Goal: Task Accomplishment & Management: Manage account settings

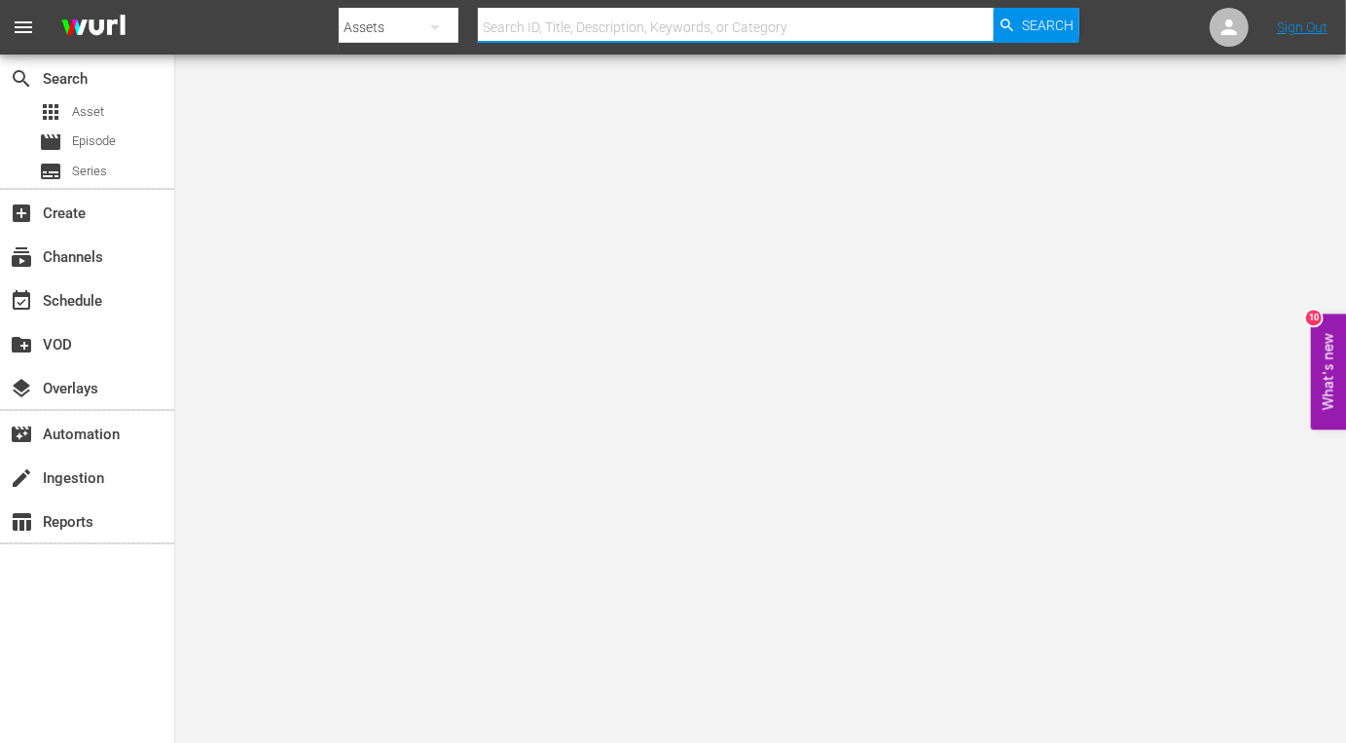
click at [903, 27] on input "text" at bounding box center [736, 27] width 516 height 47
paste input "Family Matters Christmas, A"
type input "Family Matters Christmas, A"
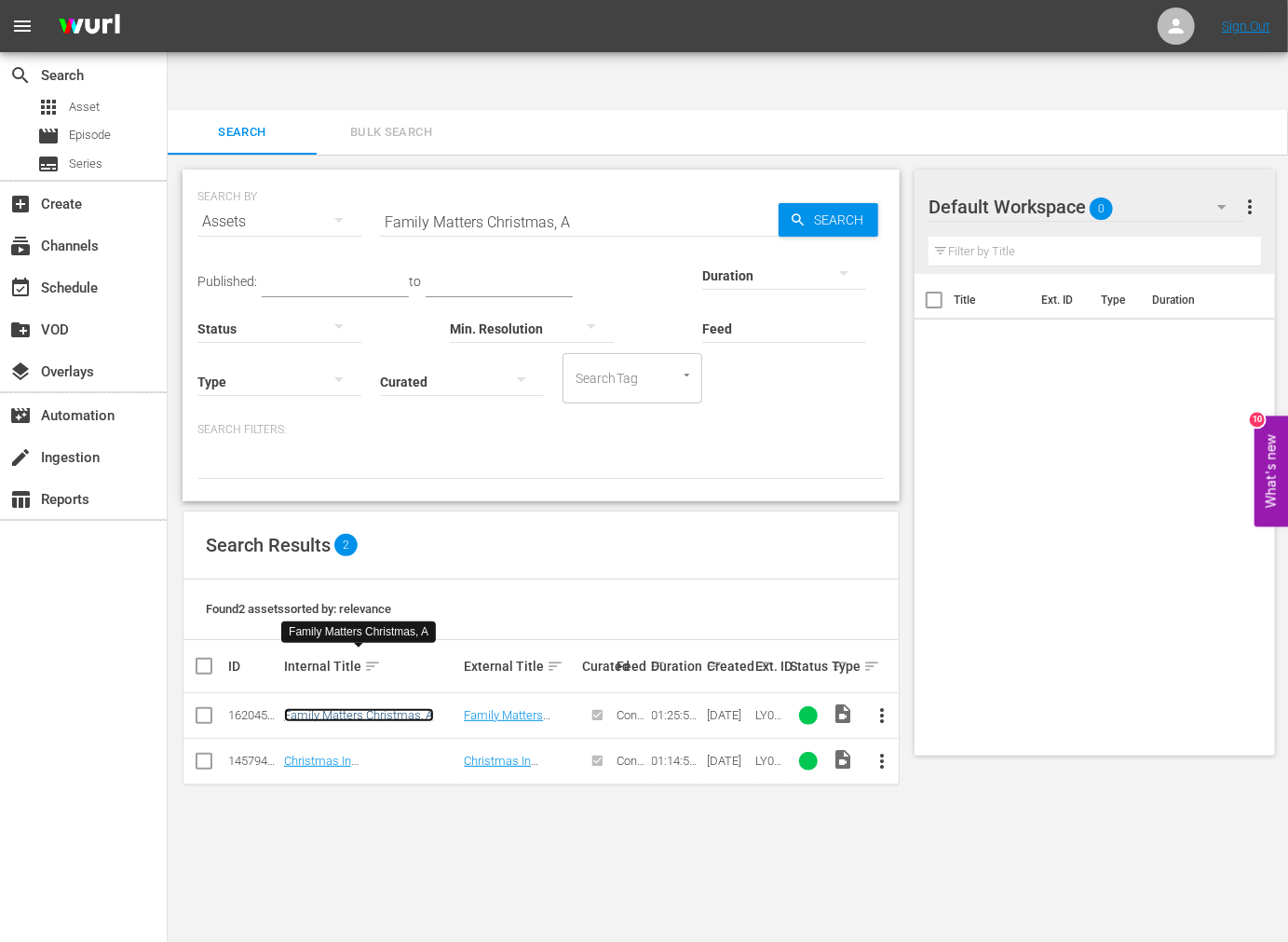
click at [387, 708] on link "Family Matters Christmas, A" at bounding box center [359, 715] width 150 height 14
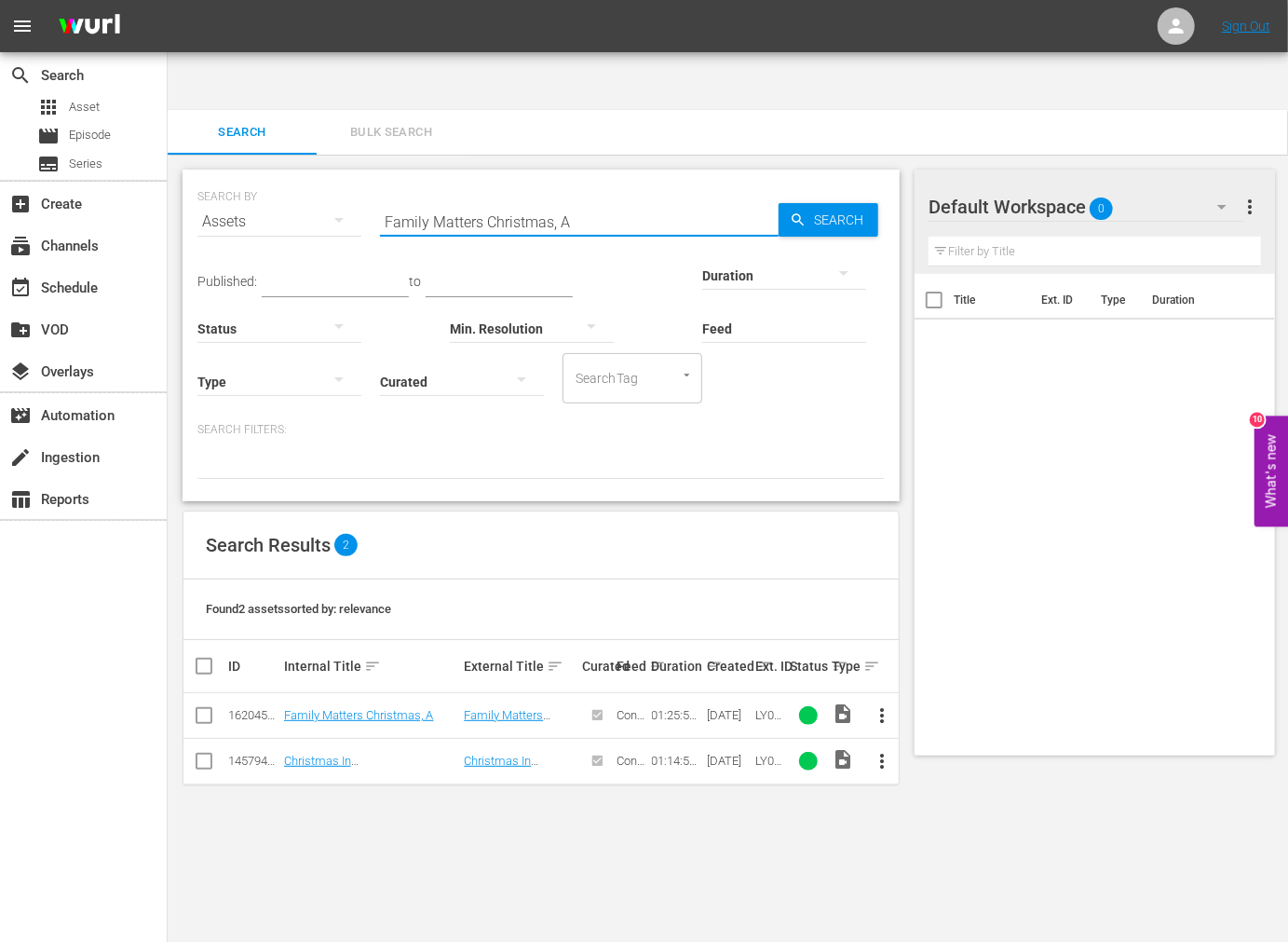
drag, startPoint x: 602, startPoint y: 159, endPoint x: 332, endPoint y: 172, distance: 270.3
click at [300, 177] on div "SEARCH BY Search By Assets Search ID, Title, Description, Keywords, or Category…" at bounding box center [541, 211] width 687 height 67
paste input "Black Spring Break"
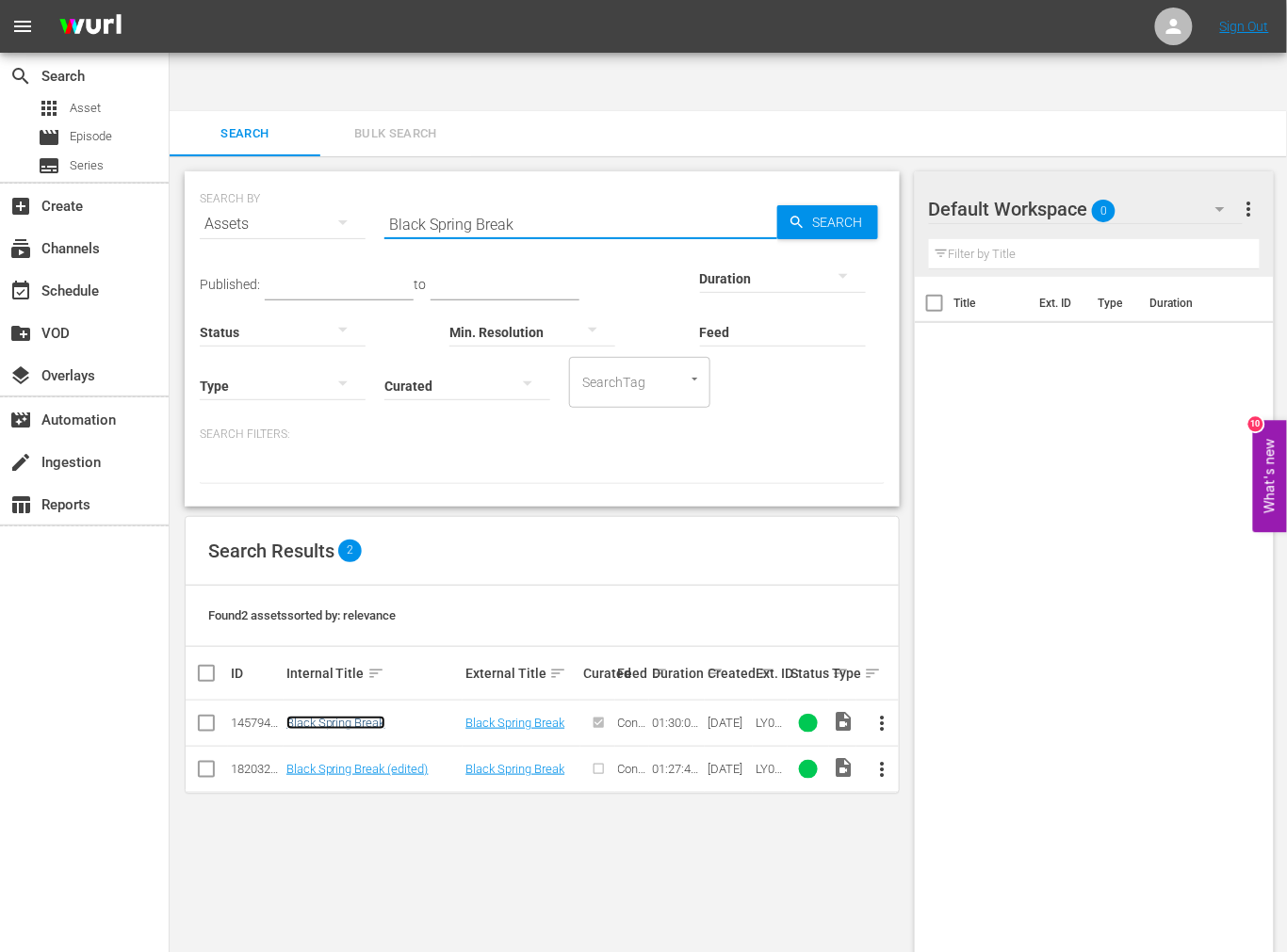
click at [344, 716] on link "Black Spring Break" at bounding box center [336, 723] width 99 height 15
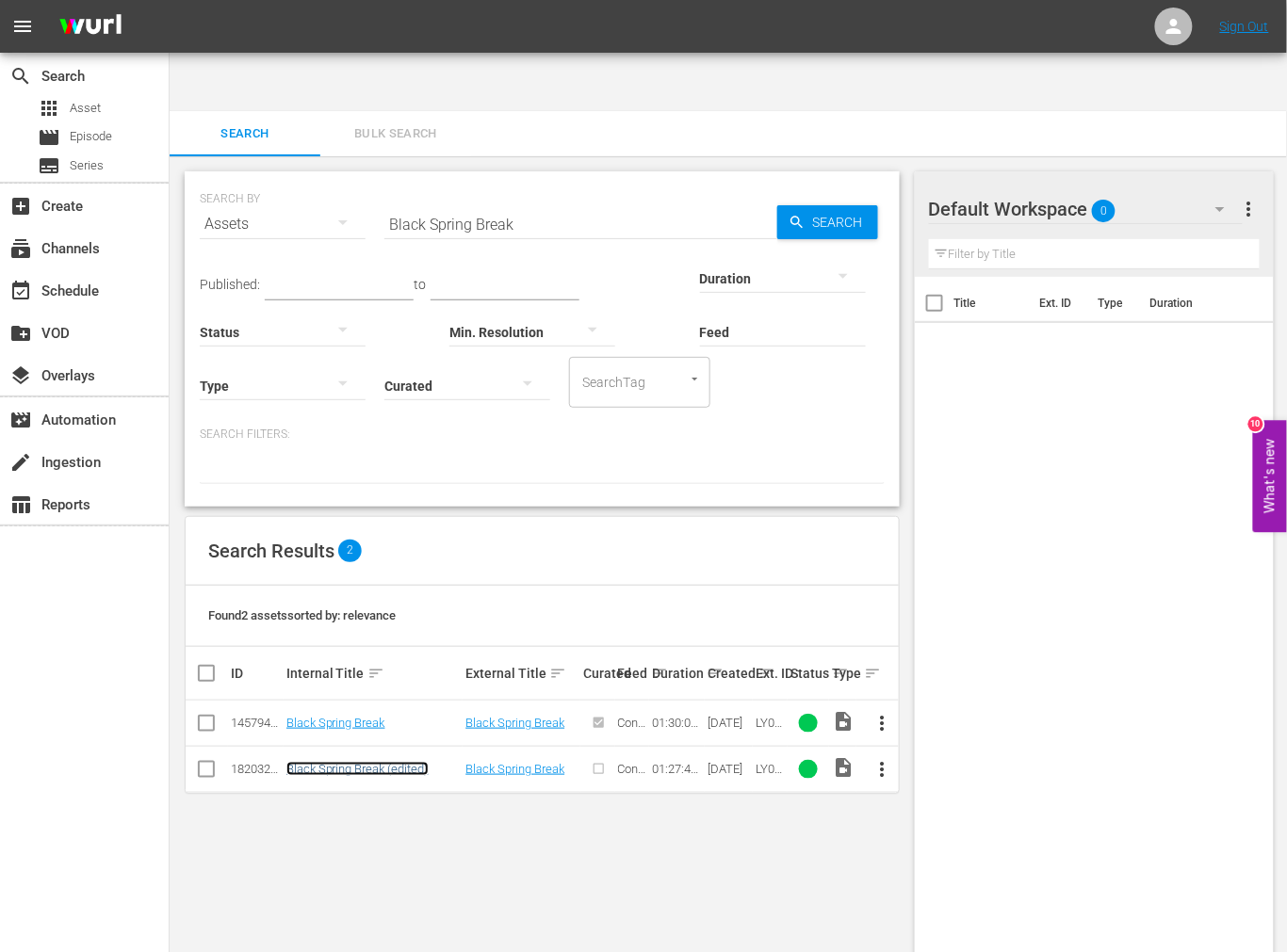
click at [335, 762] on link "Black Spring Break (edited)" at bounding box center [357, 769] width 142 height 15
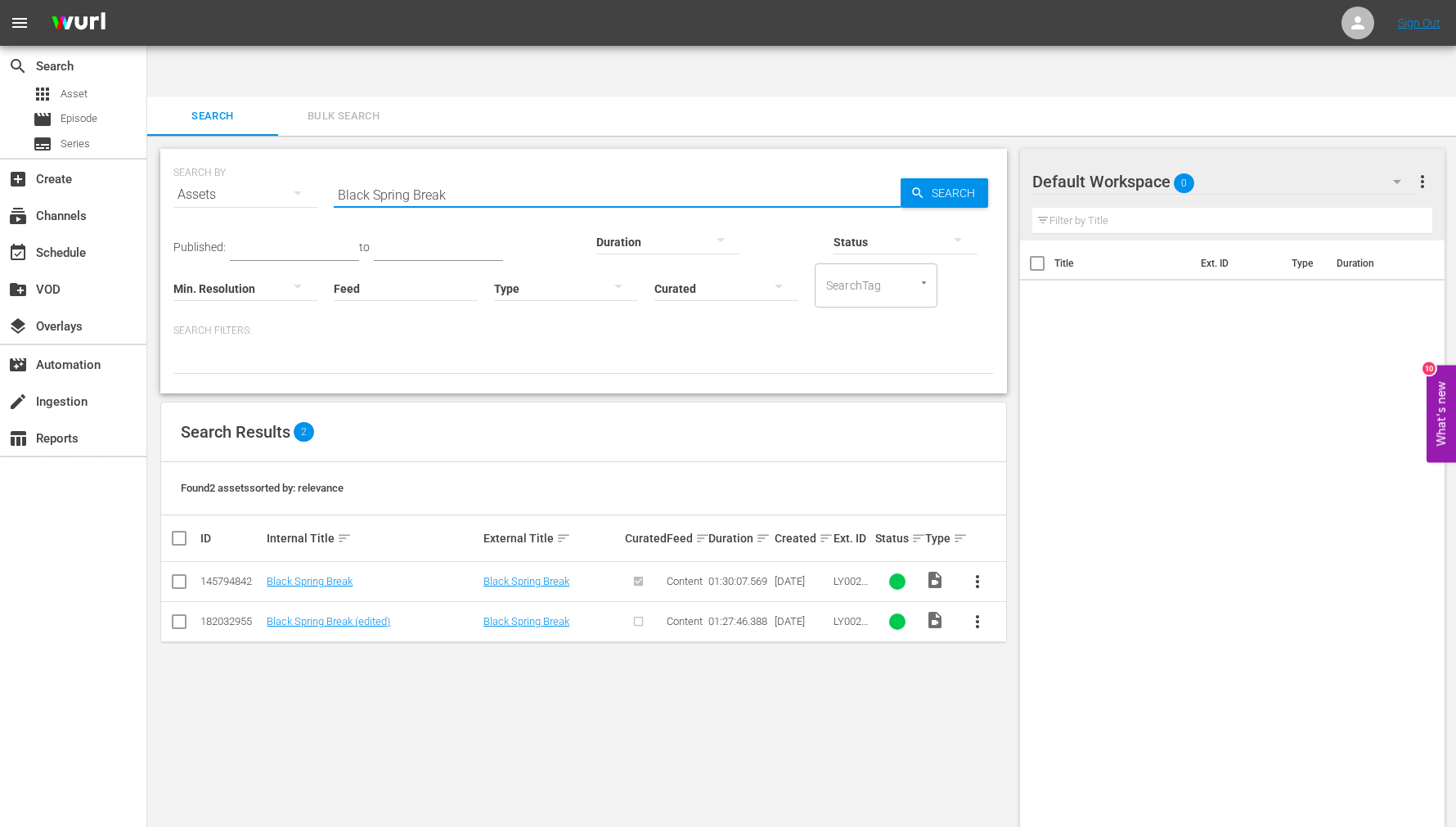
drag, startPoint x: 370, startPoint y: 140, endPoint x: 586, endPoint y: 136, distance: 216.0
click at [586, 175] on input "Black Spring Break" at bounding box center [617, 194] width 567 height 40
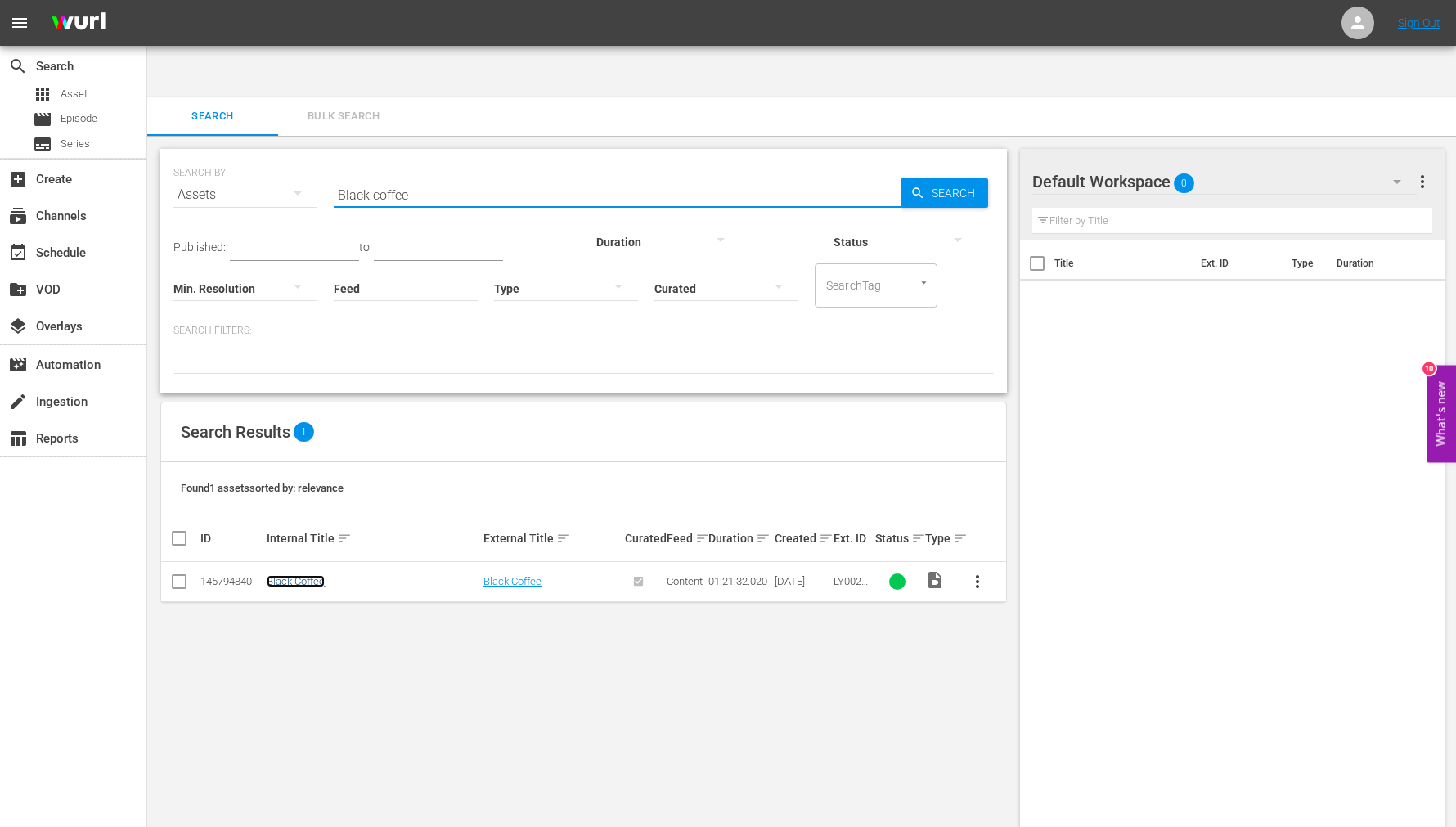
click at [297, 575] on link "Black Coffee" at bounding box center [295, 581] width 58 height 13
click at [382, 175] on input "Black coffee" at bounding box center [617, 194] width 567 height 40
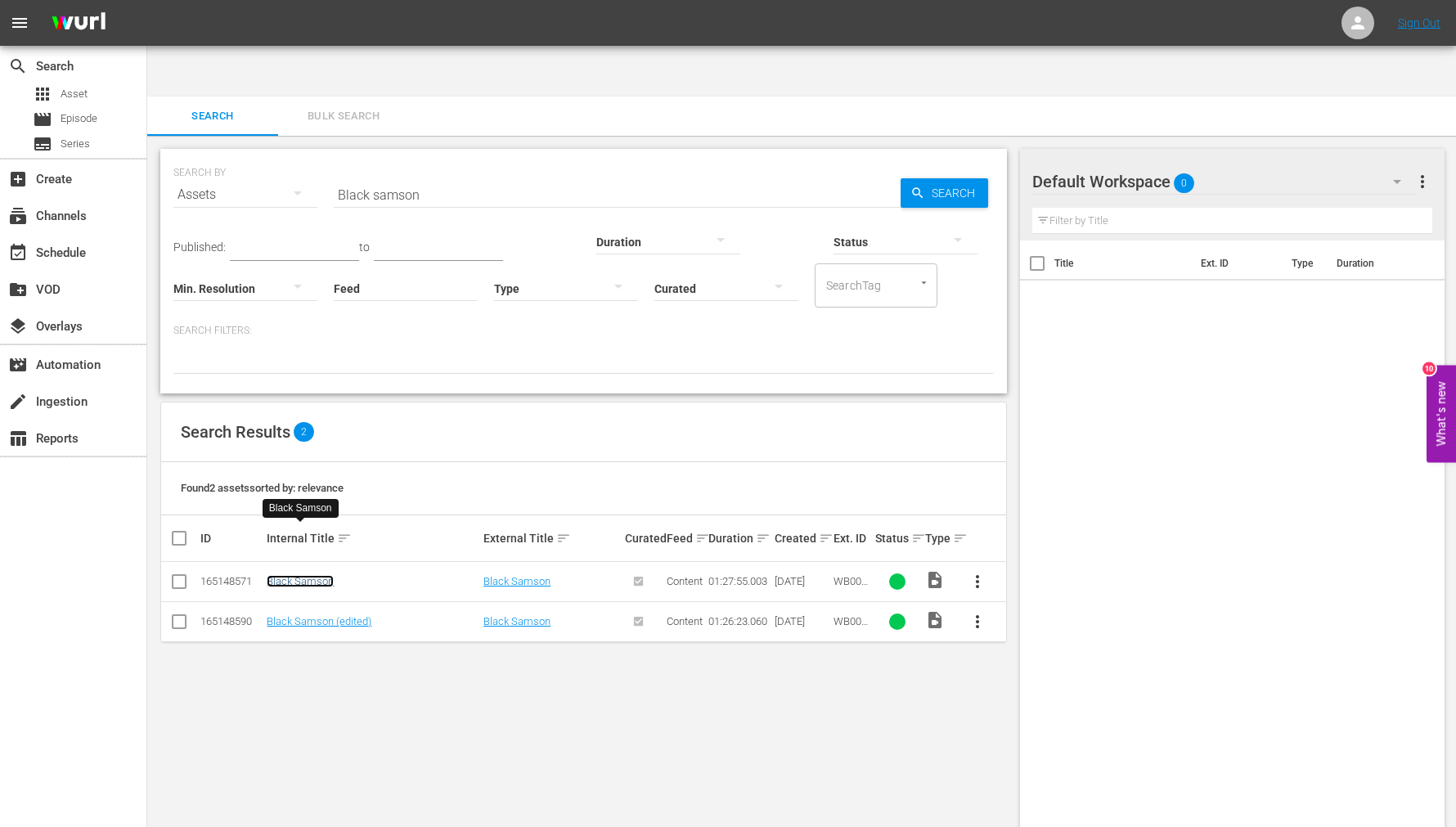
click at [314, 575] on link "Black Samson" at bounding box center [300, 581] width 67 height 13
click at [311, 615] on link "Black Samson (edited)" at bounding box center [318, 621] width 105 height 13
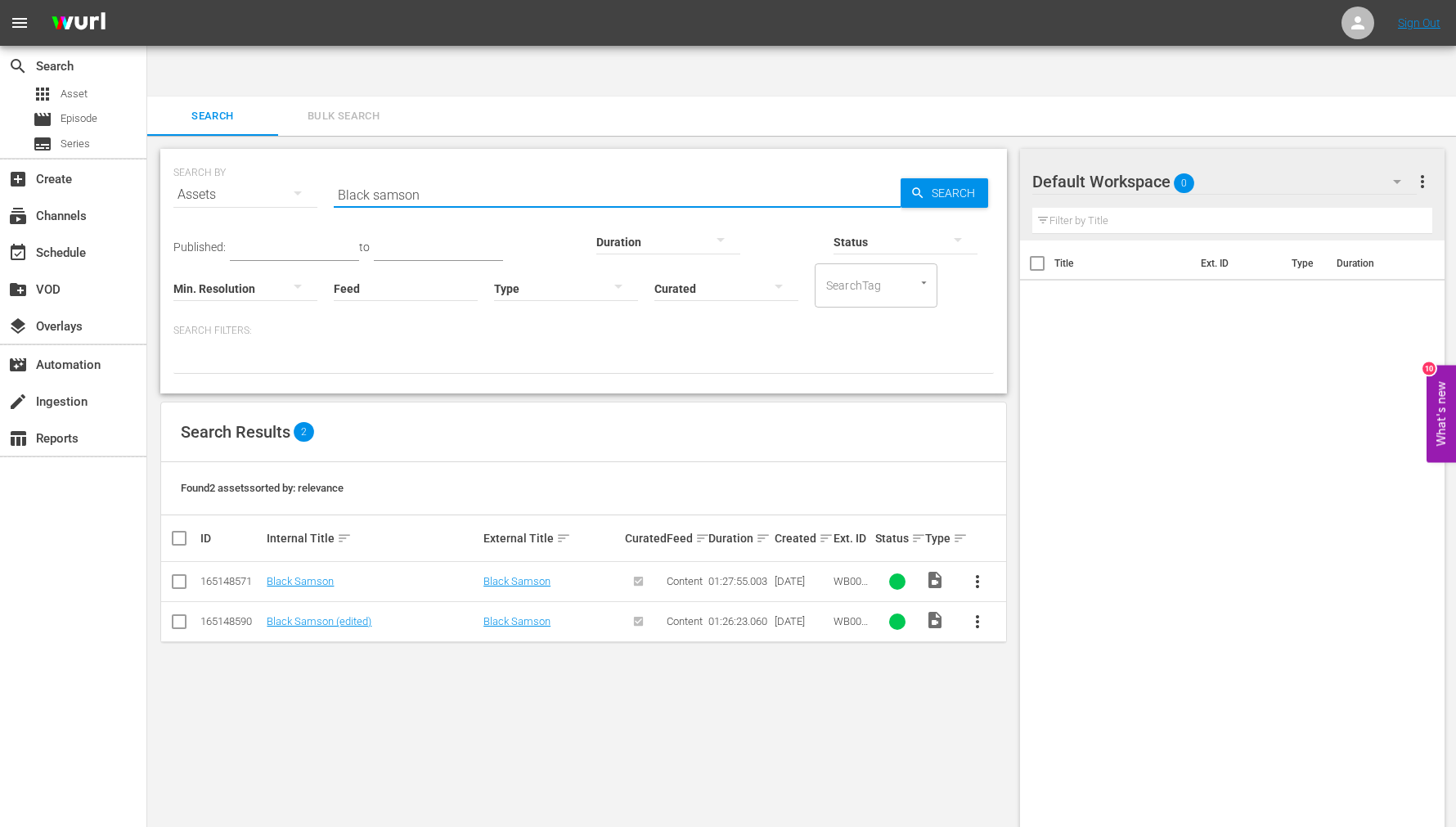
drag, startPoint x: 455, startPoint y: 150, endPoint x: 329, endPoint y: 140, distance: 126.4
click at [328, 155] on div "SEARCH BY Search By Assets Search ID, Title, Description, Keywords, or Category…" at bounding box center [583, 185] width 820 height 59
paste input "Challenge Of The Tiger"
type input "Challenge Of The Tiger"
click at [938, 178] on span "Search" at bounding box center [956, 192] width 63 height 29
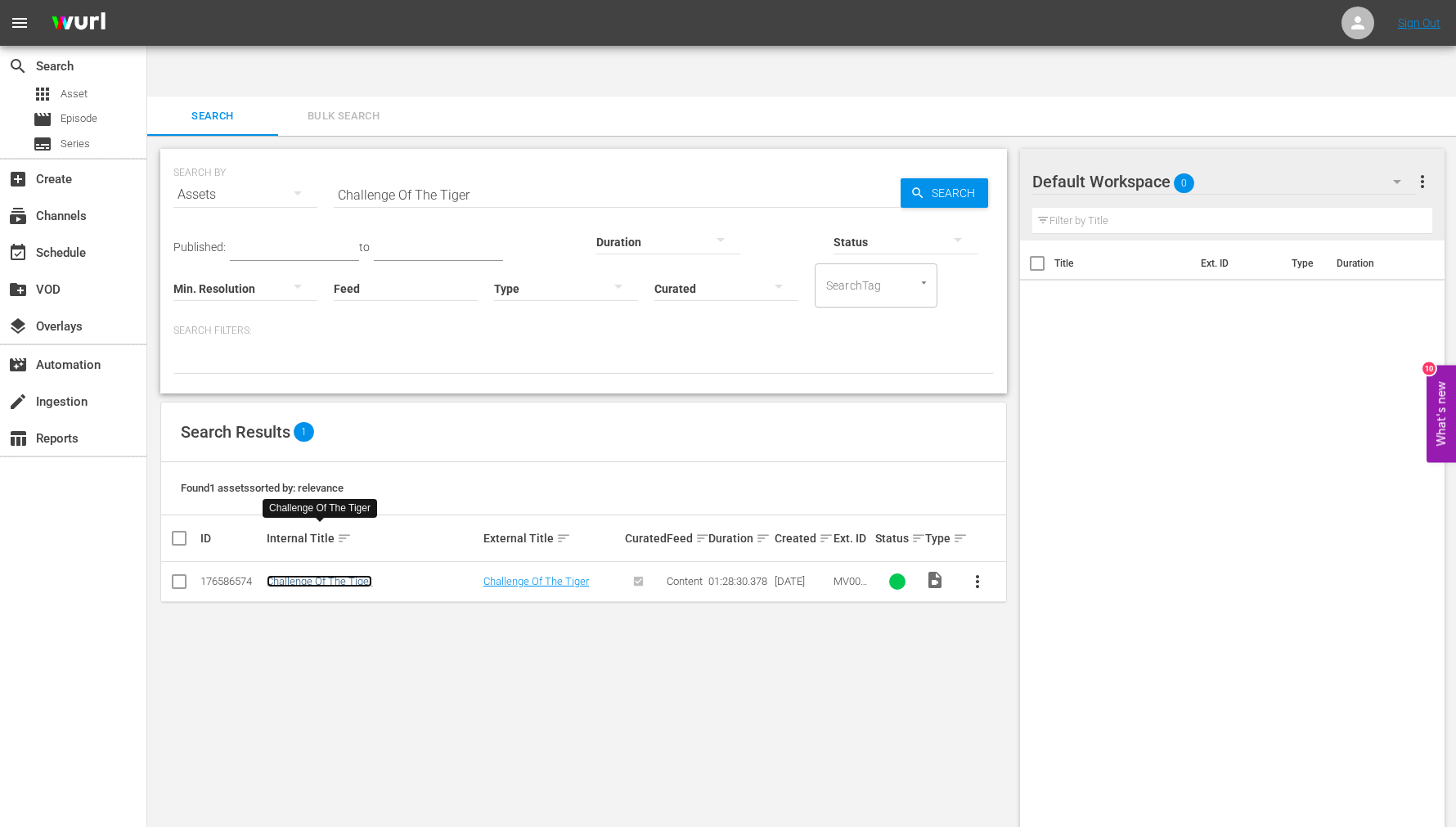
click at [325, 575] on link "Challenge Of The Tiger" at bounding box center [319, 581] width 106 height 13
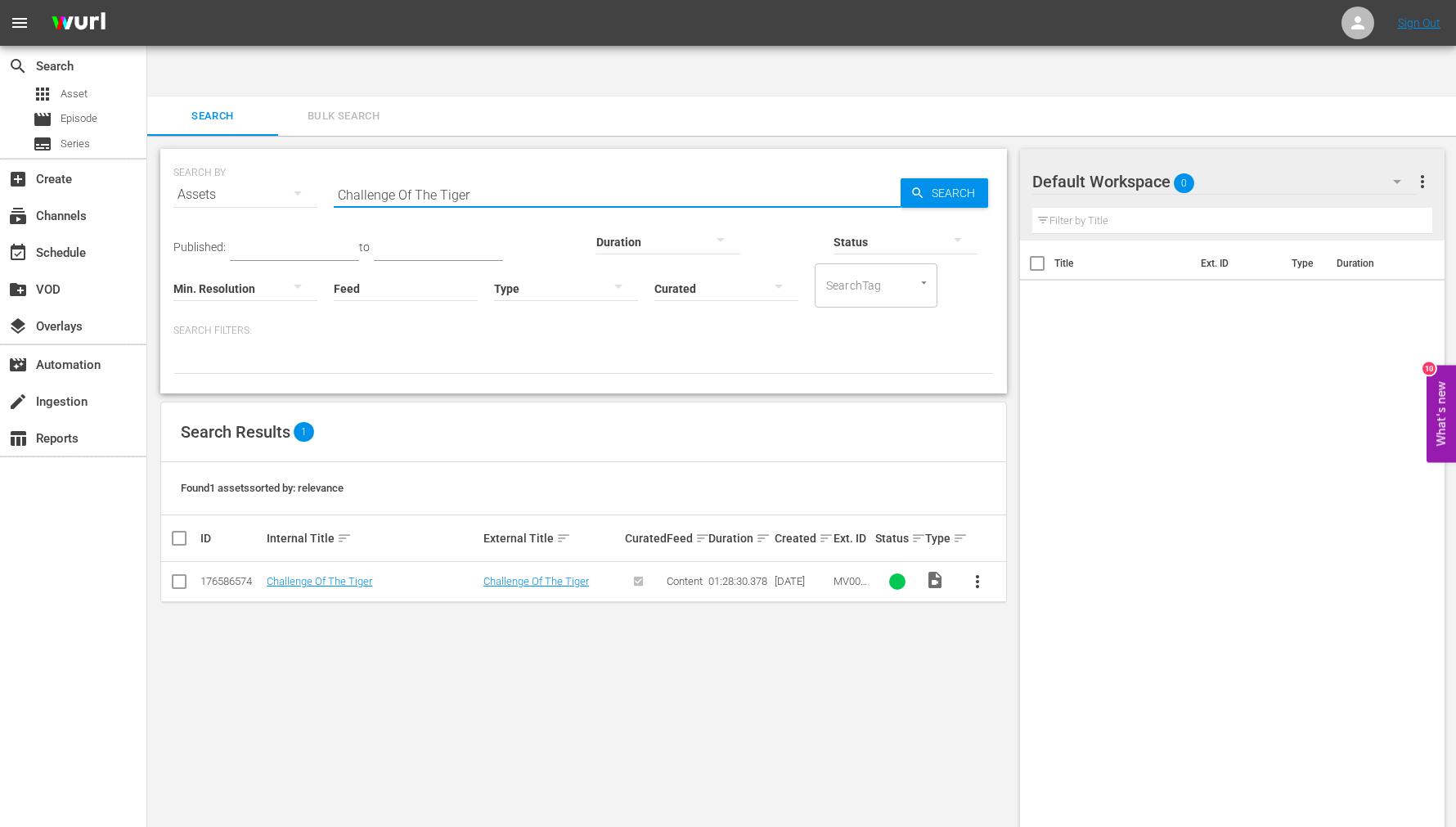
drag, startPoint x: 465, startPoint y: 145, endPoint x: 313, endPoint y: 140, distance: 152.1
click at [302, 155] on div "SEARCH BY Search By Assets Search ID, Title, Description, Keywords, or Category…" at bounding box center [583, 185] width 820 height 59
paste input "clara"
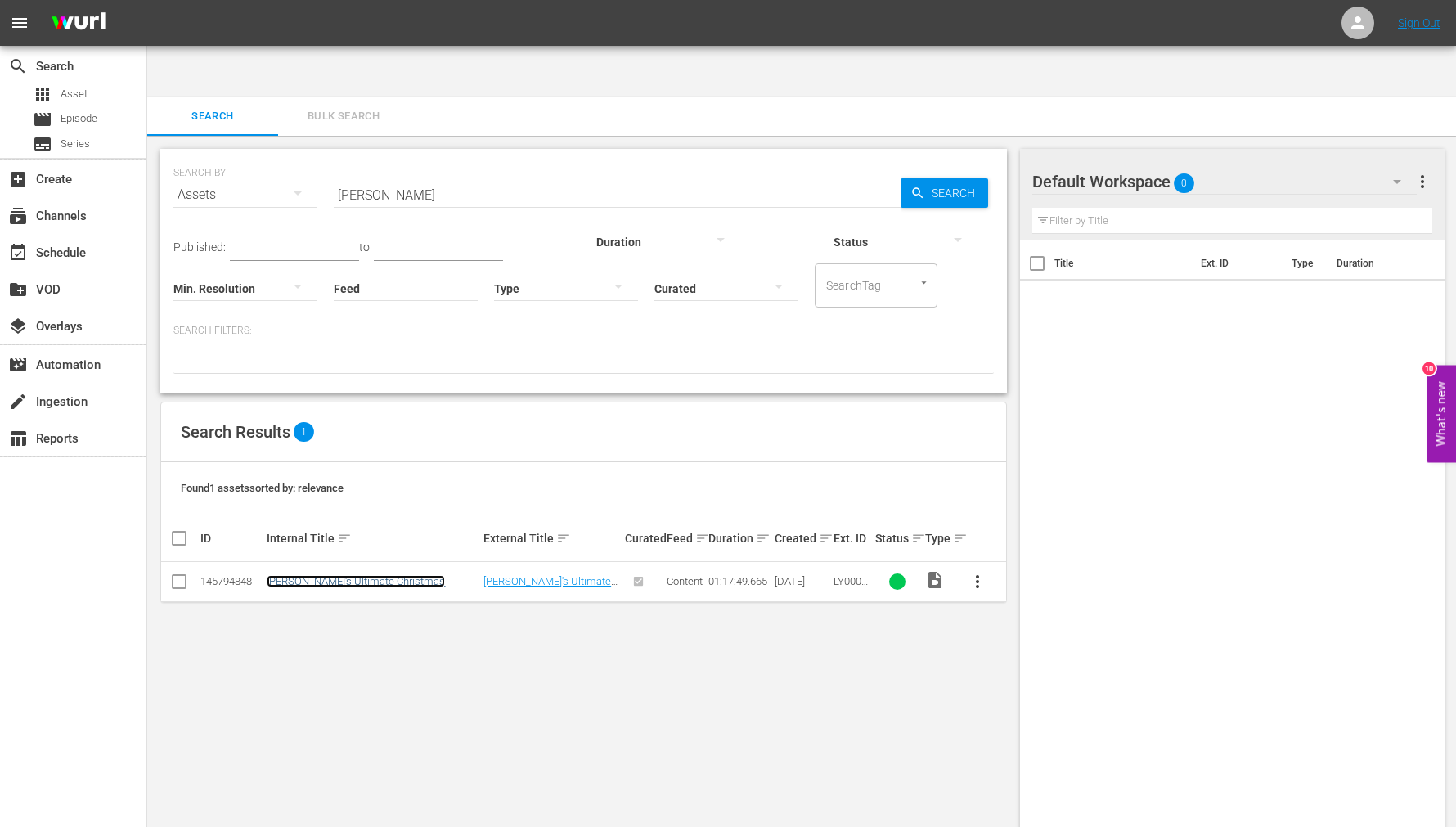
click at [330, 575] on link "Clara's Ultimate Christmas" at bounding box center [355, 581] width 178 height 13
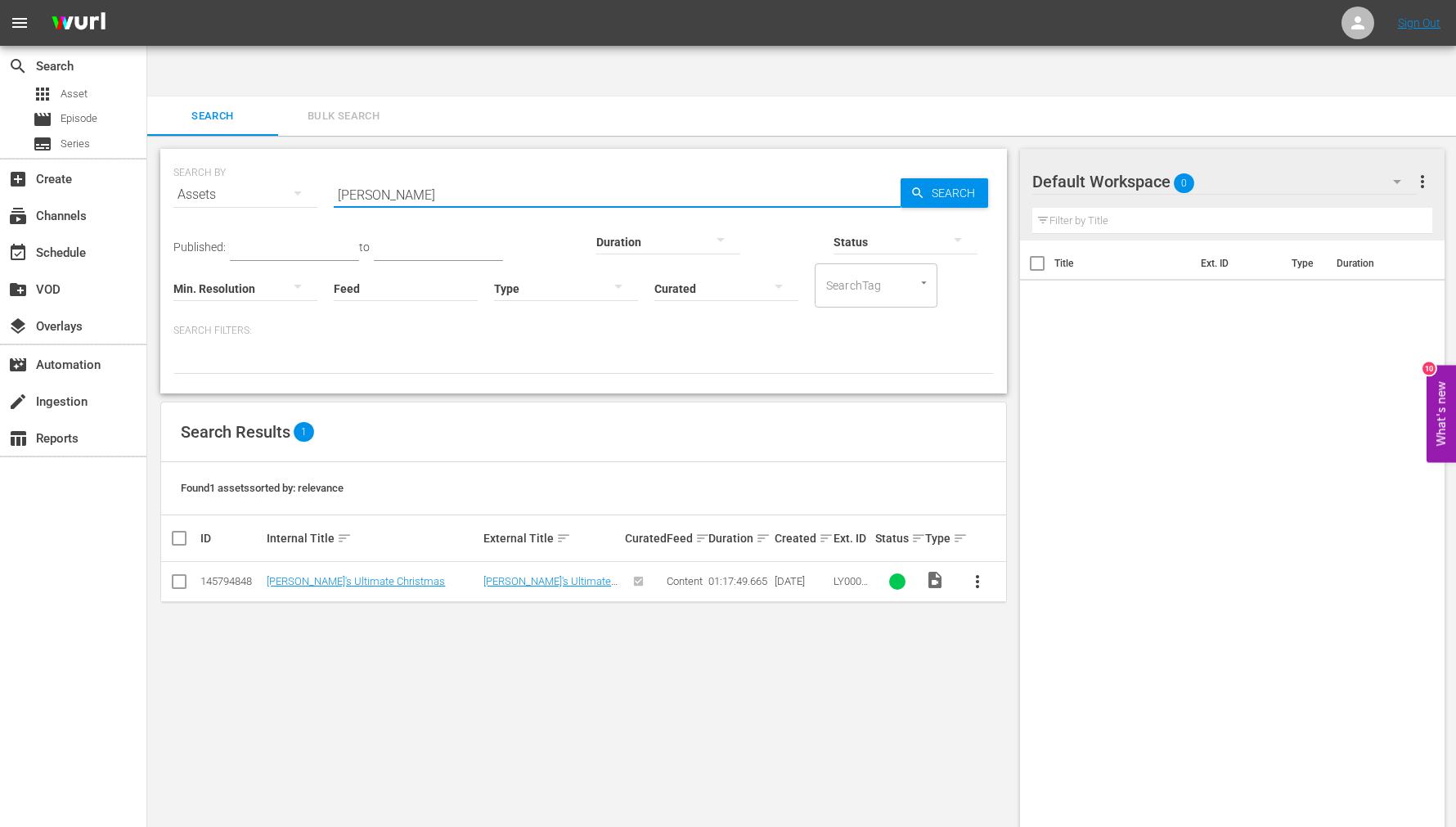
drag, startPoint x: 419, startPoint y: 142, endPoint x: 202, endPoint y: 137, distance: 217.1
click at [270, 155] on div "SEARCH BY Search By Assets Search ID, Title, Description, Keywords, or Category…" at bounding box center [583, 185] width 820 height 59
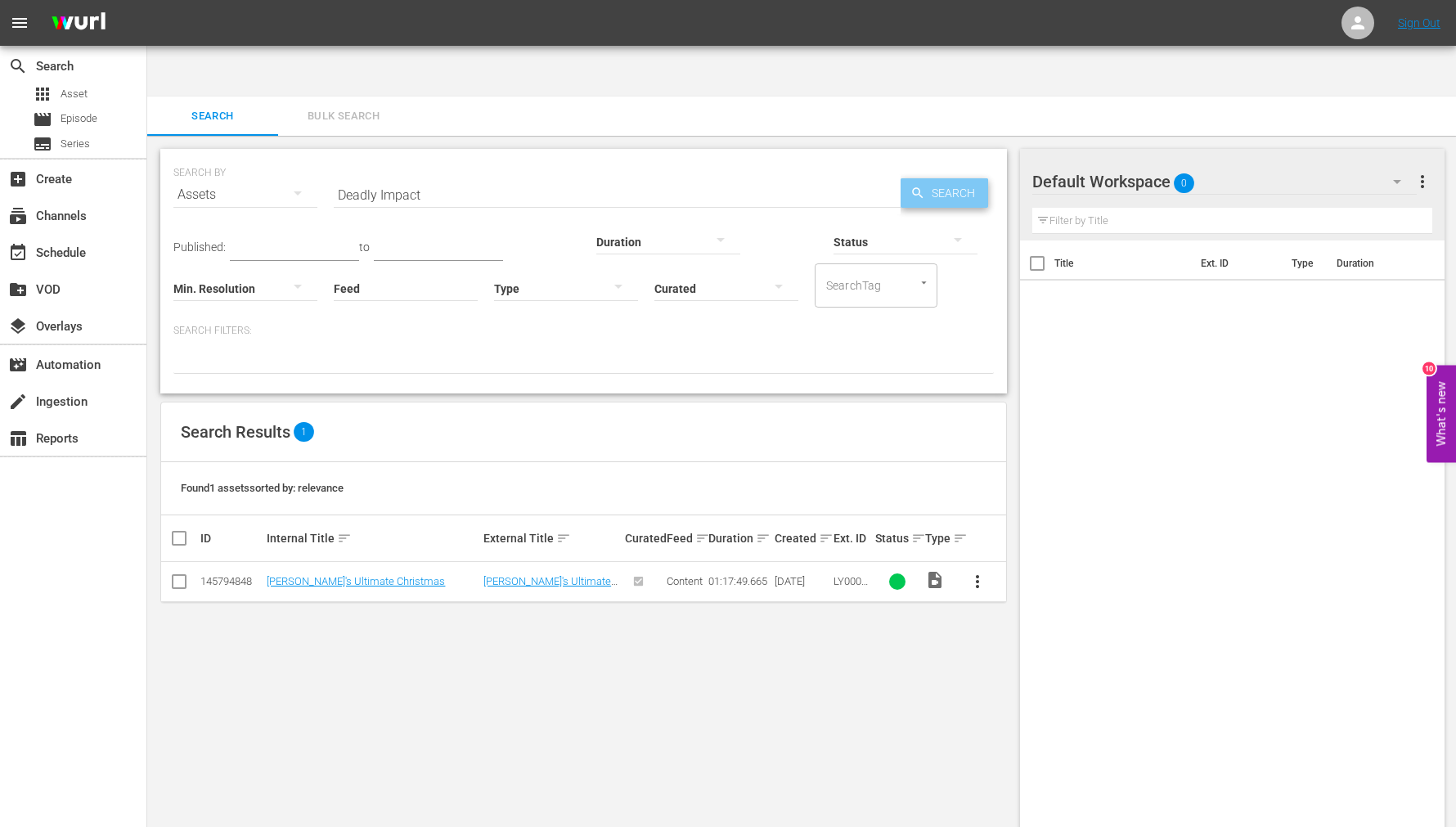
click at [931, 178] on span "Search" at bounding box center [956, 192] width 63 height 29
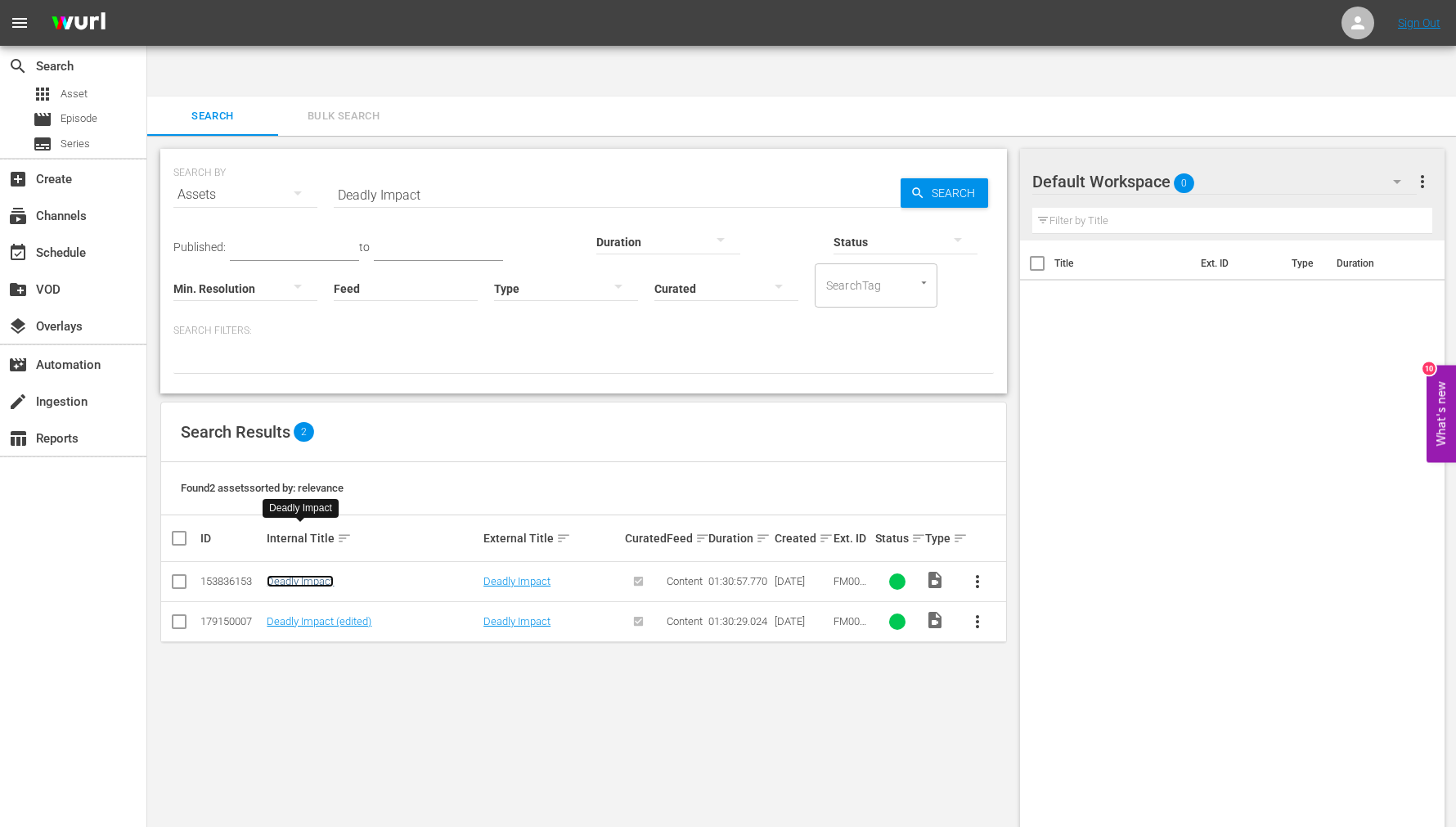
click at [287, 575] on link "Deadly Impact" at bounding box center [300, 581] width 67 height 13
click at [291, 615] on link "Deadly Impact (edited)" at bounding box center [318, 621] width 105 height 13
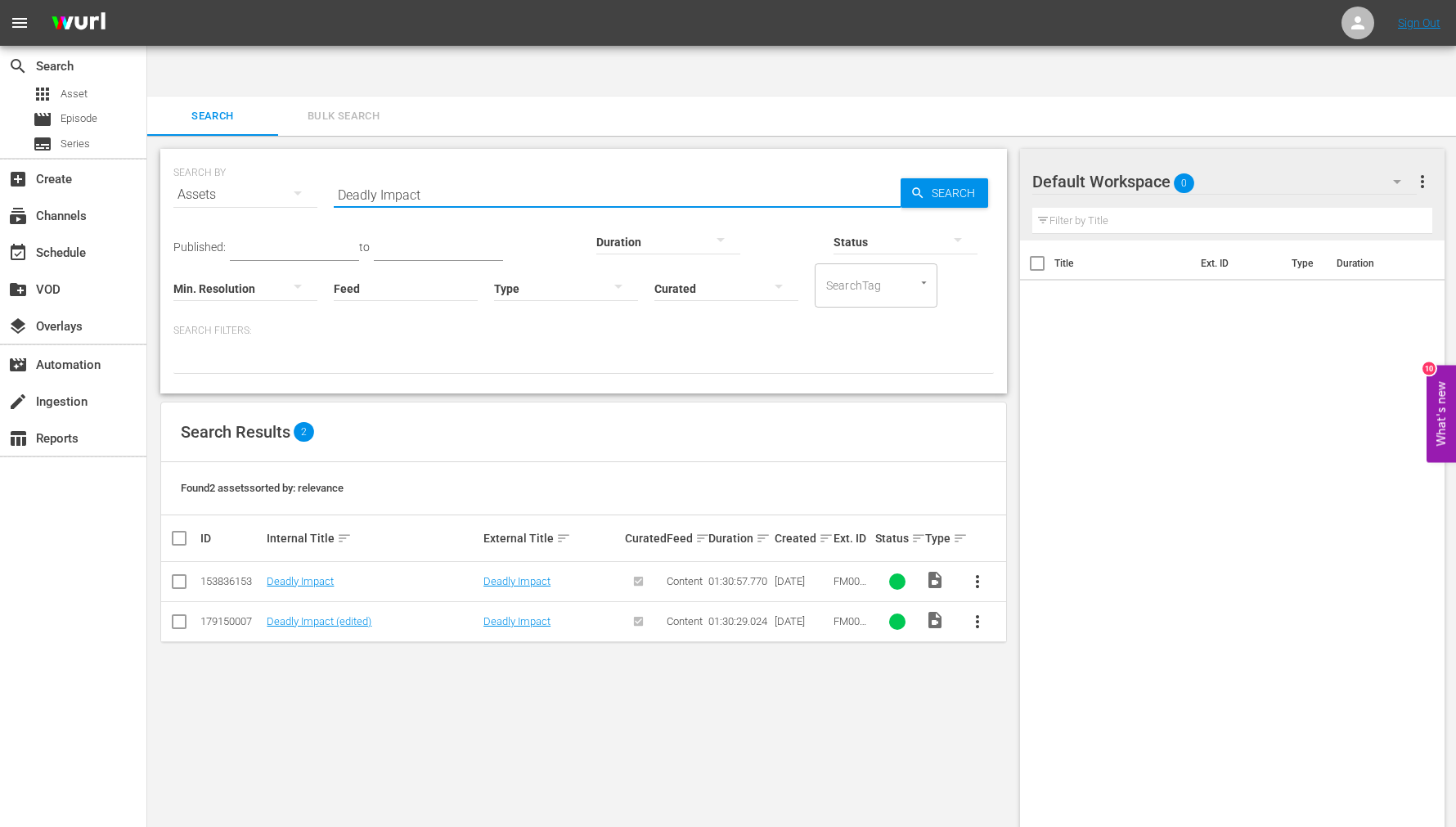
drag, startPoint x: 438, startPoint y: 148, endPoint x: 307, endPoint y: 145, distance: 131.0
click at [307, 155] on div "SEARCH BY Search By Assets Search ID, Title, Description, Keywords, or Category…" at bounding box center [583, 185] width 820 height 59
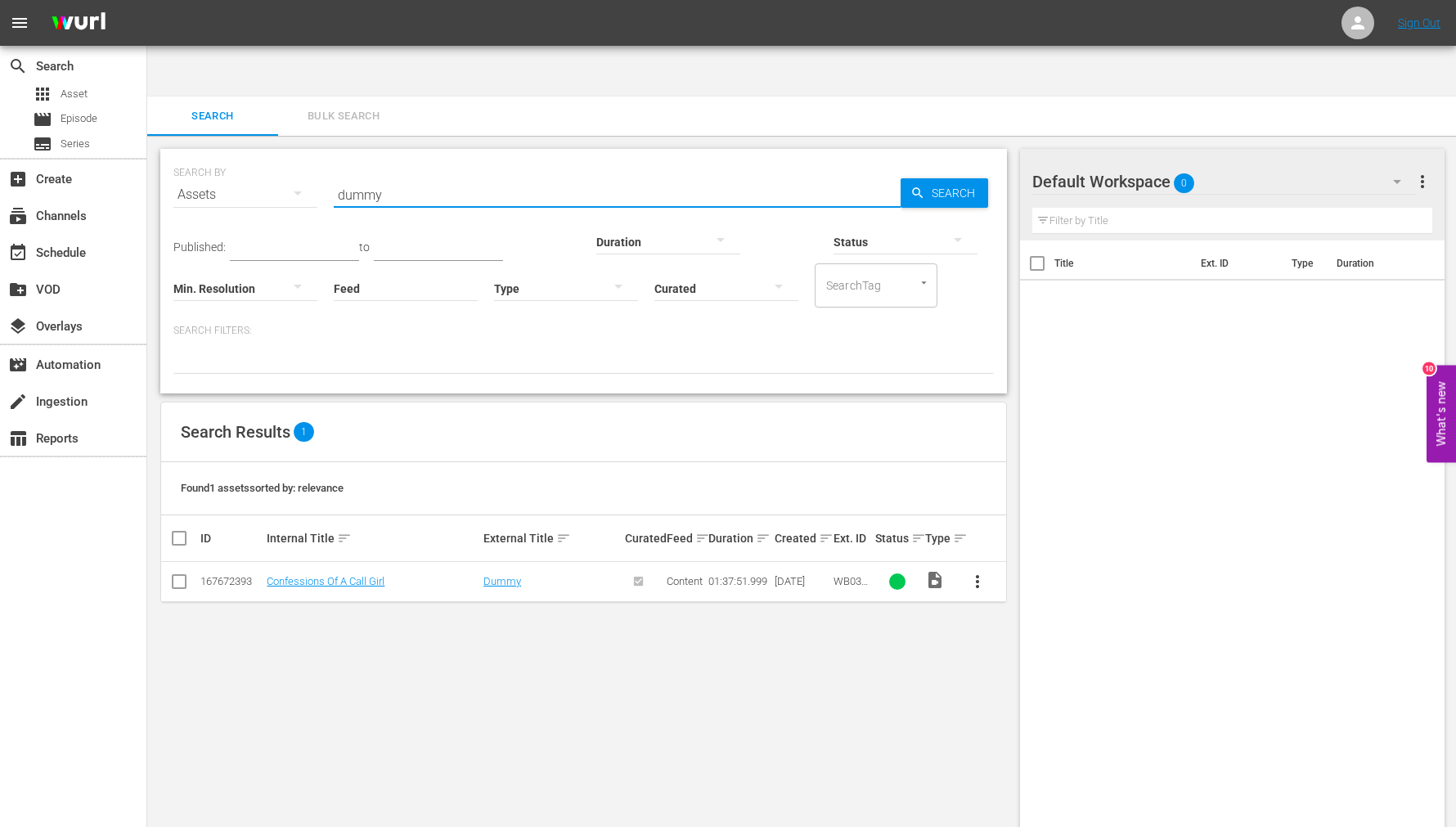
drag, startPoint x: 371, startPoint y: 145, endPoint x: 296, endPoint y: 152, distance: 75.3
click at [296, 155] on div "SEARCH BY Search By Assets Search ID, Title, Description, Keywords, or Category…" at bounding box center [583, 185] width 820 height 59
paste input "Executor"
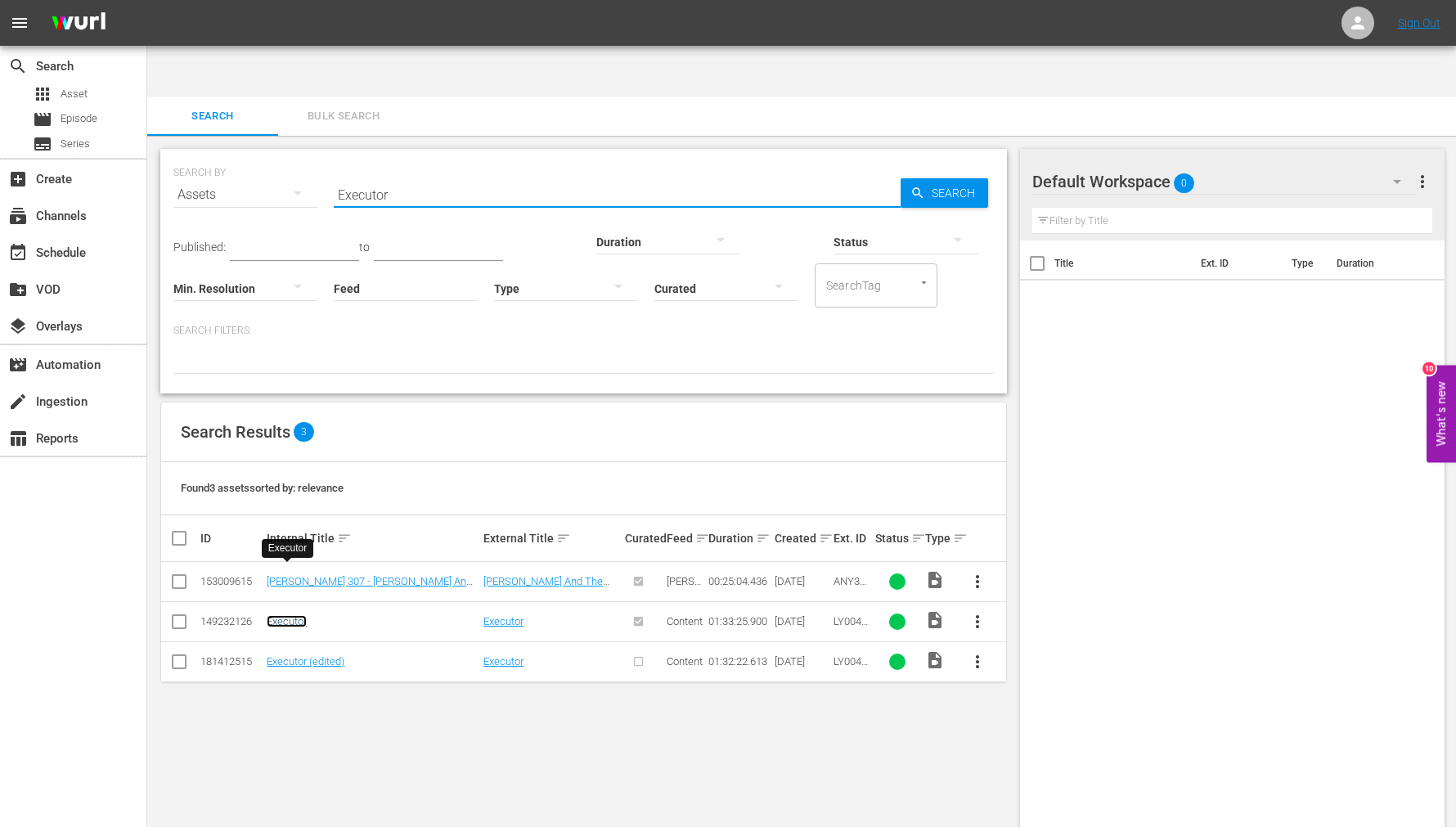
click at [290, 615] on link "Executor" at bounding box center [286, 621] width 40 height 13
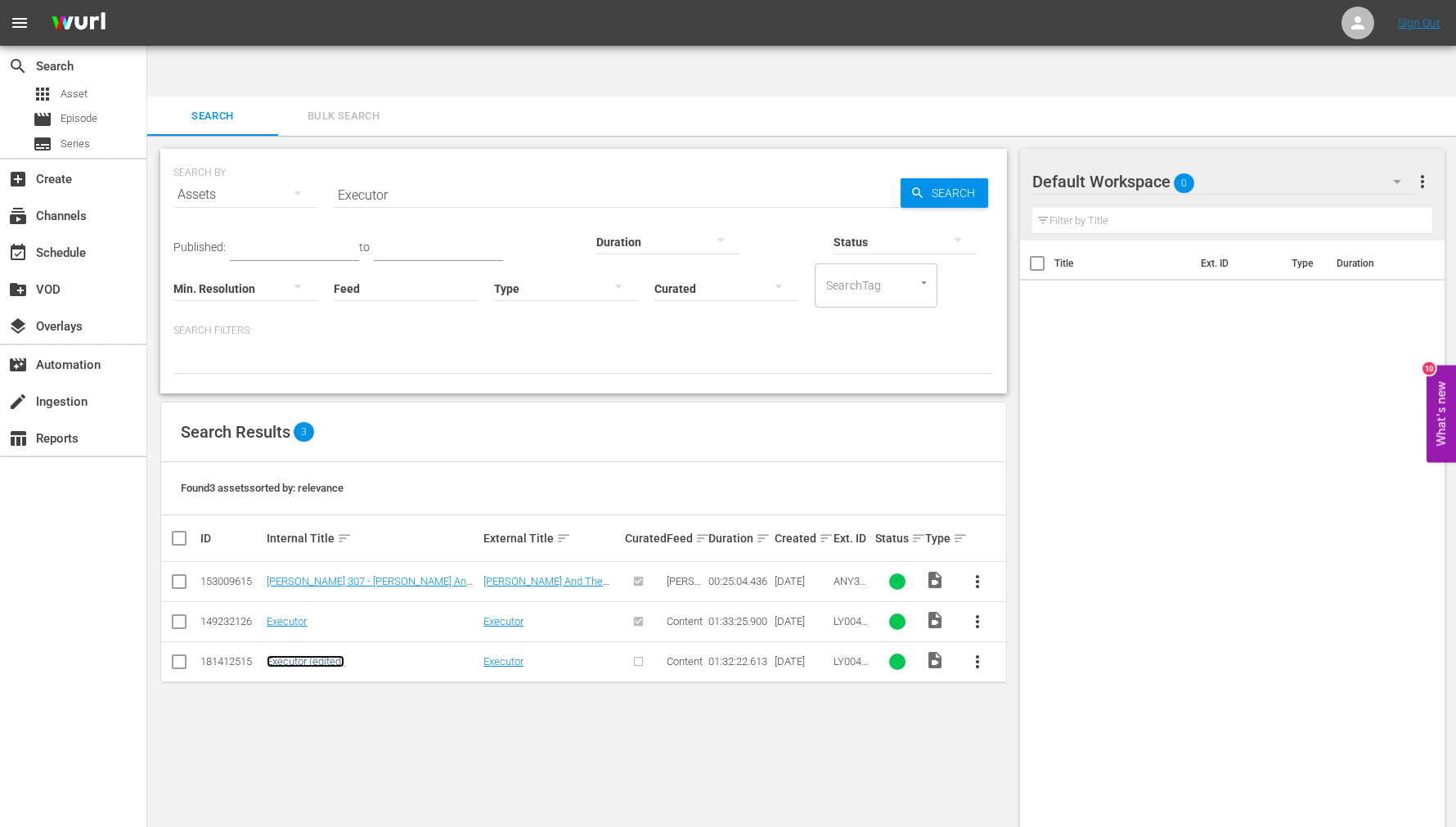
click at [292, 656] on link "Executor (edited)" at bounding box center [305, 661] width 77 height 13
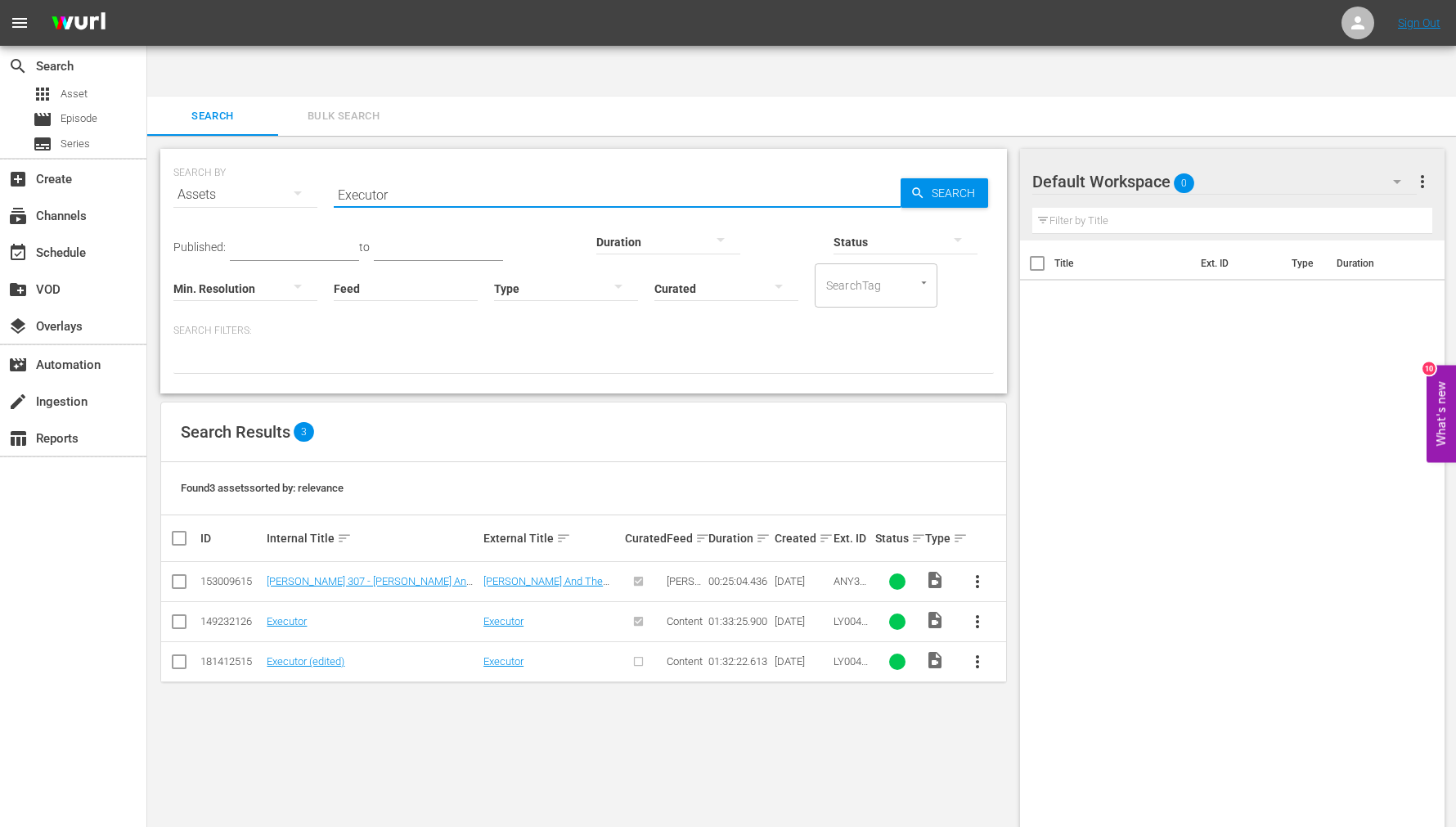
click at [363, 175] on input "Executor" at bounding box center [617, 194] width 567 height 40
paste input "Fell In Love With A Fed"
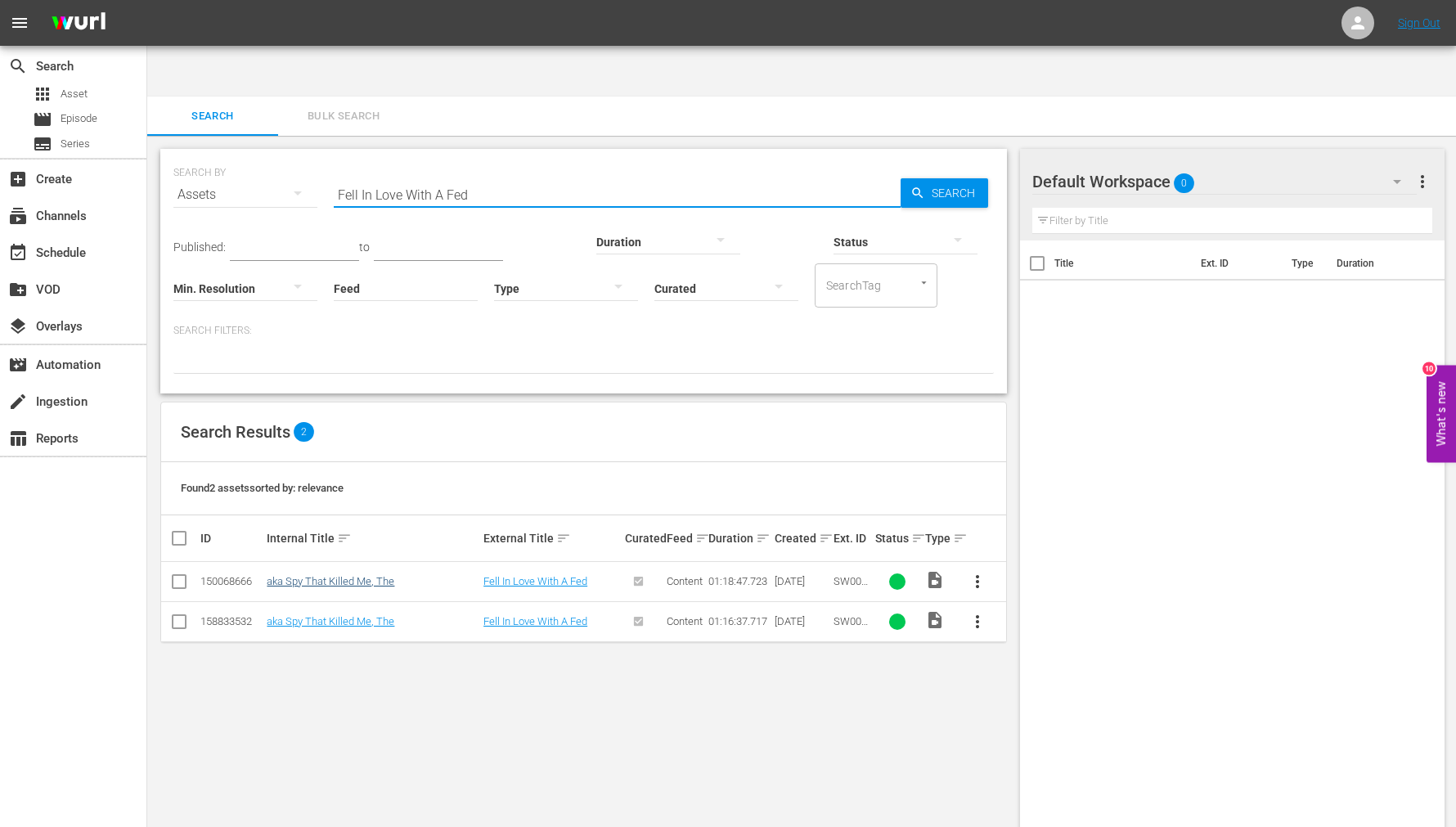
type input "Fell In Love With A Fed"
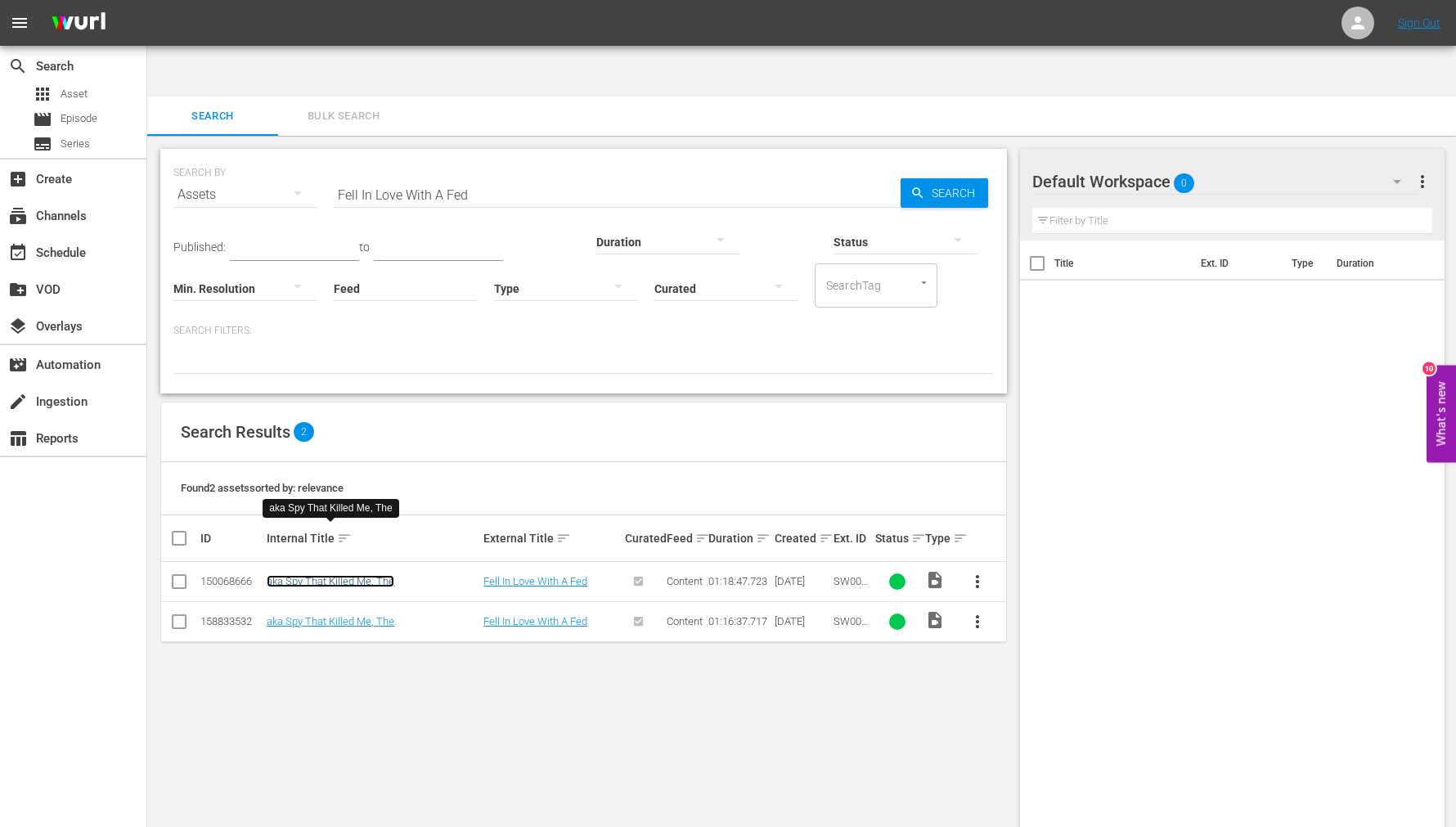
click at [354, 575] on link "aka Spy That Killed Me, The" at bounding box center [330, 581] width 128 height 13
click at [658, 665] on div "SEARCH BY Search By Assets Search ID, Title, Description, Keywords, or Category…" at bounding box center [583, 508] width 873 height 744
click at [187, 575] on input "checkbox" at bounding box center [179, 584] width 19 height 19
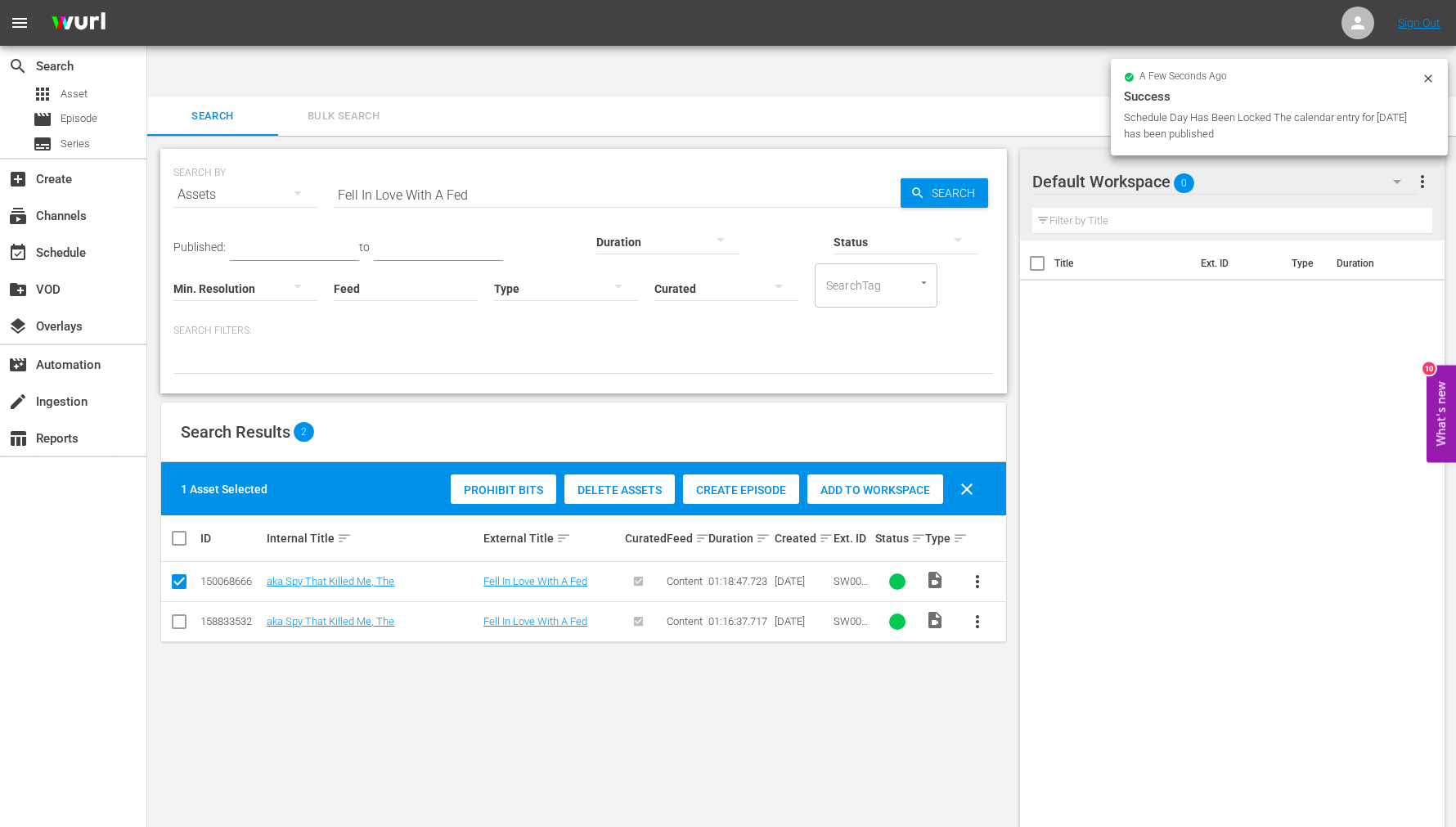
click at [610, 483] on span "Delete Assets" at bounding box center [619, 490] width 110 height 13
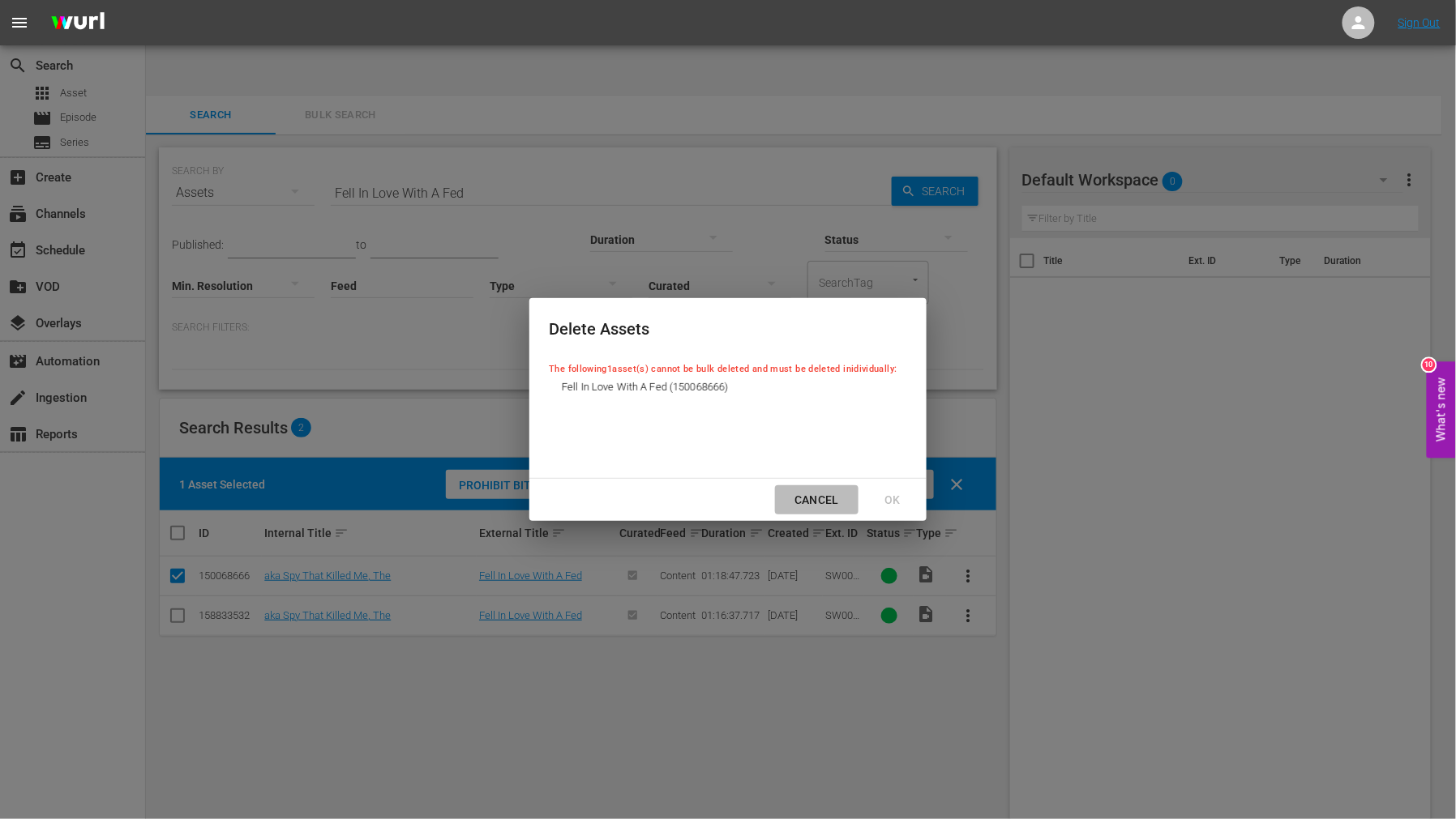
click at [821, 491] on div "Cancel" at bounding box center [817, 500] width 71 height 20
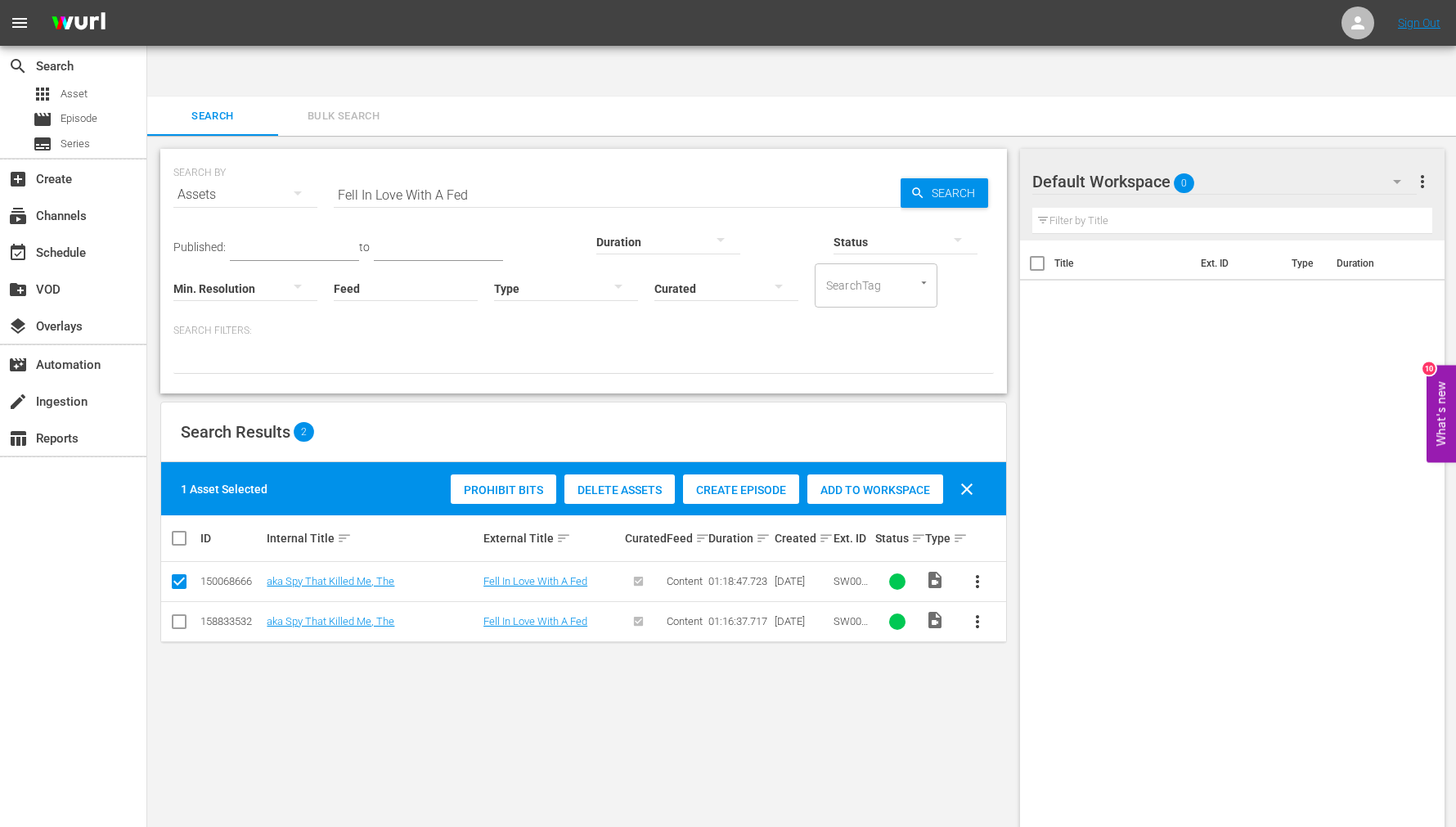
click at [824, 715] on div "SEARCH BY Search By Assets Search ID, Title, Description, Keywords, or Category…" at bounding box center [583, 508] width 873 height 744
click at [981, 572] on span "more_vert" at bounding box center [977, 582] width 19 height 19
click at [912, 691] on div "SEARCH BY Search By Assets Search ID, Title, Description, Keywords, or Category…" at bounding box center [583, 508] width 873 height 744
click at [176, 575] on input "checkbox" at bounding box center [179, 584] width 19 height 19
checkbox input "false"
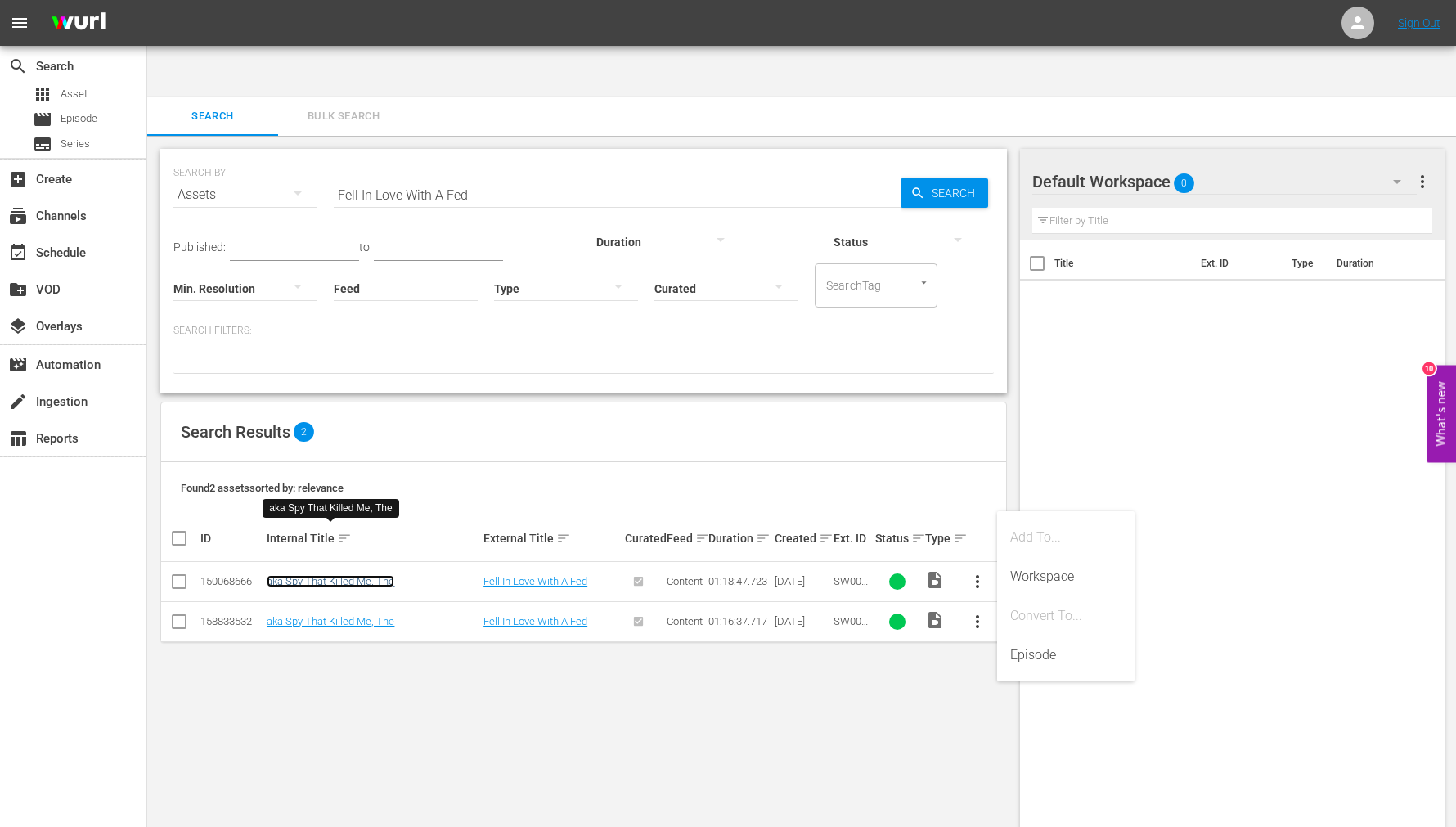
click at [296, 575] on link "aka Spy That Killed Me, The" at bounding box center [330, 581] width 128 height 13
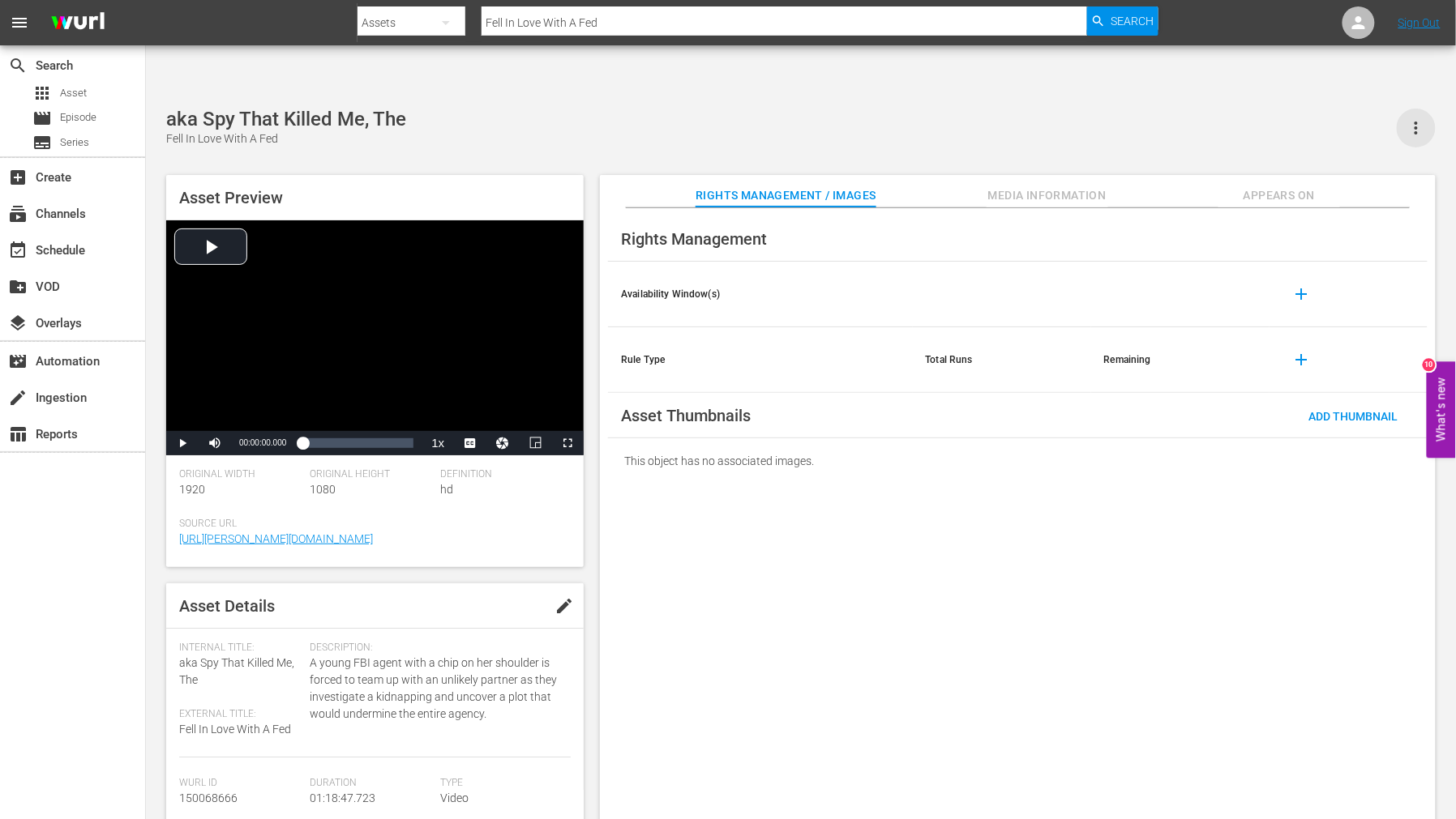
click at [1413, 118] on icon "button" at bounding box center [1415, 127] width 19 height 19
click at [1346, 138] on div "DELETE" at bounding box center [1368, 136] width 110 height 39
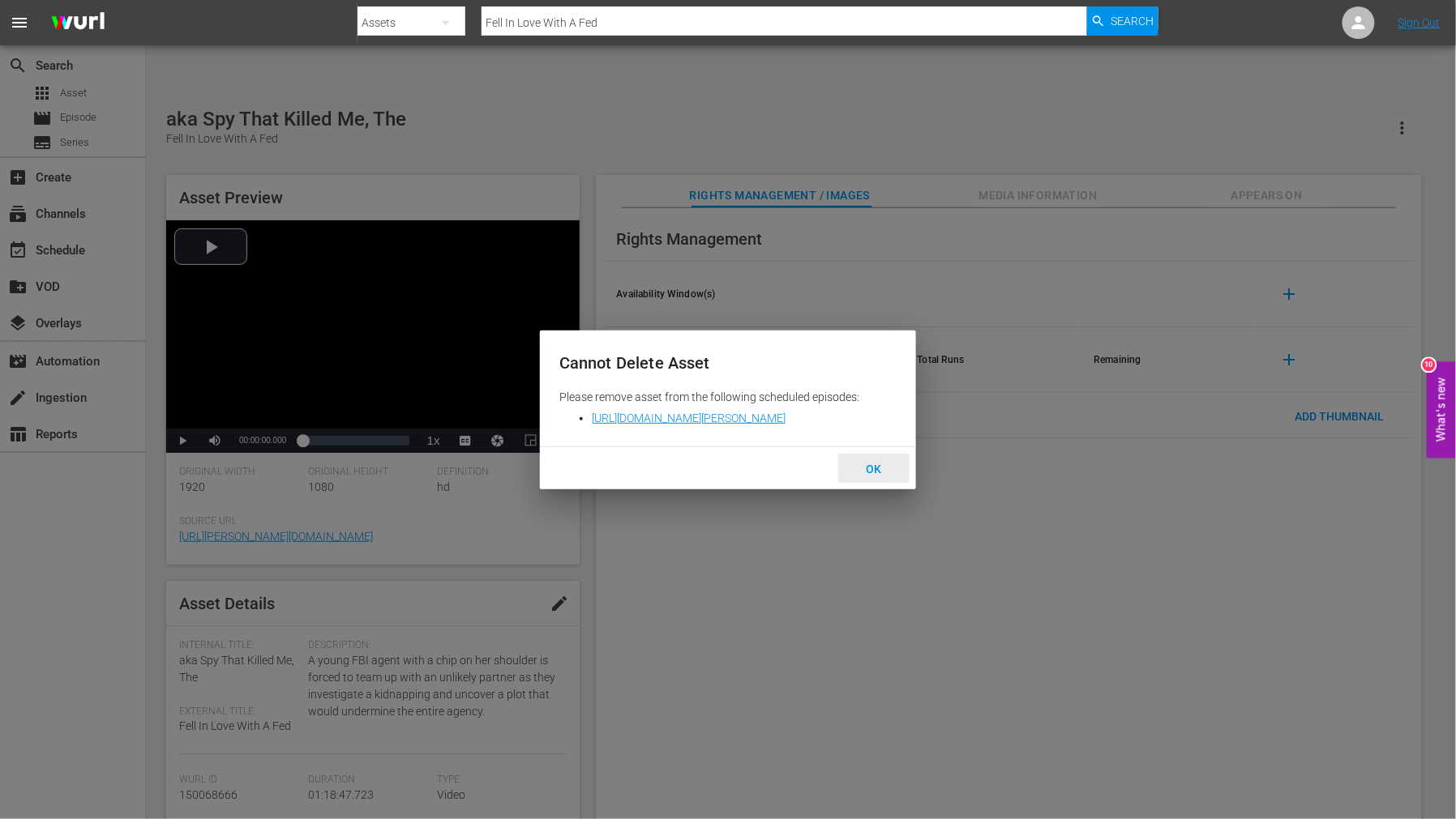
click at [879, 459] on div "OK" at bounding box center [874, 469] width 72 height 30
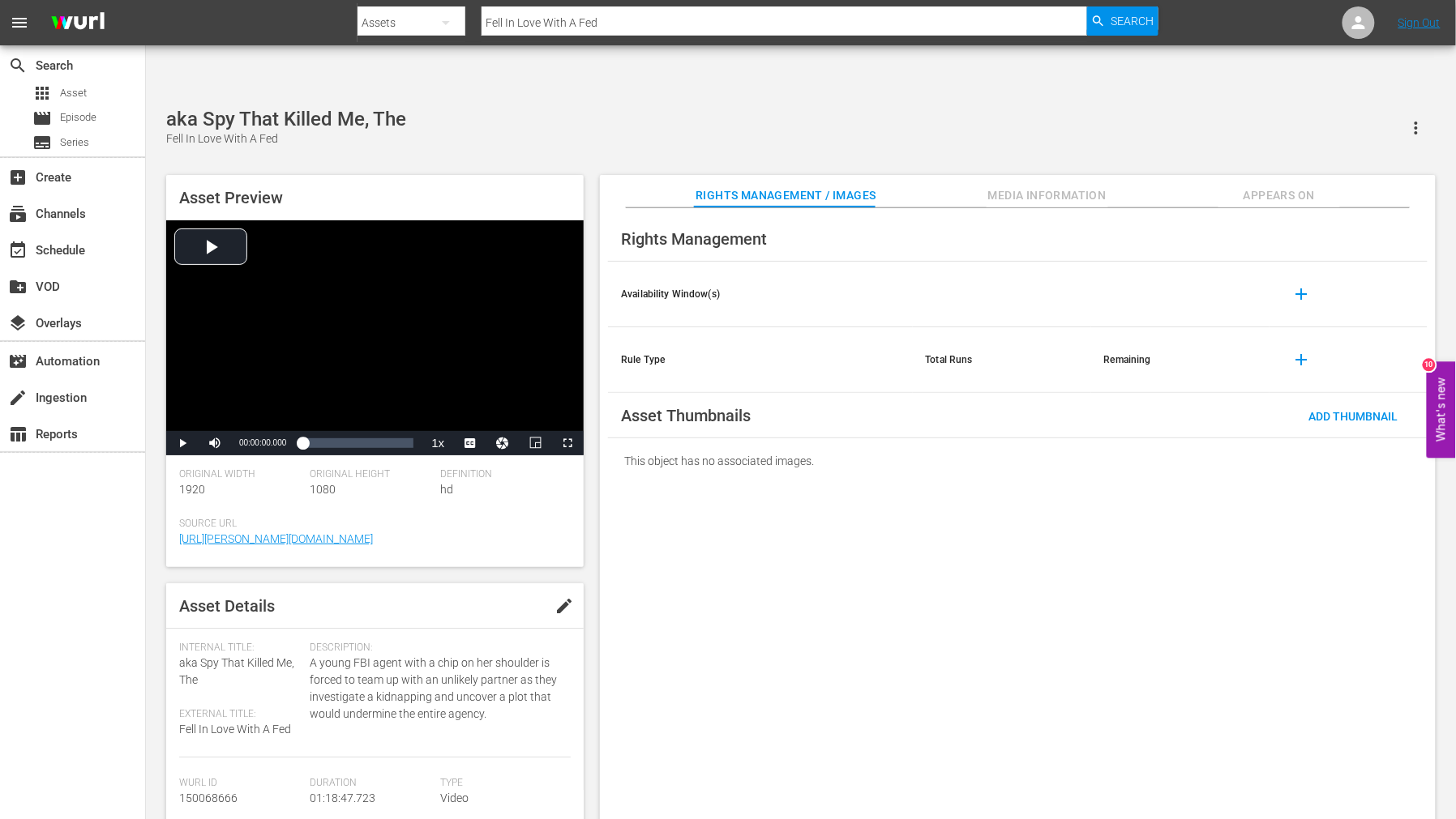
click at [877, 539] on div "Rights Management Availability Window(s) add Rule Type Total Runs Remaining add…" at bounding box center [1017, 527] width 836 height 638
click at [1137, 21] on span "Search" at bounding box center [1132, 21] width 43 height 29
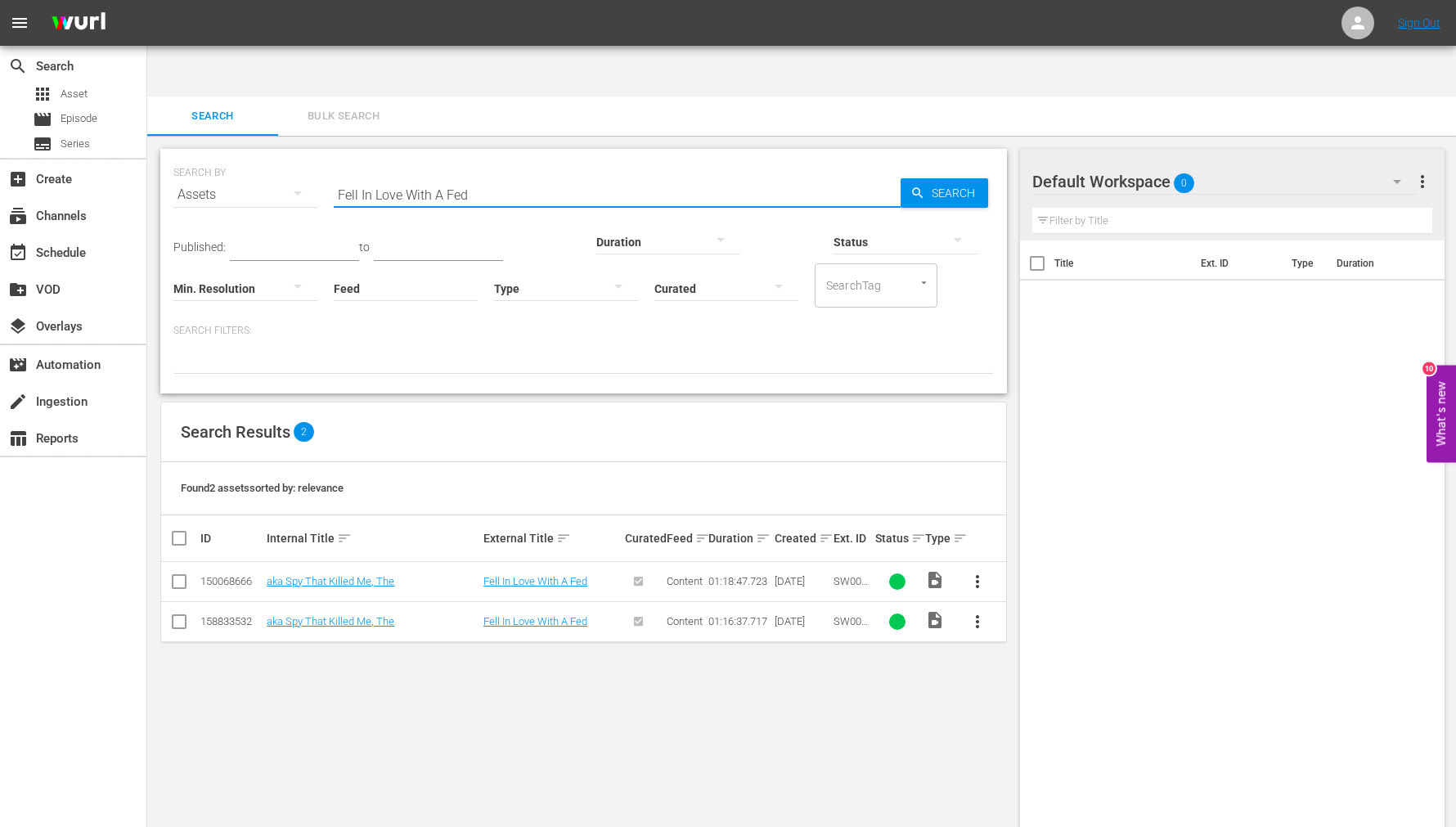
drag, startPoint x: 502, startPoint y: 141, endPoint x: 235, endPoint y: 154, distance: 267.3
click at [237, 155] on div "SEARCH BY Search By Assets Search ID, Title, Description, Keywords, or Category…" at bounding box center [583, 185] width 820 height 59
paste input "orgive And Forget"
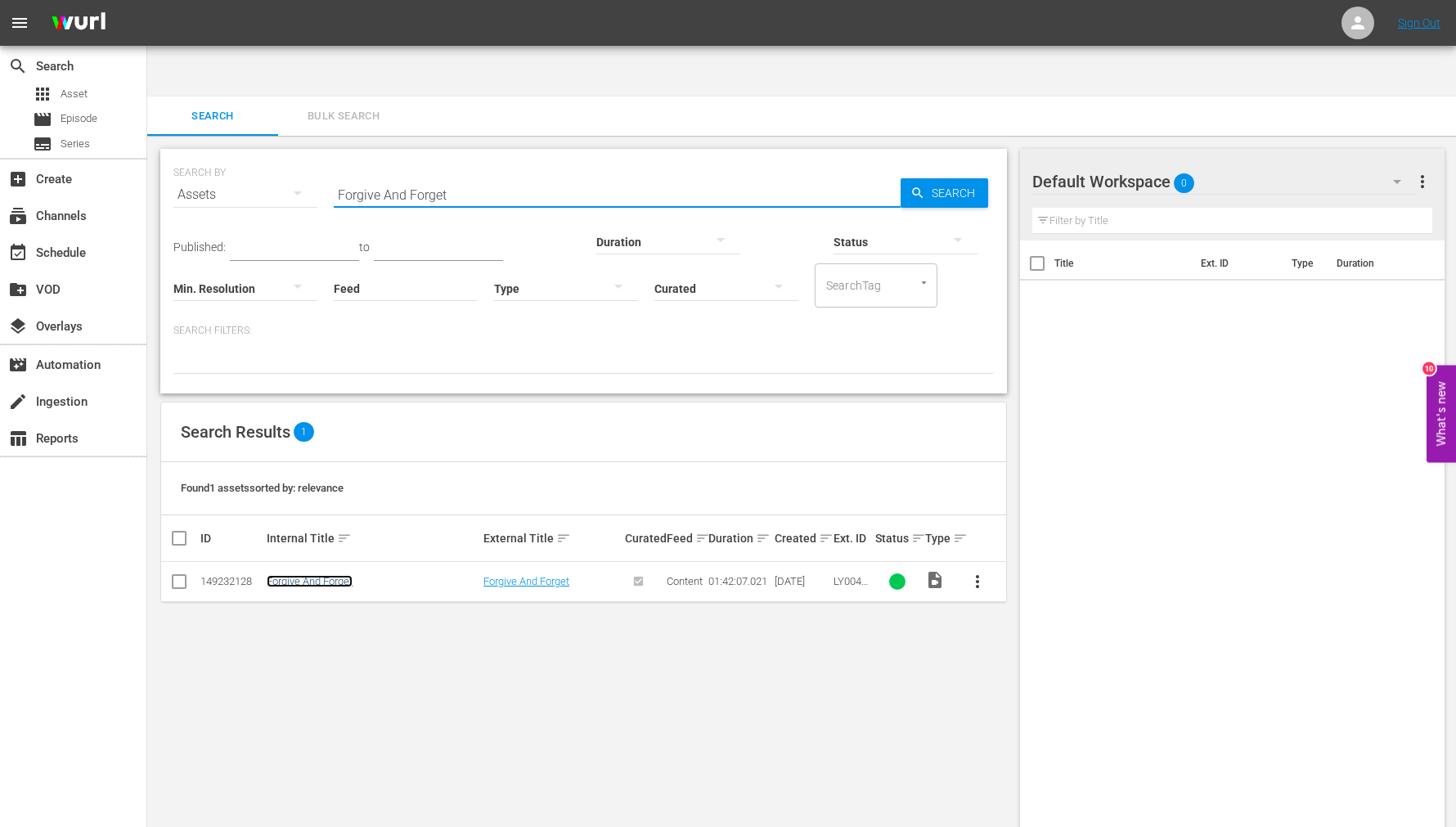
click at [314, 575] on link "Forgive And Forget" at bounding box center [309, 581] width 86 height 13
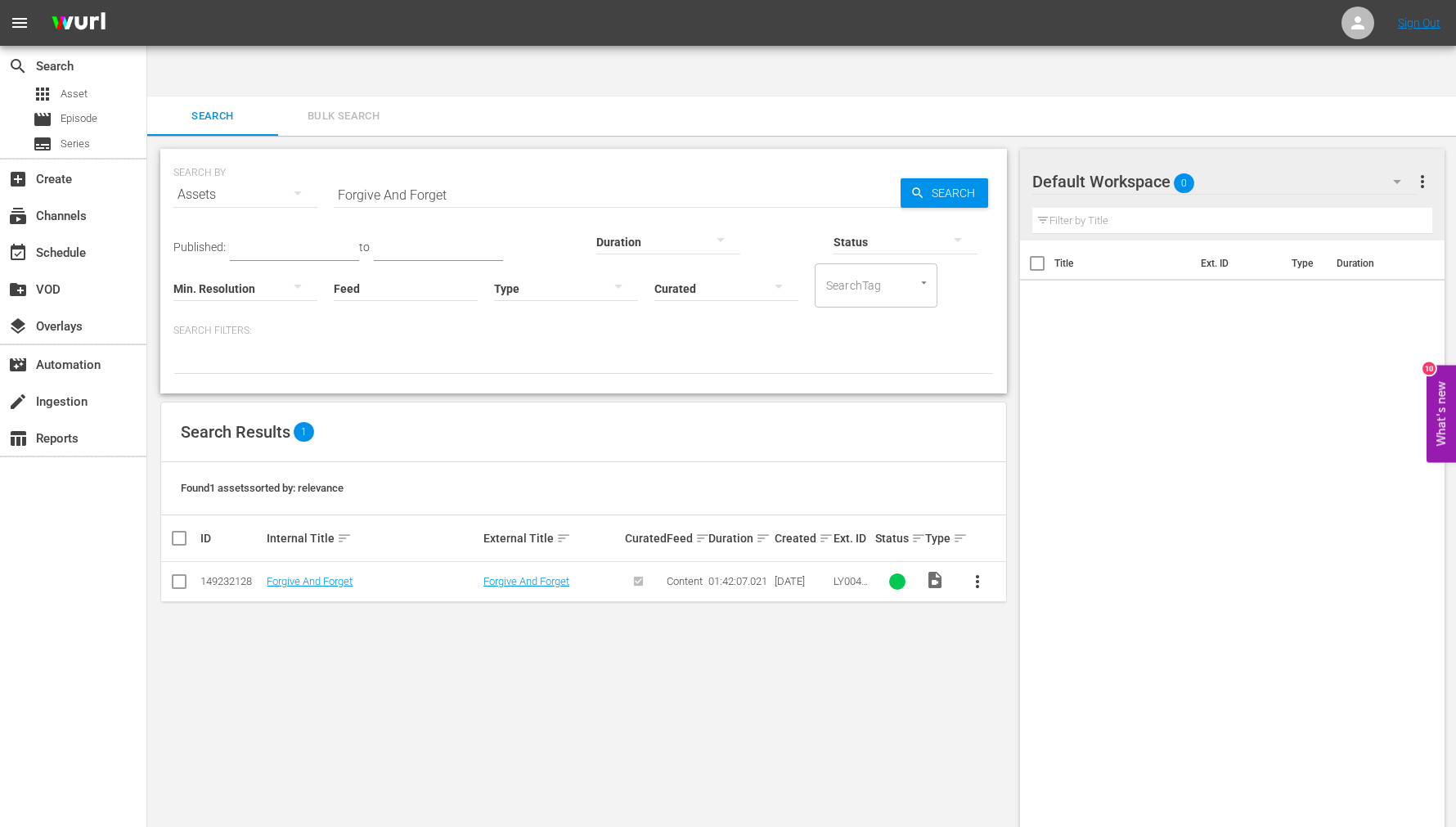
click at [943, 720] on div "SEARCH BY Search By Assets Search ID, Title, Description, Keywords, or Category…" at bounding box center [583, 508] width 873 height 744
click at [820, 745] on div "SEARCH BY Search By Assets Search ID, Title, Description, Keywords, or Category…" at bounding box center [583, 508] width 873 height 744
drag, startPoint x: 313, startPoint y: 522, endPoint x: 329, endPoint y: 344, distance: 178.7
click at [313, 562] on td "Forgive And Forget" at bounding box center [372, 582] width 217 height 40
click at [339, 575] on link "Forgive And Forget" at bounding box center [309, 581] width 86 height 13
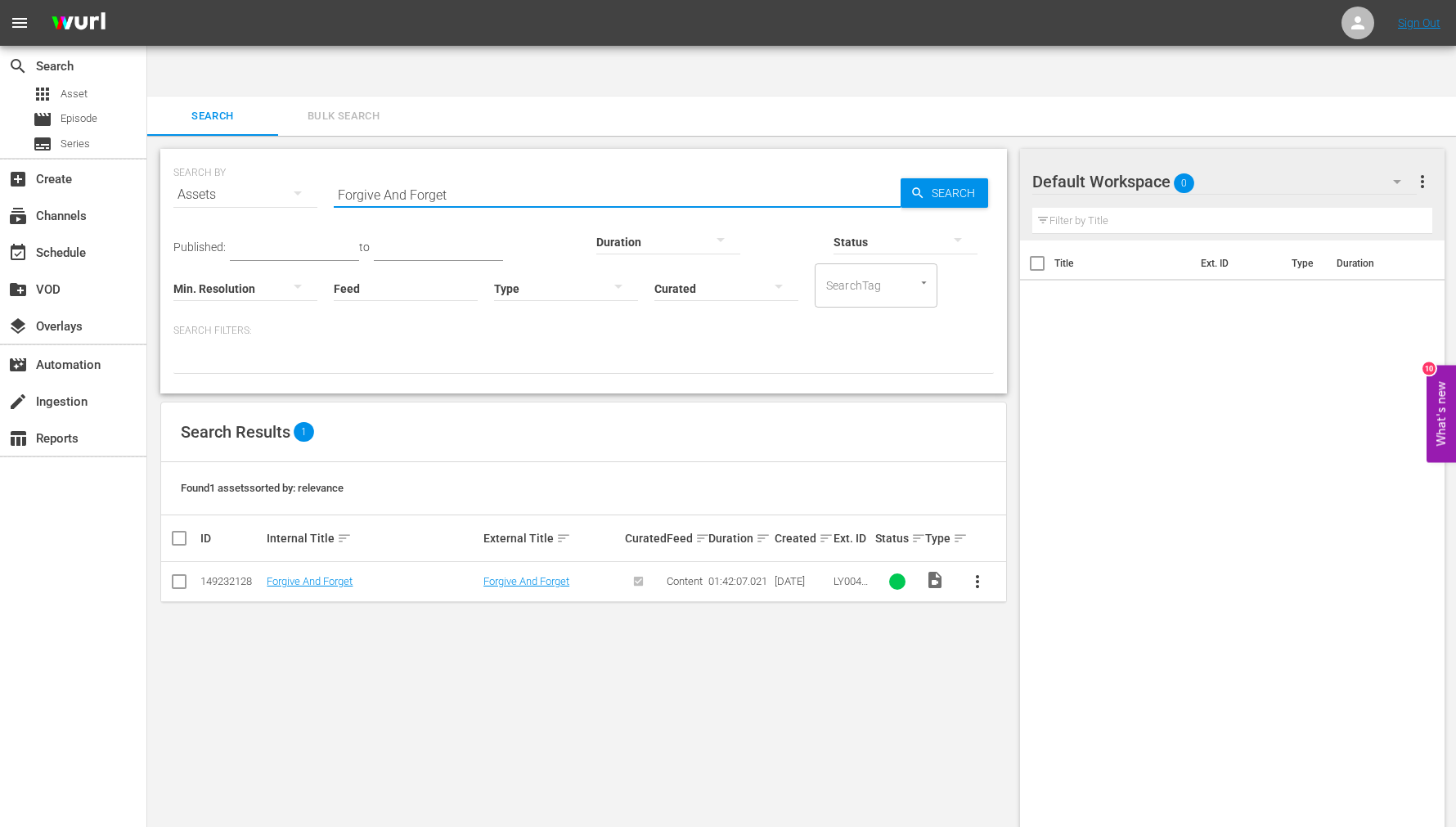
drag, startPoint x: 481, startPoint y: 143, endPoint x: 301, endPoint y: 161, distance: 180.9
click at [289, 155] on div "SEARCH BY Search By Assets Search ID, Title, Description, Keywords, or Category…" at bounding box center [583, 185] width 820 height 59
paste input "rom This Day Forward"
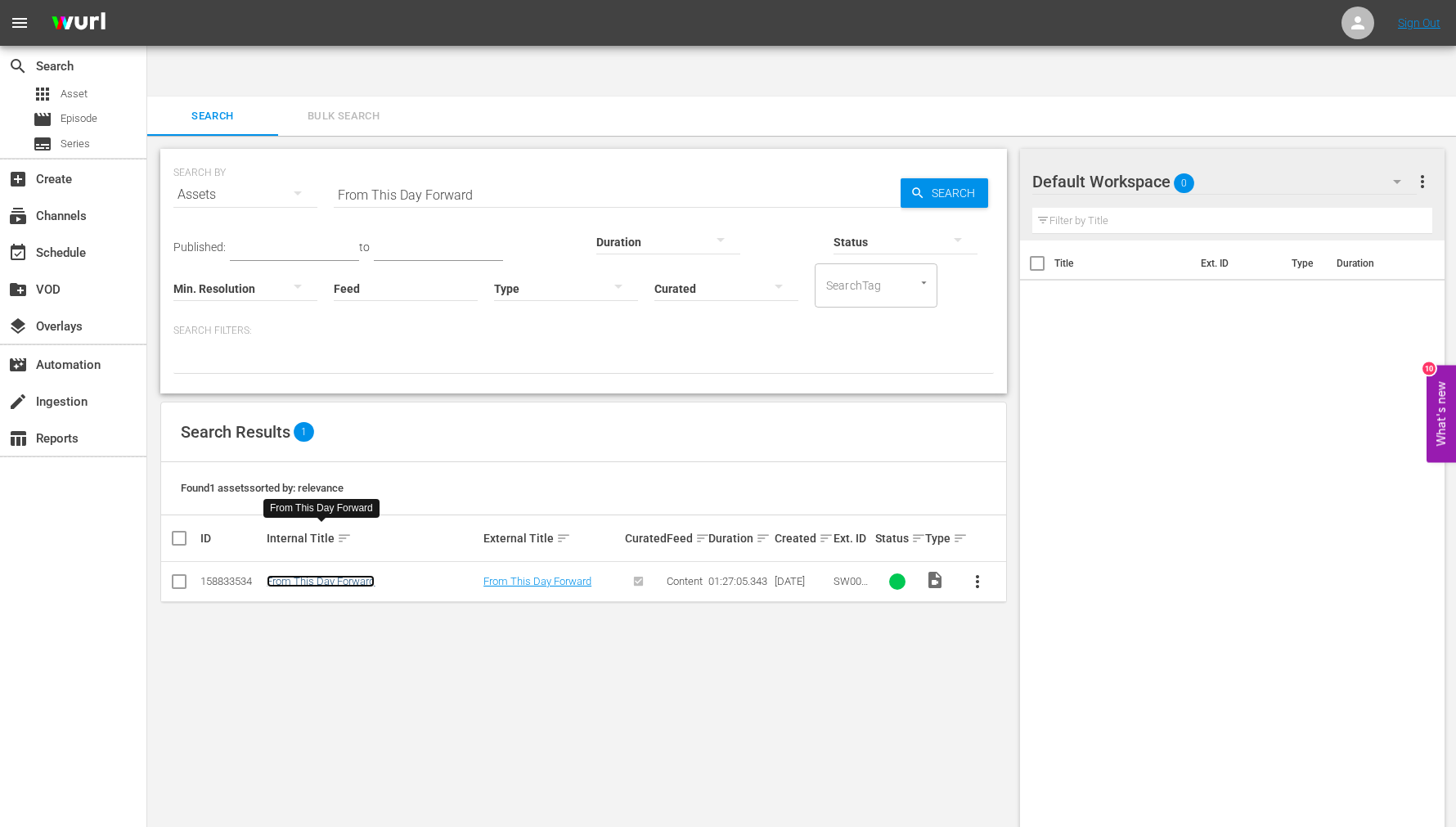
click at [346, 575] on link "From This Day Forward" at bounding box center [320, 581] width 108 height 13
click at [333, 575] on link "From This Day Forward" at bounding box center [320, 581] width 108 height 13
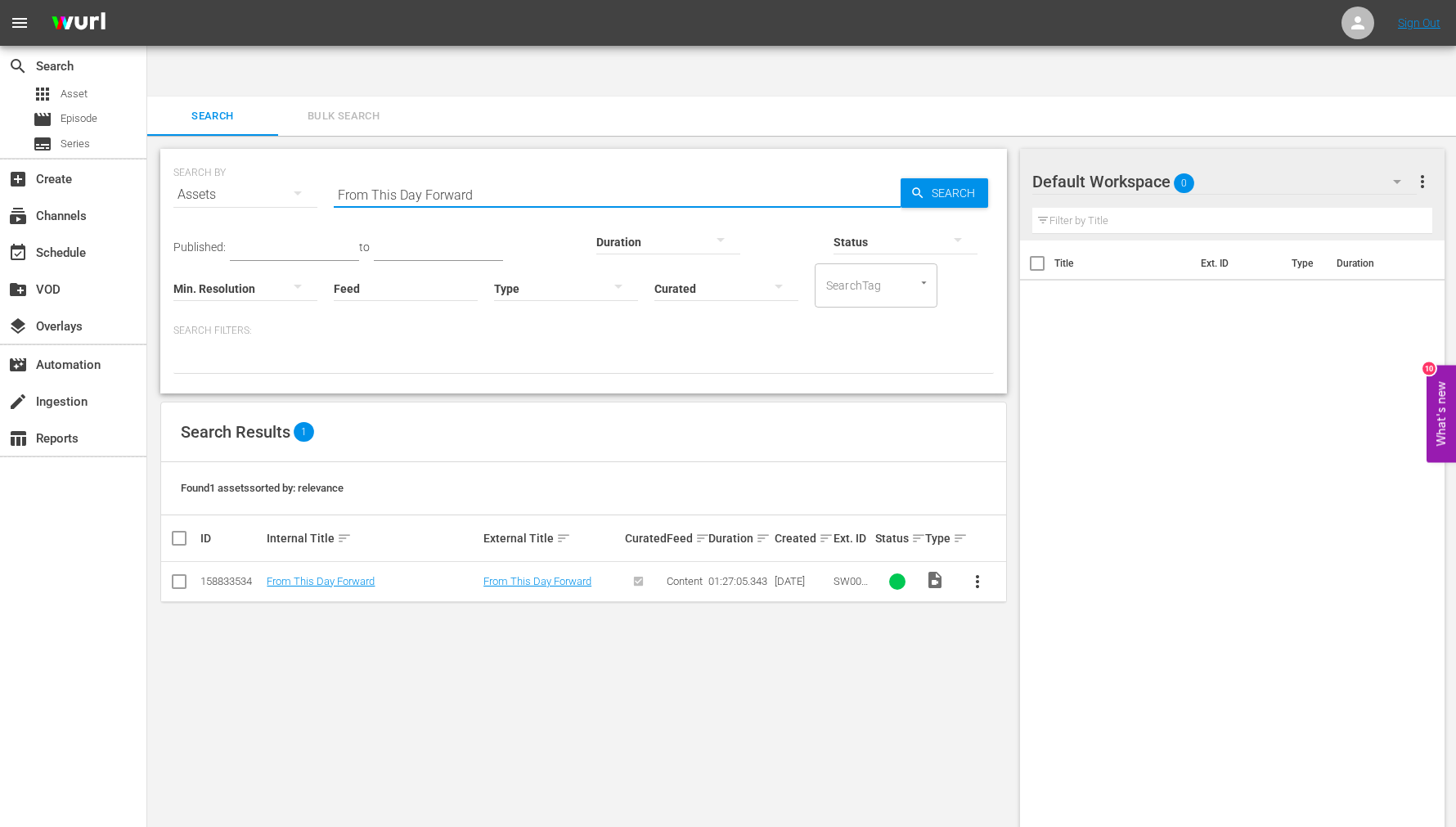
drag, startPoint x: 489, startPoint y: 143, endPoint x: 296, endPoint y: 165, distance: 194.2
click at [281, 164] on div "SEARCH BY Search By Assets Search ID, Title, Description, Keywords, or Category…" at bounding box center [583, 185] width 820 height 59
paste input "Getting Playe"
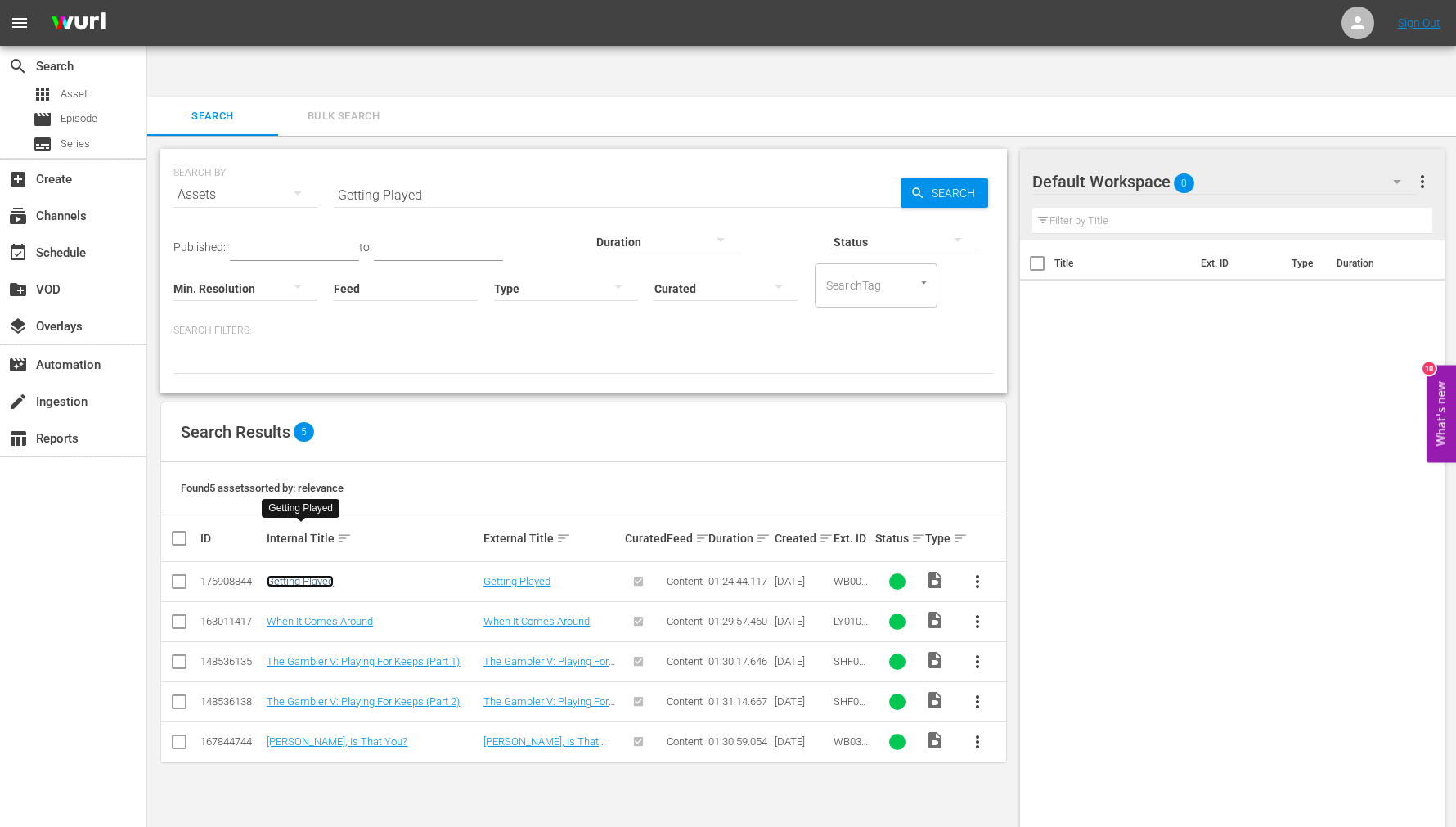
click at [306, 575] on link "Getting Played" at bounding box center [300, 581] width 67 height 13
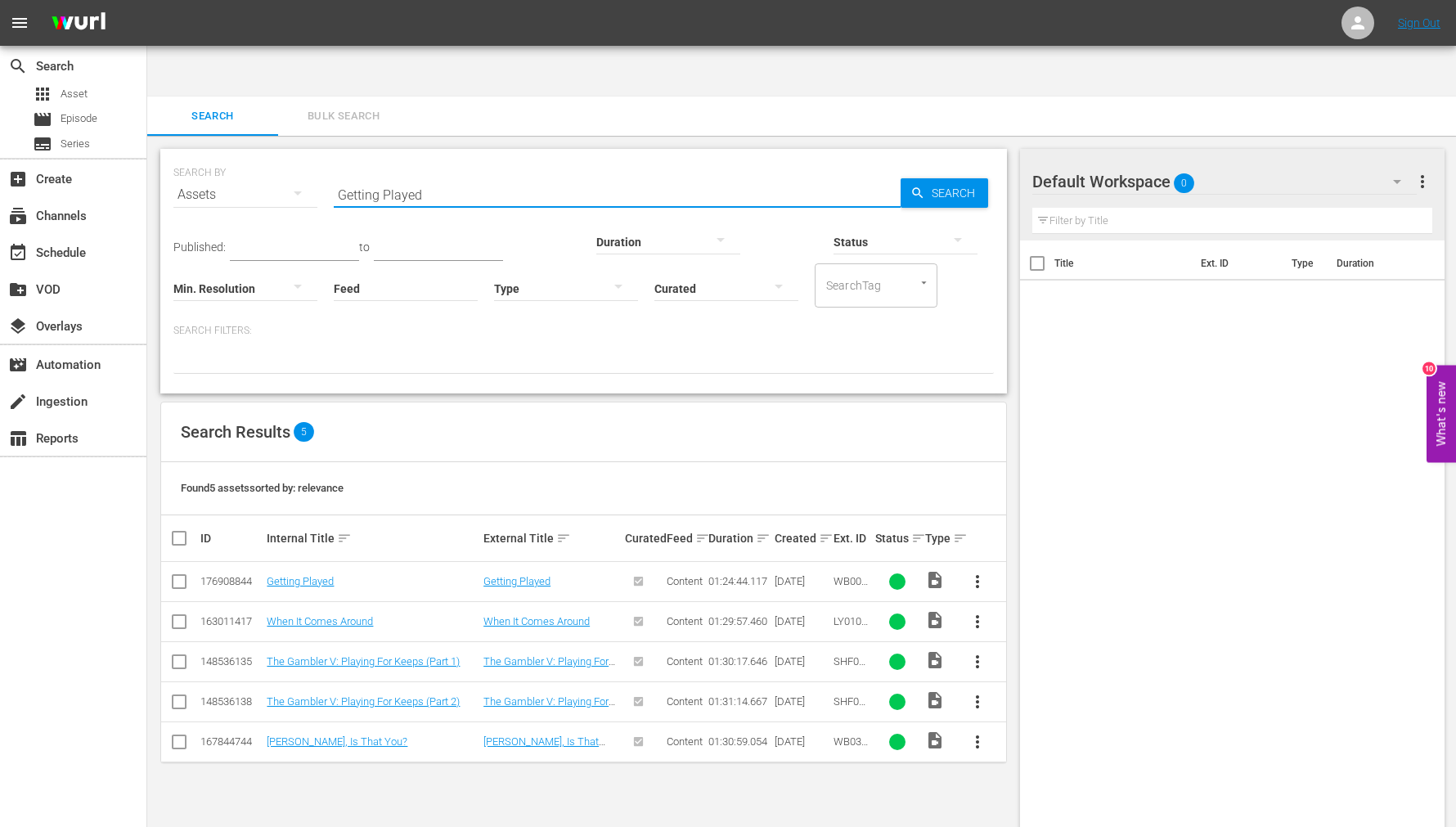
drag, startPoint x: 436, startPoint y: 142, endPoint x: 263, endPoint y: 153, distance: 173.3
click at [263, 155] on div "SEARCH BY Search By Assets Search ID, Title, Description, Keywords, or Category…" at bounding box center [583, 185] width 820 height 59
paste input "grandma"
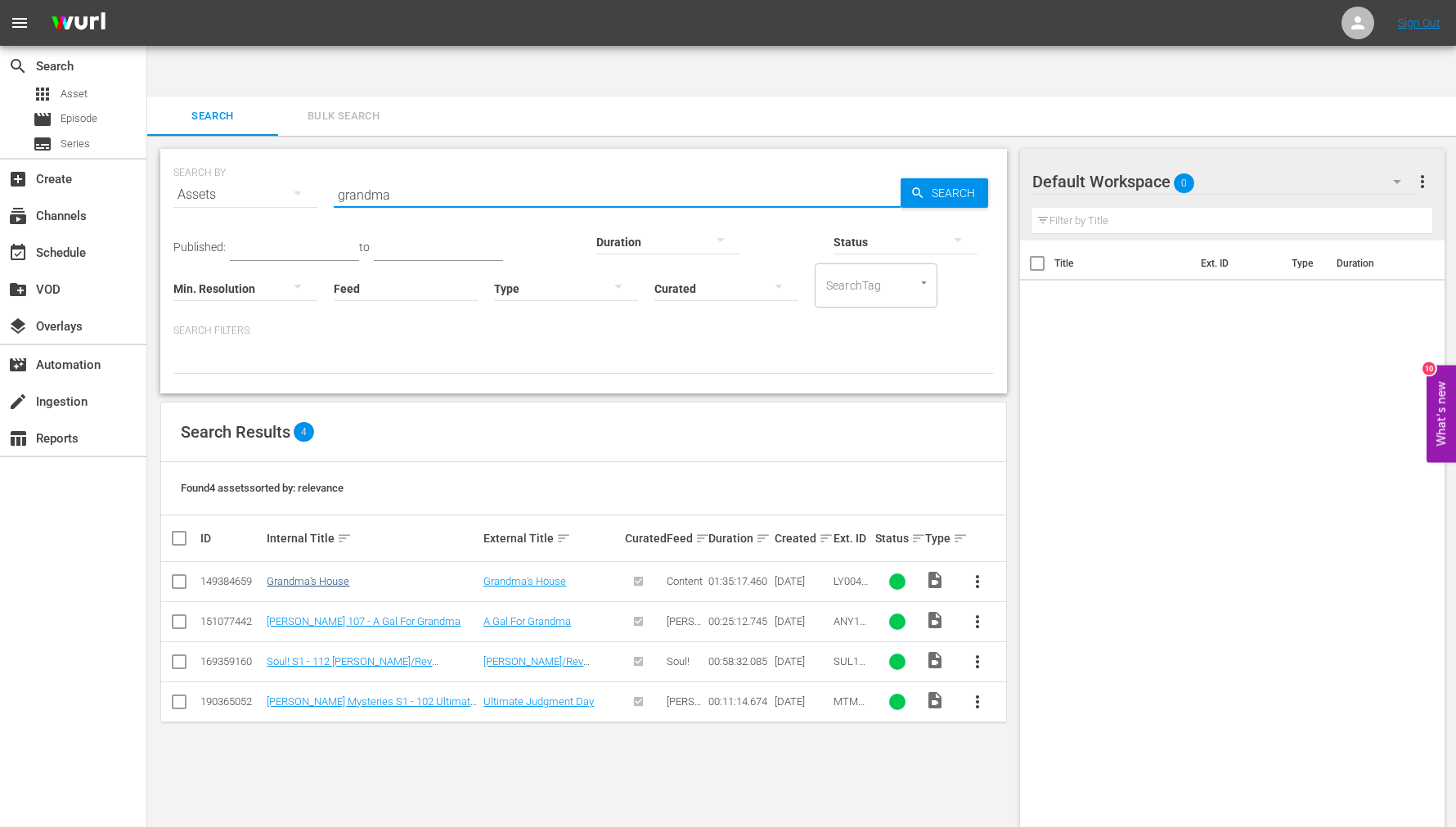
click at [339, 562] on td "Grandma's House" at bounding box center [372, 582] width 217 height 40
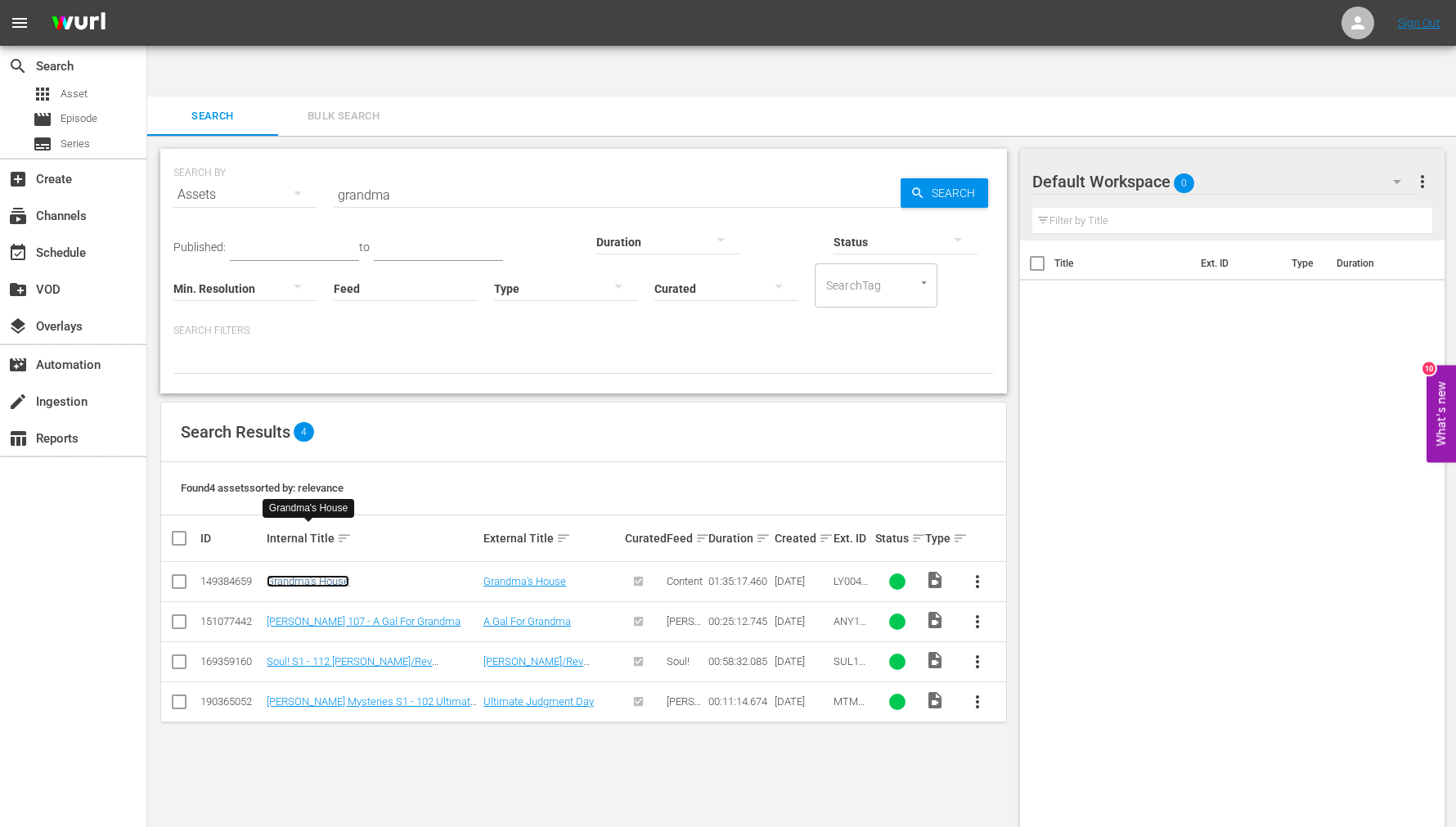
click at [333, 575] on link "Grandma's House" at bounding box center [307, 581] width 82 height 13
click at [365, 175] on input "grandma" at bounding box center [617, 194] width 567 height 40
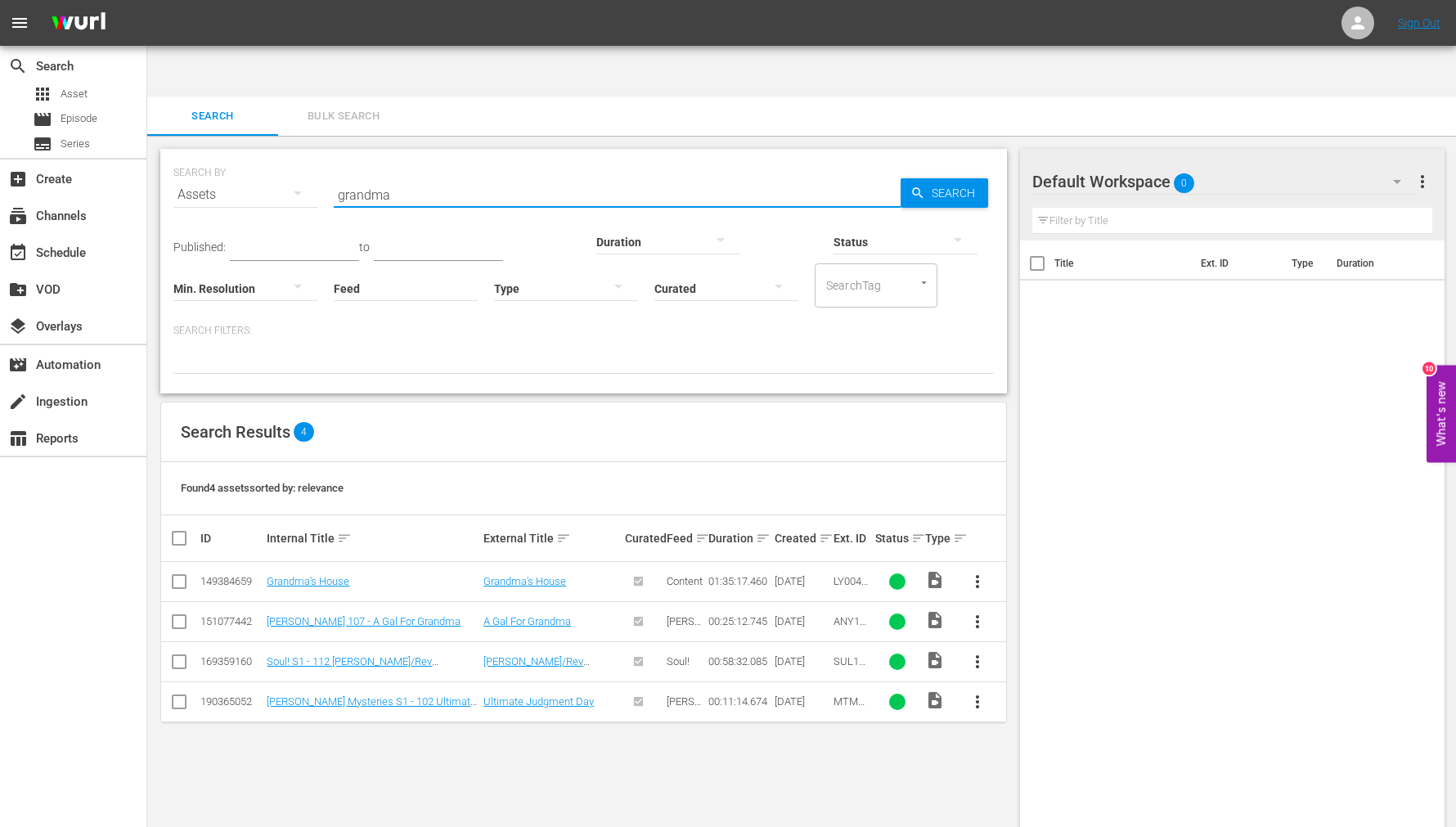
click at [365, 175] on input "grandma" at bounding box center [617, 194] width 567 height 40
paste input "he watches"
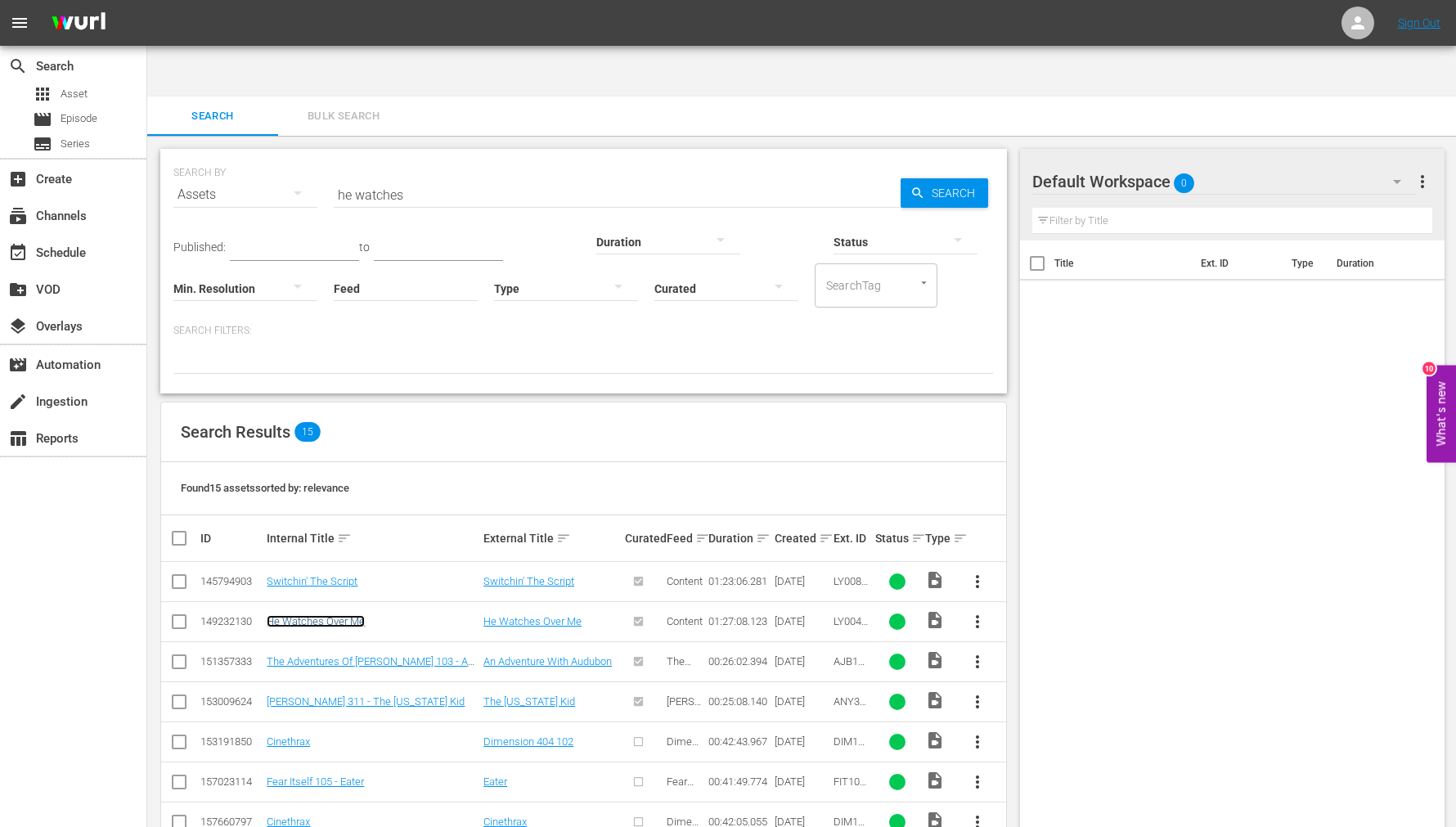
click at [298, 615] on link "He Watches Over Me" at bounding box center [315, 621] width 98 height 13
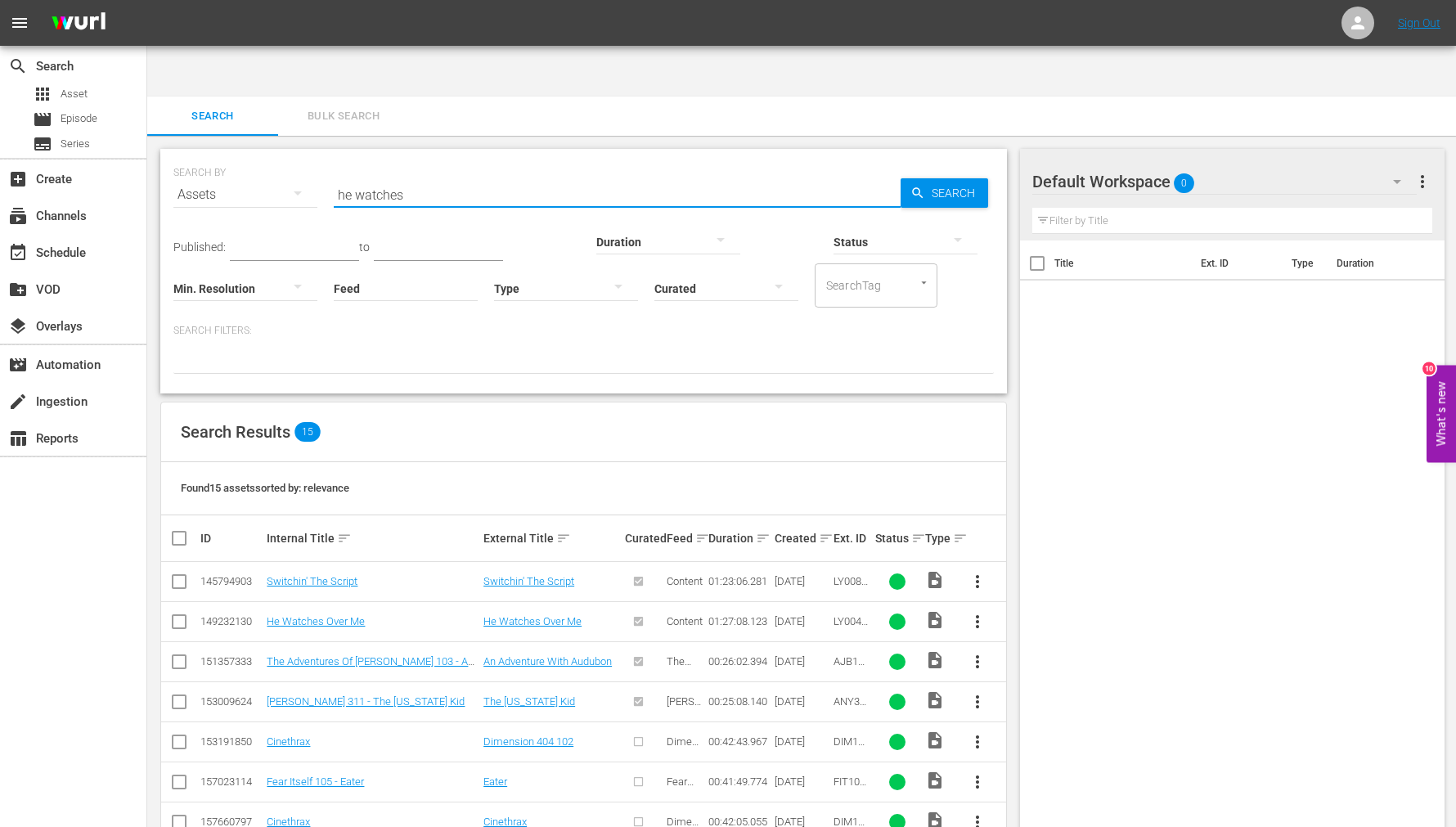
drag, startPoint x: 460, startPoint y: 140, endPoint x: 192, endPoint y: 141, distance: 268.0
click at [192, 155] on div "SEARCH BY Search By Assets Search ID, Title, Description, Keywords, or Category…" at bounding box center [583, 185] width 820 height 59
paste input "jason'"
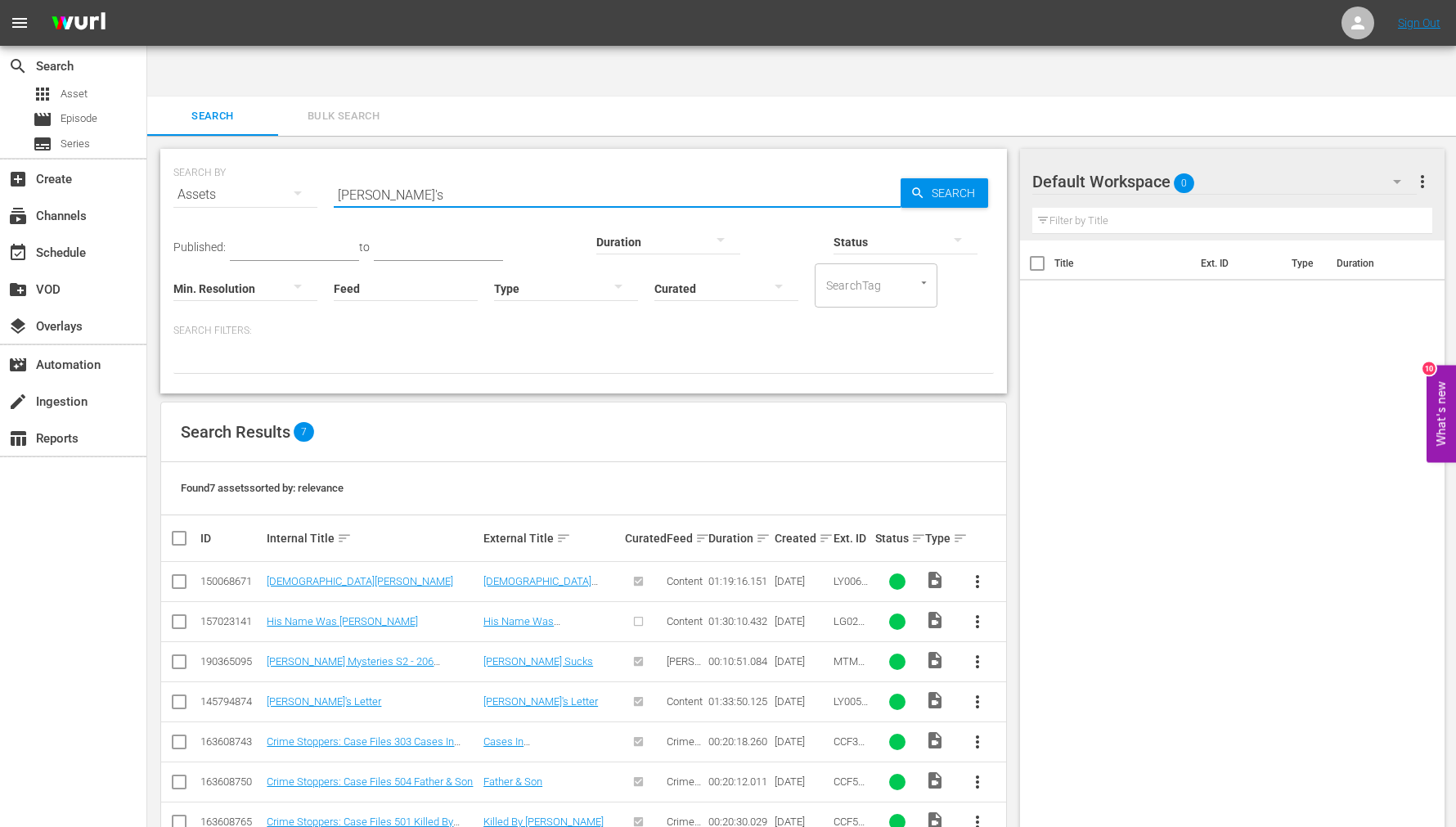
type input "Jason's Letter"
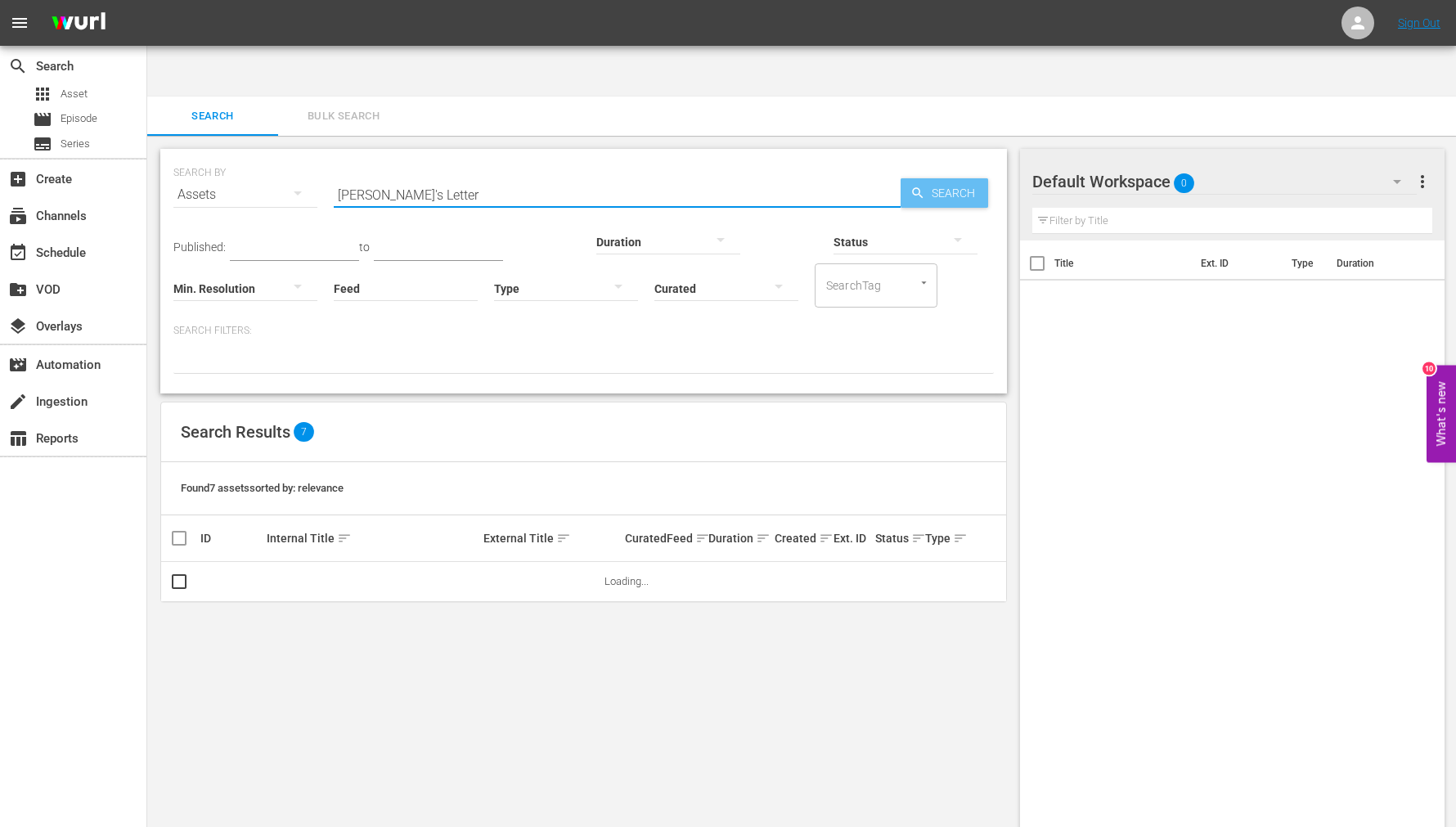
click at [963, 178] on span "Search" at bounding box center [956, 192] width 63 height 29
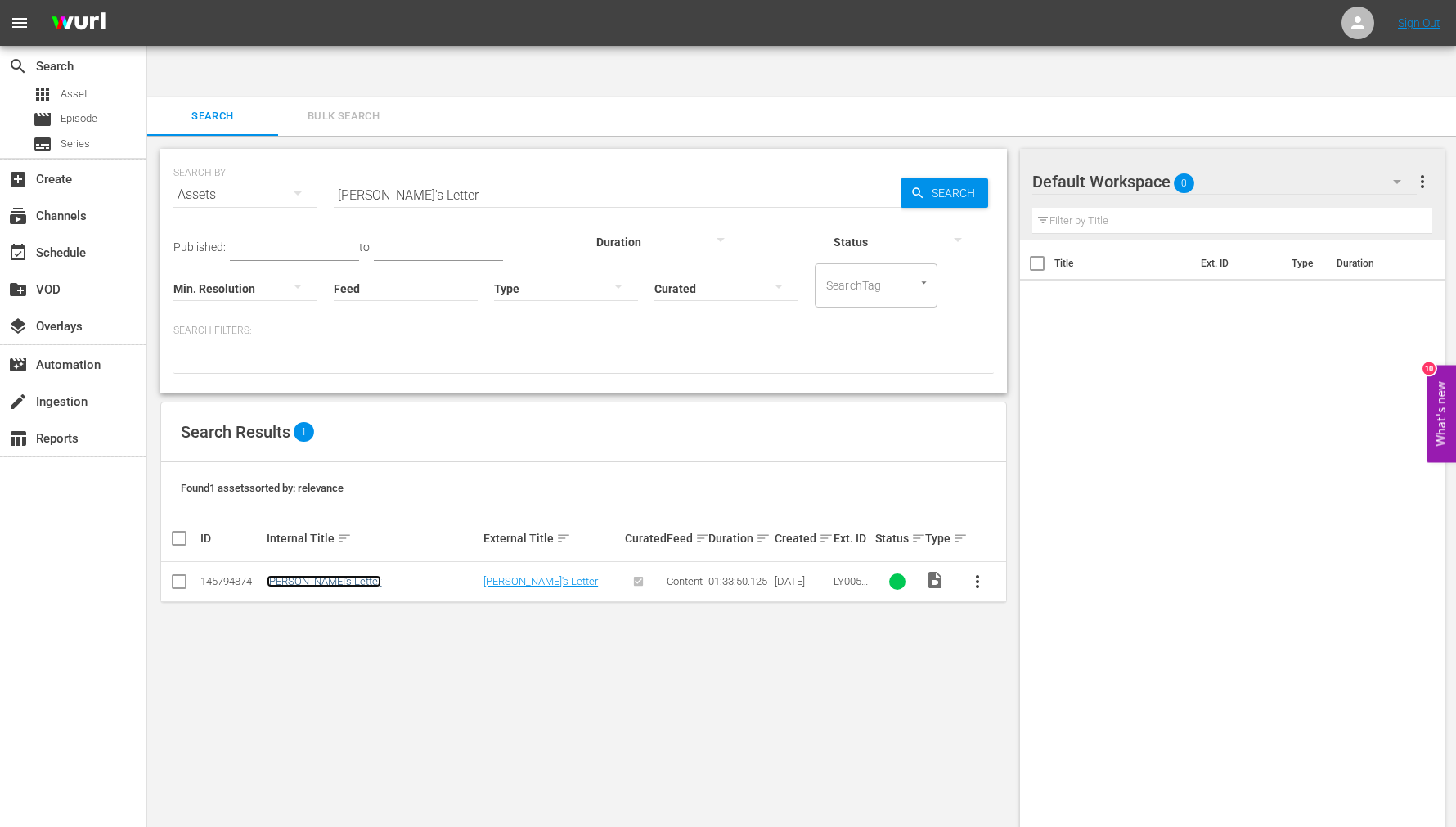
click at [283, 575] on link "Jason's Letter" at bounding box center [323, 581] width 114 height 13
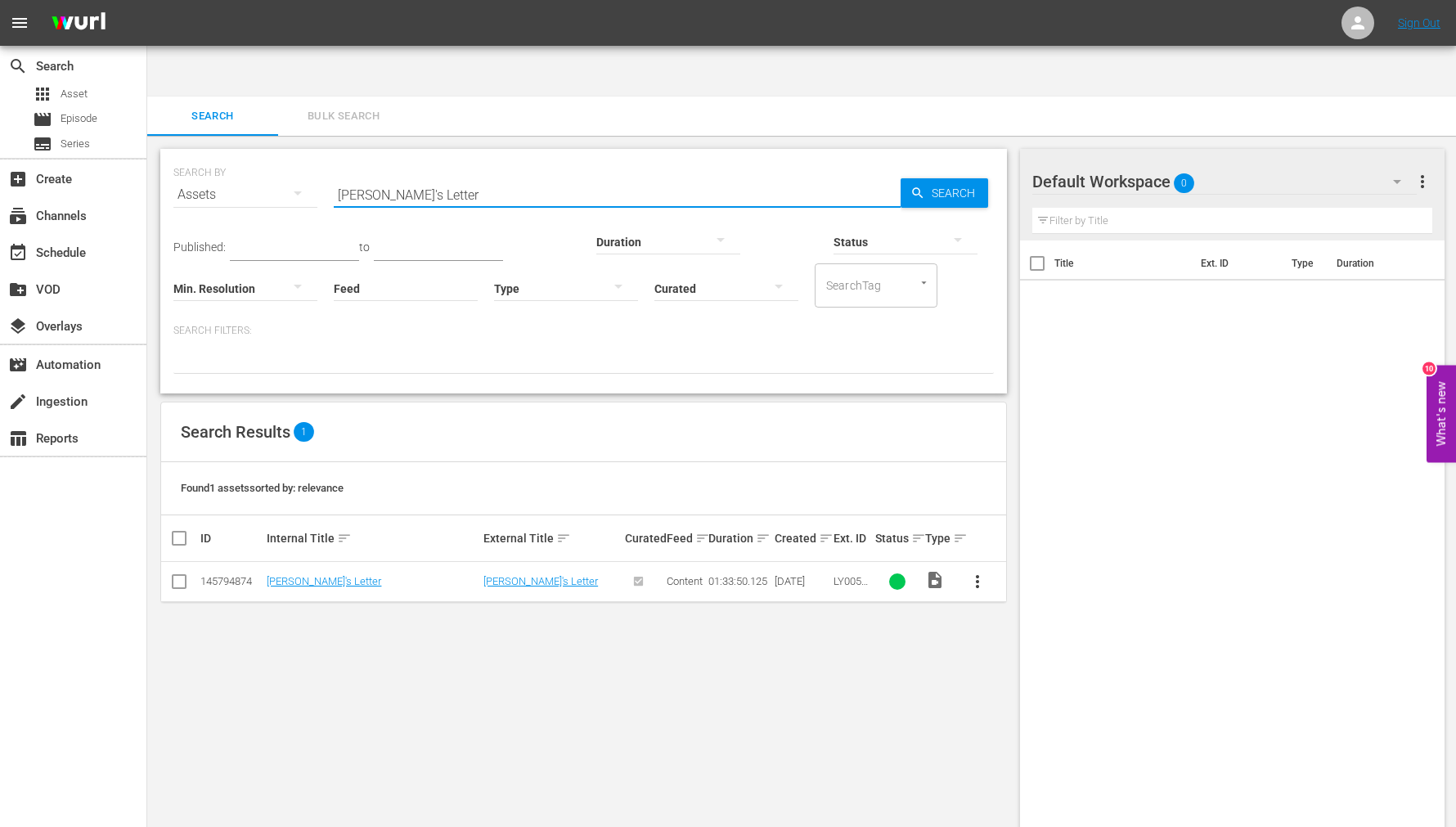
drag, startPoint x: 437, startPoint y: 140, endPoint x: 321, endPoint y: 133, distance: 116.2
click at [323, 155] on div "SEARCH BY Search By Assets Search ID, Title, Description, Keywords, or Category…" at bounding box center [583, 185] width 820 height 59
paste input "joy road"
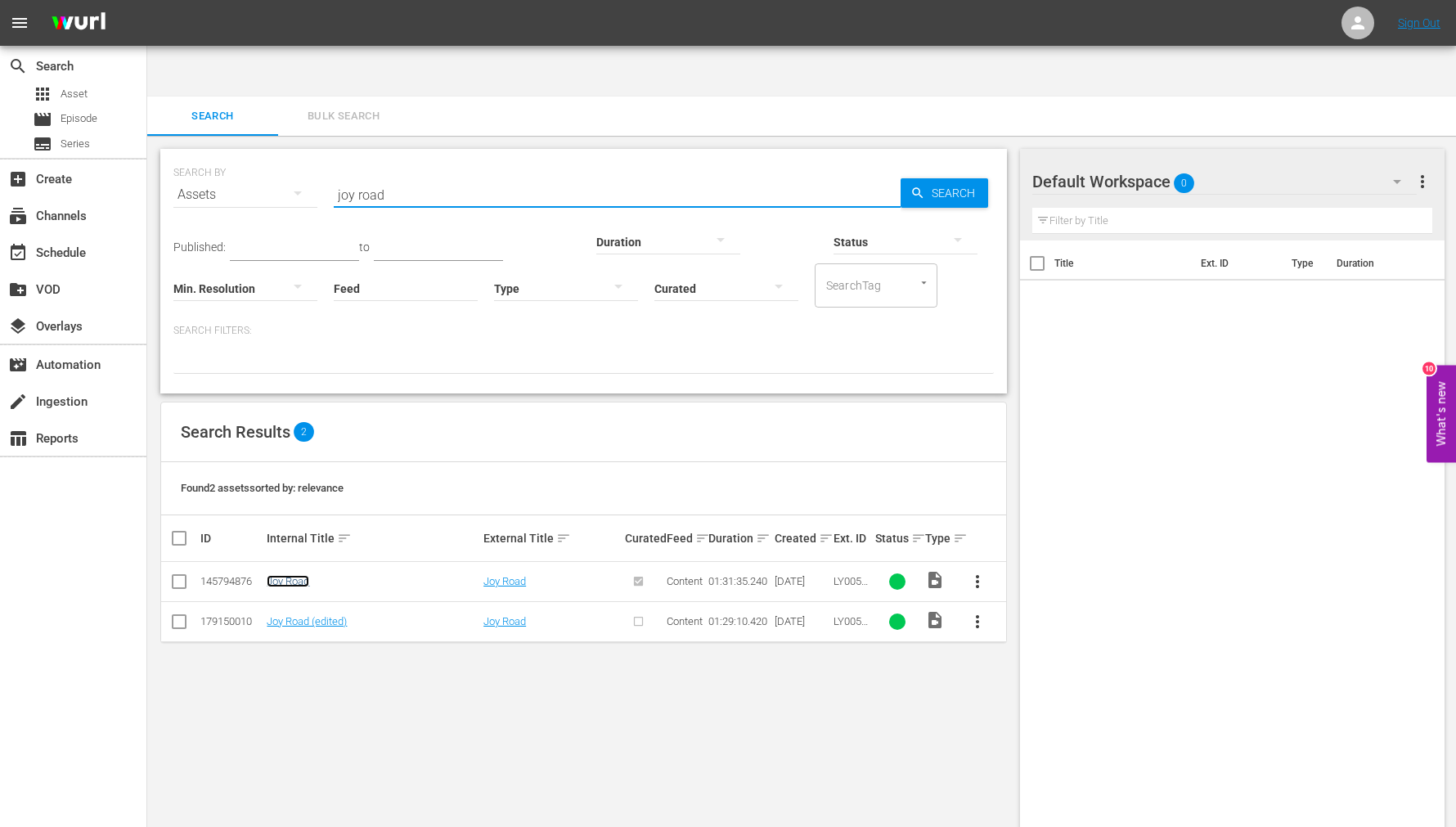
click at [299, 575] on link "Joy Road" at bounding box center [287, 581] width 43 height 13
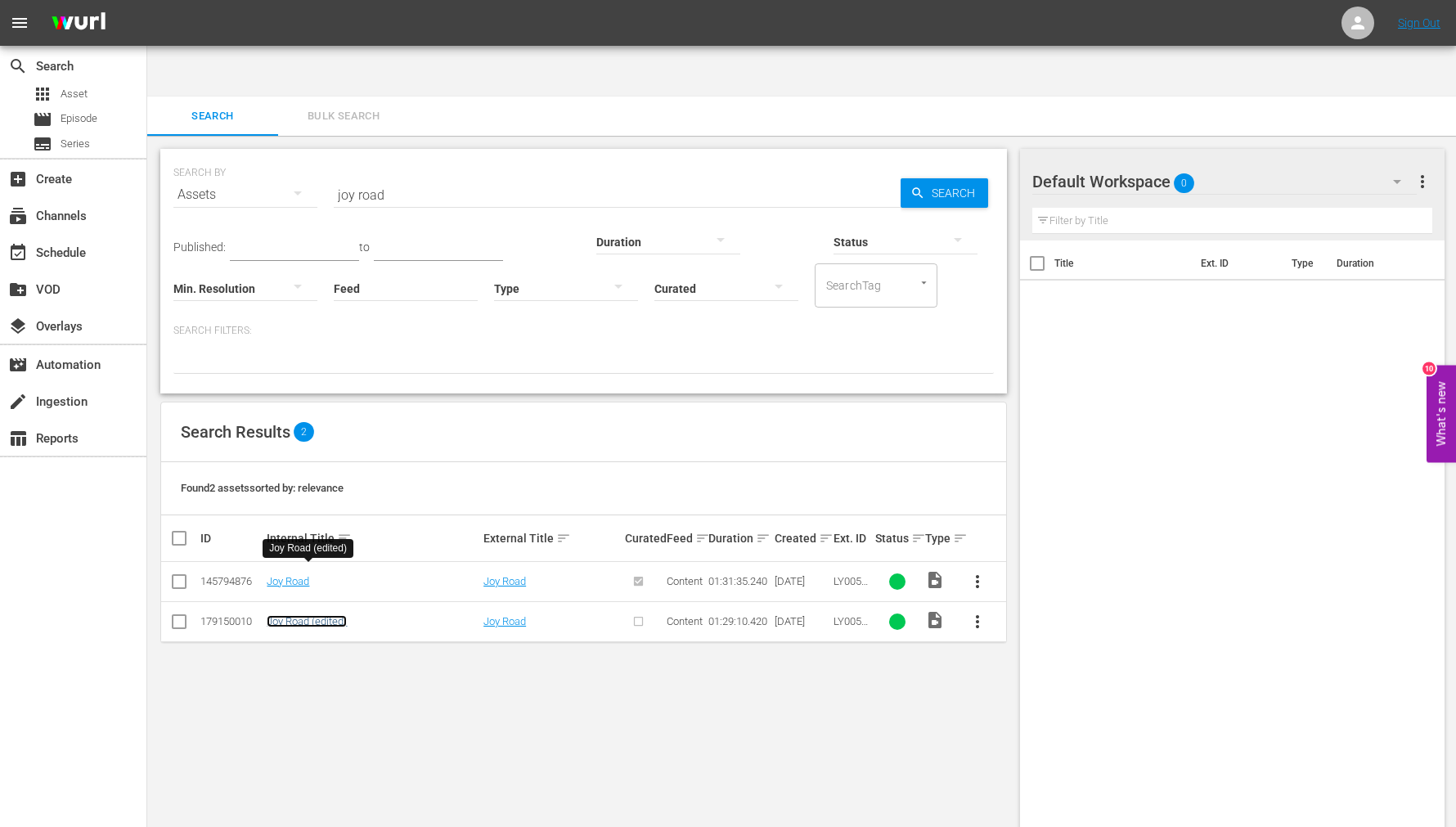
click at [297, 615] on link "Joy Road (edited)" at bounding box center [306, 621] width 80 height 13
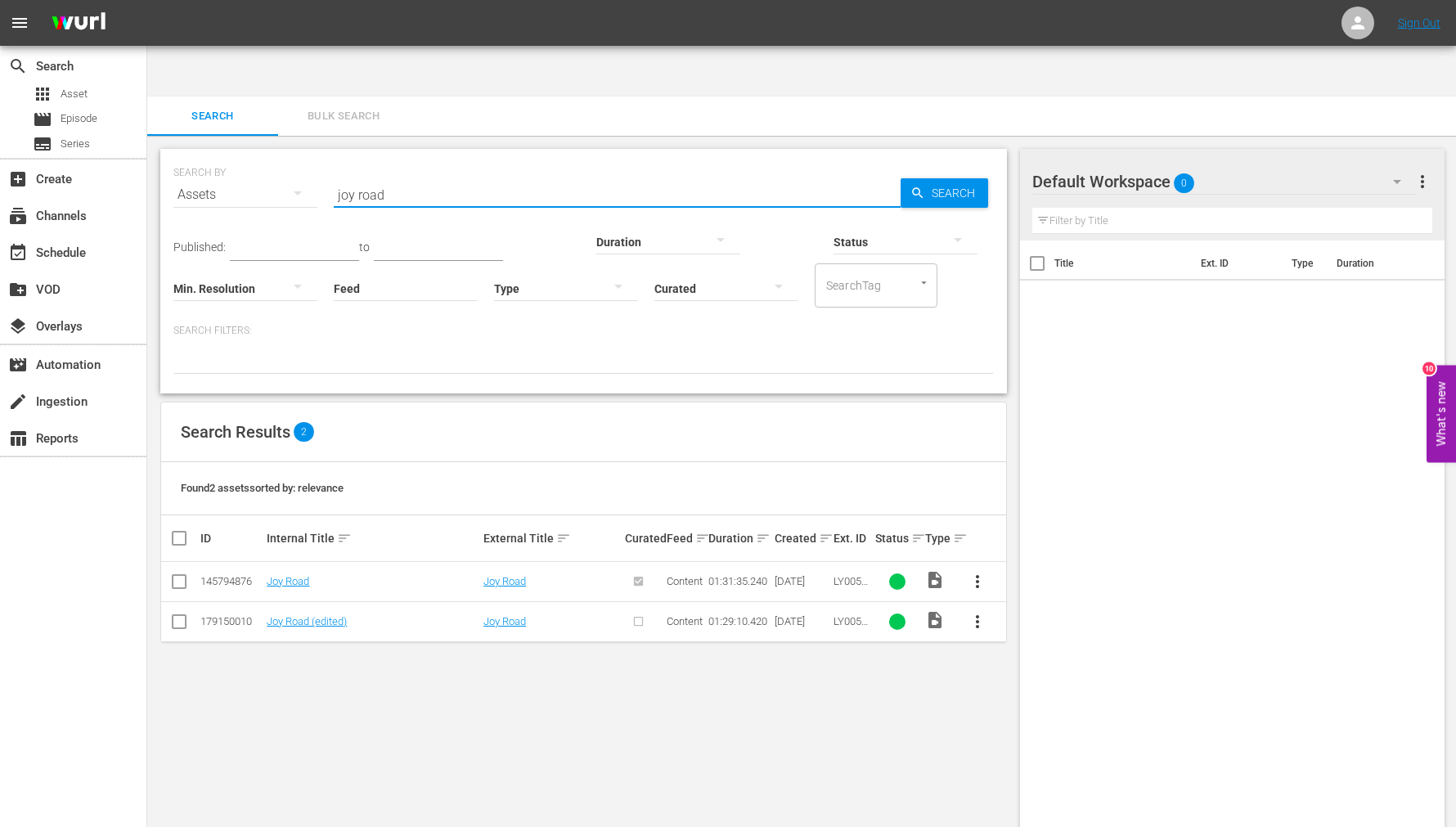
drag, startPoint x: 402, startPoint y: 144, endPoint x: 288, endPoint y: 160, distance: 115.1
click at [288, 160] on div "SEARCH BY Search By Assets Search ID, Title, Description, Keywords, or Category…" at bounding box center [583, 185] width 820 height 59
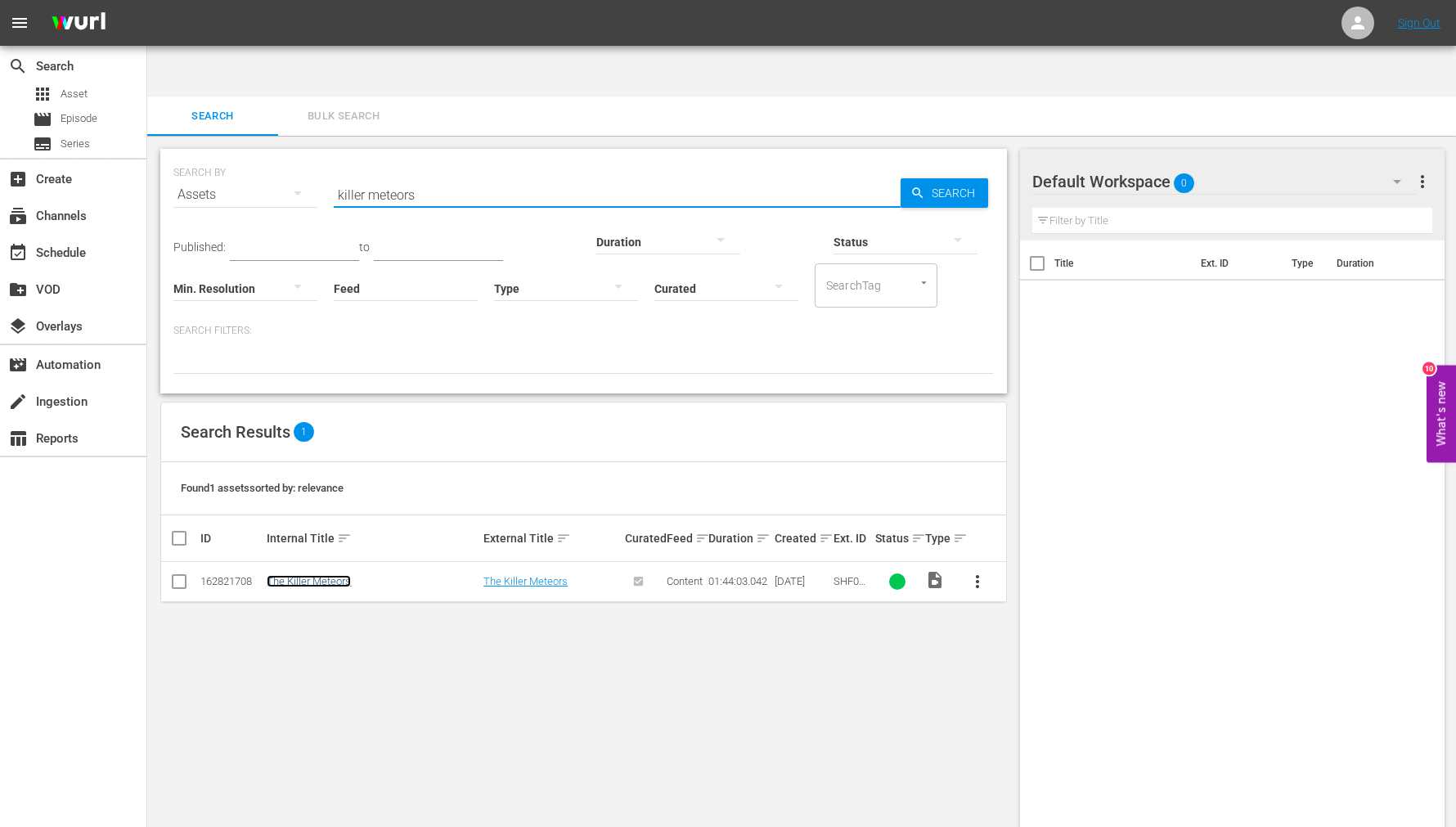
click at [319, 575] on link "The Killer Meteors" at bounding box center [308, 581] width 84 height 13
drag, startPoint x: 335, startPoint y: 152, endPoint x: 224, endPoint y: 162, distance: 111.4
click at [223, 157] on div "SEARCH BY Search By Assets Search ID, Title, Description, Keywords, or Category…" at bounding box center [583, 185] width 820 height 59
paste input "last shot"
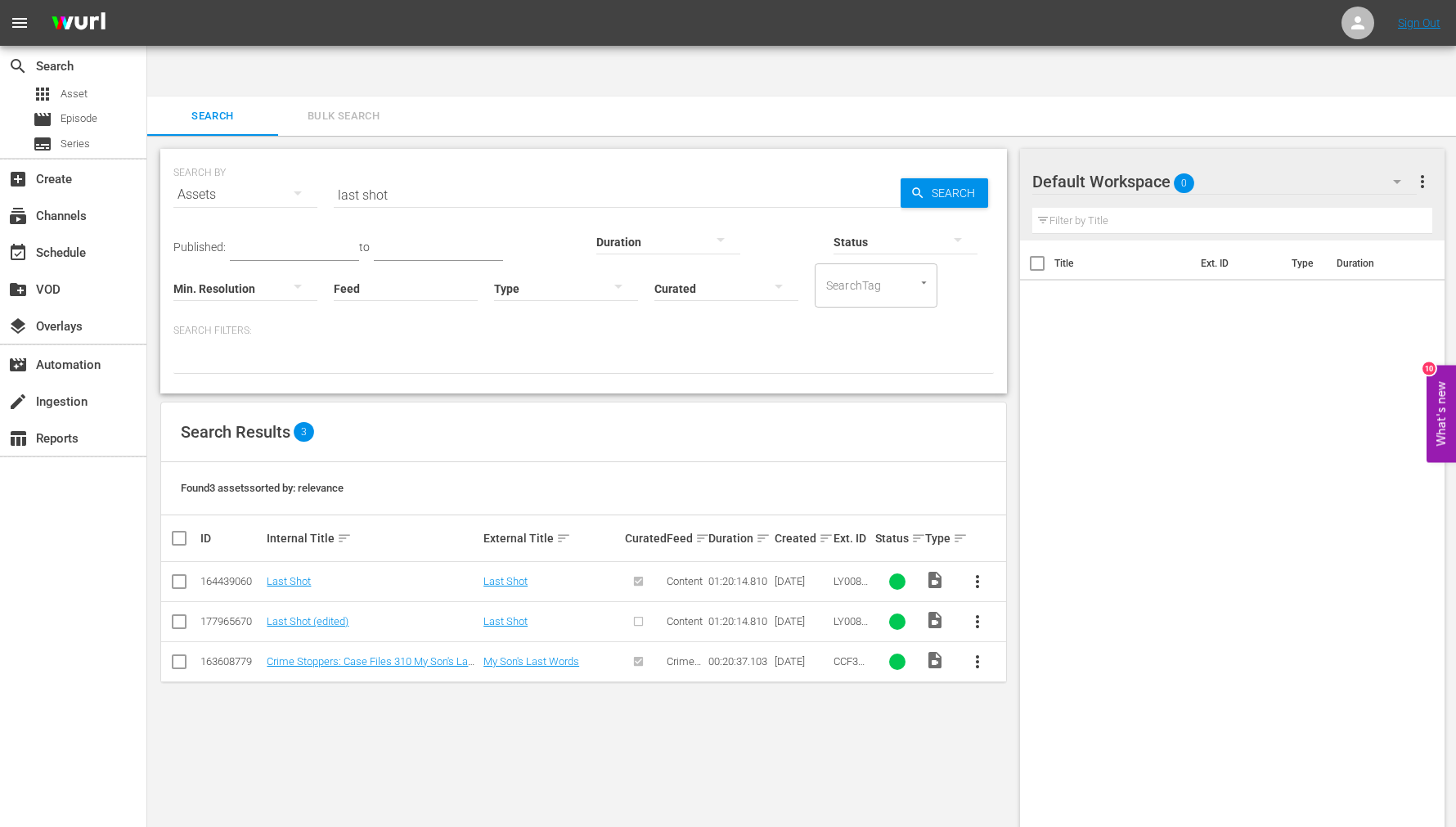
click at [602, 655] on div "SEARCH BY Search By Assets Search ID, Title, Description, Keywords, or Category…" at bounding box center [583, 508] width 873 height 744
click at [292, 575] on link "Last Shot" at bounding box center [288, 581] width 45 height 13
click at [289, 615] on link "Last Shot (edited)" at bounding box center [307, 621] width 81 height 13
drag, startPoint x: 370, startPoint y: 137, endPoint x: 225, endPoint y: 145, distance: 145.2
click at [226, 155] on div "SEARCH BY Search By Assets Search ID, Title, Description, Keywords, or Category…" at bounding box center [583, 185] width 820 height 59
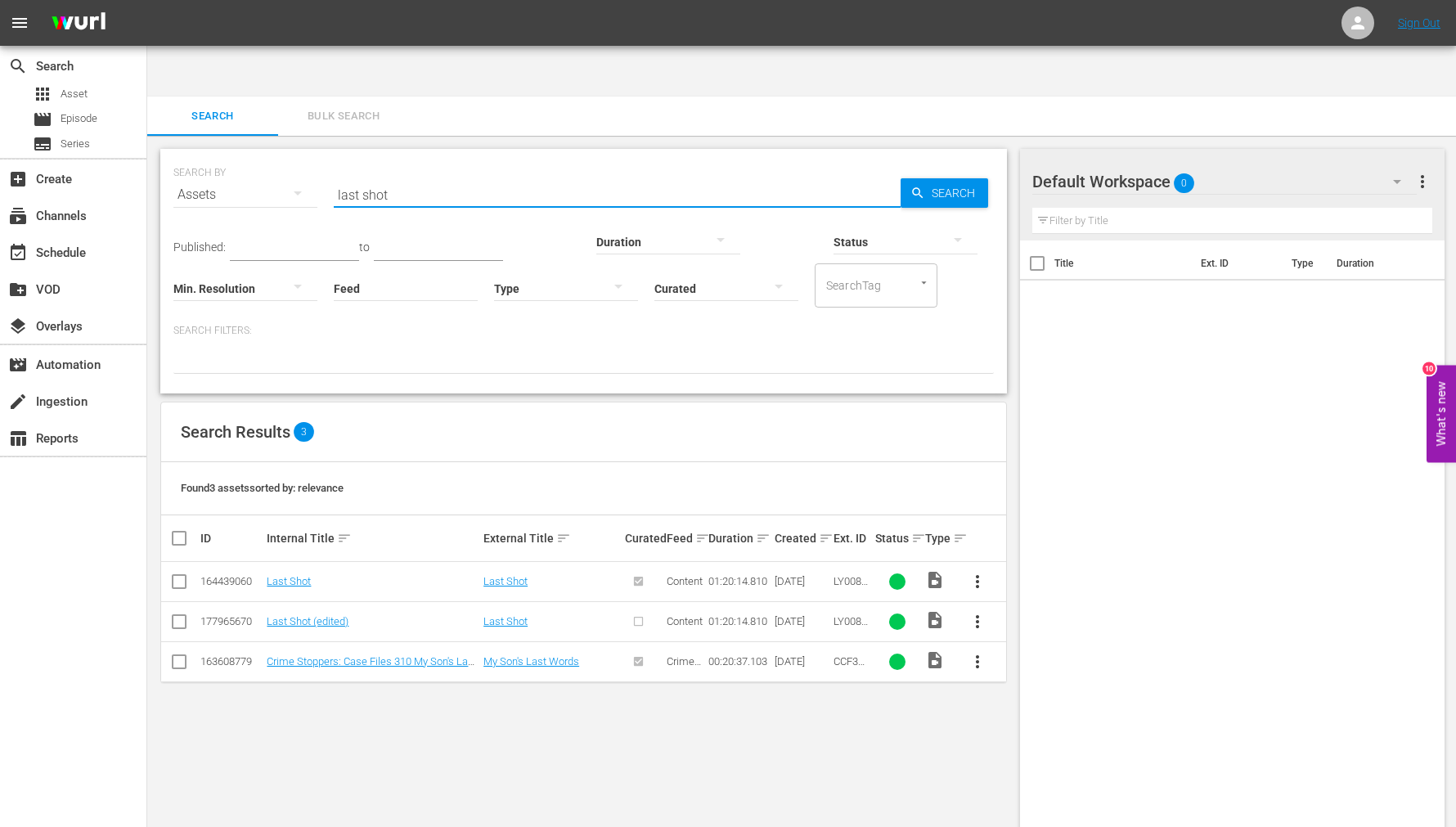
paste input "Lord, All Men Can't Be Dogs"
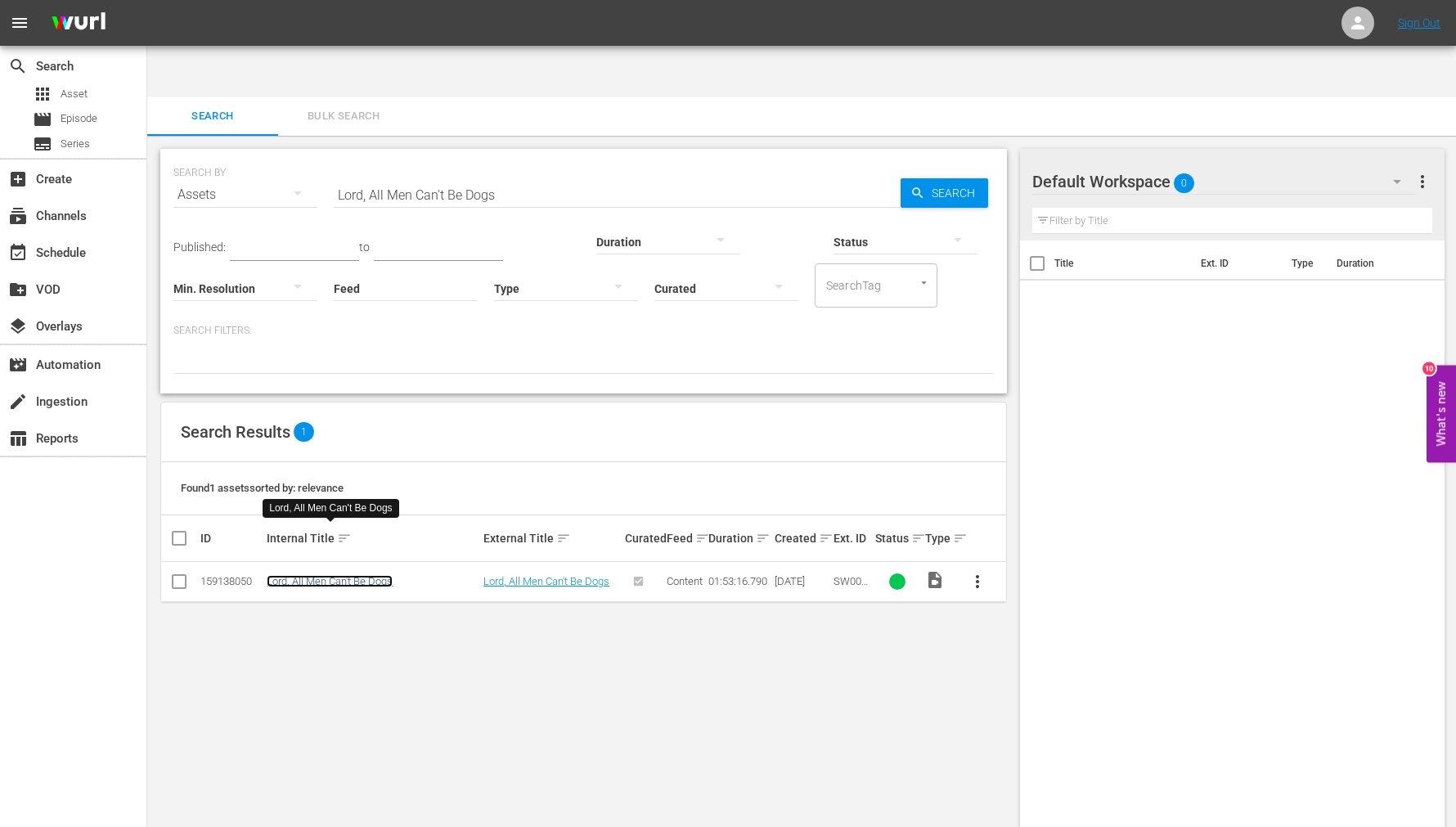
click at [352, 575] on link "Lord, All Men Can't Be Dogs" at bounding box center [329, 581] width 126 height 13
click at [467, 716] on div "SEARCH BY Search By Assets Search ID, Title, Description, Keywords, or Category…" at bounding box center [583, 508] width 873 height 744
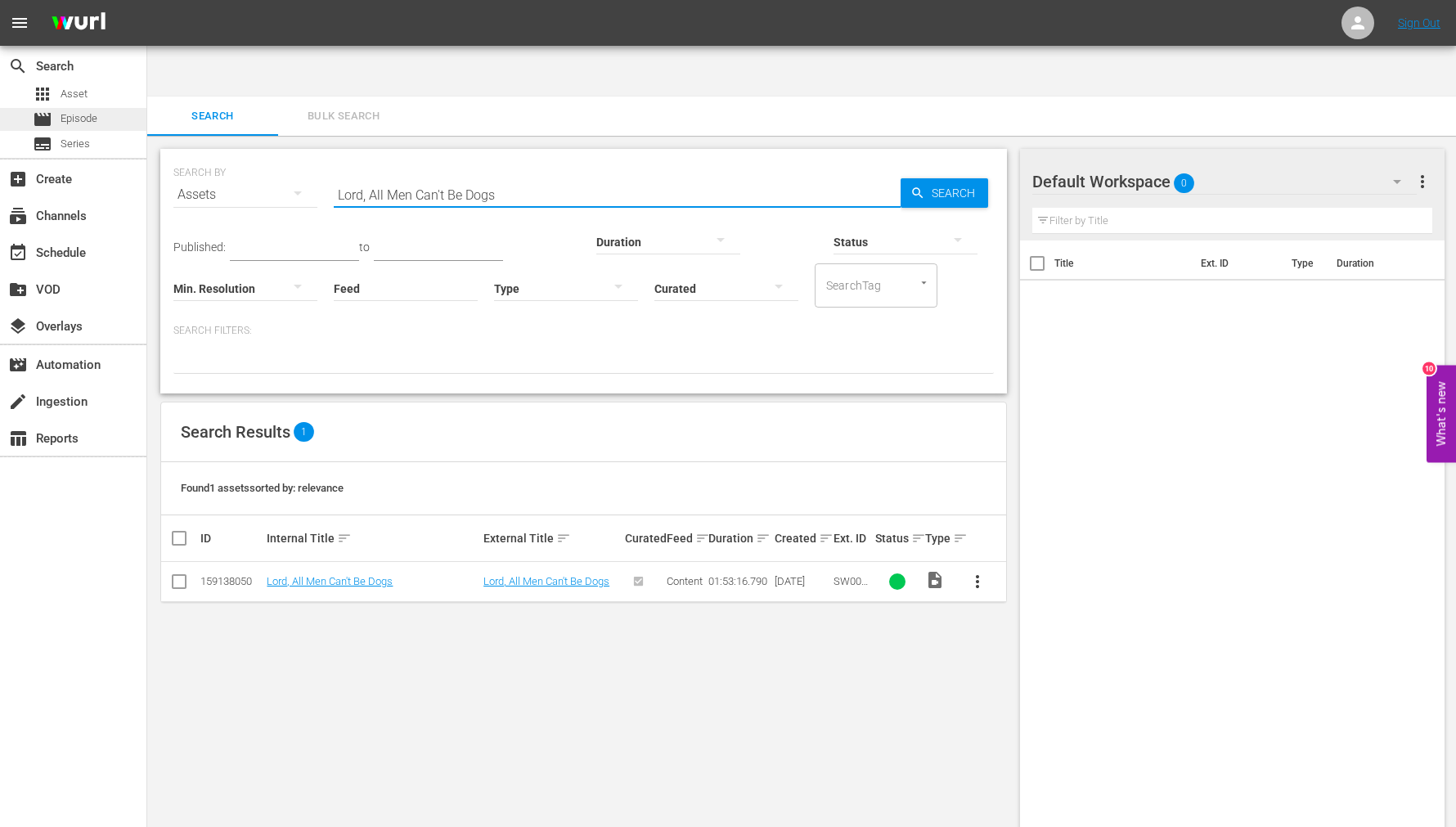
drag, startPoint x: 522, startPoint y: 141, endPoint x: 23, endPoint y: 124, distance: 499.3
click at [147, 50] on div "search Search apps Asset movie Episode subtitles Series add_box Create subscrip…" at bounding box center [802, 50] width 1309 height 0
paste input "shaft in africa"
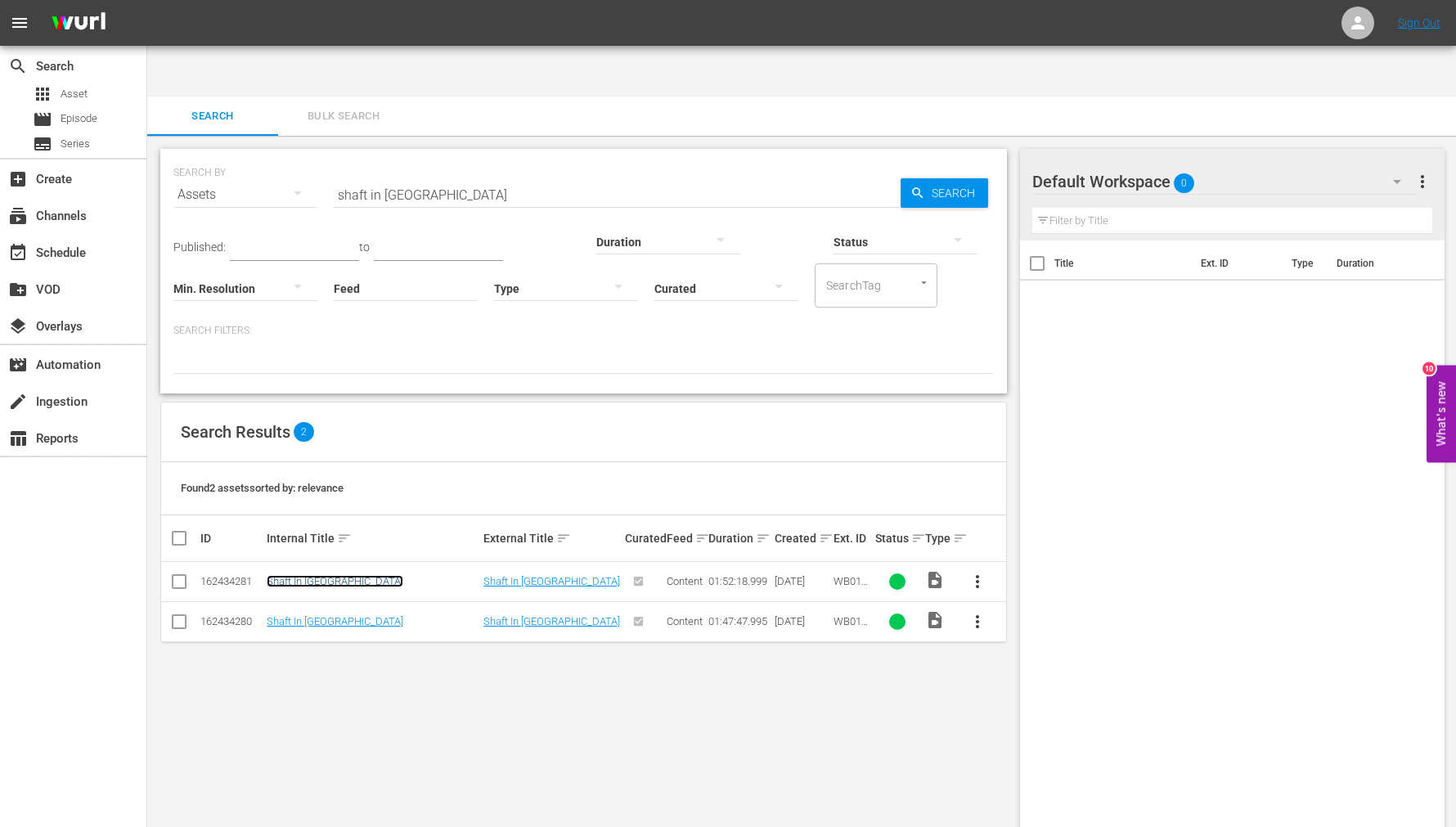
click at [309, 575] on link "Shaft In Africa" at bounding box center [334, 581] width 137 height 13
click at [307, 615] on link "Shaft In Africa" at bounding box center [334, 621] width 137 height 13
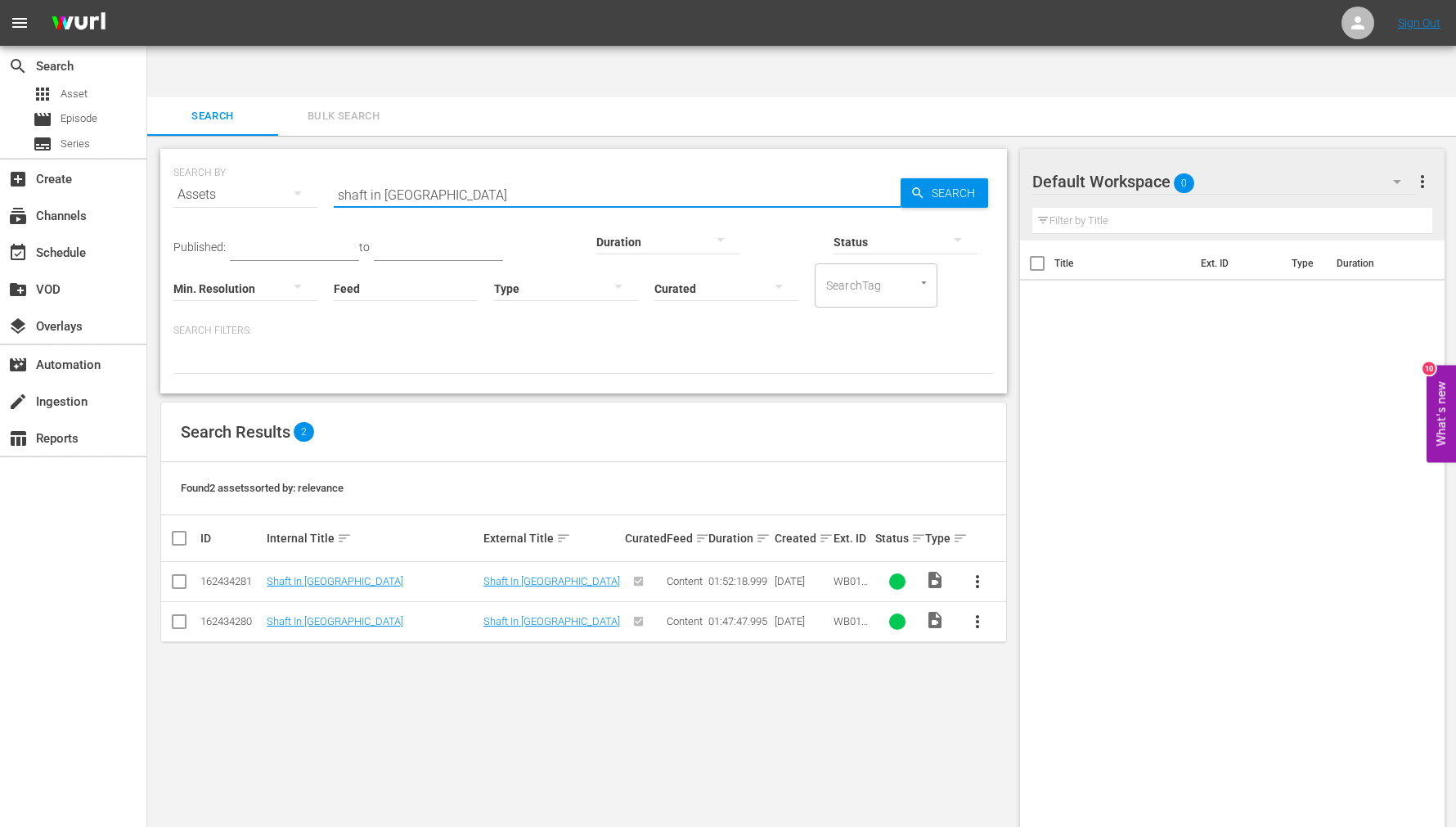
drag, startPoint x: 327, startPoint y: 150, endPoint x: 305, endPoint y: 151, distance: 22.0
click at [305, 155] on div "SEARCH BY Search By Assets Search ID, Title, Description, Keywords, or Category…" at bounding box center [583, 185] width 820 height 59
paste input "Crippled Masters, The"
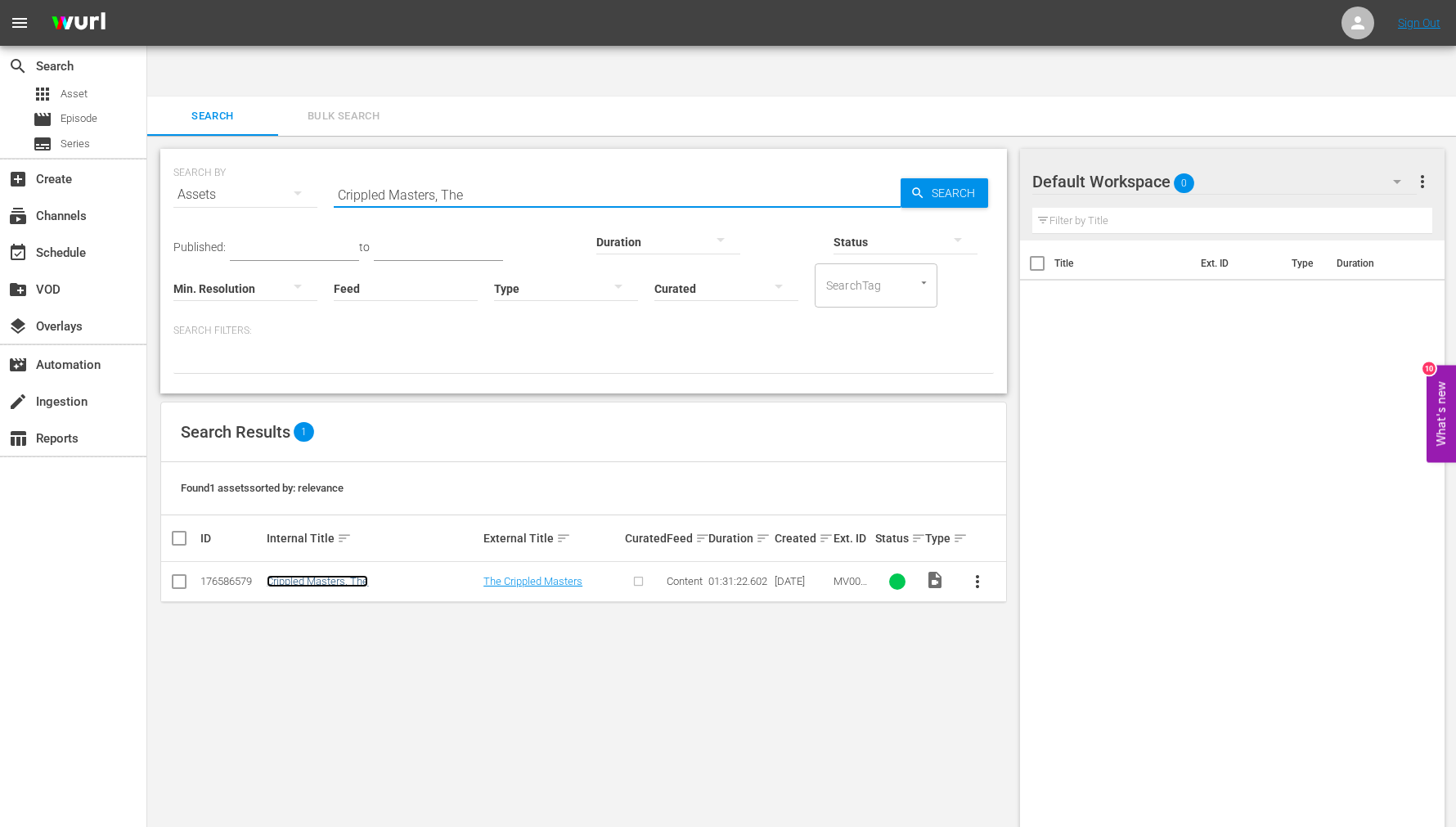
click at [312, 575] on link "Crippled Masters, The" at bounding box center [317, 581] width 102 height 13
drag, startPoint x: 472, startPoint y: 144, endPoint x: 213, endPoint y: 132, distance: 259.3
click at [219, 155] on div "SEARCH BY Search By Assets Search ID, Title, Description, Keywords, or Category…" at bounding box center [583, 185] width 820 height 59
paste input "Fury Of The Black Belt"
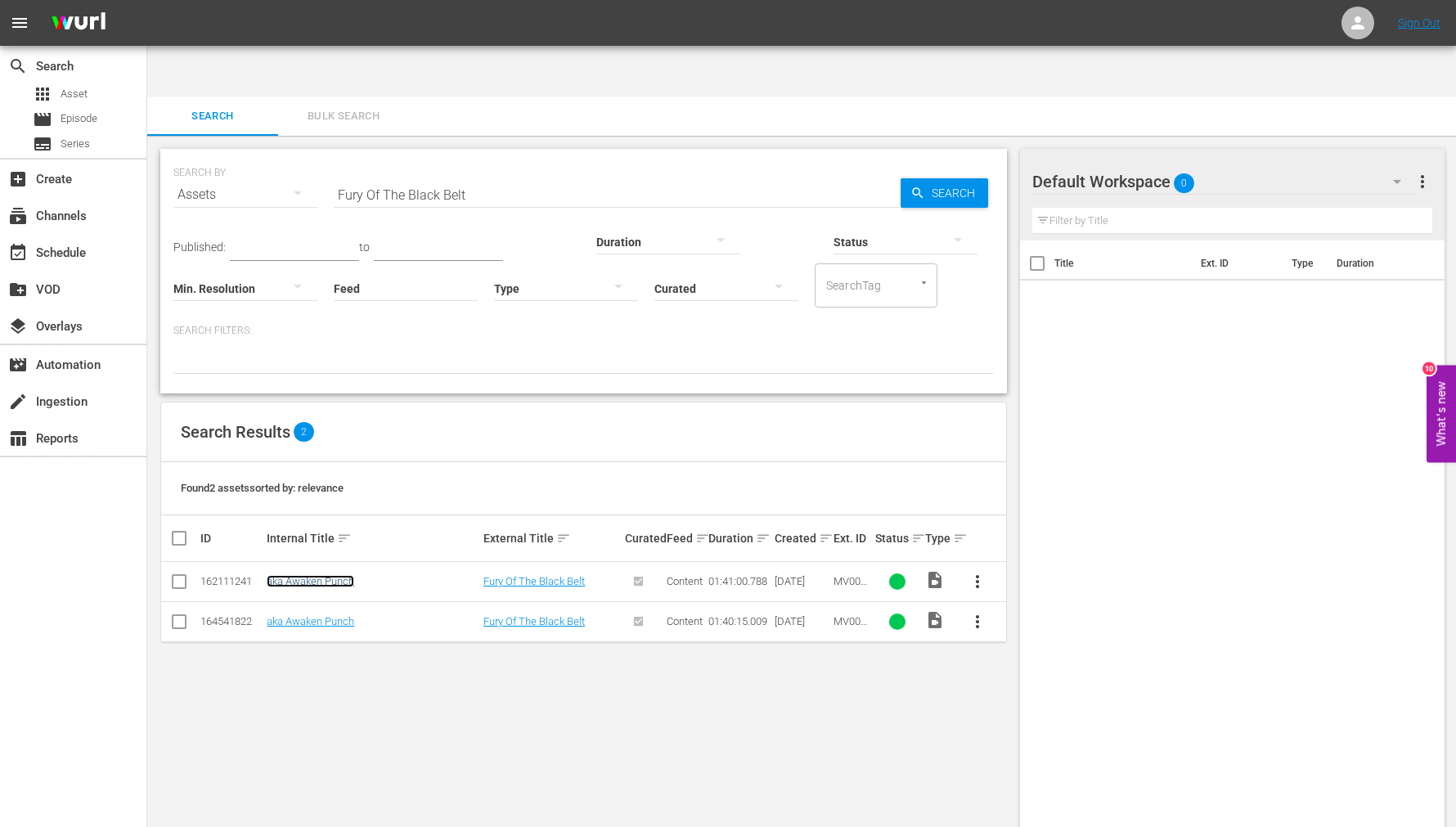
click at [316, 575] on link "aka Awaken Punch" at bounding box center [310, 581] width 87 height 13
click at [296, 615] on link "aka Awaken Punch" at bounding box center [310, 621] width 87 height 13
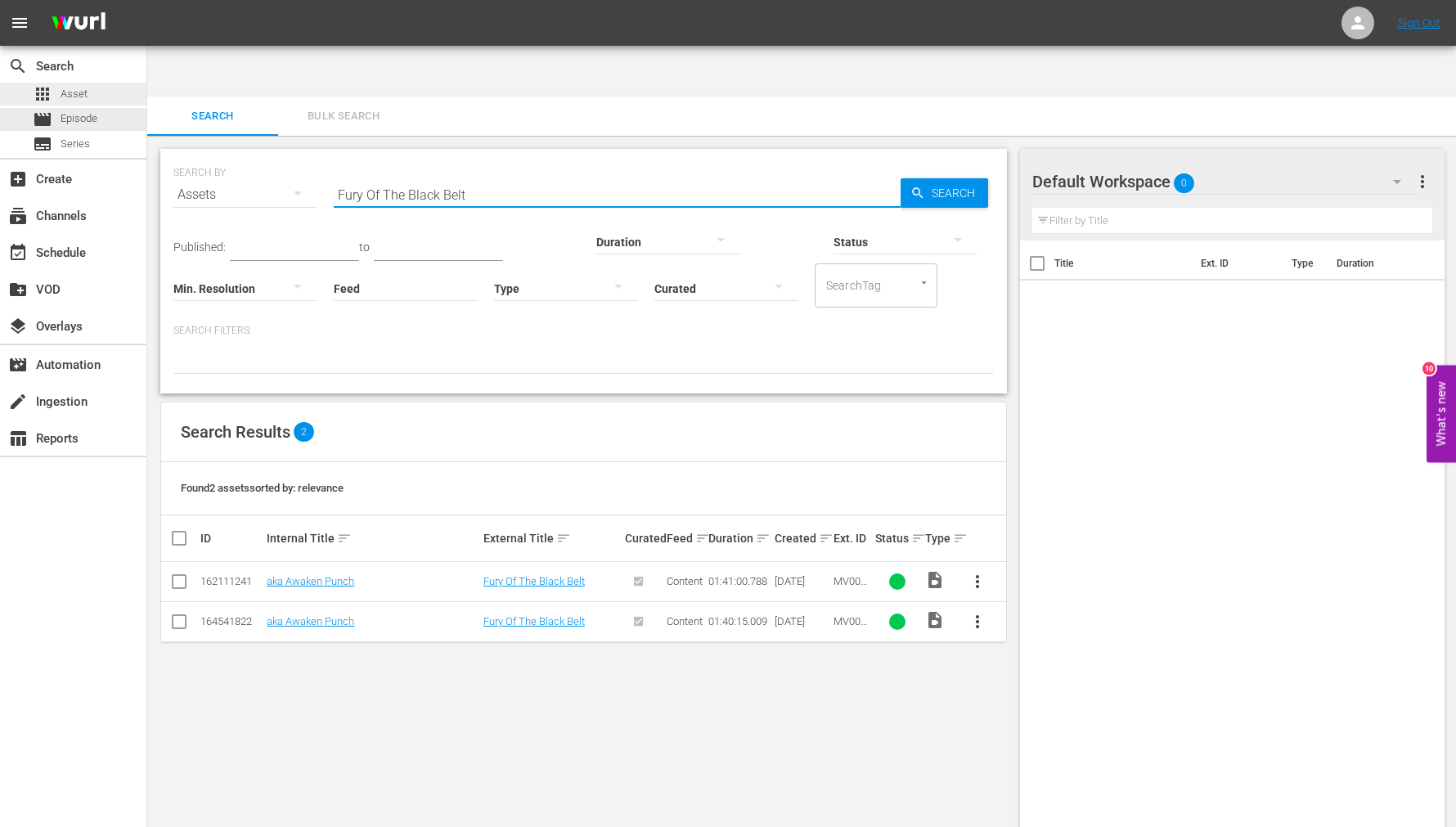
drag, startPoint x: 557, startPoint y: 141, endPoint x: 68, endPoint y: 105, distance: 490.3
click at [147, 50] on div "search Search apps Asset movie Episode subtitles Series add_box Create subscrip…" at bounding box center [802, 50] width 1309 height 0
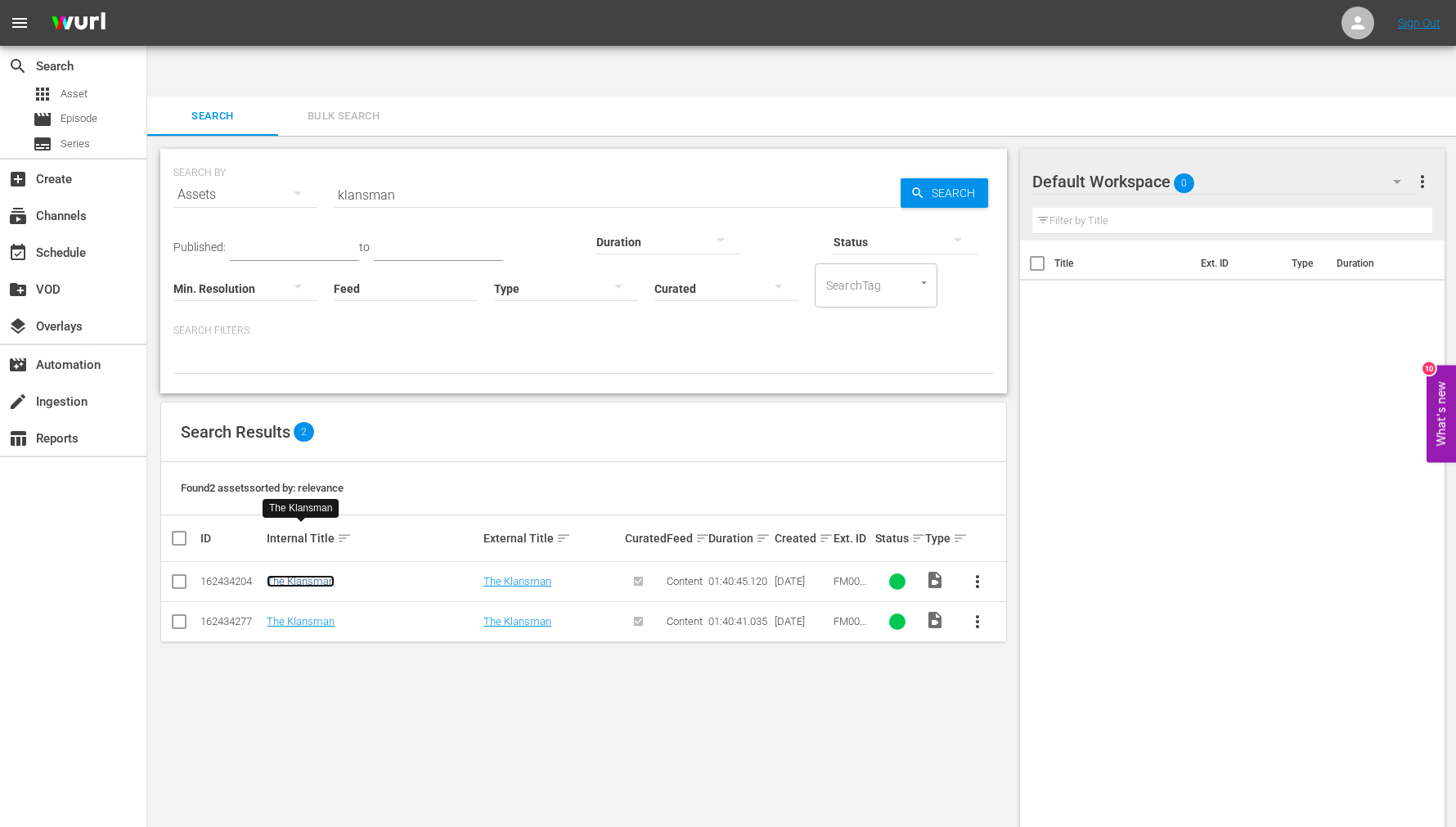
click at [325, 575] on link "The Klansman" at bounding box center [300, 581] width 68 height 13
drag, startPoint x: 324, startPoint y: 560, endPoint x: 321, endPoint y: 572, distance: 12.4
click at [324, 602] on td "The Klansman" at bounding box center [372, 622] width 217 height 40
click at [321, 615] on link "The Klansman" at bounding box center [300, 621] width 68 height 13
click at [373, 175] on input "klansman" at bounding box center [617, 194] width 567 height 40
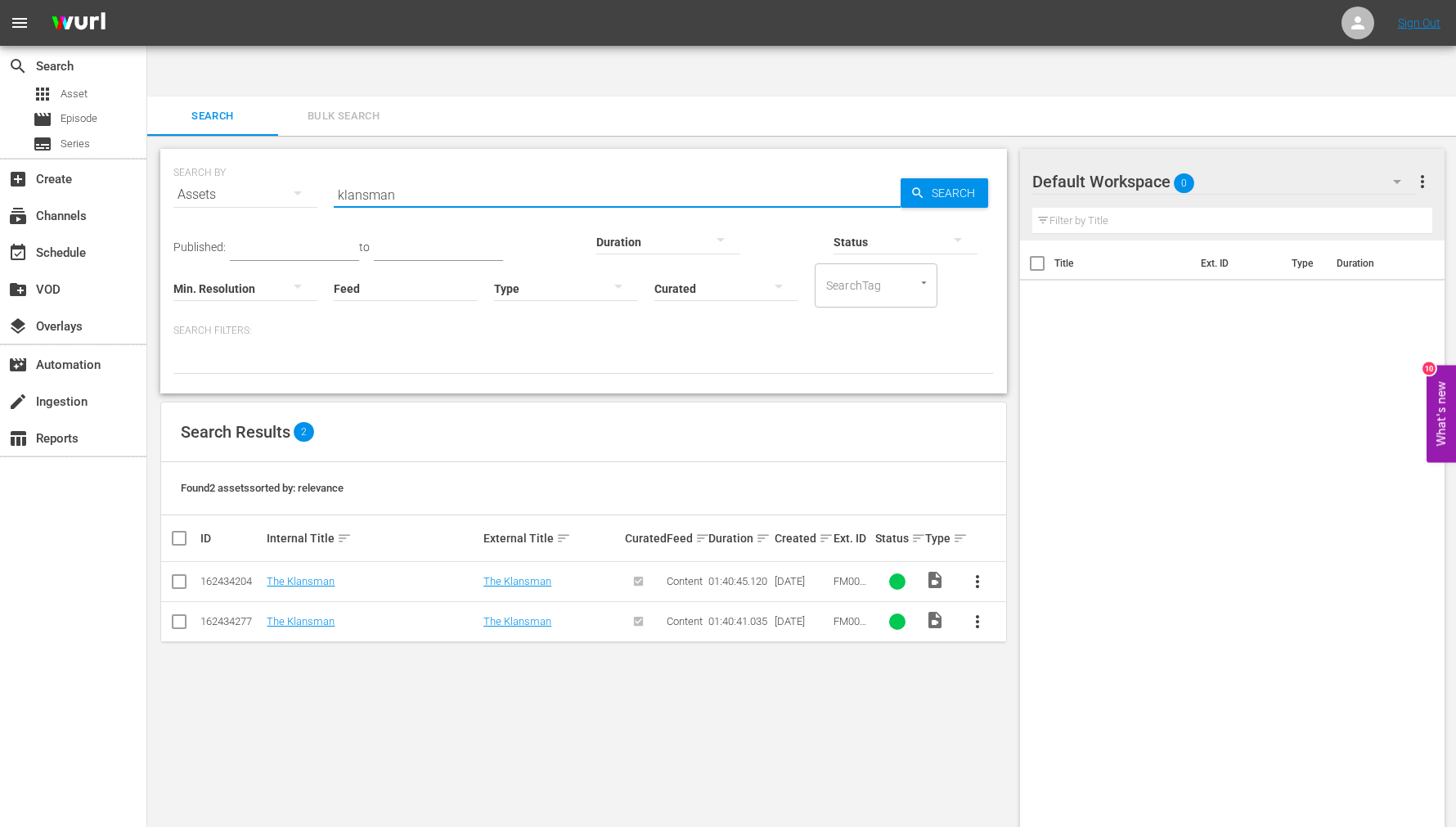
click at [373, 175] on input "klansman" at bounding box center [617, 194] width 567 height 40
paste input "Tick...Tick...Tick..."
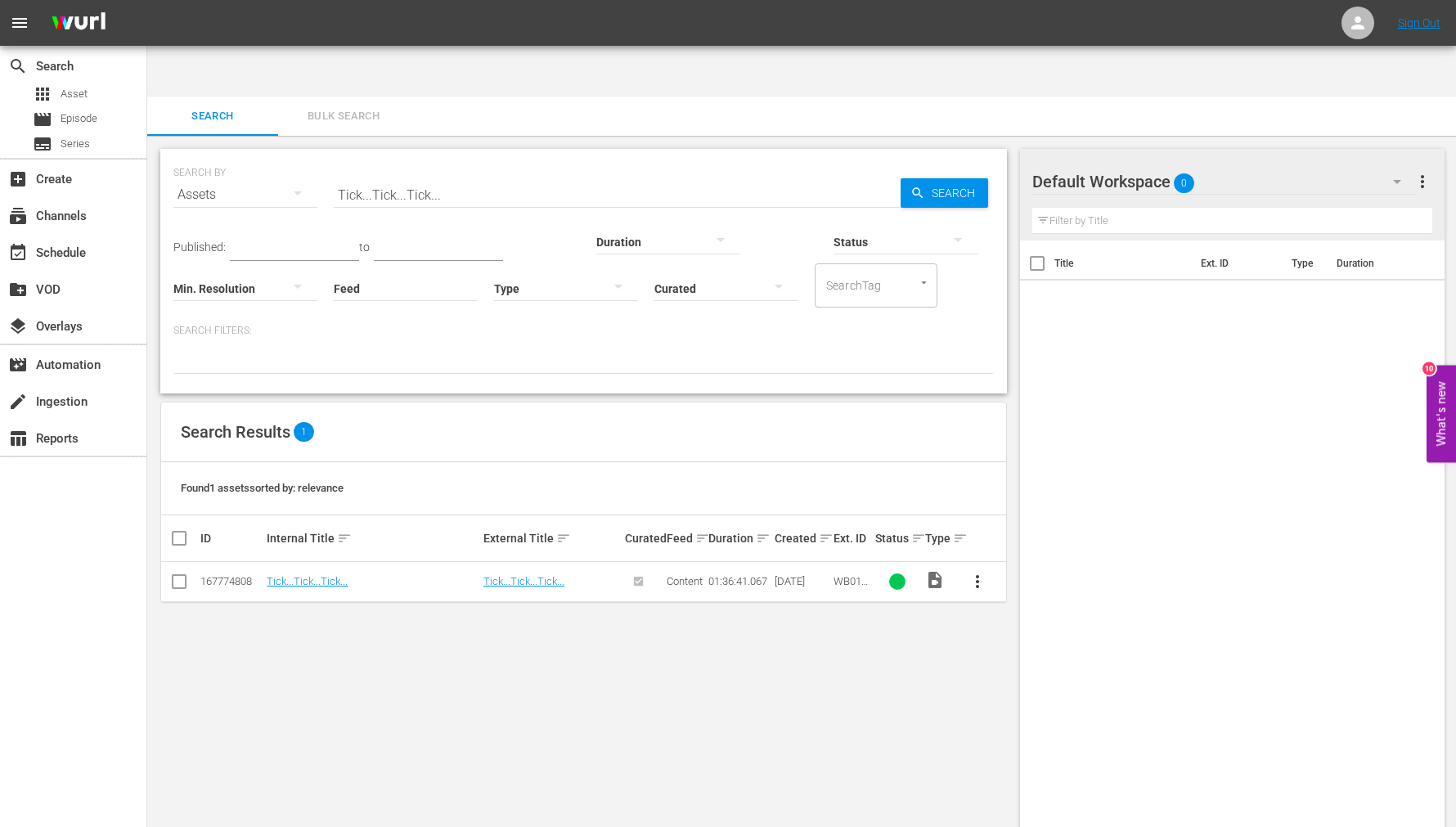
click at [362, 562] on td "Tick...Tick...Tick..." at bounding box center [372, 582] width 217 height 40
click at [308, 575] on link "Tick...Tick...Tick..." at bounding box center [307, 581] width 81 height 13
click at [356, 672] on div "SEARCH BY Search By Assets Search ID, Title, Description, Keywords, or Category…" at bounding box center [583, 508] width 873 height 744
click at [900, 640] on div "SEARCH BY Search By Assets Search ID, Title, Description, Keywords, or Category…" at bounding box center [583, 508] width 873 height 744
click at [938, 701] on div "SEARCH BY Search By Assets Search ID, Title, Description, Keywords, or Category…" at bounding box center [583, 508] width 873 height 744
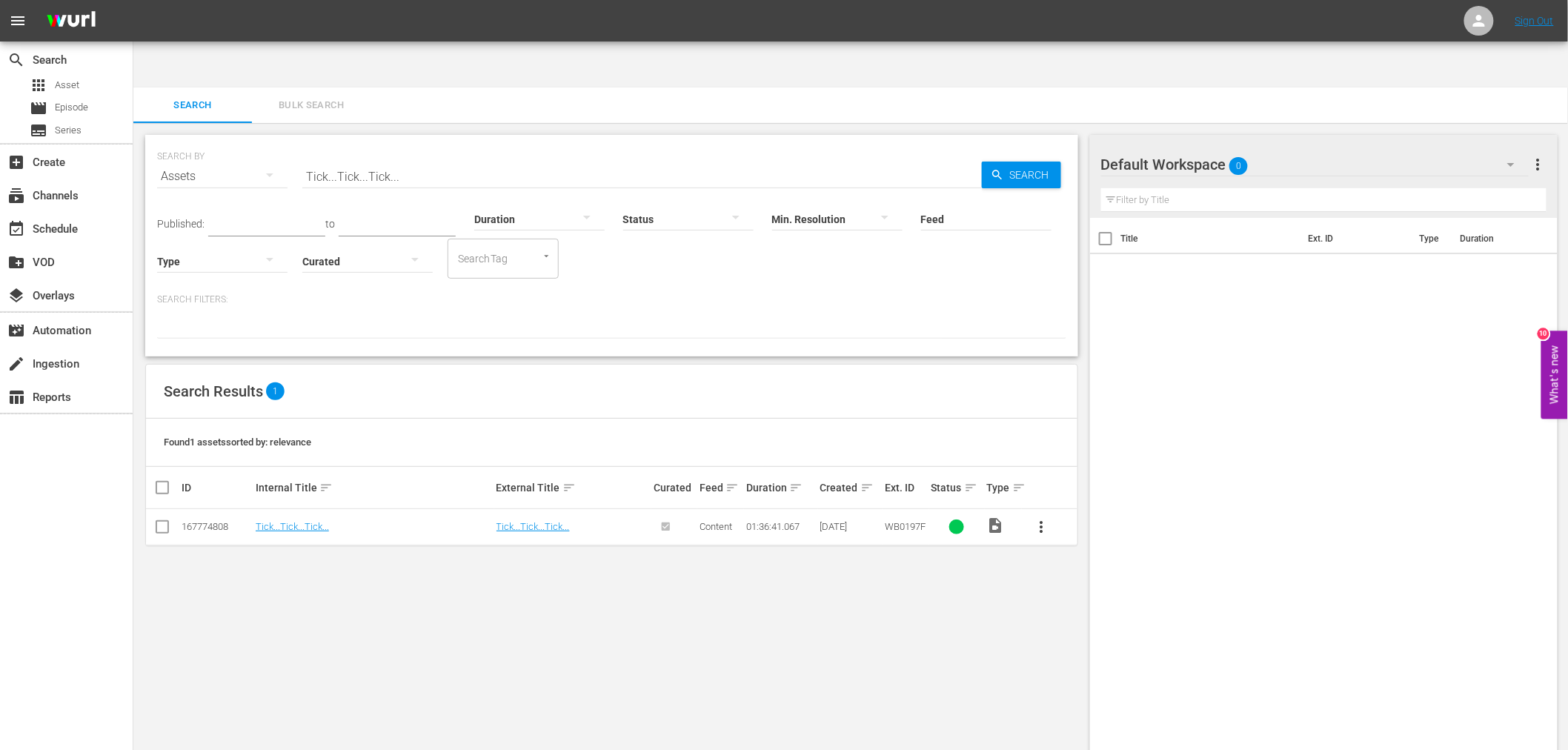
drag, startPoint x: 568, startPoint y: 544, endPoint x: 594, endPoint y: 535, distance: 27.5
click at [568, 544] on div "SEARCH BY Search By Assets Search ID, Title, Description, Keywords, or Category…" at bounding box center [611, 460] width 957 height 674
drag, startPoint x: 388, startPoint y: 136, endPoint x: 417, endPoint y: 129, distance: 29.8
click at [390, 158] on input "Tick...Tick...Tick..." at bounding box center [642, 176] width 680 height 36
drag, startPoint x: 426, startPoint y: 127, endPoint x: 294, endPoint y: 135, distance: 132.2
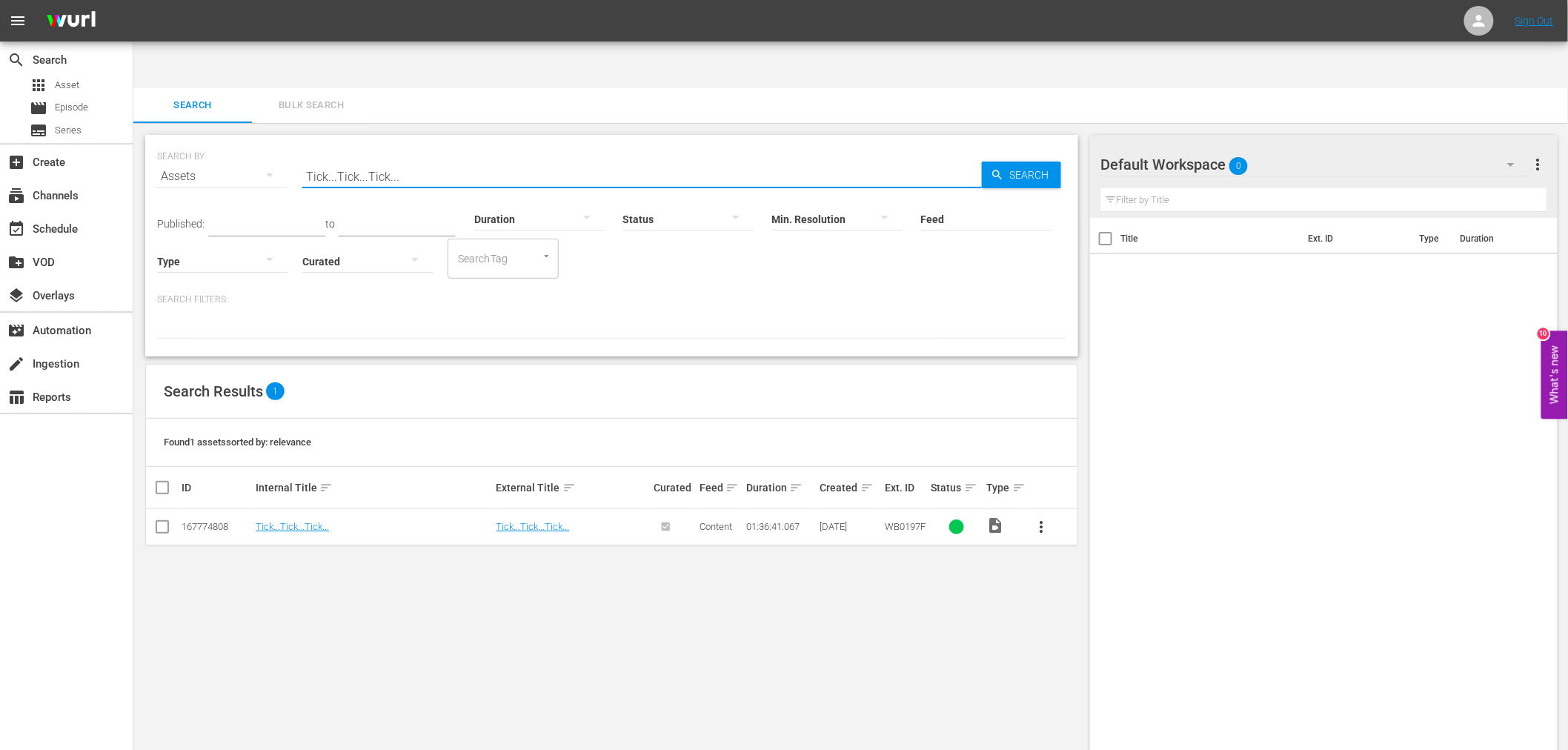
click at [293, 141] on div "SEARCH BY Search By Assets Search ID, Title, Description, Keywords, or Category…" at bounding box center [611, 168] width 910 height 53
paste input "Favorite Son"
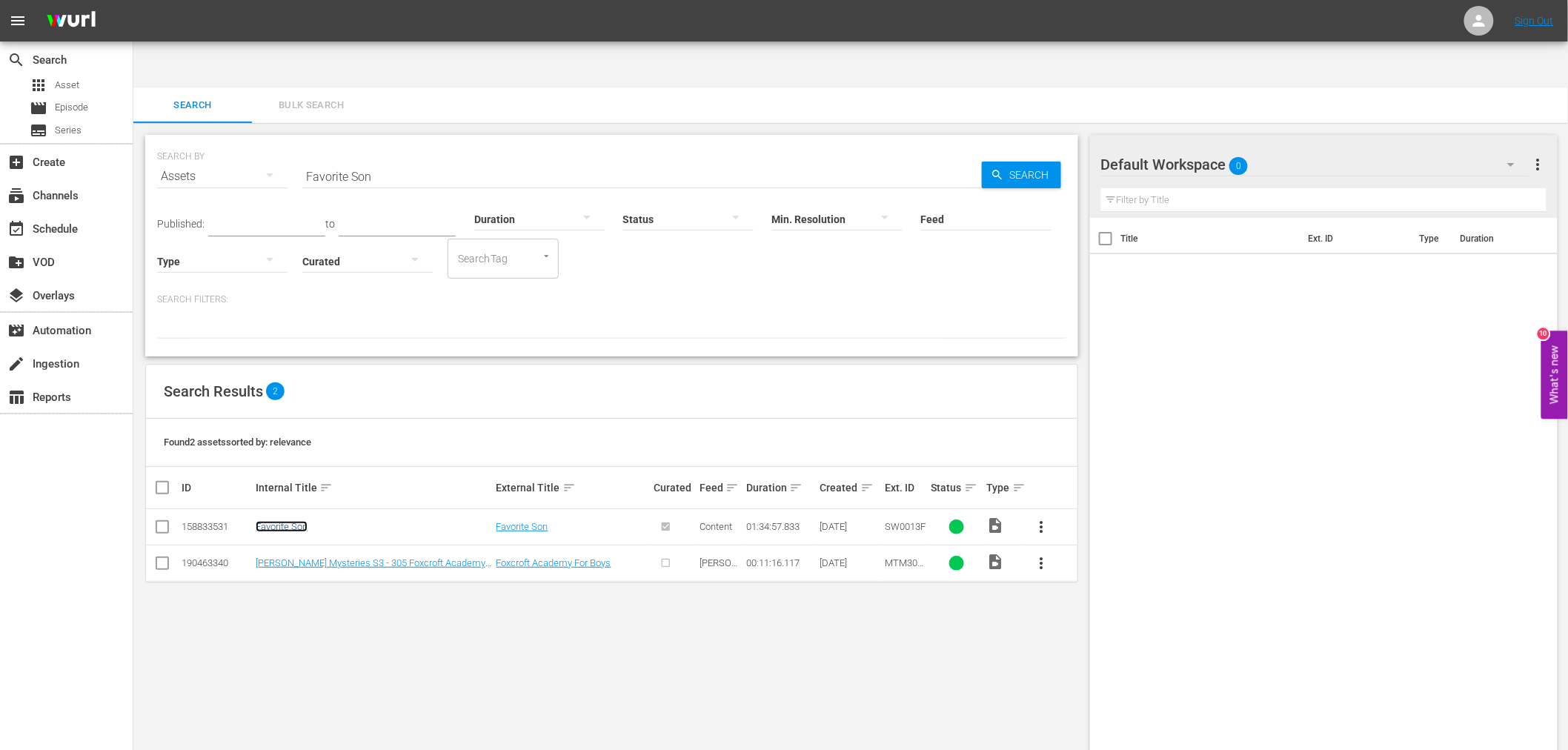
click at [276, 521] on link "Favorite Son" at bounding box center [282, 526] width 52 height 11
drag, startPoint x: 404, startPoint y: 117, endPoint x: 304, endPoint y: 124, distance: 100.2
click at [304, 158] on input "Favorite Son" at bounding box center [642, 176] width 680 height 36
paste input "If You Really Love Me"
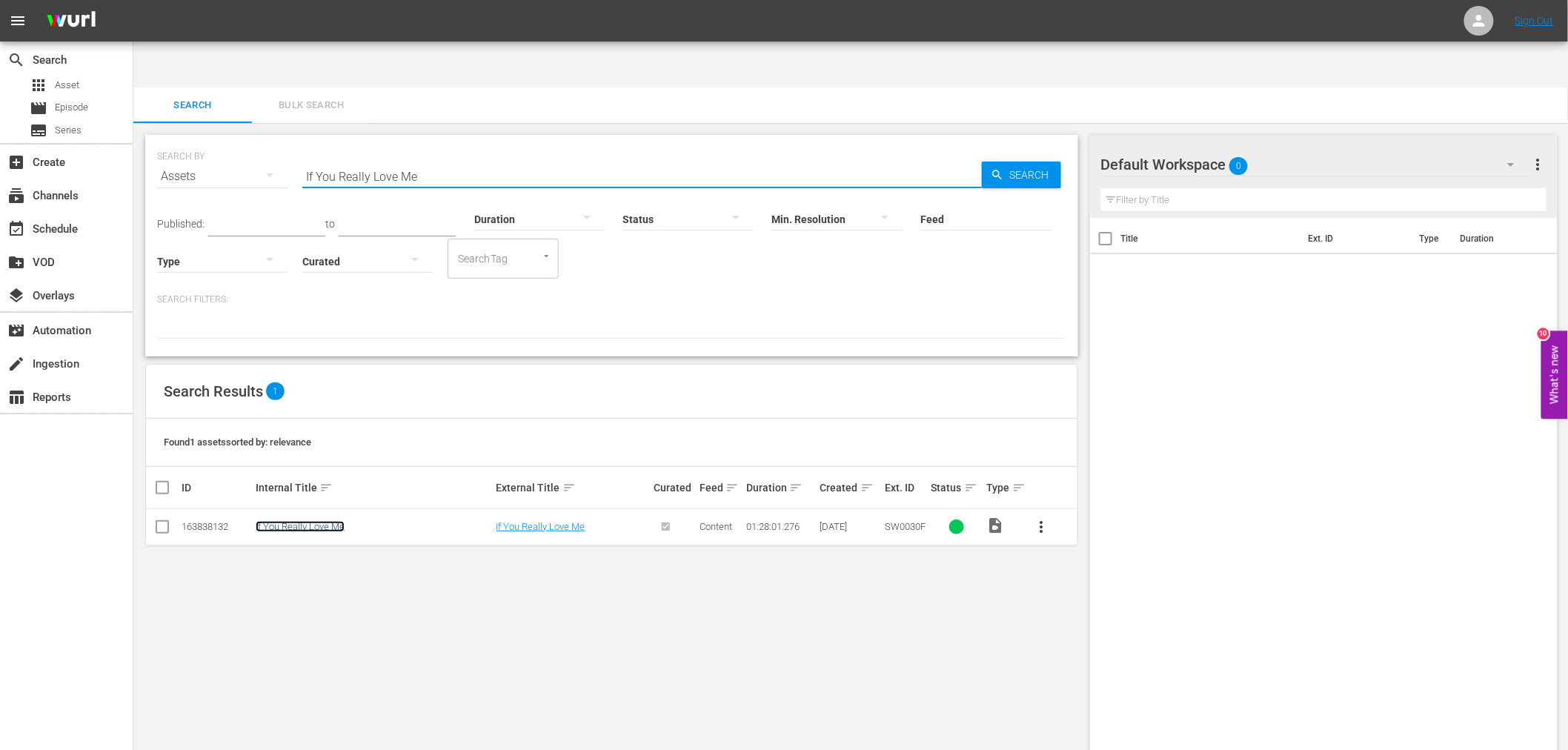
click at [311, 521] on link "If You Really Love Me" at bounding box center [300, 526] width 89 height 11
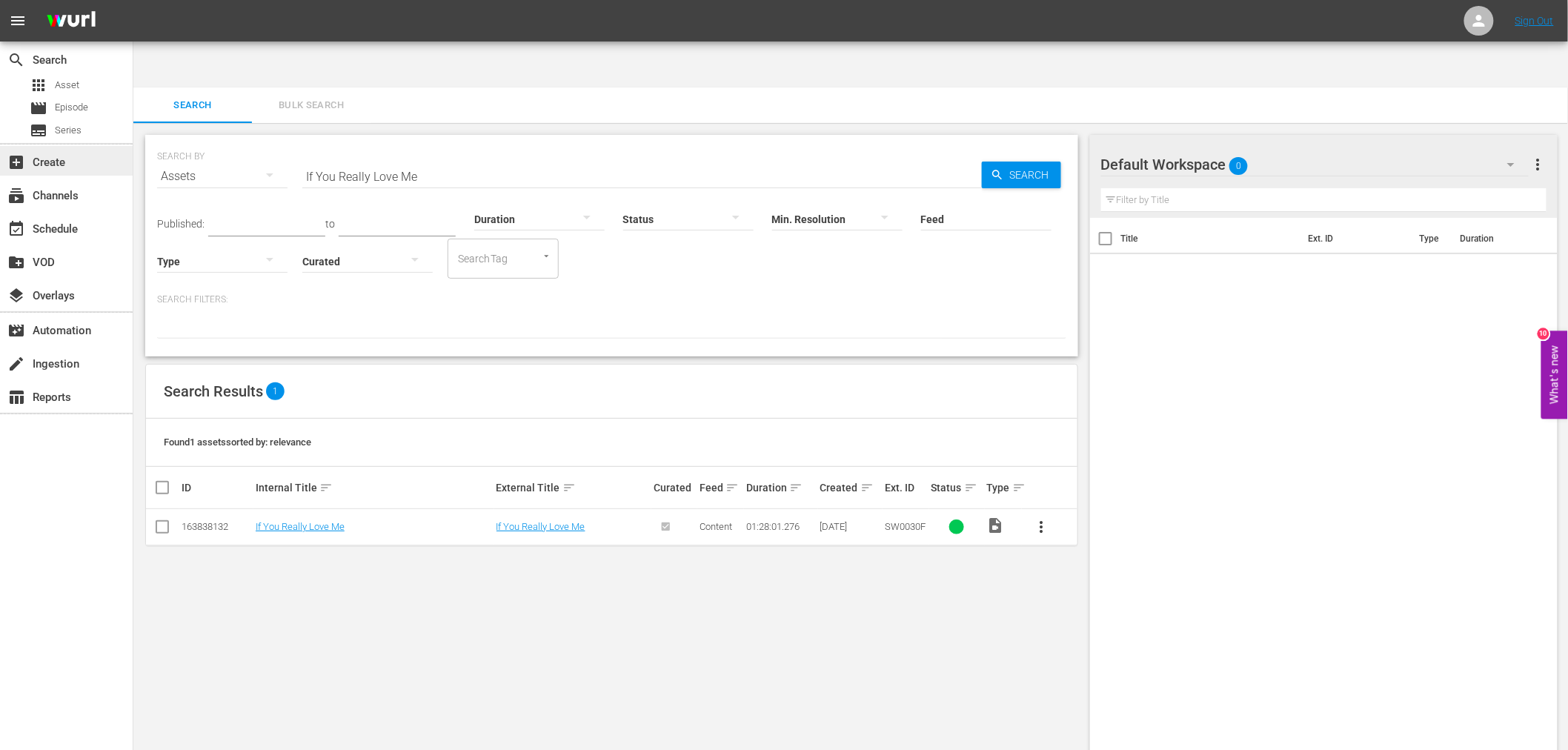
drag, startPoint x: 478, startPoint y: 139, endPoint x: 18, endPoint y: 173, distance: 461.3
click at [474, 183] on div "Duration" at bounding box center [539, 209] width 130 height 53
drag, startPoint x: 371, startPoint y: 114, endPoint x: 378, endPoint y: 119, distance: 8.6
click at [376, 158] on input "If You Really Love Me" at bounding box center [642, 176] width 680 height 36
drag, startPoint x: 448, startPoint y: 123, endPoint x: 269, endPoint y: 130, distance: 179.1
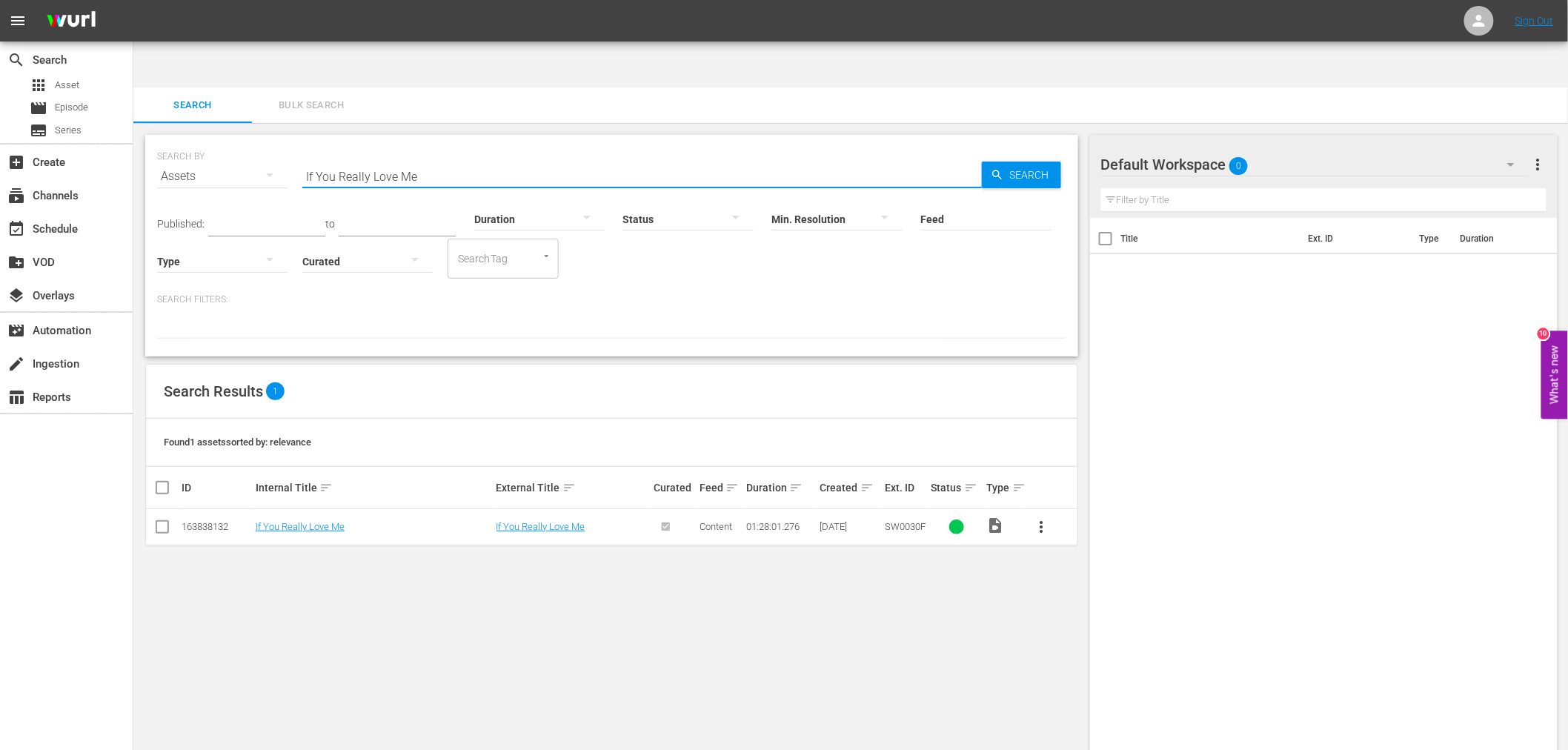
click at [269, 141] on div "SEARCH BY Search By Assets Search ID, Title, Description, Keywords, or Category…" at bounding box center [611, 168] width 910 height 53
paste input "Christmas In Carolina"
click at [292, 521] on link "Christmas In Carolina" at bounding box center [328, 526] width 145 height 11
drag, startPoint x: 429, startPoint y: 130, endPoint x: 256, endPoint y: 136, distance: 173.1
click at [256, 141] on div "SEARCH BY Search By Assets Search ID, Title, Description, Keywords, or Category…" at bounding box center [611, 168] width 910 height 53
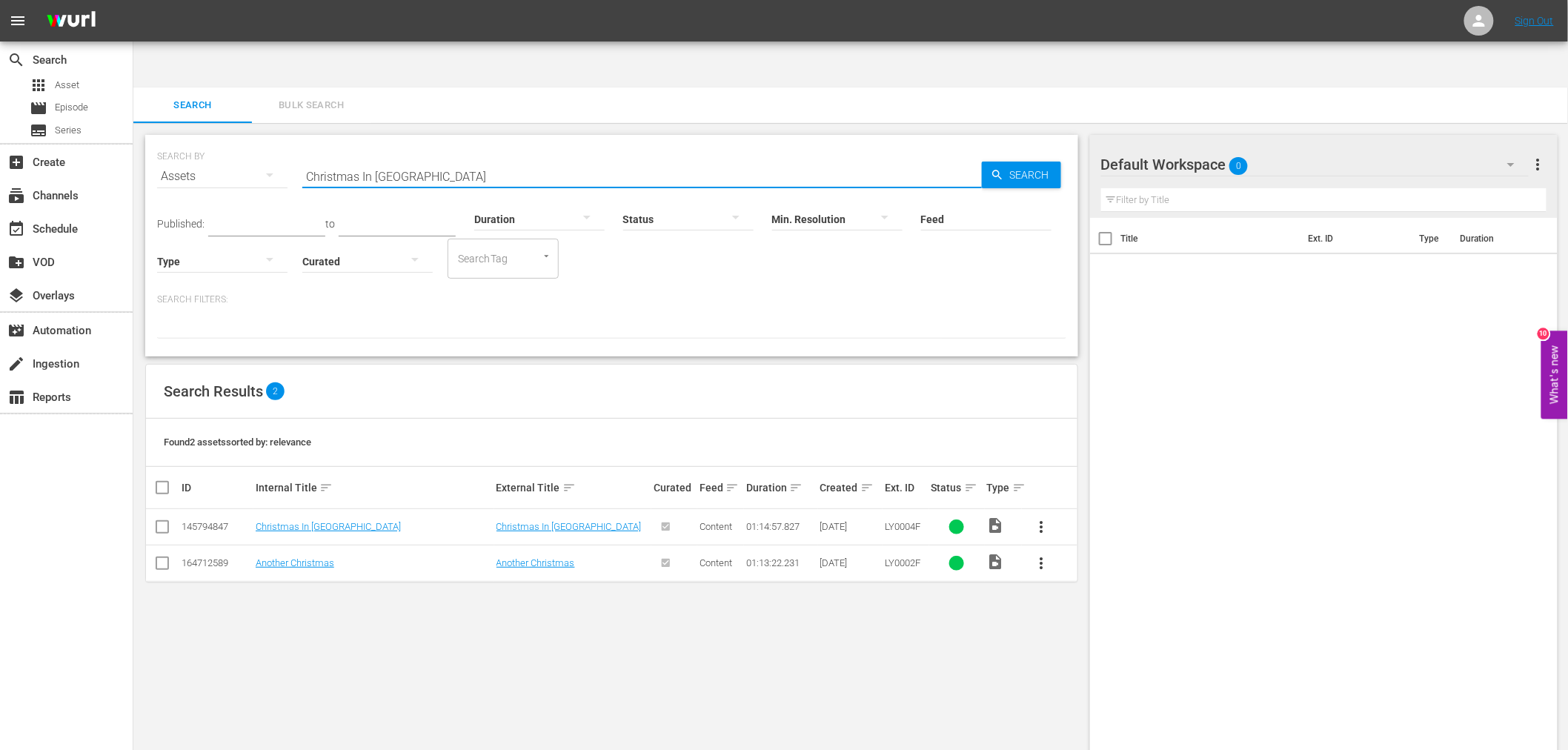
paste input "Every Day But Christmas"
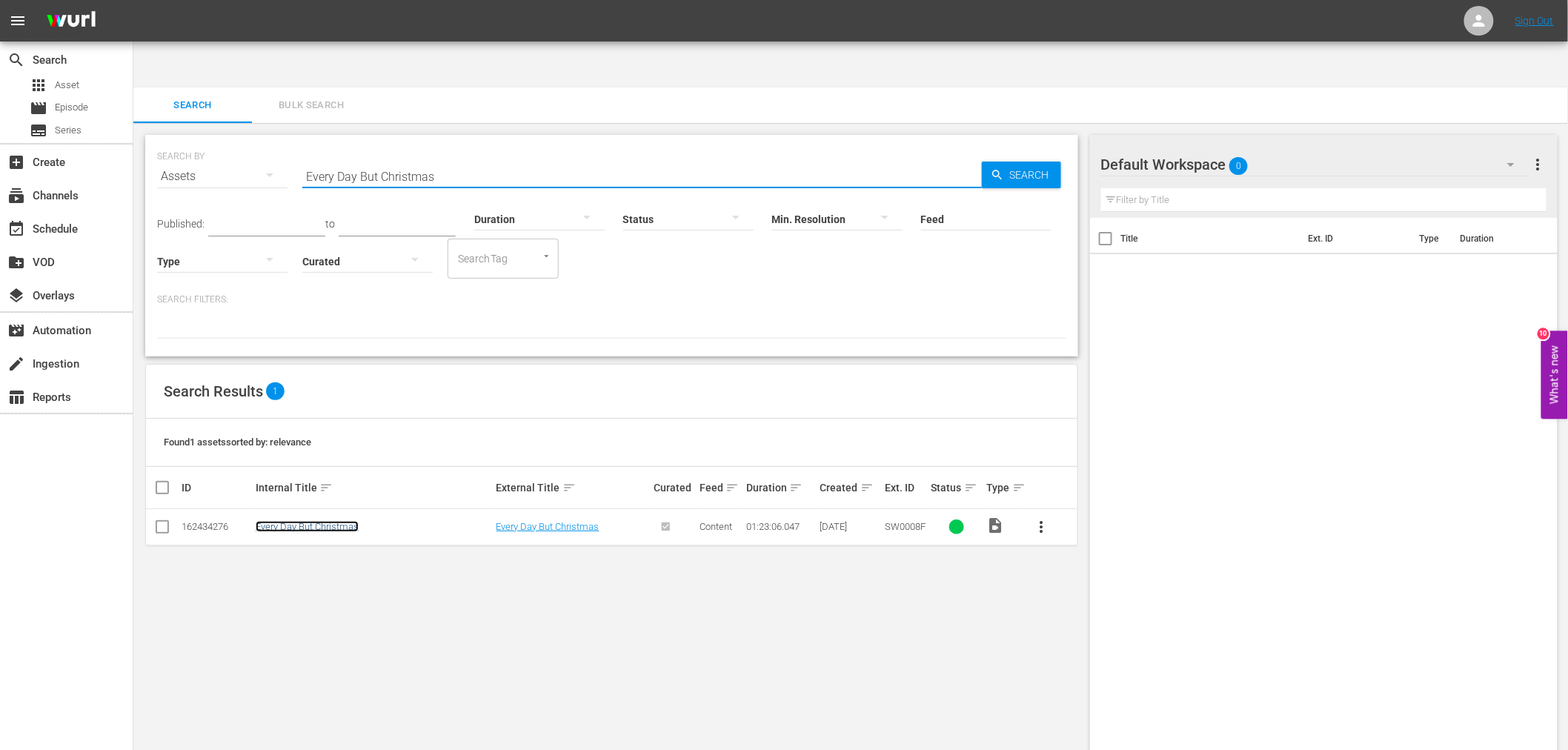
click at [350, 521] on link "Every Day But Christmas" at bounding box center [307, 526] width 103 height 11
drag, startPoint x: 468, startPoint y: 129, endPoint x: 304, endPoint y: 134, distance: 164.1
click at [320, 158] on input "Every Day But Christmas" at bounding box center [642, 176] width 680 height 36
paste input "Million To One"
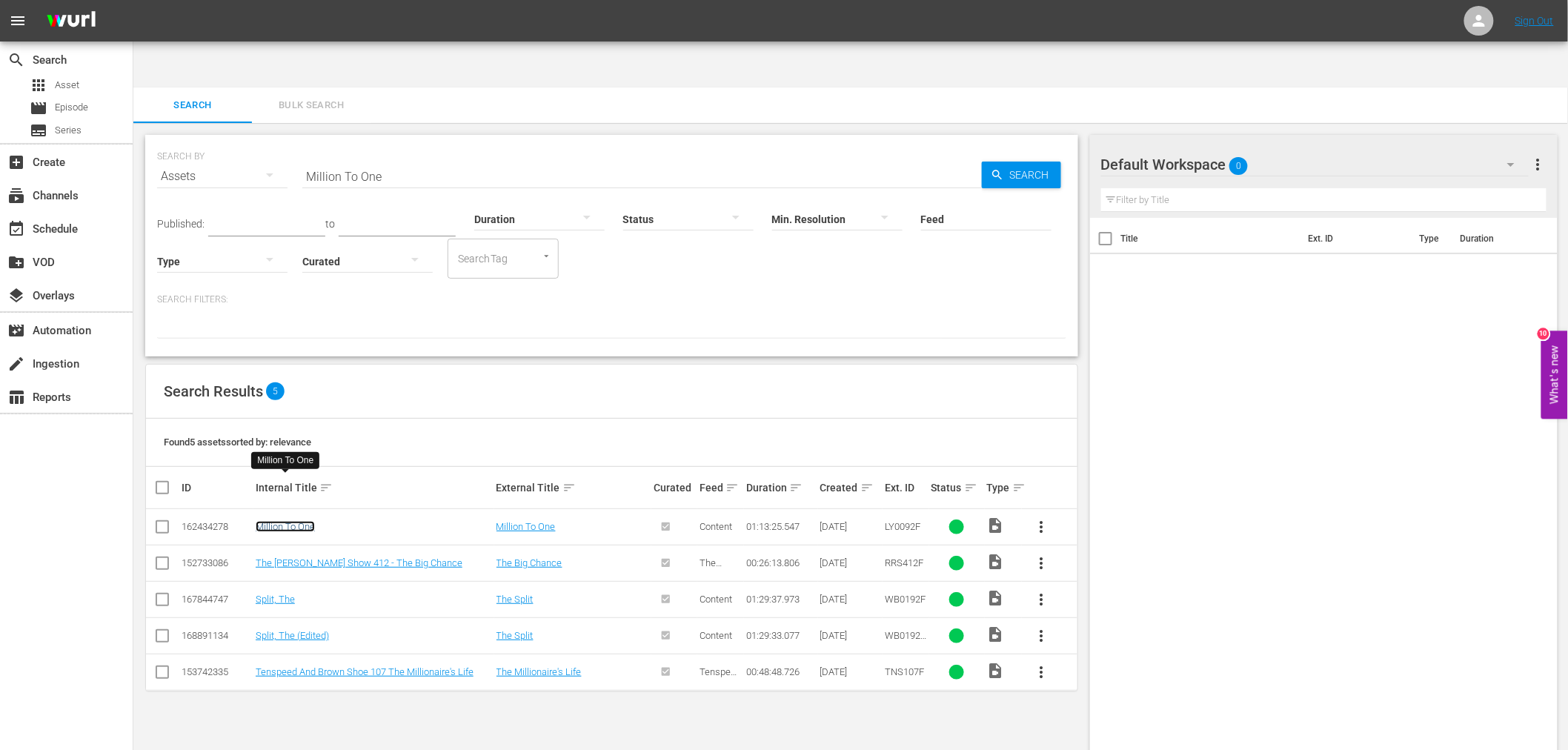
click at [300, 521] on link "Million To One" at bounding box center [285, 526] width 59 height 11
drag, startPoint x: 401, startPoint y: 130, endPoint x: 233, endPoint y: 127, distance: 168.0
click at [242, 141] on div "SEARCH BY Search By Assets Search ID, Title, Description, Keywords, or Category…" at bounding box center [611, 168] width 910 height 53
paste input "Reggie's Prayer"
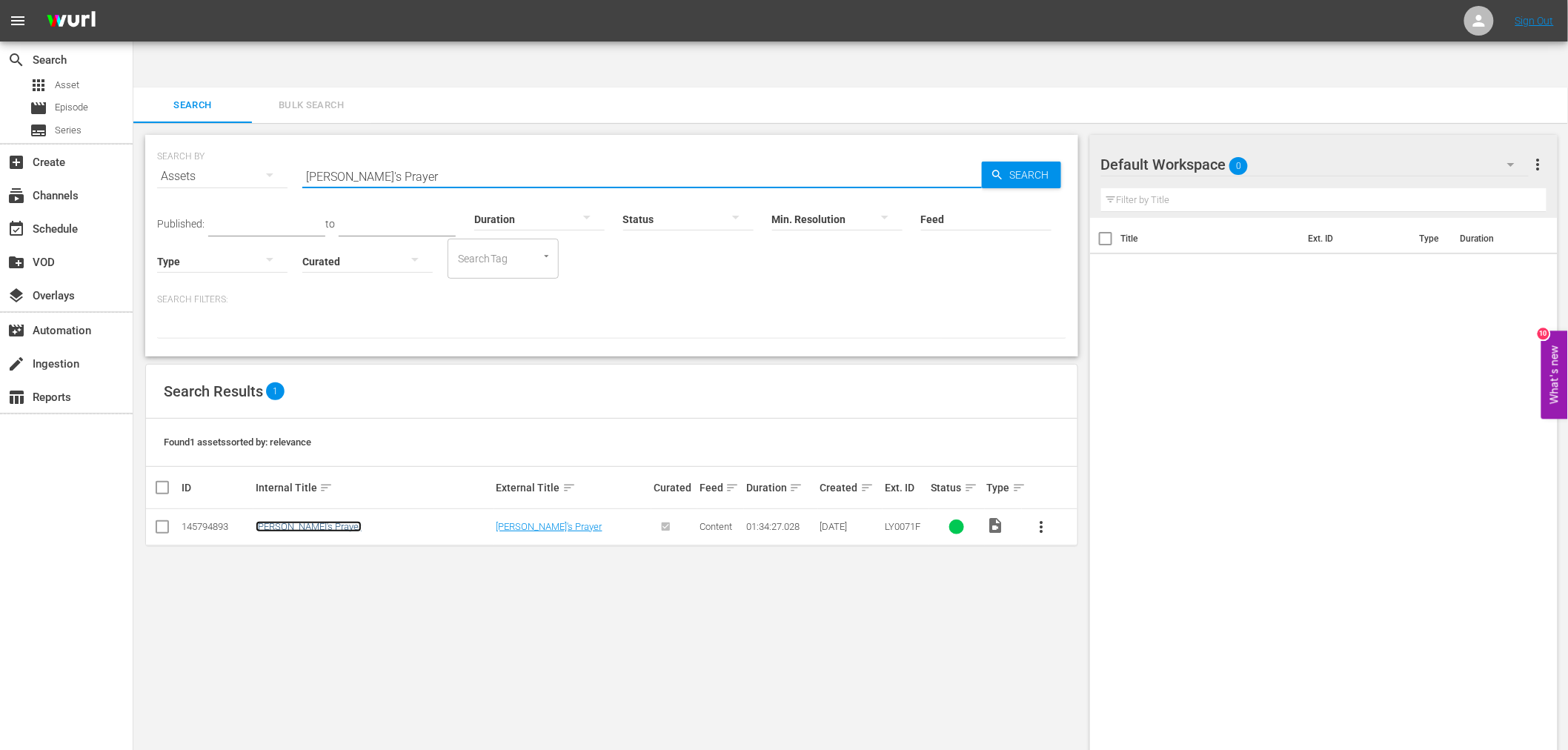
click at [302, 521] on link "Reggie's Prayer" at bounding box center [308, 526] width 106 height 11
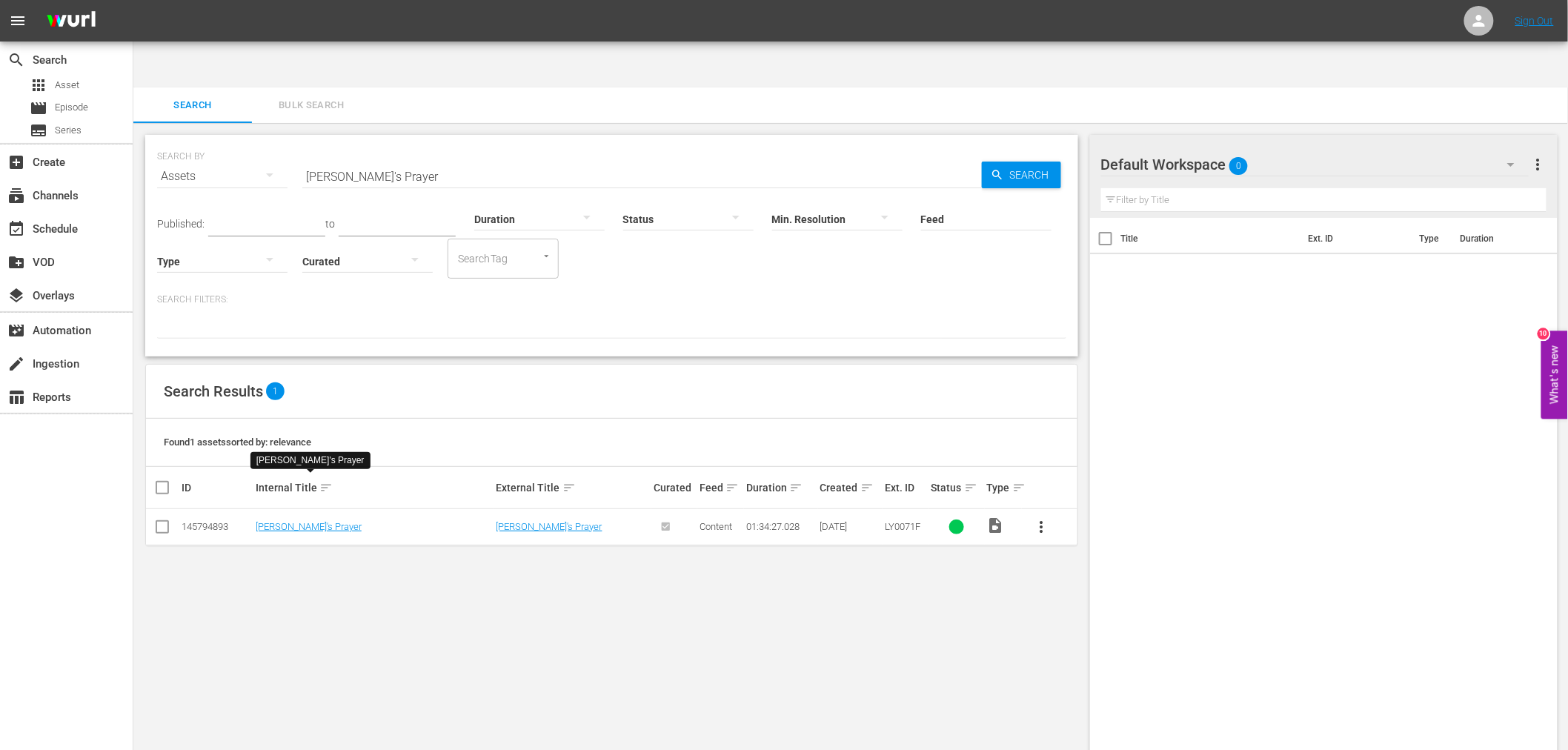
drag, startPoint x: 422, startPoint y: 130, endPoint x: 260, endPoint y: 134, distance: 162.0
click at [260, 141] on div "SEARCH BY Search By Assets Search ID, Title, Description, Keywords, or Category…" at bounding box center [611, 168] width 910 height 53
paste input "Beyond The Vows"
click at [320, 521] on link "Beyond The Vows" at bounding box center [293, 526] width 75 height 11
drag, startPoint x: 431, startPoint y: 129, endPoint x: 247, endPoint y: 127, distance: 184.0
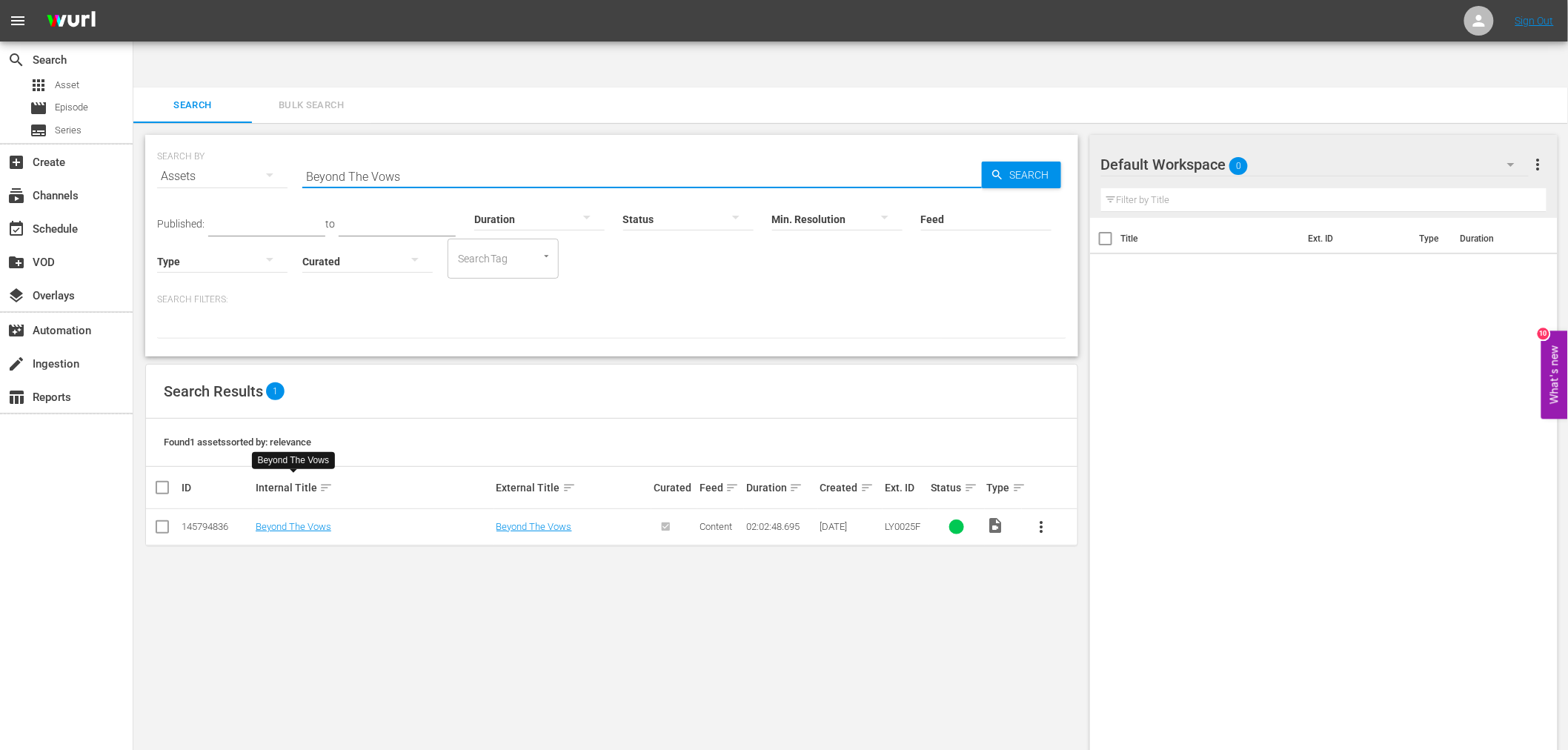
click at [247, 141] on div "SEARCH BY Search By Assets Search ID, Title, Description, Keywords, or Category…" at bounding box center [611, 168] width 910 height 53
paste input "Lovers and Friend"
click at [298, 521] on link "Lovers and Friends" at bounding box center [295, 526] width 79 height 11
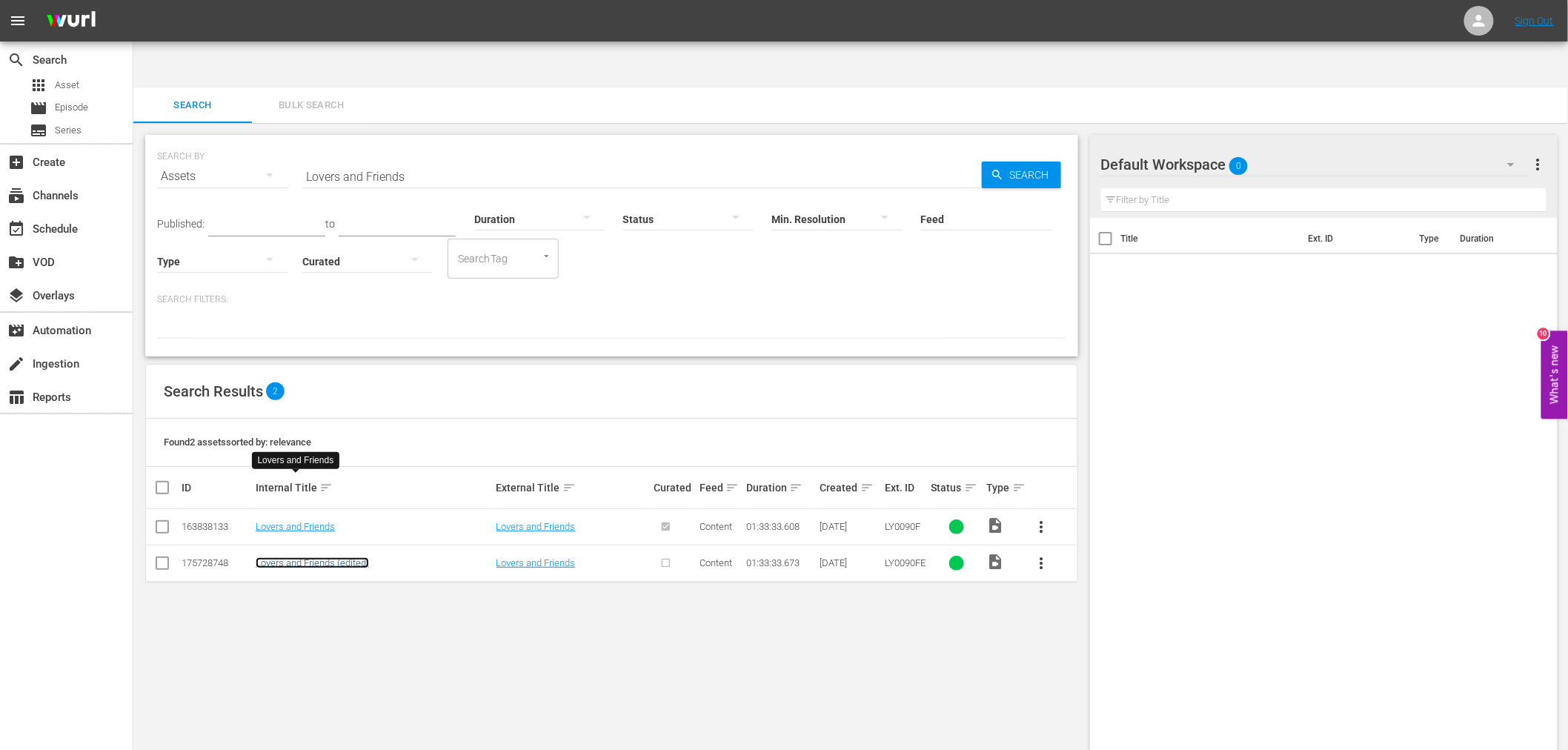
click at [293, 557] on link "Lovers and Friends (edited)" at bounding box center [312, 563] width 113 height 11
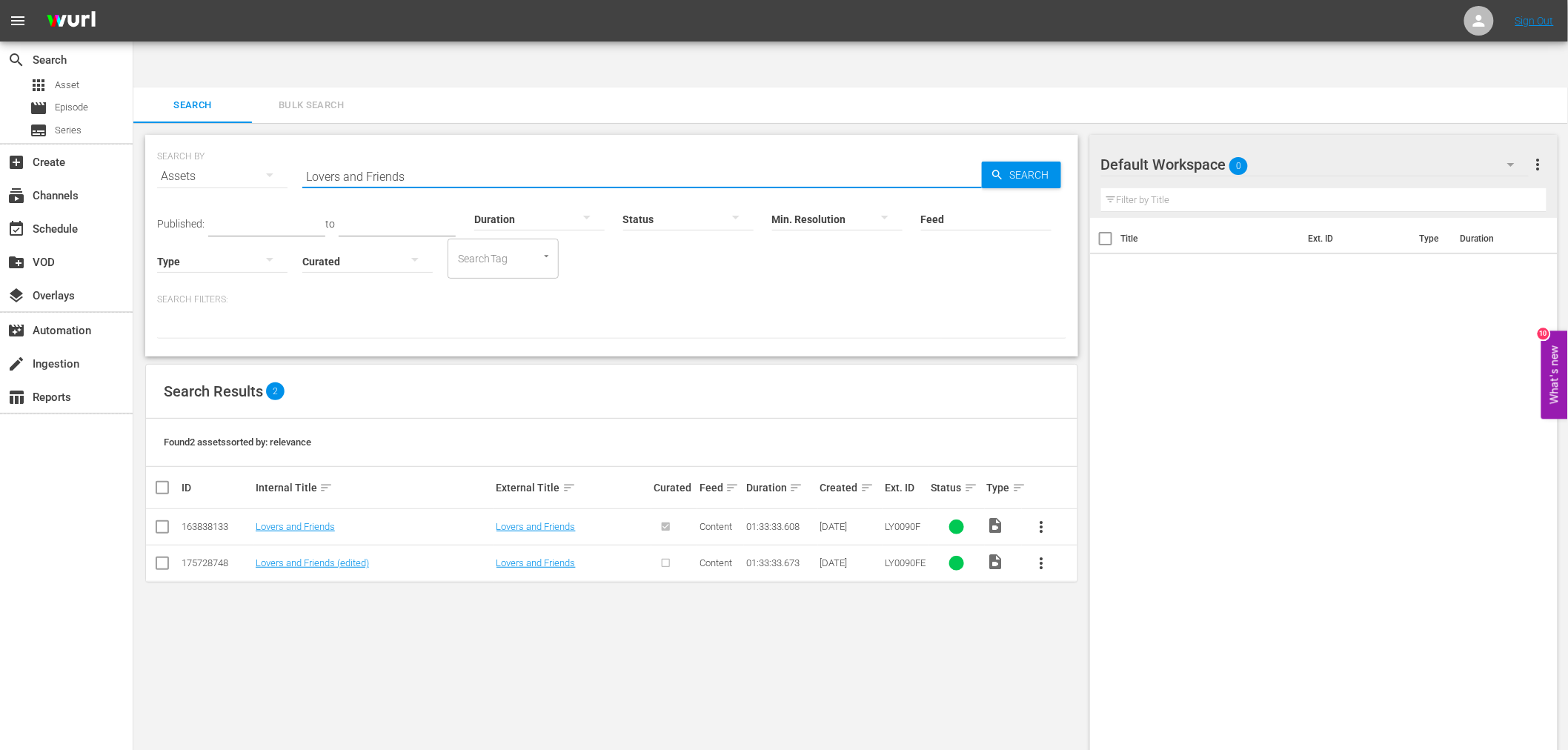
drag, startPoint x: 365, startPoint y: 135, endPoint x: 306, endPoint y: 126, distance: 59.7
click at [306, 158] on input "Lovers and Friends" at bounding box center [642, 176] width 680 height 36
paste input "When It Comes Around"
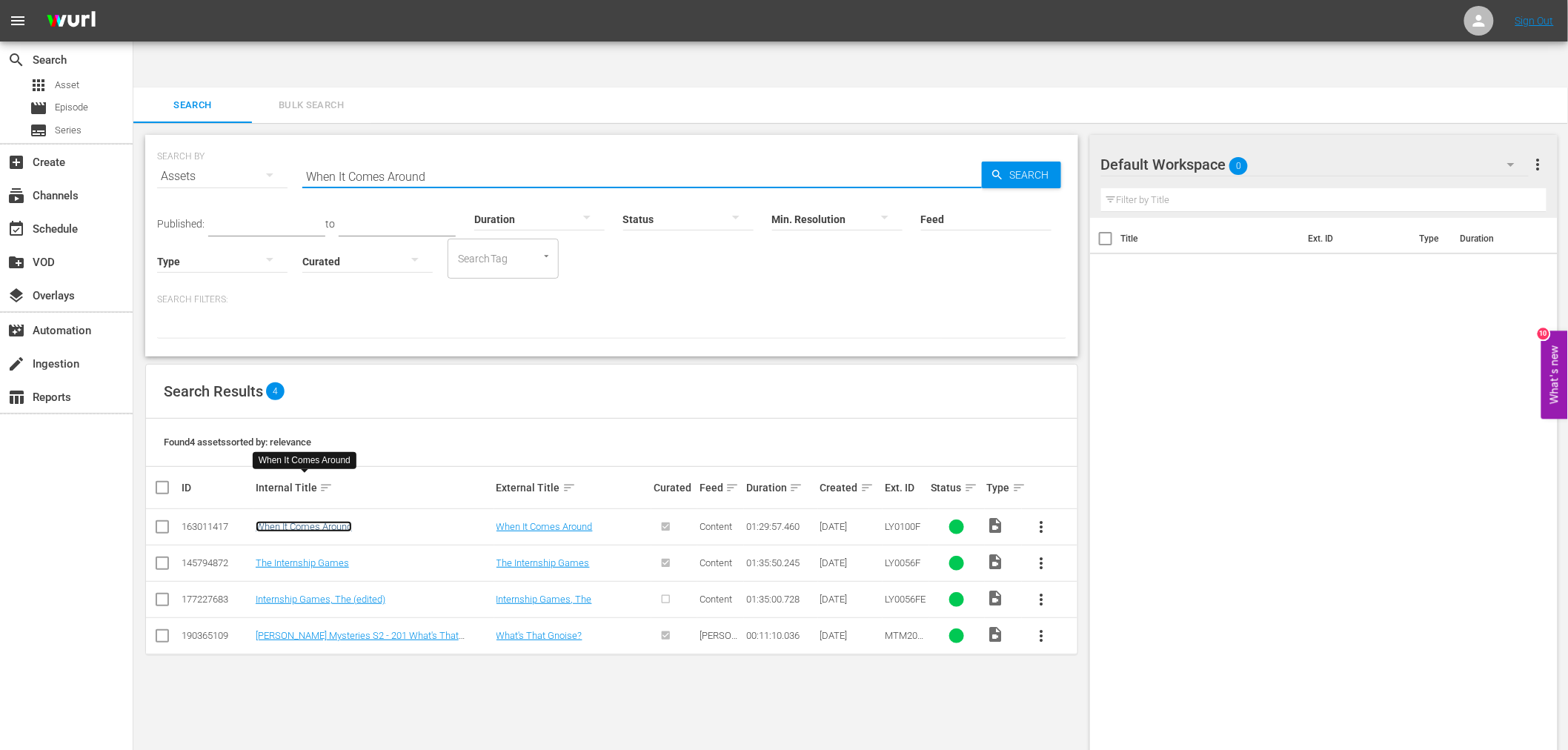
click at [316, 521] on link "When It Comes Around" at bounding box center [304, 526] width 97 height 11
drag, startPoint x: 441, startPoint y: 123, endPoint x: 222, endPoint y: 124, distance: 219.0
click at [219, 141] on div "SEARCH BY Search By Assets Search ID, Title, Description, Keywords, or Category…" at bounding box center [611, 168] width 910 height 53
type input "learning tree"
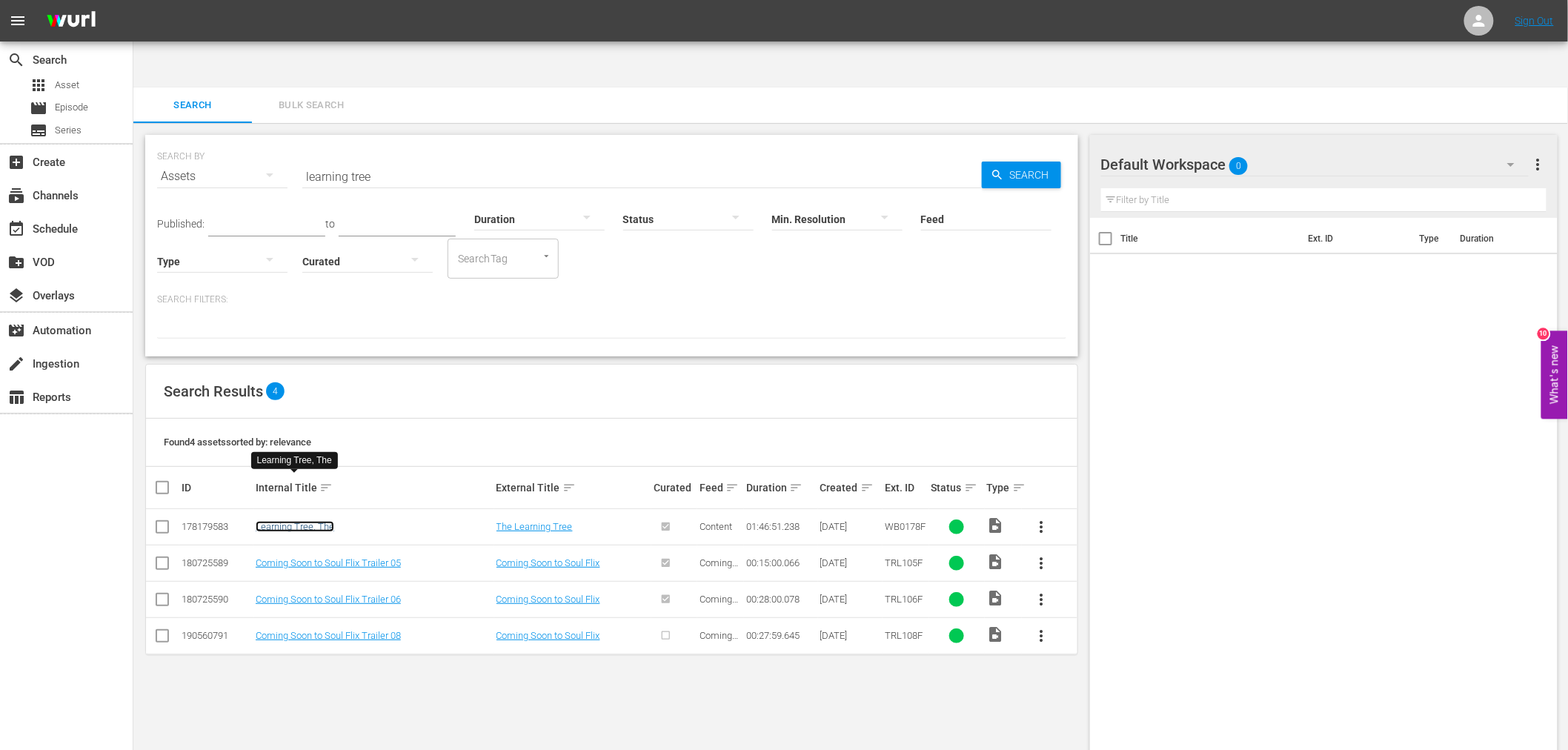
click at [301, 521] on link "Learning Tree, The" at bounding box center [295, 526] width 78 height 11
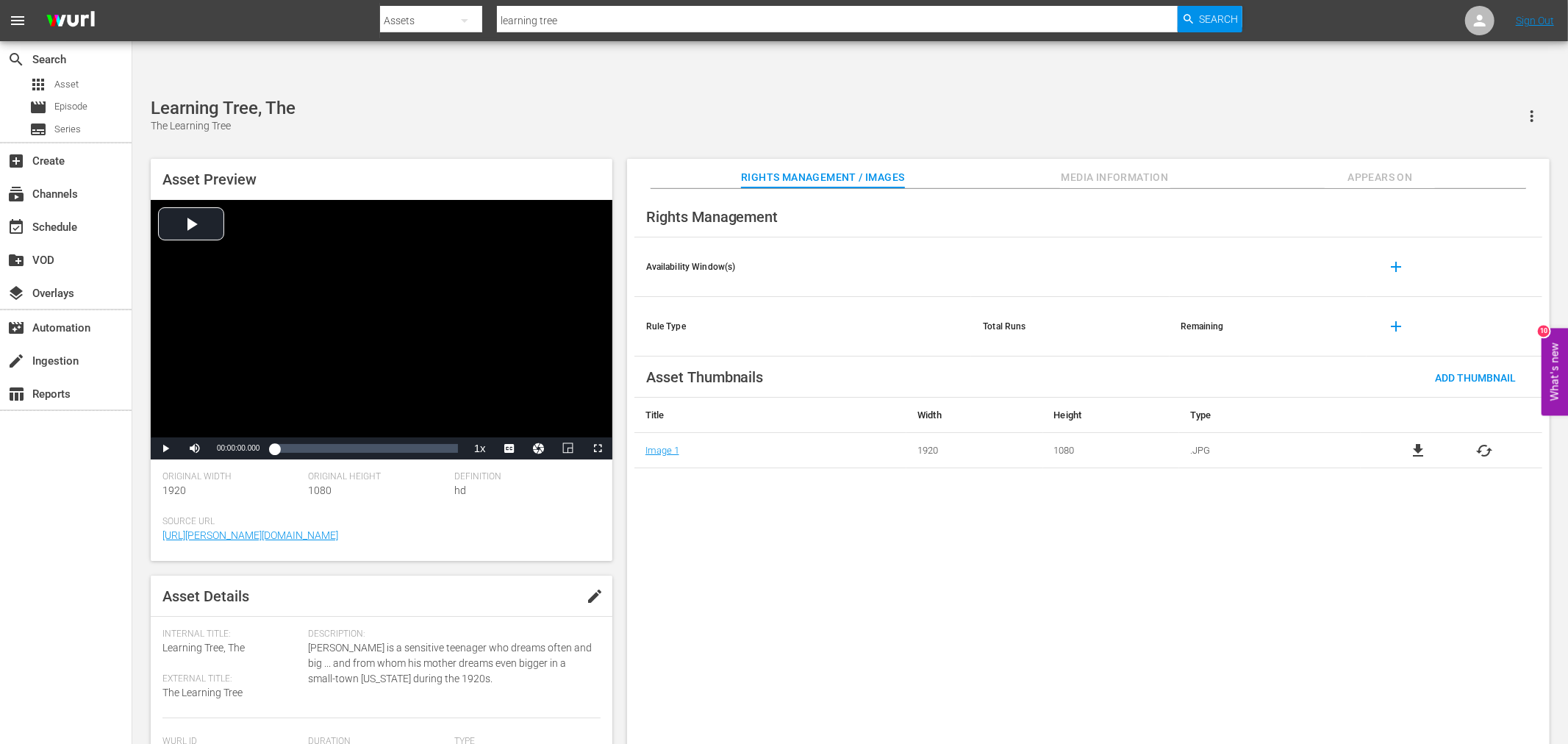
click at [1410, 442] on span "file_download" at bounding box center [1417, 450] width 17 height 17
click at [695, 23] on input "learning tree" at bounding box center [837, 20] width 681 height 36
paste input "Winners And Sinners"
drag, startPoint x: 618, startPoint y: 15, endPoint x: 427, endPoint y: 36, distance: 192.2
click at [427, 34] on div "Search By Assets Search ID, Title, Description, Keywords, or Category learning …" at bounding box center [811, 20] width 862 height 36
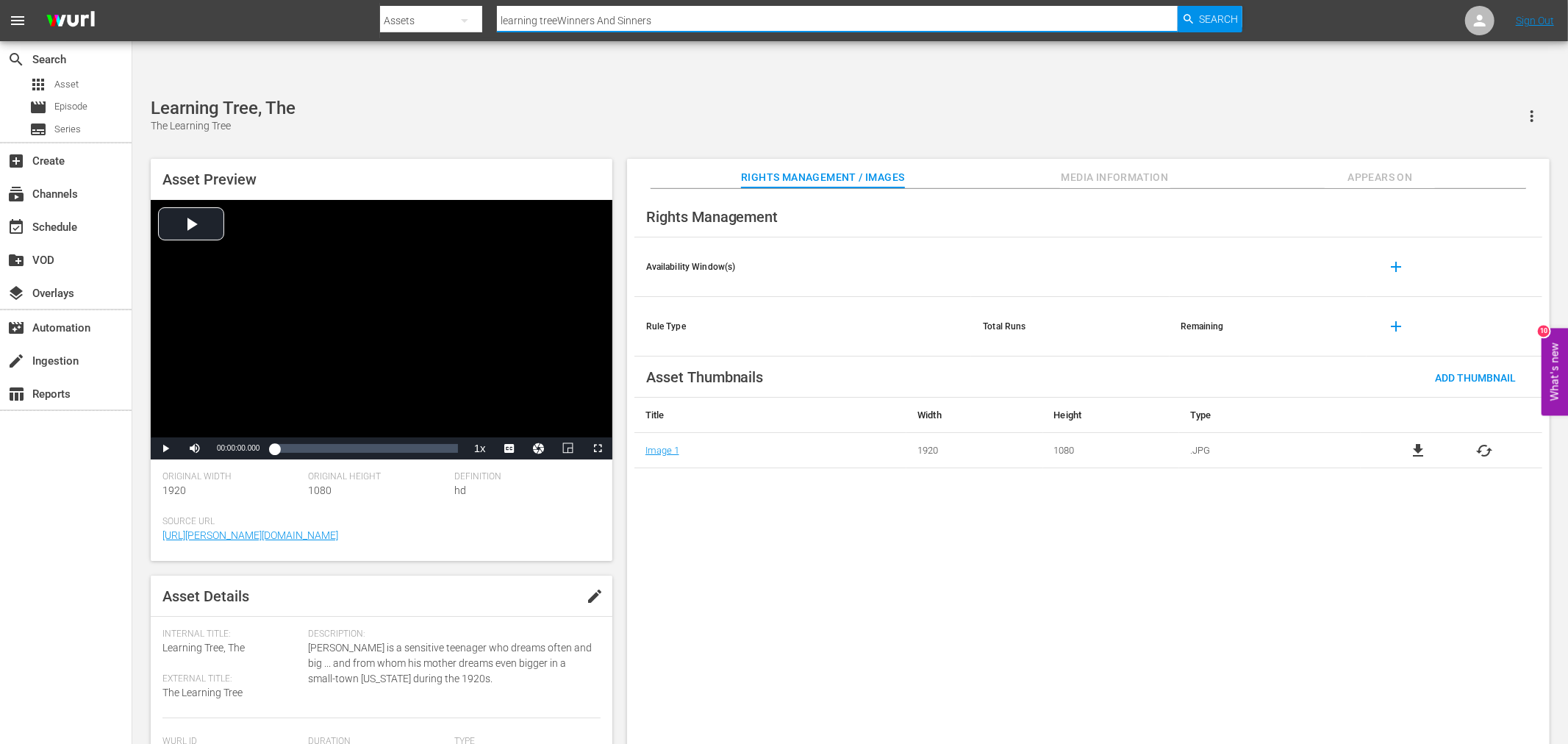
paste input "text"
type input "Winners And Sinners"
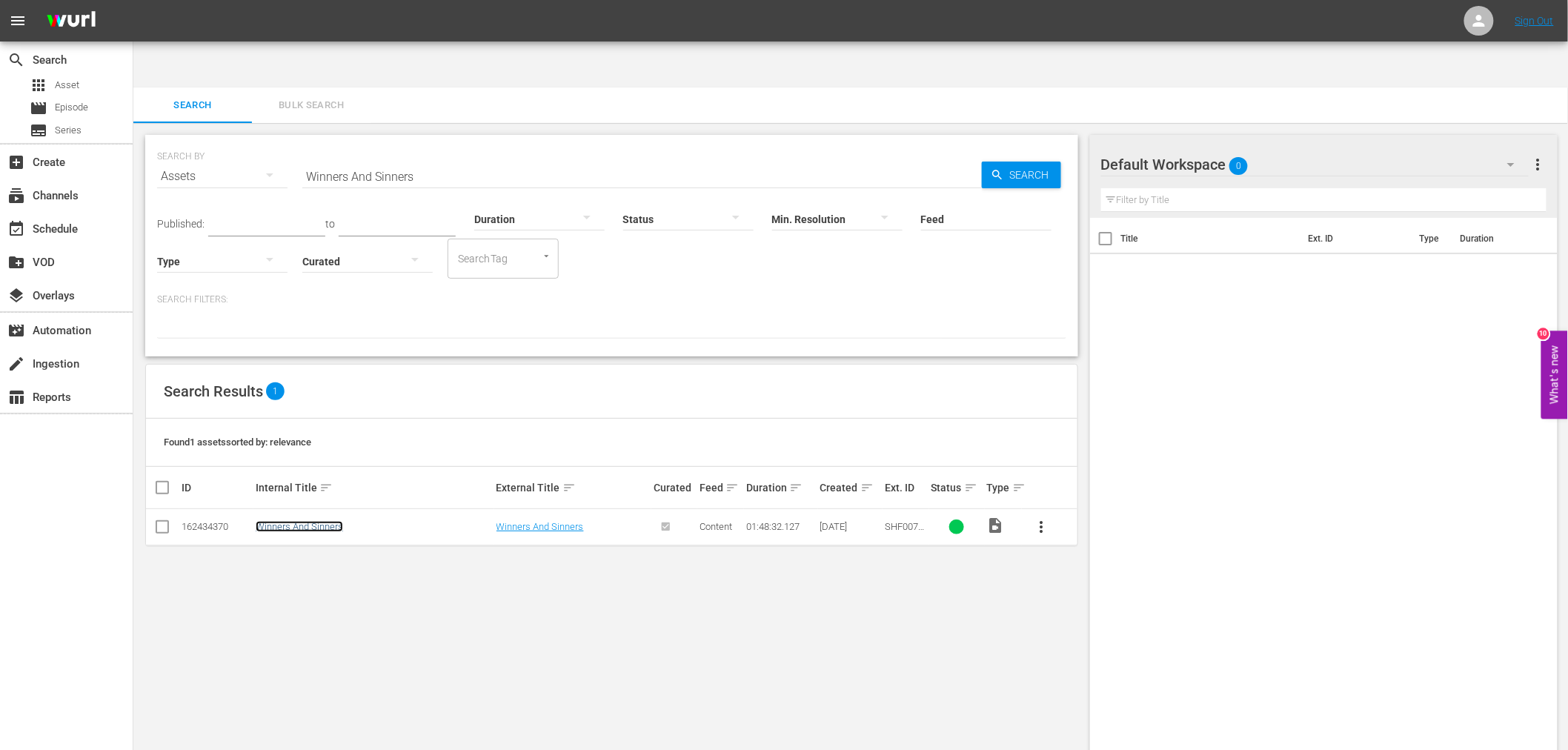
click at [317, 521] on link "Winners And Sinners" at bounding box center [299, 526] width 88 height 11
drag, startPoint x: 442, startPoint y: 129, endPoint x: 253, endPoint y: 145, distance: 189.7
click at [253, 145] on div "SEARCH BY Search By Assets Search ID, Title, Description, Keywords, or Category…" at bounding box center [611, 168] width 910 height 53
paste input "Endgame"
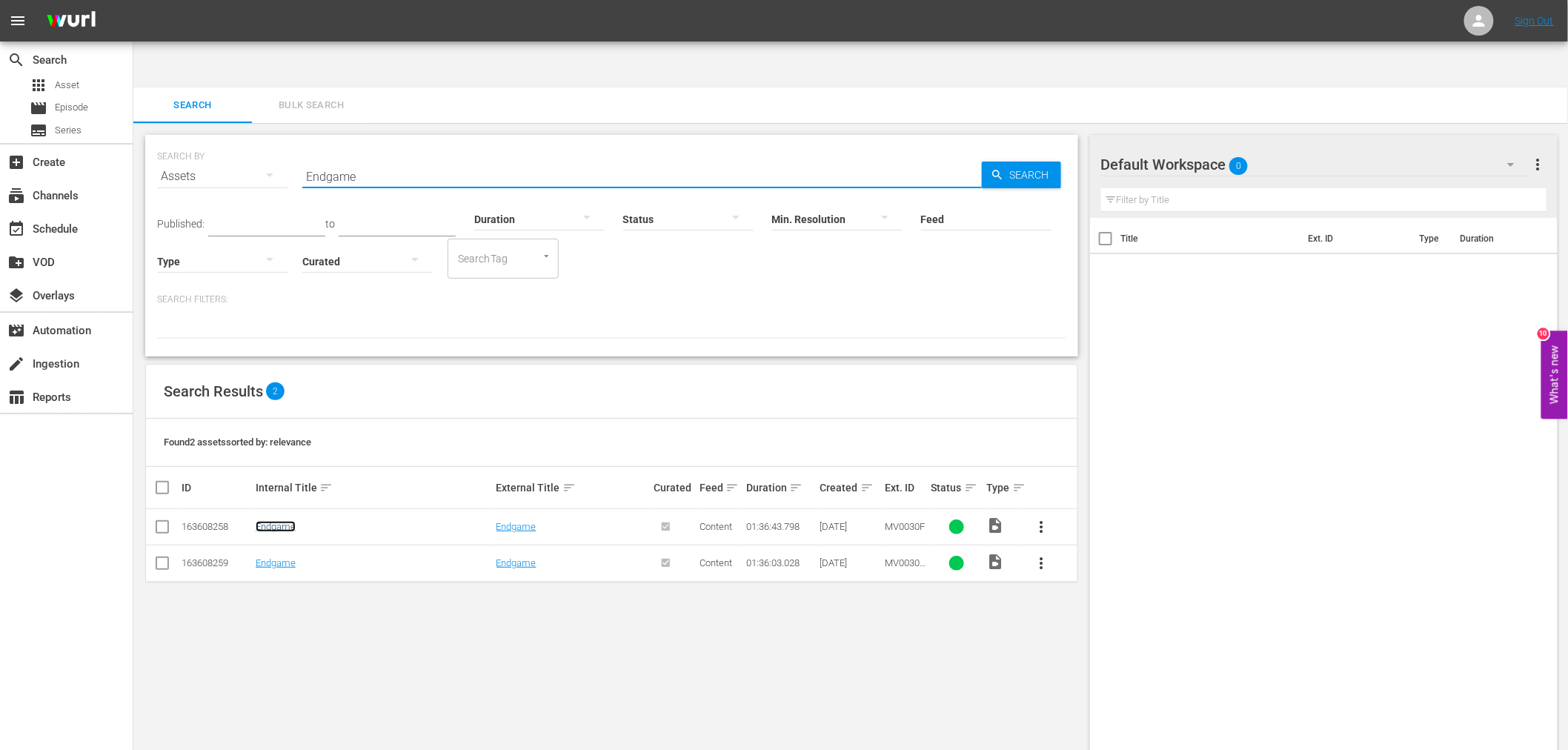
click at [283, 521] on link "Endgame" at bounding box center [276, 526] width 40 height 11
click at [272, 557] on link "Endgame" at bounding box center [276, 563] width 40 height 11
click at [327, 158] on input "Endgame" at bounding box center [642, 176] width 680 height 36
paste input "text"
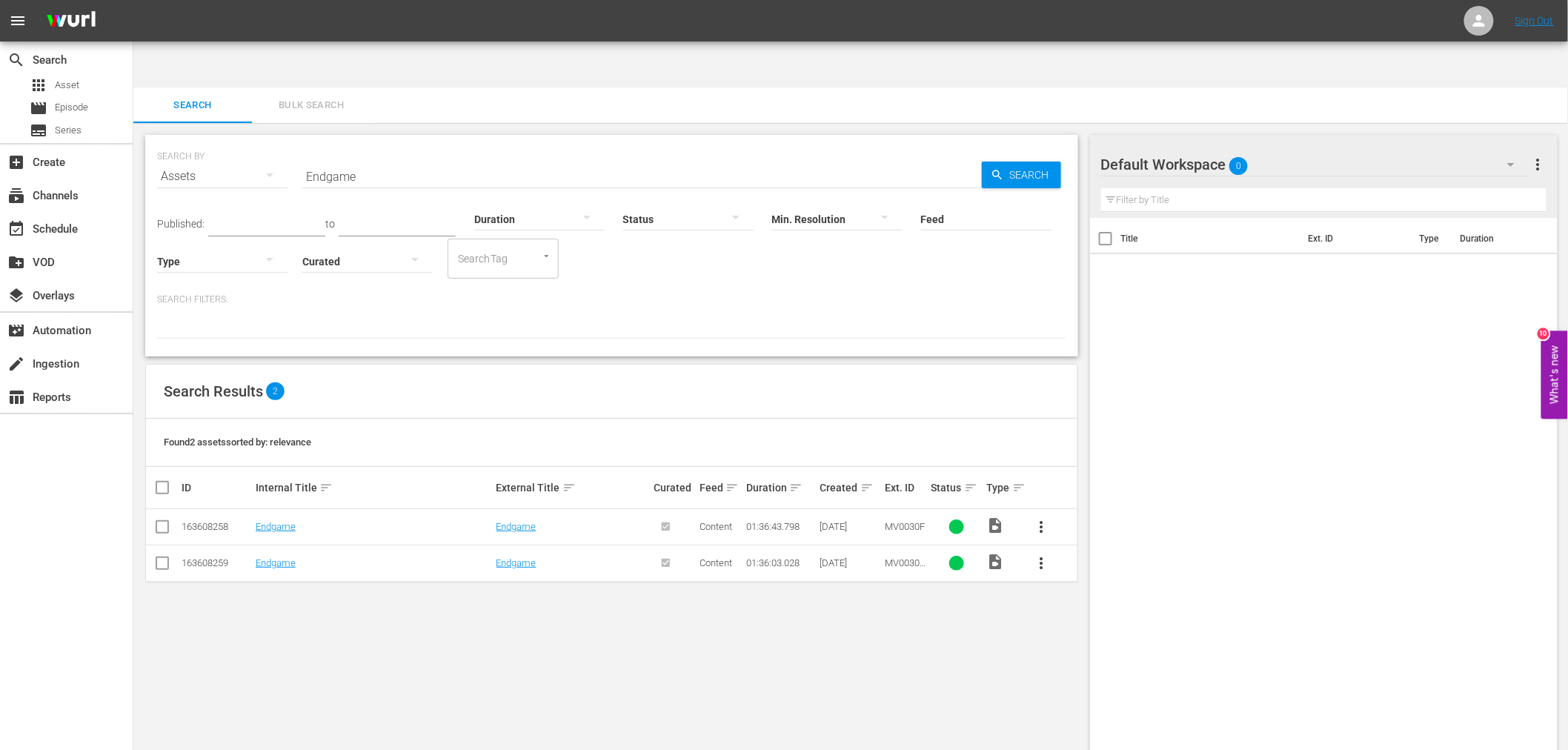
click at [313, 158] on input "Endgame" at bounding box center [642, 176] width 680 height 36
paste input "My First Love"
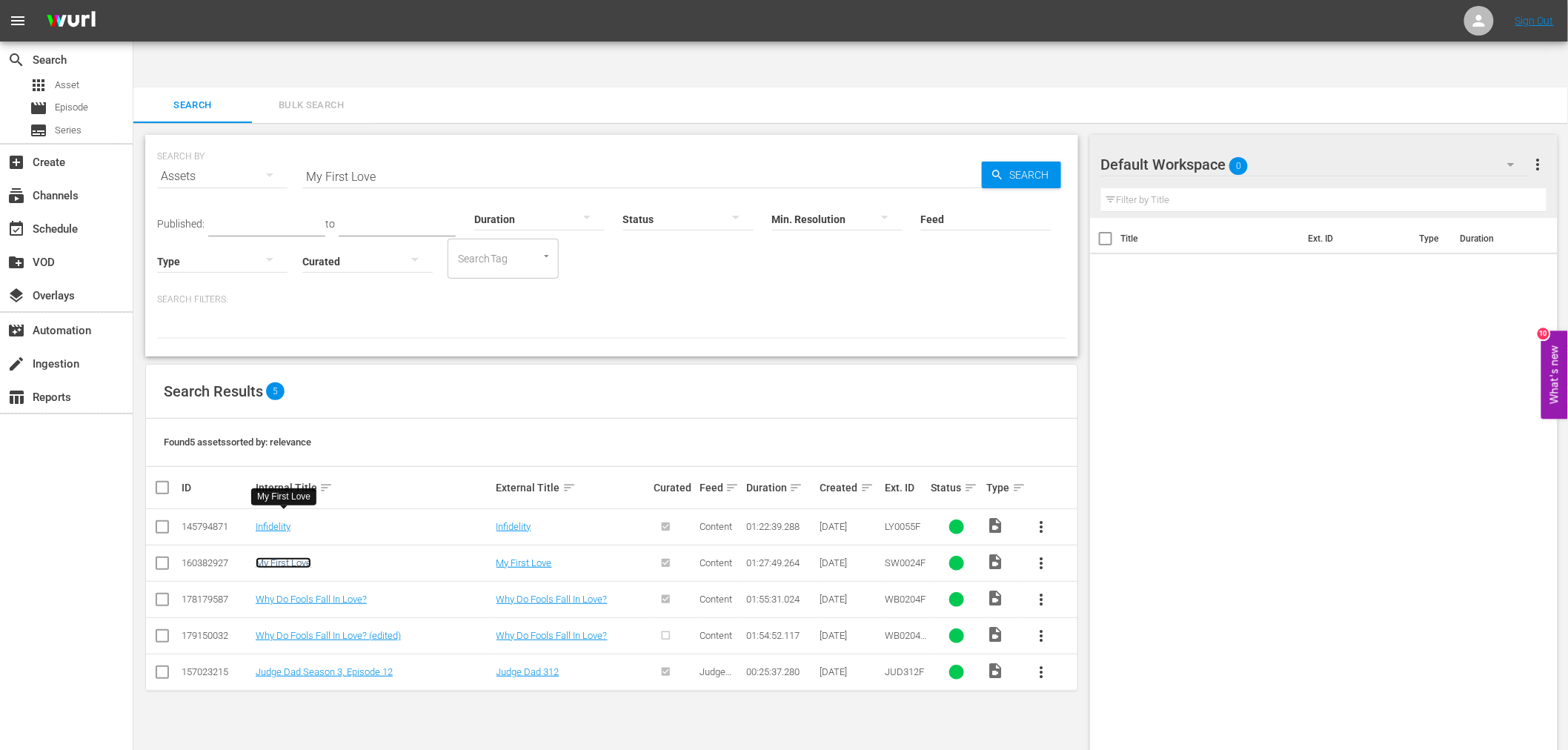
click at [298, 557] on link "My First Love" at bounding box center [283, 563] width 56 height 11
drag, startPoint x: 434, startPoint y: 121, endPoint x: 295, endPoint y: 132, distance: 139.4
click at [295, 141] on div "SEARCH BY Search By Assets Search ID, Title, Description, Keywords, or Category…" at bounding box center [611, 168] width 910 height 53
paste input "City Hunter"
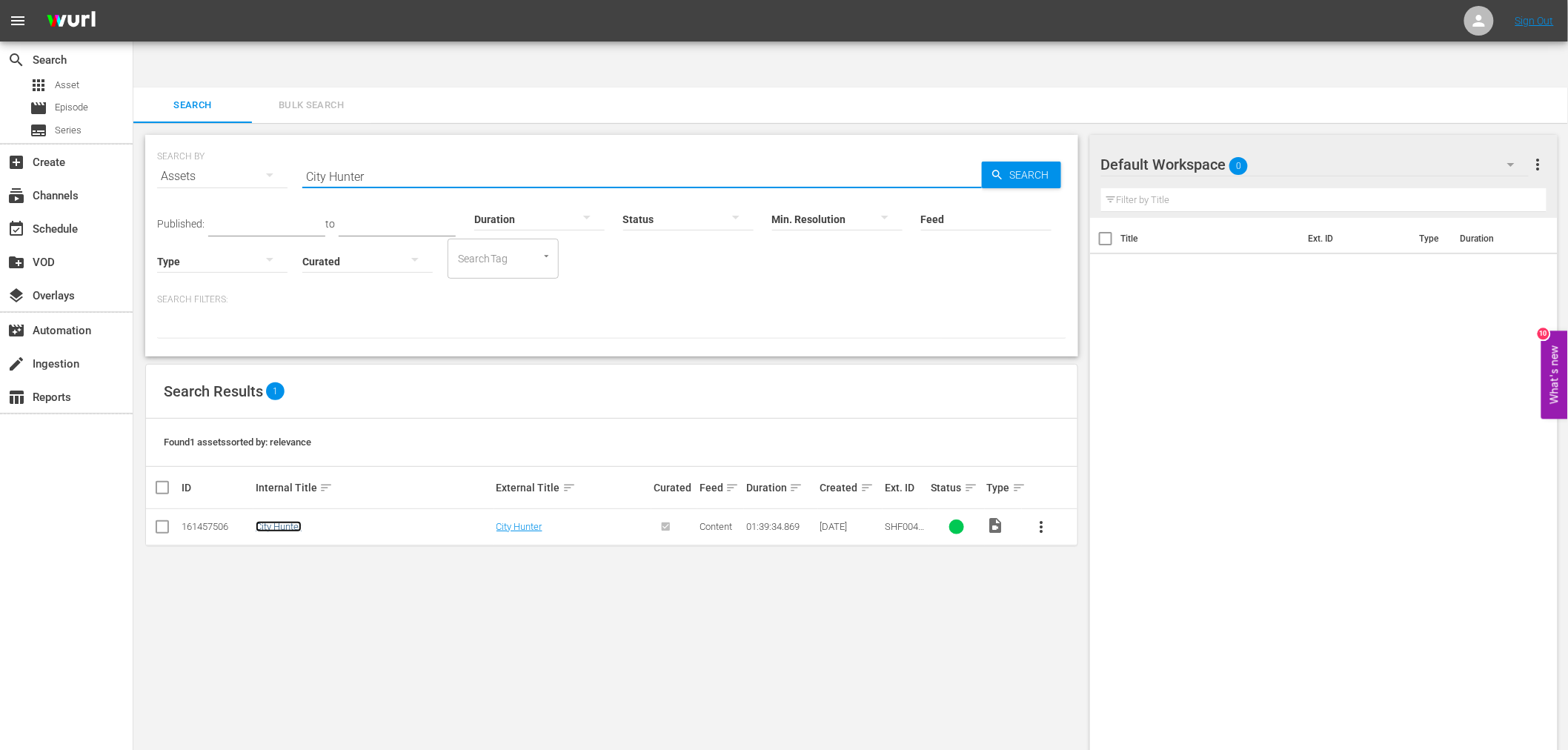
click at [295, 521] on link "City Hunter" at bounding box center [279, 526] width 46 height 11
click at [287, 141] on div "SEARCH BY Search By Assets Search ID, Title, Description, Keywords, or Category…" at bounding box center [611, 168] width 910 height 53
paste input "Married To A Ball"
click at [284, 521] on link "aka Love And Football" at bounding box center [301, 526] width 91 height 11
drag, startPoint x: 437, startPoint y: 135, endPoint x: 282, endPoint y: 134, distance: 155.0
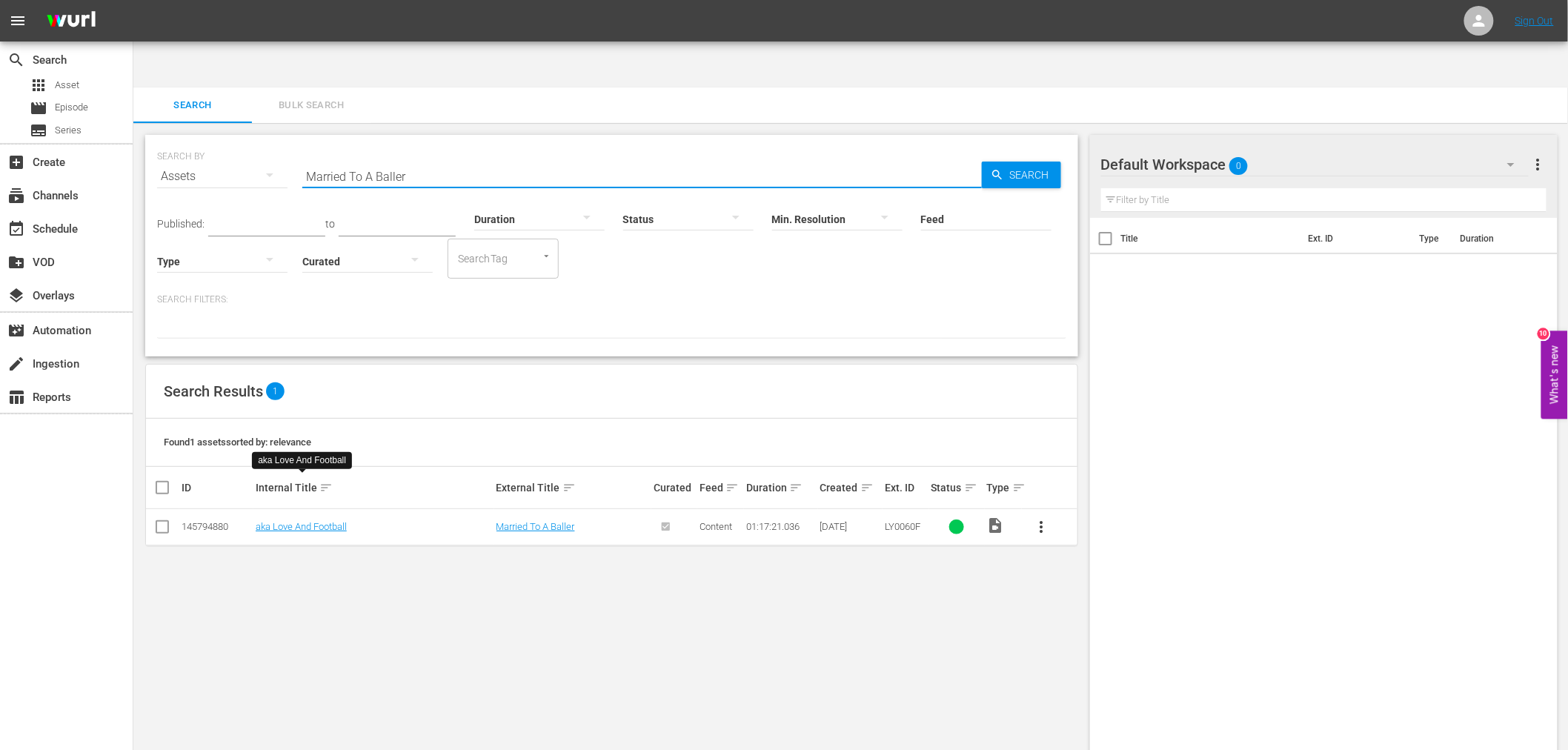
click at [282, 141] on div "SEARCH BY Search By Assets Search ID, Title, Description, Keywords, or Category…" at bounding box center [611, 168] width 910 height 53
paste input "Wild Faith"
type input "Wild Faith"
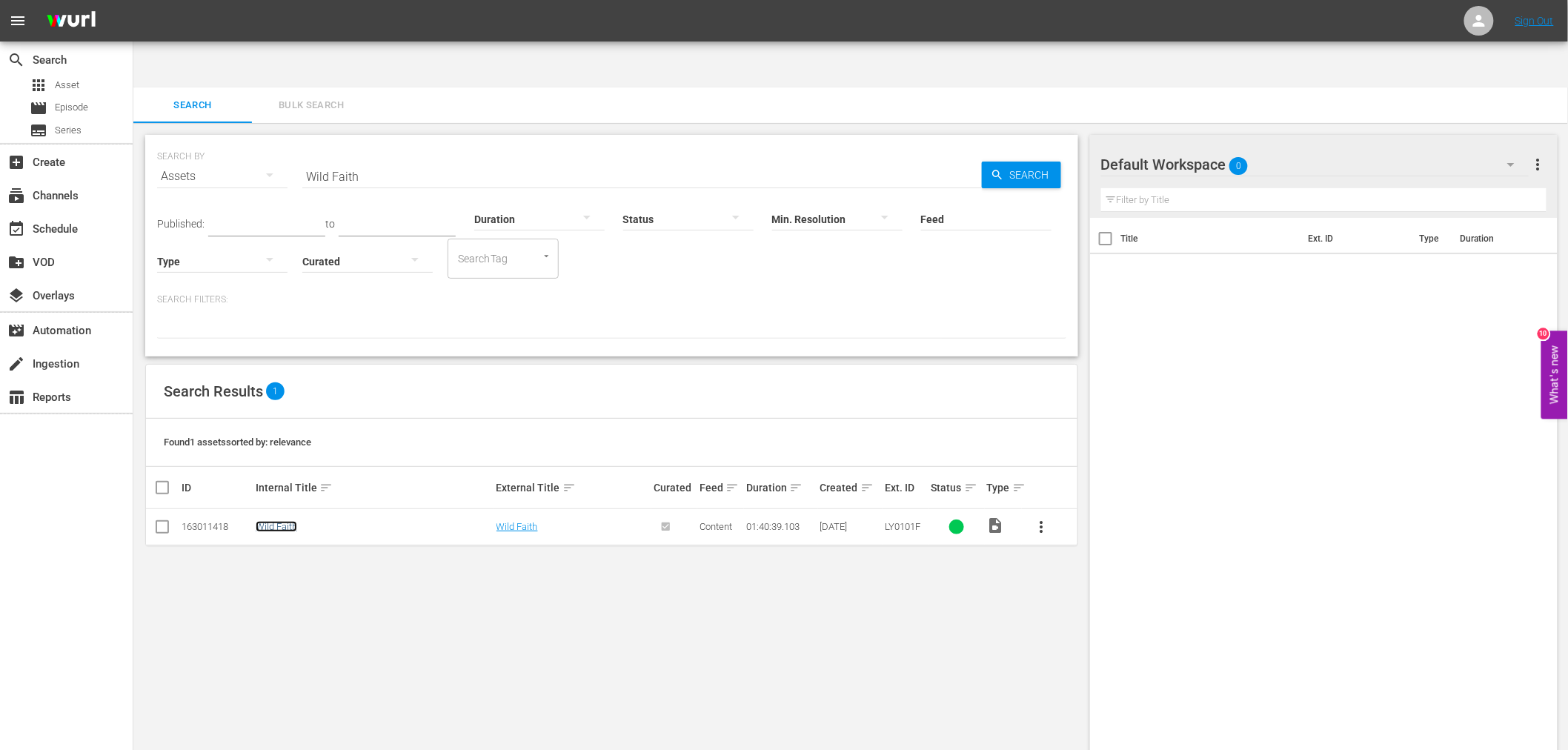
click at [284, 521] on link "Wild Faith" at bounding box center [276, 526] width 42 height 11
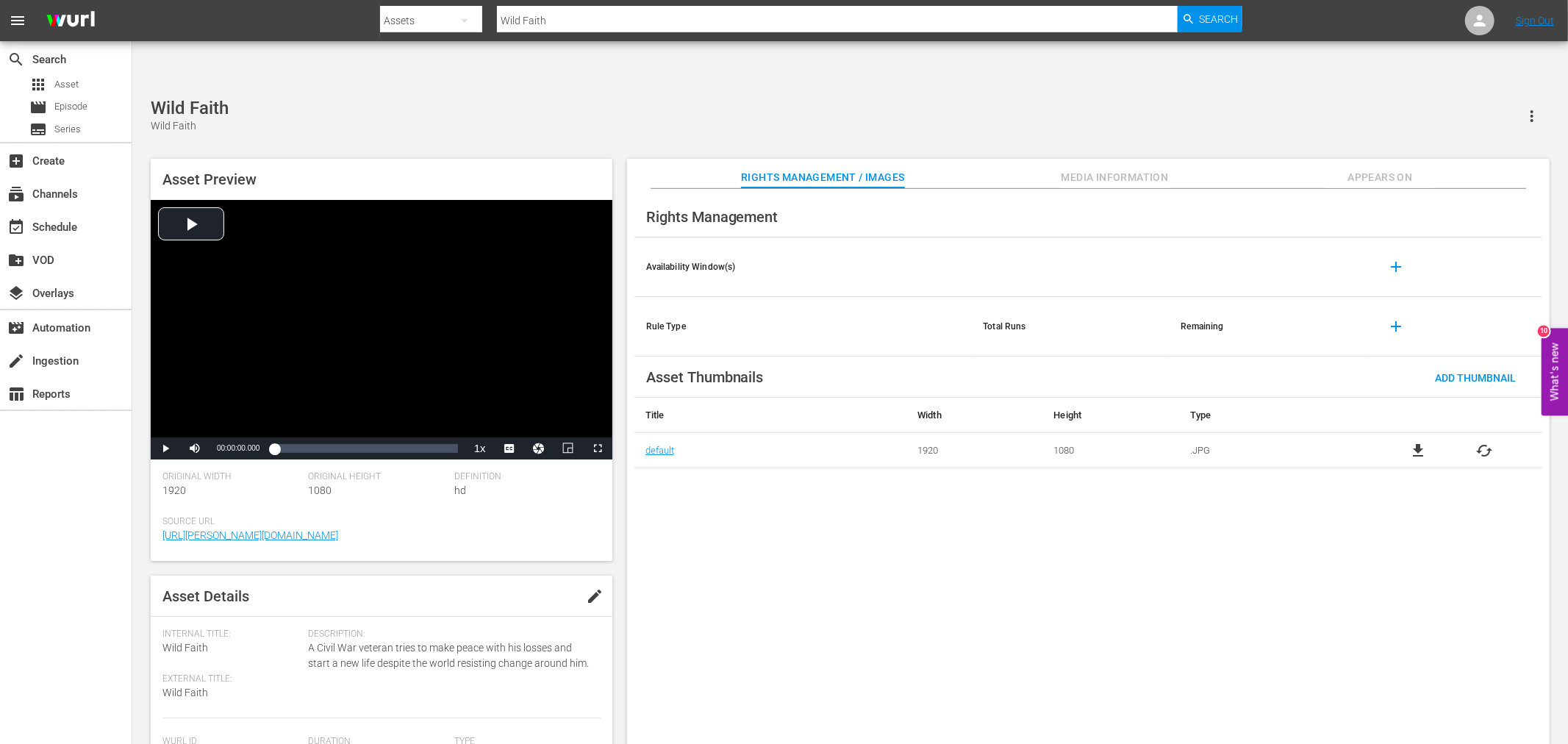
click at [1410, 442] on span "file_download" at bounding box center [1417, 450] width 17 height 17
drag, startPoint x: 531, startPoint y: 24, endPoint x: 466, endPoint y: 26, distance: 65.0
click at [466, 23] on div "Search By Assets Search ID, Title, Description, Keywords, or Category Wild Fait…" at bounding box center [811, 20] width 862 height 36
paste input "Diamond In The Roug"
type input "Diamond In The Rough"
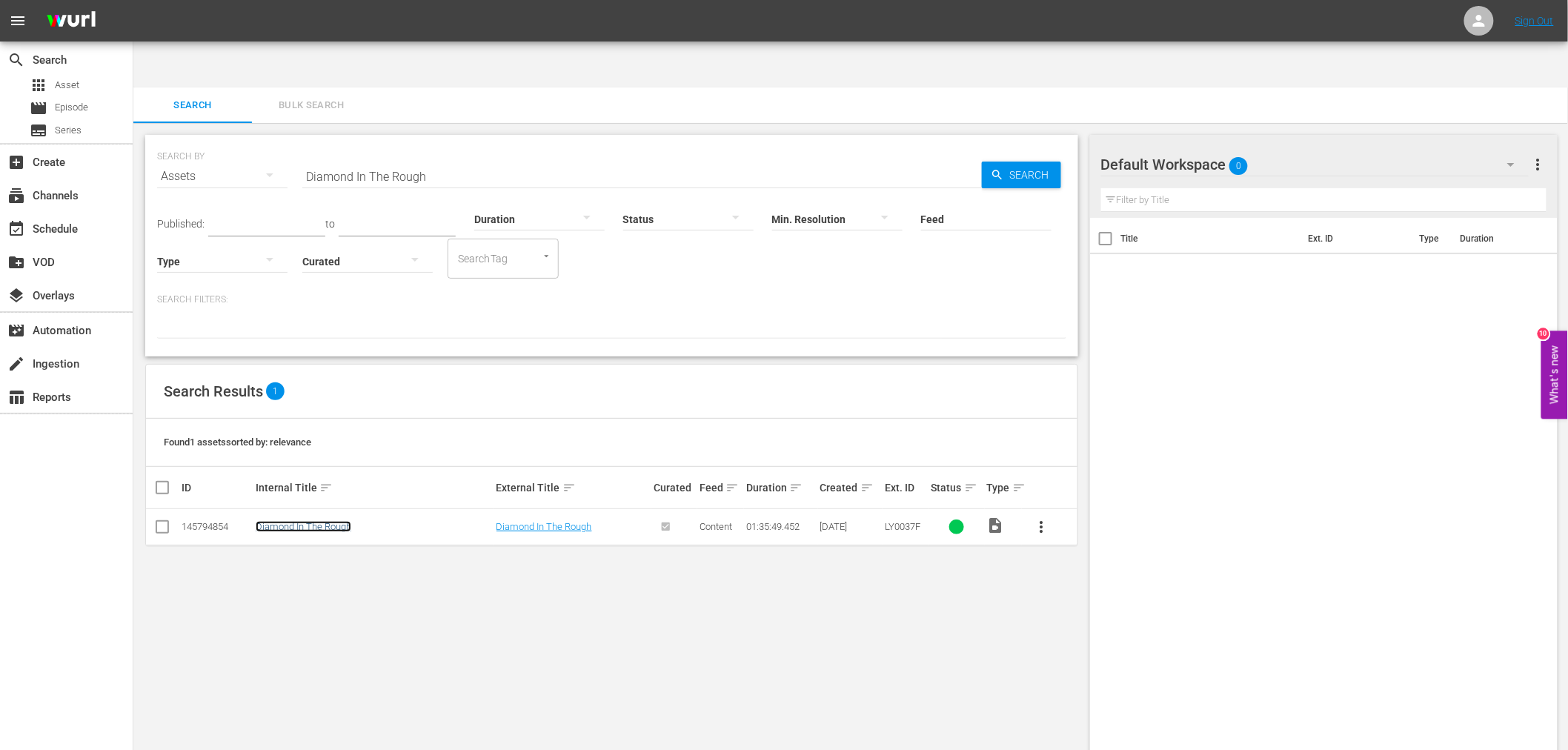
click at [337, 521] on link "Diamond In The Rough" at bounding box center [304, 526] width 96 height 11
drag, startPoint x: 309, startPoint y: 130, endPoint x: 527, endPoint y: 183, distance: 224.4
click at [283, 141] on div "SEARCH BY Search By Assets Search ID, Title, Description, Keywords, or Category…" at bounding box center [611, 168] width 910 height 53
paste input "Tiger Cage III"
click at [284, 521] on link "Tiger Cage III" at bounding box center [282, 526] width 54 height 11
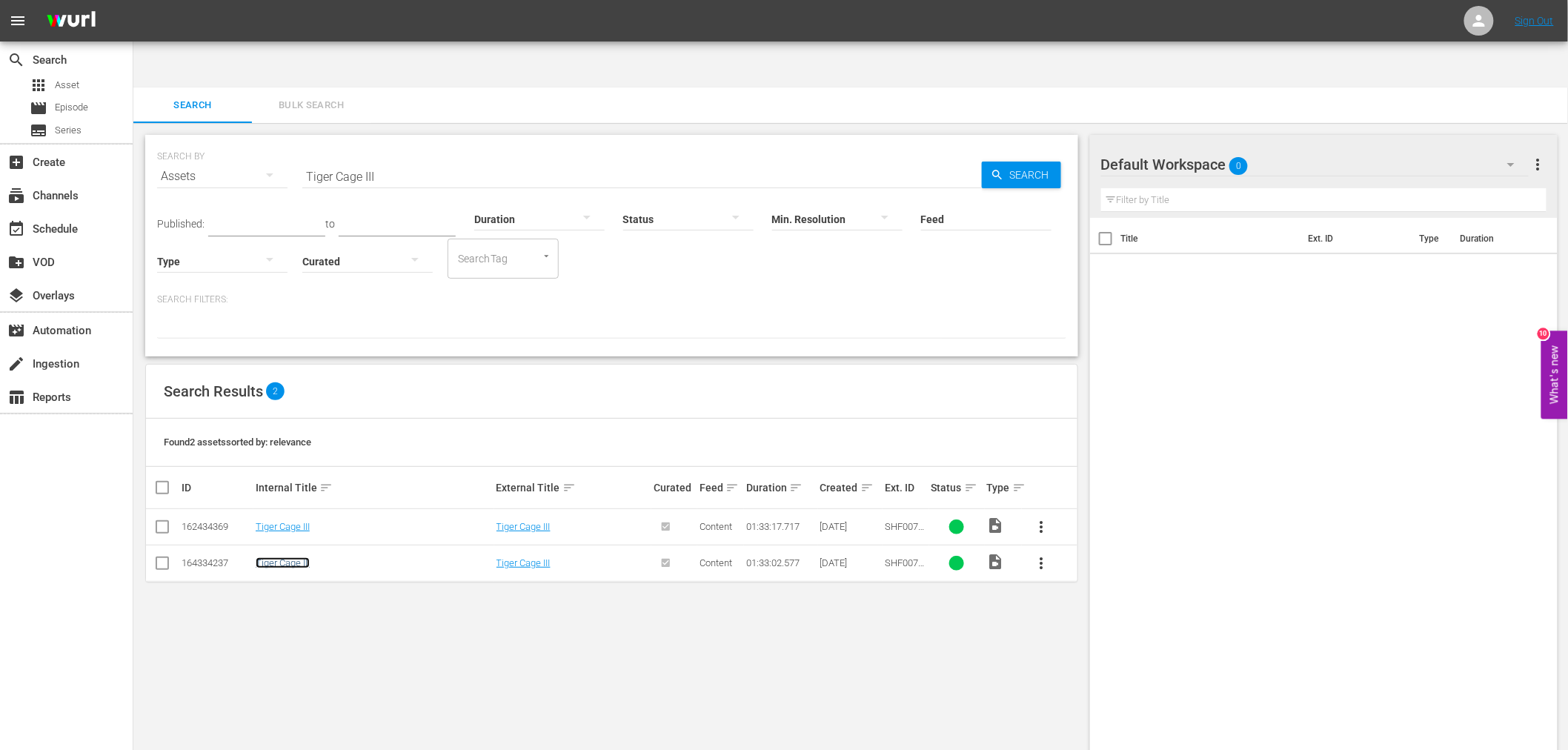
click at [277, 557] on link "Tiger Cage III" at bounding box center [282, 563] width 54 height 11
drag, startPoint x: 403, startPoint y: 123, endPoint x: 292, endPoint y: 122, distance: 111.0
click at [292, 141] on div "SEARCH BY Search By Assets Search ID, Title, Description, Keywords, or Category…" at bounding box center [611, 168] width 910 height 53
paste input "Redeeming The Time"
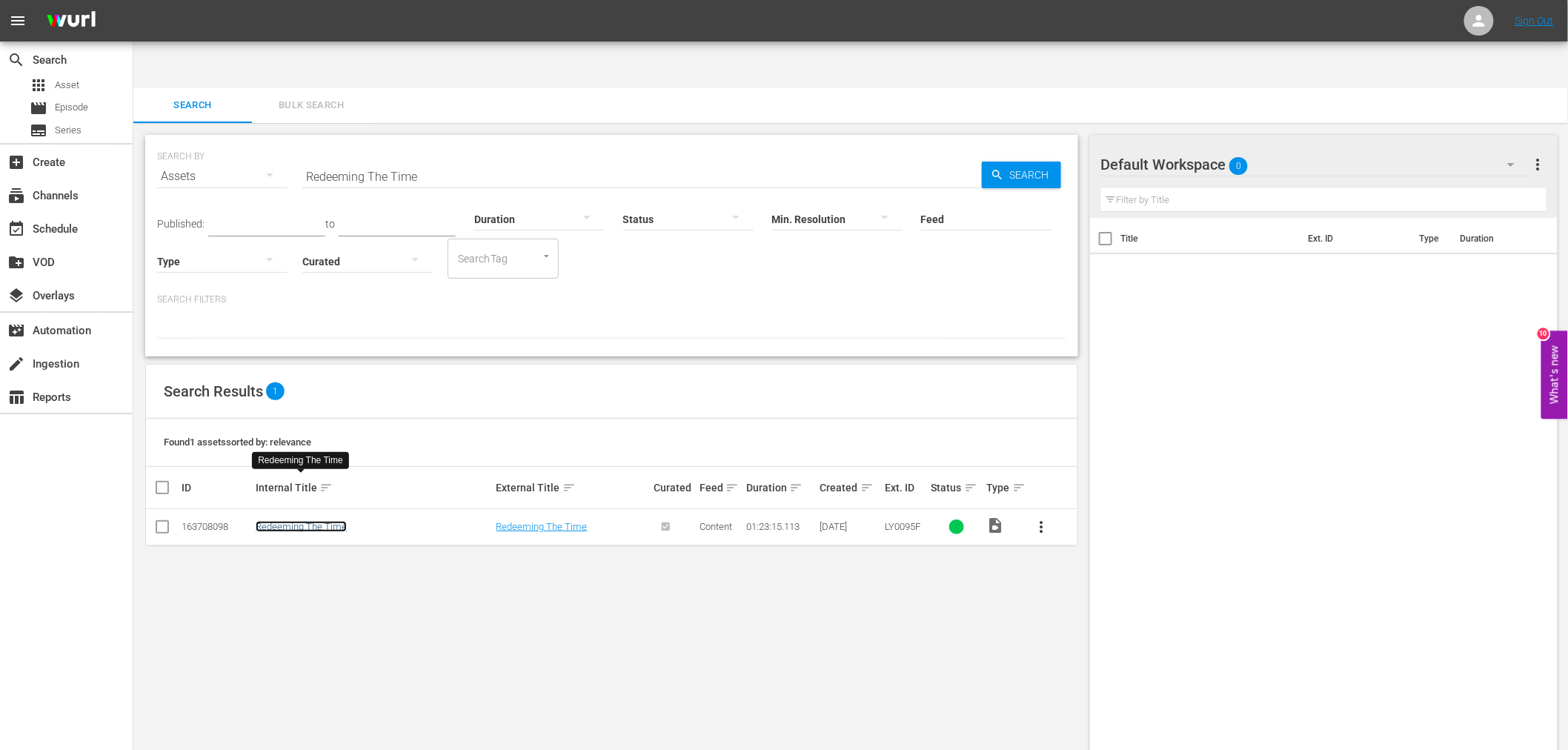
click at [316, 521] on link "Redeeming The Time" at bounding box center [301, 526] width 91 height 11
drag, startPoint x: 420, startPoint y: 127, endPoint x: 182, endPoint y: 127, distance: 238.0
click at [186, 145] on div "SEARCH BY Search By Assets Search ID, Title, Description, Keywords, or Category…" at bounding box center [611, 168] width 910 height 53
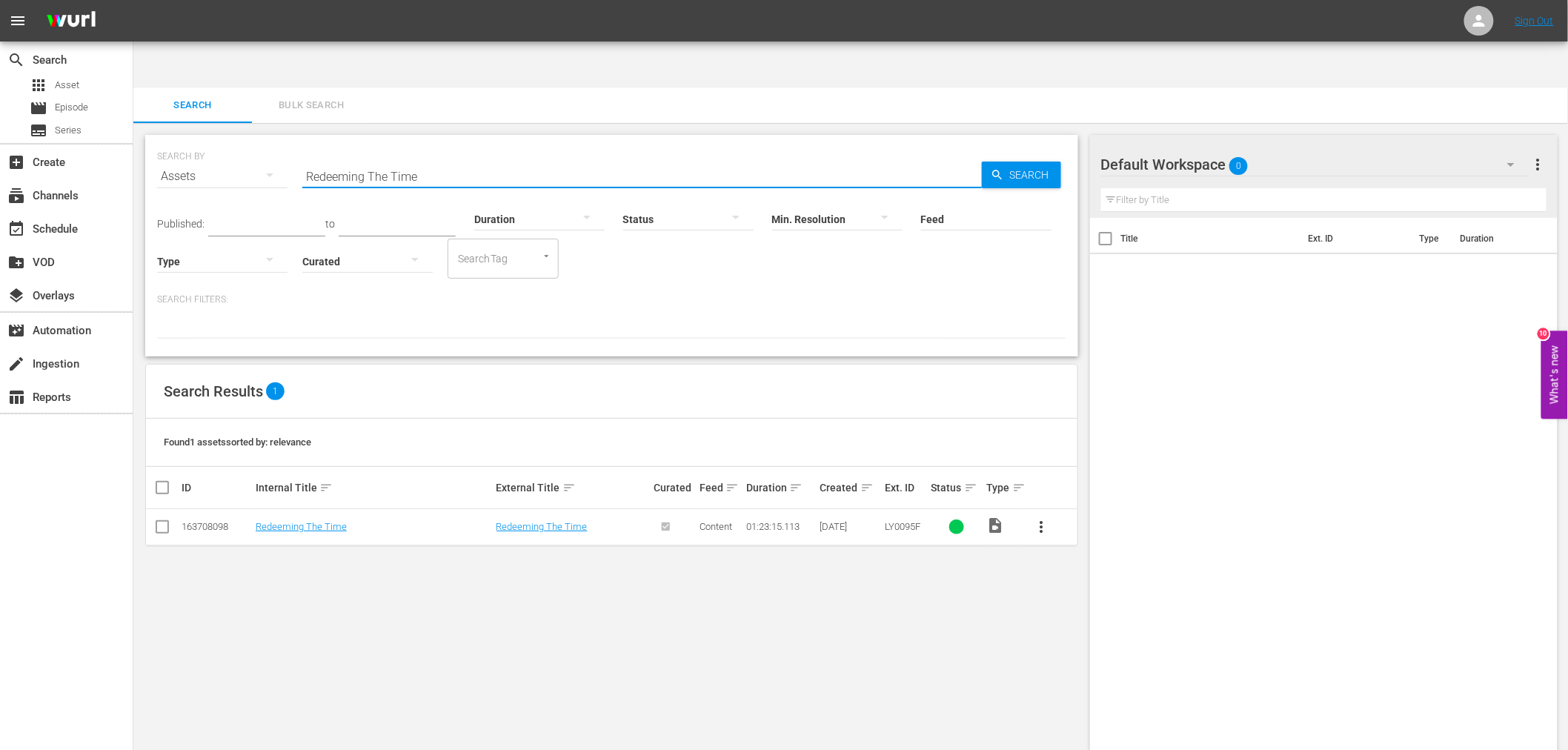
paste input "Where's The Lov"
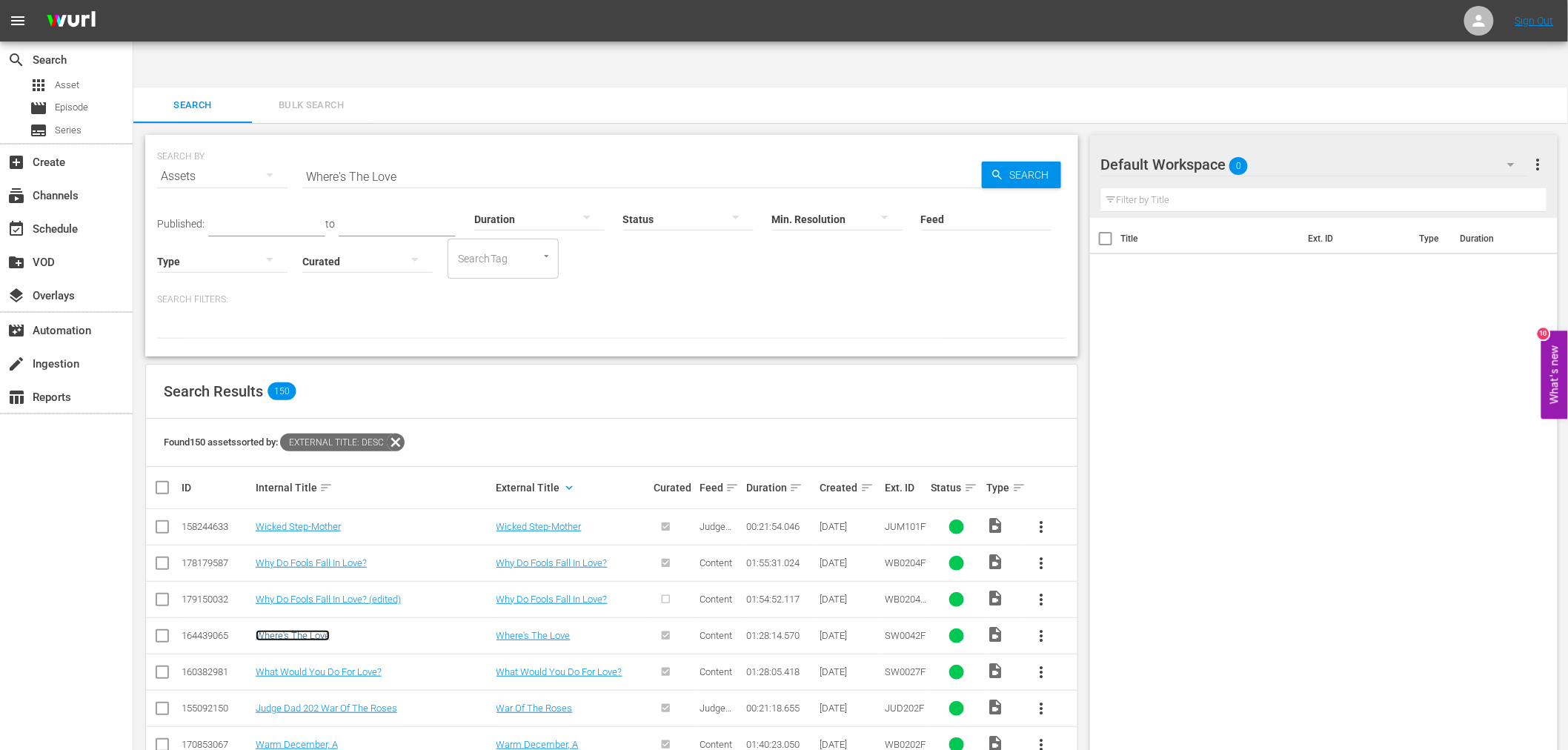
click at [280, 630] on link "Where's The Love" at bounding box center [292, 636] width 74 height 11
click at [275, 141] on div "SEARCH BY Search By Assets Search ID, Title, Description, Keywords, or Category…" at bounding box center [611, 168] width 910 height 53
paste input "Heart That Forgives, A"
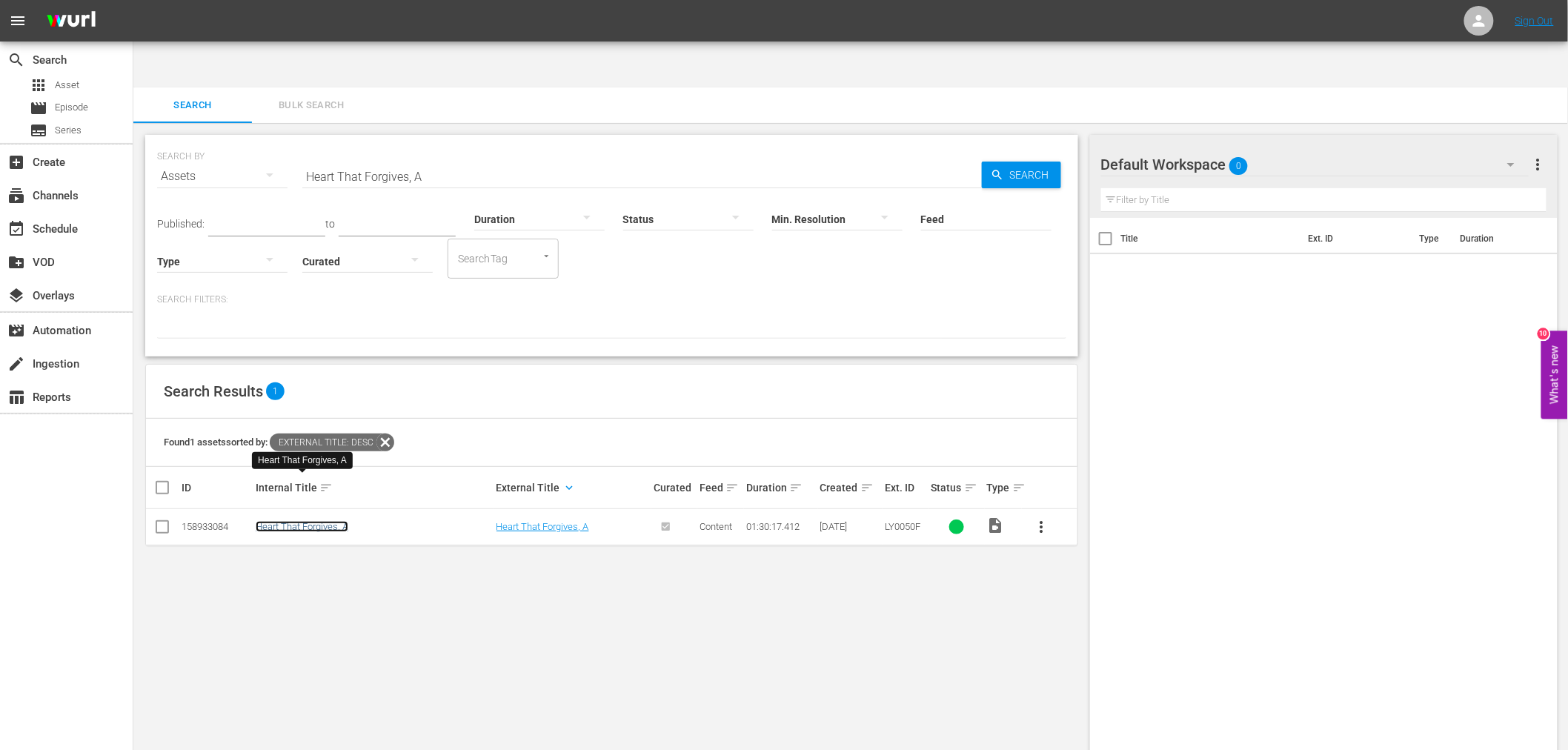
drag, startPoint x: 327, startPoint y: 482, endPoint x: 319, endPoint y: 480, distance: 8.2
click at [324, 521] on link "Heart That Forgives, A" at bounding box center [302, 526] width 93 height 11
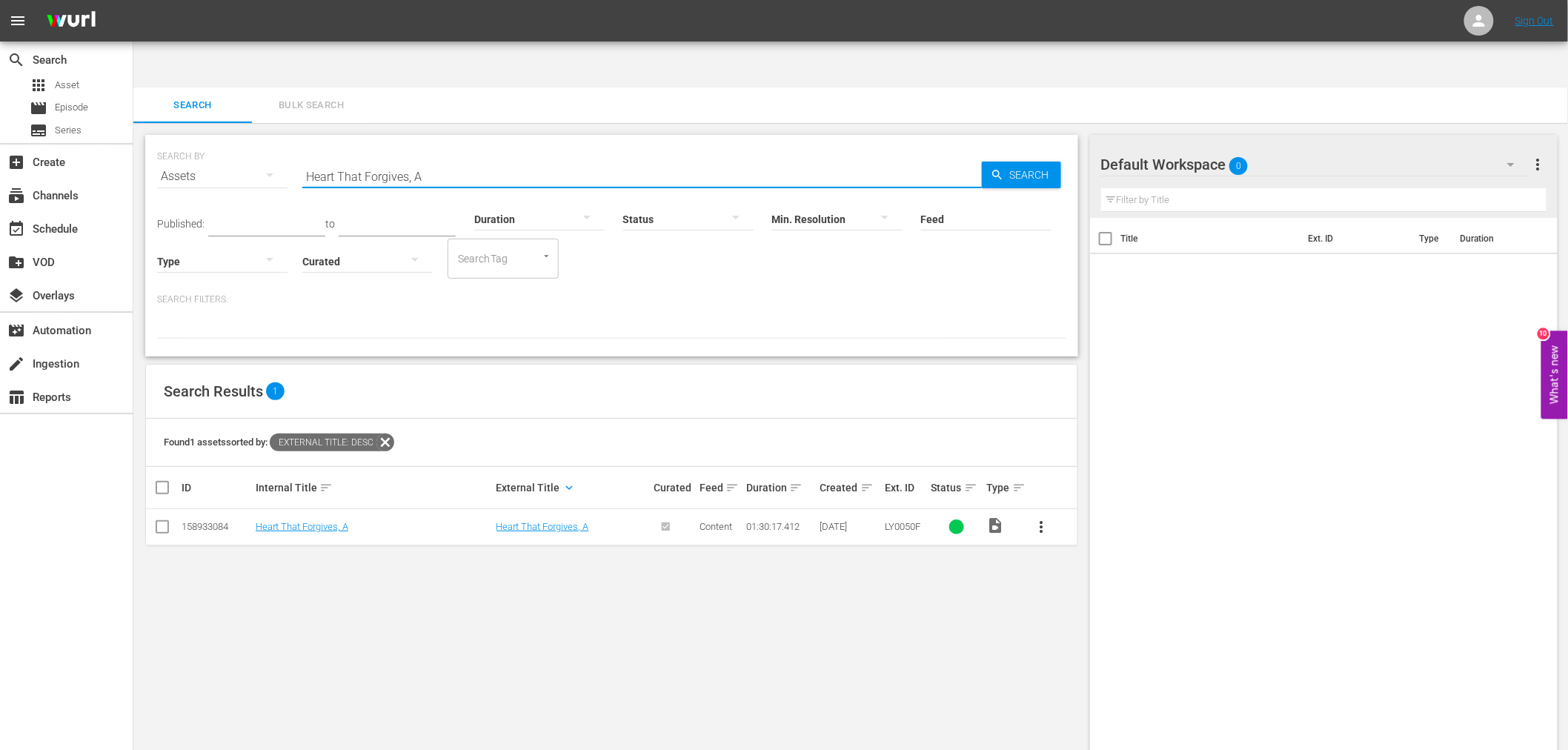
click at [250, 141] on div "SEARCH BY Search By Assets Search ID, Title, Description, Keywords, or Category…" at bounding box center [611, 168] width 910 height 53
paste input "Sir Charles Christma"
click at [301, 521] on link "Sir Charles Christmas, A" at bounding box center [296, 526] width 81 height 11
drag, startPoint x: 383, startPoint y: 126, endPoint x: 240, endPoint y: 117, distance: 143.3
click at [263, 141] on div "SEARCH BY Search By Assets Search ID, Title, Description, Keywords, or Category…" at bounding box center [611, 168] width 910 height 53
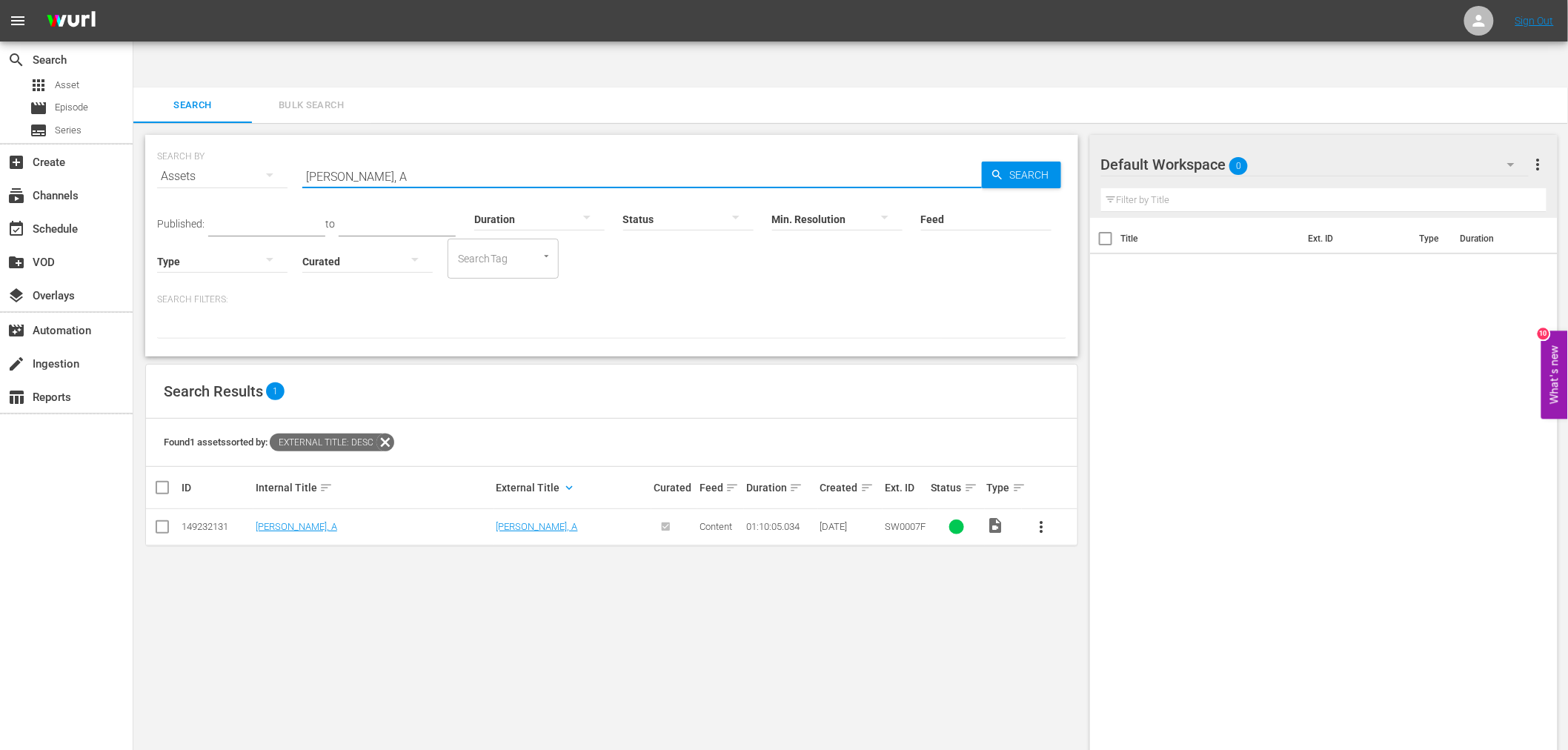
paste input "Comeback Dad"
click at [313, 521] on link "Comeback Dad" at bounding box center [288, 526] width 65 height 11
click at [263, 141] on div "SEARCH BY Search By Assets Search ID, Title, Description, Keywords, or Category…" at bounding box center [611, 168] width 910 height 53
paste input "Robotrix"
click at [284, 521] on link "Robotrix" at bounding box center [272, 526] width 34 height 11
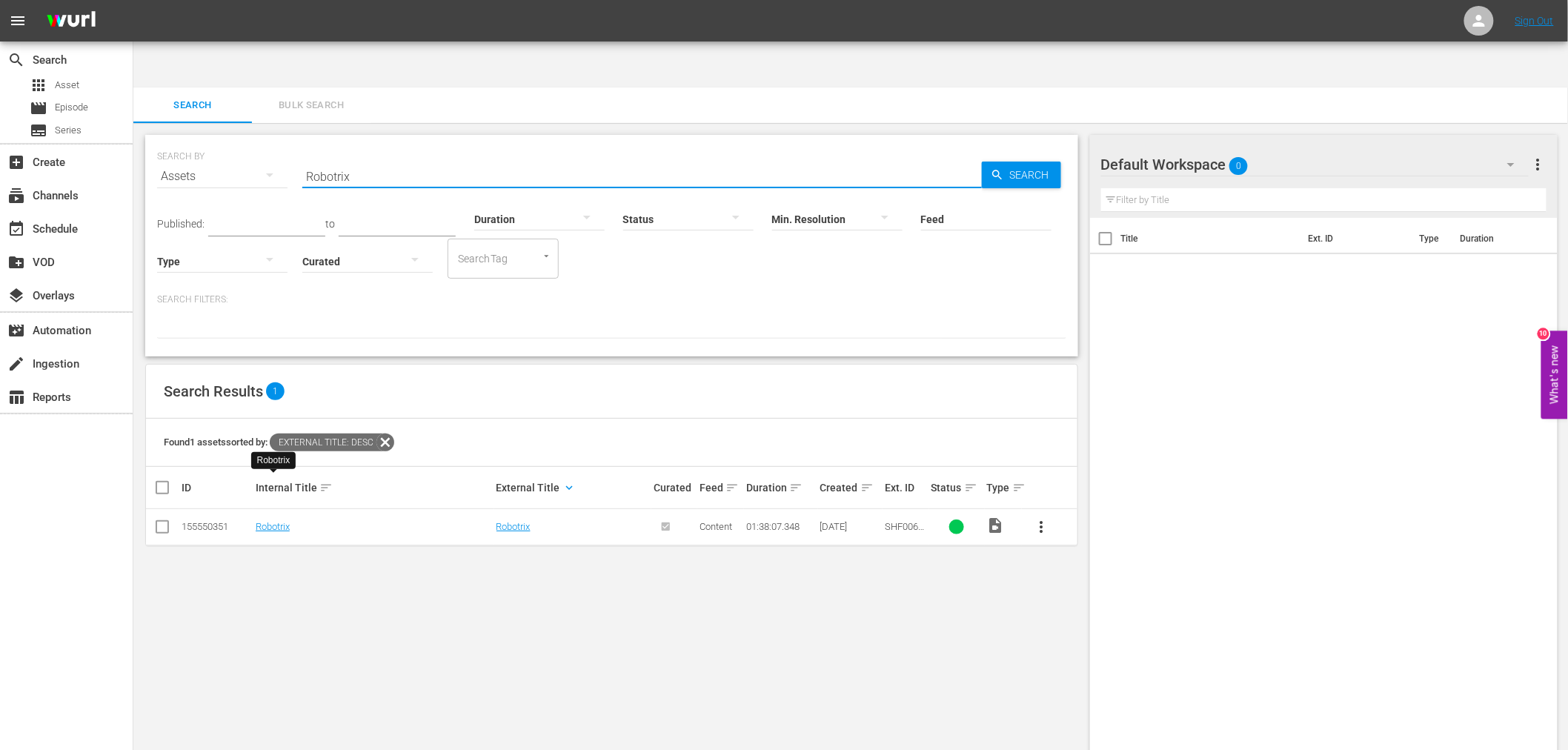
drag, startPoint x: 344, startPoint y: 117, endPoint x: 317, endPoint y: 128, distance: 29.2
click at [317, 158] on input "Robotrix" at bounding box center [642, 176] width 680 height 36
click at [308, 158] on input "Robotrix" at bounding box center [642, 176] width 680 height 36
paste input "Marry Me For Christmas"
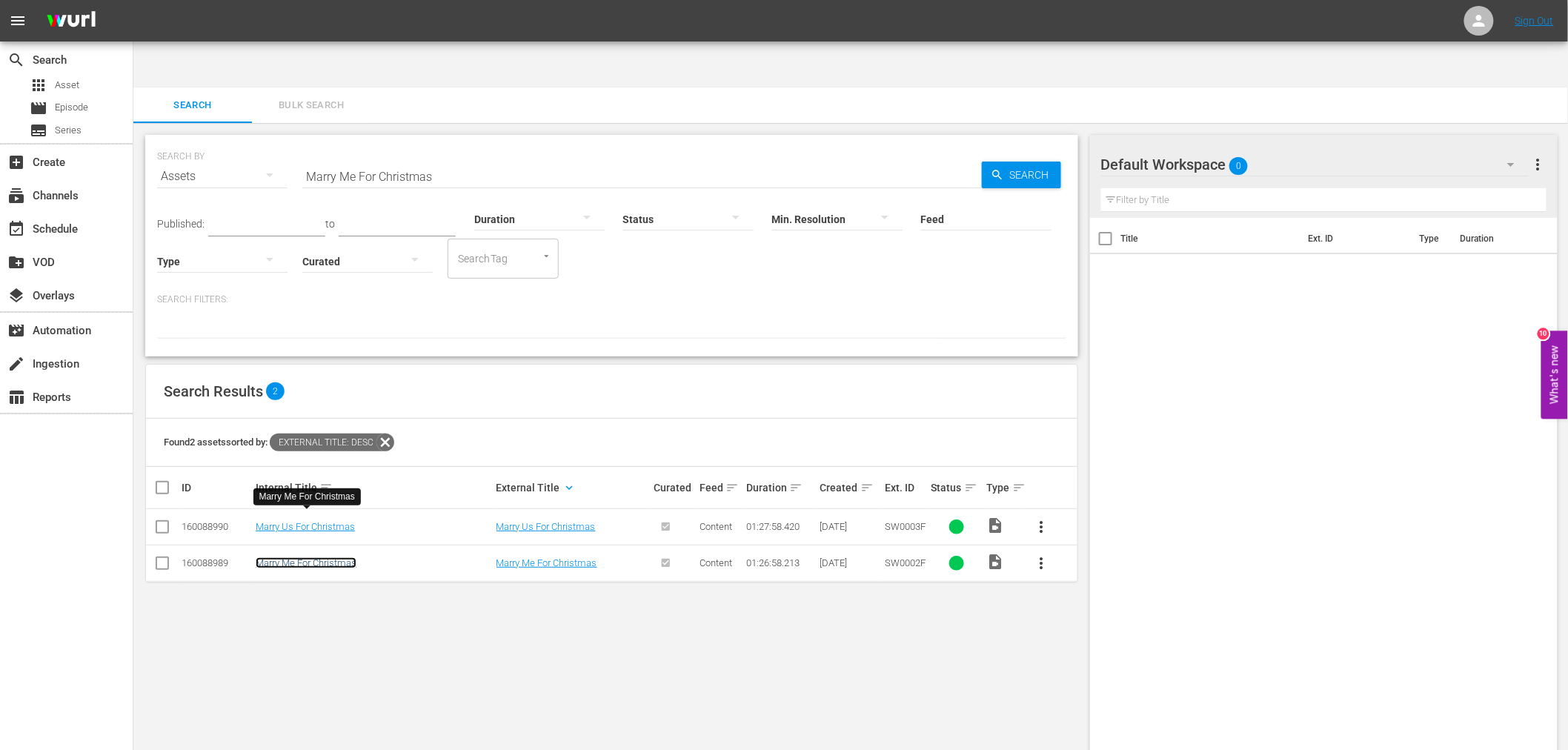
click at [313, 557] on link "Marry Me For Christmas" at bounding box center [306, 563] width 100 height 11
click at [316, 521] on link "Marry Us For Christmas" at bounding box center [305, 526] width 99 height 11
click at [572, 566] on div "SEARCH BY Search By Assets Search ID, Title, Description, Keywords, or Category…" at bounding box center [611, 461] width 957 height 675
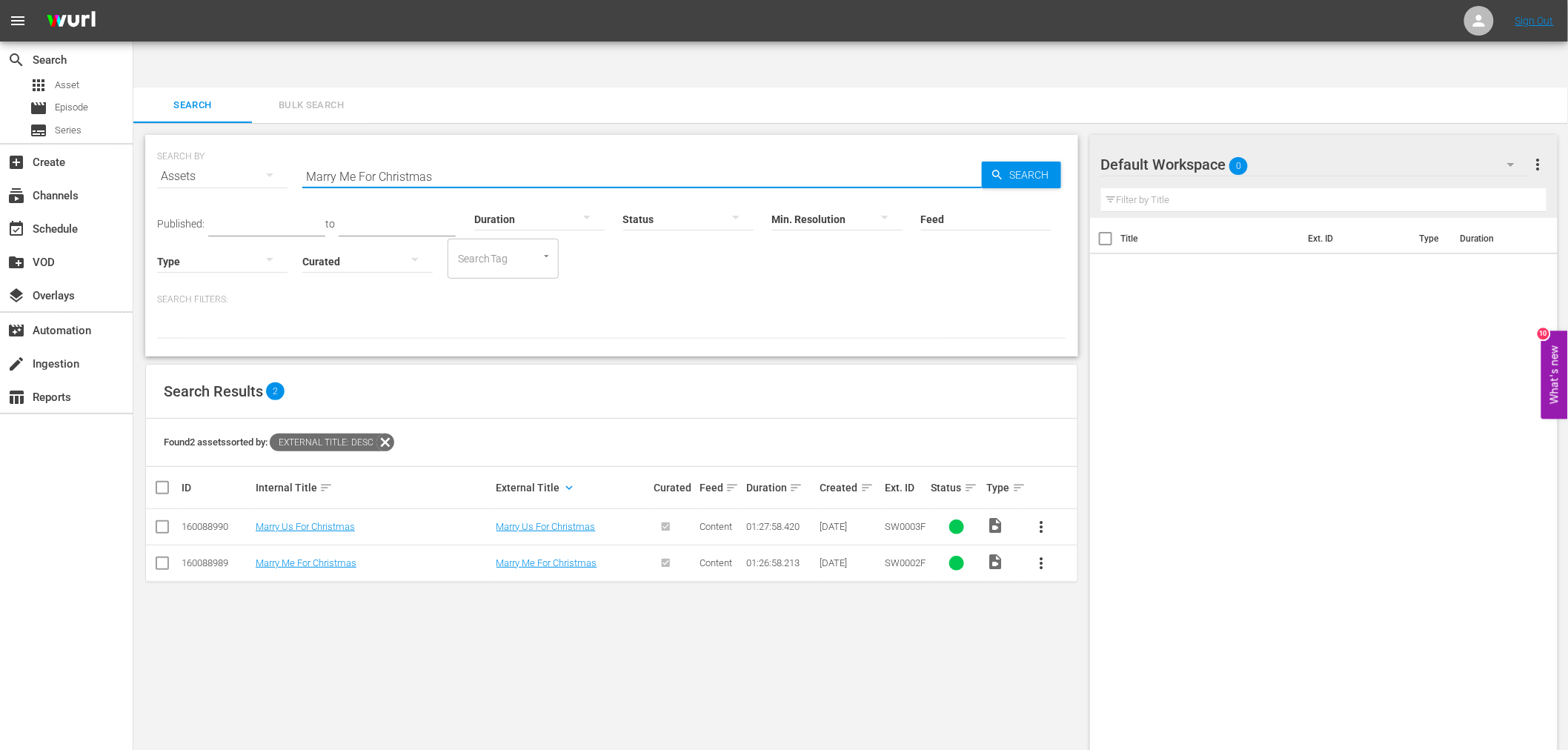
drag, startPoint x: 461, startPoint y: 116, endPoint x: 215, endPoint y: 121, distance: 246.1
click at [215, 141] on div "SEARCH BY Search By Assets Search ID, Title, Description, Keywords, or Category…" at bounding box center [611, 168] width 910 height 53
paste input "erry Christmas, Baby!"
drag, startPoint x: 308, startPoint y: 482, endPoint x: 316, endPoint y: 484, distance: 8.2
click at [308, 521] on link "Merry Christmas, Baby!" at bounding box center [304, 526] width 97 height 11
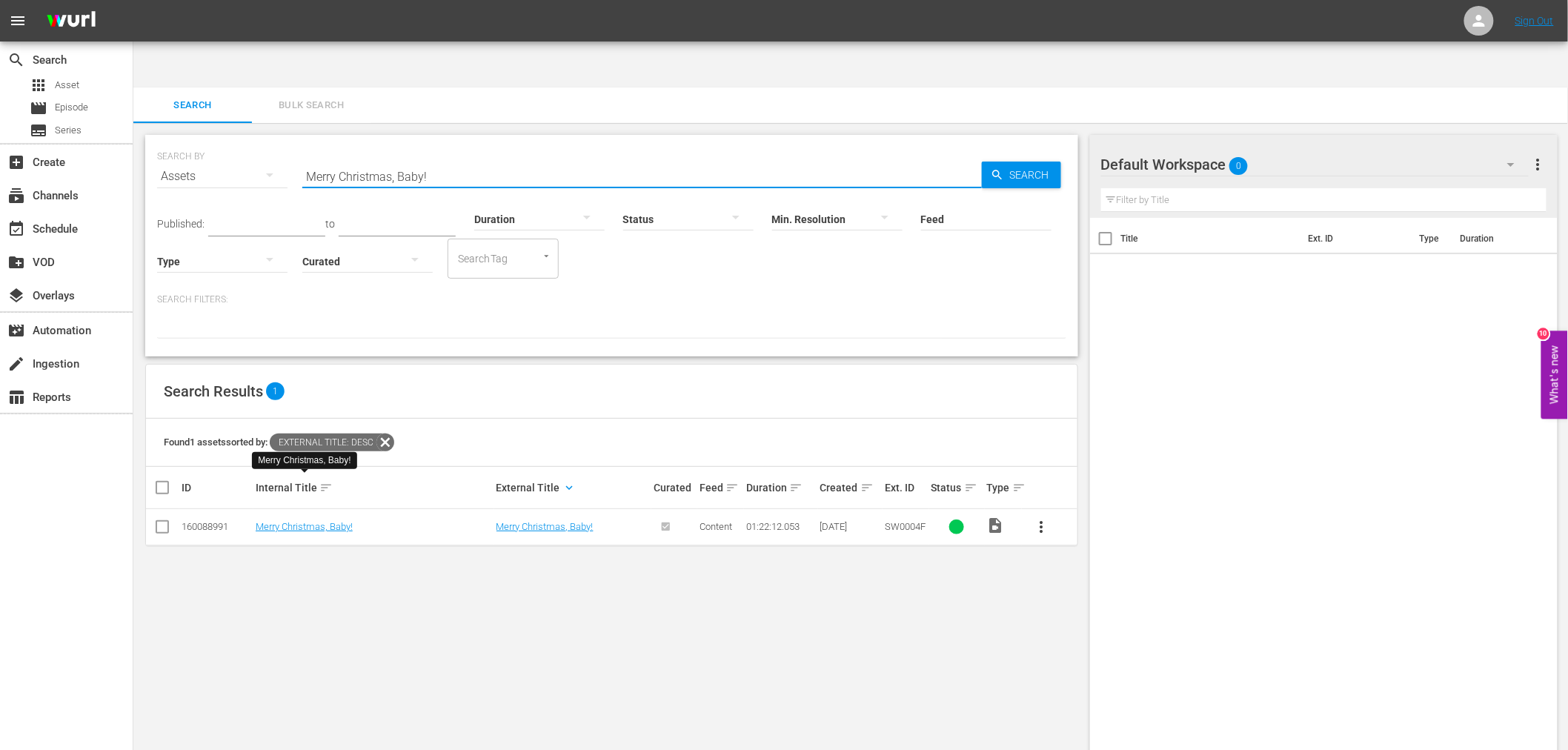
drag, startPoint x: 435, startPoint y: 129, endPoint x: 297, endPoint y: 129, distance: 138.0
click at [297, 141] on div "SEARCH BY Search By Assets Search ID, Title, Description, Keywords, or Category…" at bounding box center [611, 168] width 910 height 53
paste input "Cameroon Connection"
click at [305, 509] on td "Cameroon Connection" at bounding box center [374, 528] width 241 height 37
click at [308, 521] on link "Cameroon Connection" at bounding box center [302, 526] width 94 height 11
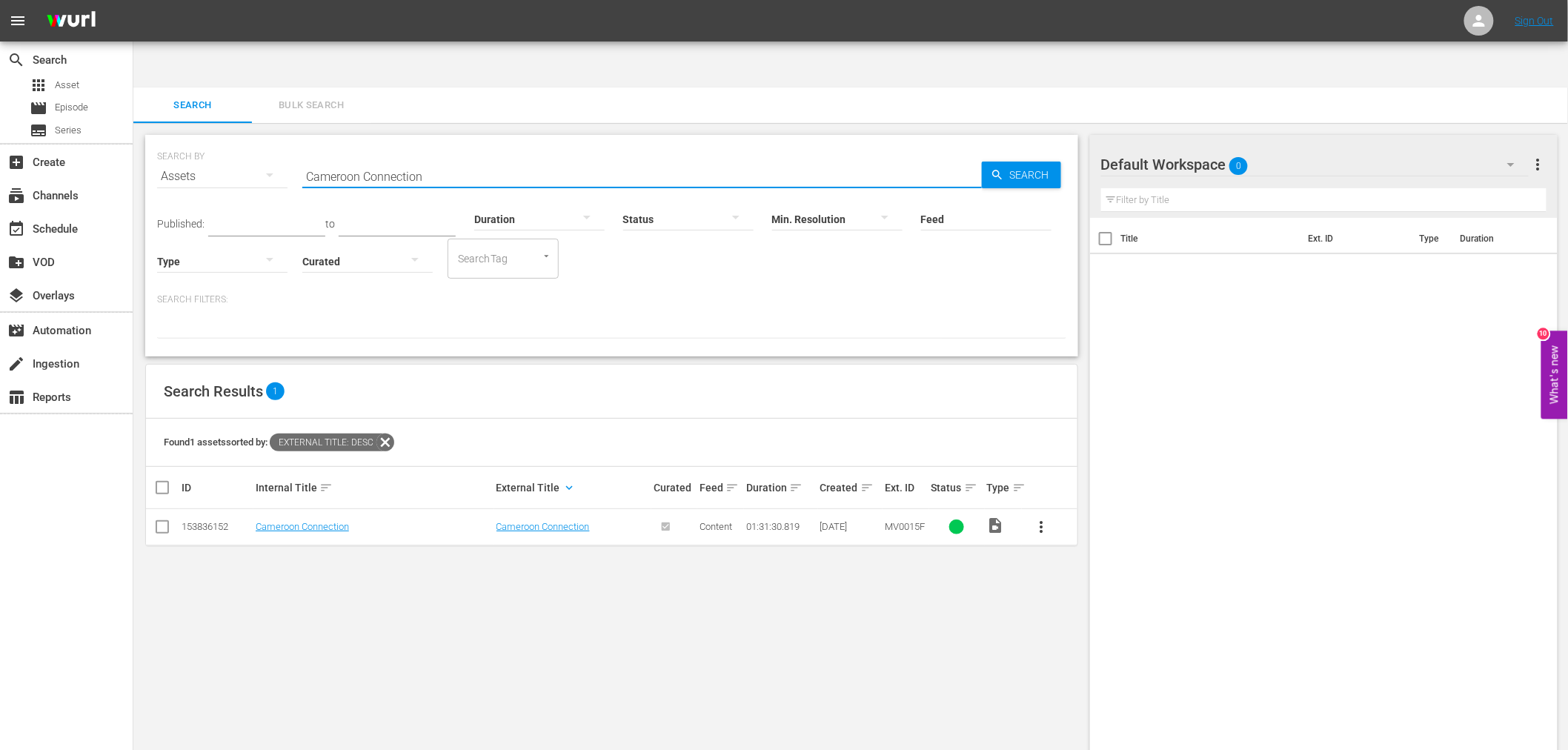
drag, startPoint x: 457, startPoint y: 135, endPoint x: 256, endPoint y: 144, distance: 201.2
click at [256, 142] on div "SEARCH BY Search By Assets Search ID, Title, Description, Keywords, or Category…" at bounding box center [611, 168] width 910 height 53
paste input "Hitman, The"
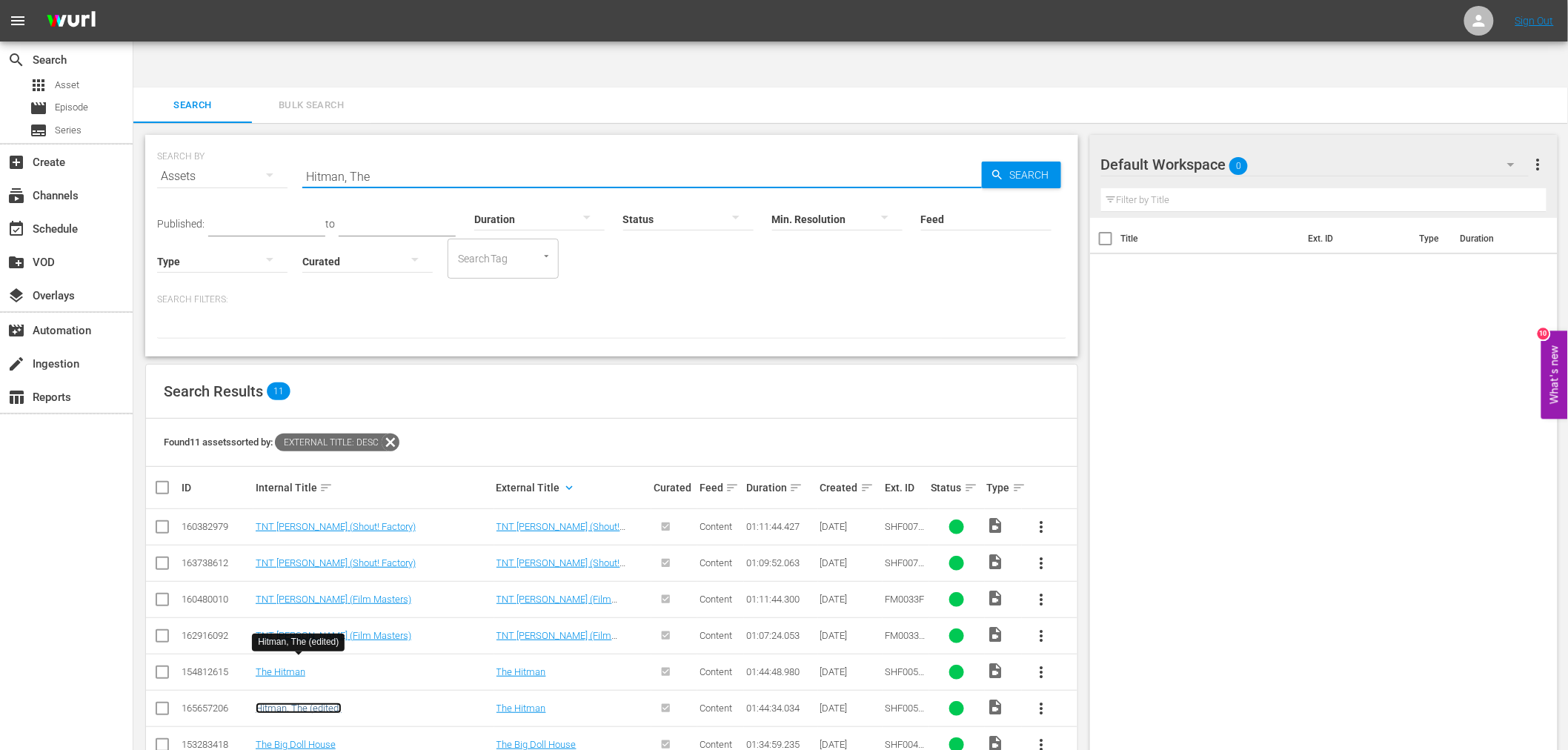
click at [285, 675] on link "Hitman, The (edited)" at bounding box center [298, 708] width 86 height 11
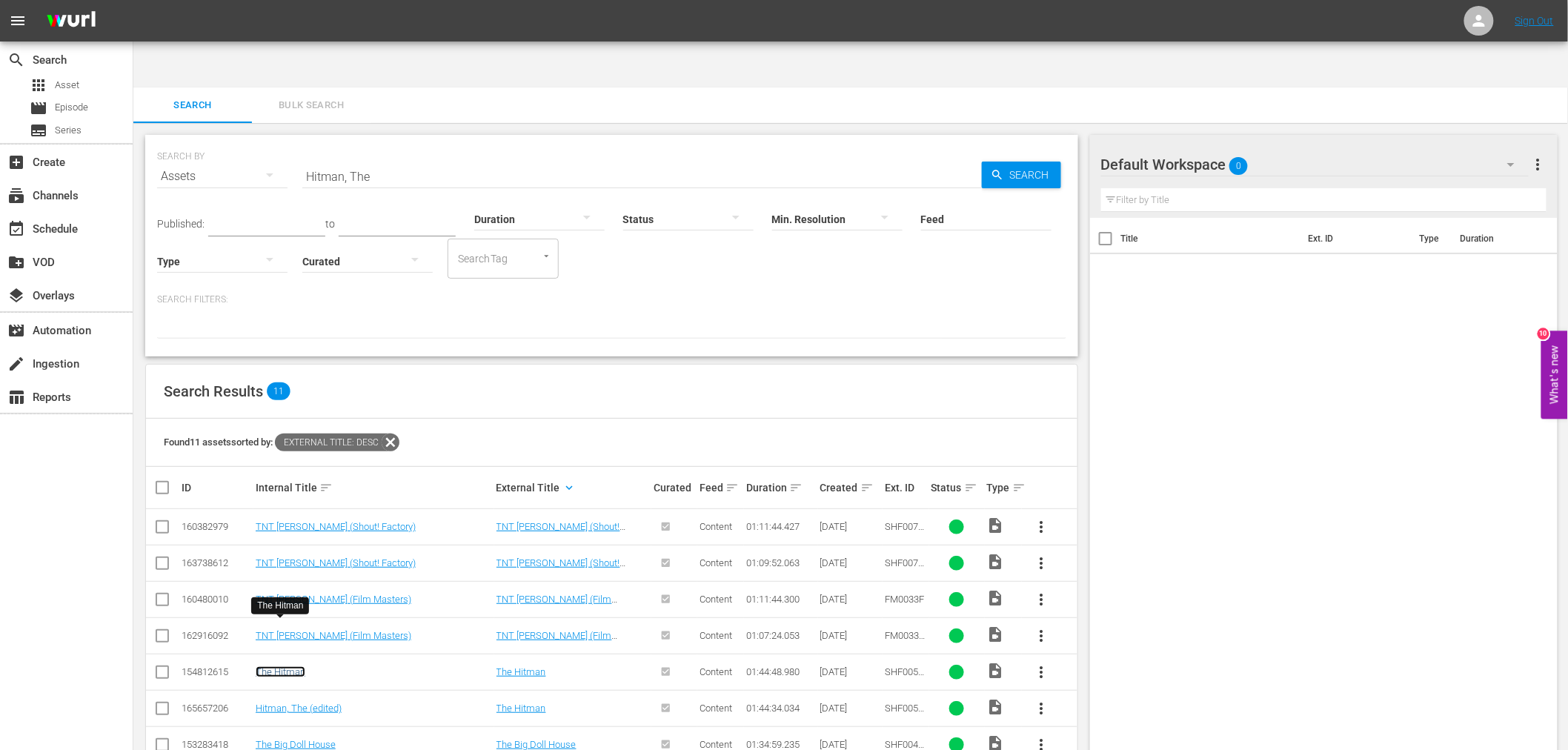
click at [285, 666] on link "The Hitman" at bounding box center [280, 672] width 49 height 11
drag, startPoint x: 397, startPoint y: 126, endPoint x: 275, endPoint y: 123, distance: 122.0
click at [275, 141] on div "SEARCH BY Search By Assets Search ID, Title, Description, Keywords, or Category…" at bounding box center [611, 168] width 910 height 53
paste input "In God's Hands"
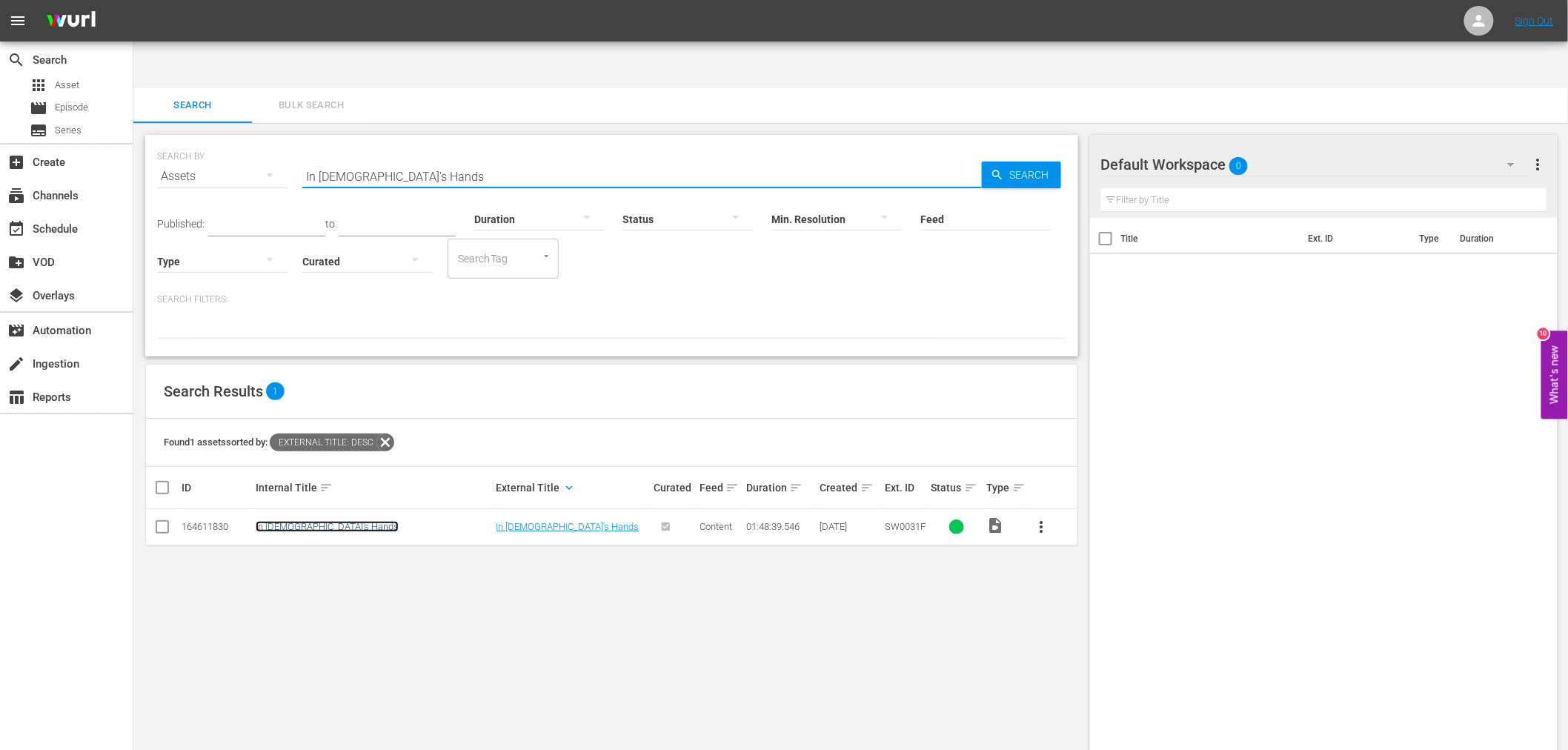
click at [301, 521] on link "In God's Hands" at bounding box center [327, 526] width 143 height 11
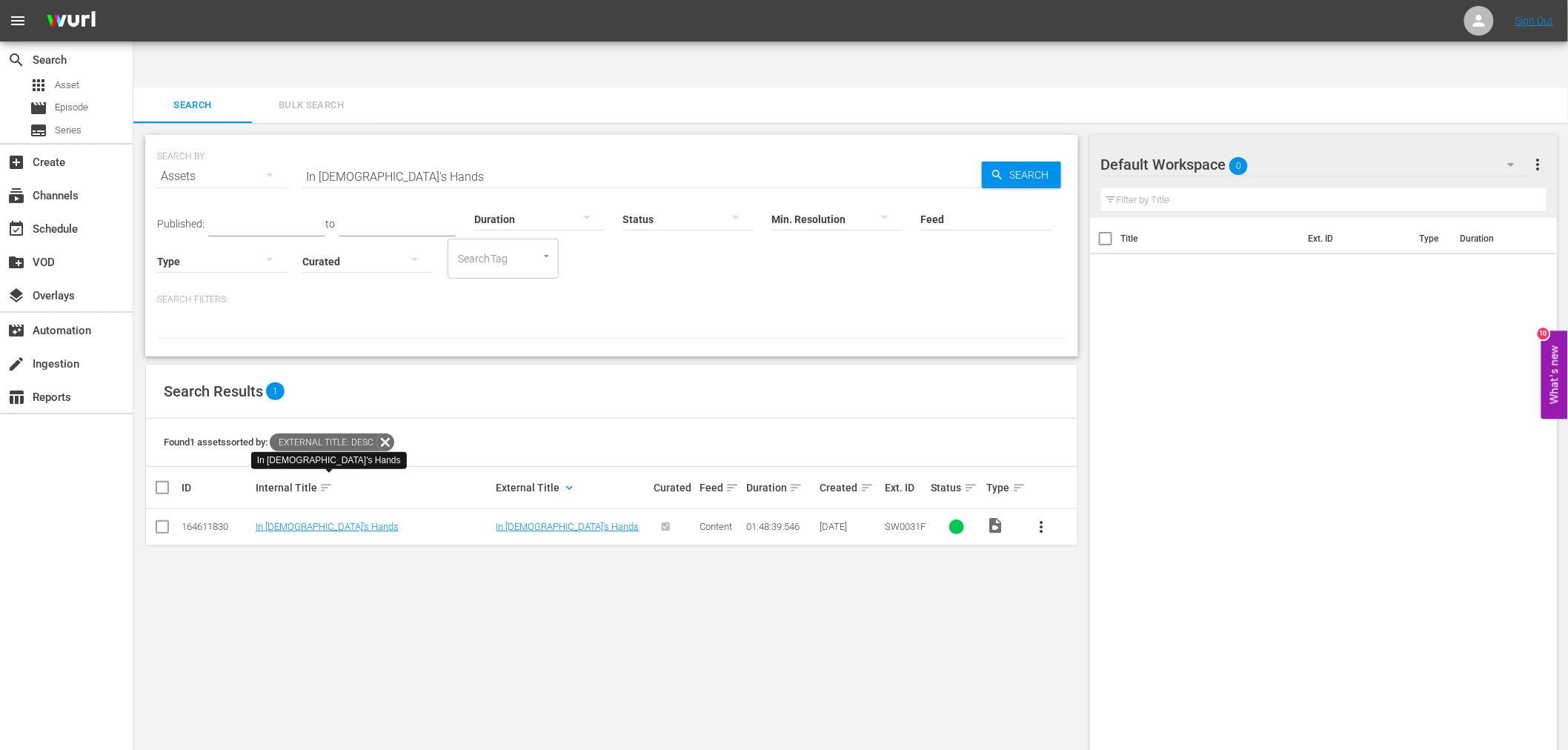
drag, startPoint x: 424, startPoint y: 130, endPoint x: 272, endPoint y: 123, distance: 152.2
click at [272, 141] on div "SEARCH BY Search By Assets Search ID, Title, Description, Keywords, or Category…" at bounding box center [611, 168] width 910 height 53
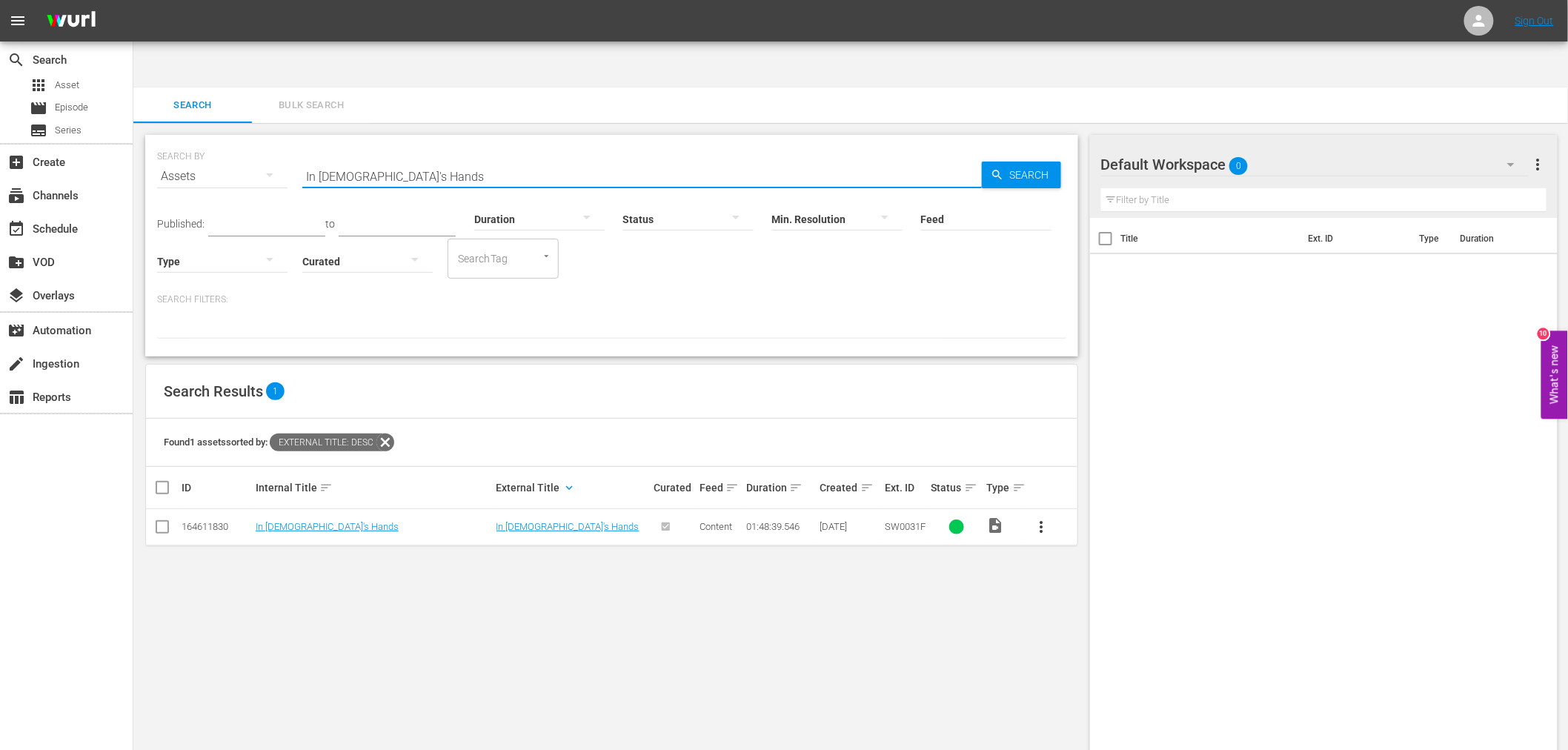
paste input "Closer To Home"
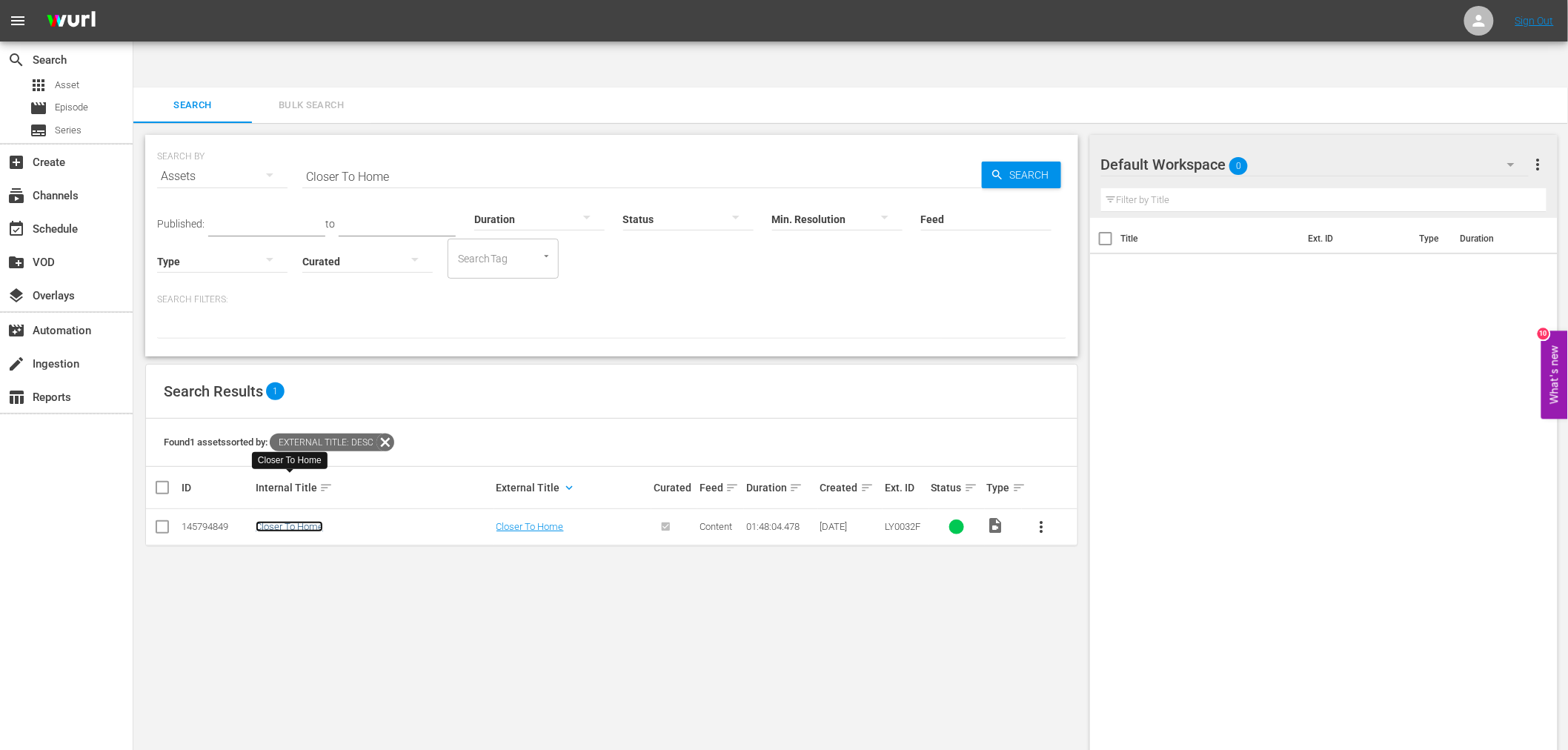
click at [307, 521] on link "Closer To Home" at bounding box center [289, 526] width 68 height 11
drag, startPoint x: 402, startPoint y: 136, endPoint x: 304, endPoint y: 145, distance: 98.4
click at [291, 141] on div "SEARCH BY Search By Assets Search ID, Title, Description, Keywords, or Category…" at bounding box center [611, 168] width 910 height 53
paste input "Discarded Things"
click at [316, 521] on link "Discarded Things" at bounding box center [292, 526] width 74 height 11
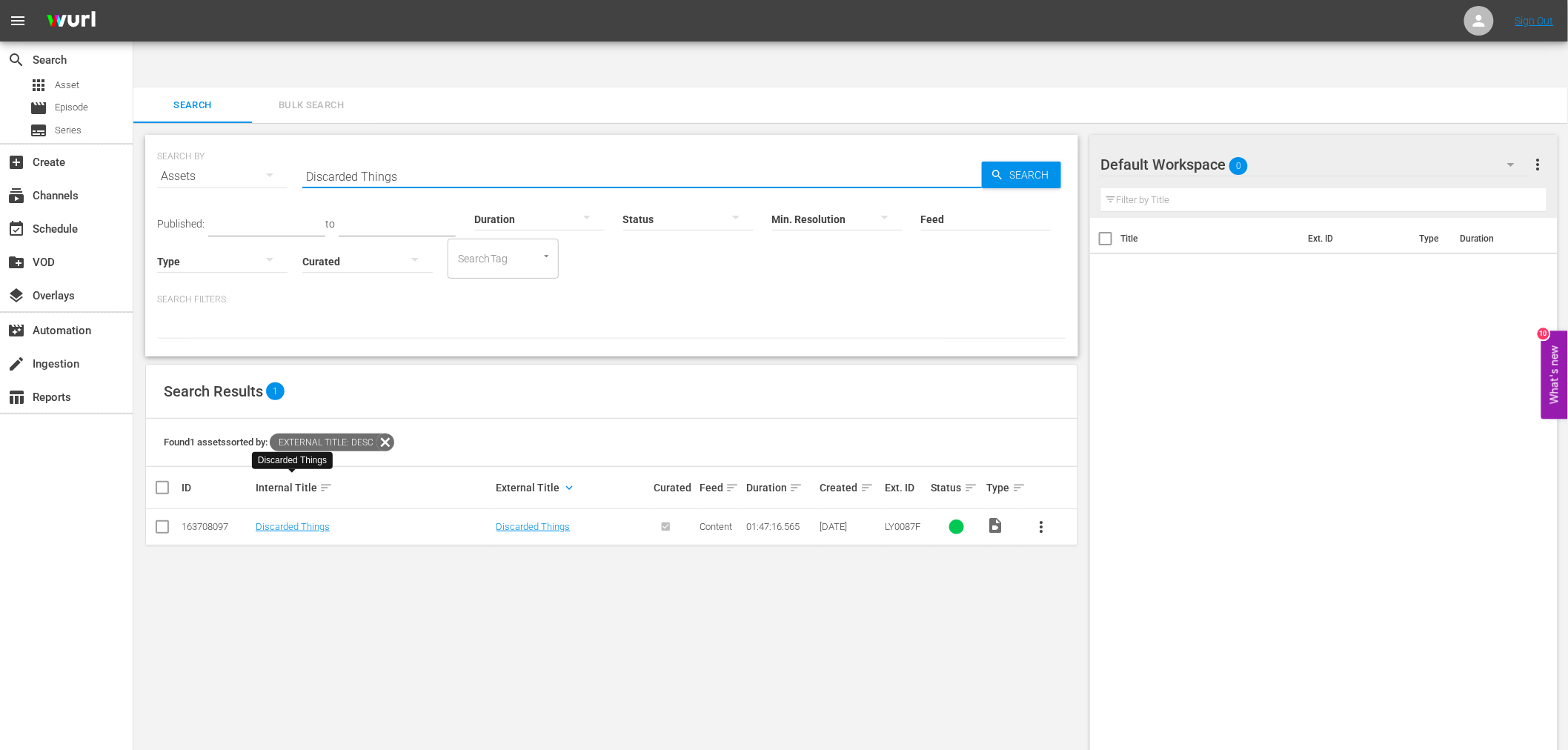
drag, startPoint x: 403, startPoint y: 126, endPoint x: 239, endPoint y: 120, distance: 164.1
click at [239, 141] on div "SEARCH BY Search By Assets Search ID, Title, Description, Keywords, or Category…" at bounding box center [611, 168] width 910 height 53
paste input "Every Family Has Problem"
click at [341, 521] on link "Every Family Has Problems" at bounding box center [313, 526] width 115 height 11
drag, startPoint x: 462, startPoint y: 131, endPoint x: 302, endPoint y: 128, distance: 160.0
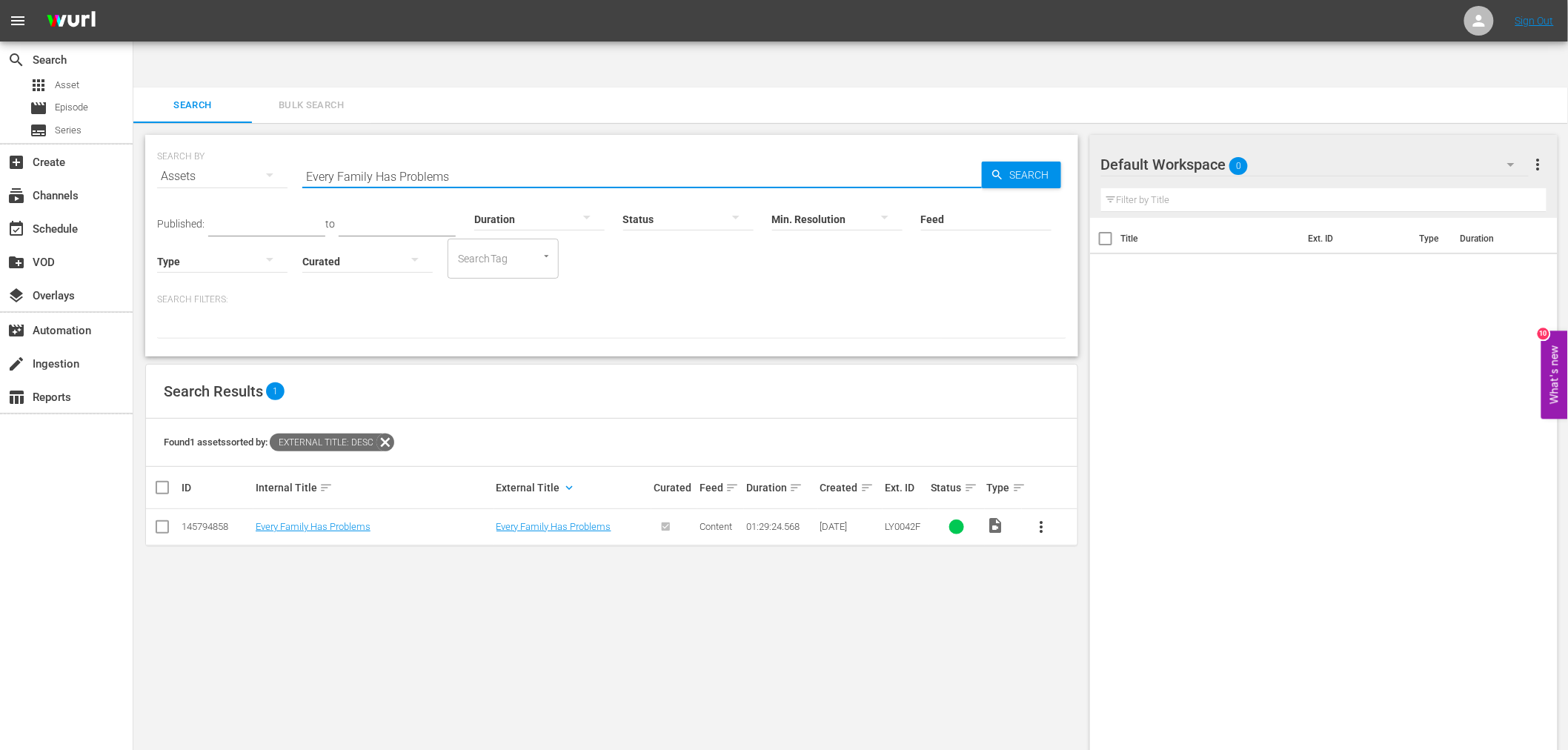
click at [302, 158] on input "Every Family Has Problems" at bounding box center [642, 176] width 680 height 36
paste input "Daddy's Home"
click at [287, 521] on link "Daddy's Home" at bounding box center [286, 526] width 61 height 11
drag, startPoint x: 388, startPoint y: 133, endPoint x: 294, endPoint y: 123, distance: 94.5
click at [294, 141] on div "SEARCH BY Search By Assets Search ID, Title, Description, Keywords, or Category…" at bounding box center [611, 168] width 910 height 53
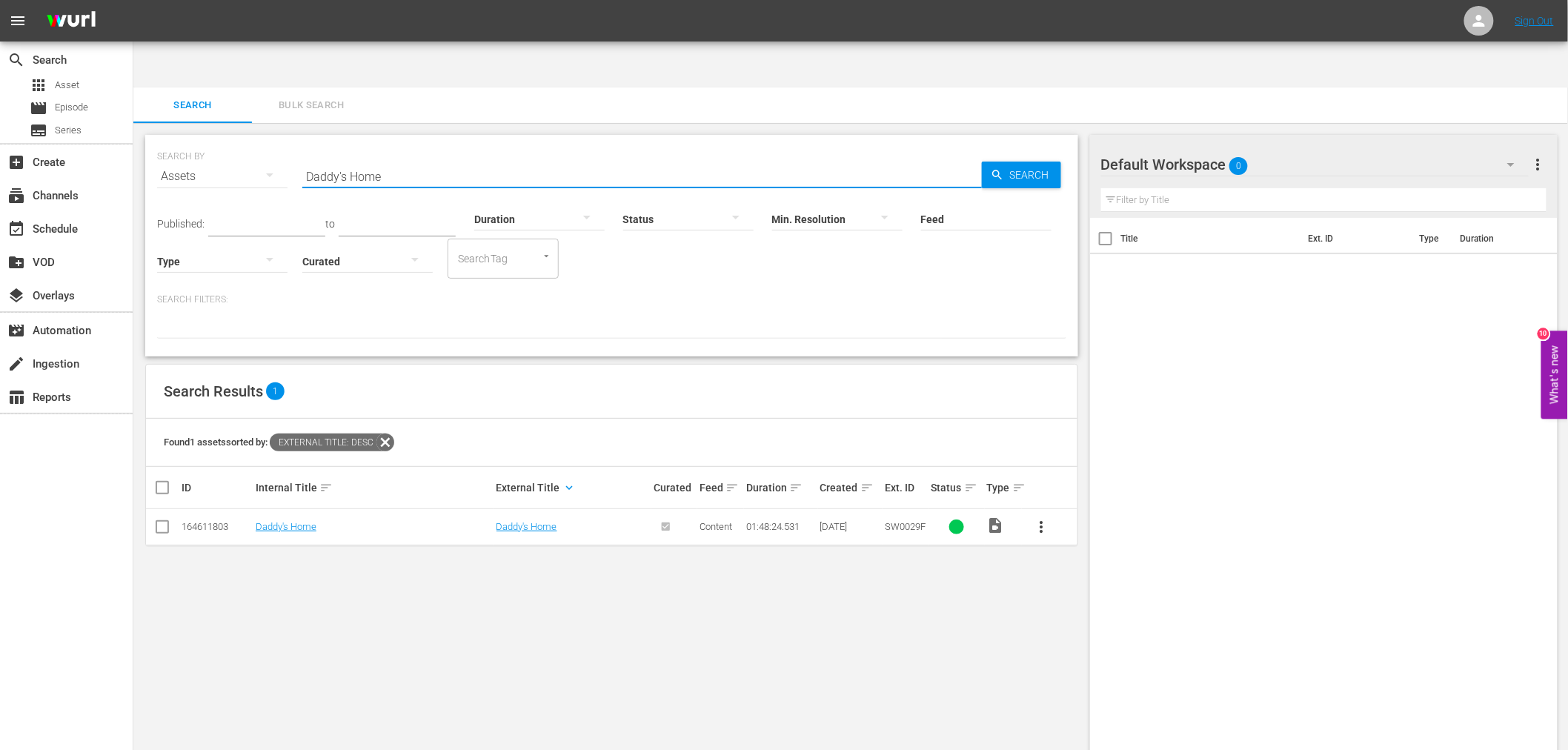
paste input "Lyfe's Journey"
click at [295, 521] on link "Lyfe's Journey" at bounding box center [312, 526] width 113 height 11
drag, startPoint x: 437, startPoint y: 133, endPoint x: 276, endPoint y: 130, distance: 161.0
click at [276, 141] on div "SEARCH BY Search By Assets Search ID, Title, Description, Keywords, or Category…" at bounding box center [611, 168] width 910 height 53
paste input "No Regrets"
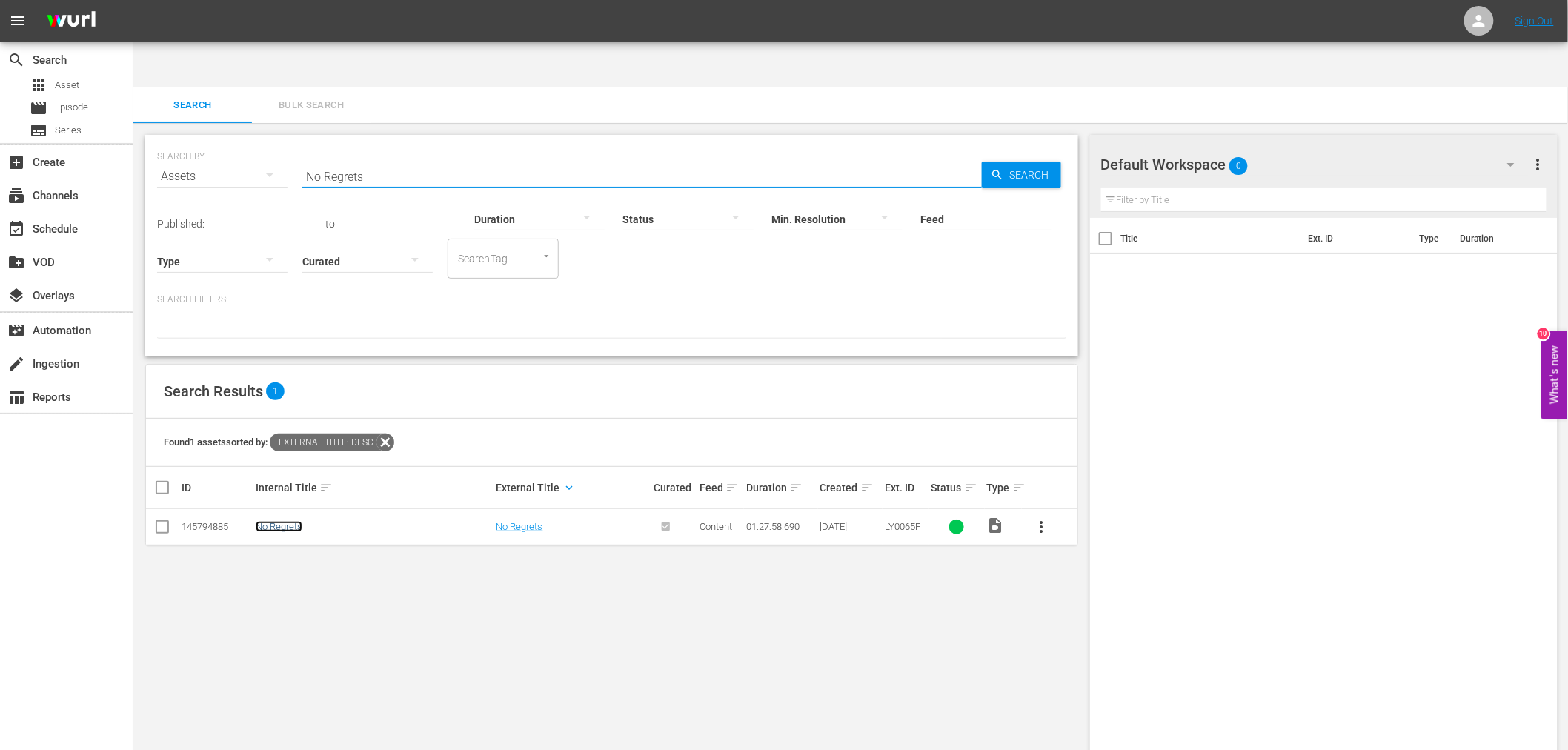
click at [294, 521] on link "No Regrets" at bounding box center [279, 526] width 46 height 11
drag, startPoint x: 393, startPoint y: 122, endPoint x: 263, endPoint y: 123, distance: 130.0
click at [258, 141] on div "SEARCH BY Search By Assets Search ID, Title, Description, Keywords, or Category…" at bounding box center [611, 168] width 910 height 53
paste input "Short Eye"
click at [282, 521] on link "Short Eyes" at bounding box center [278, 526] width 44 height 11
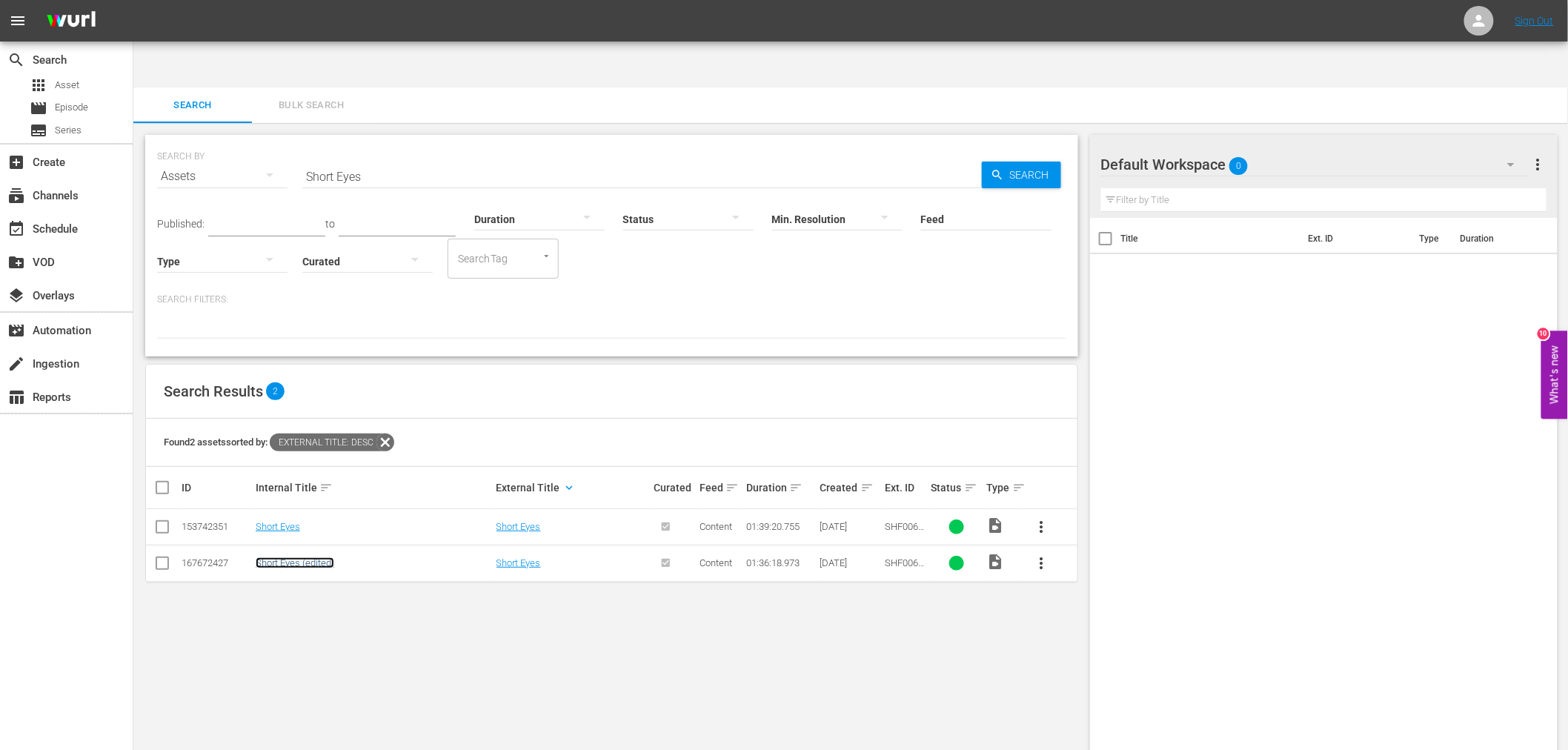
click at [279, 557] on link "Short Eyes (edited)" at bounding box center [295, 563] width 78 height 11
drag, startPoint x: 381, startPoint y: 126, endPoint x: 306, endPoint y: 116, distance: 75.7
click at [306, 158] on input "Short Eyes" at bounding box center [642, 176] width 680 height 36
paste input "My Dad's A Soccer Mom"
click at [321, 509] on td "My Dad's A Soccer Mom" at bounding box center [374, 528] width 241 height 37
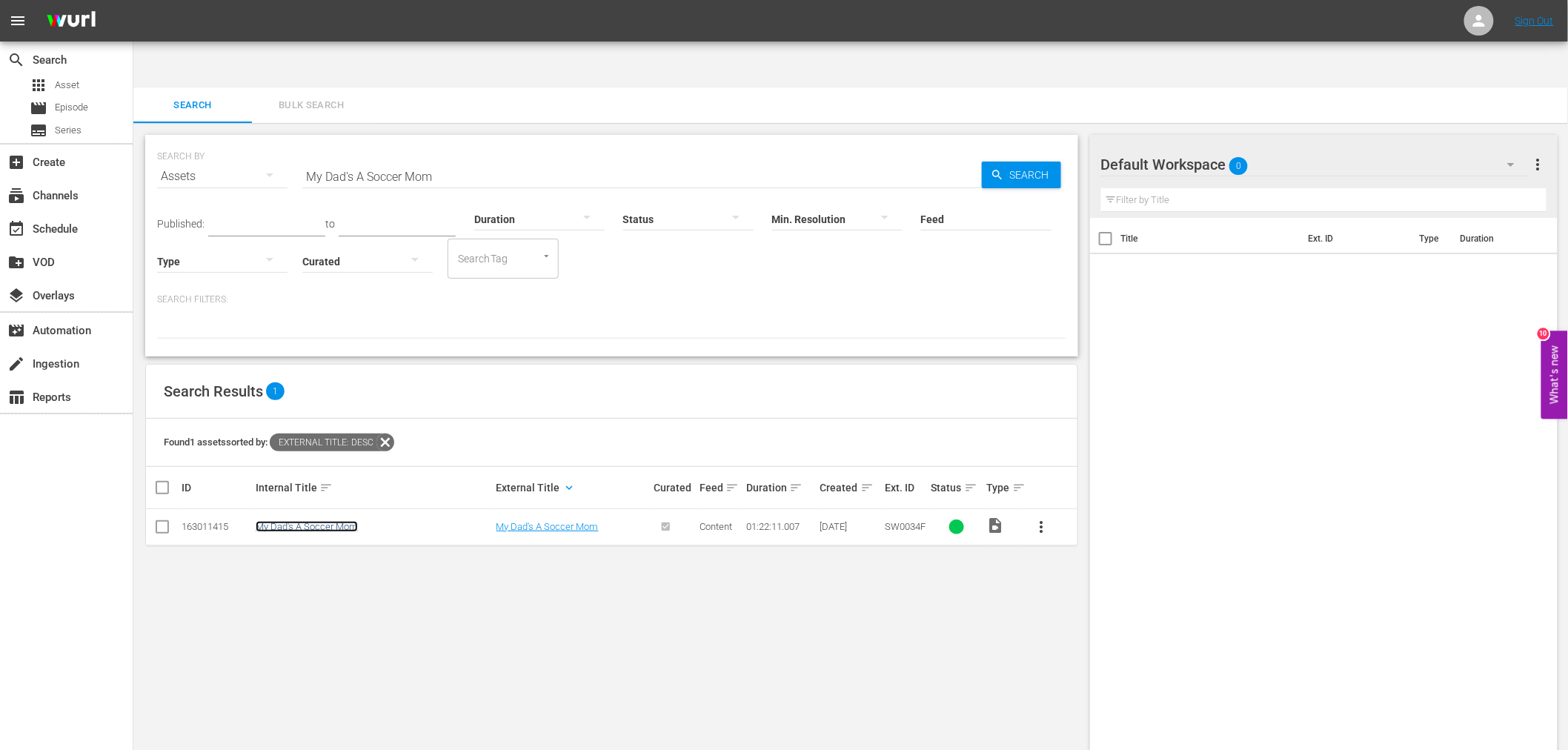
click at [326, 521] on link "My Dad's A Soccer Mom" at bounding box center [307, 526] width 102 height 11
drag, startPoint x: 312, startPoint y: 121, endPoint x: 269, endPoint y: 126, distance: 43.3
click at [274, 141] on div "SEARCH BY Search By Assets Search ID, Title, Description, Keywords, or Category…" at bounding box center [611, 168] width 910 height 53
paste input "Crime Story"
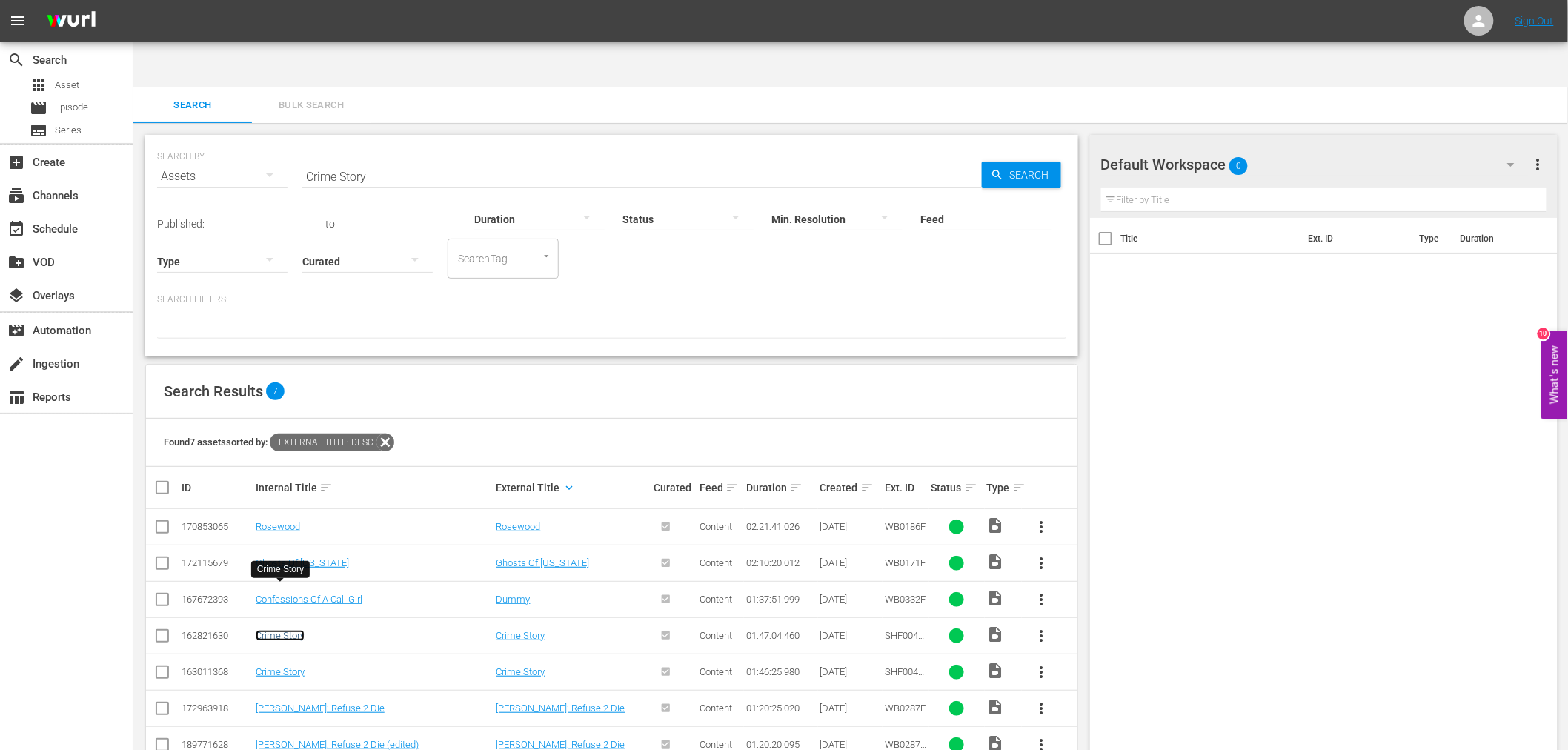
click at [288, 630] on link "Crime Story" at bounding box center [280, 636] width 49 height 11
click at [282, 666] on link "Crime Story" at bounding box center [280, 672] width 49 height 11
drag, startPoint x: 367, startPoint y: 129, endPoint x: 262, endPoint y: 137, distance: 105.3
click at [278, 141] on div "SEARCH BY Search By Assets Search ID, Title, Description, Keywords, or Category…" at bounding box center [611, 168] width 910 height 53
paste input "Down ‘N Dirty"
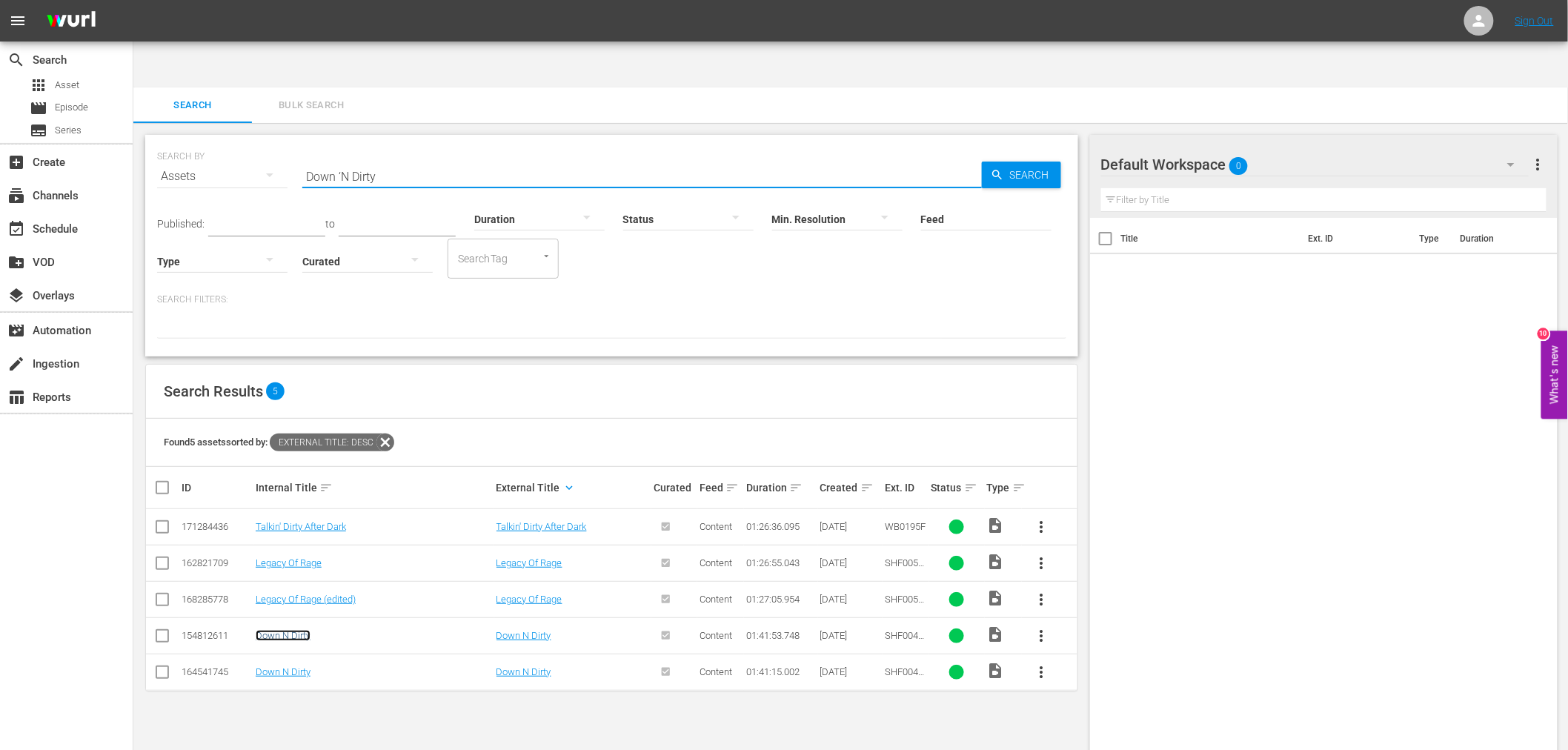
click at [293, 630] on link "Down N Dirty" at bounding box center [283, 636] width 55 height 11
click at [284, 666] on link "Down N Dirty" at bounding box center [283, 672] width 55 height 11
click at [238, 141] on div "SEARCH BY Search By Assets Search ID, Title, Description, Keywords, or Category…" at bounding box center [611, 168] width 910 height 53
paste input "Falcon Rising"
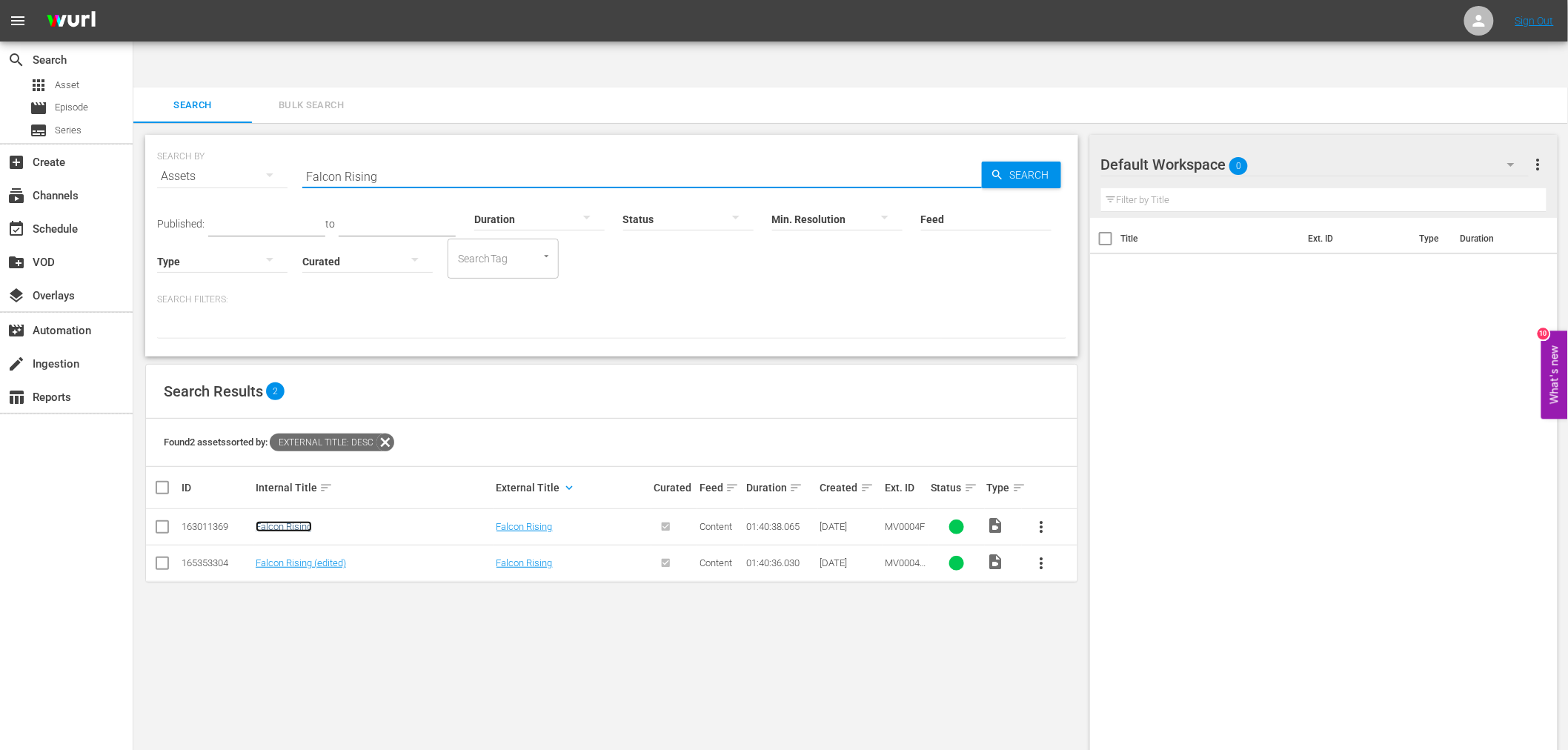
drag, startPoint x: 295, startPoint y: 478, endPoint x: 289, endPoint y: 490, distance: 13.4
click at [295, 521] on link "Falcon Rising" at bounding box center [284, 526] width 56 height 11
click at [279, 557] on link "Falcon Rising (edited)" at bounding box center [301, 563] width 91 height 11
drag, startPoint x: 404, startPoint y: 133, endPoint x: 227, endPoint y: 138, distance: 177.1
click at [227, 141] on div "SEARCH BY Search By Assets Search ID, Title, Description, Keywords, or Category…" at bounding box center [611, 168] width 910 height 53
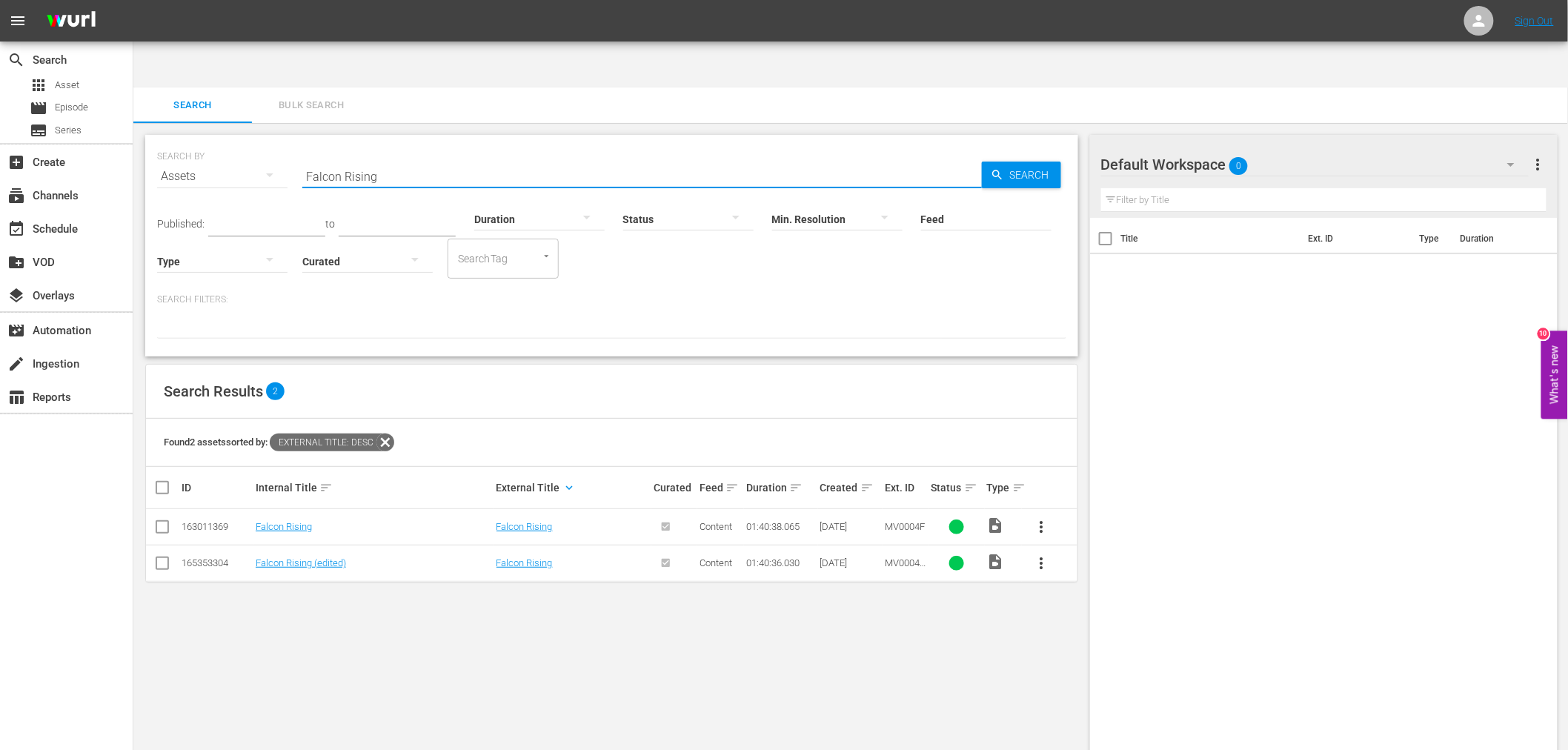
paste input "Infidelity"
click at [272, 557] on link "Infidelity" at bounding box center [273, 563] width 35 height 11
drag, startPoint x: 345, startPoint y: 127, endPoint x: 292, endPoint y: 136, distance: 53.8
click at [292, 141] on div "SEARCH BY Search By Assets Search ID, Title, Description, Keywords, or Category…" at bounding box center [611, 168] width 910 height 53
paste input "Bachelor Party, The"
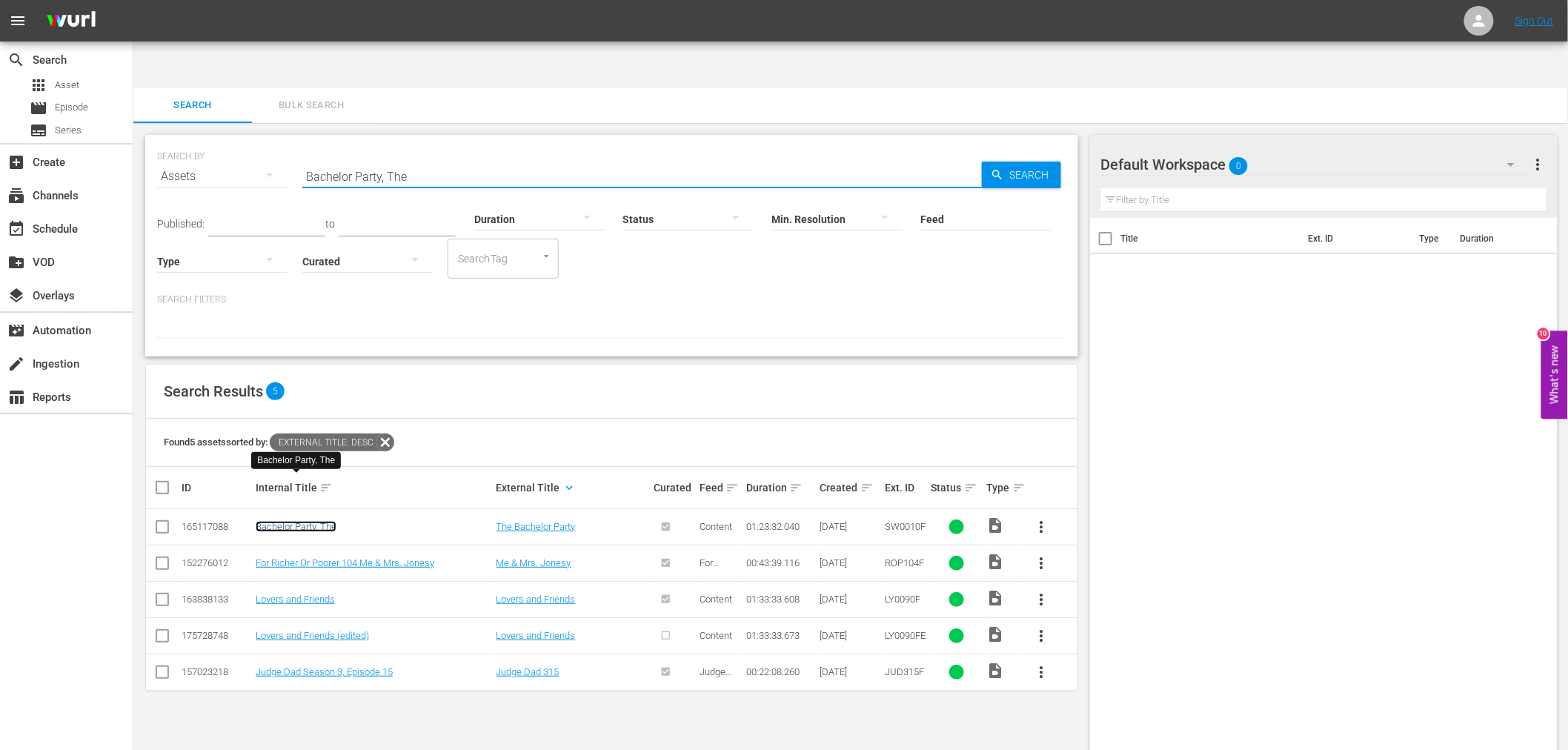
click at [299, 521] on link "Bachelor Party, The" at bounding box center [296, 526] width 81 height 11
drag, startPoint x: 282, startPoint y: 126, endPoint x: 269, endPoint y: 128, distance: 13.2
click at [269, 141] on div "SEARCH BY Search By Assets Search ID, Title, Description, Keywords, or Category…" at bounding box center [611, 168] width 910 height 53
paste input "ttle Creek Brawl"
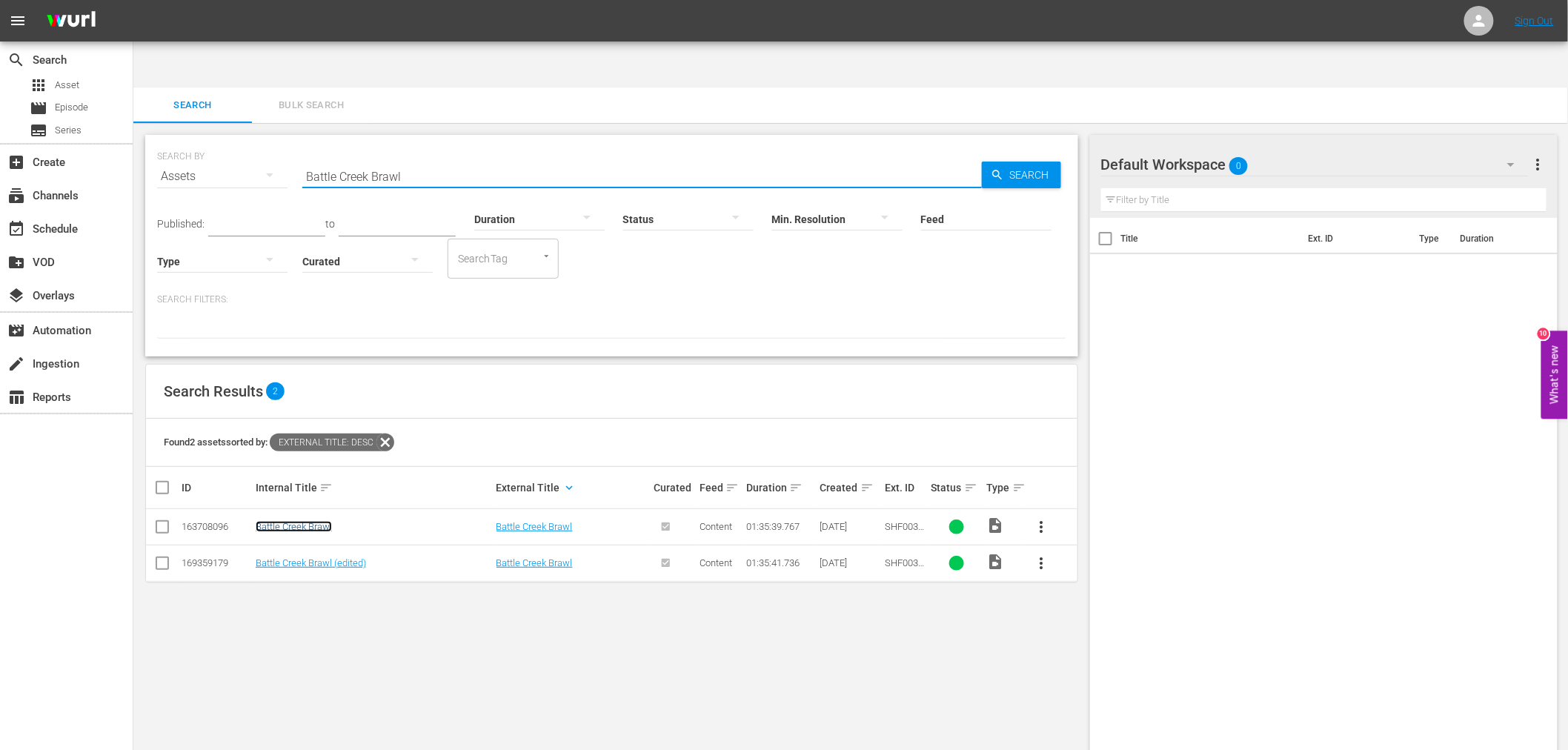
click at [319, 521] on link "Battle Creek Brawl" at bounding box center [294, 526] width 76 height 11
click at [304, 557] on link "Battle Creek Brawl (edited)" at bounding box center [311, 563] width 110 height 11
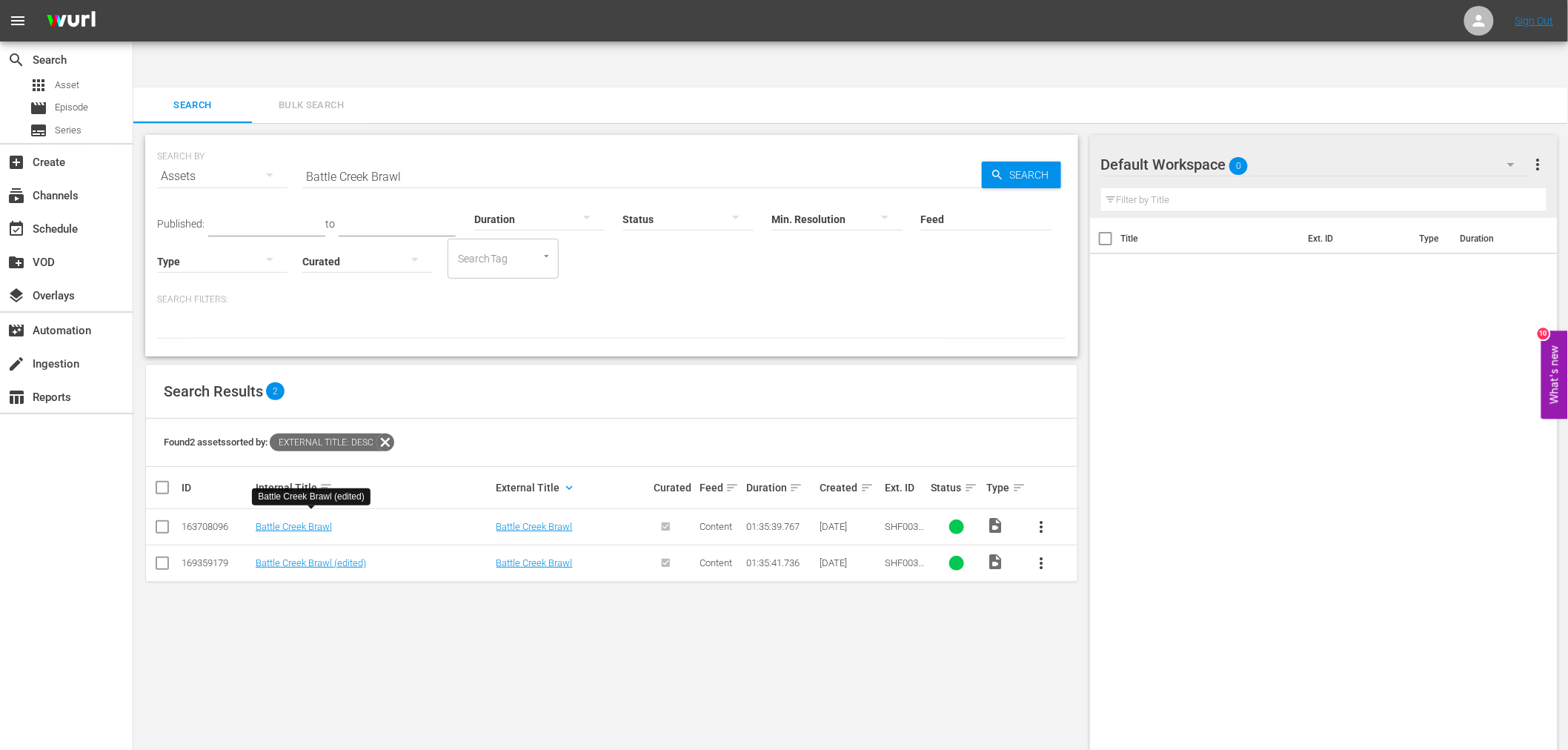
click at [223, 141] on div "SEARCH BY Search By Assets Search ID, Title, Description, Keywords, or Category…" at bounding box center [611, 168] width 910 height 53
paste input "by For Christmas, A"
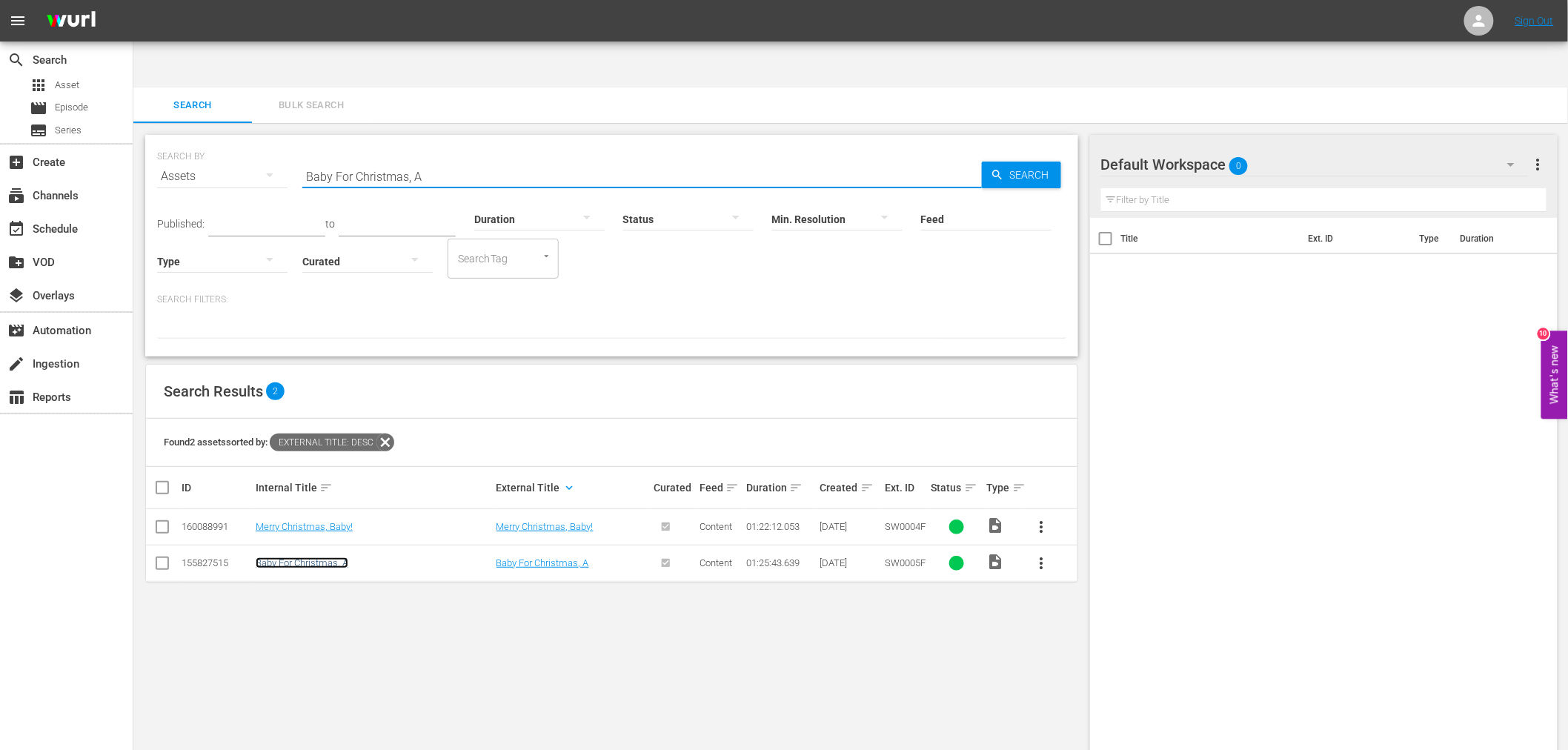
click at [306, 557] on link "Baby For Christmas, A" at bounding box center [302, 563] width 93 height 11
drag, startPoint x: 329, startPoint y: 121, endPoint x: 265, endPoint y: 125, distance: 64.1
click at [266, 141] on div "SEARCH BY Search By Assets Search ID, Title, Description, Keywords, or Category…" at bounding box center [611, 168] width 910 height 53
paste input "Above The Law"
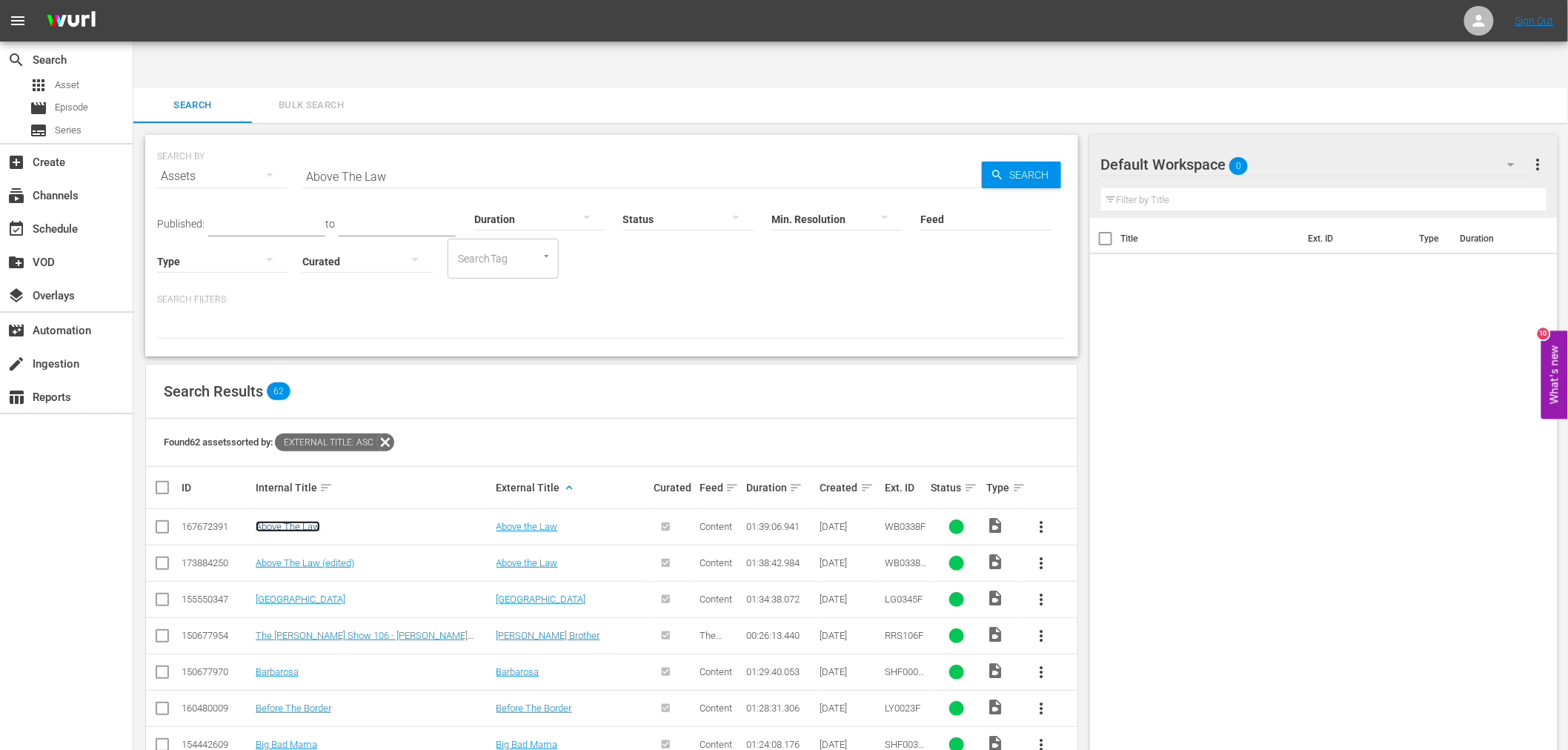
click at [299, 521] on link "Above The Law" at bounding box center [288, 526] width 65 height 11
click at [295, 557] on link "Above The Law (edited)" at bounding box center [304, 563] width 98 height 11
drag, startPoint x: 428, startPoint y: 122, endPoint x: 225, endPoint y: 126, distance: 203.0
click at [223, 141] on div "SEARCH BY Search By Assets Search ID, Title, Description, Keywords, or Category…" at bounding box center [611, 168] width 910 height 53
paste input "merican Dream, The"
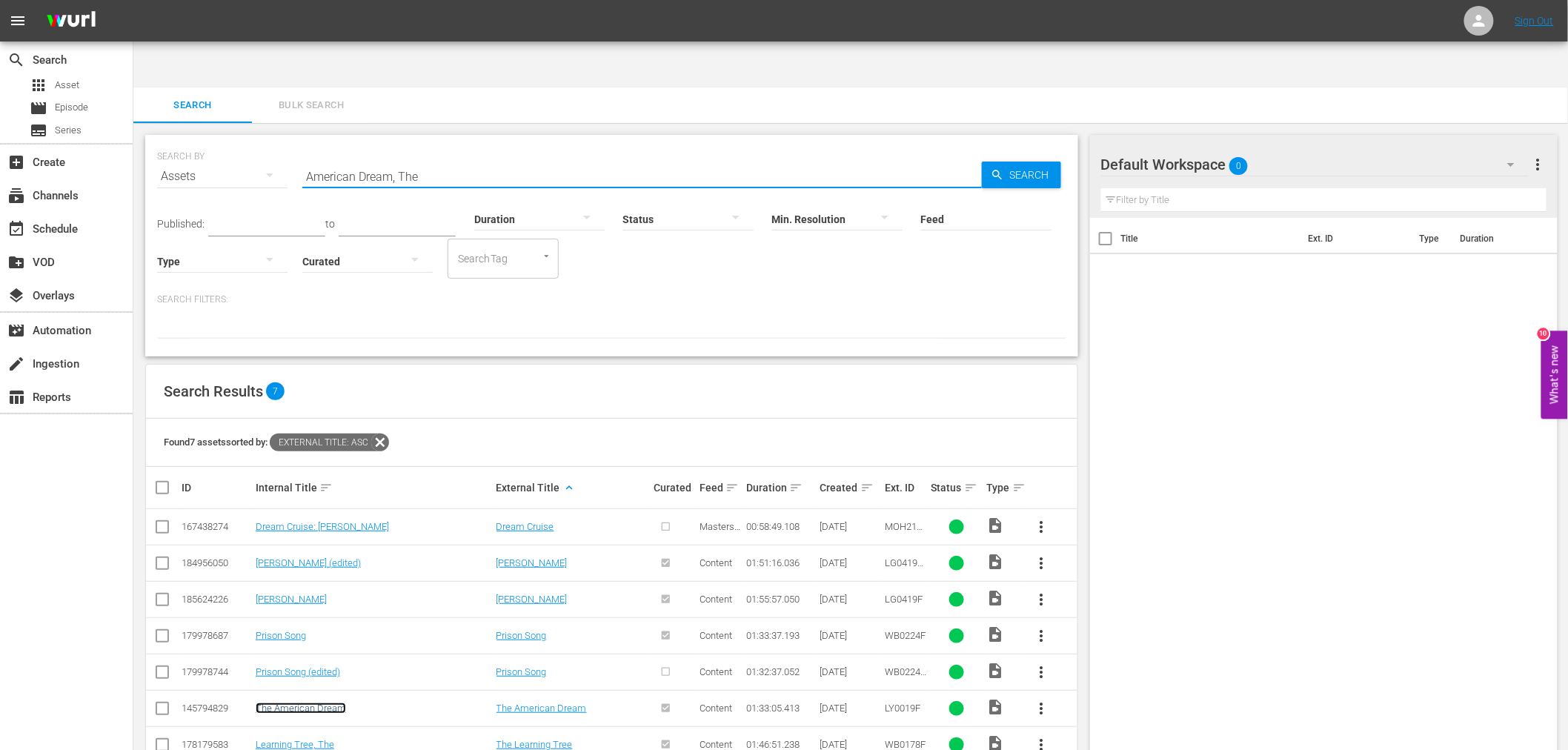
click at [300, 675] on link "The American Dream" at bounding box center [301, 708] width 91 height 11
drag, startPoint x: 409, startPoint y: 110, endPoint x: 181, endPoint y: 105, distance: 228.1
click at [174, 141] on div "SEARCH BY Search By Assets Search ID, Title, Description, Keywords, or Category…" at bounding box center [611, 168] width 910 height 53
paste input "Before The Border"
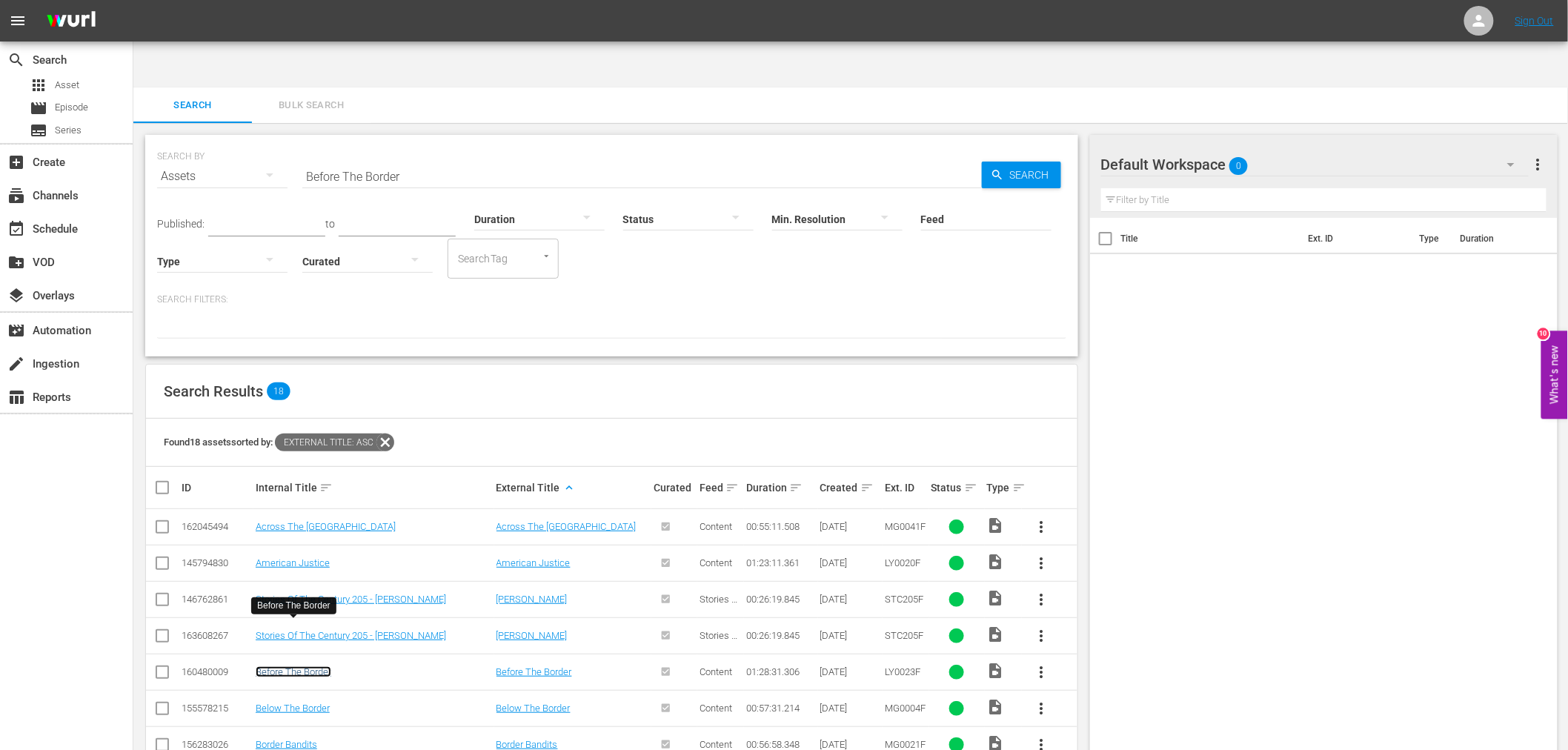
click at [322, 666] on link "Before The Border" at bounding box center [293, 672] width 75 height 11
drag, startPoint x: 413, startPoint y: 128, endPoint x: 293, endPoint y: 120, distance: 120.3
click at [293, 141] on div "SEARCH BY Search By Assets Search ID, Title, Description, Keywords, or Category…" at bounding box center [611, 168] width 910 height 53
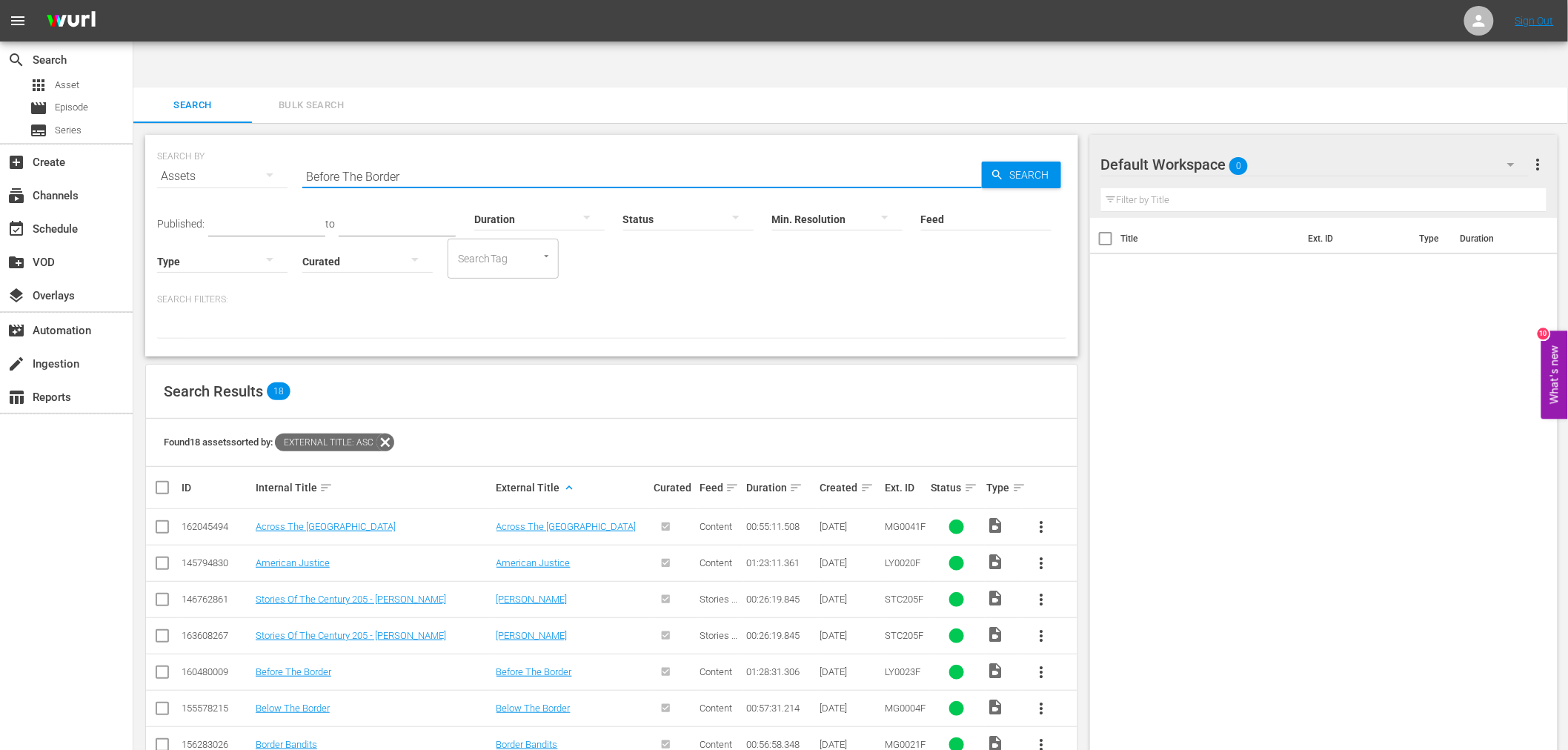
paste input "tween Sisters"
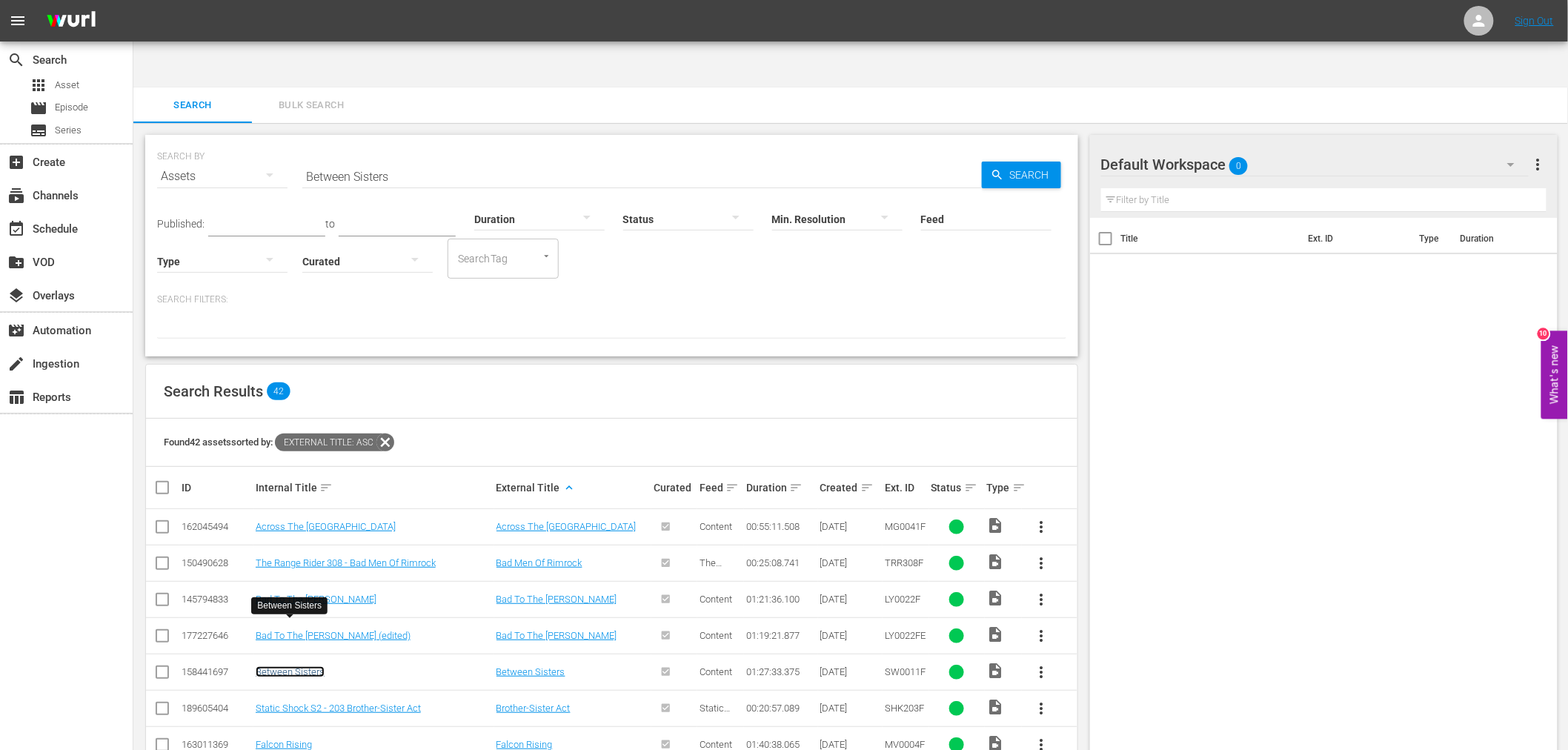
click at [308, 666] on link "Between Sisters" at bounding box center [290, 672] width 69 height 11
drag, startPoint x: 413, startPoint y: 128, endPoint x: 282, endPoint y: 126, distance: 131.0
click at [291, 141] on div "SEARCH BY Search By Assets Search ID, Title, Description, Keywords, or Category…" at bounding box center [611, 168] width 910 height 53
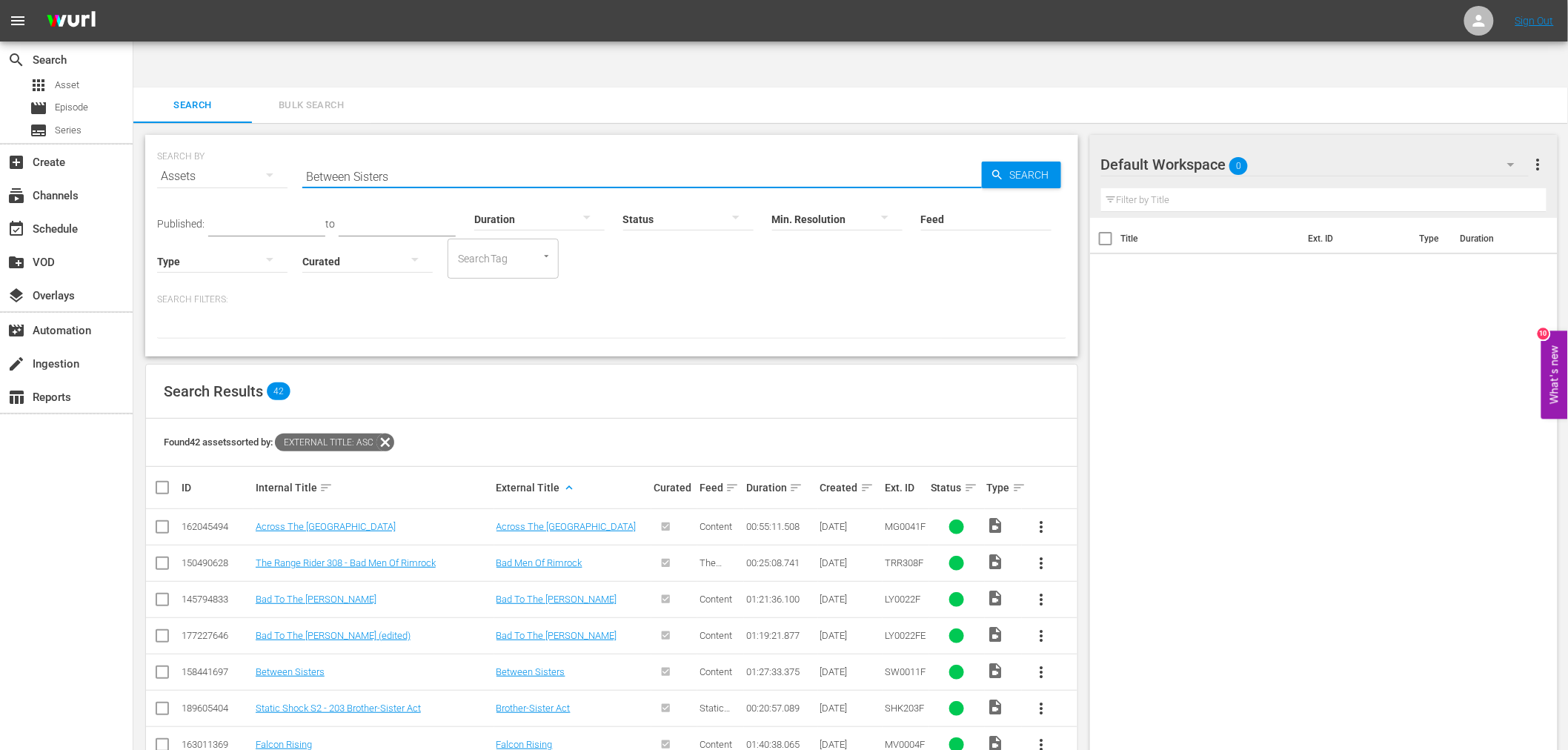
paste input "City Ninja"
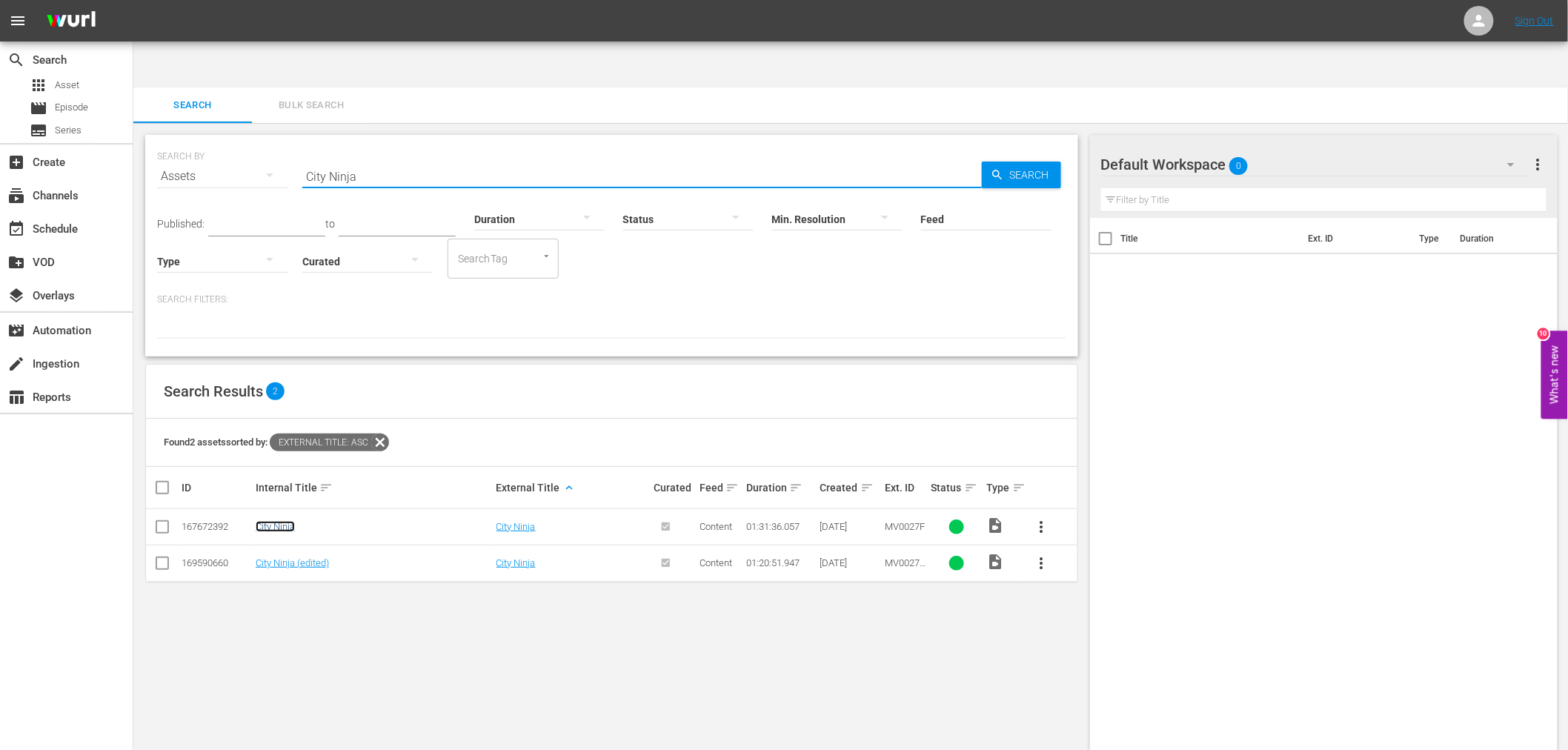
click at [287, 521] on link "City Ninja" at bounding box center [276, 526] width 40 height 11
click at [282, 557] on link "City Ninja (edited)" at bounding box center [292, 563] width 73 height 11
drag, startPoint x: 433, startPoint y: 131, endPoint x: 263, endPoint y: 134, distance: 170.0
click at [260, 141] on div "SEARCH BY Search By Assets Search ID, Title, Description, Keywords, or Category…" at bounding box center [611, 168] width 910 height 53
paste input "Don't Get Caught"
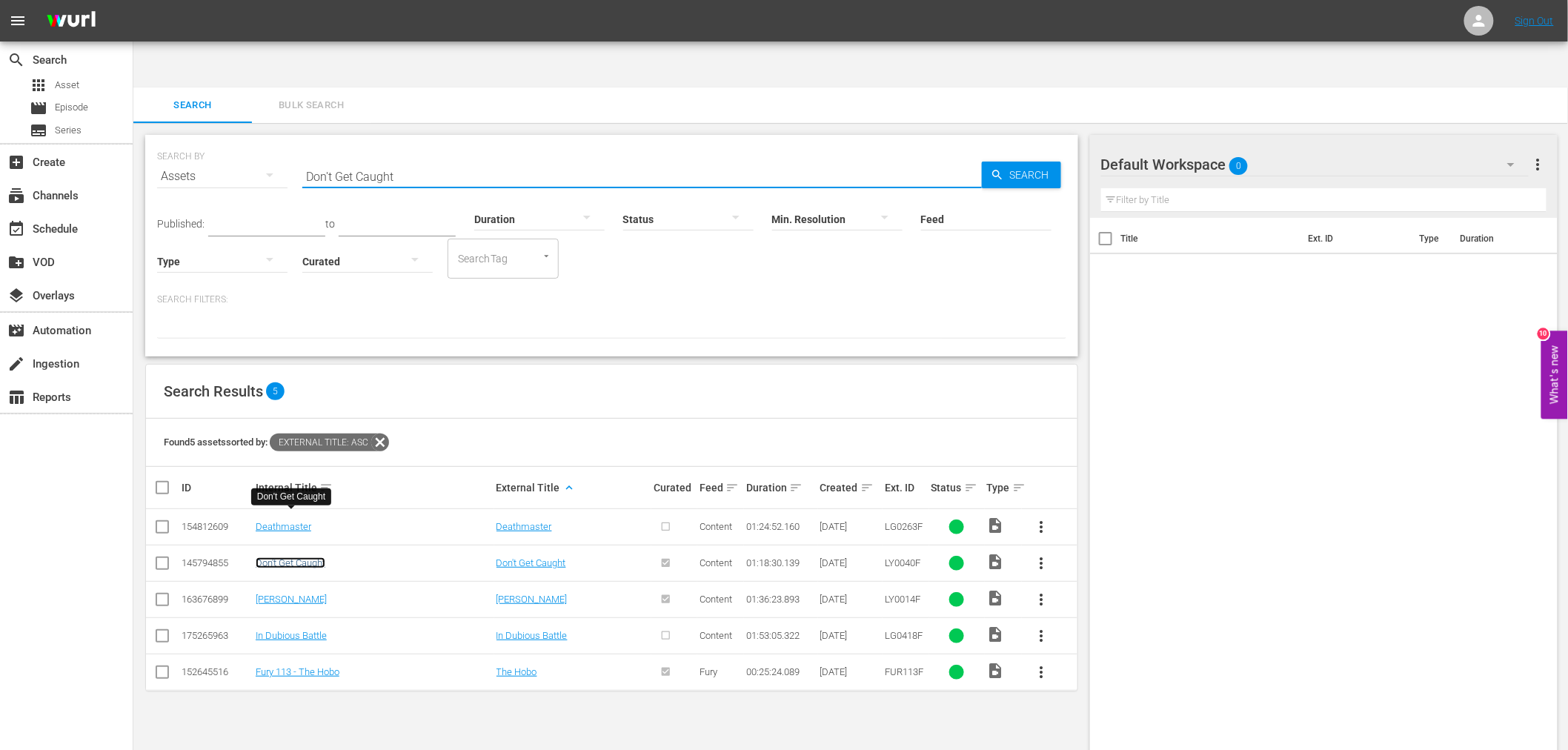
click at [298, 557] on link "Don't Get Caught" at bounding box center [291, 563] width 70 height 11
drag, startPoint x: 483, startPoint y: 133, endPoint x: 263, endPoint y: 120, distance: 220.4
click at [263, 141] on div "SEARCH BY Search By Assets Search ID, Title, Description, Keywords, or Category…" at bounding box center [611, 168] width 910 height 53
paste input "wn By The River"
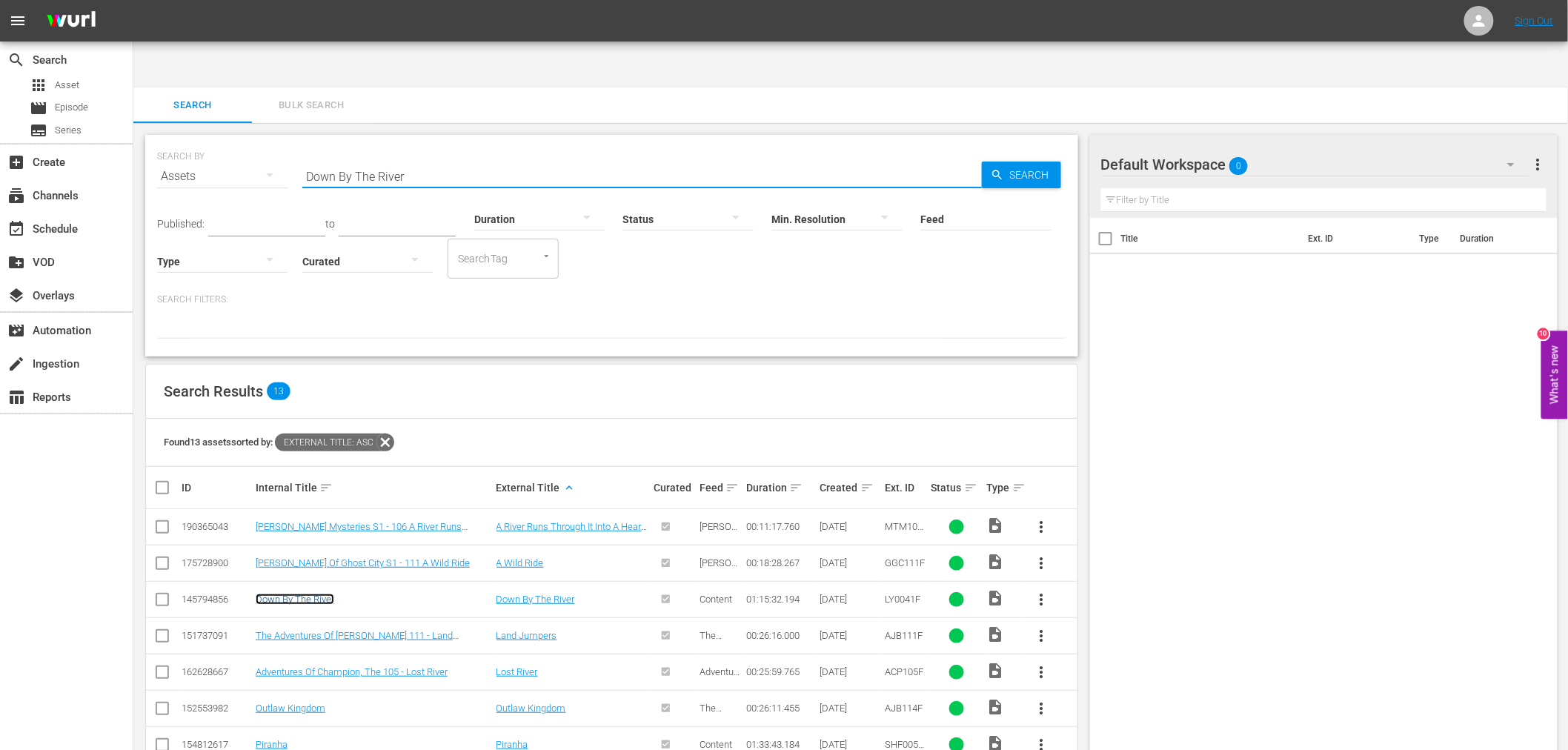
click at [294, 594] on link "Down By The River" at bounding box center [295, 599] width 78 height 11
drag, startPoint x: 406, startPoint y: 130, endPoint x: 265, endPoint y: 135, distance: 141.1
click at [270, 141] on div "SEARCH BY Search By Assets Search ID, Title, Description, Keywords, or Category…" at bounding box center [611, 168] width 910 height 53
paste input "Empty Hands, The"
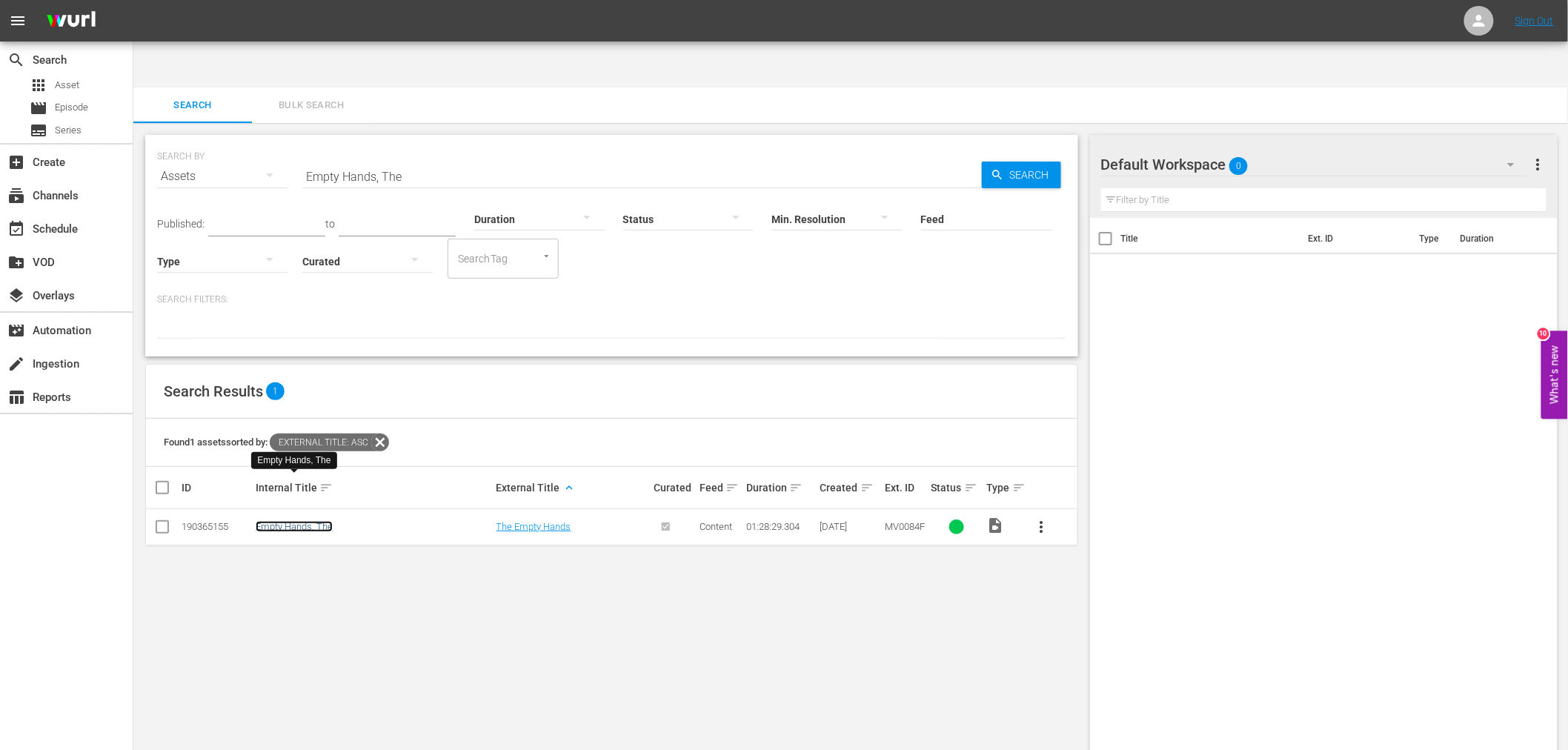
click at [317, 521] on link "Empty Hands, The" at bounding box center [294, 526] width 77 height 11
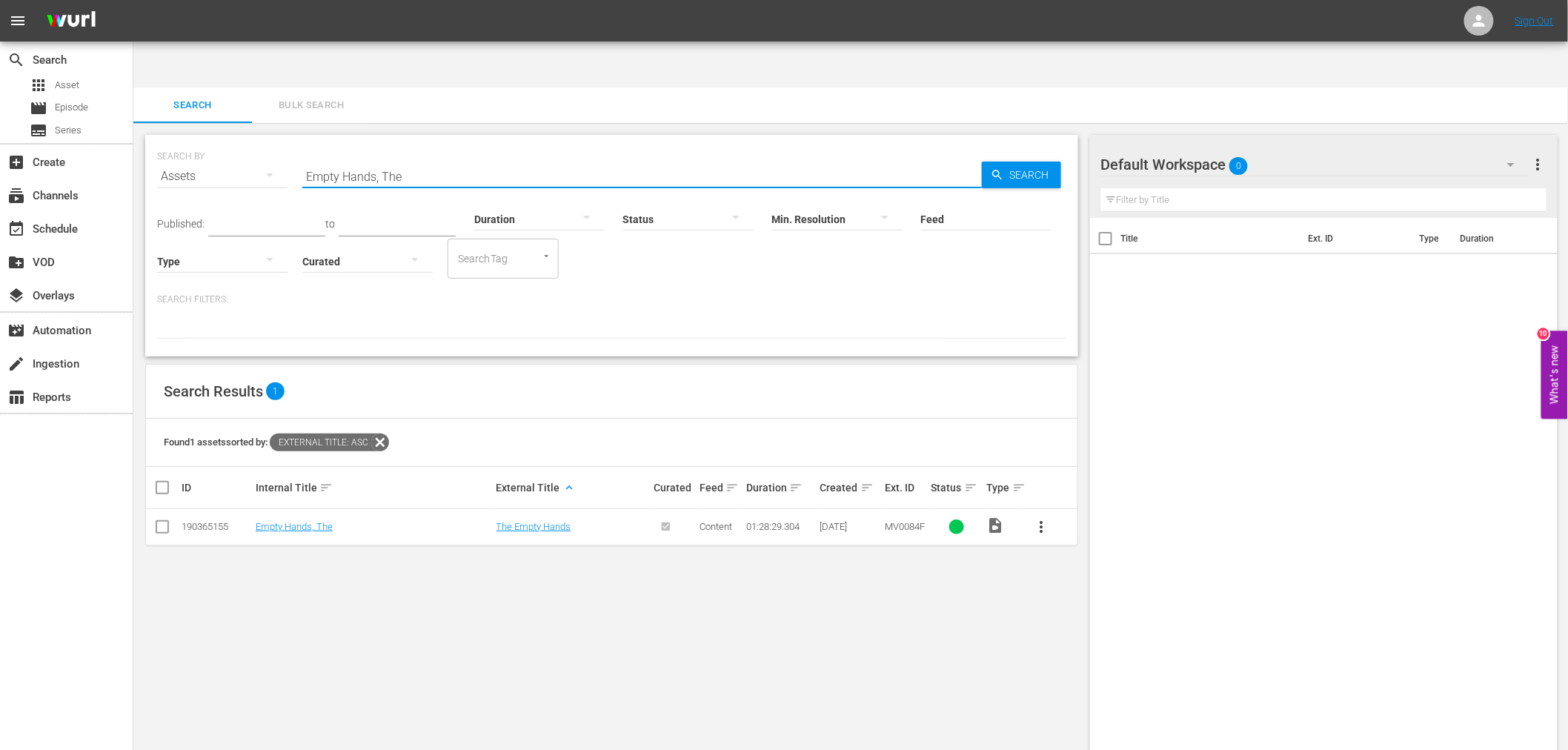
drag, startPoint x: 307, startPoint y: 137, endPoint x: 279, endPoint y: 149, distance: 30.5
click at [285, 141] on div "SEARCH BY Search By Assets Search ID, Title, Description, Keywords, or Category…" at bounding box center [611, 168] width 910 height 53
paste input "nter The Game Of Death"
click at [306, 521] on link "Enter The Game Of Death" at bounding box center [309, 526] width 107 height 11
drag, startPoint x: 460, startPoint y: 122, endPoint x: 287, endPoint y: 116, distance: 173.1
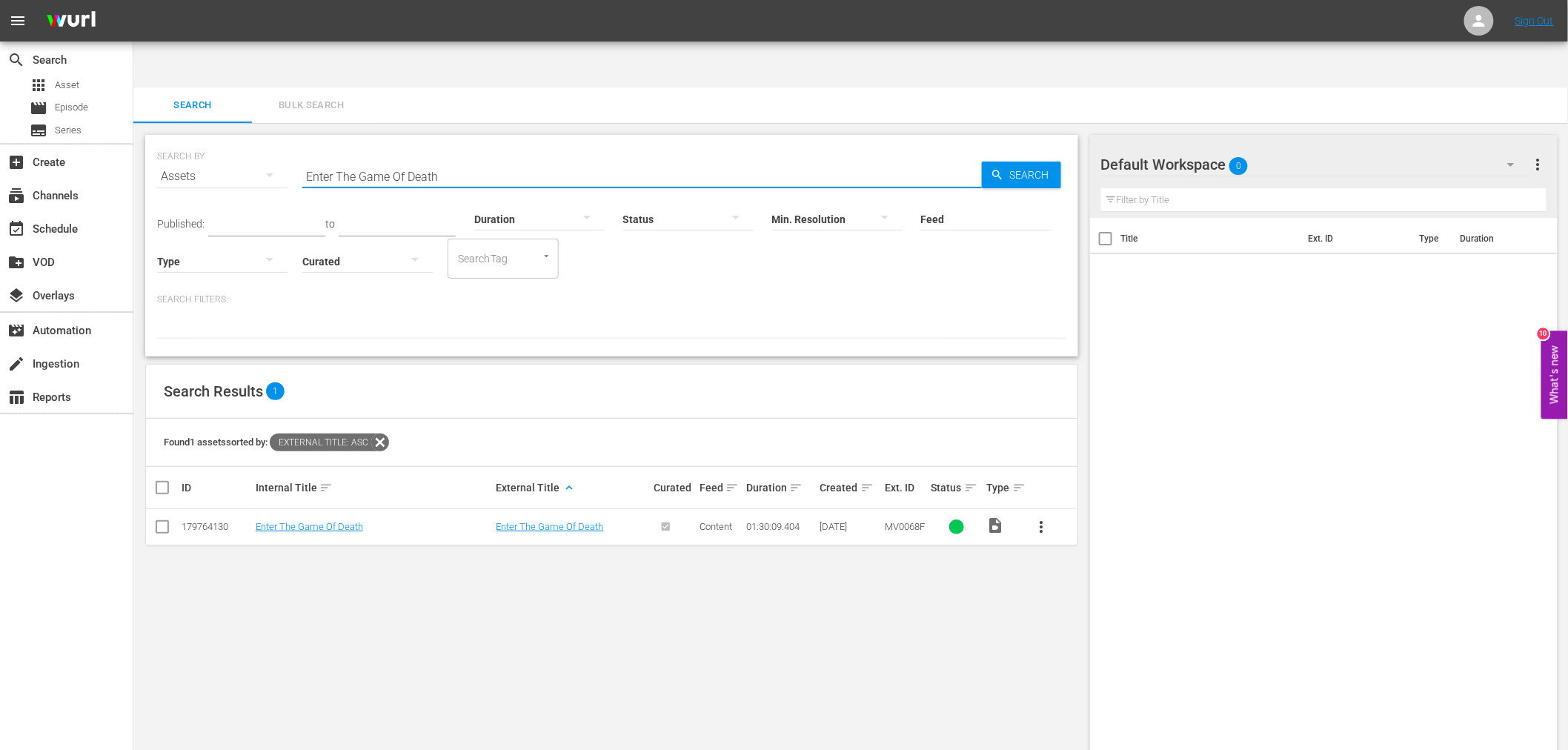
click at [287, 141] on div "SEARCH BY Search By Assets Search ID, Title, Description, Keywords, or Category…" at bounding box center [611, 168] width 910 height 53
paste input "Hiding In Plain Sight"
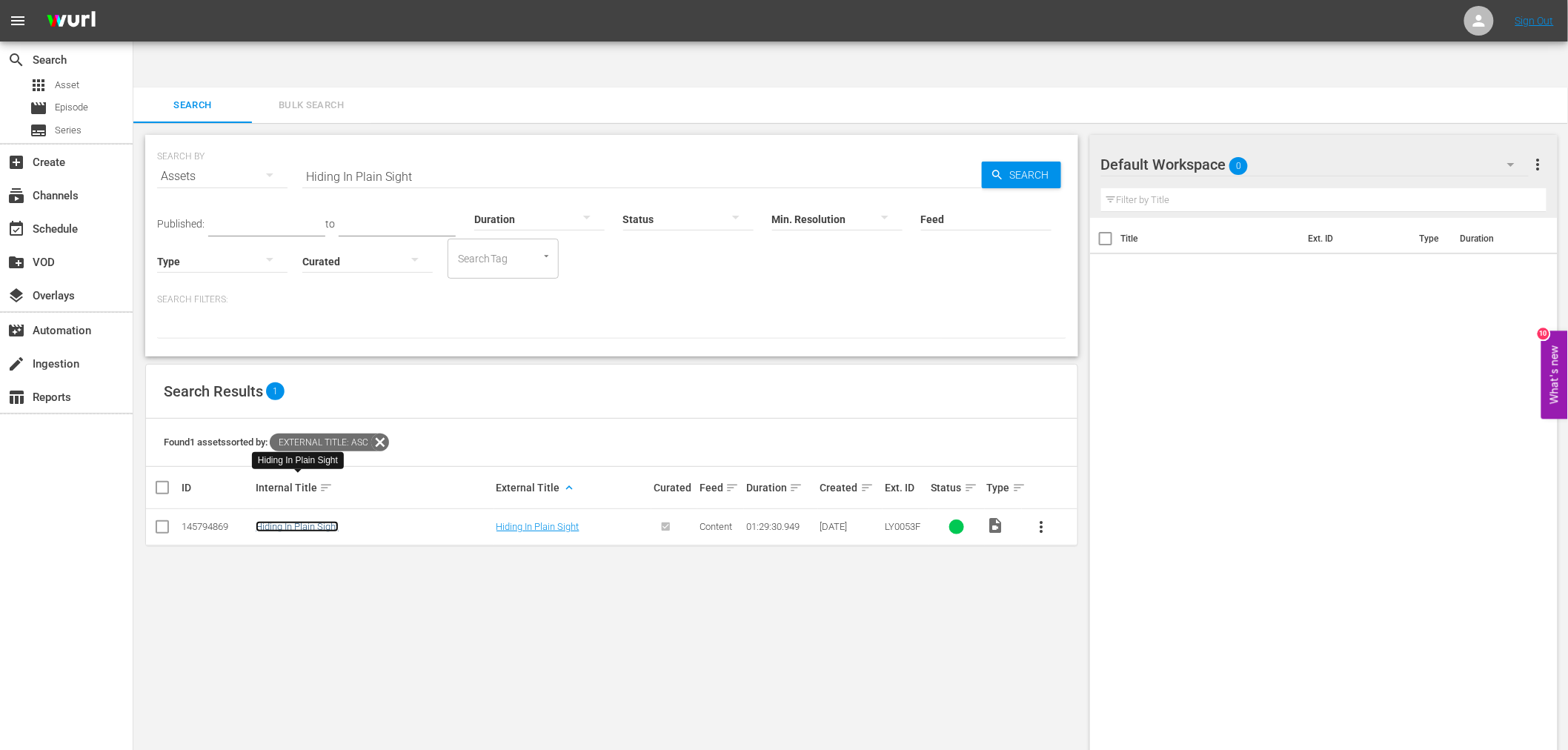
click at [292, 521] on link "Hiding In Plain Sight" at bounding box center [297, 526] width 83 height 11
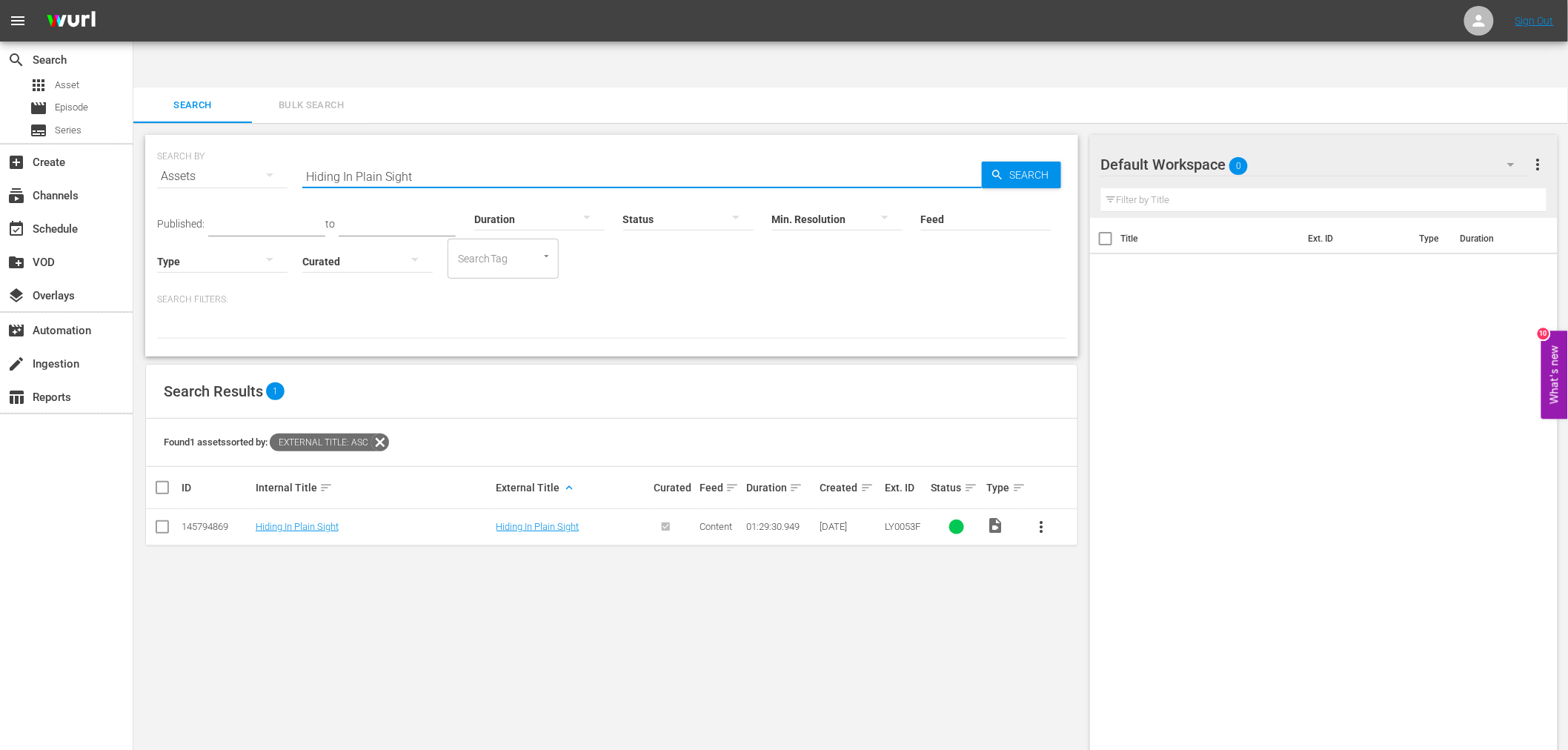
drag, startPoint x: 449, startPoint y: 123, endPoint x: 287, endPoint y: 123, distance: 162.0
click at [287, 141] on div "SEARCH BY Search By Assets Search ID, Title, Description, Keywords, or Category…" at bounding box center [611, 168] width 910 height 53
paste input "ow To Snatch A Bachelor"
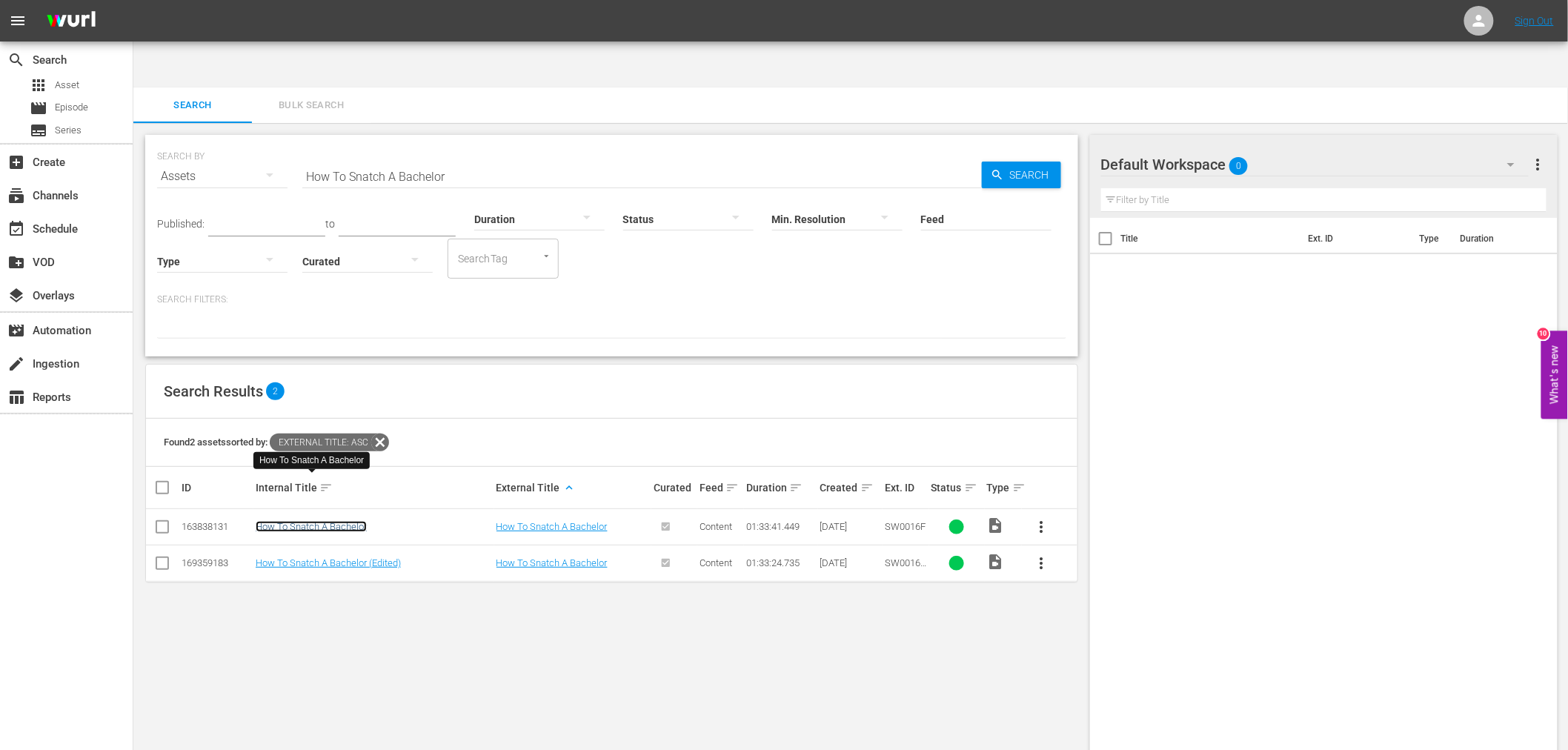
click at [339, 521] on link "How To Snatch A Bachelor" at bounding box center [311, 526] width 111 height 11
click at [330, 557] on link "How To Snatch A Bachelor (Edited)" at bounding box center [328, 563] width 145 height 11
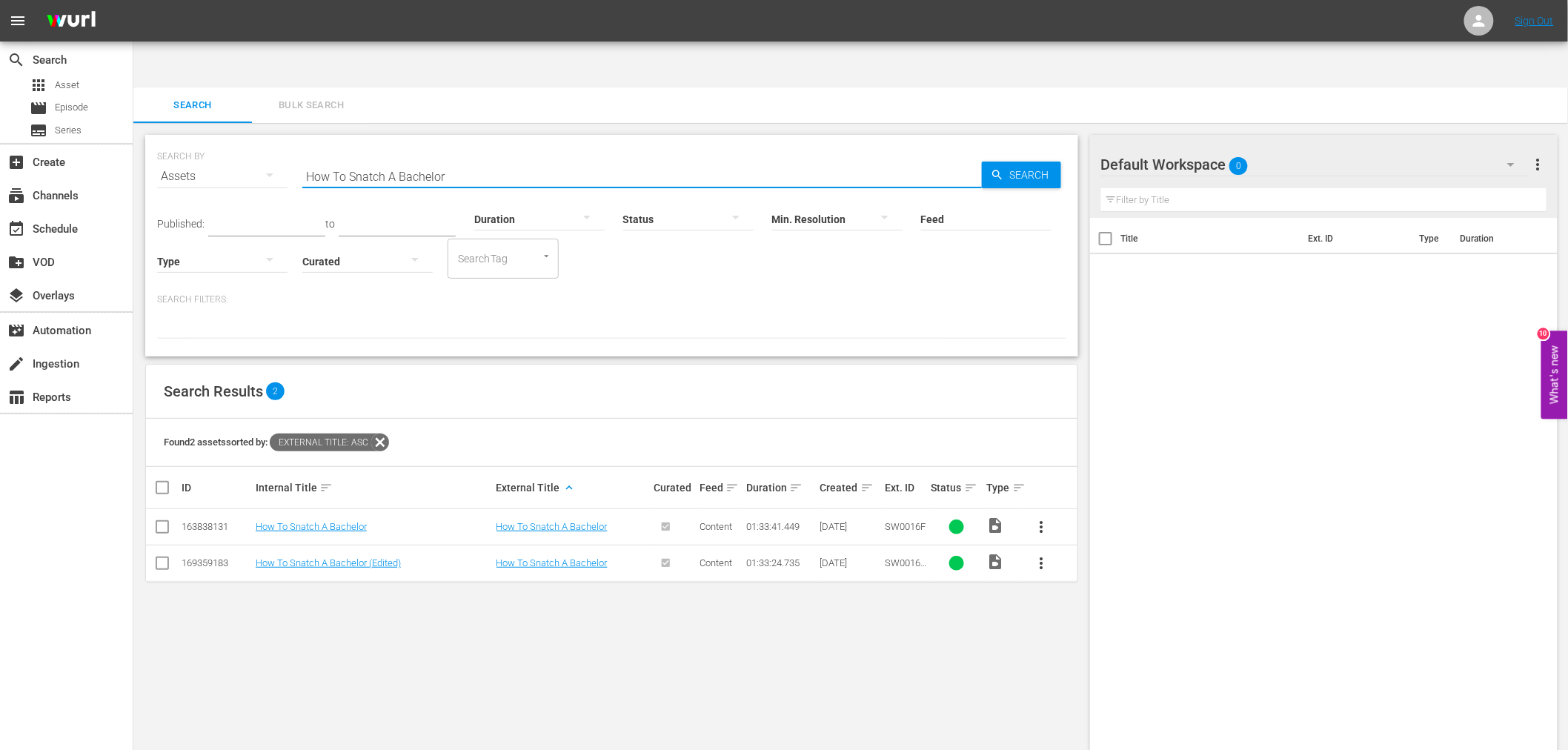
drag, startPoint x: 470, startPoint y: 126, endPoint x: 255, endPoint y: 121, distance: 215.1
click at [255, 141] on div "SEARCH BY Search By Assets Search ID, Title, Description, Keywords, or Category…" at bounding box center [611, 168] width 910 height 53
paste input "In Sickness And In Health"
click at [323, 557] on link "In Sickness And In Health" at bounding box center [308, 563] width 106 height 11
drag, startPoint x: 277, startPoint y: 145, endPoint x: 288, endPoint y: 169, distance: 26.4
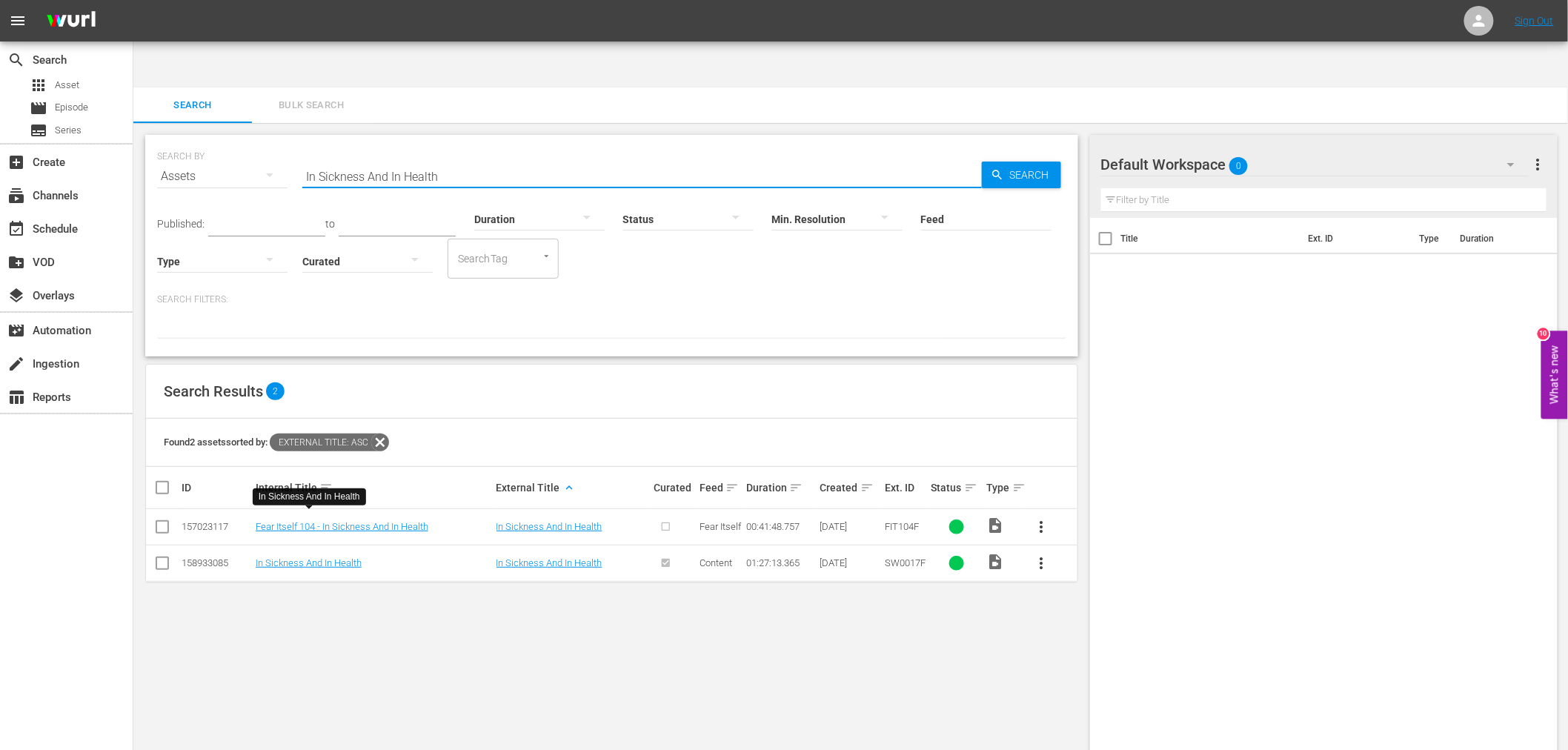
click at [276, 145] on div "SEARCH BY Search By Assets Search ID, Title, Description, Keywords, or Category…" at bounding box center [611, 168] width 910 height 53
paste input "spector Ike"
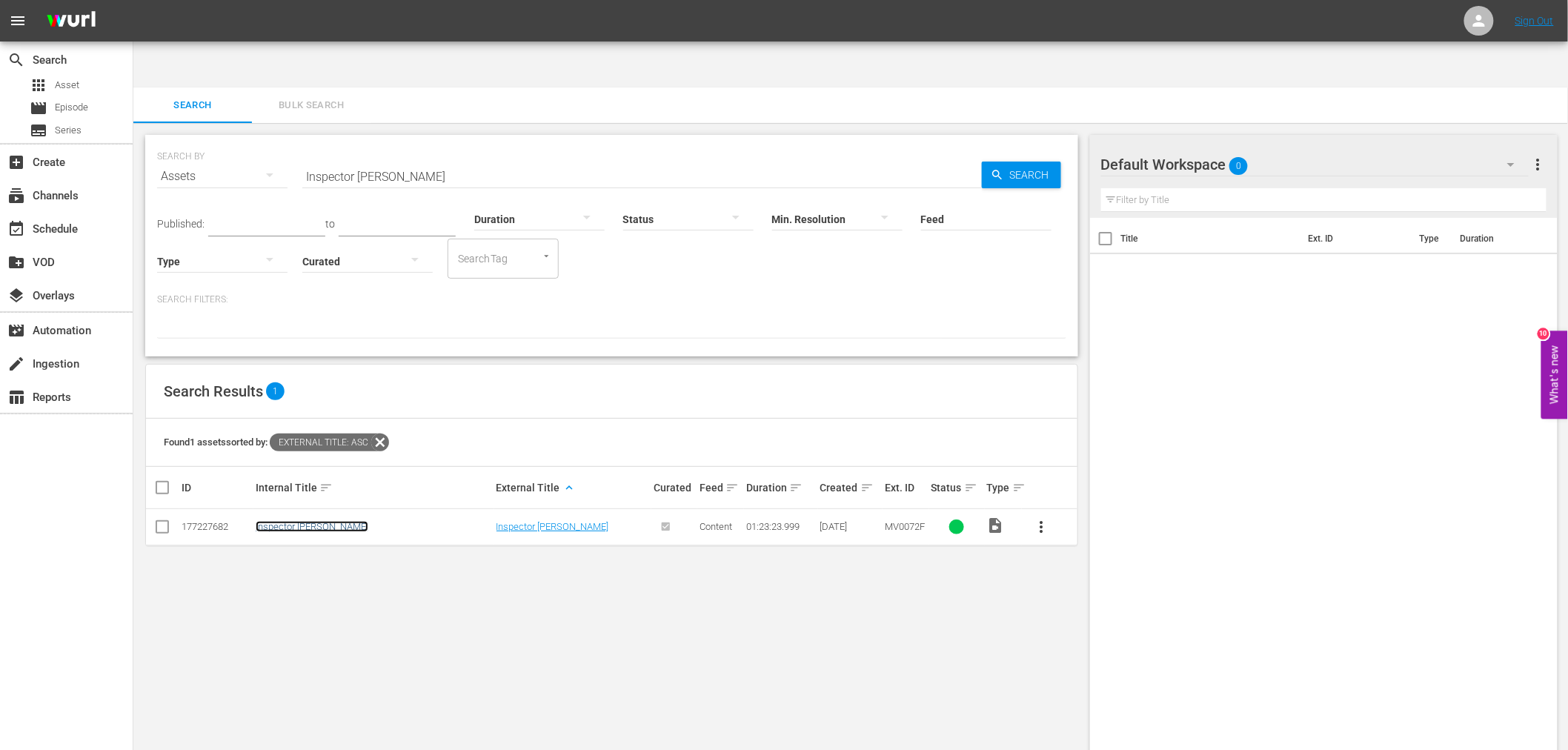
click at [289, 521] on link "Inspector Ike" at bounding box center [312, 526] width 113 height 11
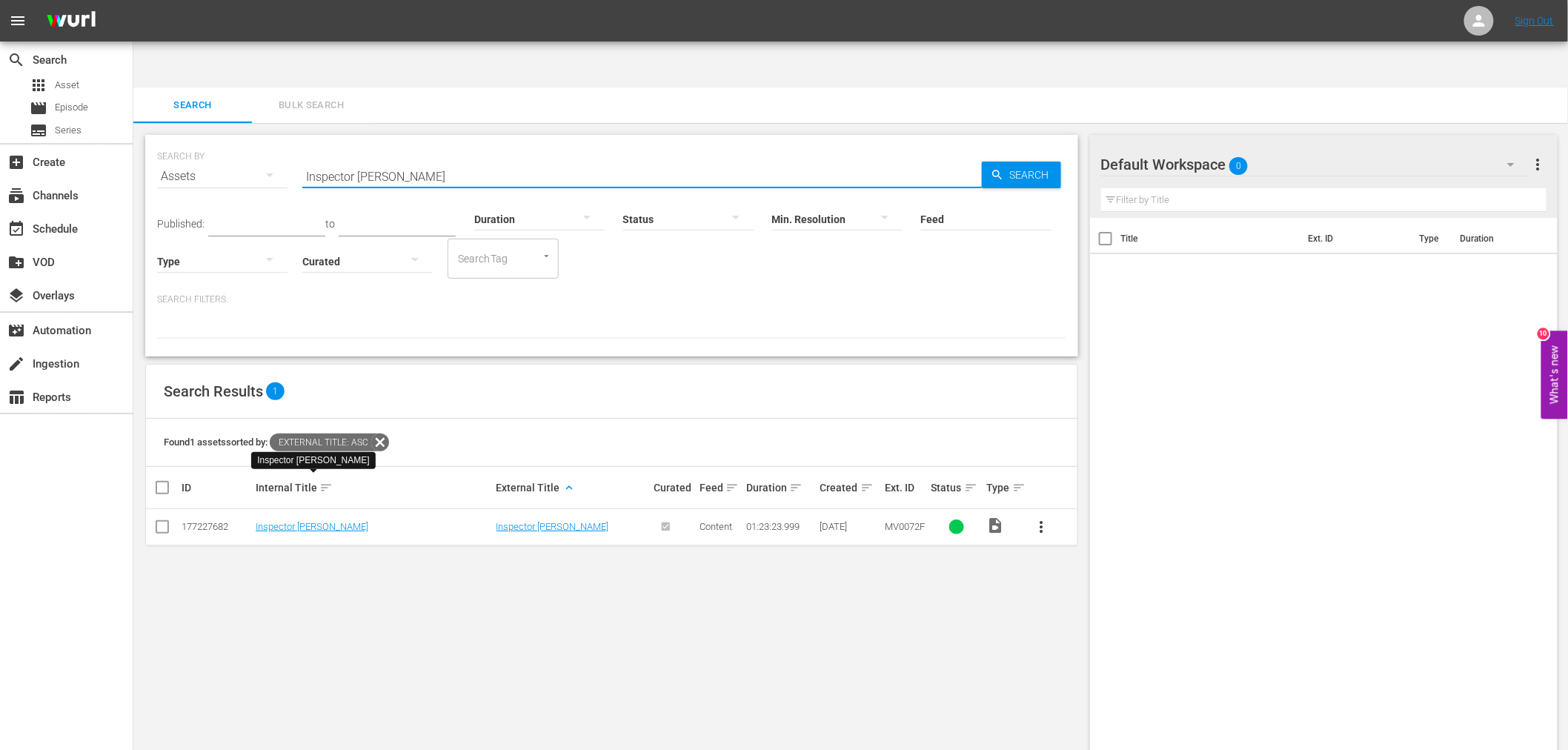
drag, startPoint x: 426, startPoint y: 136, endPoint x: 269, endPoint y: 134, distance: 157.0
click at [268, 141] on div "SEARCH BY Search By Assets Search ID, Title, Description, Keywords, or Category…" at bounding box center [611, 168] width 910 height 53
paste input "ternship Games, Th"
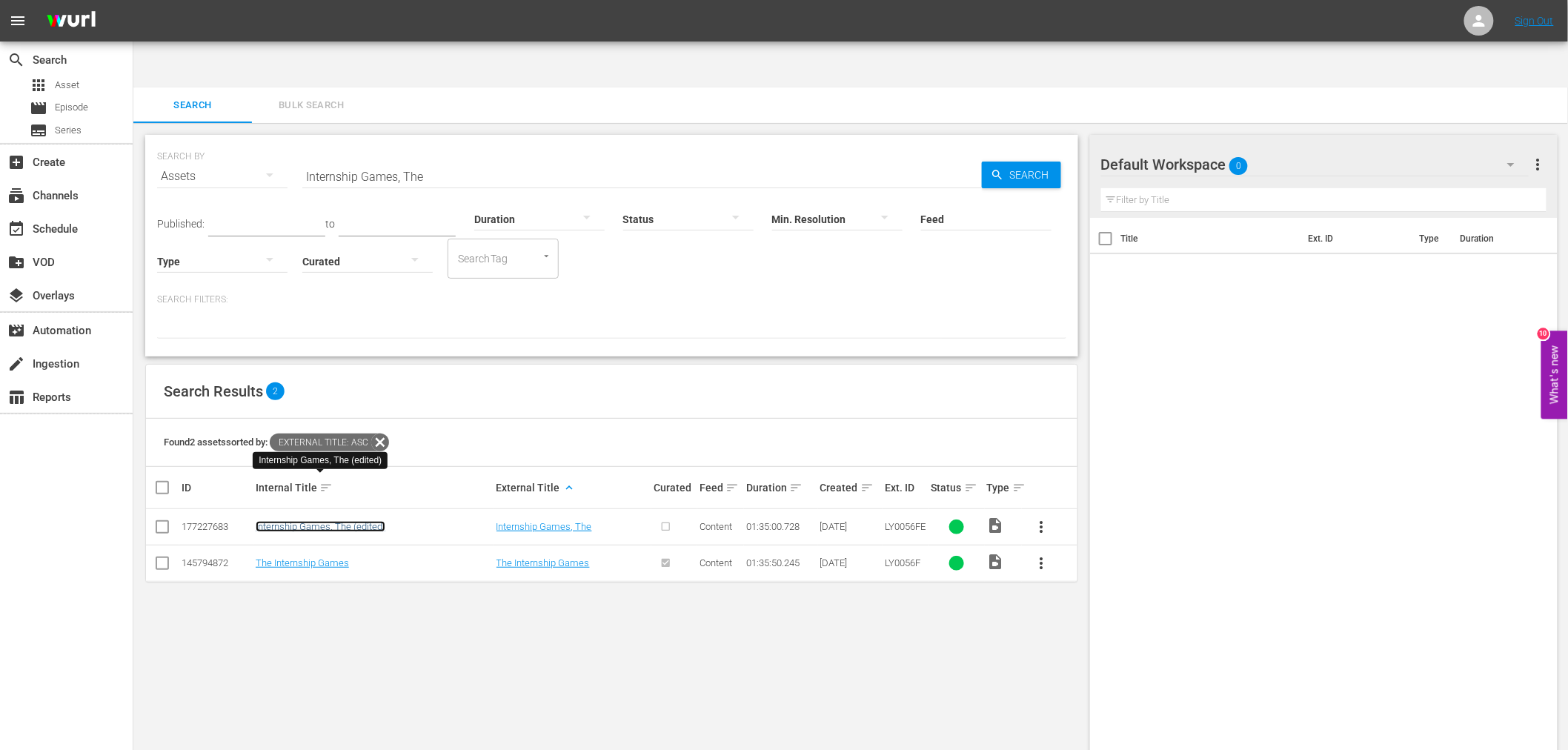
click at [292, 521] on link "Internship Games, The (edited)" at bounding box center [320, 526] width 129 height 11
click at [292, 557] on link "The Internship Games" at bounding box center [302, 563] width 94 height 11
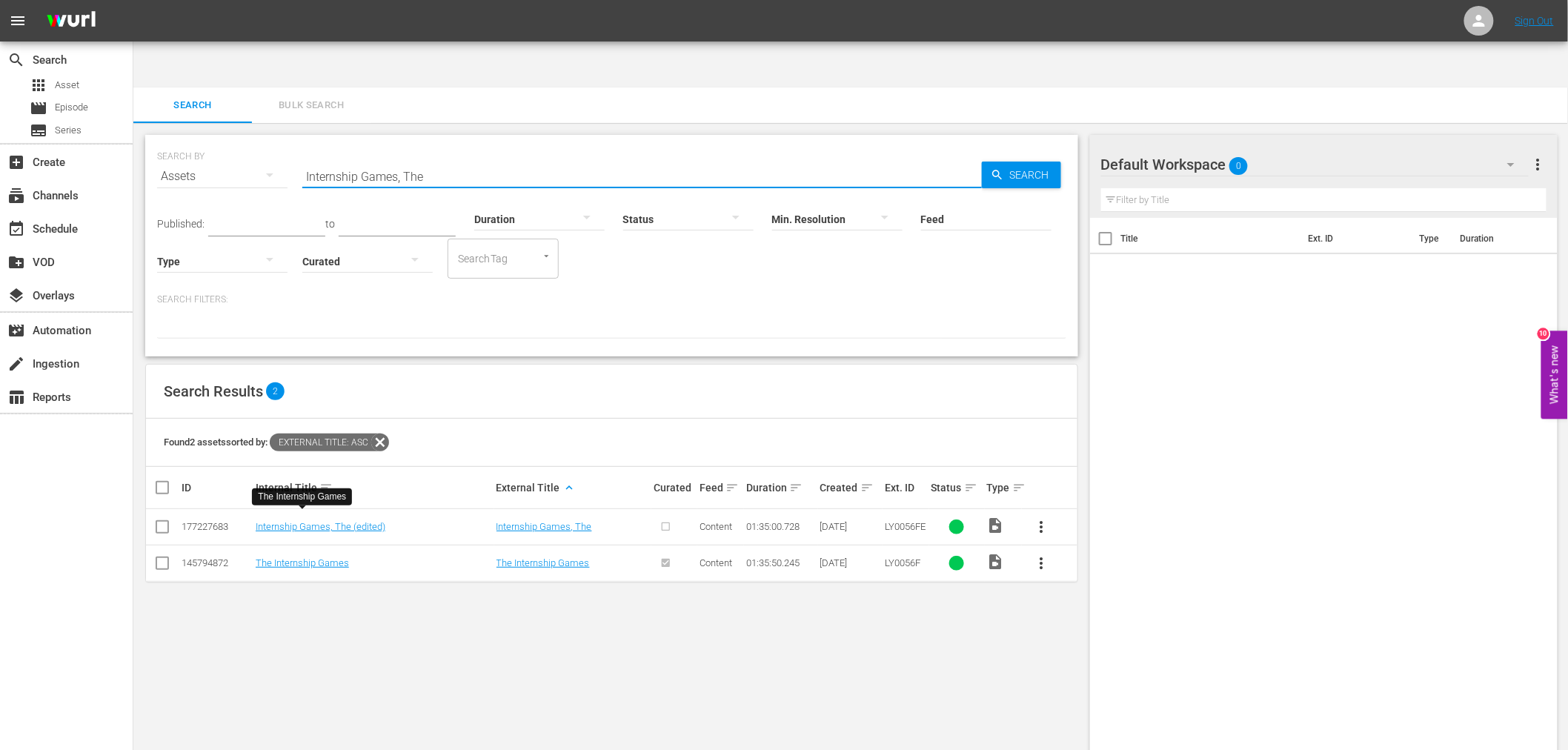
drag, startPoint x: 432, startPoint y: 125, endPoint x: 279, endPoint y: 129, distance: 153.1
click at [279, 141] on div "SEARCH BY Search By Assets Search ID, Title, Description, Keywords, or Category…" at bounding box center [611, 168] width 910 height 53
paste input "Jerico"
click at [299, 521] on link "Jerico (2016) (edited)" at bounding box center [300, 526] width 89 height 11
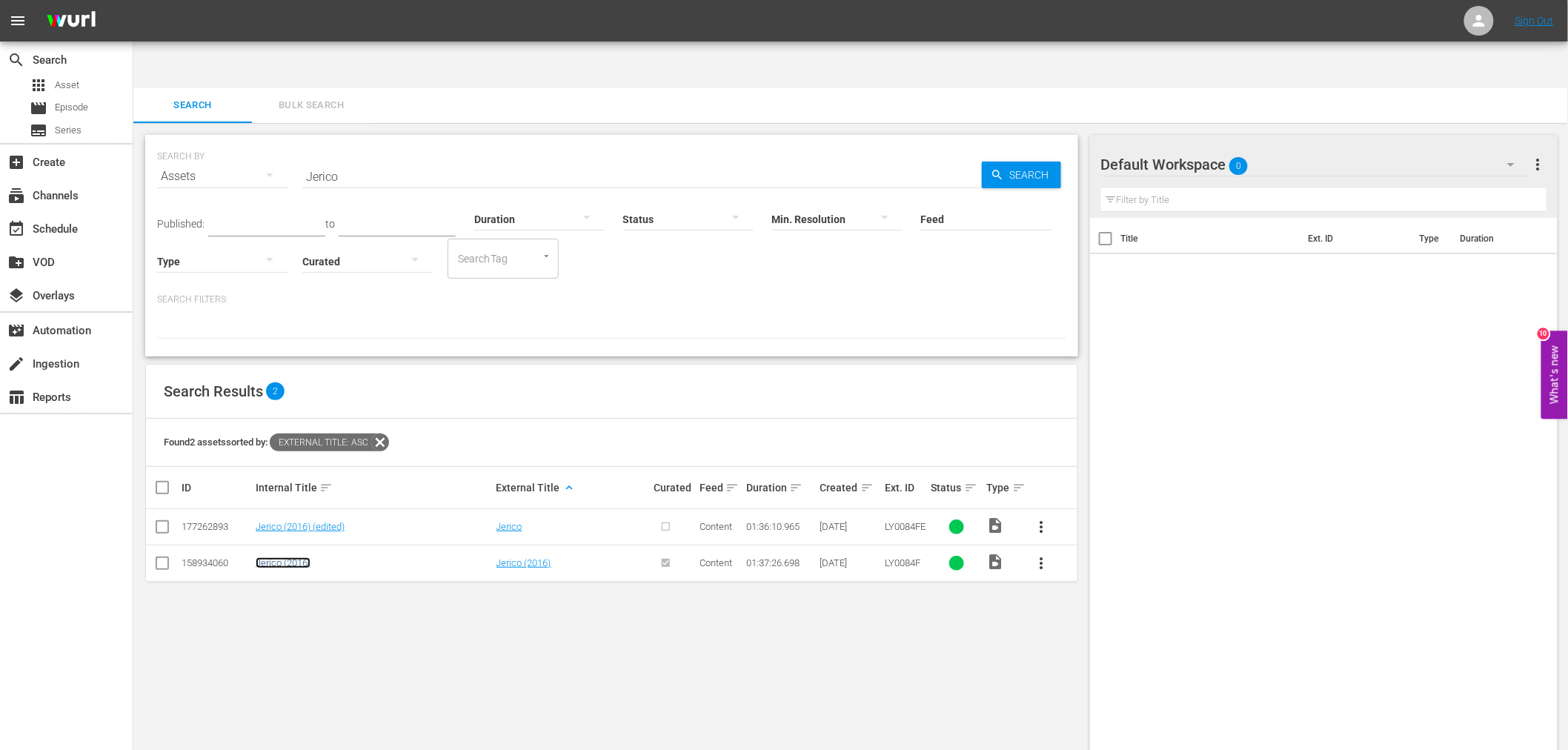
click at [285, 557] on link "Jerico (2016)" at bounding box center [283, 563] width 55 height 11
click at [215, 141] on div "SEARCH BY Search By Assets Search ID, Title, Description, Keywords, or Category…" at bounding box center [611, 168] width 910 height 53
paste input "Love Me Or Leave Me"
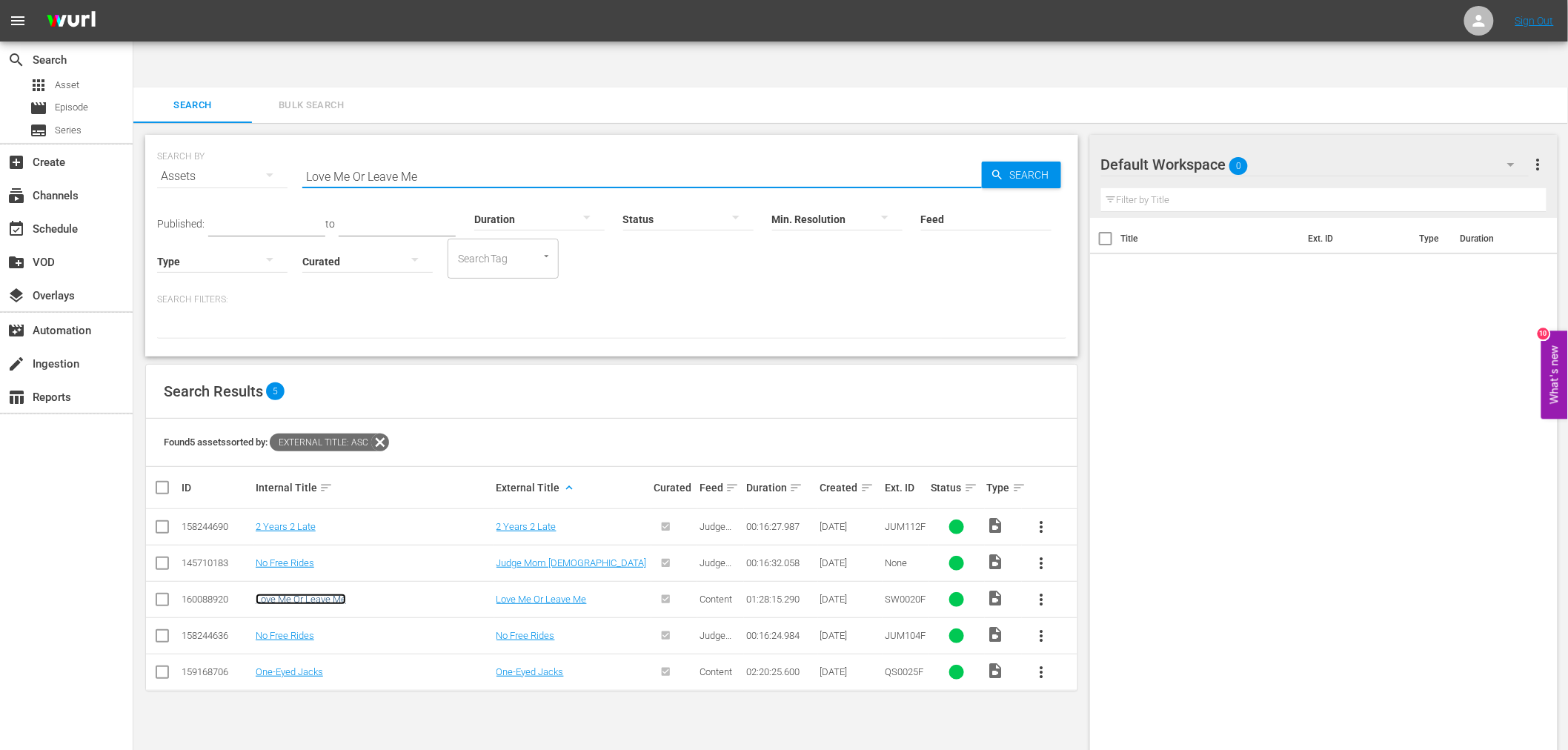
click at [309, 594] on link "Love Me Or Leave Me" at bounding box center [301, 599] width 91 height 11
drag, startPoint x: 449, startPoint y: 126, endPoint x: 269, endPoint y: 129, distance: 180.0
click at [274, 141] on div "SEARCH BY Search By Assets Search ID, Title, Description, Keywords, or Category…" at bounding box center [611, 168] width 910 height 53
paste input "Mr. Right"
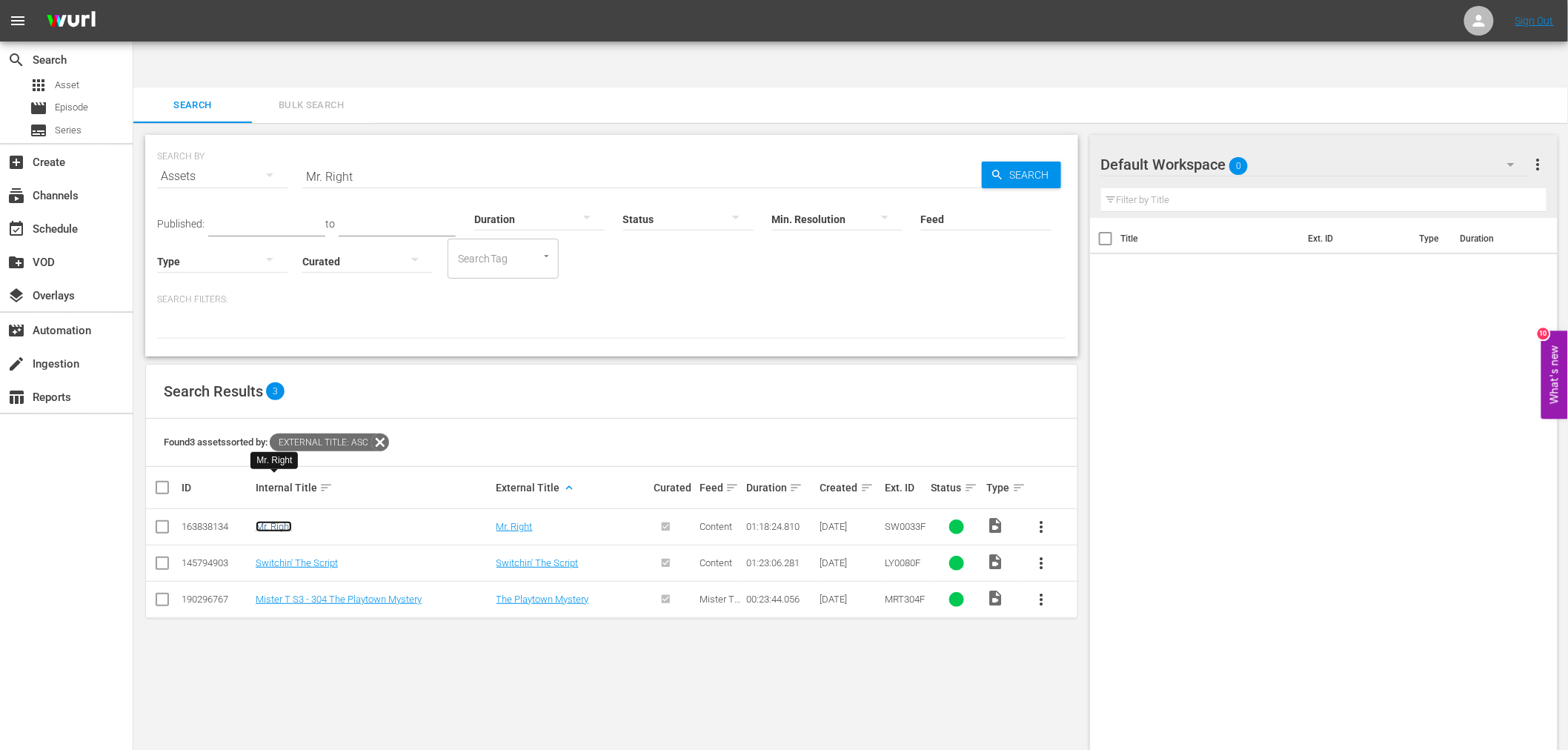
click at [277, 521] on link "Mr. Right" at bounding box center [274, 526] width 37 height 11
drag, startPoint x: 355, startPoint y: 129, endPoint x: 286, endPoint y: 125, distance: 69.1
click at [286, 141] on div "SEARCH BY Search By Assets Search ID, Title, Description, Keywords, or Category…" at bounding box center [611, 168] width 910 height 53
paste input "y Only Fan"
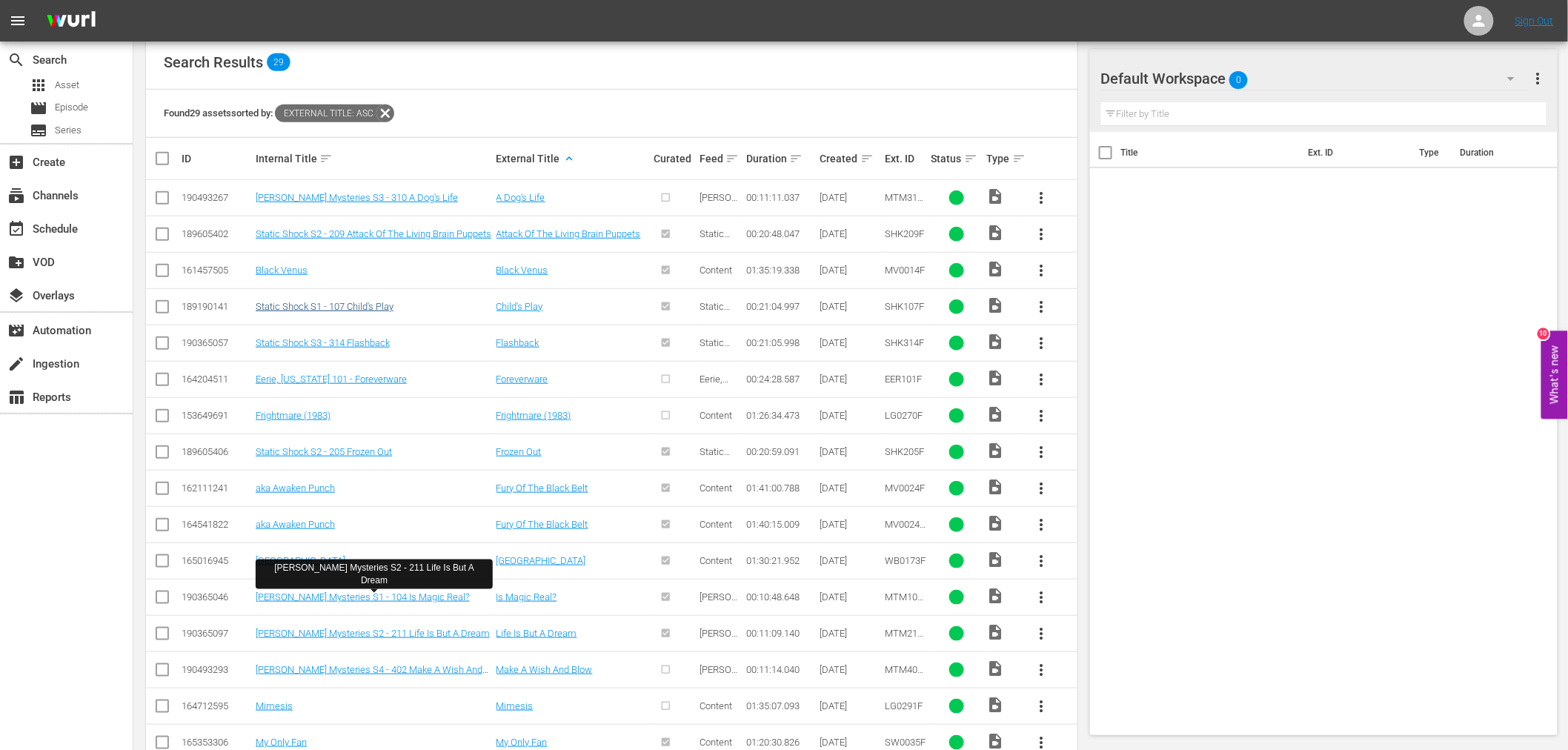
scroll to position [411, 0]
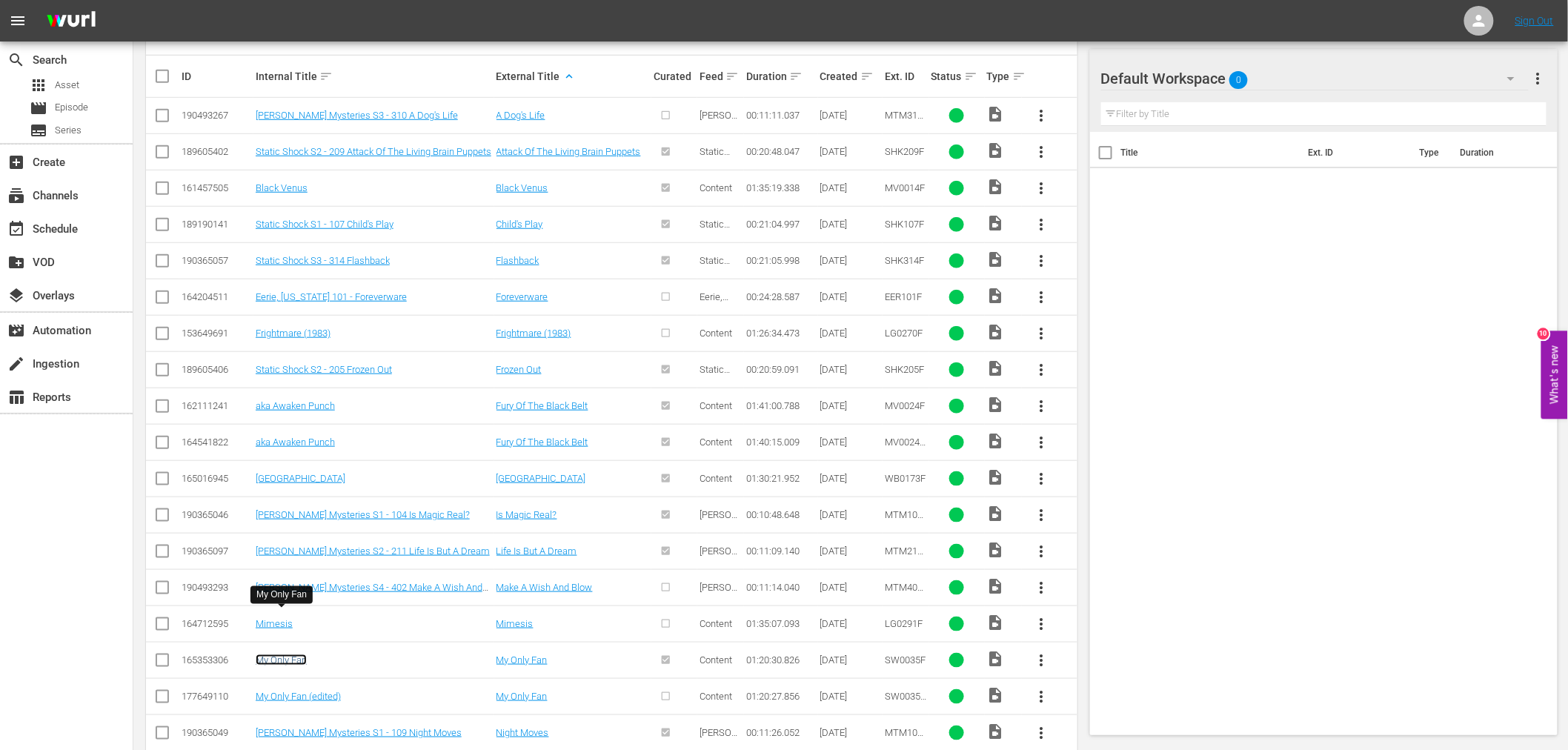
click at [270, 655] on link "My Only Fan" at bounding box center [281, 660] width 51 height 11
click at [271, 675] on link "My Only Fan (edited)" at bounding box center [298, 696] width 85 height 11
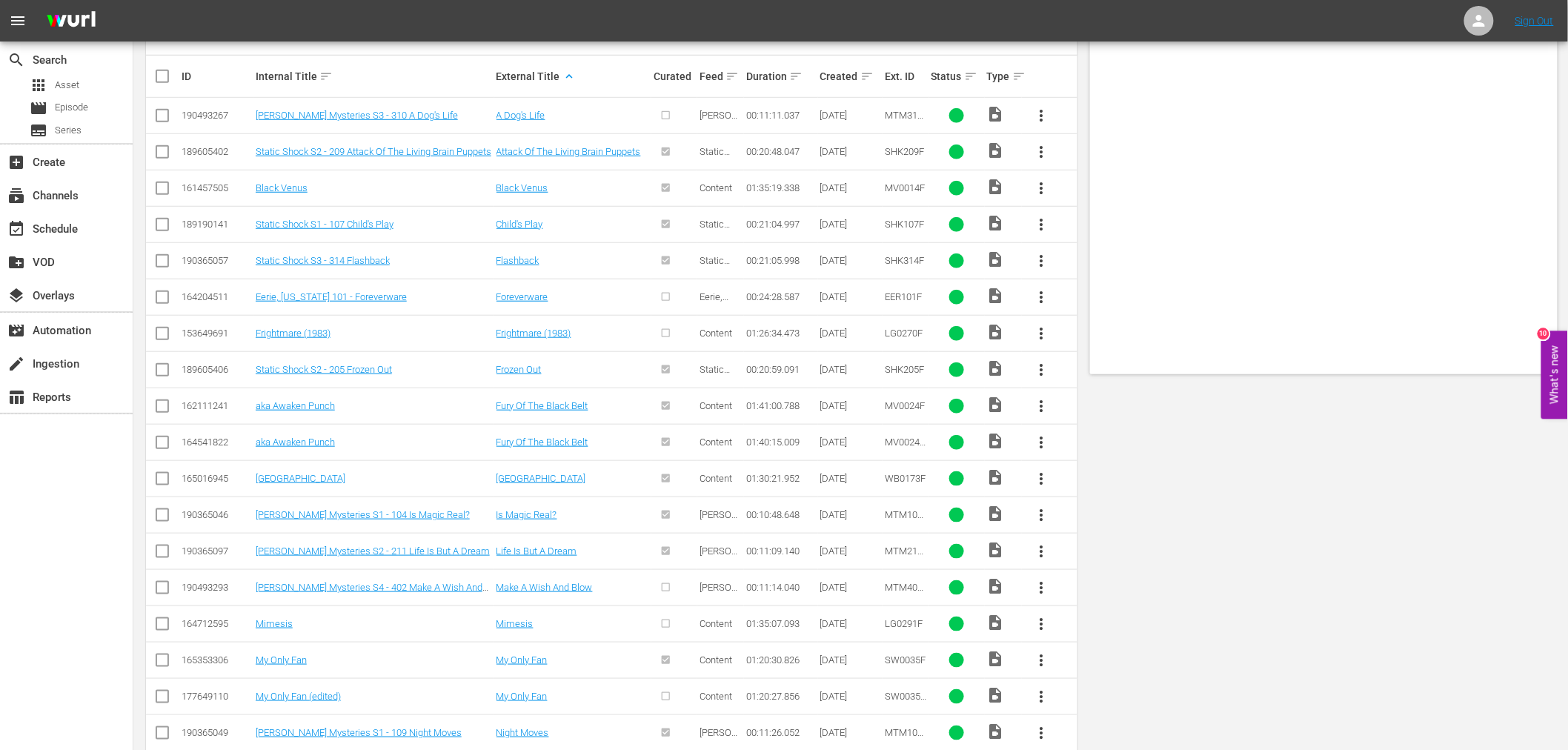
scroll to position [0, 0]
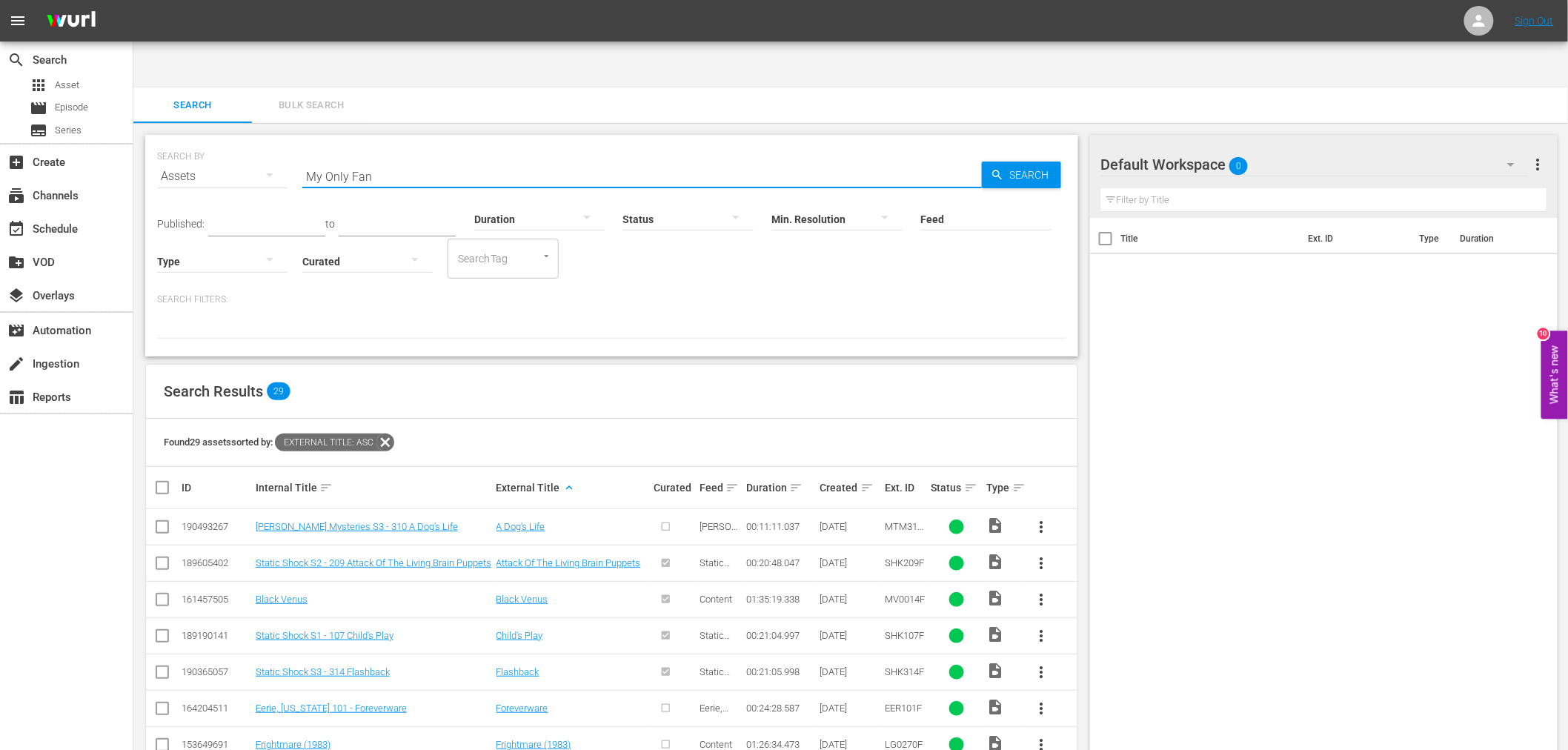
drag, startPoint x: 397, startPoint y: 129, endPoint x: 244, endPoint y: 124, distance: 153.1
click at [247, 141] on div "SEARCH BY Search By Assets Search ID, Title, Description, Keywords, or Category…" at bounding box center [611, 168] width 910 height 53
paste input "Pastor's Daughters, The"
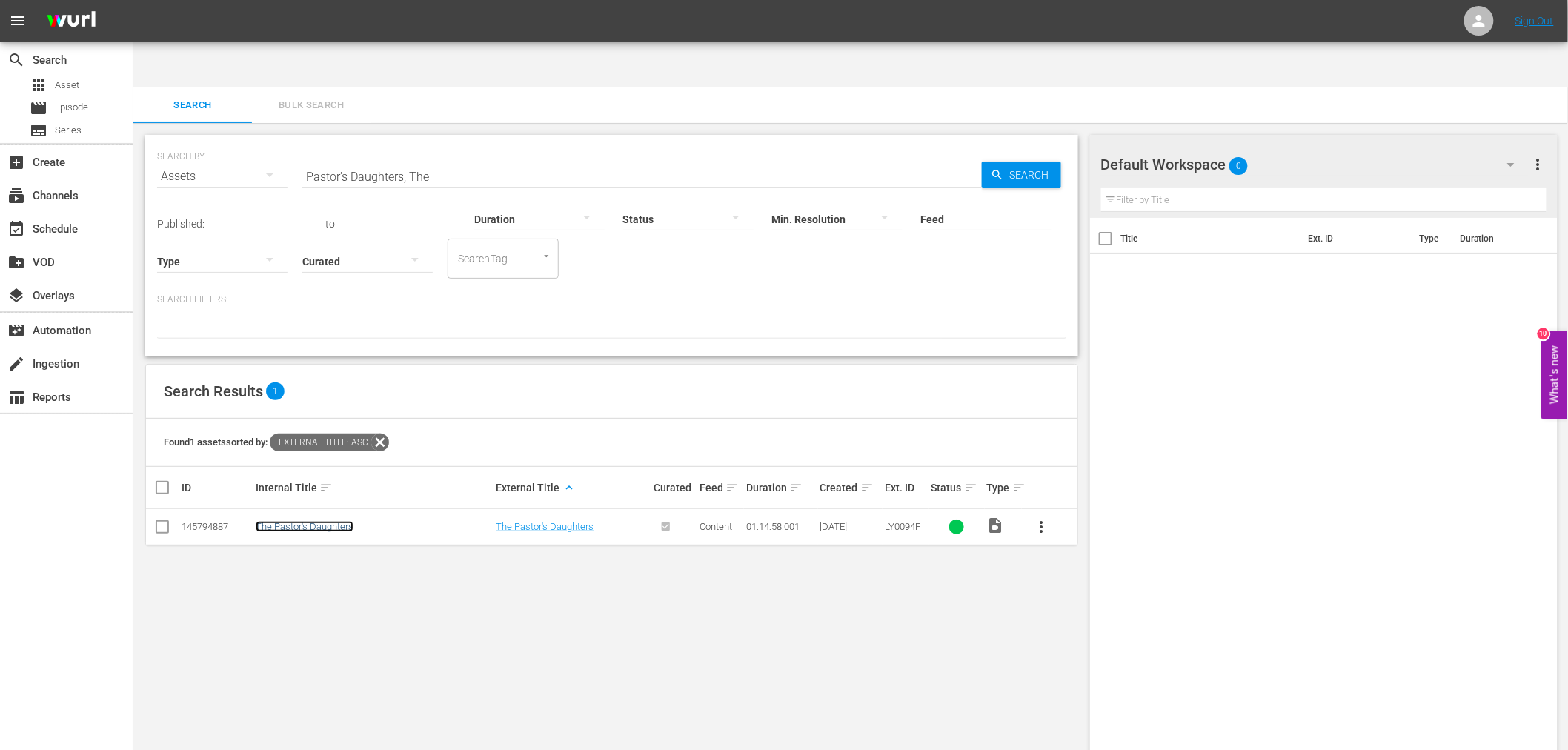
click at [336, 521] on link "The Pastor's Daughters" at bounding box center [304, 526] width 98 height 11
drag, startPoint x: 478, startPoint y: 129, endPoint x: 299, endPoint y: 126, distance: 179.0
click at [304, 158] on input "Pastor's Daughters, The" at bounding box center [642, 176] width 680 height 36
paste input "Secret"
click at [283, 521] on link "The Pastor's Secrets" at bounding box center [299, 526] width 87 height 11
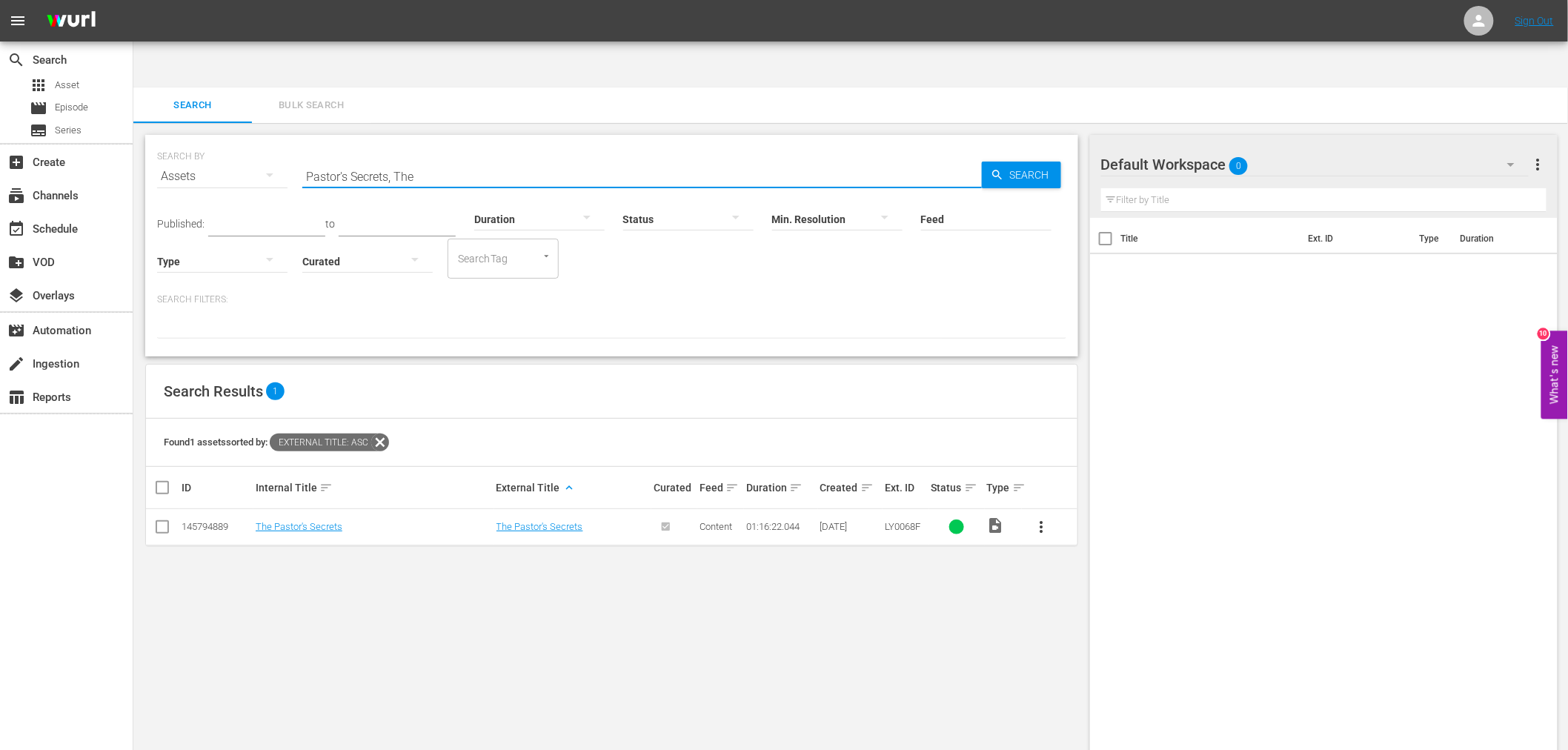
drag, startPoint x: 450, startPoint y: 126, endPoint x: 241, endPoint y: 131, distance: 209.1
click at [241, 141] on div "SEARCH BY Search By Assets Search ID, Title, Description, Keywords, or Category…" at bounding box center [611, 168] width 910 height 53
paste input "Saving Westbrook High"
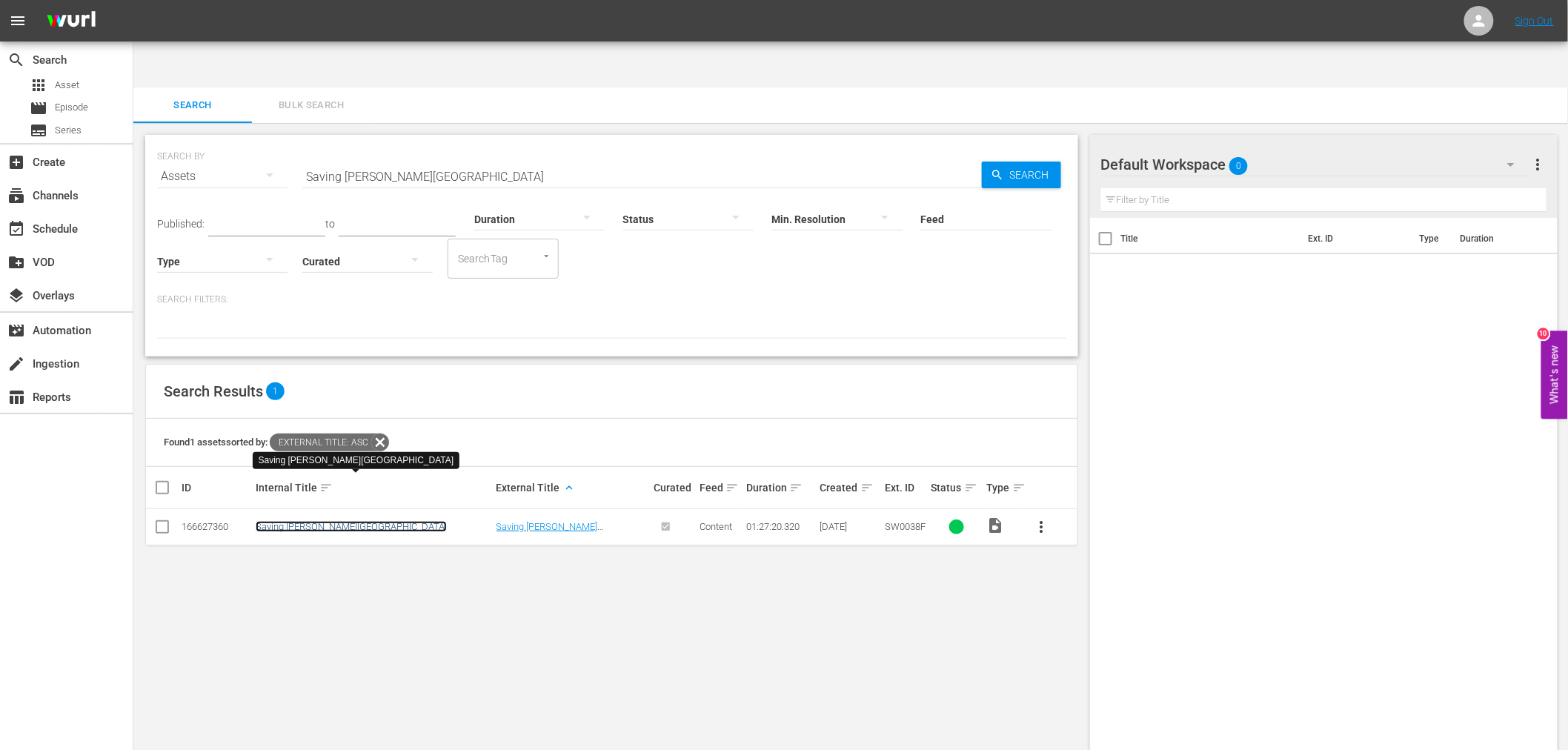
click at [297, 521] on link "Saving Westbrook High" at bounding box center [351, 526] width 191 height 11
click at [306, 158] on input "Saving Westbrook High" at bounding box center [642, 176] width 680 height 36
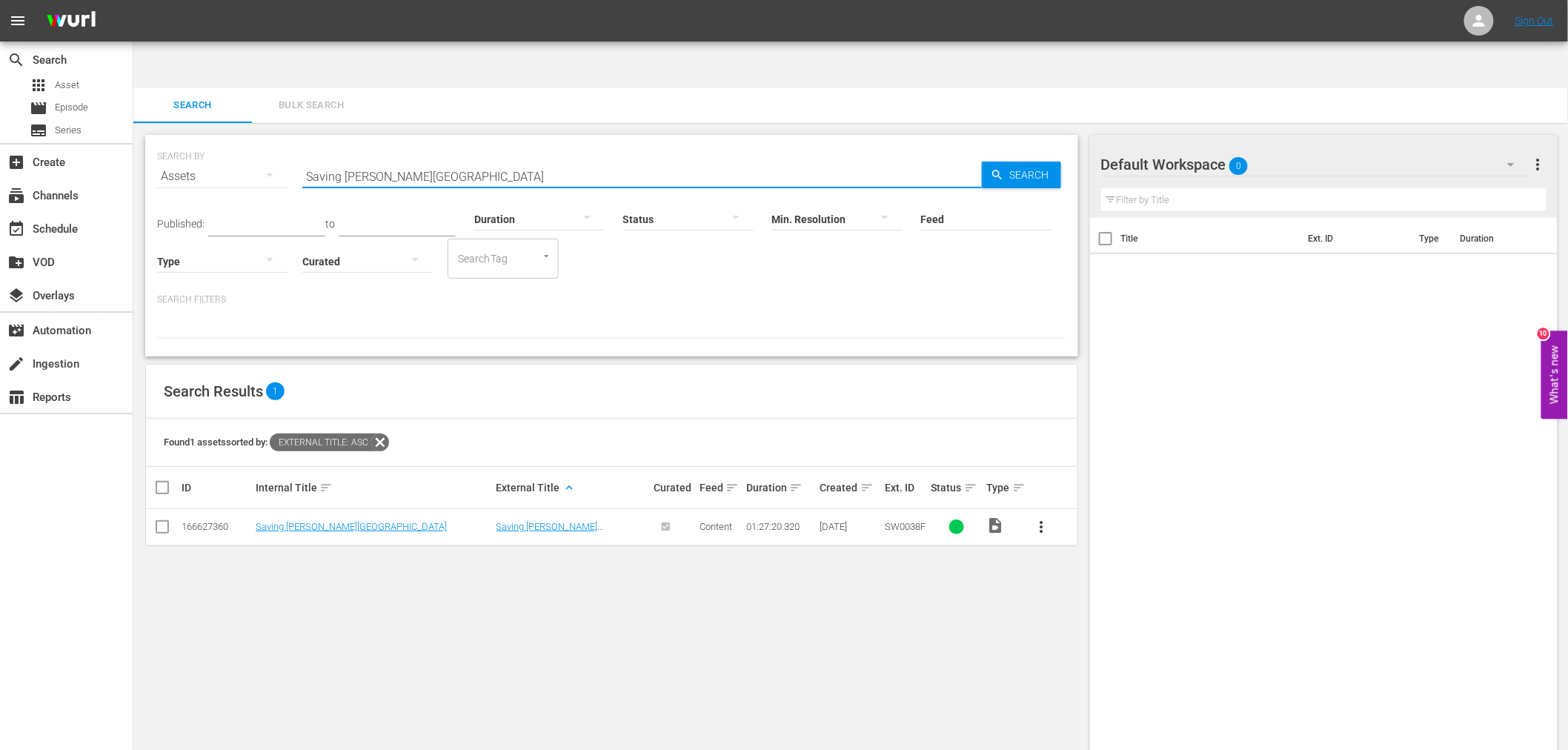
paste input "cuba"
click at [271, 521] on link "Scuba" at bounding box center [269, 526] width 27 height 11
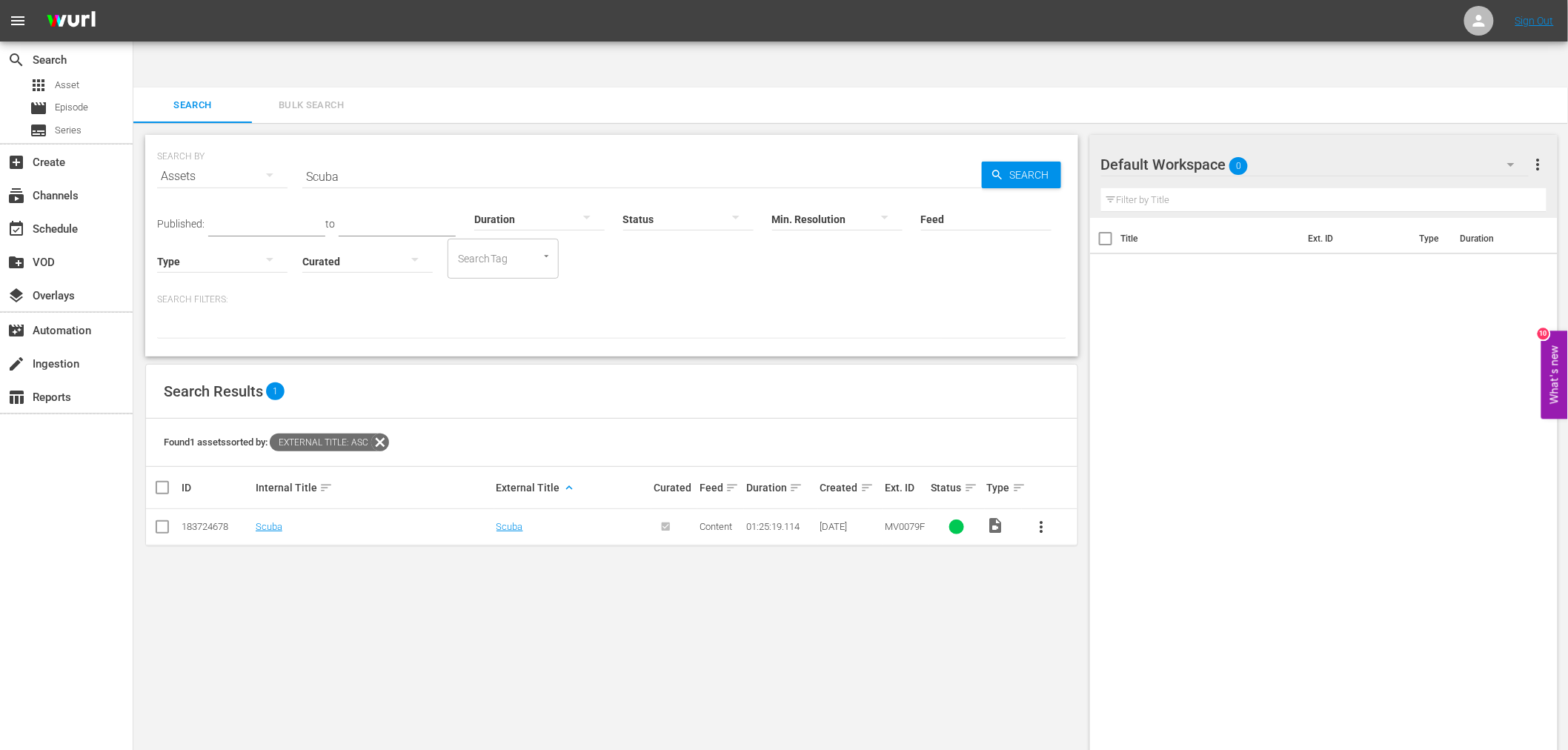
click at [327, 187] on hr at bounding box center [642, 187] width 680 height 1
click at [327, 158] on input "Scuba" at bounding box center [642, 176] width 680 height 36
paste input "ocially Distanced"
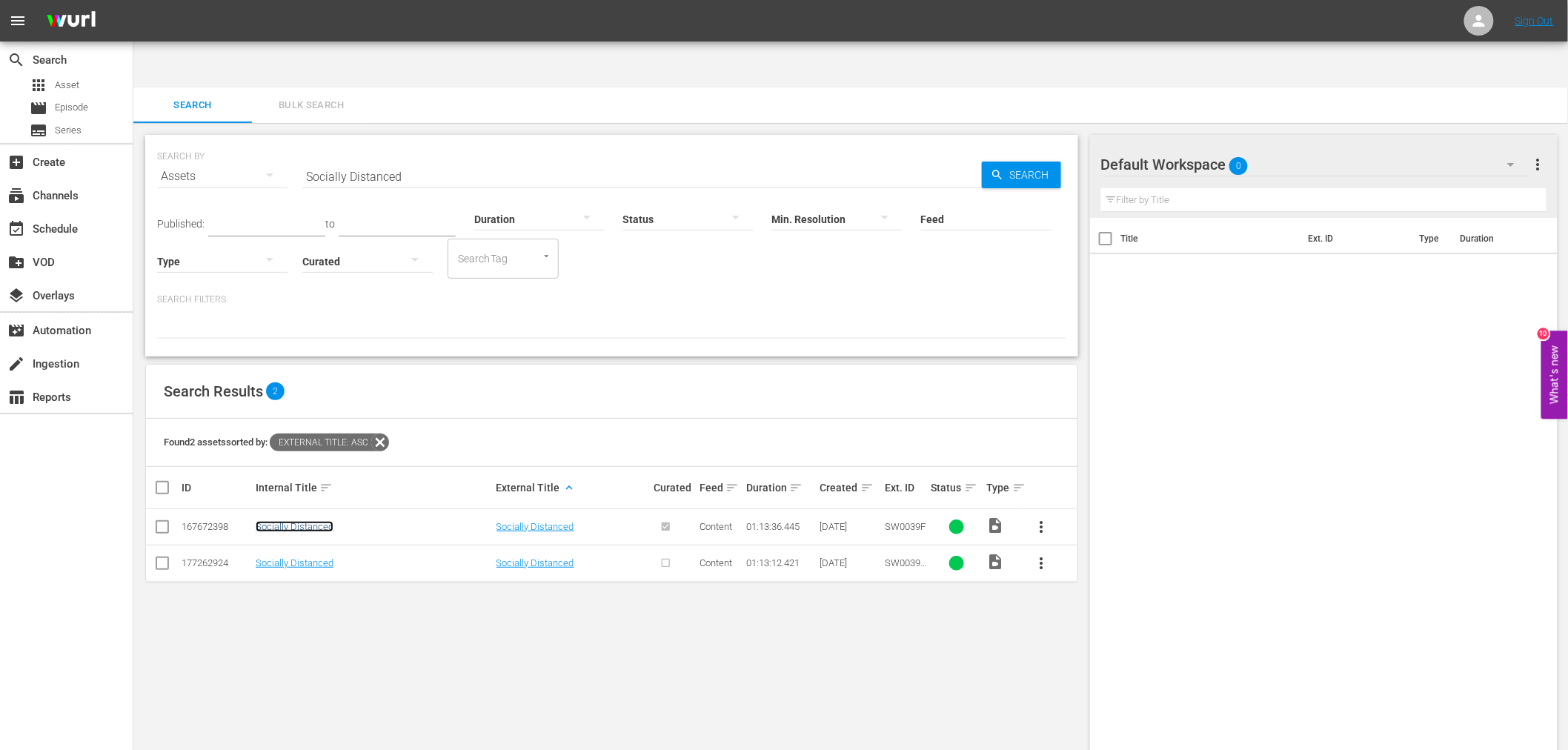
click at [292, 521] on link "Socially Distanced" at bounding box center [295, 526] width 78 height 11
click at [291, 557] on link "Socially Distanced" at bounding box center [295, 563] width 78 height 11
drag, startPoint x: 435, startPoint y: 110, endPoint x: 294, endPoint y: 117, distance: 141.2
click at [294, 141] on div "SEARCH BY Search By Assets Search ID, Title, Description, Keywords, or Category…" at bounding box center [611, 168] width 910 height 53
paste input "mething Like A Business"
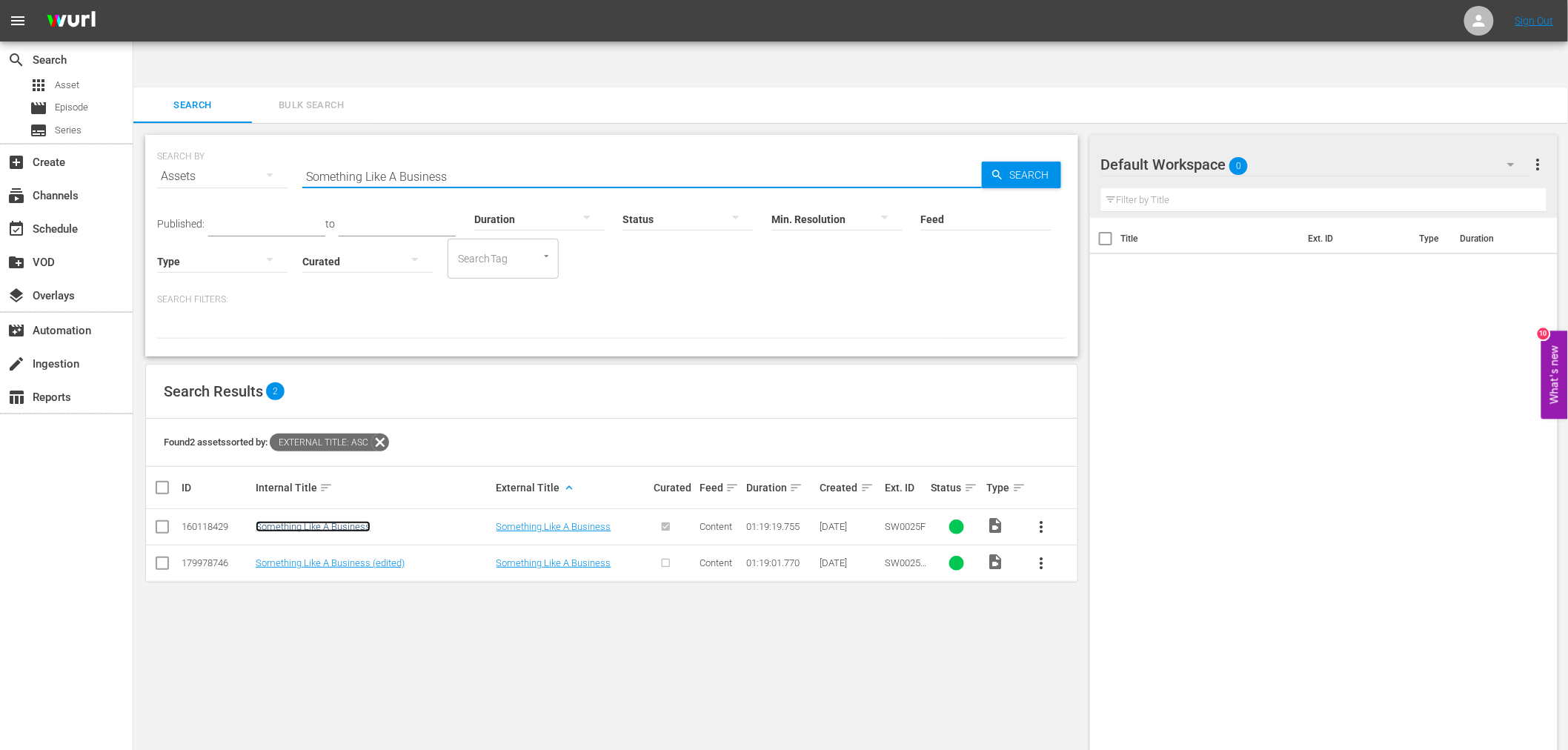
click at [339, 521] on link "Something Like A Business" at bounding box center [313, 526] width 115 height 11
click at [338, 557] on link "Something Like A Business (edited)" at bounding box center [330, 563] width 149 height 11
drag, startPoint x: 422, startPoint y: 124, endPoint x: 285, endPoint y: 124, distance: 137.0
click at [285, 141] on div "SEARCH BY Search By Assets Search ID, Title, Description, Keywords, or Category…" at bounding box center [611, 168] width 910 height 53
paste input "Too Hot To Handle"
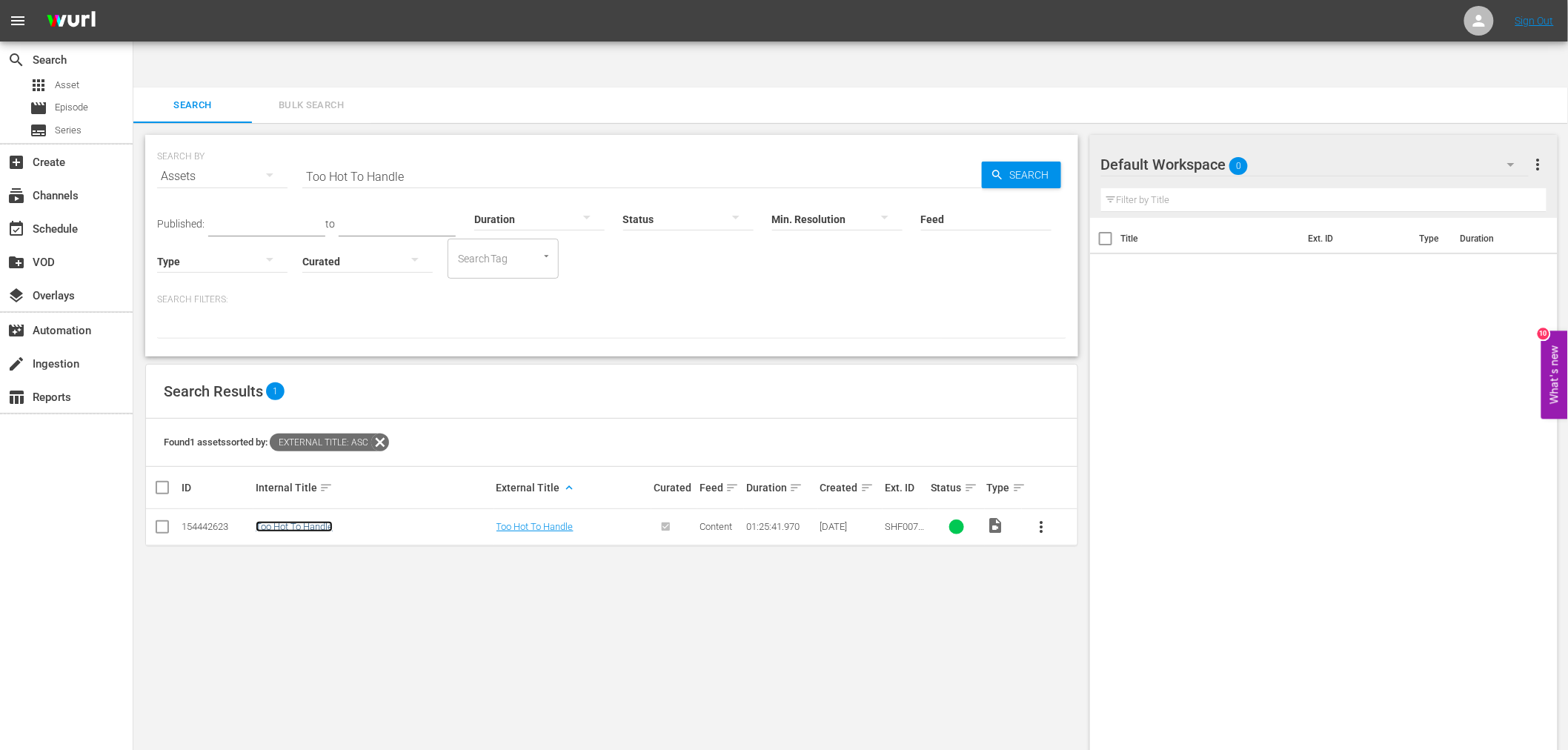
click at [306, 521] on link "Too Hot To Handle" at bounding box center [294, 526] width 77 height 11
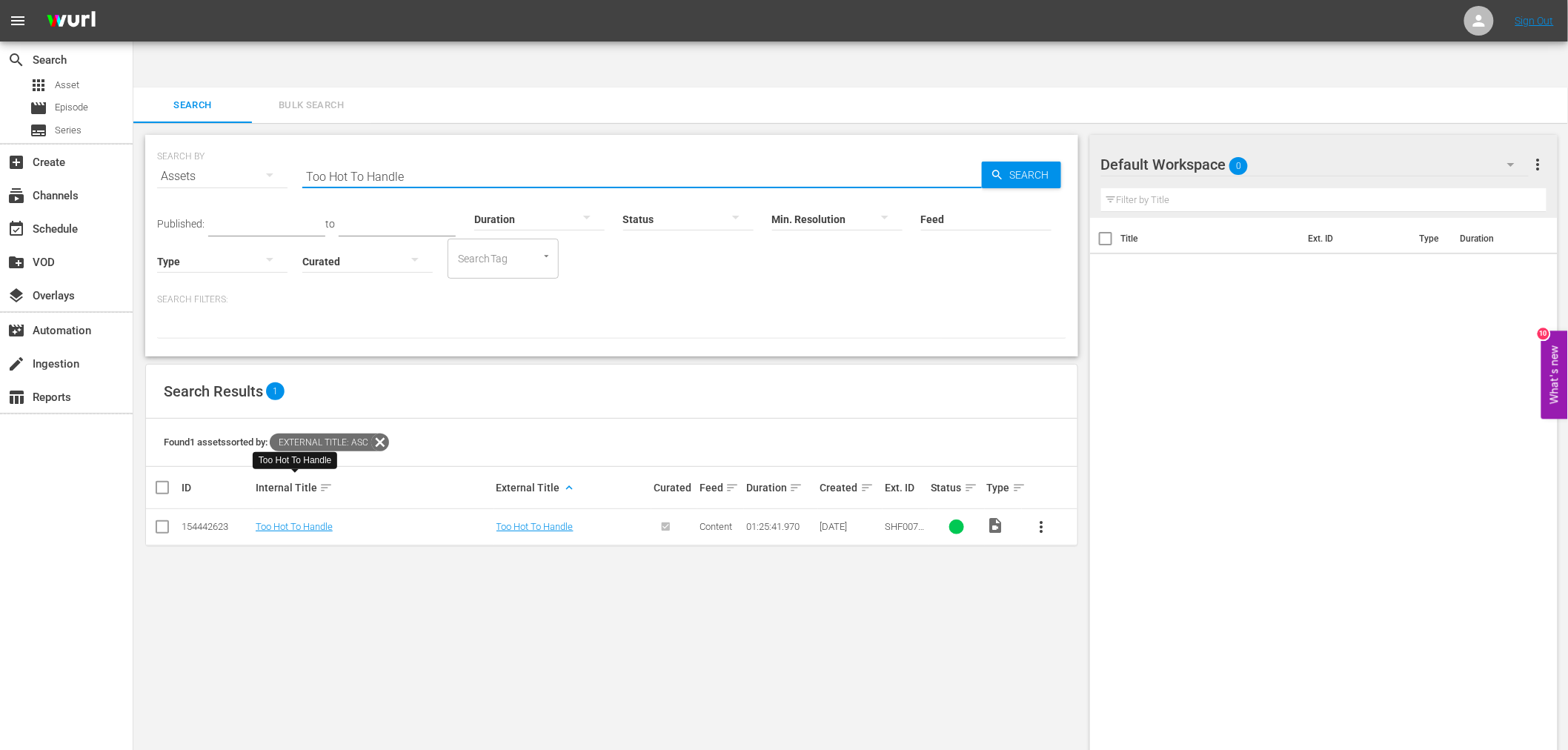
drag, startPoint x: 425, startPoint y: 129, endPoint x: 256, endPoint y: 135, distance: 169.1
click at [261, 141] on div "SEARCH BY Search By Assets Search ID, Title, Description, Keywords, or Category…" at bounding box center [611, 168] width 910 height 53
paste input "Waiting For Angels"
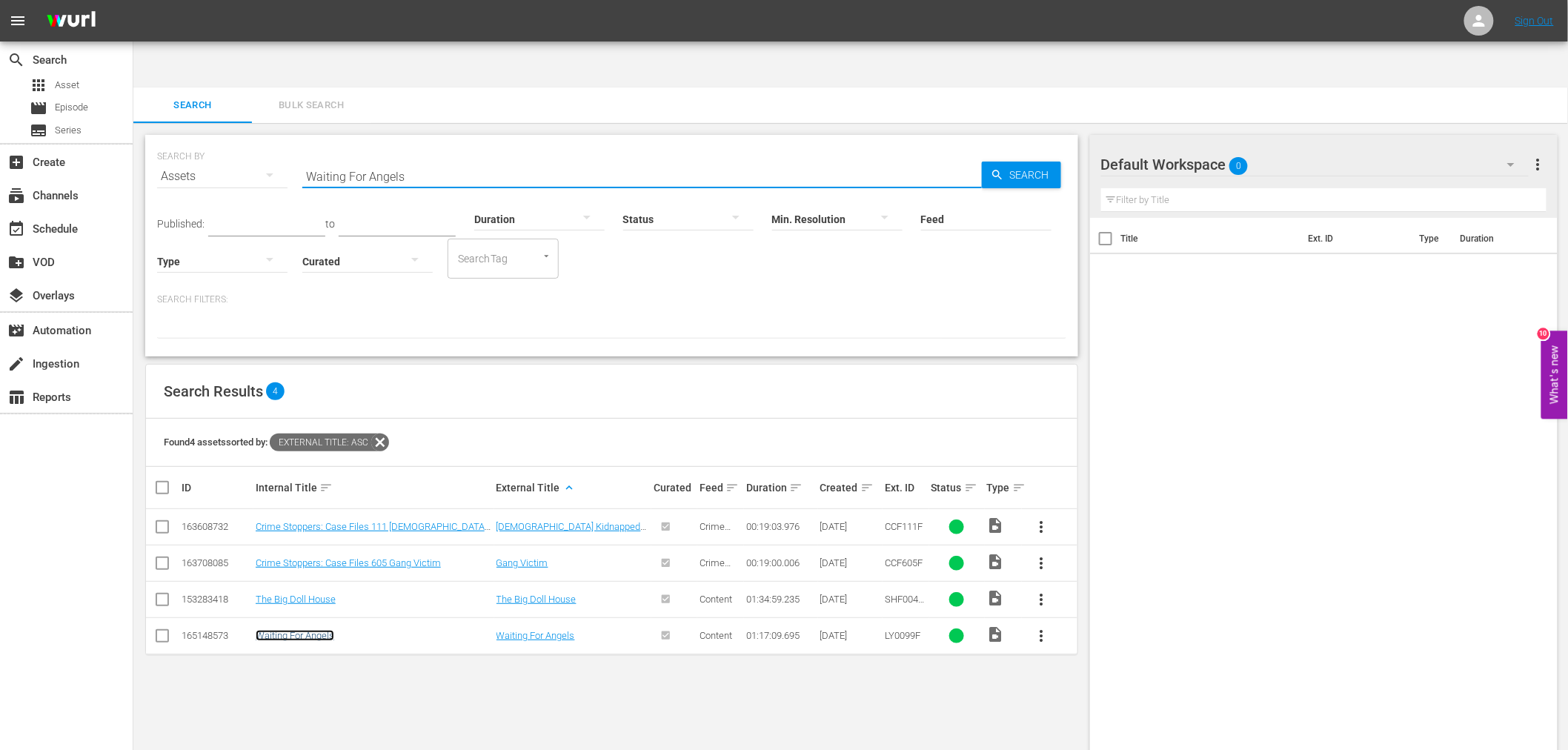
click at [269, 630] on link "Waiting For Angels" at bounding box center [295, 636] width 78 height 11
drag, startPoint x: 448, startPoint y: 124, endPoint x: 299, endPoint y: 123, distance: 149.0
click at [299, 141] on div "SEARCH BY Search By Assets Search ID, Title, Description, Keywords, or Category…" at bounding box center [611, 168] width 910 height 53
paste input "35 & Ticking"
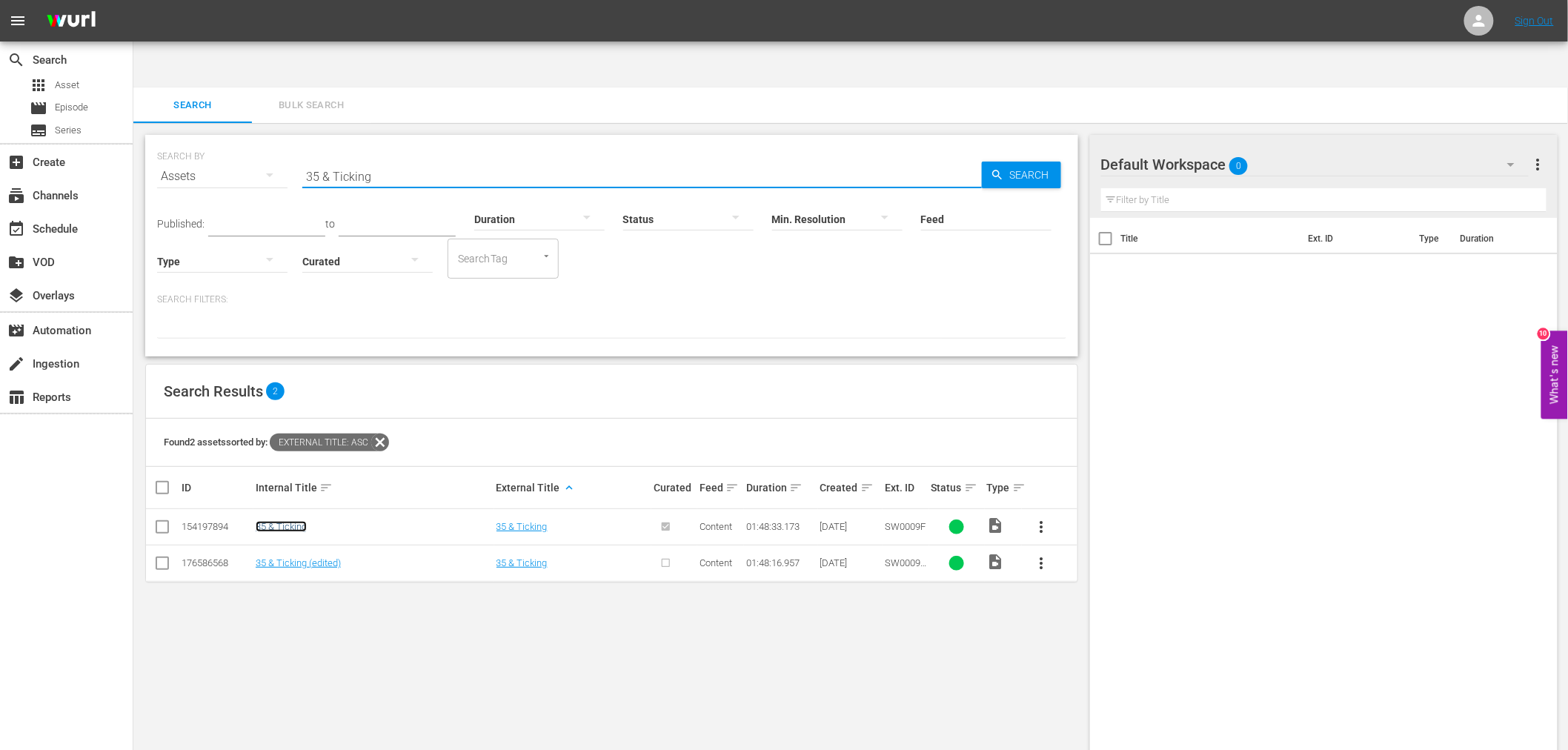
click at [293, 521] on link "35 & Ticking" at bounding box center [281, 526] width 51 height 11
click at [291, 557] on link "35 & Ticking (edited)" at bounding box center [298, 563] width 85 height 11
drag, startPoint x: 476, startPoint y: 125, endPoint x: 298, endPoint y: 128, distance: 178.0
click at [300, 141] on div "SEARCH BY Search By Assets Search ID, Title, Description, Keywords, or Category…" at bounding box center [611, 168] width 910 height 53
paste input "Chasing Normality"
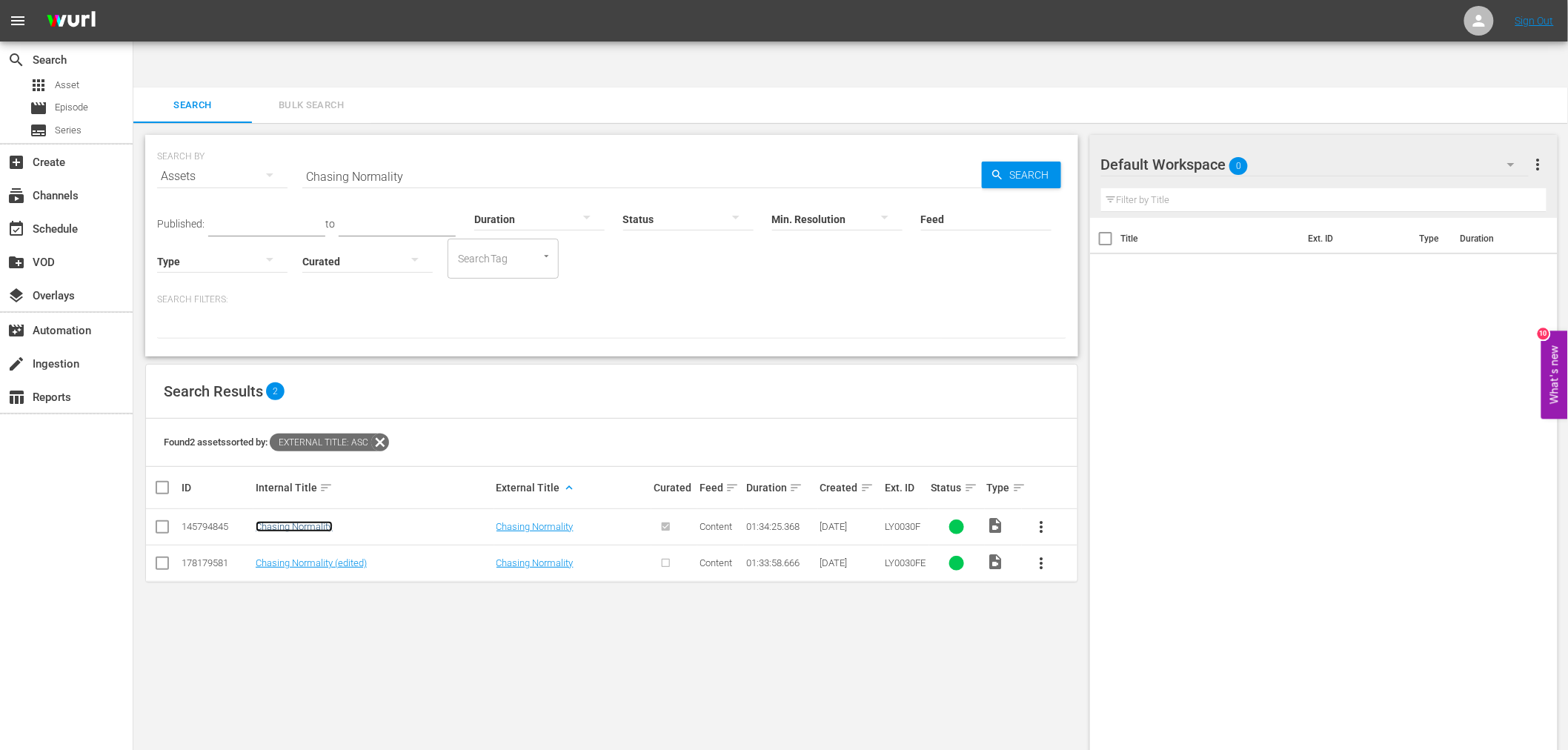
click at [295, 521] on link "Chasing Normality" at bounding box center [294, 526] width 77 height 11
click at [293, 557] on link "Chasing Normality (edited)" at bounding box center [311, 563] width 111 height 11
drag, startPoint x: 450, startPoint y: 128, endPoint x: 268, endPoint y: 114, distance: 182.5
click at [268, 141] on div "SEARCH BY Search By Assets Search ID, Title, Description, Keywords, or Category…" at bounding box center [611, 168] width 910 height 53
paste input "El Condor"
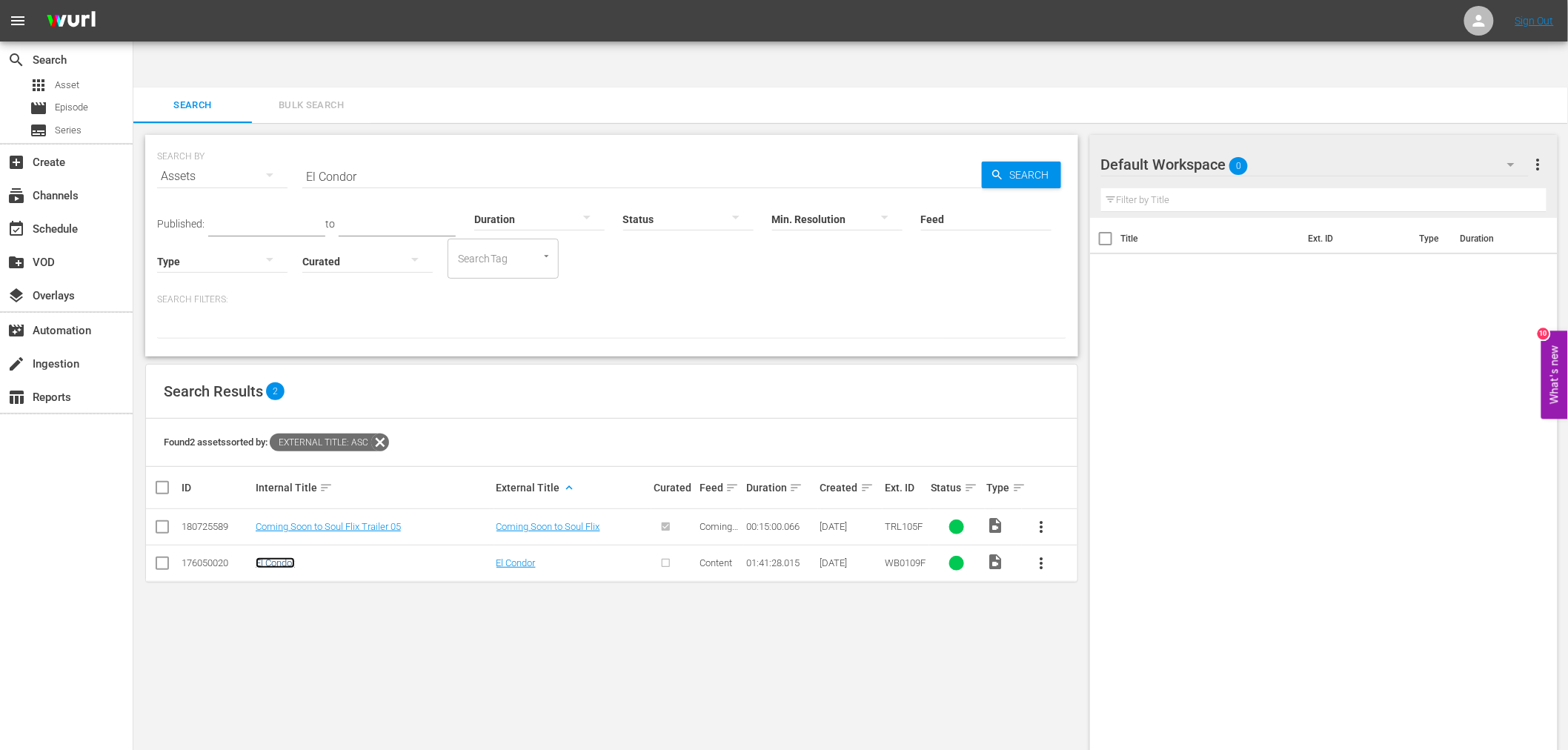
click at [282, 557] on link "El Condor" at bounding box center [276, 563] width 40 height 11
drag, startPoint x: 371, startPoint y: 129, endPoint x: 296, endPoint y: 120, distance: 75.5
click at [296, 141] on div "SEARCH BY Search By Assets Search ID, Title, Description, Keywords, or Category…" at bounding box center [611, 168] width 910 height 53
paste input "Like It Was Yesterday"
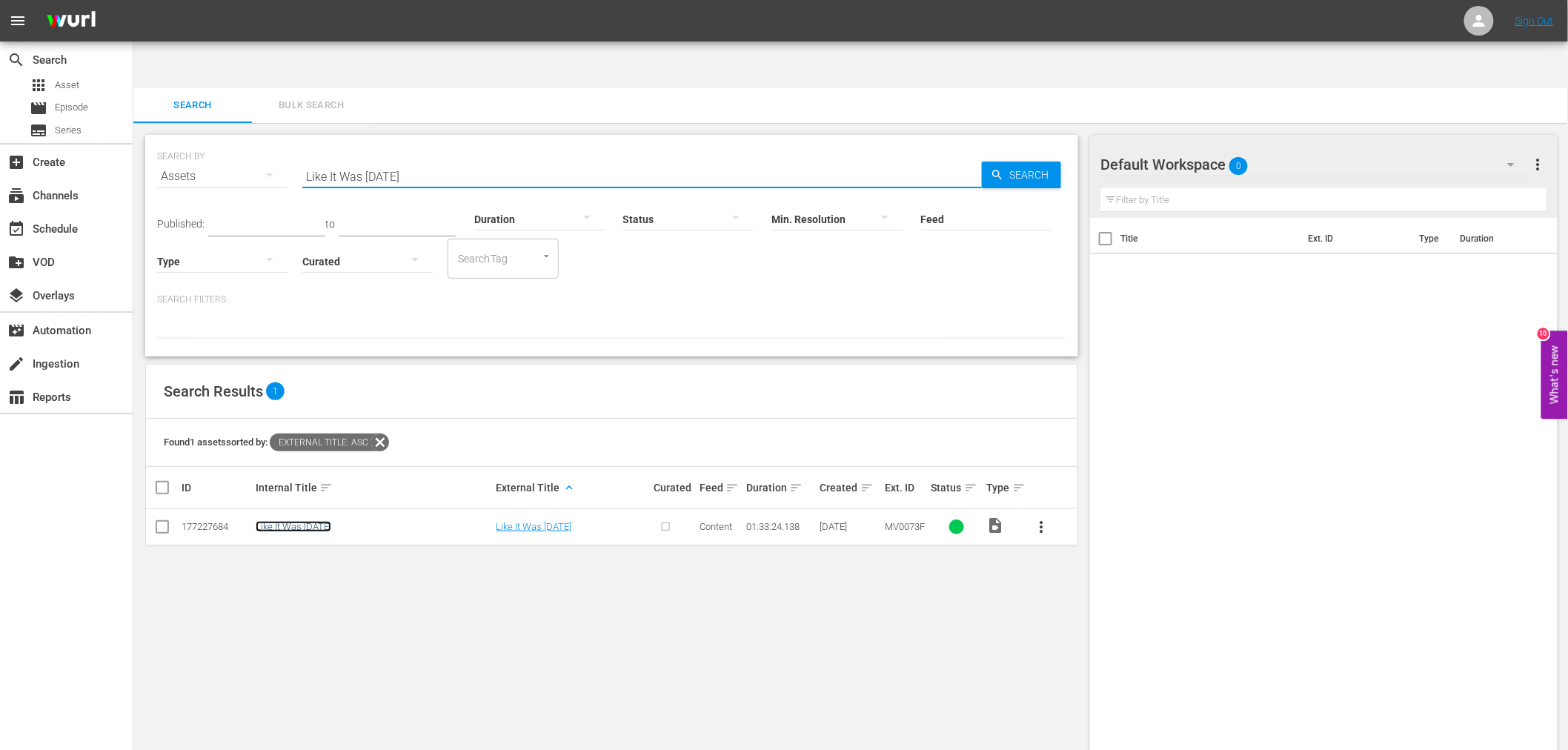
click at [301, 521] on link "Like It Was Yesterday" at bounding box center [293, 526] width 75 height 11
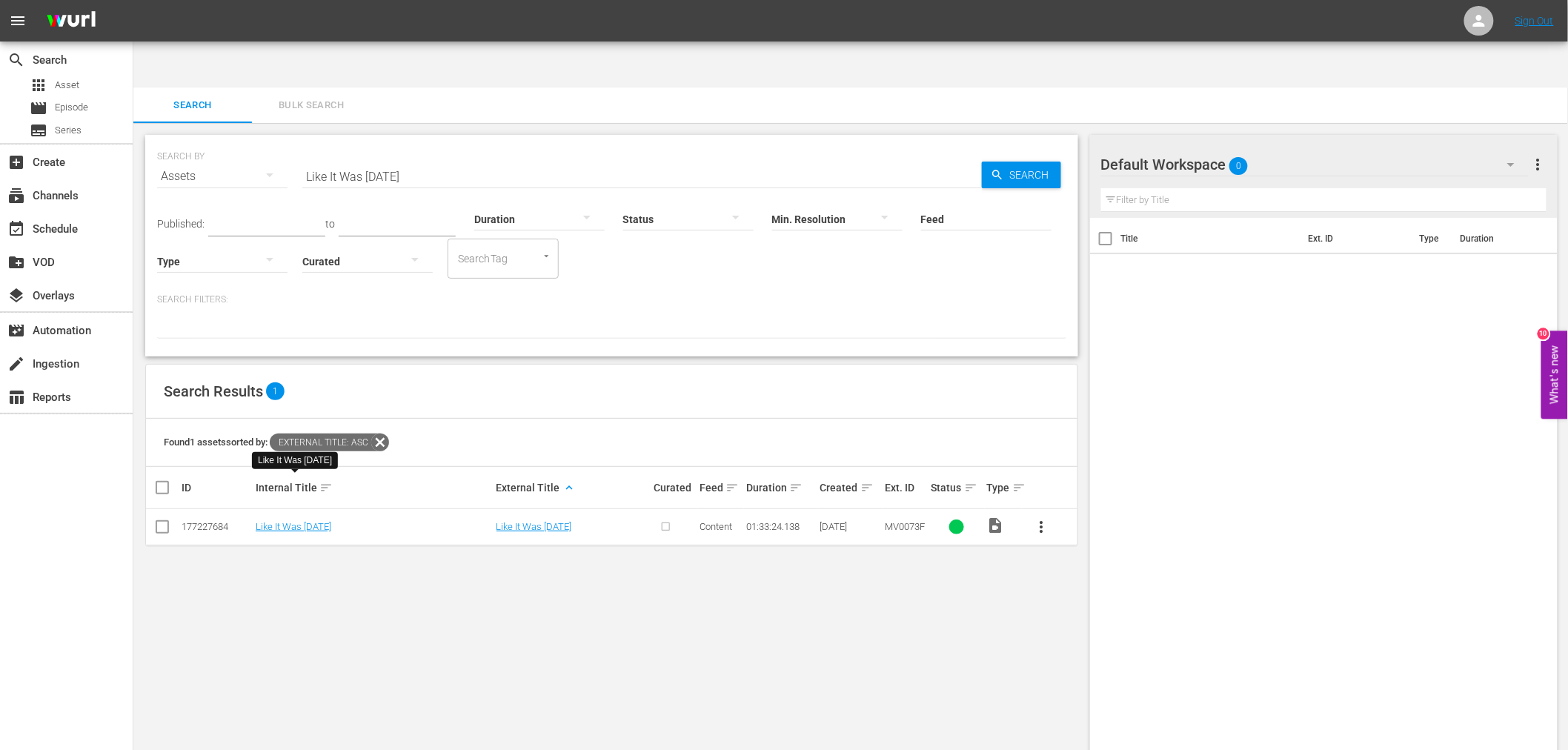
drag, startPoint x: 554, startPoint y: 108, endPoint x: 292, endPoint y: 143, distance: 264.3
click at [292, 141] on div "SEARCH BY Search By Assets Search ID, Title, Description, Keywords, or Category…" at bounding box center [611, 168] width 910 height 53
click at [378, 158] on input "Like It Was Yesterday" at bounding box center [642, 176] width 680 height 36
paste input "ong Kiss Goodnight, The"
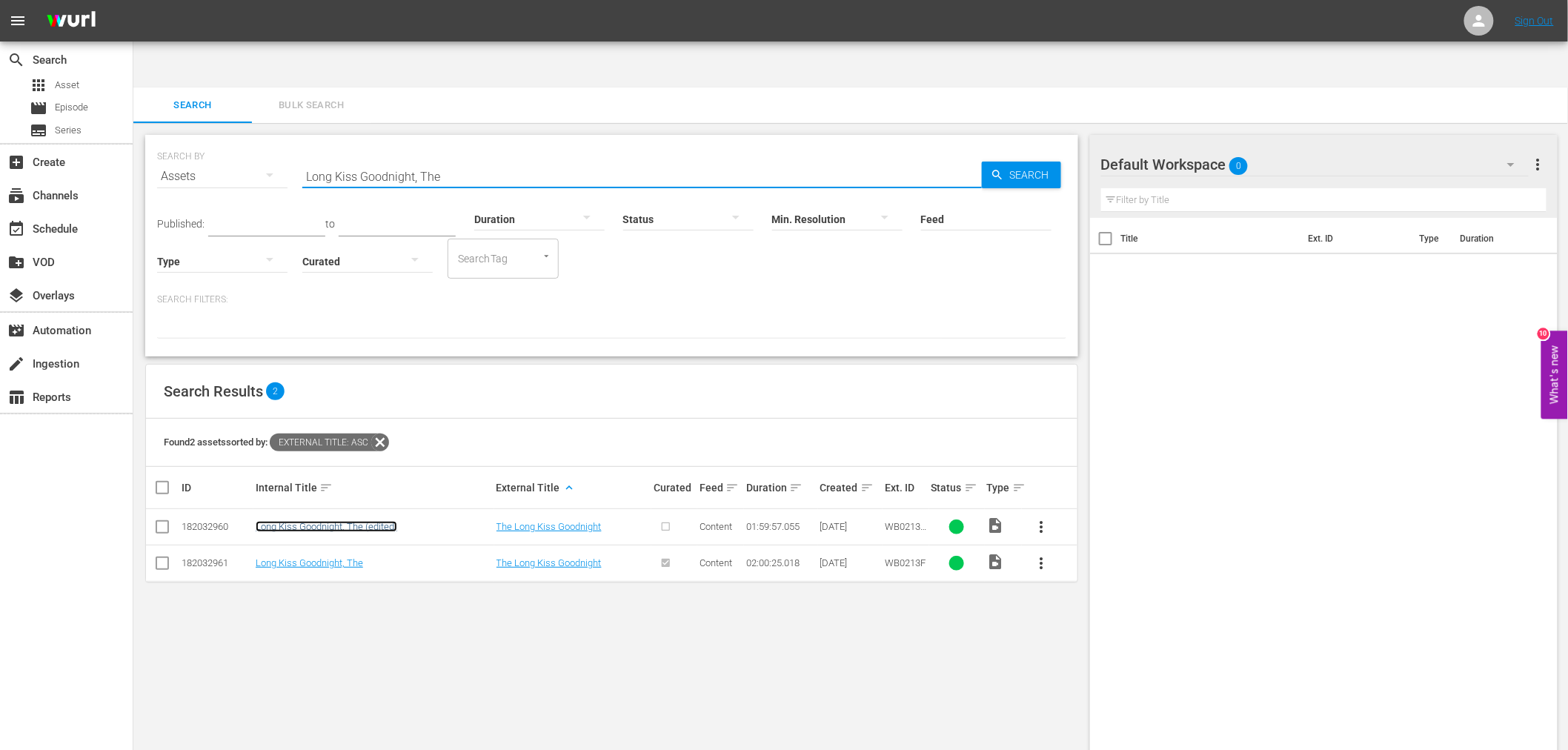
click at [323, 521] on link "Long Kiss Goodnight, The (edited)" at bounding box center [327, 526] width 142 height 11
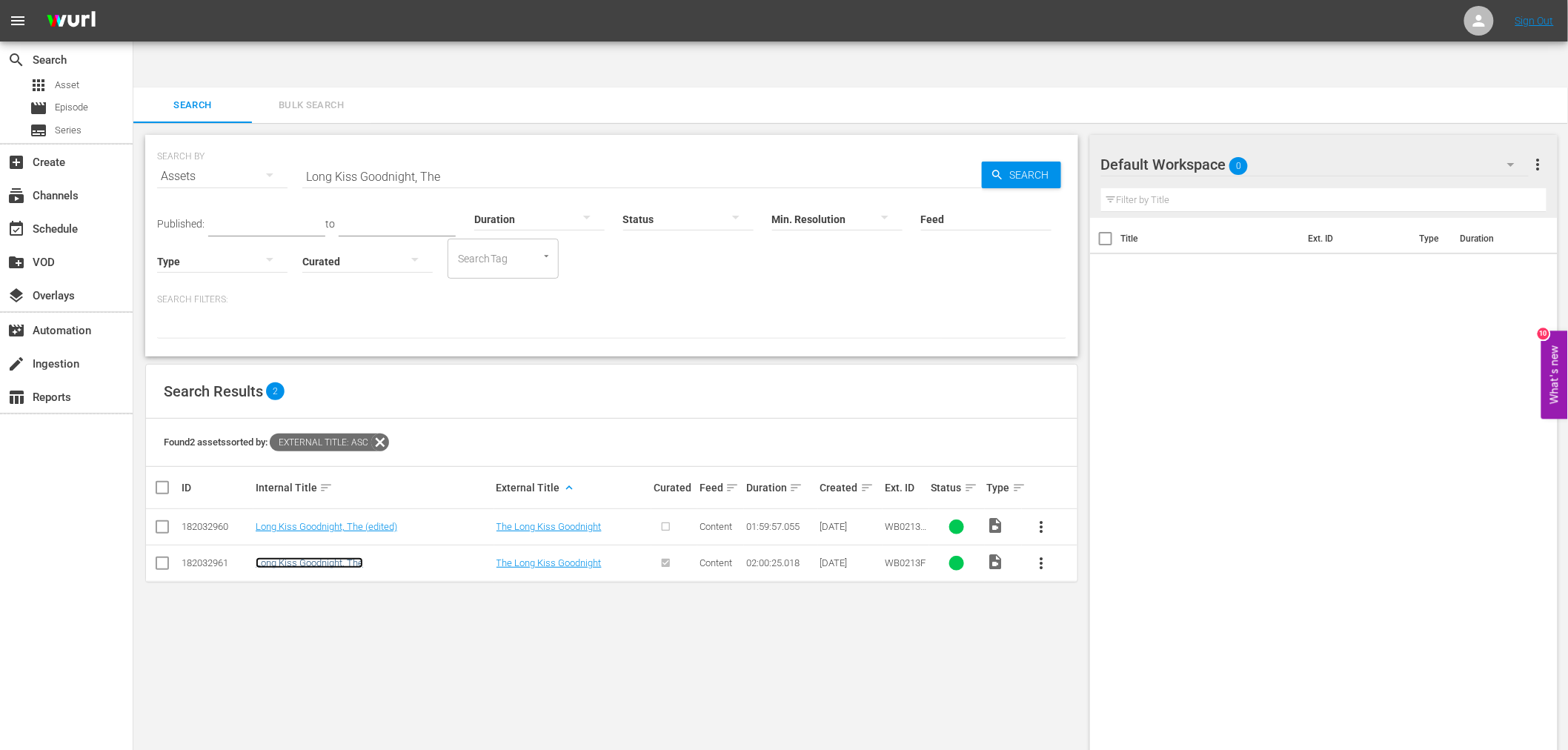
click at [320, 557] on link "Long Kiss Goodnight, The" at bounding box center [309, 563] width 107 height 11
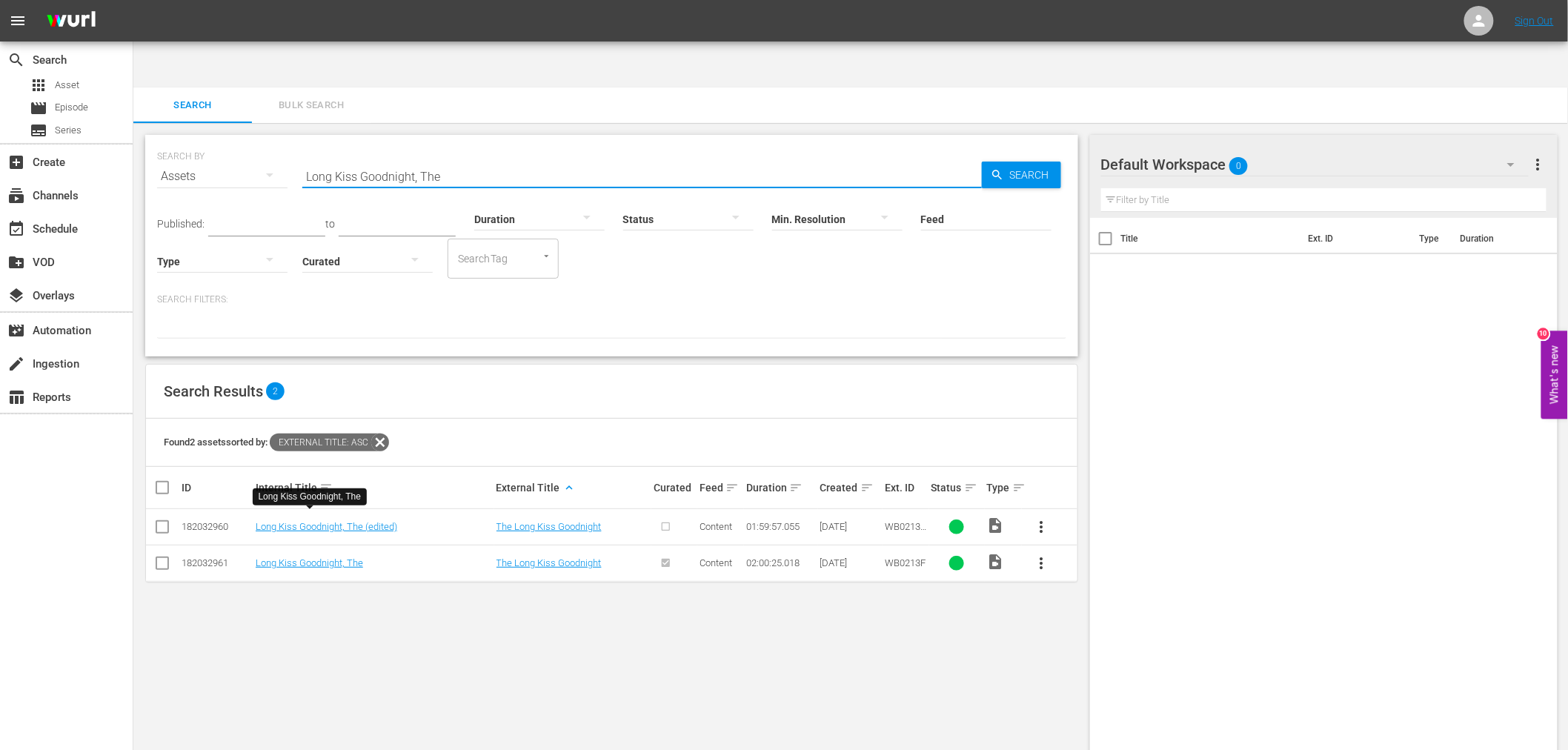
click at [249, 141] on div "SEARCH BY Search By Assets Search ID, Title, Description, Keywords, or Category…" at bounding box center [611, 168] width 910 height 53
paste input "My Only Fan"
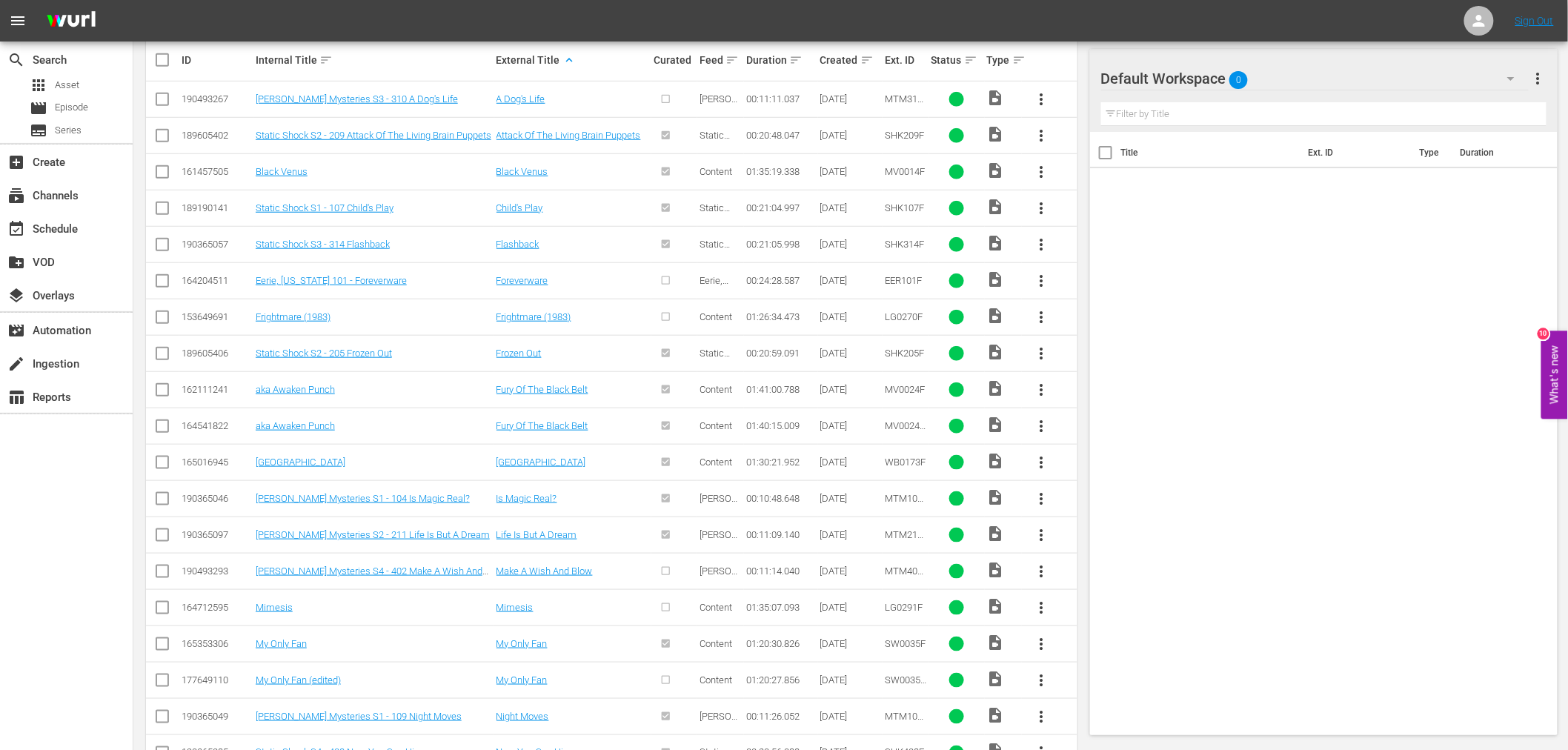
scroll to position [421, 0]
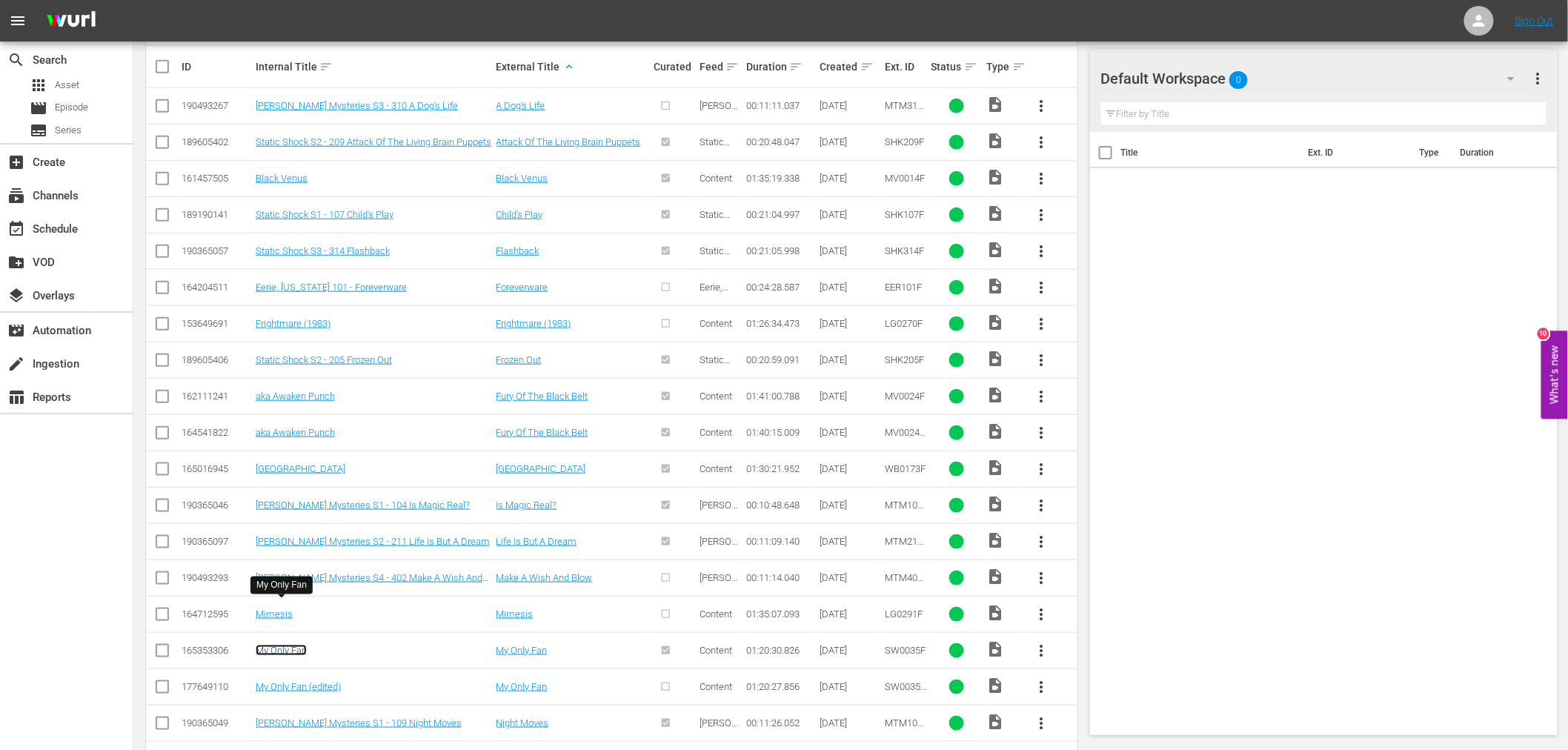
click at [279, 645] on link "My Only Fan" at bounding box center [281, 650] width 51 height 11
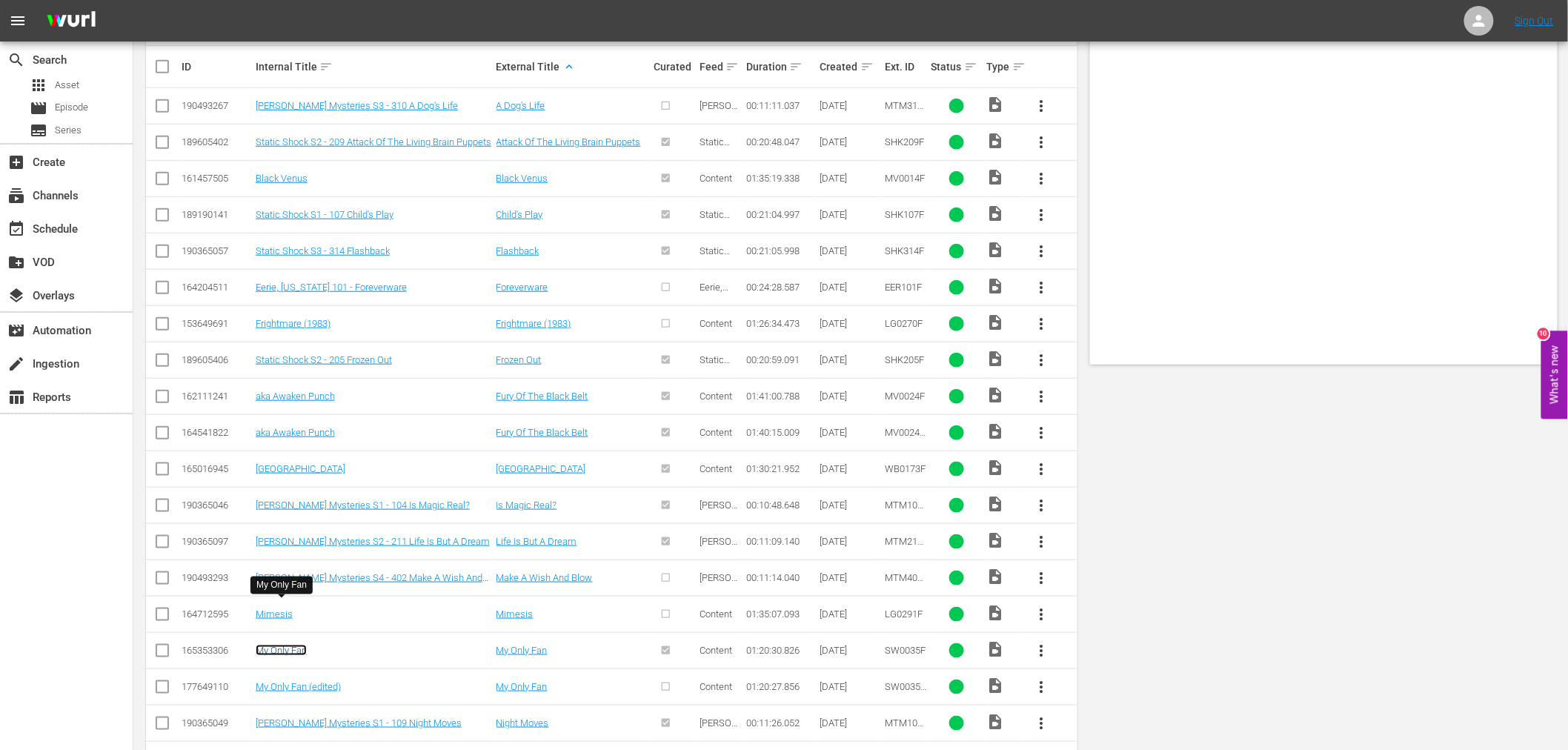
scroll to position [0, 0]
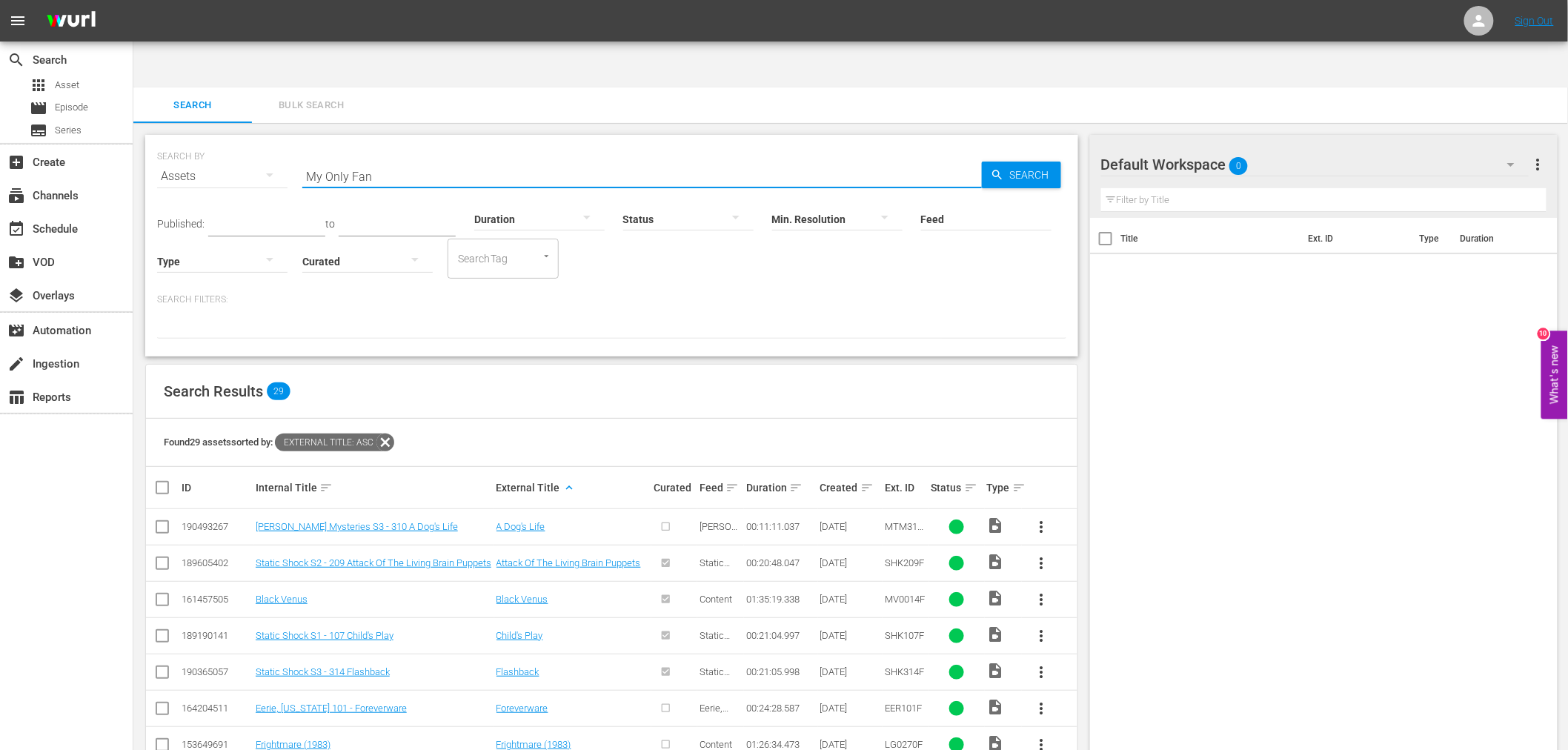
drag, startPoint x: 394, startPoint y: 136, endPoint x: 226, endPoint y: 135, distance: 168.0
click at [224, 141] on div "SEARCH BY Search By Assets Search ID, Title, Description, Keywords, or Category…" at bounding box center [611, 168] width 910 height 53
paste input "To Be Free"
type input "To Be Free"
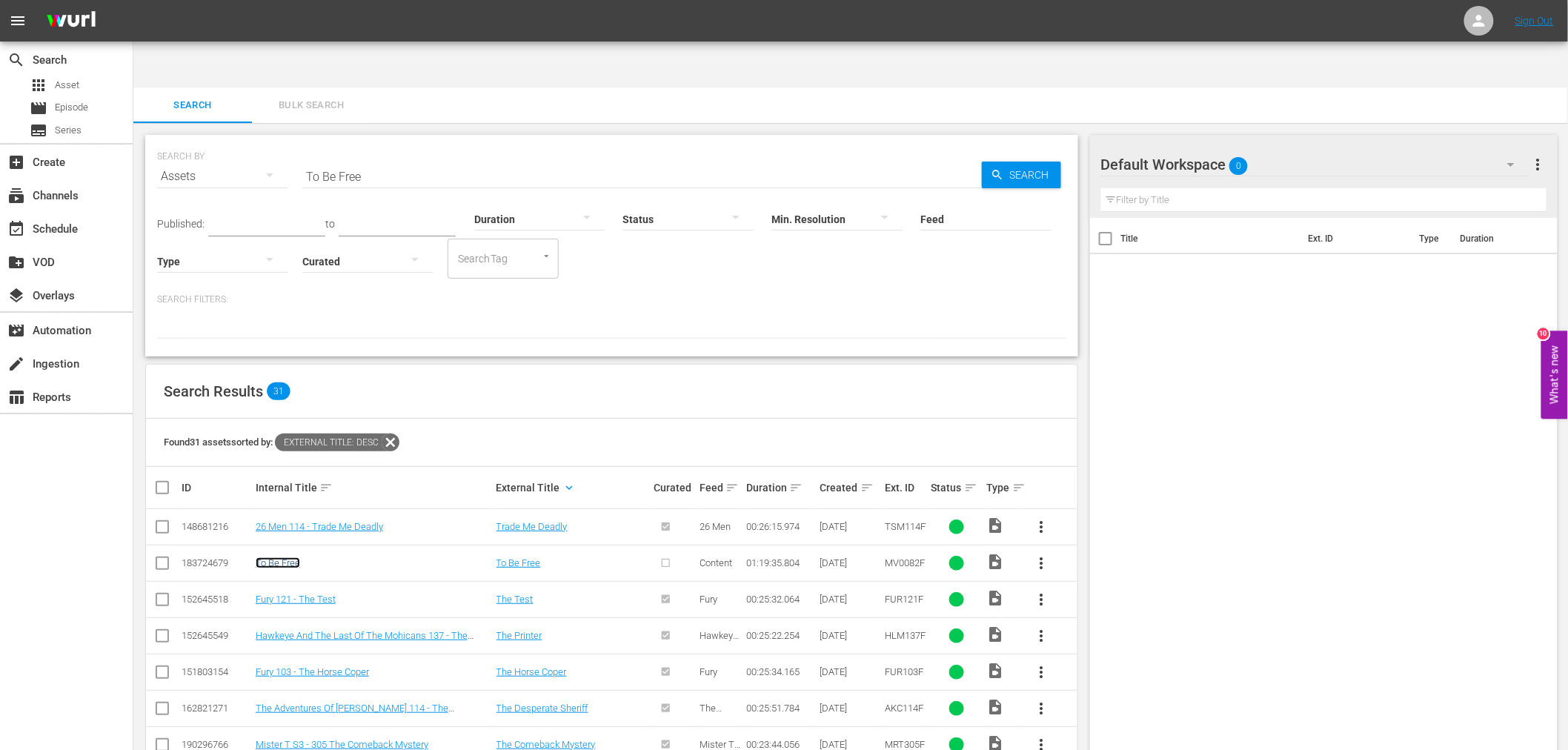
click at [286, 557] on link "To Be Free" at bounding box center [278, 563] width 44 height 11
click at [74, 614] on div "search Search apps Asset movie Episode subtitles Series add_box Create subscrip…" at bounding box center [66, 416] width 133 height 750
click at [64, 127] on span "Series" at bounding box center [68, 130] width 27 height 14
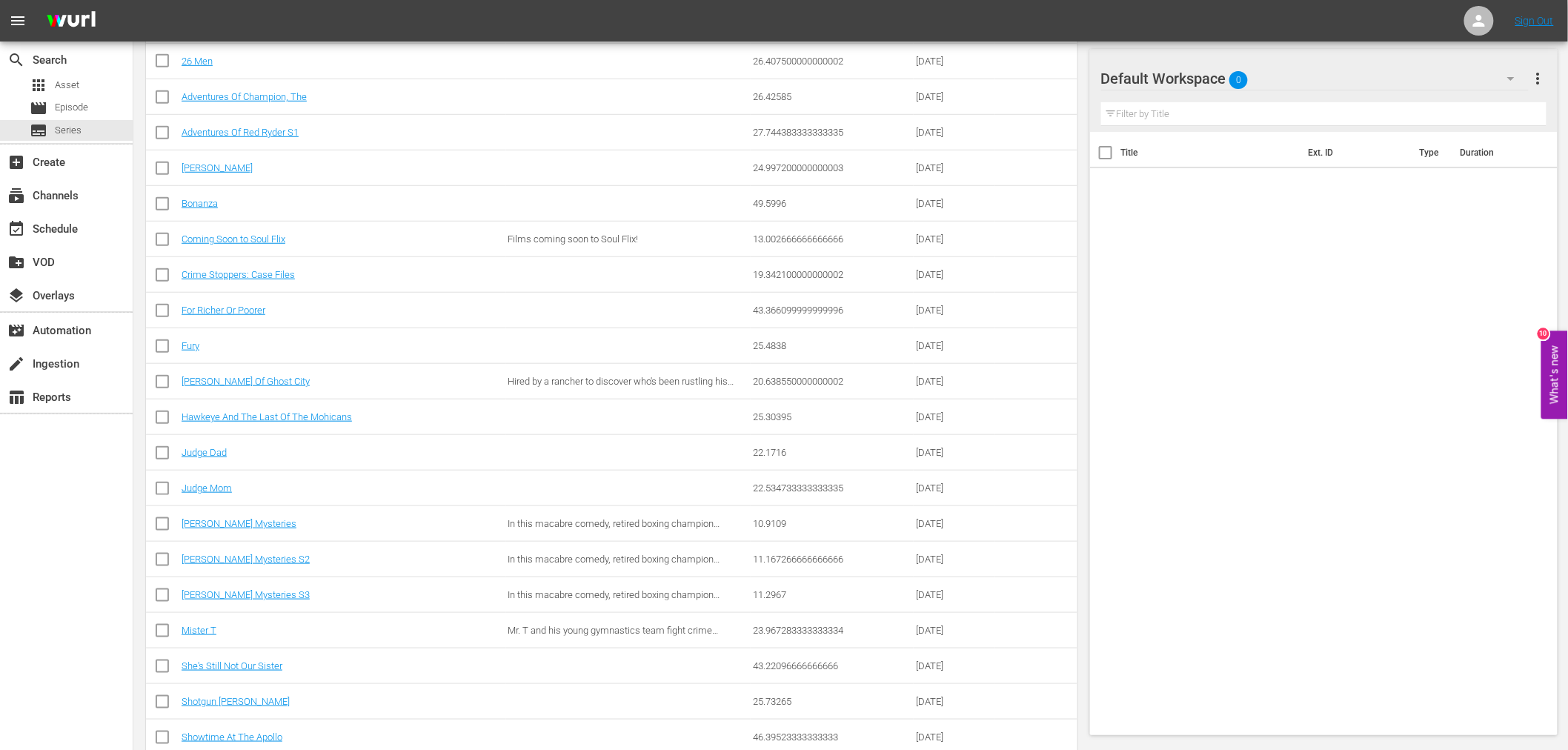
scroll to position [410, 0]
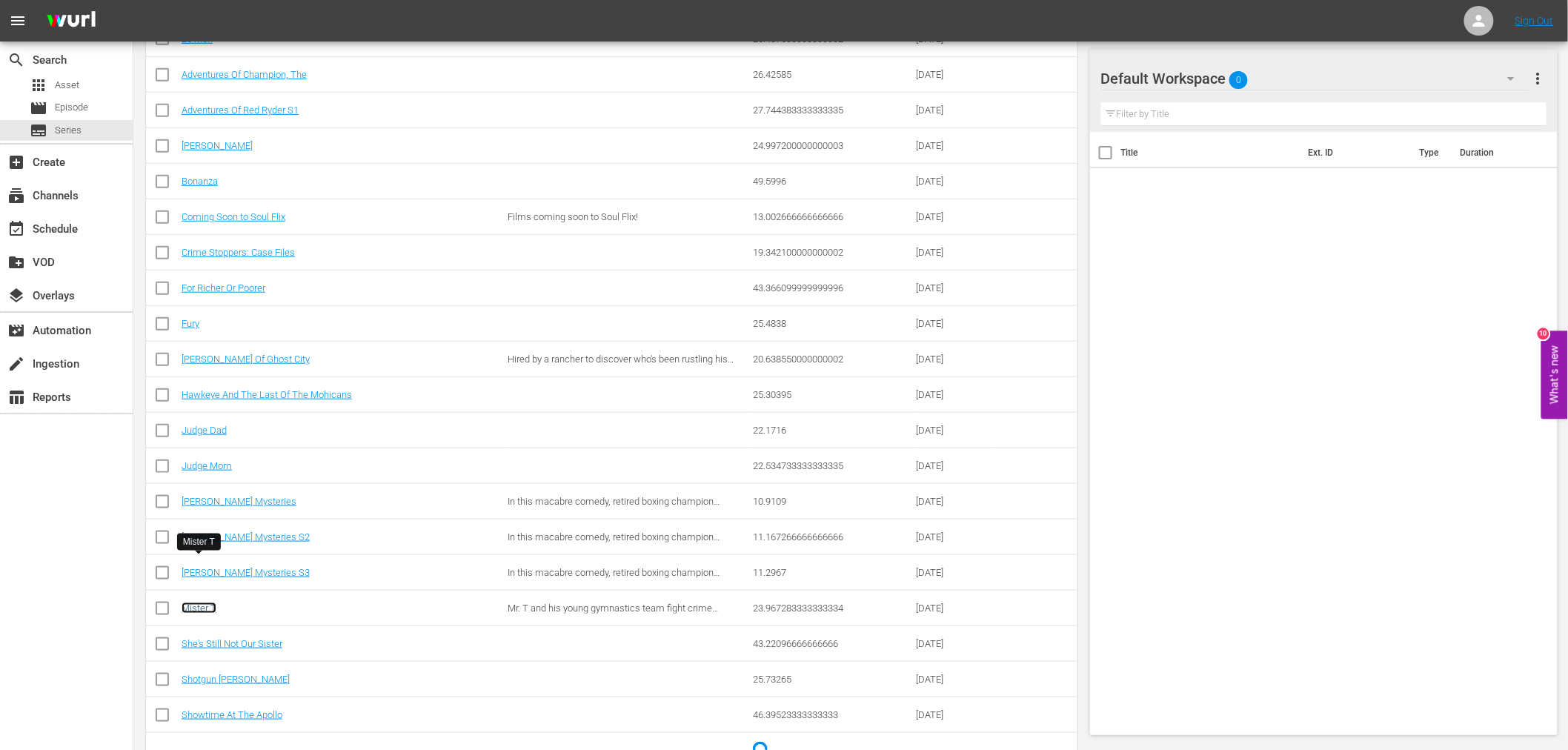
click at [200, 603] on link "Mister T" at bounding box center [199, 608] width 35 height 11
click at [241, 496] on link "Mike Tyson Mysteries" at bounding box center [239, 501] width 115 height 11
click at [257, 496] on link "Mike Tyson Mysteries" at bounding box center [239, 501] width 115 height 11
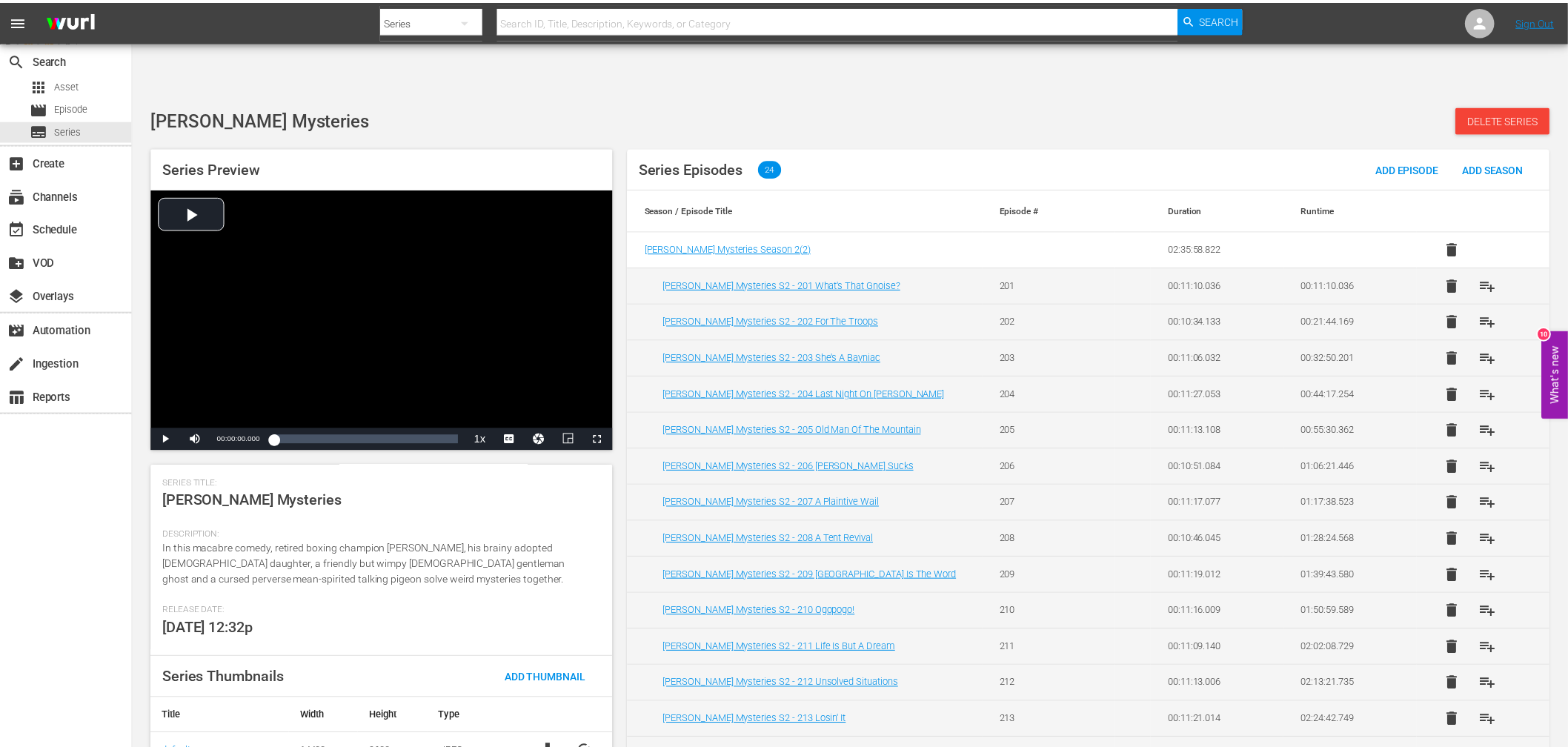
scroll to position [196, 0]
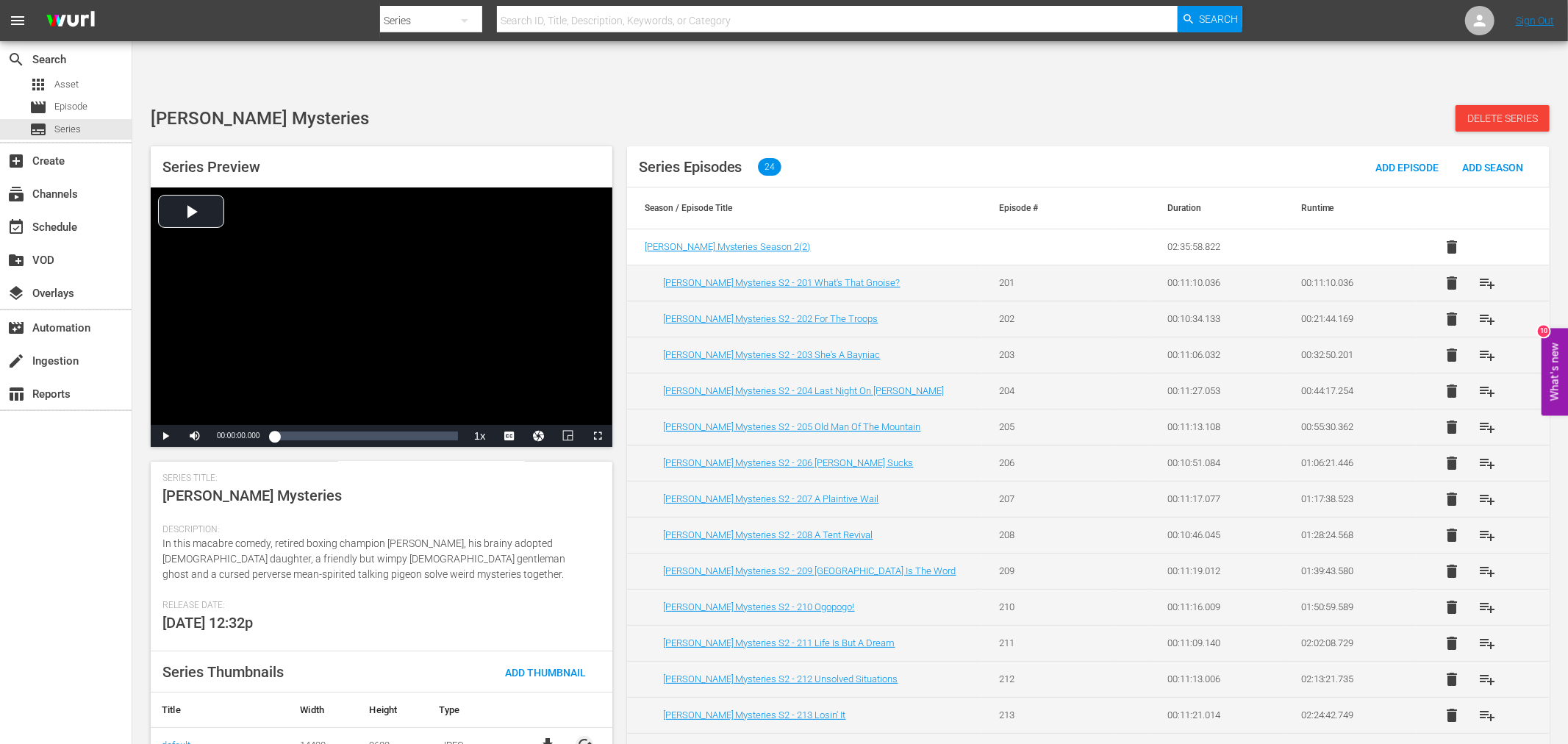
click at [581, 669] on span "cached" at bounding box center [584, 745] width 17 height 17
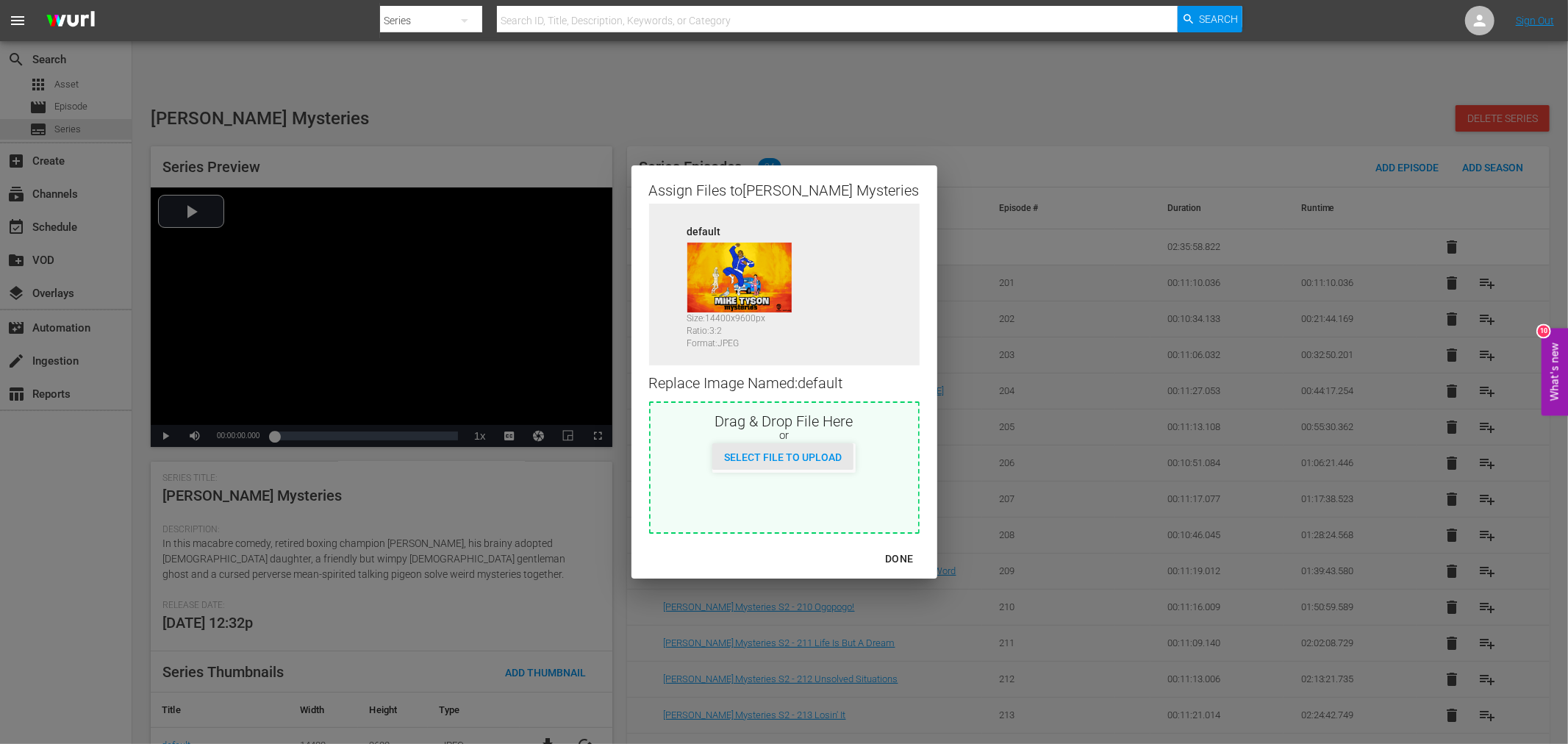
click at [769, 452] on span "Select File to Upload" at bounding box center [782, 458] width 141 height 12
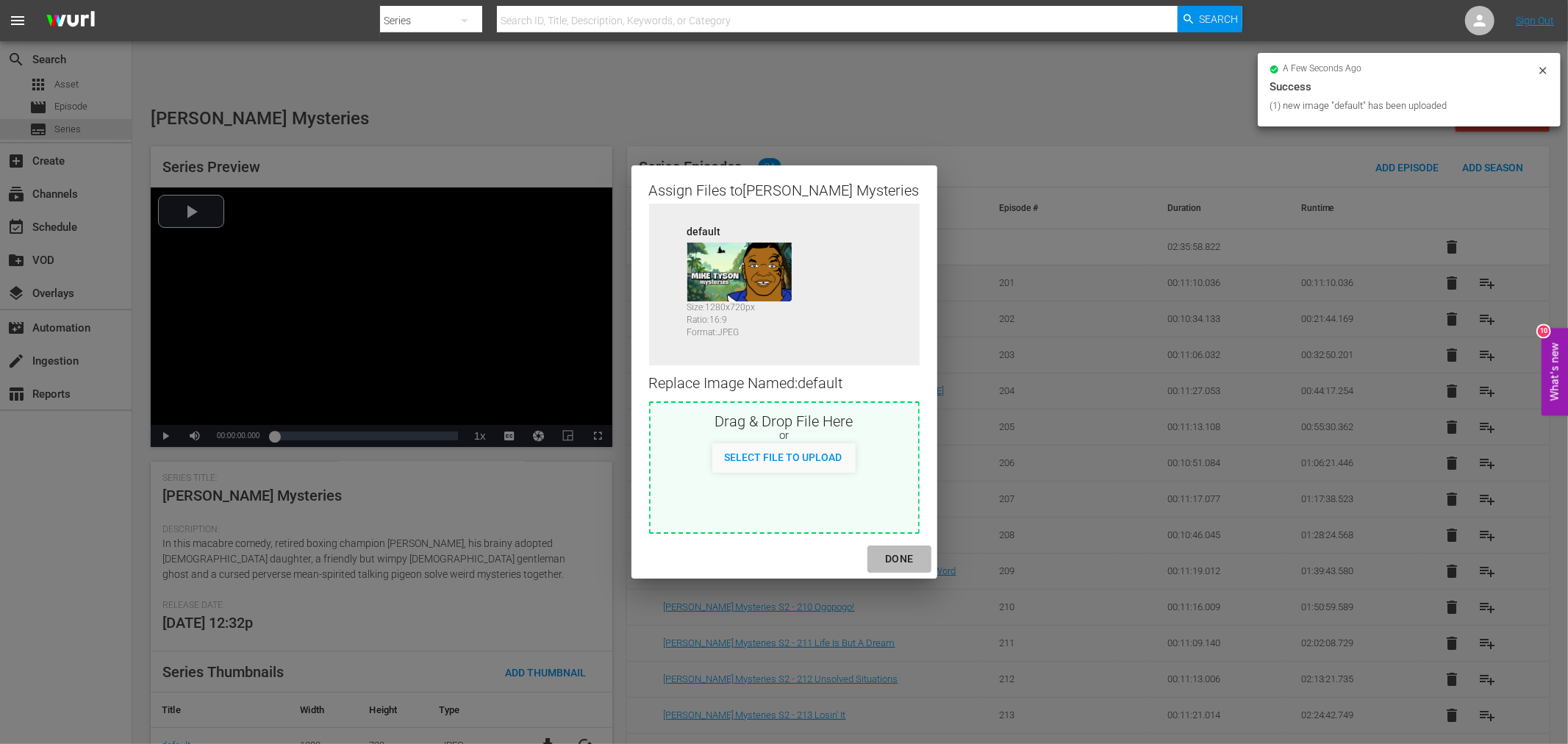
click at [893, 555] on div "DONE" at bounding box center [899, 559] width 51 height 18
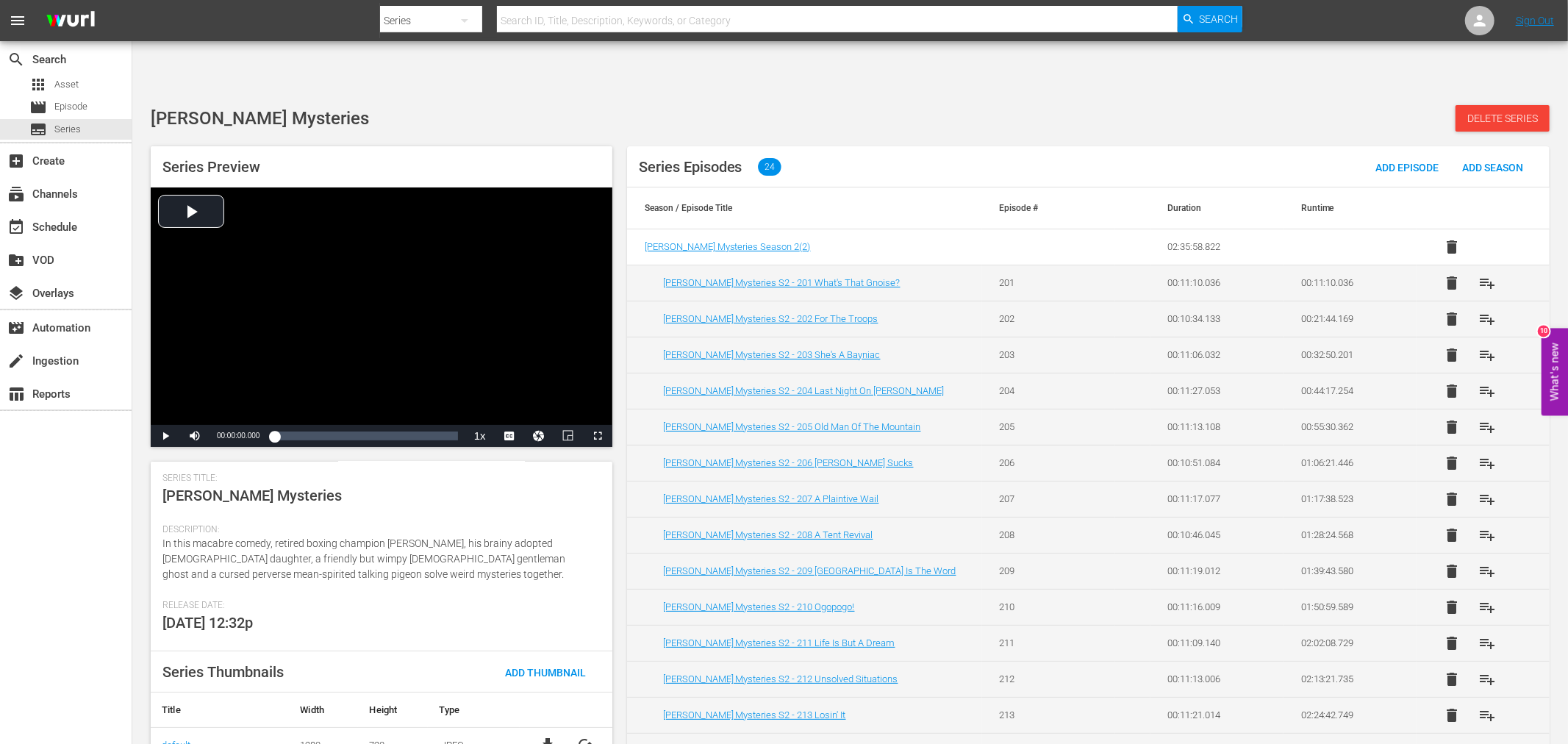
click at [861, 105] on div "Mike Tyson Mysteries Delete Series" at bounding box center [850, 118] width 1399 height 26
click at [71, 128] on span "Series" at bounding box center [67, 129] width 26 height 14
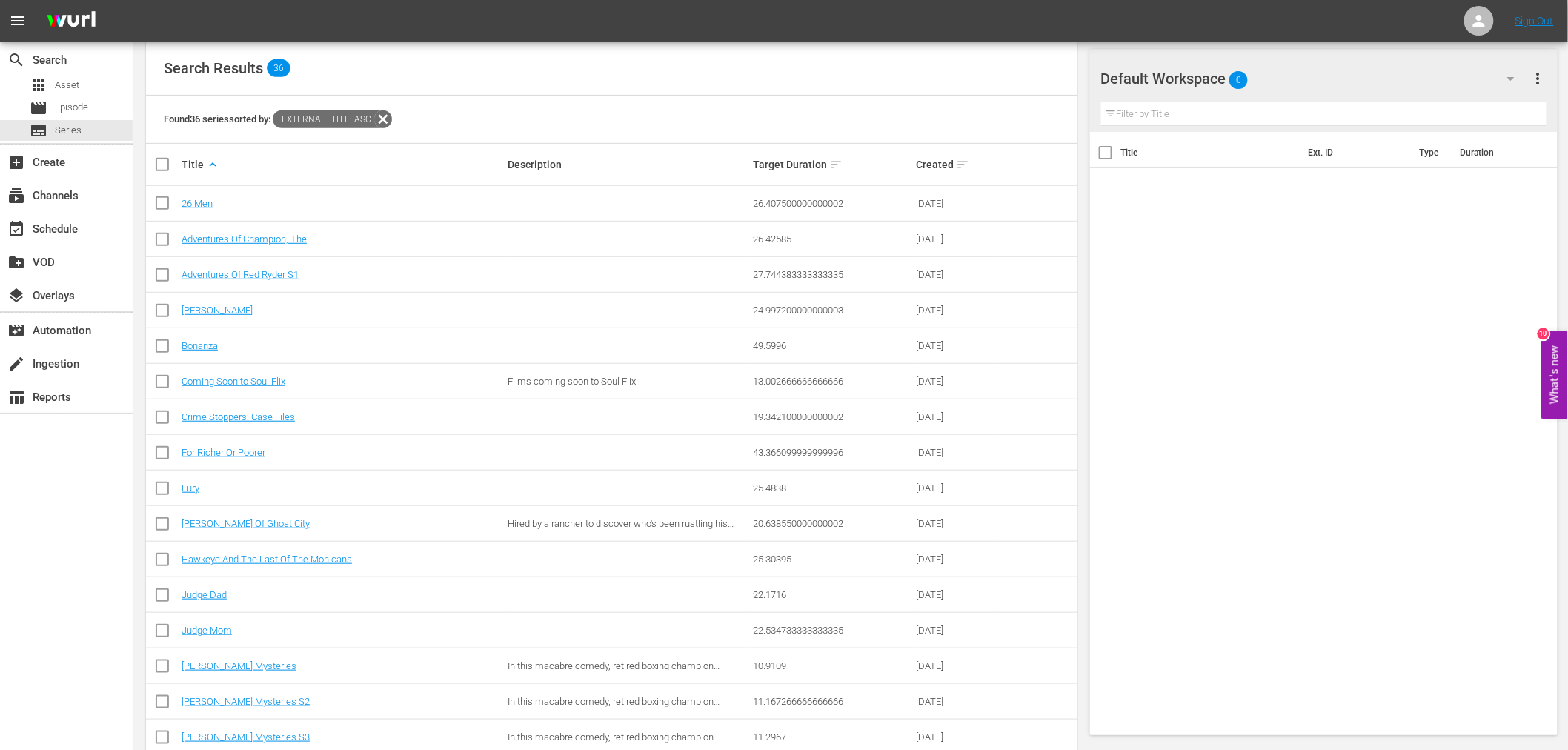
scroll to position [739, 0]
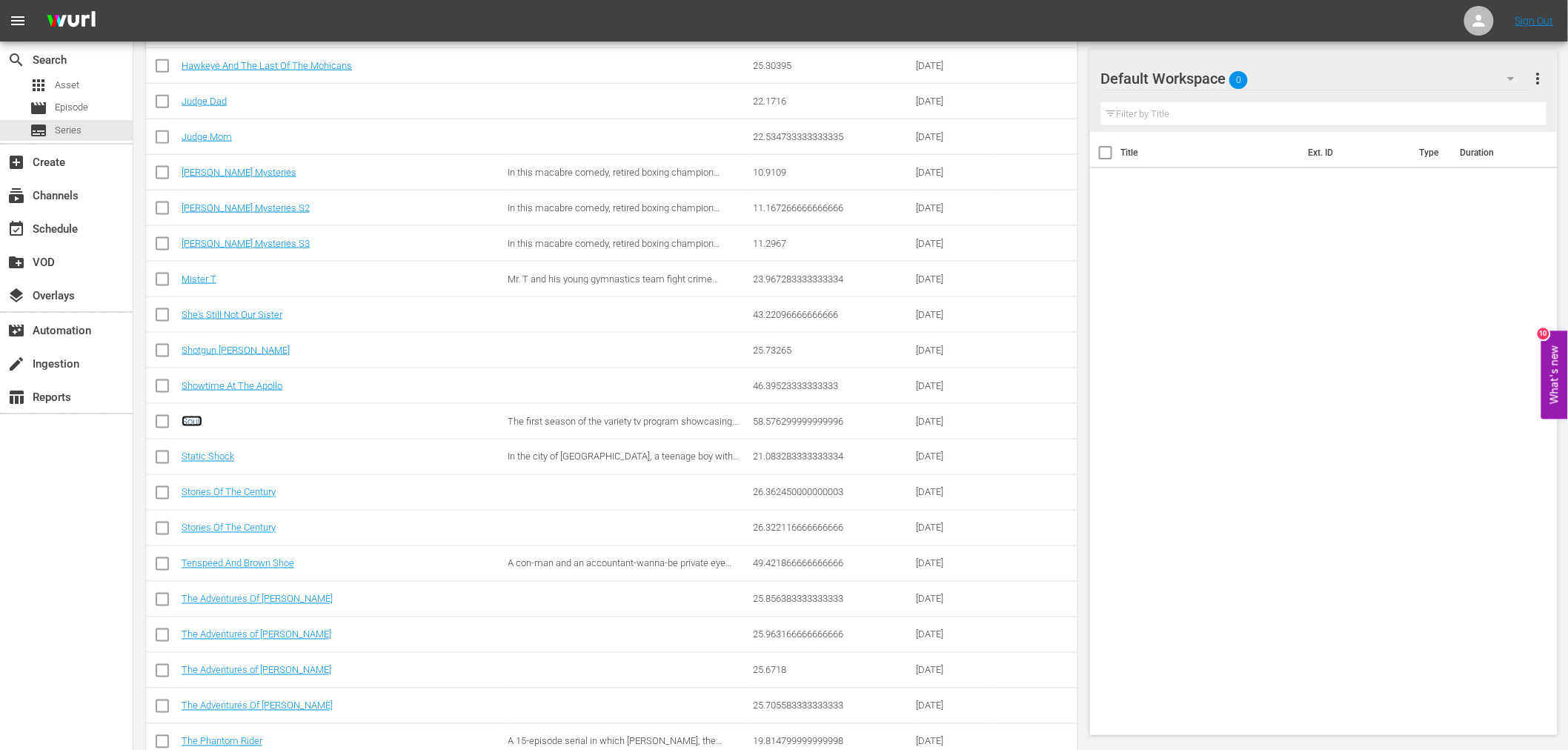
click at [190, 416] on link "Soul!" at bounding box center [192, 421] width 21 height 11
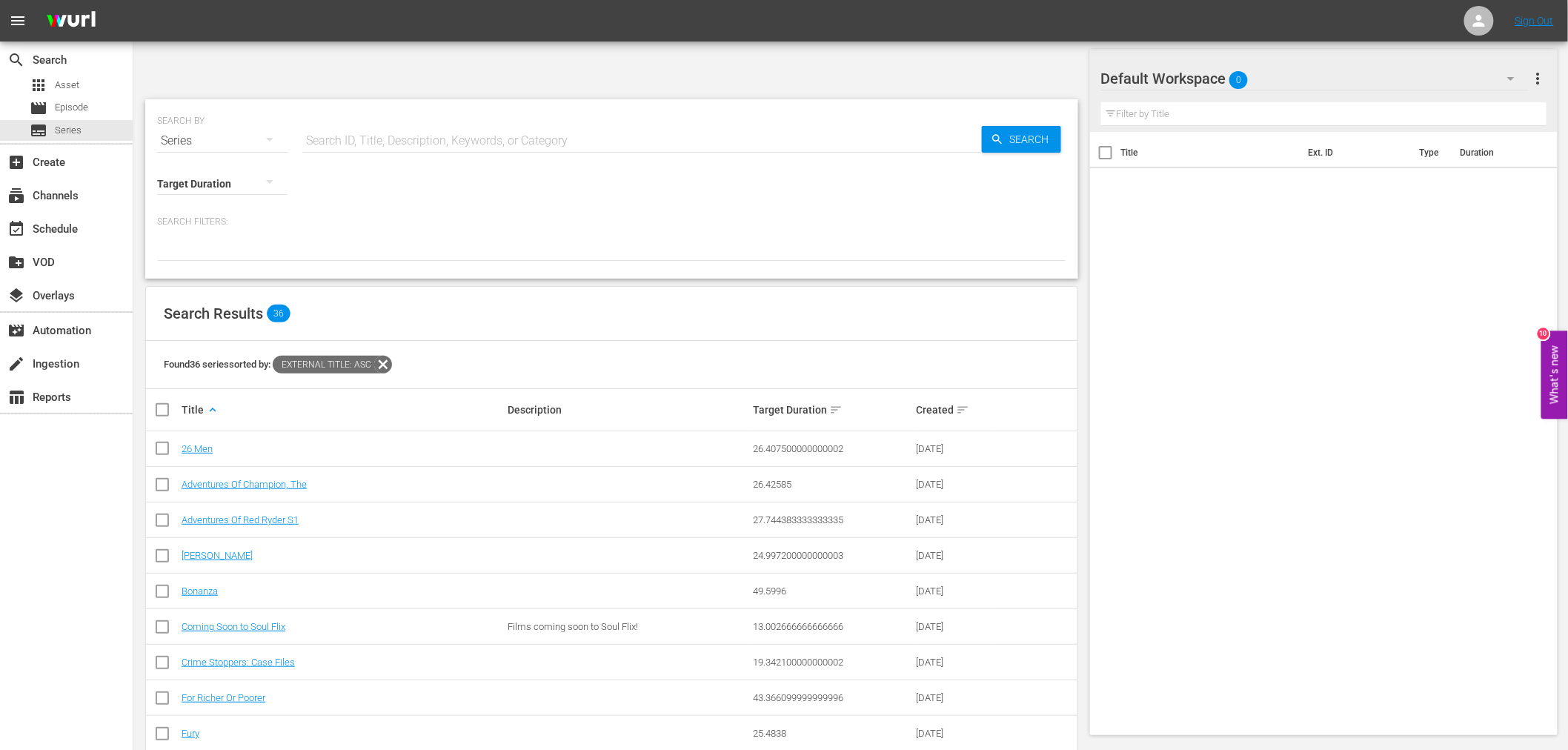
scroll to position [943, 0]
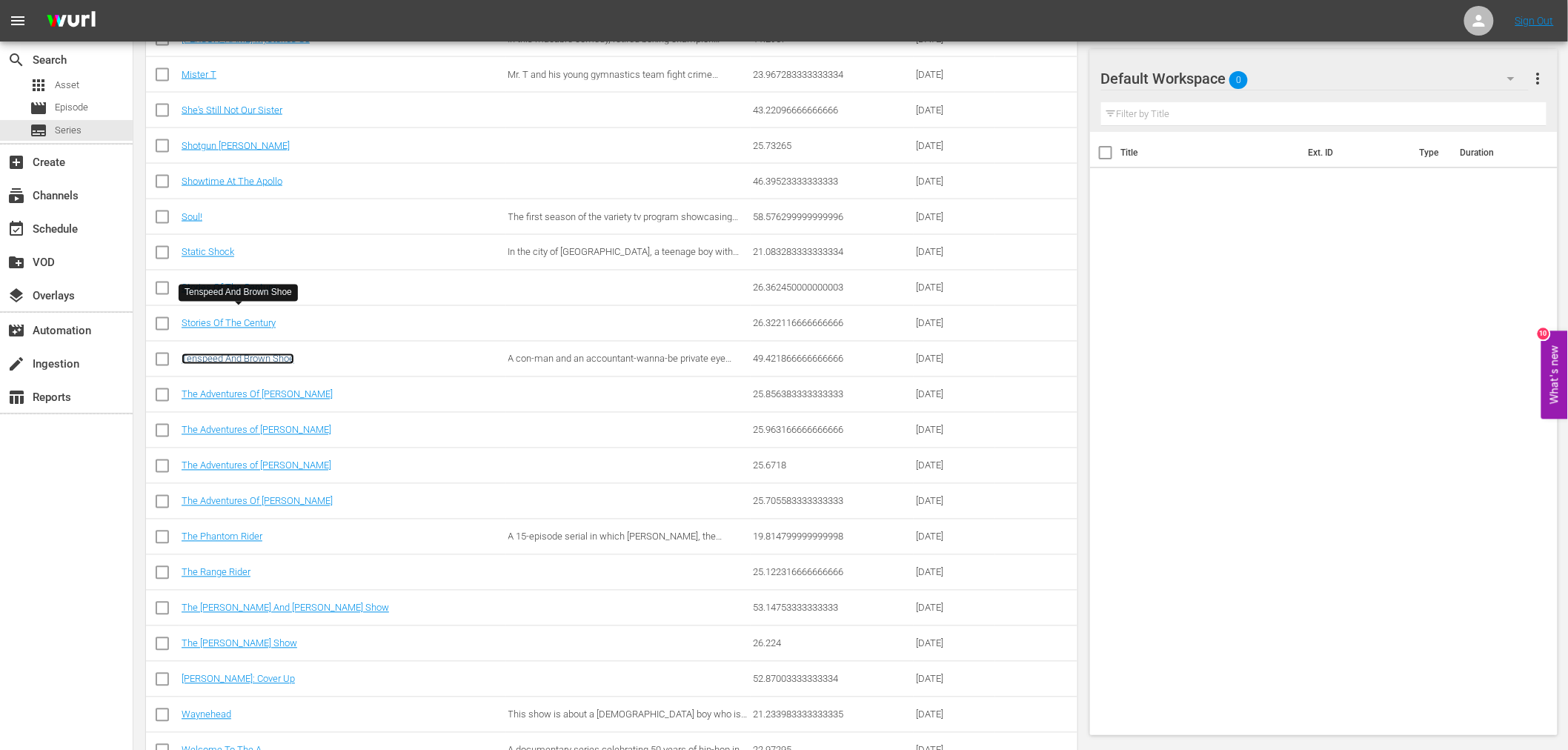
click at [223, 353] on link "Tenspeed And Brown Shoe" at bounding box center [238, 359] width 113 height 11
click at [234, 353] on link "Tenspeed And Brown Shoe" at bounding box center [238, 359] width 113 height 11
click at [240, 674] on link "Tupac: Cover Up" at bounding box center [238, 679] width 113 height 11
click at [212, 675] on link "Welcome To The A" at bounding box center [221, 750] width 80 height 11
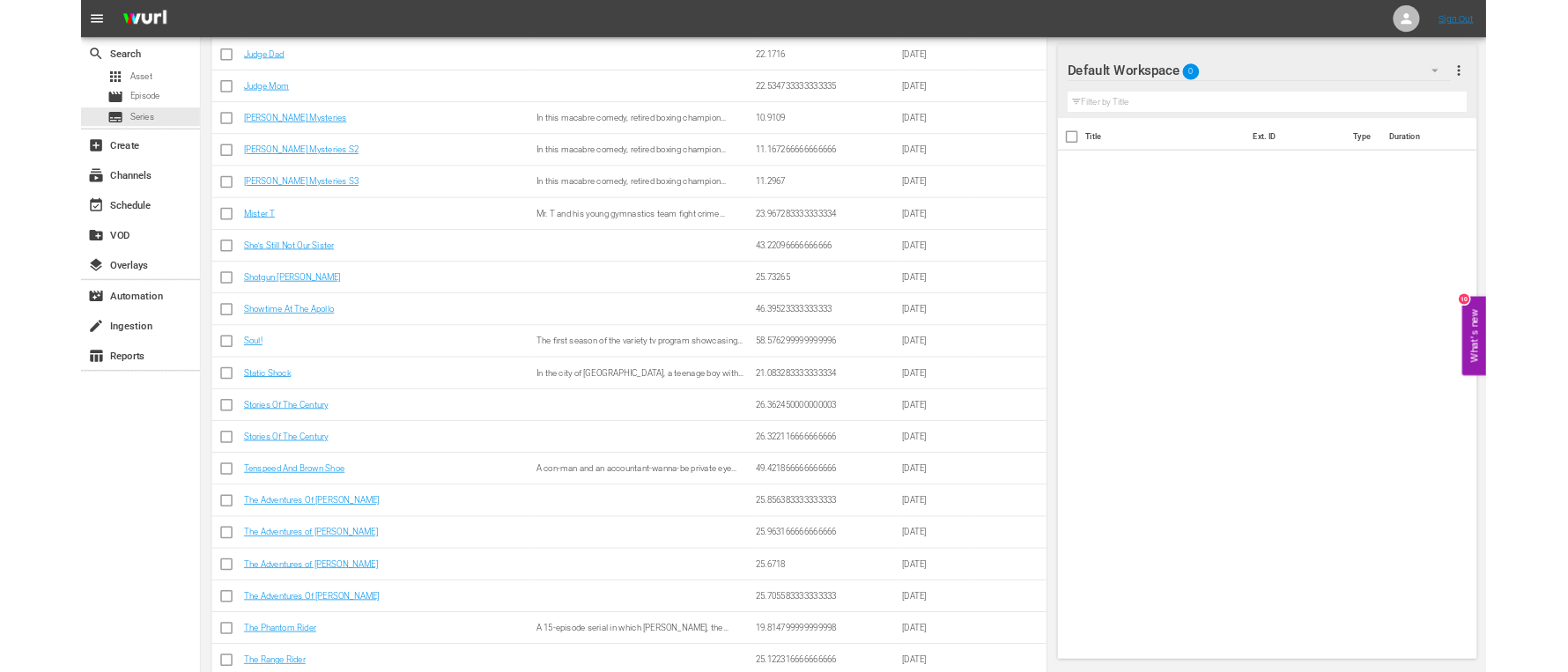
scroll to position [925, 0]
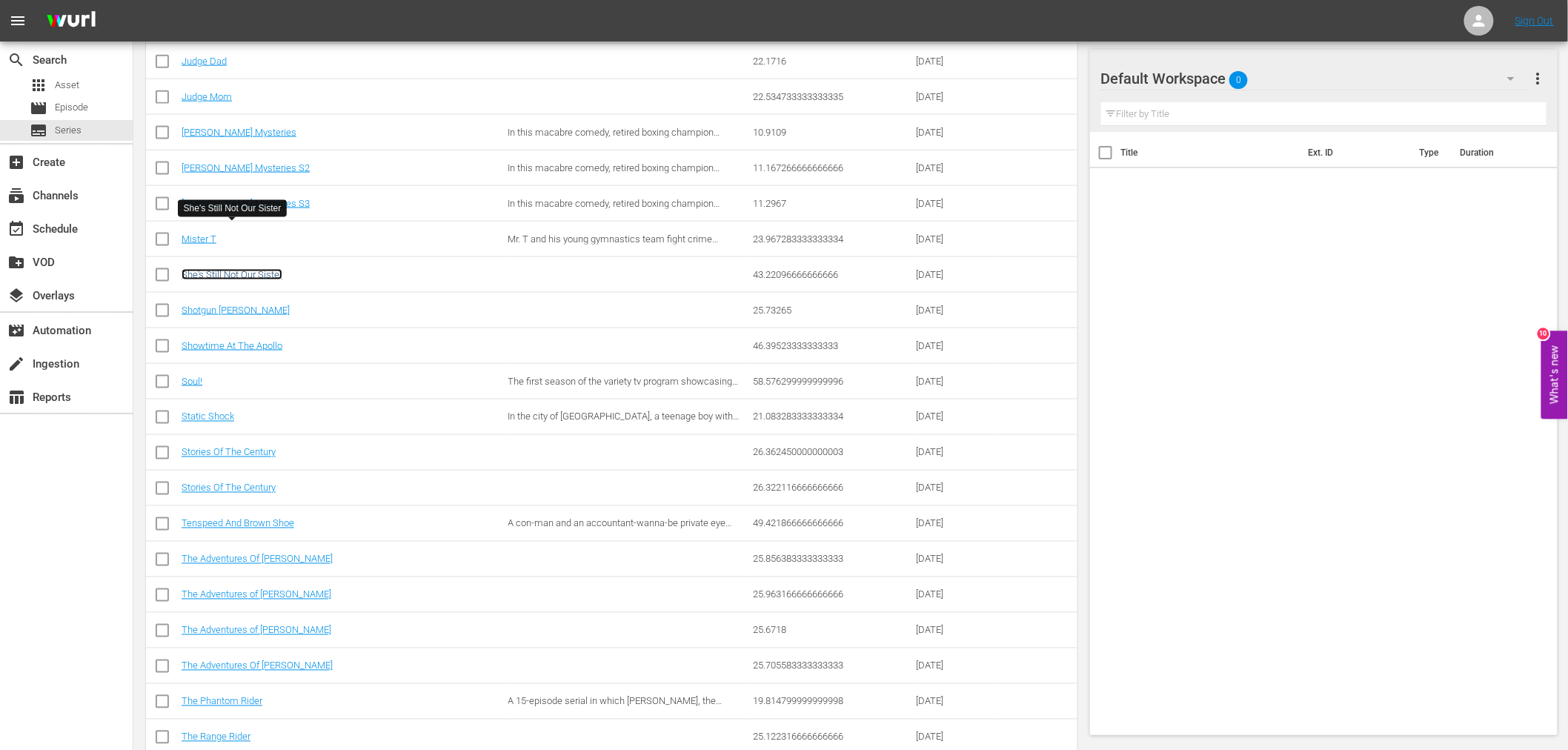
click at [255, 269] on link "She's Still Not Our Sister" at bounding box center [232, 274] width 100 height 11
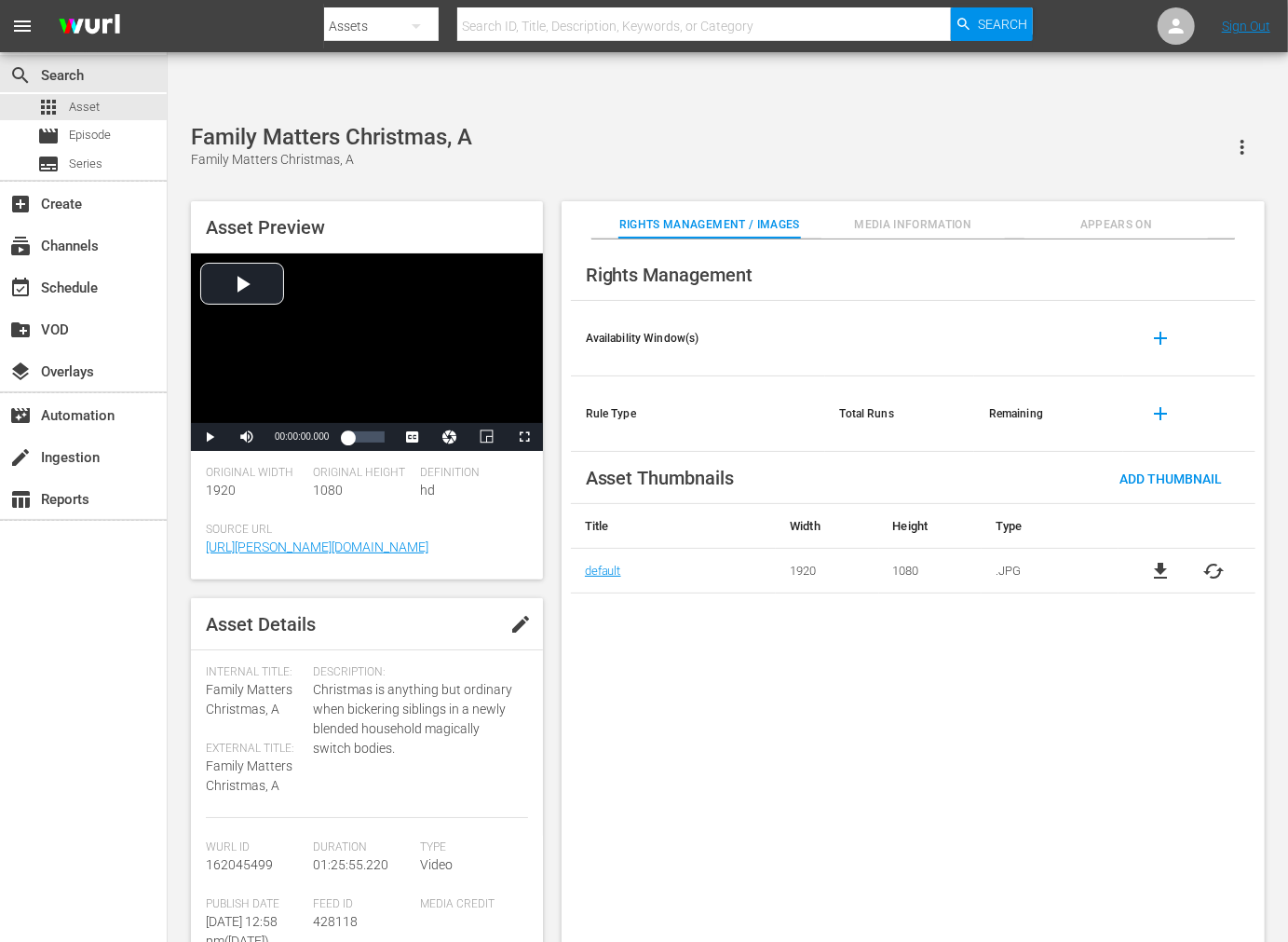
click at [1212, 560] on span "cached" at bounding box center [1213, 571] width 22 height 22
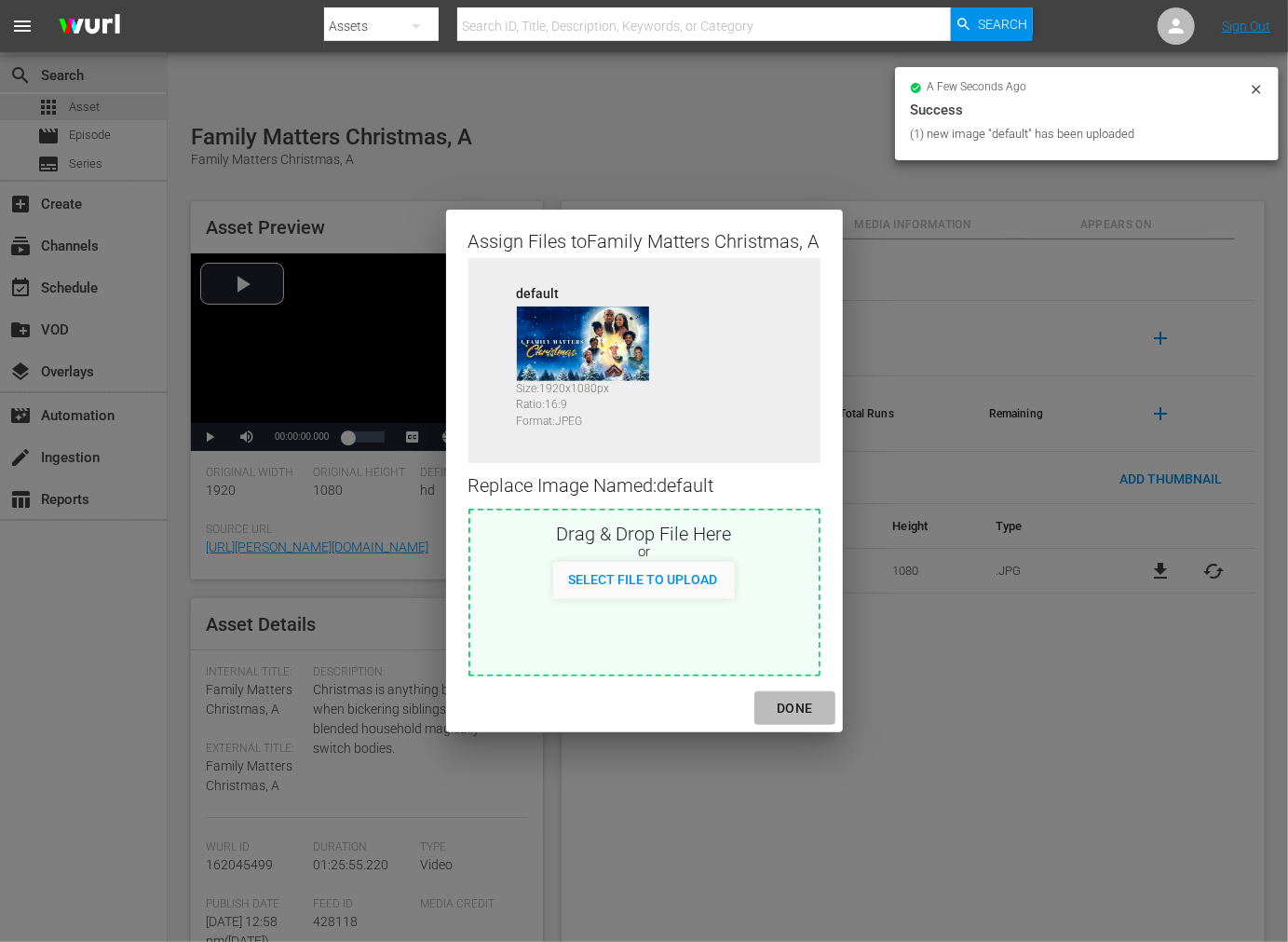
click at [788, 701] on div "DONE" at bounding box center [794, 708] width 65 height 23
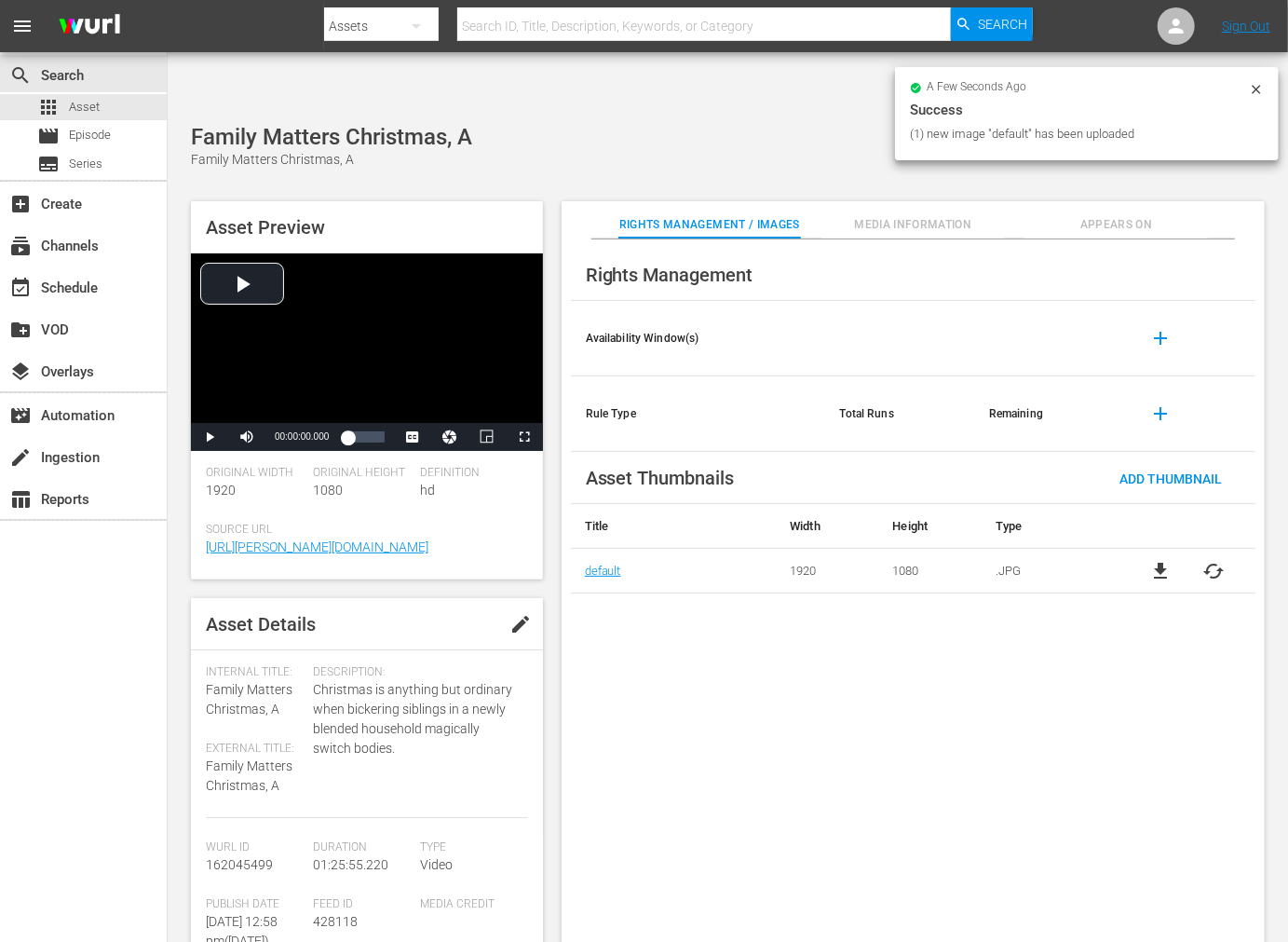
click at [1255, 86] on icon at bounding box center [1257, 90] width 15 height 15
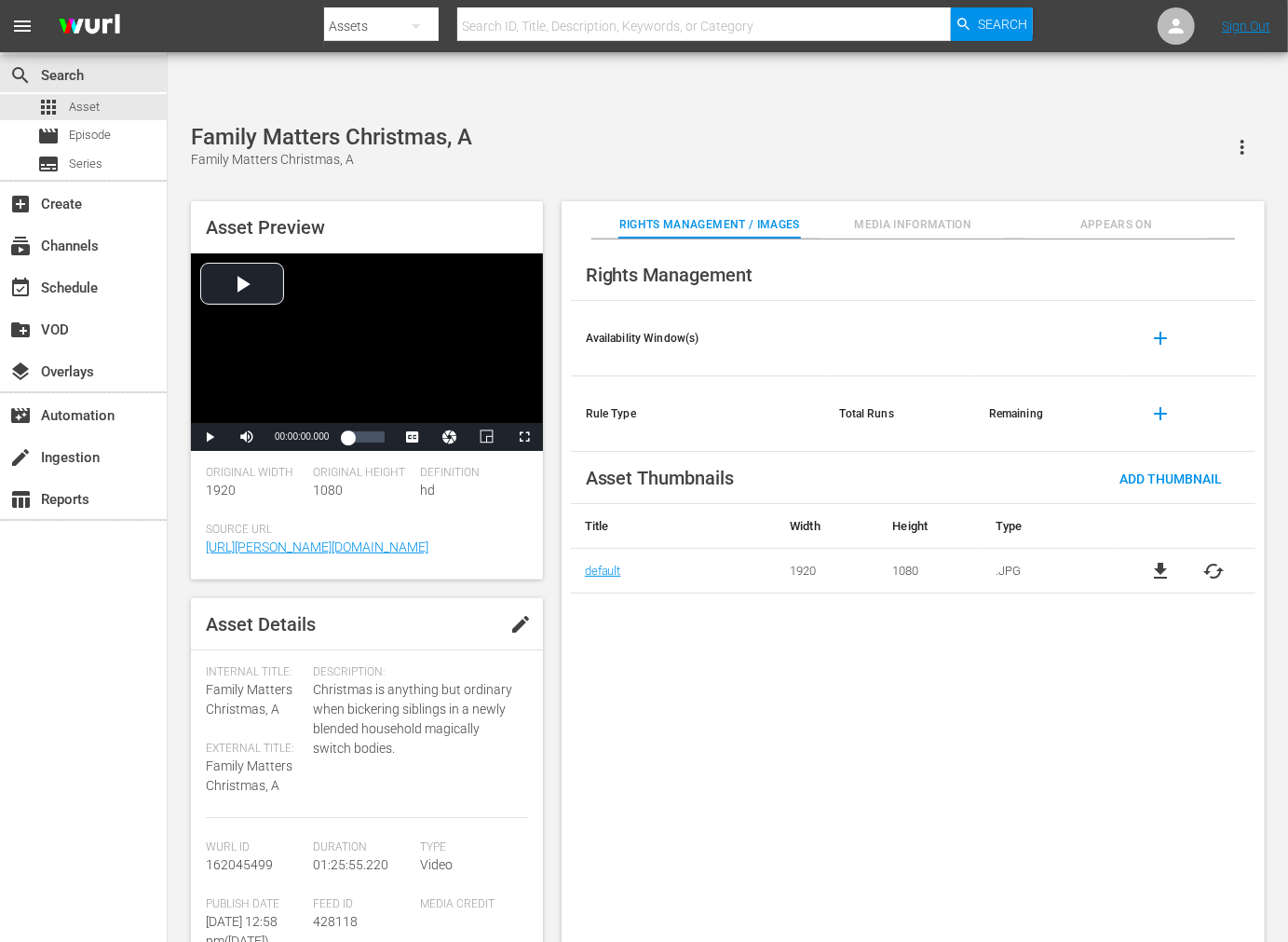
click at [1110, 215] on span "Appears On" at bounding box center [1117, 225] width 184 height 19
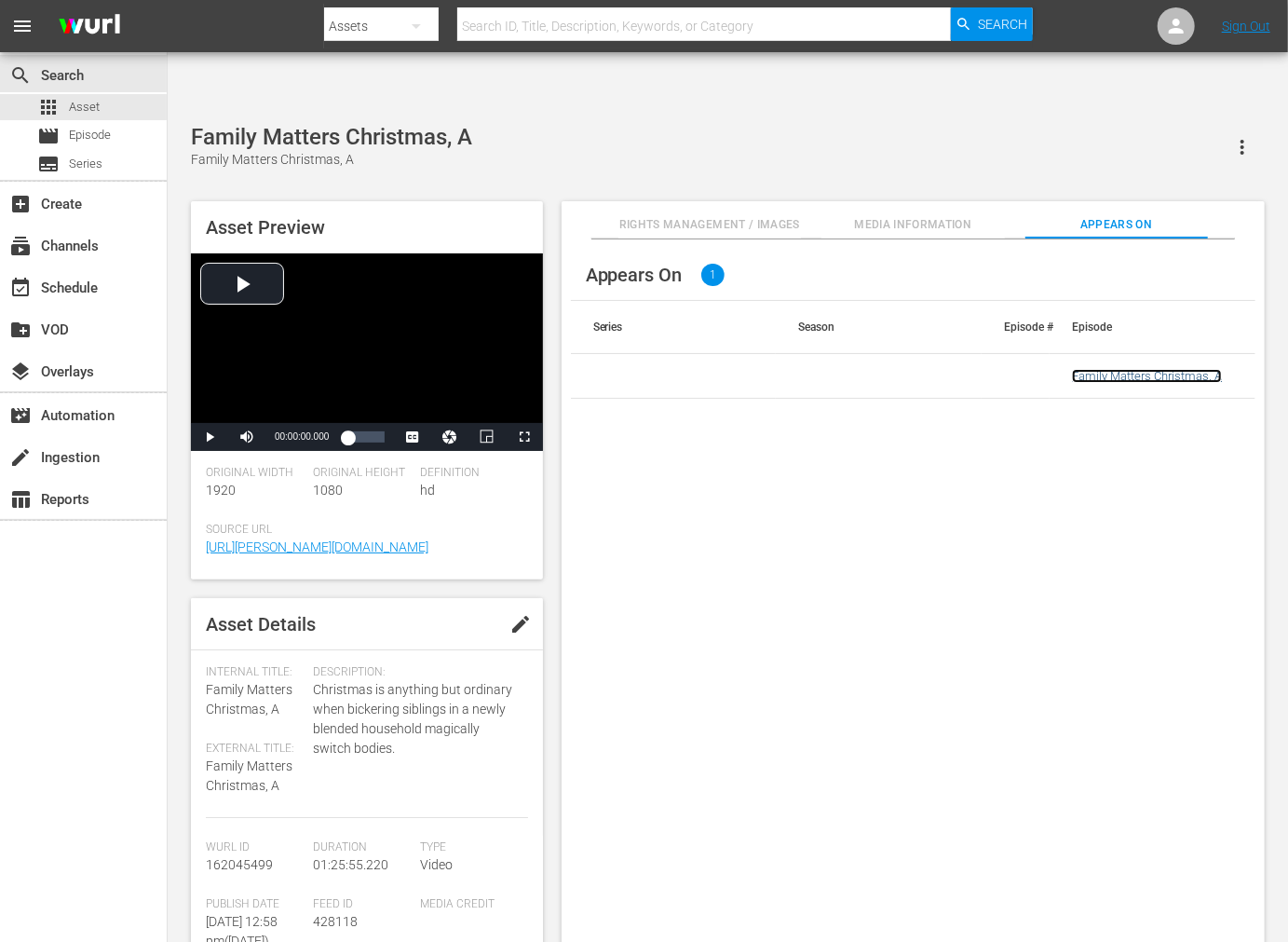
click at [1090, 370] on link "Family Matters Christmas, A" at bounding box center [1147, 376] width 150 height 14
click at [869, 594] on div "Appears On 1 Series Season Episode # Episode Family Matters Christmas, A" at bounding box center [913, 606] width 703 height 733
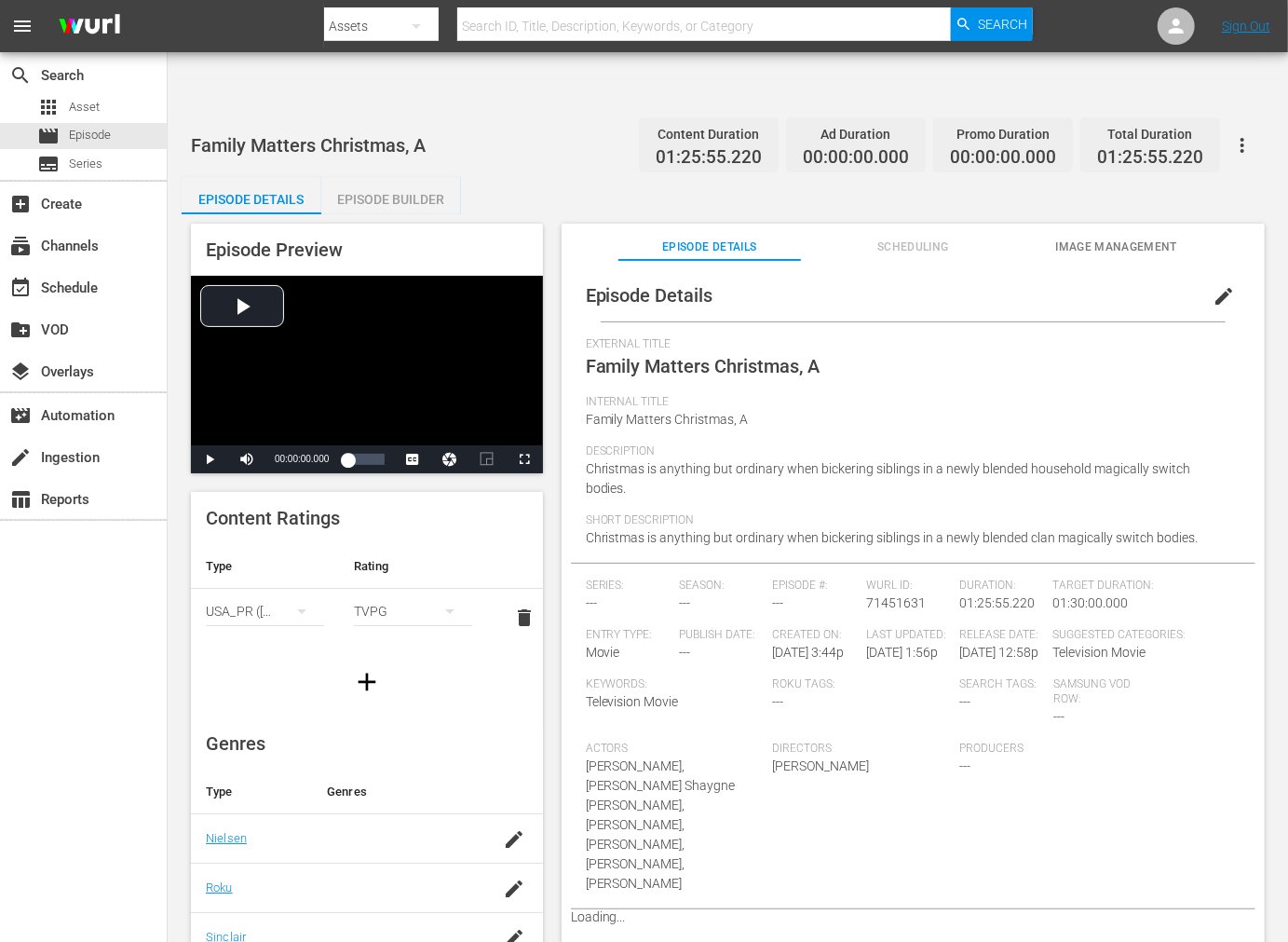
click at [1121, 237] on span "Image Management" at bounding box center [1117, 247] width 184 height 19
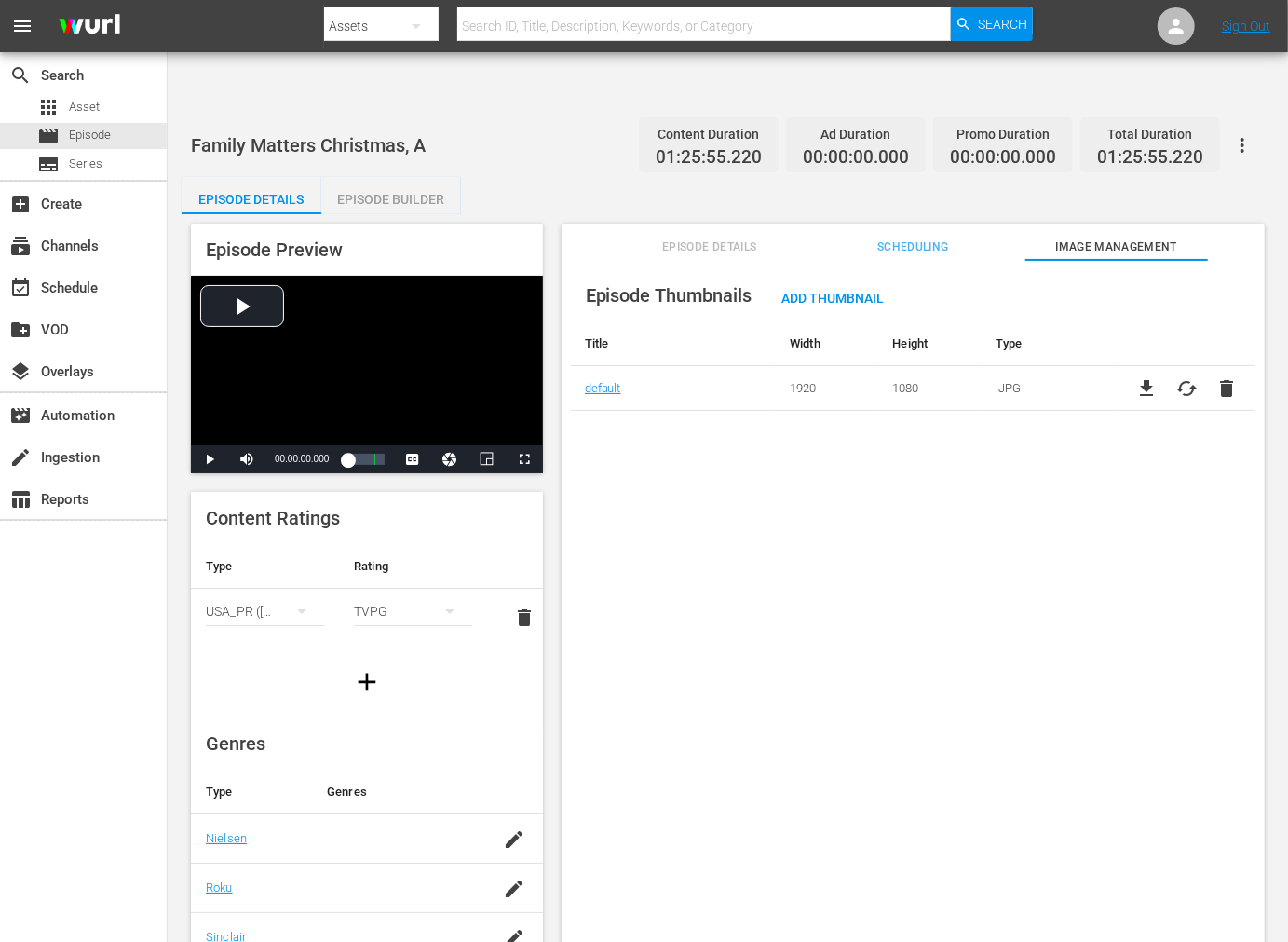
click at [1237, 134] on icon "button" at bounding box center [1242, 145] width 22 height 22
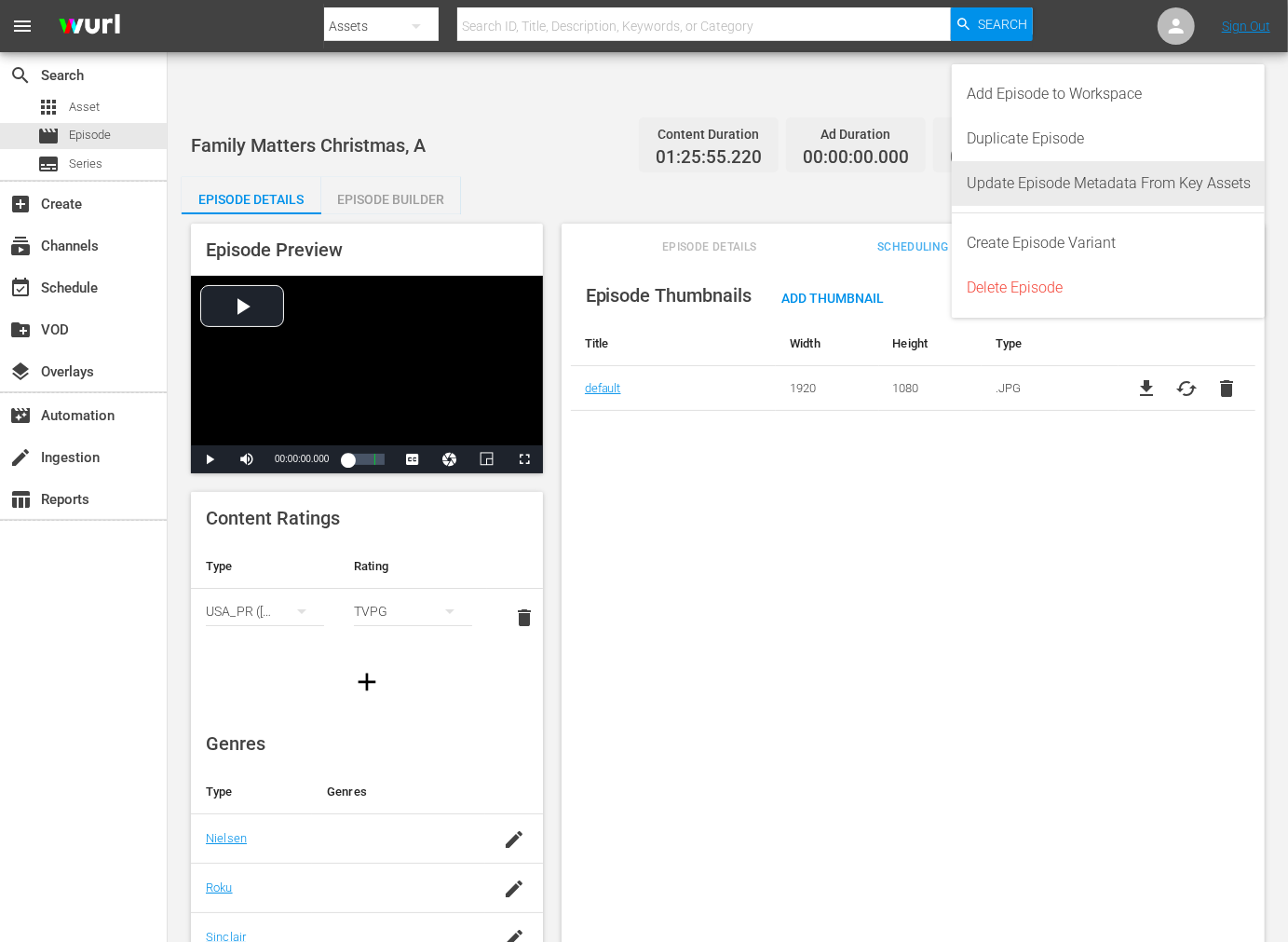
click at [1197, 182] on div "Update Episode Metadata From Key Assets" at bounding box center [1109, 183] width 284 height 45
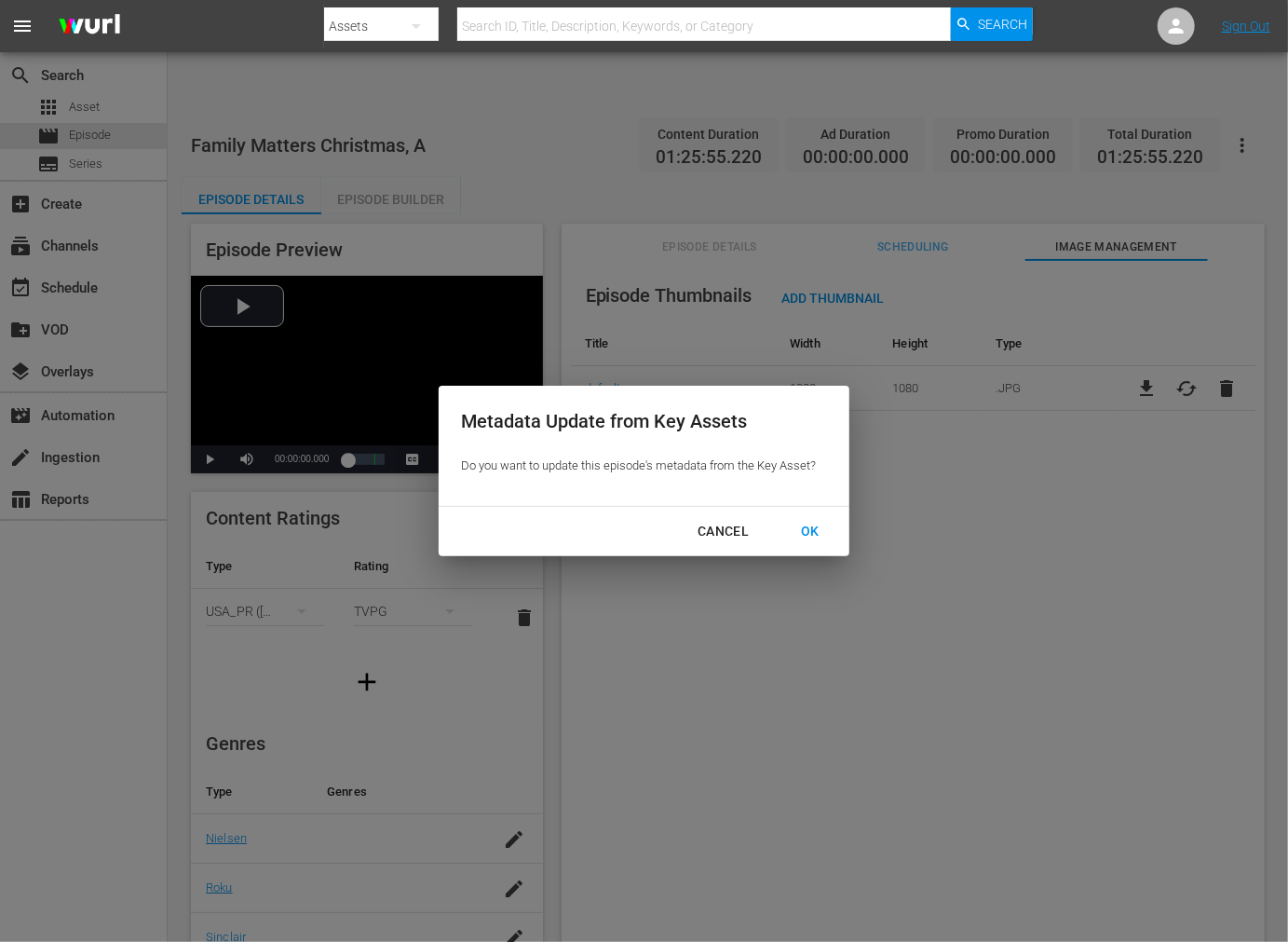
click at [814, 535] on div "OK" at bounding box center [811, 531] width 49 height 23
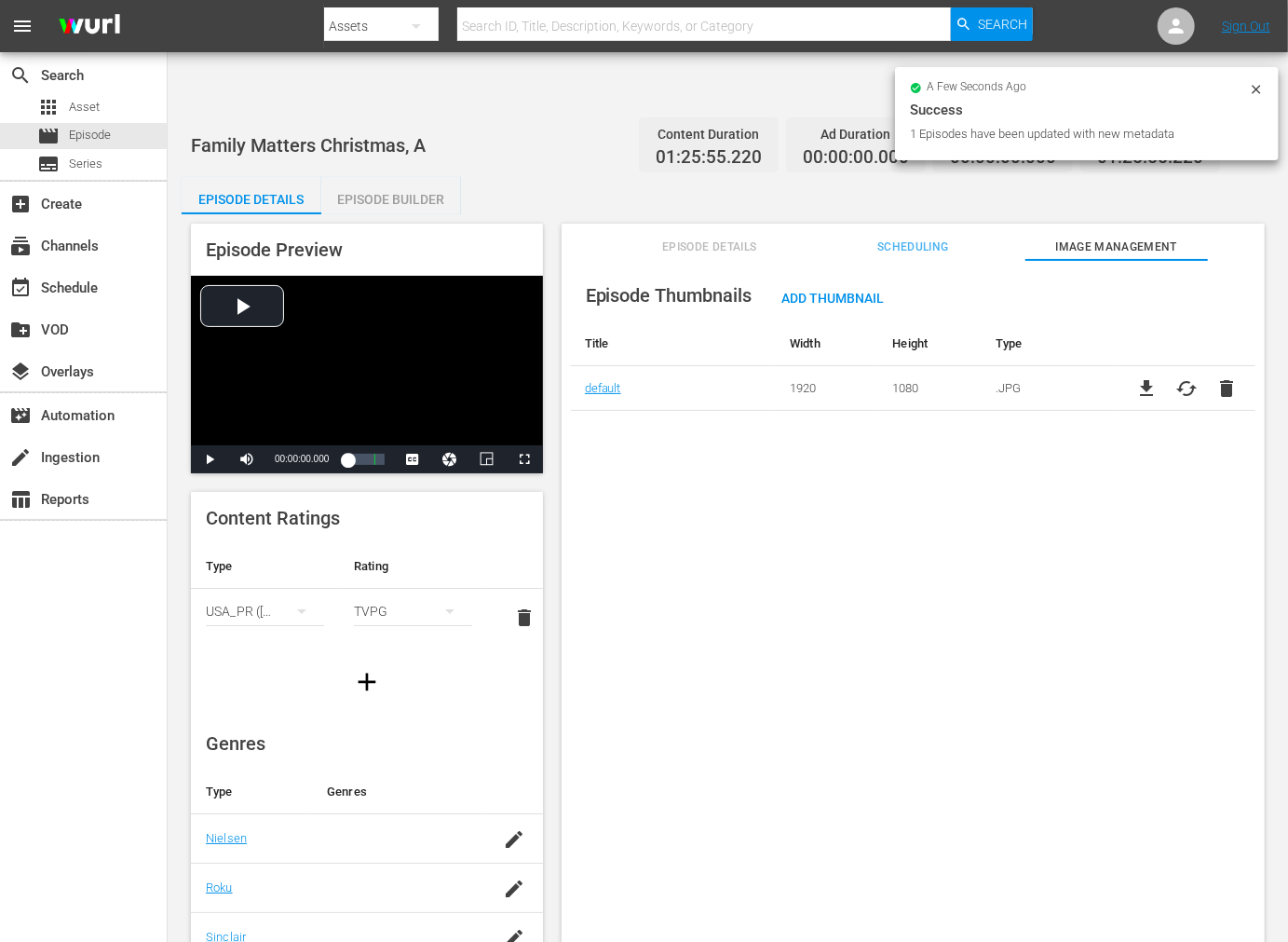
click at [713, 397] on div "Episode Thumbnails Add Thumbnail Title Width Height Type default 1920 1080 .JPG…" at bounding box center [913, 624] width 703 height 728
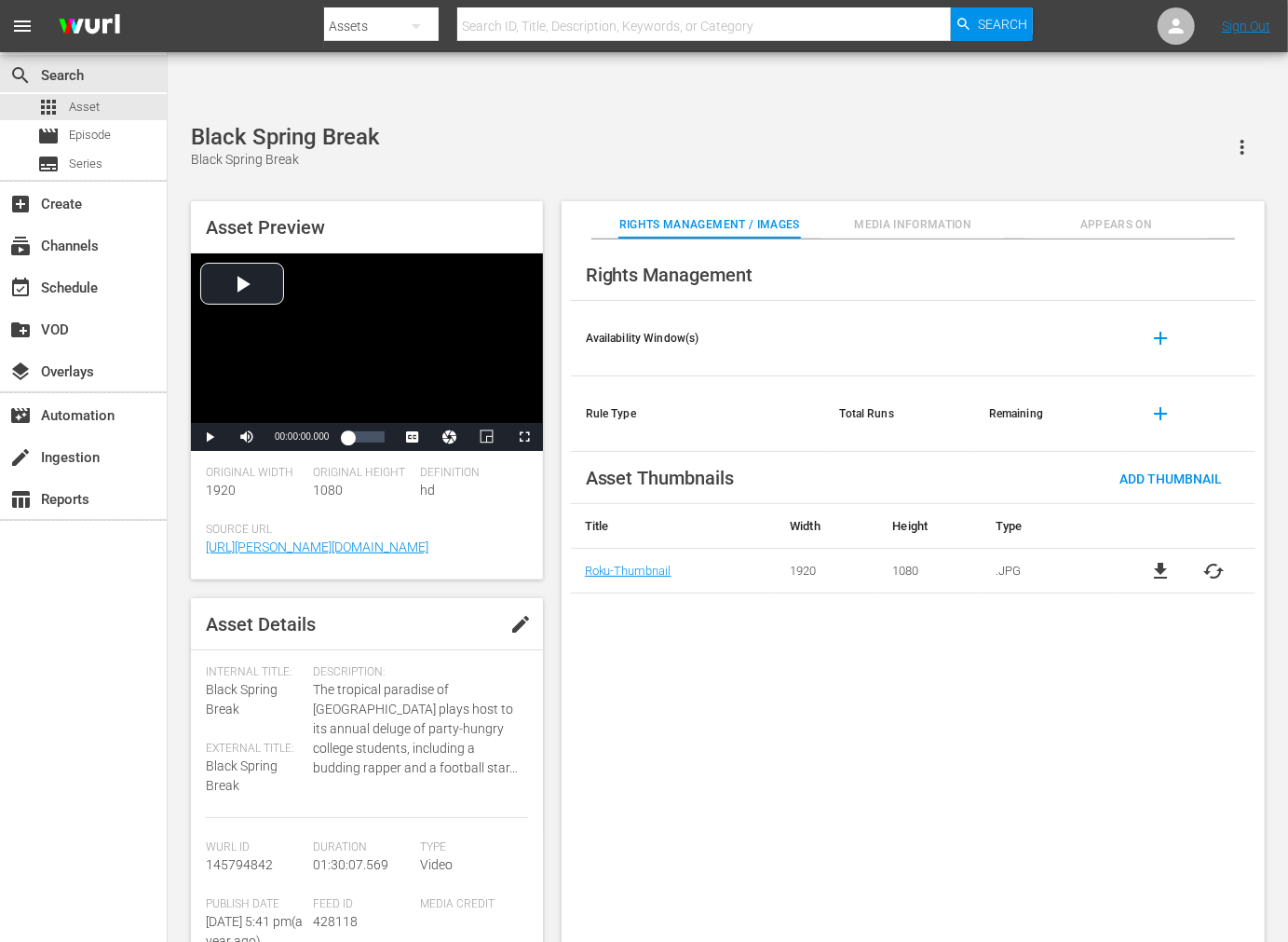
click at [1217, 560] on span "cached" at bounding box center [1213, 571] width 22 height 22
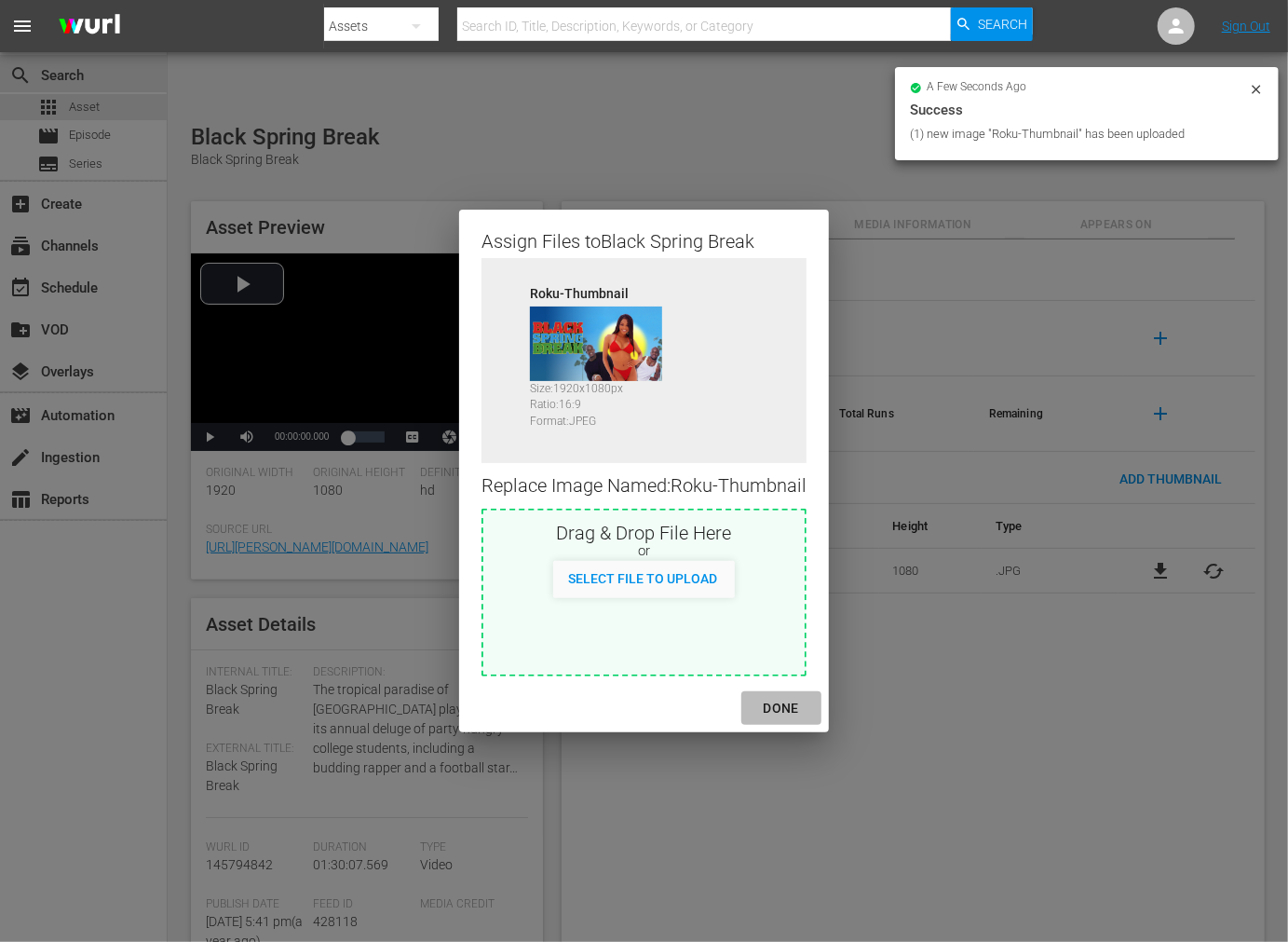
click at [784, 706] on div "DONE" at bounding box center [782, 708] width 65 height 23
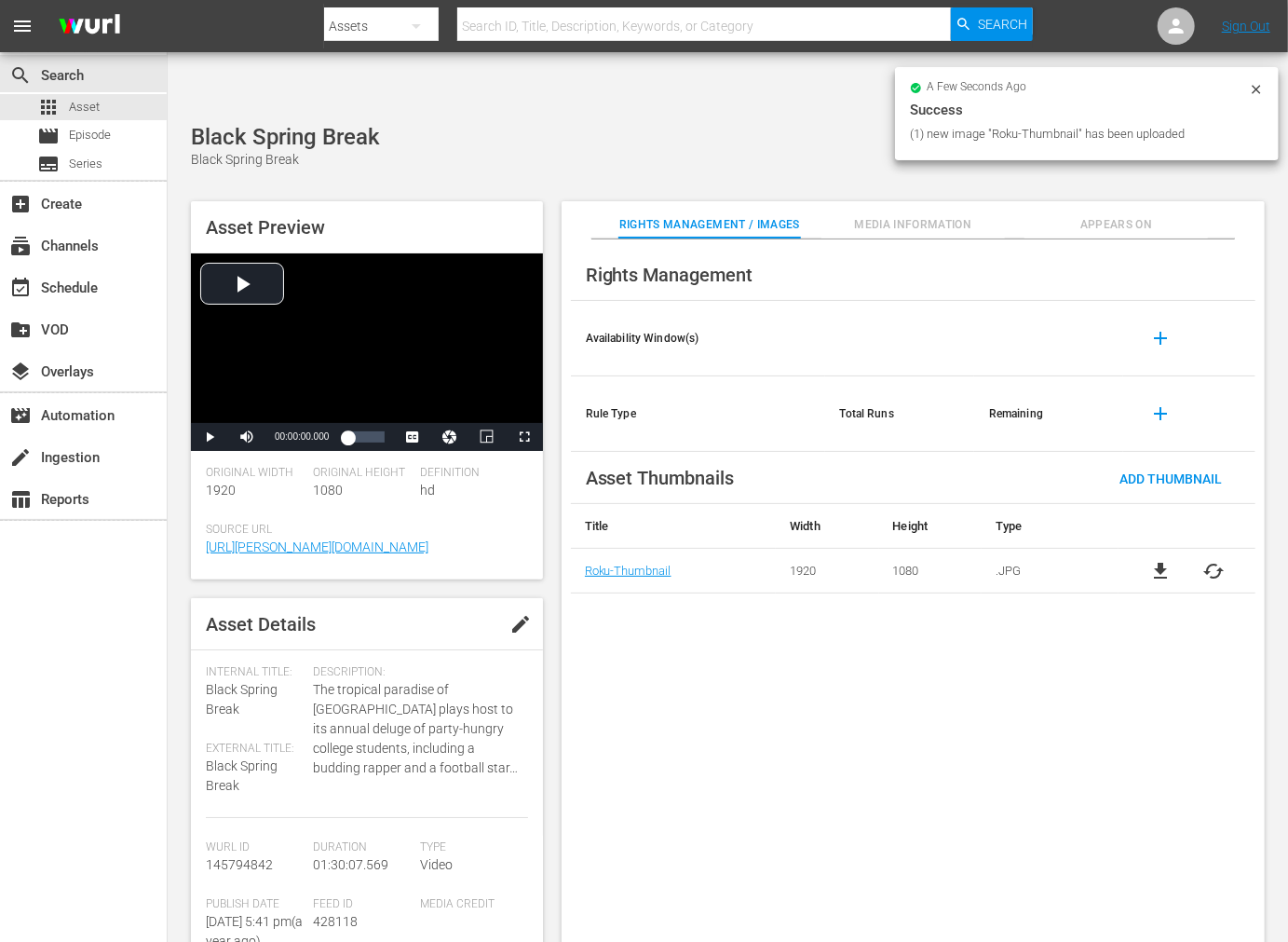
drag, startPoint x: 843, startPoint y: 695, endPoint x: 858, endPoint y: 693, distance: 15.1
click at [846, 694] on div "Rights Management Availability Window(s) add Rule Type Total Runs Remaining add…" at bounding box center [913, 606] width 703 height 733
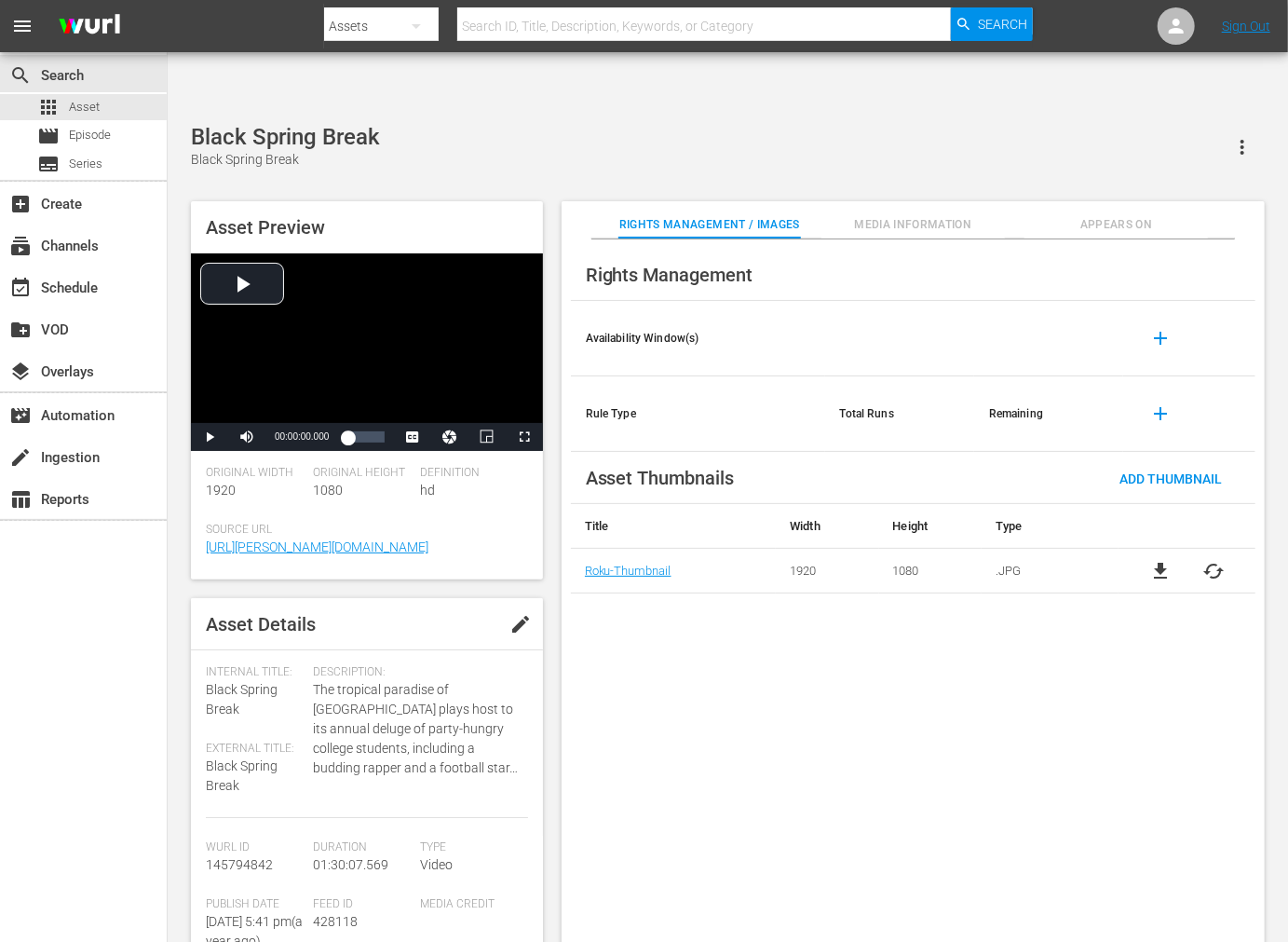
click at [1118, 215] on span "Appears On" at bounding box center [1117, 225] width 184 height 19
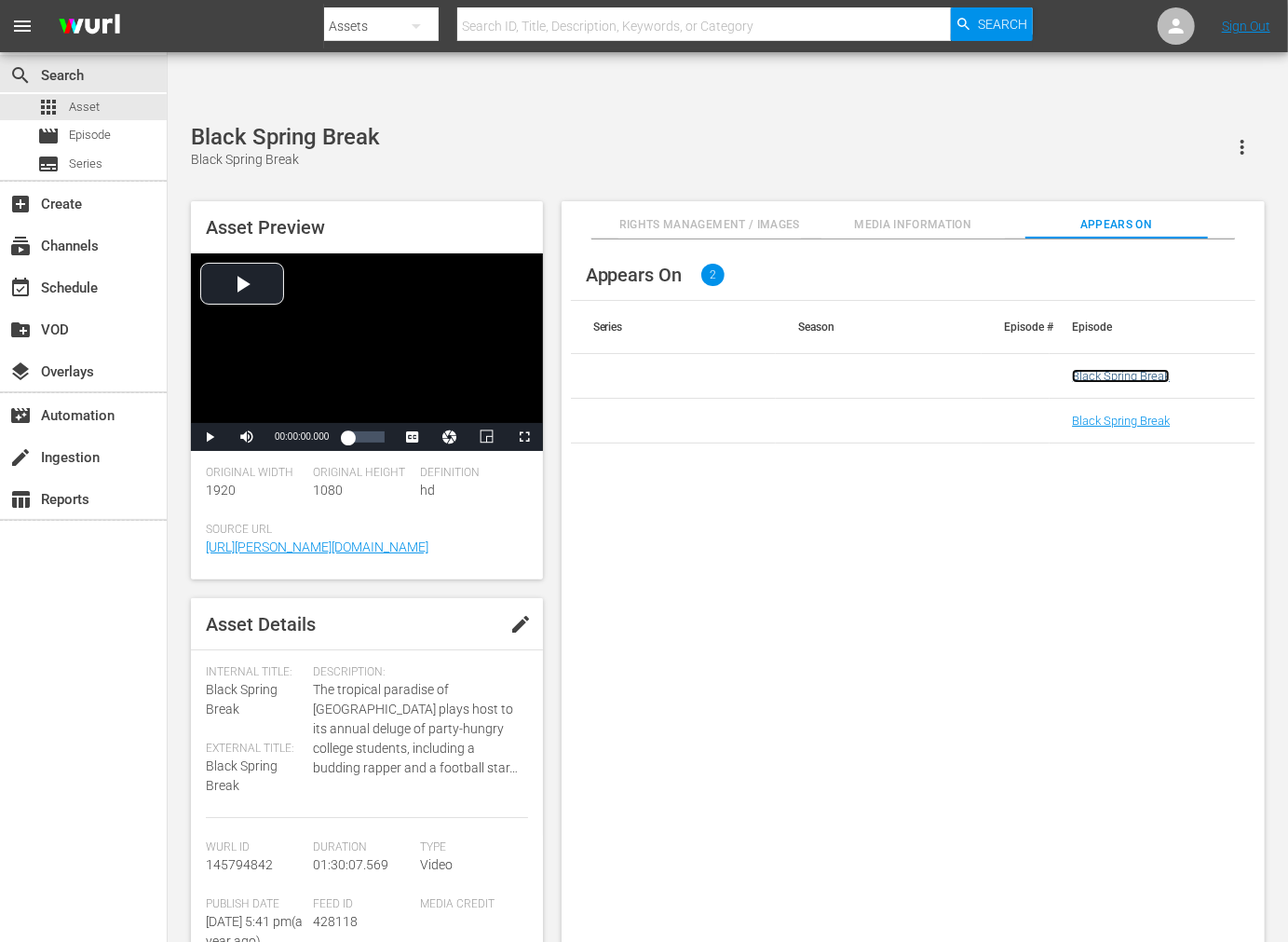
click at [1120, 370] on link "Black Spring Break" at bounding box center [1121, 376] width 98 height 14
click at [1120, 414] on link "Black Spring Break" at bounding box center [1121, 420] width 98 height 14
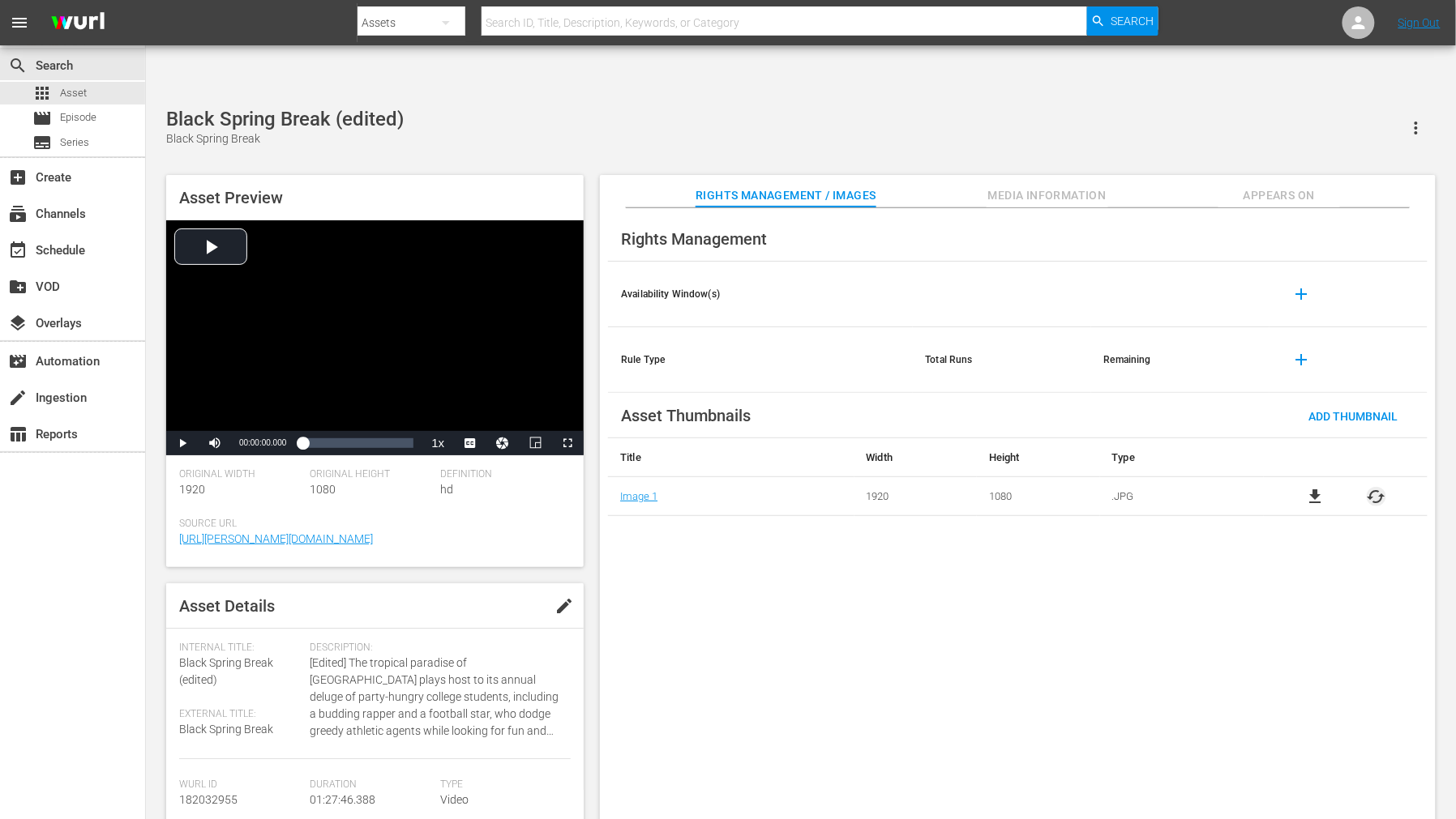
click at [1008, 487] on span "cached" at bounding box center [1375, 496] width 19 height 19
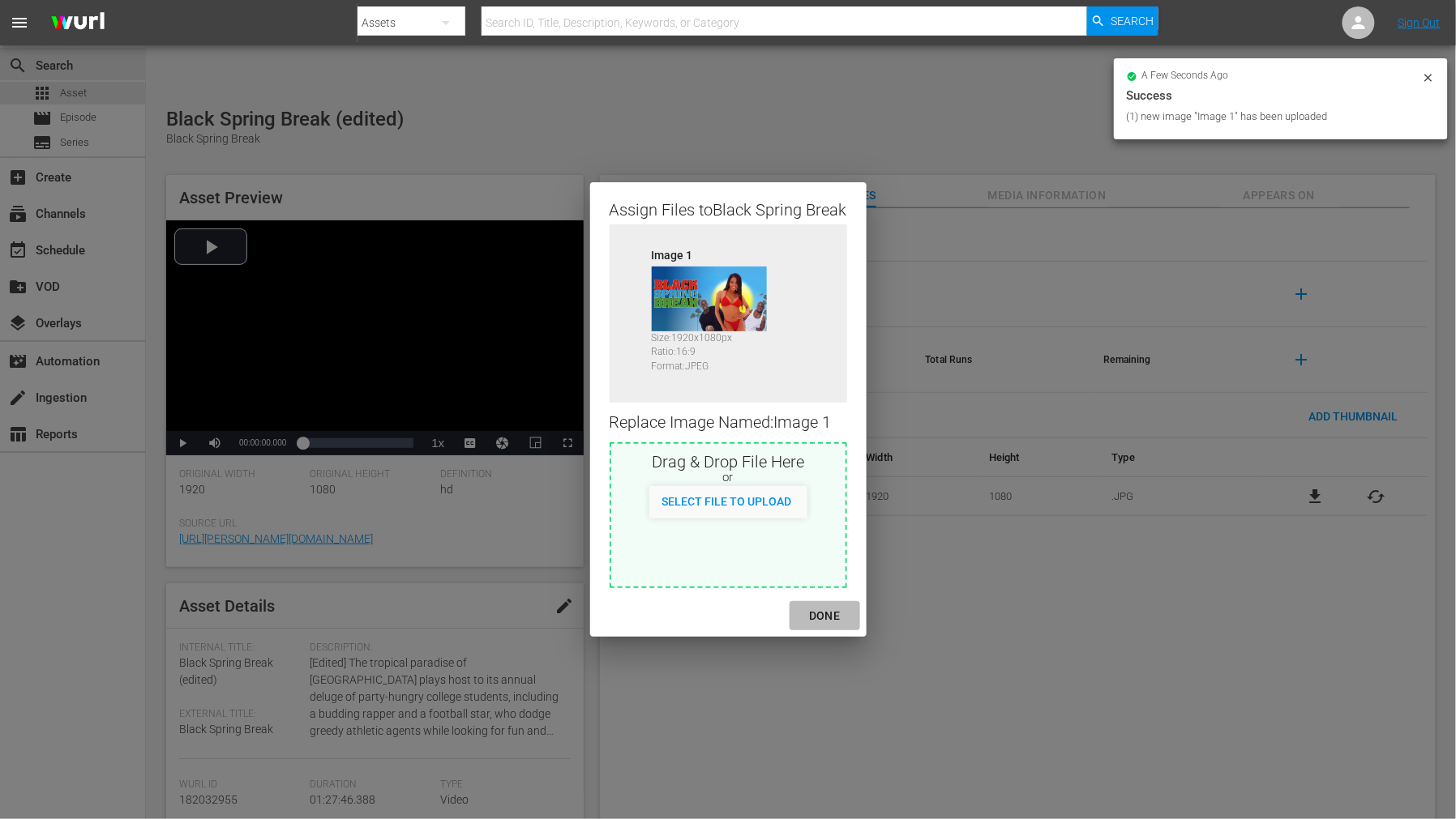
click at [820, 608] on div "DONE" at bounding box center [824, 616] width 57 height 20
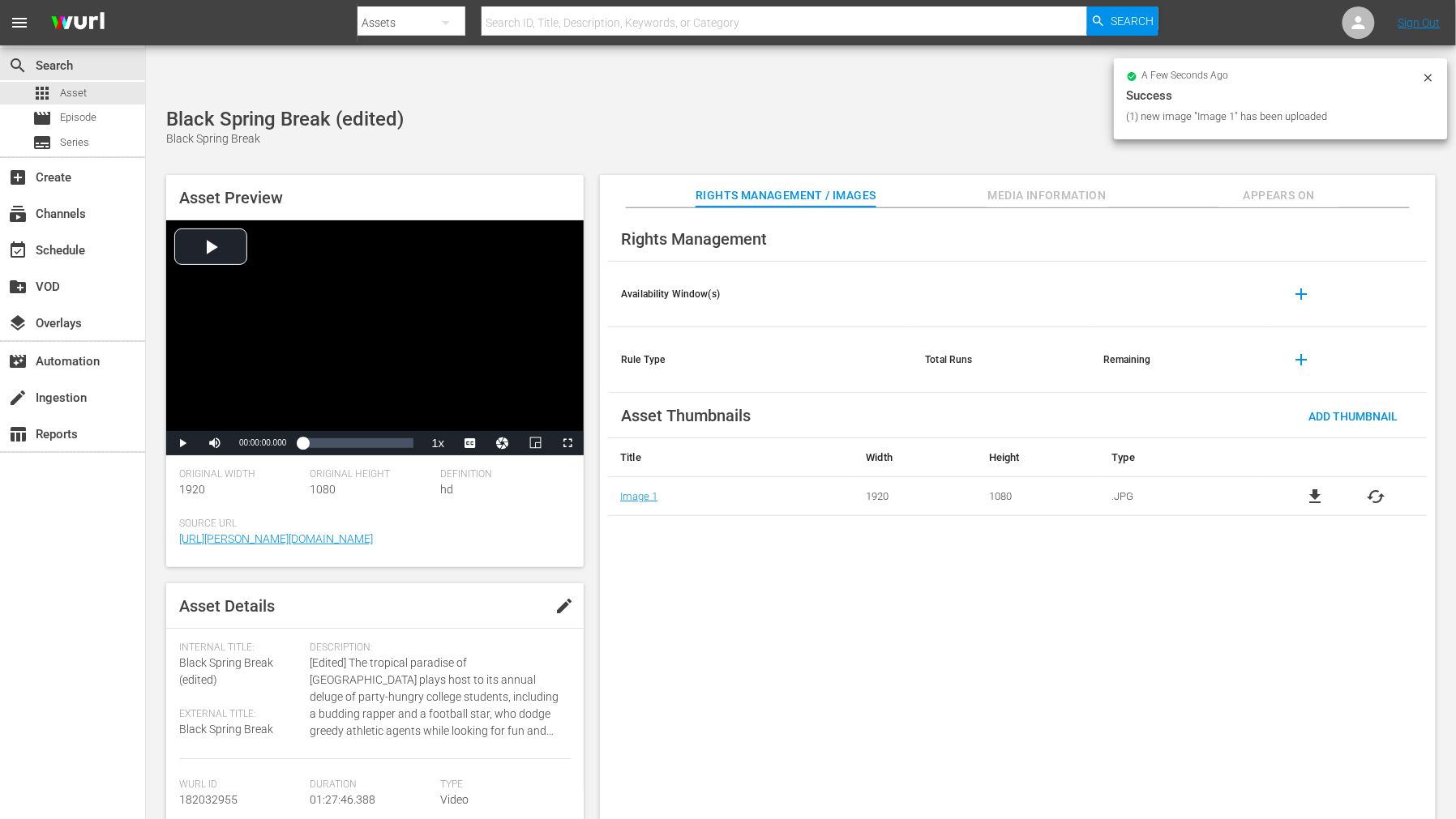
click at [955, 664] on div "Rights Management Availability Window(s) add Rule Type Total Runs Remaining add…" at bounding box center [1017, 527] width 836 height 638
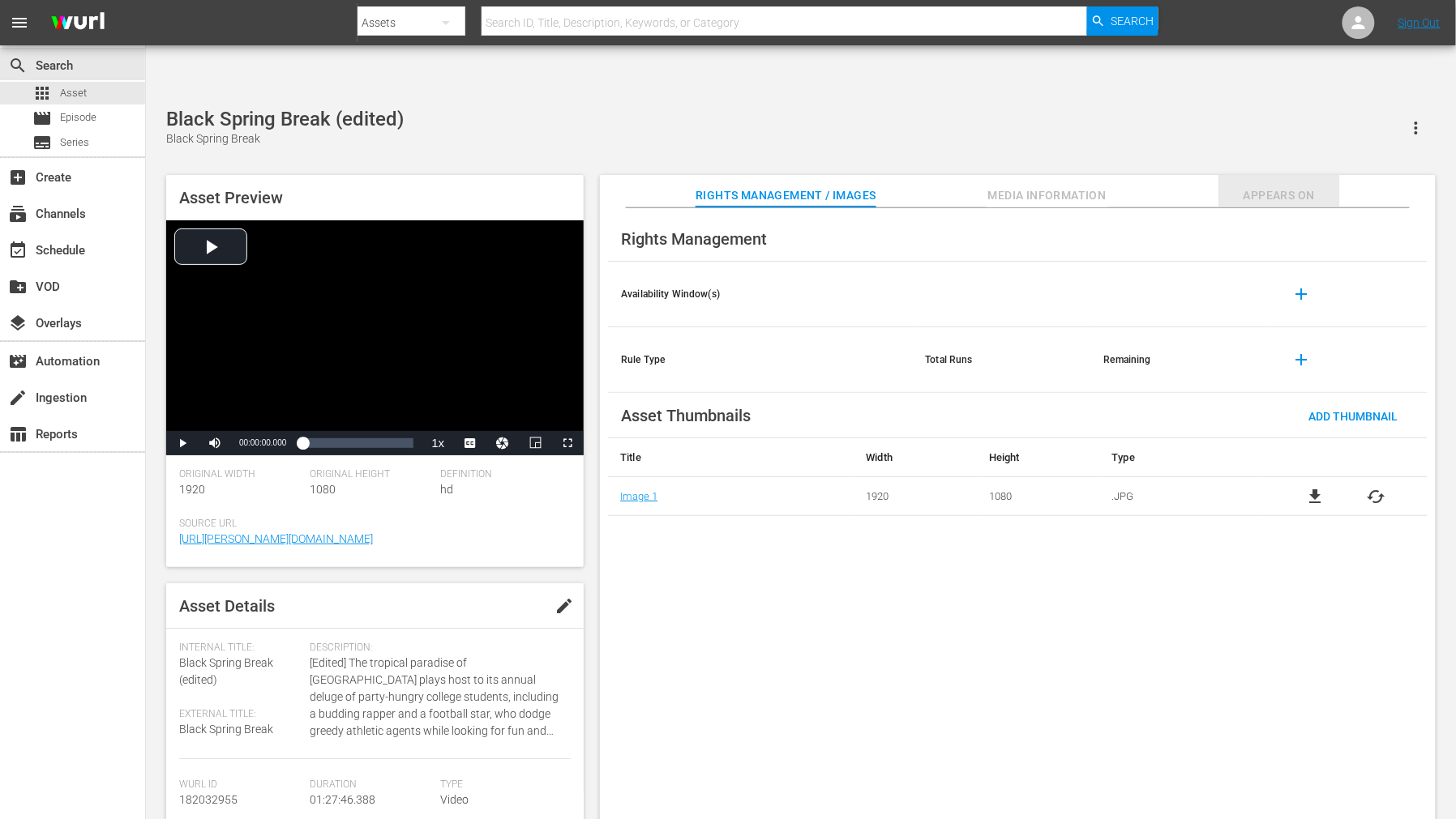
click at [1008, 186] on span "Appears On" at bounding box center [1279, 196] width 122 height 20
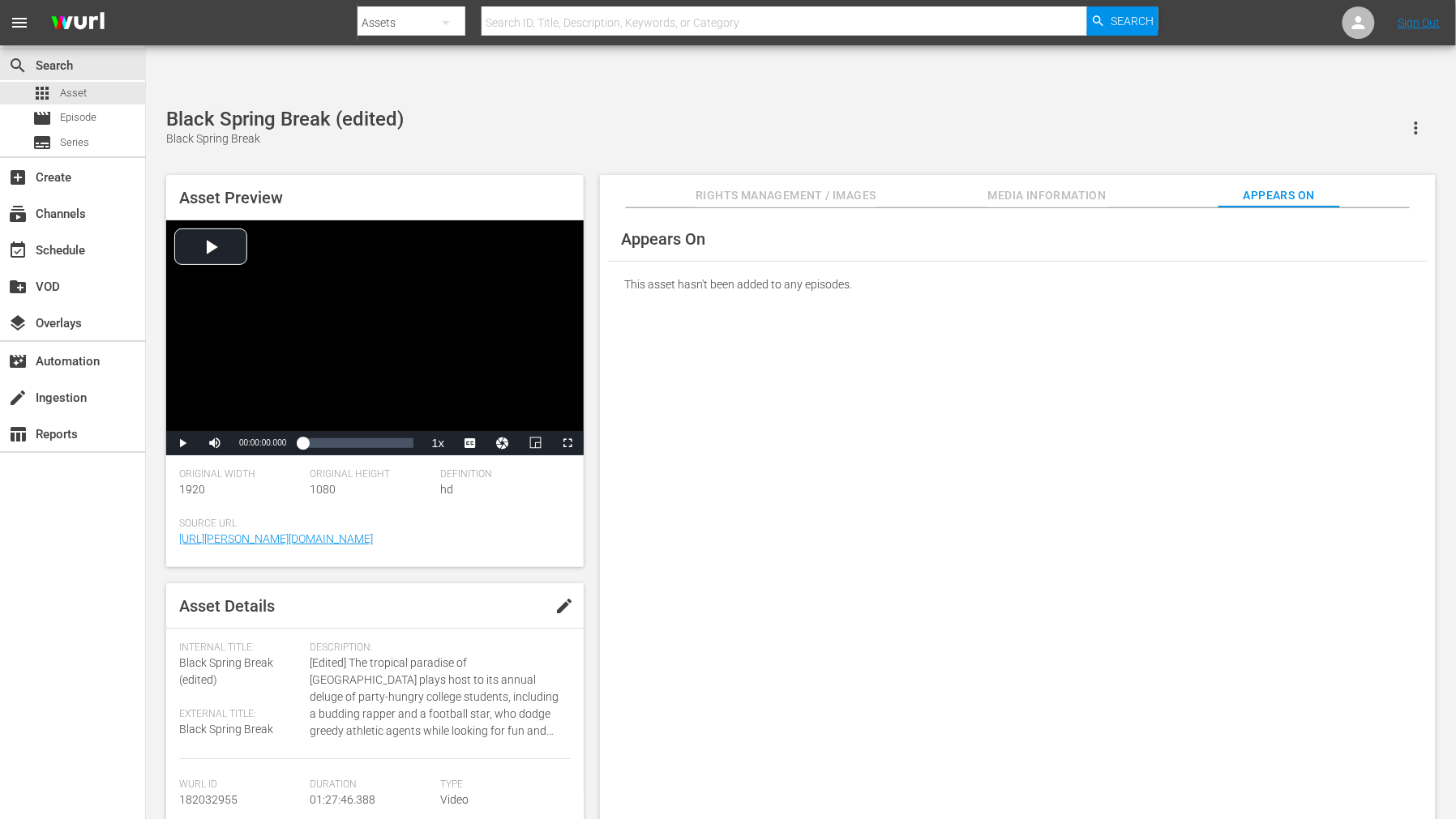
click at [1008, 398] on div "Appears On This asset hasn't been added to any episodes." at bounding box center [1017, 527] width 836 height 638
click at [1008, 532] on div "Appears On This asset hasn't been added to any episodes." at bounding box center [1017, 527] width 836 height 638
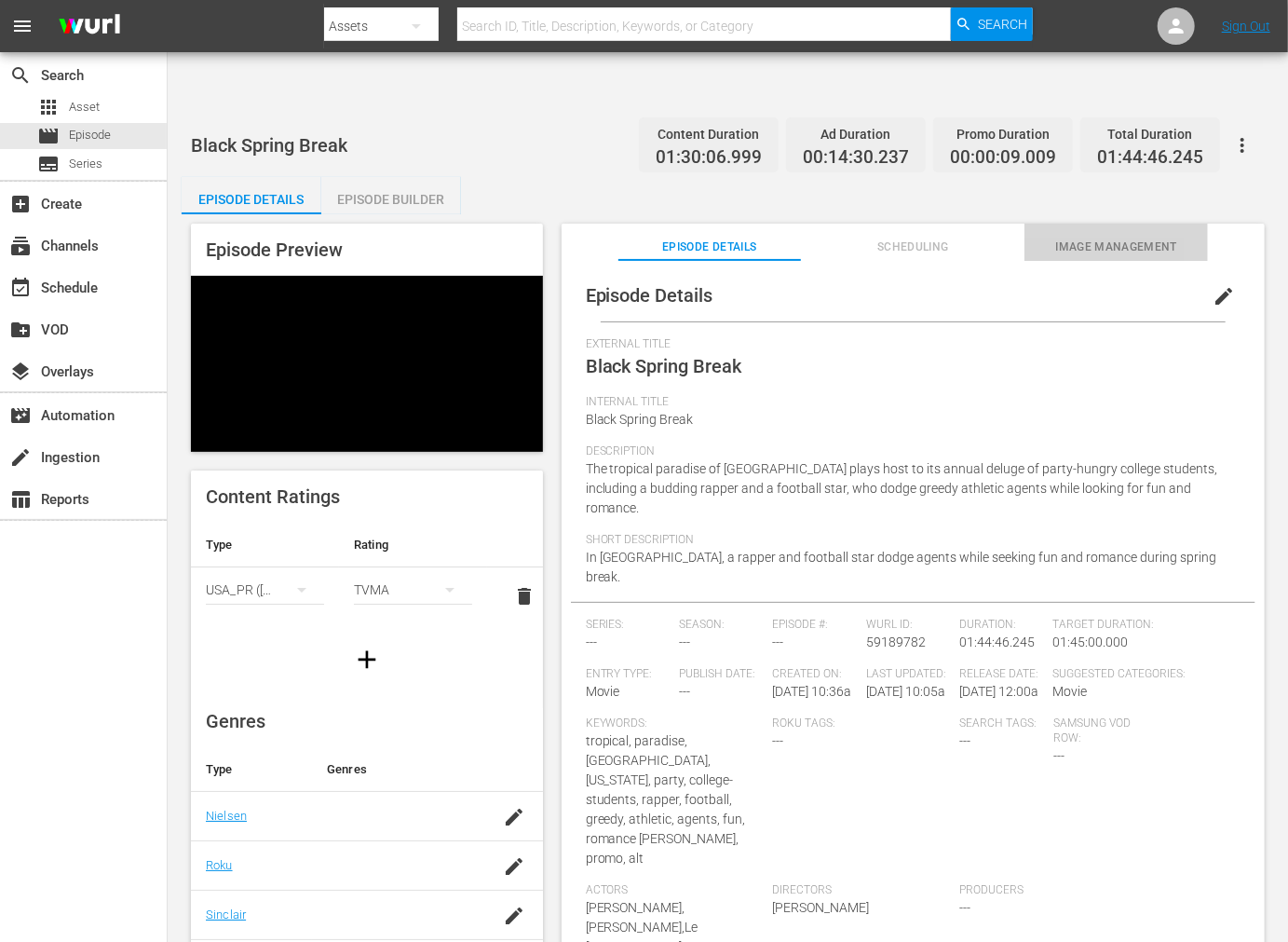
click at [1095, 237] on span "Image Management" at bounding box center [1117, 247] width 184 height 19
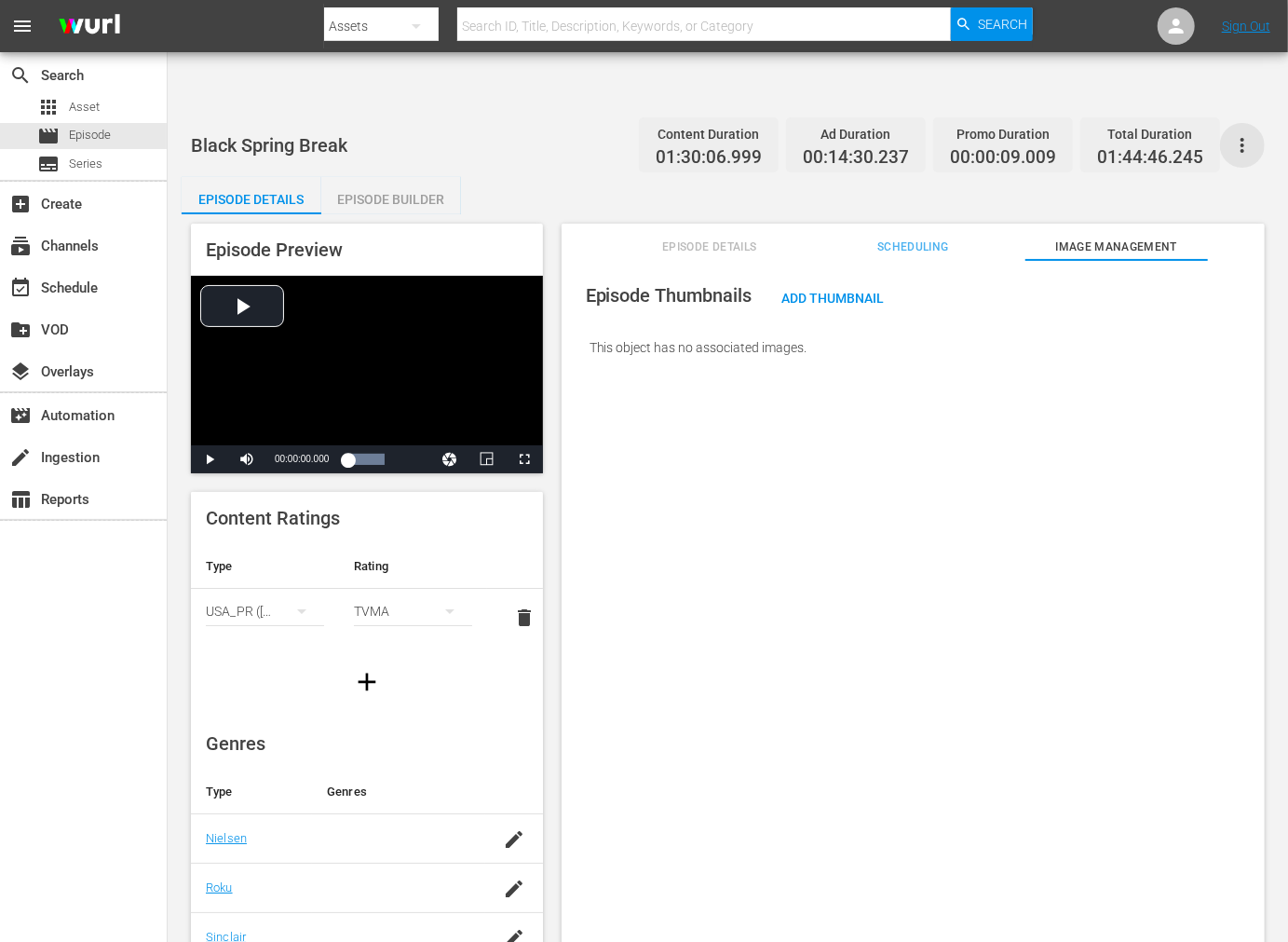
click at [1159, 134] on icon "button" at bounding box center [1242, 145] width 22 height 22
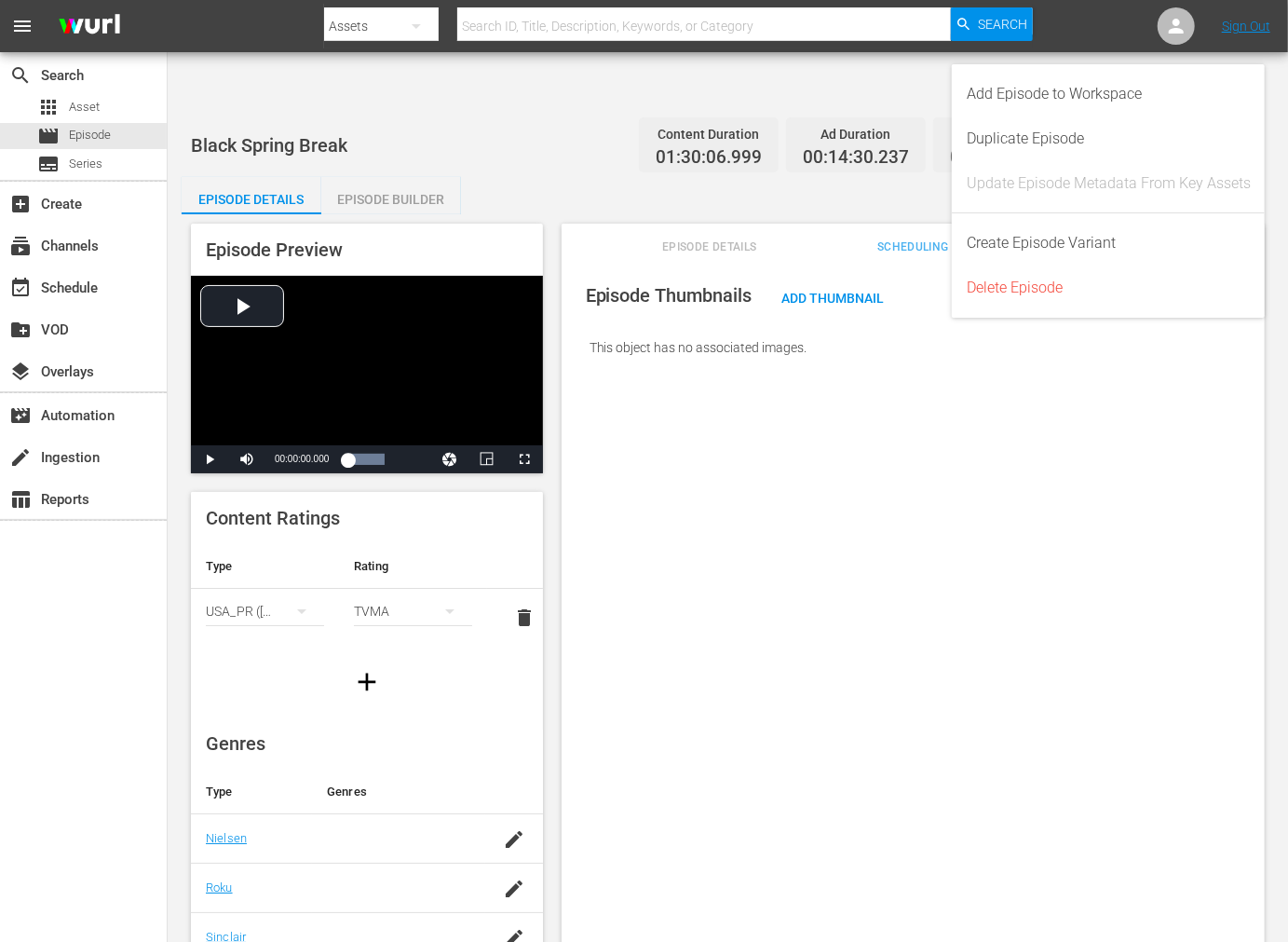
drag, startPoint x: 1149, startPoint y: 564, endPoint x: 1144, endPoint y: 555, distance: 10.3
click at [1148, 560] on div "Episode Thumbnails Add Thumbnail This object has no associated images." at bounding box center [913, 624] width 703 height 728
click at [842, 291] on span "Add Thumbnail" at bounding box center [833, 299] width 132 height 15
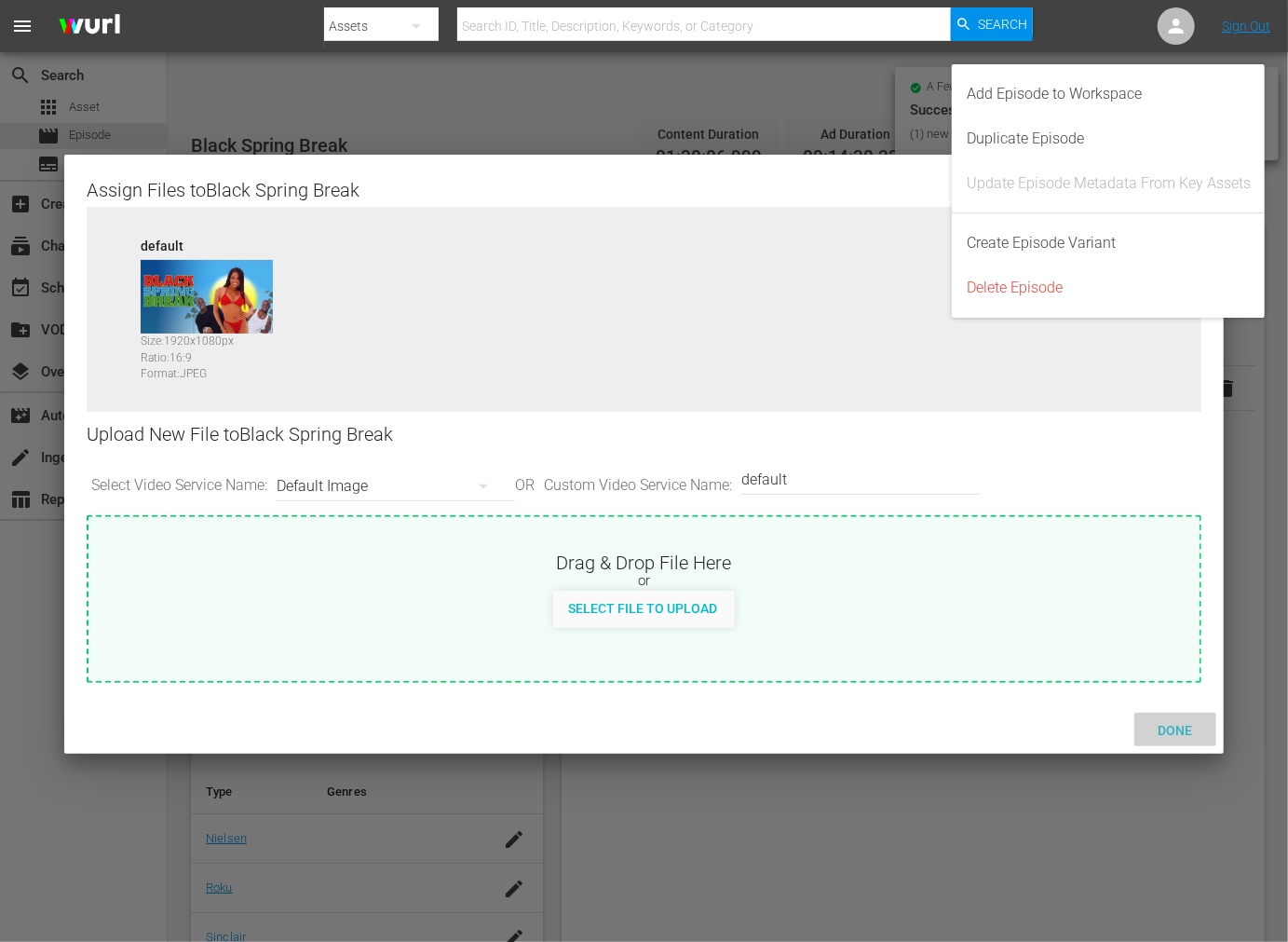
click at [1159, 739] on div "Done" at bounding box center [1176, 730] width 82 height 34
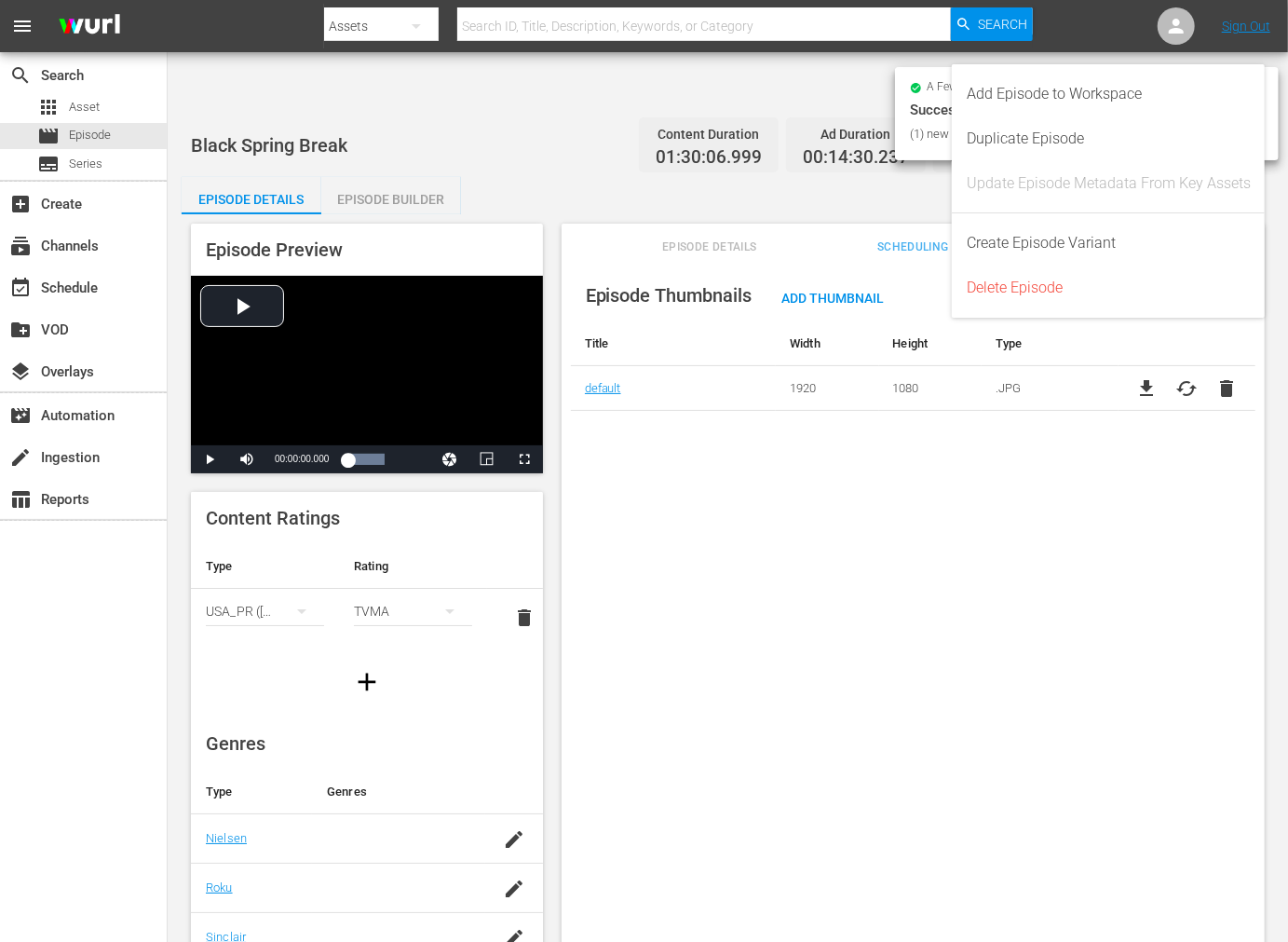
click at [1159, 704] on div "Episode Thumbnails Add Thumbnail Title Width Height Type default 1920 1080 .JPG…" at bounding box center [913, 624] width 703 height 728
drag, startPoint x: 914, startPoint y: 461, endPoint x: 910, endPoint y: 420, distance: 41.2
click at [901, 429] on div "Episode Thumbnails Add Thumbnail Title Width Height Type default 1920 1080 .JPG…" at bounding box center [913, 624] width 703 height 728
click at [877, 500] on div "Episode Thumbnails Add Thumbnail Title Width Height Type default 1920 1080 .JPG…" at bounding box center [913, 624] width 703 height 728
click at [712, 411] on div "Episode Thumbnails Add Thumbnail Title Width Height Type default 1920 1080 .JPG…" at bounding box center [913, 624] width 703 height 728
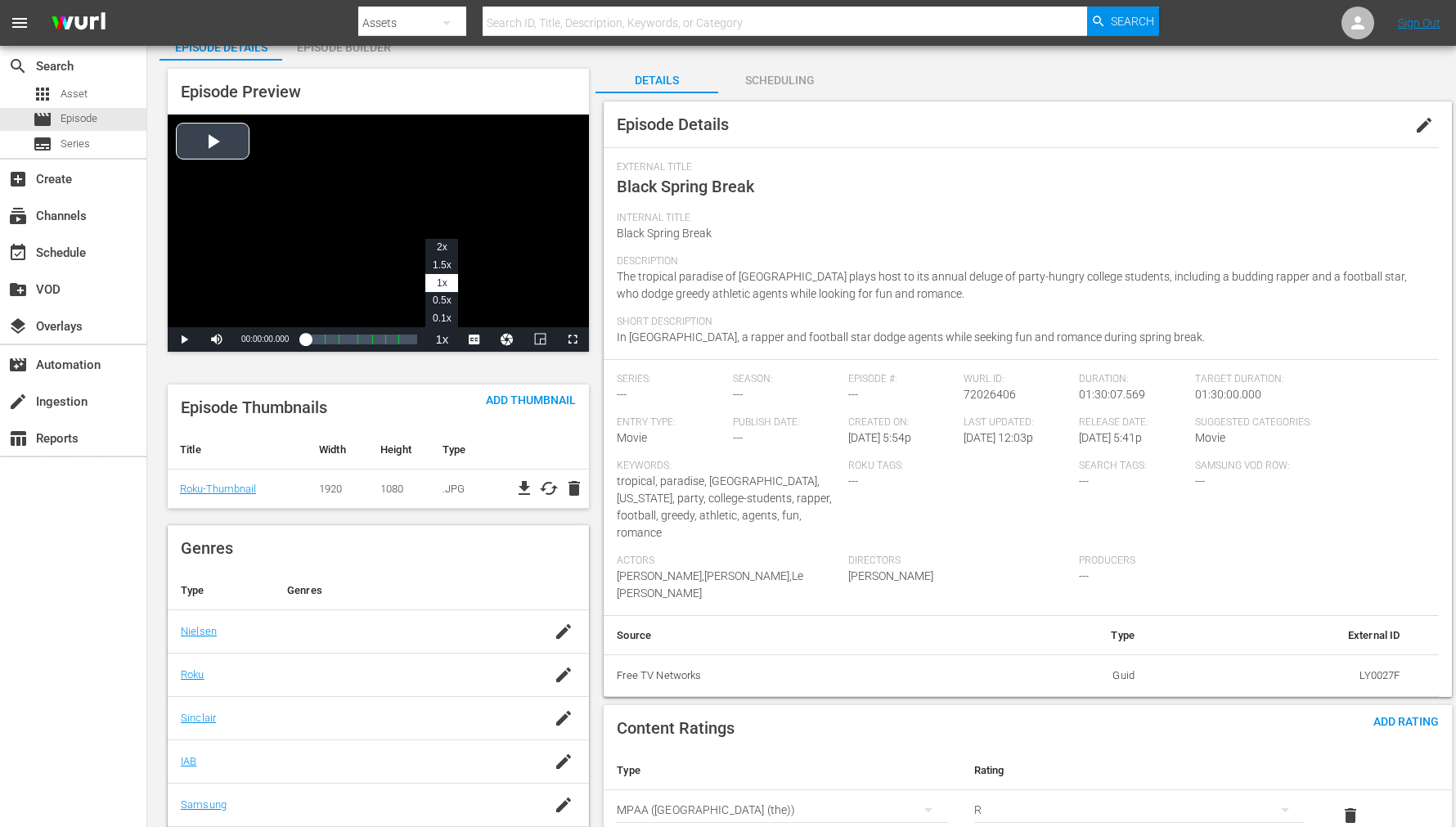
scroll to position [77, 0]
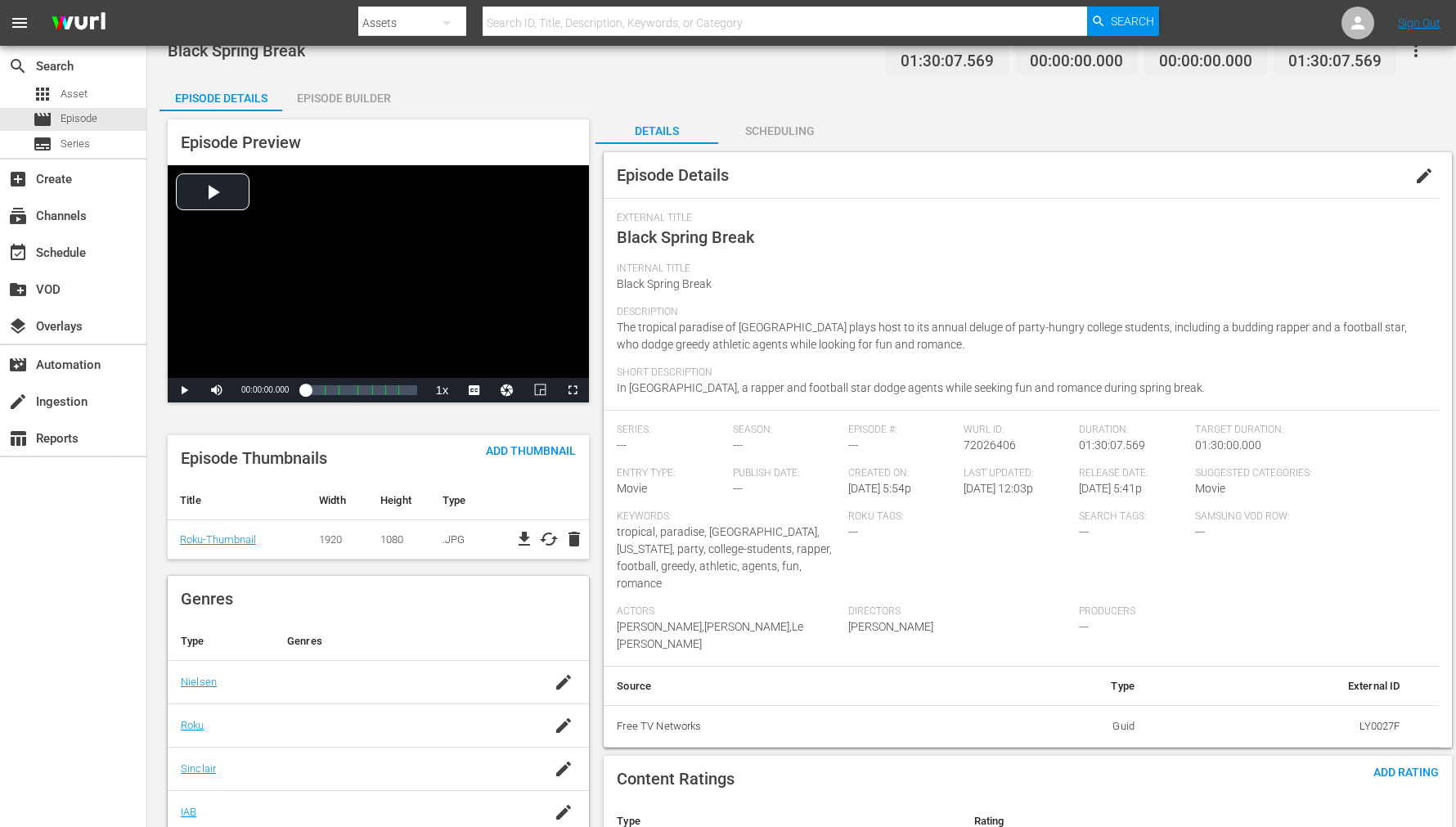
click at [549, 529] on span "cached" at bounding box center [549, 539] width 19 height 19
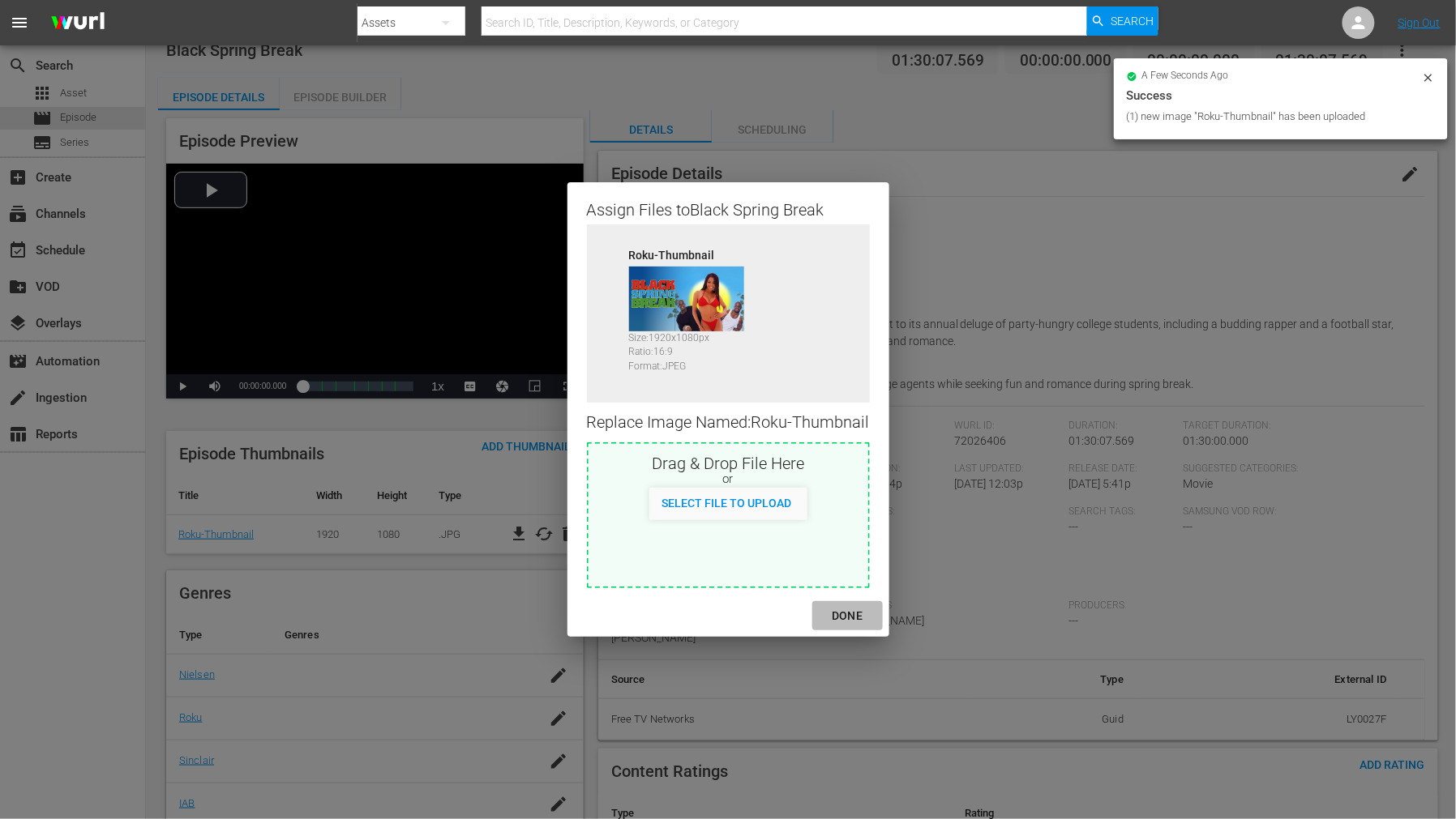
click at [853, 617] on div "DONE" at bounding box center [847, 616] width 57 height 20
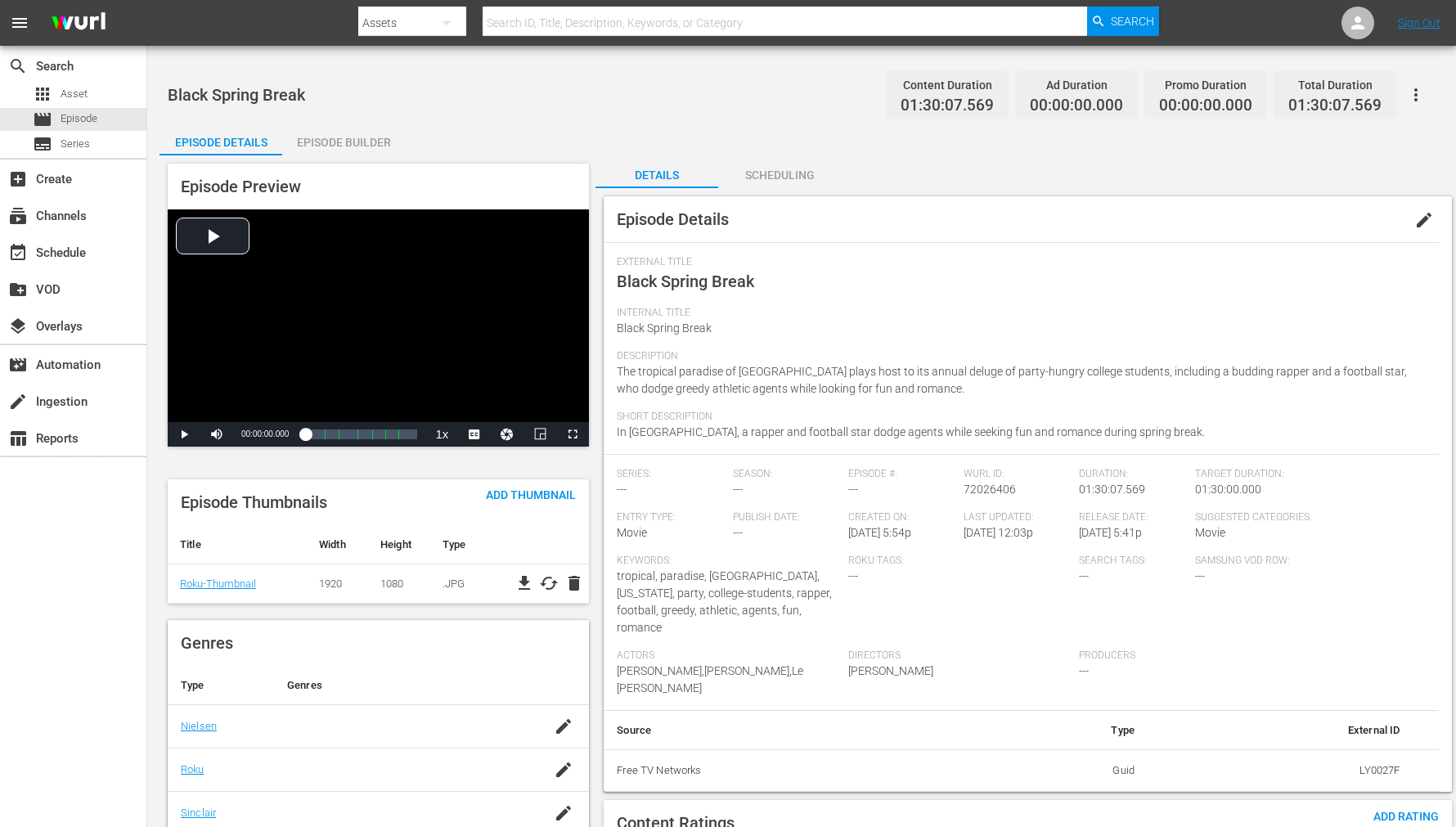
scroll to position [0, 0]
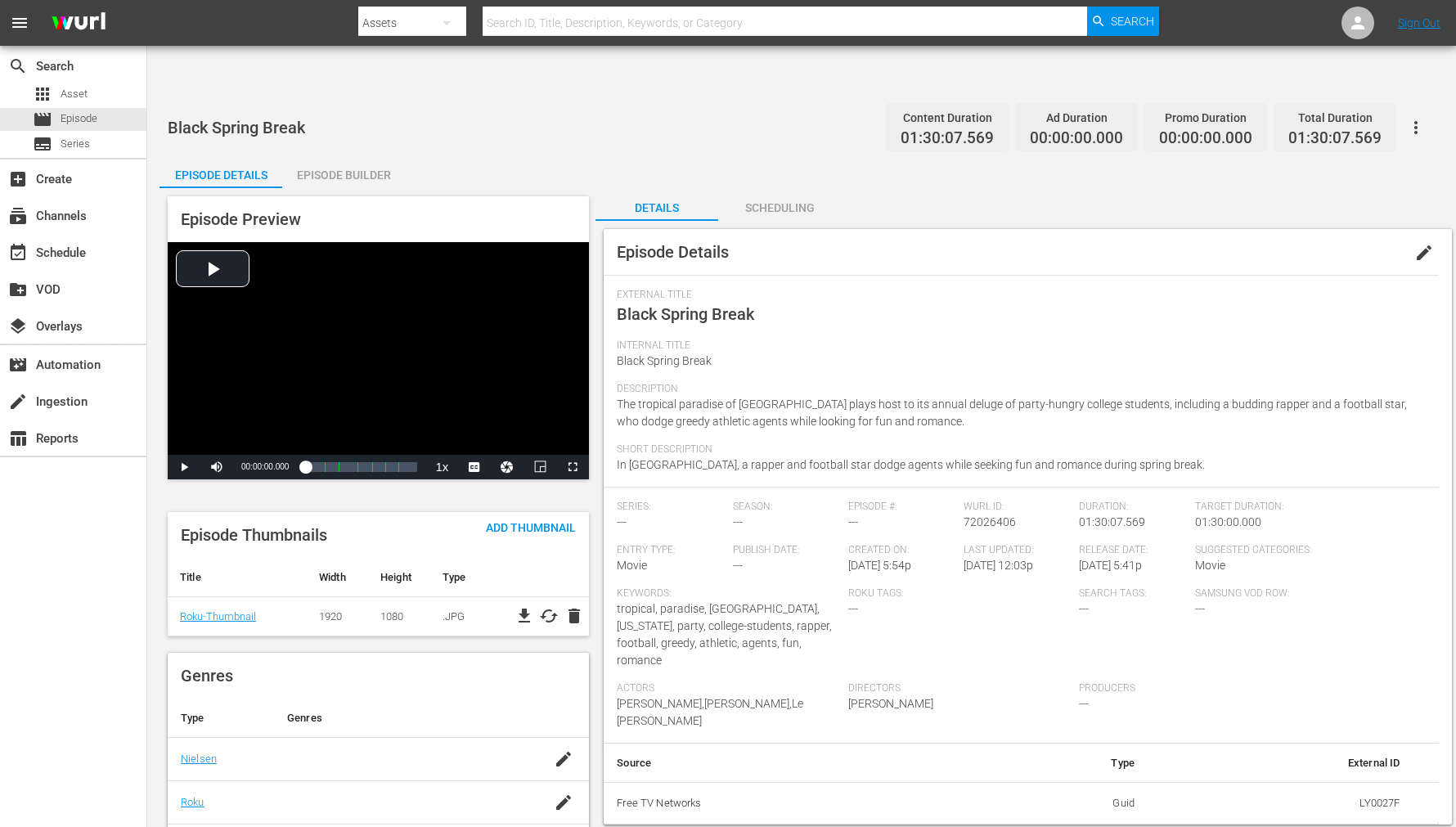
click at [917, 289] on div "External Title Black Spring Break" at bounding box center [1021, 314] width 809 height 50
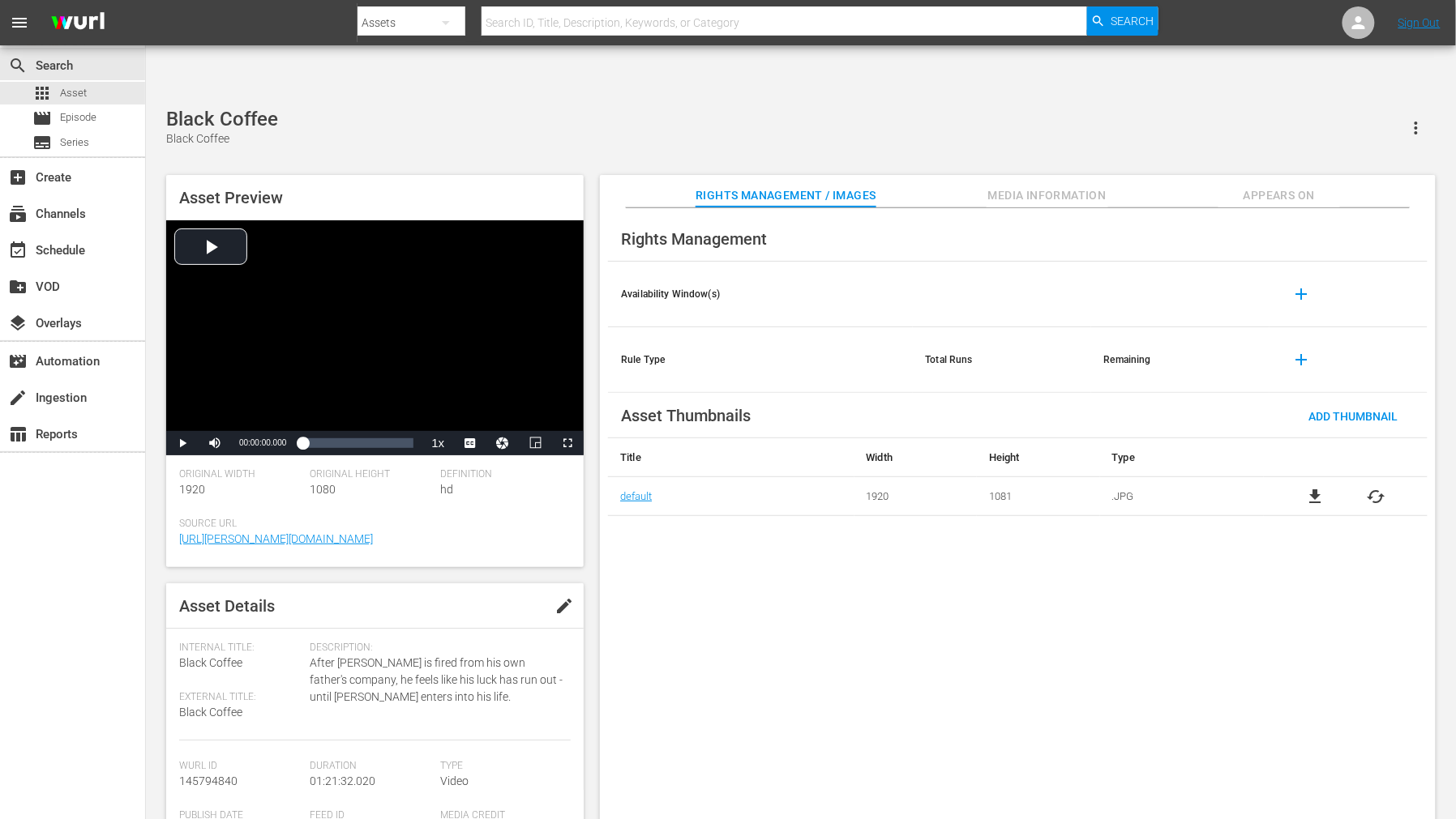
click at [1372, 487] on span "cached" at bounding box center [1375, 496] width 19 height 19
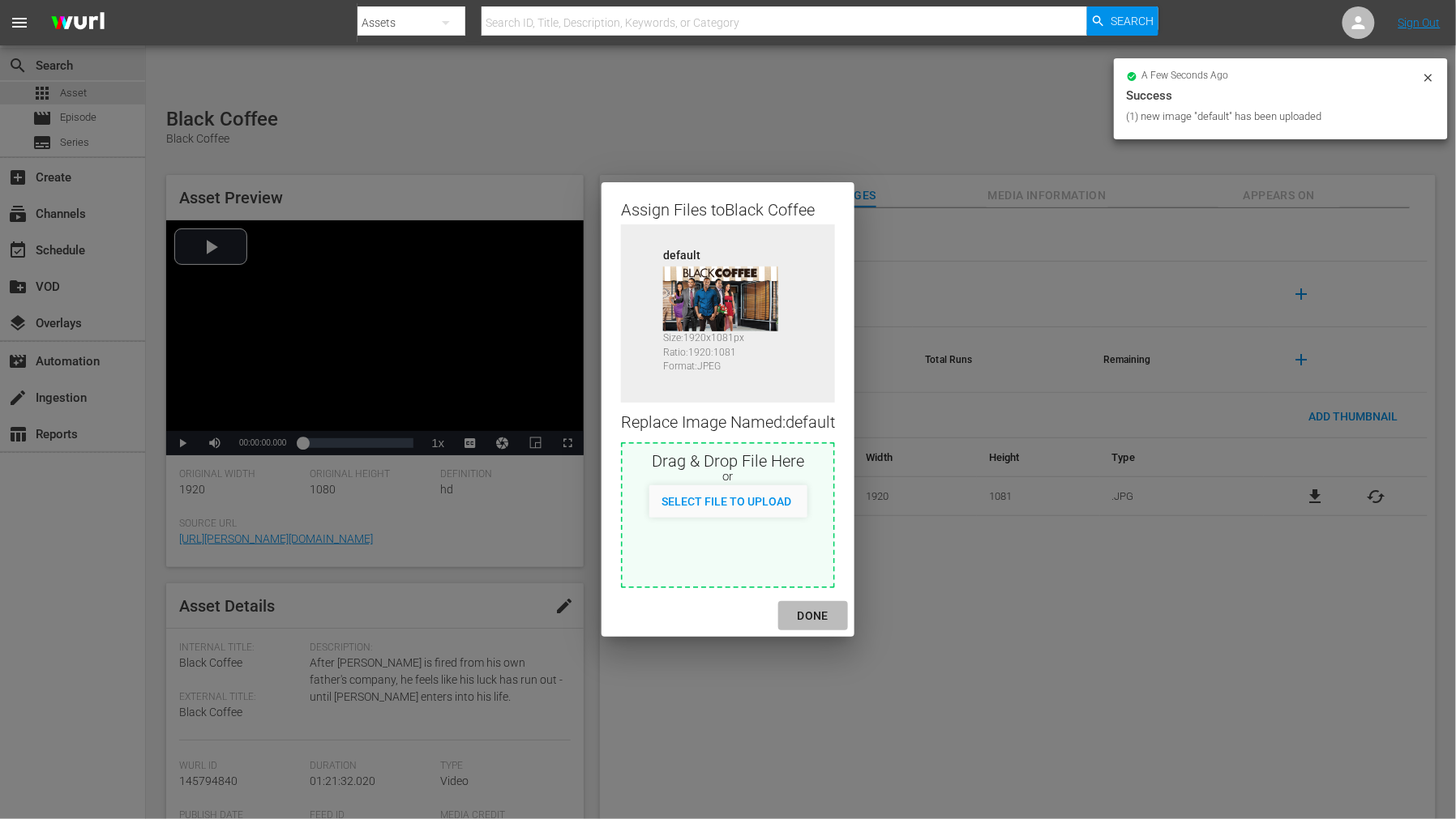
click at [812, 612] on div "DONE" at bounding box center [812, 616] width 57 height 20
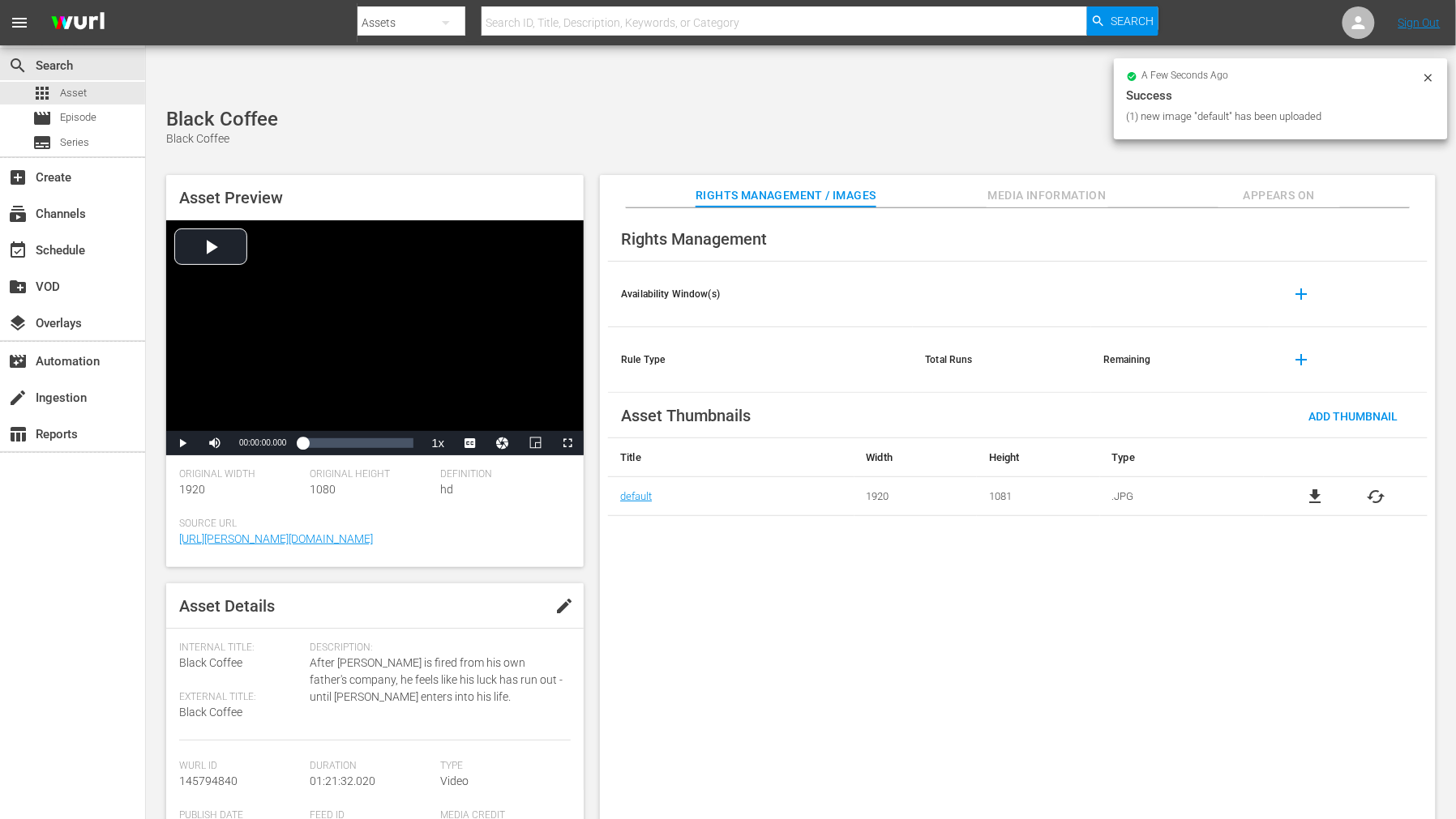
click at [914, 618] on div "Rights Management Availability Window(s) add Rule Type Total Runs Remaining add…" at bounding box center [1017, 527] width 836 height 638
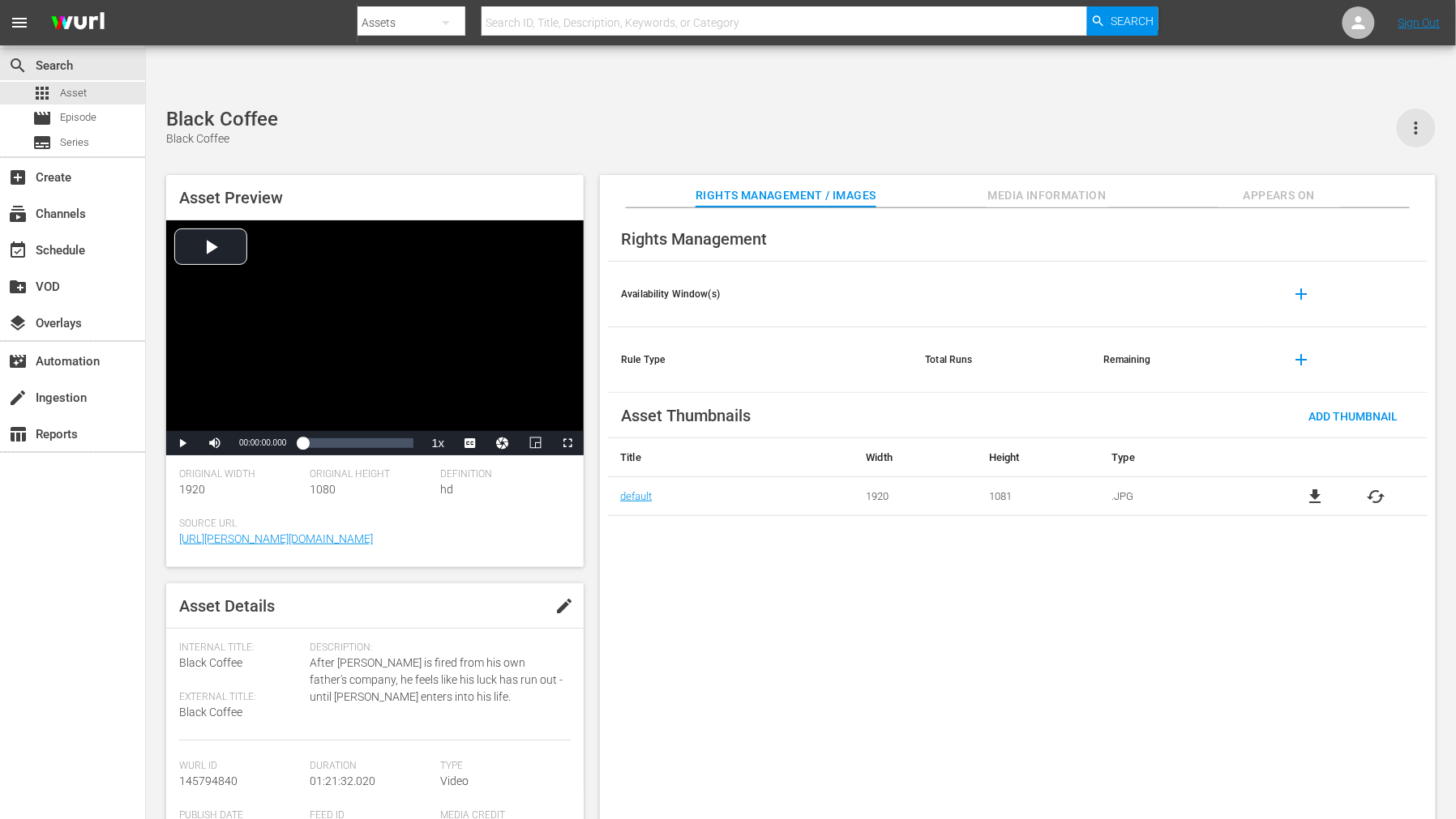
click at [1423, 118] on icon "button" at bounding box center [1415, 127] width 19 height 19
click at [1242, 107] on div "Black Coffee Black Coffee" at bounding box center [801, 127] width 1270 height 40
click at [1255, 186] on span "Appears On" at bounding box center [1279, 196] width 122 height 20
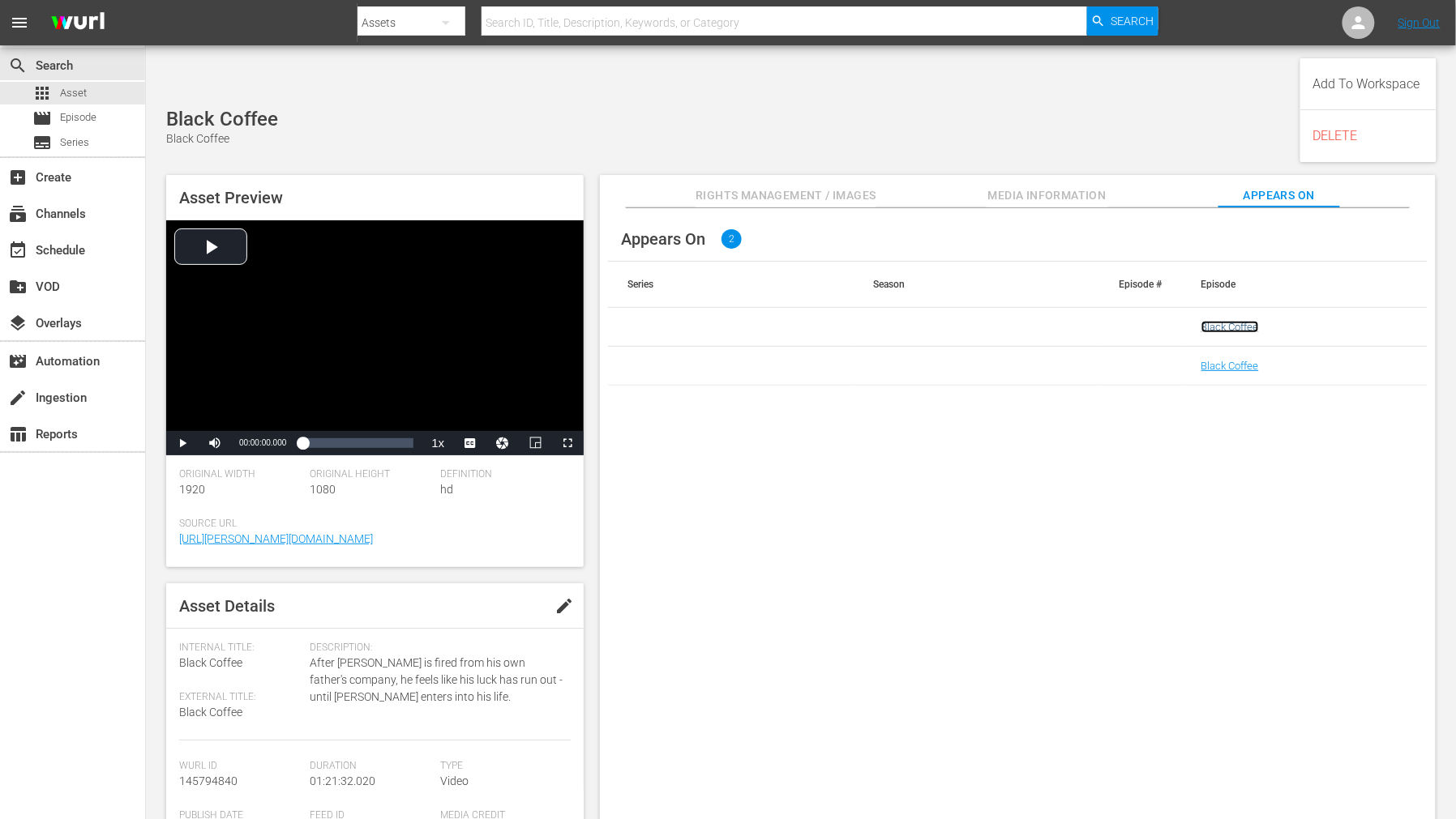
click at [1234, 321] on link "Black Coffee" at bounding box center [1230, 327] width 57 height 12
click at [1229, 360] on link "Black Coffee" at bounding box center [1230, 365] width 57 height 12
click at [375, 107] on div "Black Coffee Black Coffee" at bounding box center [801, 127] width 1270 height 40
click at [979, 514] on div "Appears On 2 Series Season Episode # Episode Black Coffee Black Coffee" at bounding box center [1017, 527] width 836 height 638
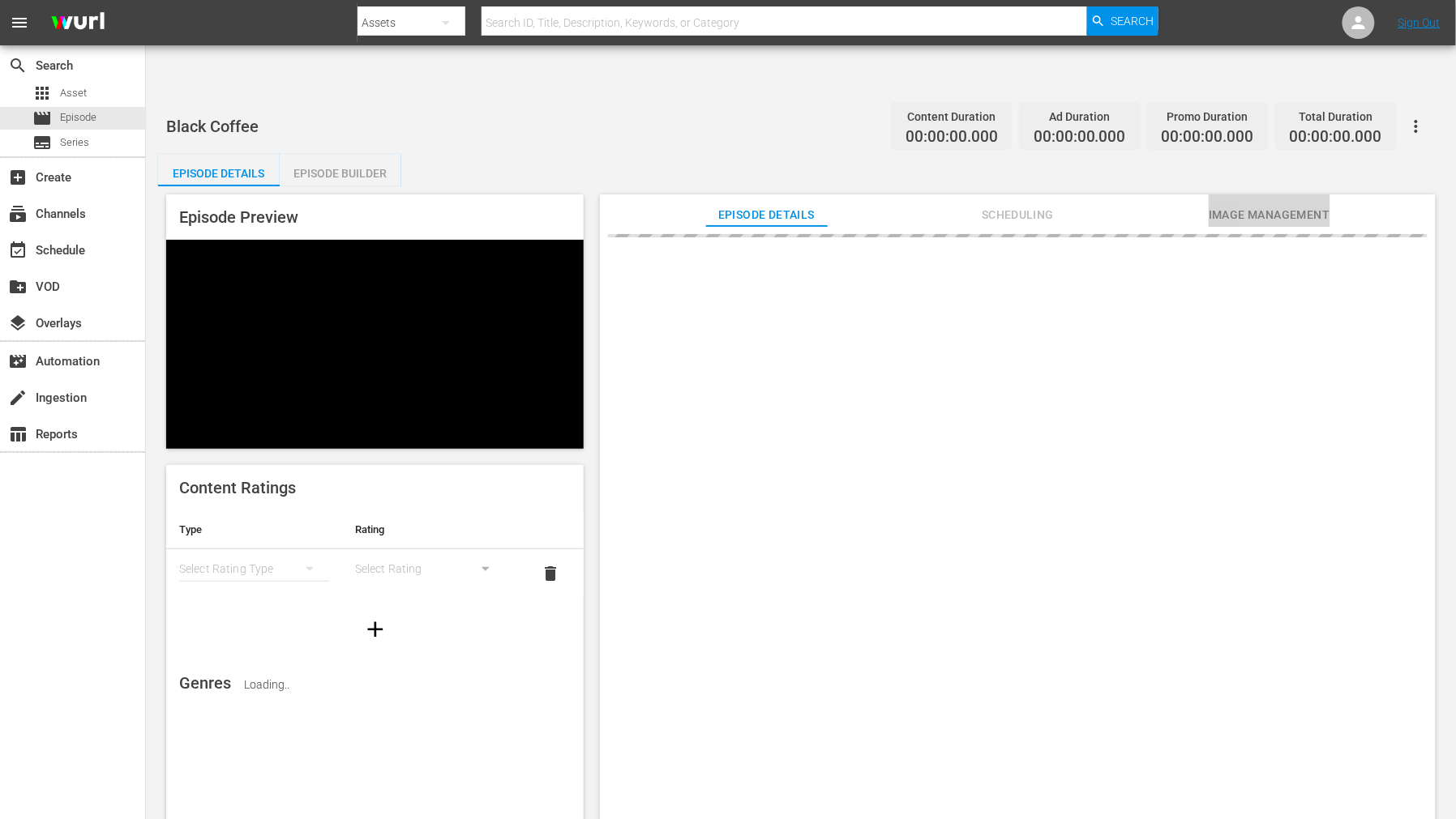
click at [1261, 205] on span "Image Management" at bounding box center [1270, 215] width 122 height 20
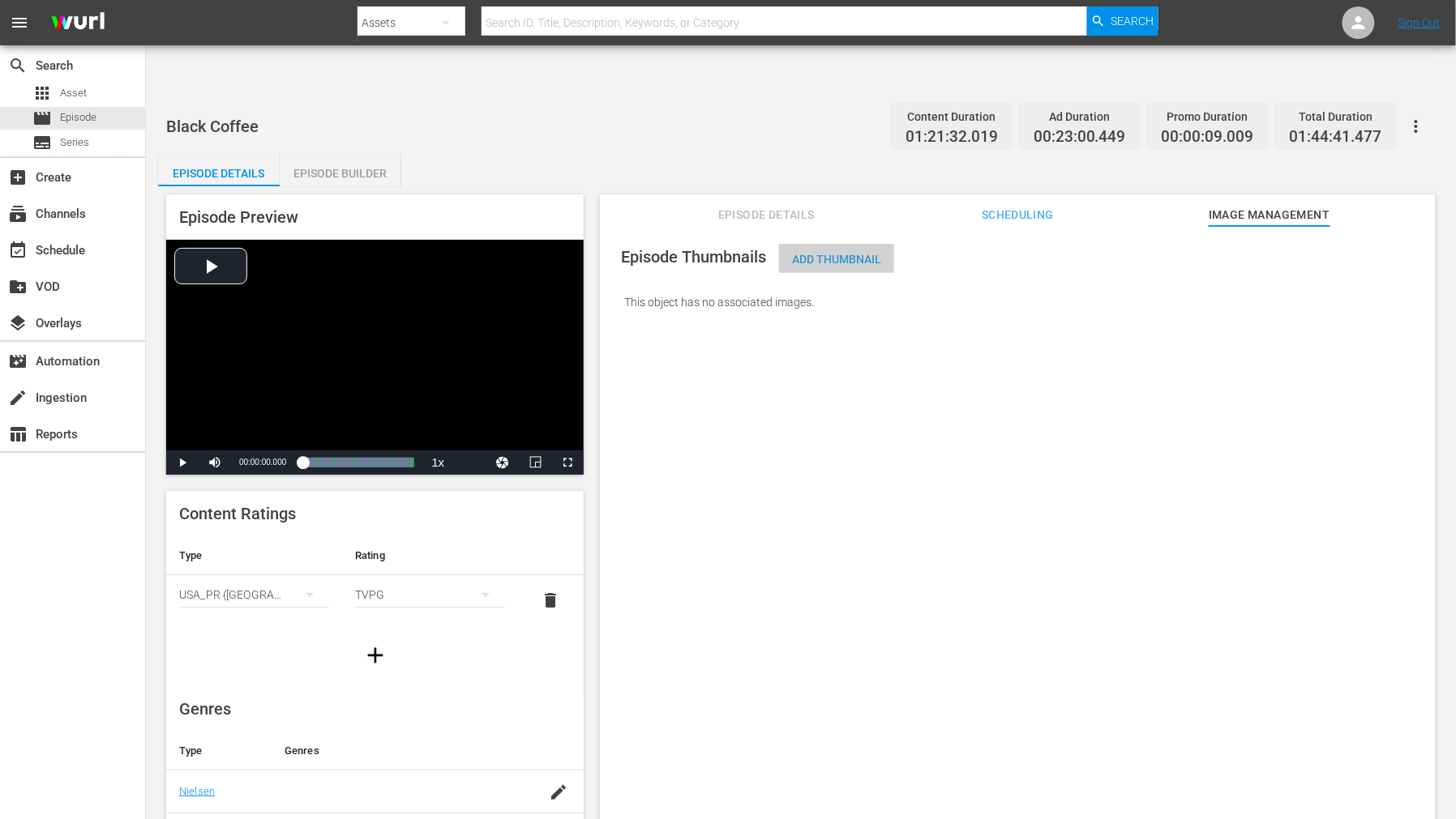
click at [822, 253] on span "Add Thumbnail" at bounding box center [837, 260] width 115 height 13
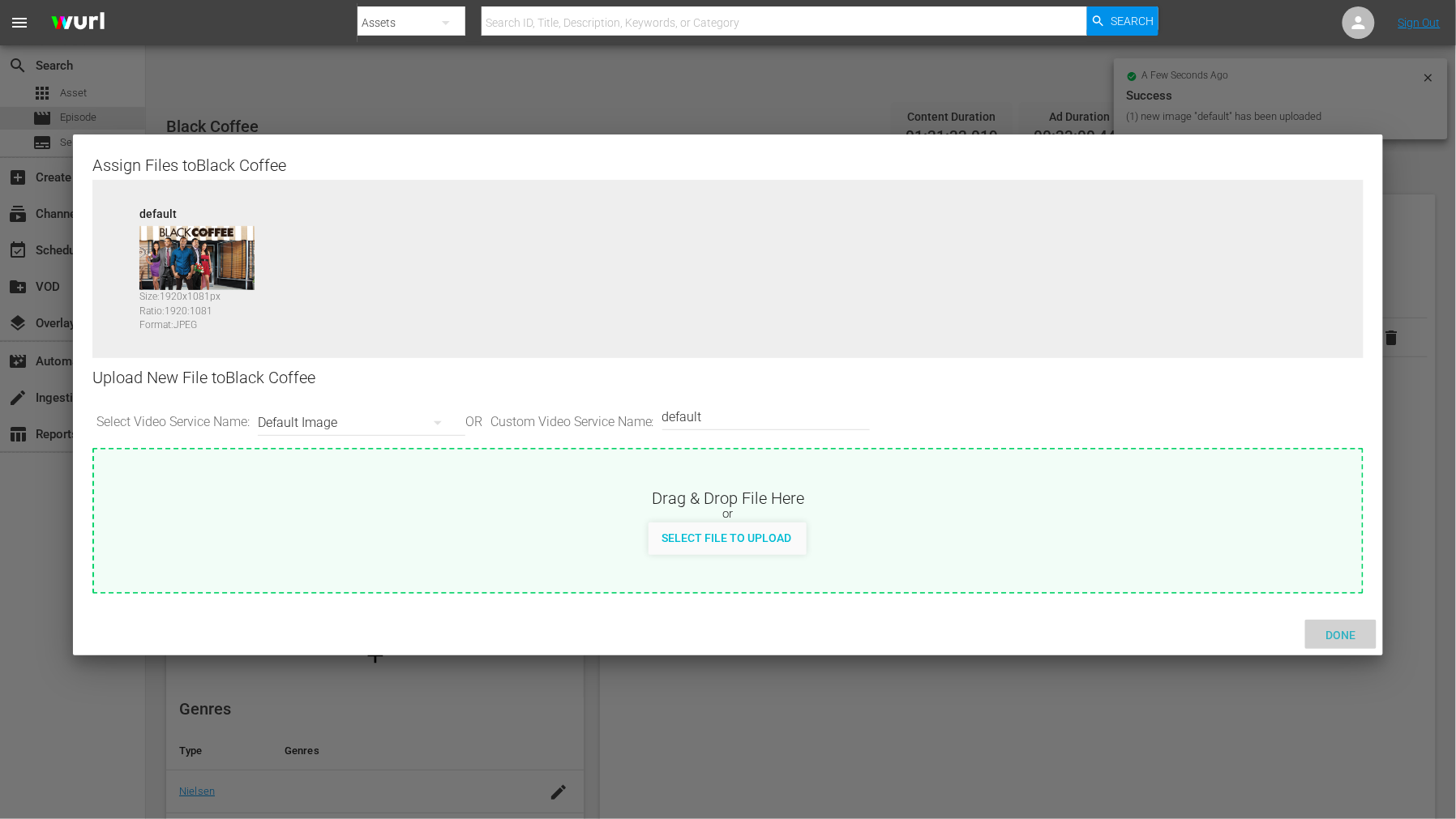
click at [1343, 622] on div "Done" at bounding box center [1340, 635] width 72 height 30
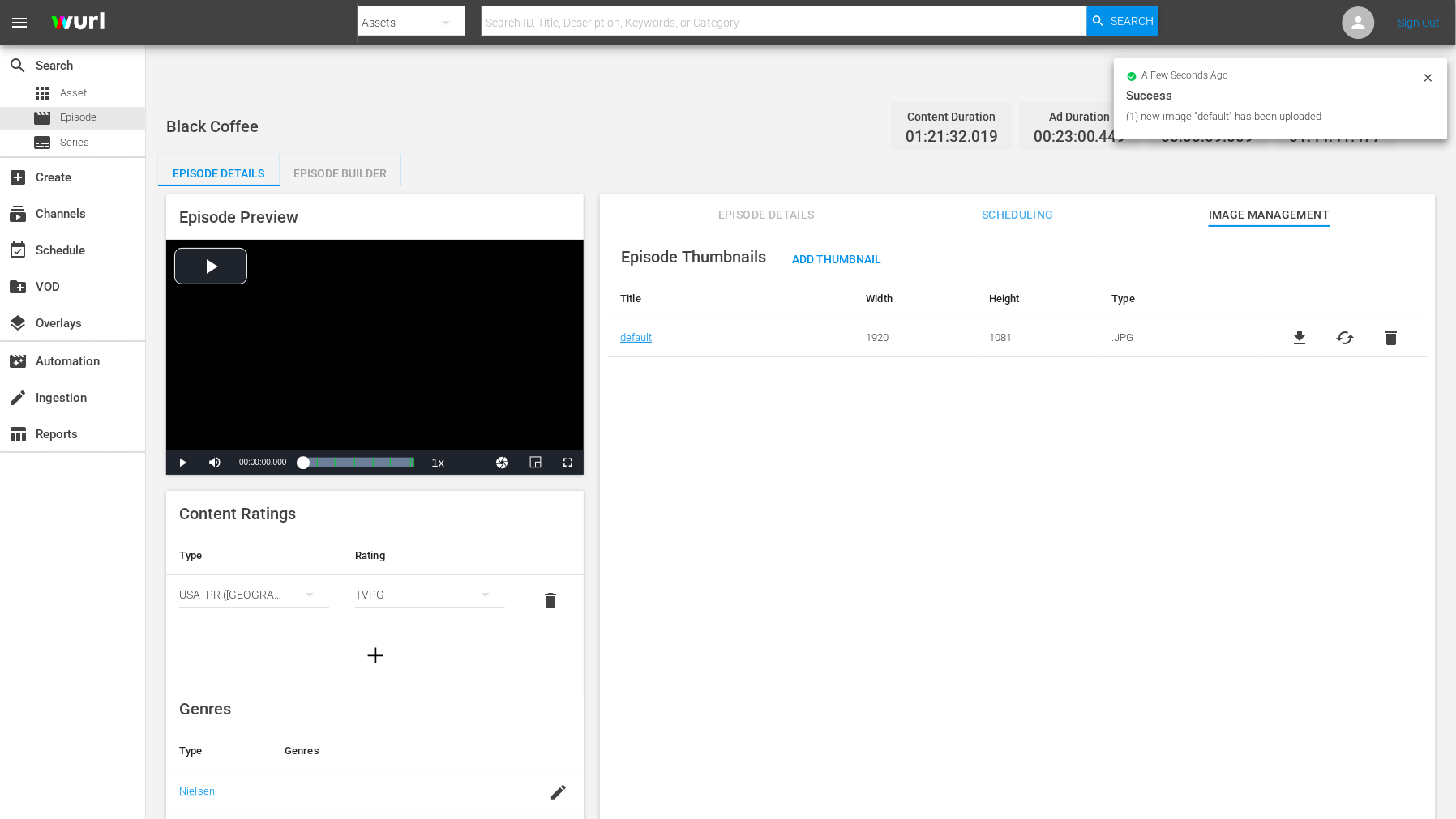
click at [1314, 628] on div "Episode Thumbnails Add Thumbnail Title Width Height Type default 1920 1081 .JPG…" at bounding box center [1017, 543] width 836 height 633
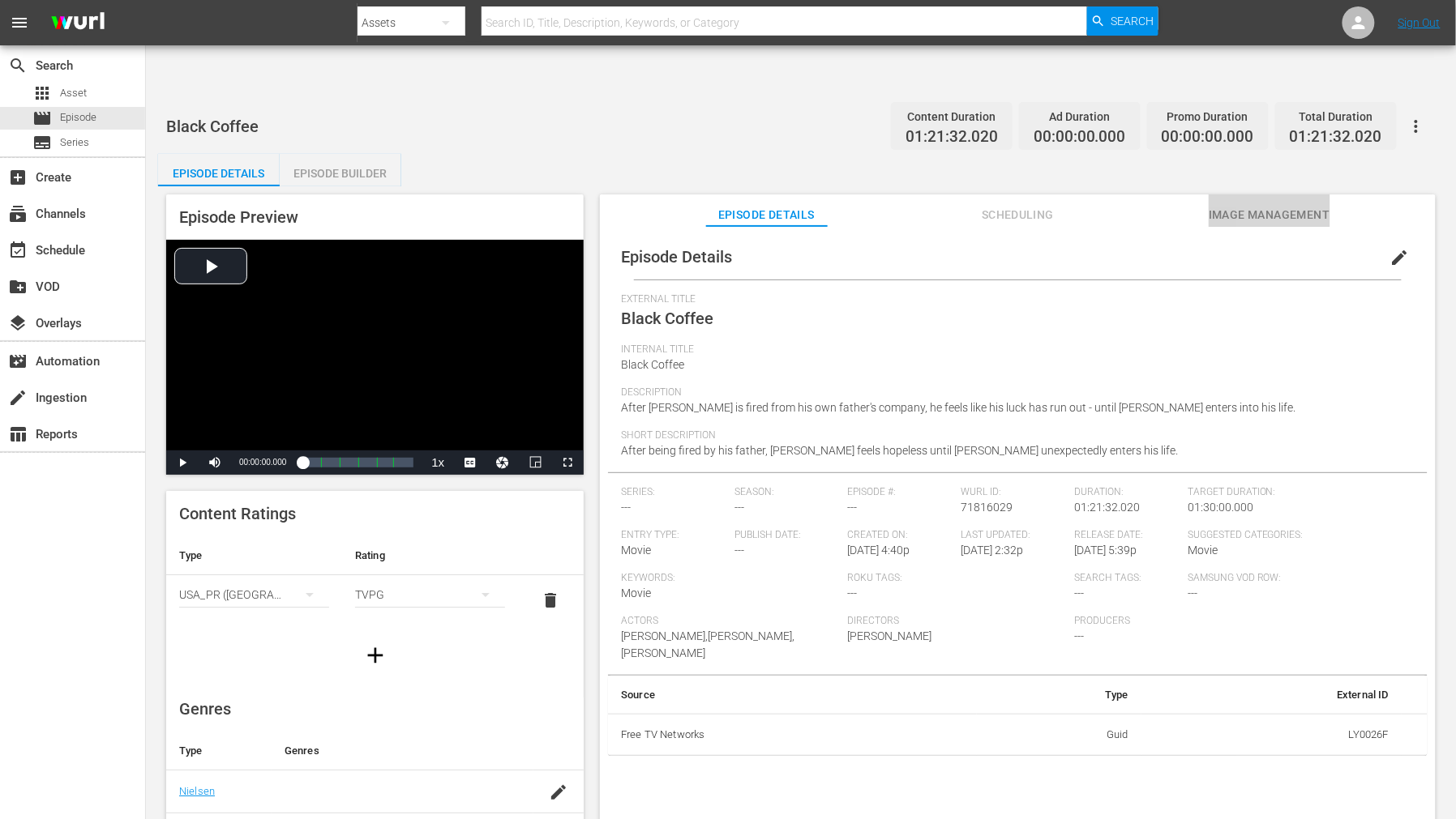
click at [1257, 205] on span "Image Management" at bounding box center [1270, 215] width 122 height 20
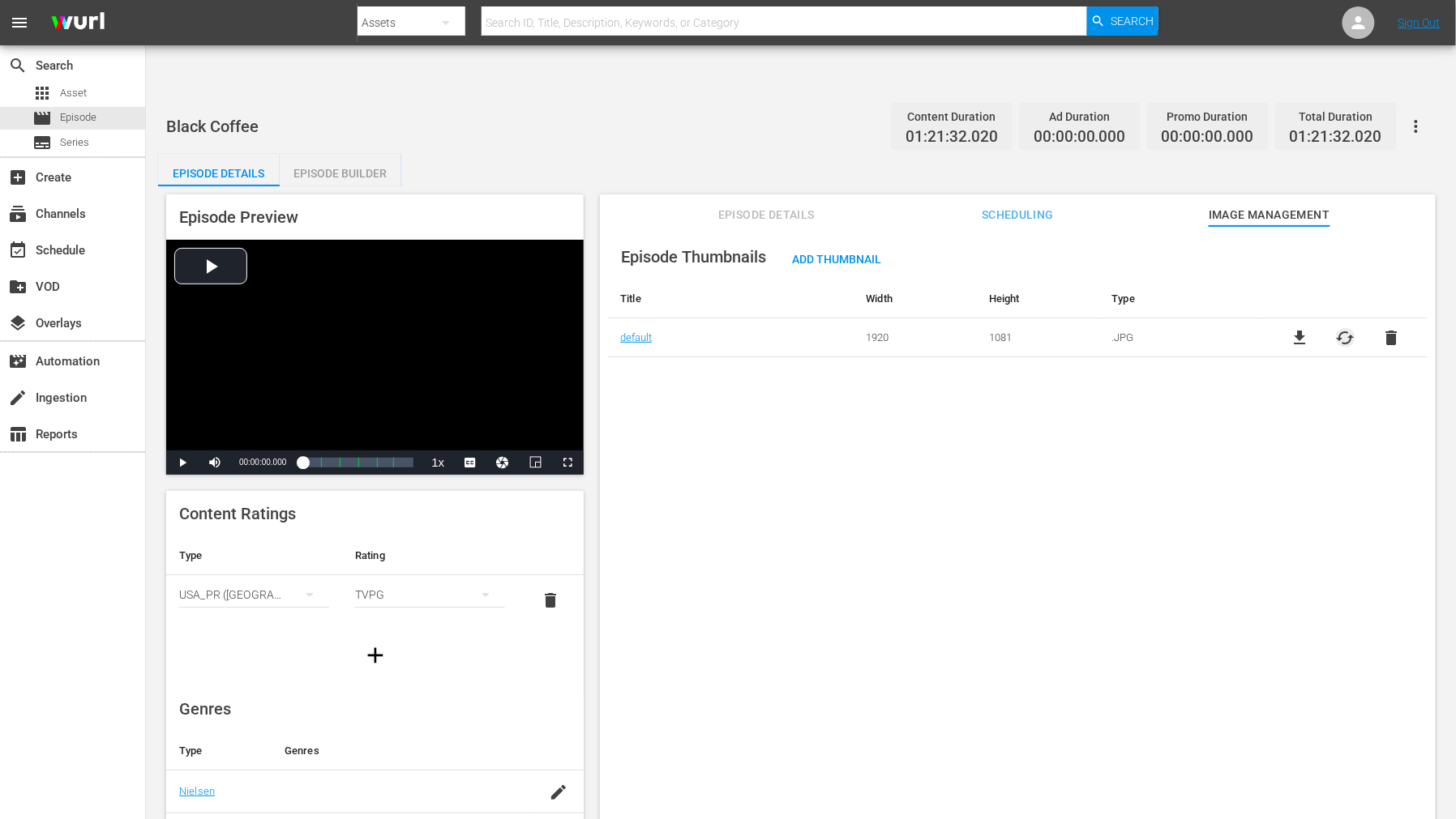
click at [1309, 328] on span "cached" at bounding box center [1344, 337] width 19 height 19
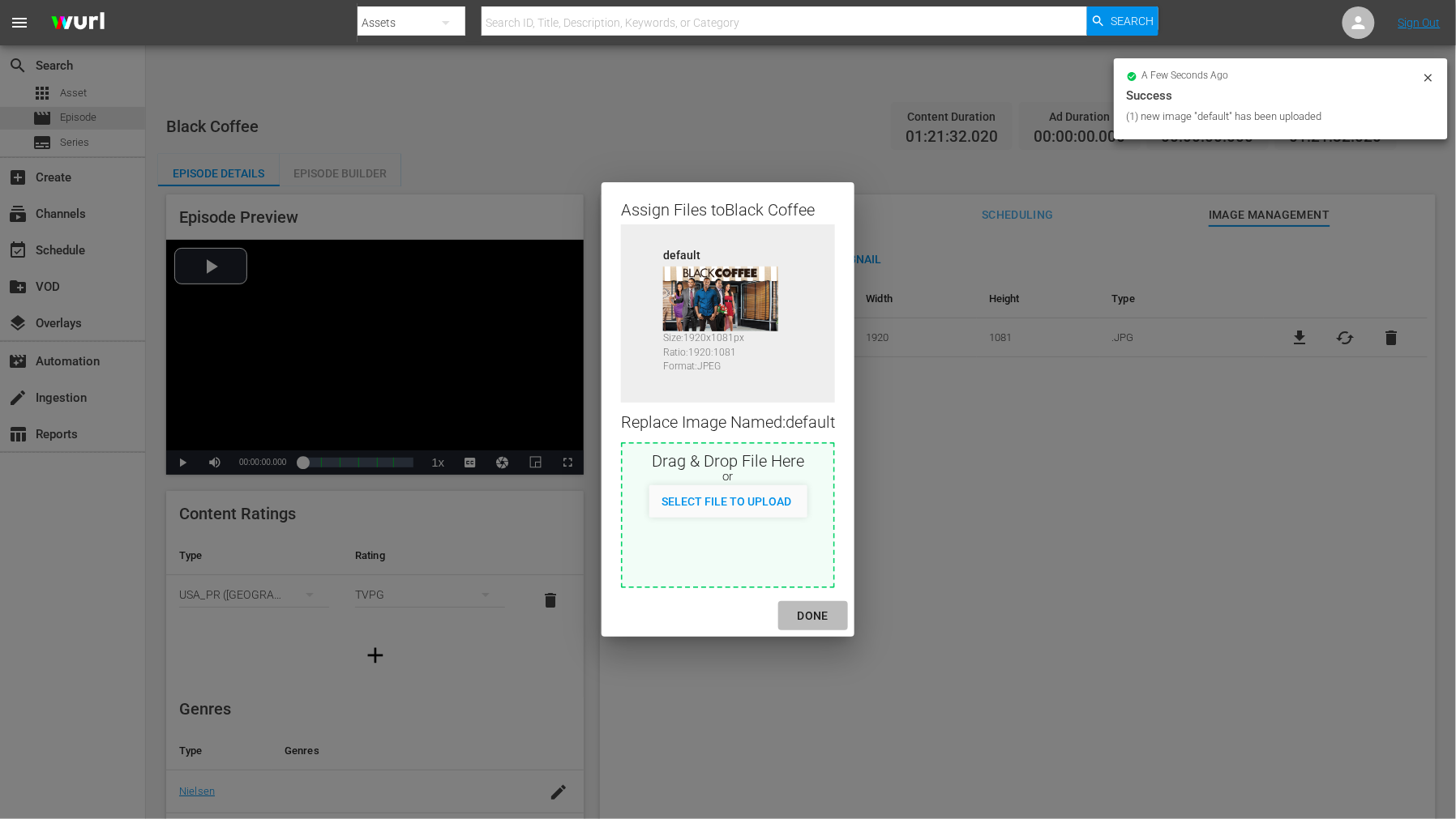
click at [812, 618] on div "DONE" at bounding box center [812, 616] width 57 height 20
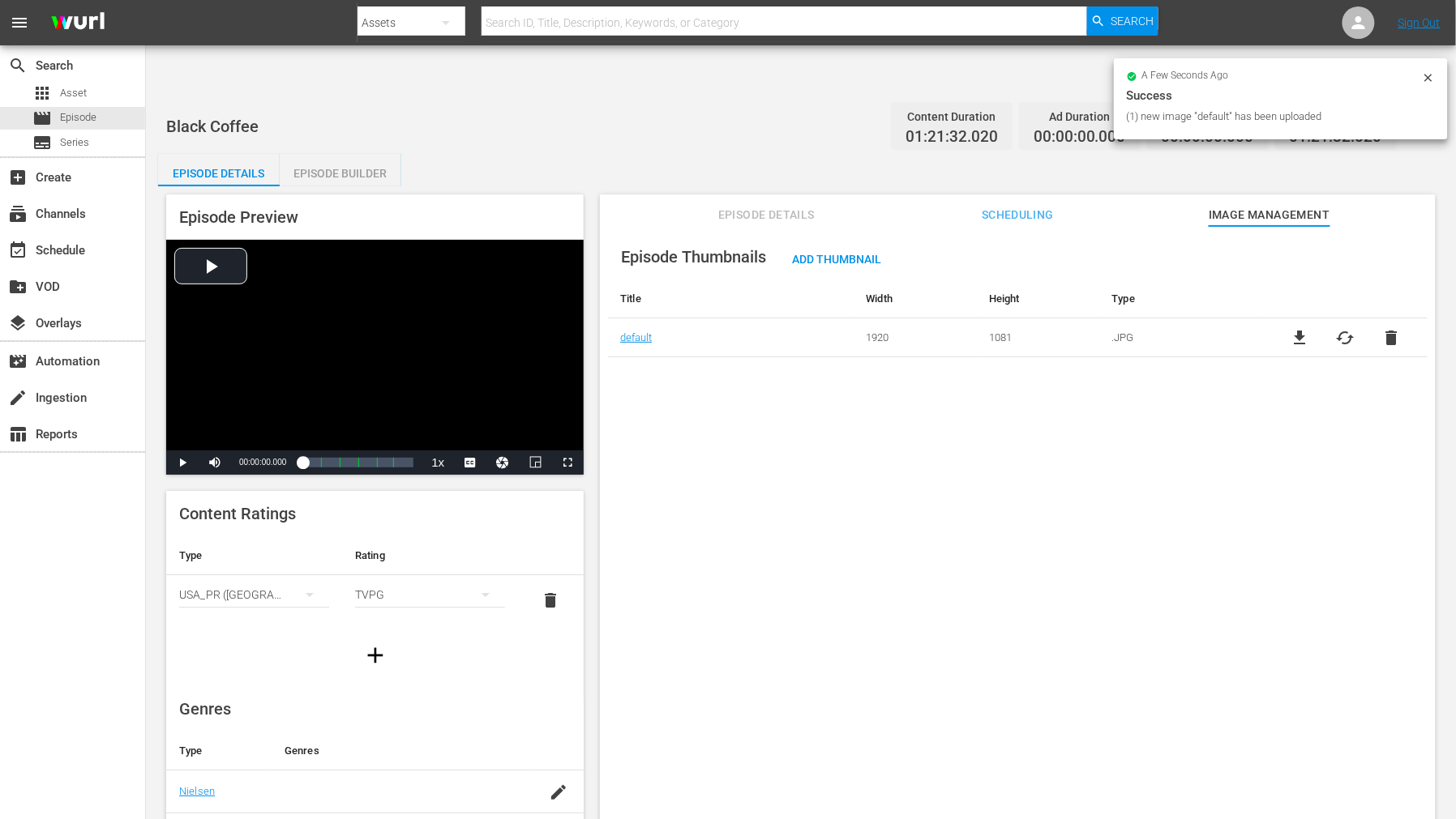
click at [895, 603] on div "Episode Thumbnails Add Thumbnail Title Width Height Type default 1920 1081 .JPG…" at bounding box center [1017, 543] width 836 height 633
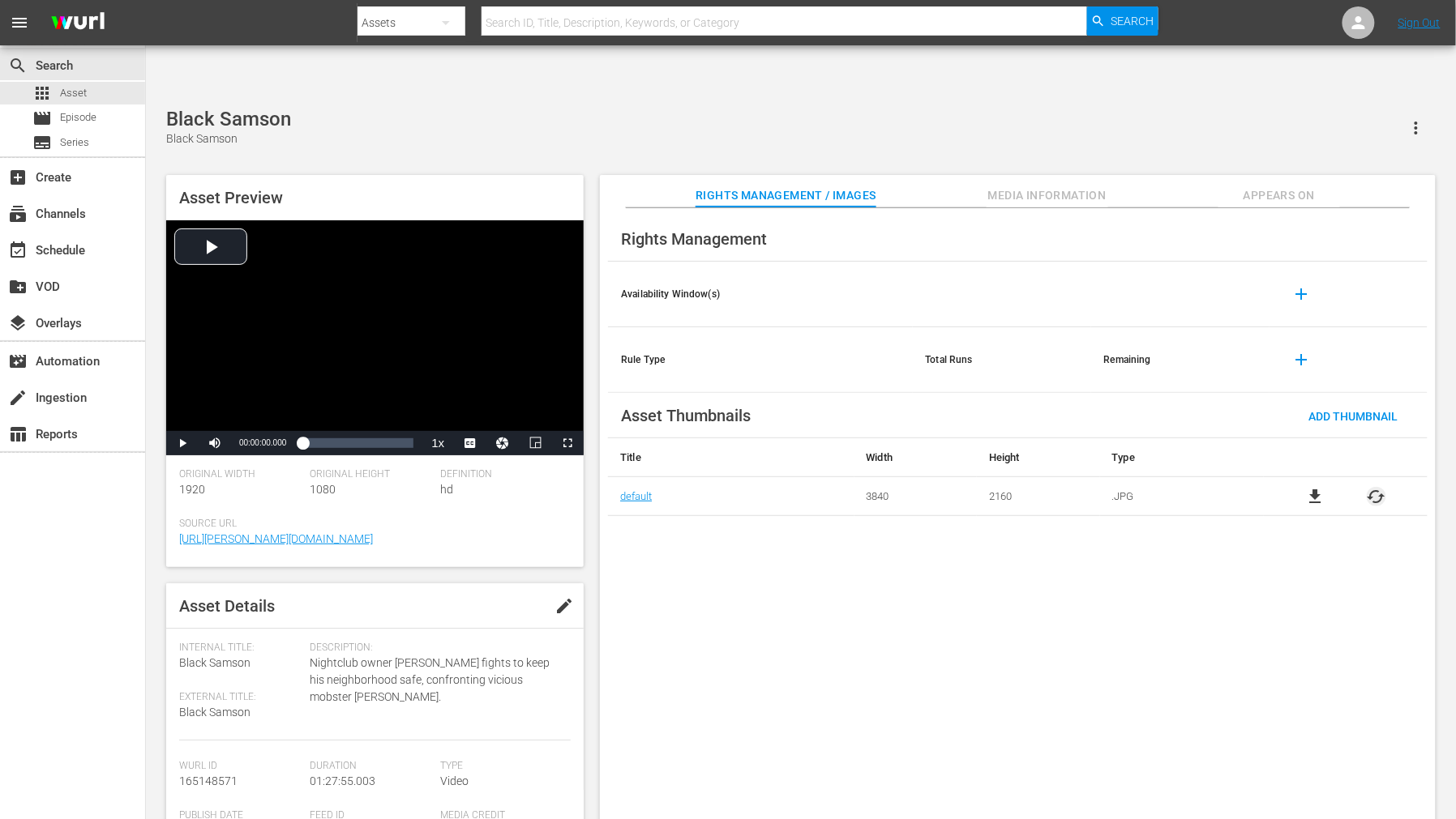
click at [1376, 487] on span "cached" at bounding box center [1375, 496] width 19 height 19
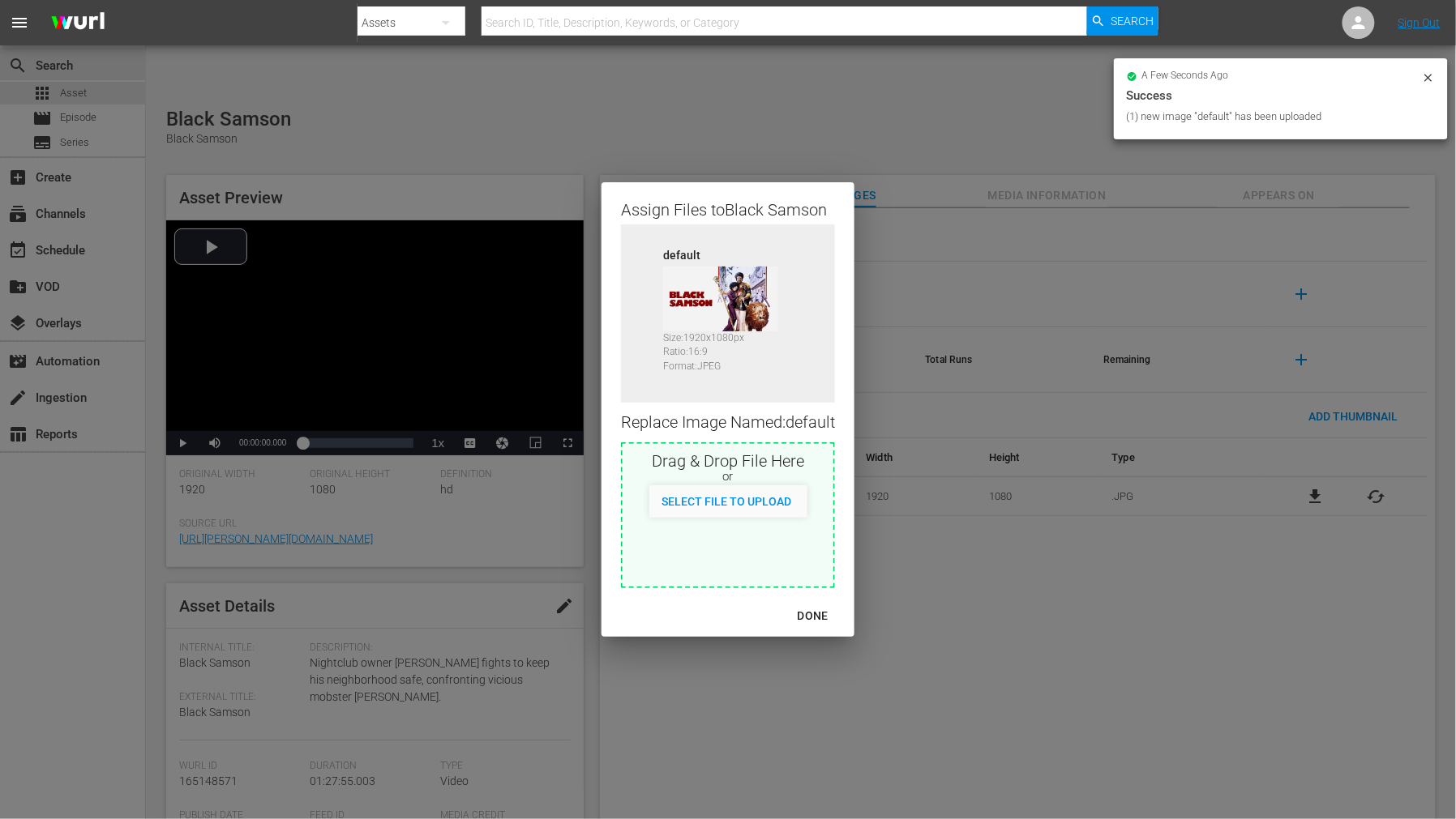
click at [812, 613] on div "DONE" at bounding box center [812, 616] width 57 height 20
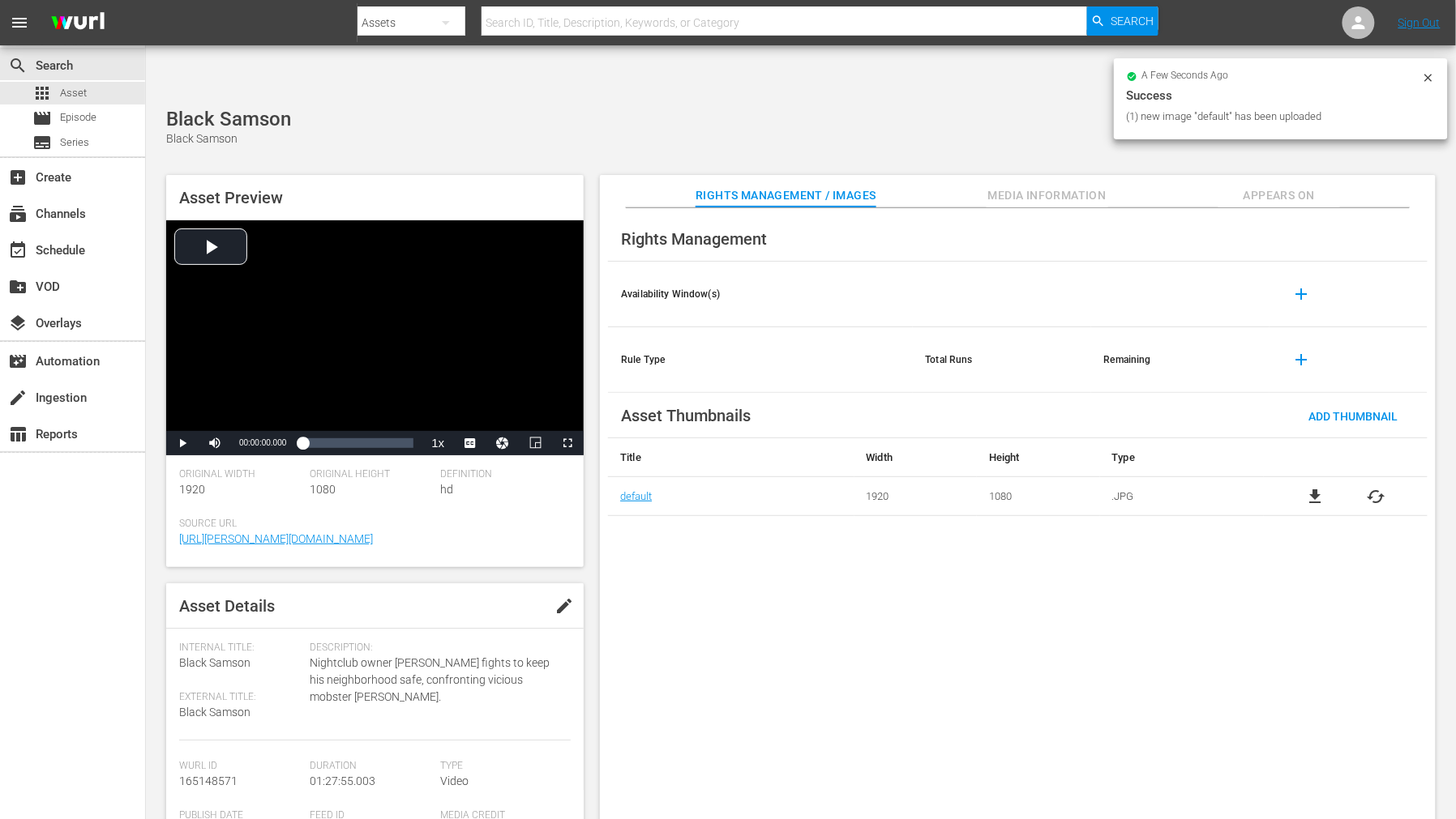
click at [911, 628] on div "Rights Management Availability Window(s) add Rule Type Total Runs Remaining add…" at bounding box center [1017, 527] width 836 height 638
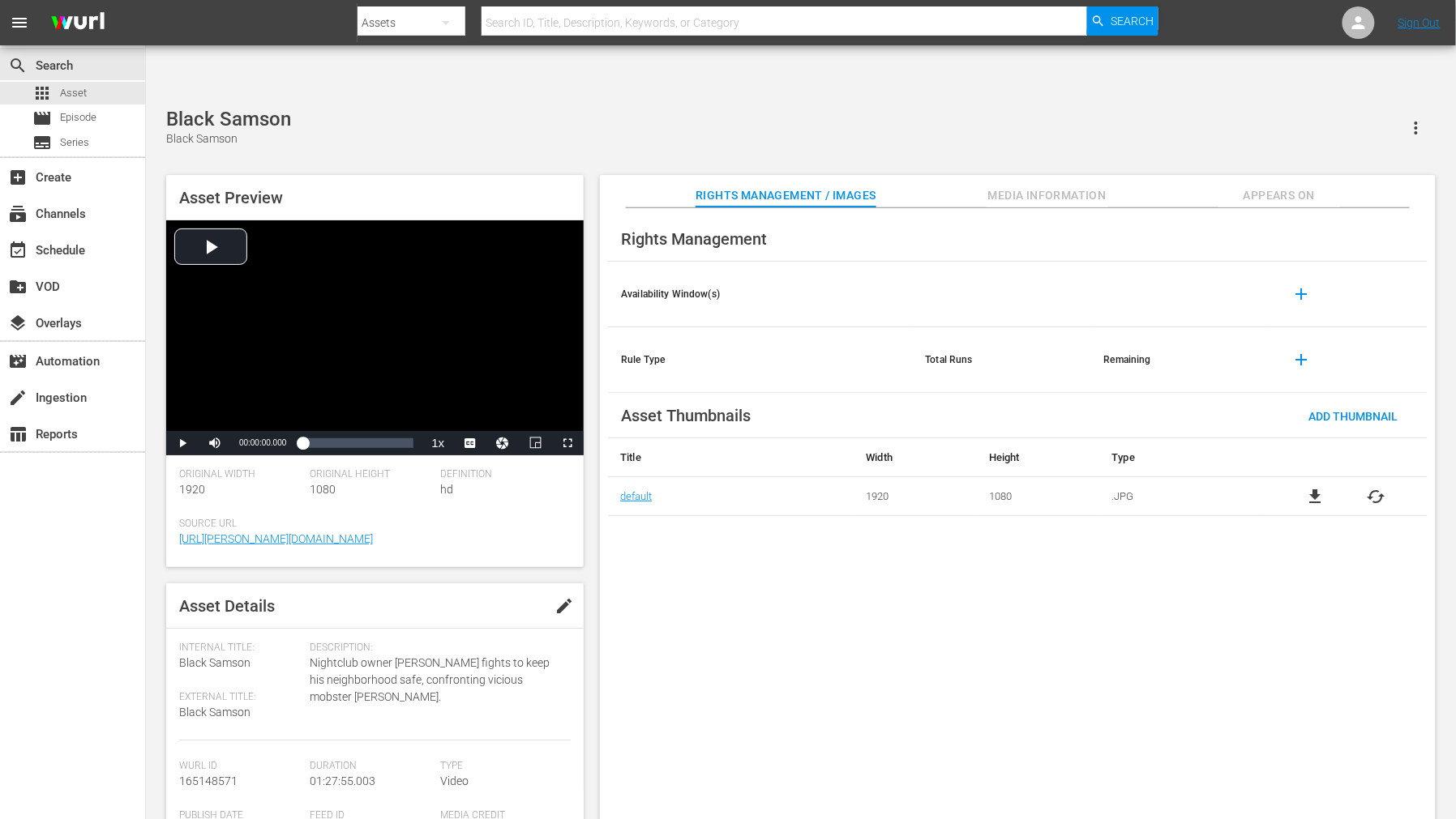
click at [1268, 186] on span "Appears On" at bounding box center [1279, 196] width 122 height 20
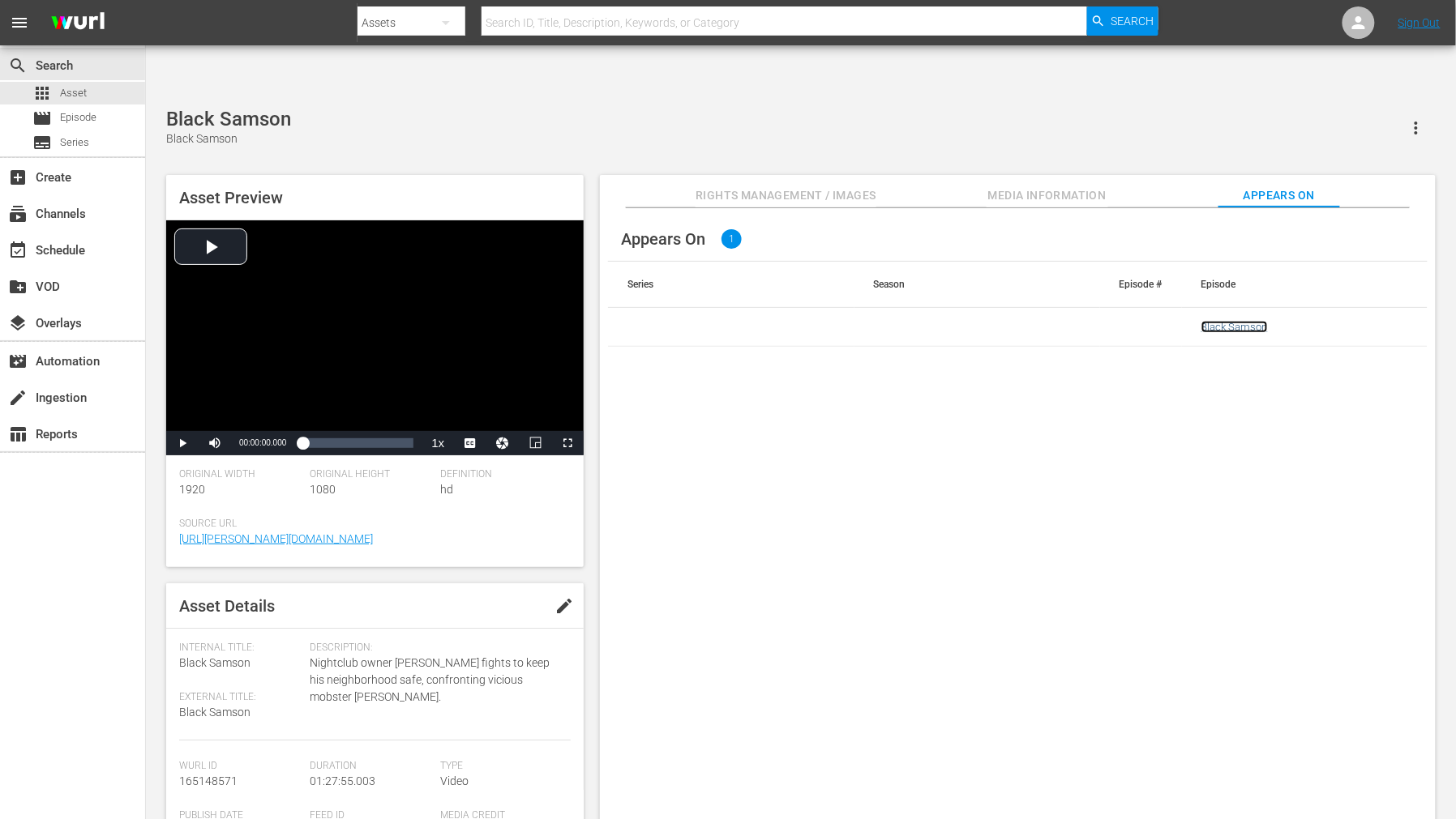
click at [1232, 321] on link "Black Samson" at bounding box center [1235, 327] width 67 height 12
click at [976, 414] on div "Appears On 1 Series Season Episode # Episode Black Samson" at bounding box center [1017, 527] width 836 height 638
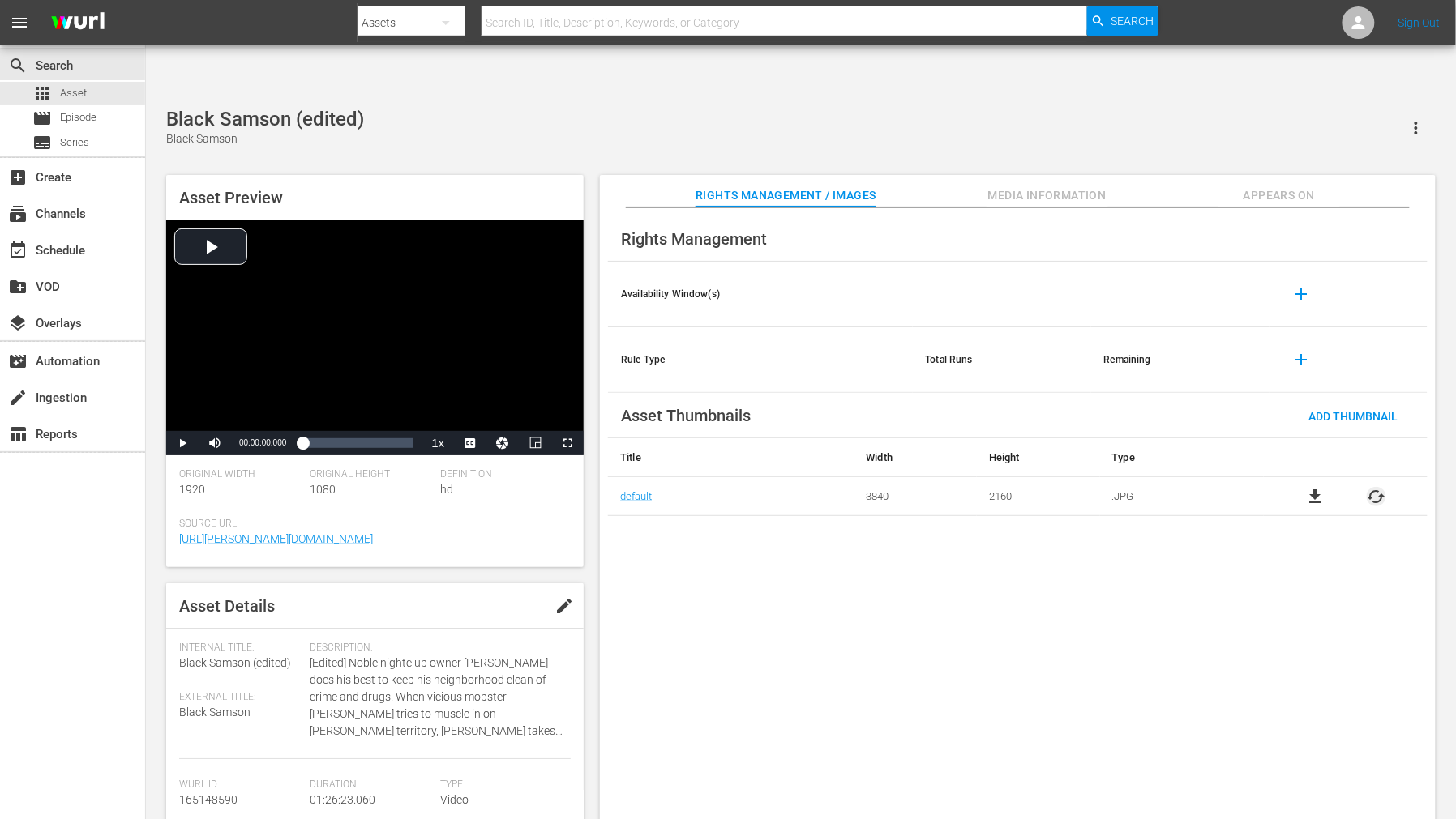
click at [1309, 487] on span "cached" at bounding box center [1375, 496] width 19 height 19
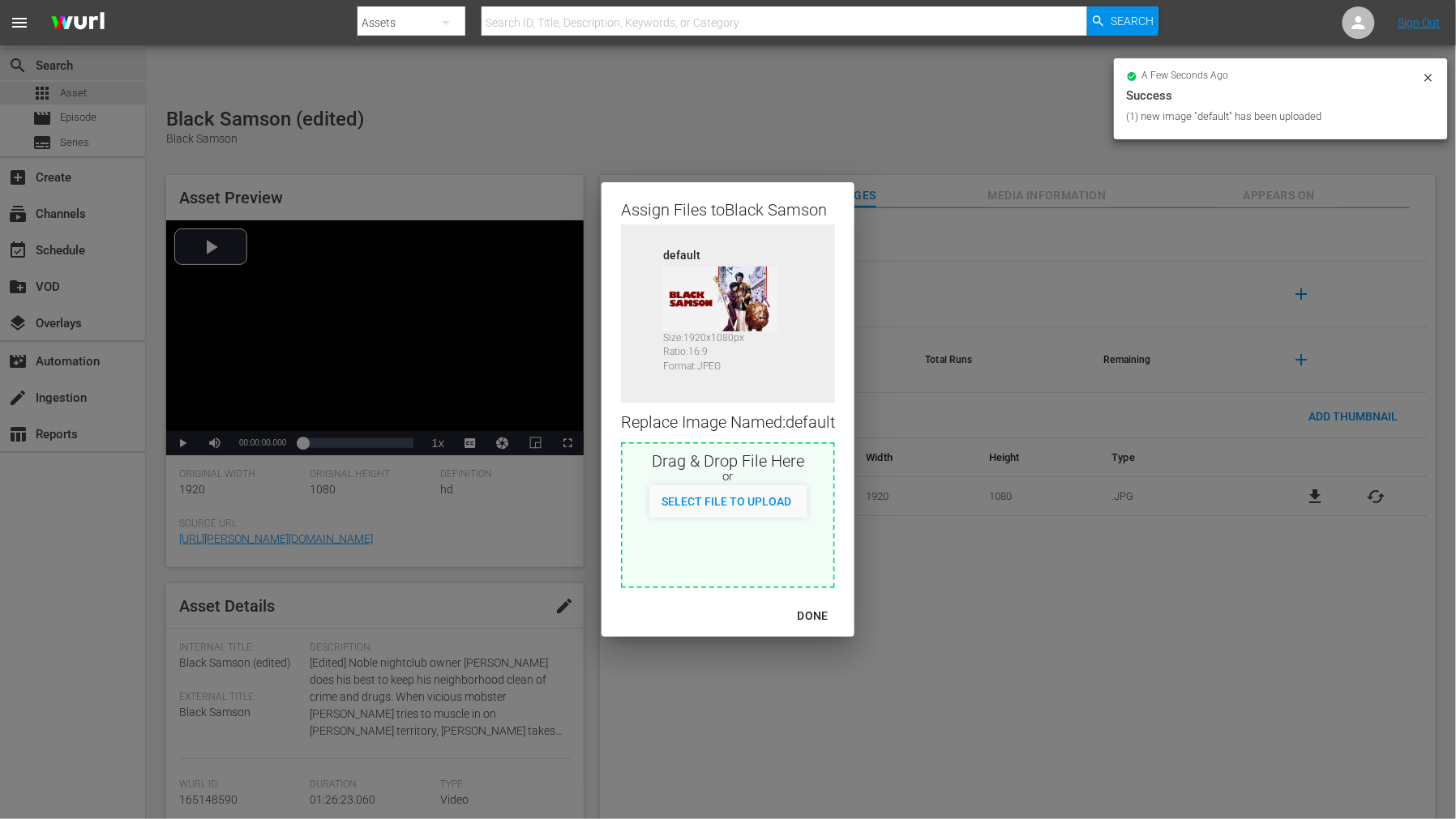
click at [820, 618] on div "DONE" at bounding box center [812, 616] width 57 height 20
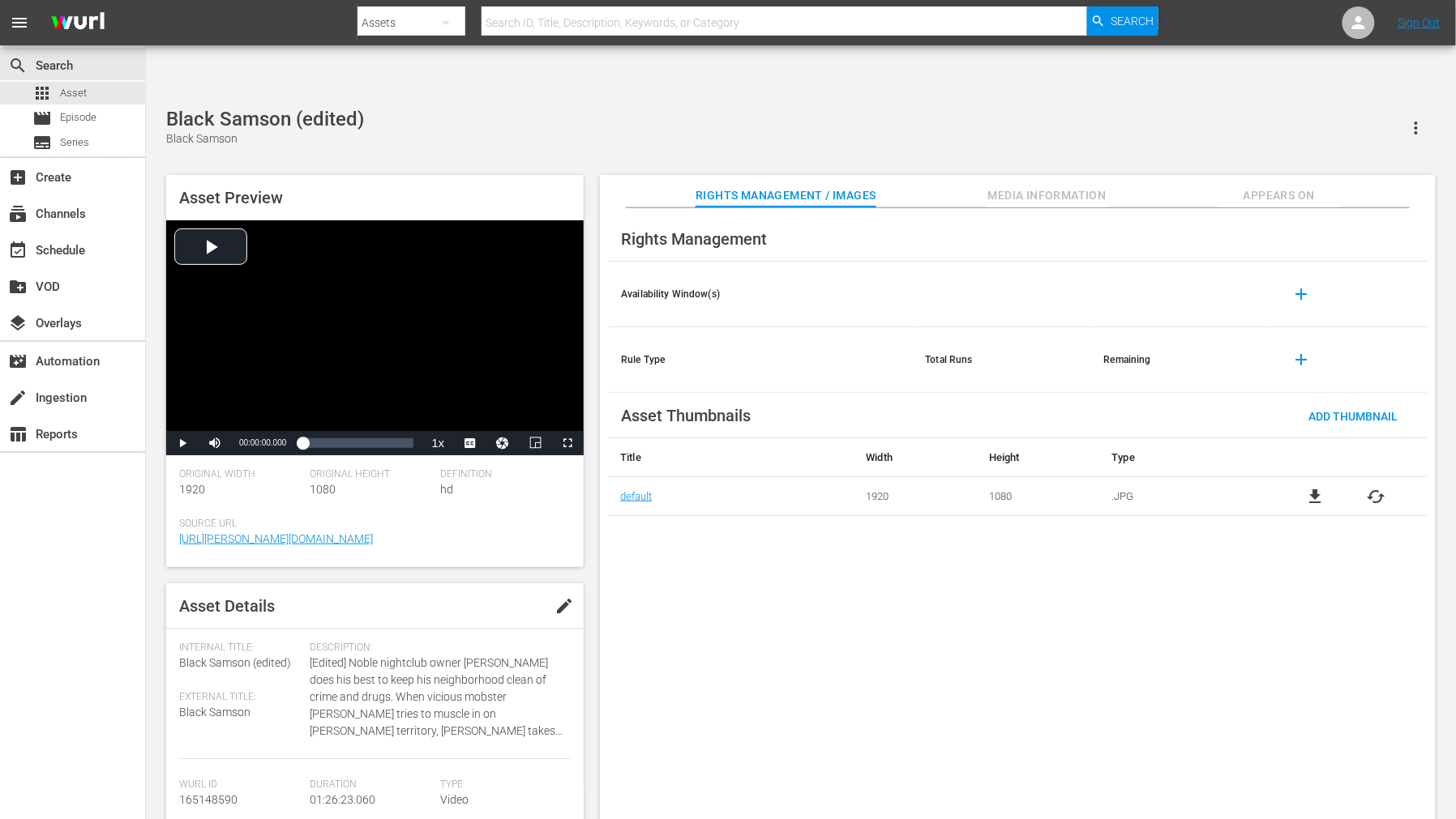
click at [822, 557] on div "Rights Management Availability Window(s) add Rule Type Total Runs Remaining add…" at bounding box center [1017, 527] width 836 height 638
click at [1306, 186] on span "Appears On" at bounding box center [1279, 196] width 122 height 20
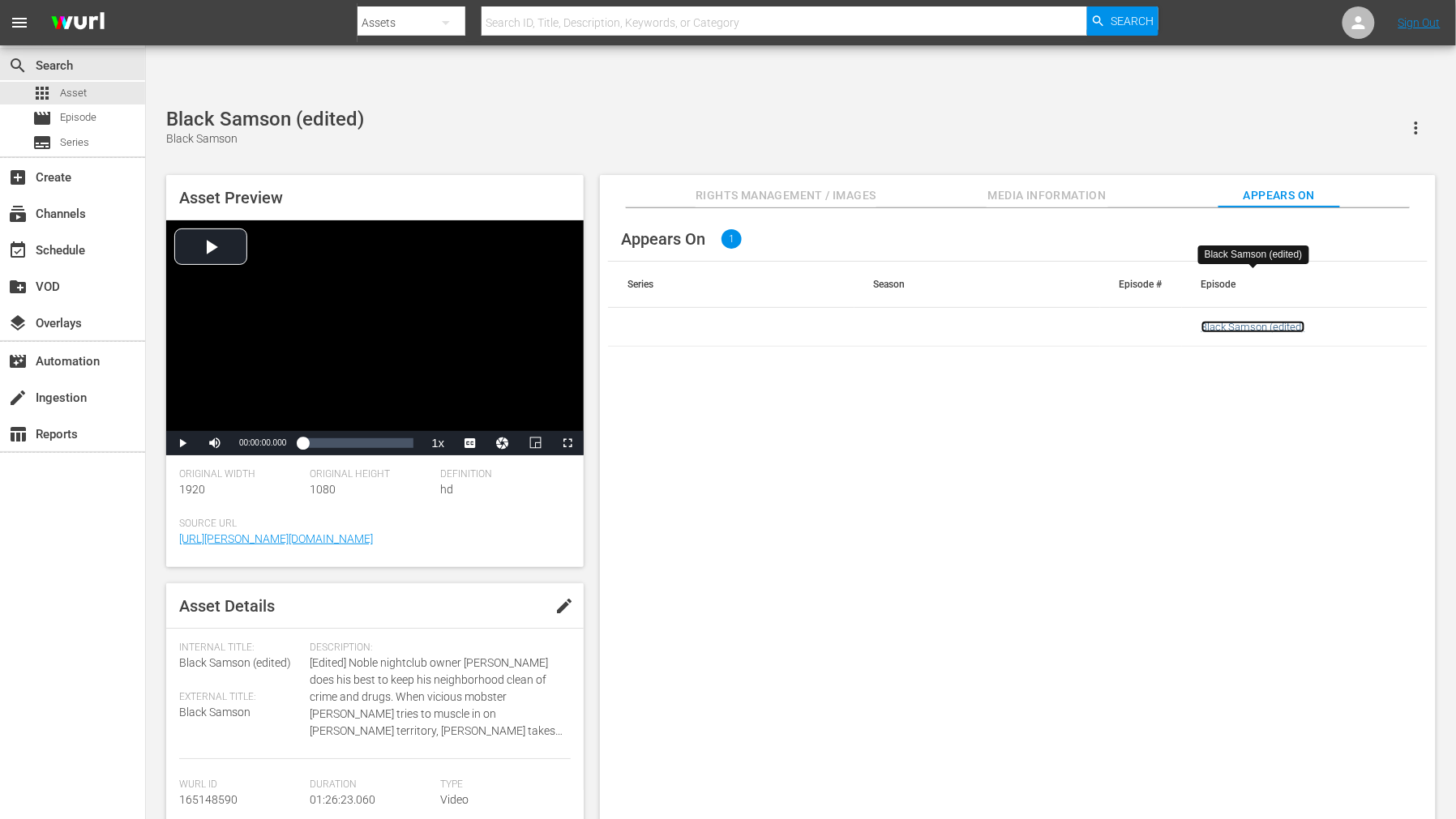
click at [1235, 321] on link "Black Samson (edited)" at bounding box center [1253, 327] width 104 height 12
click at [999, 608] on div "Appears On 1 Series Season Episode # Episode Black Samson (edited)" at bounding box center [1017, 527] width 836 height 638
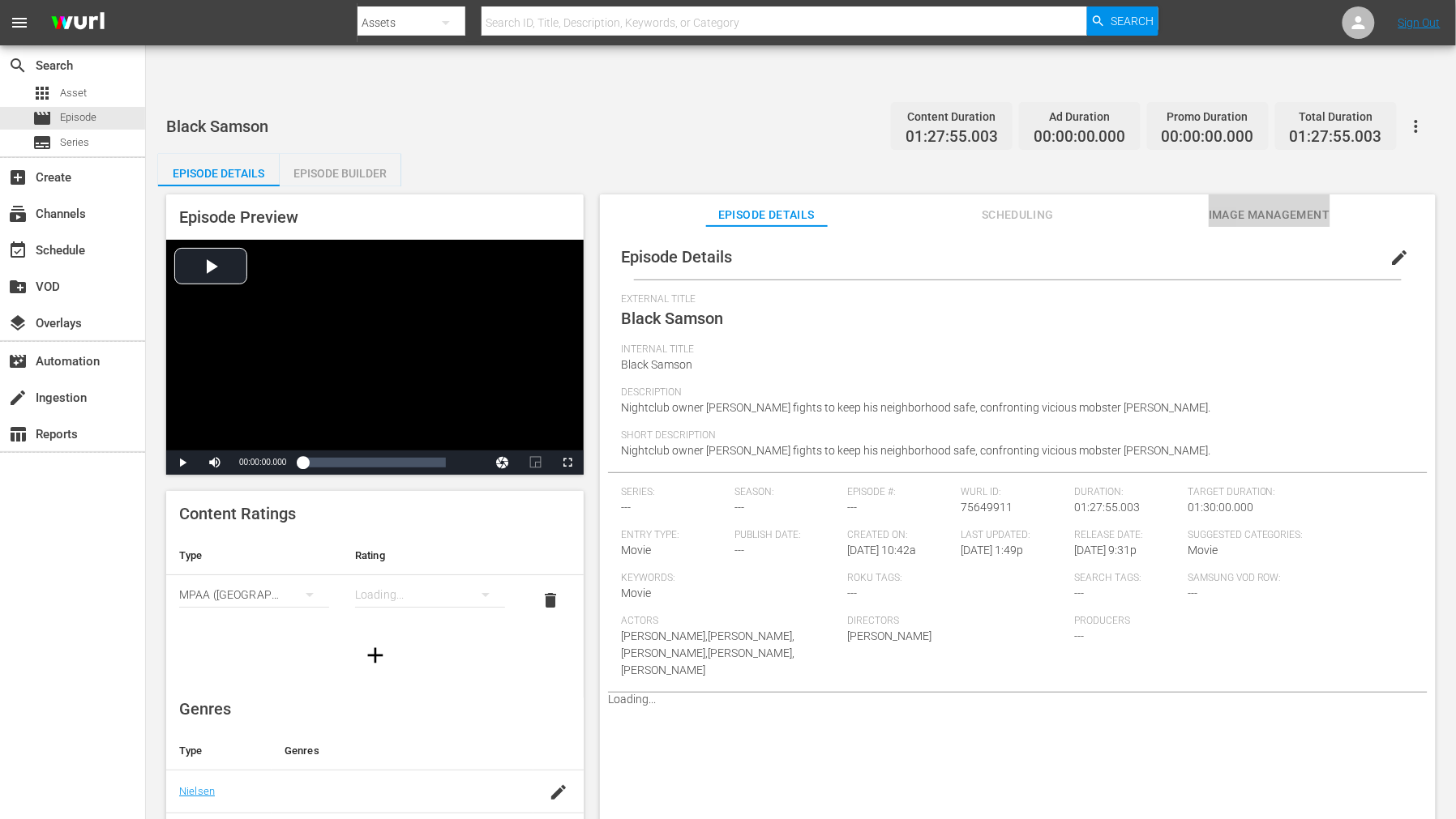
click at [1260, 205] on span "Image Management" at bounding box center [1270, 215] width 122 height 20
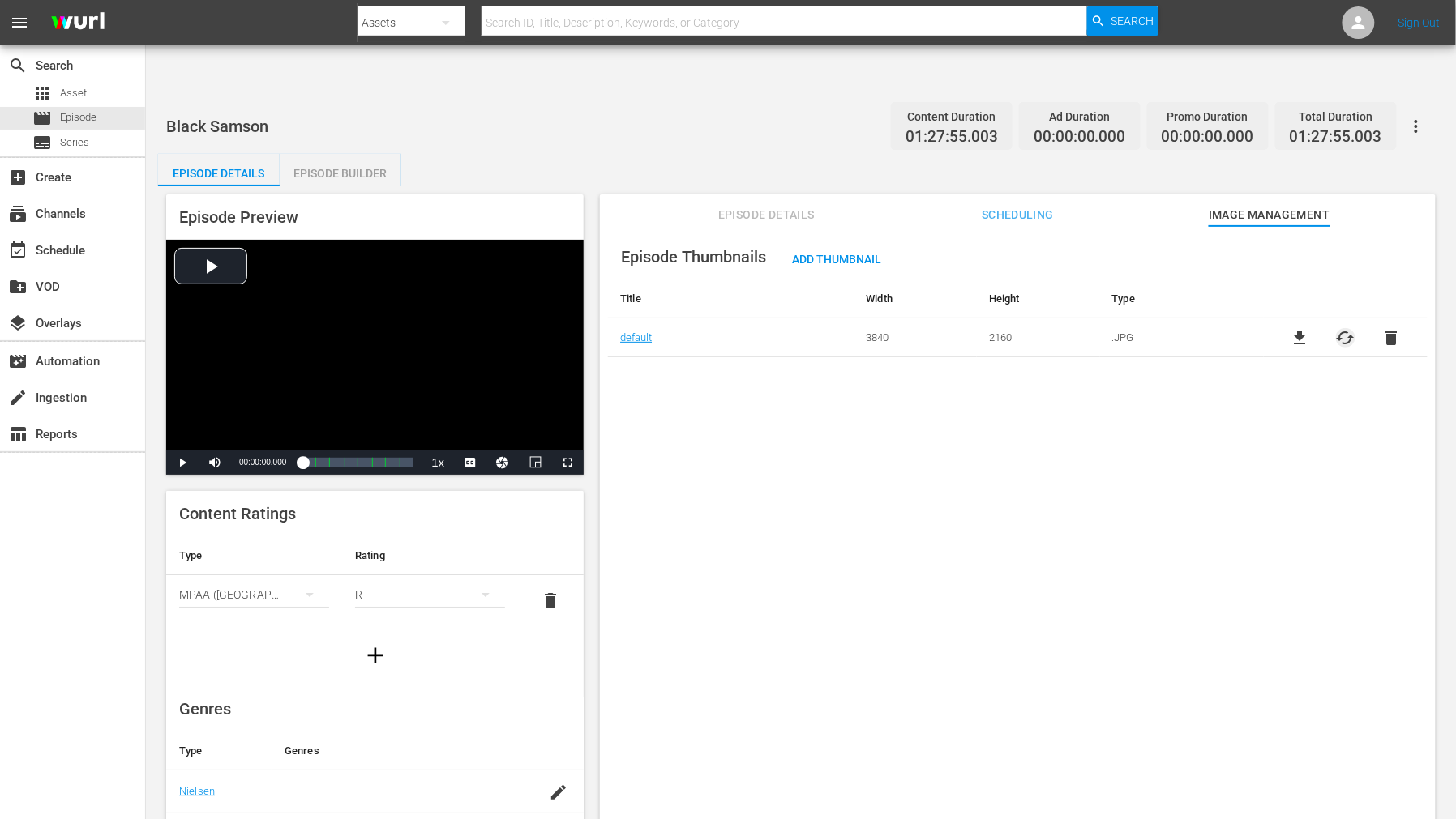
click at [1344, 328] on span "cached" at bounding box center [1344, 337] width 19 height 19
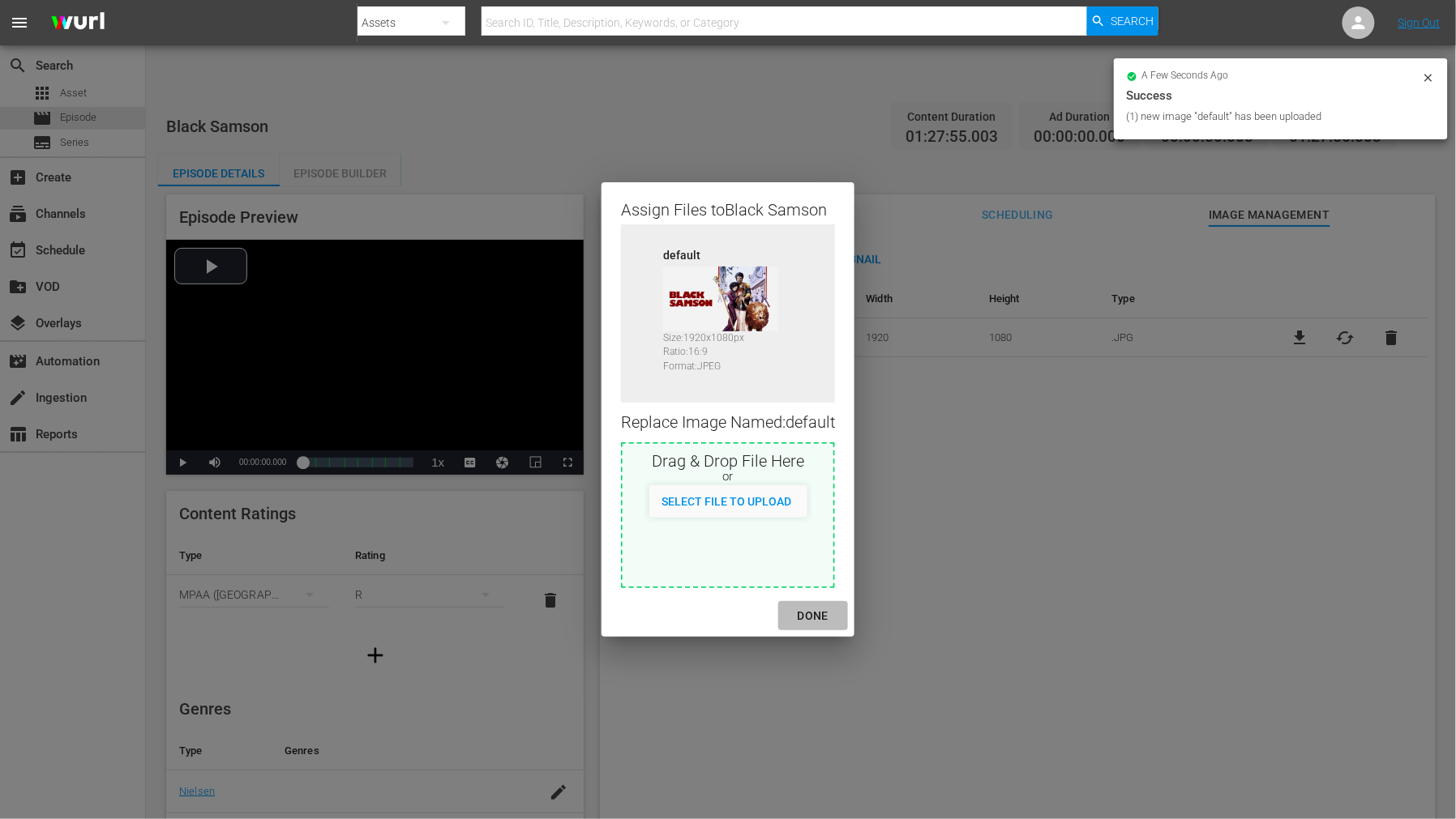
click at [823, 613] on div "DONE" at bounding box center [812, 616] width 57 height 20
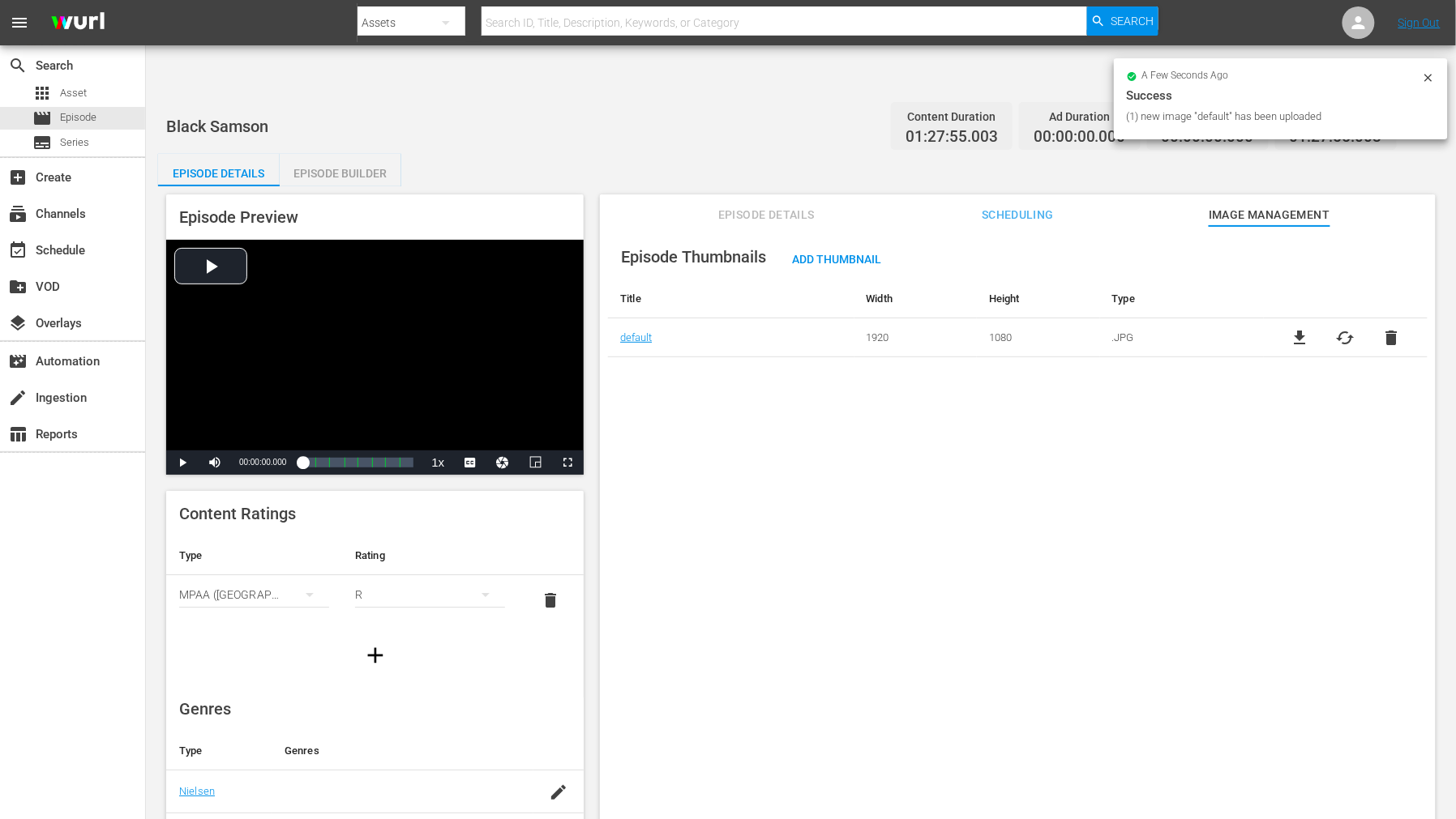
click at [918, 619] on div "Episode Thumbnails Add Thumbnail Title Width Height Type default 1920 1080 .JPG…" at bounding box center [1017, 543] width 836 height 633
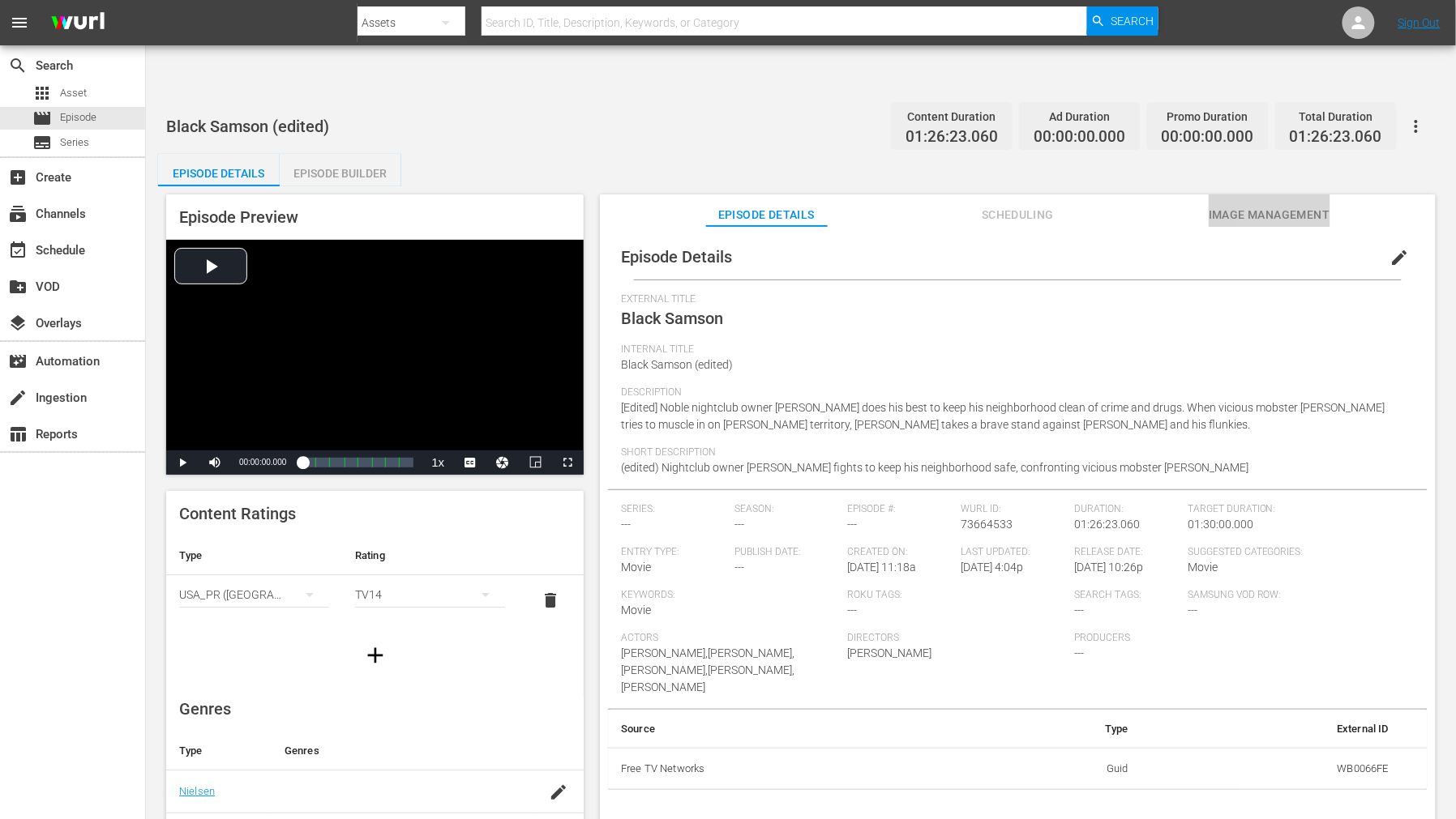
click at [1242, 205] on span "Image Management" at bounding box center [1270, 215] width 122 height 20
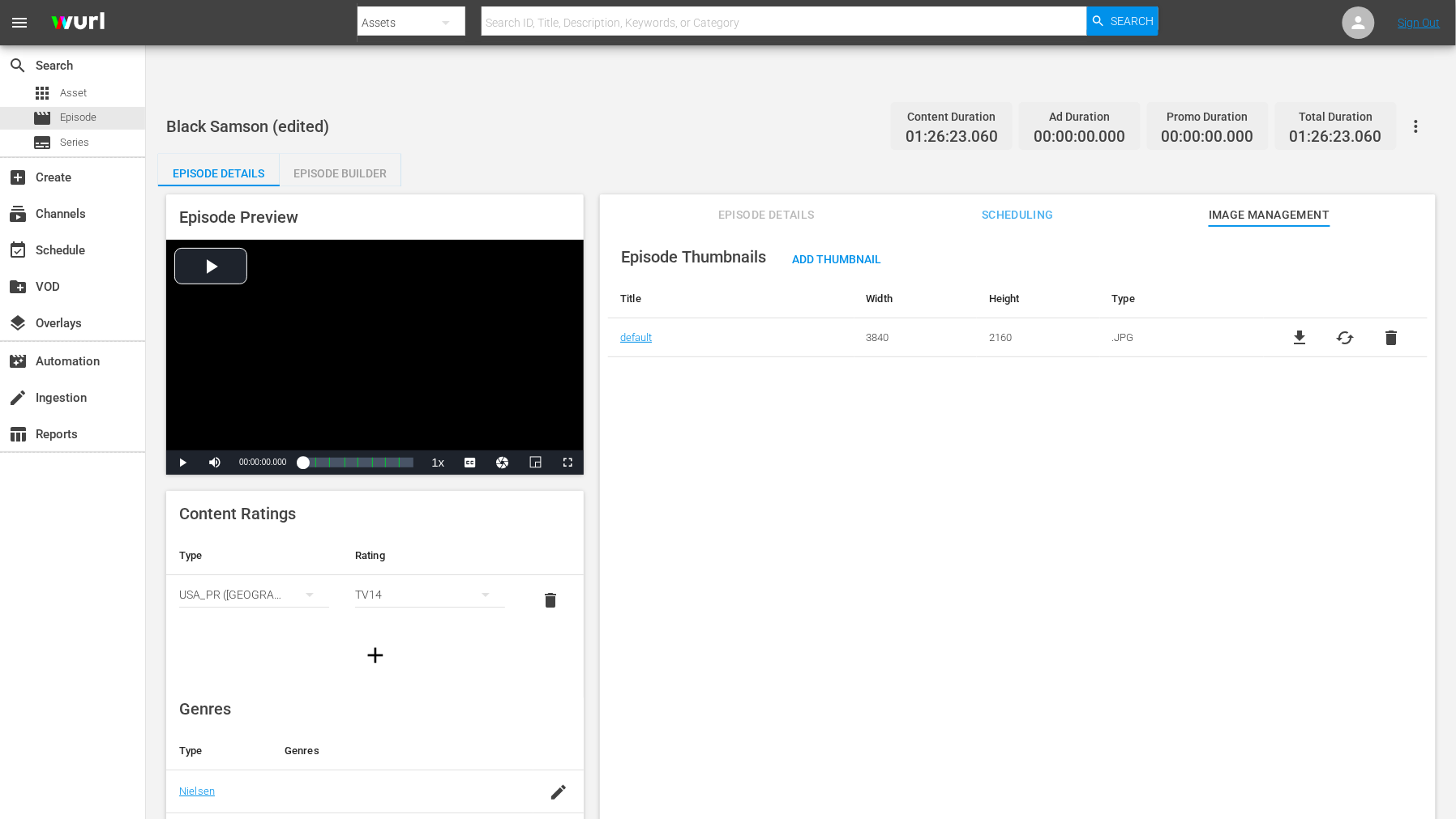
click at [1344, 328] on span "cached" at bounding box center [1344, 337] width 19 height 19
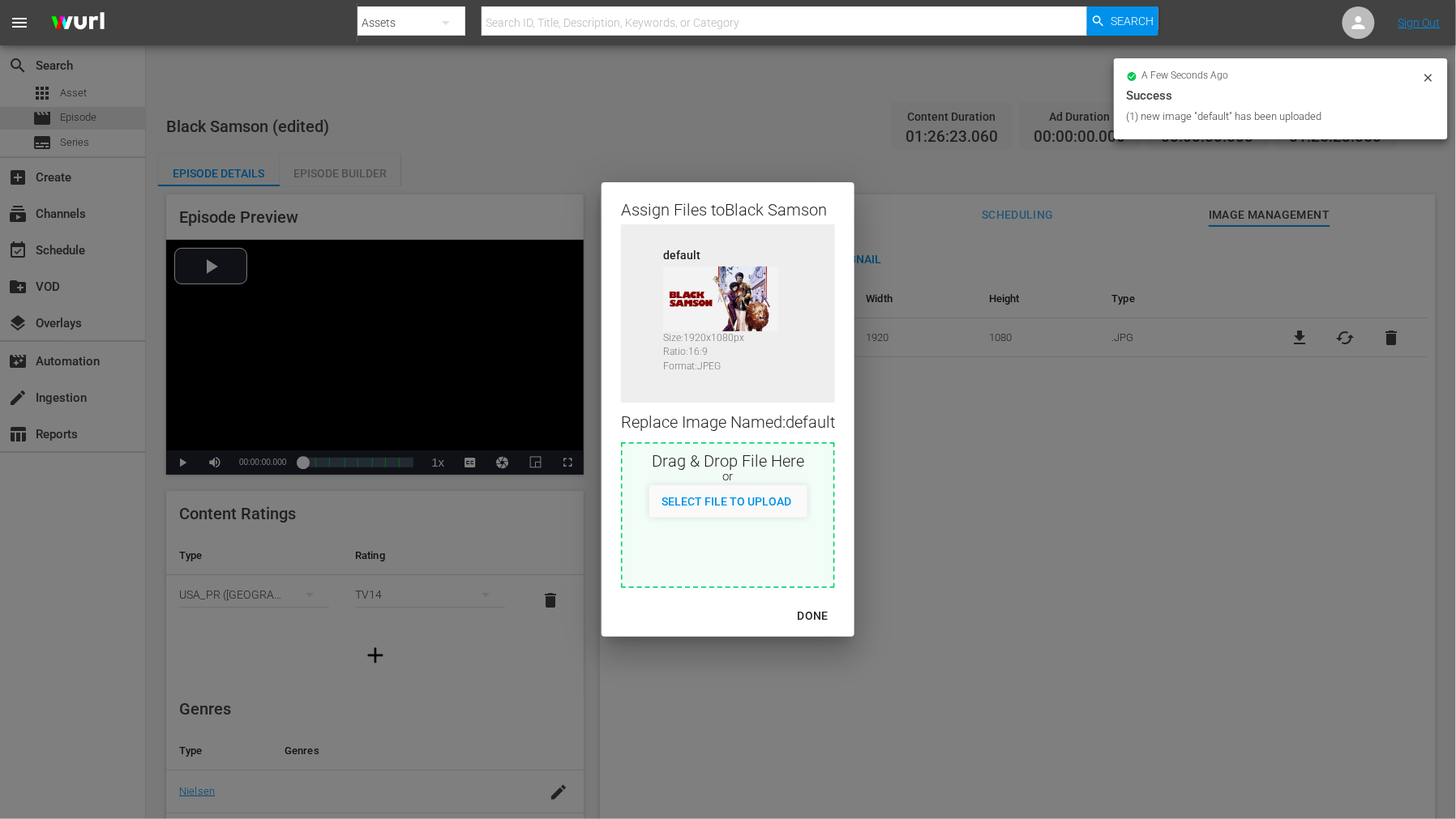
click at [814, 606] on div "DONE" at bounding box center [812, 616] width 57 height 20
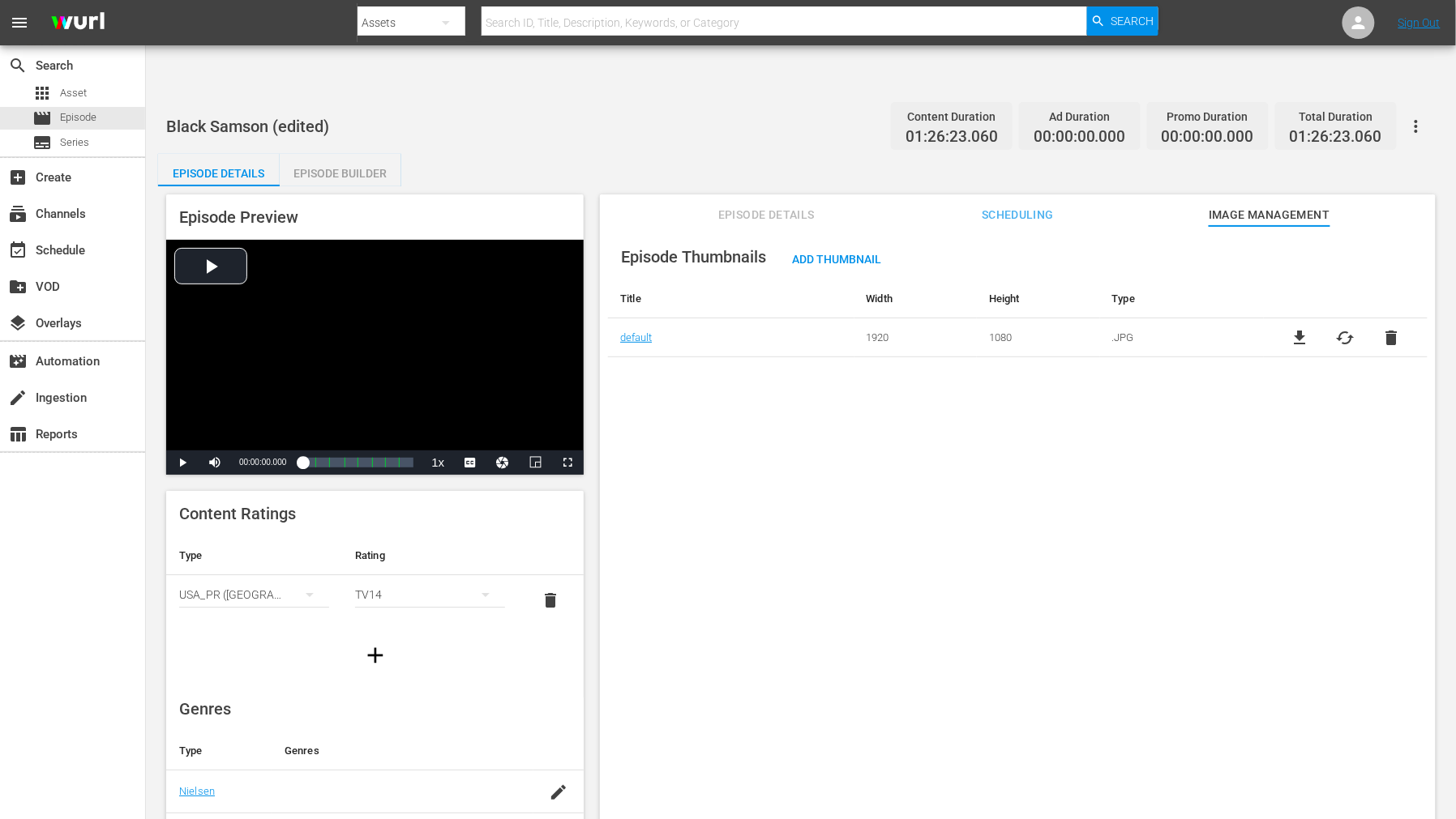
click at [1235, 653] on div "Episode Thumbnails Add Thumbnail Title Width Height Type default 1920 1080 .JPG…" at bounding box center [1017, 543] width 836 height 633
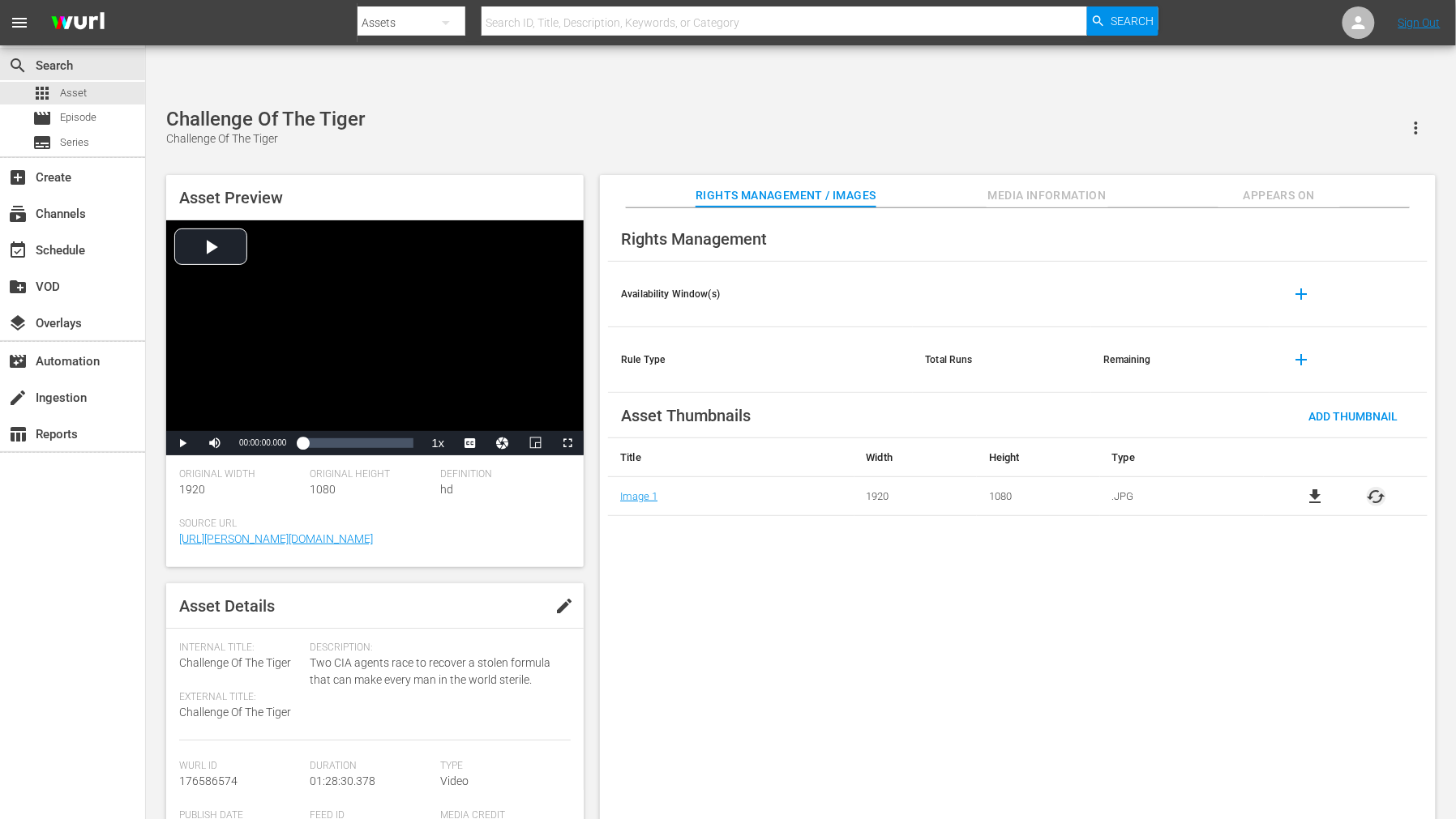
click at [1376, 487] on span "cached" at bounding box center [1375, 496] width 19 height 19
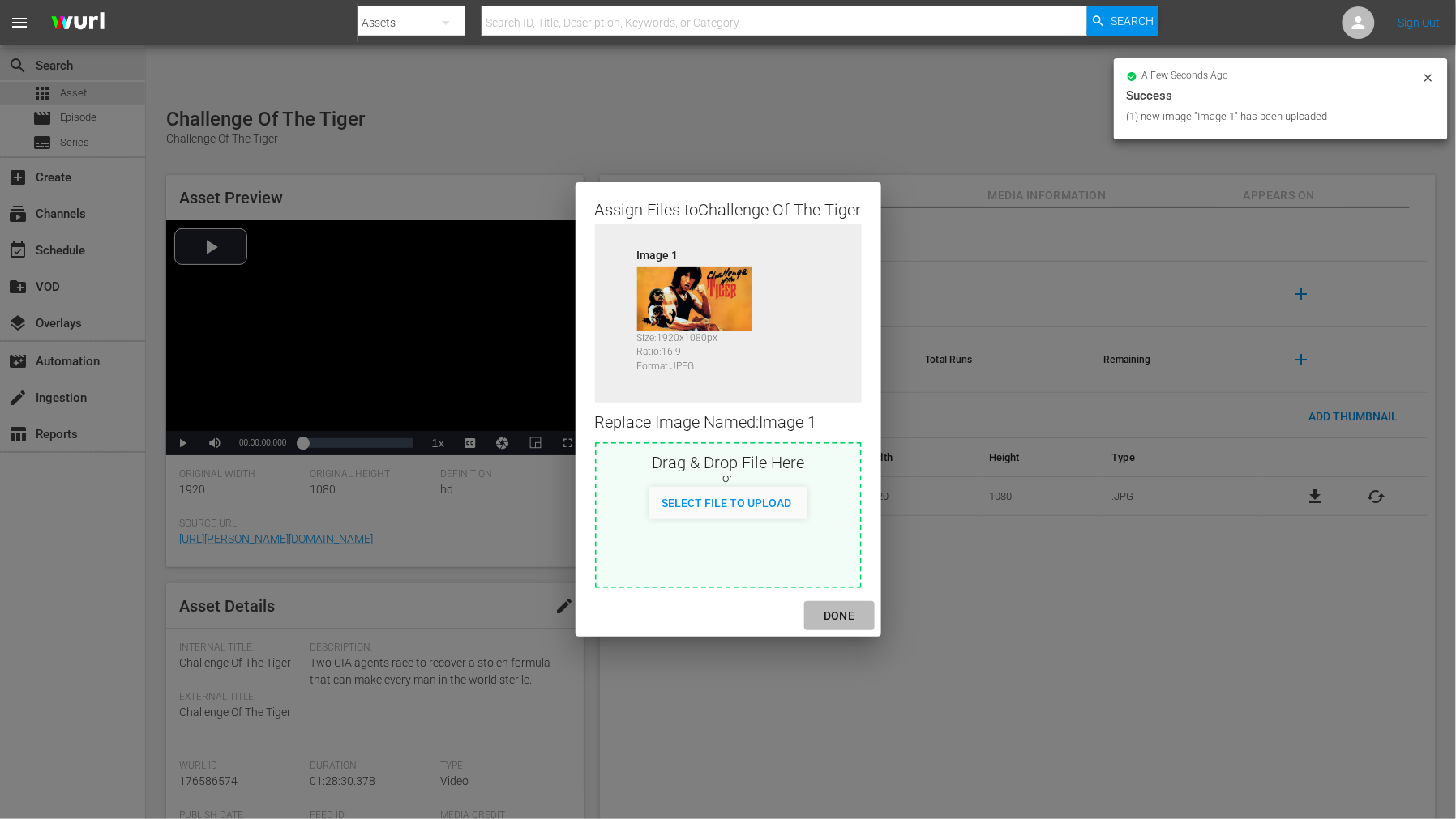
click at [842, 620] on div "DONE" at bounding box center [839, 616] width 57 height 20
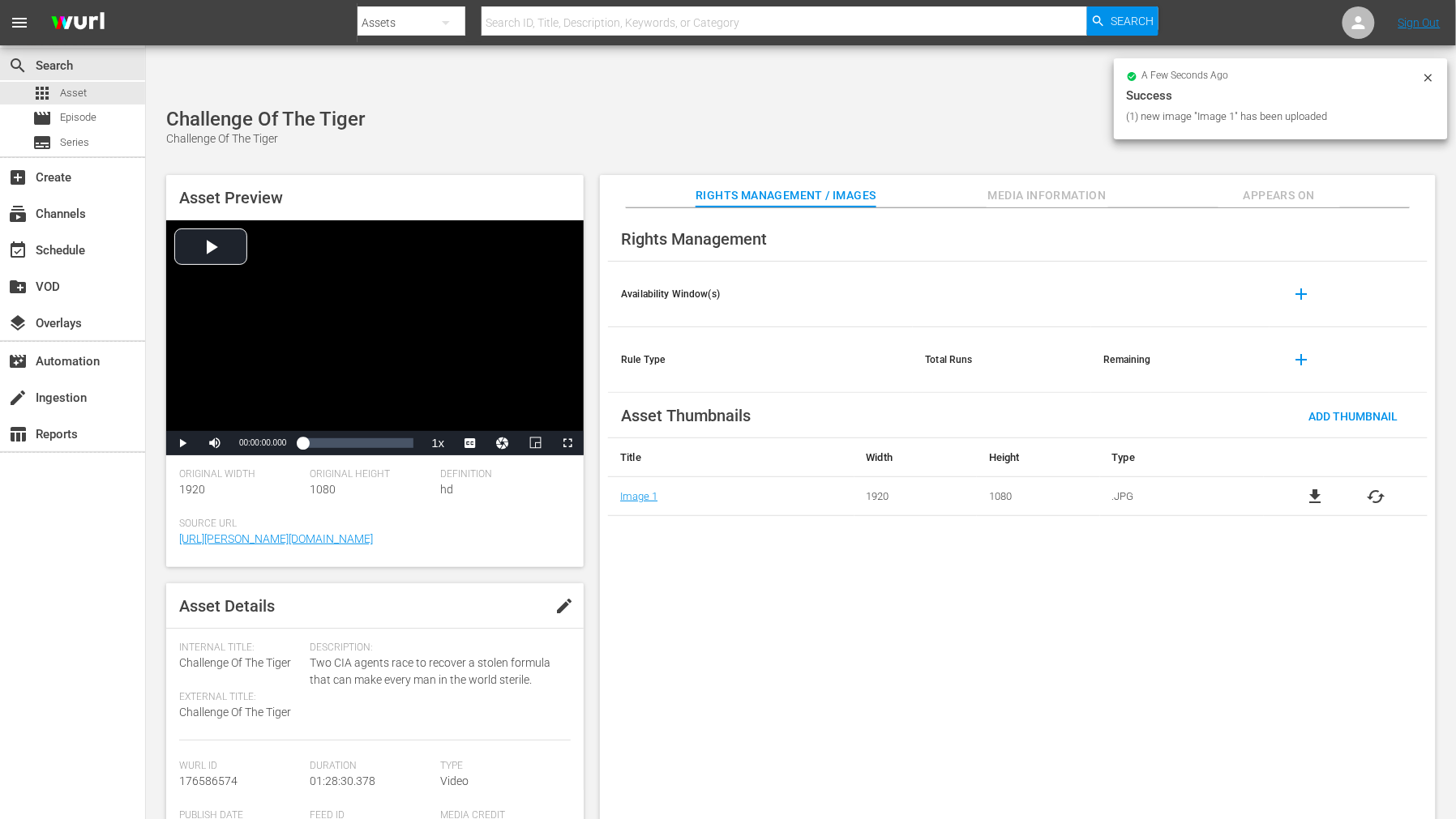
drag, startPoint x: 985, startPoint y: 633, endPoint x: 1431, endPoint y: 818, distance: 482.8
click at [1021, 644] on div "Rights Management Availability Window(s) add Rule Type Total Runs Remaining add…" at bounding box center [1017, 527] width 836 height 638
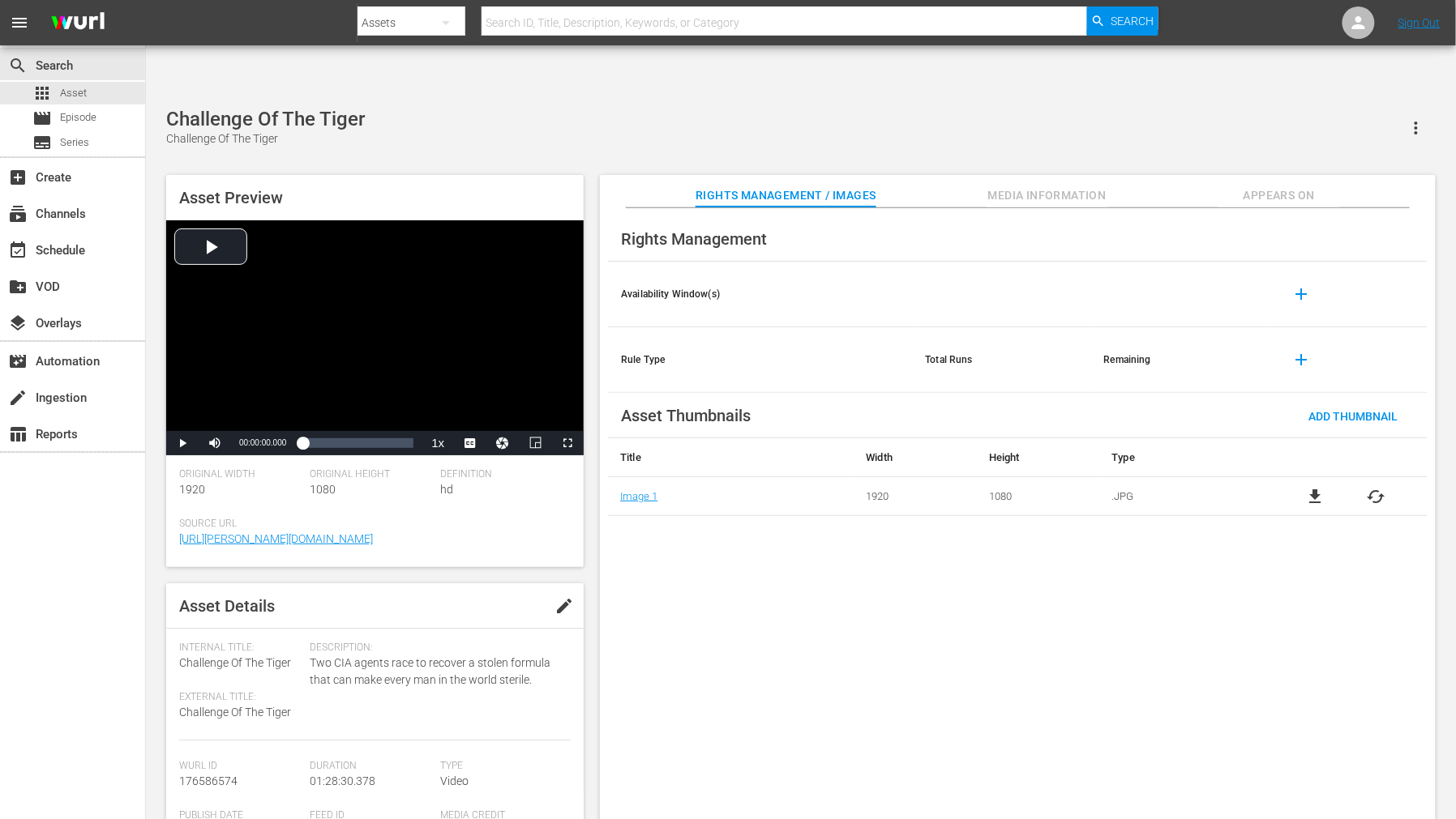
click at [1279, 186] on span "Appears On" at bounding box center [1279, 196] width 122 height 20
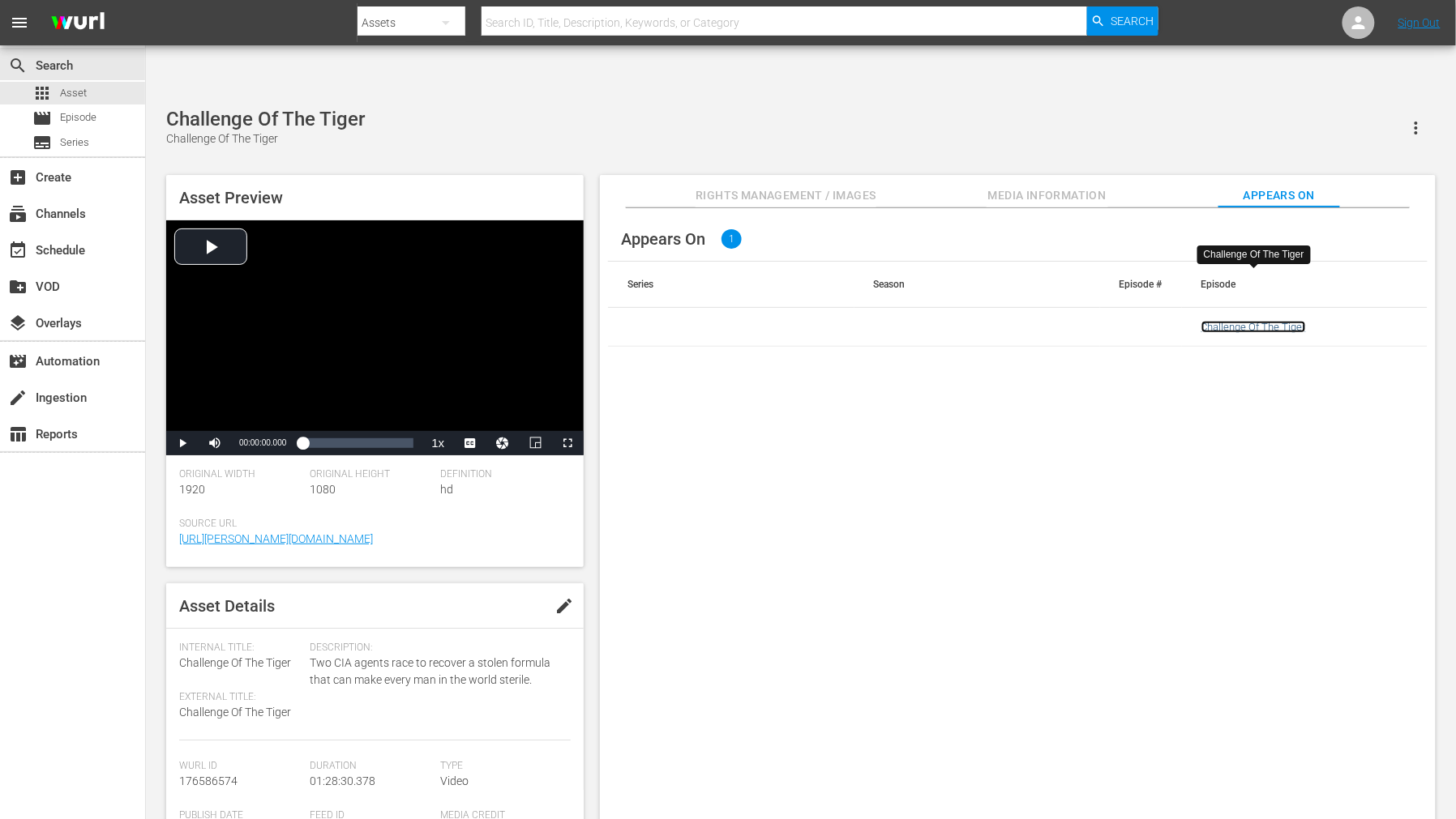
click at [1260, 321] on link "Challenge Of The Tiger" at bounding box center [1254, 327] width 105 height 12
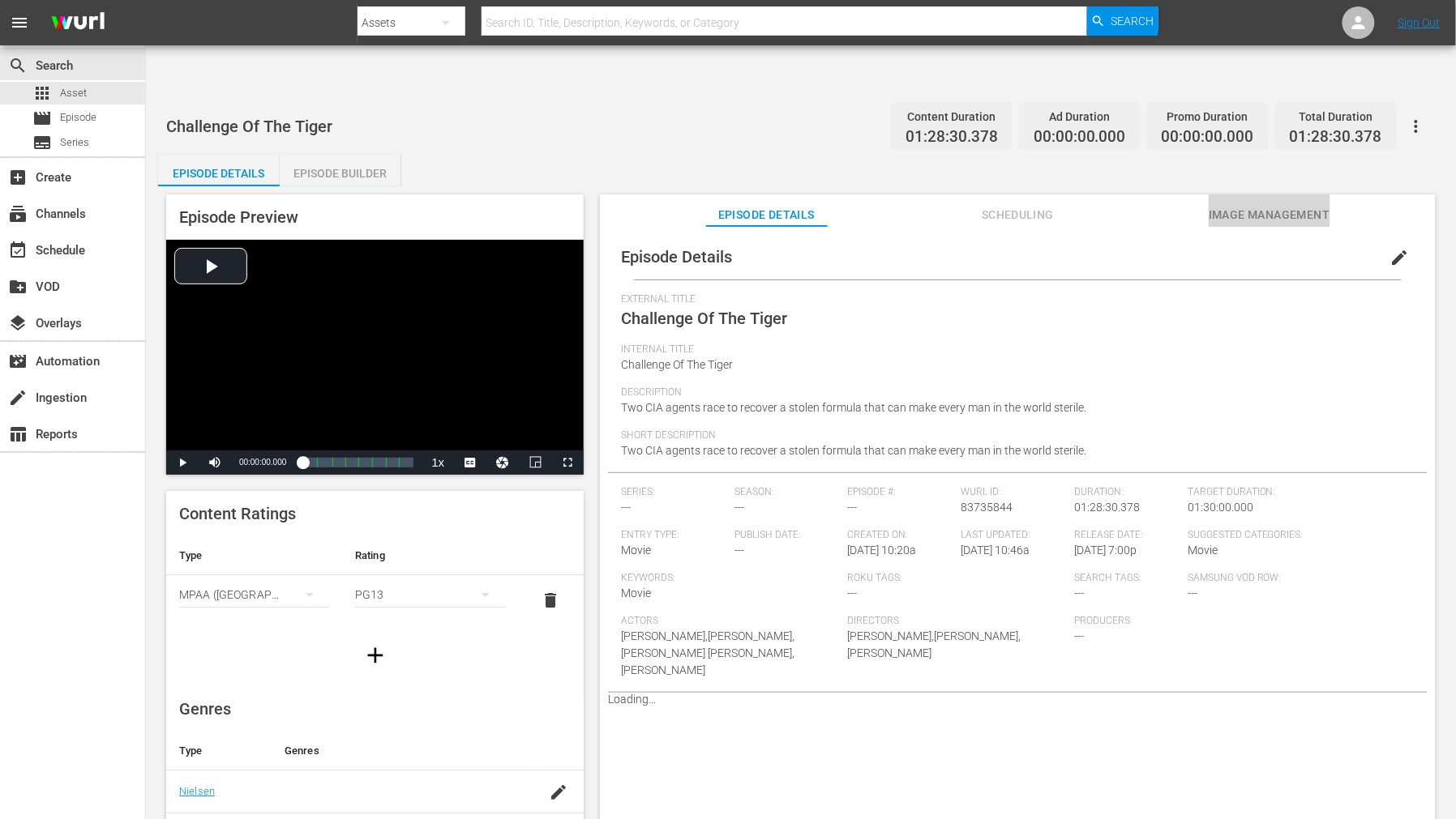
click at [1260, 205] on span "Image Management" at bounding box center [1270, 215] width 122 height 20
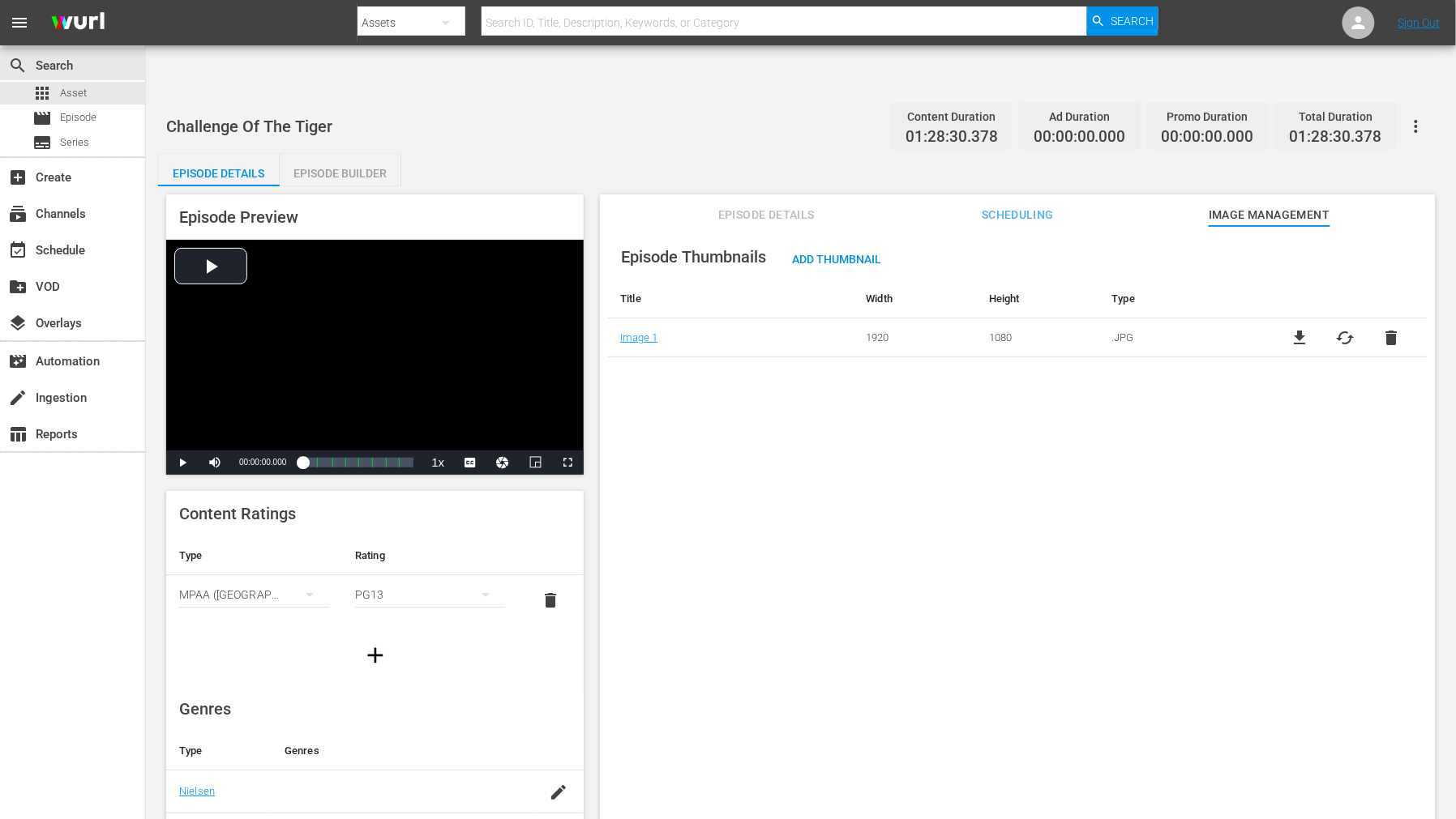
click at [1340, 328] on span "cached" at bounding box center [1344, 337] width 19 height 19
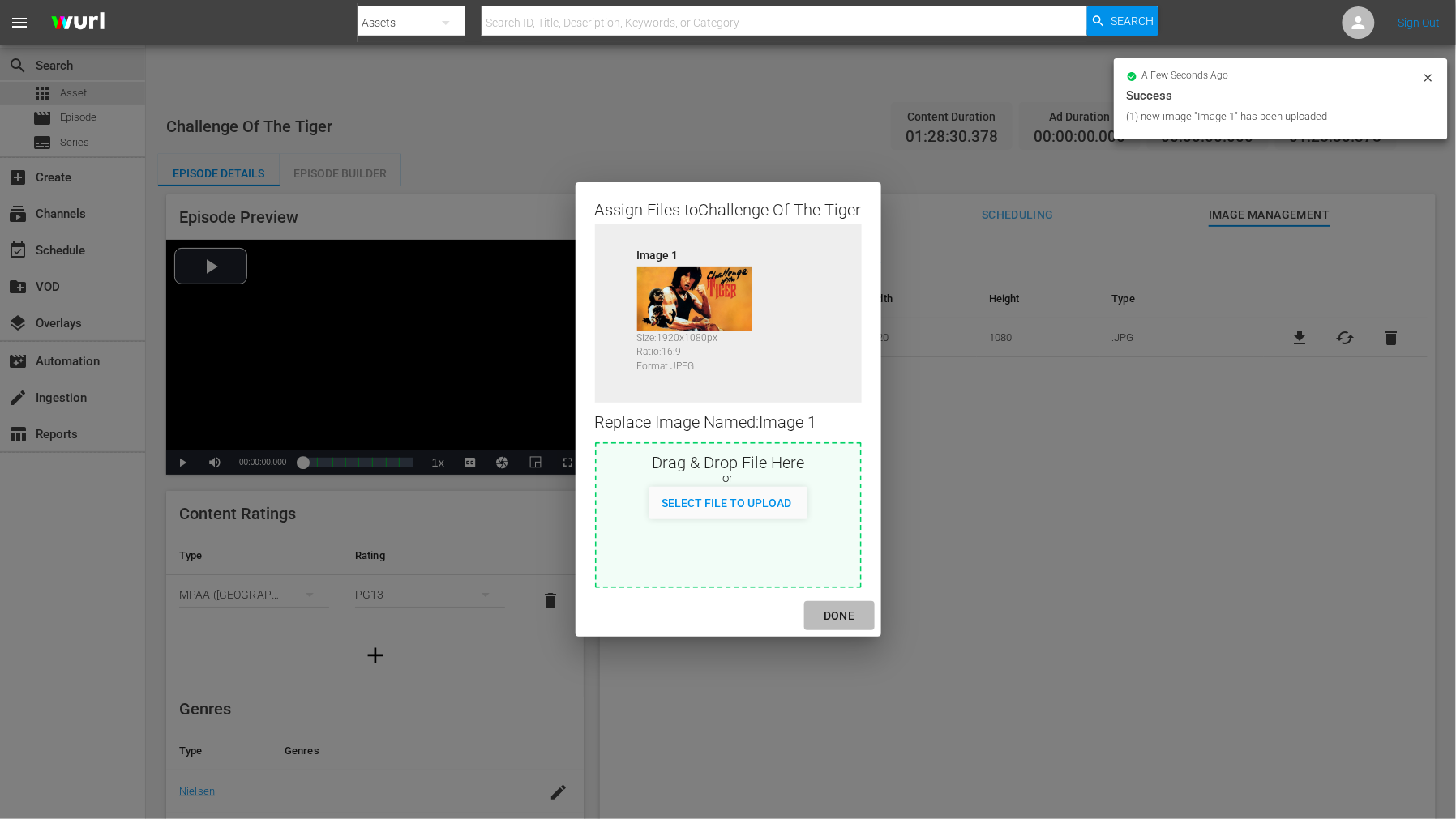
click at [835, 618] on div "DONE" at bounding box center [839, 616] width 57 height 20
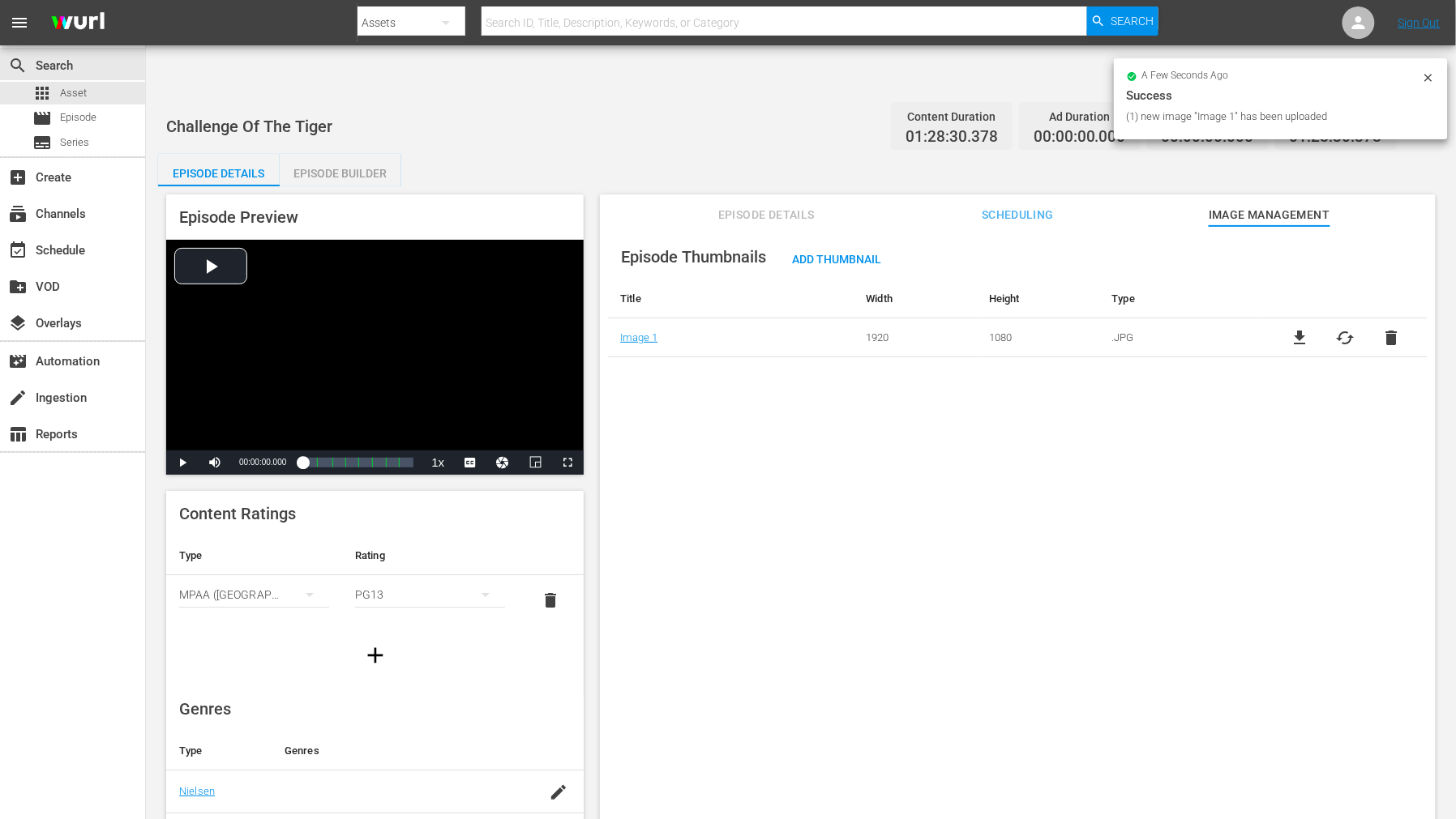
click at [951, 560] on div "Episode Thumbnails Add Thumbnail Title Width Height Type Image 1 1920 1080 .JPG…" at bounding box center [1017, 543] width 836 height 633
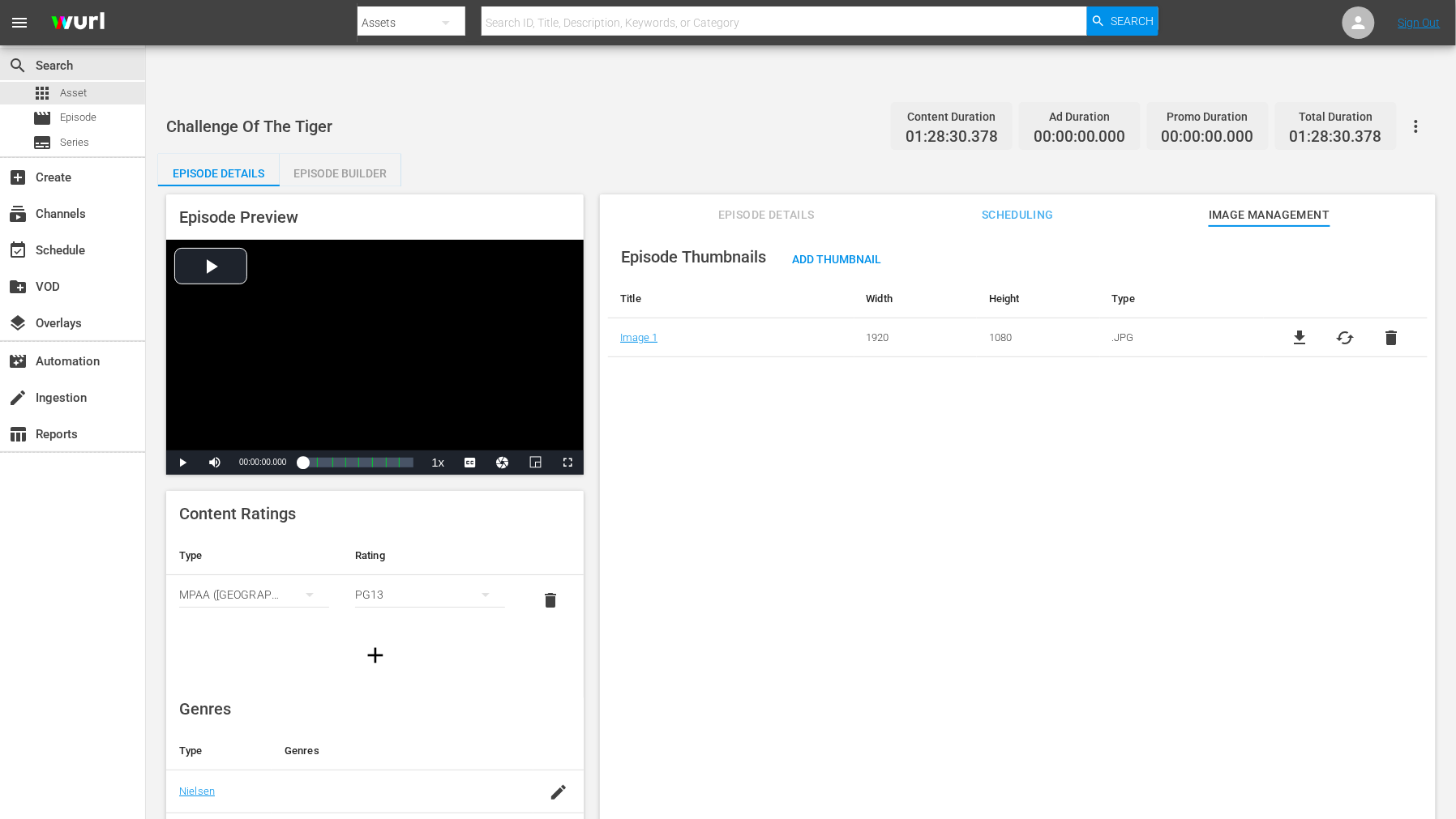
click at [1120, 602] on div "Episode Thumbnails Add Thumbnail Title Width Height Type Image 1 1920 1080 .JPG…" at bounding box center [1017, 543] width 836 height 633
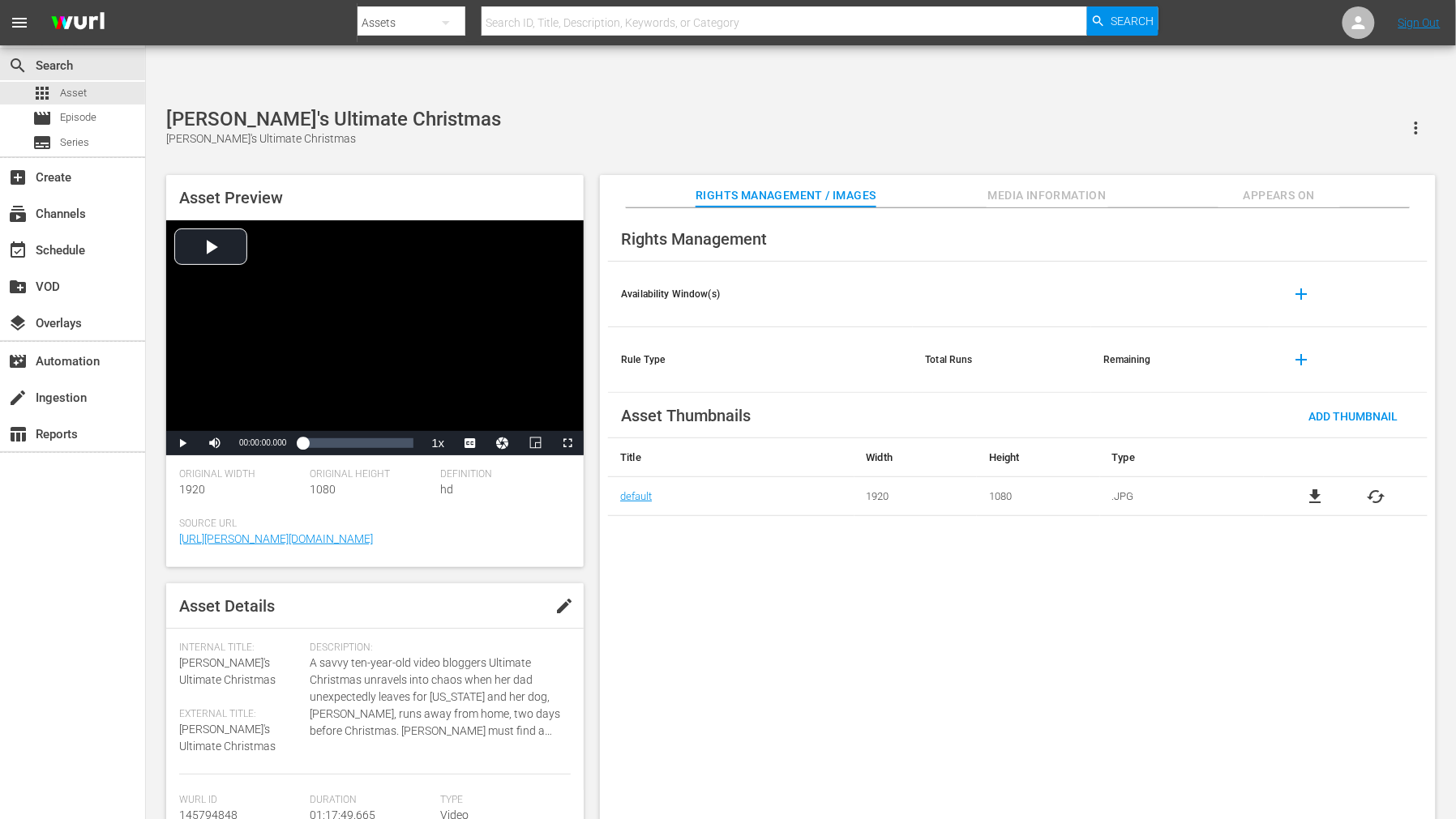
click at [1374, 487] on span "cached" at bounding box center [1375, 496] width 19 height 19
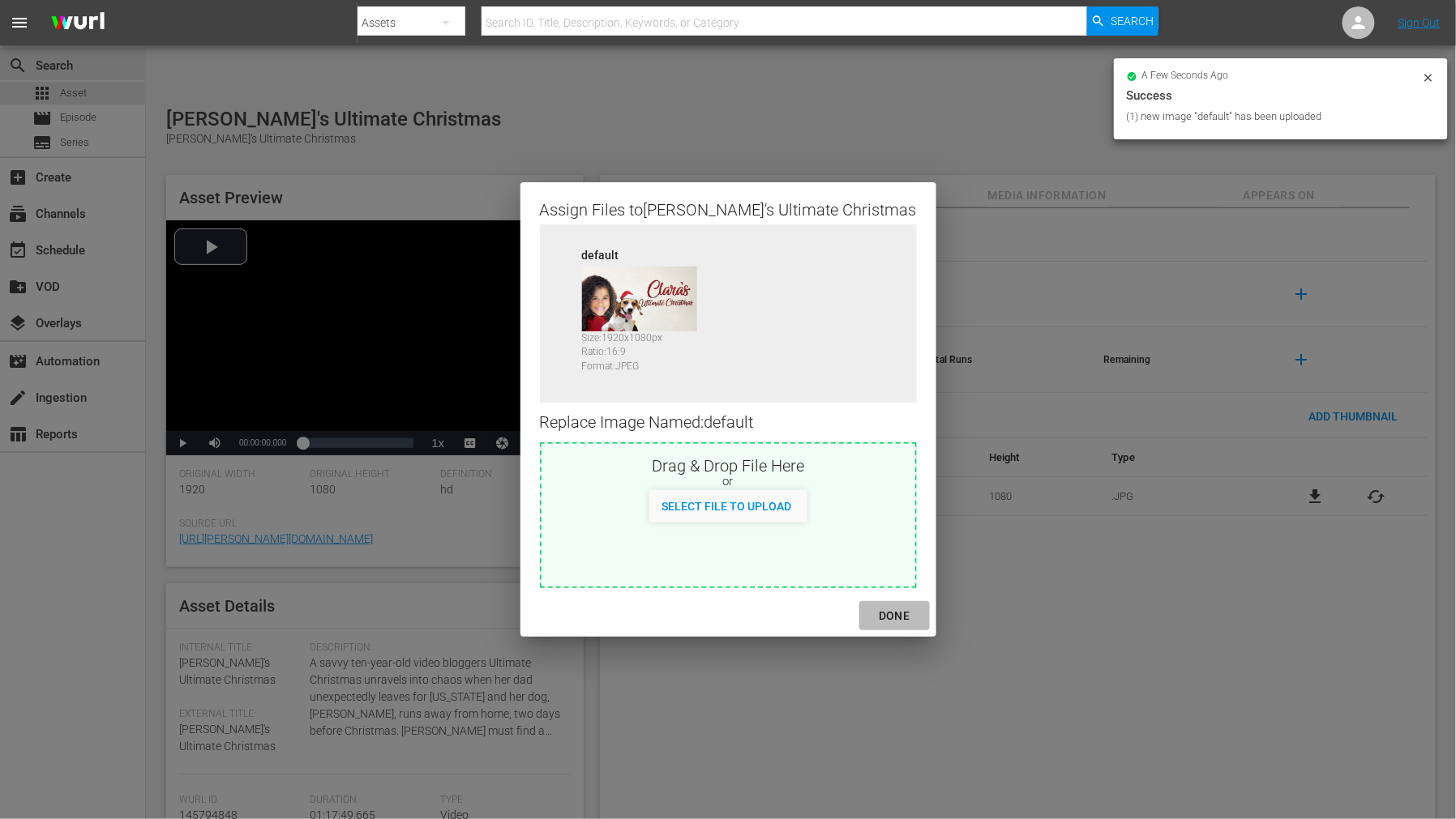
click at [866, 616] on div "DONE" at bounding box center [894, 616] width 57 height 20
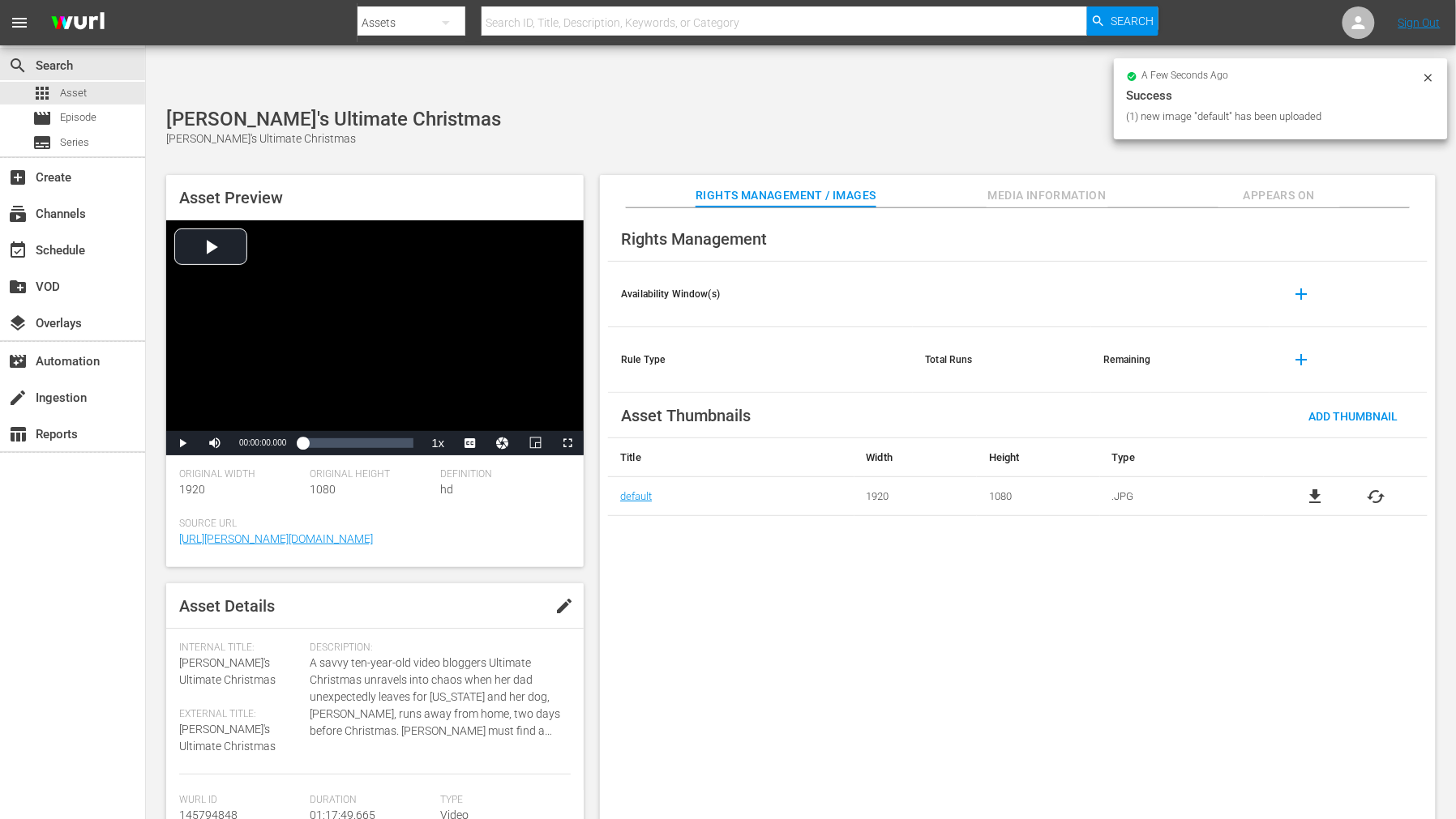
click at [886, 623] on div "Rights Management Availability Window(s) add Rule Type Total Runs Remaining add…" at bounding box center [1017, 527] width 836 height 638
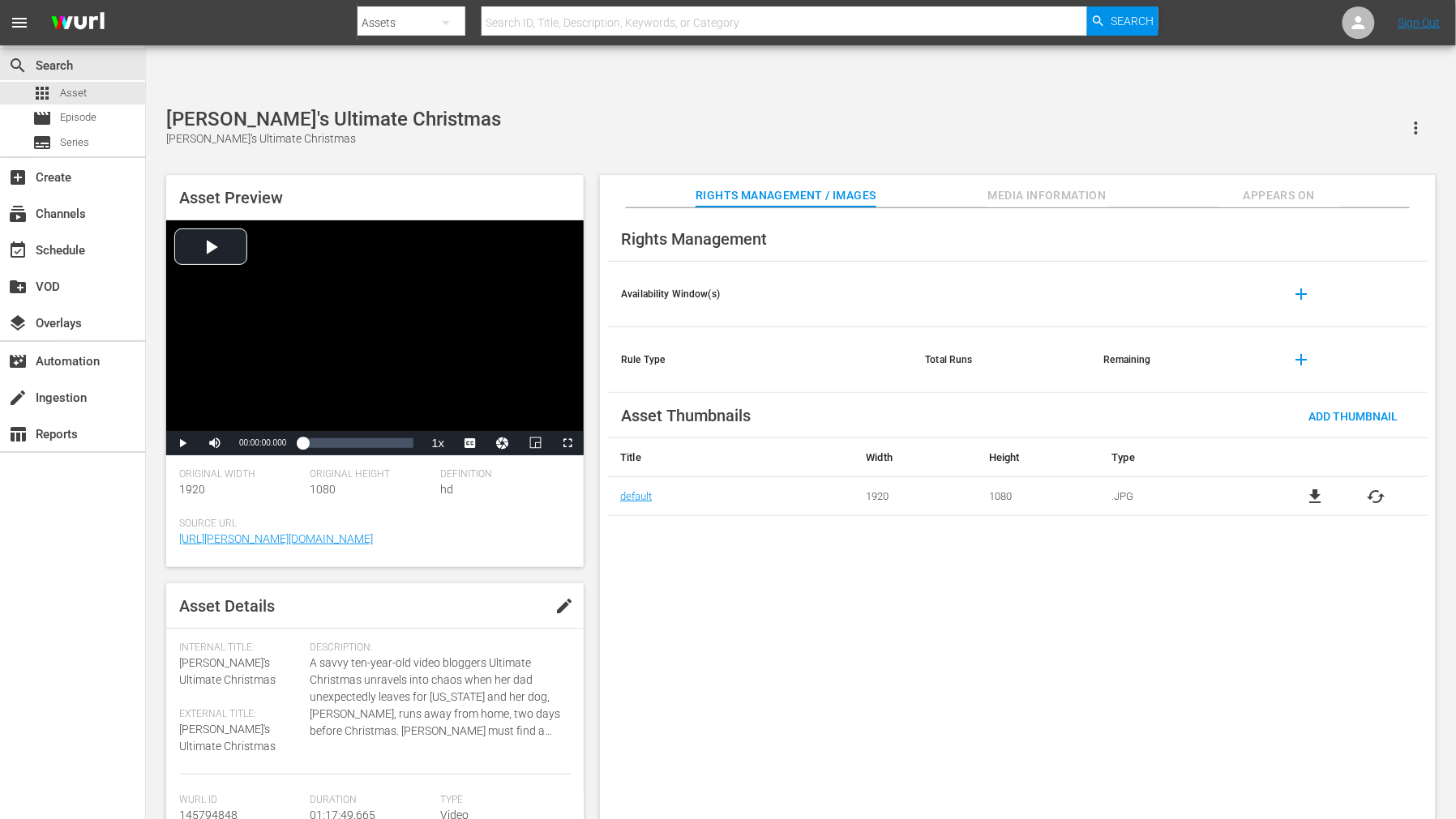
click at [1294, 186] on span "Appears On" at bounding box center [1279, 196] width 122 height 20
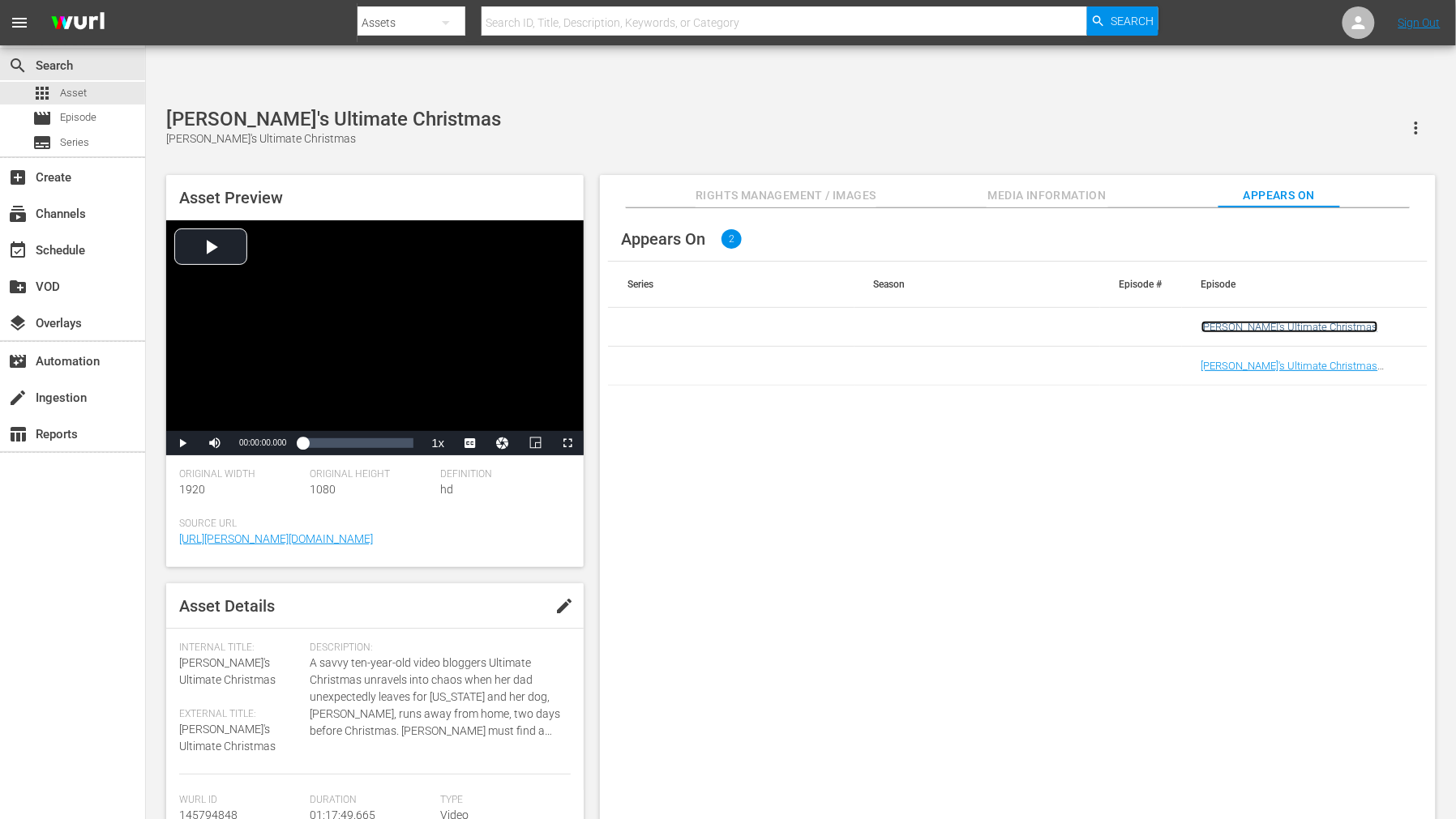
click at [1242, 321] on link "Clara's Ultimate Christmas" at bounding box center [1290, 327] width 176 height 12
click at [1250, 360] on link "Clara's Ultimate Christmas (Clara's Ultimate Christmas (VARIANT))" at bounding box center [1291, 378] width 180 height 37
click at [884, 484] on div "Appears On 2 Series Season Episode # Episode Clara's Ultimate Christmas Clara's…" at bounding box center [1017, 527] width 836 height 638
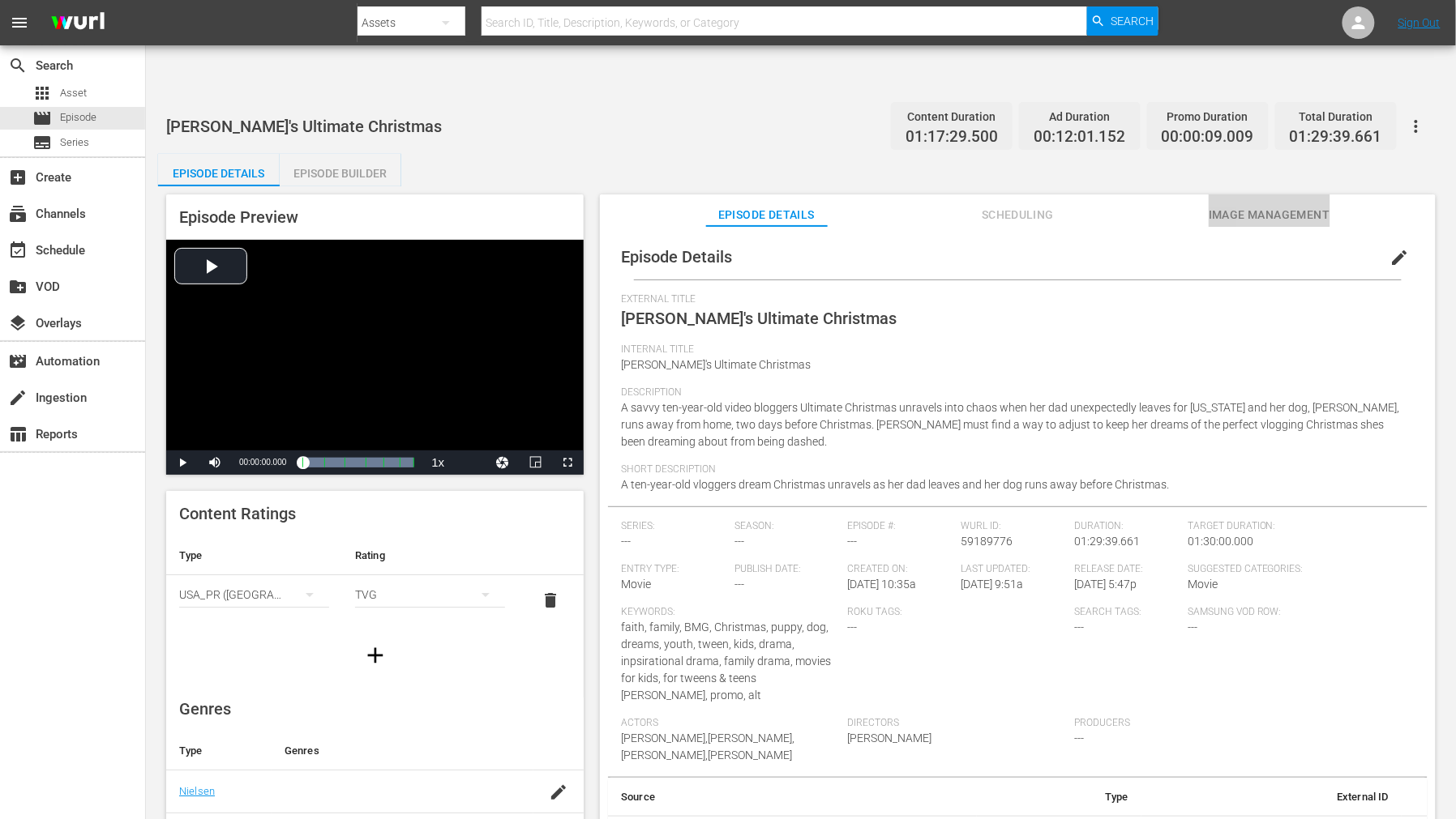
click at [1233, 205] on span "Image Management" at bounding box center [1270, 215] width 122 height 20
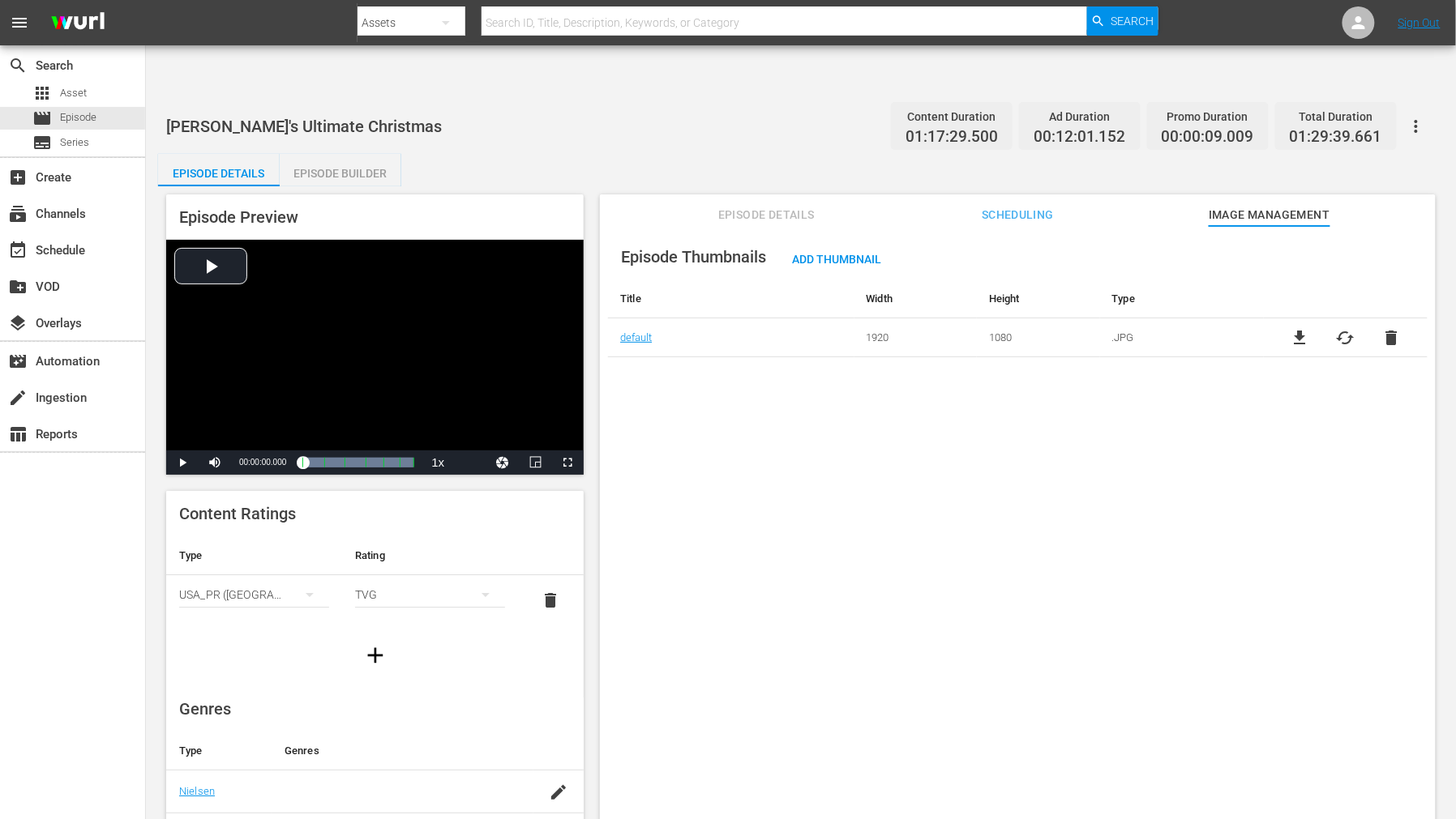
click at [1421, 117] on icon "button" at bounding box center [1415, 126] width 19 height 19
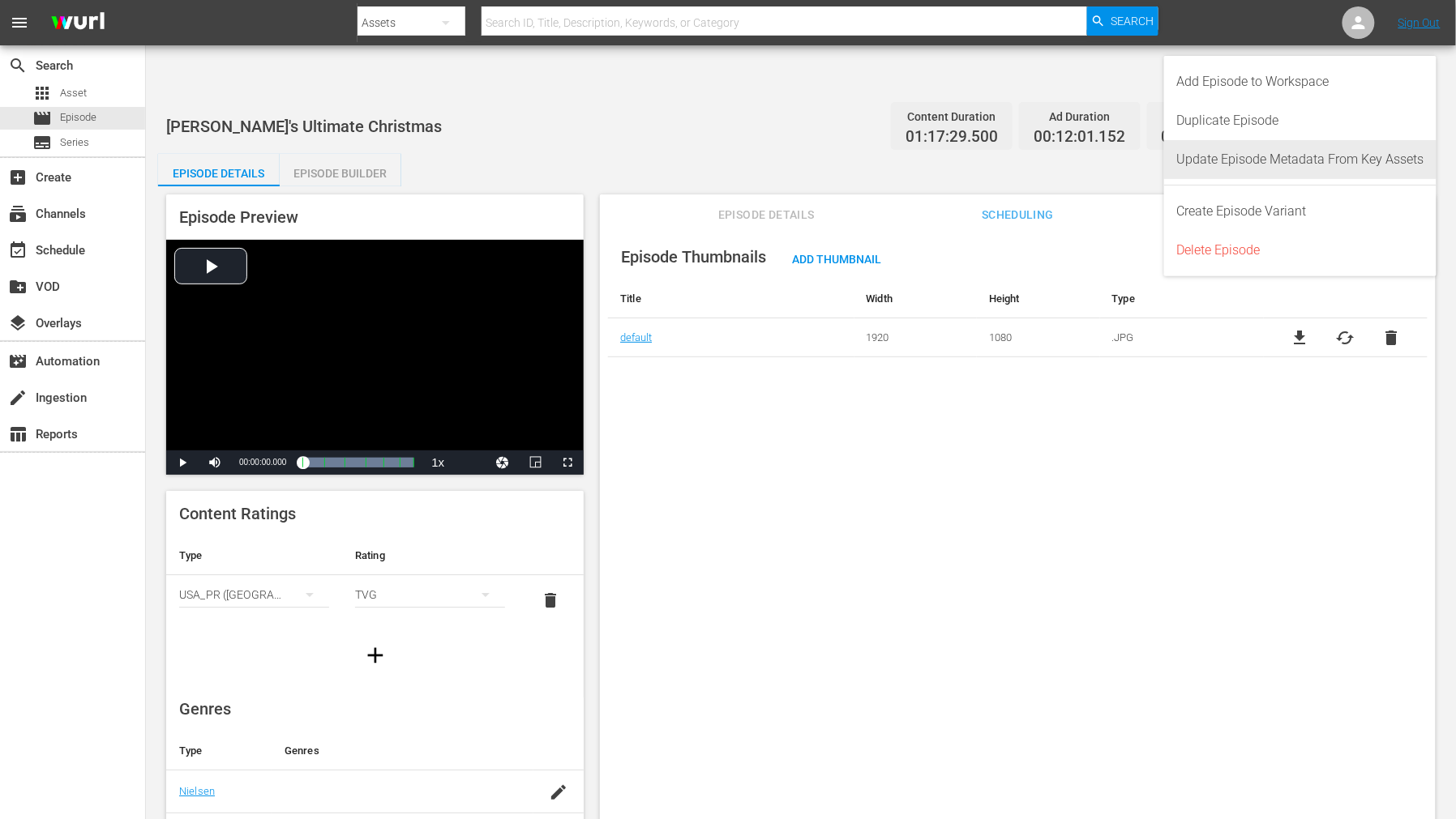
click at [1380, 151] on div "Update Episode Metadata From Key Assets" at bounding box center [1300, 159] width 247 height 39
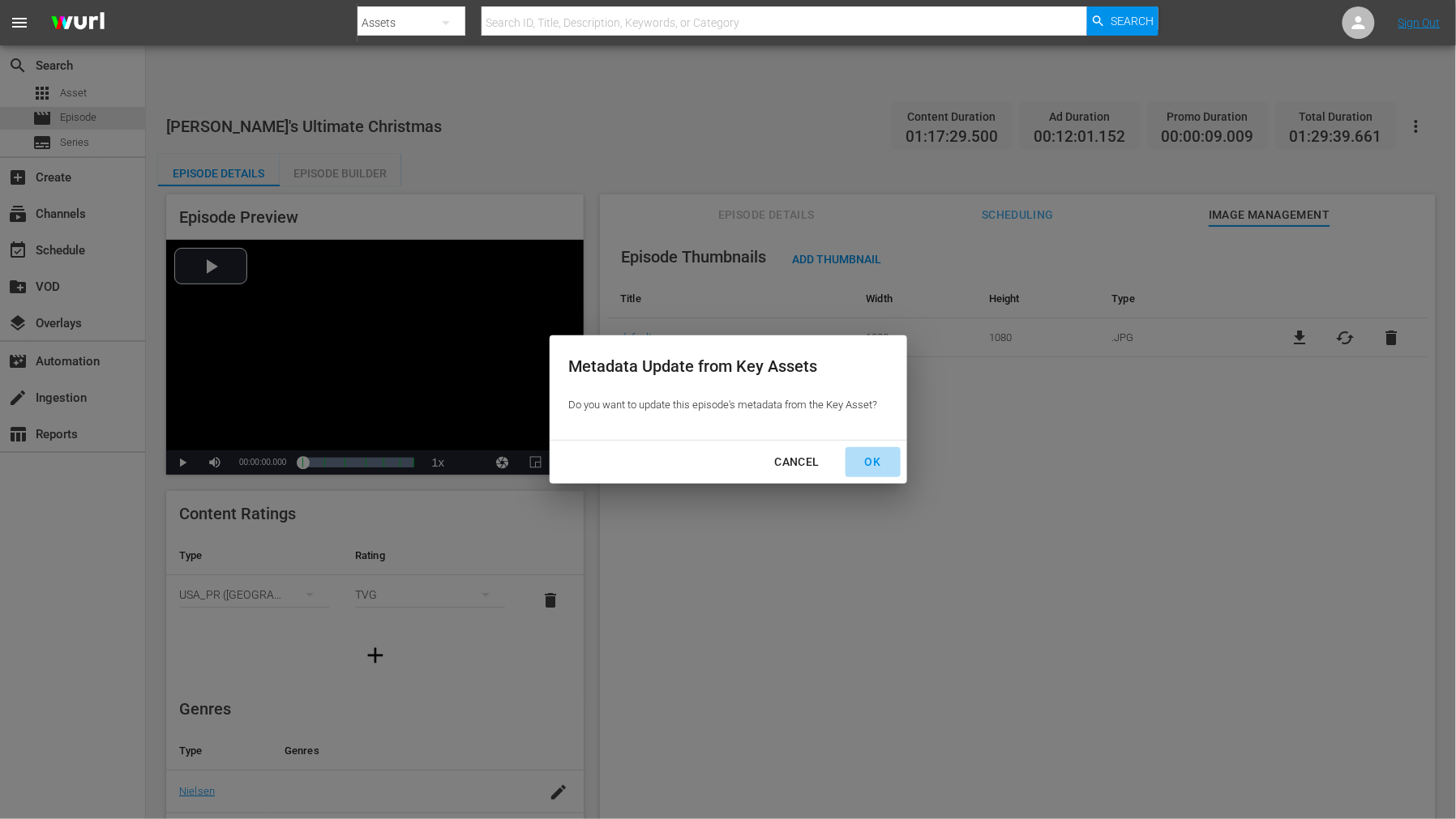
click at [870, 464] on div "OK" at bounding box center [872, 462] width 42 height 20
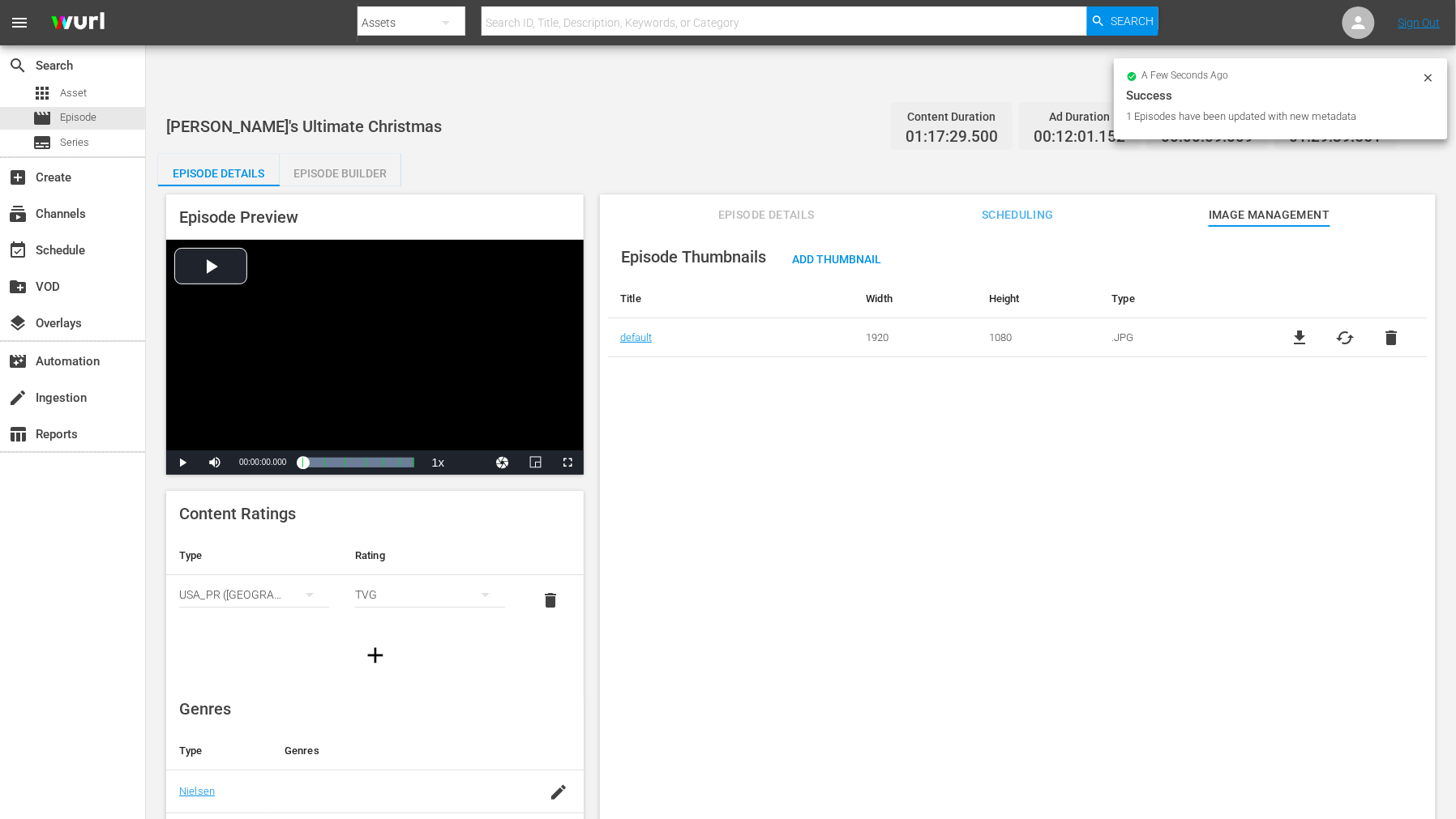
click at [744, 410] on div "Episode Thumbnails Add Thumbnail Title Width Height Type default 1920 1080 .JPG…" at bounding box center [1017, 543] width 836 height 633
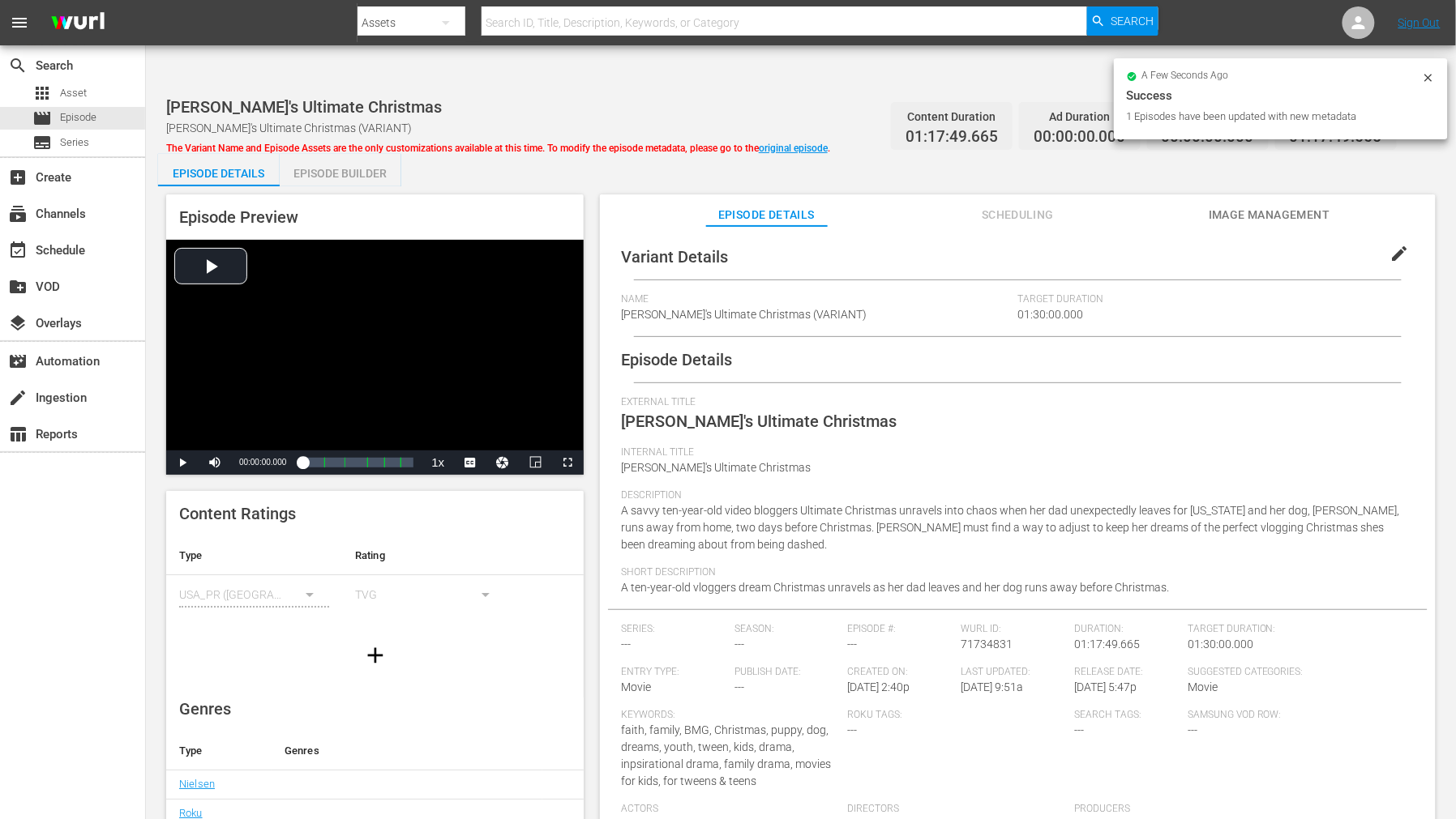
click at [1277, 205] on span "Image Management" at bounding box center [1270, 215] width 122 height 20
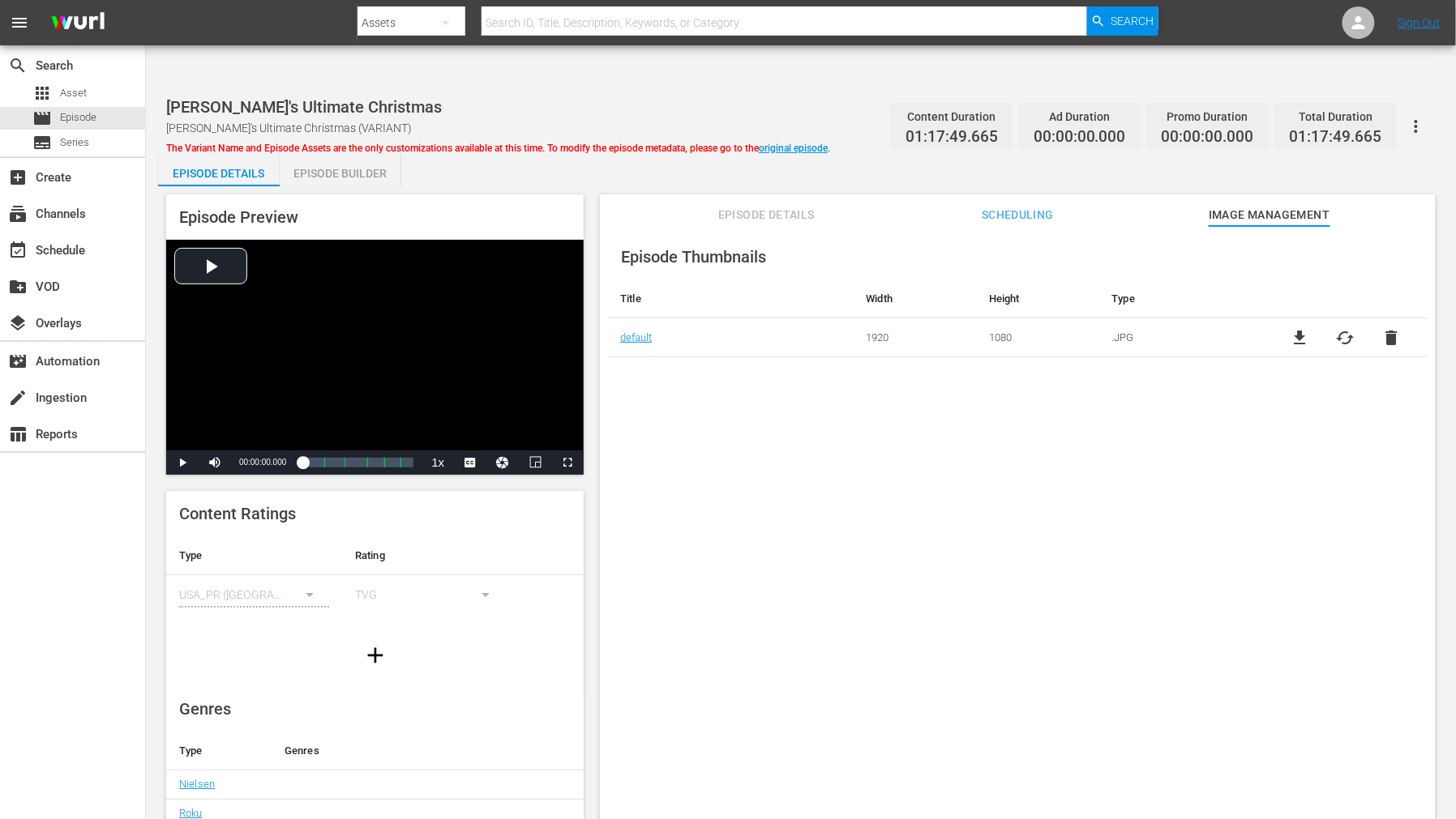
click at [758, 395] on div "Episode Thumbnails Title Width Height Type default 1920 1080 .JPG file_download…" at bounding box center [1017, 543] width 836 height 633
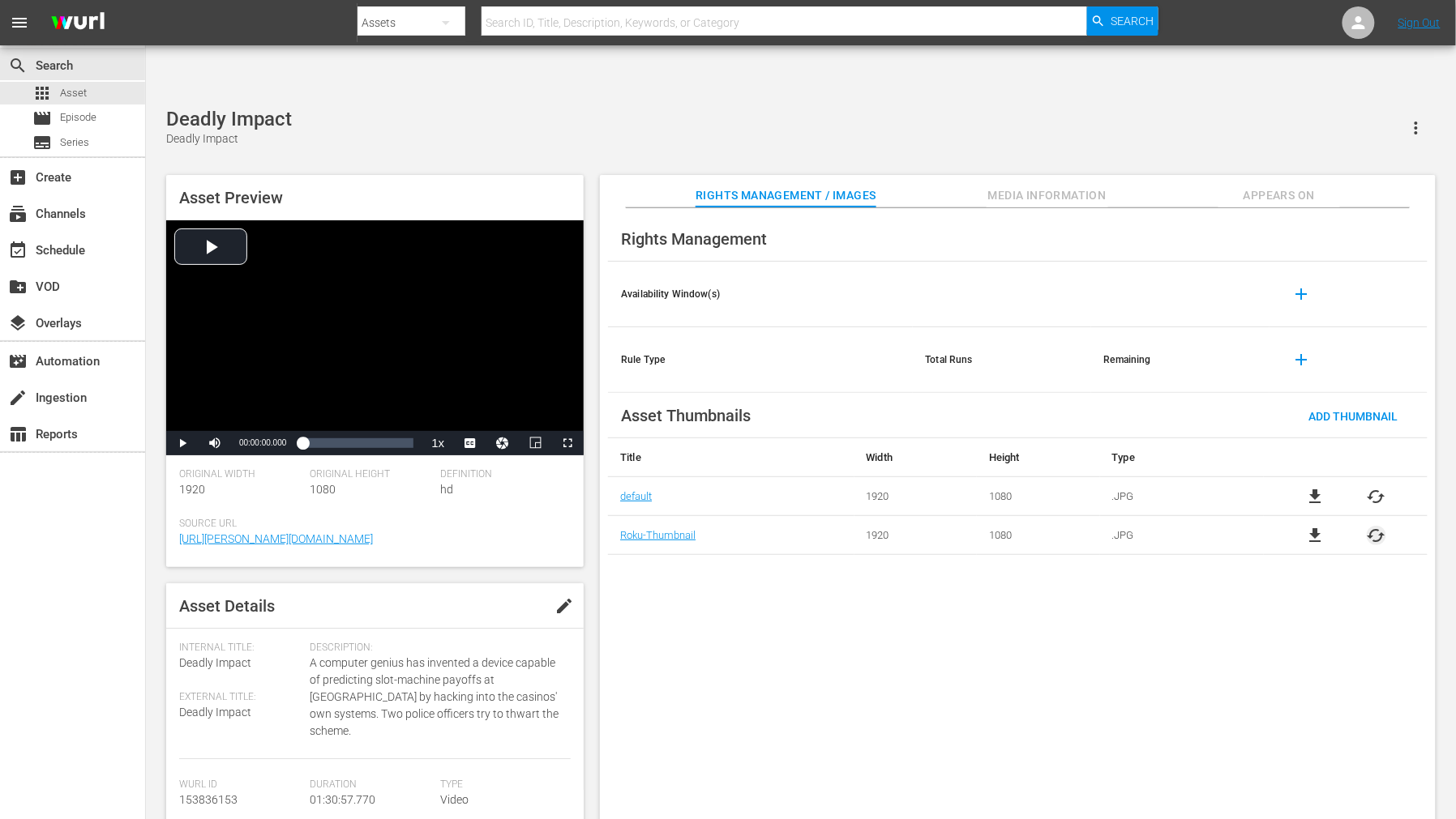
click at [1375, 526] on span "cached" at bounding box center [1375, 535] width 19 height 19
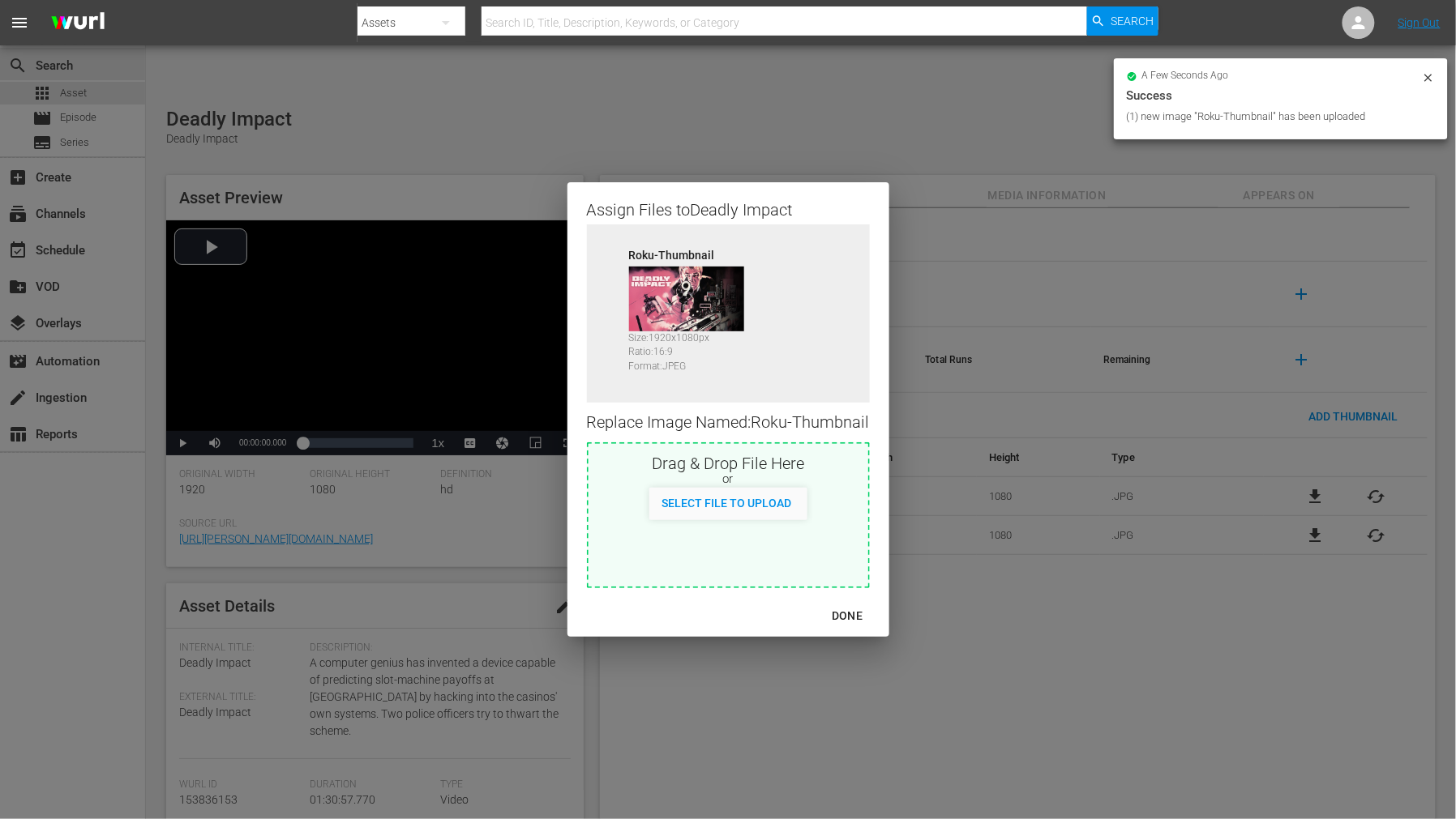
click at [848, 613] on div "DONE" at bounding box center [847, 616] width 57 height 20
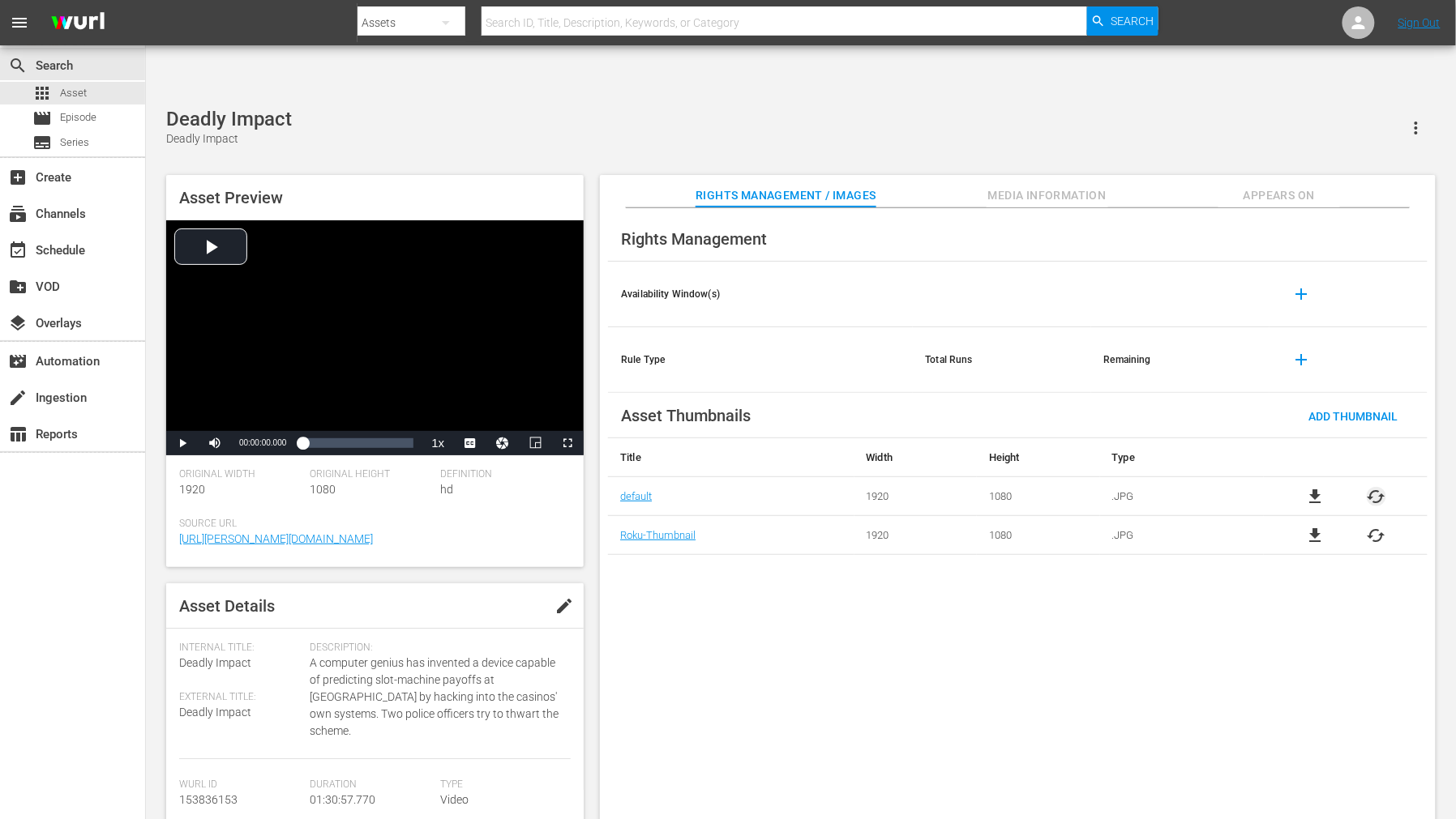
click at [1374, 487] on span "cached" at bounding box center [1375, 496] width 19 height 19
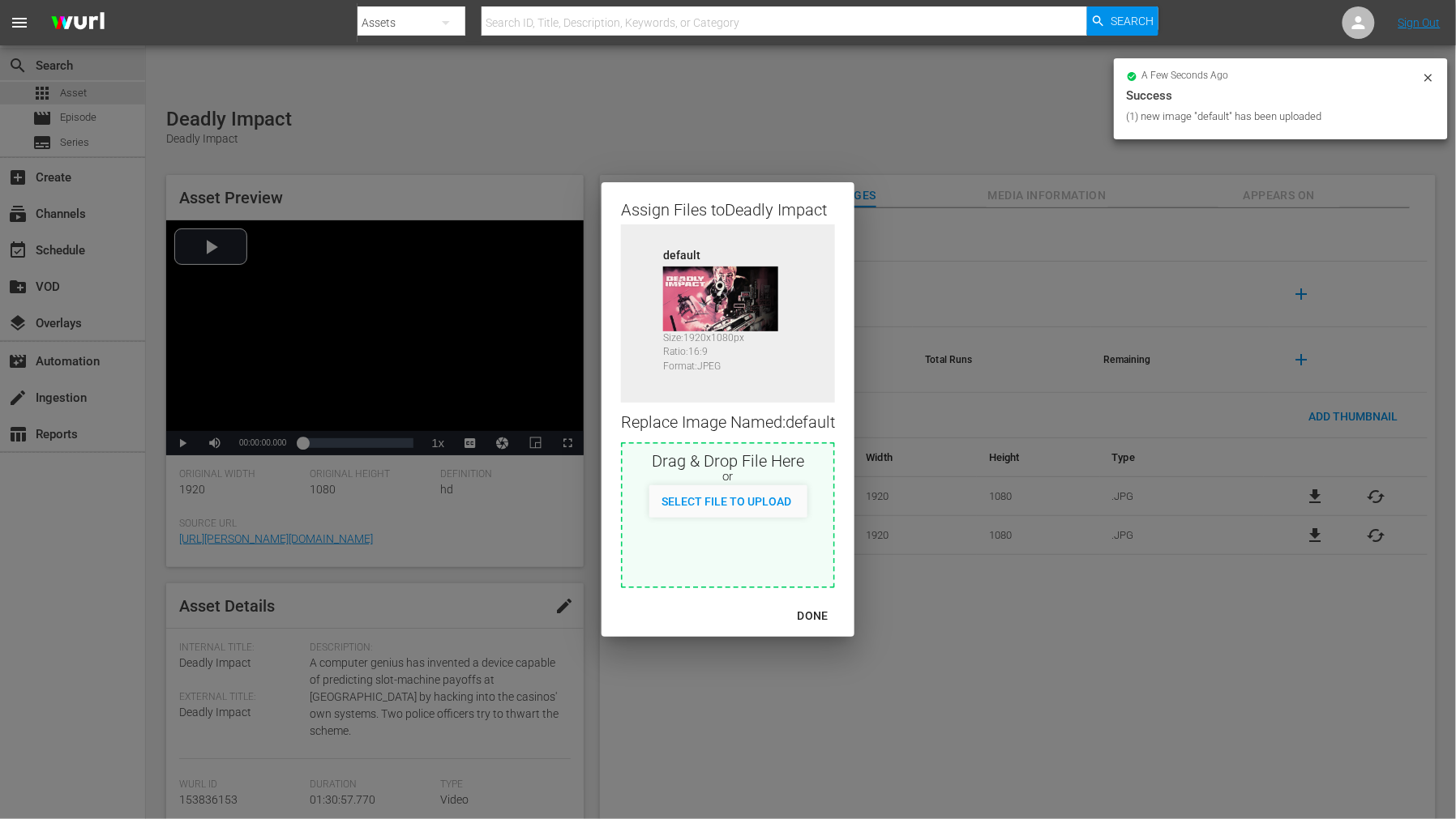
click at [803, 616] on div "DONE" at bounding box center [812, 616] width 57 height 20
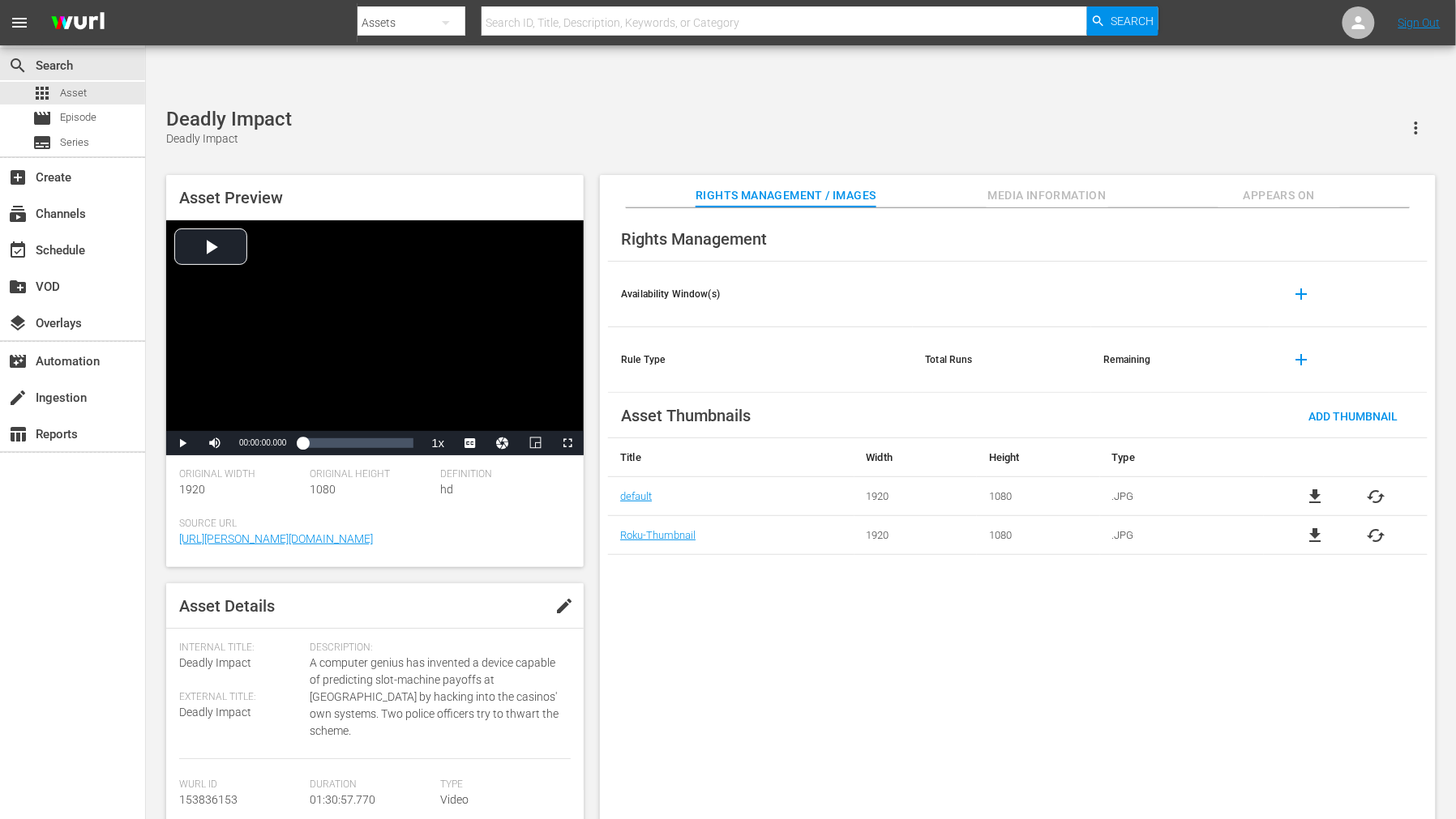
drag, startPoint x: 911, startPoint y: 605, endPoint x: 1449, endPoint y: 133, distance: 715.7
click at [913, 598] on div "Rights Management Availability Window(s) add Rule Type Total Runs Remaining add…" at bounding box center [1017, 527] width 836 height 638
click at [1262, 186] on span "Appears On" at bounding box center [1279, 196] width 122 height 20
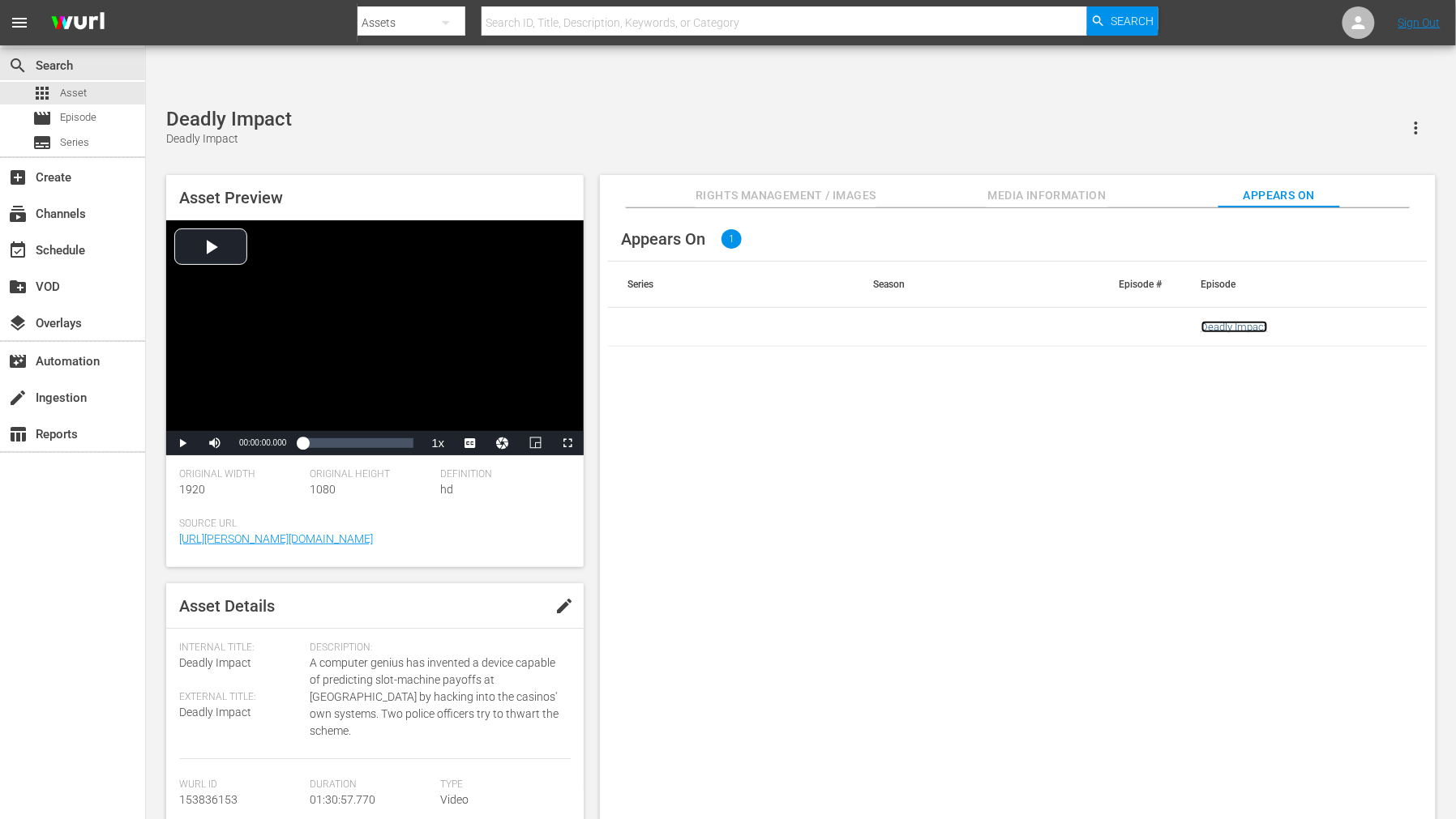
click at [1230, 321] on link "Deadly Impact" at bounding box center [1235, 327] width 67 height 12
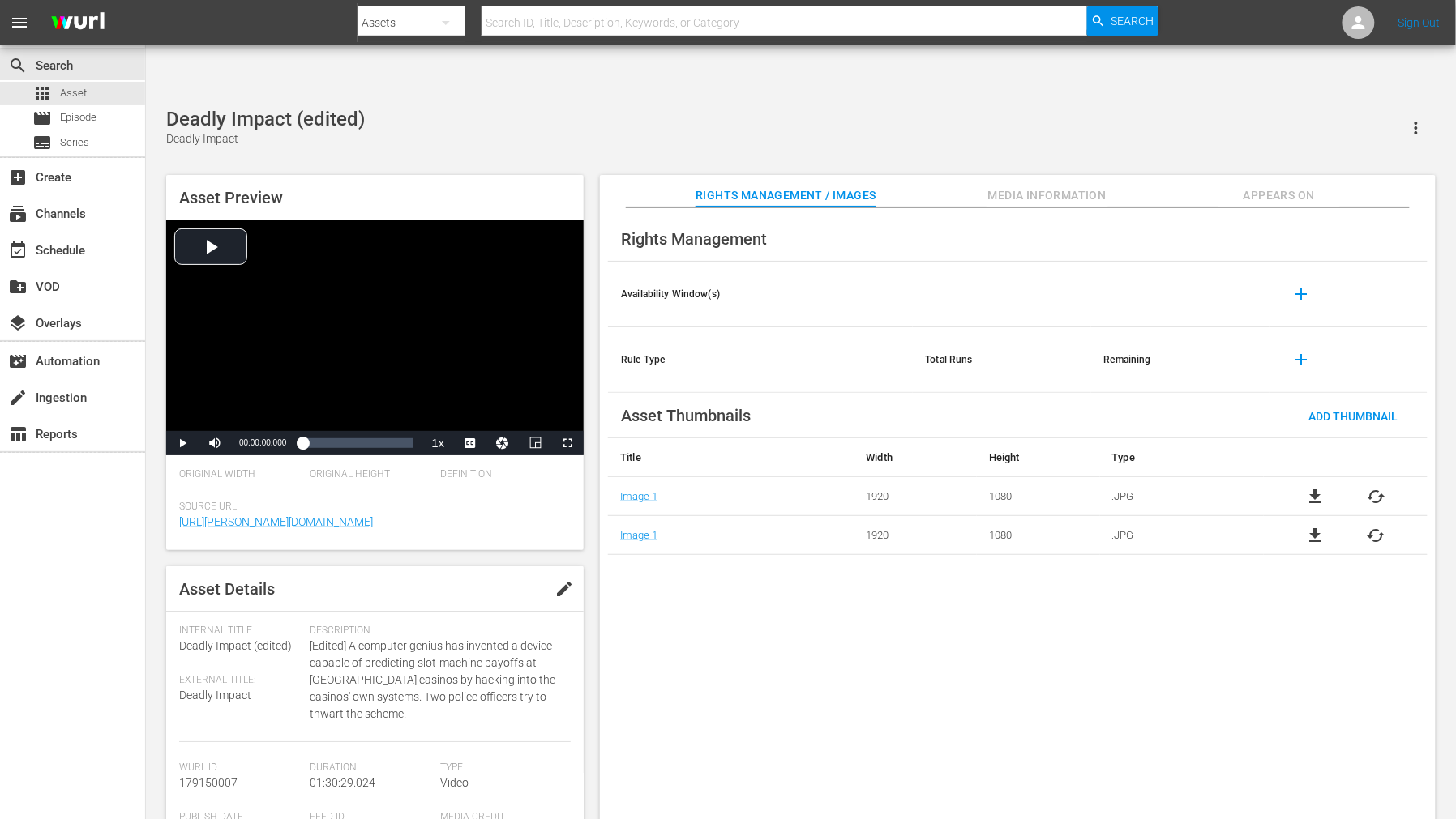
click at [848, 628] on div "Rights Management Availability Window(s) add Rule Type Total Runs Remaining add…" at bounding box center [1017, 527] width 836 height 638
click at [1309, 487] on span "cached" at bounding box center [1375, 496] width 19 height 19
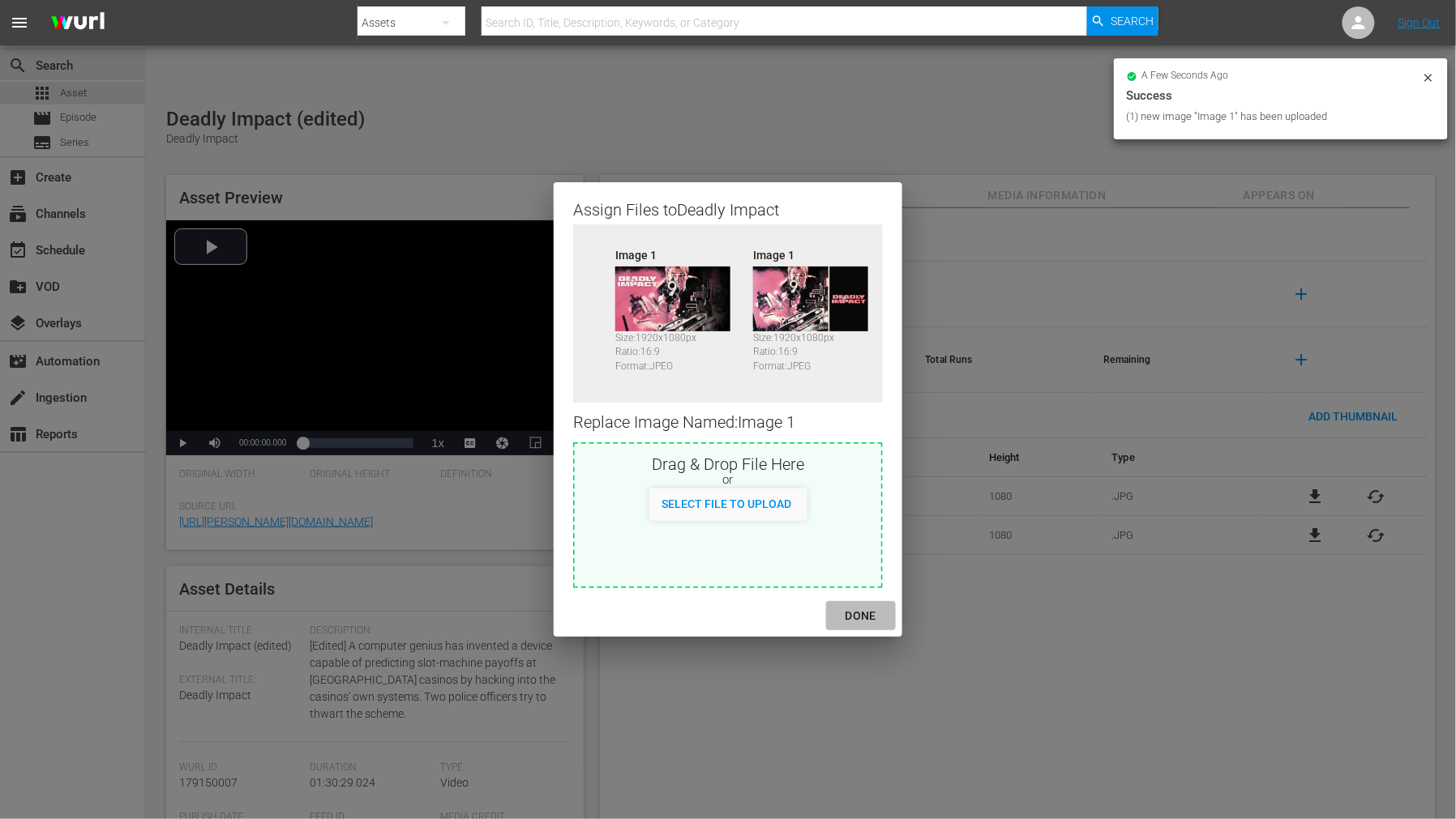
click at [865, 616] on div "DONE" at bounding box center [861, 616] width 57 height 20
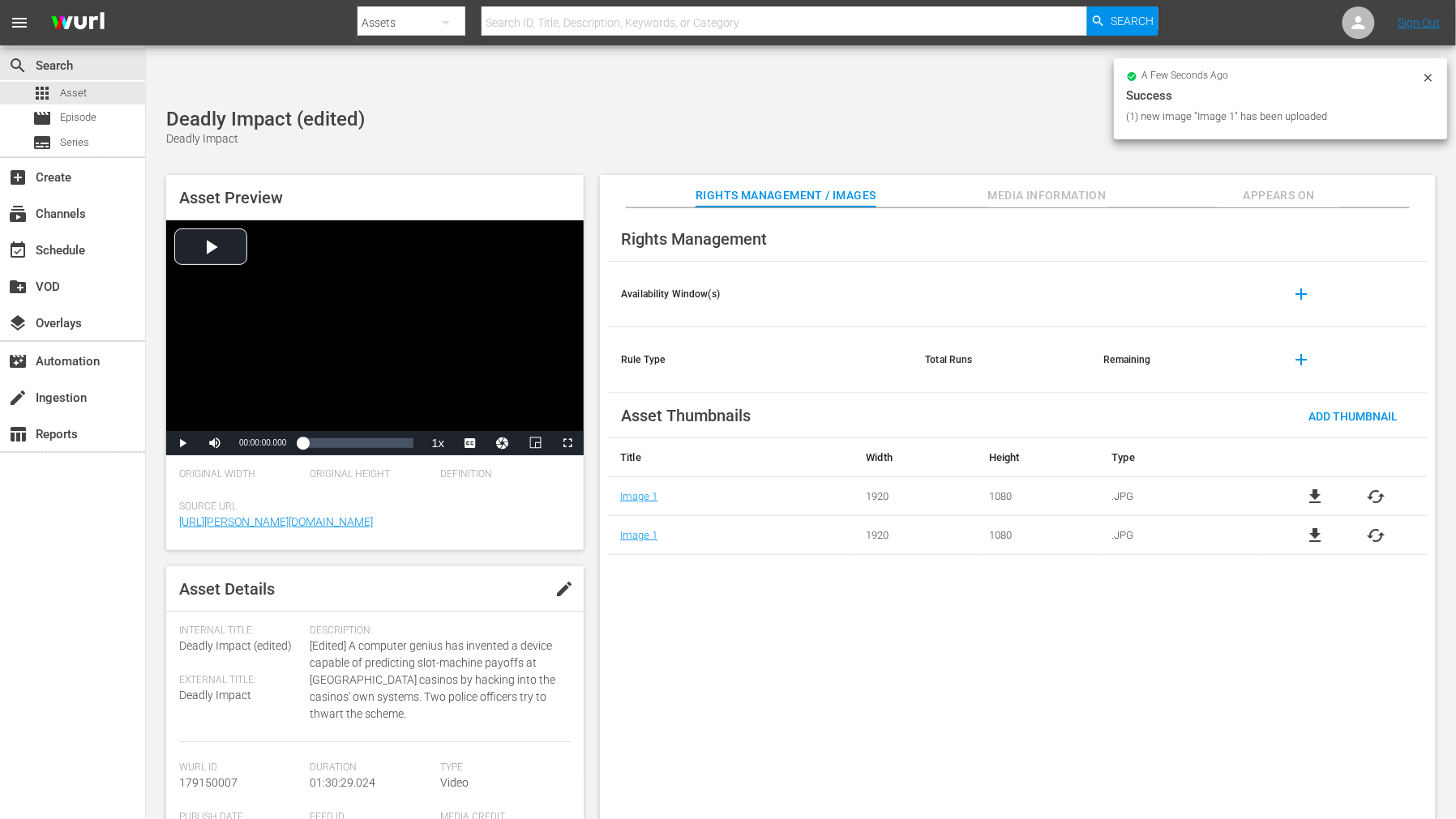
click at [963, 638] on div "Rights Management Availability Window(s) add Rule Type Total Runs Remaining add…" at bounding box center [1017, 527] width 836 height 638
click at [1274, 186] on span "Appears On" at bounding box center [1279, 196] width 122 height 20
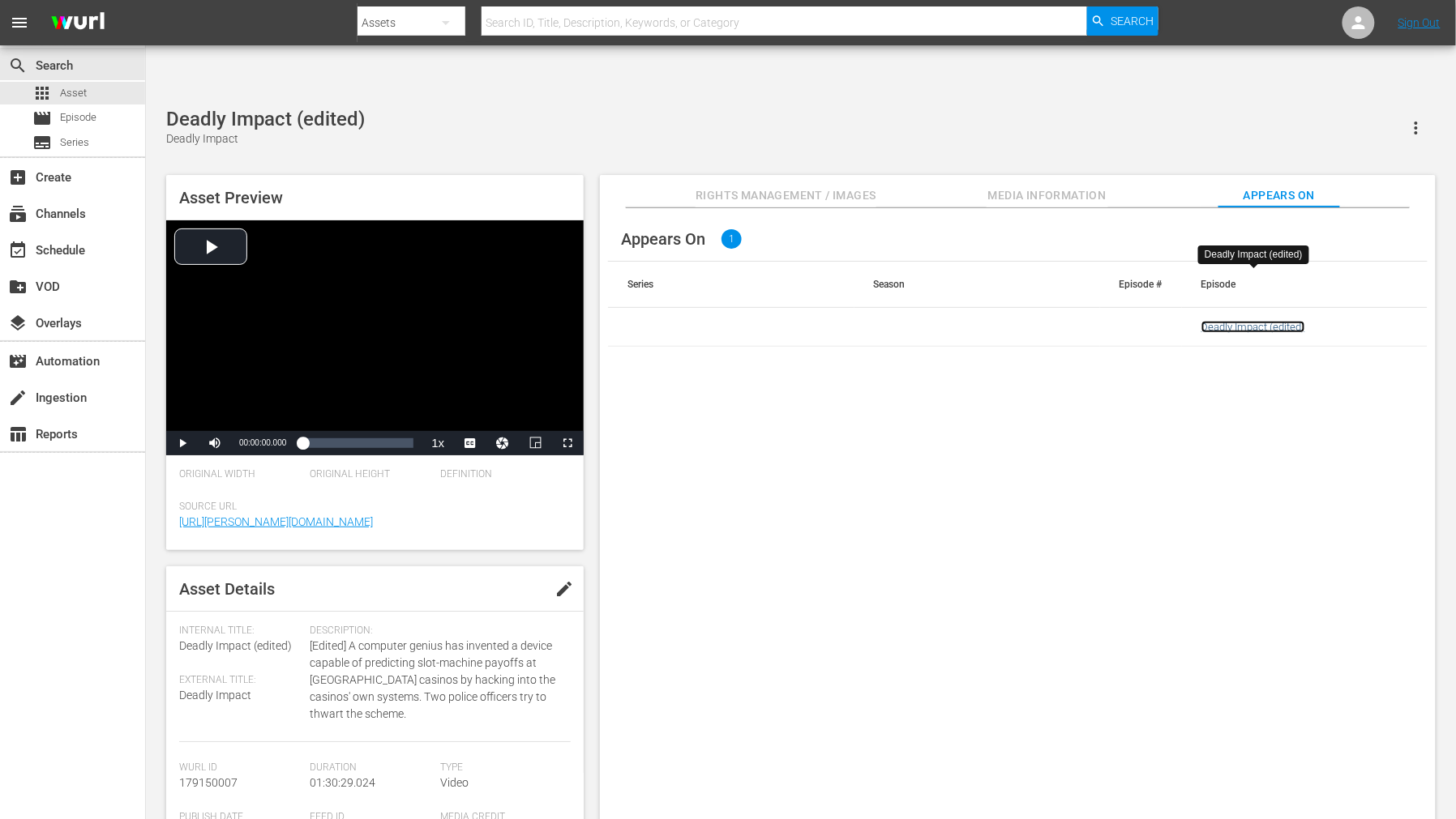
click at [1240, 321] on link "Deadly Impact (edited)" at bounding box center [1253, 327] width 104 height 12
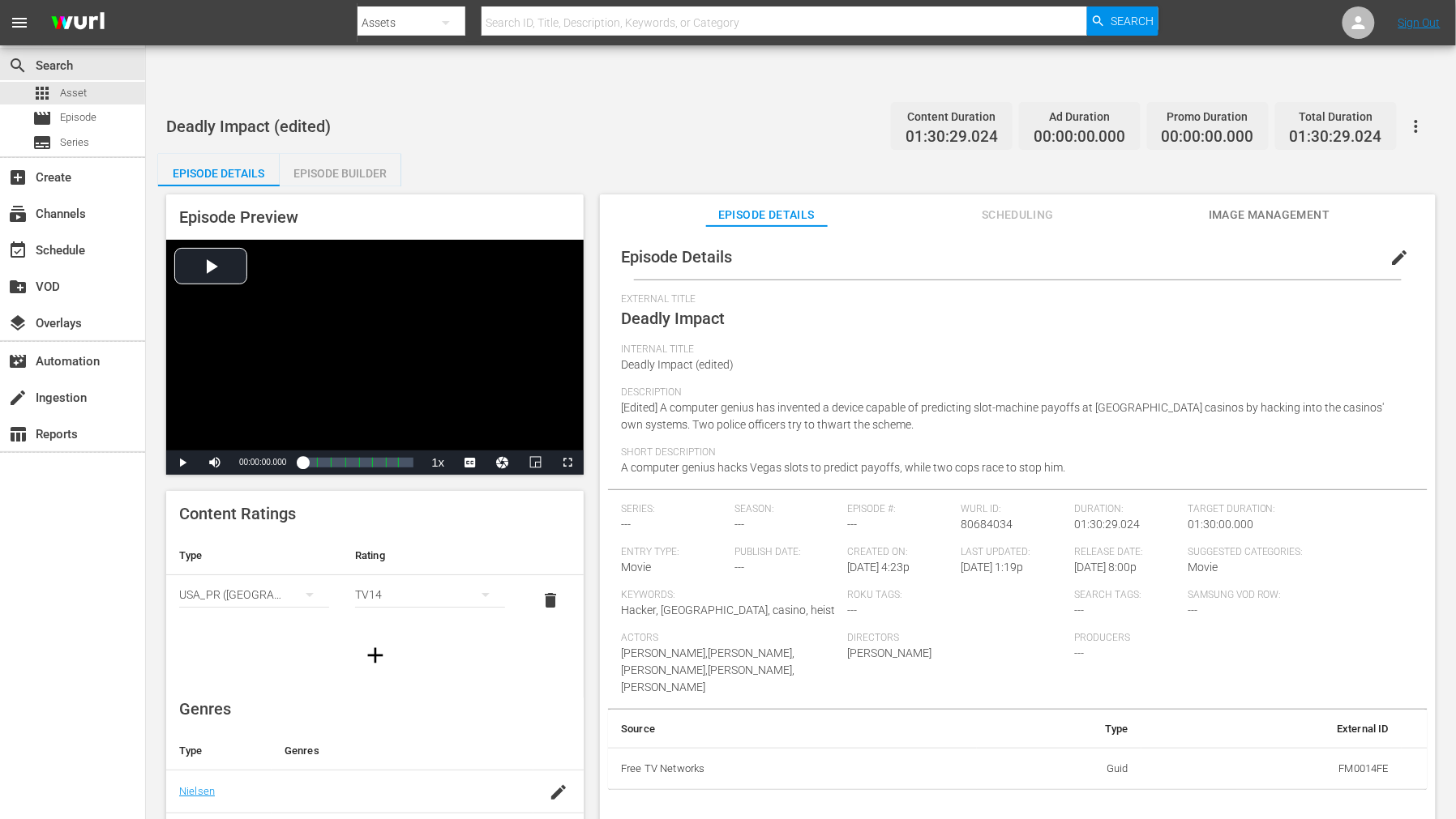
click at [1236, 205] on span "Image Management" at bounding box center [1270, 215] width 122 height 20
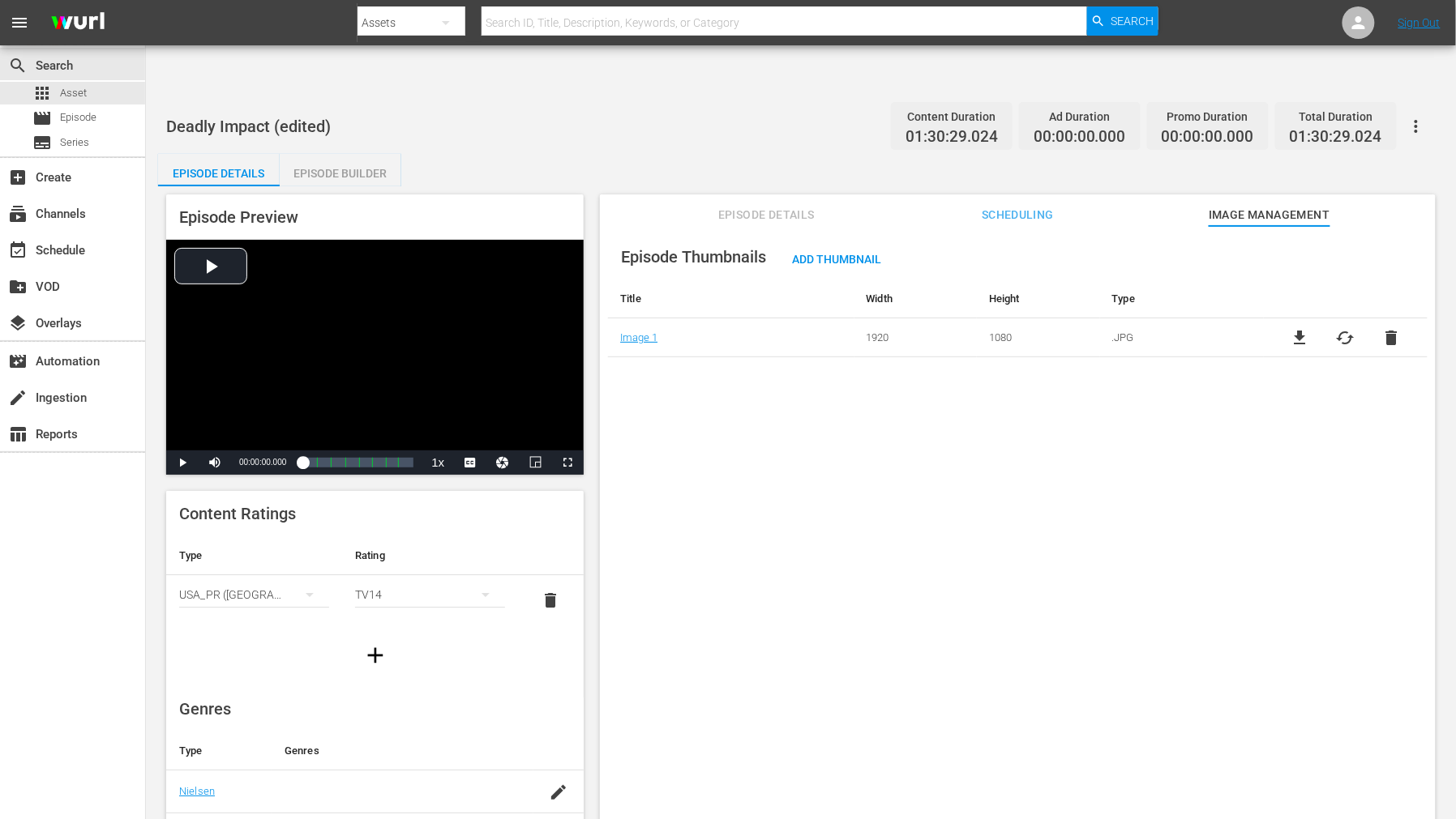
click at [738, 470] on div "Episode Thumbnails Add Thumbnail Title Width Height Type Image 1 1920 1080 .JPG…" at bounding box center [1017, 543] width 836 height 633
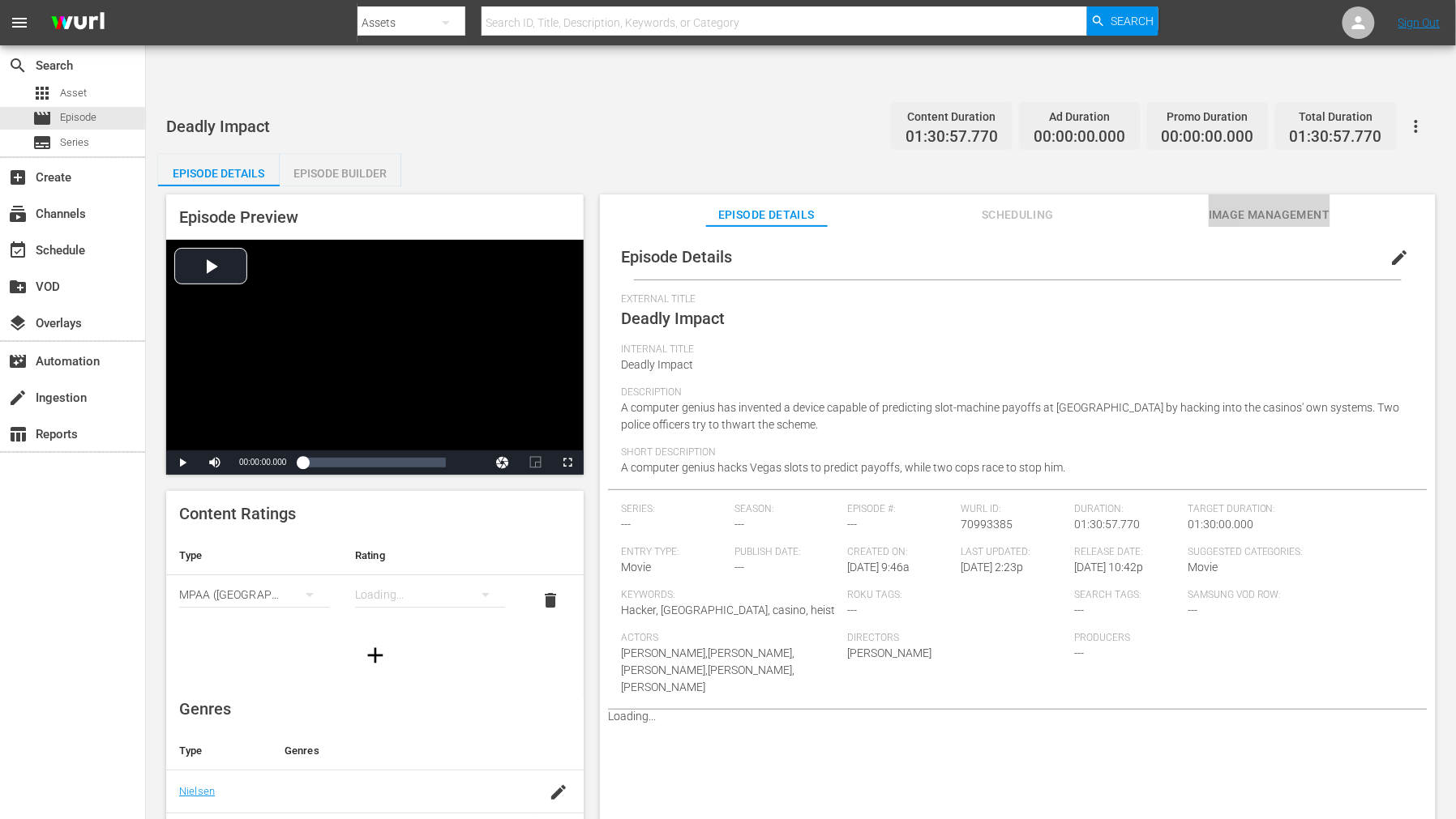
click at [1249, 205] on span "Image Management" at bounding box center [1270, 215] width 122 height 20
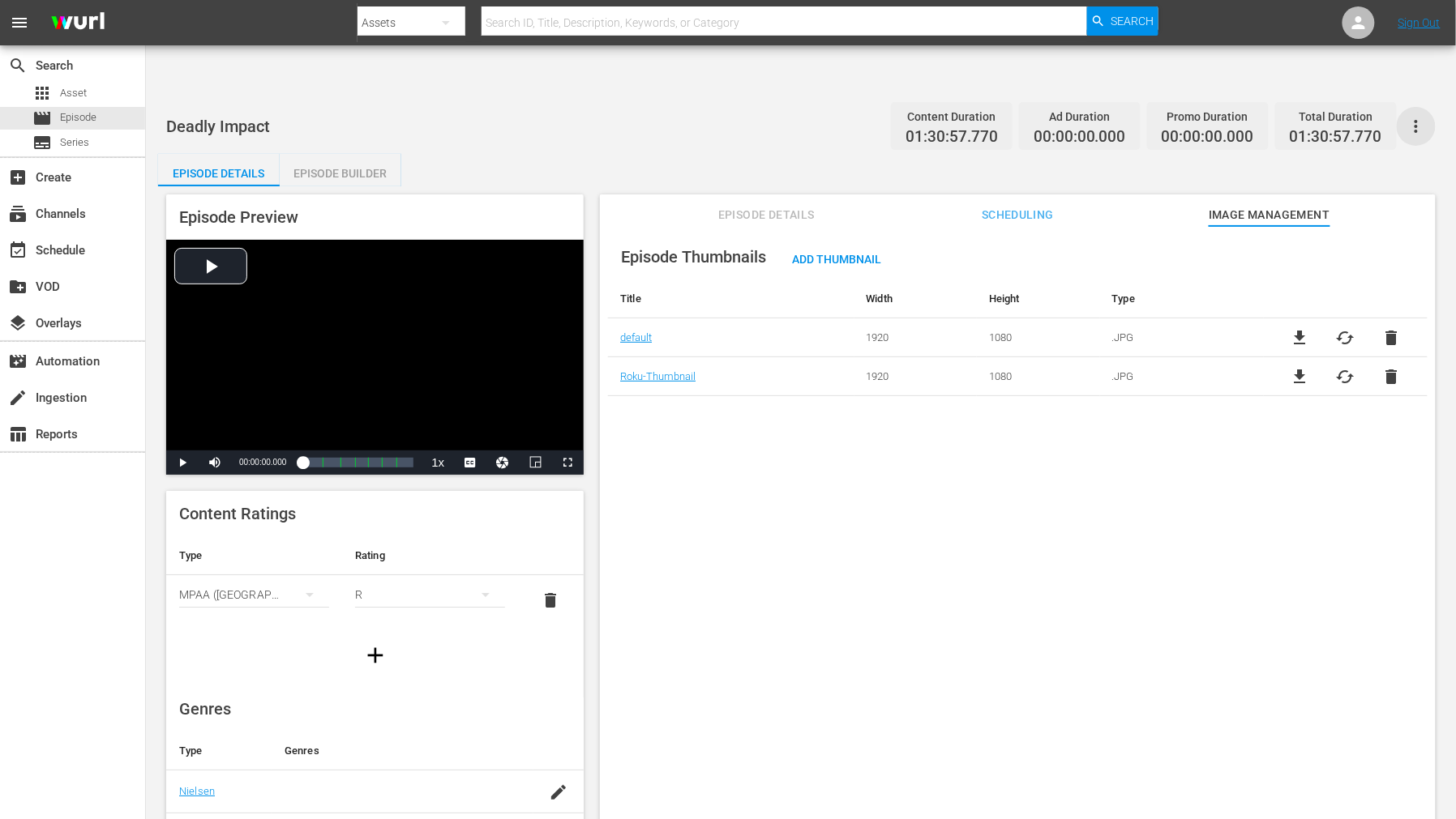
click at [1414, 117] on icon "button" at bounding box center [1415, 126] width 19 height 19
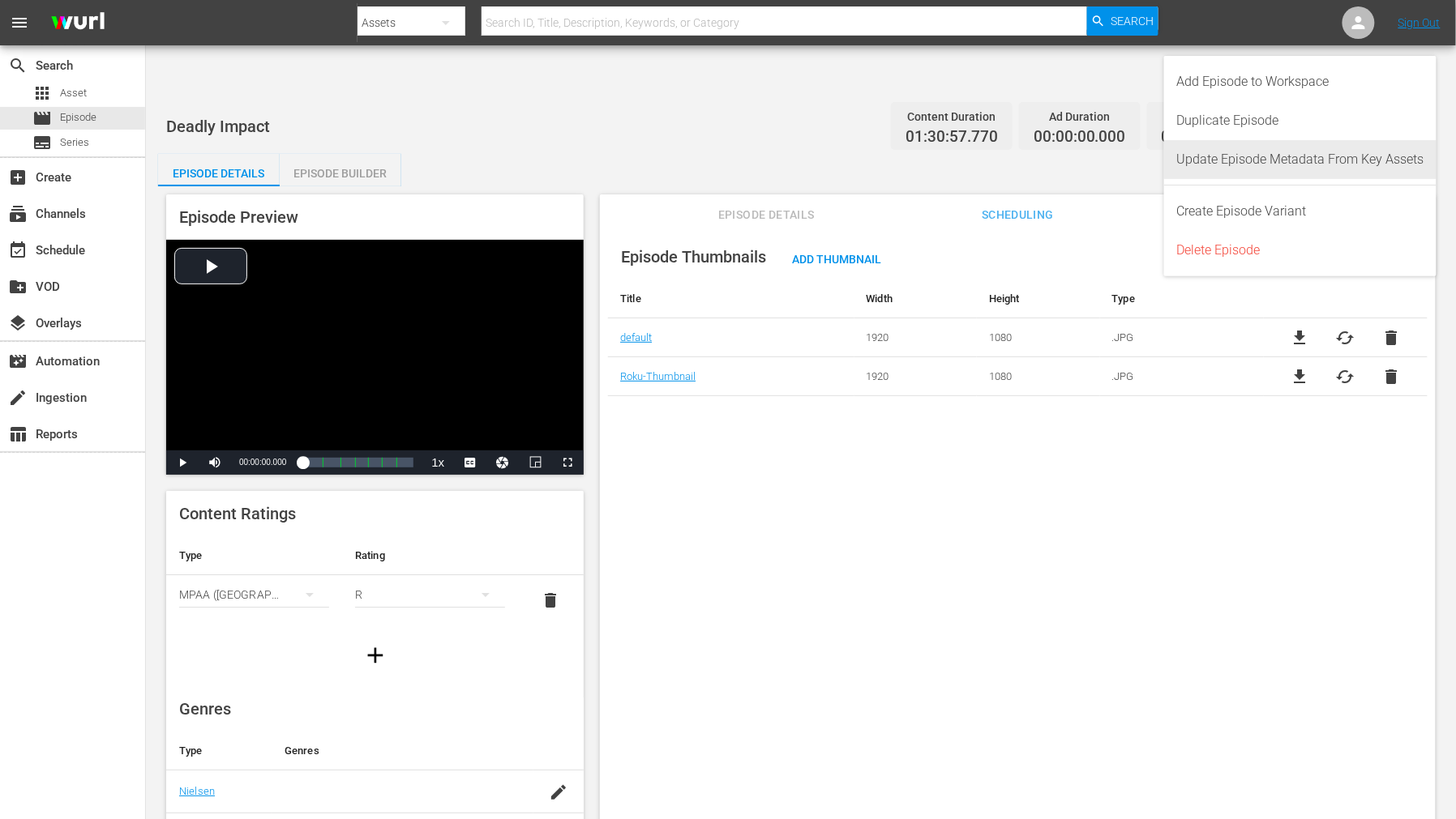
click at [1382, 149] on div "Update Episode Metadata From Key Assets" at bounding box center [1300, 159] width 247 height 39
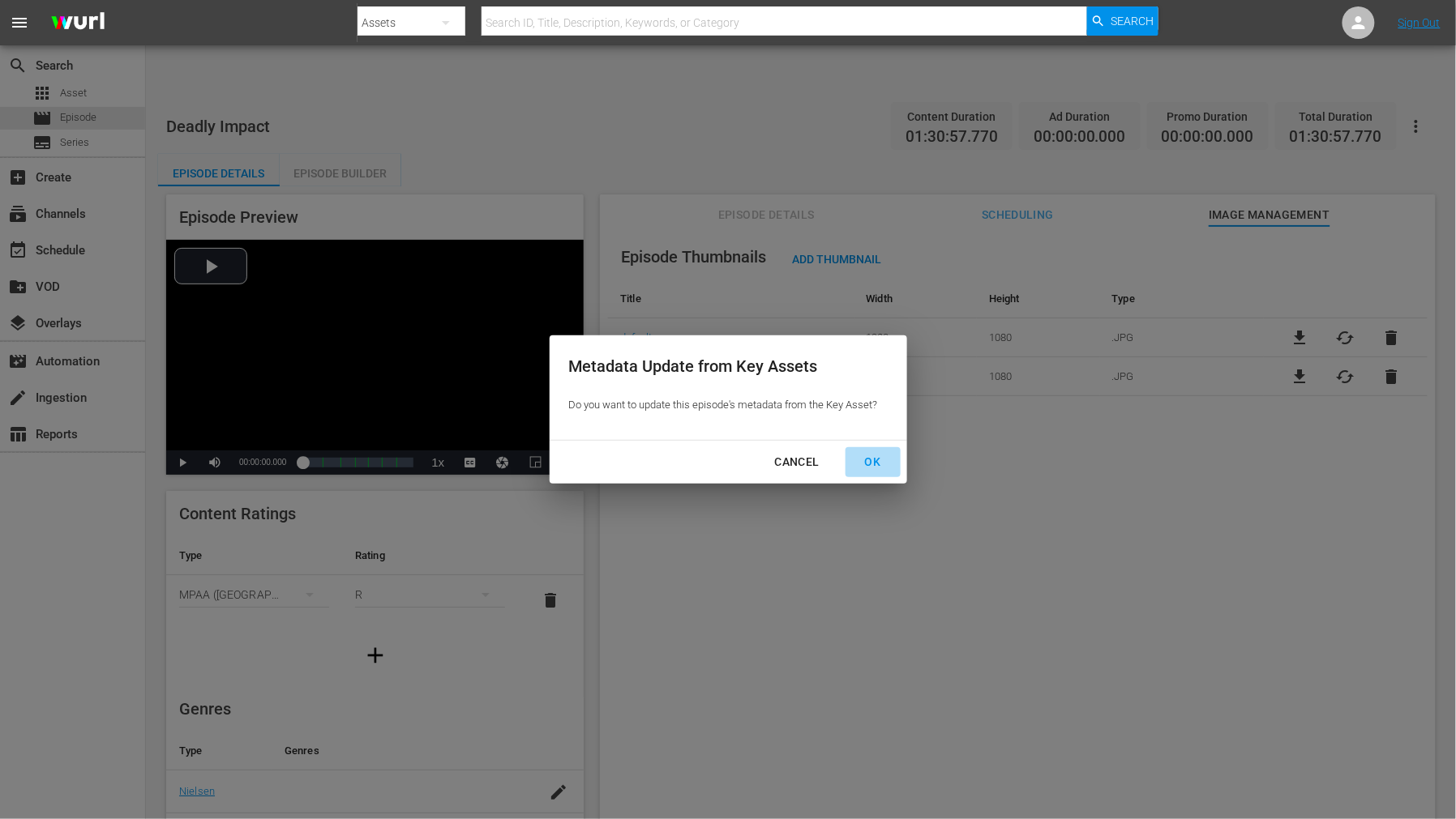
click at [879, 459] on div "OK" at bounding box center [872, 462] width 42 height 20
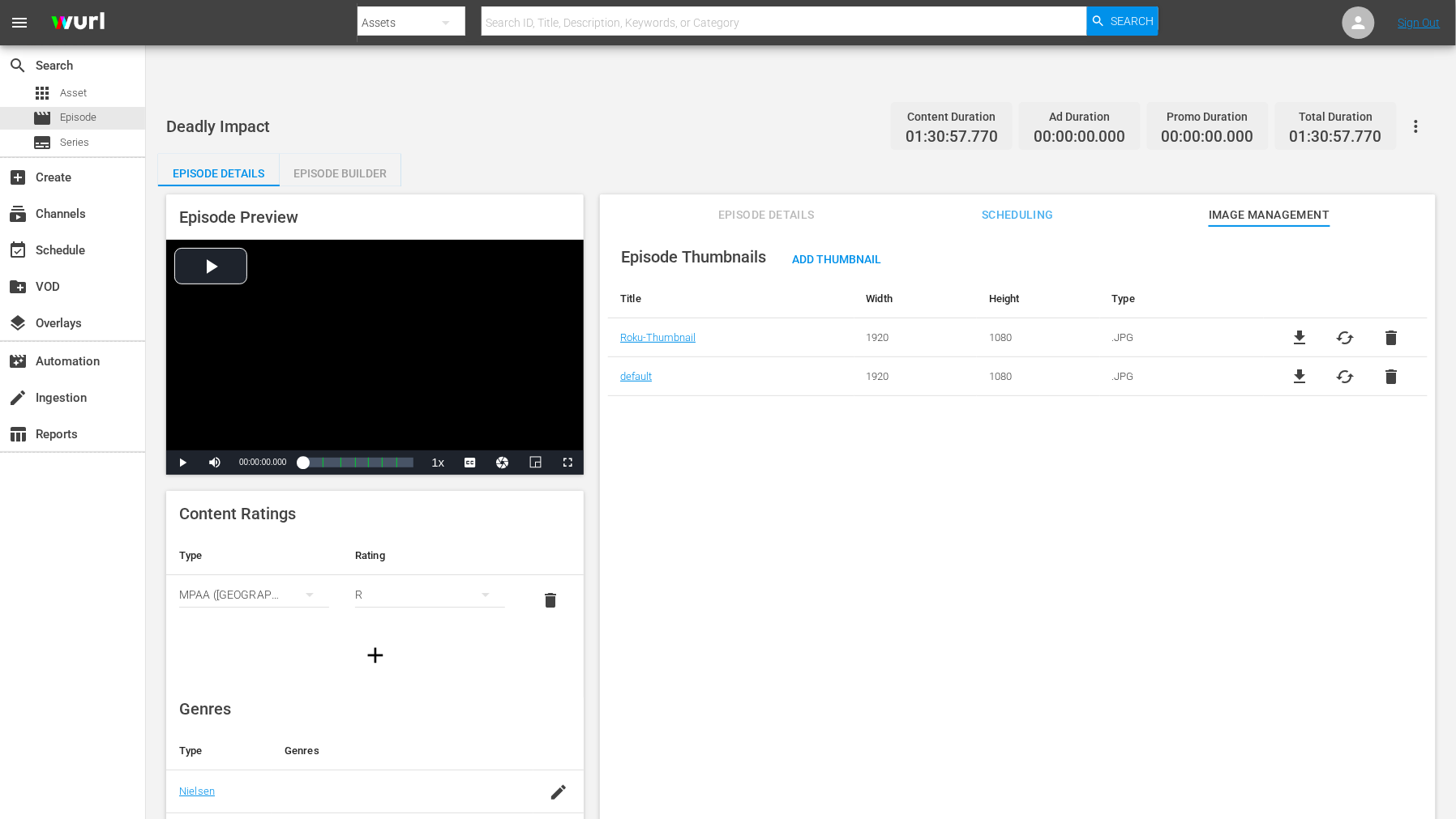
click at [1180, 532] on div "Episode Thumbnails Add Thumbnail Title Width Height Type Roku-Thumbnail 1920 10…" at bounding box center [1017, 543] width 836 height 633
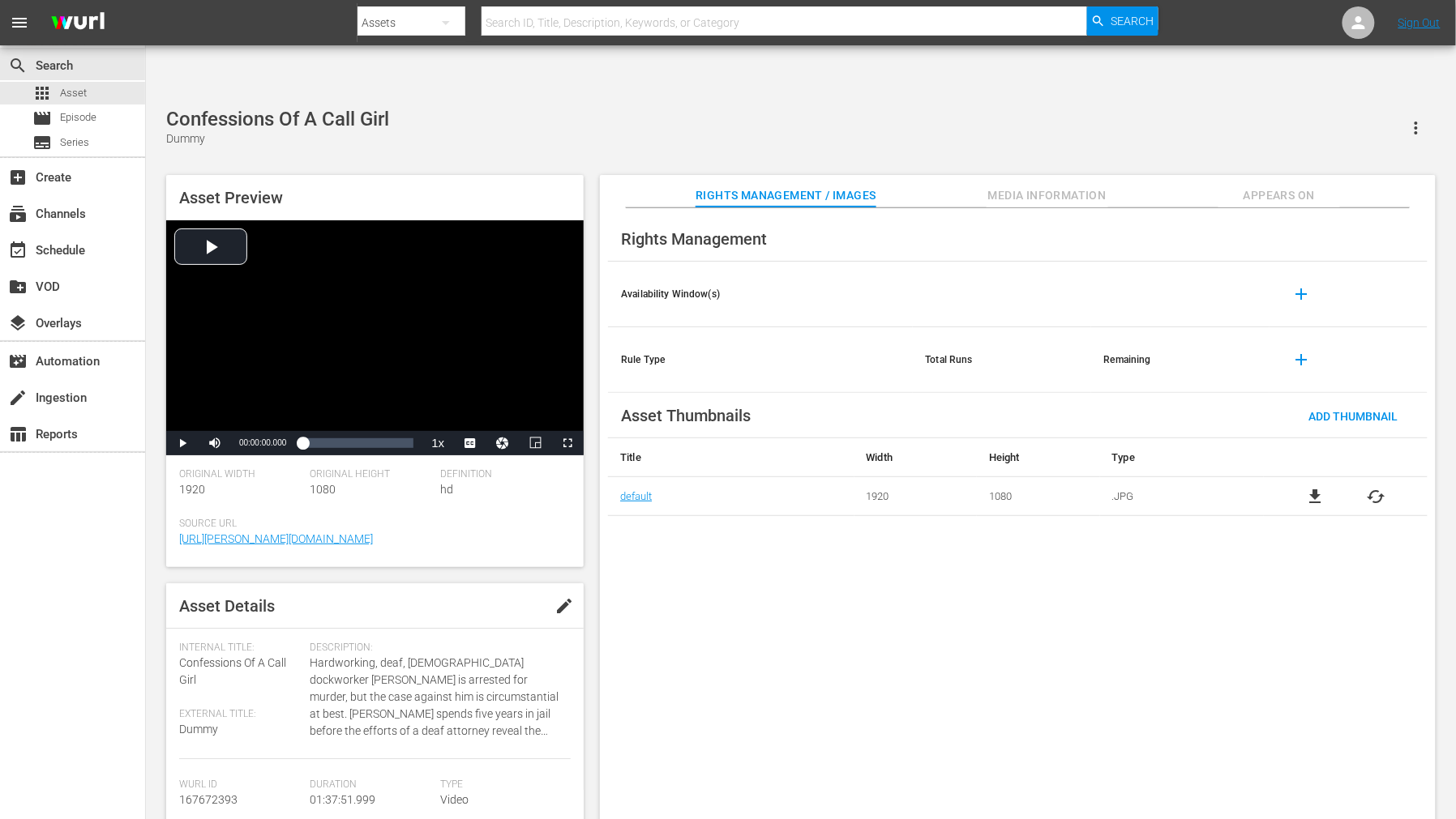
click at [1374, 487] on span "cached" at bounding box center [1375, 496] width 19 height 19
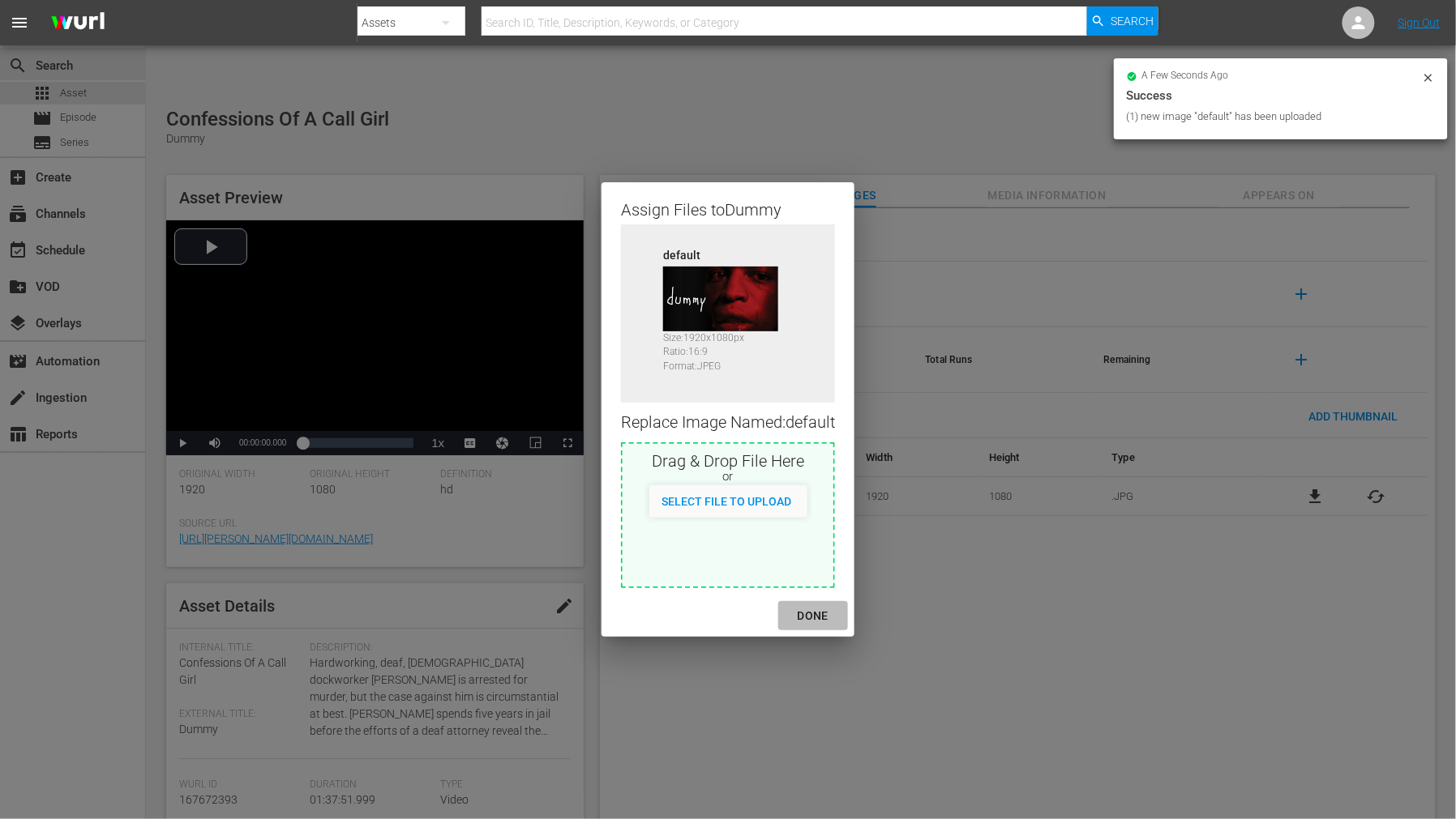
click at [822, 613] on div "DONE" at bounding box center [812, 616] width 57 height 20
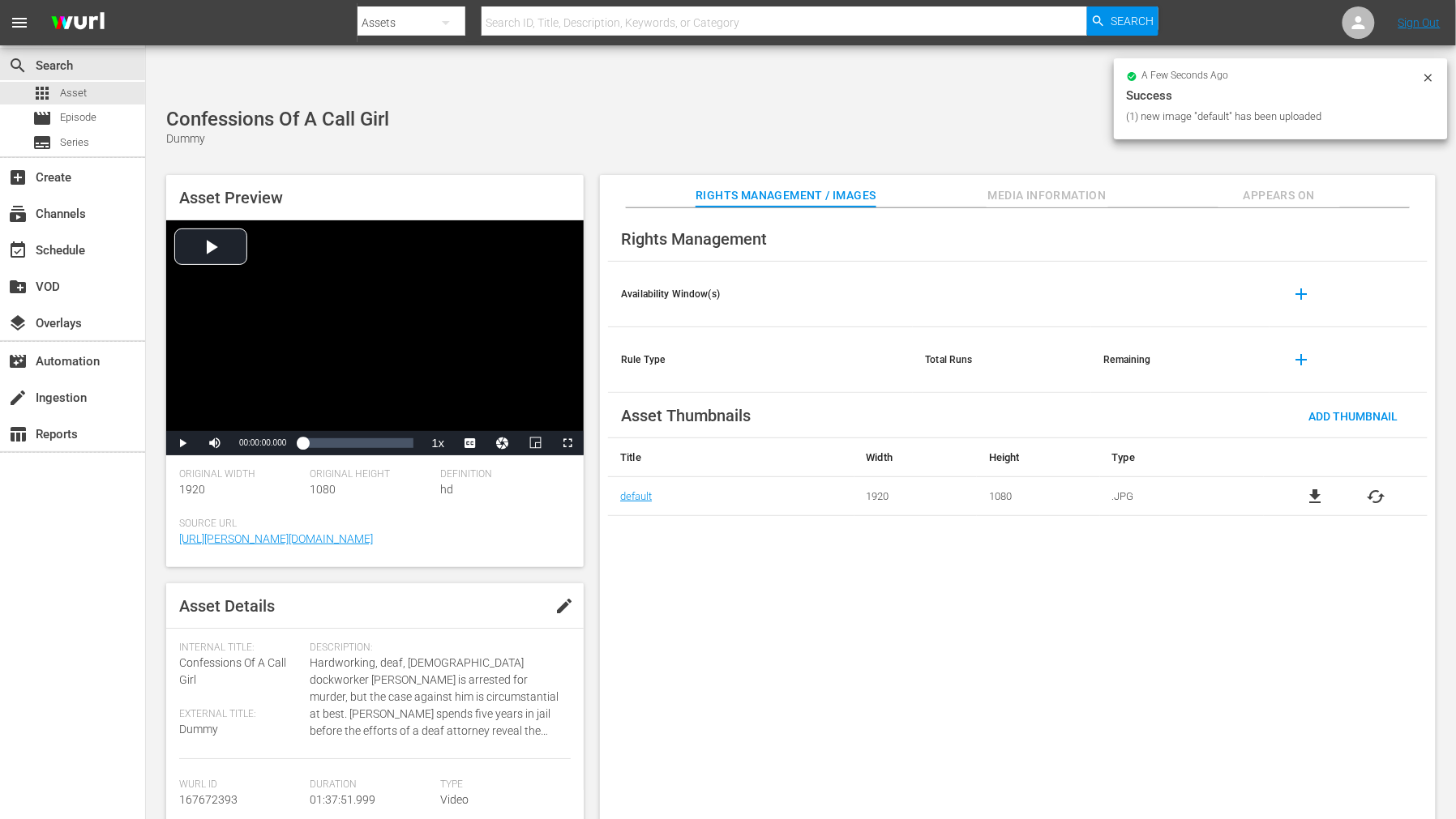
click at [968, 679] on div "Rights Management Availability Window(s) add Rule Type Total Runs Remaining add…" at bounding box center [1017, 527] width 836 height 638
click at [1265, 186] on span "Appears On" at bounding box center [1279, 196] width 122 height 20
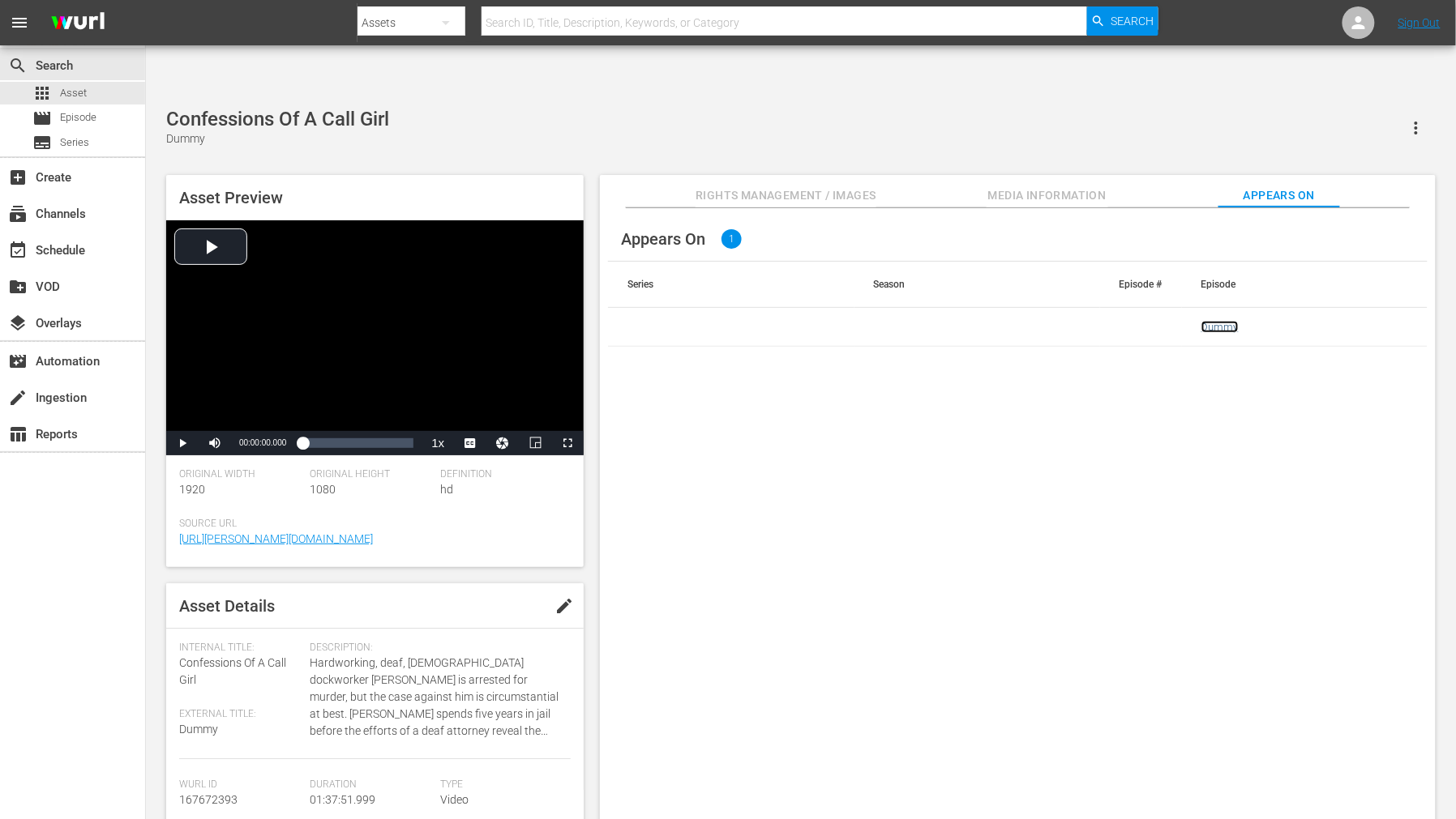
click at [1215, 321] on link "Dummy" at bounding box center [1220, 327] width 37 height 12
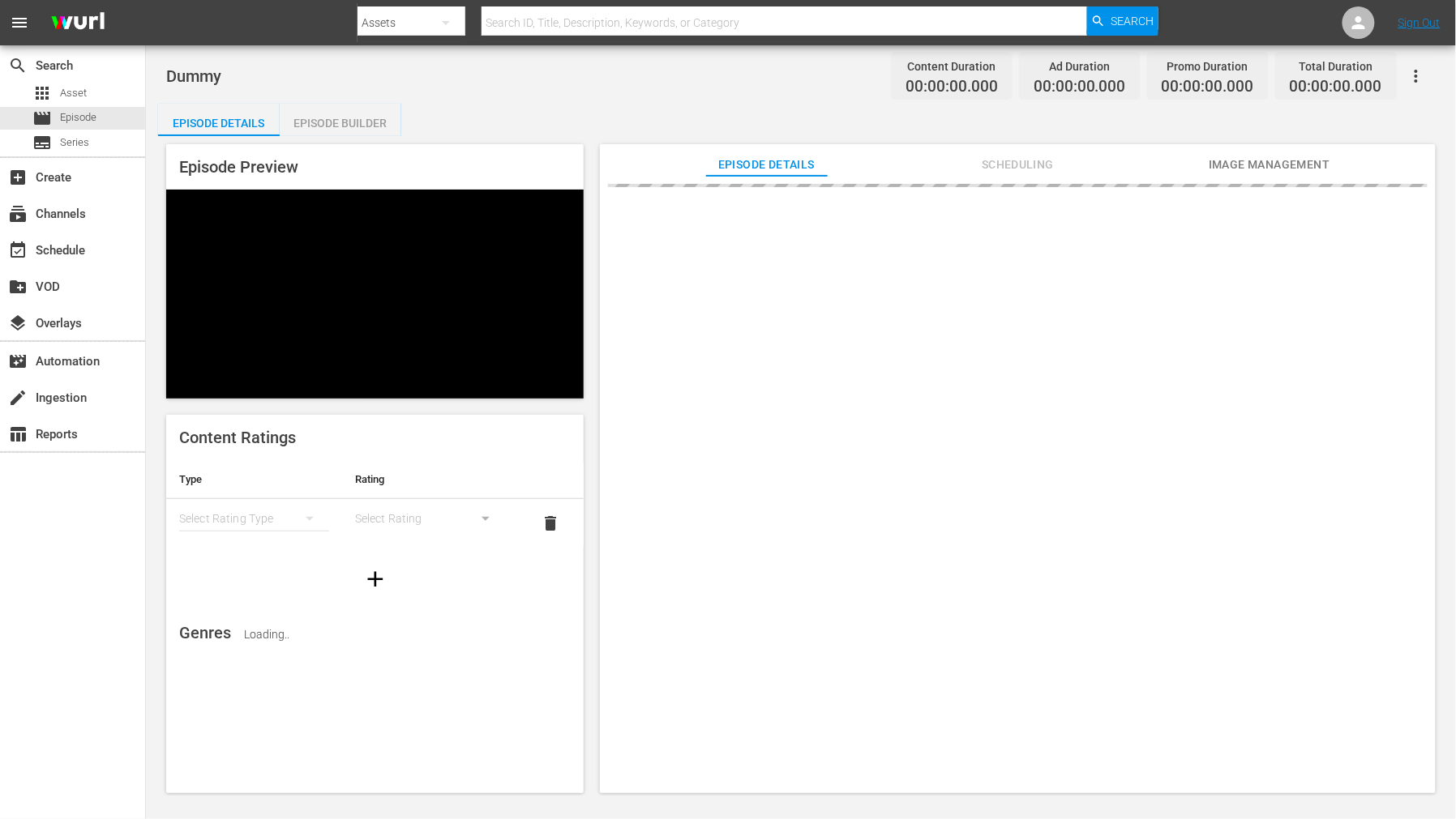
click at [1316, 161] on span "Image Management" at bounding box center [1270, 165] width 122 height 20
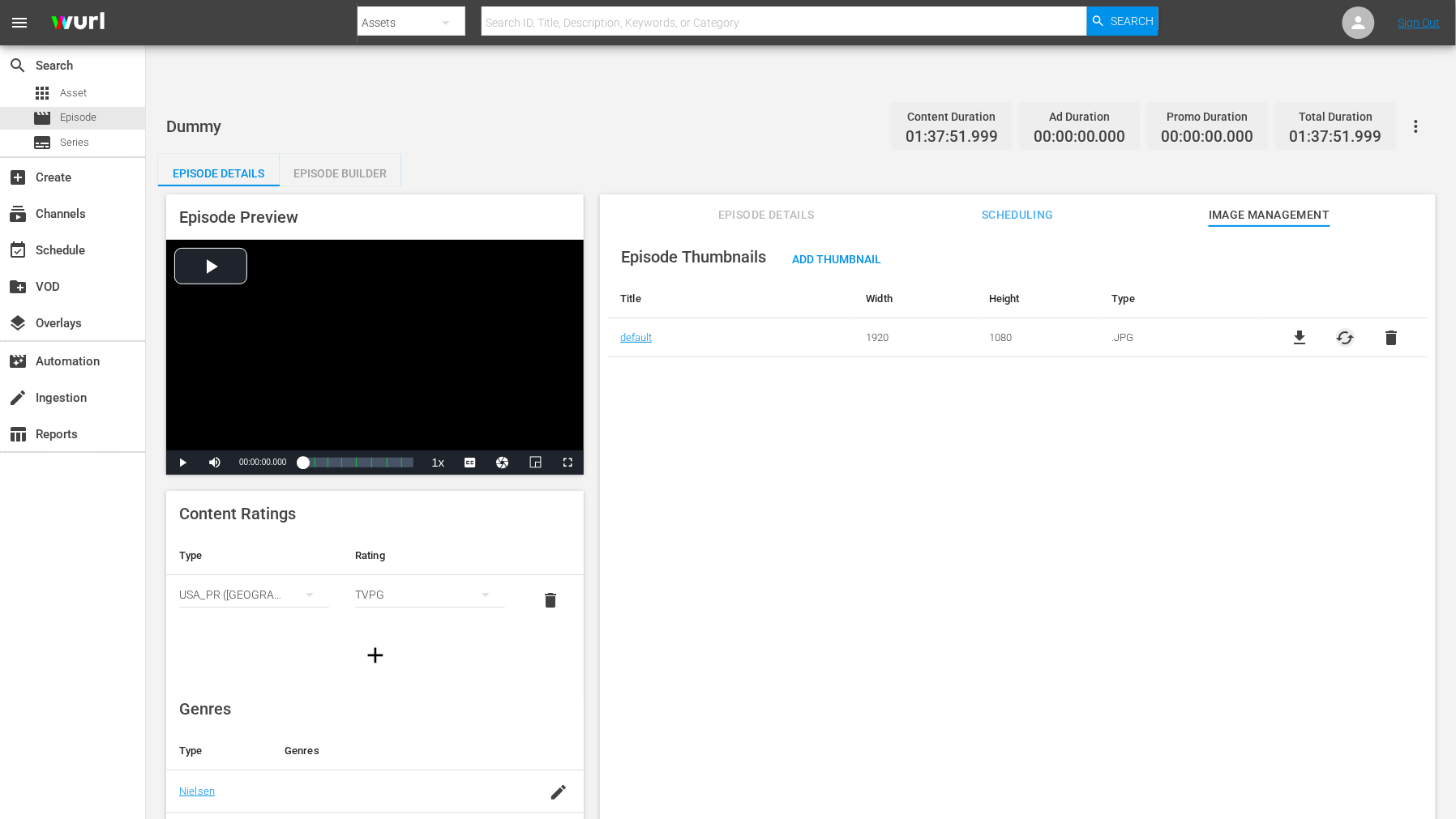
click at [1339, 328] on span "cached" at bounding box center [1344, 337] width 19 height 19
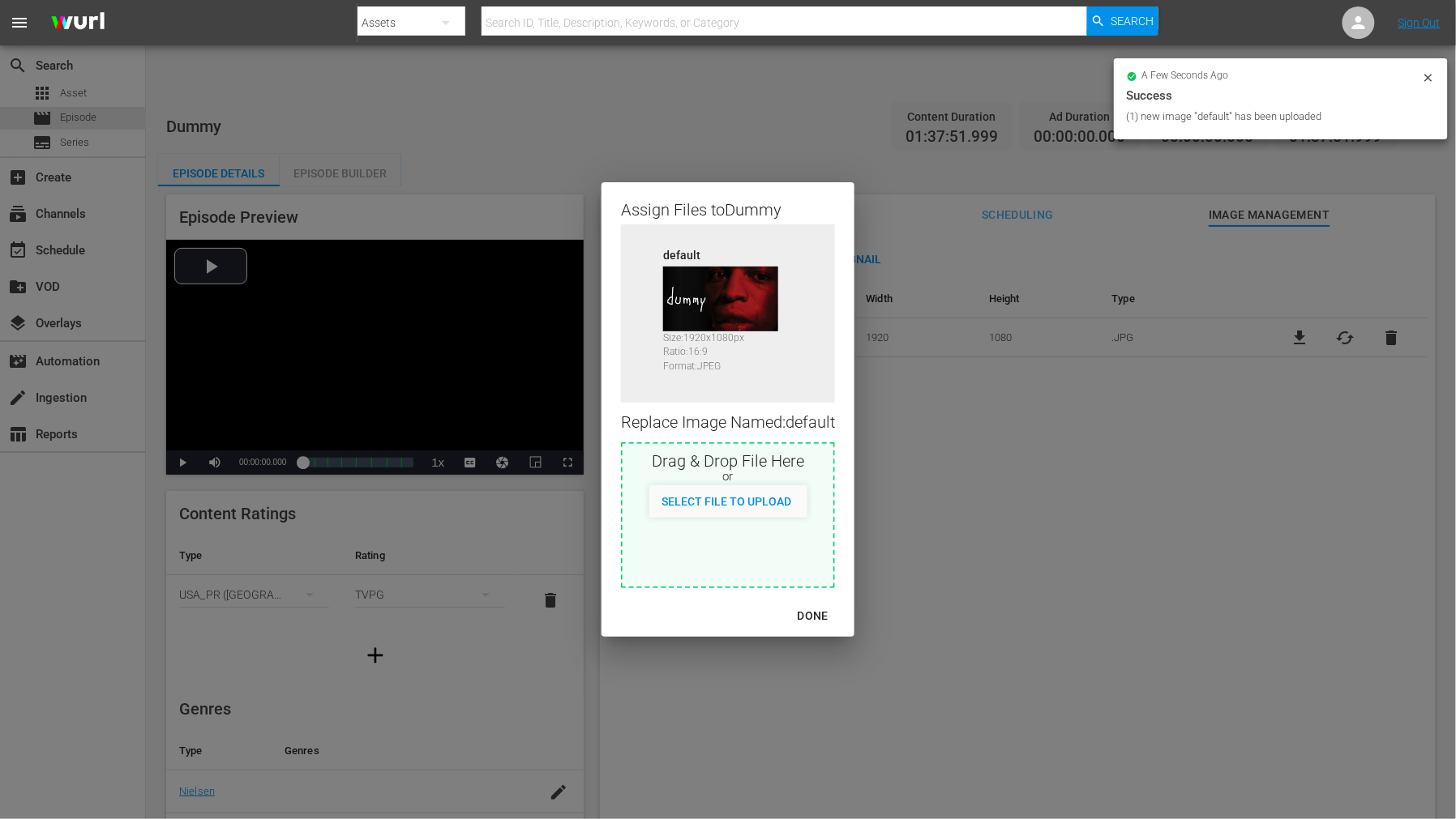
click at [817, 614] on div "DONE" at bounding box center [812, 616] width 57 height 20
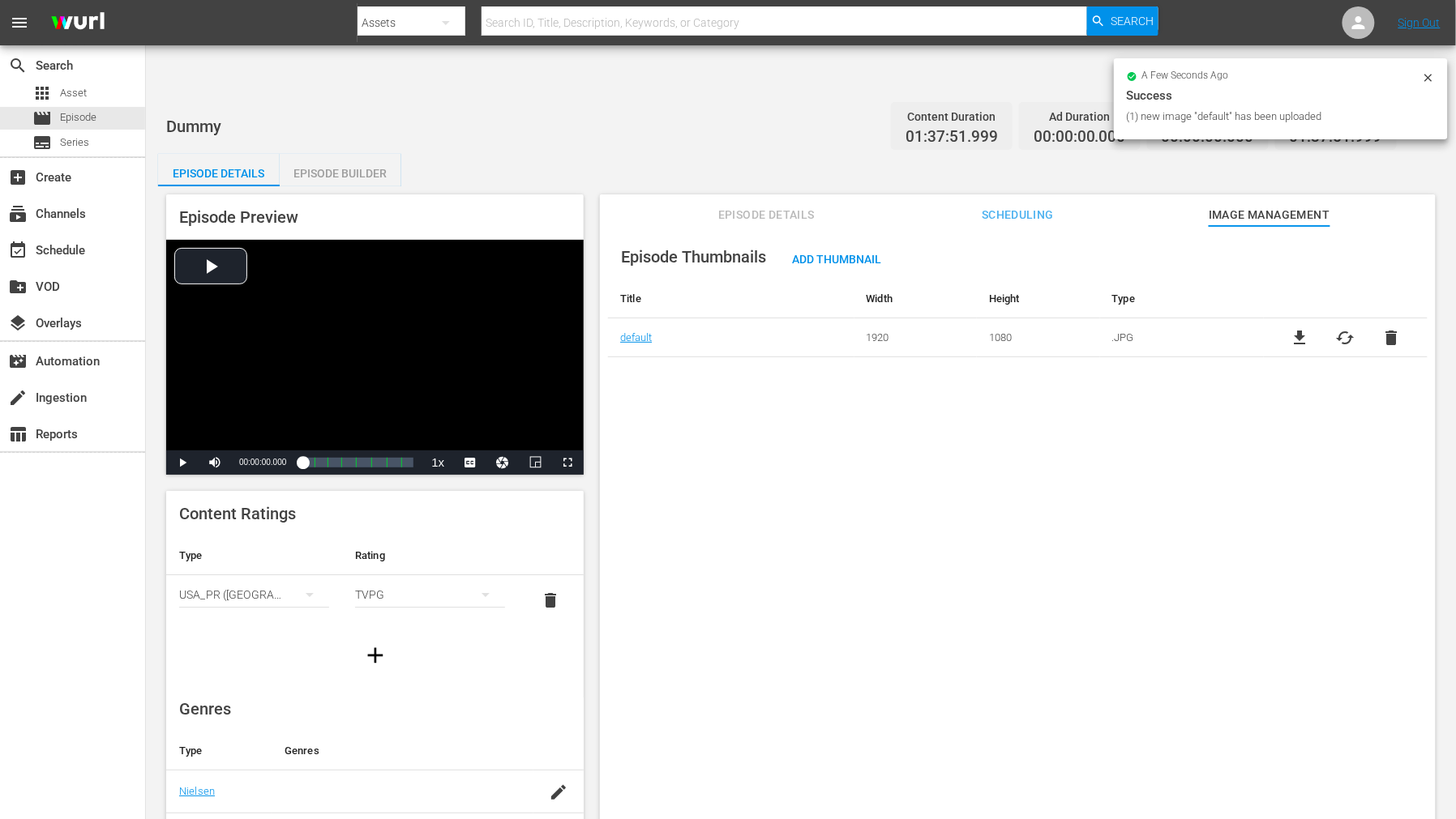
click at [947, 628] on div "Episode Thumbnails Add Thumbnail Title Width Height Type default 1920 1080 .JPG…" at bounding box center [1017, 543] width 836 height 633
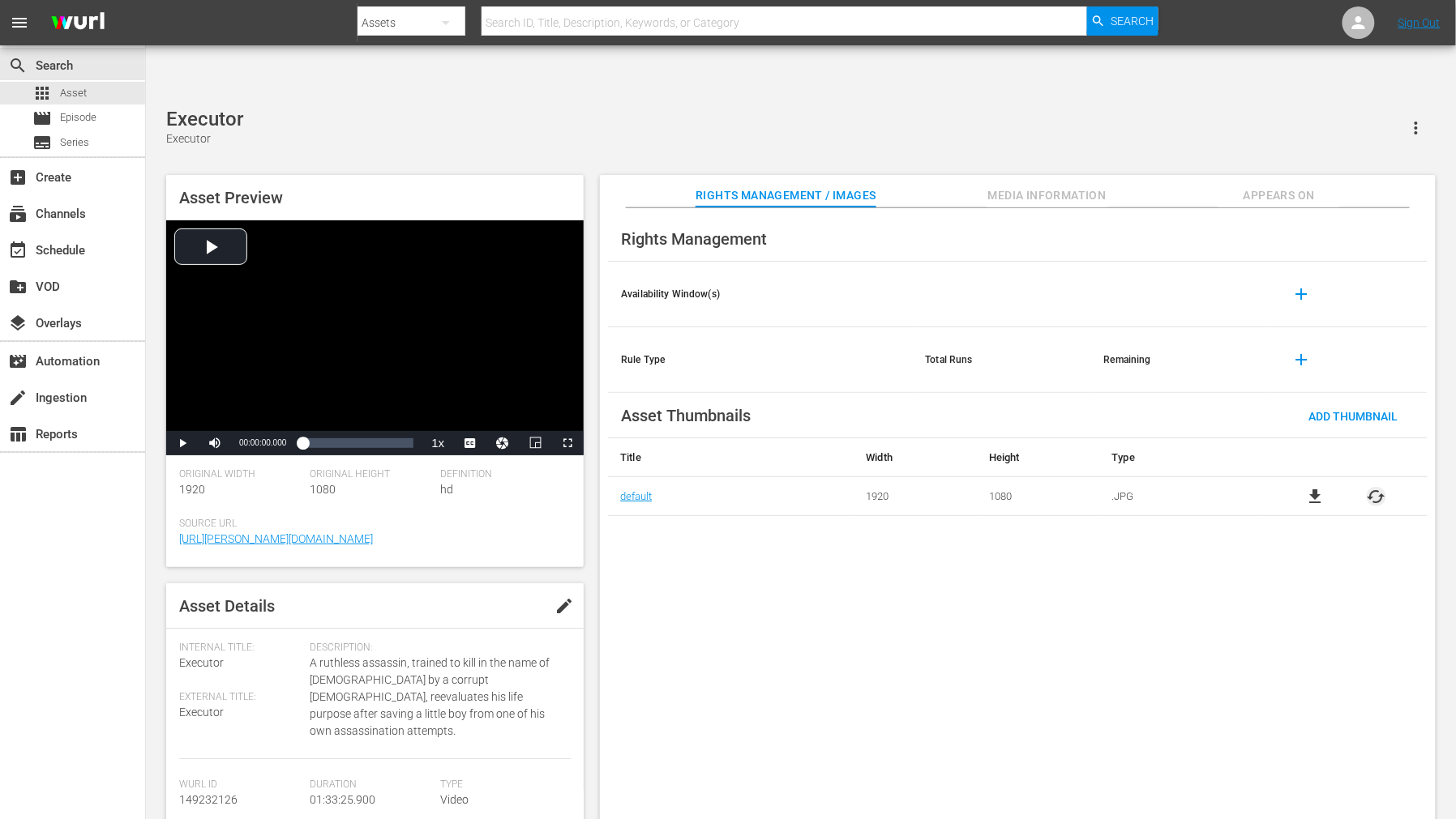
click at [1309, 487] on span "cached" at bounding box center [1375, 496] width 19 height 19
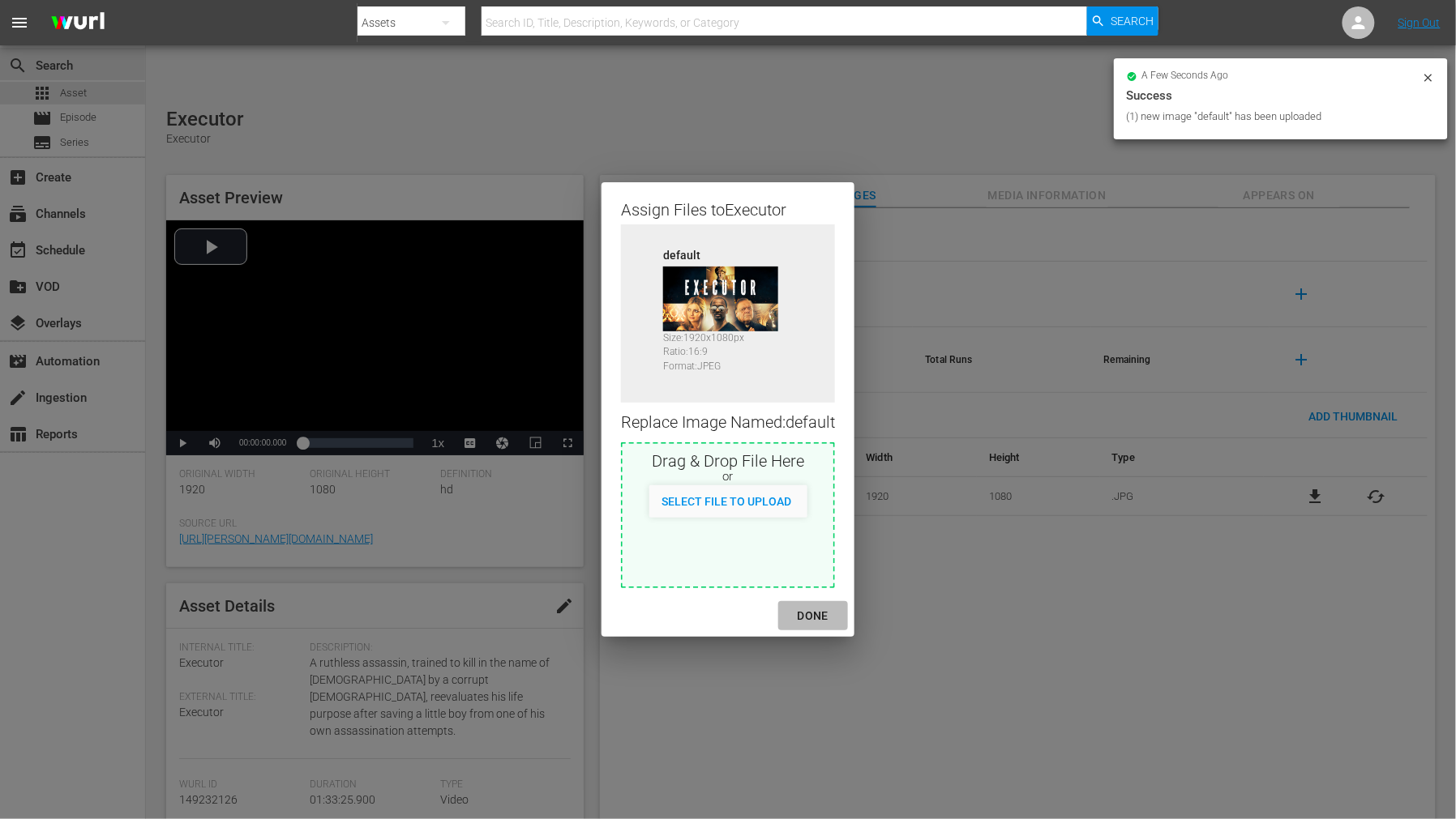
click at [818, 616] on div "DONE" at bounding box center [812, 616] width 57 height 20
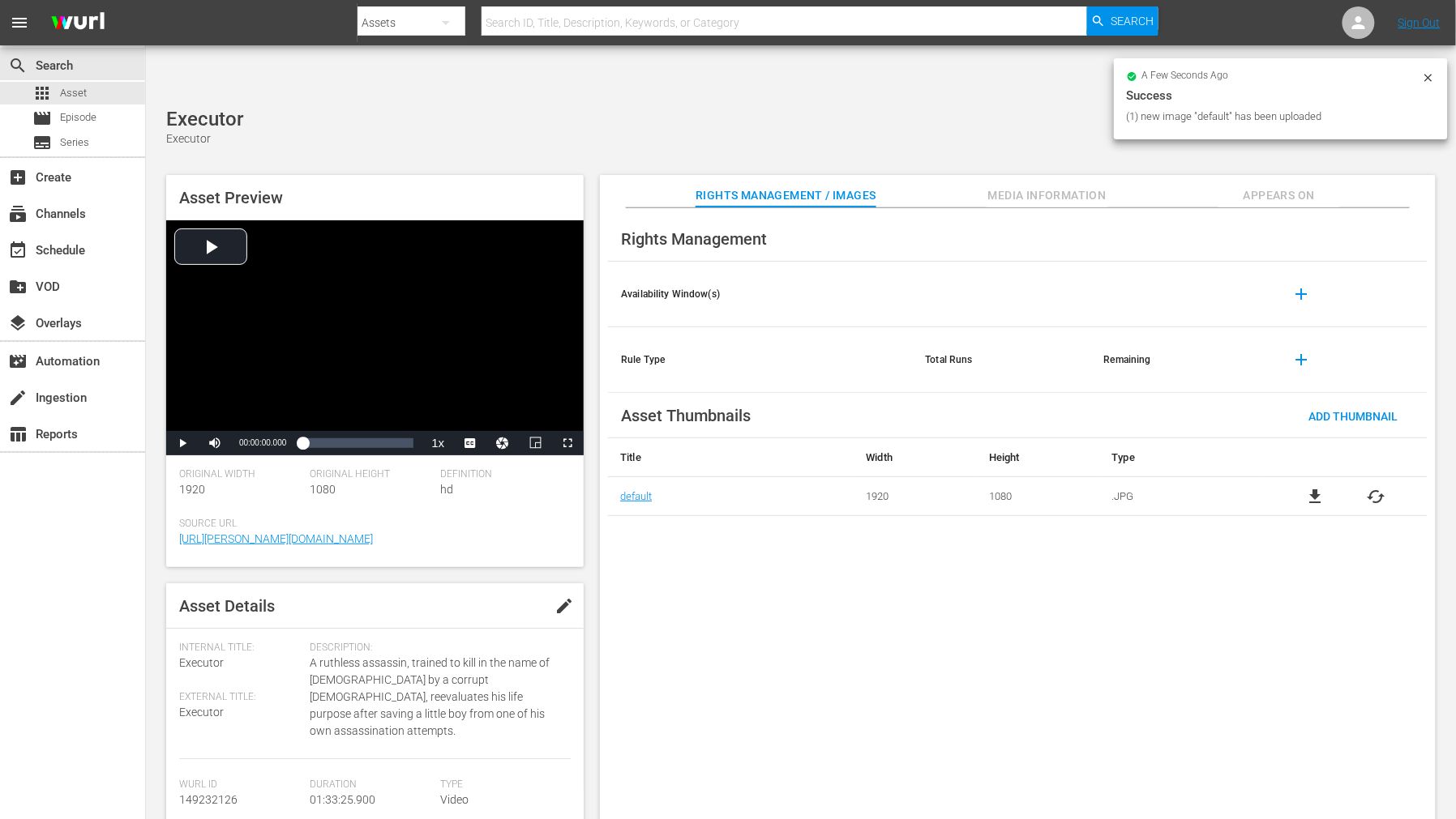
click at [925, 618] on div "Rights Management Availability Window(s) add Rule Type Total Runs Remaining add…" at bounding box center [1017, 527] width 836 height 638
click at [1268, 186] on span "Appears On" at bounding box center [1279, 196] width 122 height 20
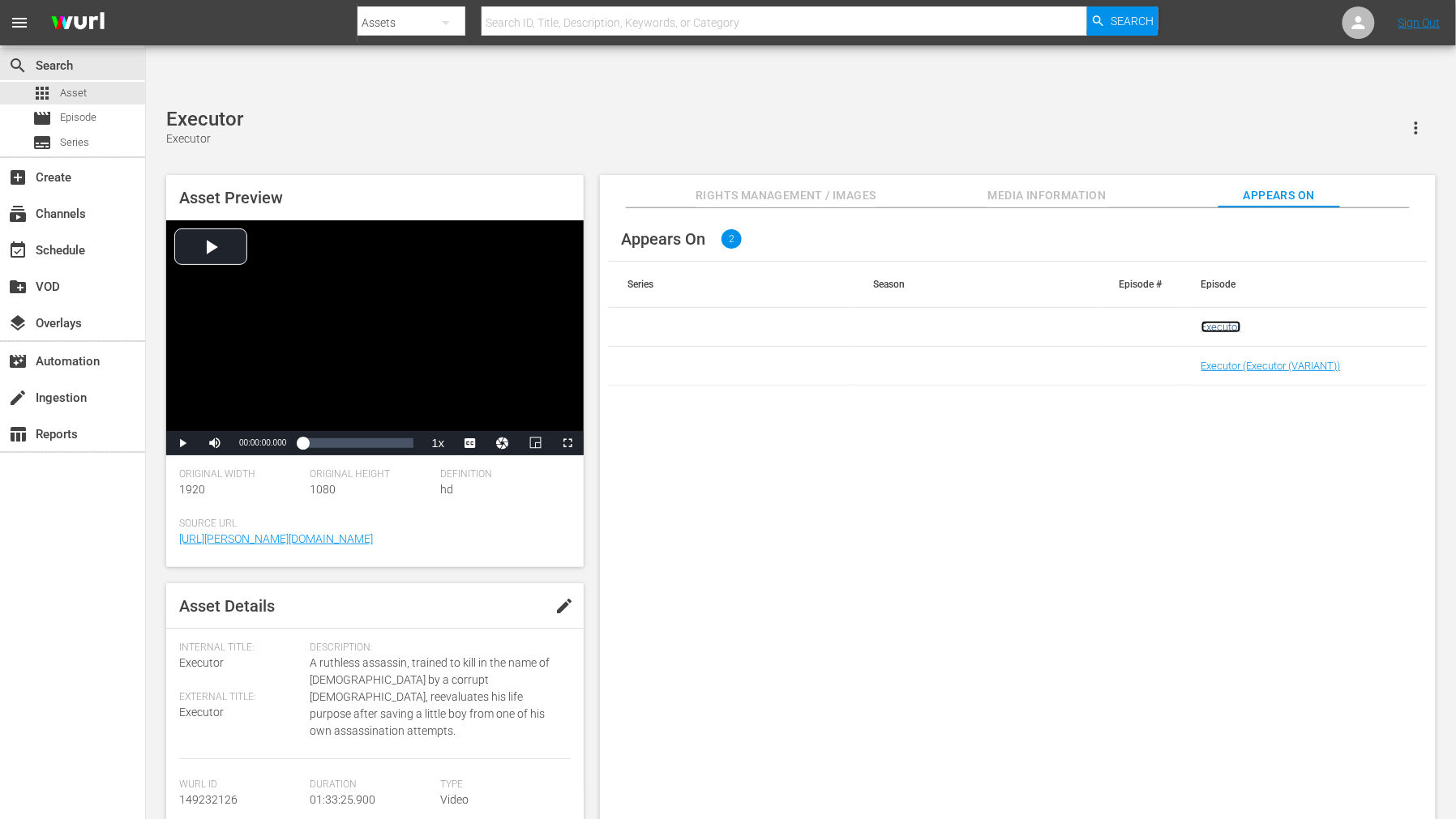
click at [1221, 321] on link "Executor" at bounding box center [1221, 327] width 40 height 12
click at [1230, 360] on link "Executor (Executor (VARIANT))" at bounding box center [1270, 365] width 139 height 12
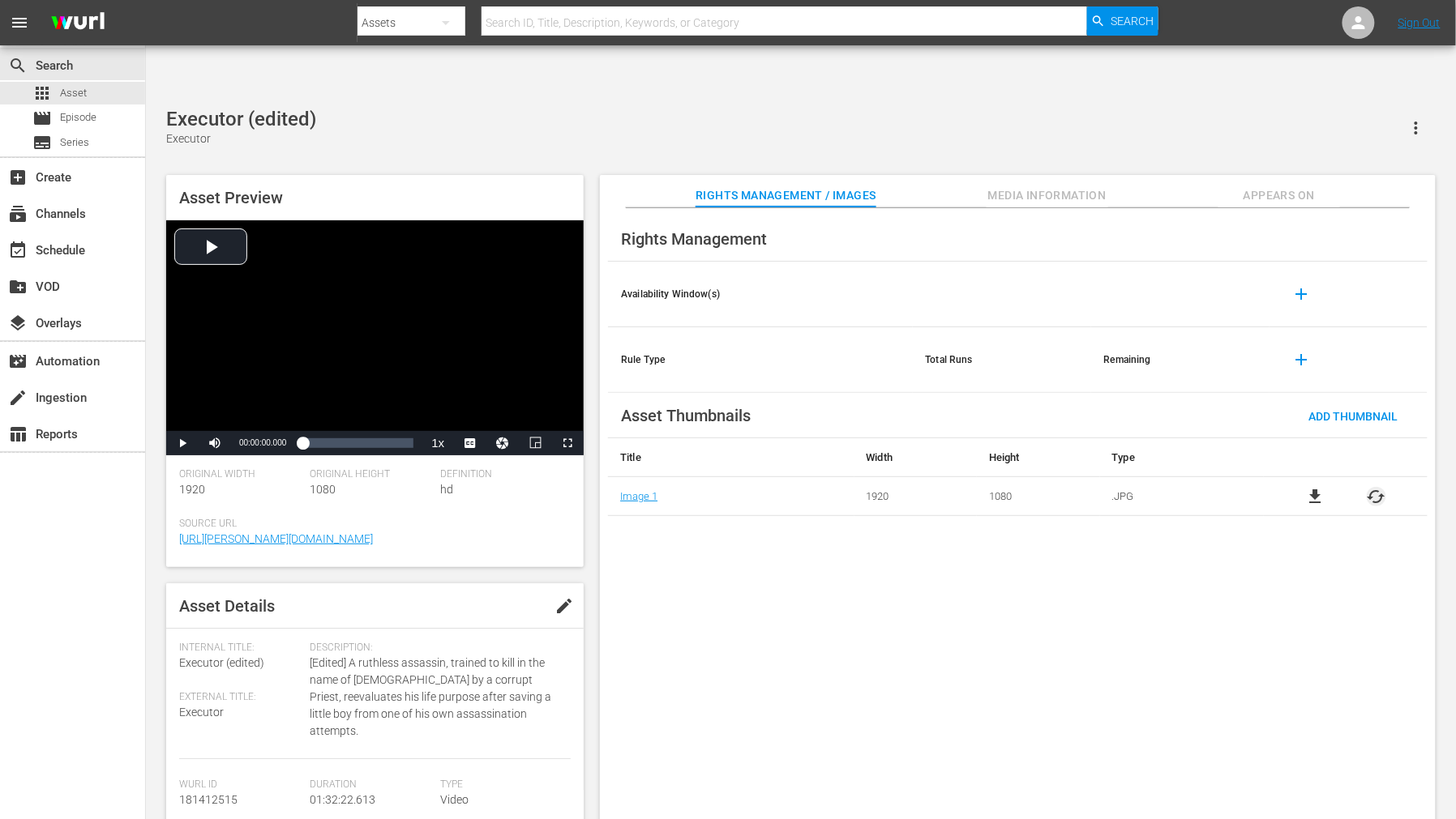
click at [1309, 487] on span "cached" at bounding box center [1375, 496] width 19 height 19
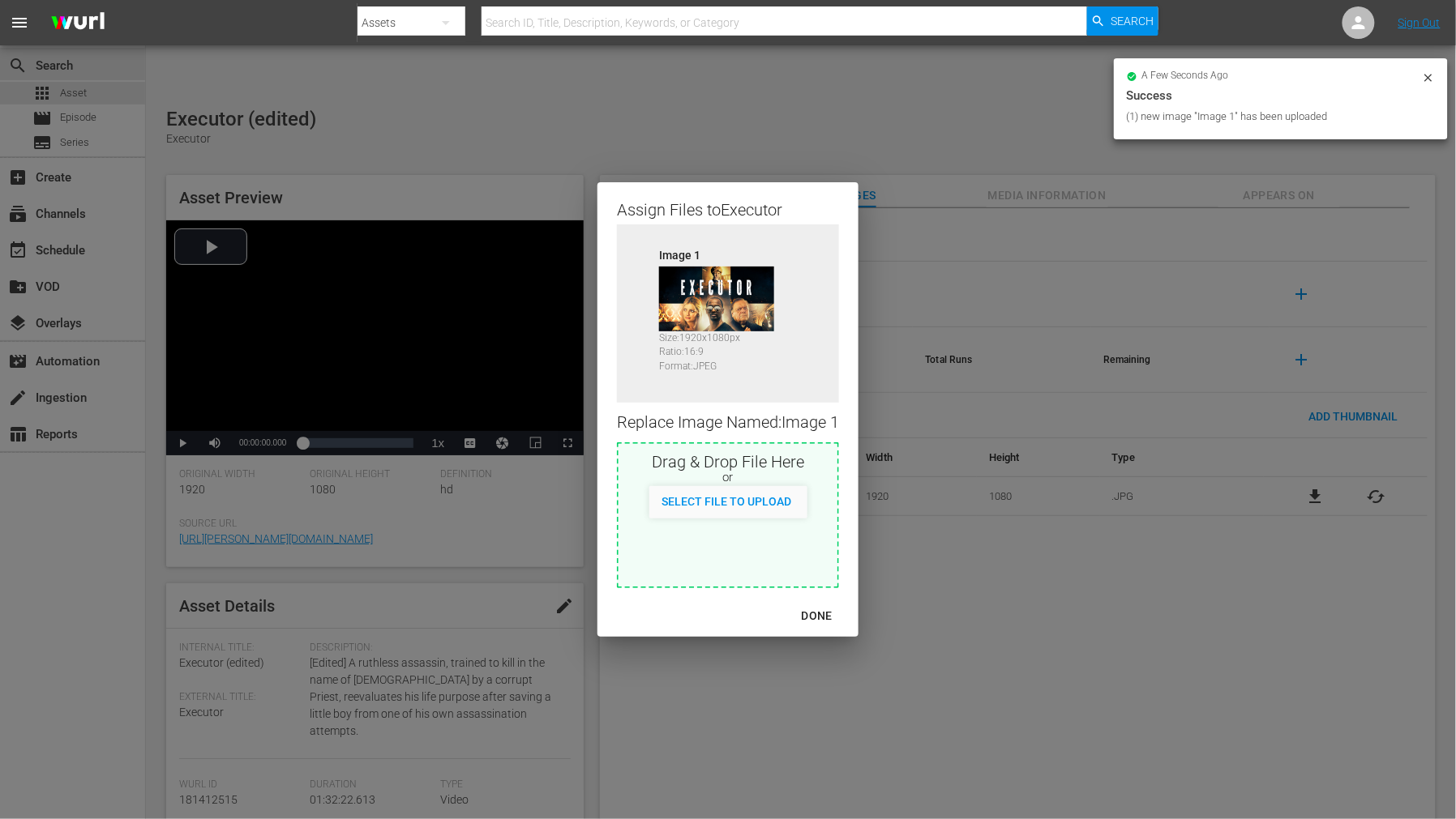
click at [814, 614] on div "DONE" at bounding box center [817, 616] width 57 height 20
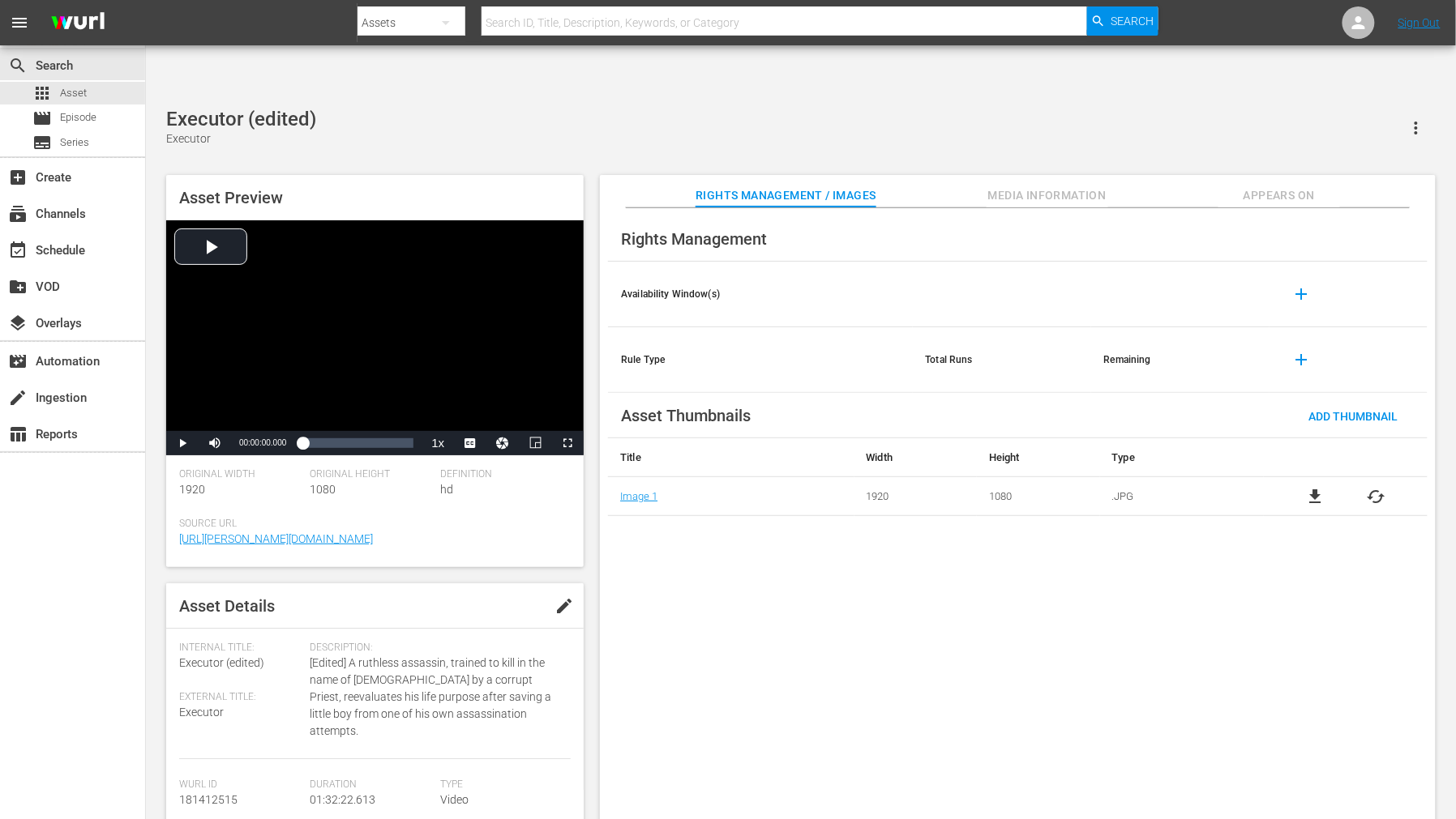
click at [1285, 186] on span "Appears On" at bounding box center [1279, 196] width 122 height 20
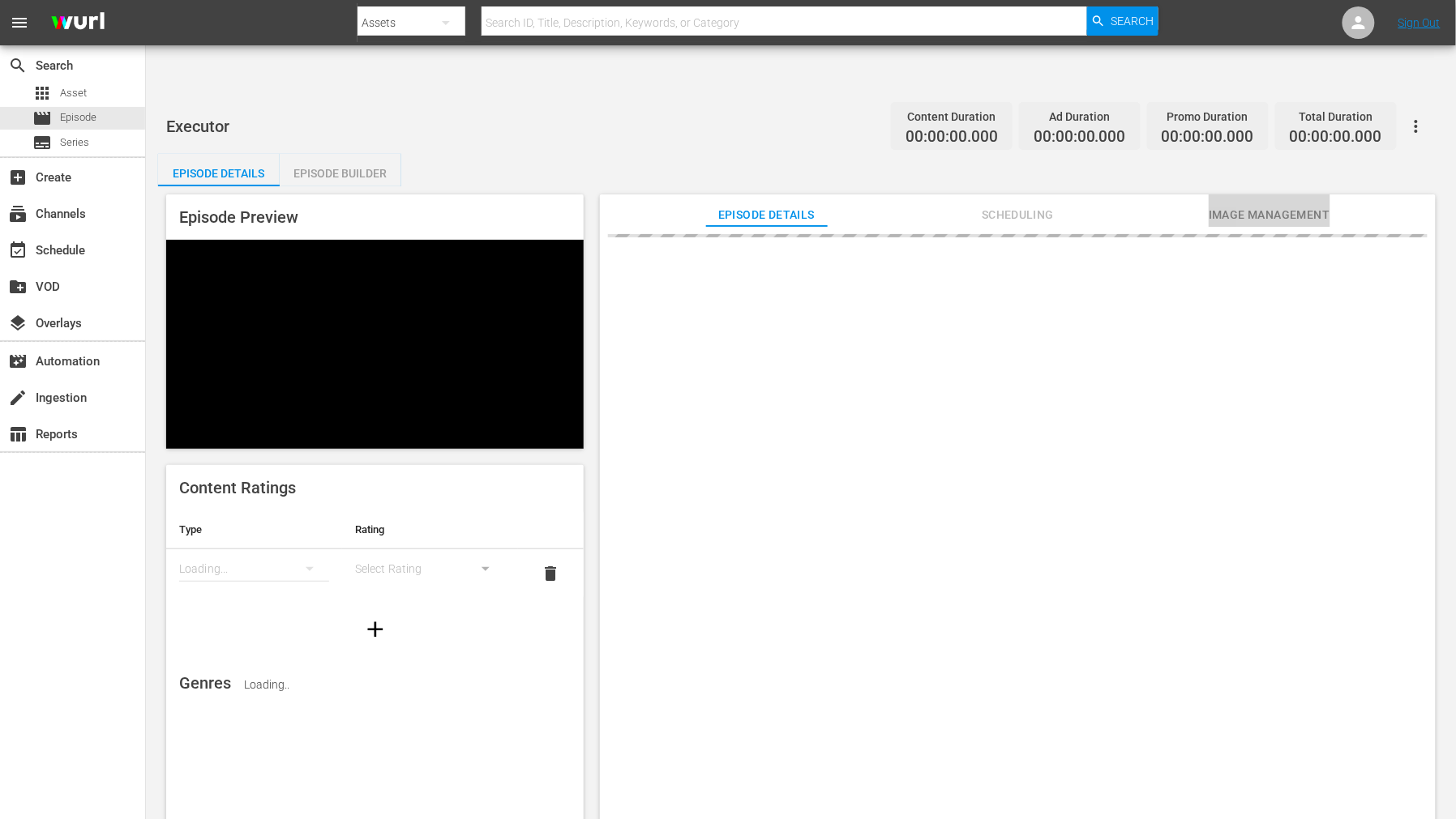
click at [1250, 205] on span "Image Management" at bounding box center [1270, 215] width 122 height 20
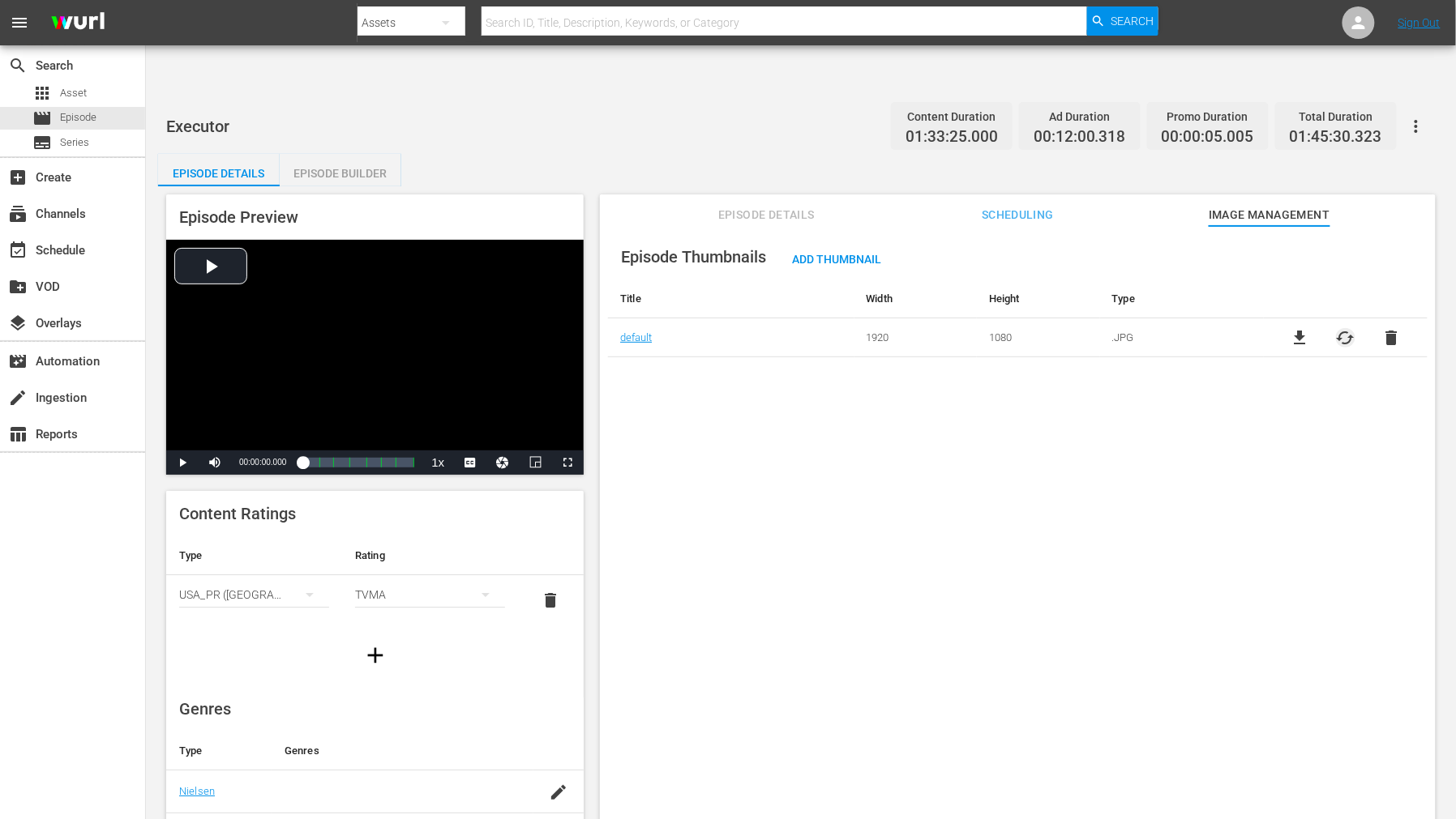
click at [1309, 328] on span "cached" at bounding box center [1344, 337] width 19 height 19
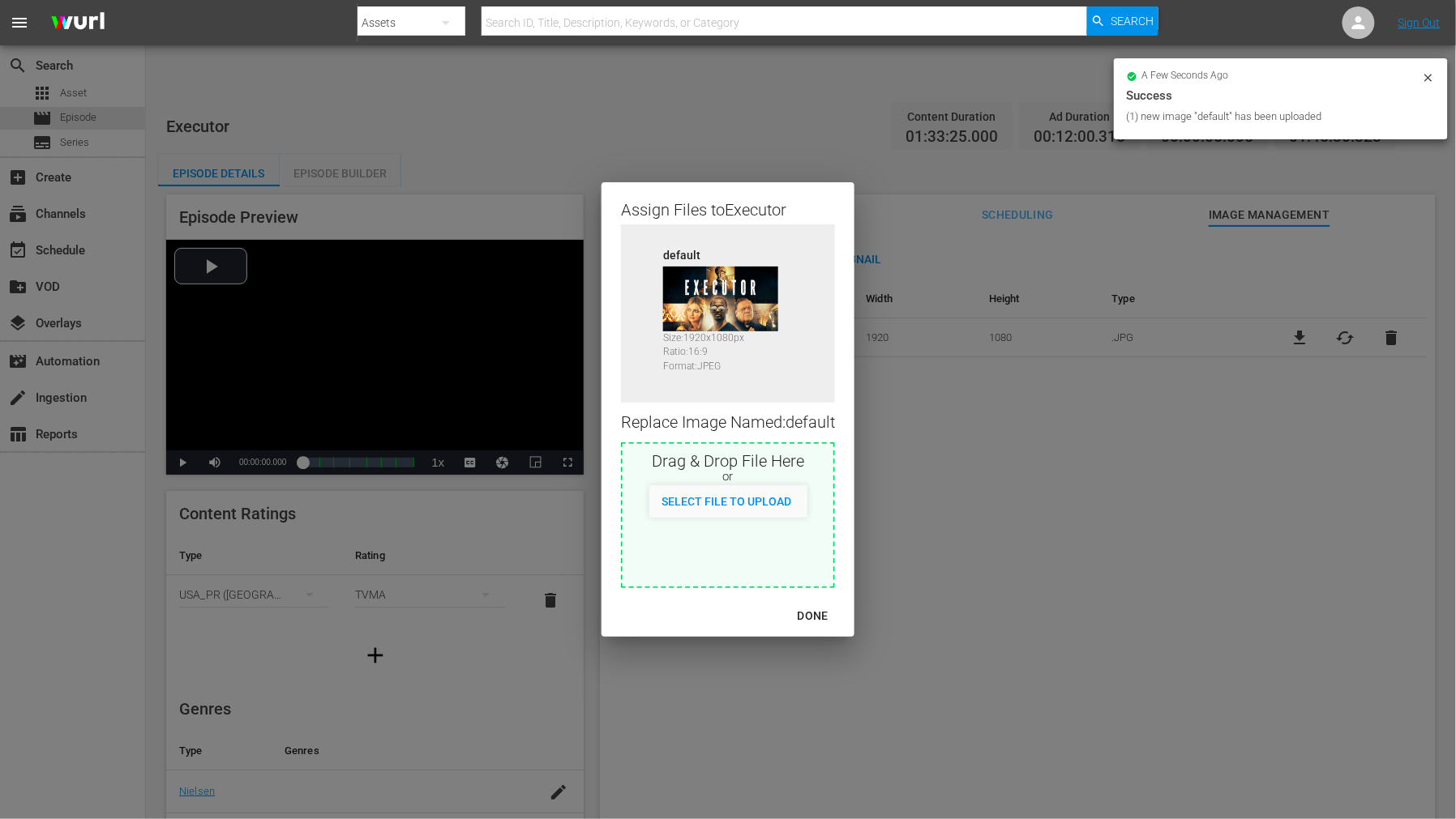
click at [821, 612] on div "DONE" at bounding box center [812, 616] width 57 height 20
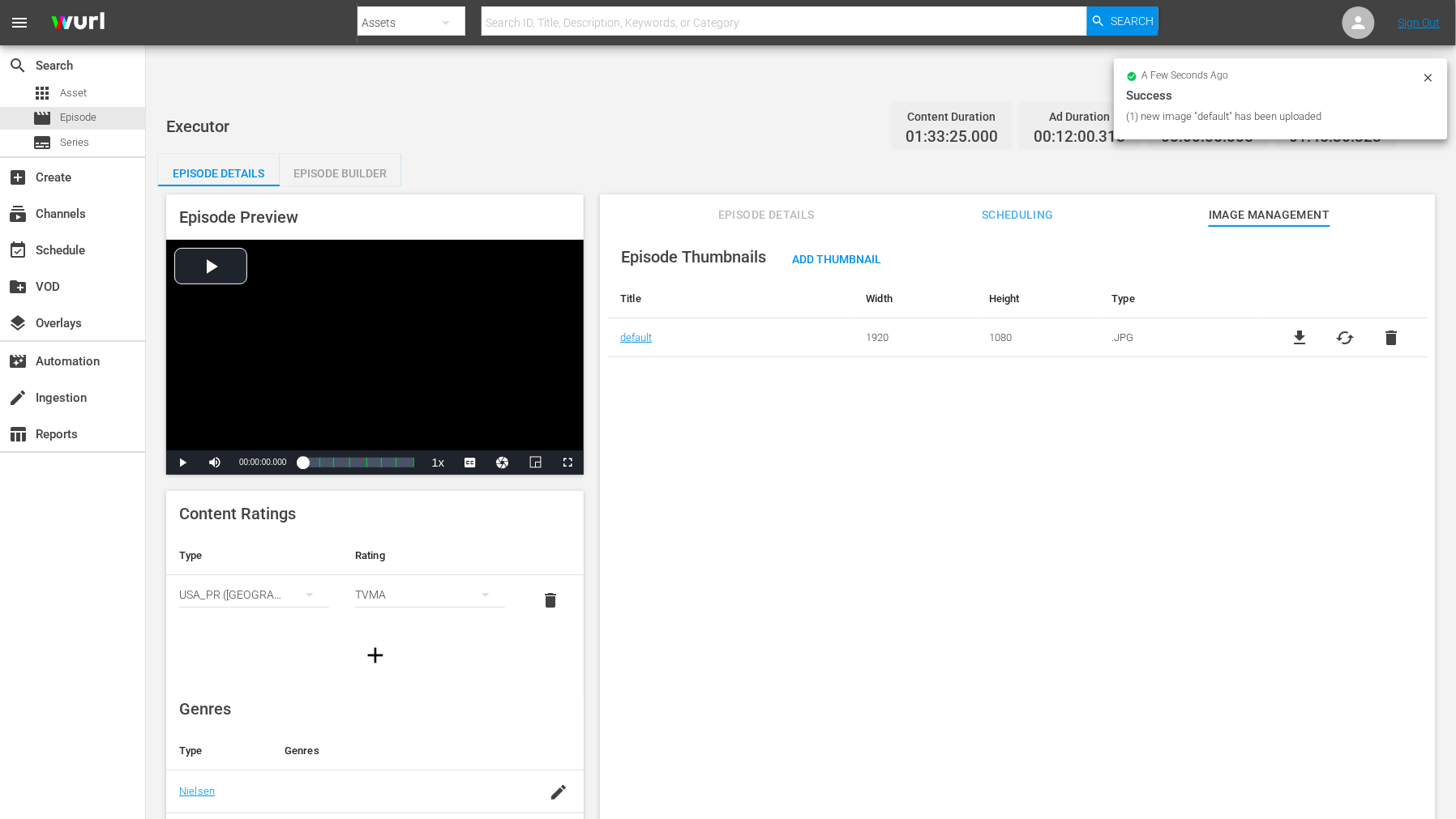
click at [920, 601] on div "Episode Thumbnails Add Thumbnail Title Width Height Type default 1920 1080 .JPG…" at bounding box center [1017, 543] width 836 height 633
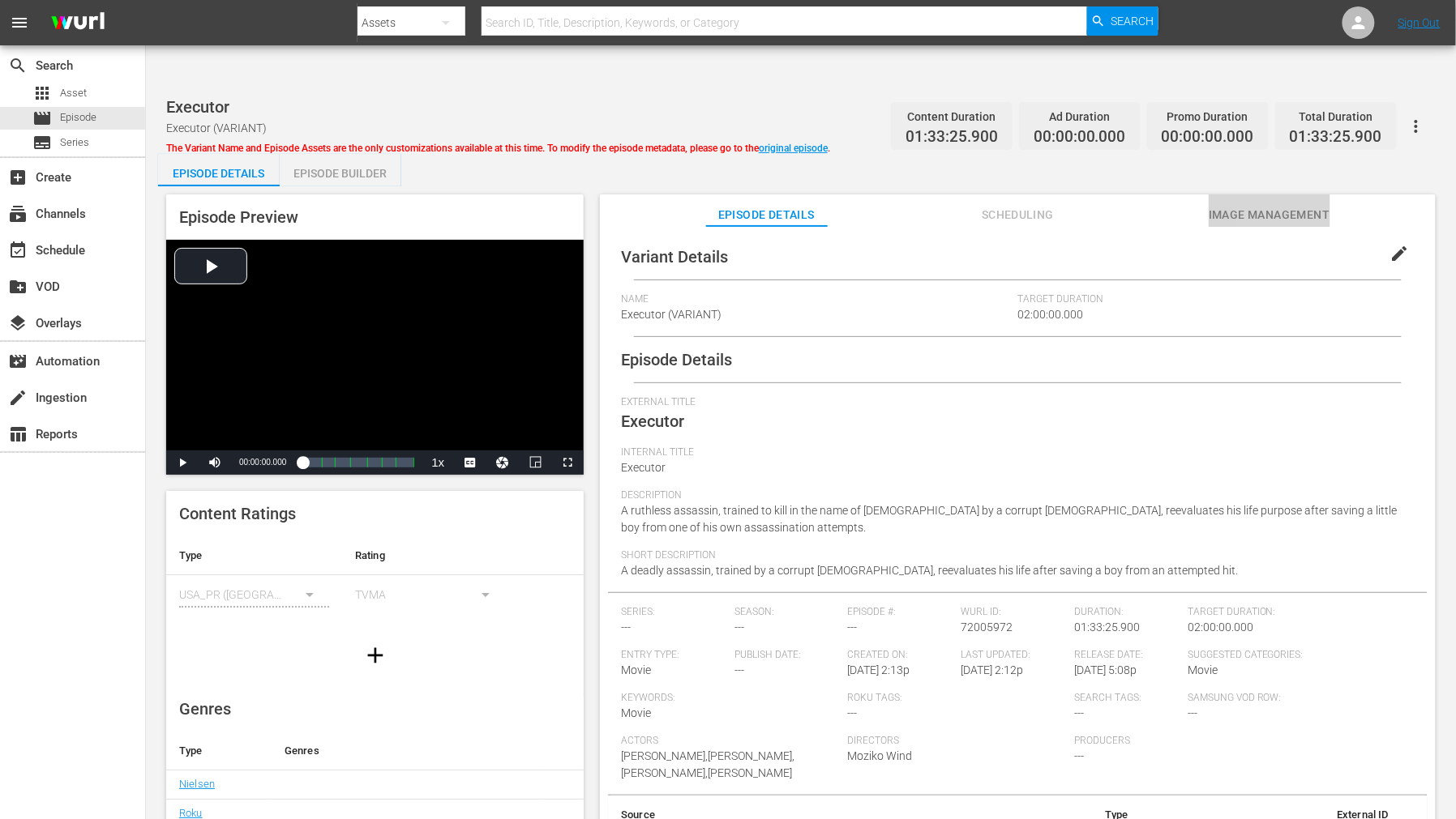
click at [1254, 205] on span "Image Management" at bounding box center [1270, 215] width 122 height 20
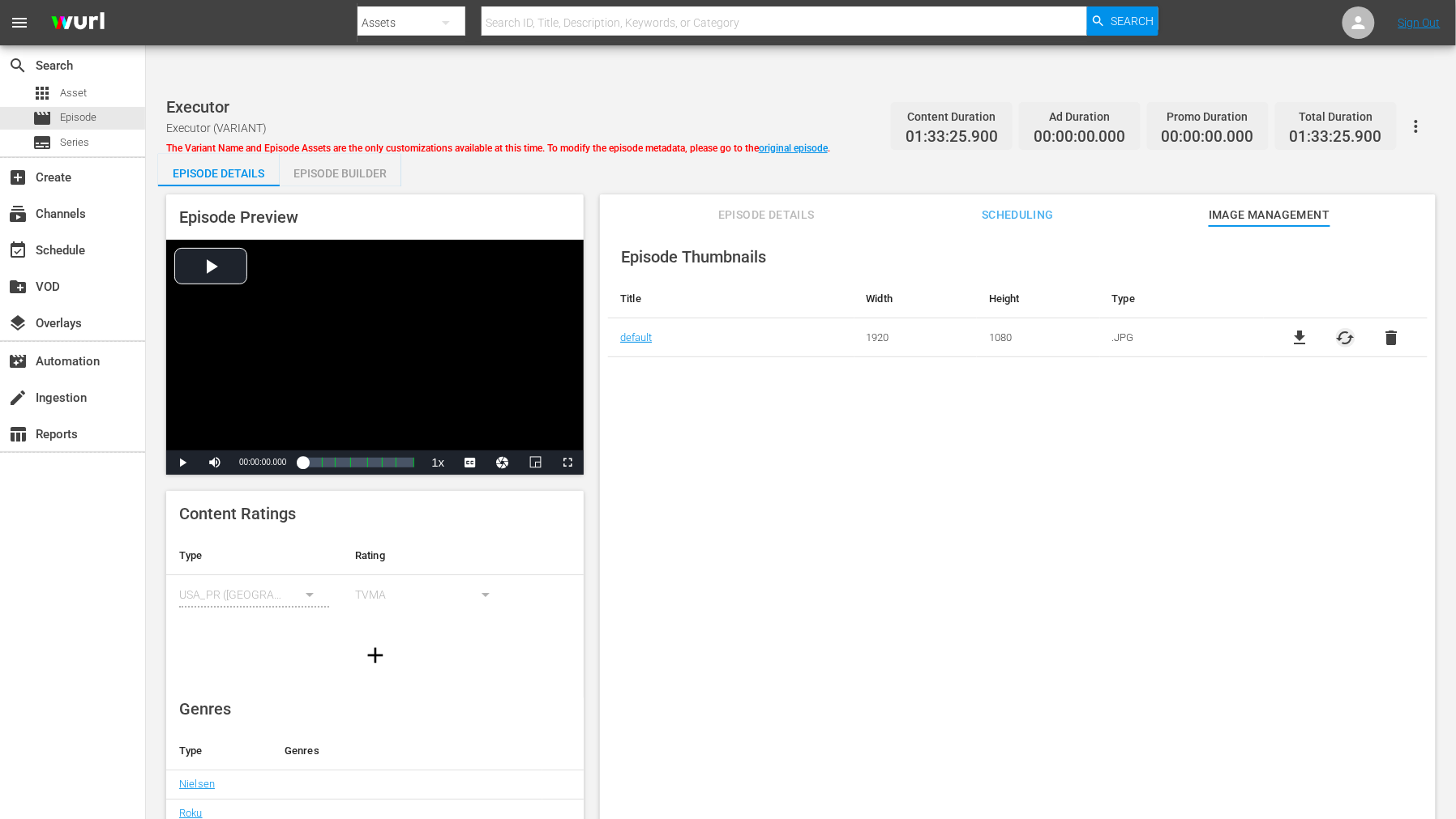
click at [1309, 328] on span "cached" at bounding box center [1344, 337] width 19 height 19
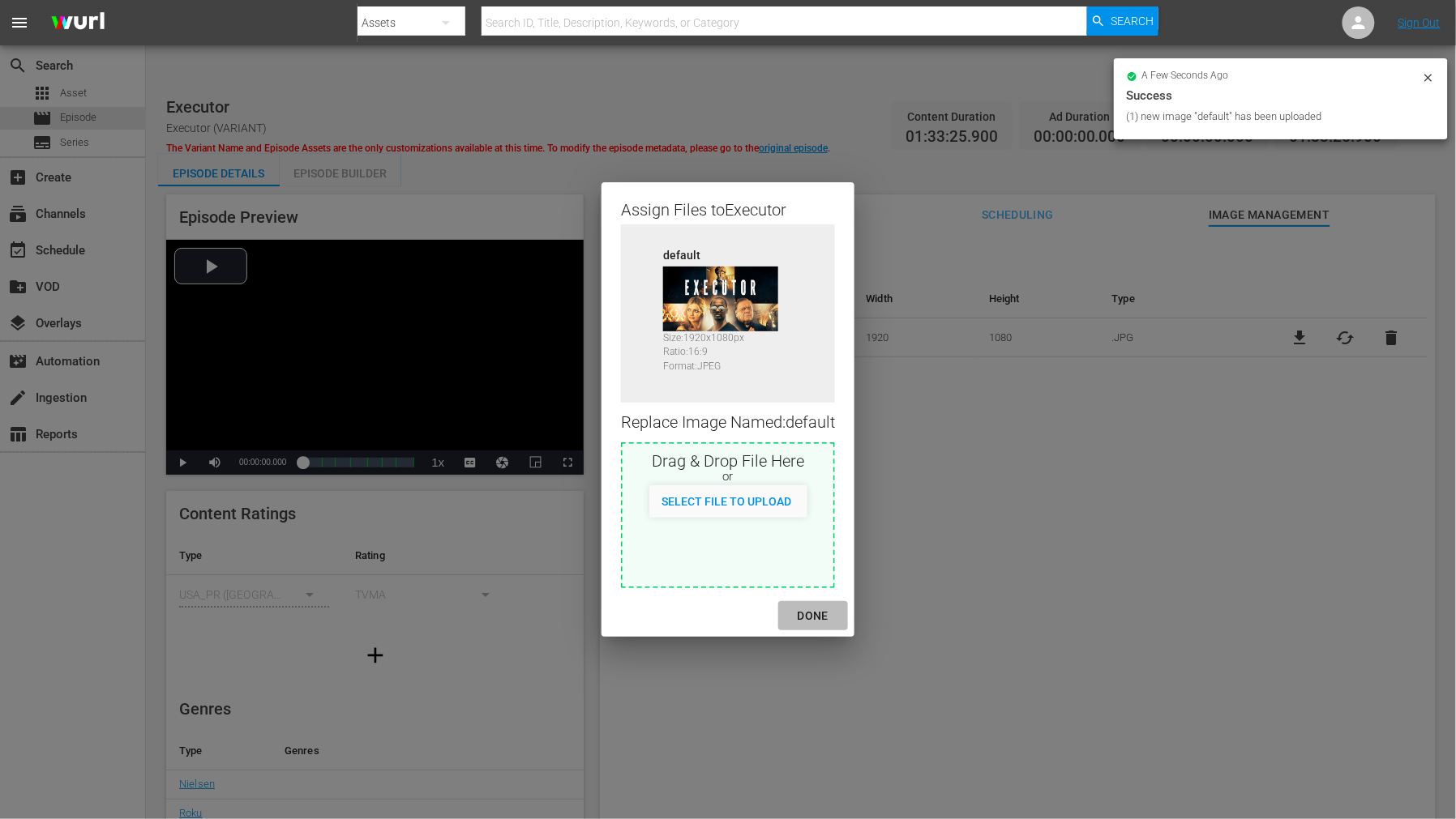
click at [821, 618] on div "DONE" at bounding box center [812, 616] width 57 height 20
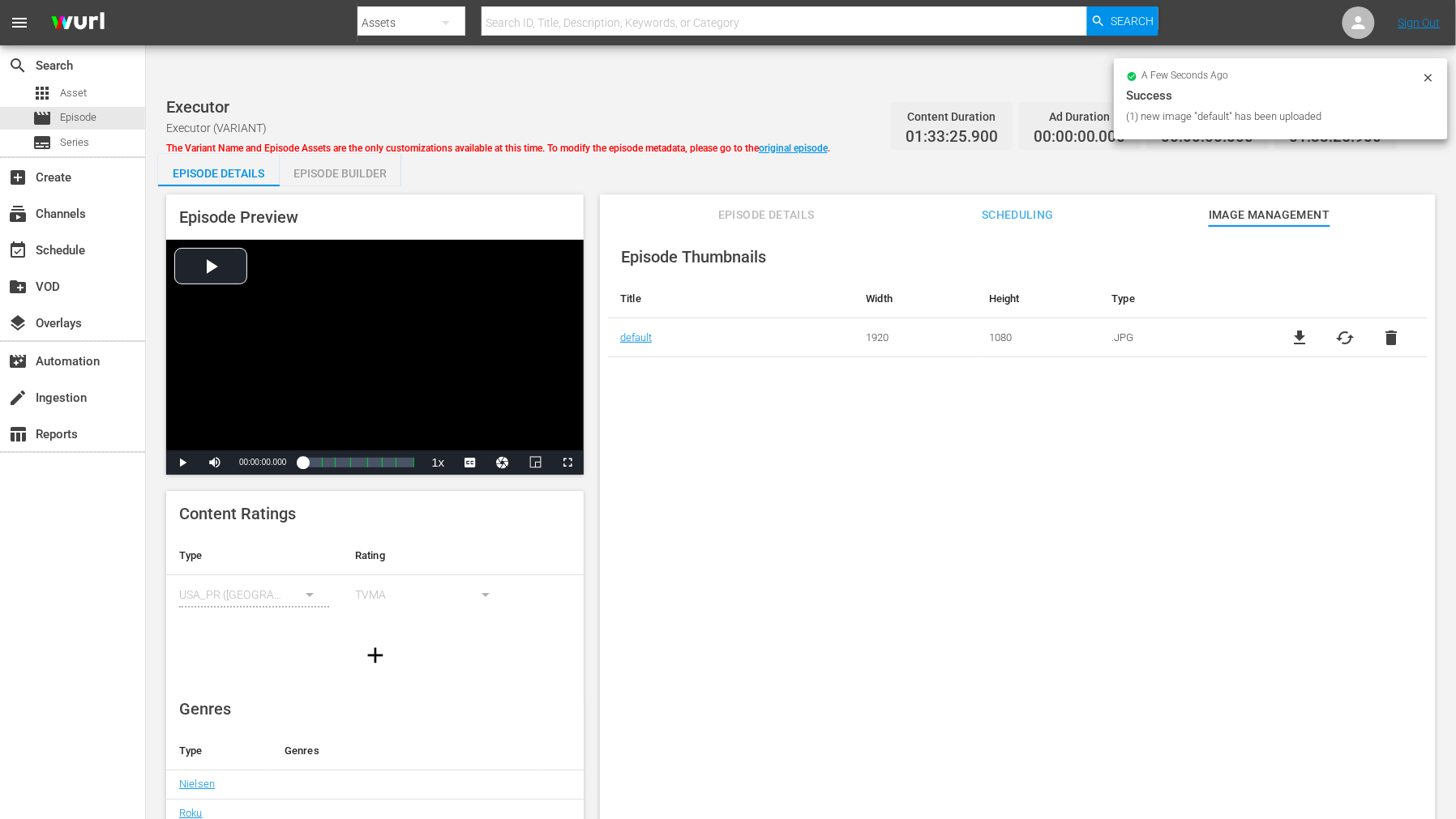
drag, startPoint x: 921, startPoint y: 611, endPoint x: 945, endPoint y: 609, distance: 24.1
click at [922, 609] on div "Episode Thumbnails Title Width Height Type default 1920 1080 .JPG file_download…" at bounding box center [1017, 543] width 836 height 633
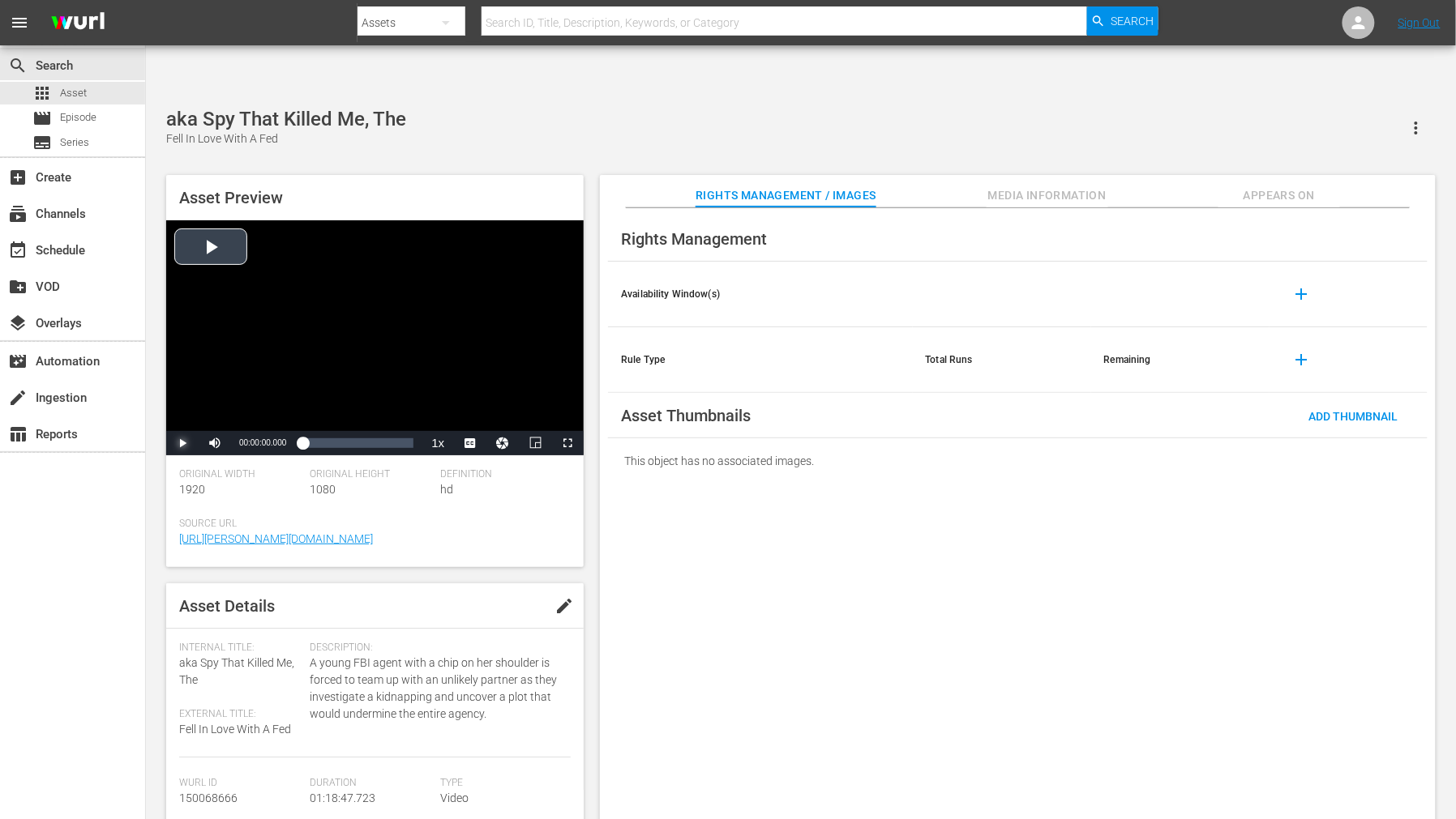
click at [182, 444] on span "Video Player" at bounding box center [182, 444] width 0 height 0
click at [1414, 118] on icon "button" at bounding box center [1415, 127] width 19 height 19
click at [1341, 141] on div "DELETE" at bounding box center [1368, 136] width 110 height 39
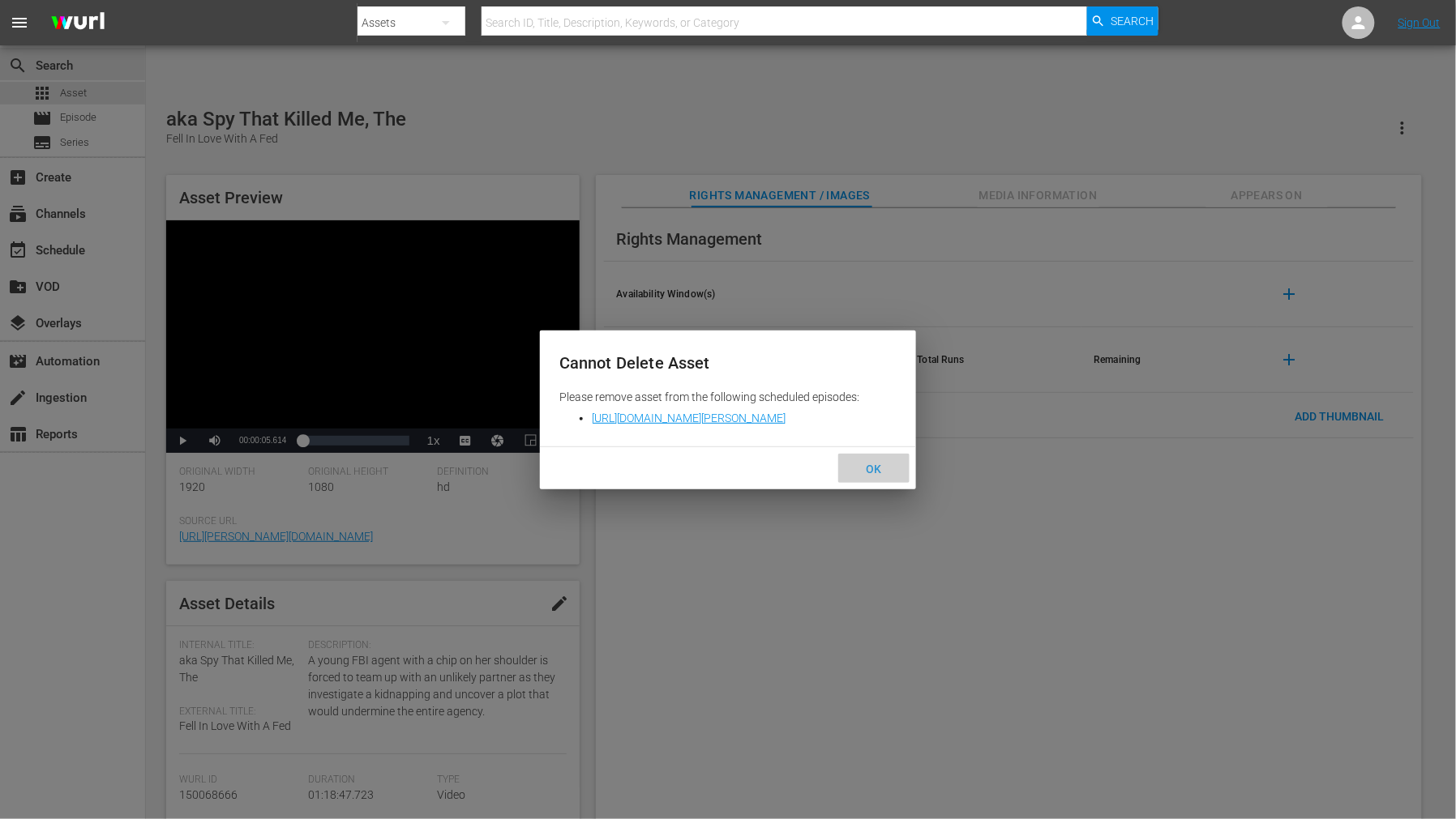
click at [880, 465] on span "OK" at bounding box center [874, 469] width 42 height 13
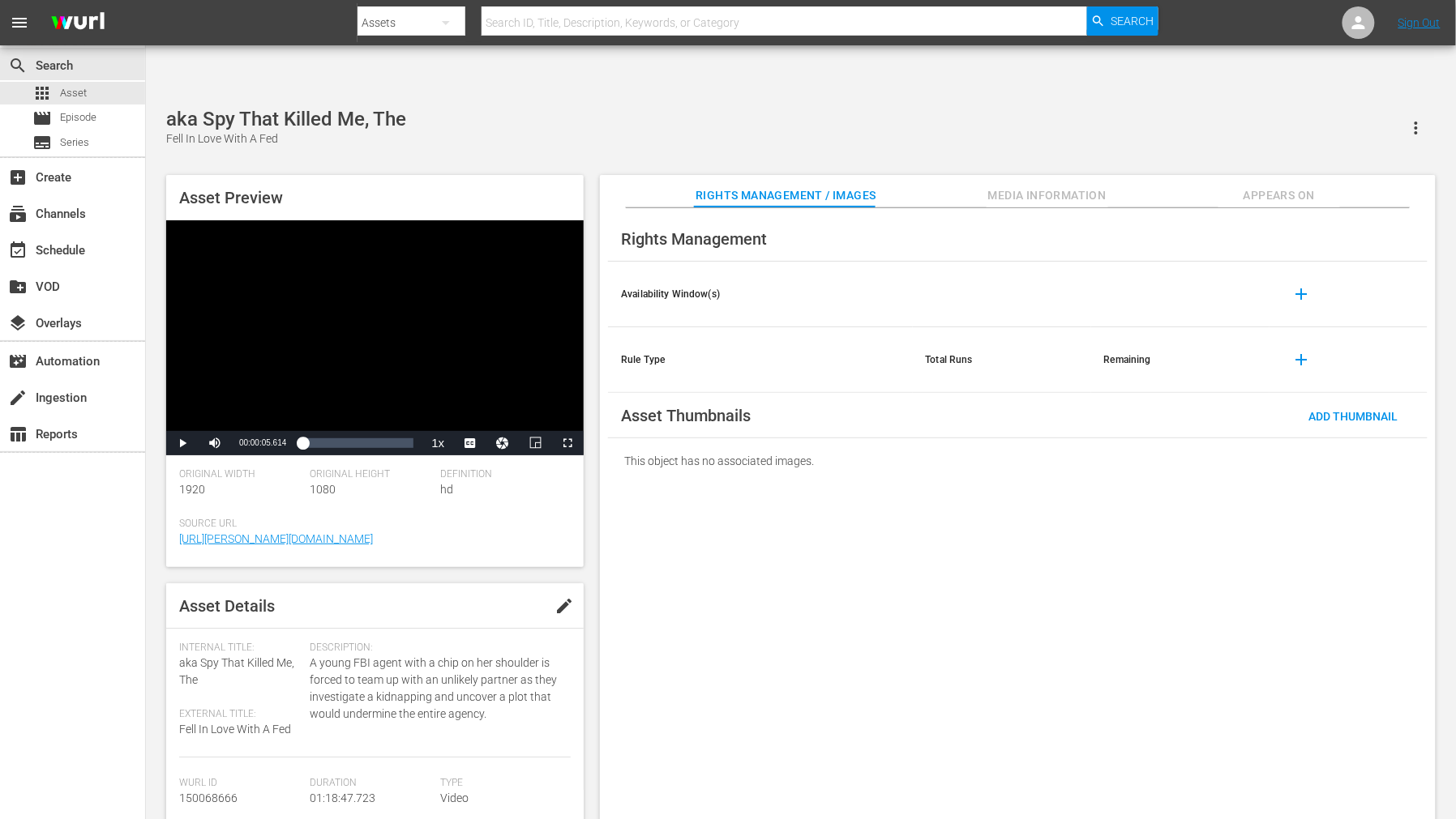
drag, startPoint x: 900, startPoint y: 521, endPoint x: 1429, endPoint y: 273, distance: 584.2
click at [920, 521] on div "Rights Management Availability Window(s) add Rule Type Total Runs Remaining add…" at bounding box center [1017, 527] width 836 height 638
click at [1260, 186] on span "Appears On" at bounding box center [1279, 196] width 122 height 20
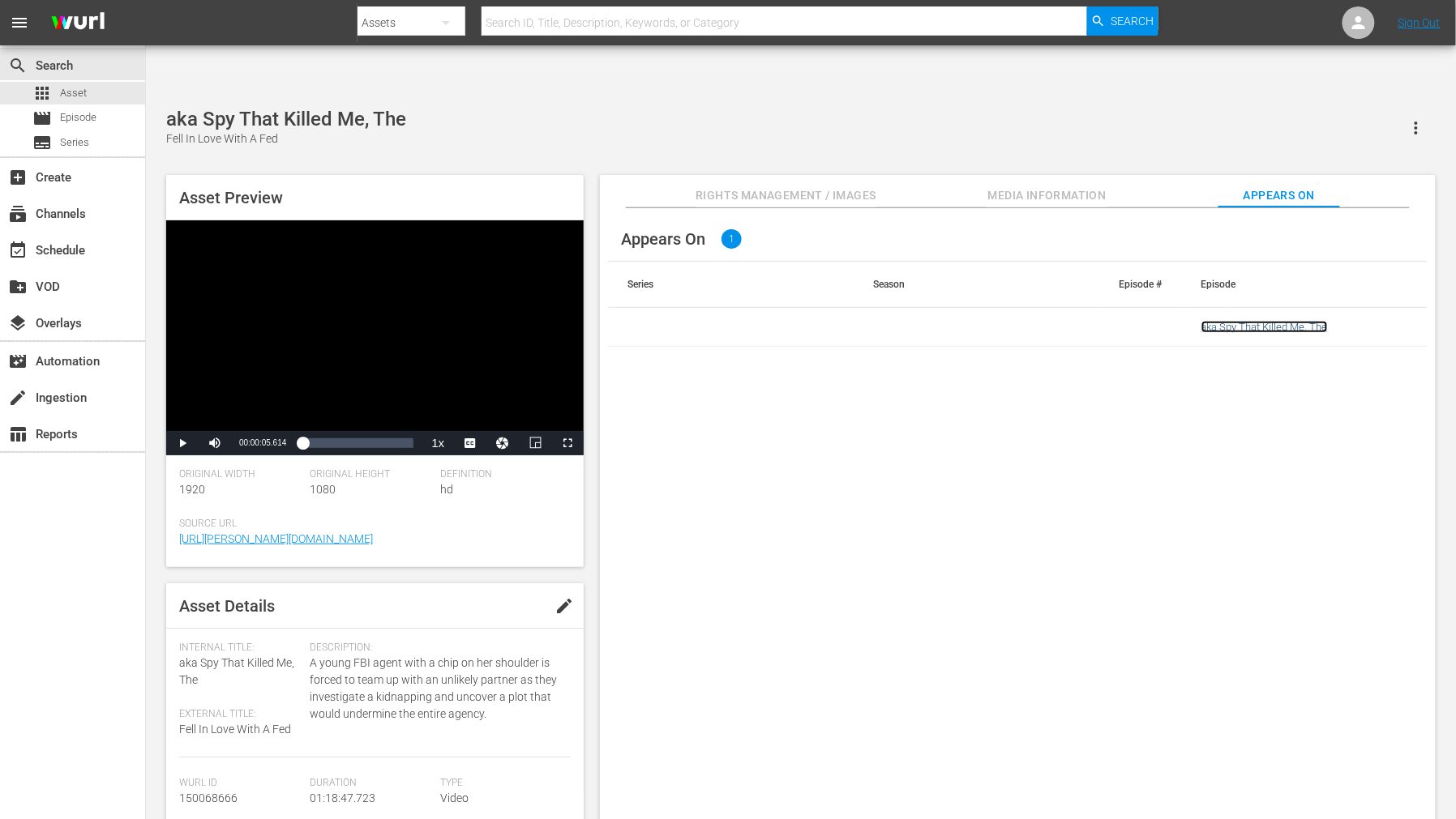
click at [1270, 321] on link "aka Spy That Killed Me, The" at bounding box center [1265, 327] width 127 height 12
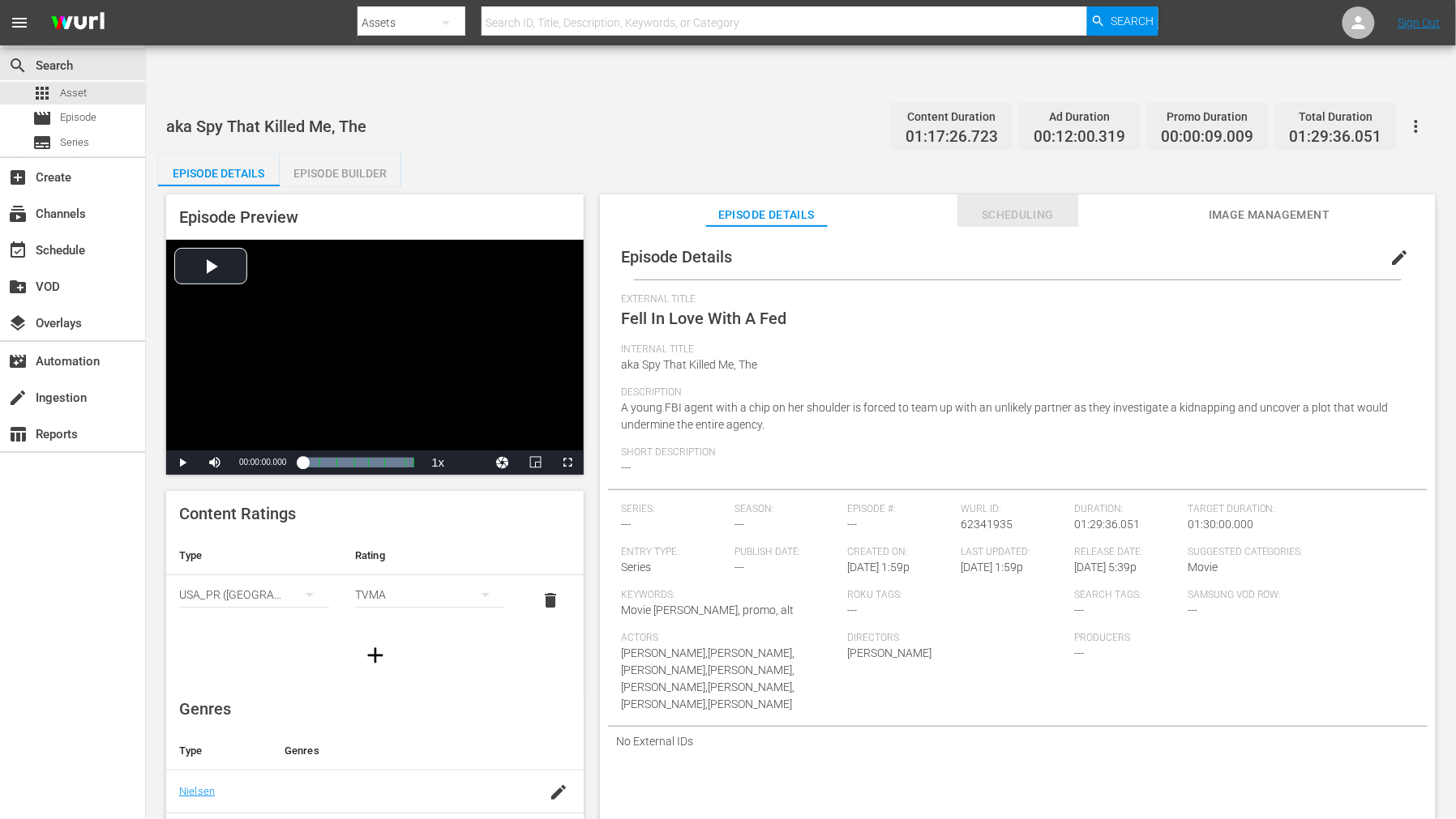
click at [987, 205] on span "Scheduling" at bounding box center [1018, 215] width 122 height 20
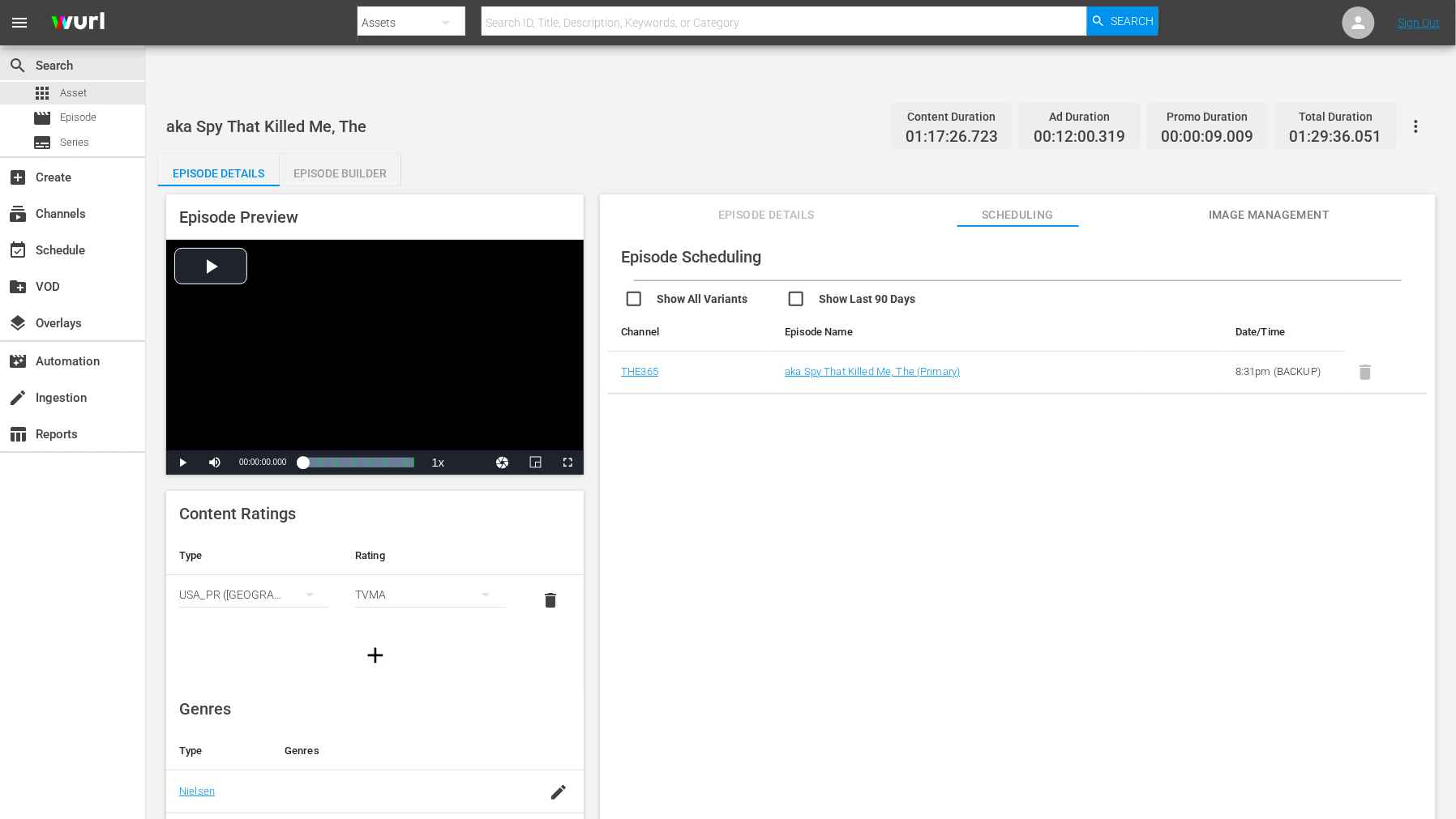
click at [1360, 365] on span at bounding box center [1365, 370] width 40 height 12
click at [887, 365] on link "aka Spy That Killed Me, The (Primary)" at bounding box center [872, 371] width 175 height 12
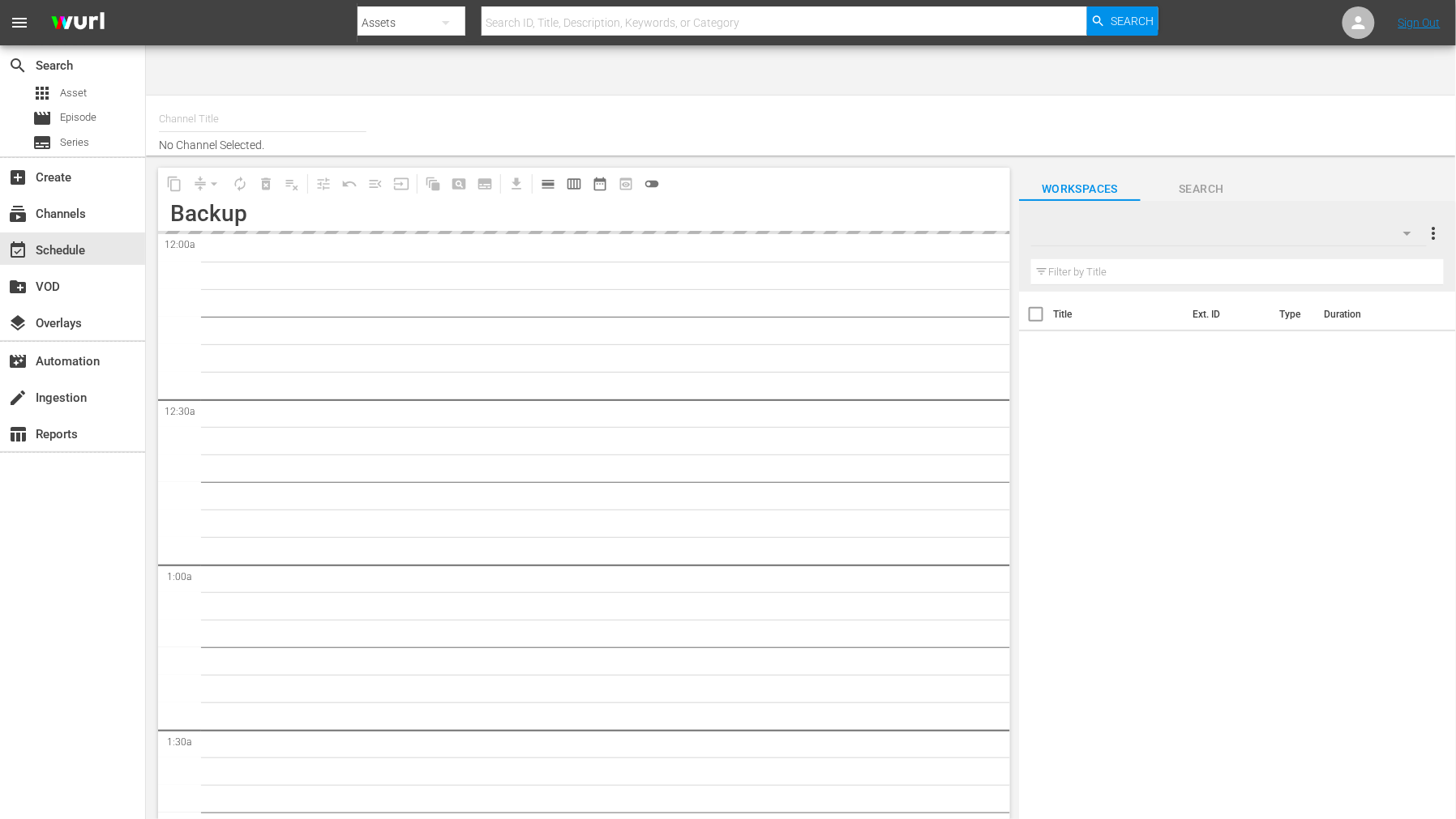
type input "THE365 (1804)"
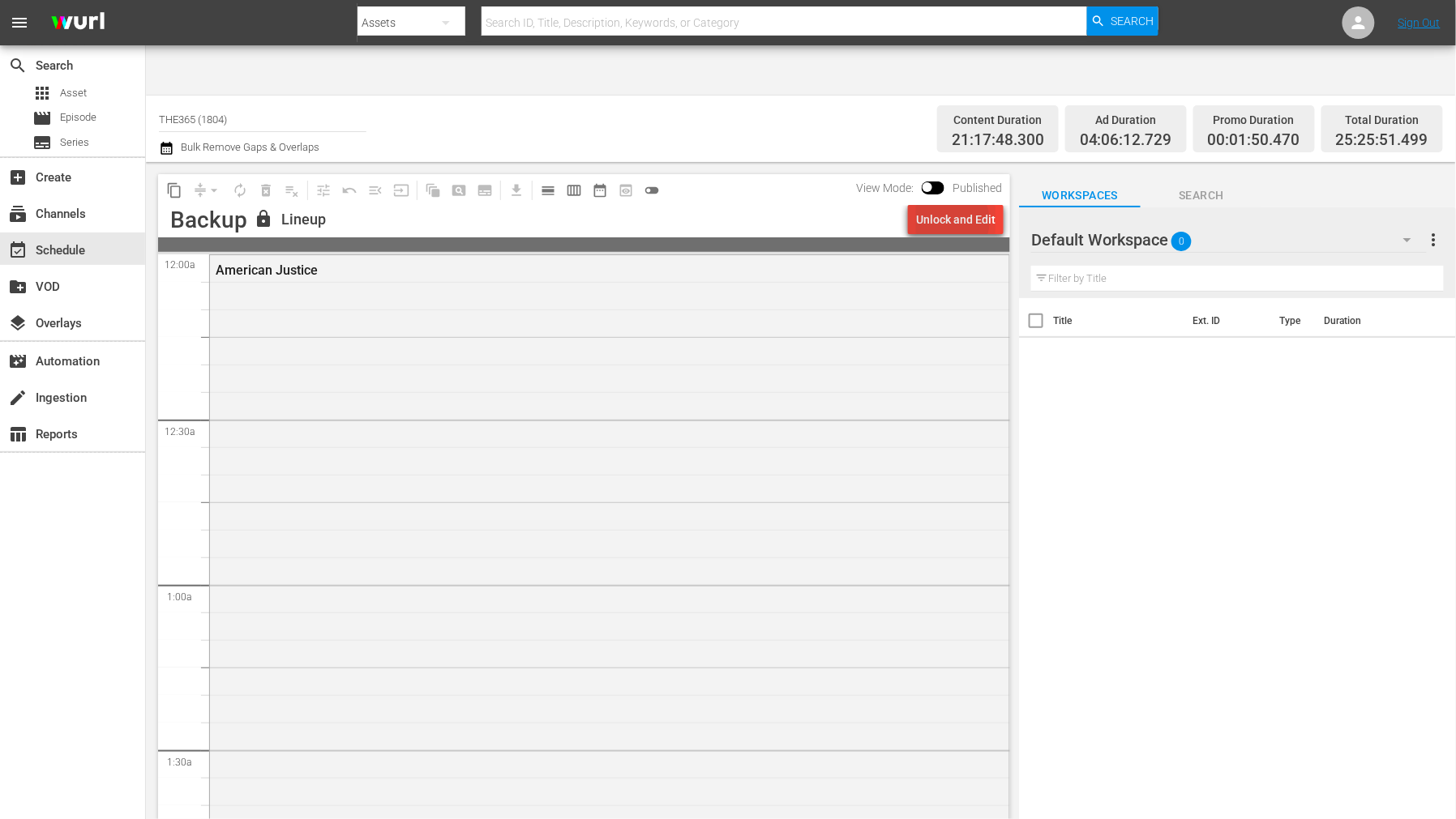
click at [952, 205] on div "Unlock and Edit" at bounding box center [955, 219] width 79 height 29
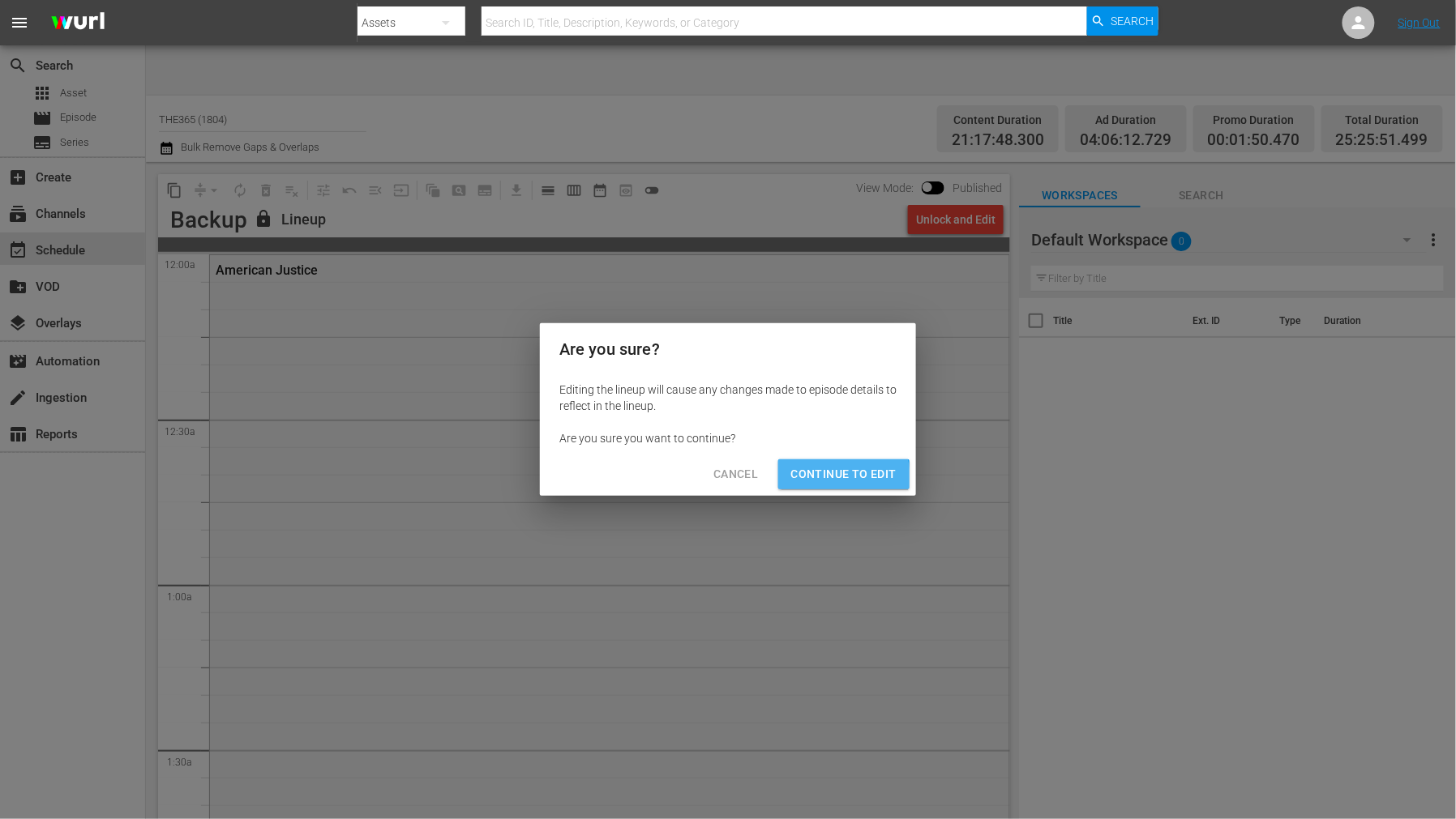
click at [821, 478] on span "Continue to Edit" at bounding box center [843, 474] width 106 height 20
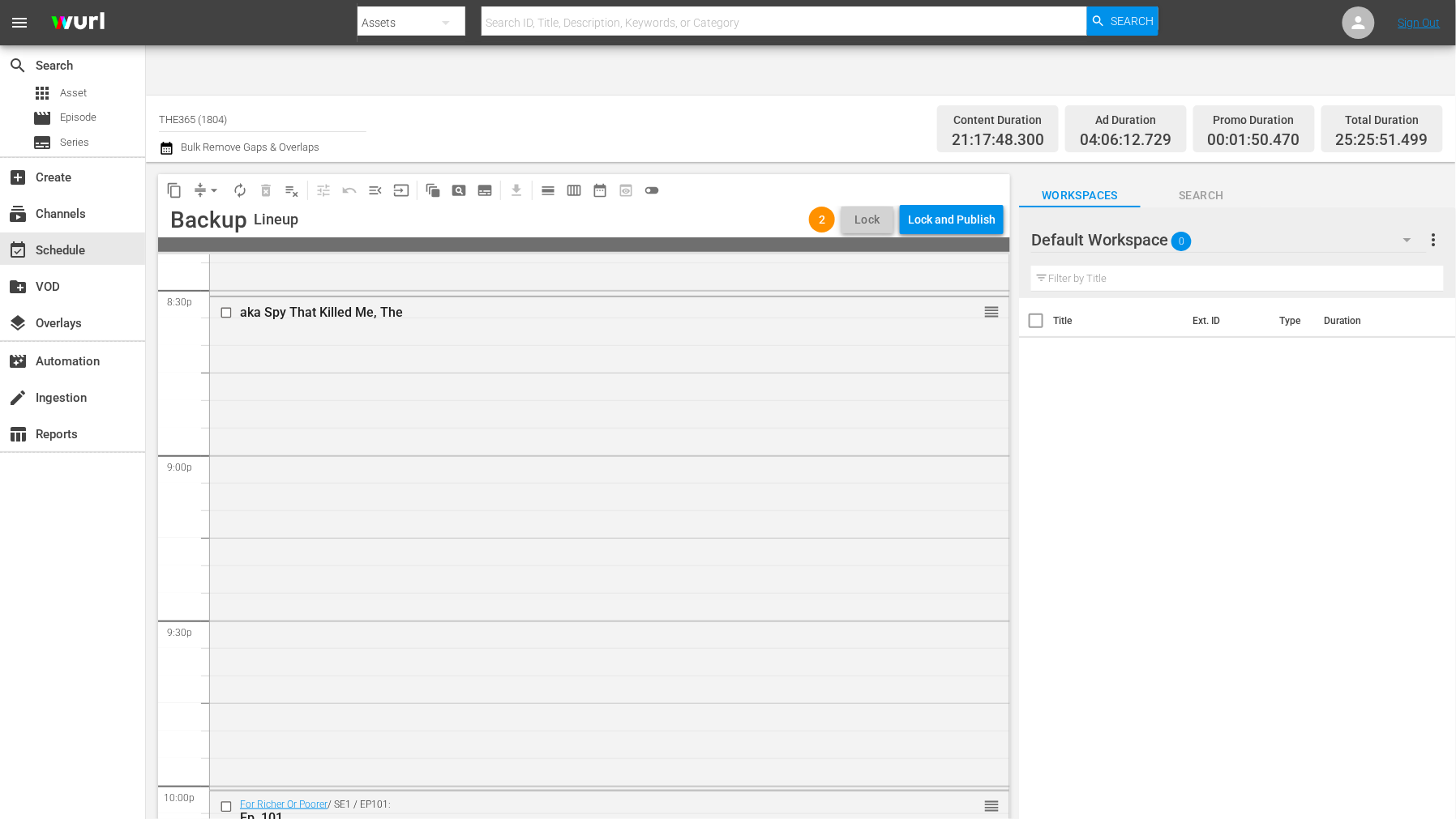
scroll to position [6753, 0]
click at [221, 295] on input "checkbox" at bounding box center [228, 301] width 17 height 14
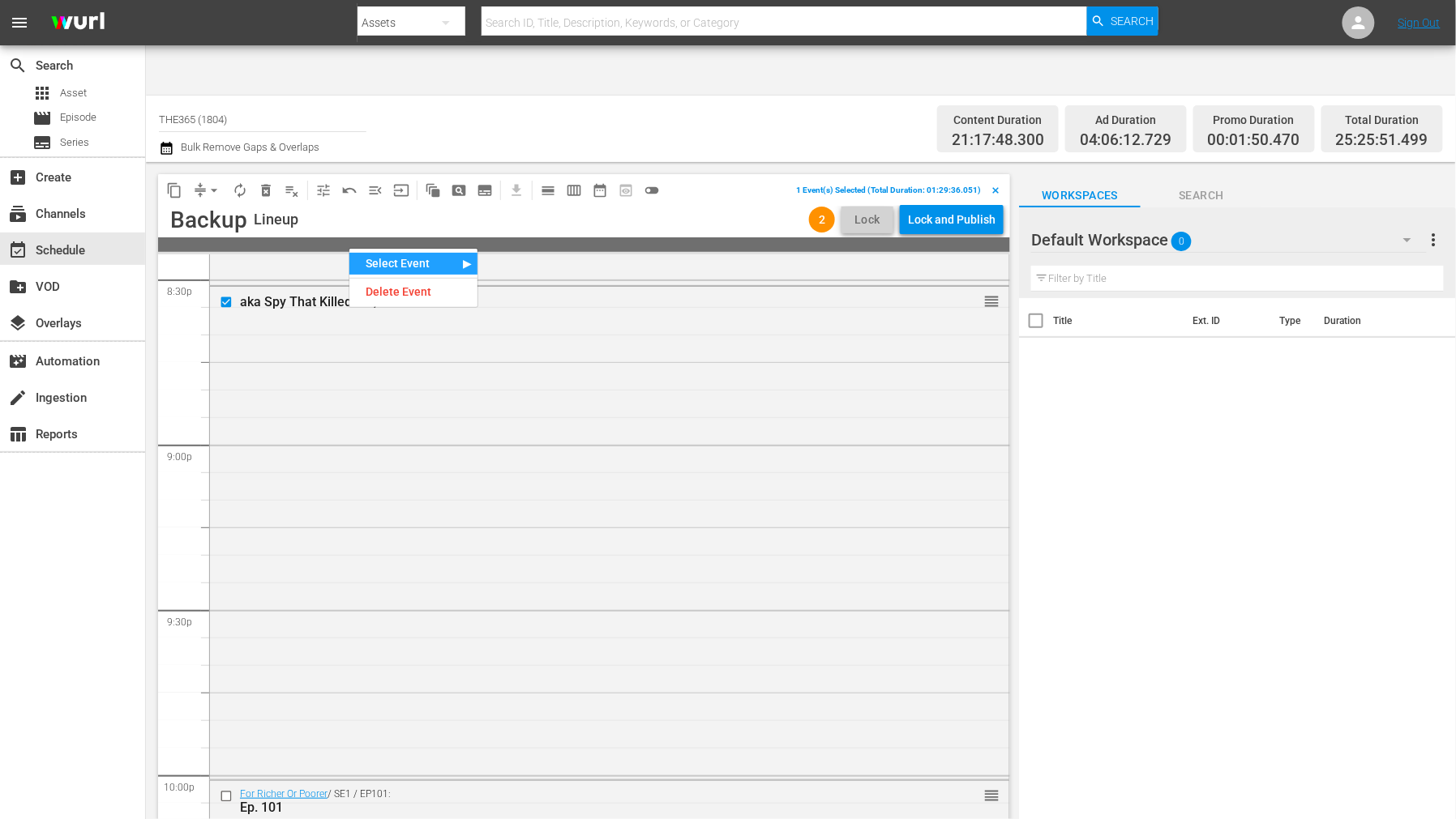
click at [373, 257] on div "Select Event" at bounding box center [414, 264] width 128 height 22
click at [385, 289] on div "Delete Event" at bounding box center [414, 292] width 128 height 22
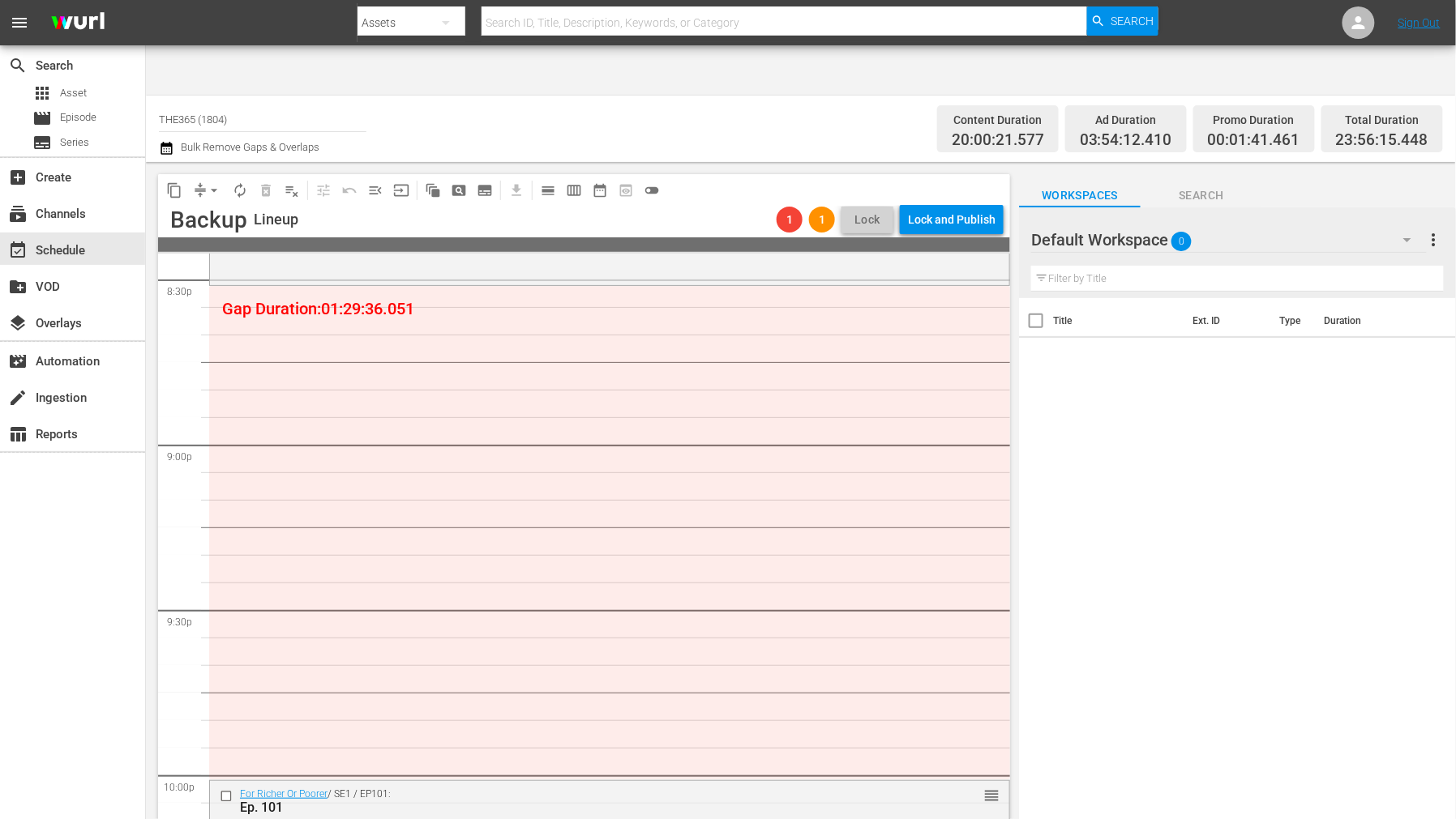
drag, startPoint x: 334, startPoint y: 252, endPoint x: 1393, endPoint y: 480, distance: 1083.3
click at [1393, 480] on div "Title Ext. ID Type Duration" at bounding box center [1237, 583] width 437 height 569
click at [1085, 266] on input "text" at bounding box center [1237, 278] width 413 height 26
drag, startPoint x: 1181, startPoint y: 141, endPoint x: 1180, endPoint y: 150, distance: 9.1
click at [1181, 186] on span "Search" at bounding box center [1201, 196] width 122 height 20
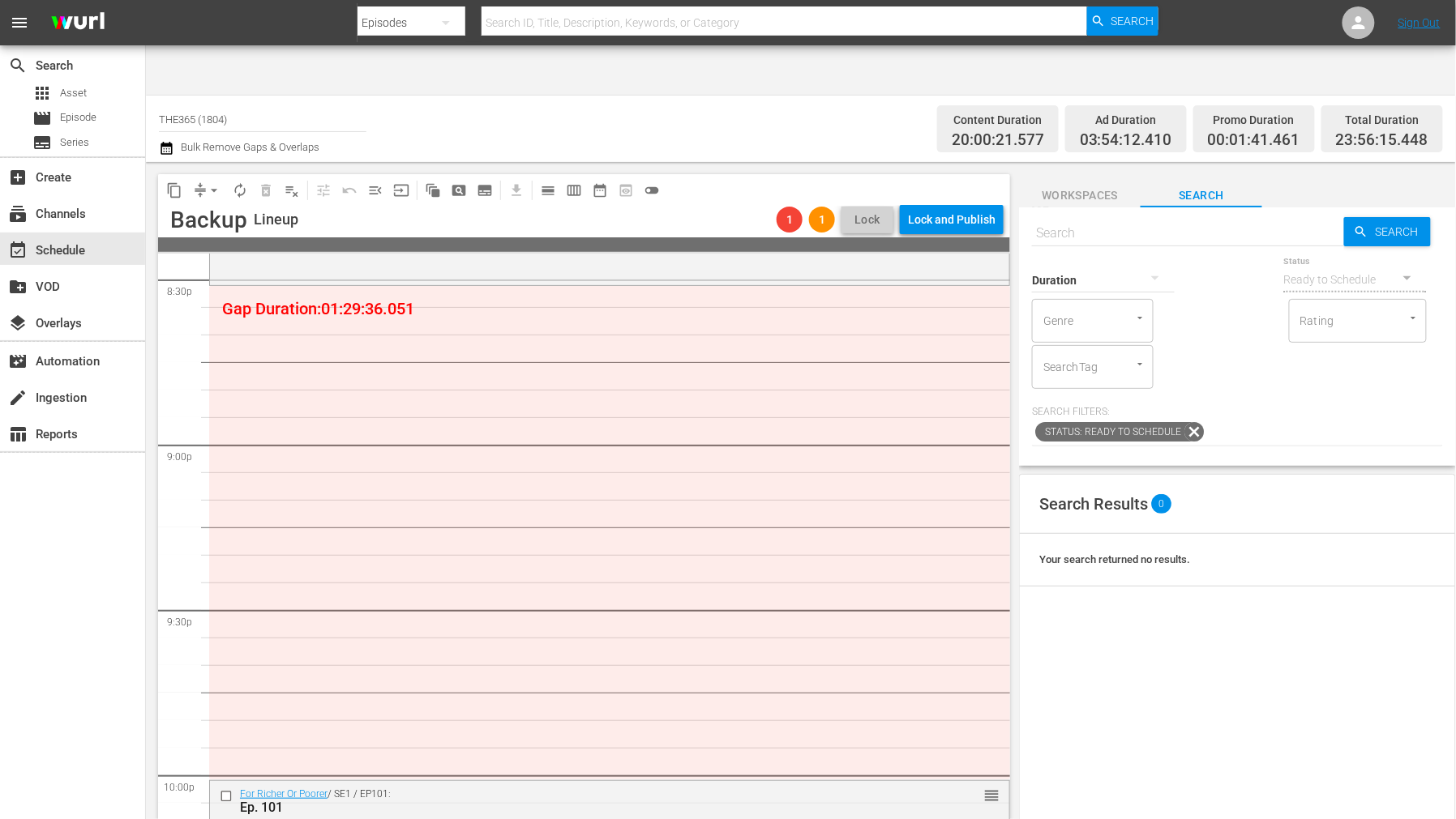
click at [1081, 214] on input "text" at bounding box center [1187, 233] width 312 height 39
type input "fell"
type input "Fell In Love With A Fed"
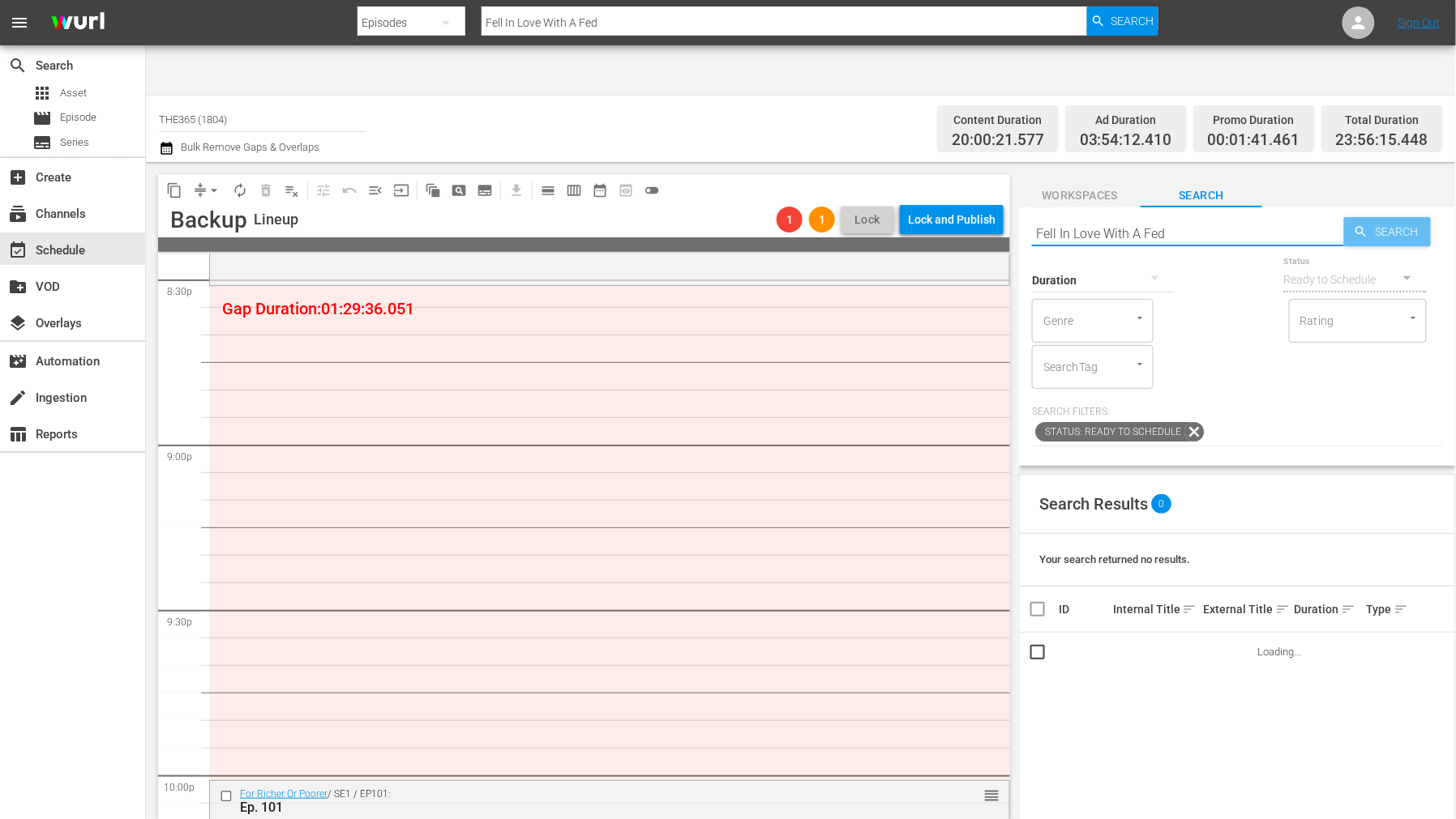
click at [1389, 217] on span "Search" at bounding box center [1399, 231] width 62 height 29
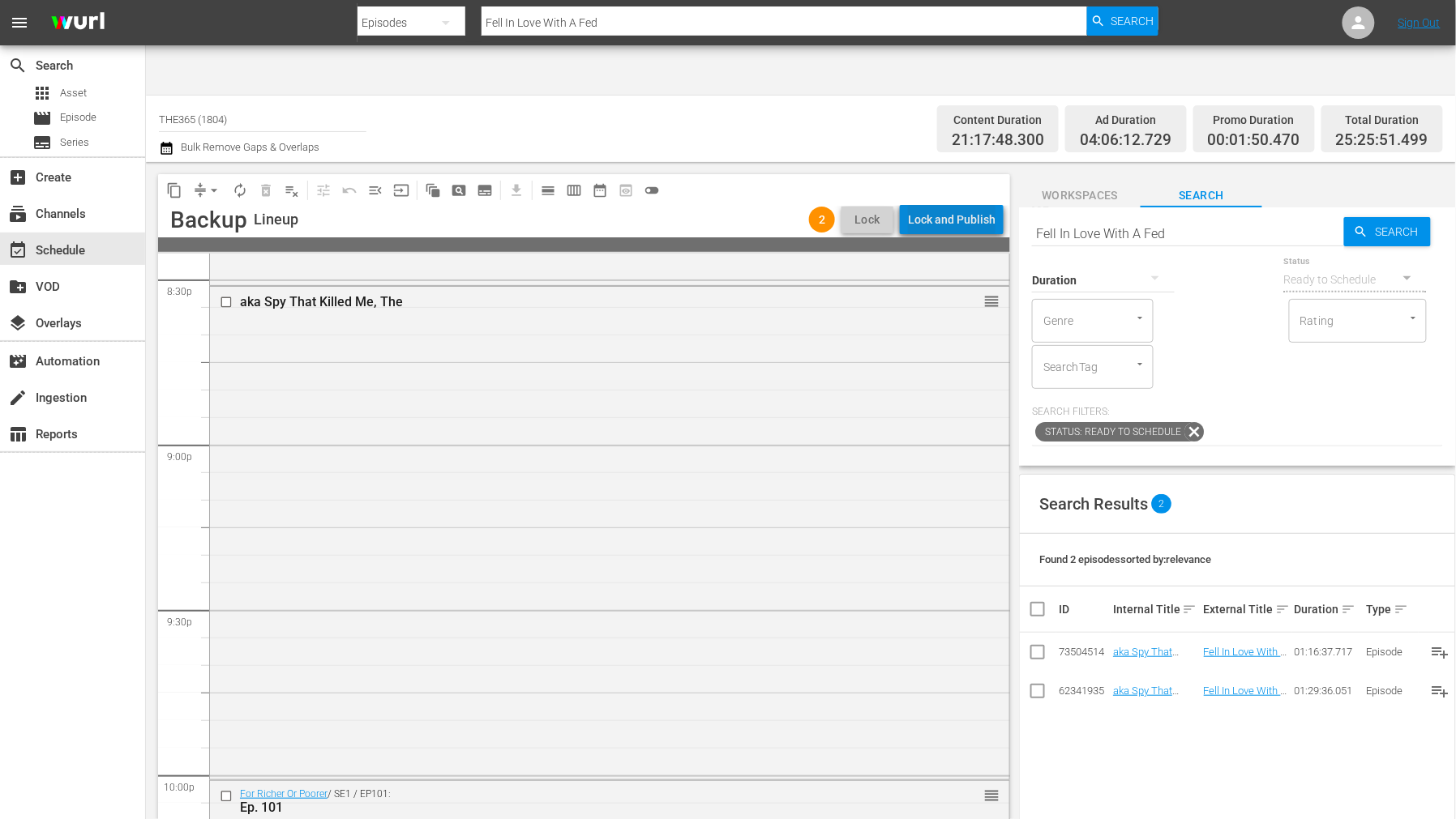
click at [960, 205] on div "Lock and Publish" at bounding box center [951, 219] width 87 height 29
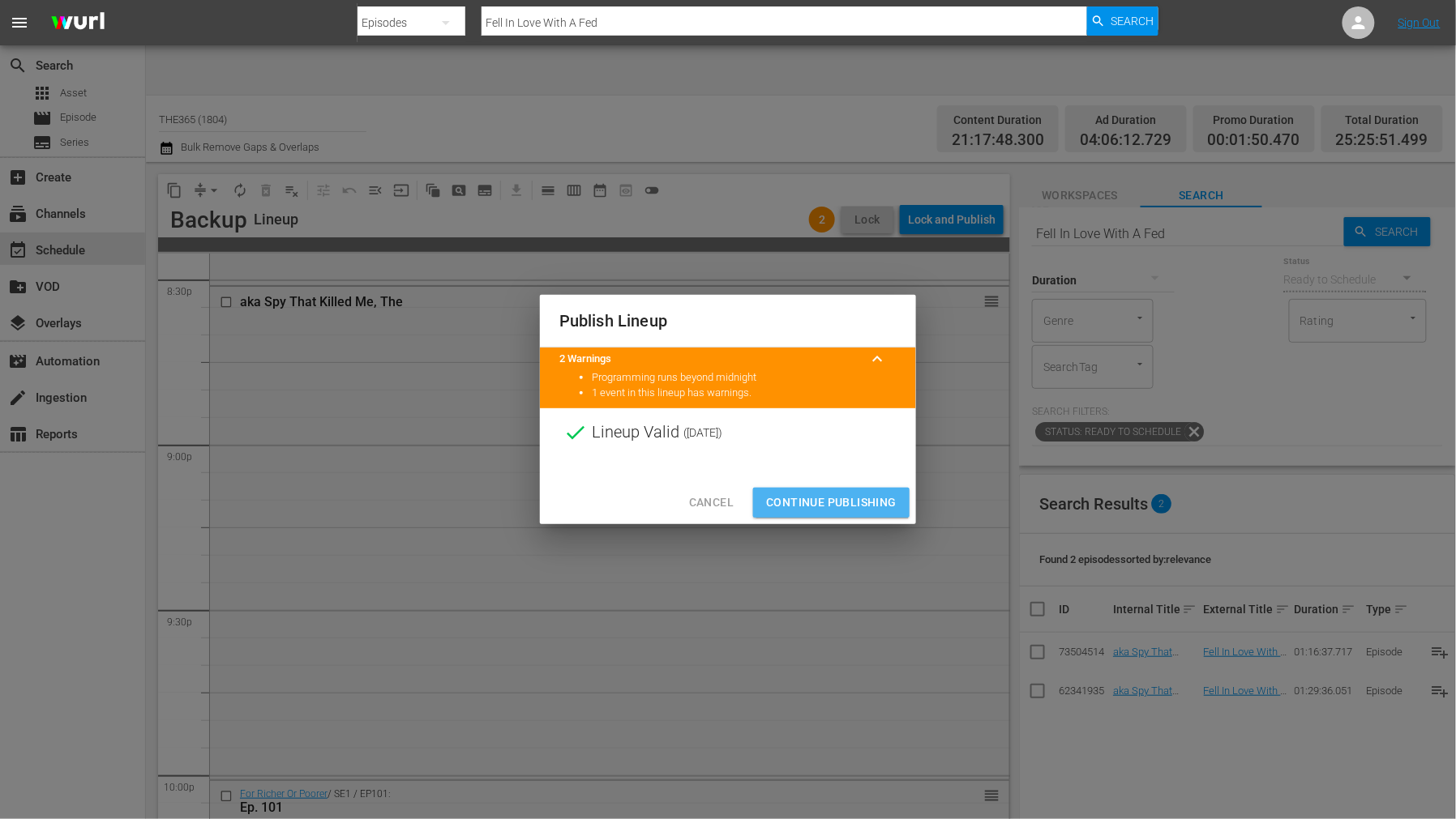
click at [845, 495] on span "Continue Publishing" at bounding box center [831, 503] width 131 height 20
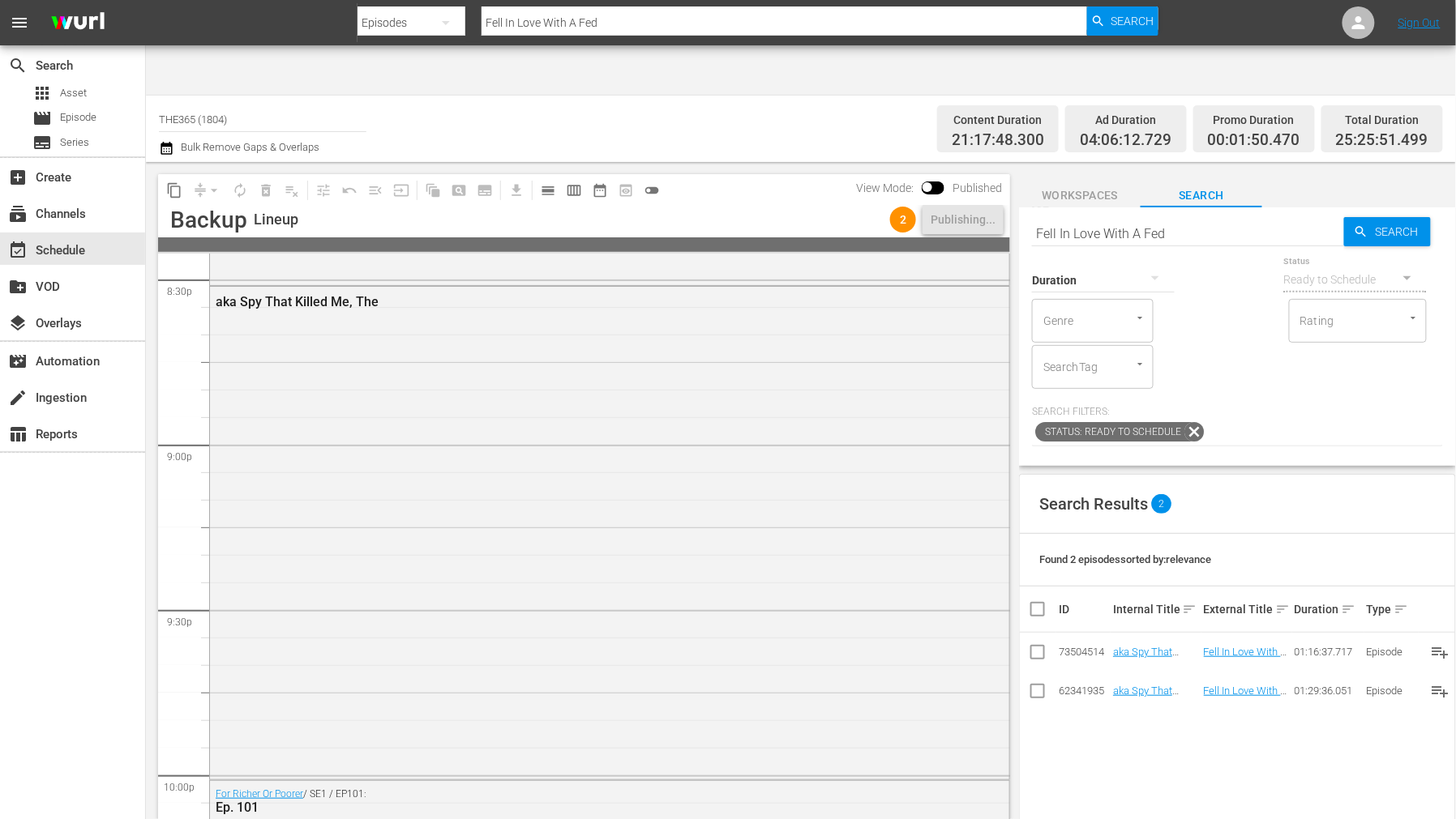
click at [1141, 703] on div "Search Results 2 Found 2 episodes sorted by: relevance ID Internal Title sort E…" at bounding box center [1237, 804] width 437 height 659
click at [1219, 690] on div "Search Results 2 Found 2 episodes sorted by: relevance ID Internal Title sort E…" at bounding box center [1237, 804] width 437 height 659
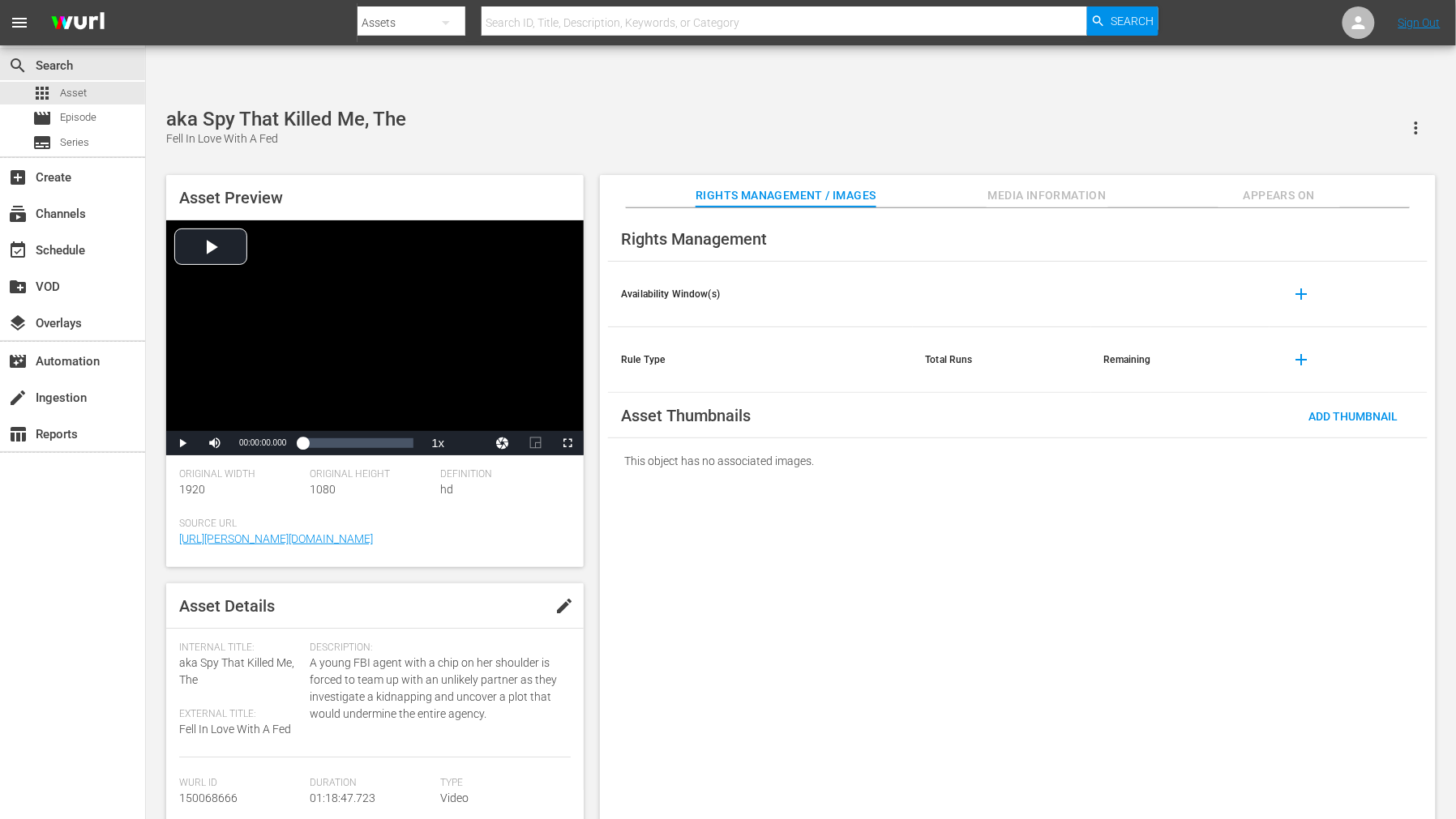
click at [1260, 186] on span "Appears On" at bounding box center [1279, 196] width 122 height 20
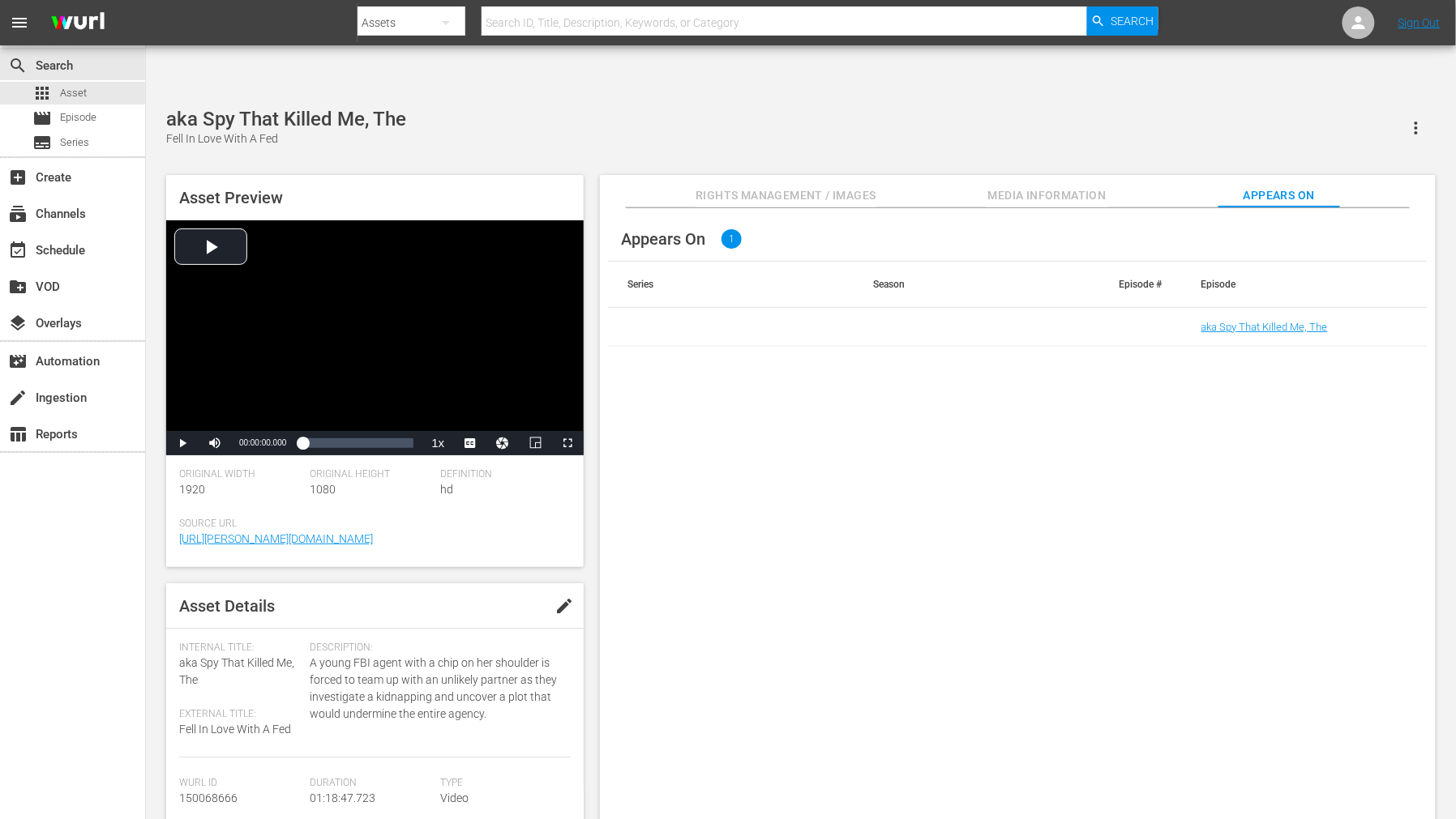
click at [777, 186] on span "Rights Management / Images" at bounding box center [785, 196] width 180 height 20
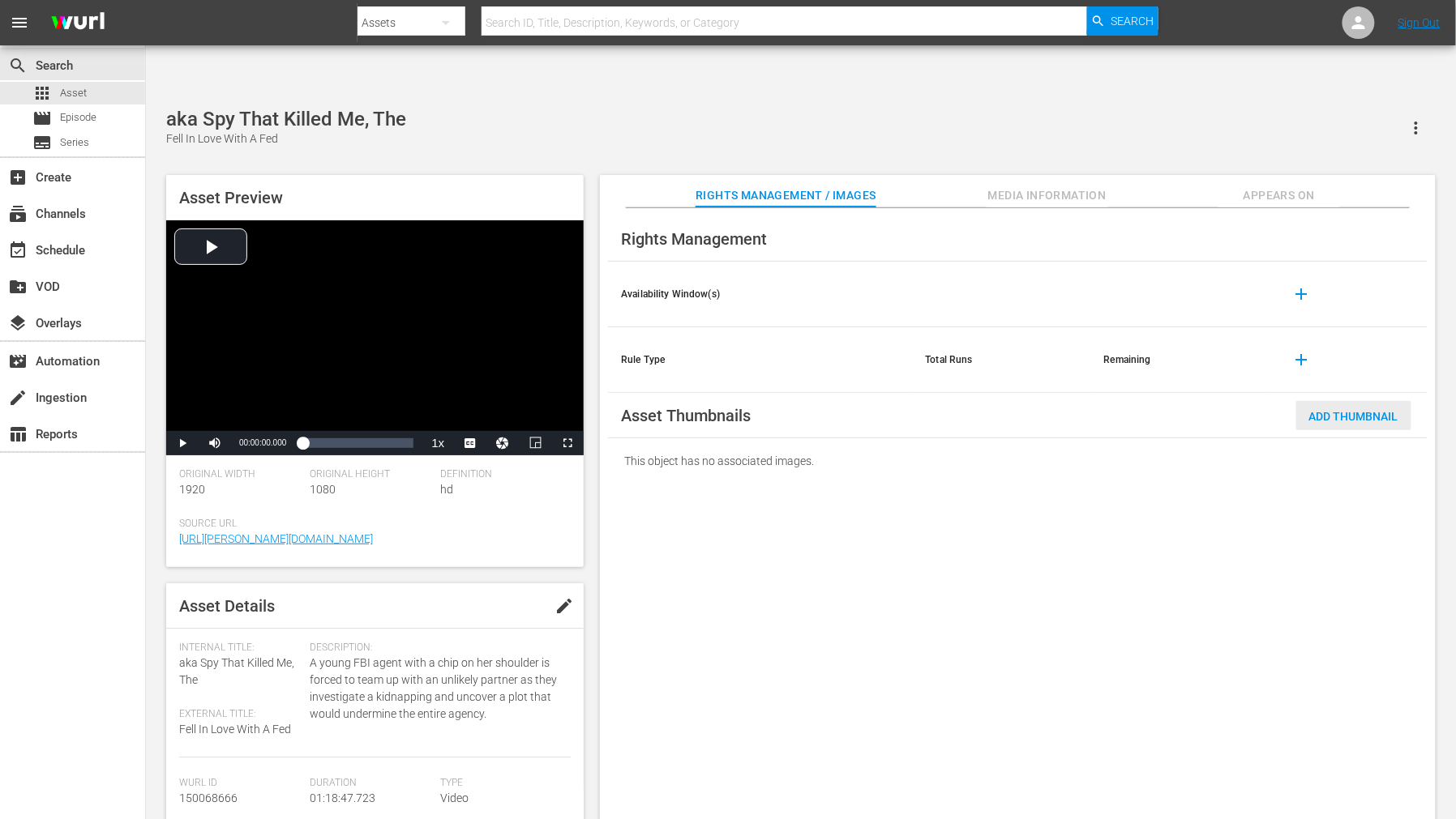
click at [1309, 410] on span "Add Thumbnail" at bounding box center [1354, 417] width 115 height 13
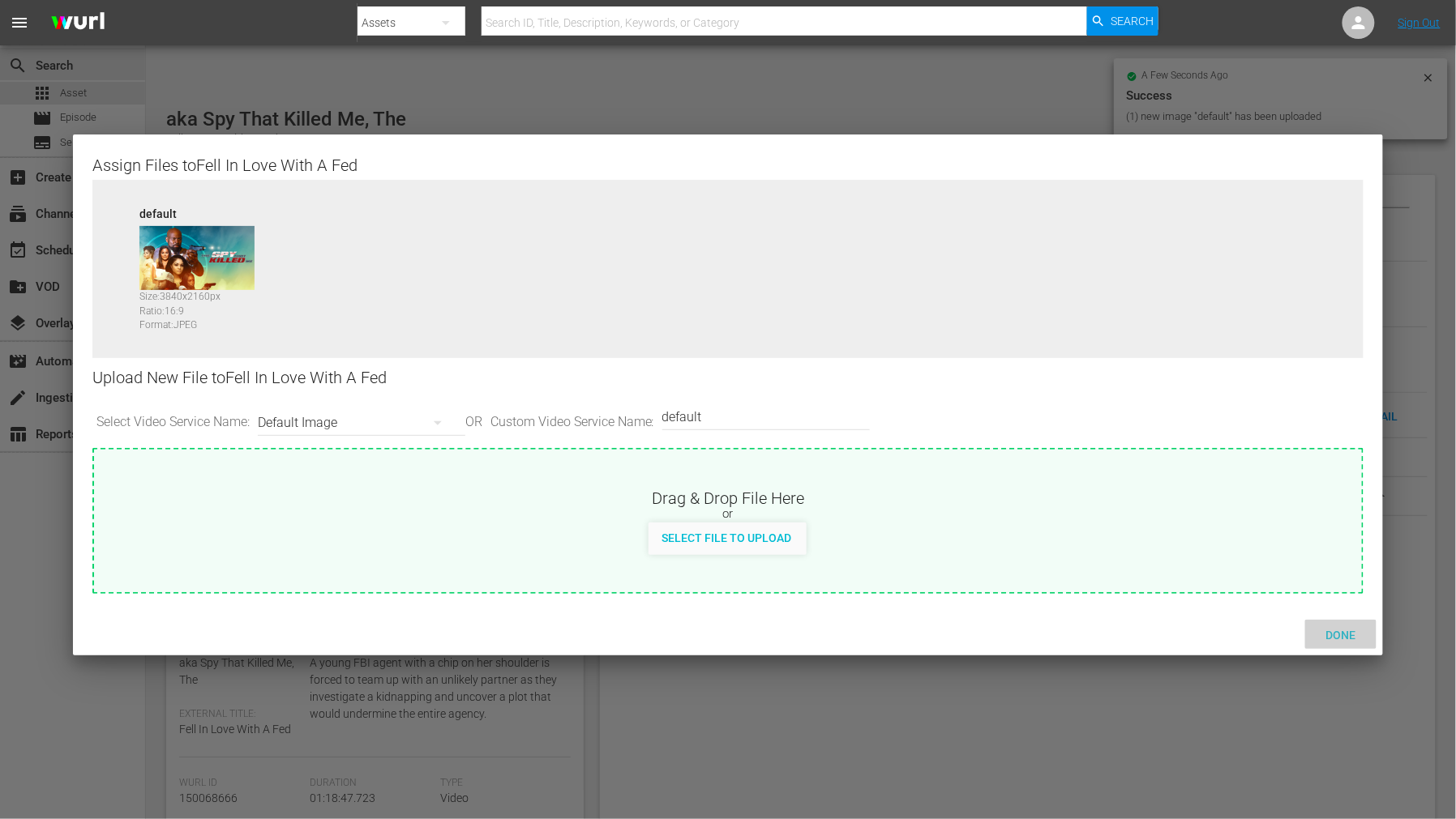
click at [1309, 630] on span "Done" at bounding box center [1340, 635] width 56 height 13
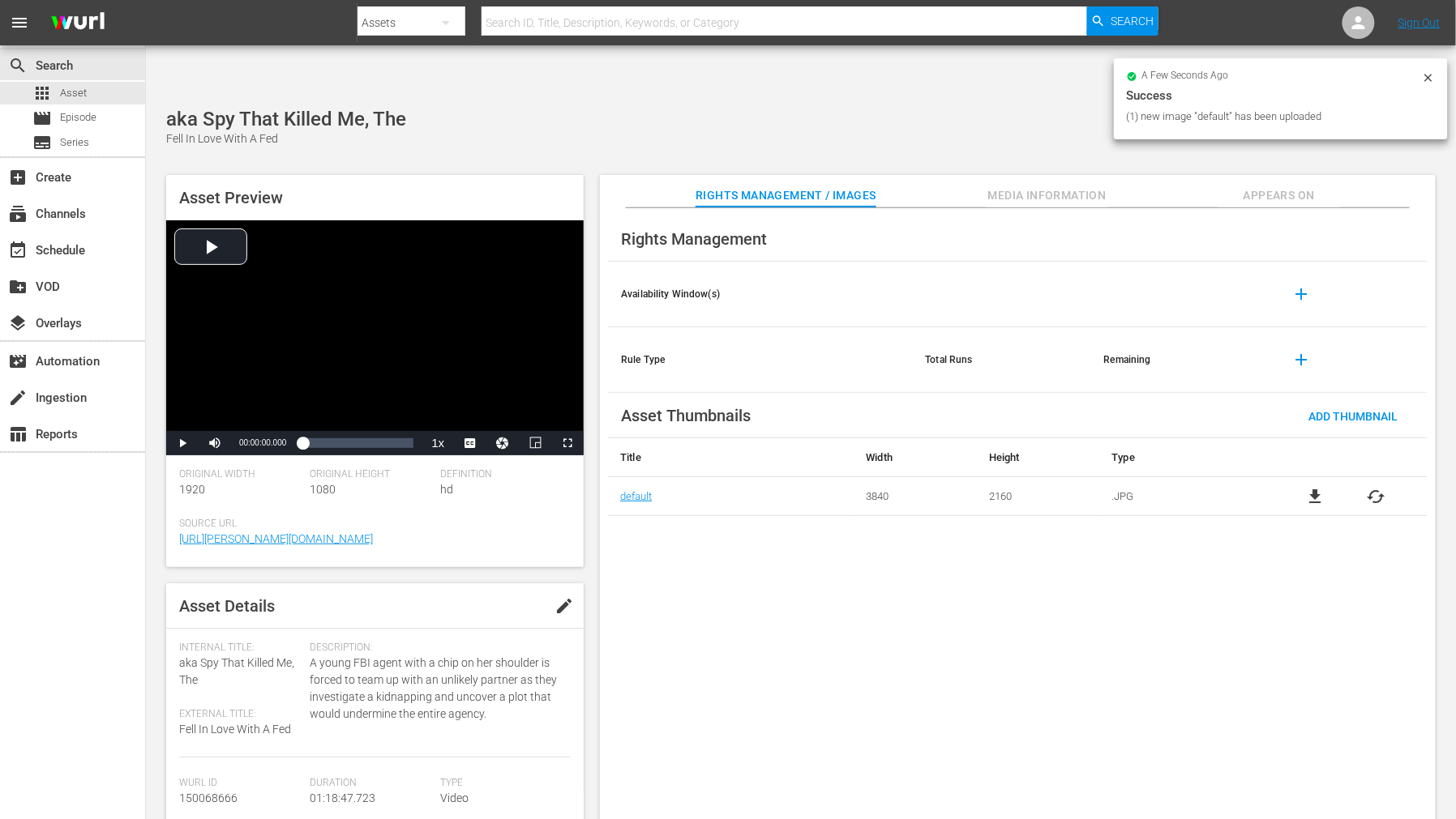
click at [1255, 674] on div "Rights Management Availability Window(s) add Rule Type Total Runs Remaining add…" at bounding box center [1017, 527] width 836 height 638
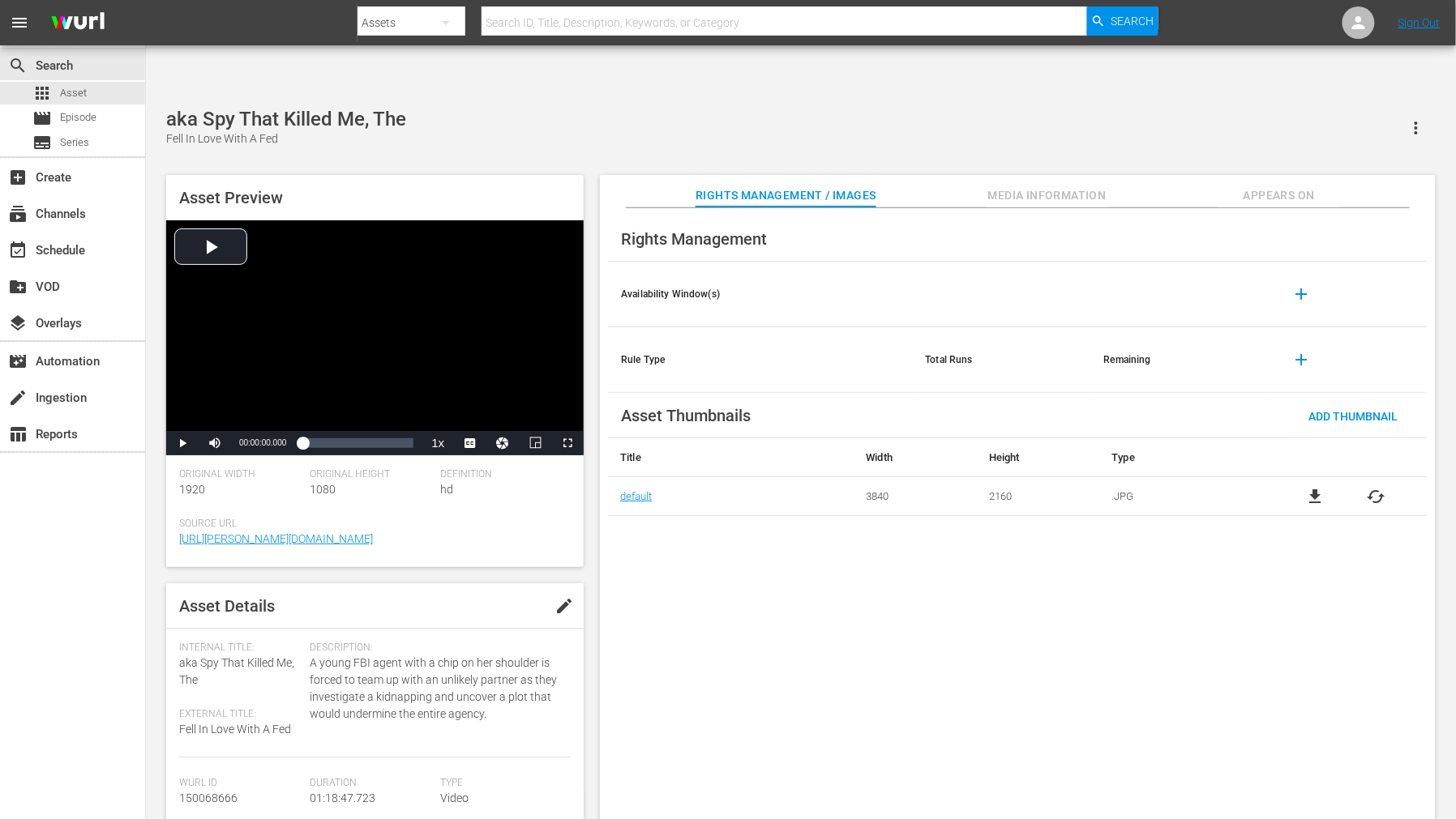
click at [1164, 503] on div "Rights Management Availability Window(s) add Rule Type Total Runs Remaining add…" at bounding box center [1017, 527] width 836 height 638
click at [1270, 186] on span "Appears On" at bounding box center [1279, 196] width 122 height 20
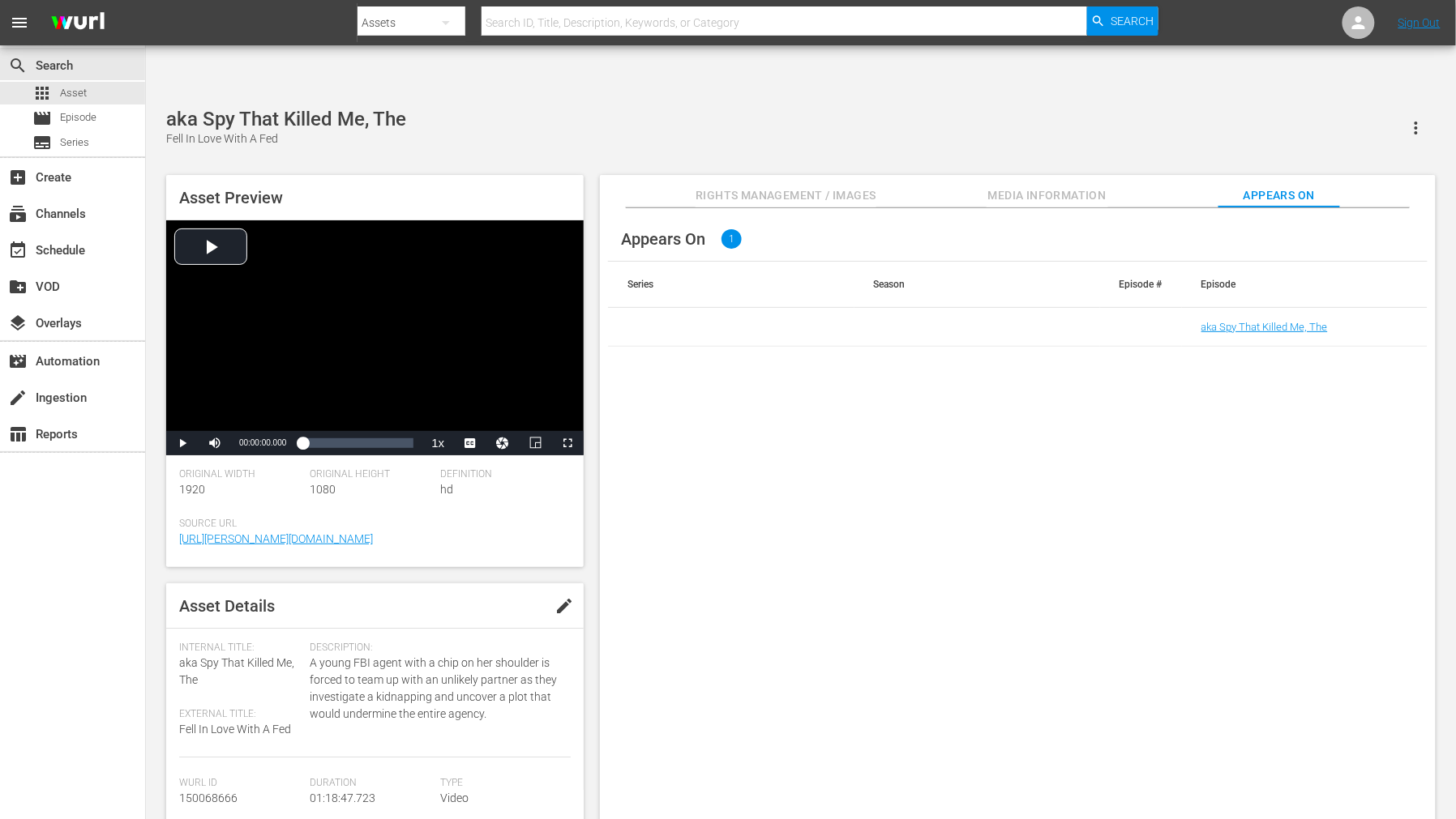
click at [1251, 308] on td "aka Spy That Killed Me, The" at bounding box center [1304, 327] width 246 height 39
click at [1251, 321] on link "aka Spy That Killed Me, The" at bounding box center [1265, 327] width 127 height 12
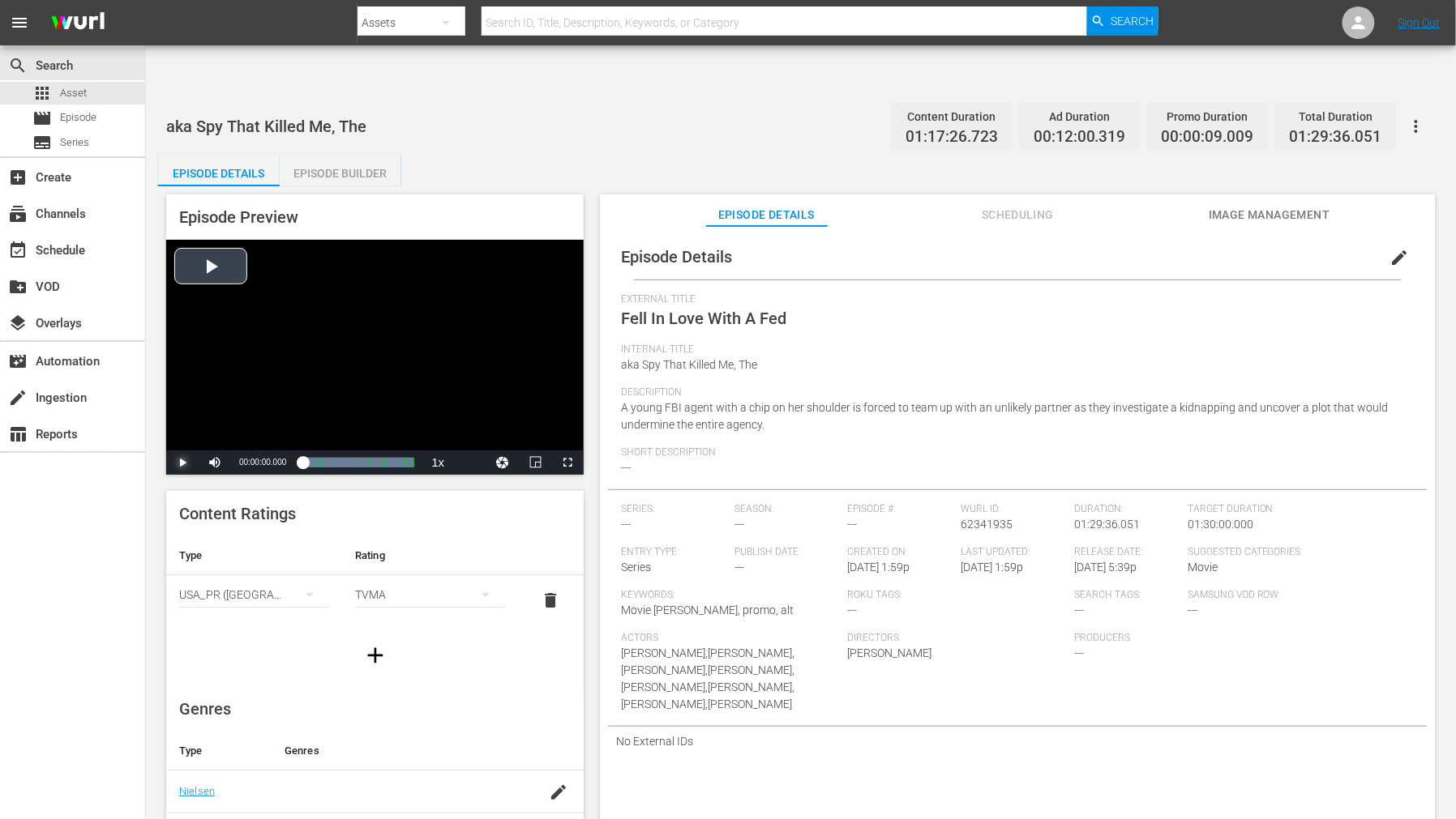
click at [182, 463] on span "Video Player" at bounding box center [182, 463] width 0 height 0
click at [1270, 205] on span "Image Management" at bounding box center [1270, 215] width 122 height 20
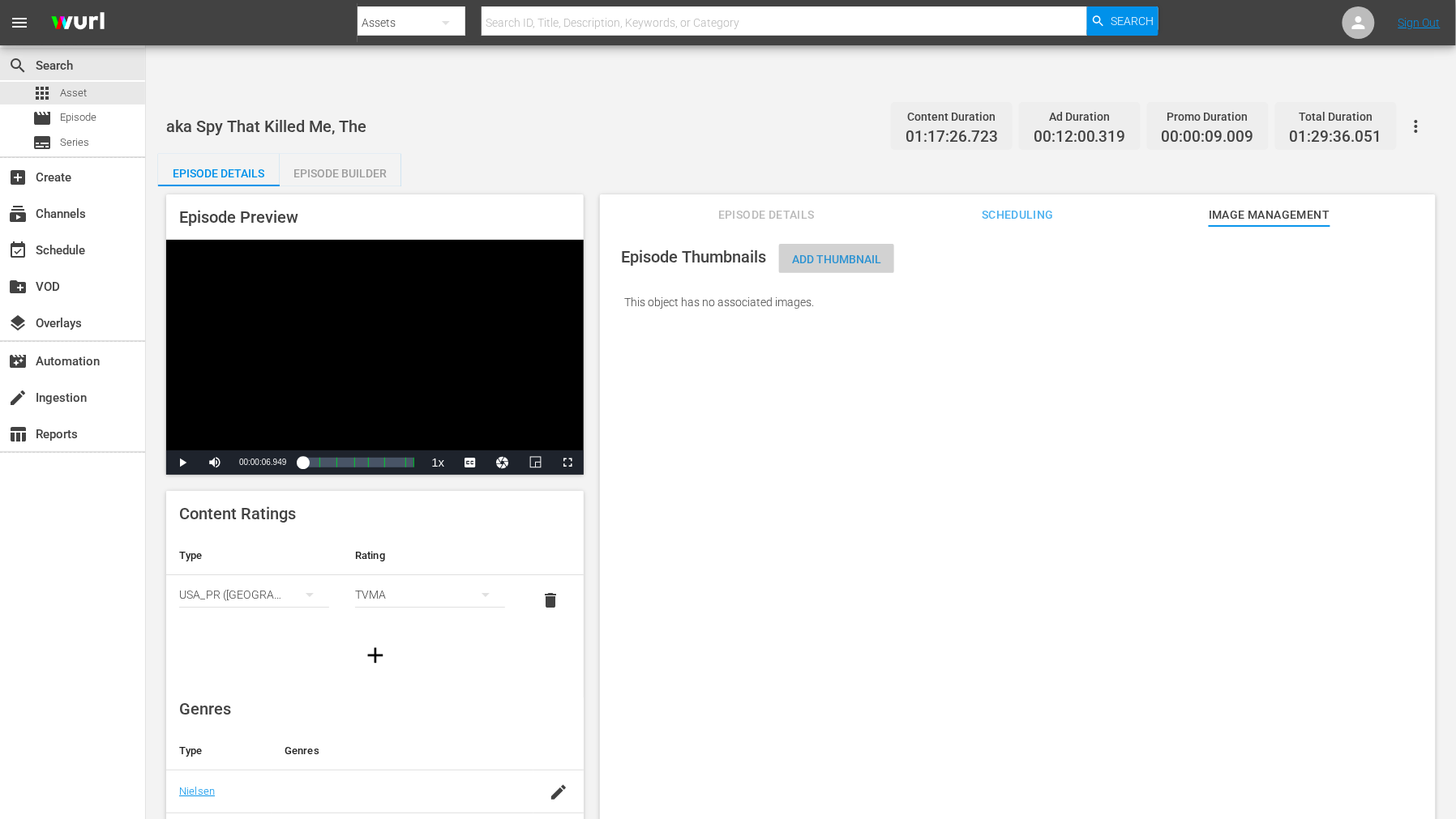
click at [846, 253] on span "Add Thumbnail" at bounding box center [837, 260] width 115 height 13
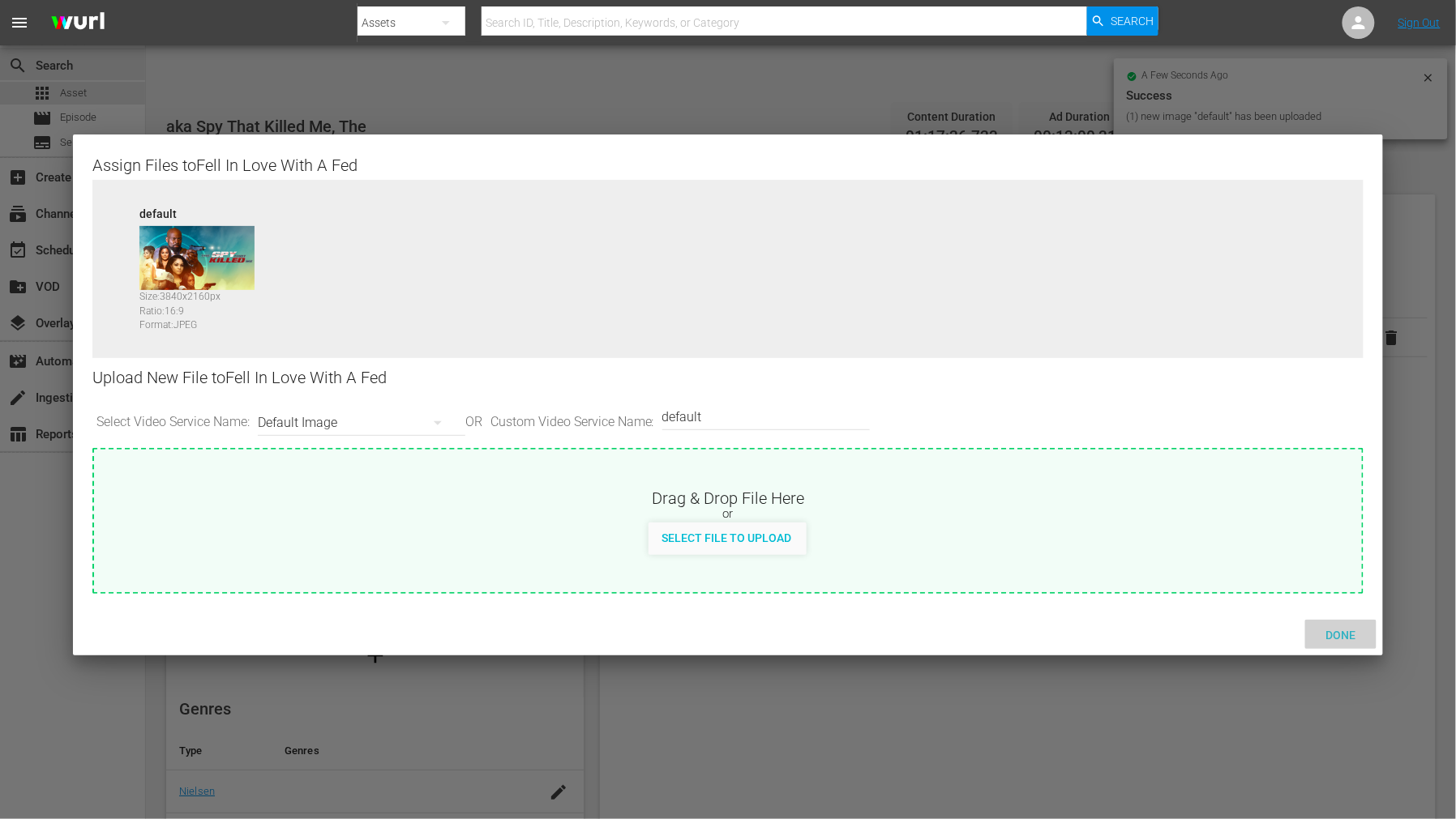
click at [1309, 635] on span "Done" at bounding box center [1340, 635] width 56 height 13
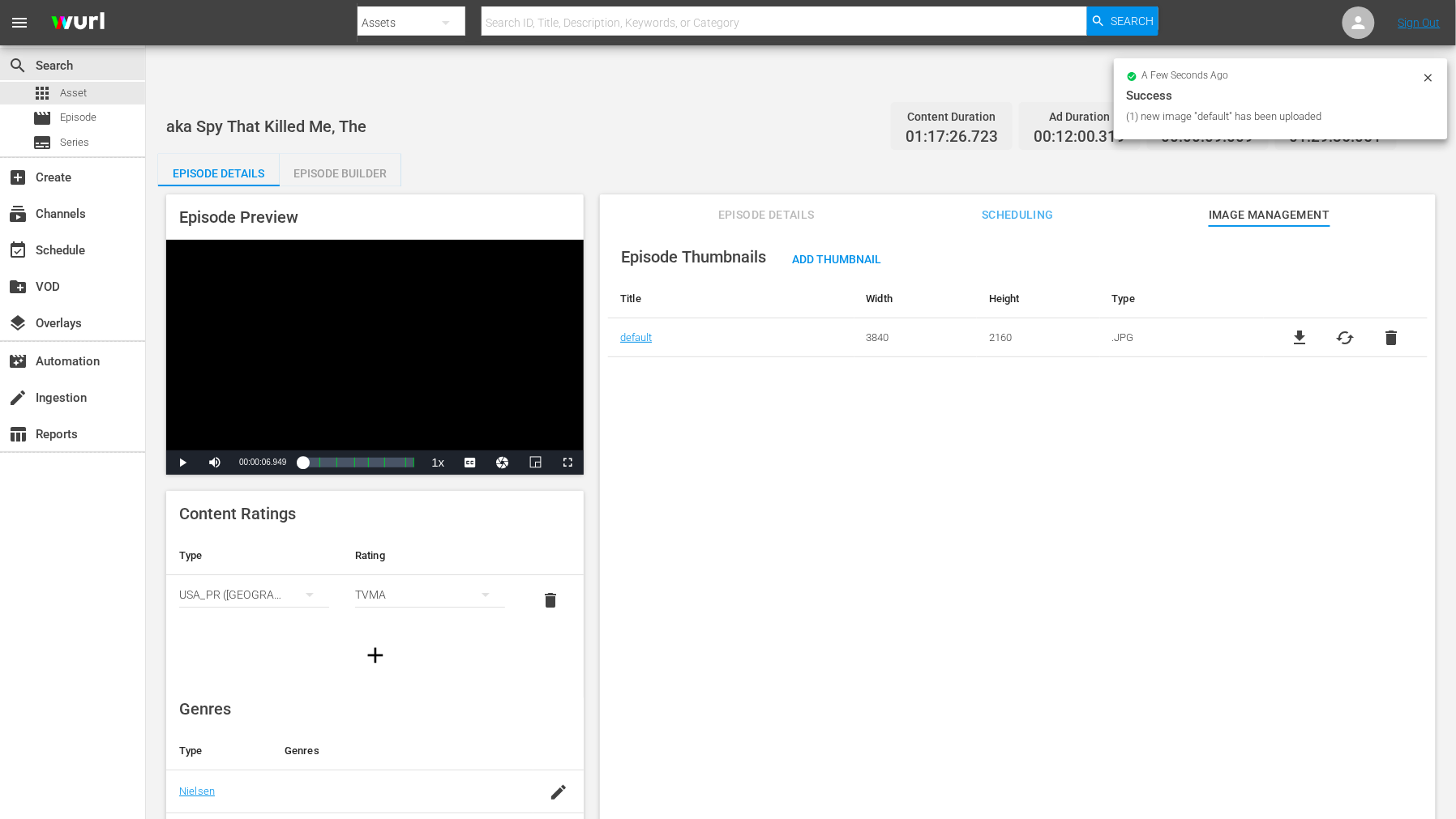
click at [1309, 500] on div "Episode Thumbnails Add Thumbnail Title Width Height Type default 3840 2160 .JPG…" at bounding box center [1017, 543] width 836 height 633
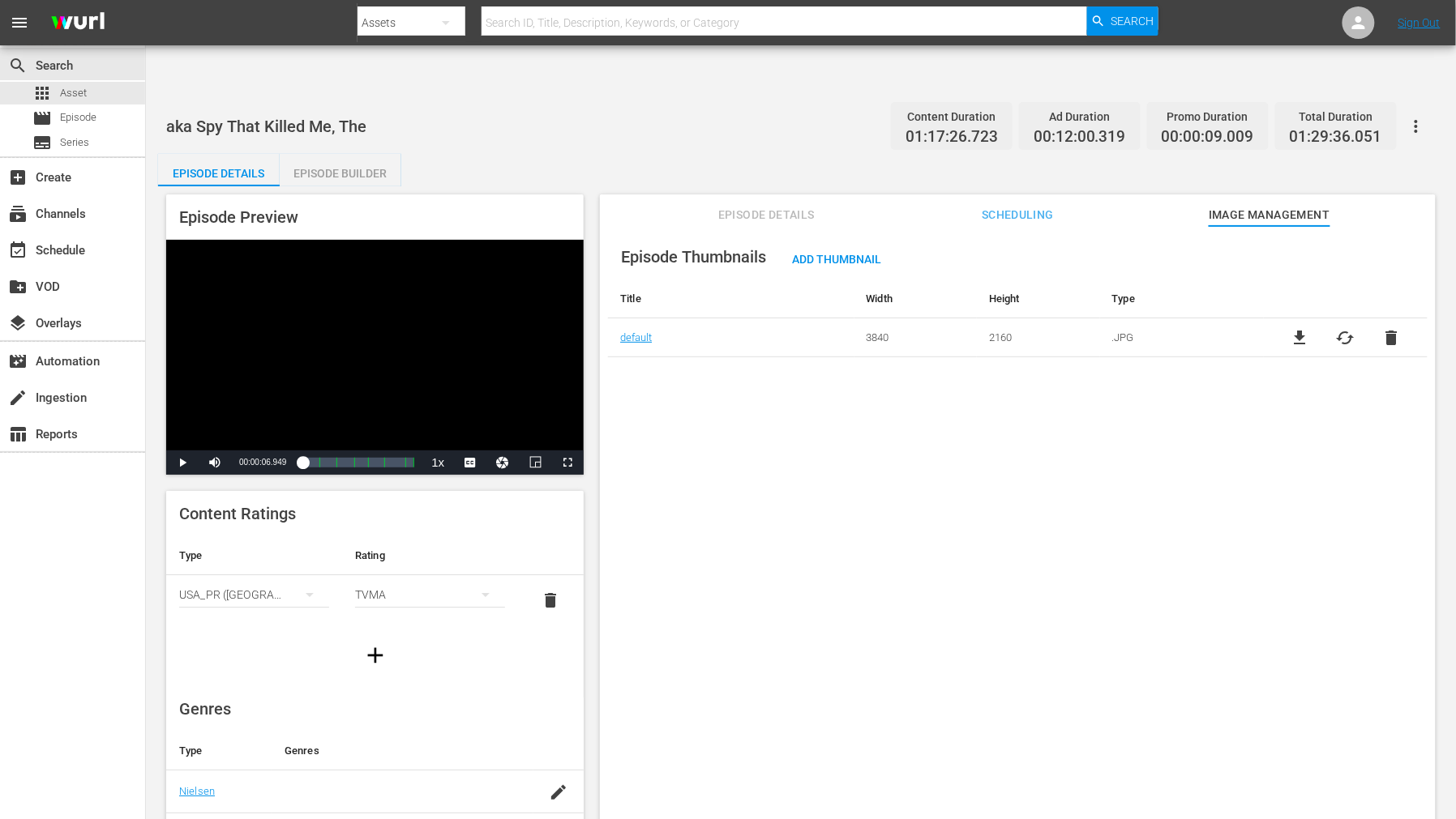
drag, startPoint x: 1169, startPoint y: 520, endPoint x: 1331, endPoint y: 468, distance: 170.1
click at [1170, 521] on div "Episode Thumbnails Add Thumbnail Title Width Height Type default 3840 2160 .JPG…" at bounding box center [1017, 543] width 836 height 633
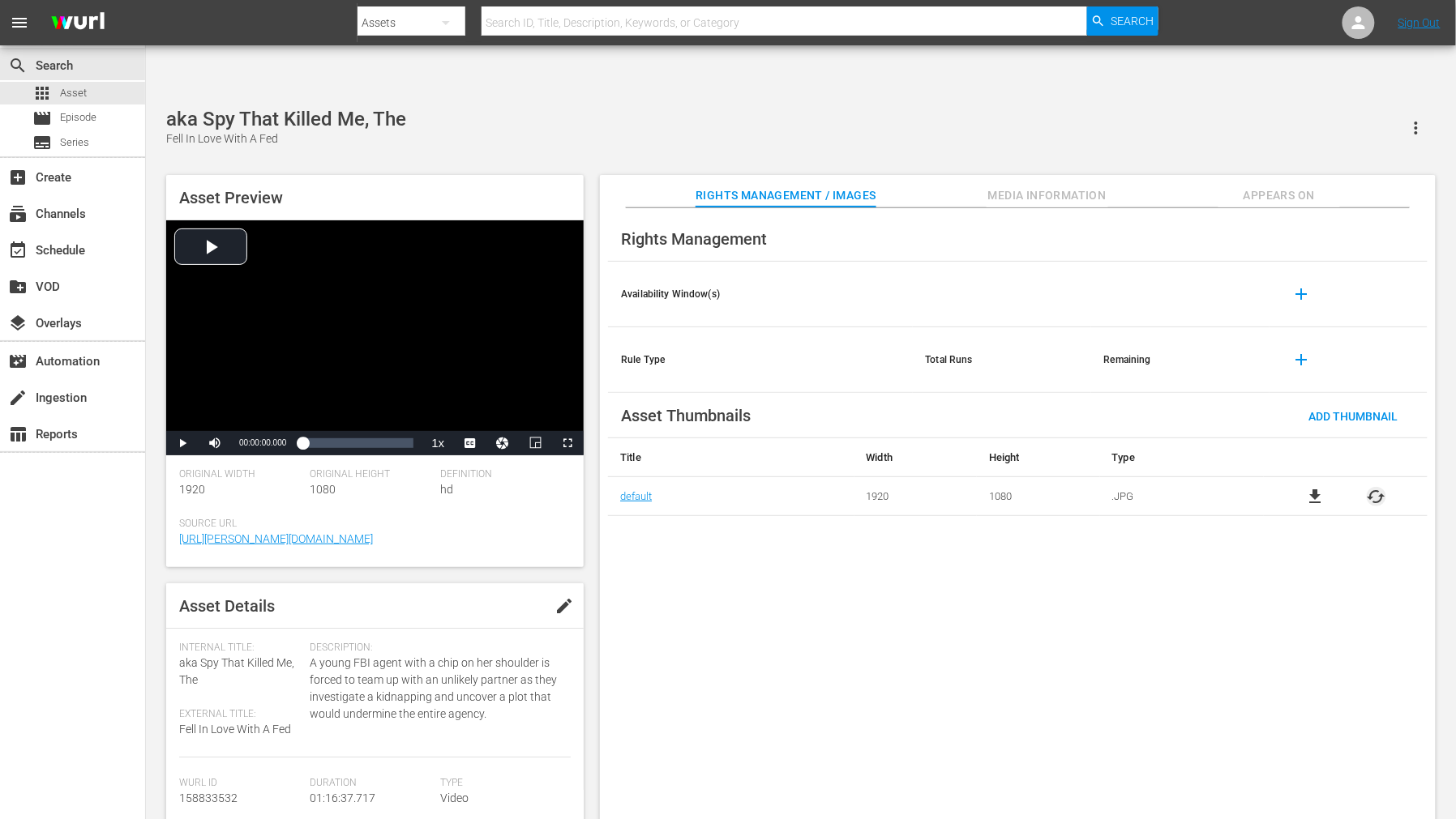
click at [1309, 487] on span "cached" at bounding box center [1375, 496] width 19 height 19
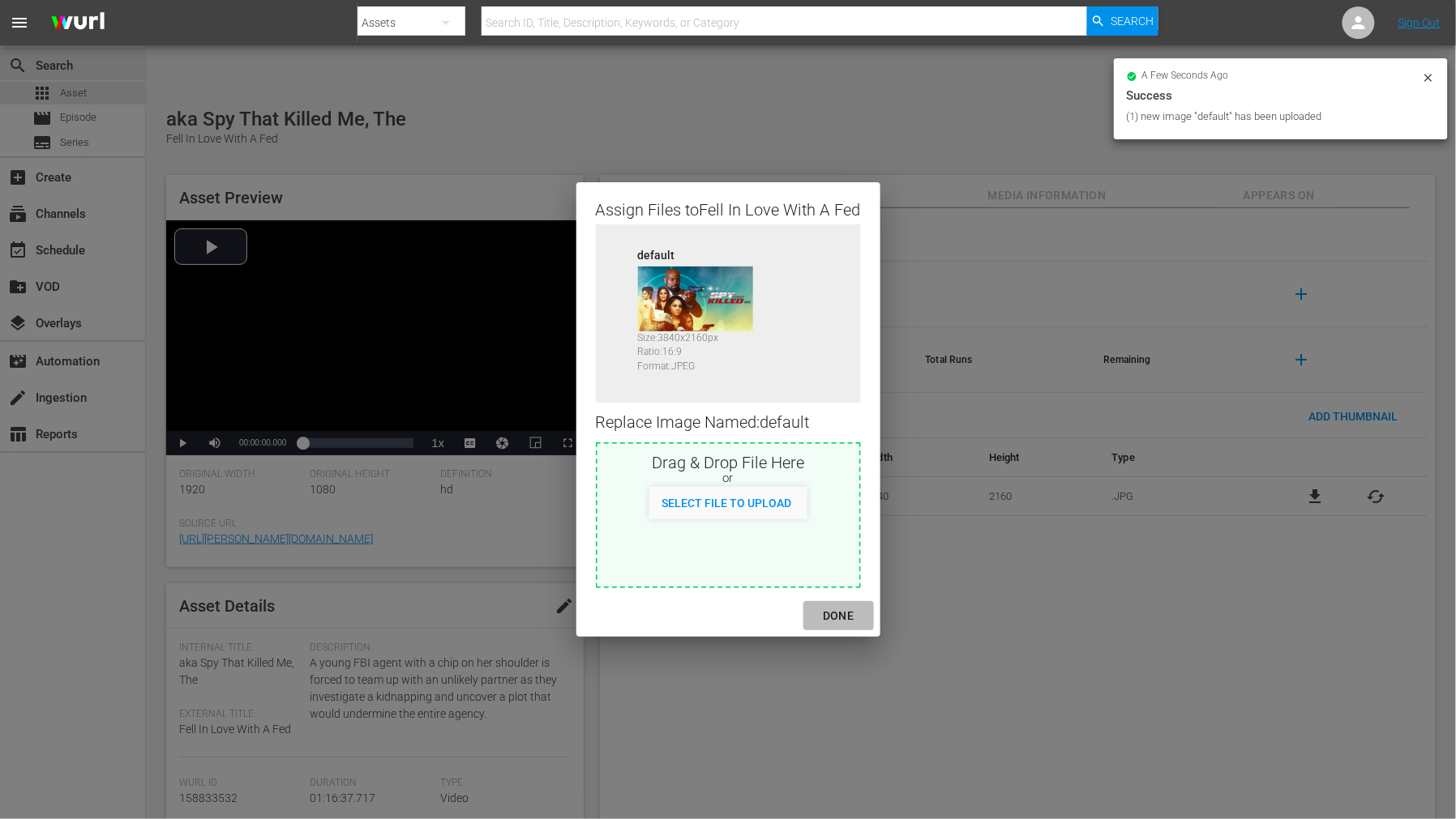
click at [841, 618] on div "DONE" at bounding box center [838, 616] width 57 height 20
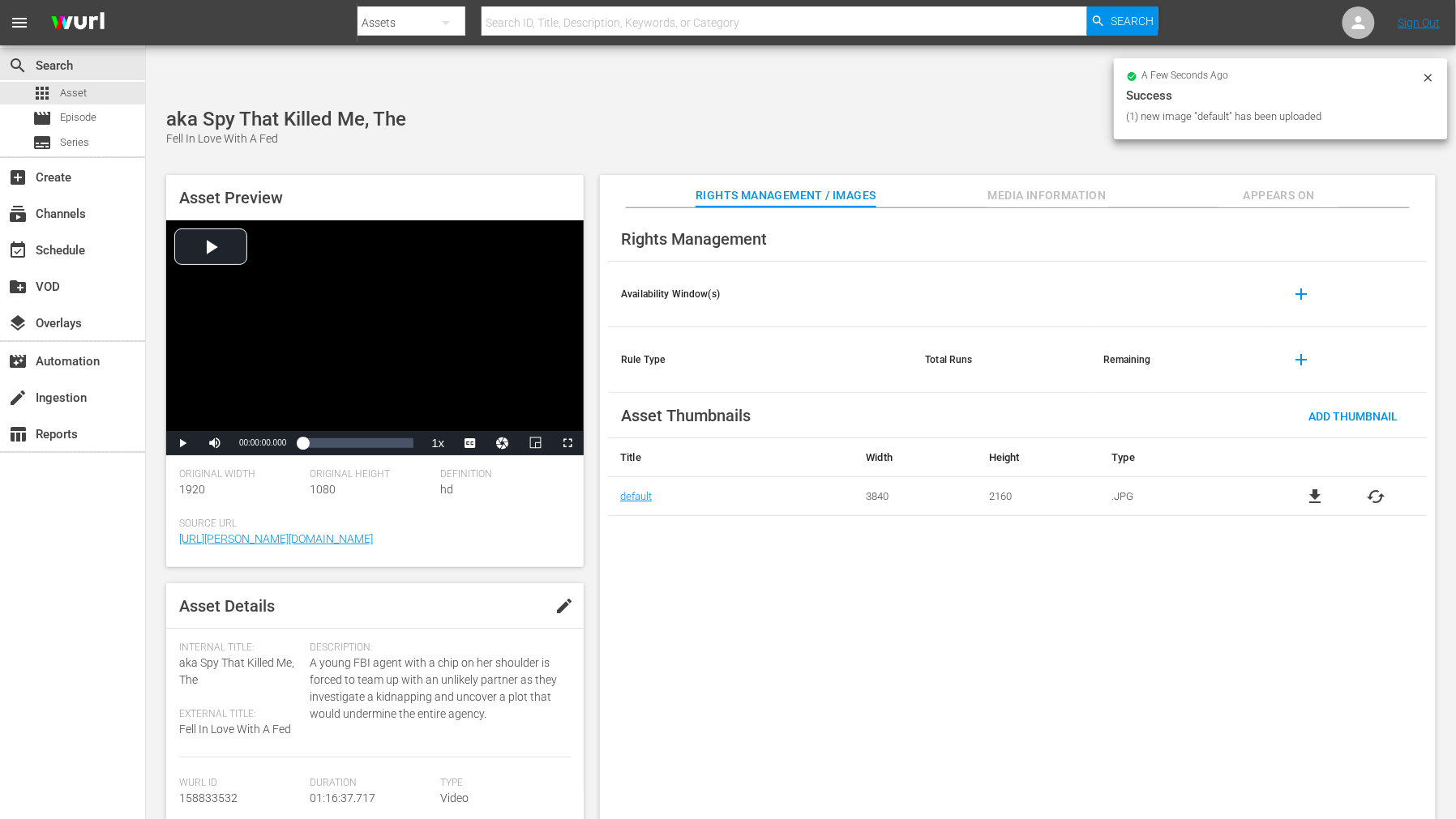
click at [977, 661] on div "Rights Management Availability Window(s) add Rule Type Total Runs Remaining add…" at bounding box center [1017, 527] width 836 height 638
click at [1270, 186] on span "Appears On" at bounding box center [1279, 196] width 122 height 20
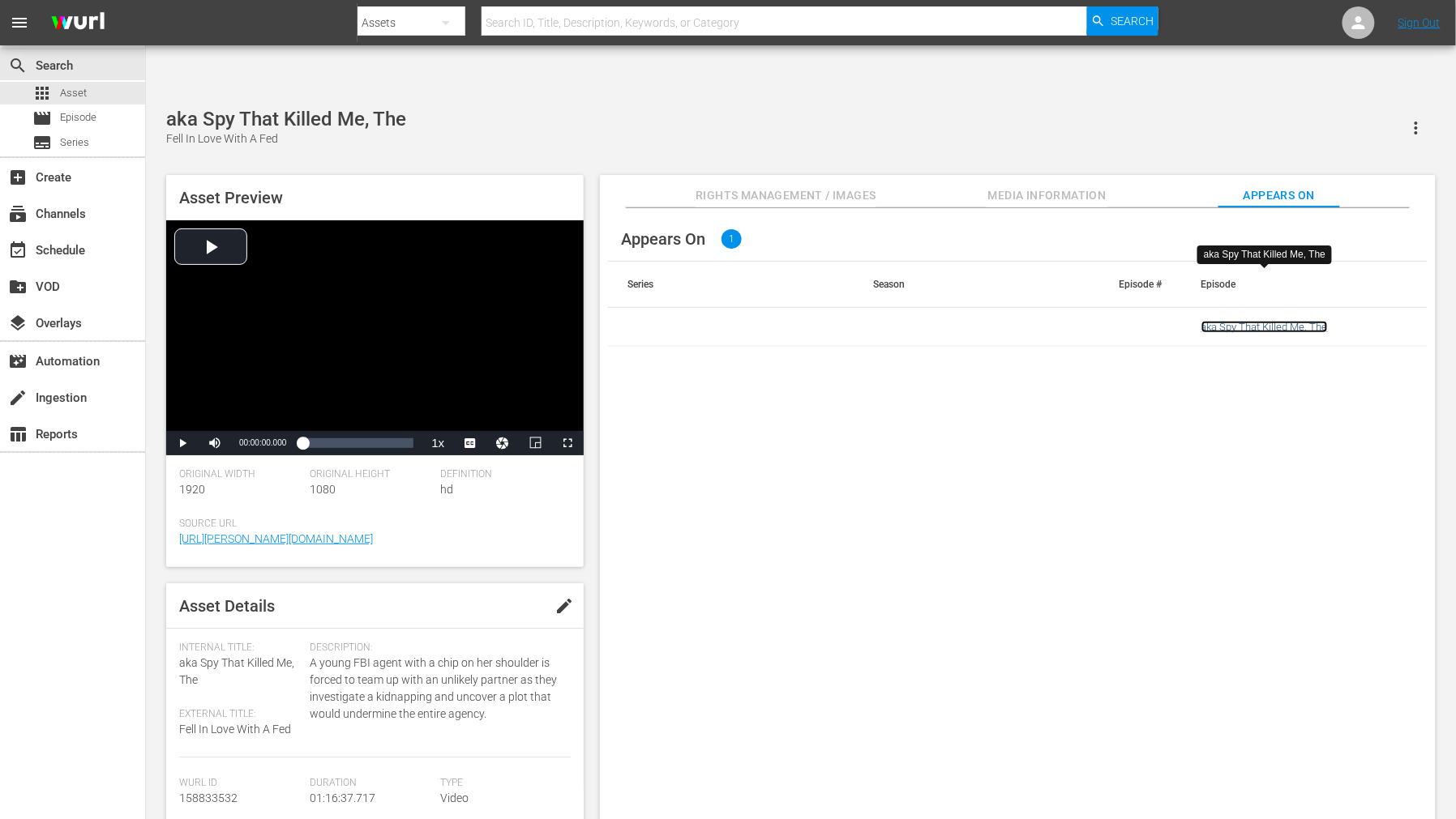
click at [1217, 321] on link "aka Spy That Killed Me, The" at bounding box center [1265, 327] width 127 height 12
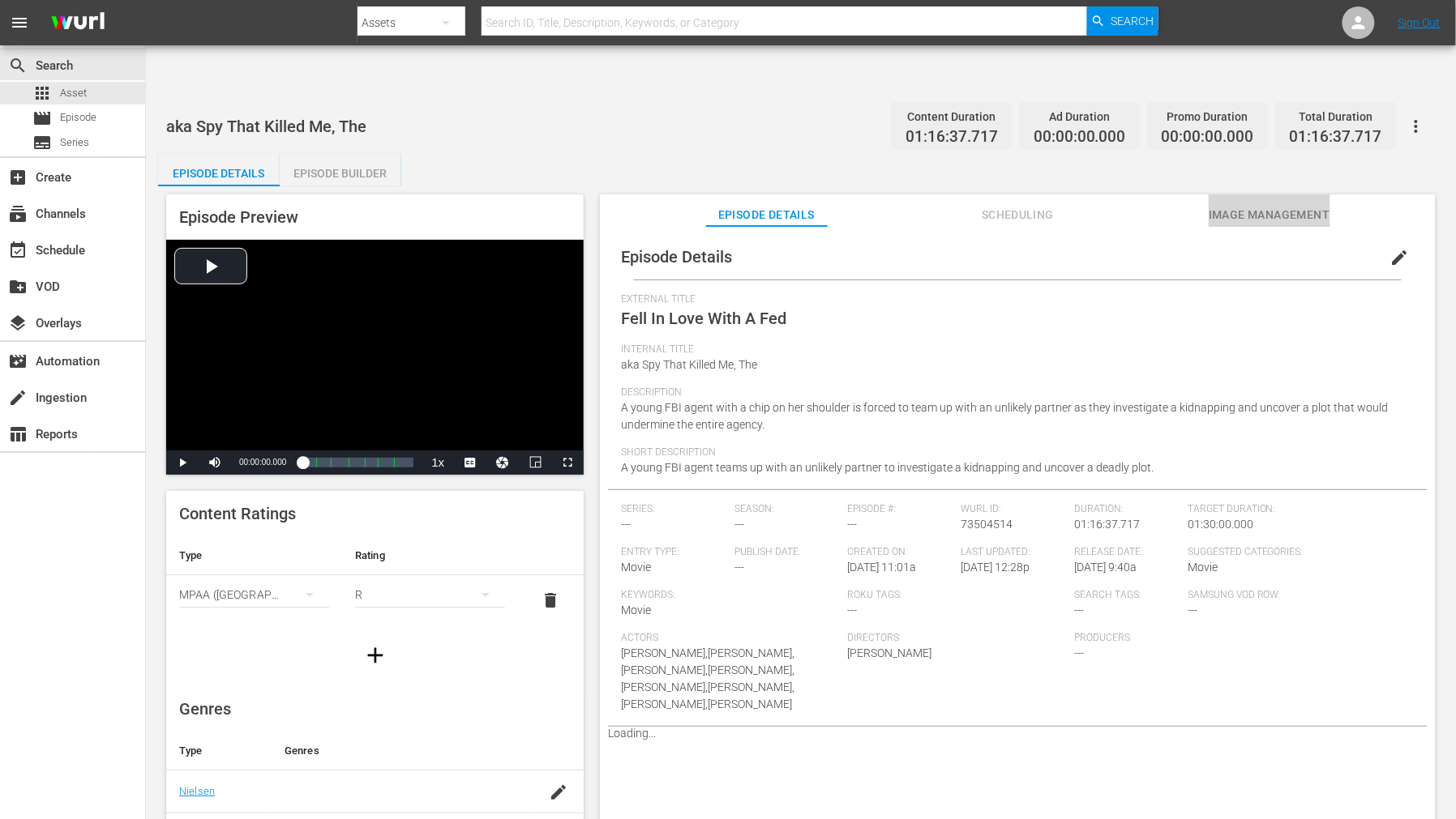
click at [1257, 205] on span "Image Management" at bounding box center [1270, 215] width 122 height 20
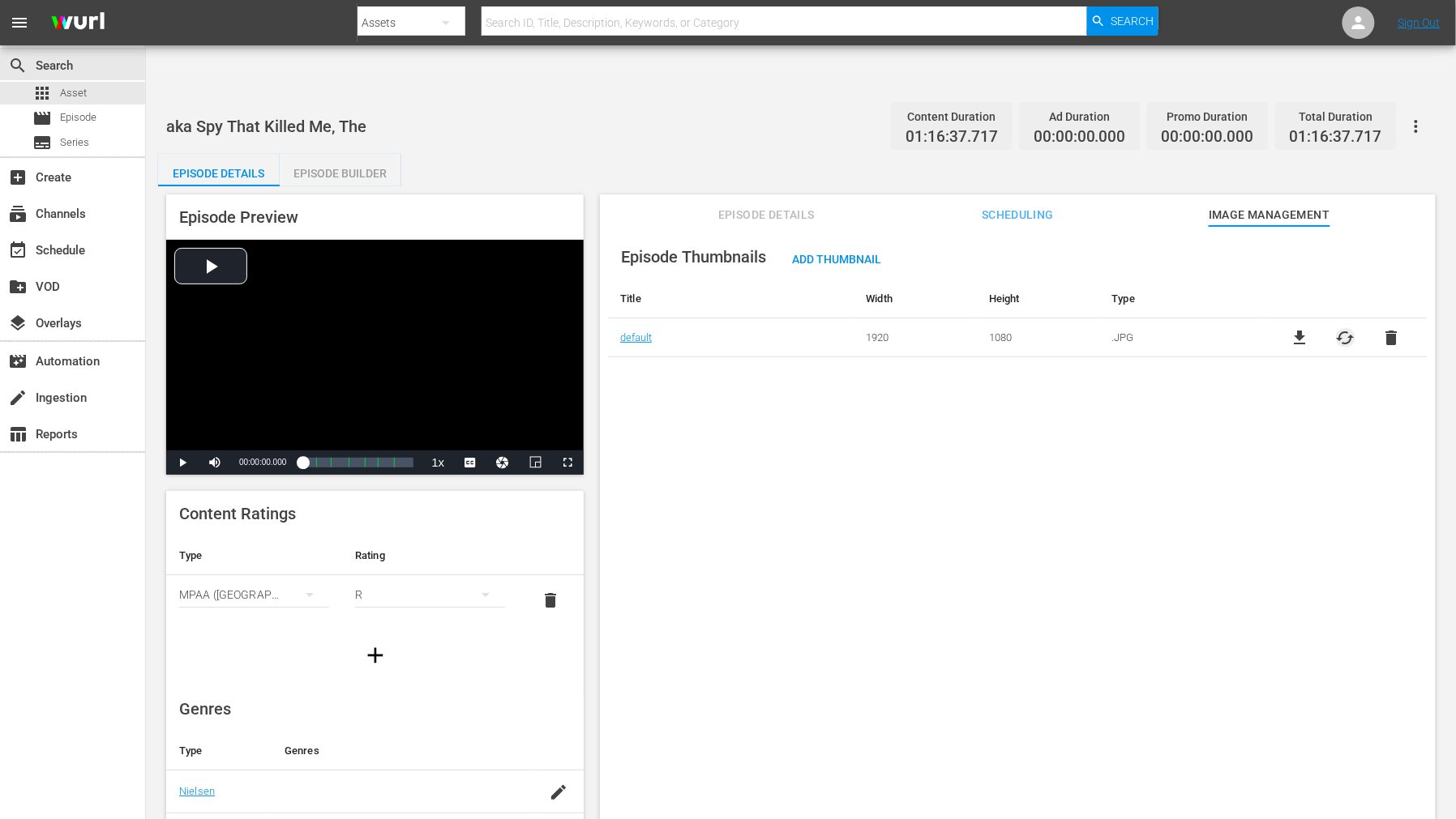
click at [1309, 328] on span "cached" at bounding box center [1344, 337] width 19 height 19
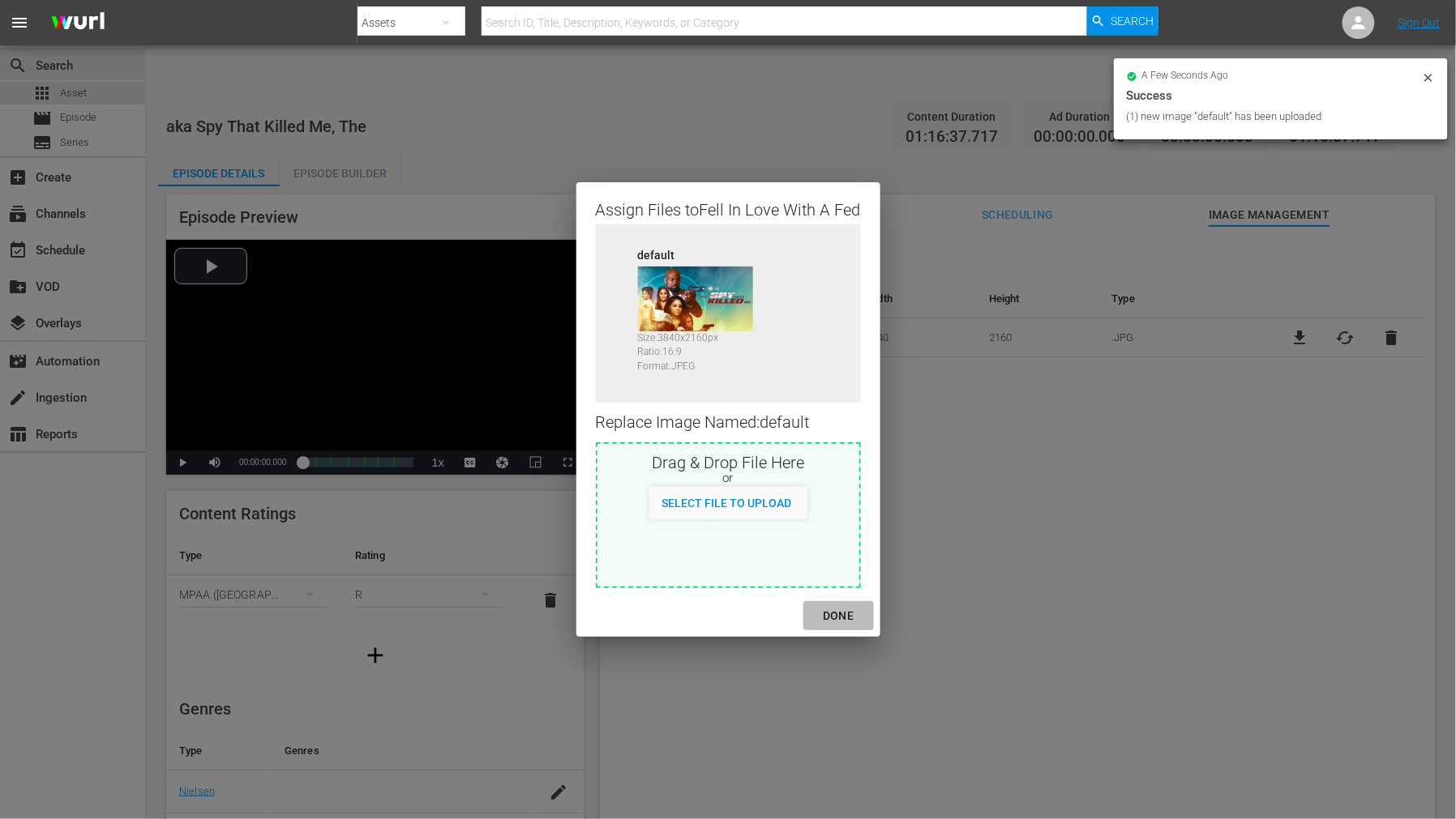
click at [844, 608] on div "DONE" at bounding box center [838, 616] width 57 height 20
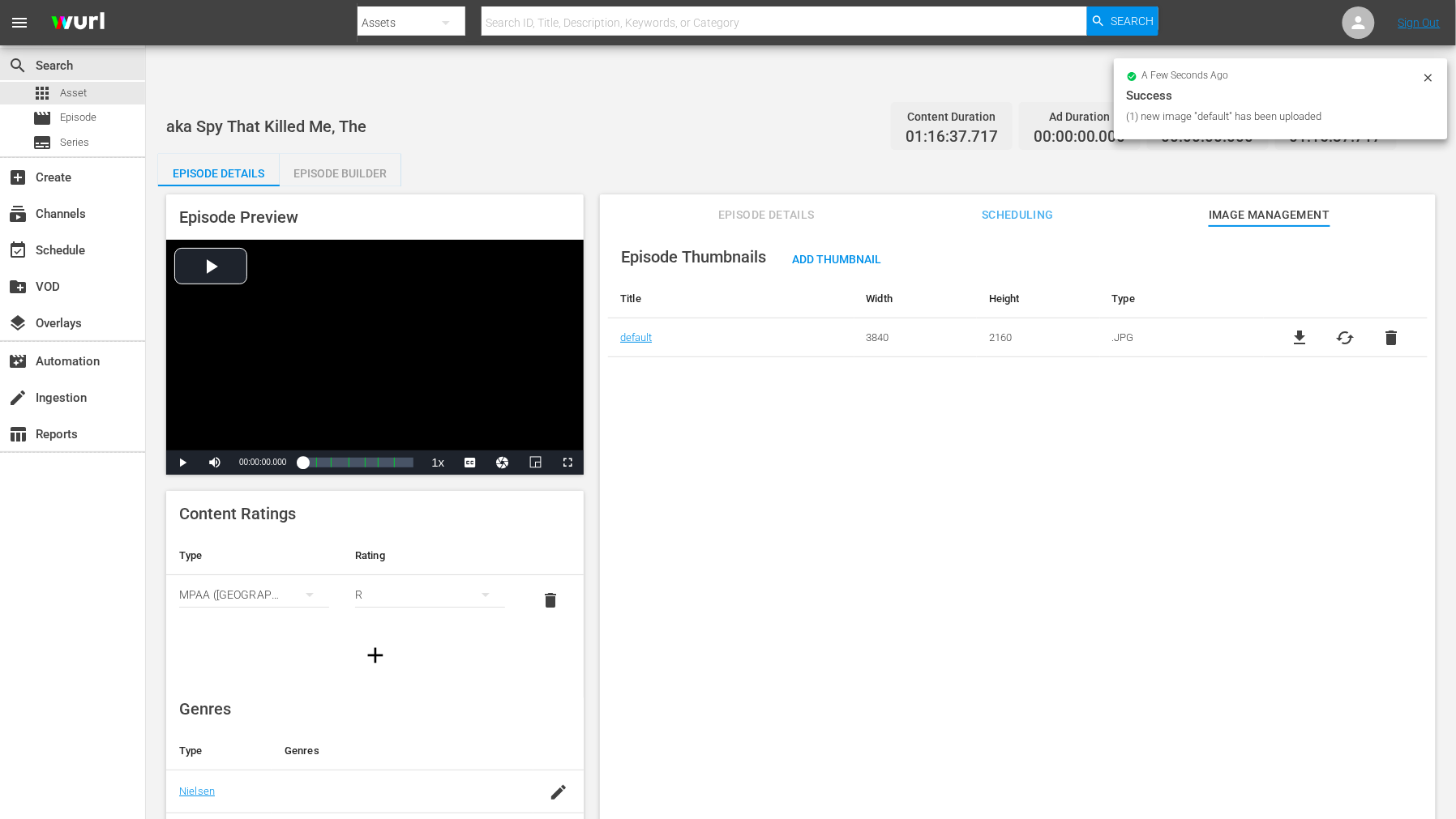
drag, startPoint x: 1026, startPoint y: 573, endPoint x: 1036, endPoint y: 563, distance: 14.1
click at [1026, 573] on div "Episode Thumbnails Add Thumbnail Title Width Height Type default 3840 2160 .JPG…" at bounding box center [1017, 543] width 836 height 633
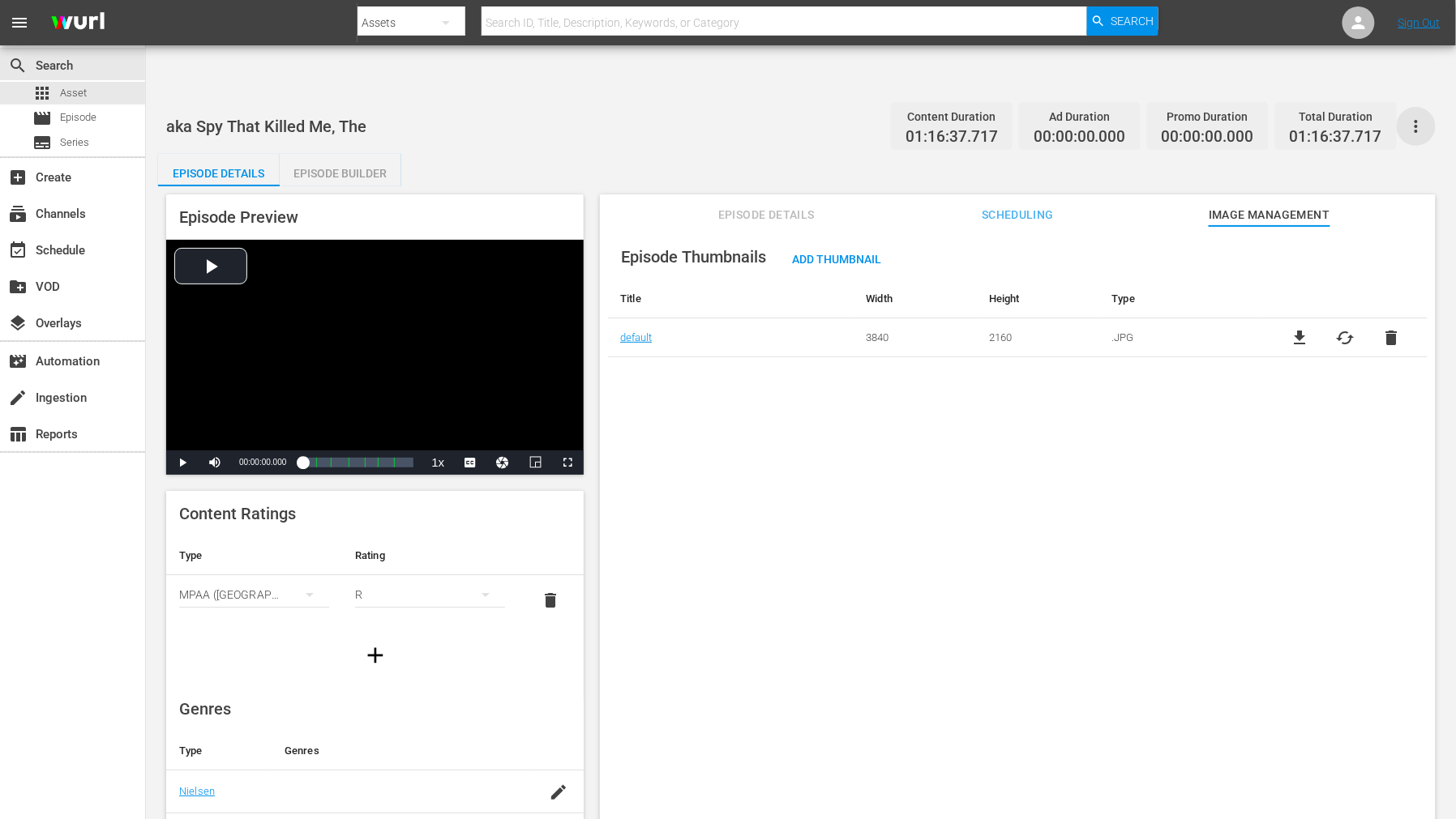
click at [1309, 117] on icon "button" at bounding box center [1415, 126] width 19 height 19
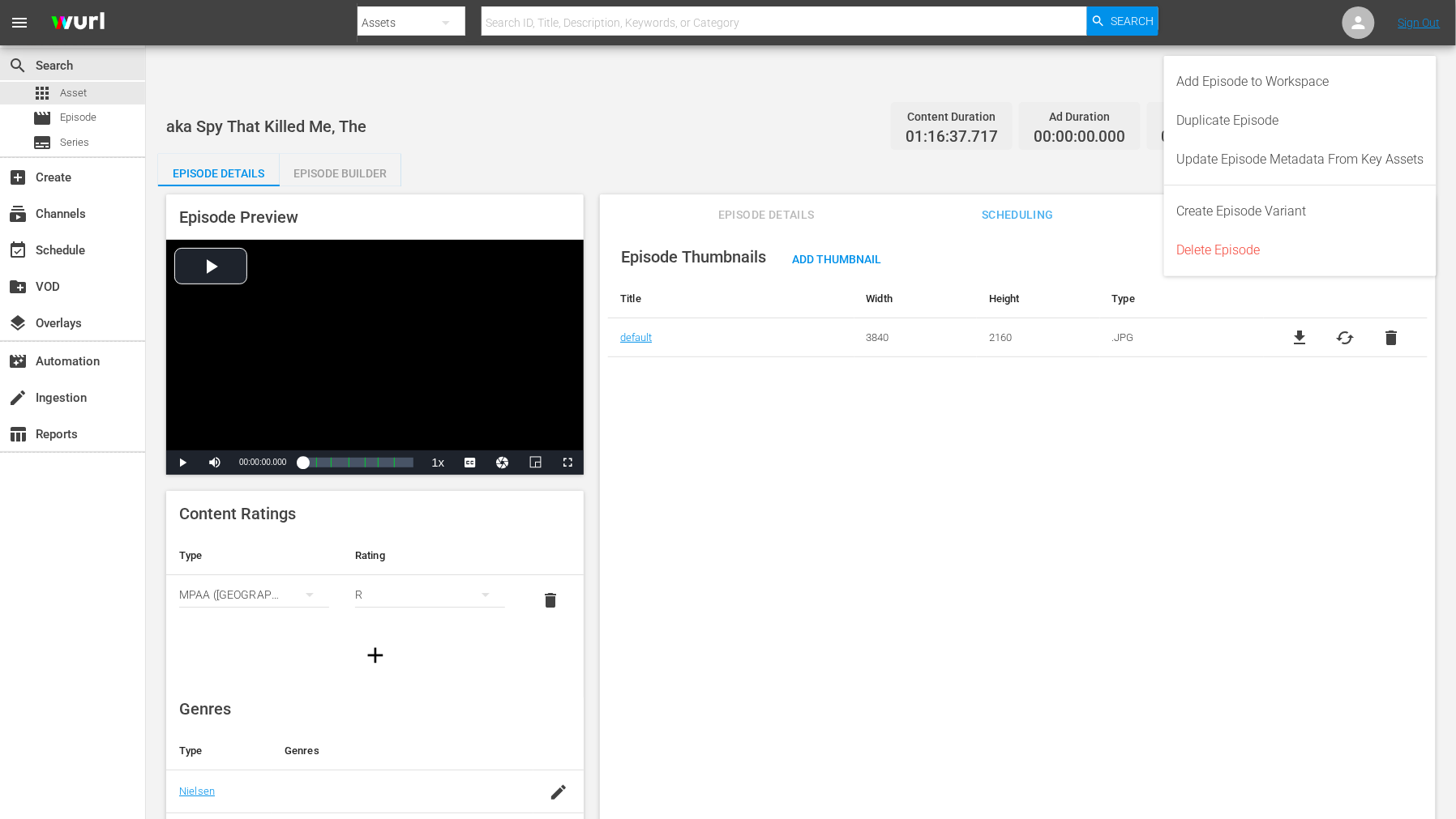
click at [1181, 499] on div "Episode Thumbnails Add Thumbnail Title Width Height Type default 3840 2160 .JPG…" at bounding box center [1017, 543] width 836 height 633
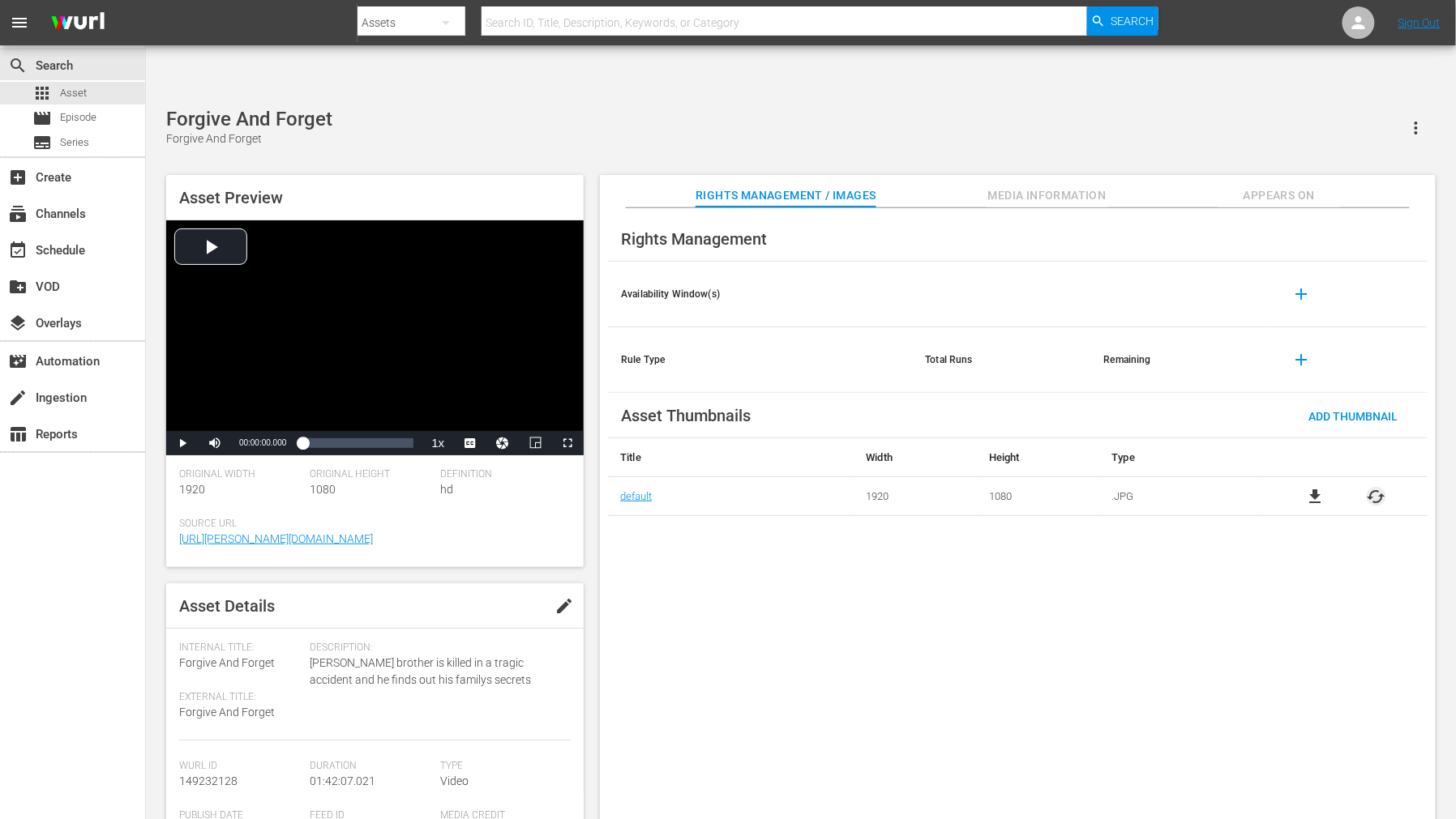
click at [1369, 487] on span "cached" at bounding box center [1375, 496] width 19 height 19
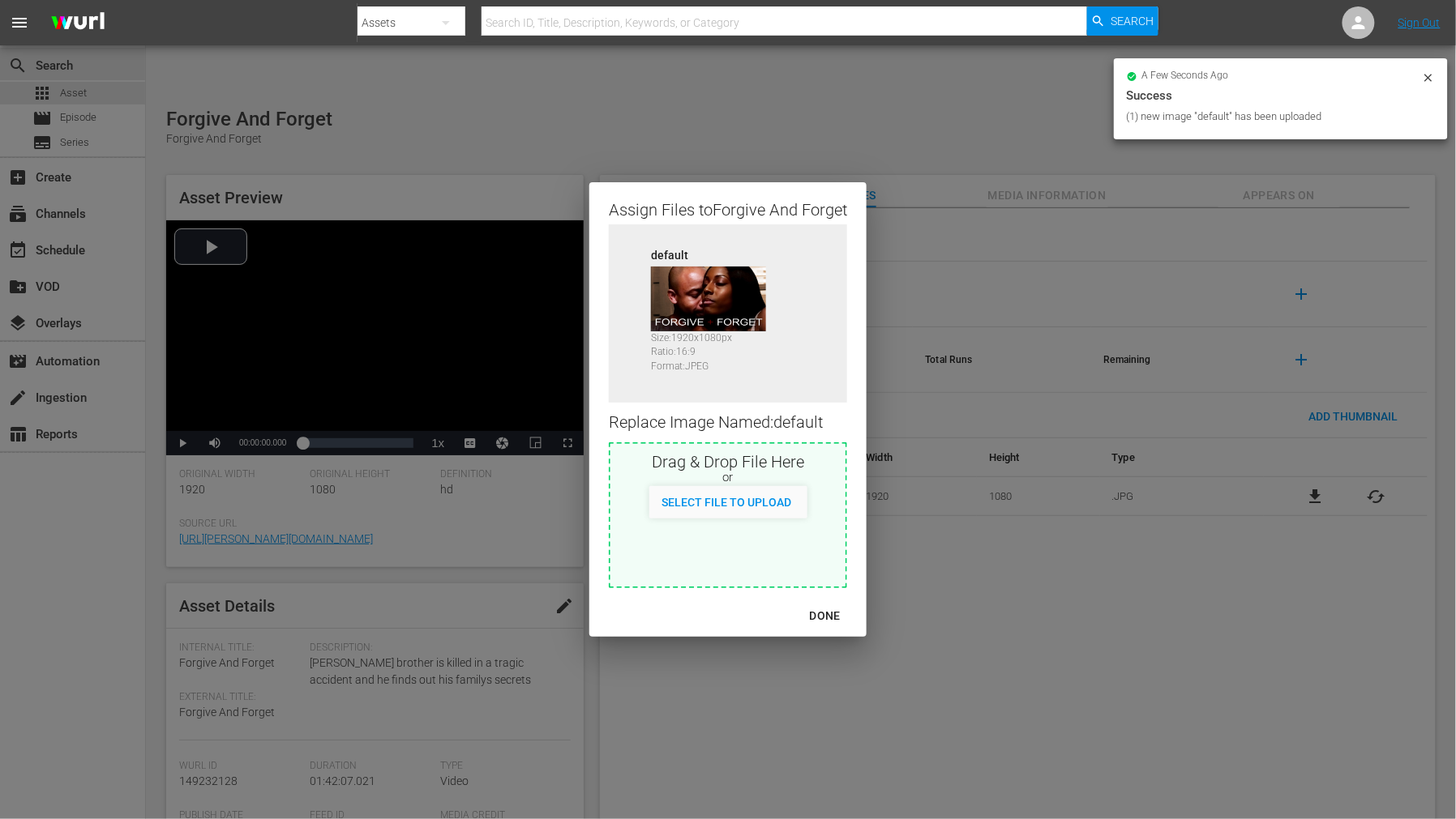
click at [835, 612] on div "DONE" at bounding box center [825, 616] width 57 height 20
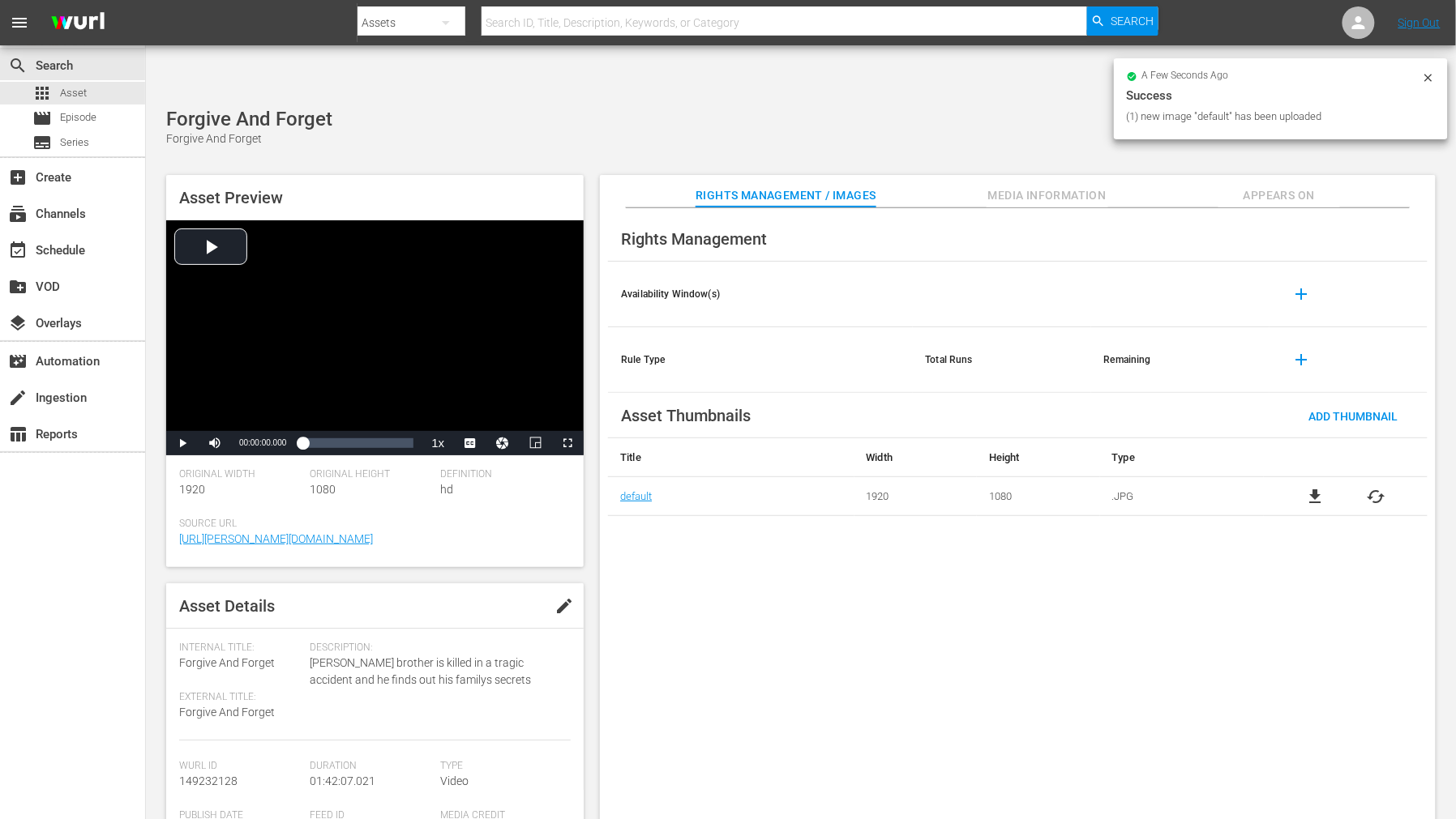
click at [959, 614] on div "Rights Management Availability Window(s) add Rule Type Total Runs Remaining add…" at bounding box center [1017, 527] width 836 height 638
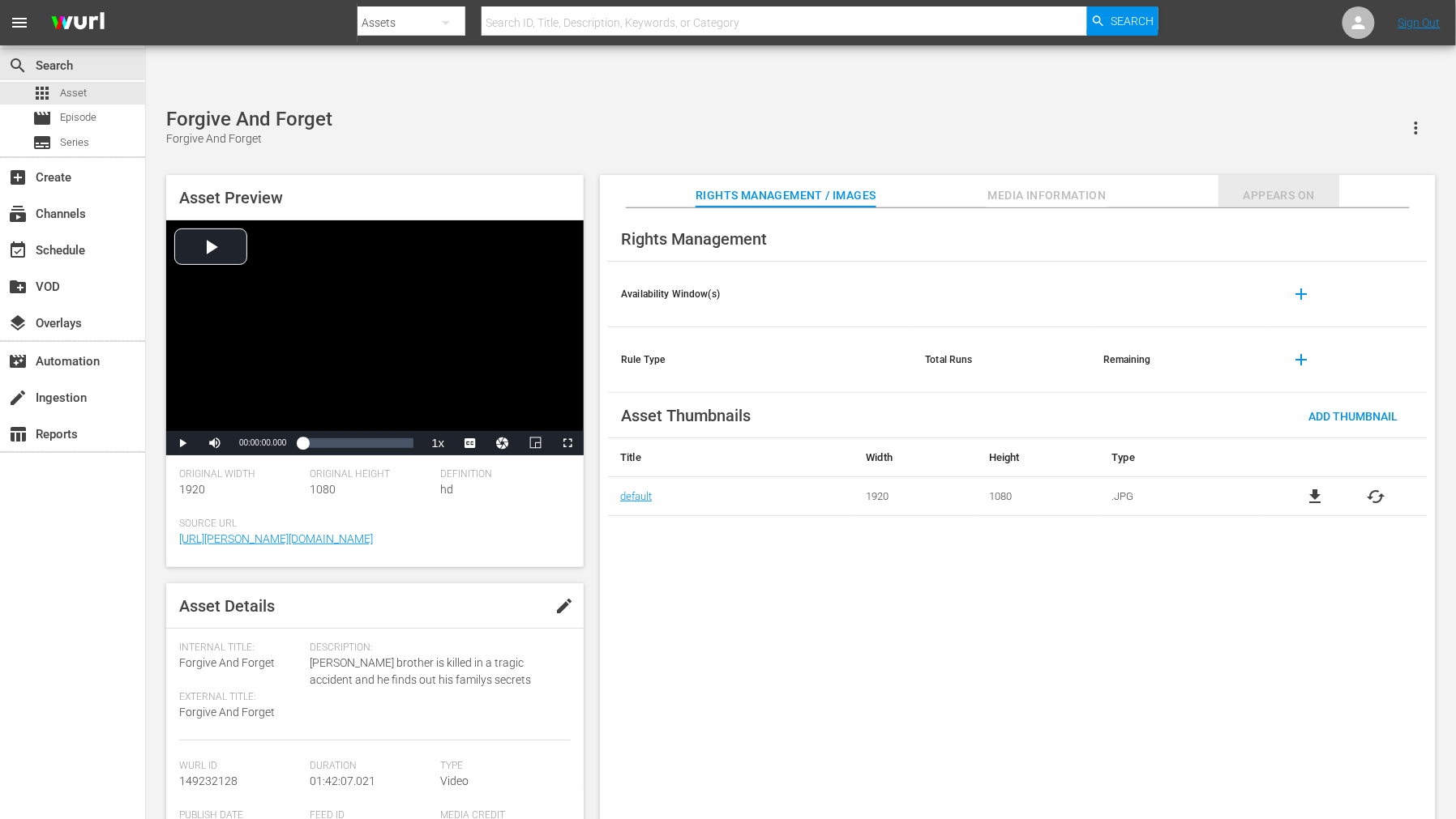
click at [1275, 186] on span "Appears On" at bounding box center [1279, 196] width 122 height 20
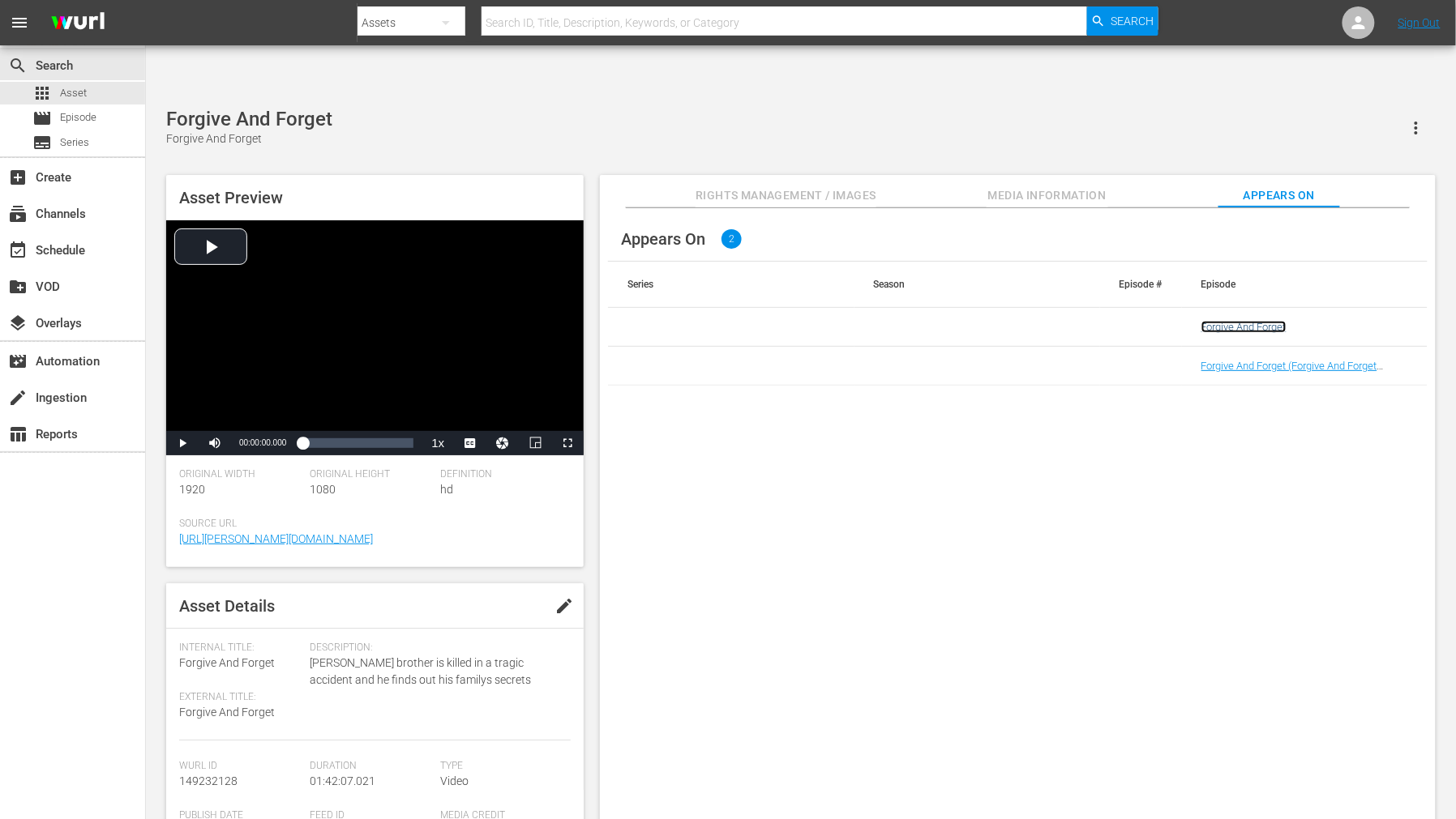
click at [1260, 321] on link "Forgive And Forget" at bounding box center [1244, 327] width 85 height 12
click at [1265, 360] on link "Forgive And Forget (Forgive And Forget (VARIANT))" at bounding box center [1289, 371] width 176 height 24
click at [897, 523] on div "Appears On 2 Series Season Episode # Episode Forgive And Forget Forgive And For…" at bounding box center [1017, 527] width 836 height 638
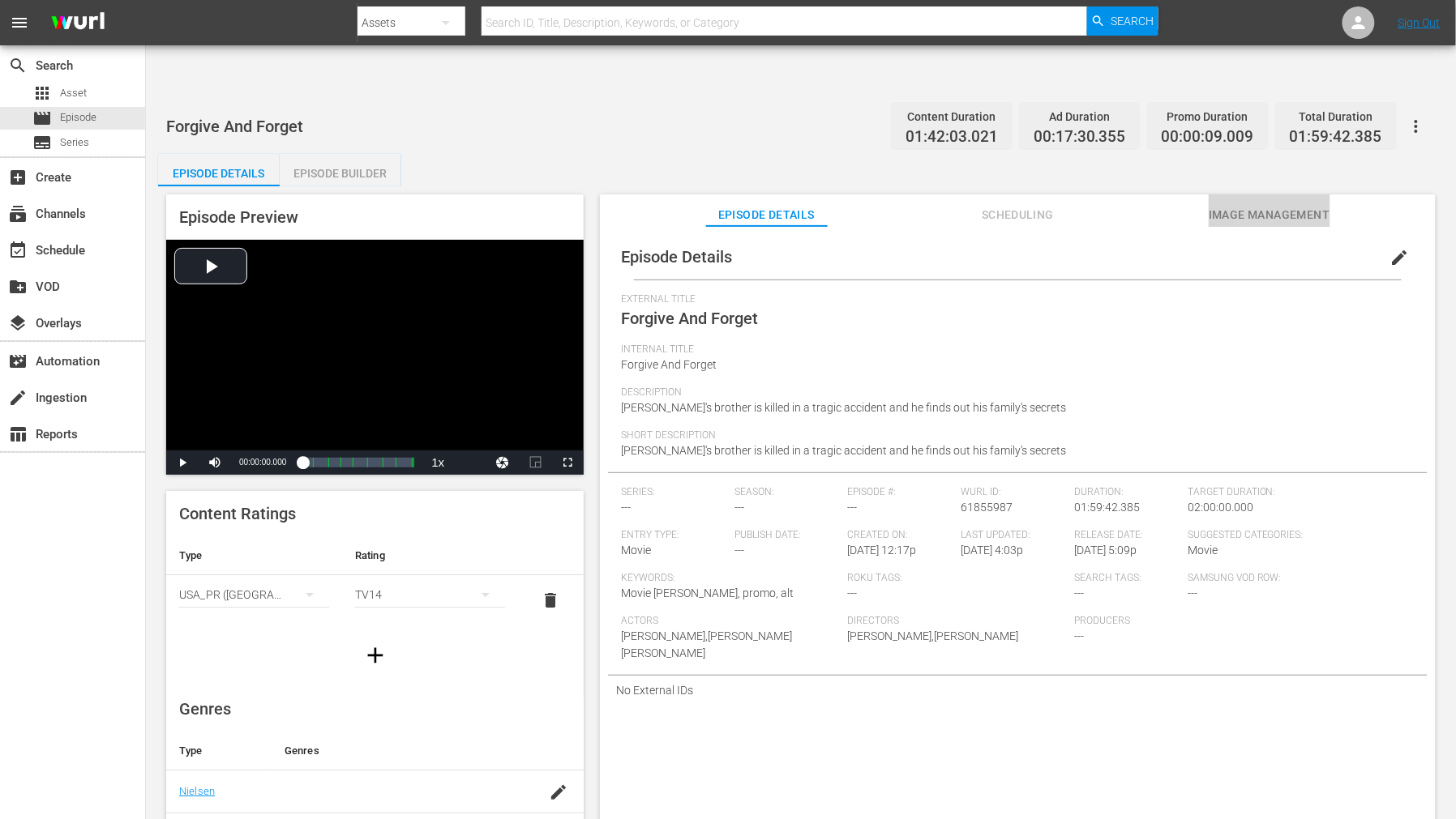
click at [1298, 205] on span "Image Management" at bounding box center [1270, 215] width 122 height 20
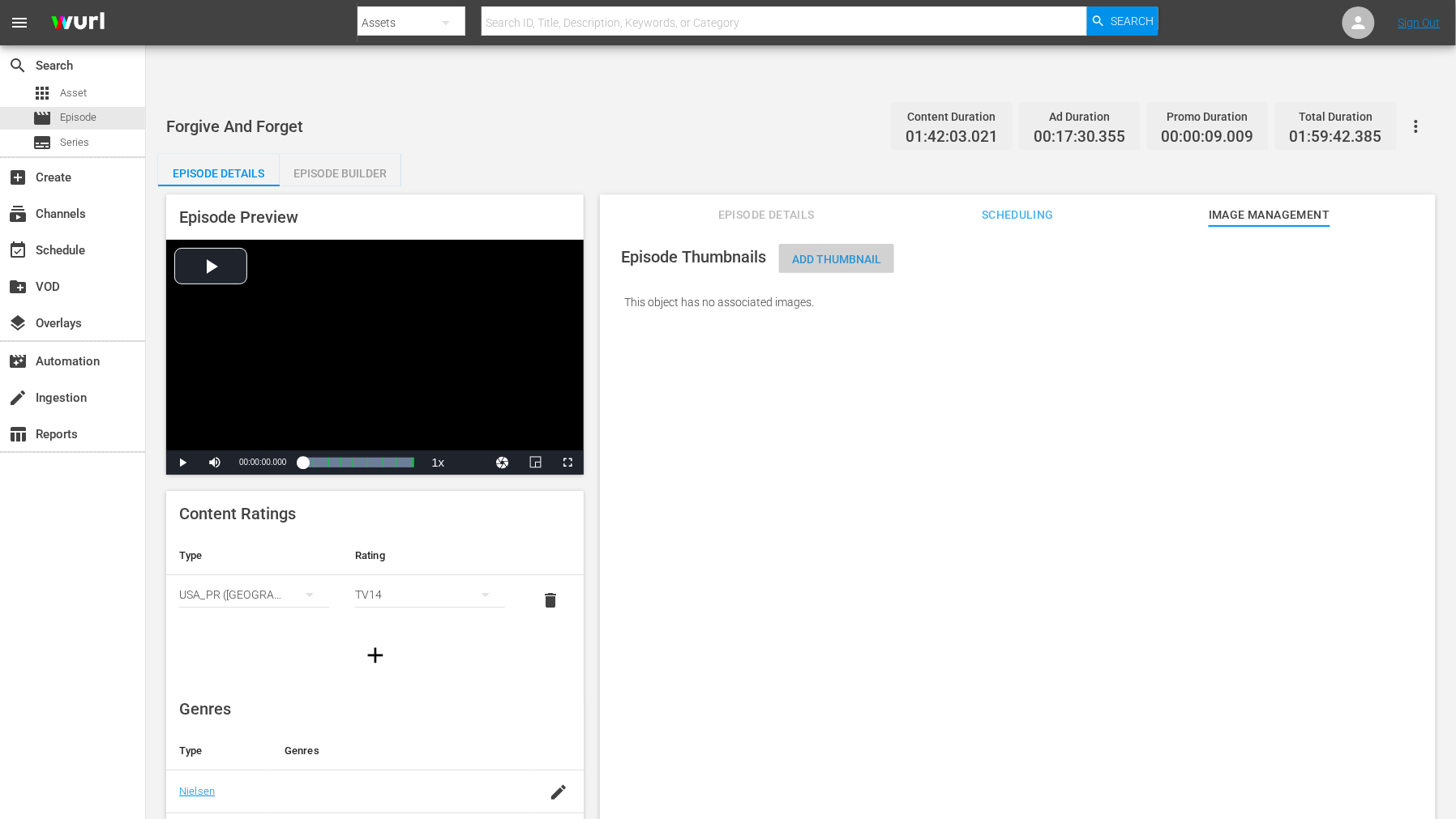
click at [862, 253] on span "Add Thumbnail" at bounding box center [837, 260] width 115 height 13
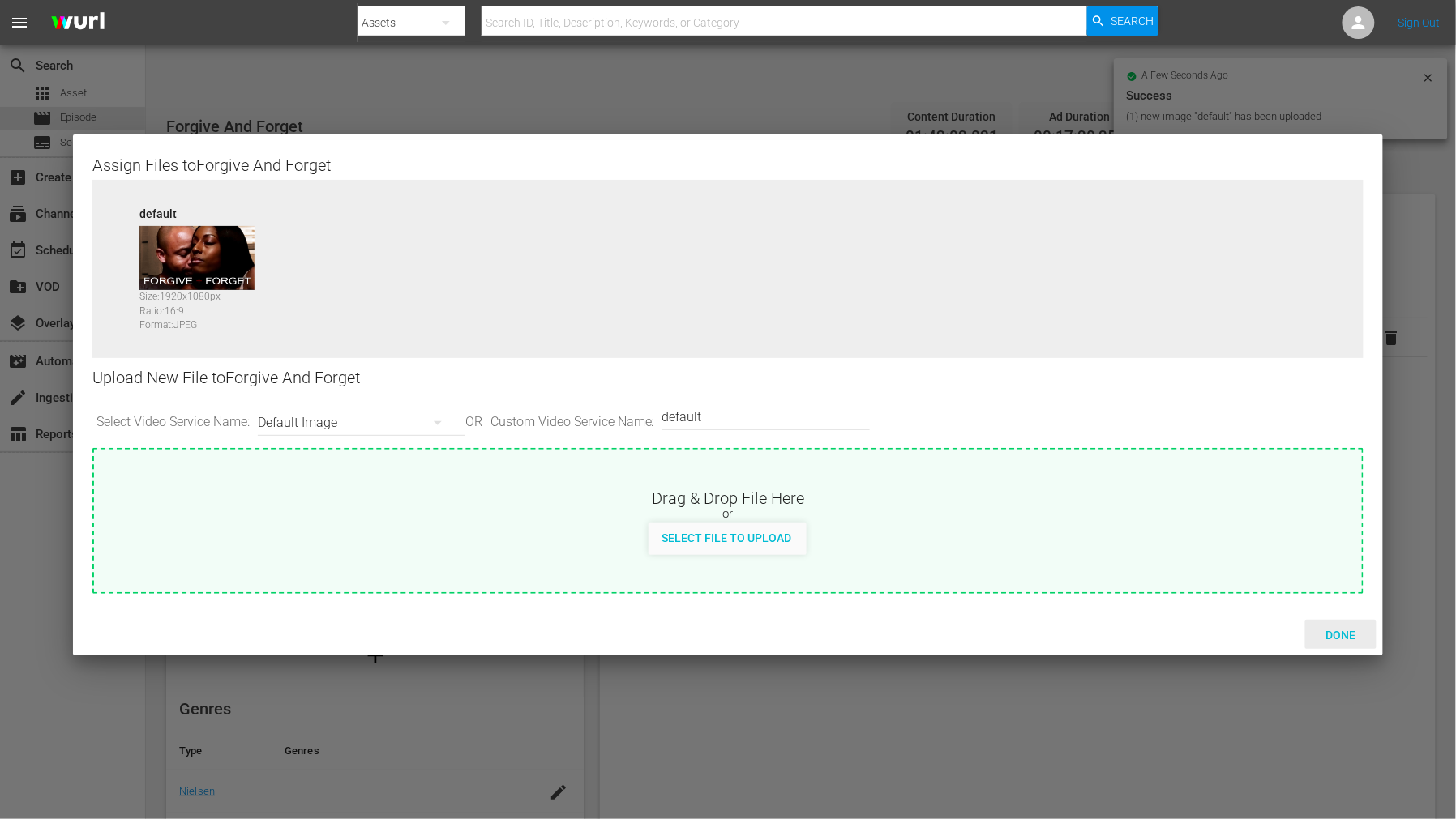
click at [1309, 630] on span "Done" at bounding box center [1340, 635] width 56 height 13
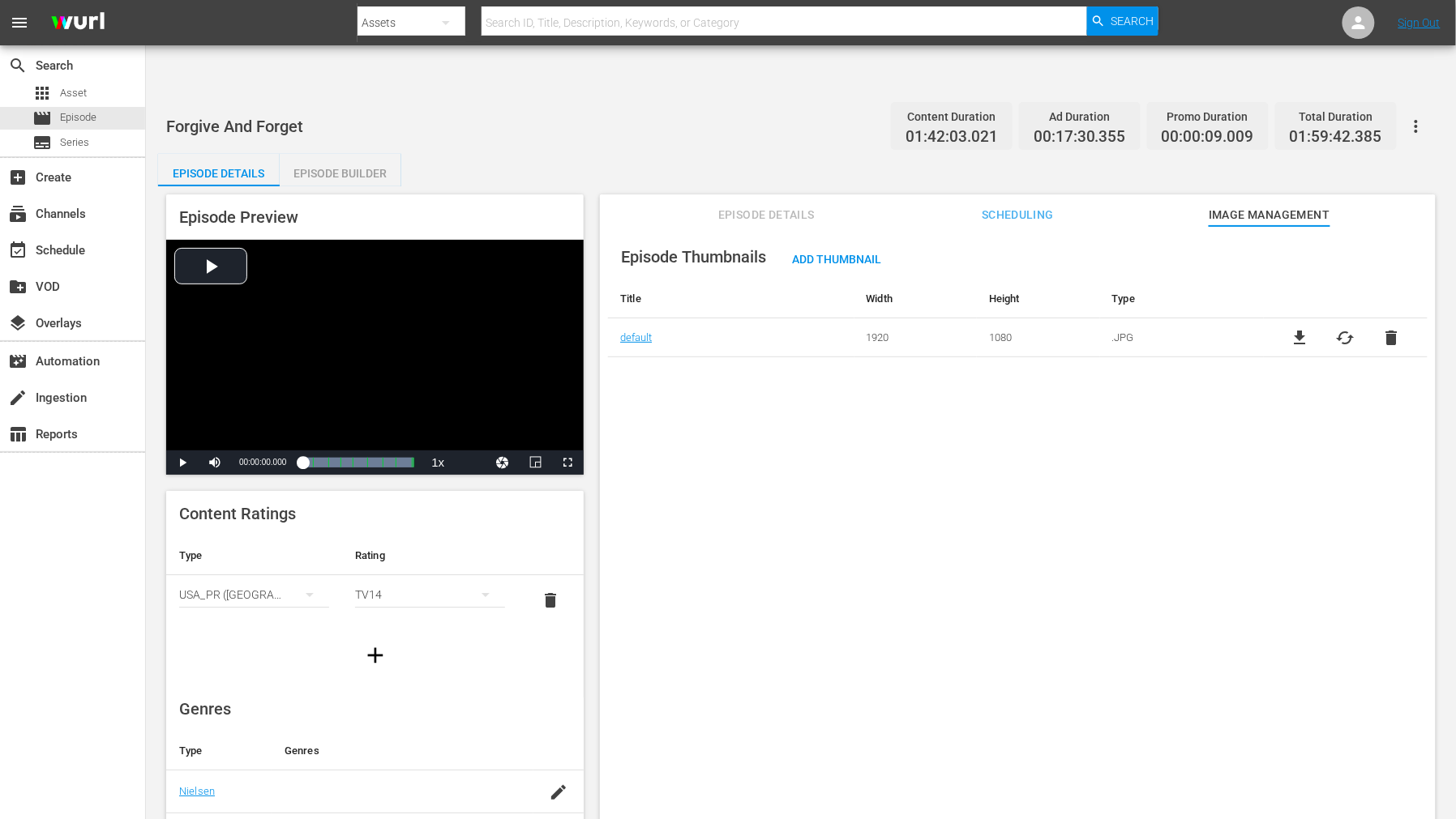
click at [1137, 409] on div "Episode Thumbnails Add Thumbnail Title Width Height Type default 1920 1080 .JPG…" at bounding box center [1017, 543] width 836 height 633
click at [1013, 409] on div "Episode Thumbnails Add Thumbnail Title Width Height Type default 1920 1080 .JPG…" at bounding box center [1017, 543] width 836 height 633
drag, startPoint x: 893, startPoint y: 513, endPoint x: 908, endPoint y: 513, distance: 15.0
click at [908, 513] on div "Episode Thumbnails Add Thumbnail Title Width Height Type default 1920 1080 .JPG…" at bounding box center [1017, 543] width 836 height 633
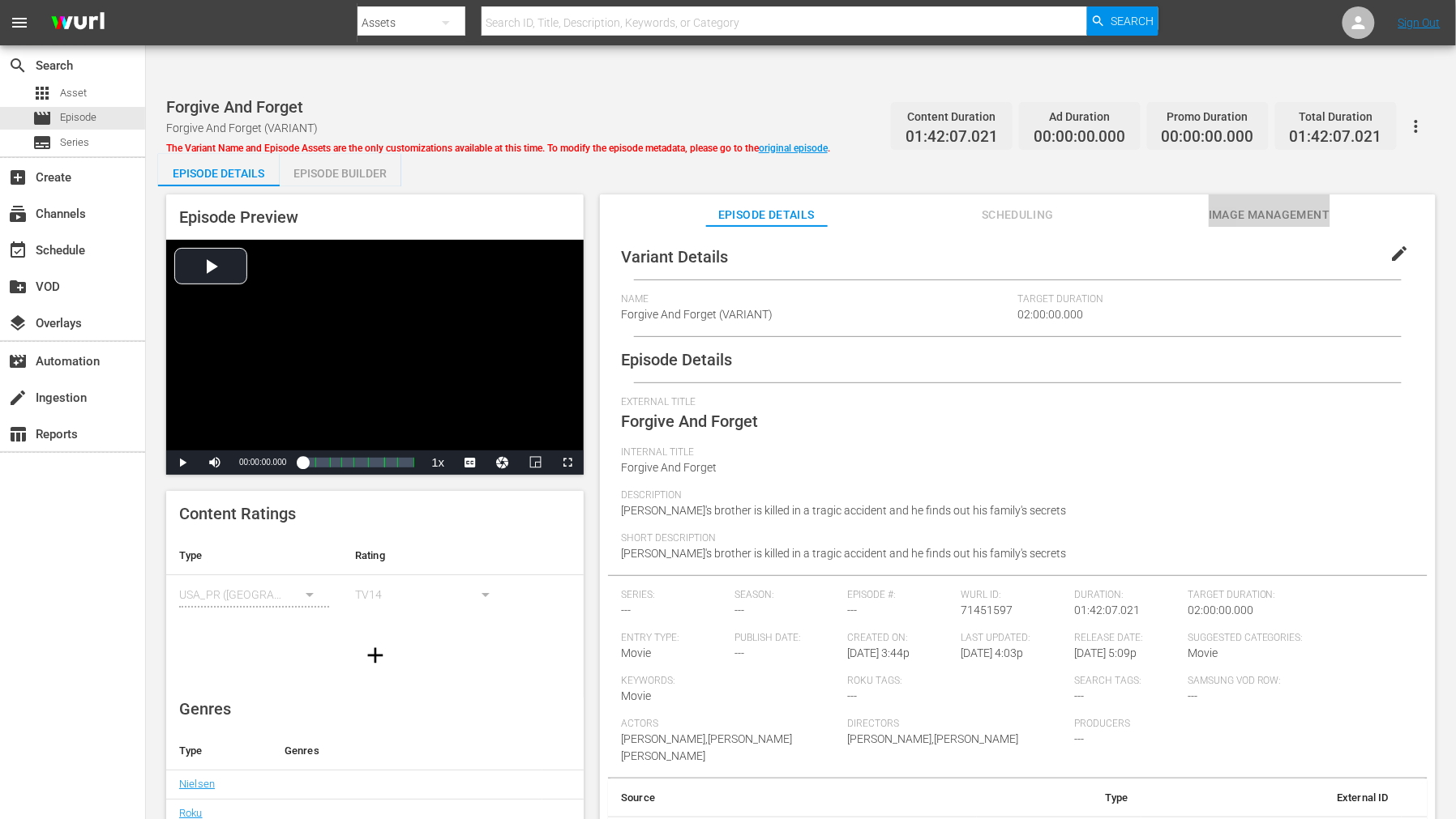
click at [1273, 205] on span "Image Management" at bounding box center [1270, 215] width 122 height 20
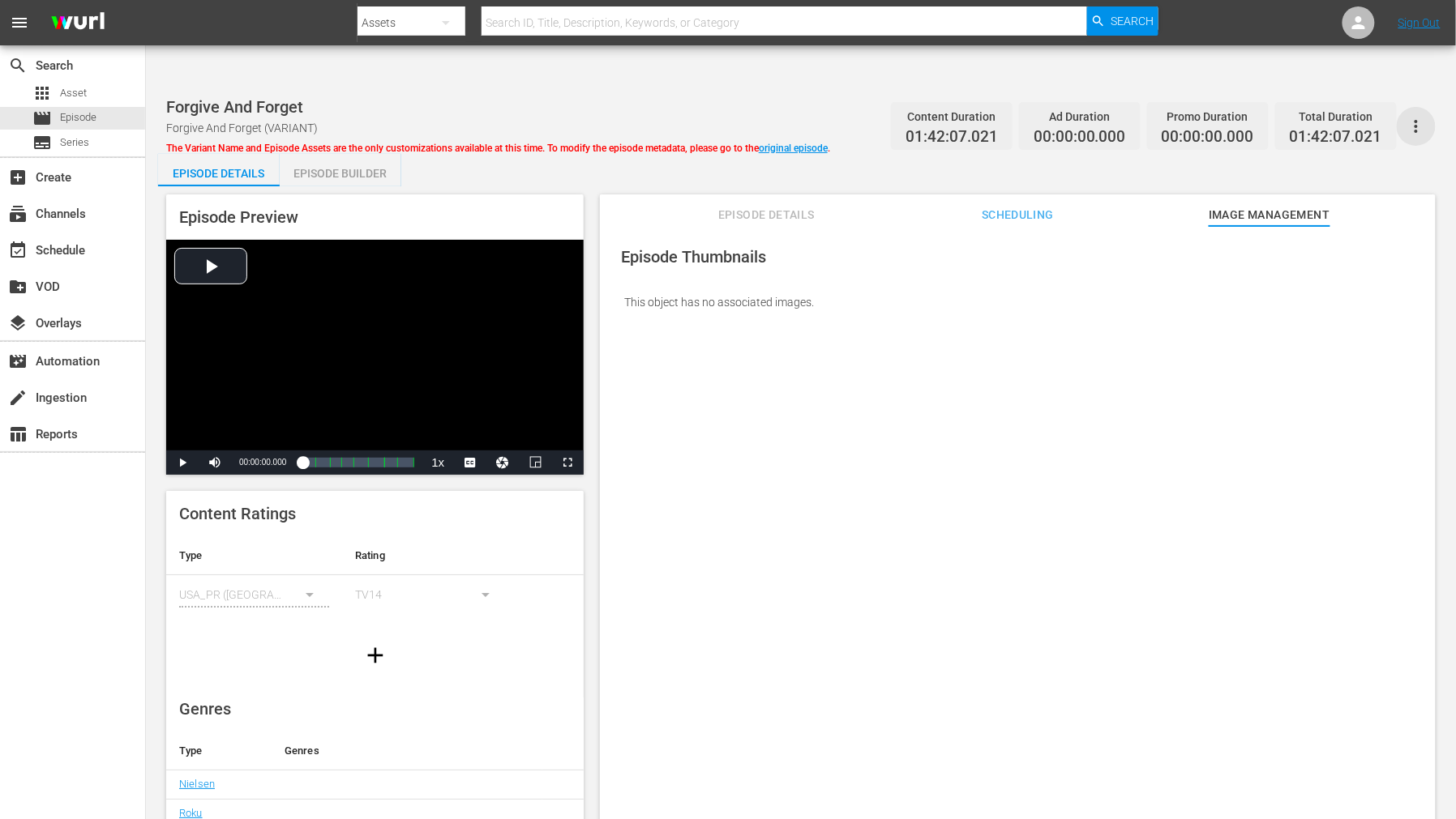
click at [1309, 117] on icon "button" at bounding box center [1415, 126] width 19 height 19
click at [806, 142] on link "original episode" at bounding box center [793, 148] width 69 height 12
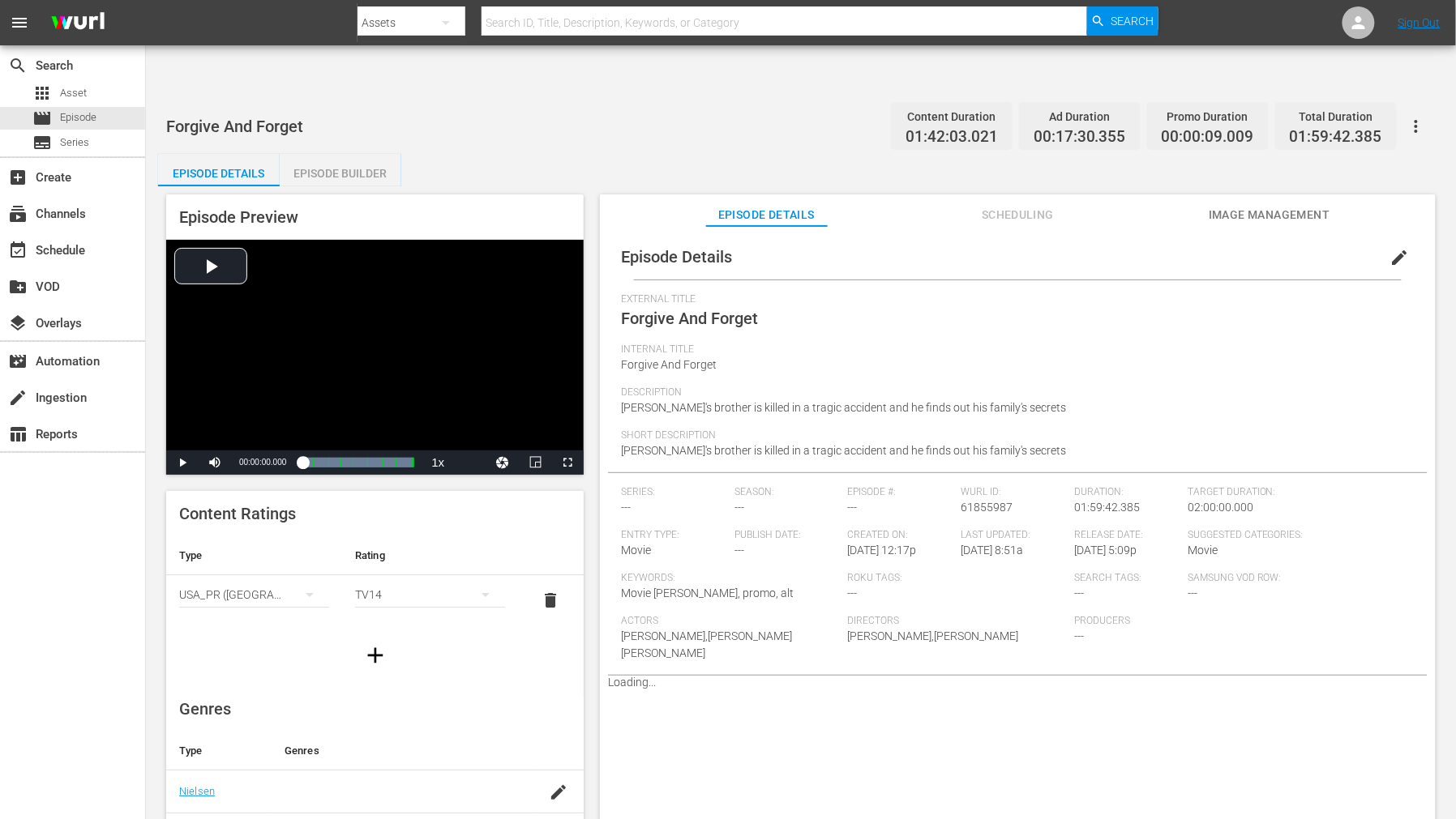
click at [1309, 205] on span "Image Management" at bounding box center [1270, 215] width 122 height 20
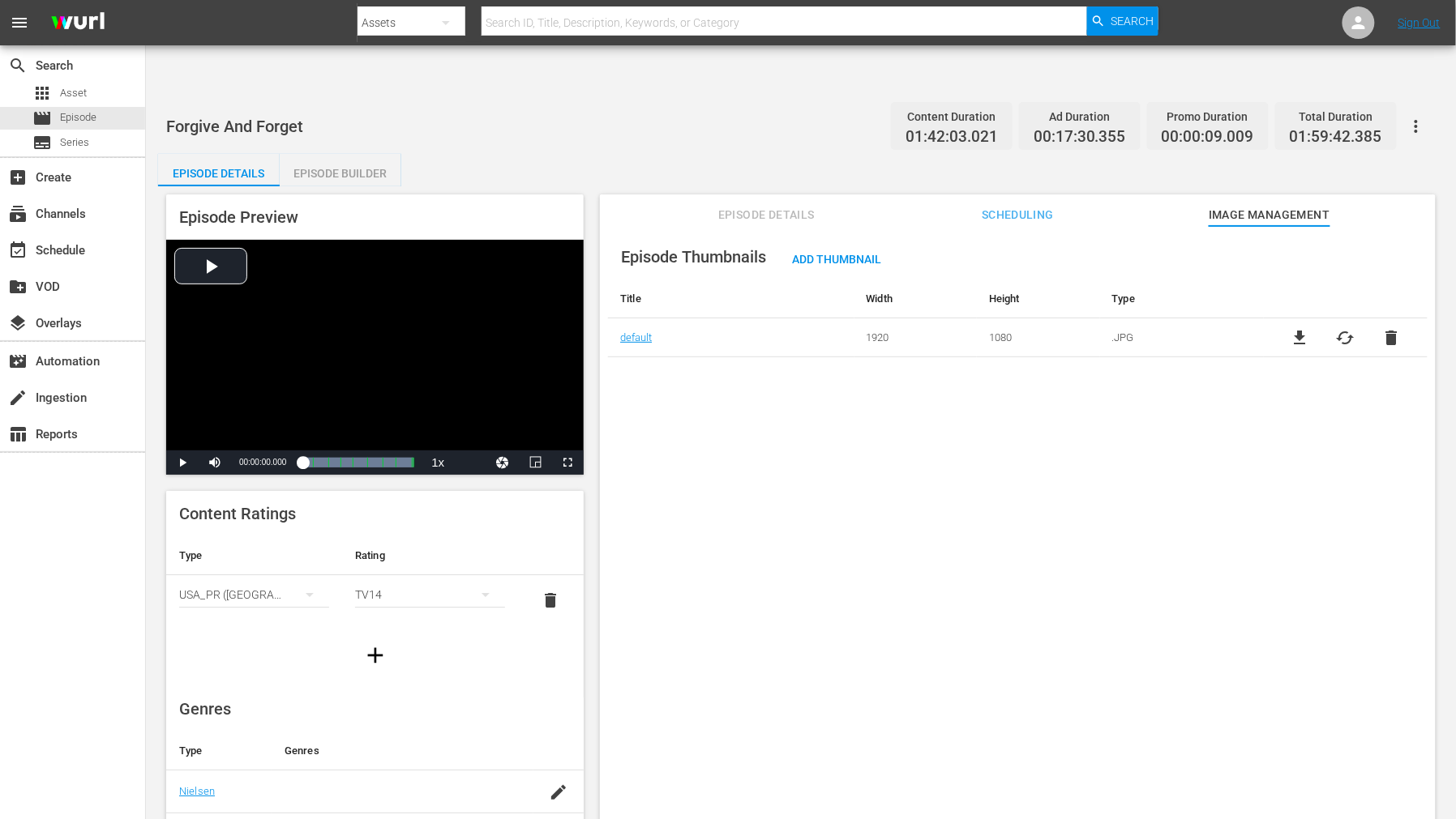
click at [888, 481] on div "Episode Thumbnails Add Thumbnail Title Width Height Type default 1920 1080 .JPG…" at bounding box center [1017, 543] width 836 height 633
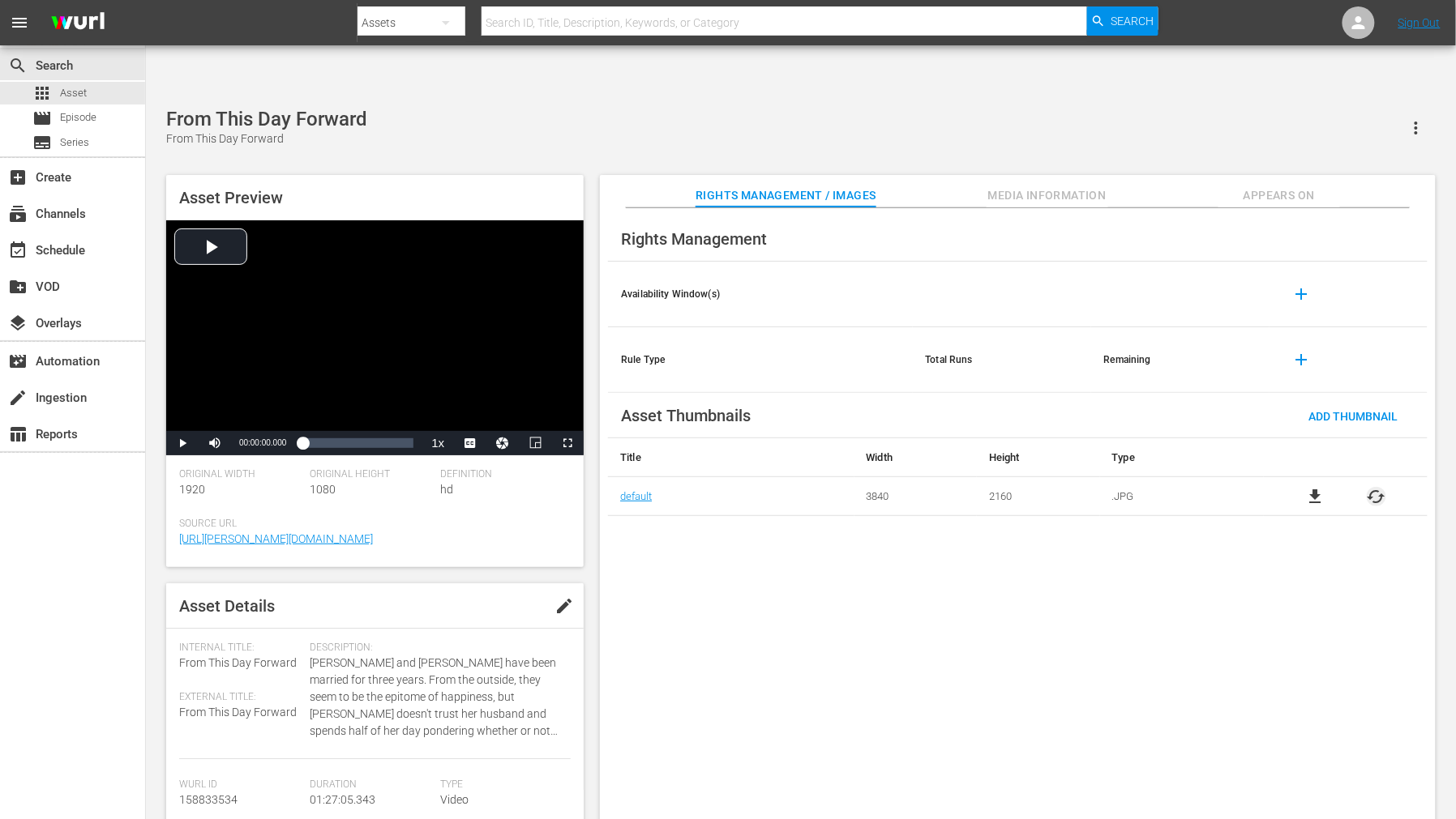
click at [1384, 487] on span "cached" at bounding box center [1375, 496] width 19 height 19
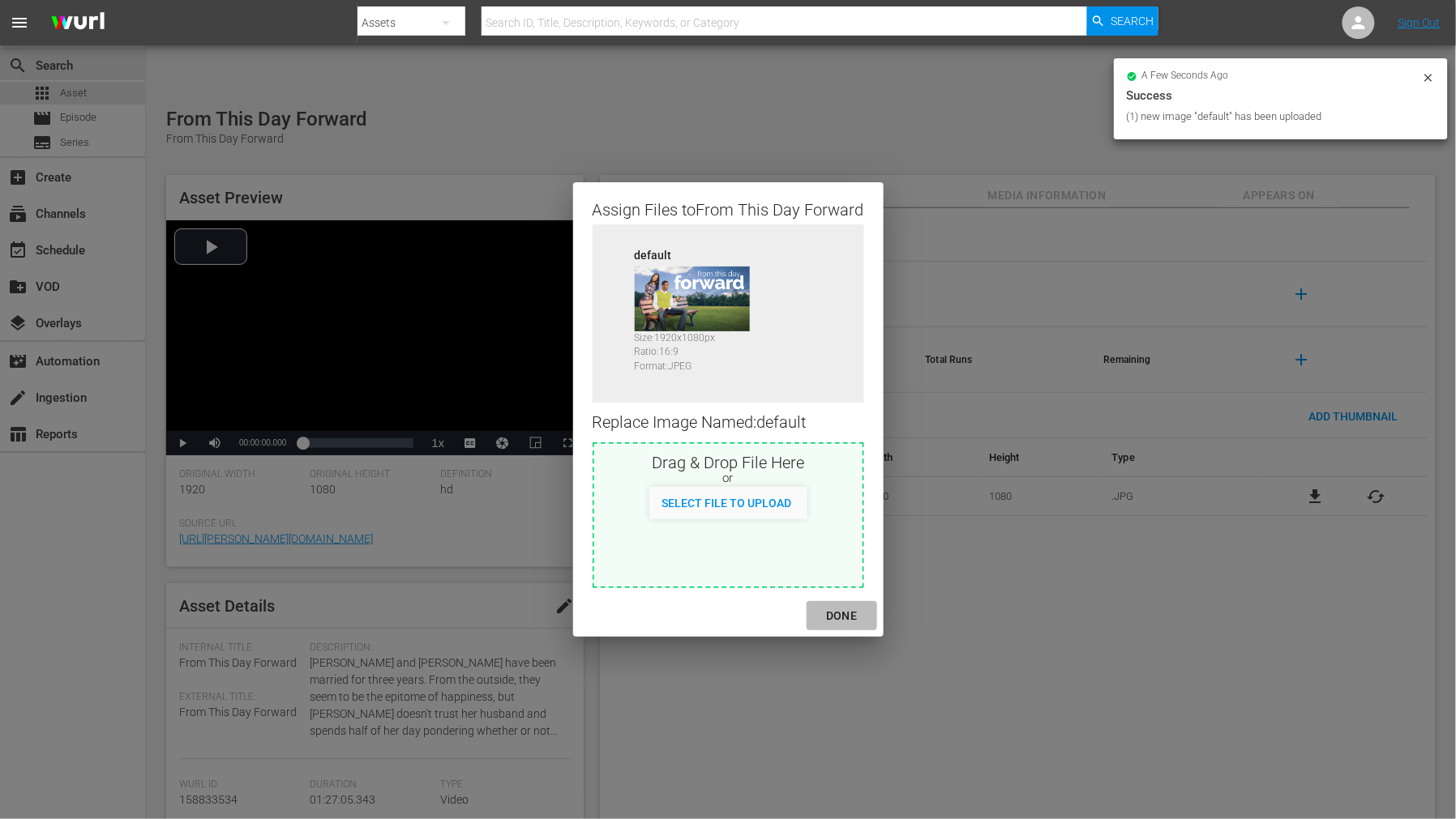
click at [845, 613] on div "DONE" at bounding box center [841, 616] width 57 height 20
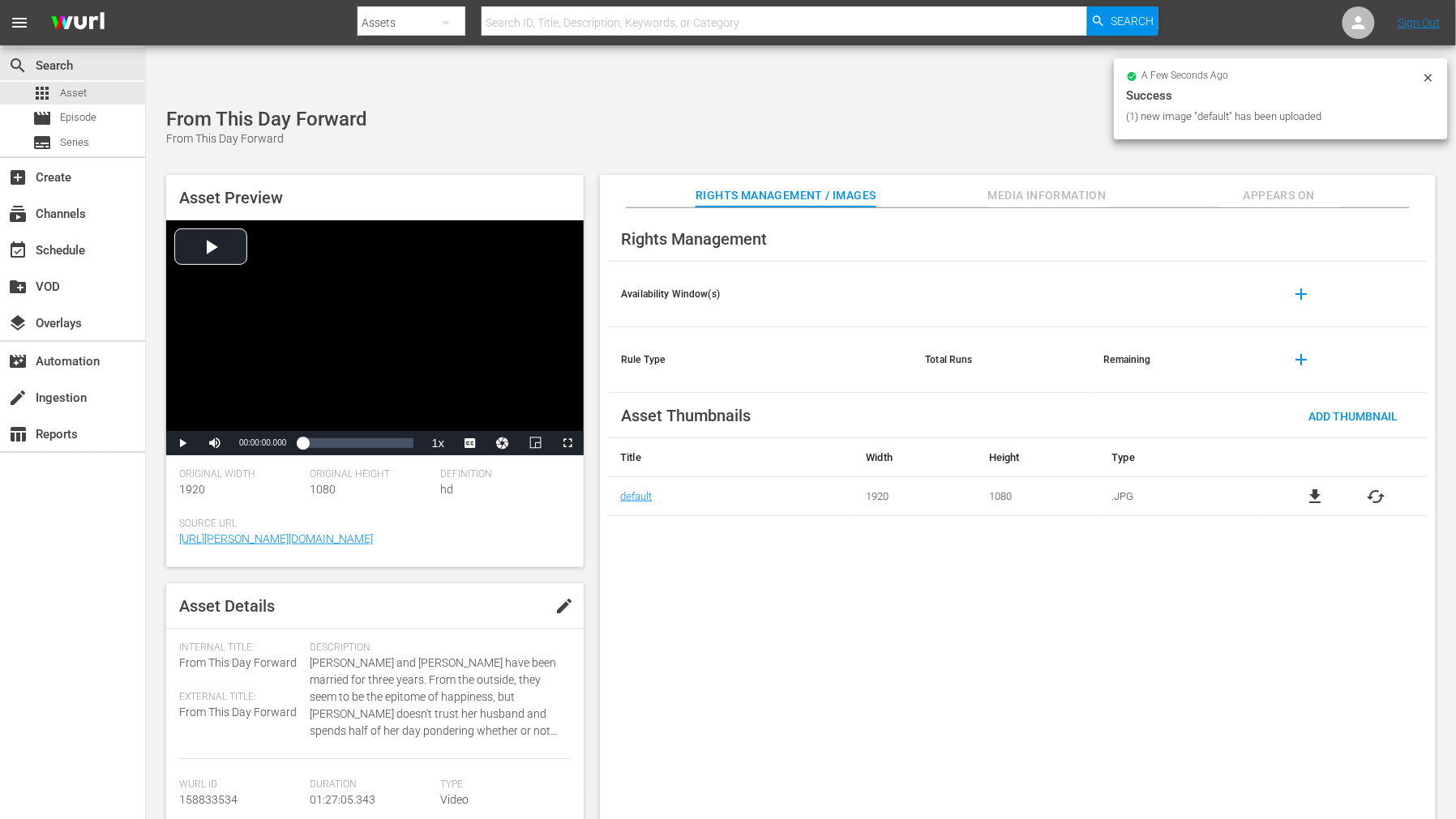
click at [876, 633] on div "Rights Management Availability Window(s) add Rule Type Total Runs Remaining add…" at bounding box center [1017, 527] width 836 height 638
drag, startPoint x: 1299, startPoint y: 147, endPoint x: 1290, endPoint y: 157, distance: 13.5
click at [1298, 186] on span "Appears On" at bounding box center [1279, 196] width 122 height 20
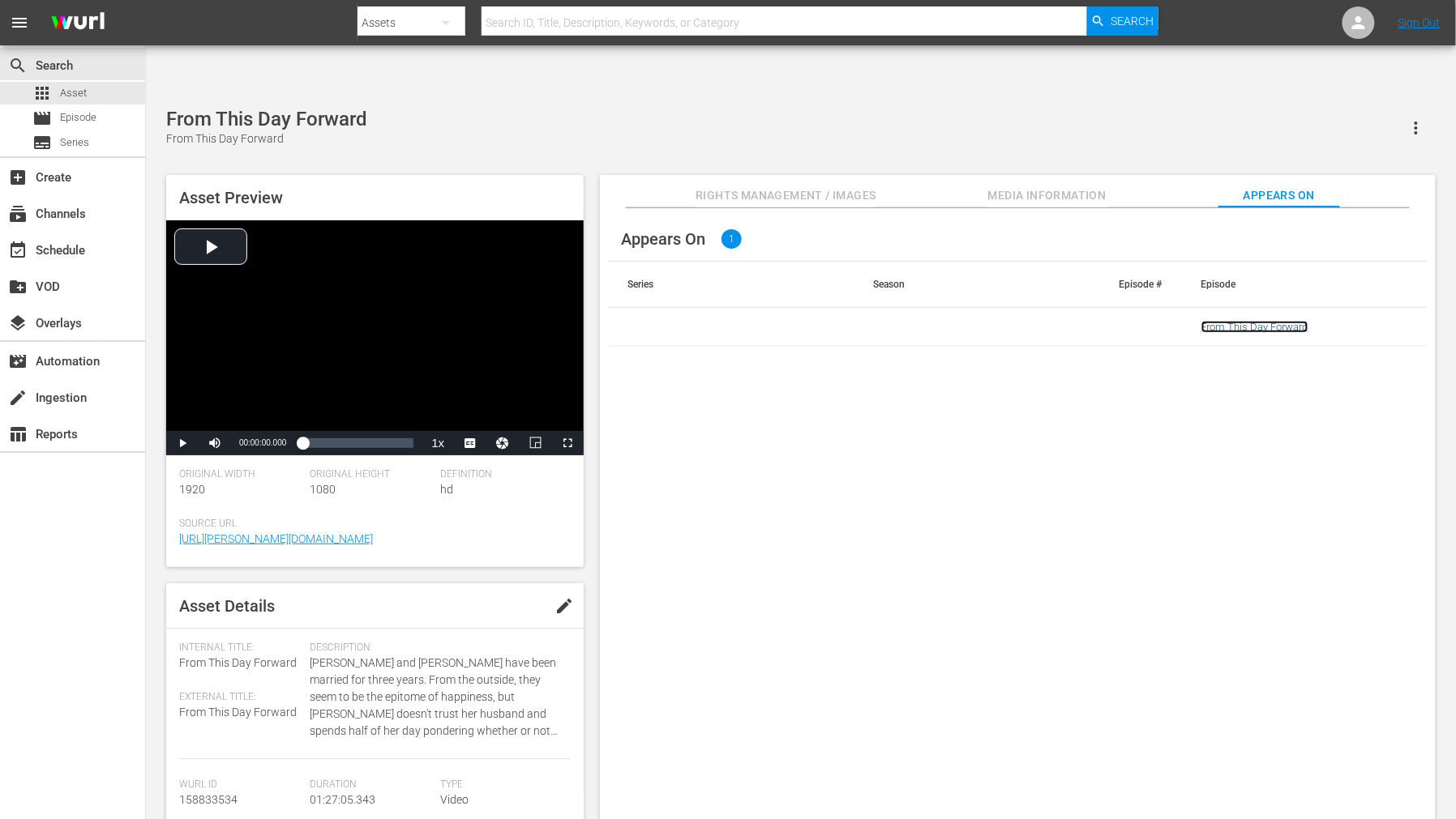
click at [1242, 321] on link "From This Day Forward" at bounding box center [1255, 327] width 107 height 12
click at [1071, 624] on div "Appears On 1 Series Season Episode # Episode From This Day Forward" at bounding box center [1017, 527] width 836 height 638
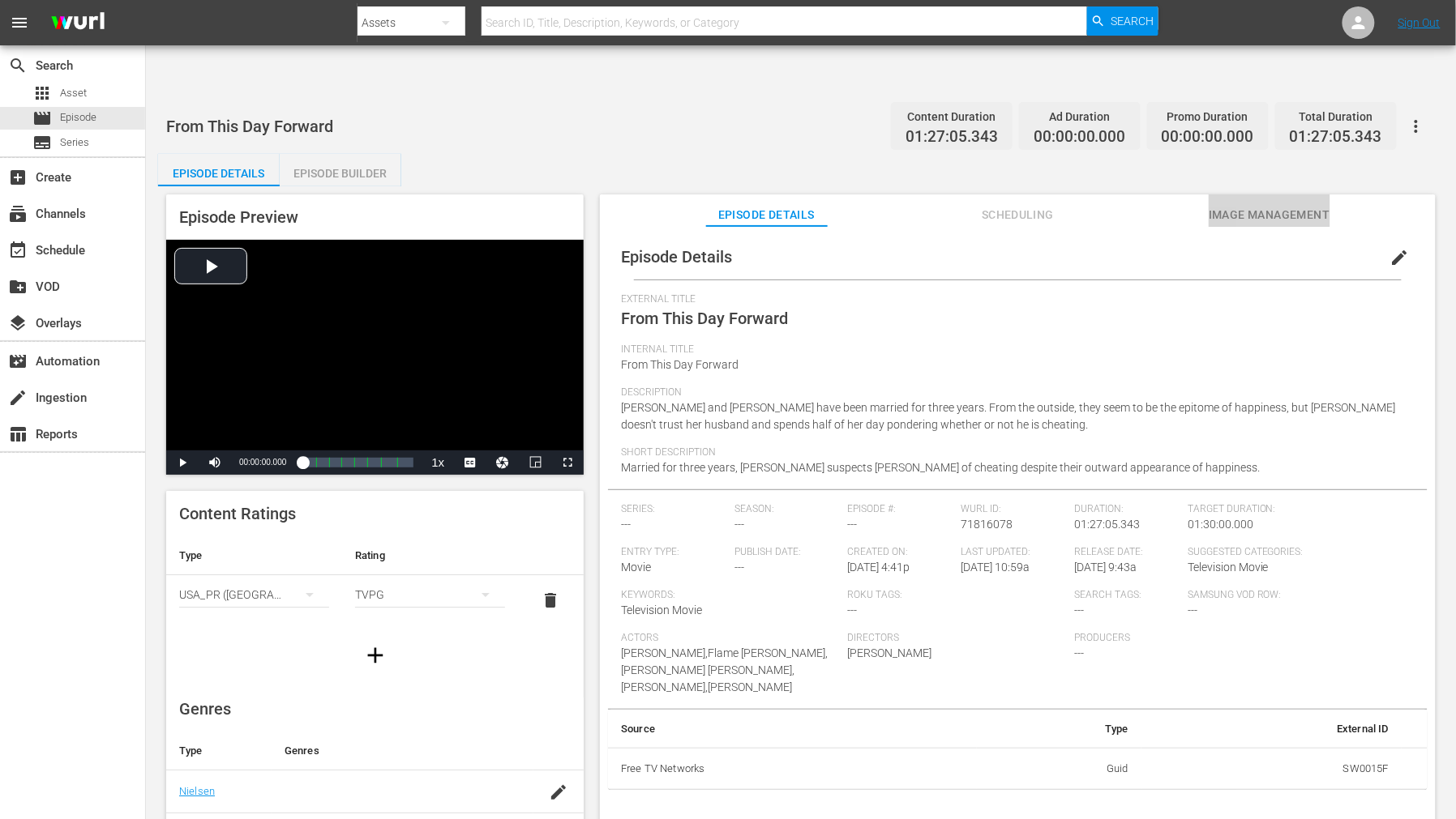
click at [1246, 205] on span "Image Management" at bounding box center [1270, 215] width 122 height 20
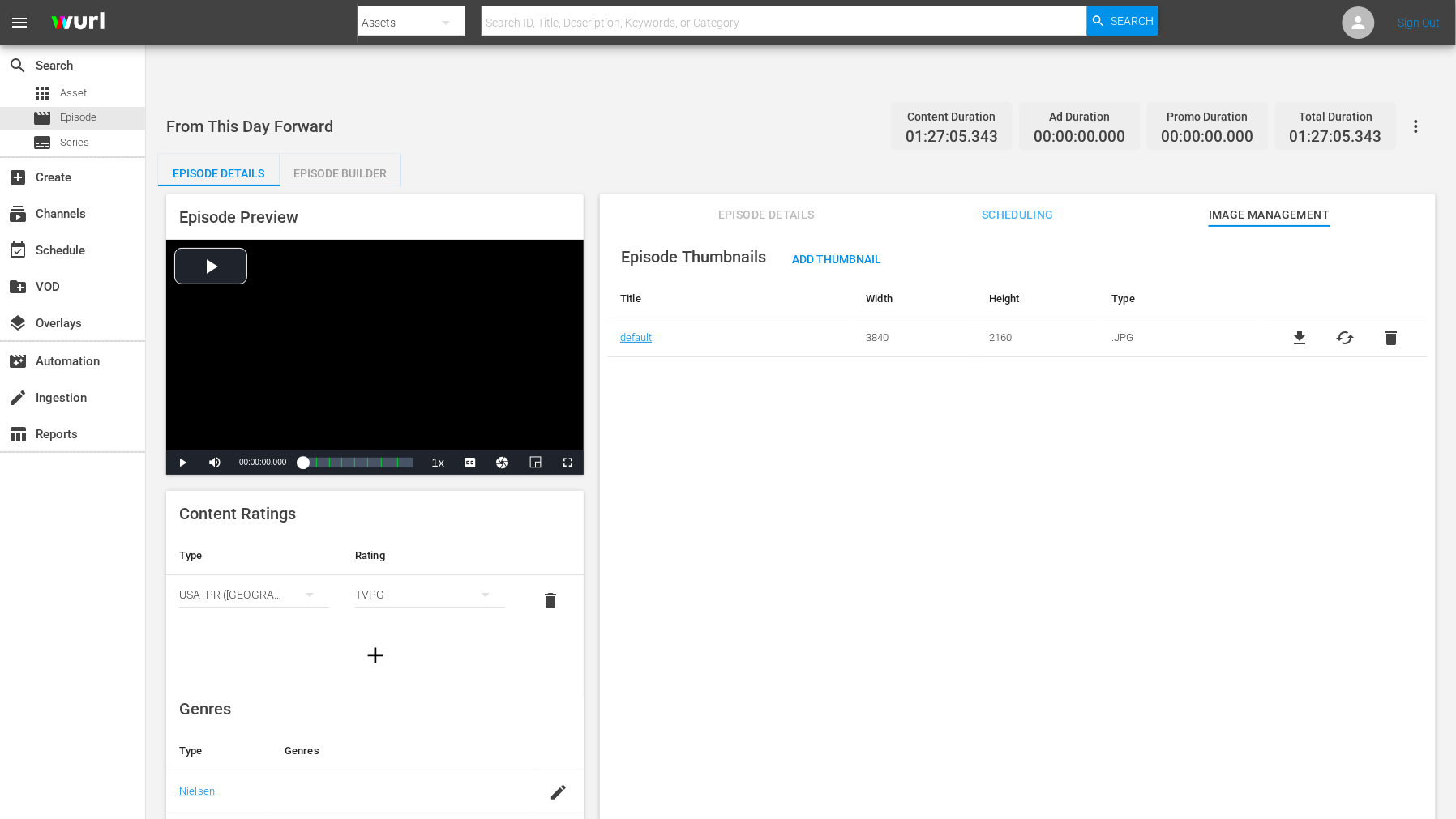
click at [1412, 117] on icon "button" at bounding box center [1415, 126] width 19 height 19
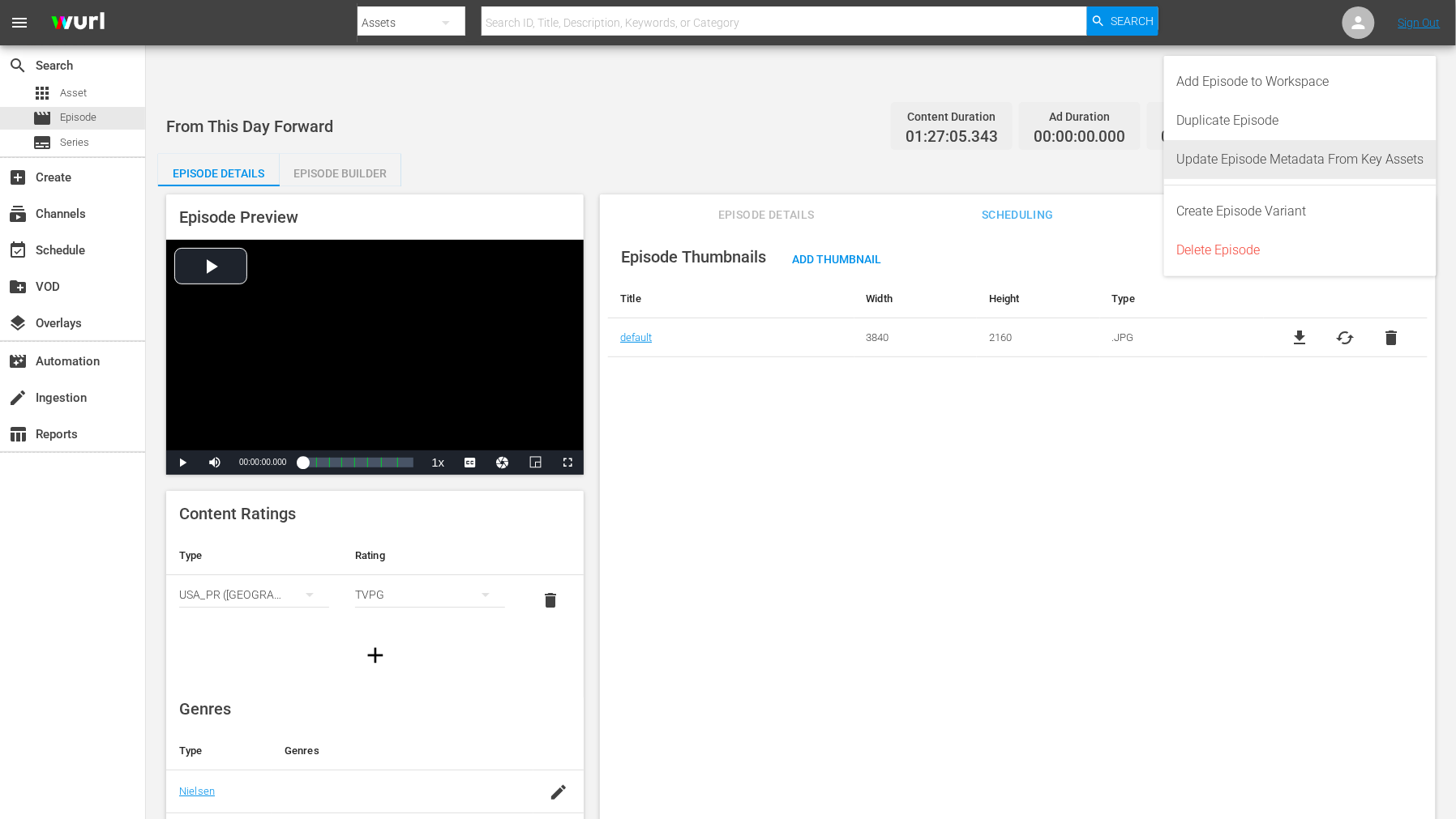
click at [1352, 148] on div "Update Episode Metadata From Key Assets" at bounding box center [1300, 159] width 247 height 39
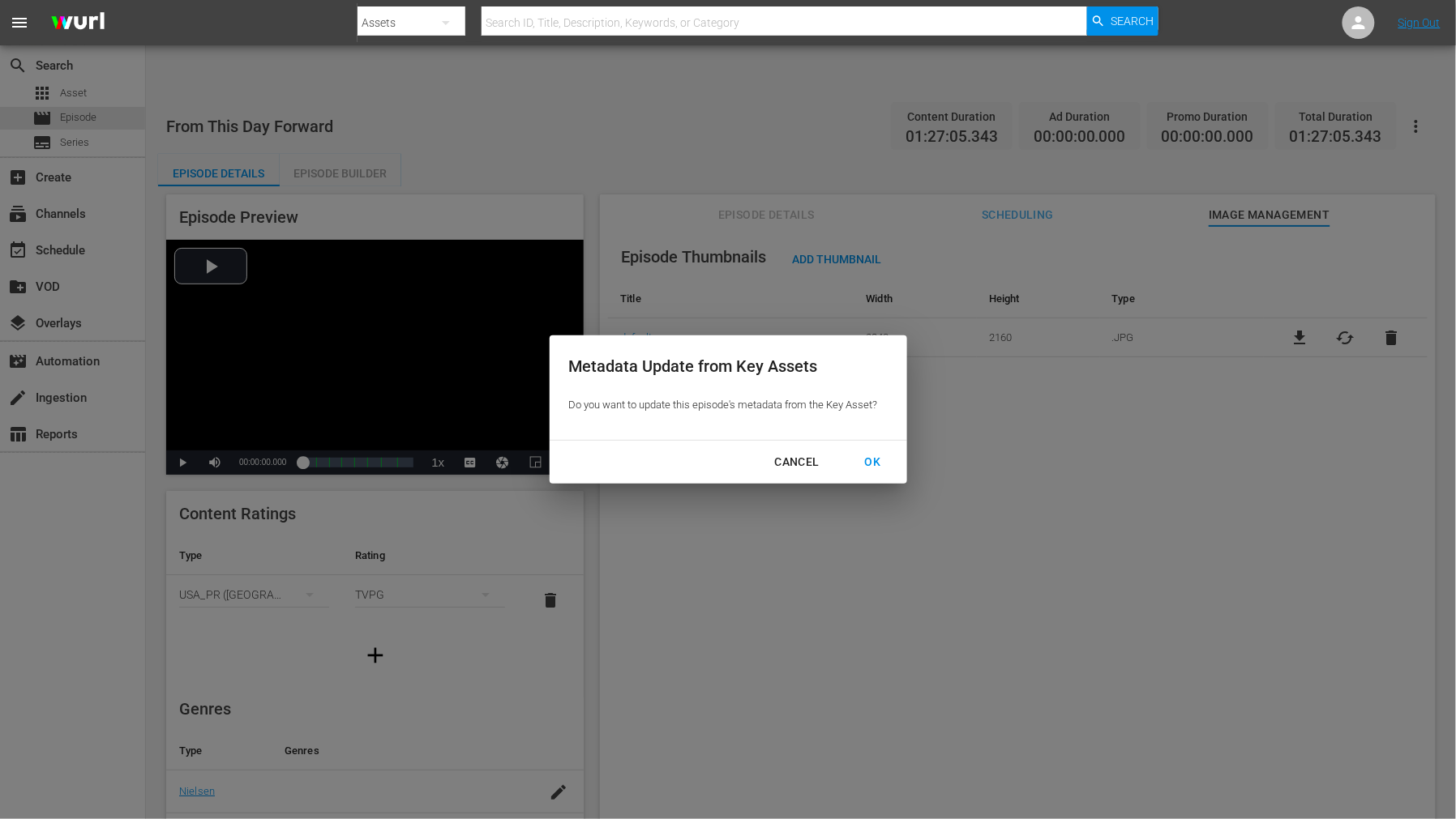
click at [865, 470] on div "OK" at bounding box center [872, 462] width 42 height 20
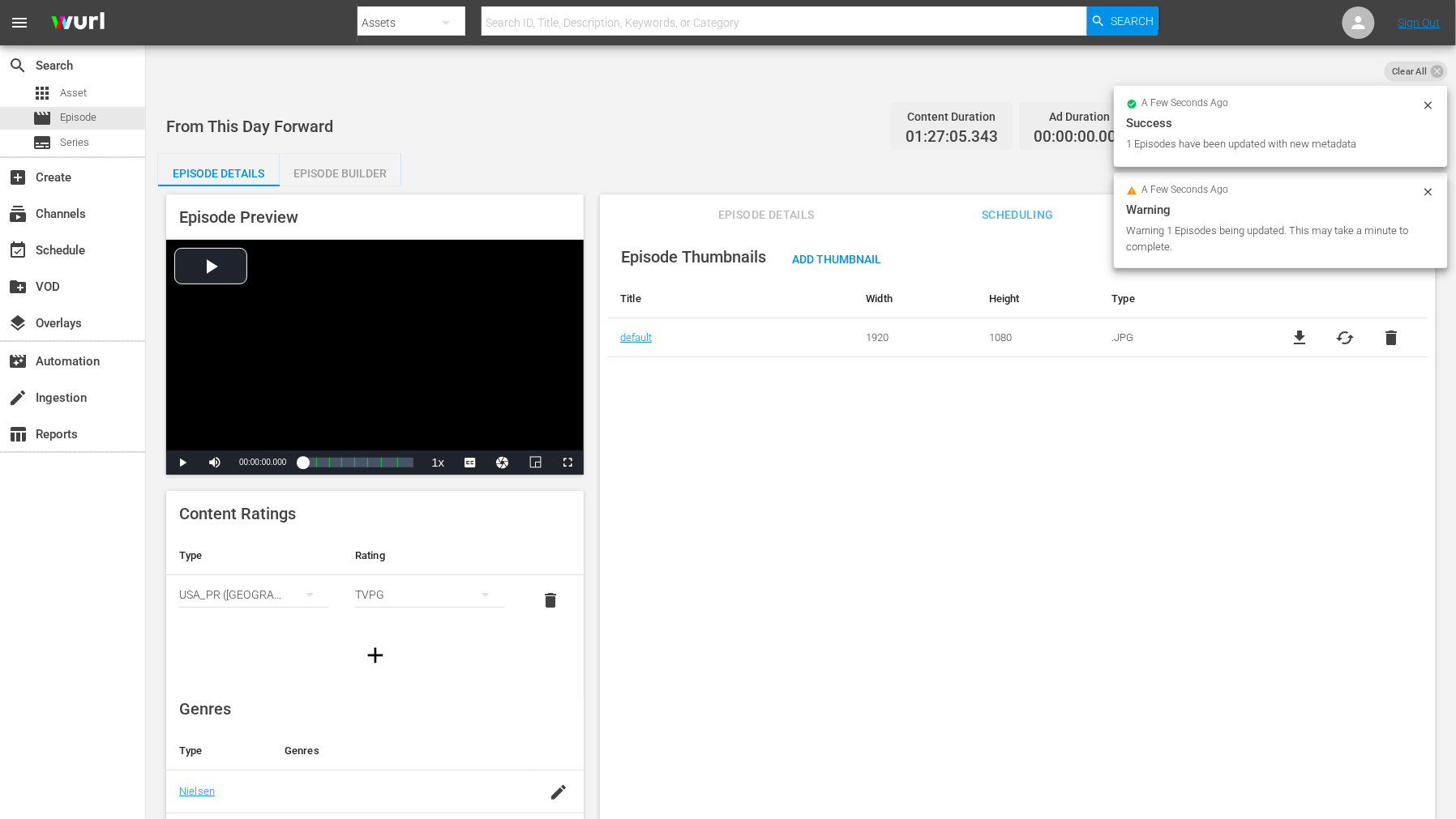
click at [790, 383] on div "Episode Thumbnails Add Thumbnail Title Width Height Type default 1920 1080 .JPG…" at bounding box center [1017, 543] width 836 height 633
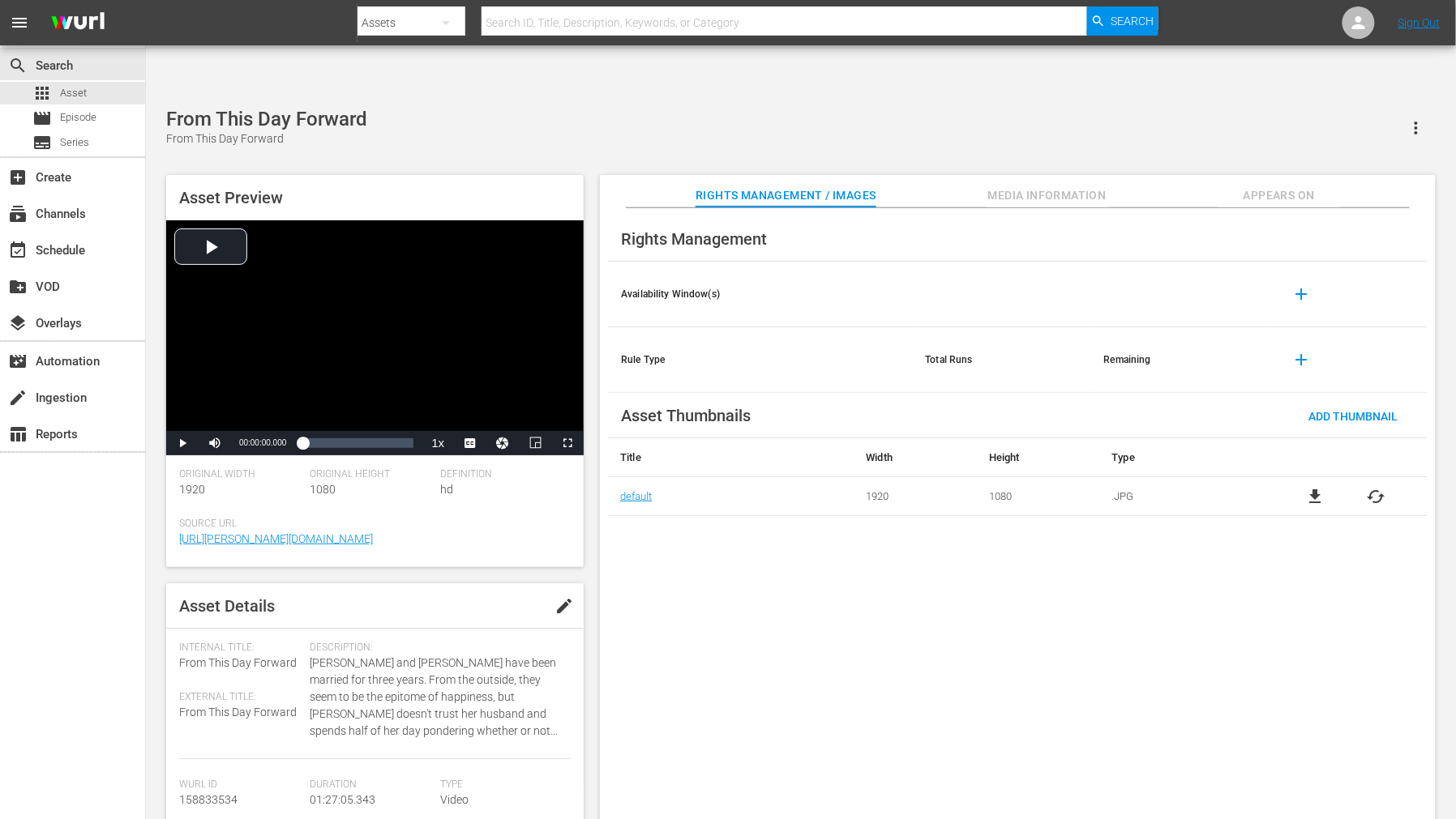
click at [874, 582] on div "Rights Management Availability Window(s) add Rule Type Total Runs Remaining add…" at bounding box center [1017, 527] width 836 height 638
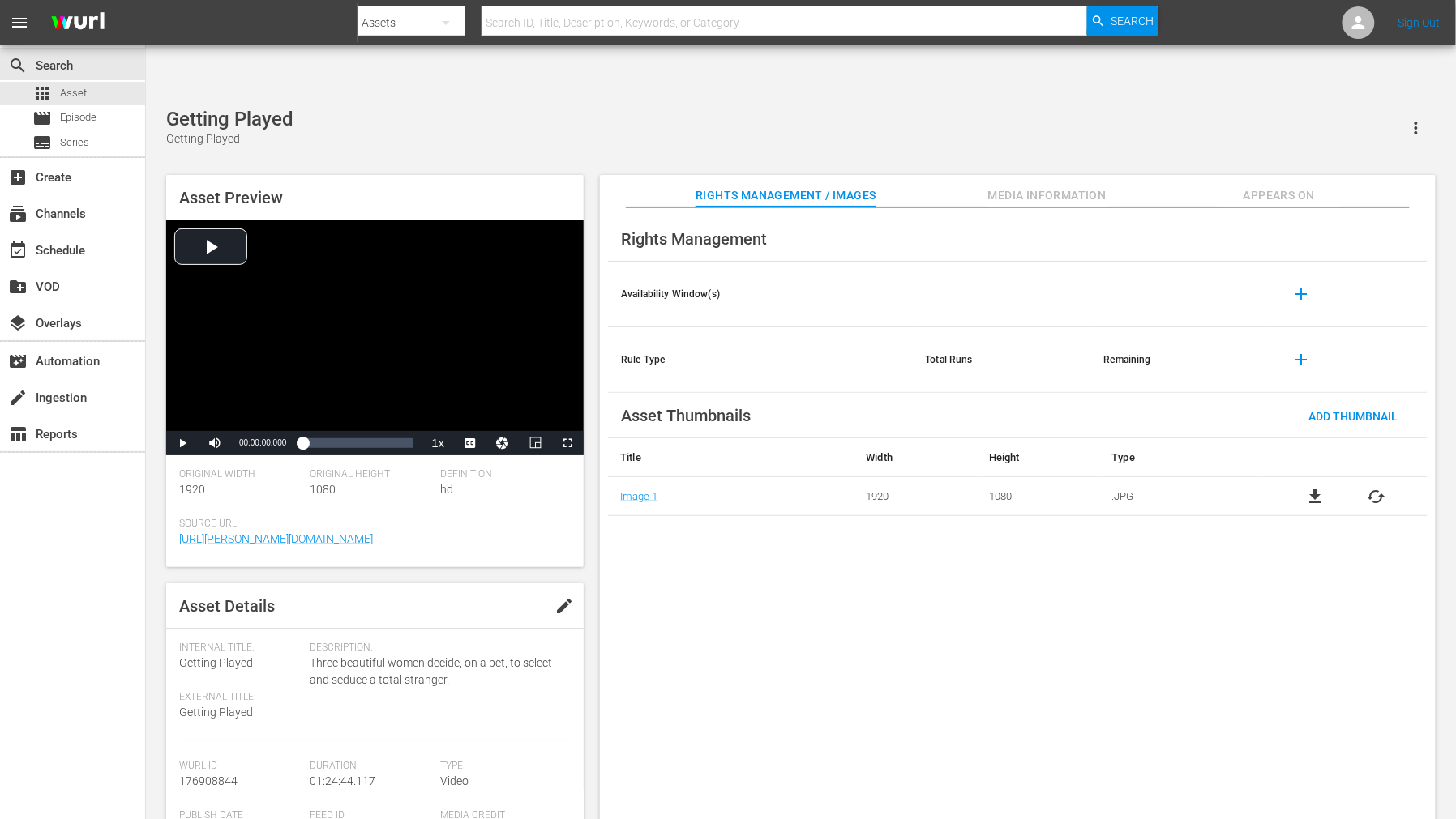
click at [1379, 487] on span "cached" at bounding box center [1375, 496] width 19 height 19
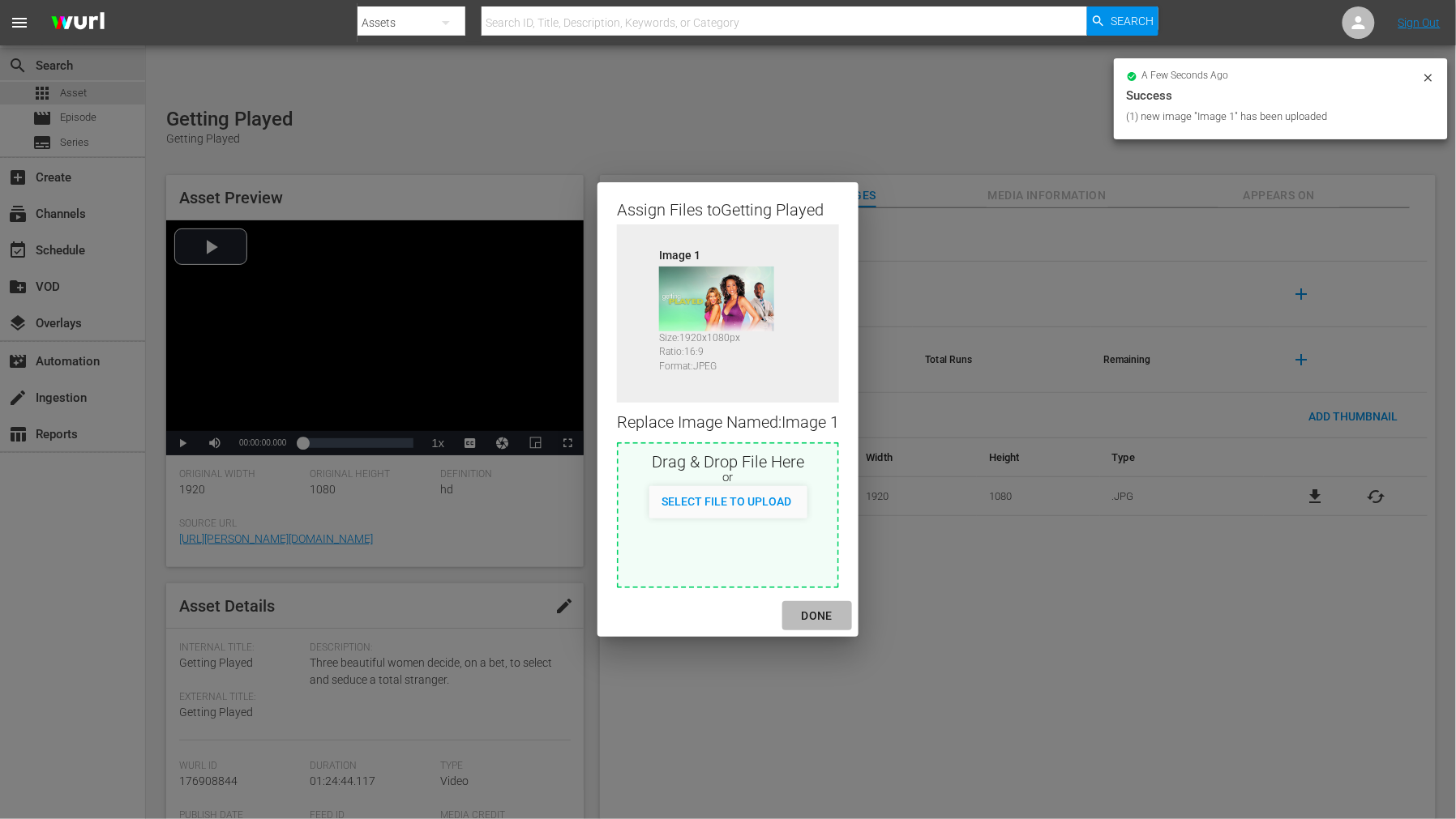
click at [821, 616] on div "DONE" at bounding box center [817, 616] width 57 height 20
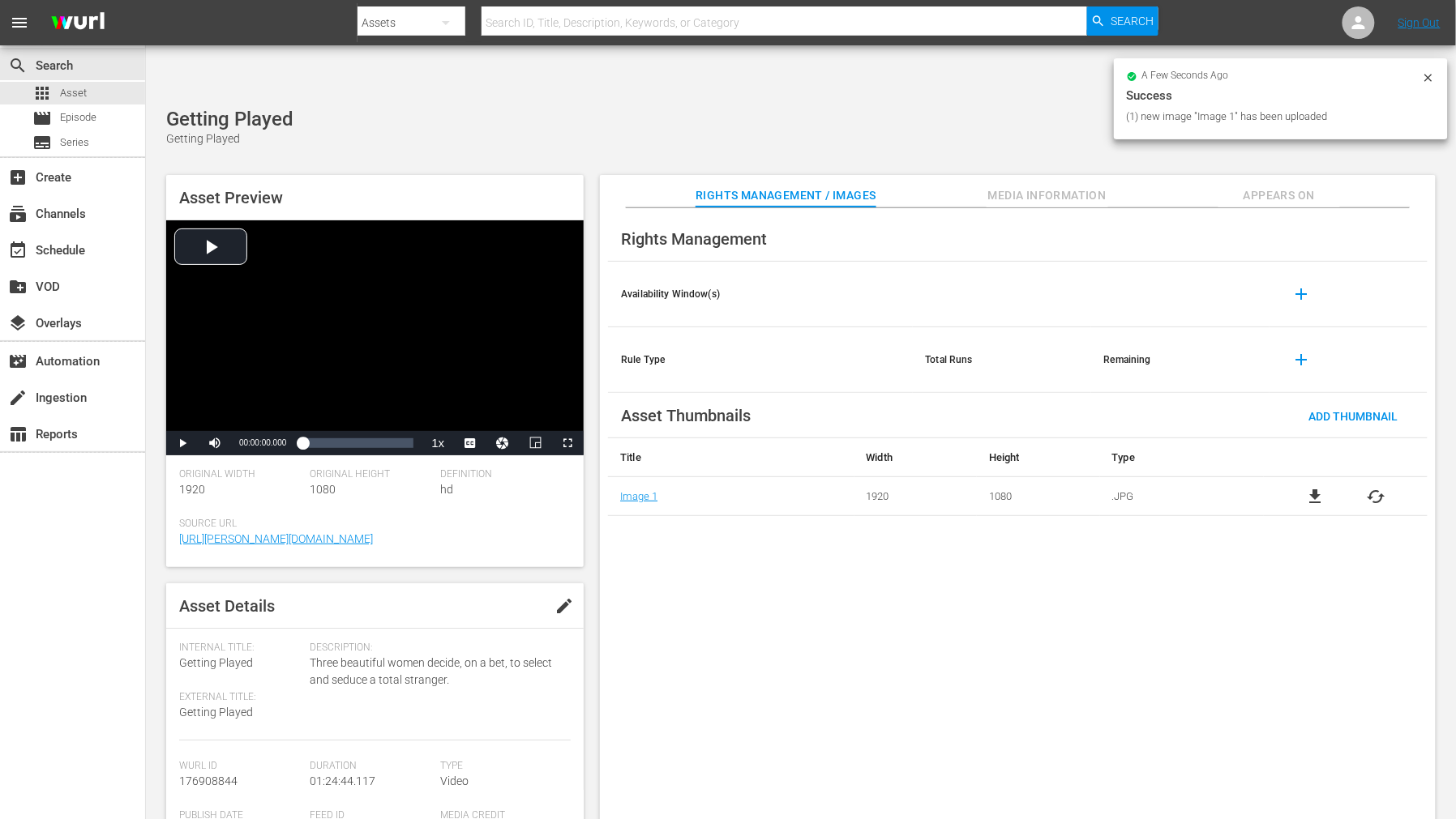
click at [959, 603] on div "Rights Management Availability Window(s) add Rule Type Total Runs Remaining add…" at bounding box center [1017, 527] width 836 height 638
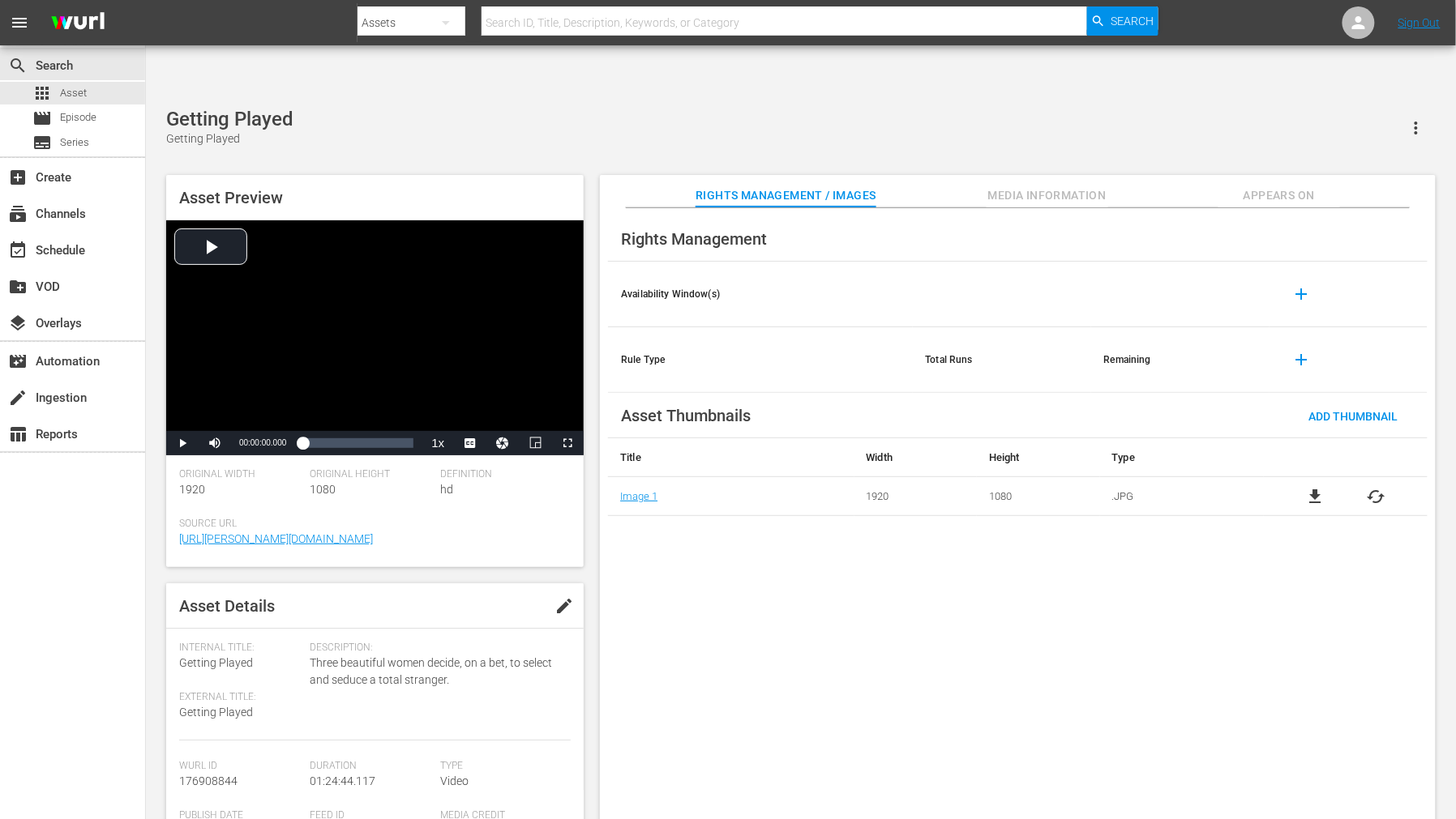
click at [1278, 186] on span "Appears On" at bounding box center [1279, 196] width 122 height 20
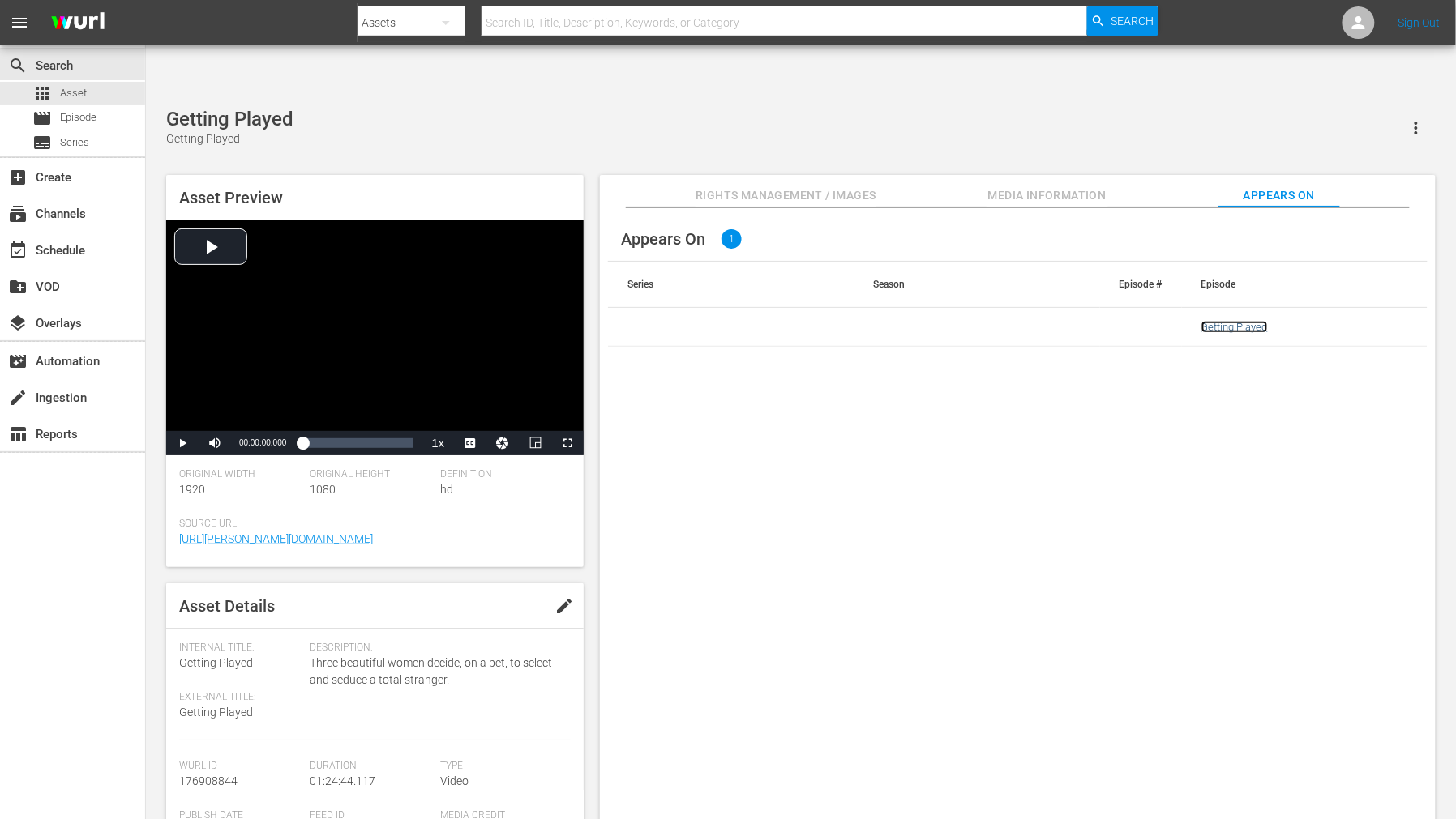
click at [1229, 321] on link "Getting Played" at bounding box center [1235, 327] width 67 height 12
click at [1115, 618] on div "Appears On 1 Series Season Episode # Episode Getting Played" at bounding box center [1017, 527] width 836 height 638
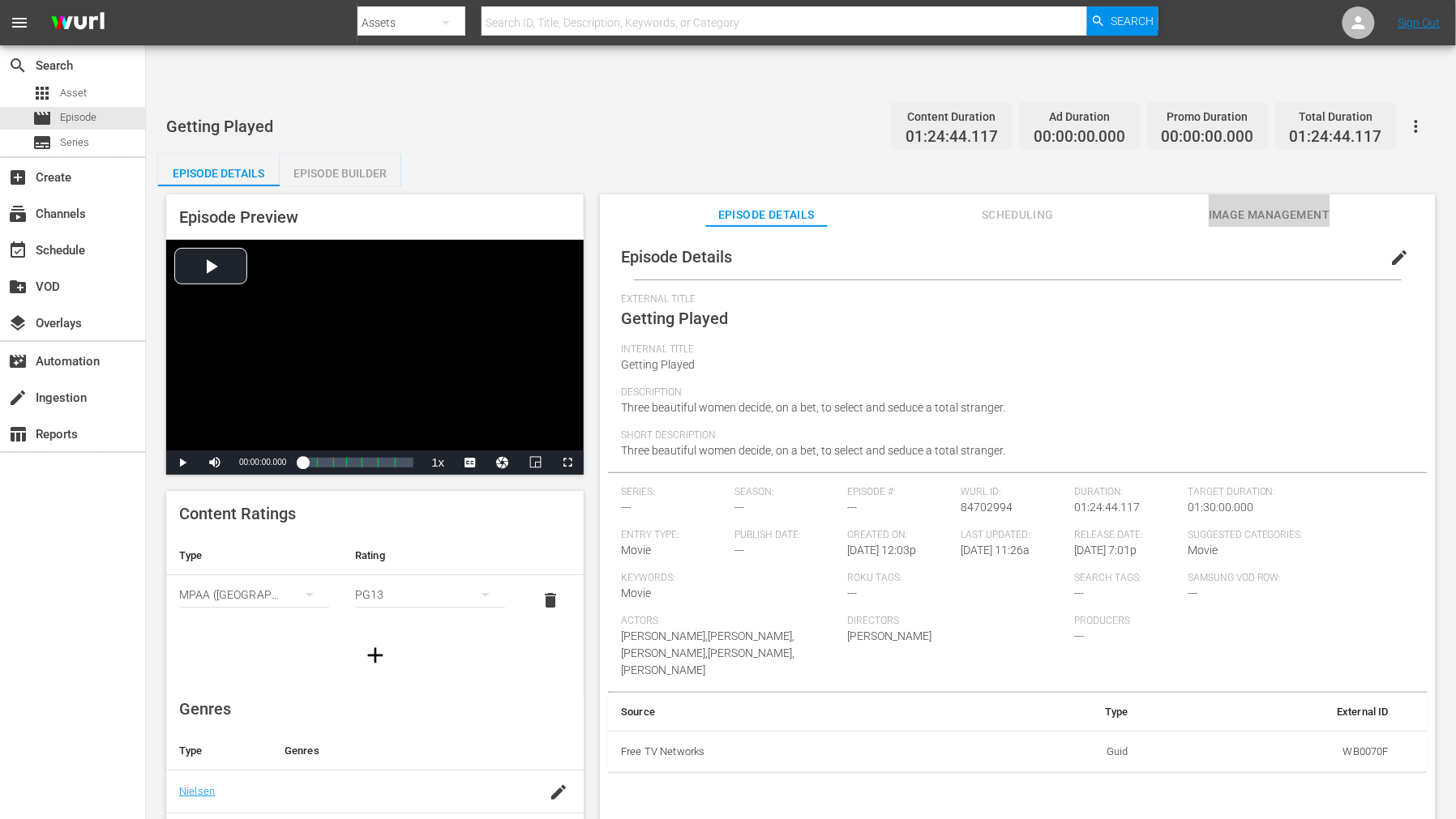
click at [1285, 205] on span "Image Management" at bounding box center [1270, 215] width 122 height 20
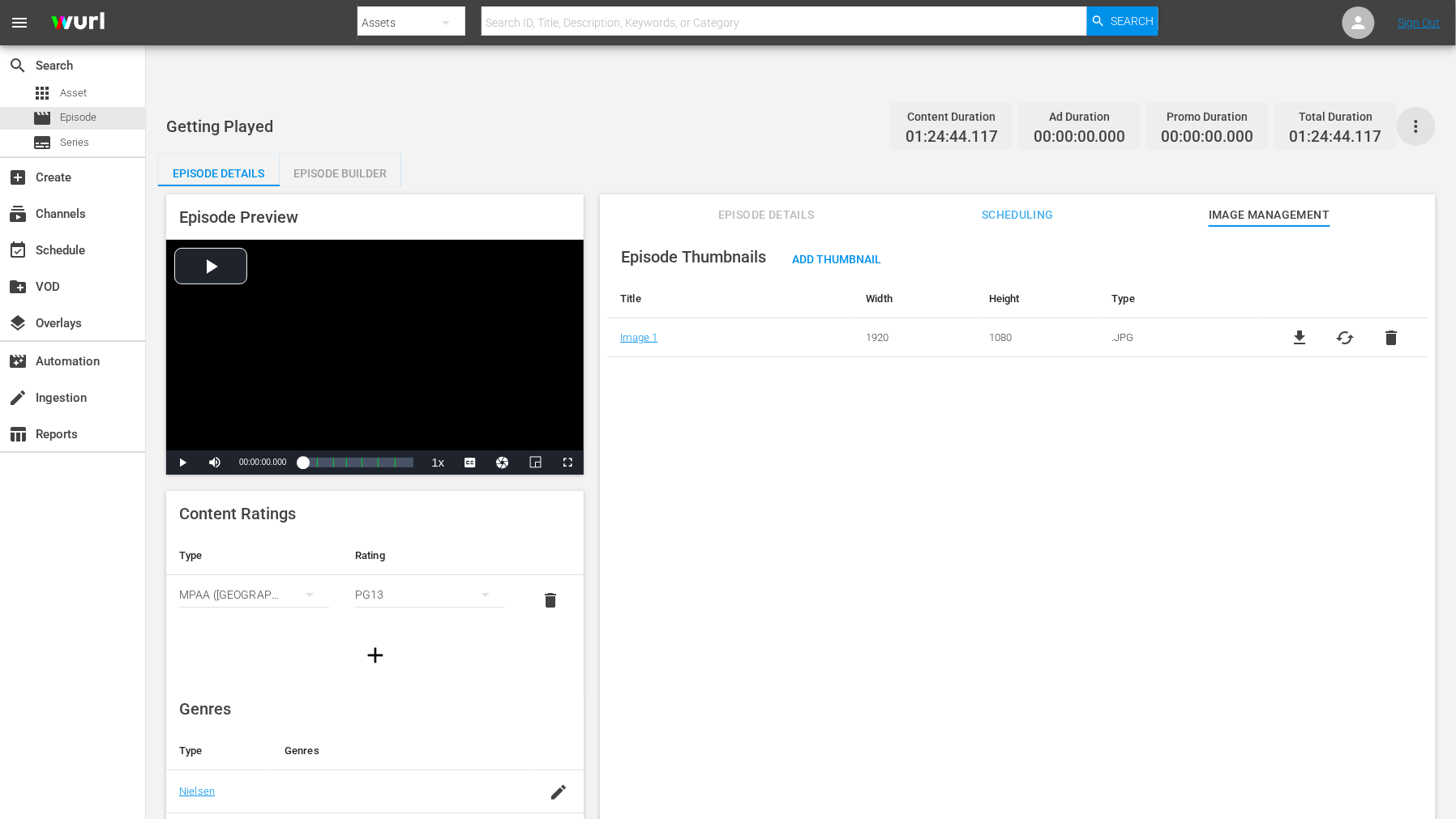
click at [1417, 117] on icon "button" at bounding box center [1415, 126] width 19 height 19
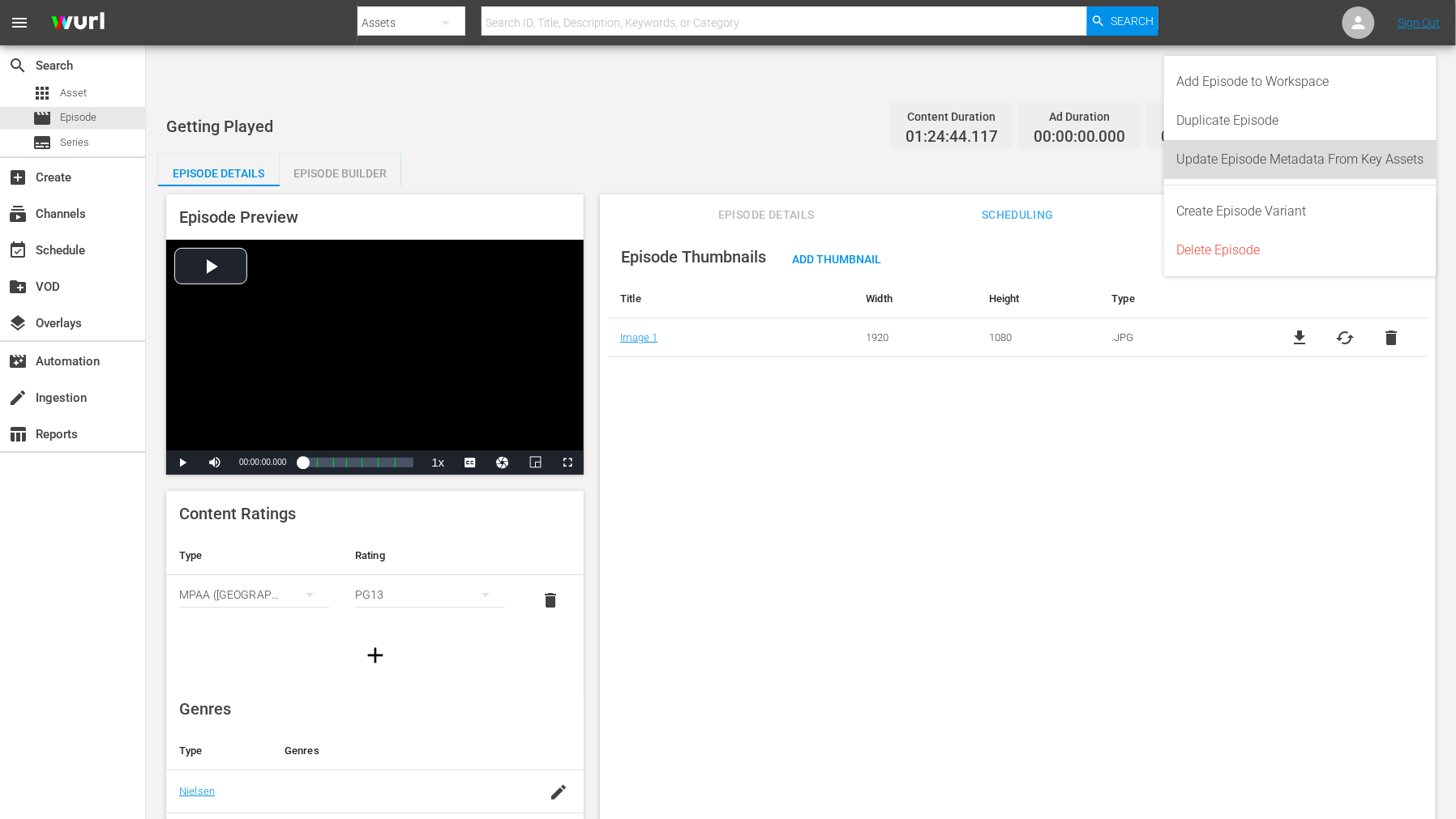
click at [1367, 151] on div "Update Episode Metadata From Key Assets" at bounding box center [1300, 159] width 247 height 39
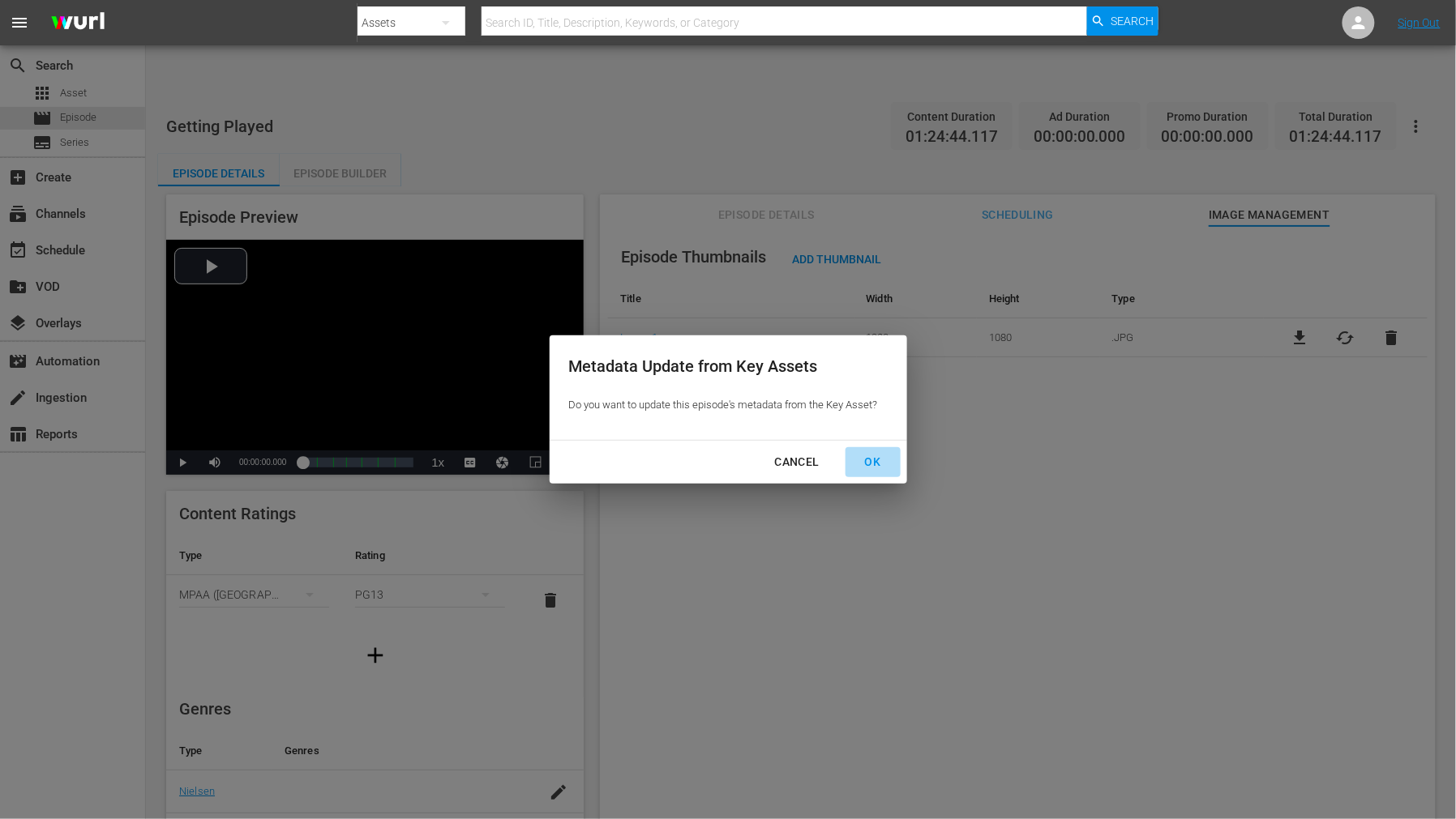
click at [872, 467] on div "OK" at bounding box center [872, 462] width 42 height 20
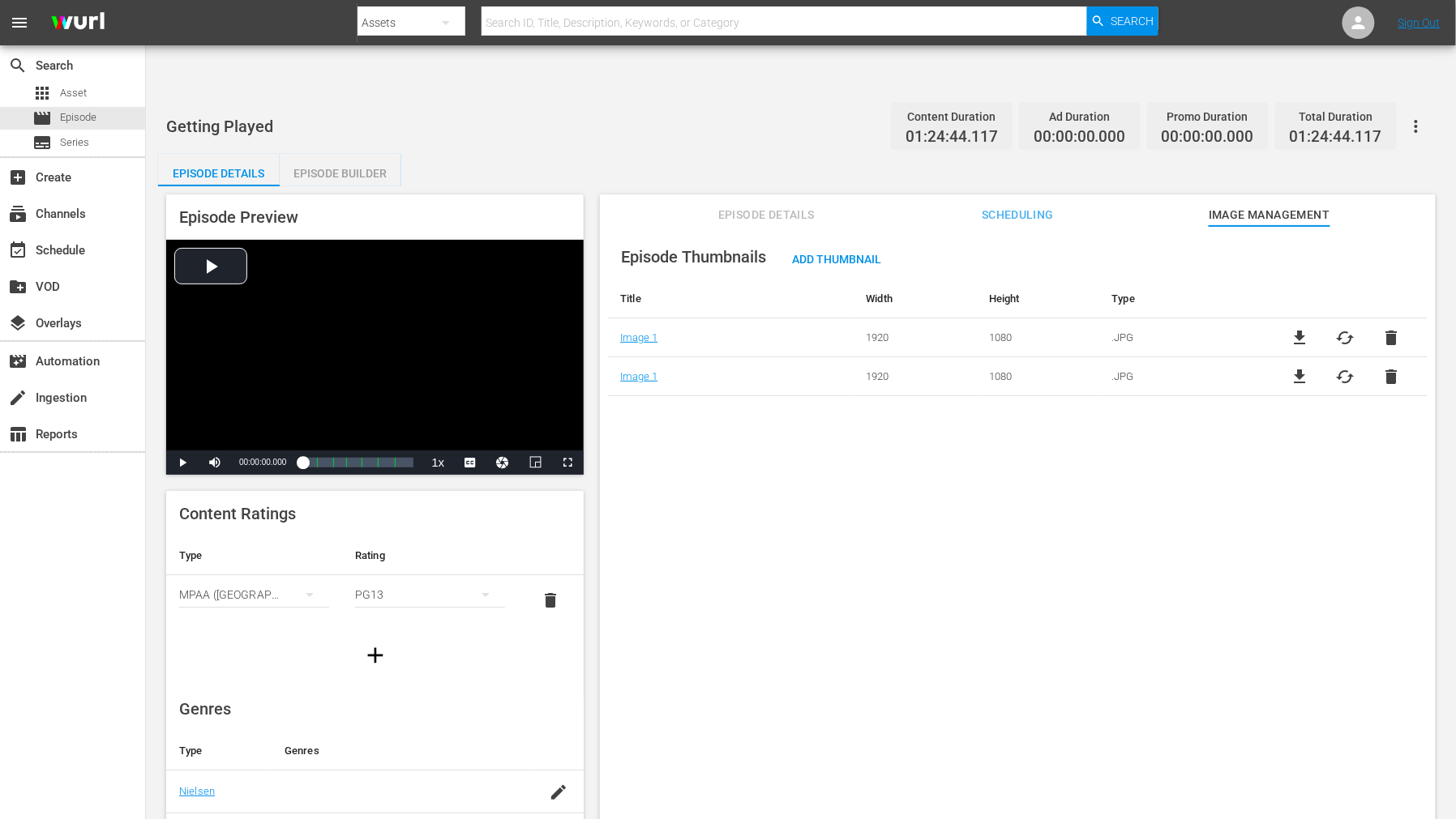
click at [1389, 328] on span "delete" at bounding box center [1390, 337] width 19 height 19
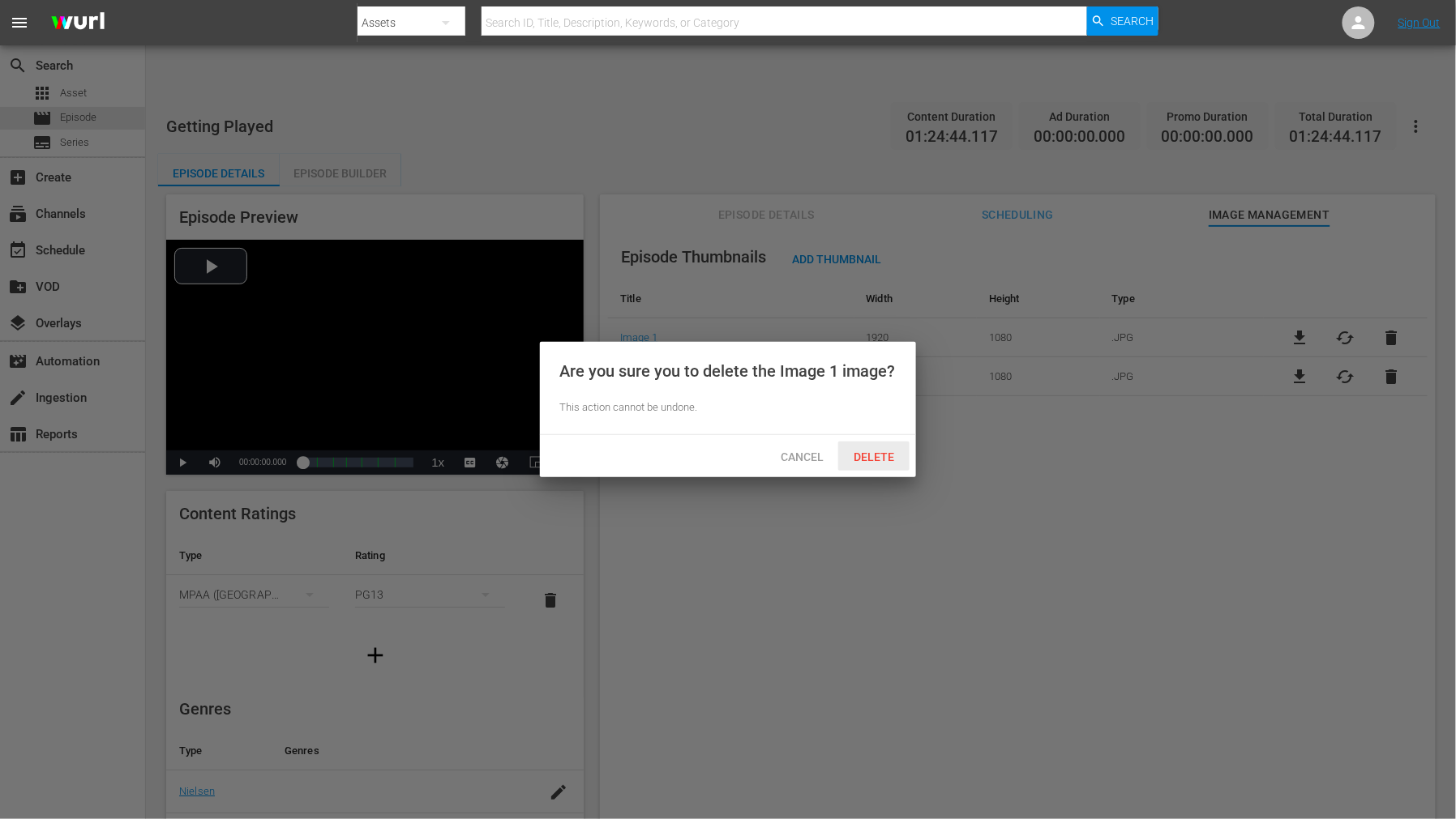
click at [892, 454] on span "Delete" at bounding box center [874, 457] width 67 height 13
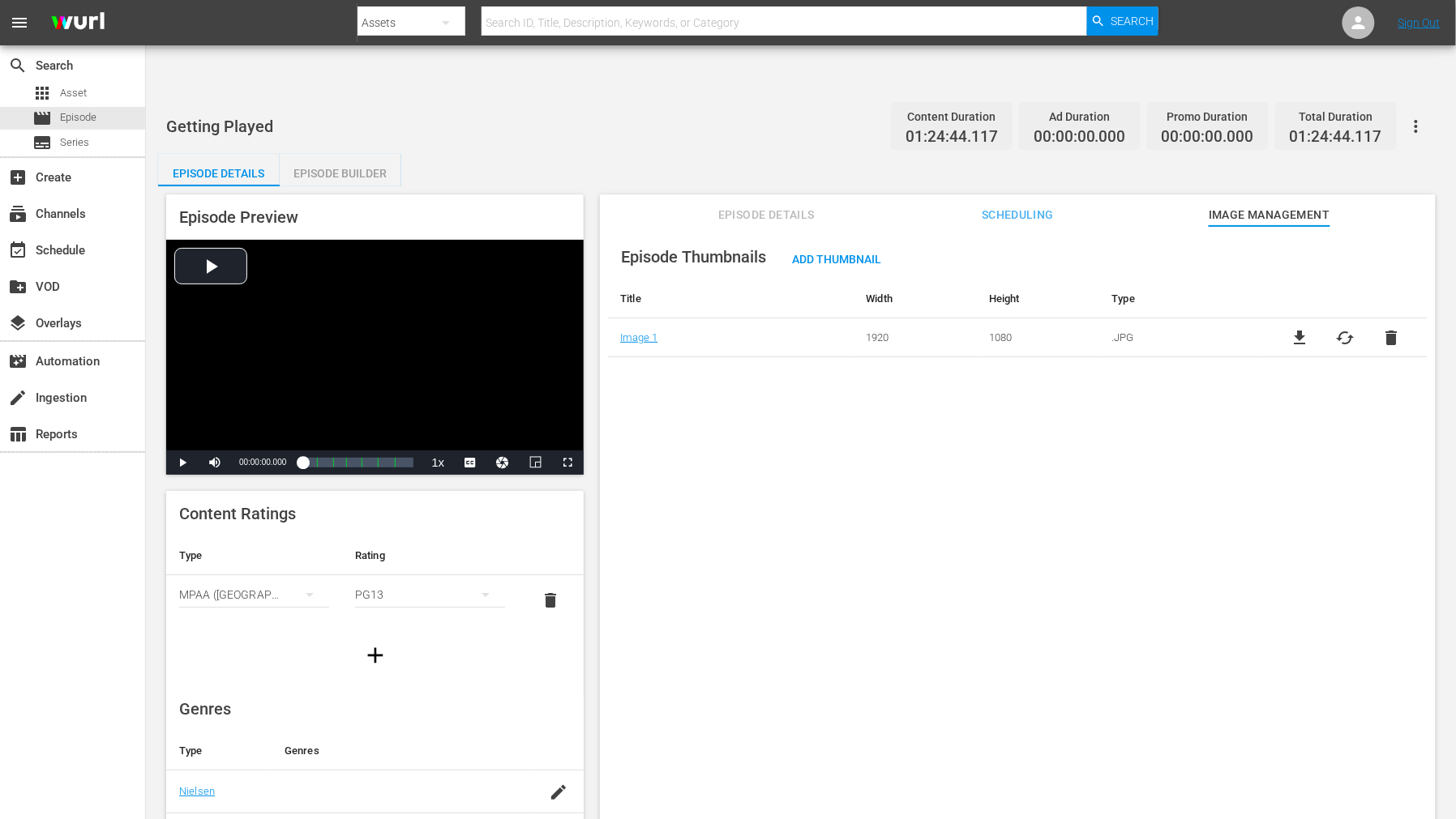
click at [1018, 524] on div "Episode Thumbnails Add Thumbnail Title Width Height Type Image 1 1920 1080 .JPG…" at bounding box center [1017, 543] width 836 height 633
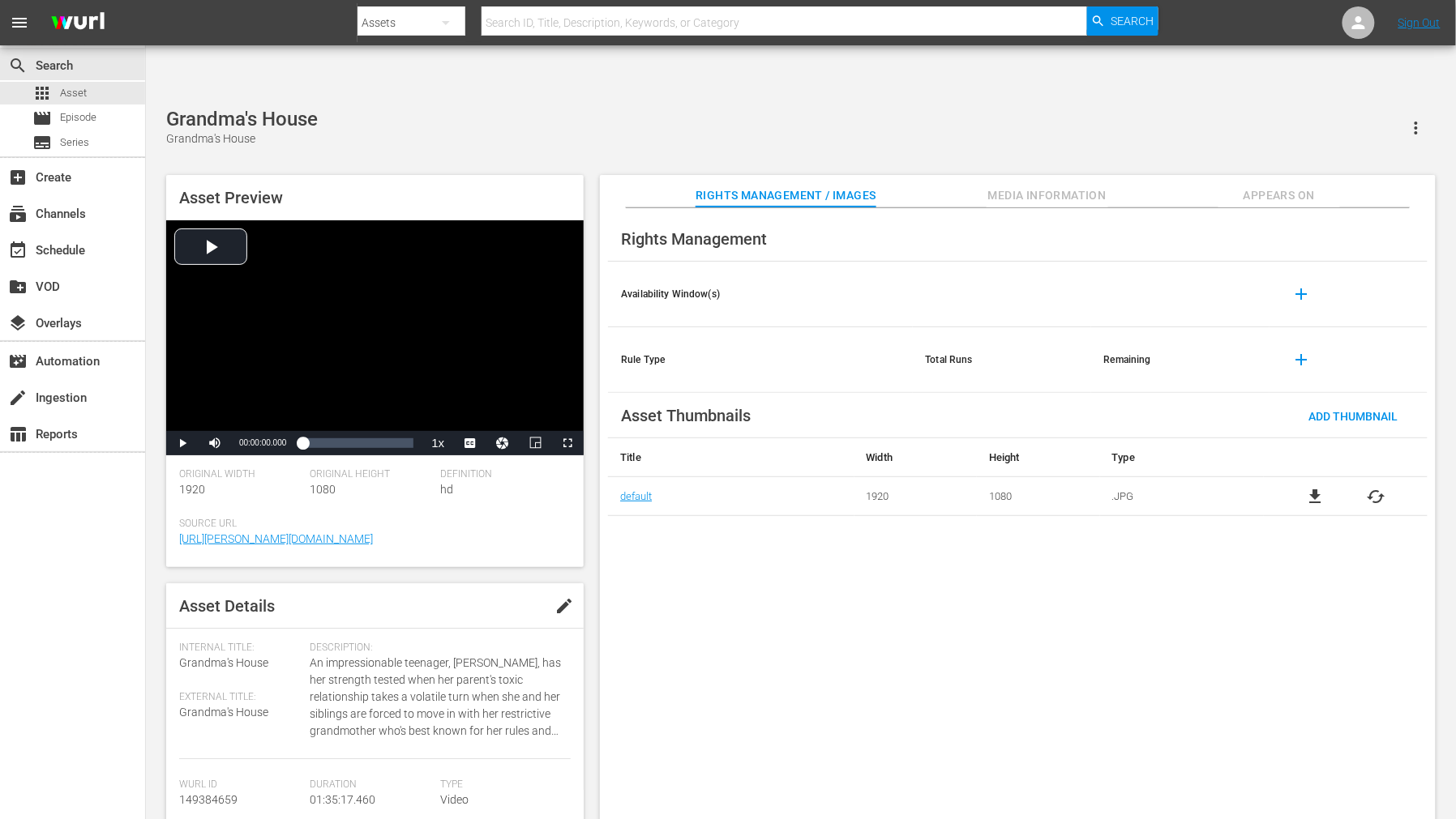
click at [1309, 487] on span "cached" at bounding box center [1375, 496] width 19 height 19
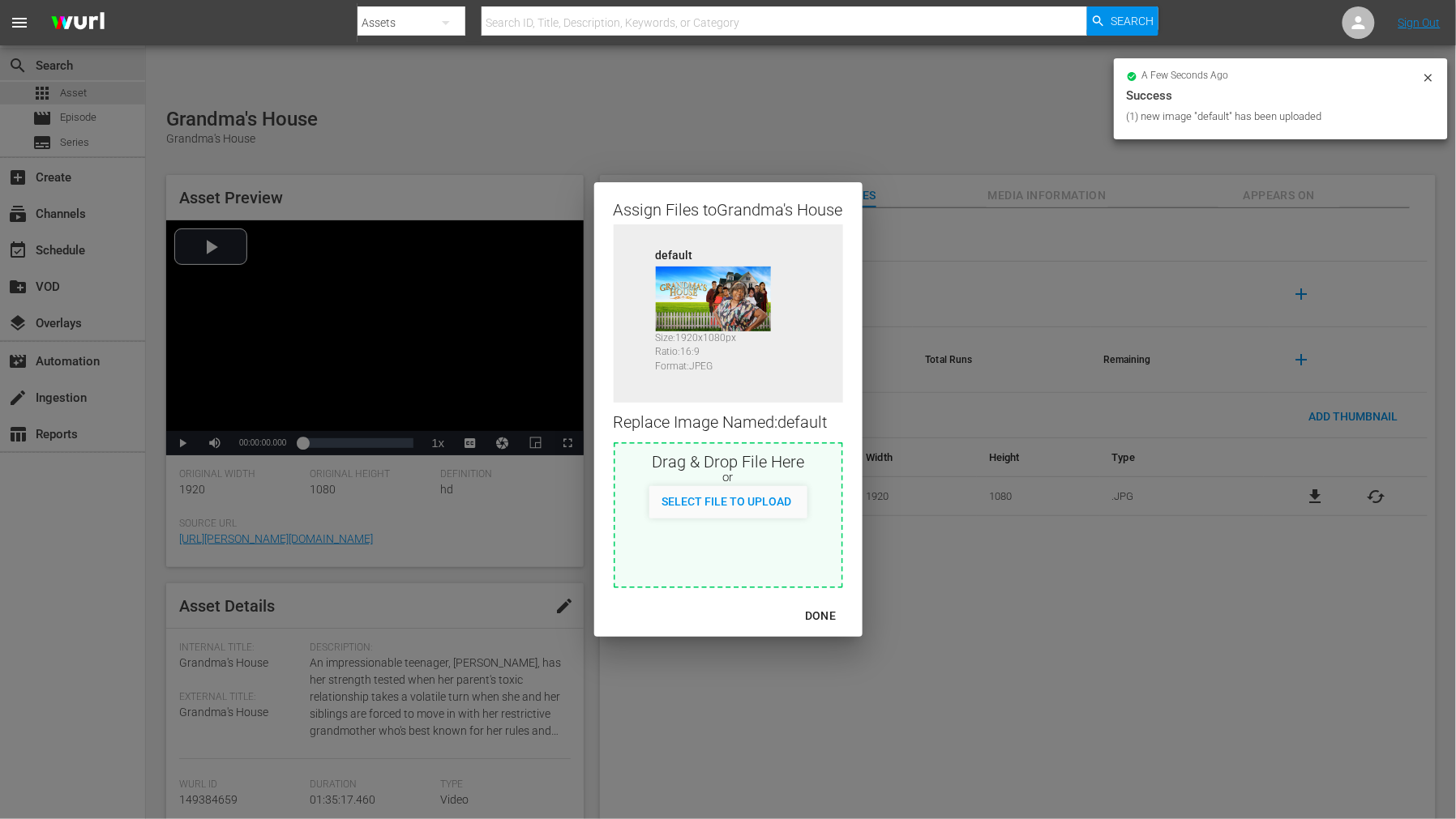
click at [817, 613] on div "DONE" at bounding box center [820, 616] width 57 height 20
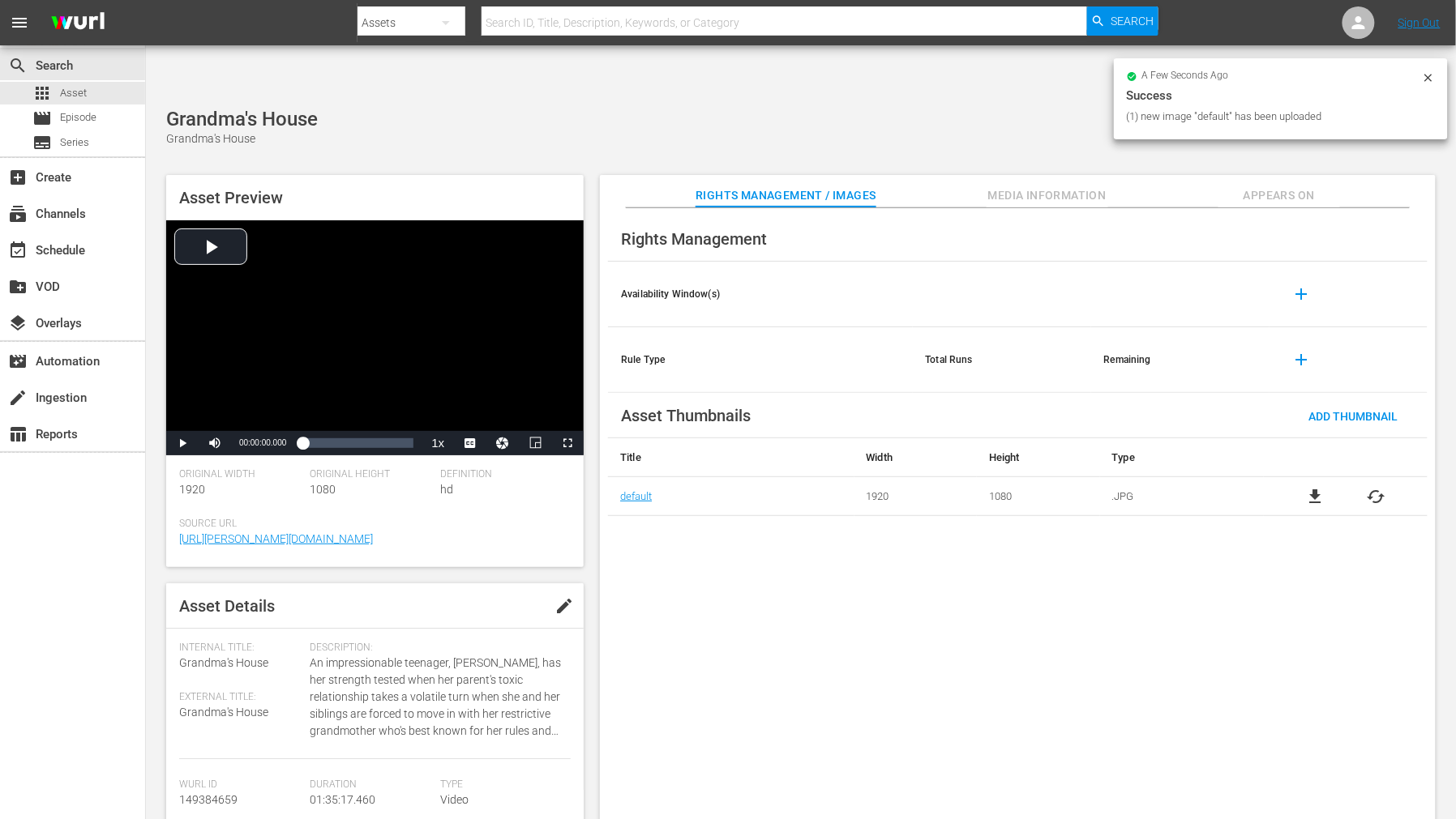
drag, startPoint x: 892, startPoint y: 641, endPoint x: 1002, endPoint y: 608, distance: 114.8
click at [908, 643] on div "Rights Management Availability Window(s) add Rule Type Total Runs Remaining add…" at bounding box center [1017, 527] width 836 height 638
click at [1283, 186] on span "Appears On" at bounding box center [1279, 196] width 122 height 20
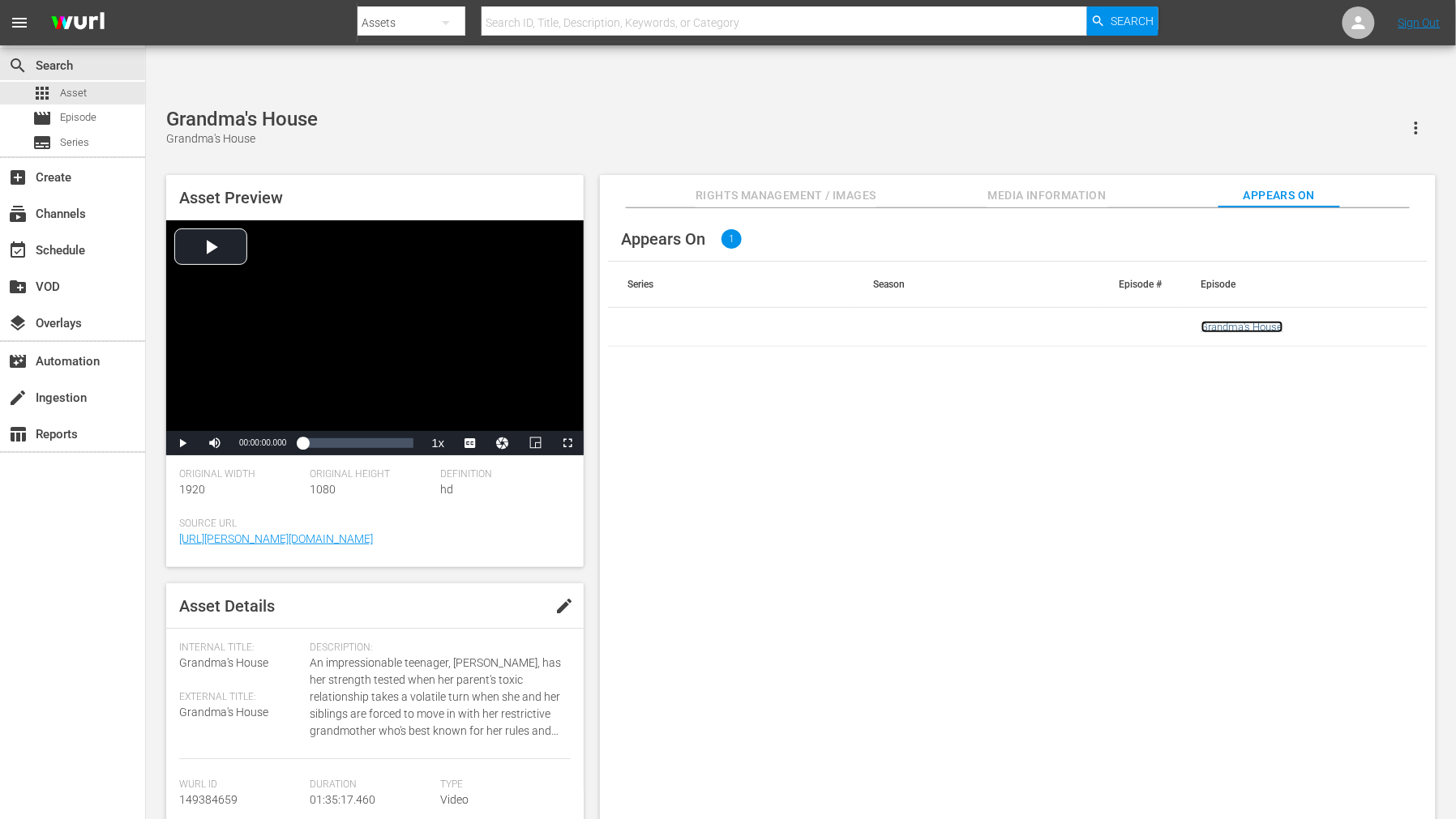
click at [1235, 321] on link "Grandma's House" at bounding box center [1242, 327] width 82 height 12
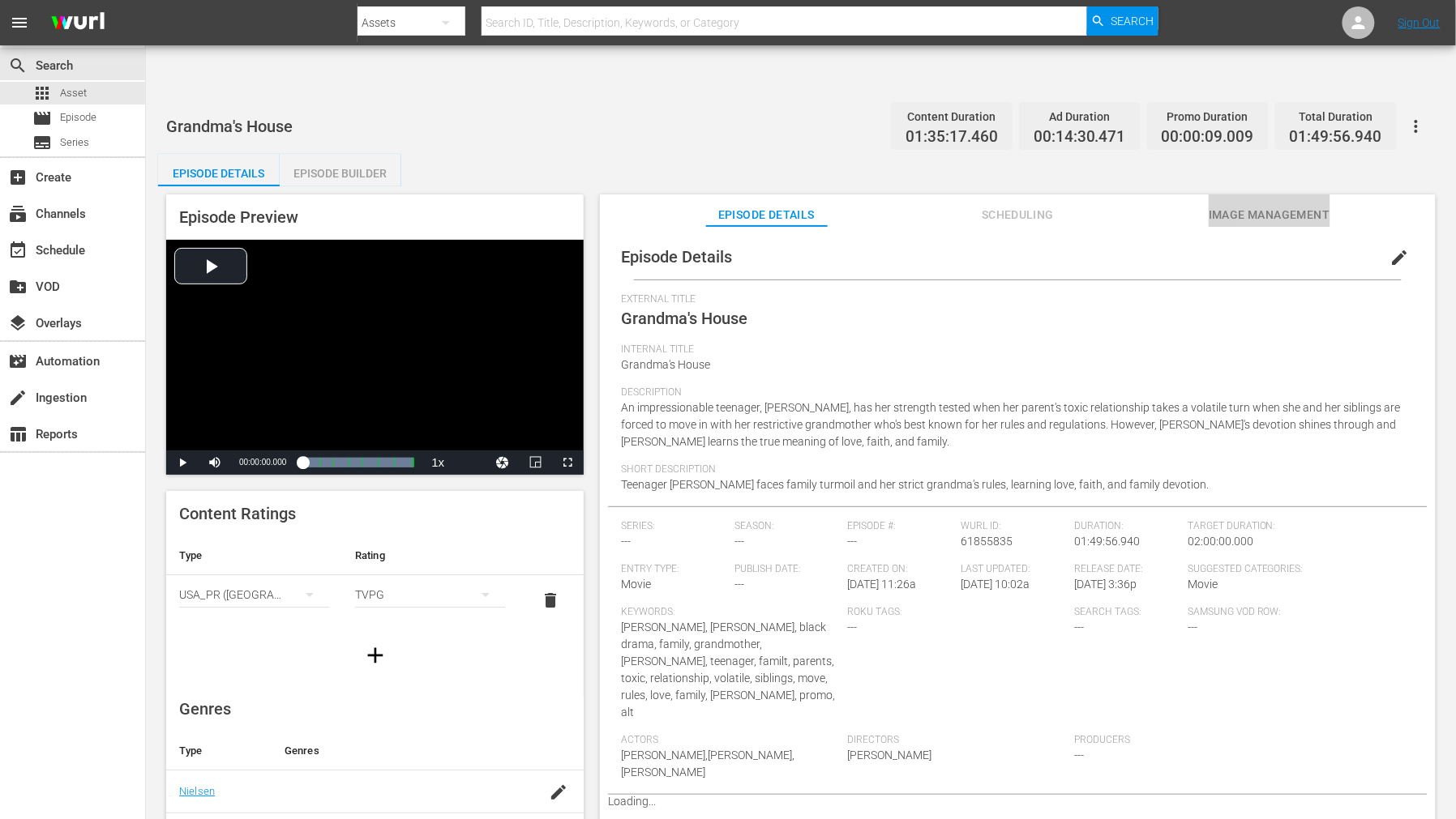
click at [1290, 205] on span "Image Management" at bounding box center [1270, 215] width 122 height 20
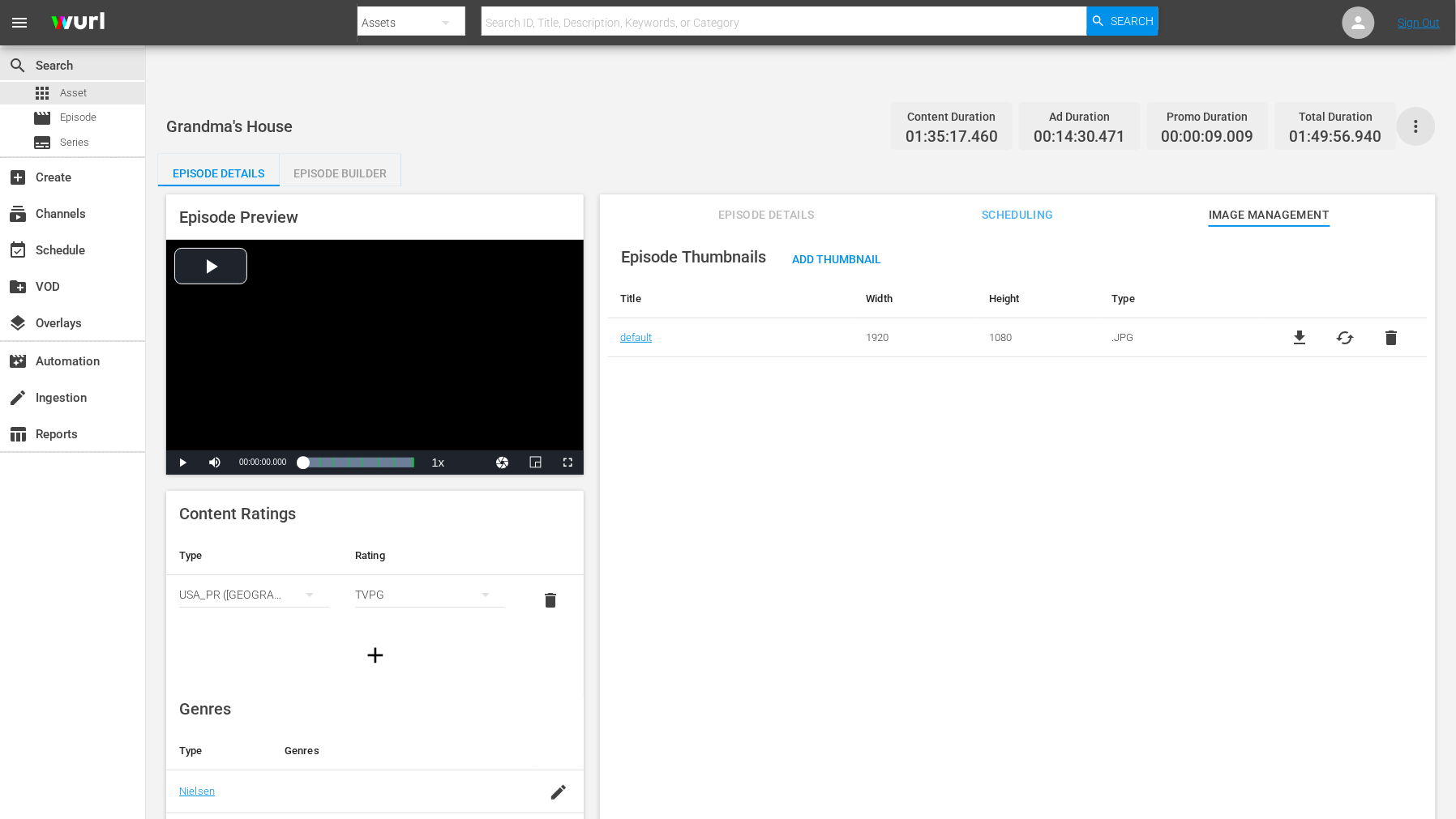
click at [1309, 117] on icon "button" at bounding box center [1415, 126] width 19 height 19
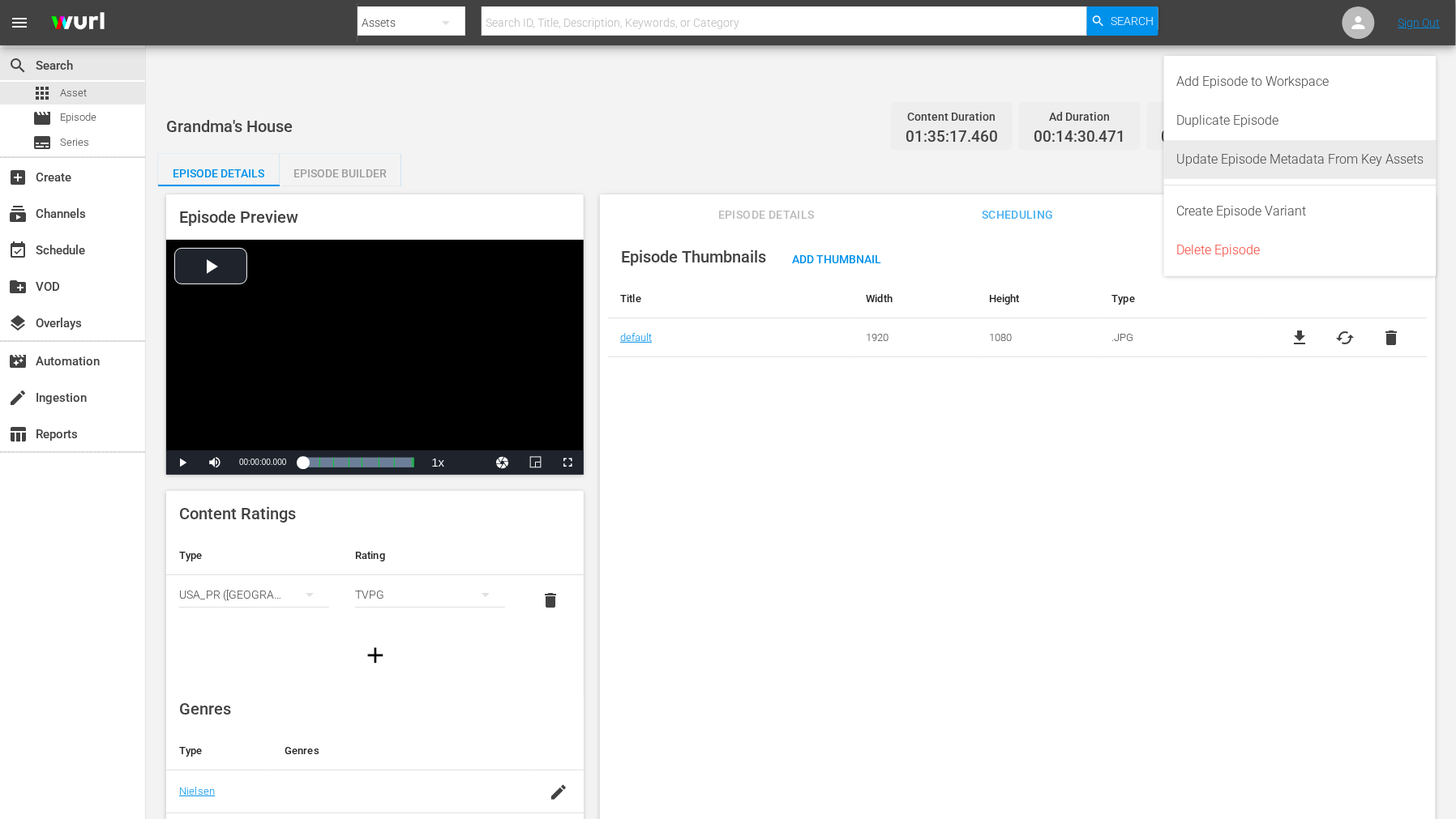
click at [1309, 156] on div "Update Episode Metadata From Key Assets" at bounding box center [1300, 159] width 247 height 39
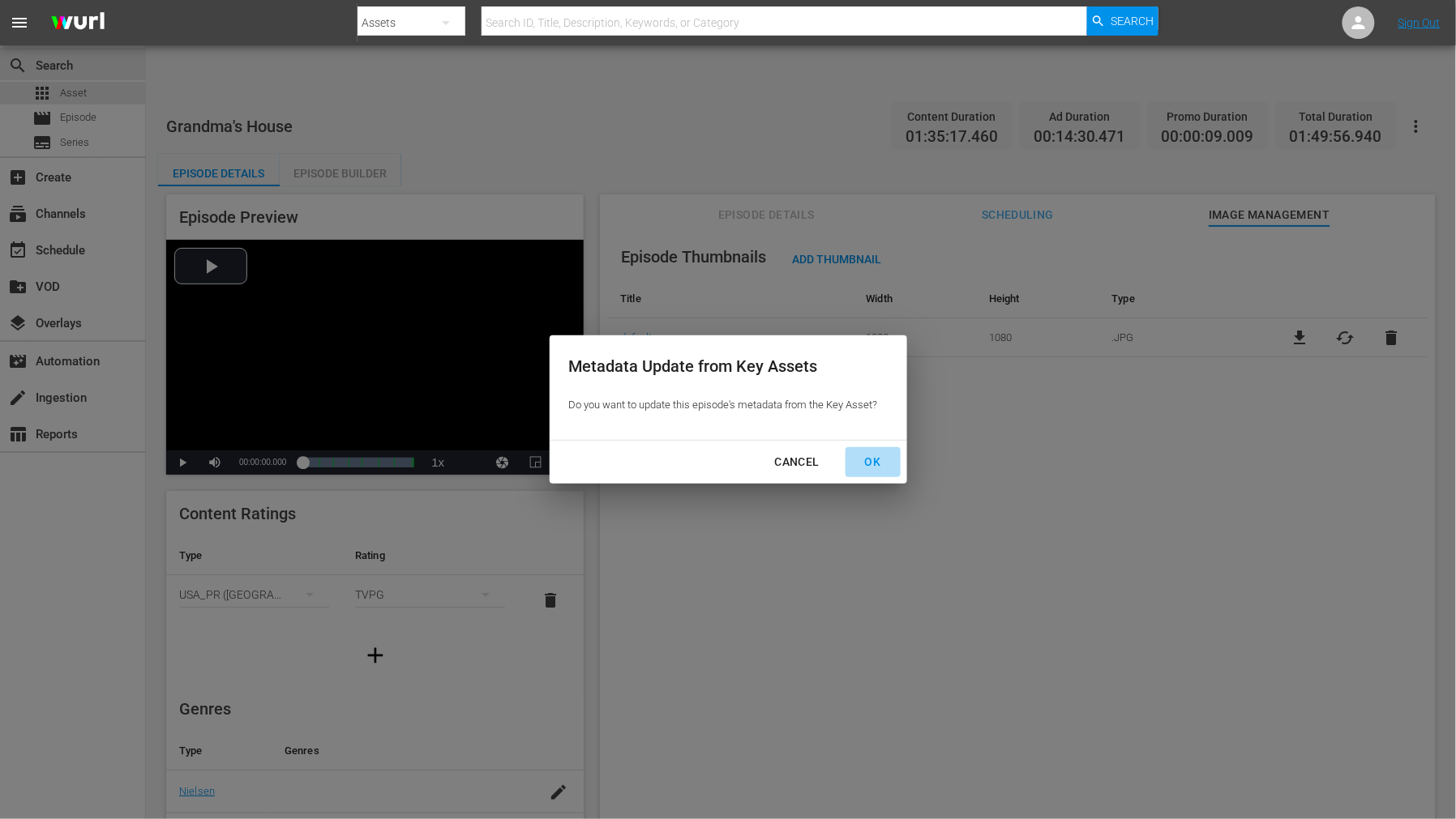
click at [872, 464] on div "OK" at bounding box center [872, 462] width 42 height 20
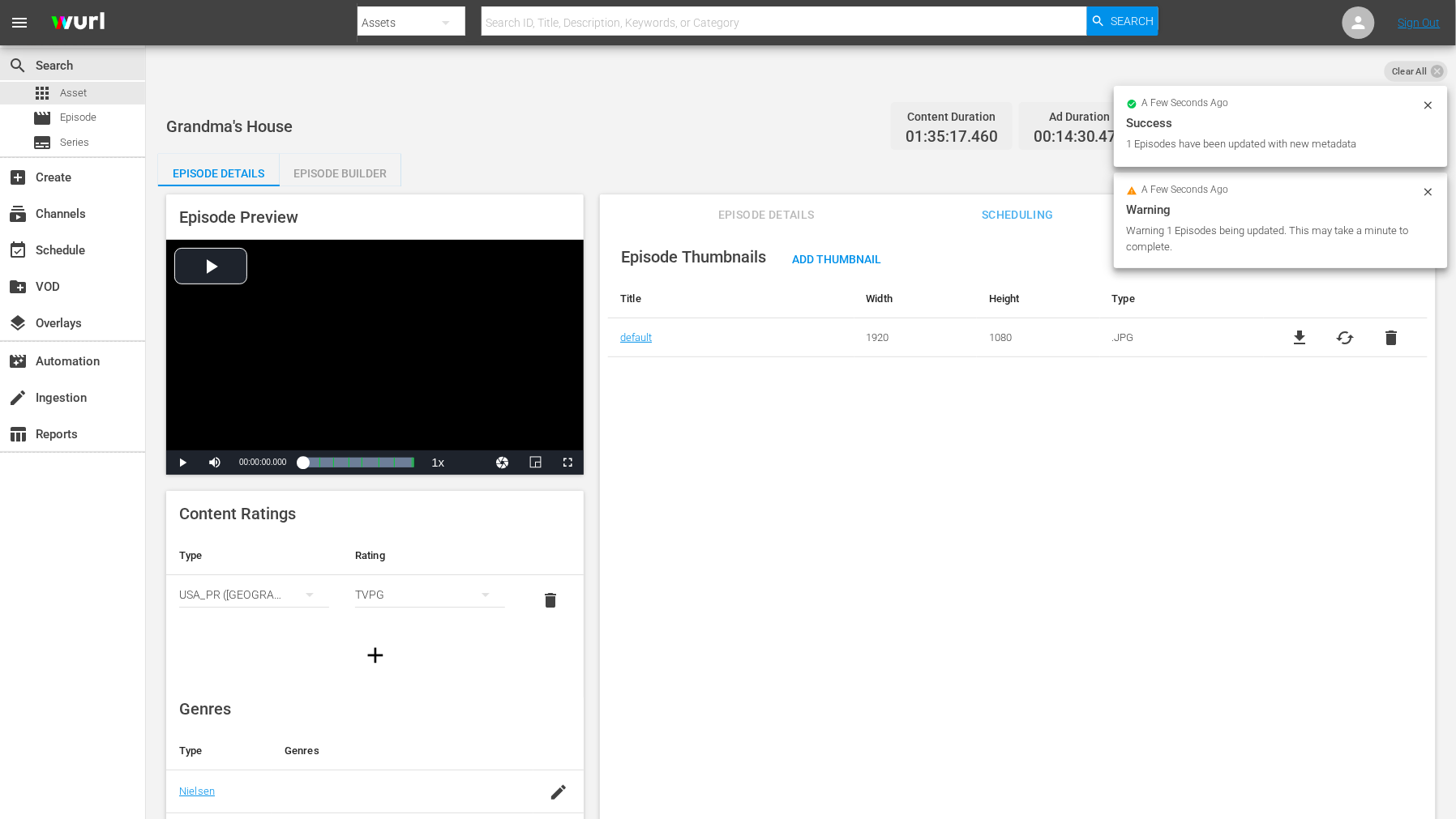
click at [733, 383] on div "Episode Thumbnails Add Thumbnail Title Width Height Type default 1920 1080 .JPG…" at bounding box center [1017, 543] width 836 height 633
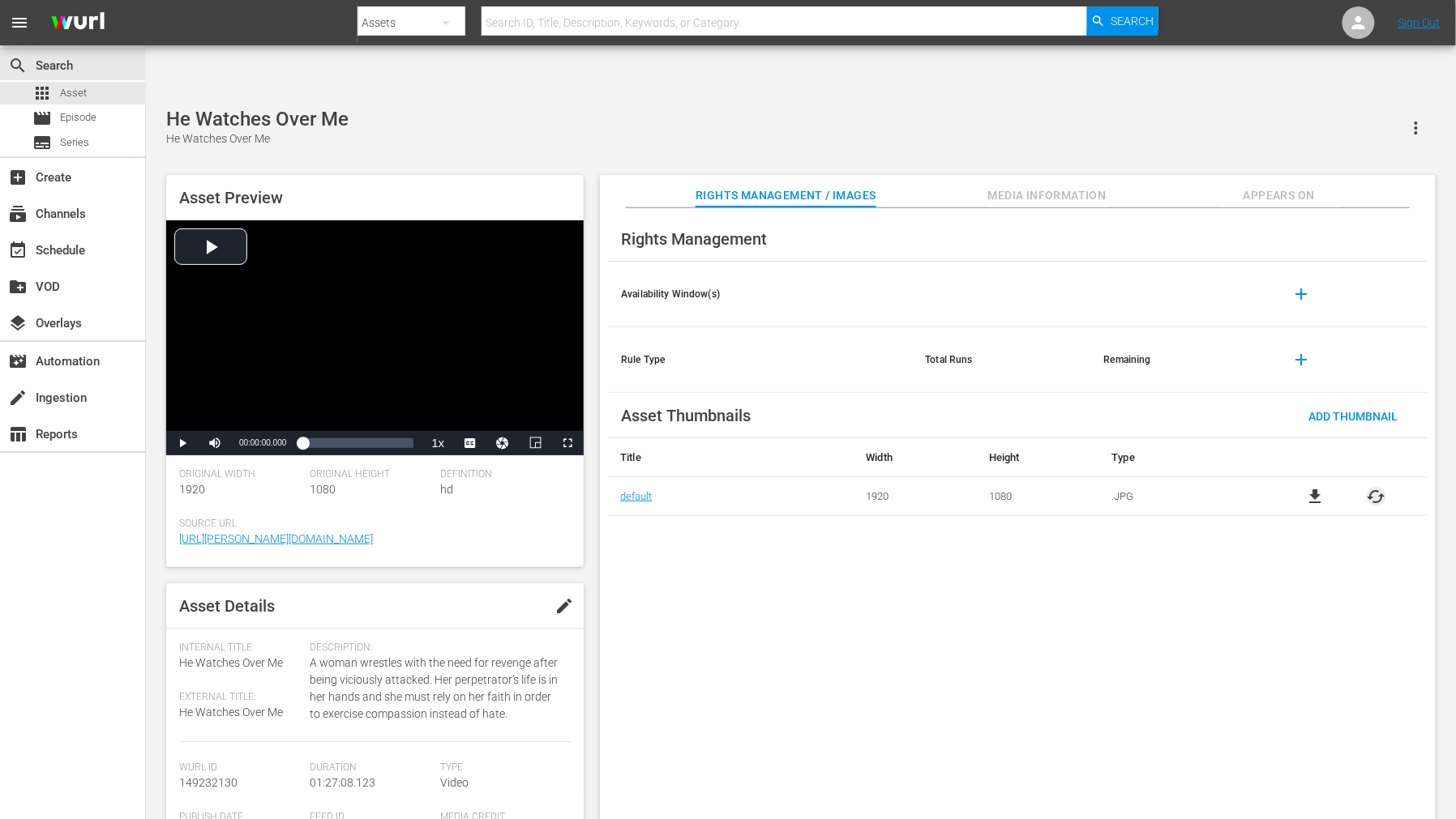
click at [1309, 487] on span "cached" at bounding box center [1375, 496] width 19 height 19
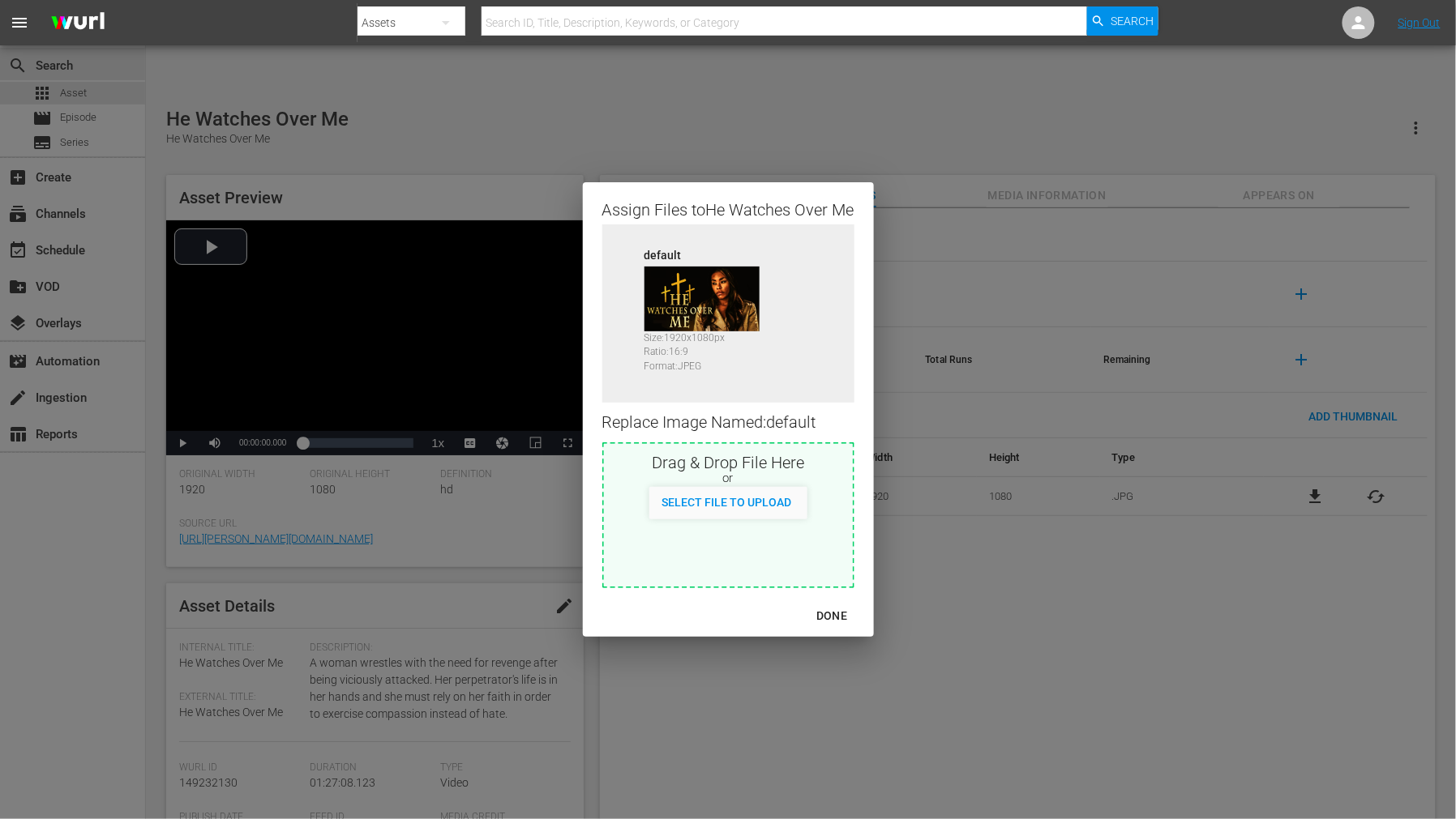
click at [836, 618] on div "DONE" at bounding box center [832, 616] width 57 height 20
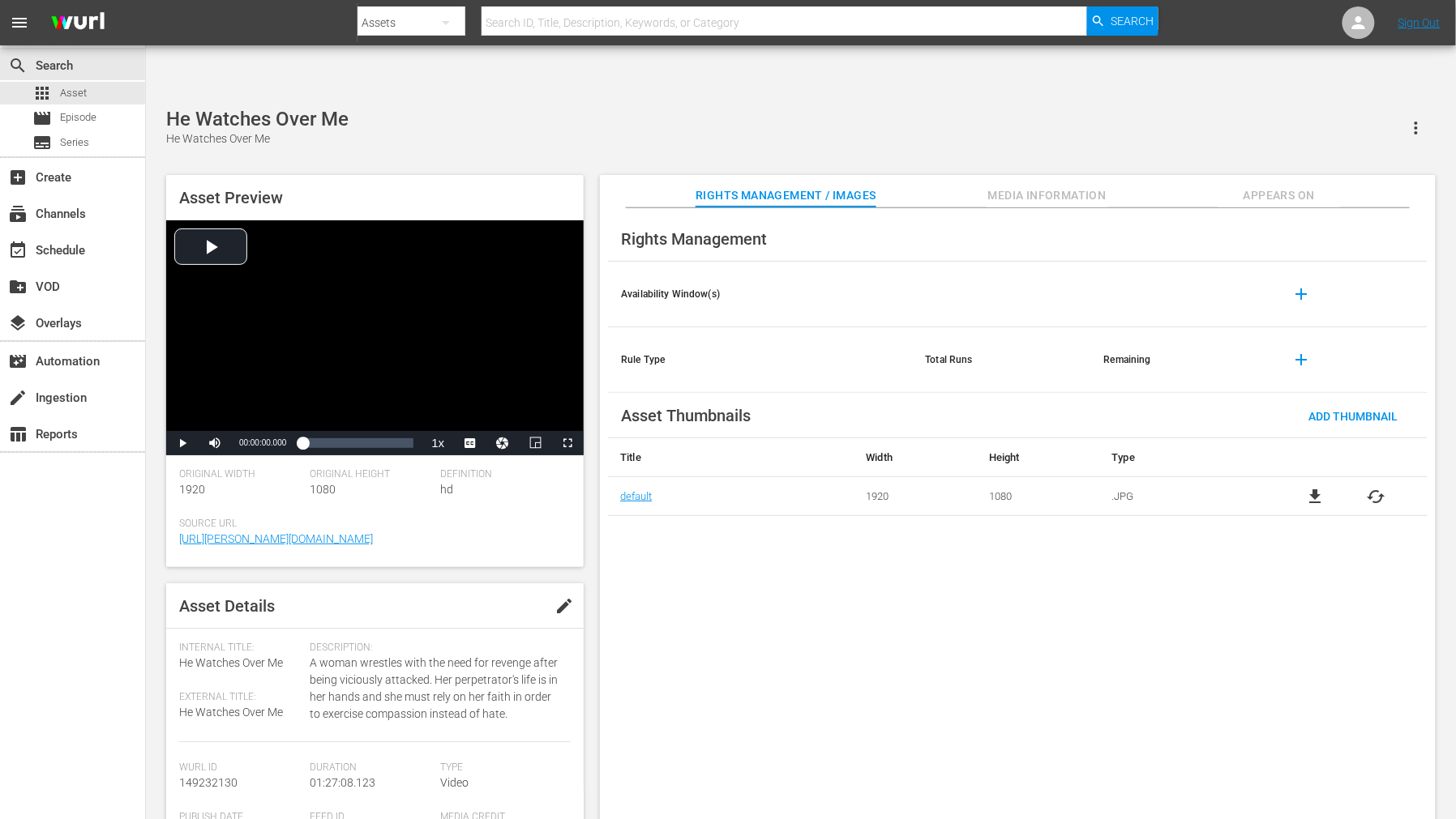
click at [1274, 186] on span "Appears On" at bounding box center [1279, 196] width 122 height 20
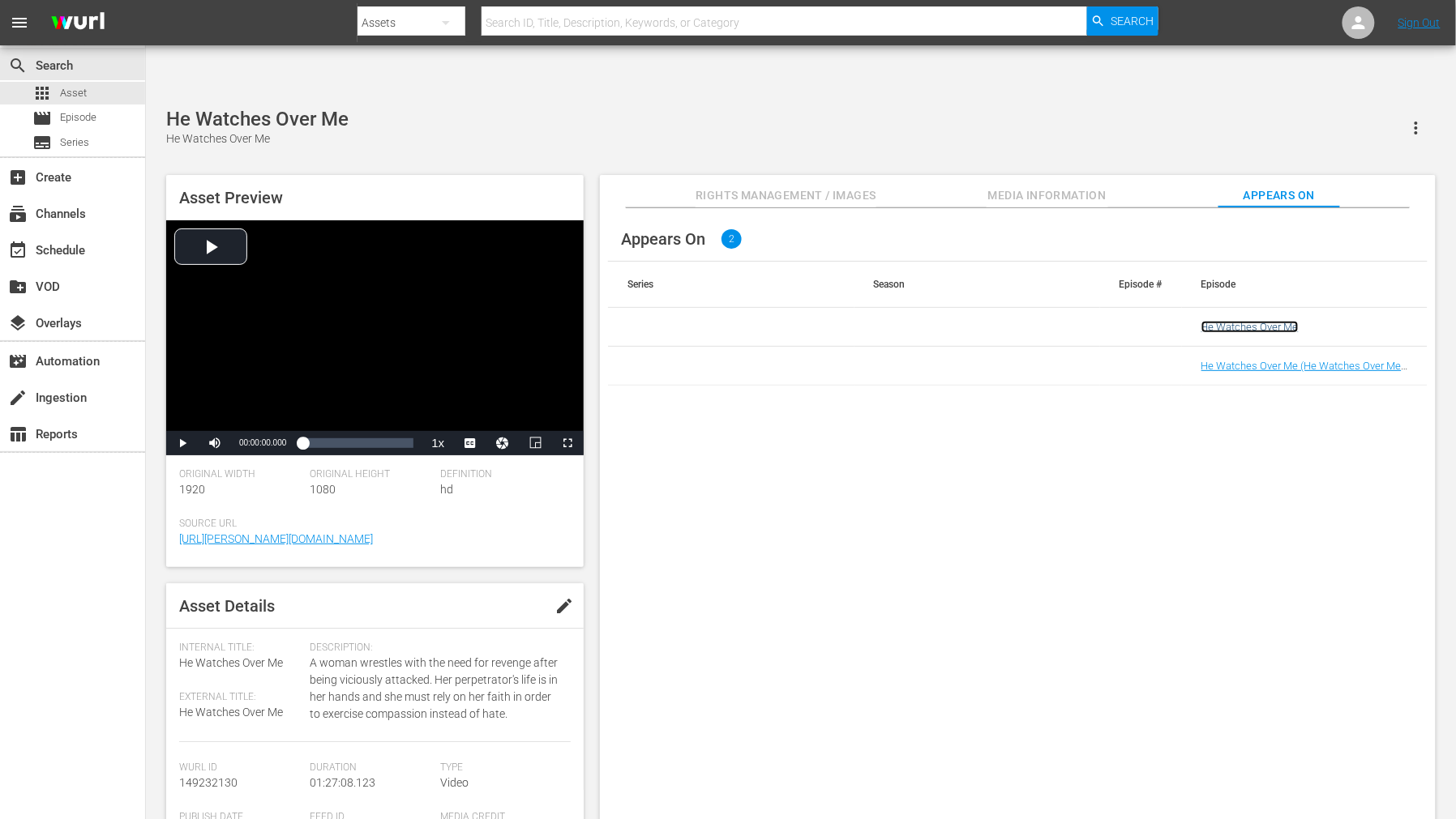
click at [1254, 321] on link "He Watches Over Me" at bounding box center [1250, 327] width 97 height 12
click at [1252, 360] on link "He Watches Over Me (He Watches Over Me (VARIANT))" at bounding box center [1301, 371] width 200 height 24
click at [1039, 411] on div "Appears On 2 Series Season Episode # Episode He Watches Over Me He Watches Over…" at bounding box center [1017, 527] width 836 height 638
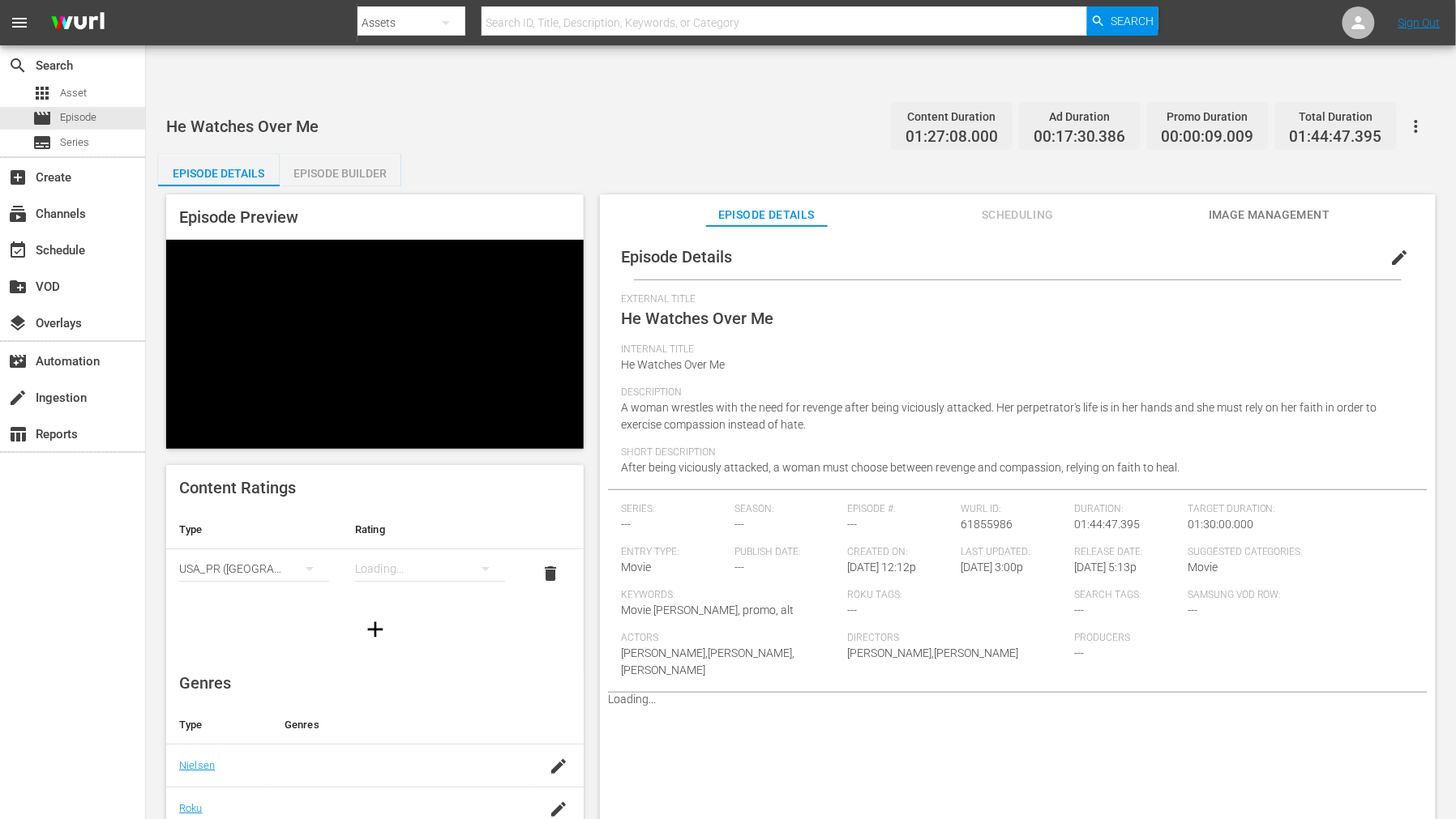
click at [1277, 205] on span "Image Management" at bounding box center [1270, 215] width 122 height 20
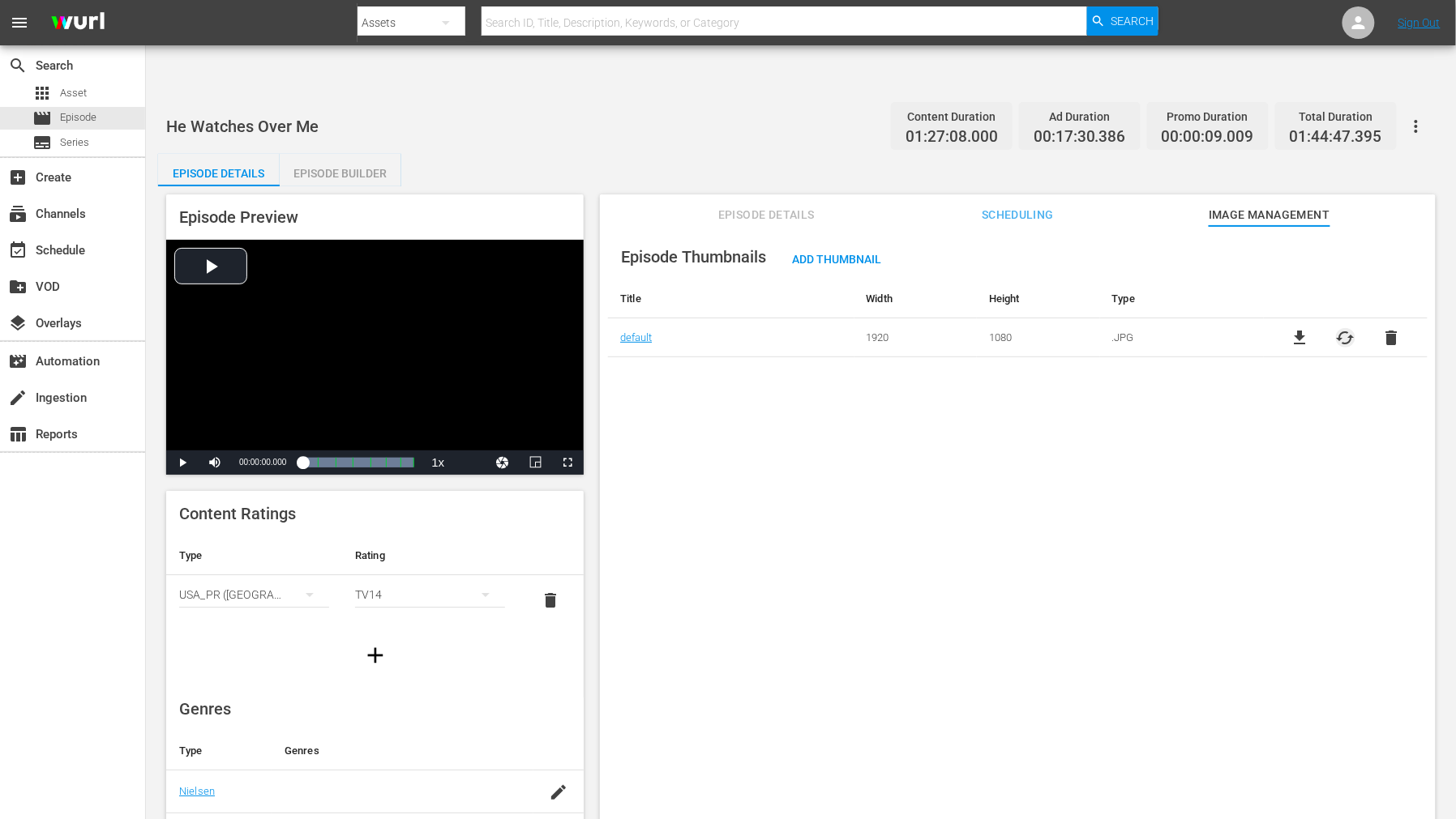
click at [1335, 328] on span "cached" at bounding box center [1344, 337] width 19 height 19
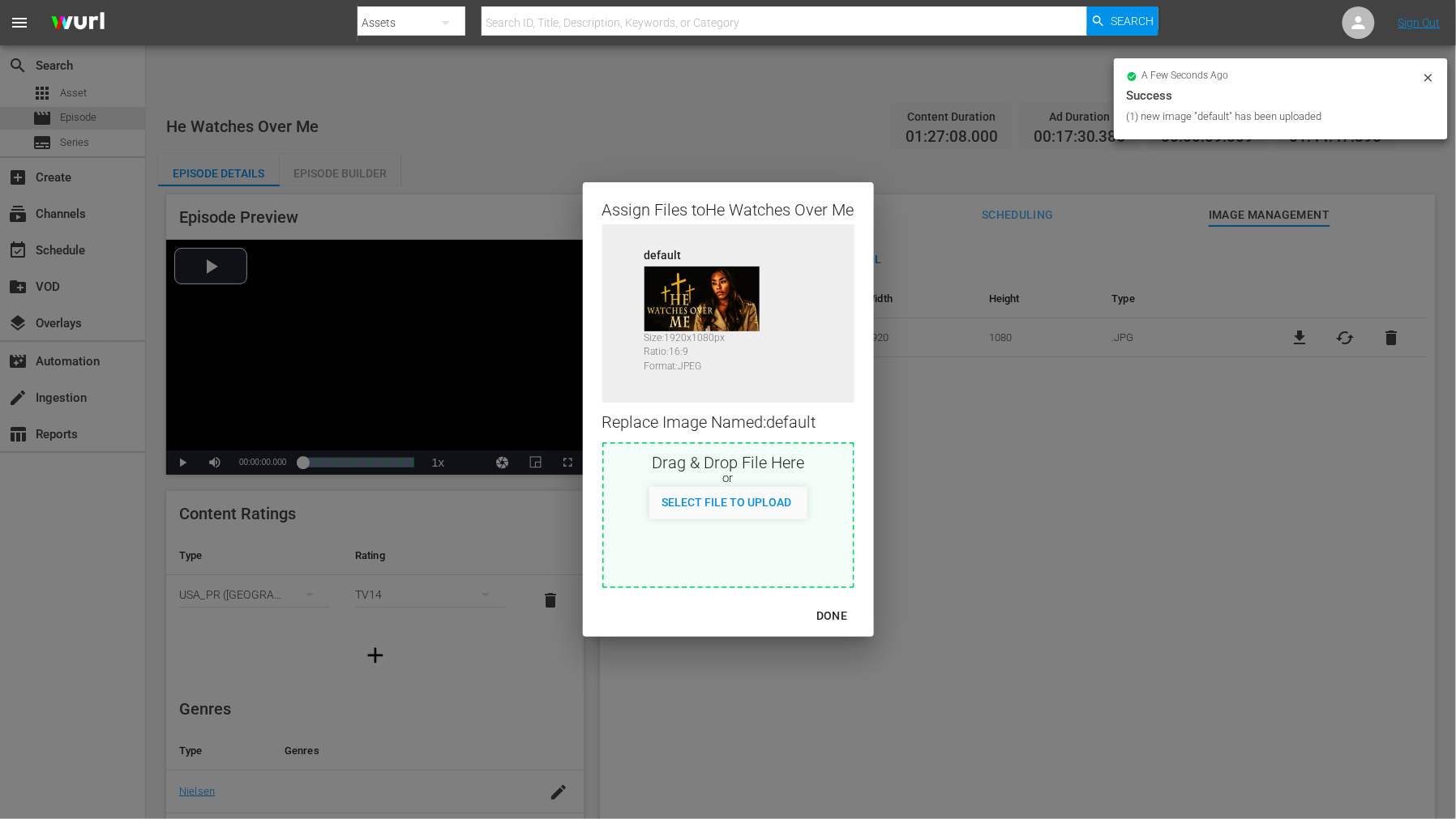
click at [840, 614] on div "DONE" at bounding box center [832, 616] width 57 height 20
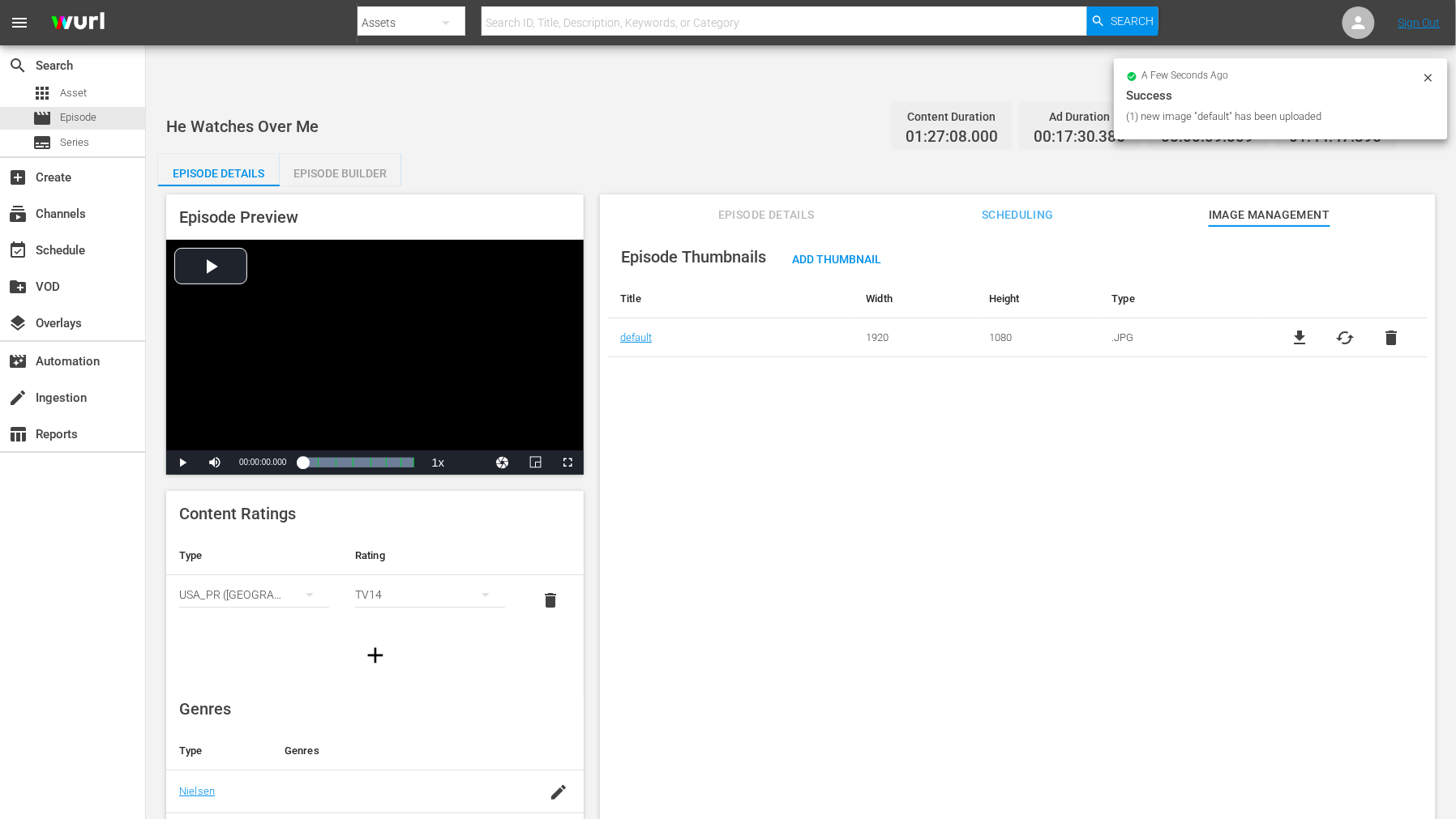
click at [866, 618] on div "Episode Thumbnails Add Thumbnail Title Width Height Type default 1920 1080 .JPG…" at bounding box center [1017, 543] width 836 height 633
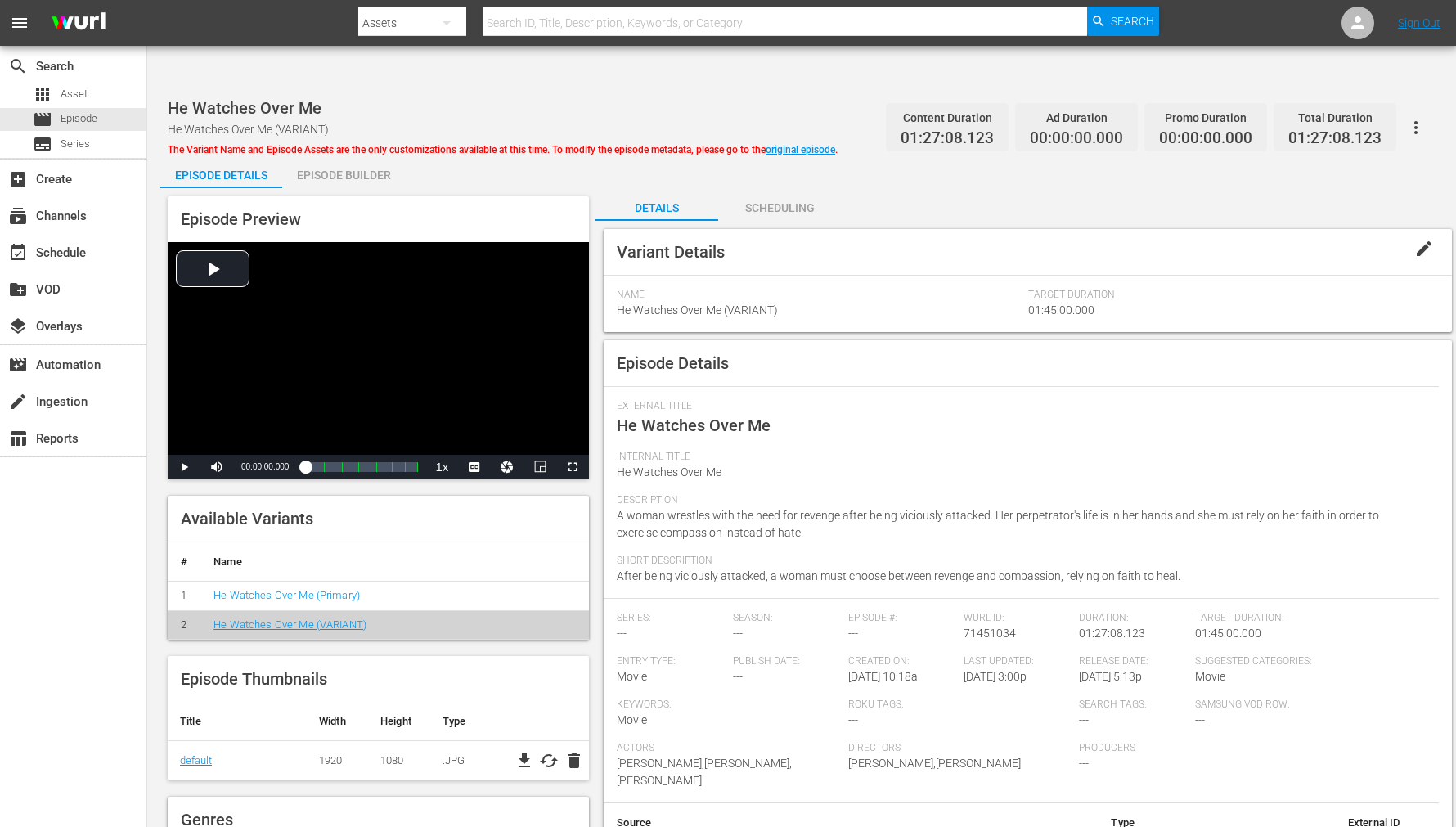
click at [550, 744] on span "cached" at bounding box center [549, 761] width 19 height 19
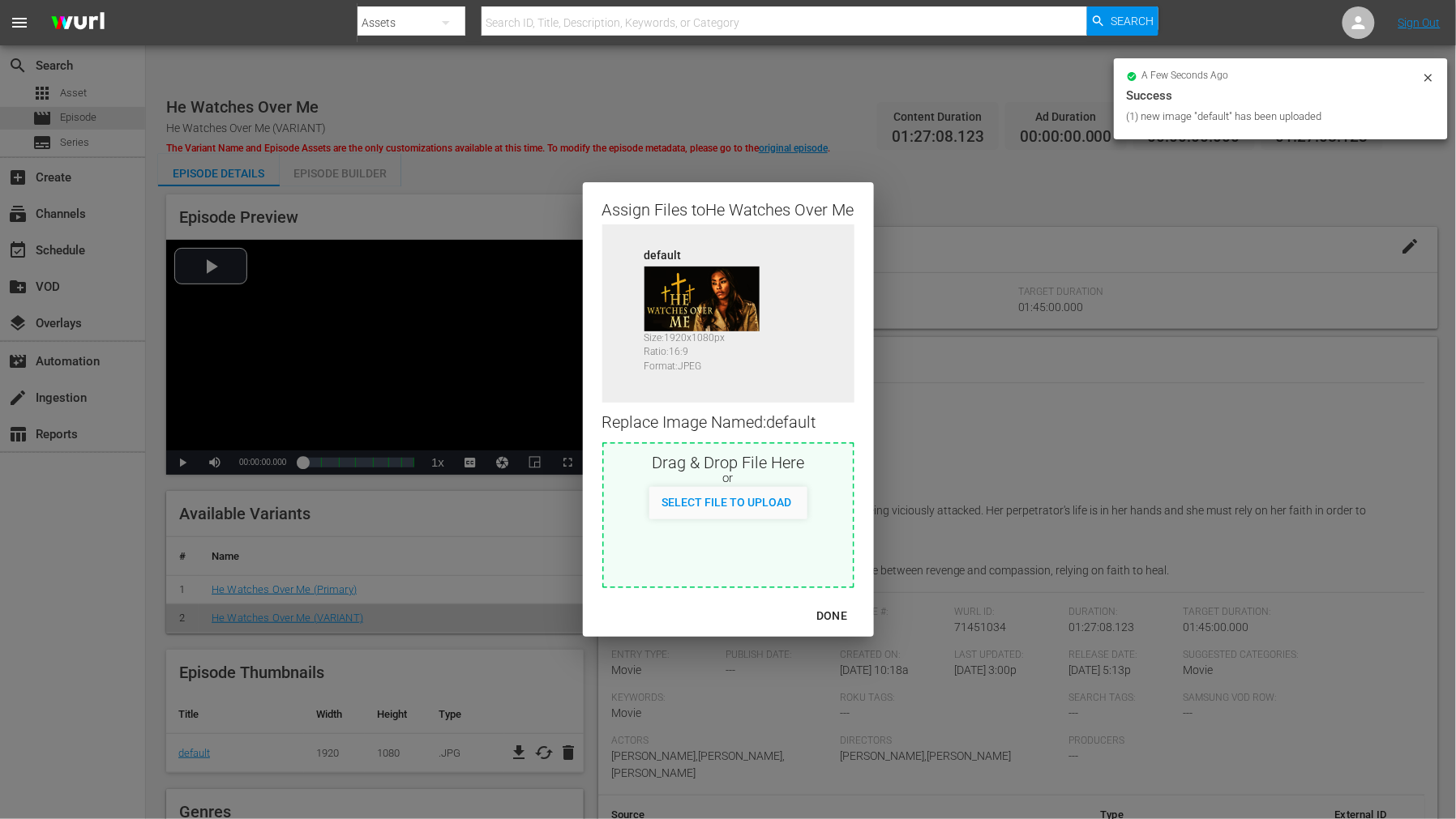
click at [844, 614] on div "DONE" at bounding box center [832, 616] width 57 height 20
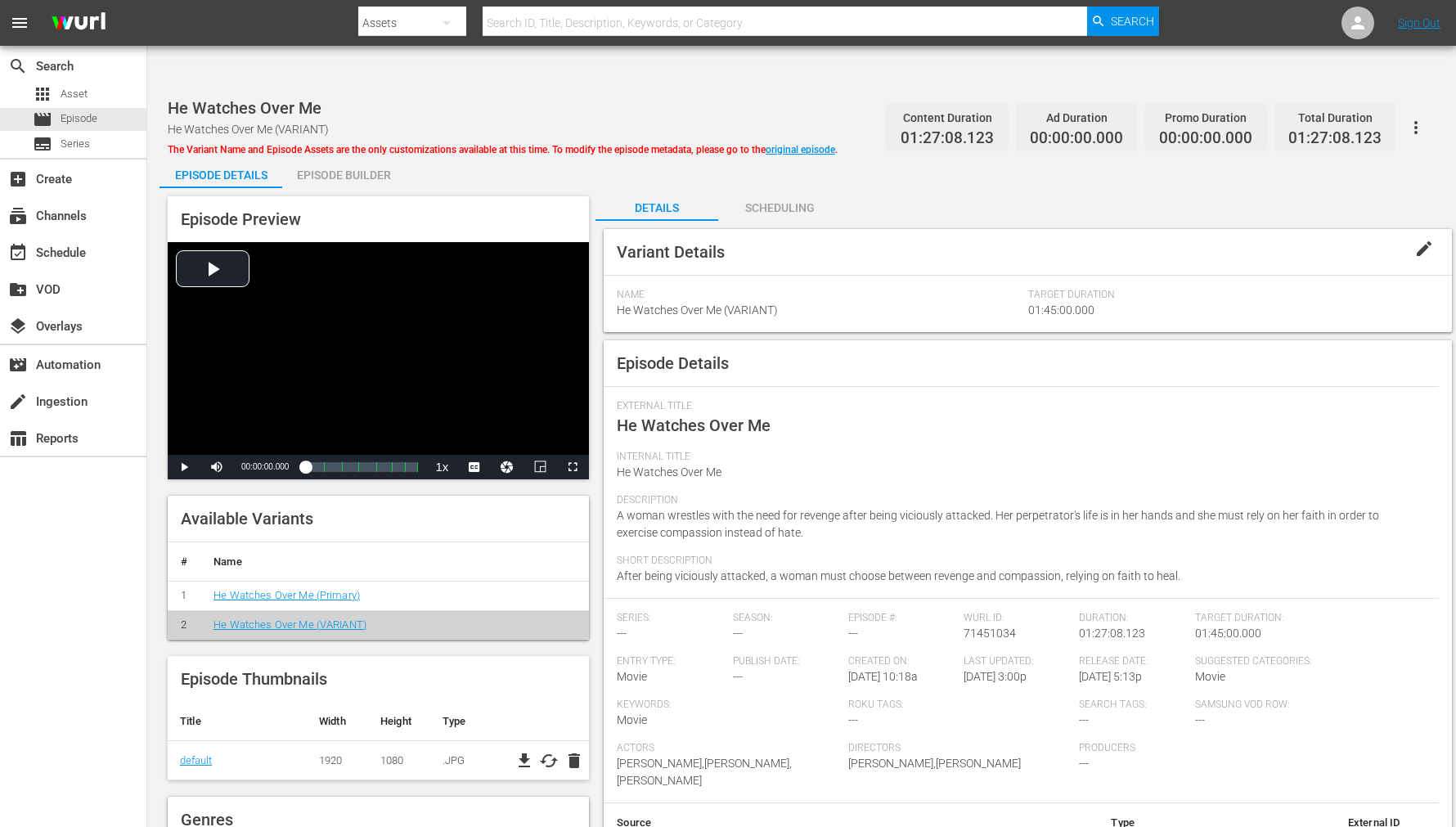
click at [1049, 450] on div "Internal Title He Watches Over Me" at bounding box center [1021, 472] width 809 height 44
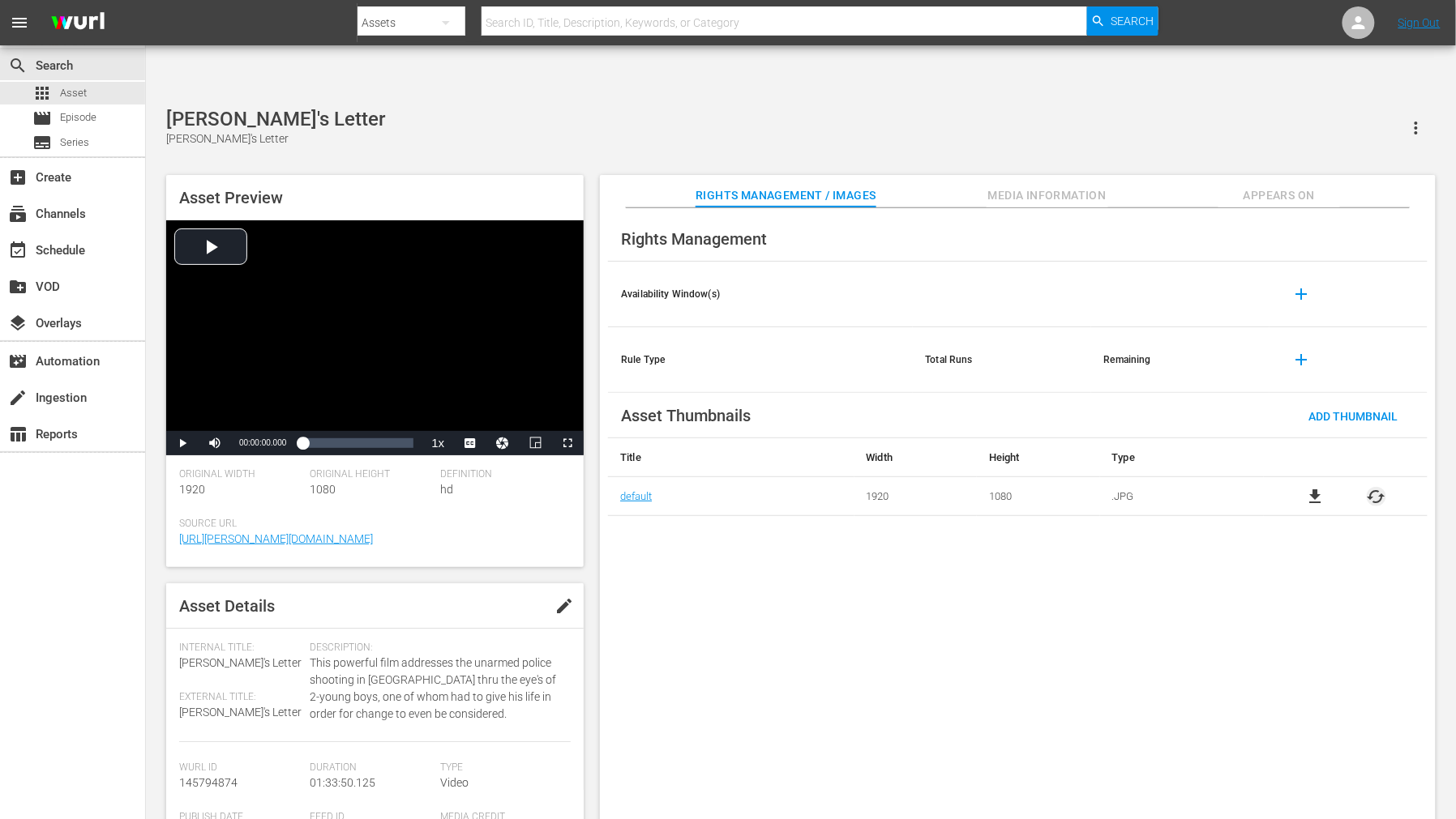
click at [1382, 487] on span "cached" at bounding box center [1375, 496] width 19 height 19
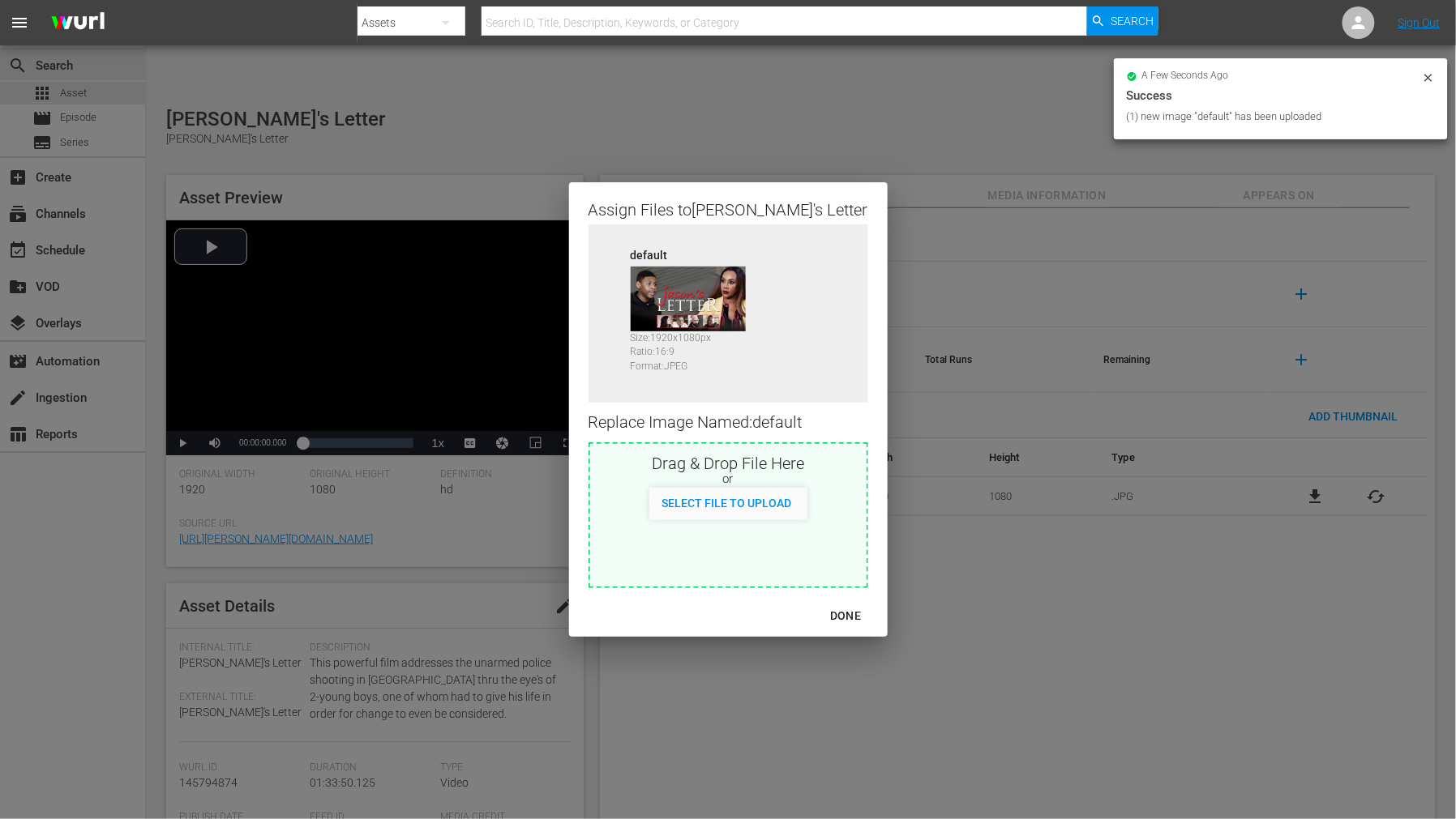
click at [817, 619] on div "DONE" at bounding box center [845, 616] width 57 height 20
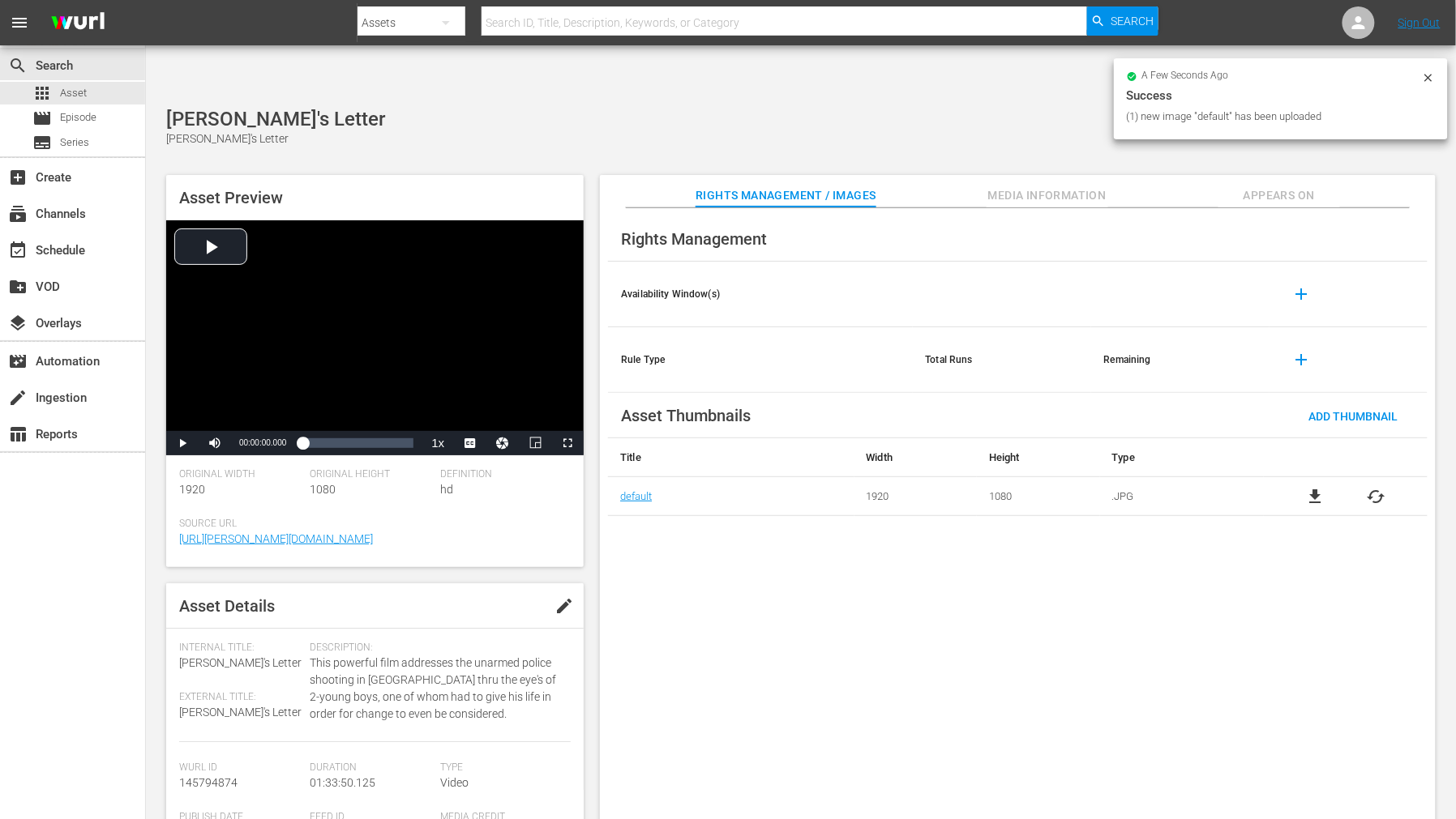
click at [872, 625] on div "Rights Management Availability Window(s) add Rule Type Total Runs Remaining add…" at bounding box center [1017, 527] width 836 height 638
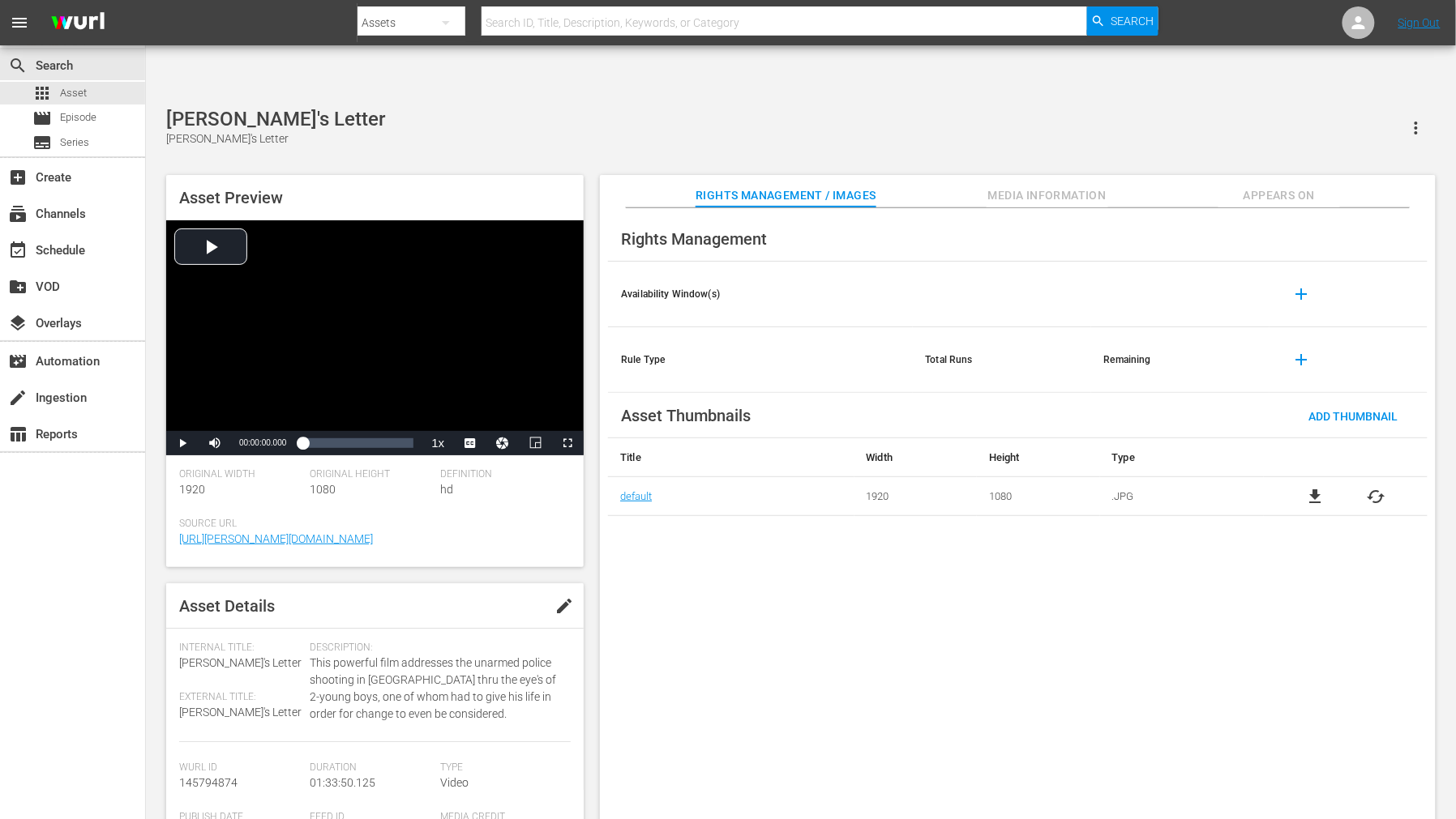
click at [1266, 186] on span "Appears On" at bounding box center [1279, 196] width 122 height 20
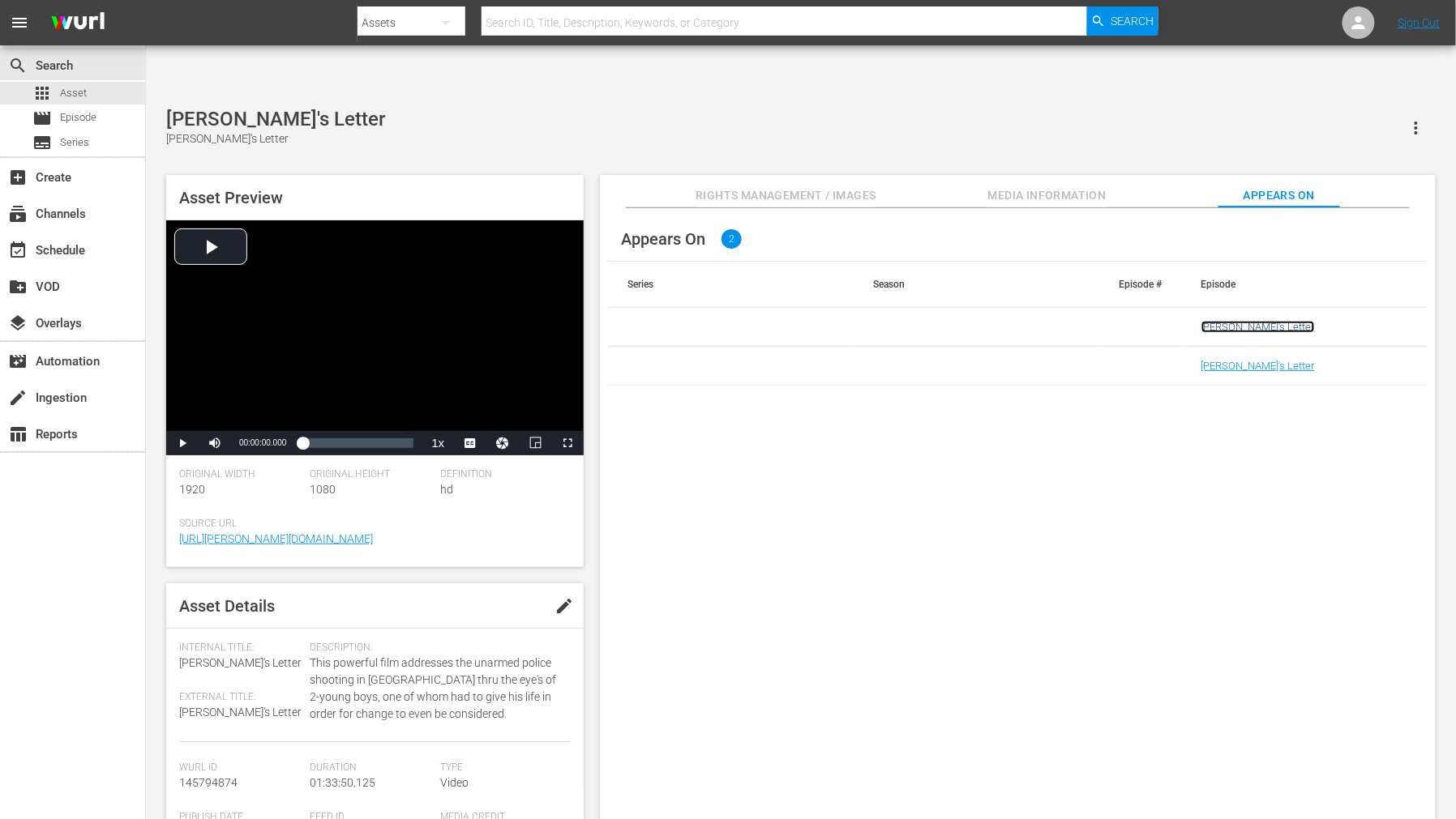
click at [1254, 321] on link "Jason's Letter" at bounding box center [1258, 327] width 113 height 12
click at [1244, 360] on link "Jason's Letter" at bounding box center [1258, 365] width 113 height 12
click at [918, 589] on div "Appears On 2 Series Season Episode # Episode Jason's Letter Jason's Letter" at bounding box center [1017, 527] width 836 height 638
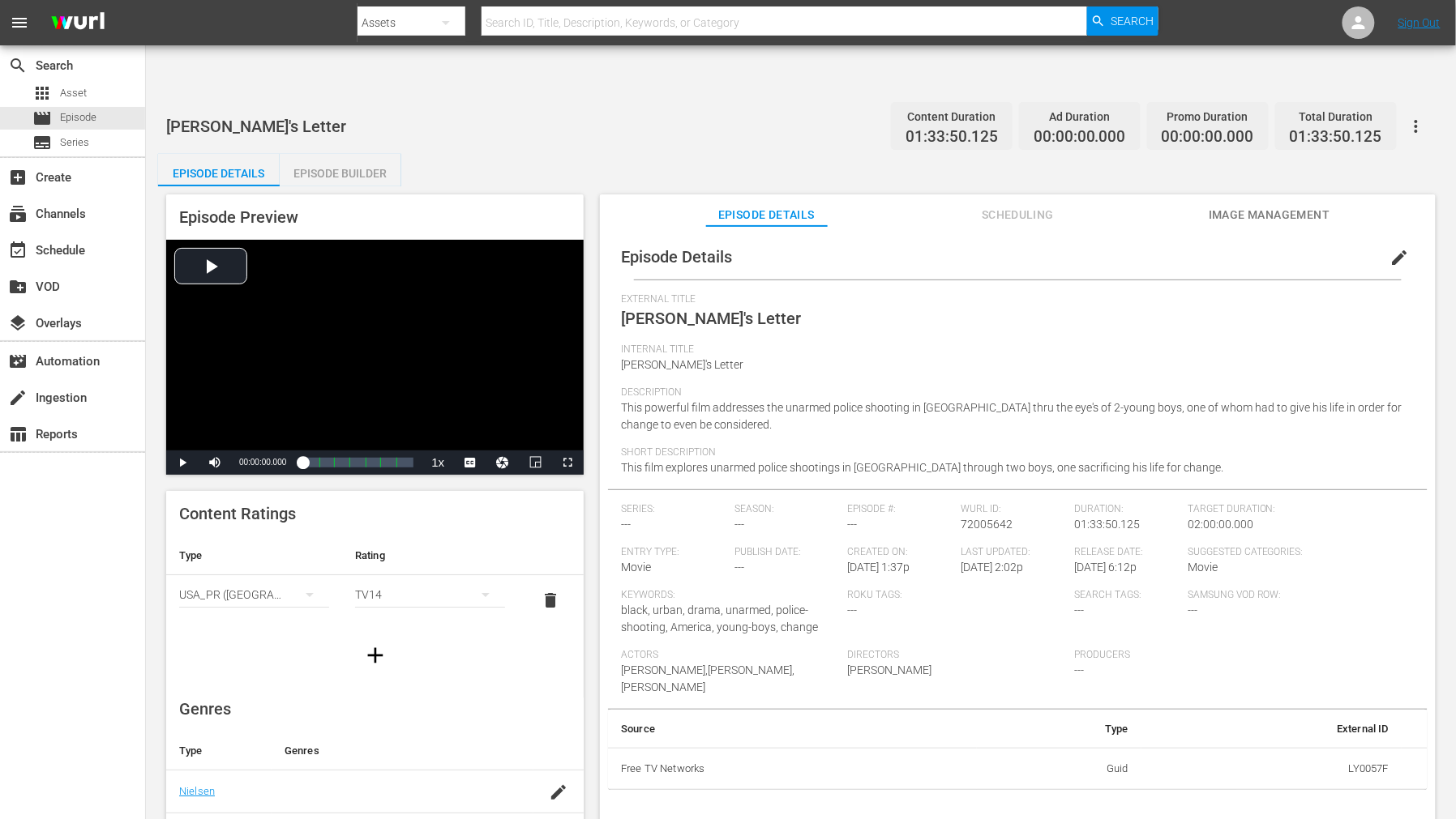
click at [1263, 205] on span "Image Management" at bounding box center [1270, 215] width 122 height 20
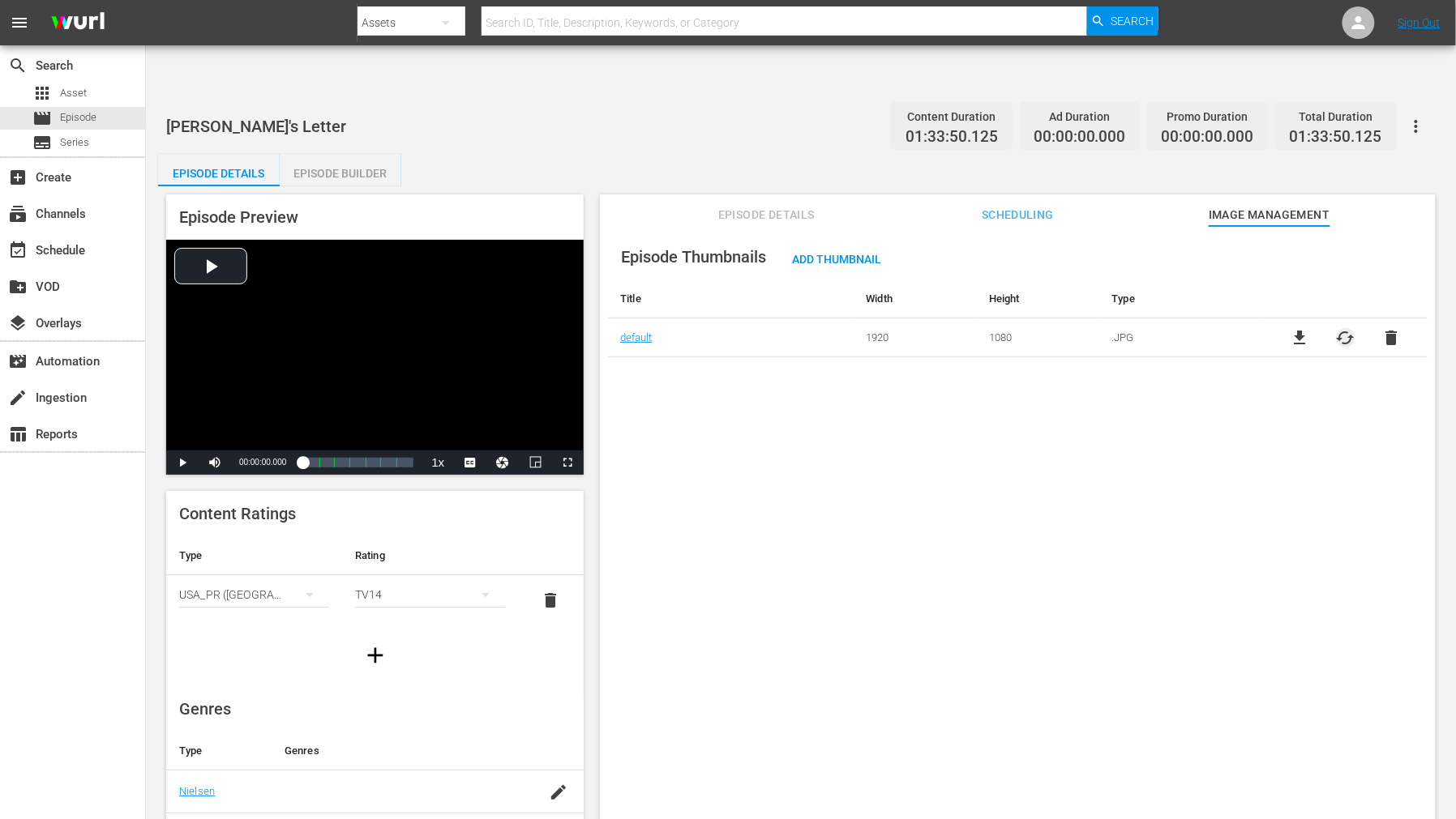
click at [1309, 328] on span "cached" at bounding box center [1344, 337] width 19 height 19
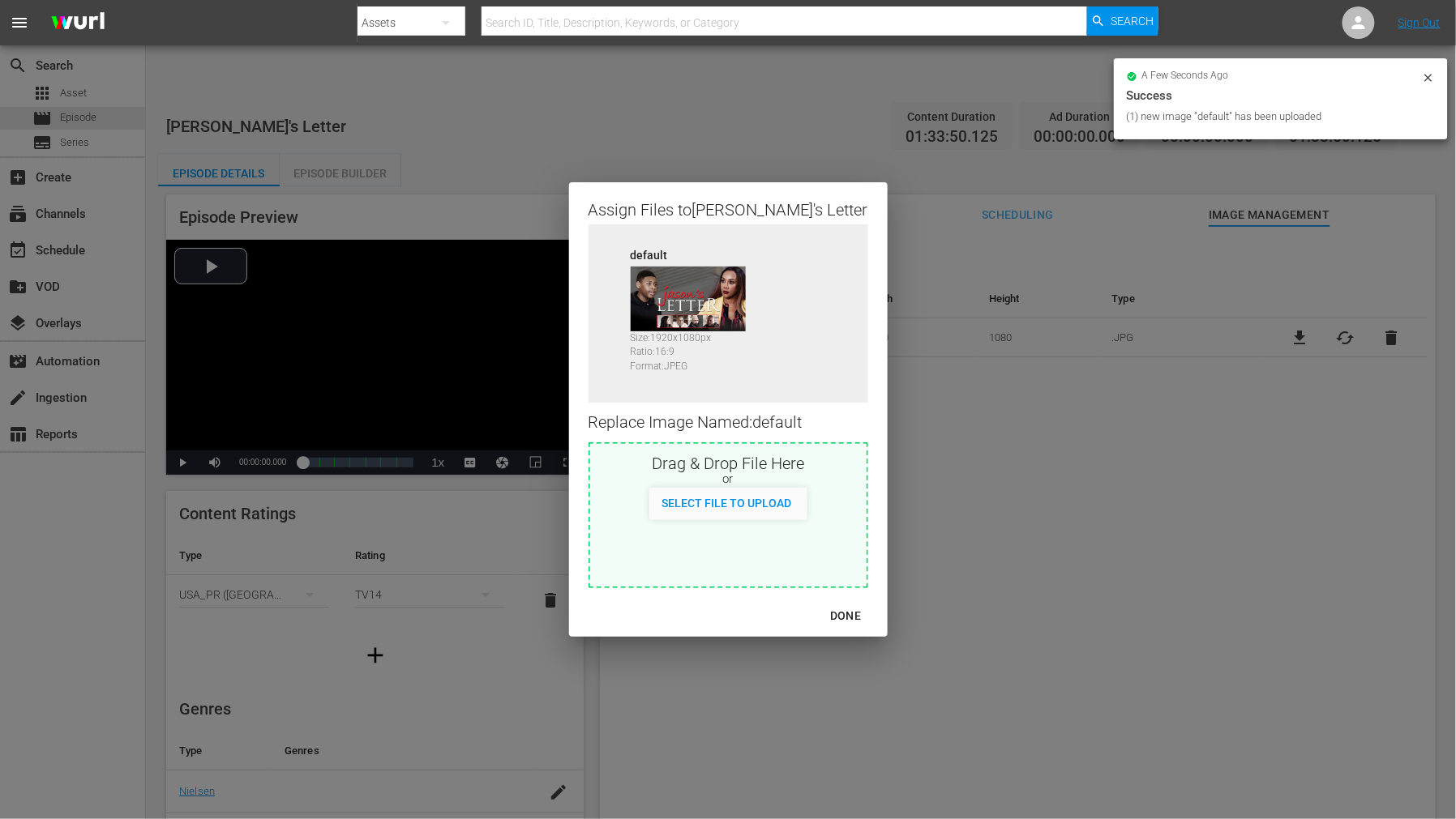
click at [817, 612] on div "DONE" at bounding box center [845, 616] width 57 height 20
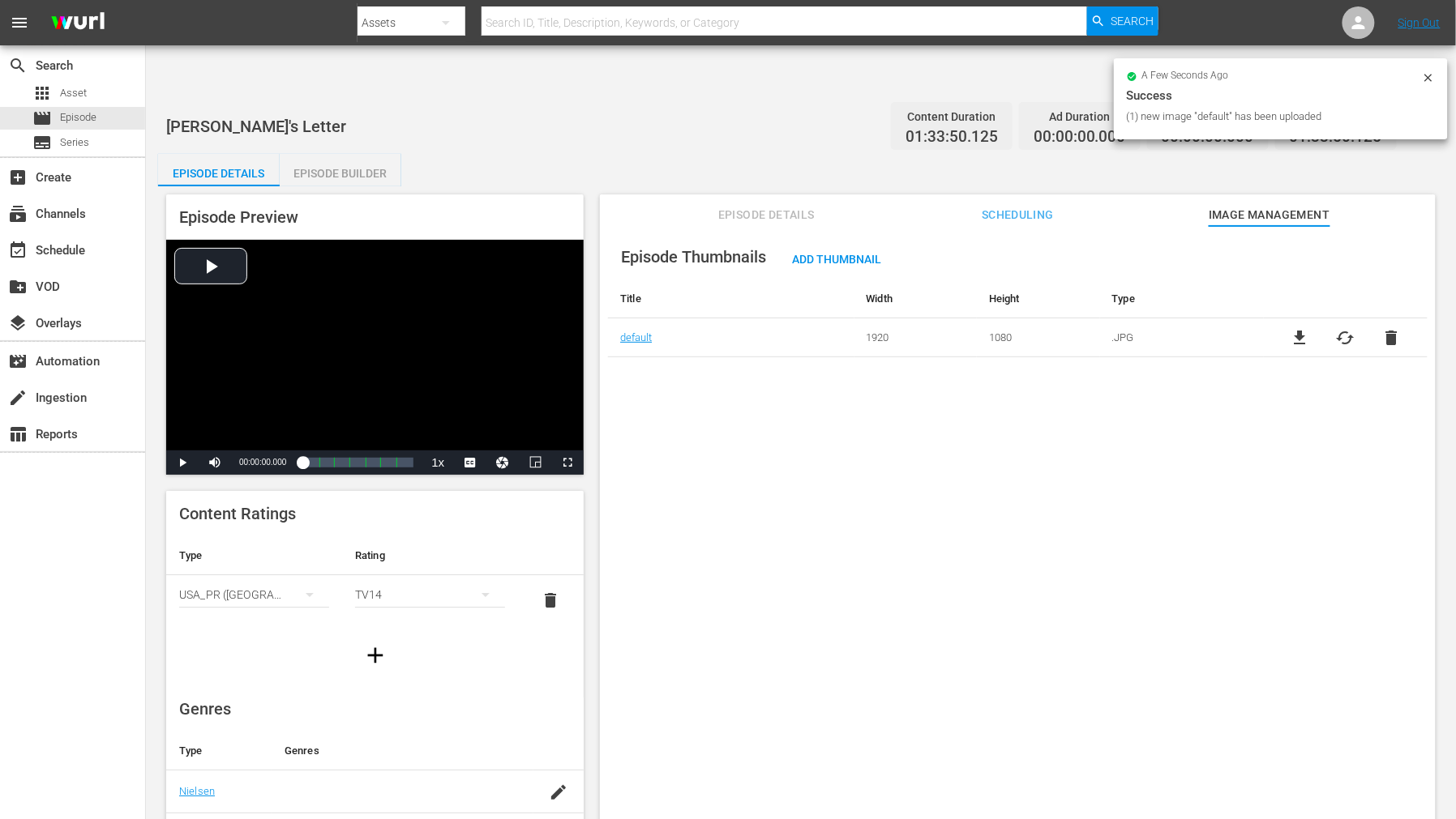
click at [918, 589] on div "Episode Thumbnails Add Thumbnail Title Width Height Type default 1920 1080 .JPG…" at bounding box center [1017, 543] width 836 height 633
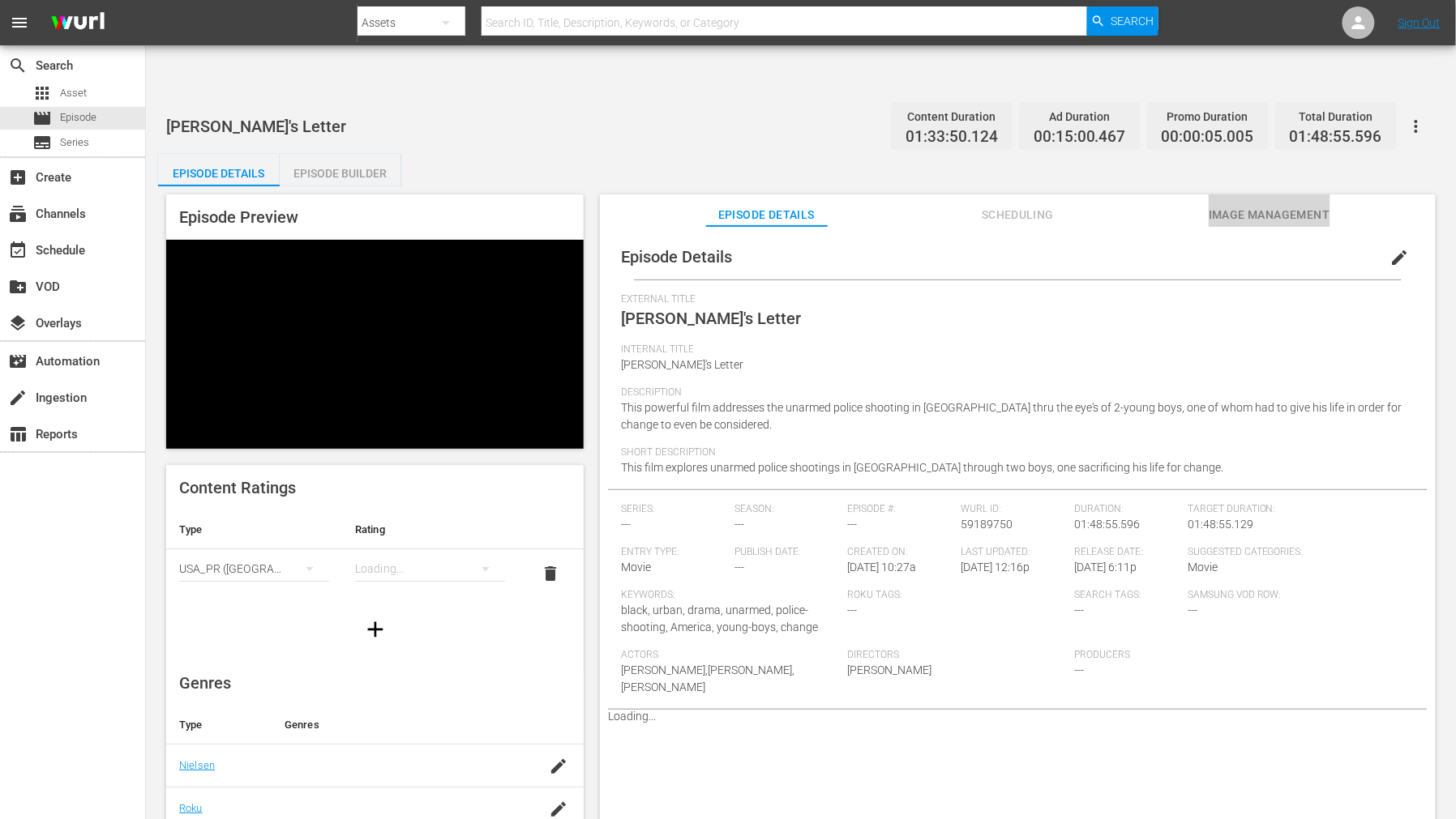
click at [1244, 205] on span "Image Management" at bounding box center [1270, 215] width 122 height 20
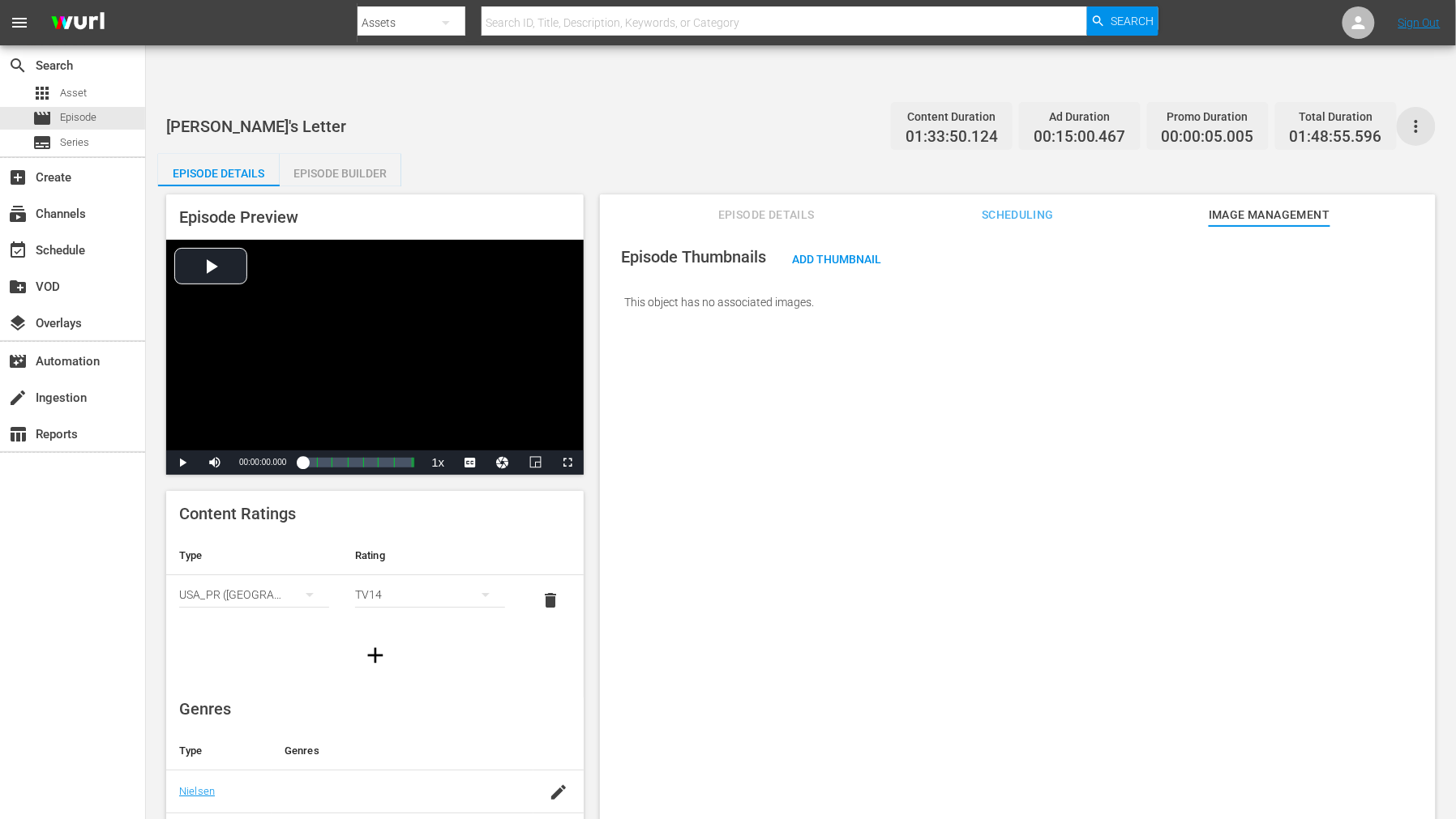
click at [1309, 117] on icon "button" at bounding box center [1415, 126] width 19 height 19
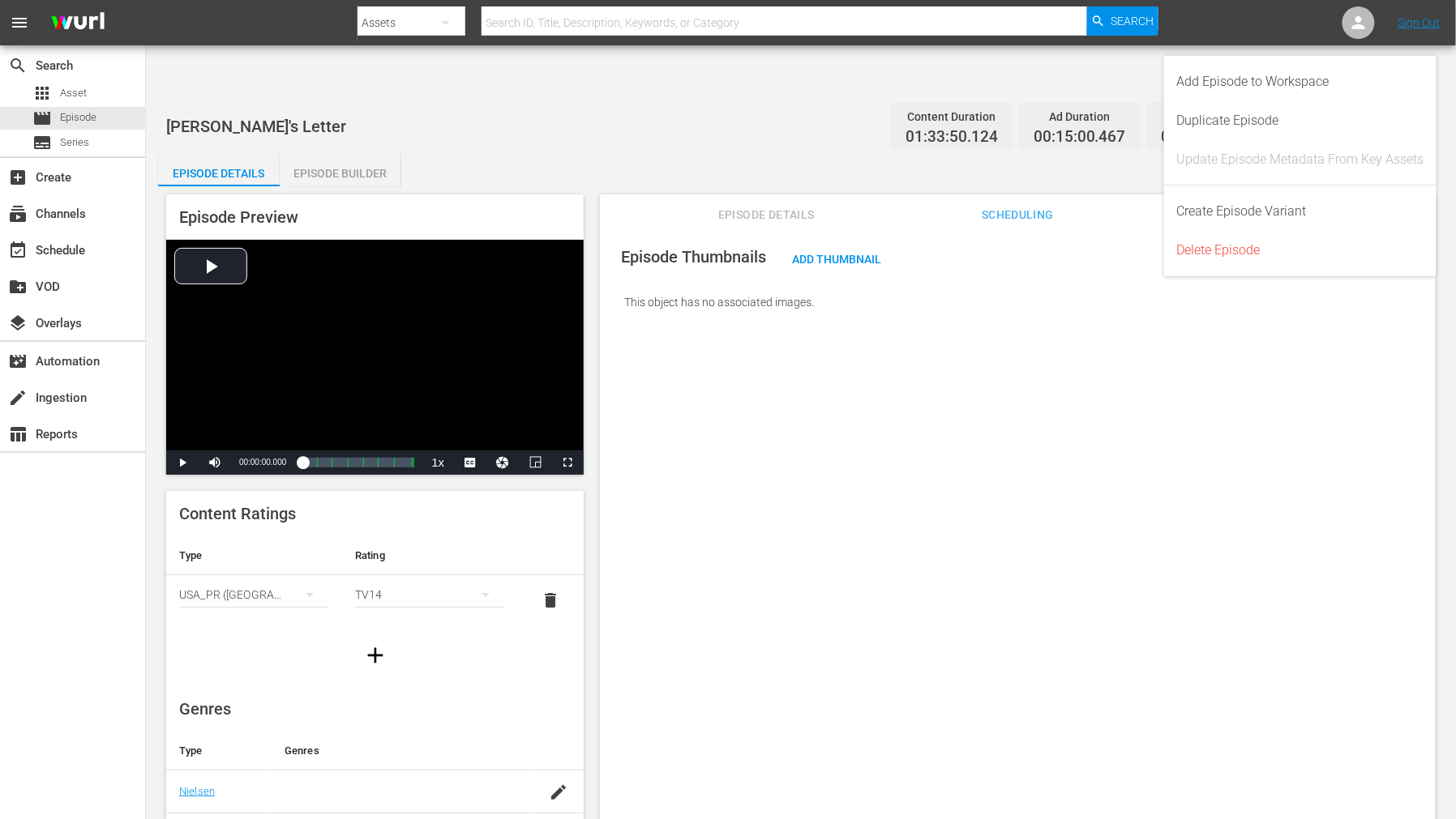
click at [1075, 340] on div "Episode Thumbnails Add Thumbnail This object has no associated images." at bounding box center [1017, 543] width 836 height 633
click at [804, 253] on span "Add Thumbnail" at bounding box center [837, 260] width 115 height 13
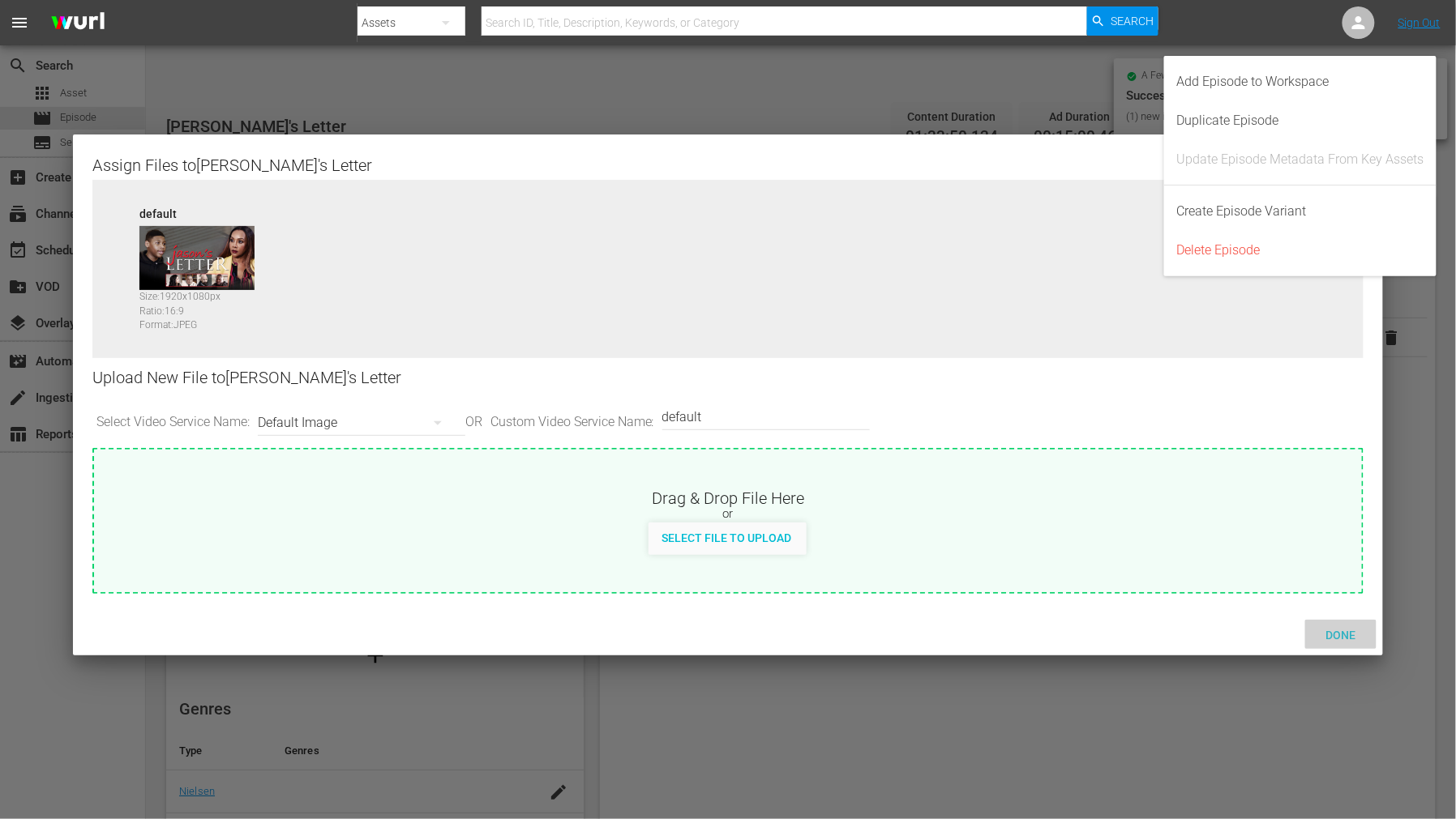
click at [1309, 633] on span "Done" at bounding box center [1340, 635] width 56 height 13
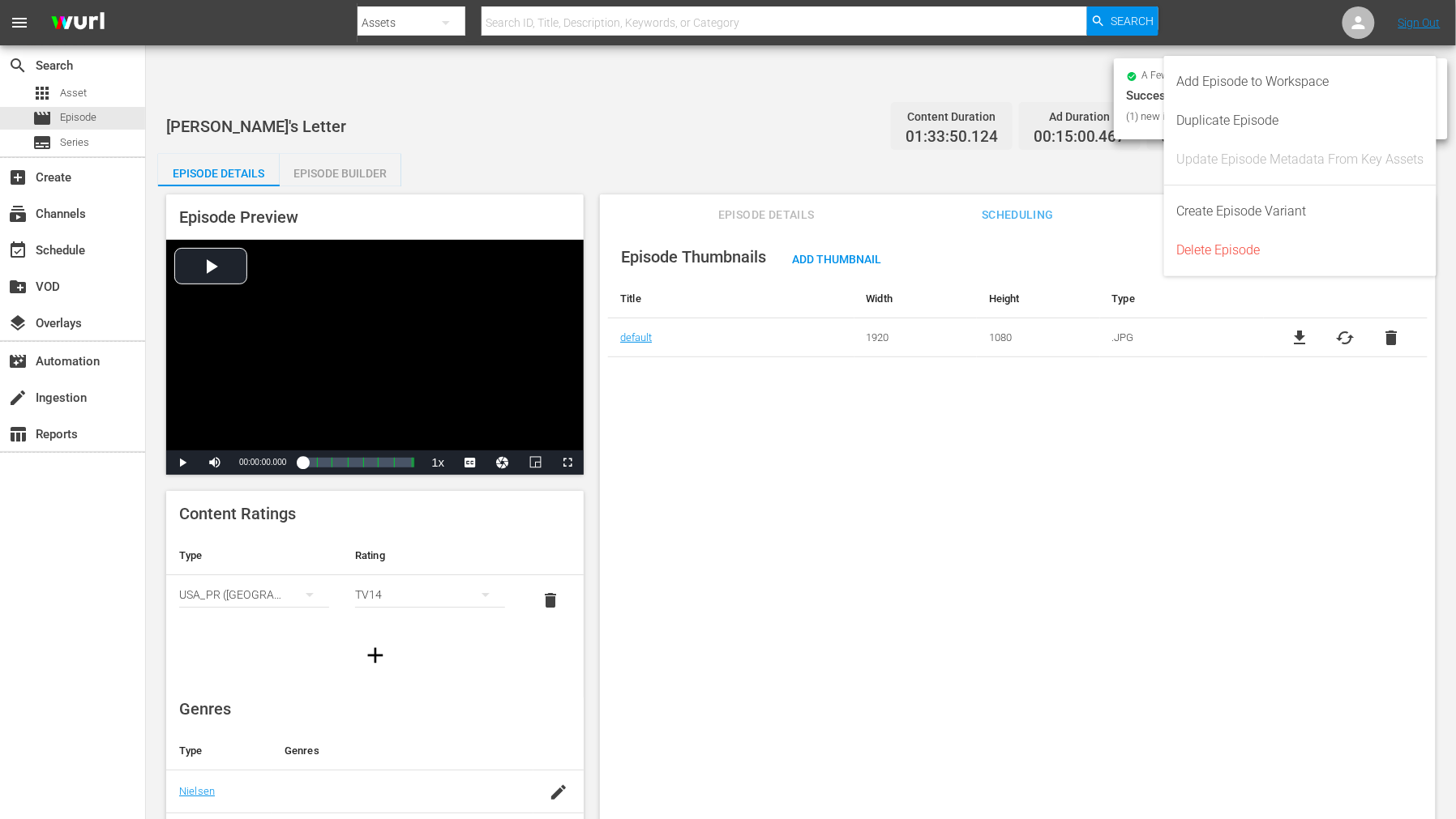
click at [1289, 608] on div "Episode Thumbnails Add Thumbnail Title Width Height Type default 1920 1080 .JPG…" at bounding box center [1017, 543] width 836 height 633
click at [1117, 448] on div "Episode Thumbnails Add Thumbnail Title Width Height Type default 1920 1080 .JPG…" at bounding box center [1017, 543] width 836 height 633
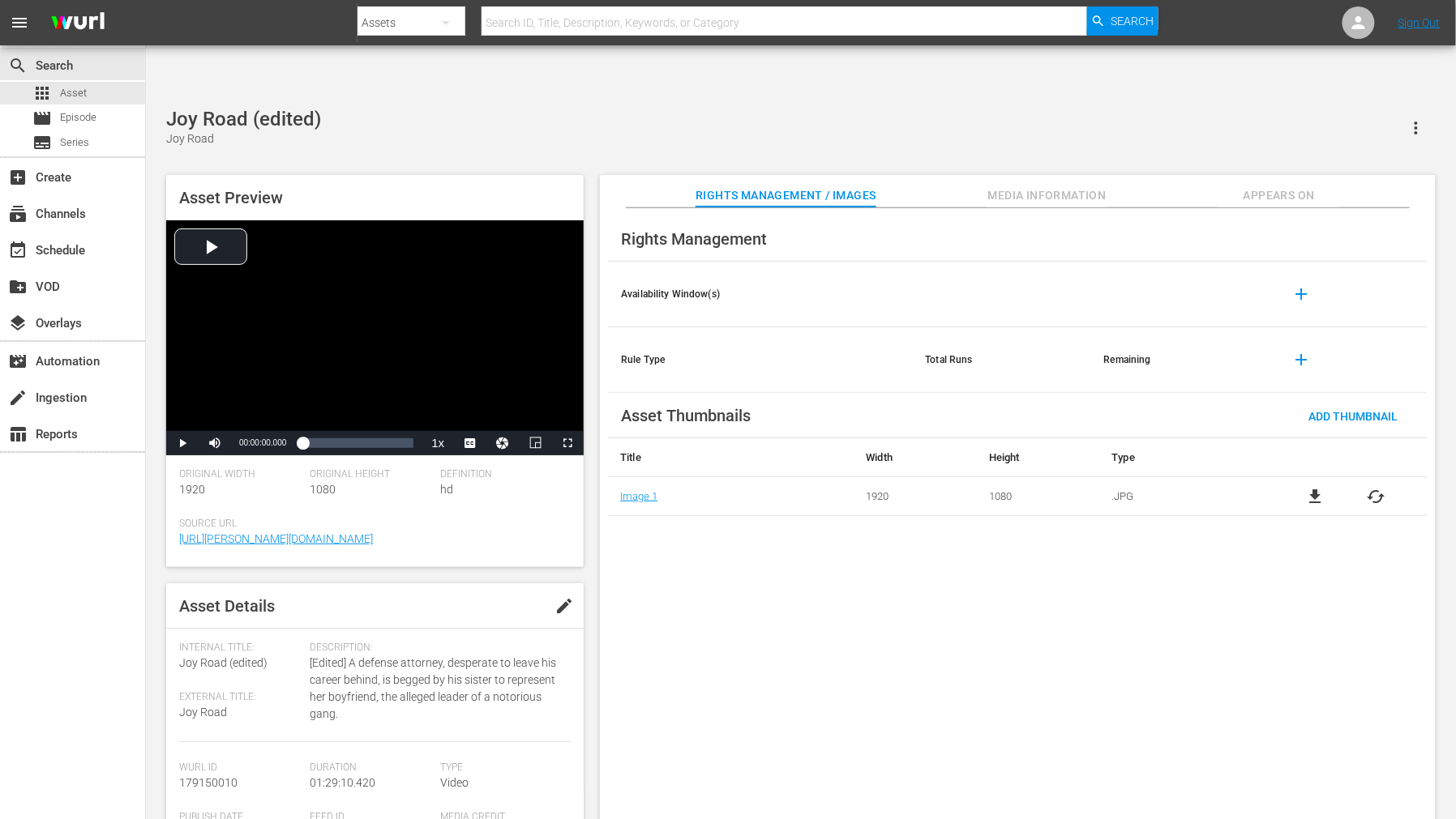
click at [1309, 487] on span "cached" at bounding box center [1375, 496] width 19 height 19
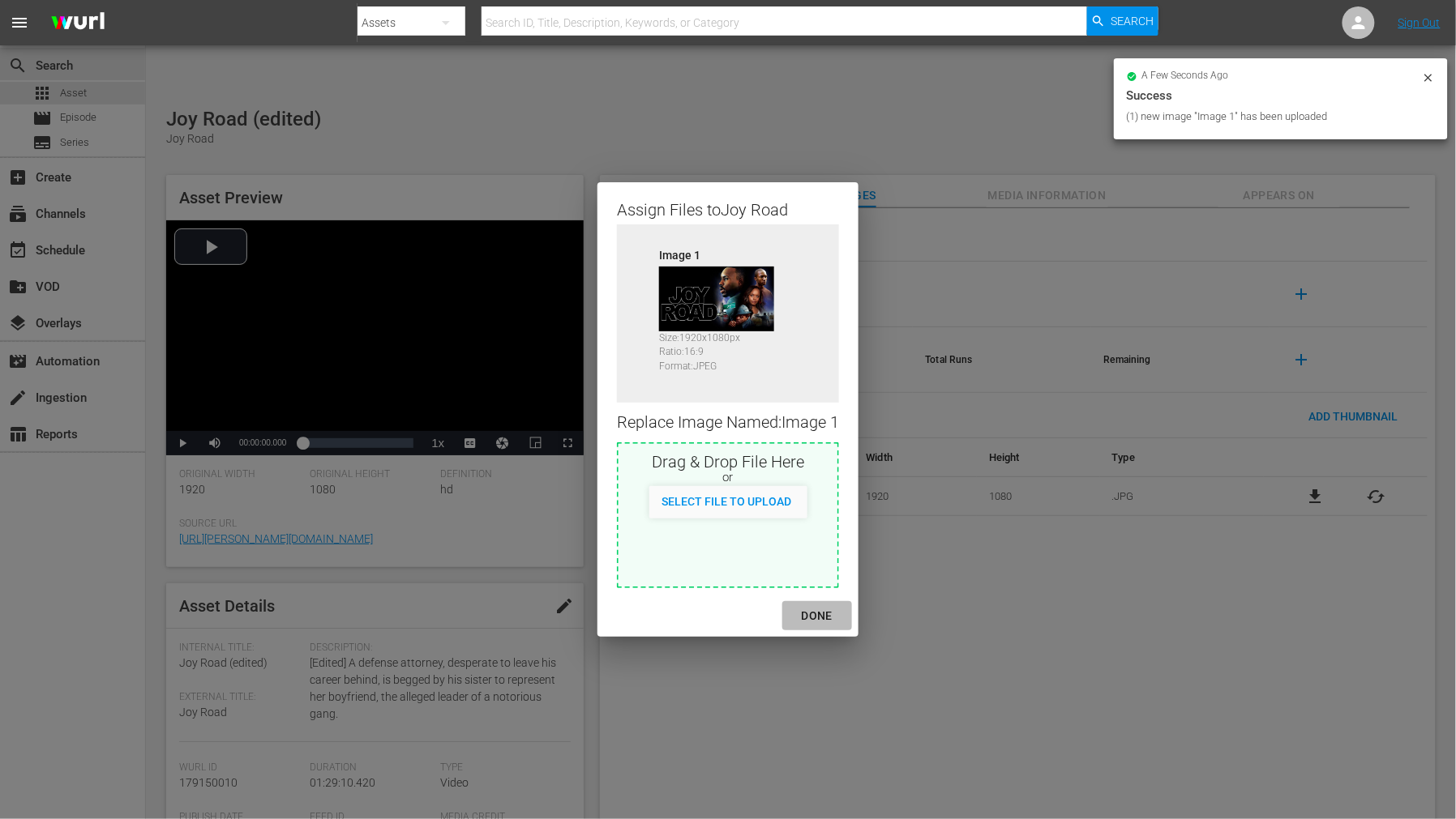
click at [820, 608] on div "DONE" at bounding box center [817, 616] width 57 height 20
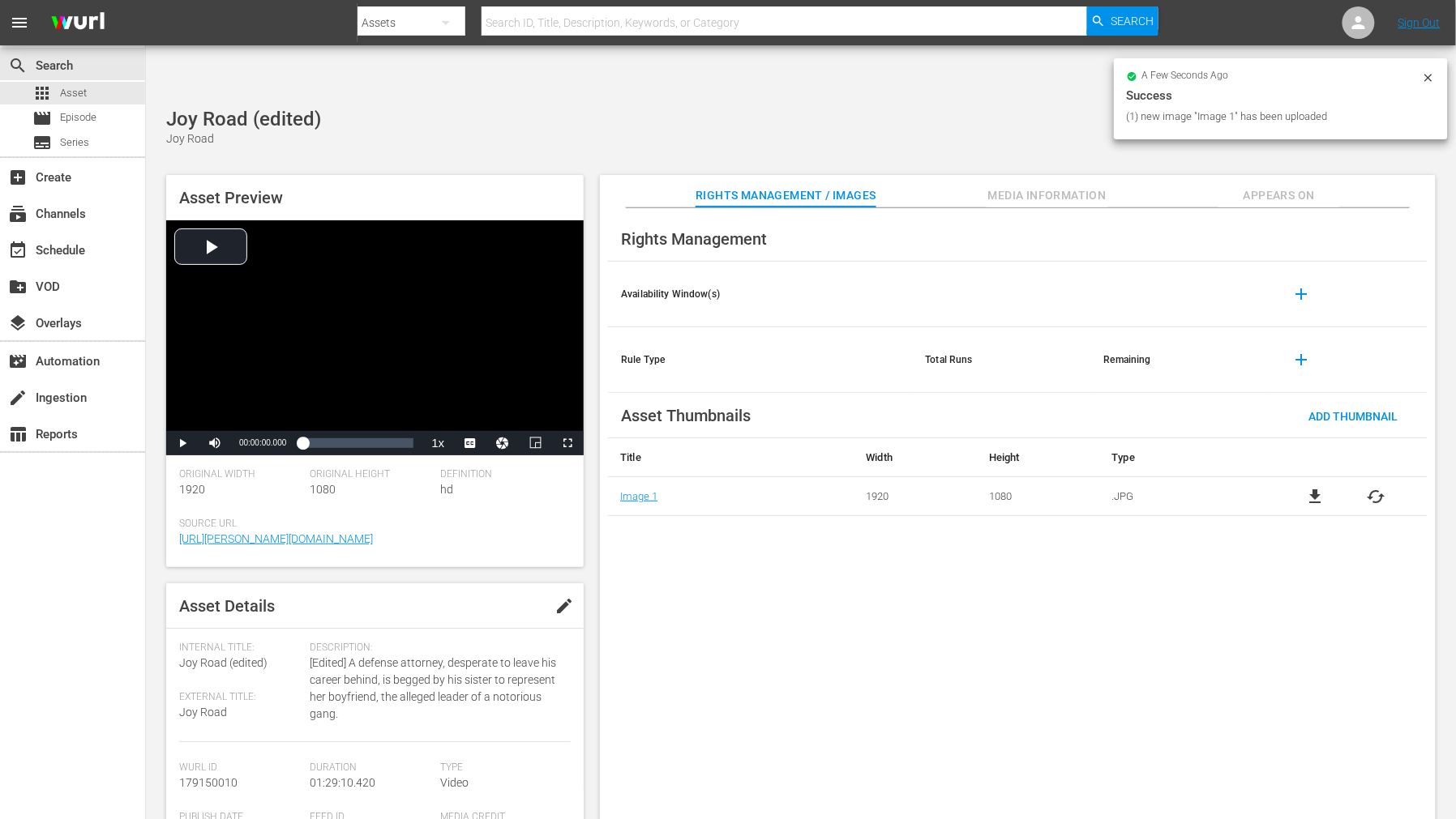
click at [845, 608] on div "Rights Management Availability Window(s) add Rule Type Total Runs Remaining add…" at bounding box center [1017, 527] width 836 height 638
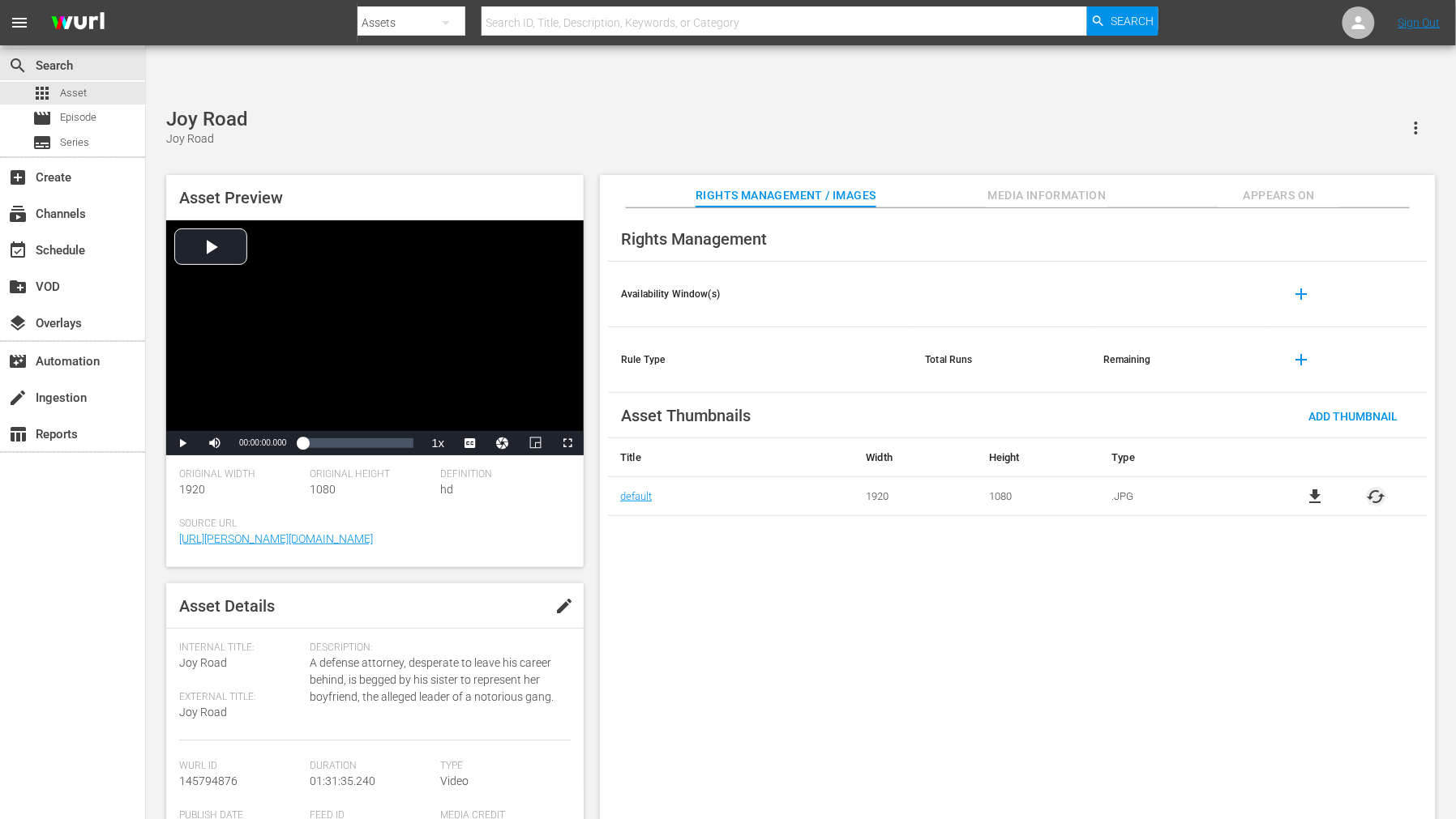
click at [1309, 487] on span "cached" at bounding box center [1375, 496] width 19 height 19
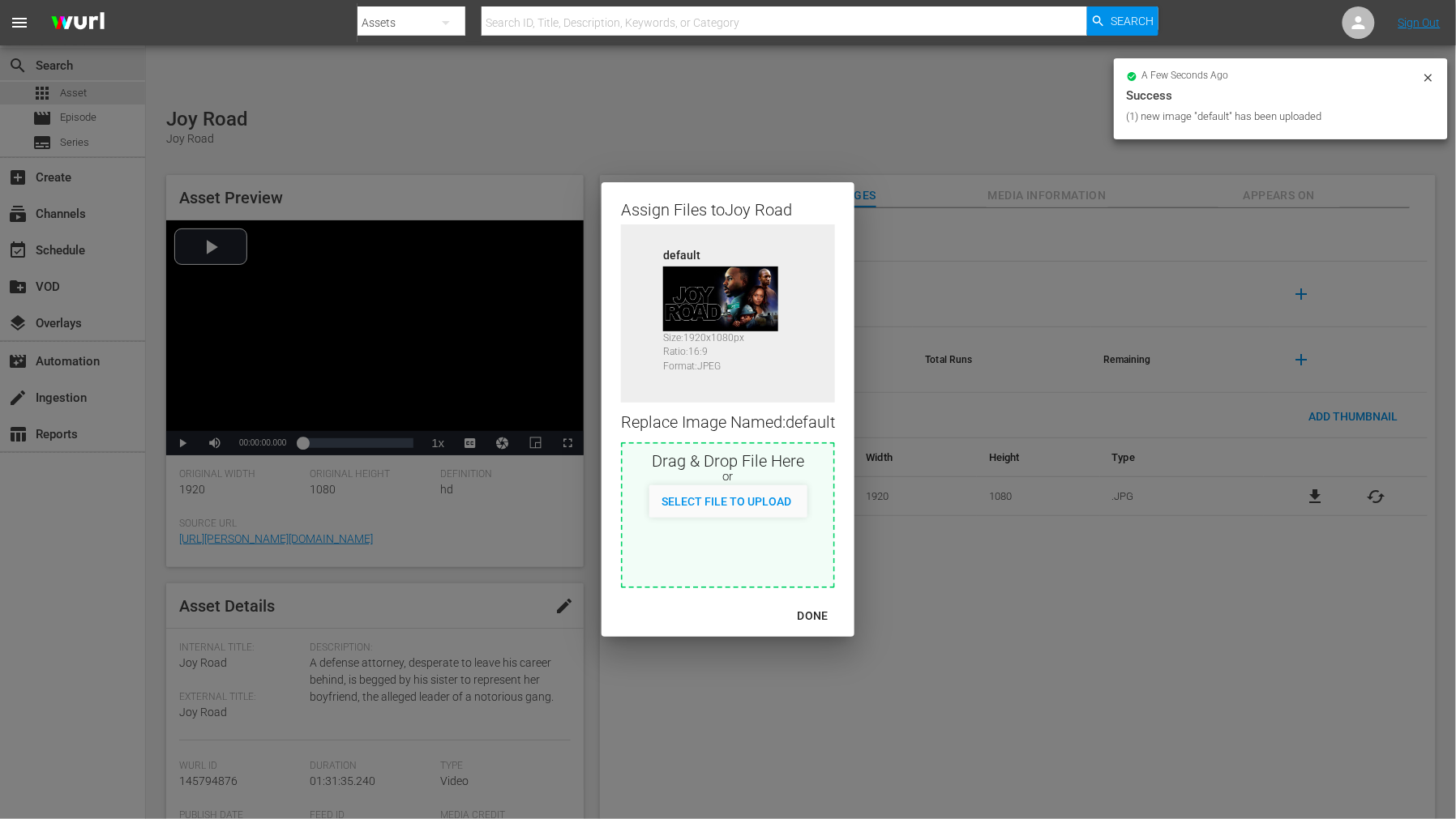
click at [812, 617] on div "DONE" at bounding box center [812, 616] width 57 height 20
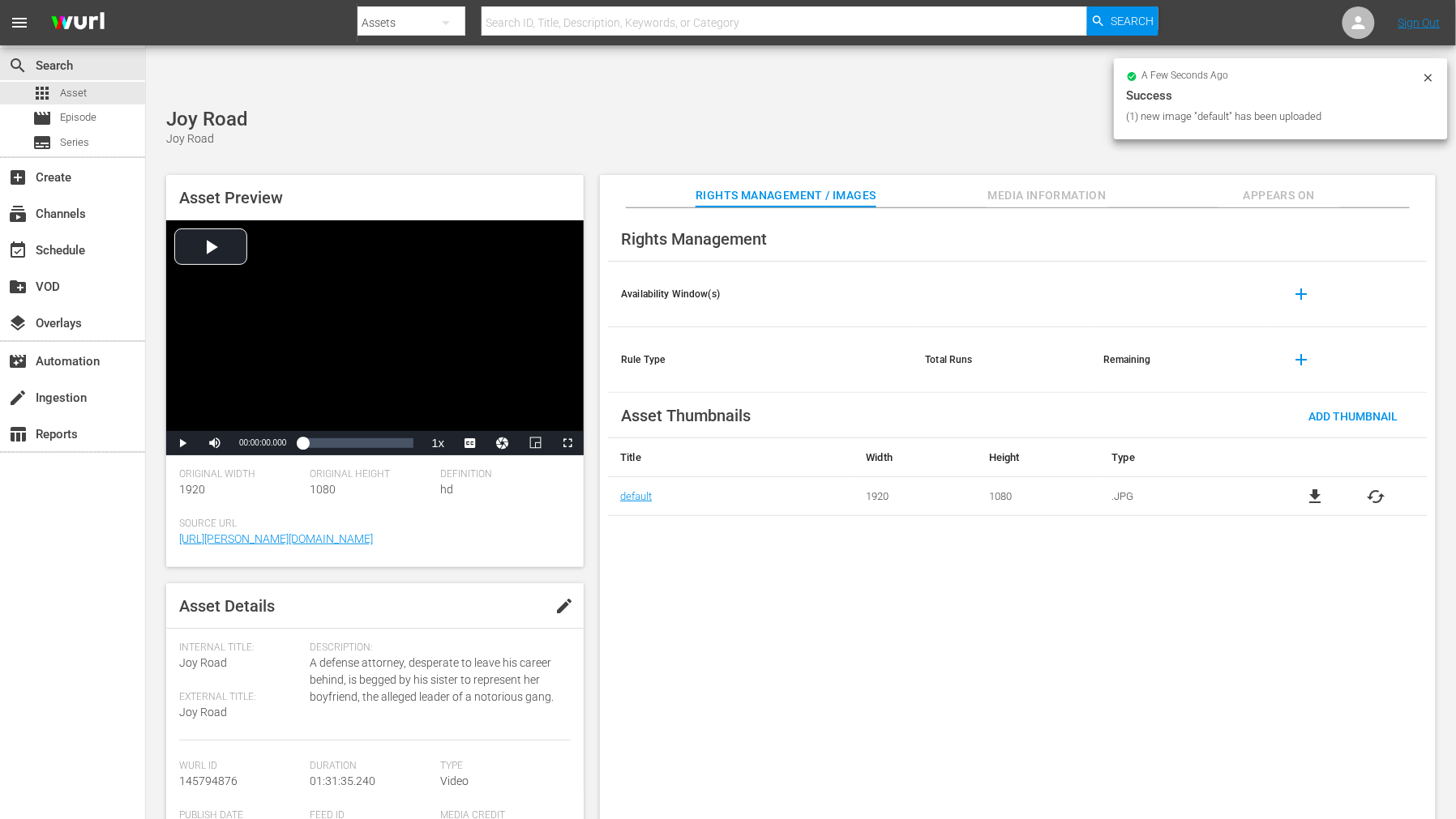
click at [878, 627] on div "Rights Management Availability Window(s) add Rule Type Total Runs Remaining add…" at bounding box center [1017, 527] width 836 height 638
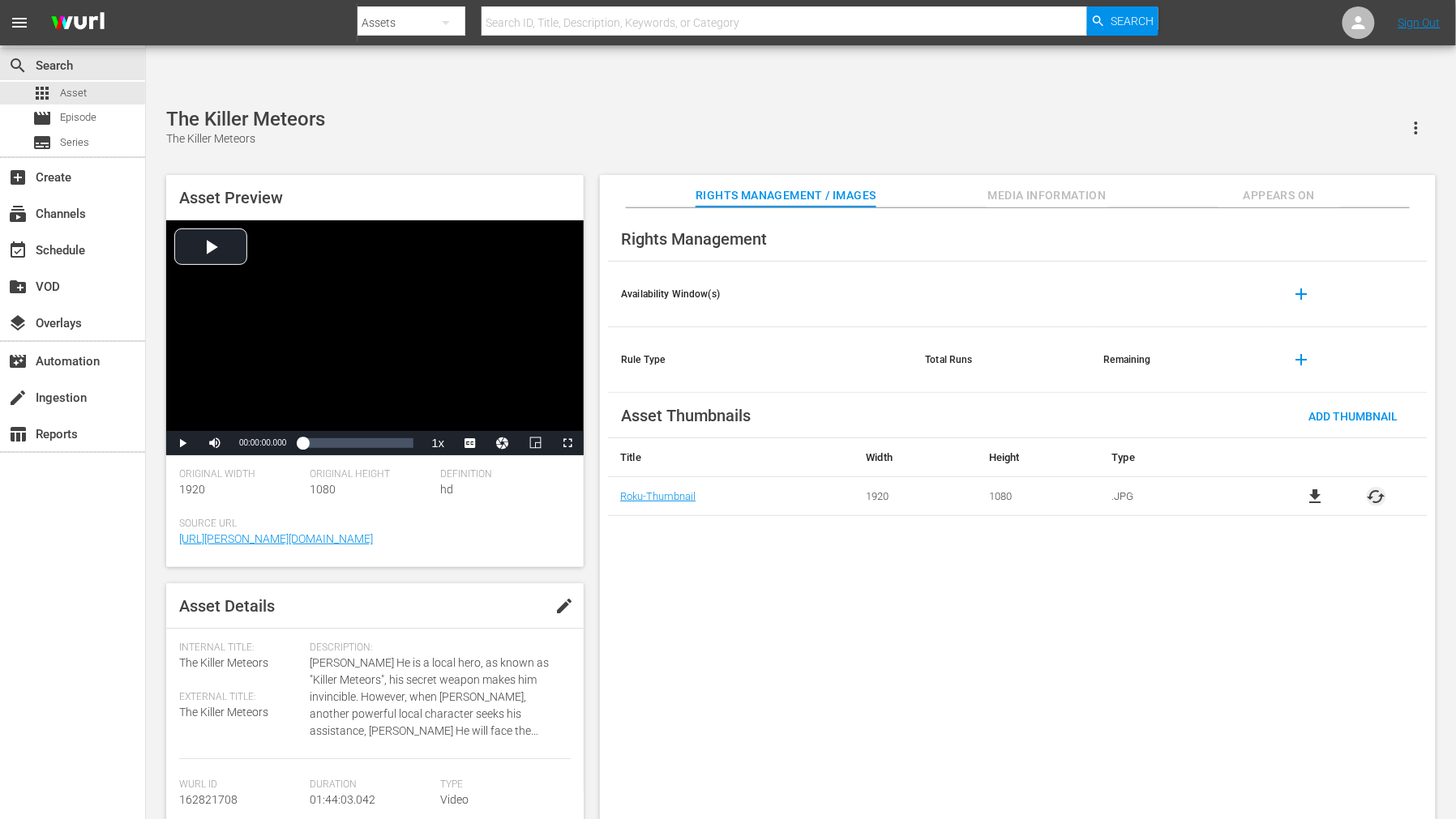
click at [1374, 487] on span "cached" at bounding box center [1375, 496] width 19 height 19
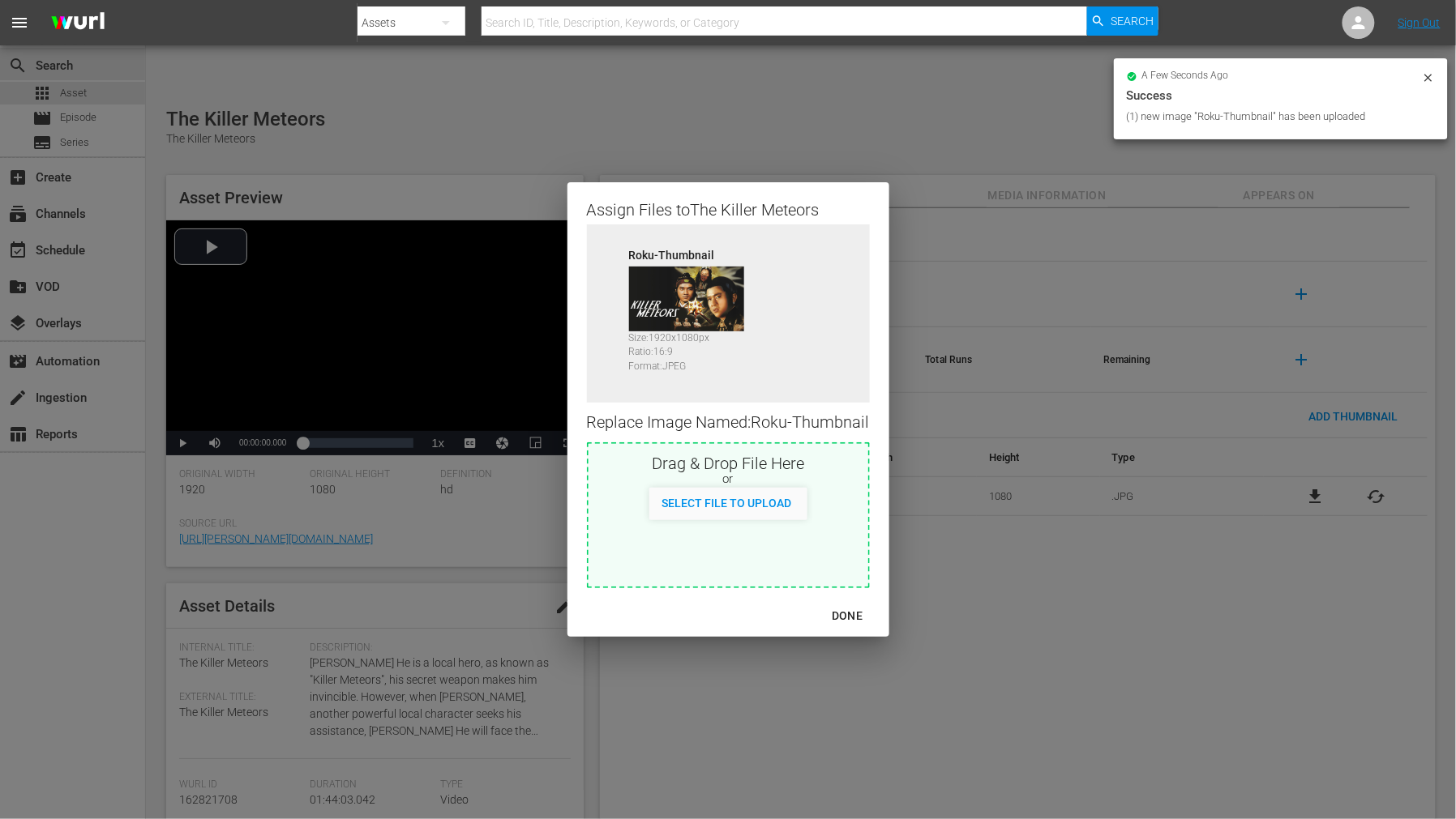
click at [845, 619] on div "DONE" at bounding box center [847, 616] width 57 height 20
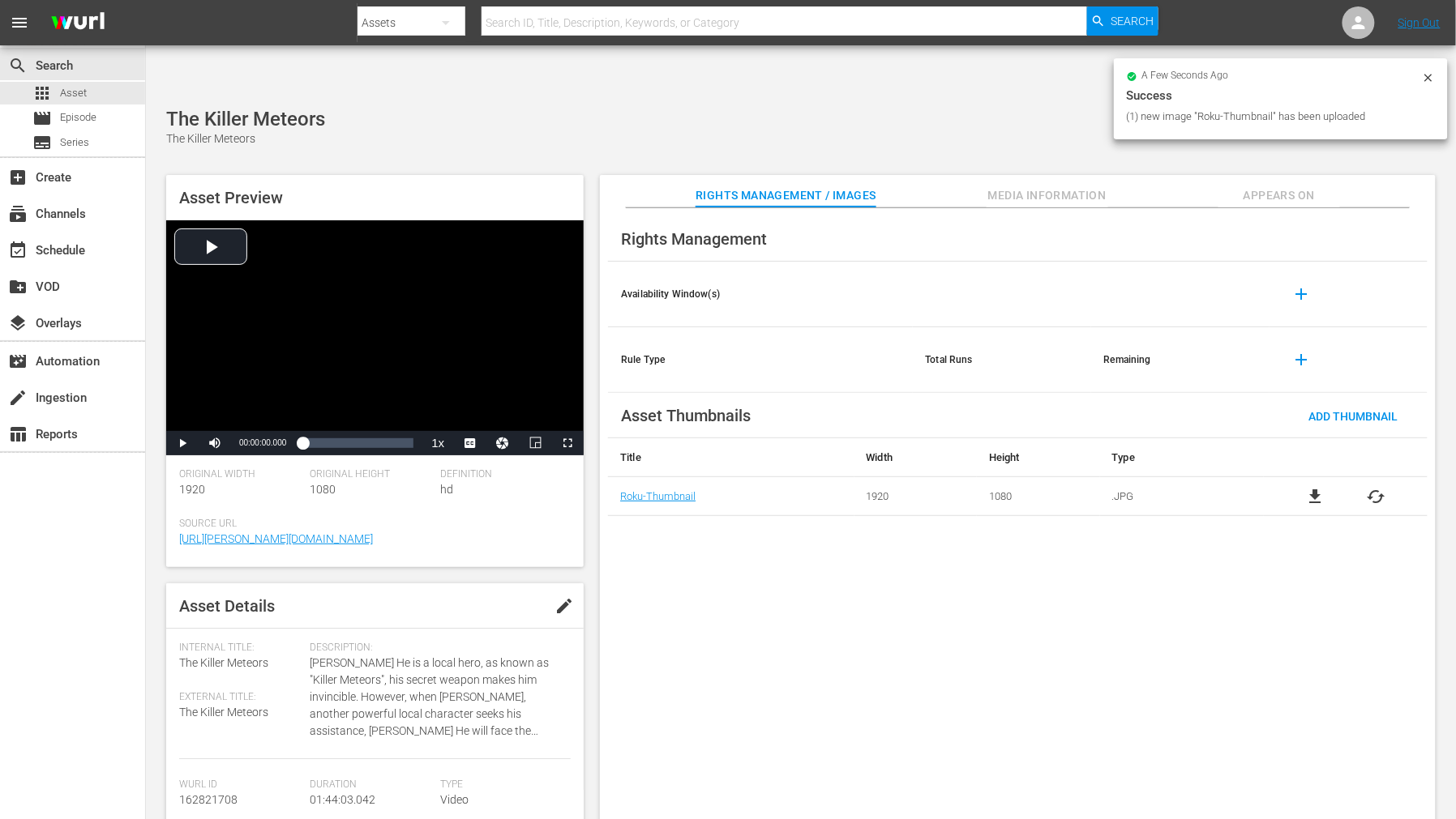
click at [1302, 186] on span "Appears On" at bounding box center [1279, 196] width 122 height 20
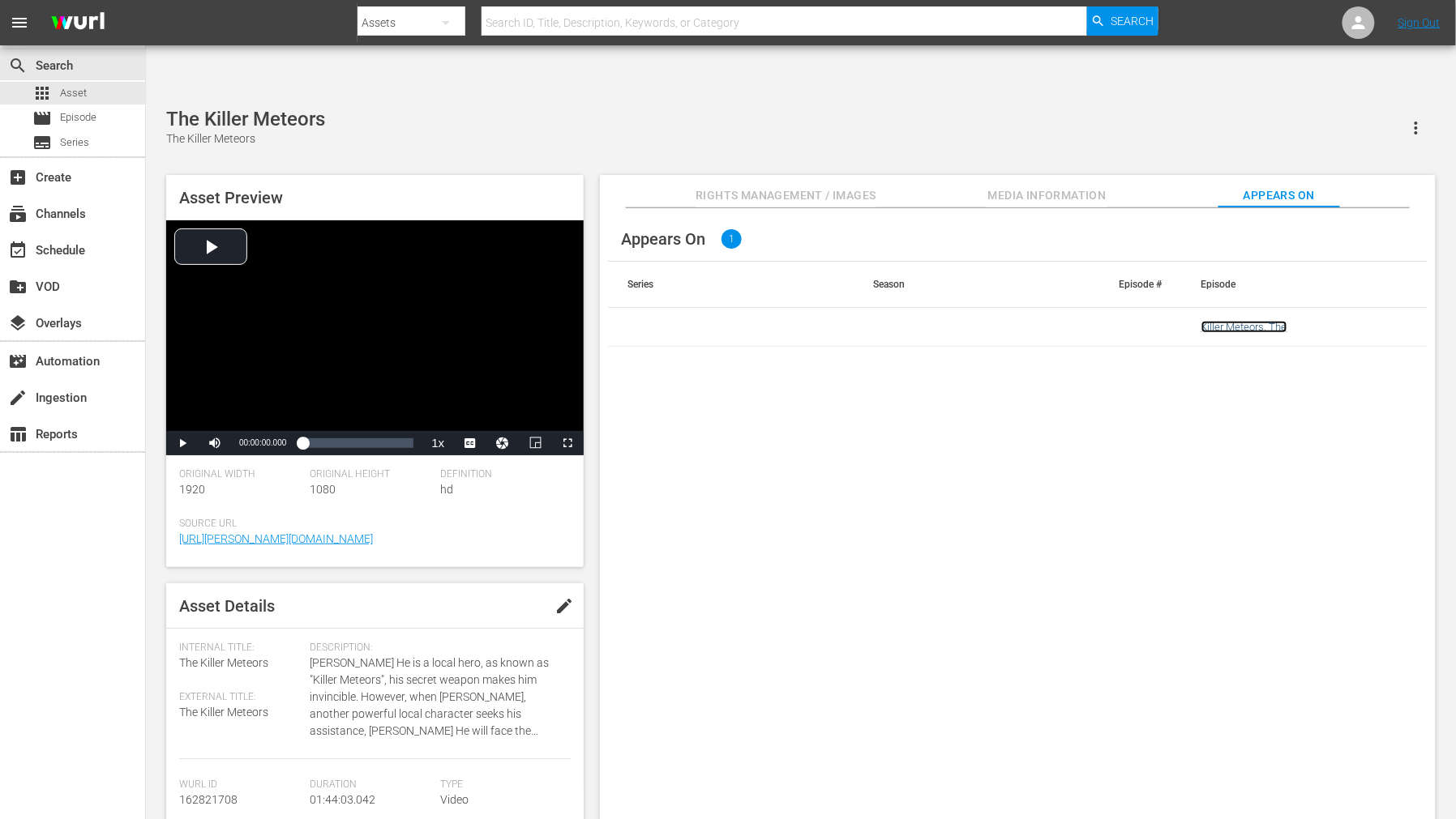
click at [1248, 321] on link "Killer Meteors, The" at bounding box center [1244, 327] width 86 height 12
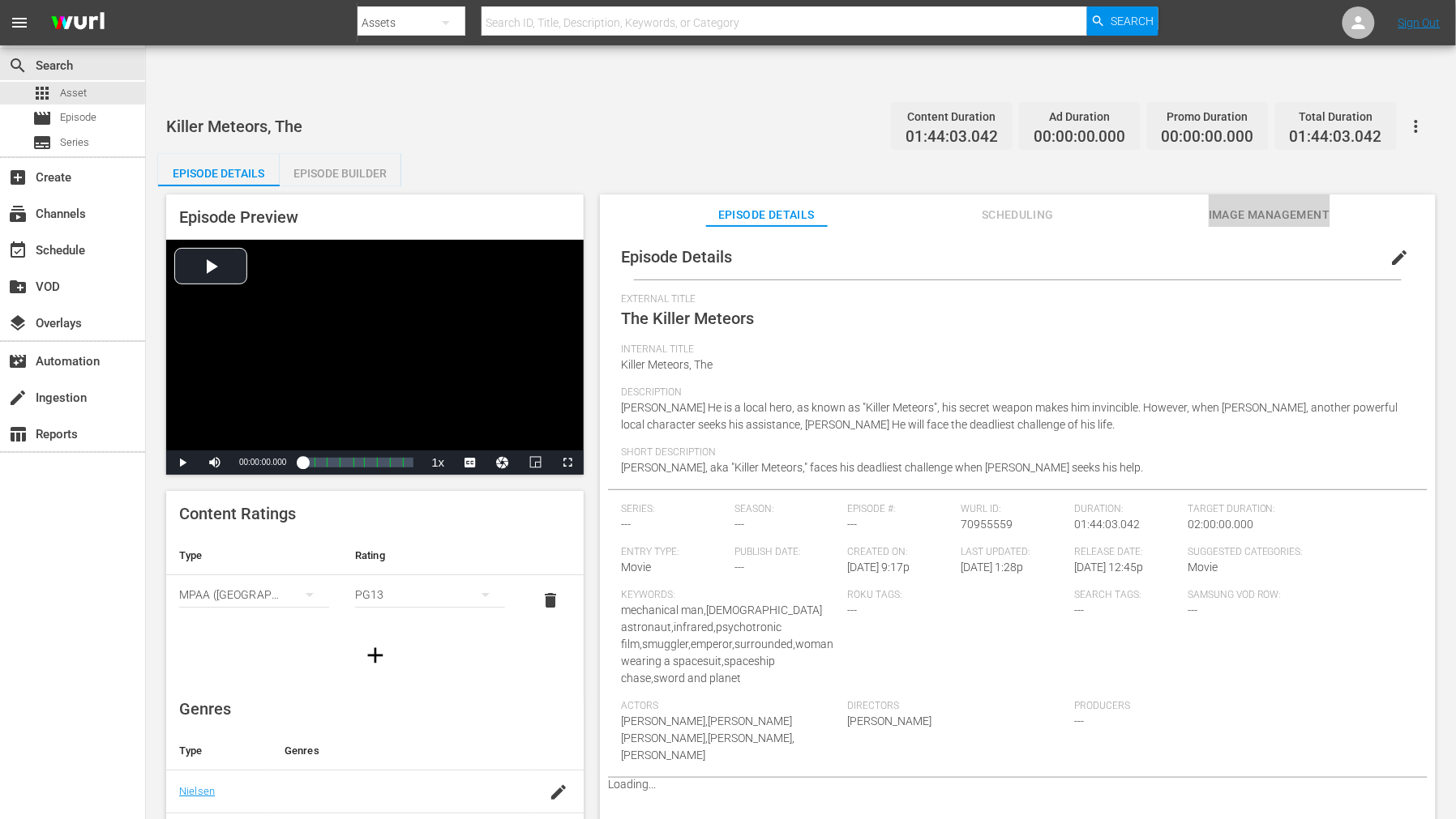
click at [1252, 205] on span "Image Management" at bounding box center [1270, 215] width 122 height 20
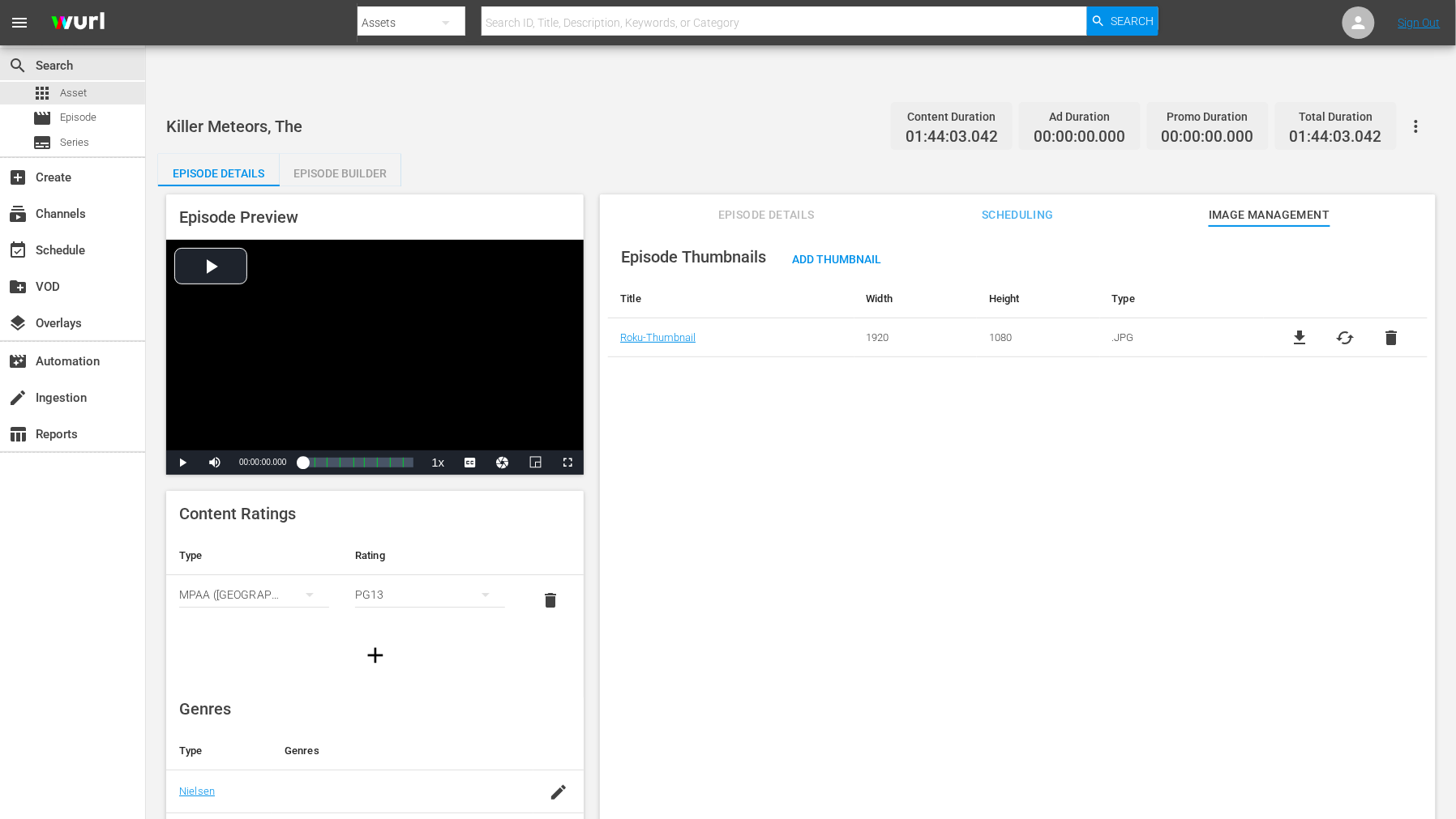
click at [1339, 328] on span "cached" at bounding box center [1344, 337] width 19 height 19
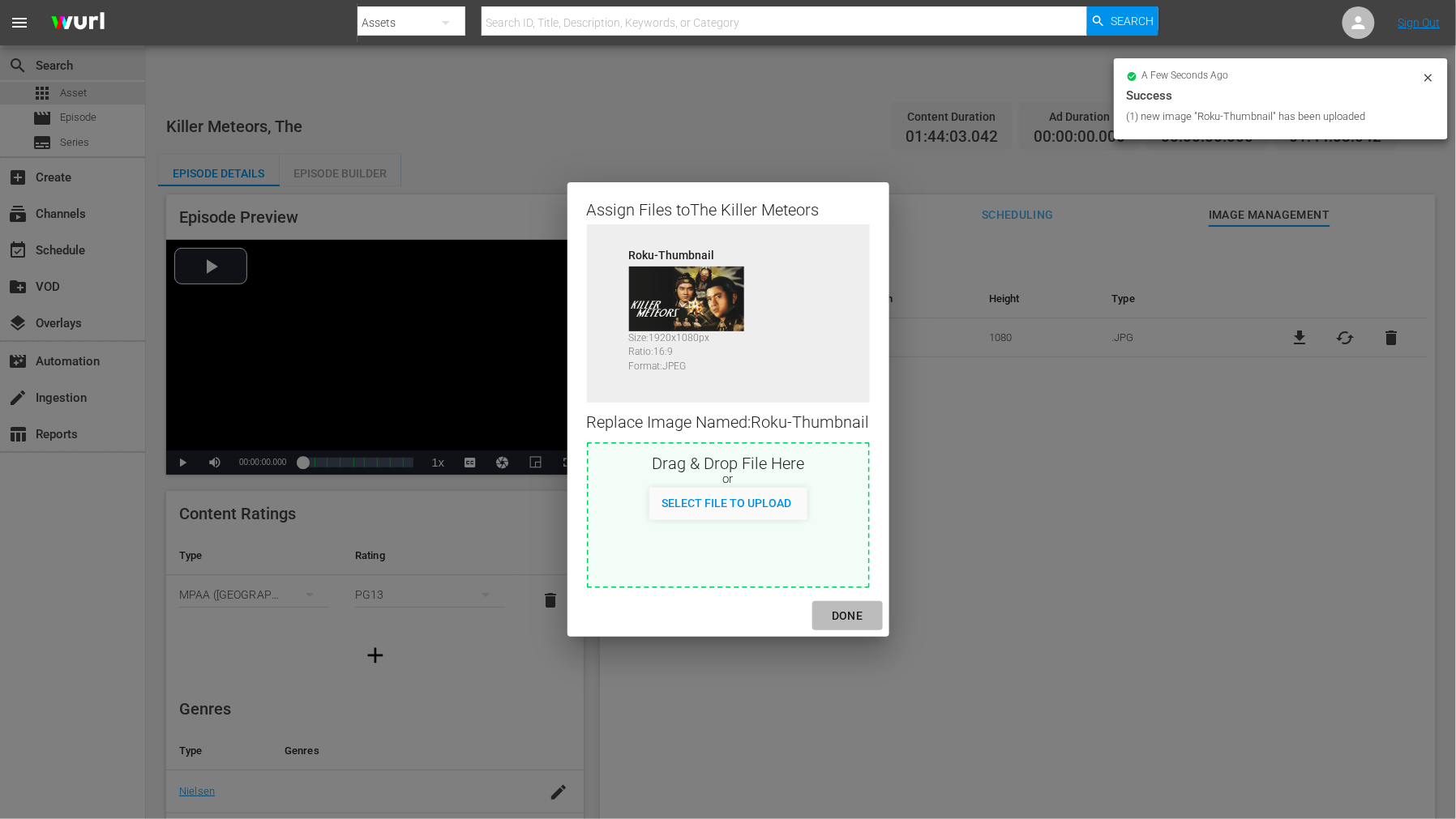
click at [849, 614] on div "DONE" at bounding box center [847, 616] width 57 height 20
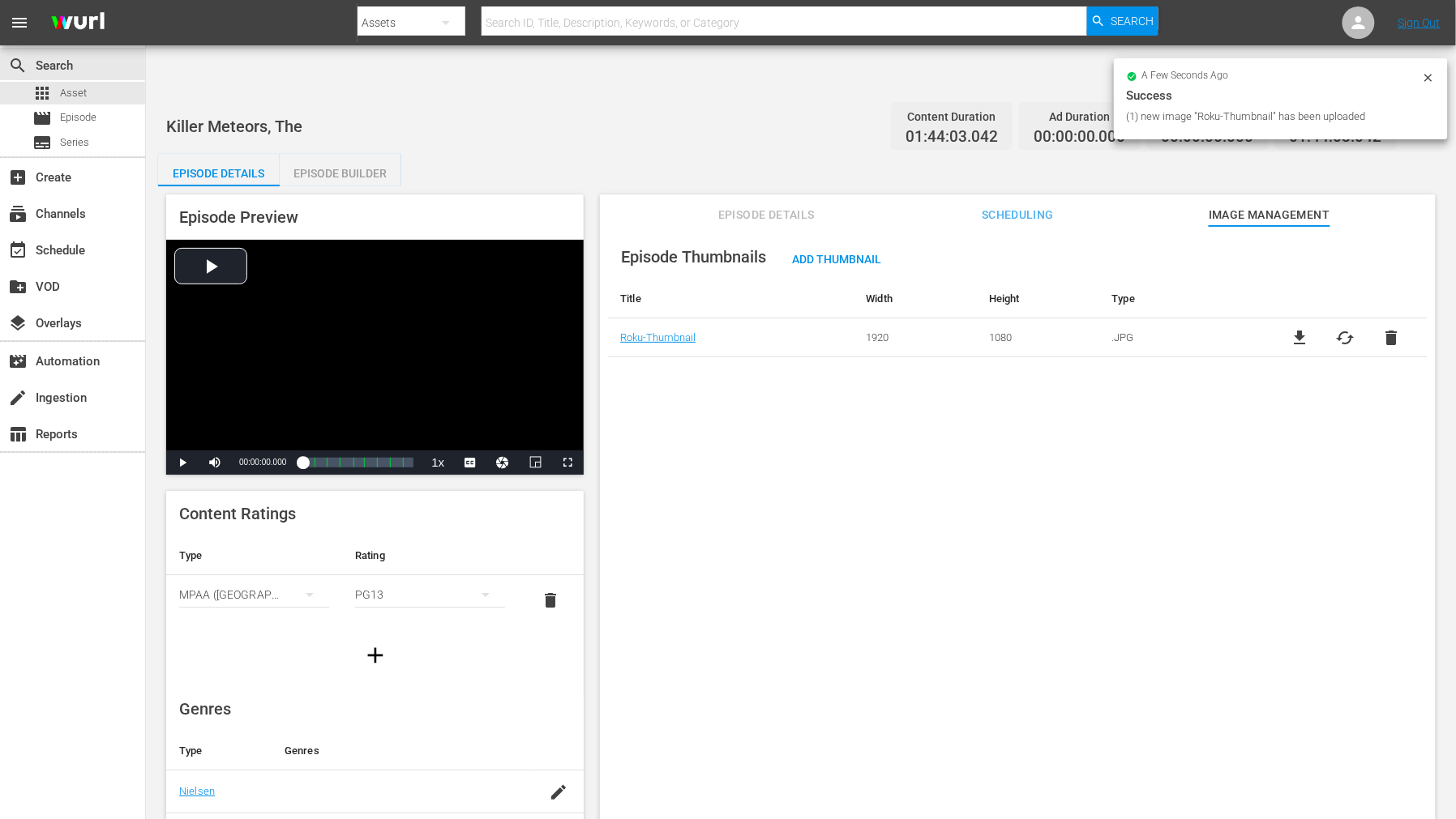
click at [967, 599] on div "Episode Thumbnails Add Thumbnail Title Width Height Type Roku-Thumbnail 1920 10…" at bounding box center [1017, 543] width 836 height 633
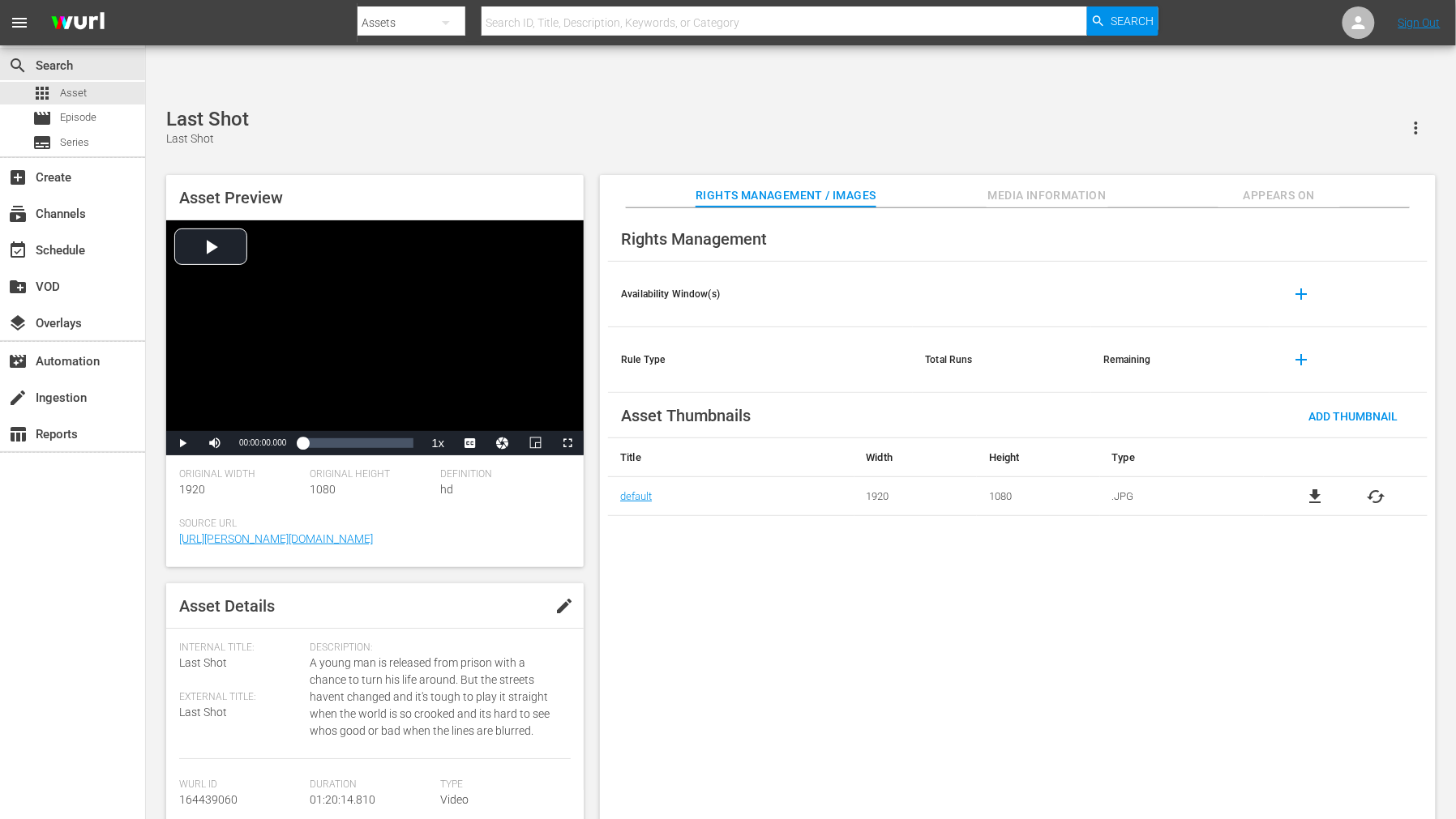
click at [912, 612] on div "Rights Management Availability Window(s) add Rule Type Total Runs Remaining add…" at bounding box center [1017, 527] width 836 height 638
click at [1309, 487] on span "cached" at bounding box center [1375, 496] width 19 height 19
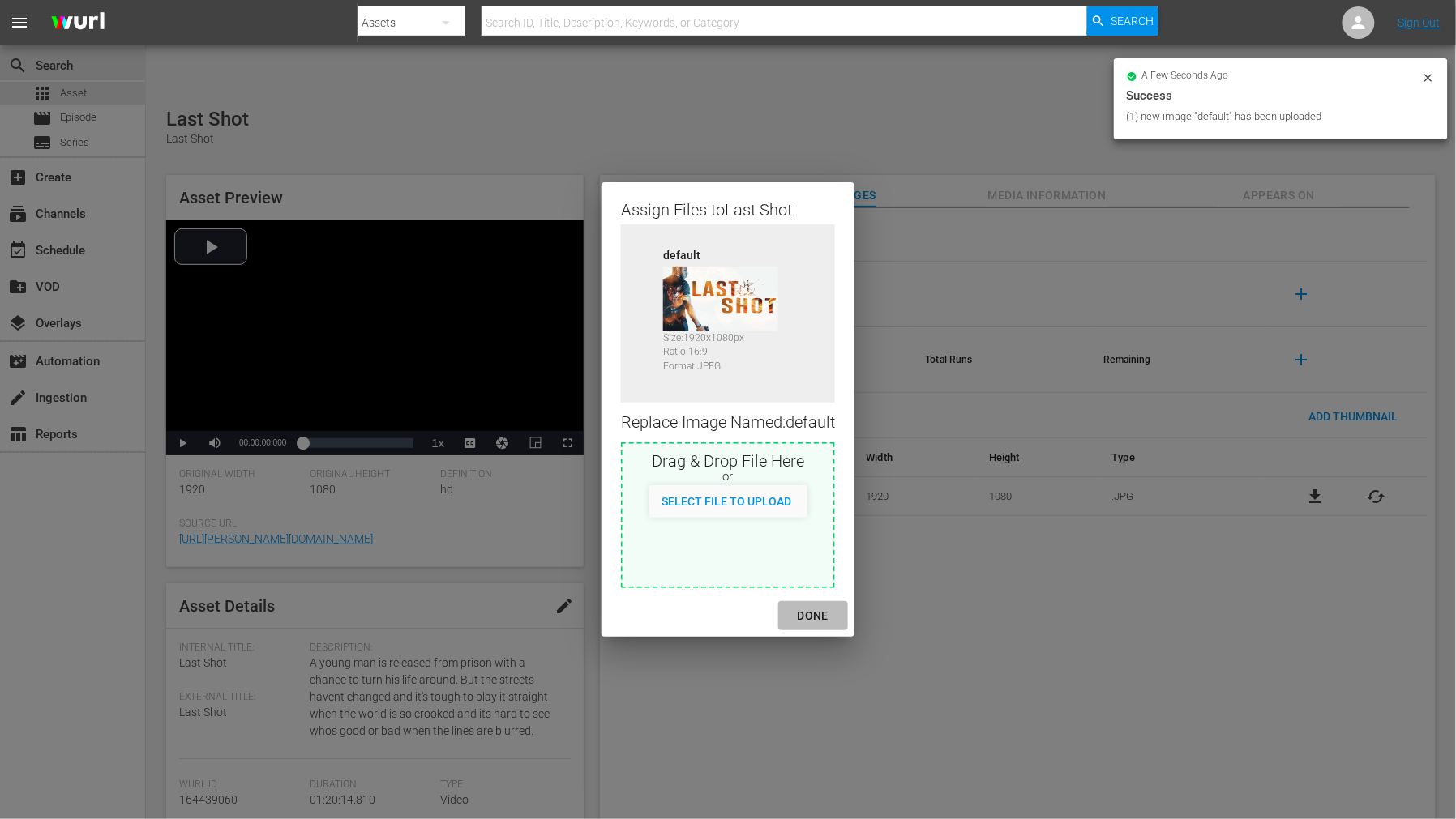
click at [808, 617] on div "DONE" at bounding box center [812, 616] width 57 height 20
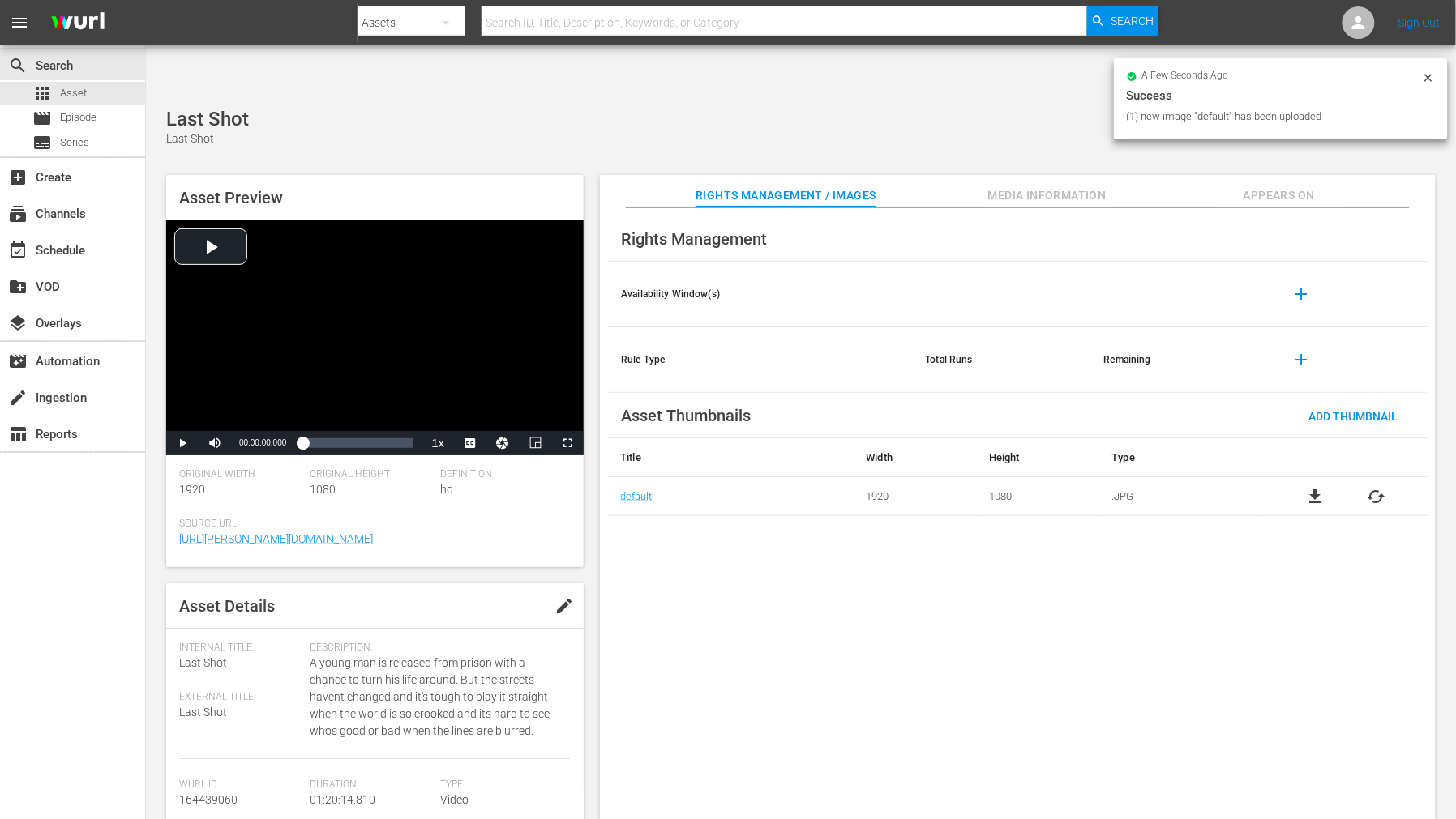
drag, startPoint x: 864, startPoint y: 636, endPoint x: 1419, endPoint y: 151, distance: 737.1
click at [882, 630] on div "Rights Management Availability Window(s) add Rule Type Total Runs Remaining add…" at bounding box center [1017, 527] width 836 height 638
click at [1273, 186] on span "Appears On" at bounding box center [1279, 196] width 122 height 20
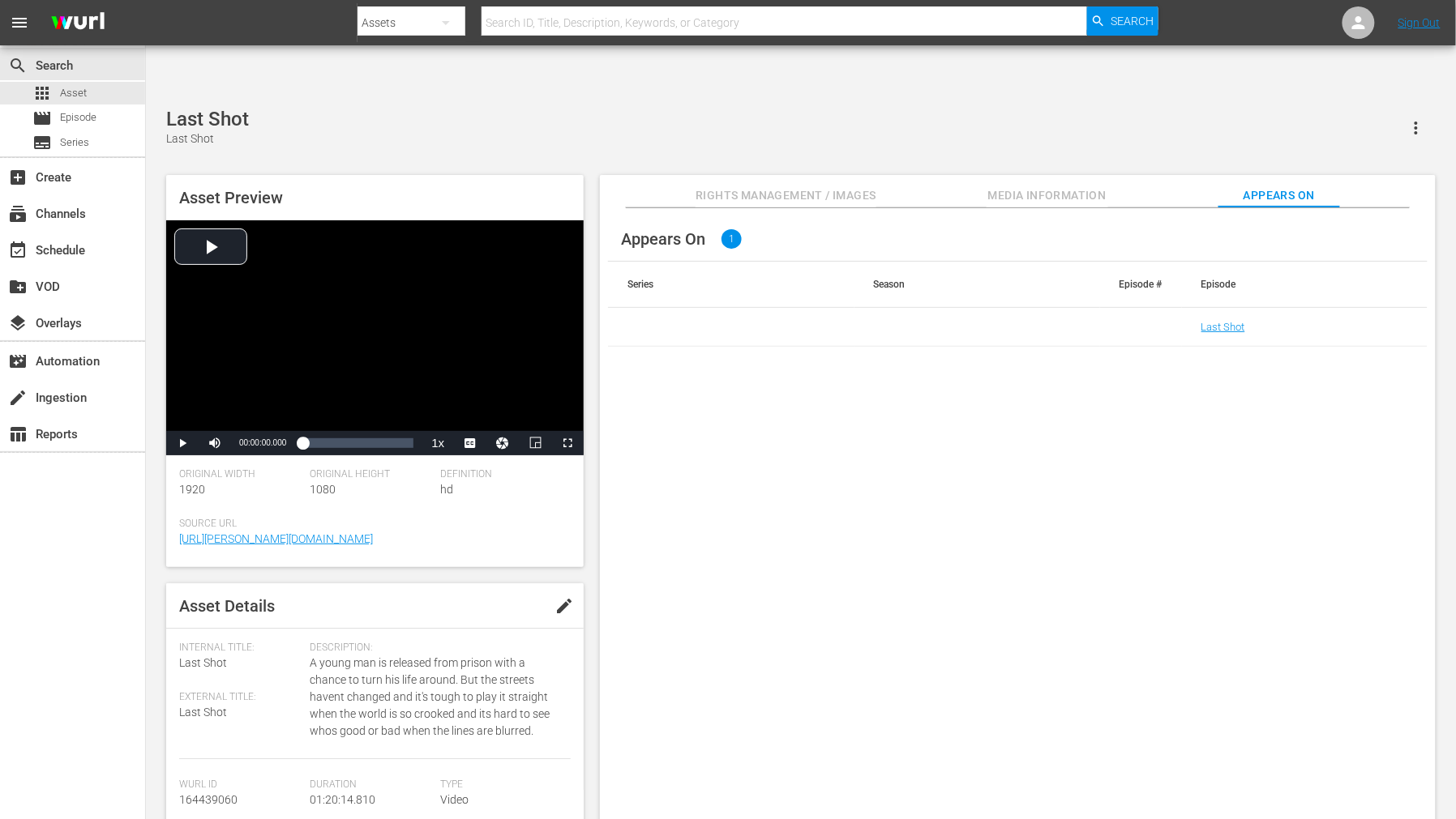
click at [1224, 308] on td "Last Shot" at bounding box center [1304, 327] width 246 height 39
click at [1225, 321] on link "Last Shot" at bounding box center [1223, 327] width 44 height 12
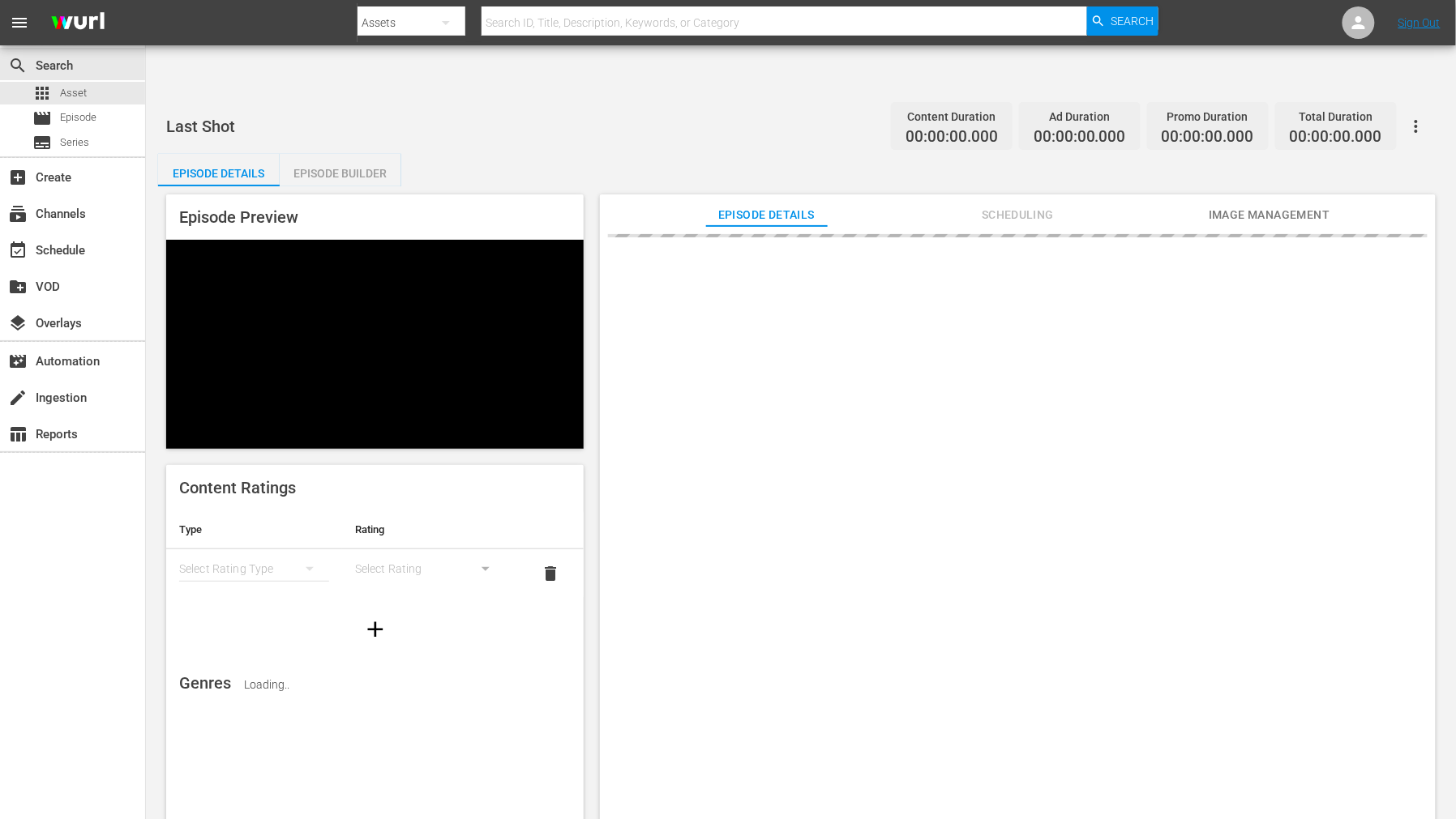
click at [1260, 205] on span "Image Management" at bounding box center [1270, 215] width 122 height 20
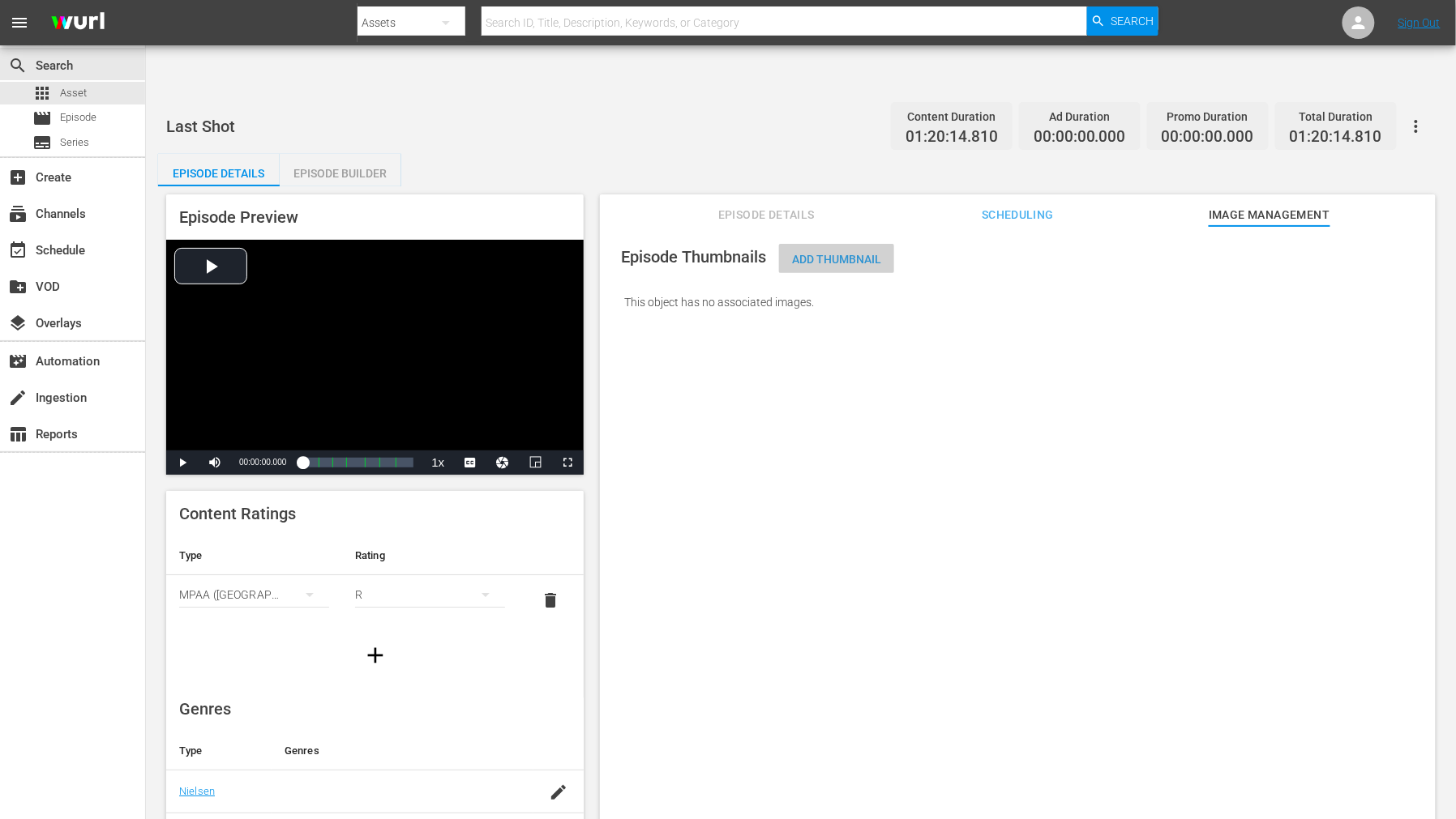
click at [805, 253] on span "Add Thumbnail" at bounding box center [837, 260] width 115 height 13
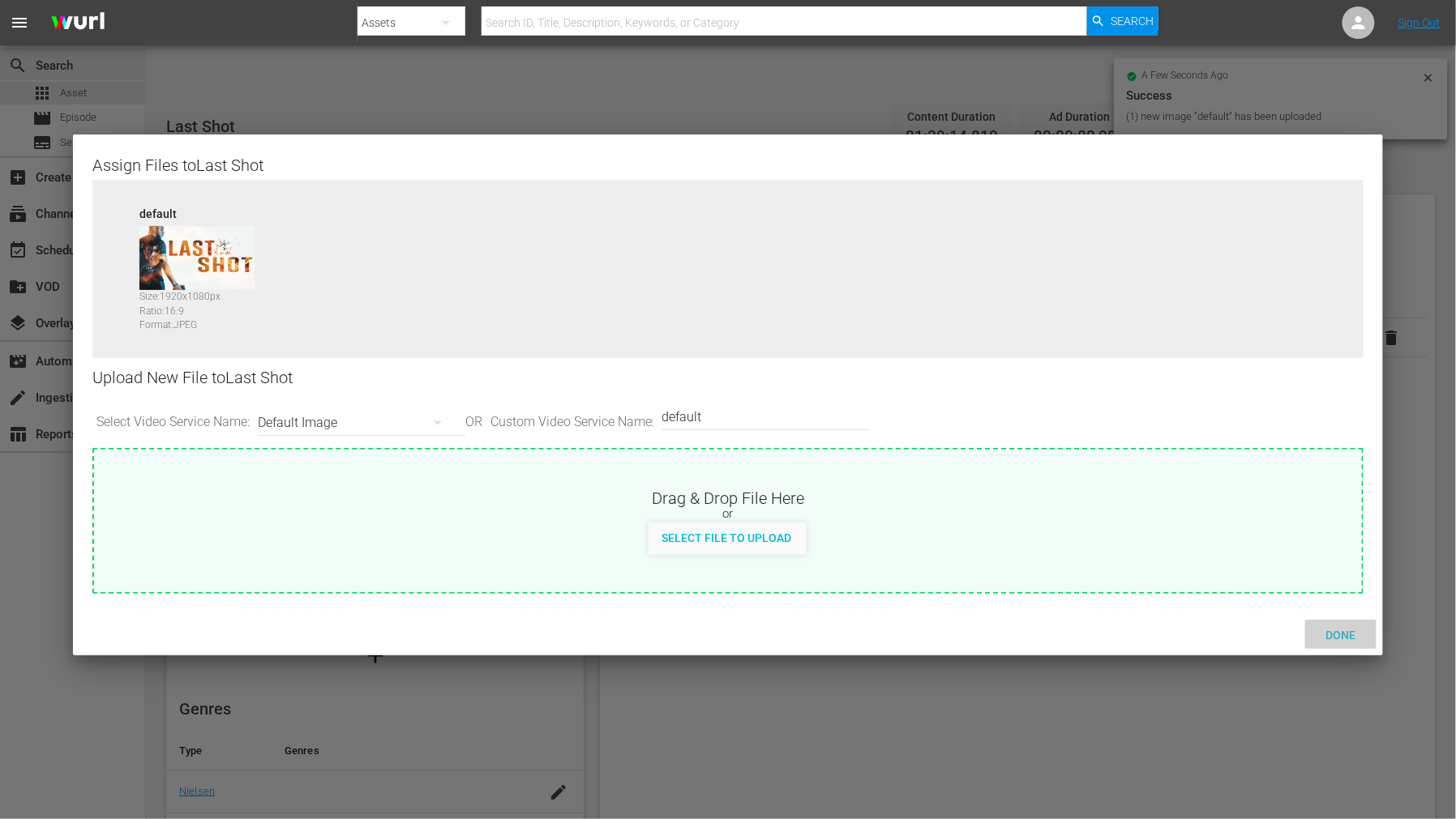
click at [1309, 628] on span "Done" at bounding box center [1340, 635] width 56 height 13
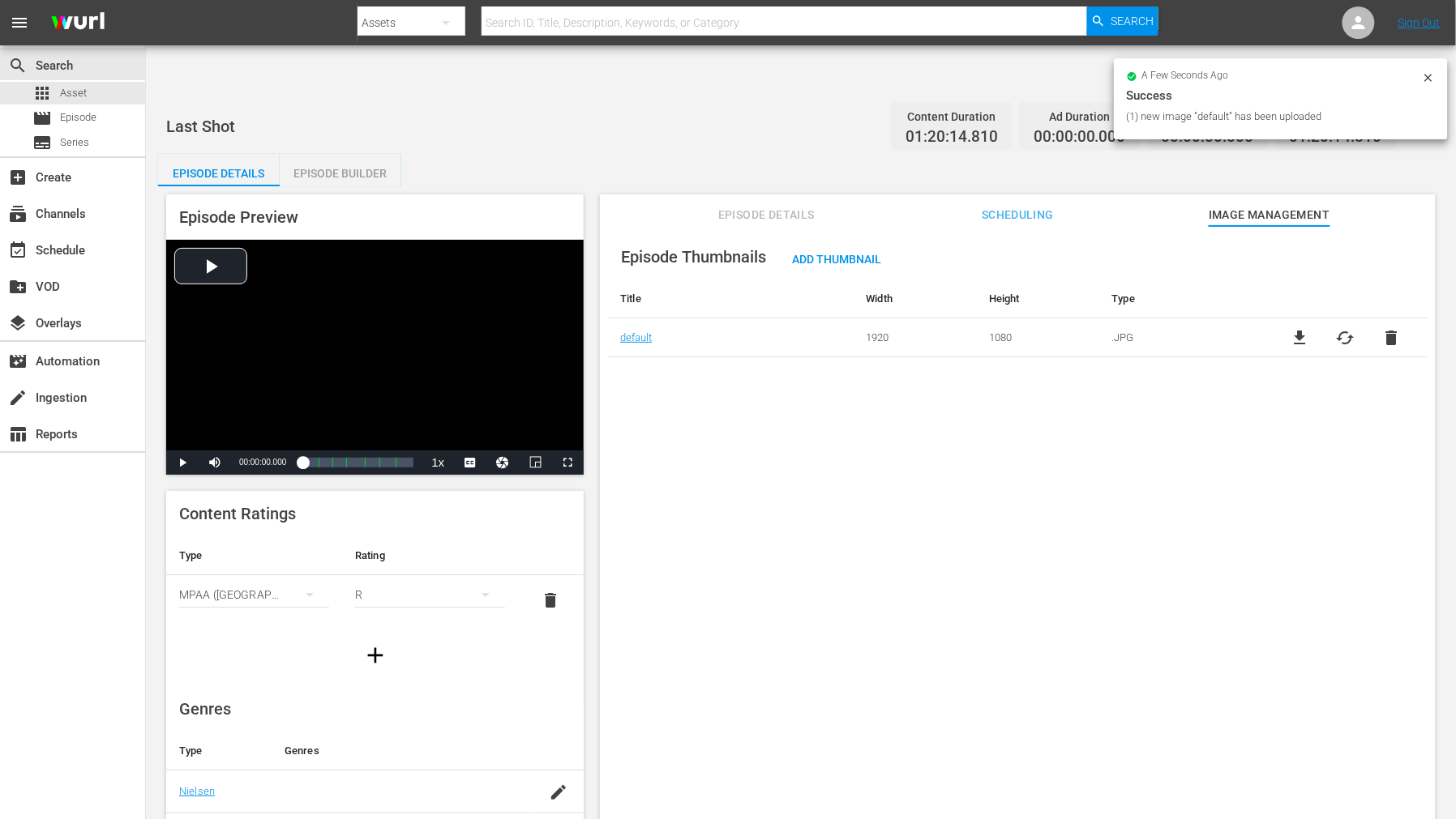
click at [1309, 669] on body "menu Search By Assets Search ID, Title, Description, Keywords, or Category Sear…" at bounding box center [728, 459] width 1456 height 819
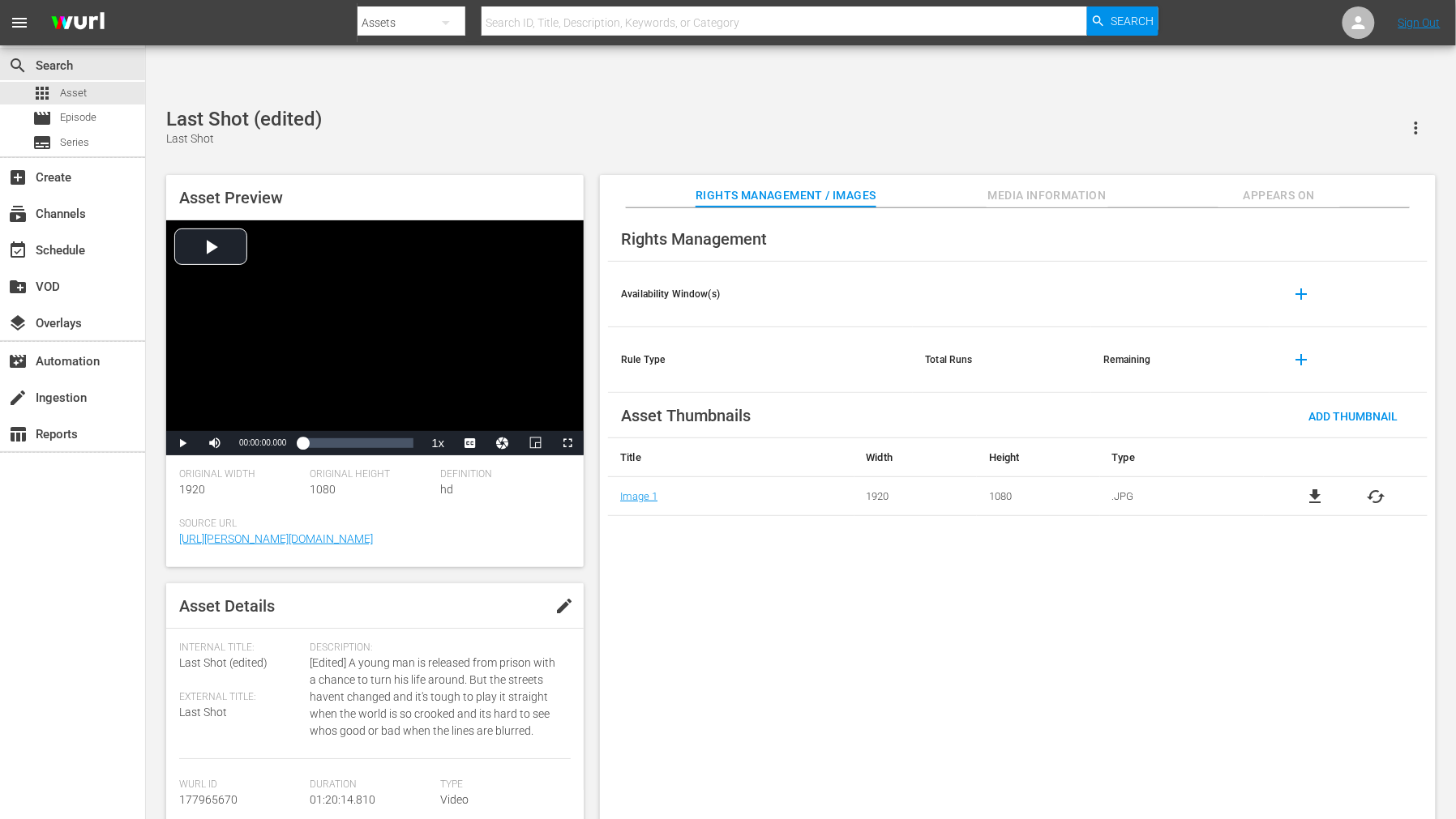
click at [1309, 487] on span "cached" at bounding box center [1375, 496] width 19 height 19
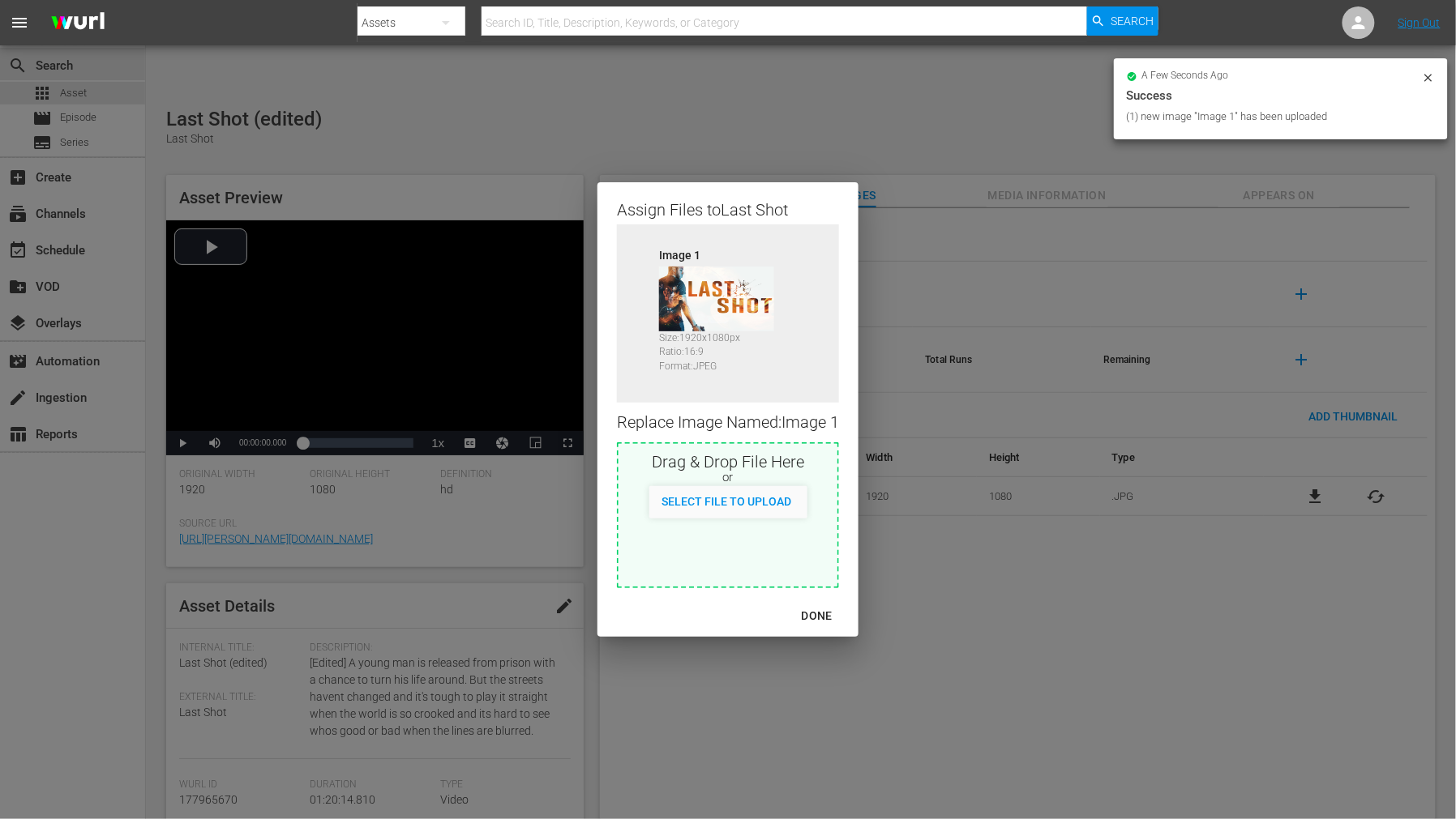
click at [827, 612] on div "DONE" at bounding box center [817, 616] width 57 height 20
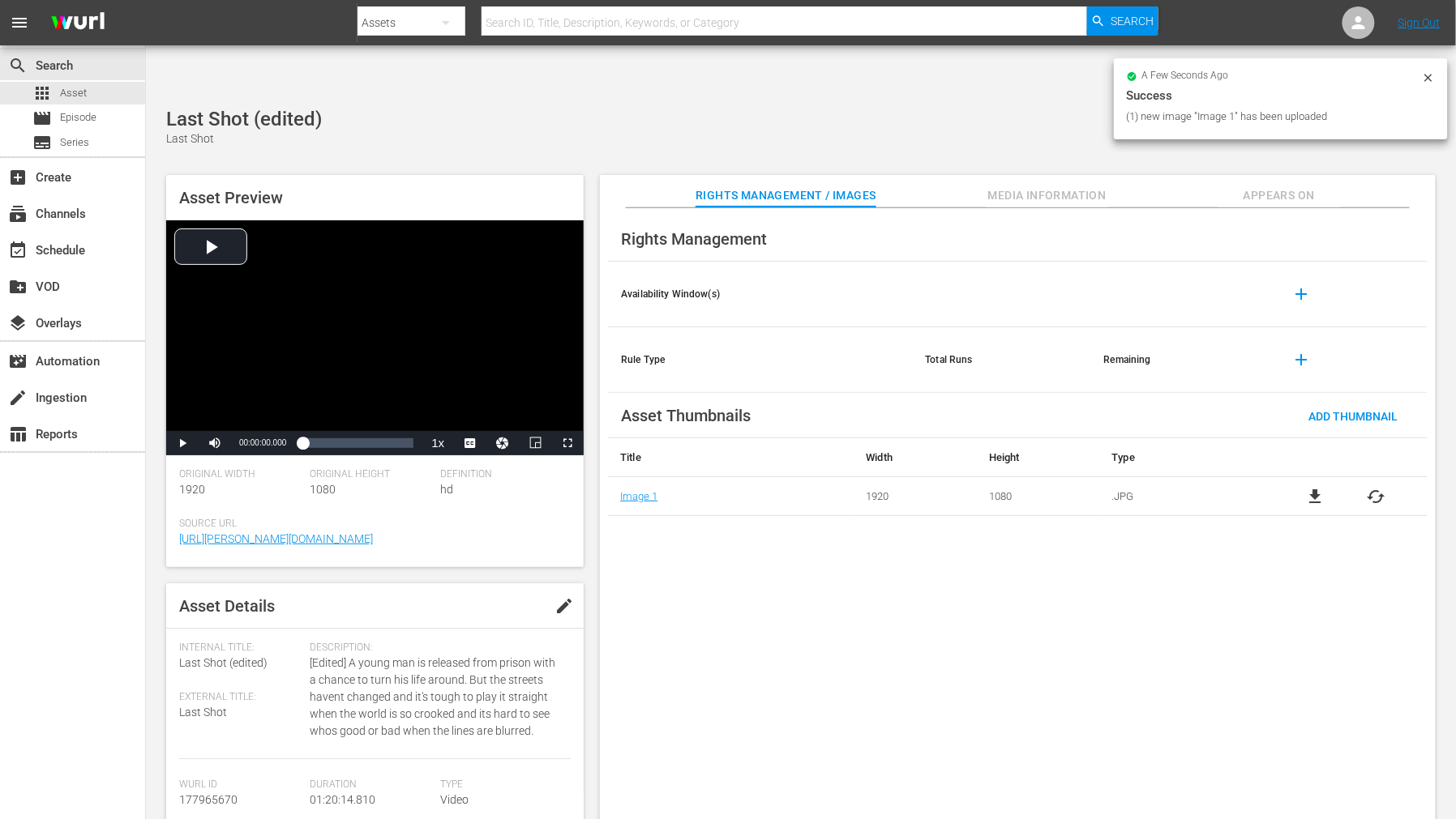
click at [1106, 629] on div "Rights Management Availability Window(s) add Rule Type Total Runs Remaining add…" at bounding box center [1017, 527] width 836 height 638
click at [1287, 186] on span "Appears On" at bounding box center [1279, 196] width 122 height 20
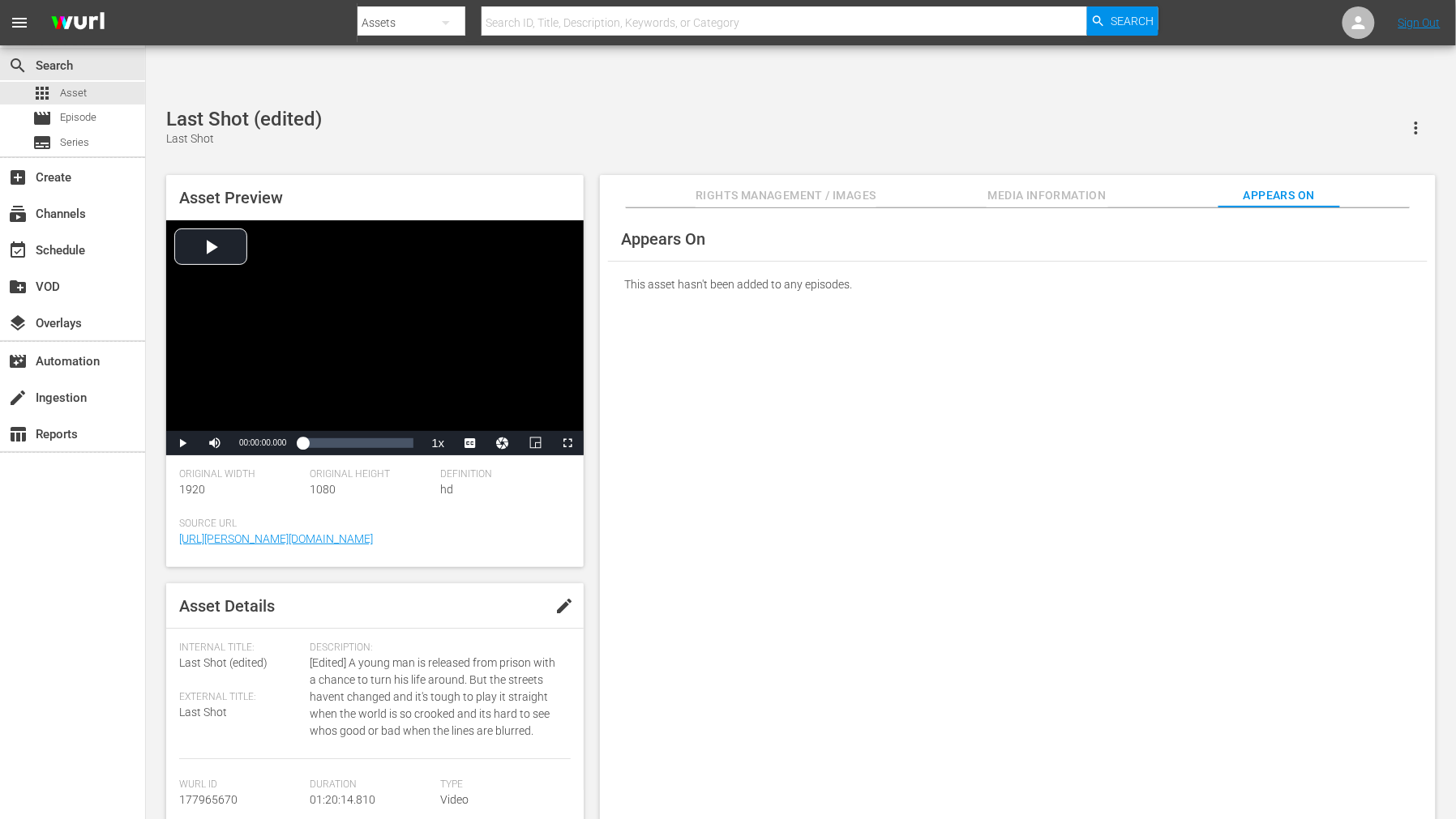
click at [841, 309] on div "Appears On This asset hasn't been added to any episodes." at bounding box center [1017, 527] width 836 height 638
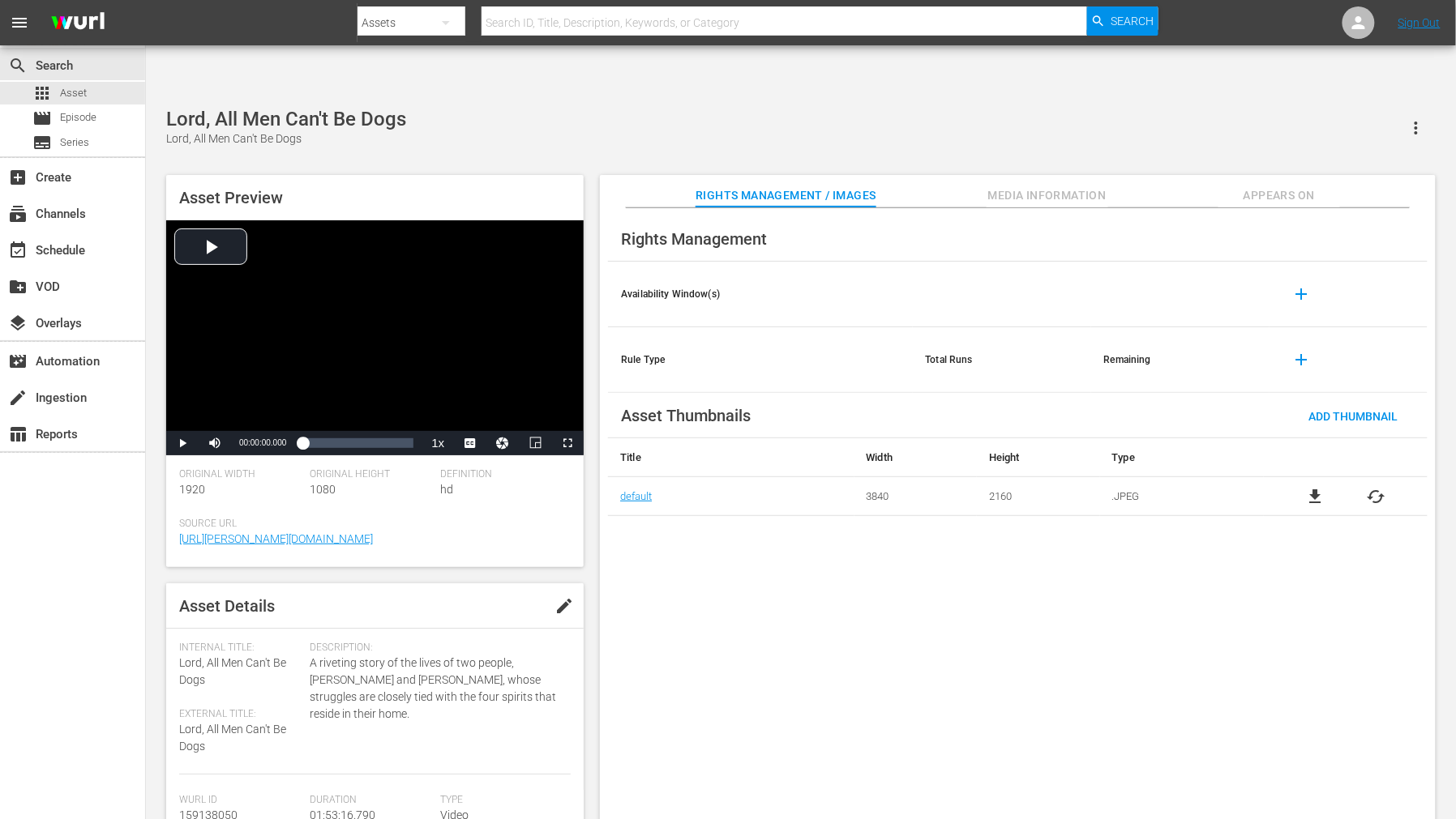
click at [1309, 487] on span "cached" at bounding box center [1375, 496] width 19 height 19
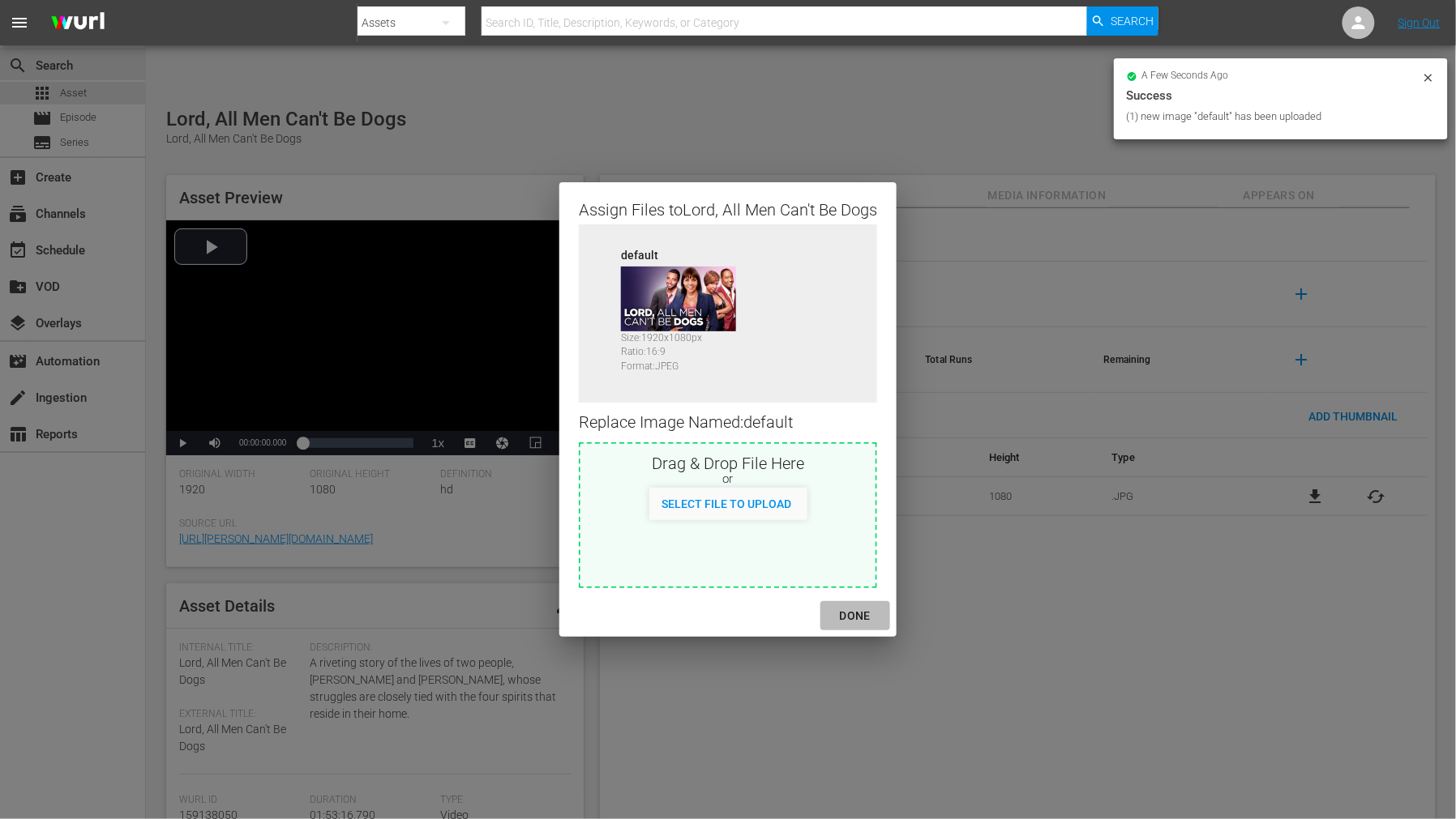
click at [865, 623] on div "DONE" at bounding box center [855, 616] width 57 height 20
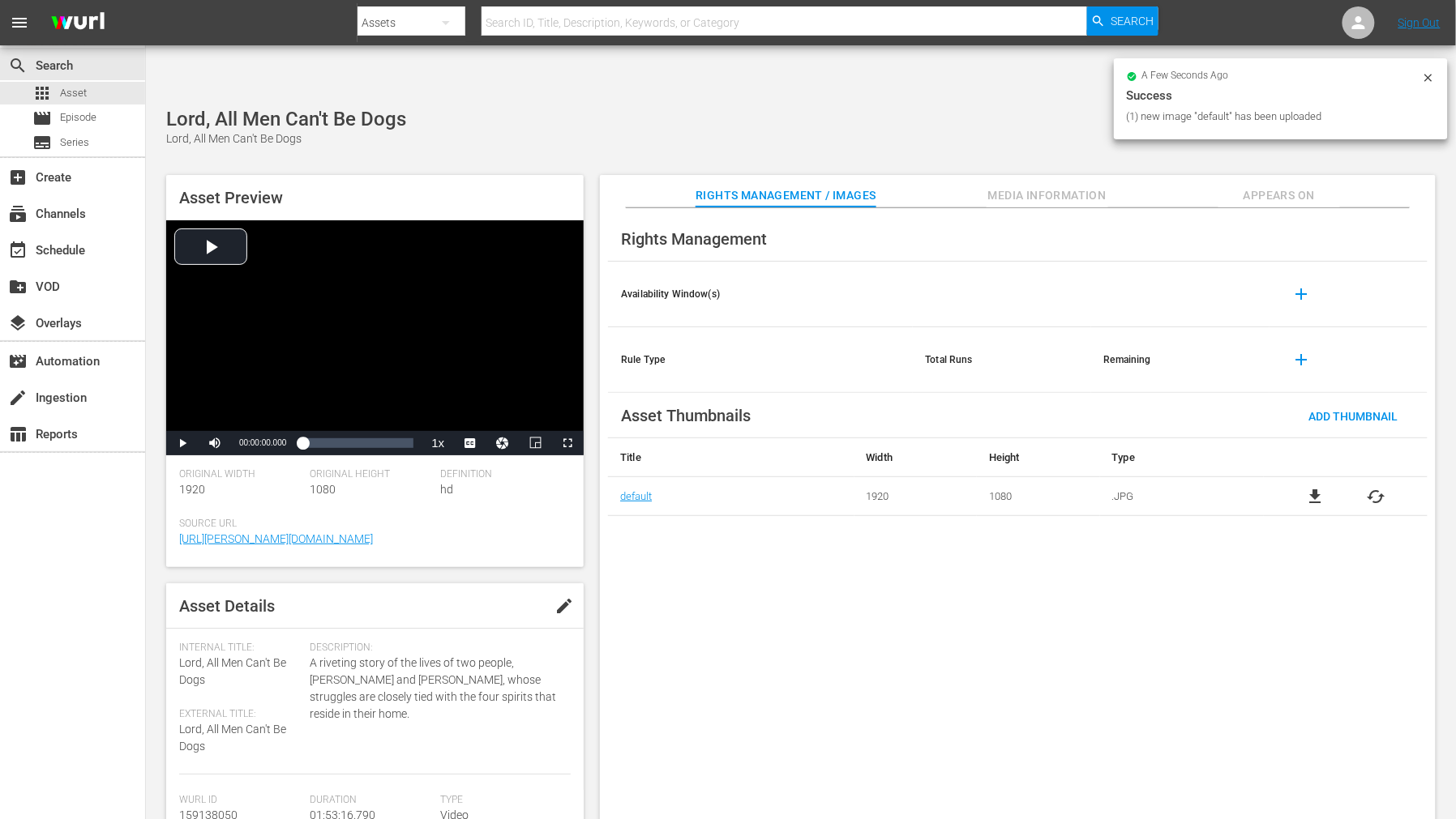
click at [1286, 143] on div "a few seconds ago Success (1) new image "default" has been uploaded" at bounding box center [1280, 102] width 334 height 87
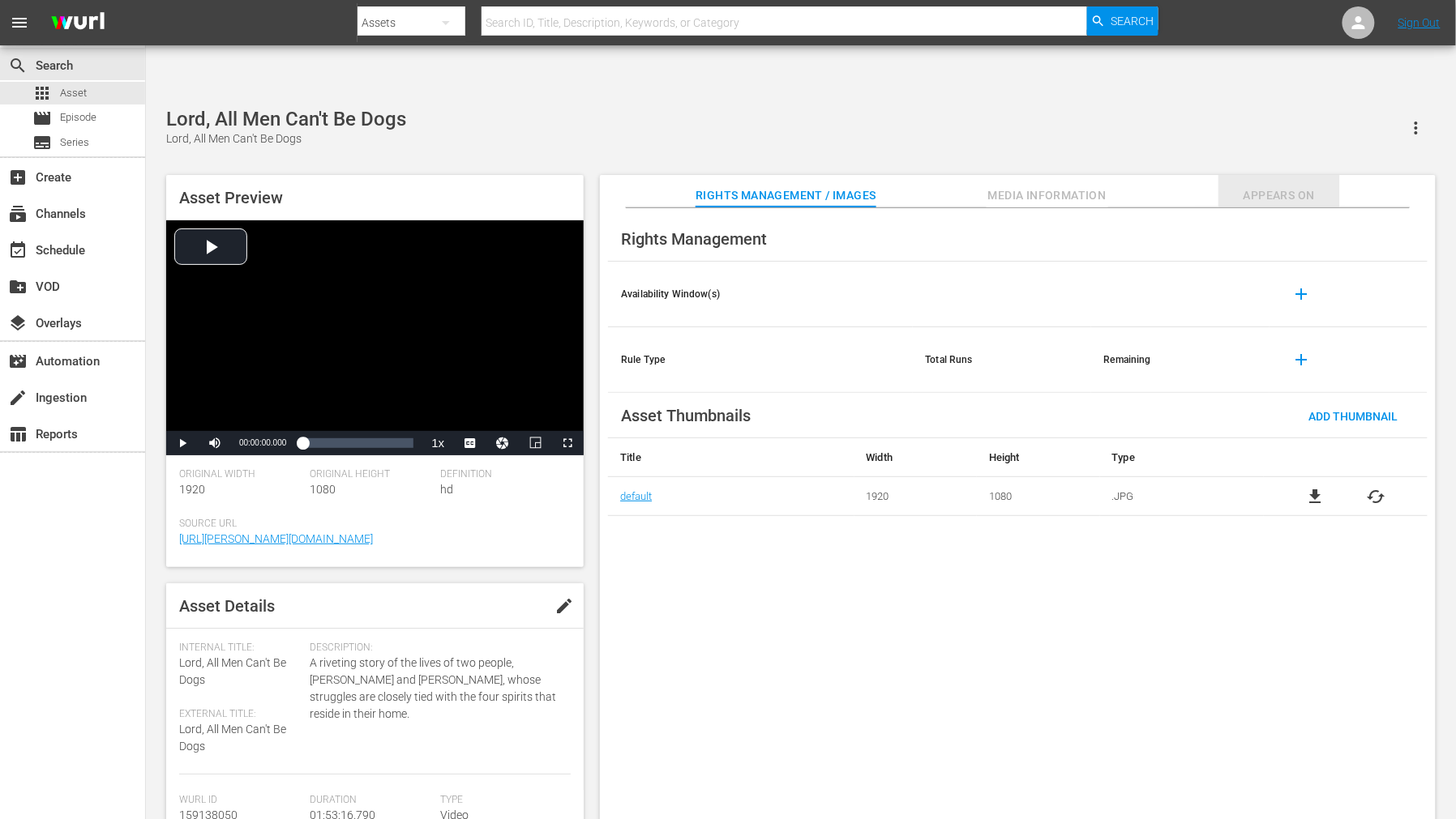
click at [1271, 186] on span "Appears On" at bounding box center [1279, 196] width 122 height 20
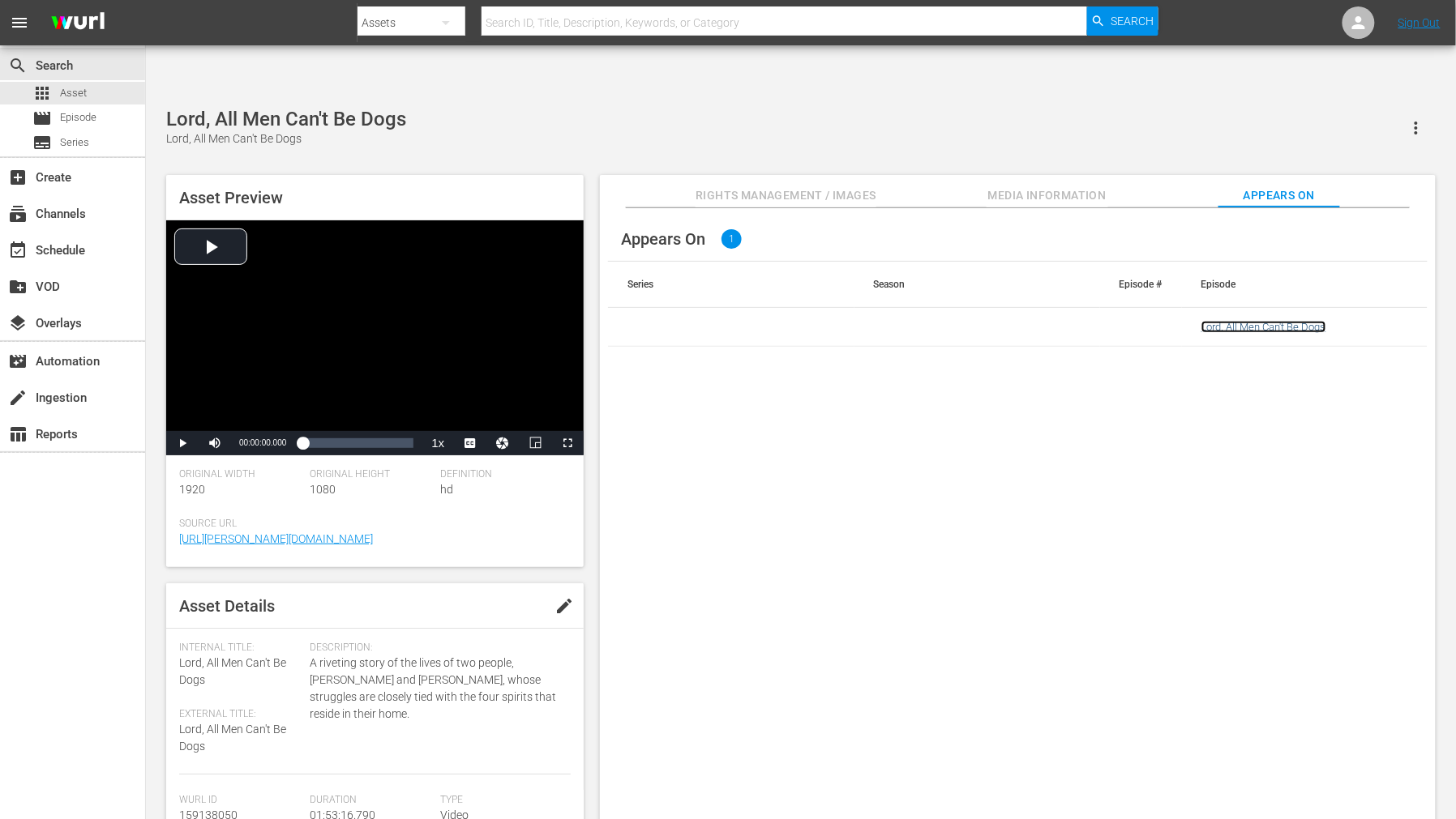
click at [1242, 321] on link "Lord, All Men Can't Be Dogs" at bounding box center [1264, 327] width 125 height 12
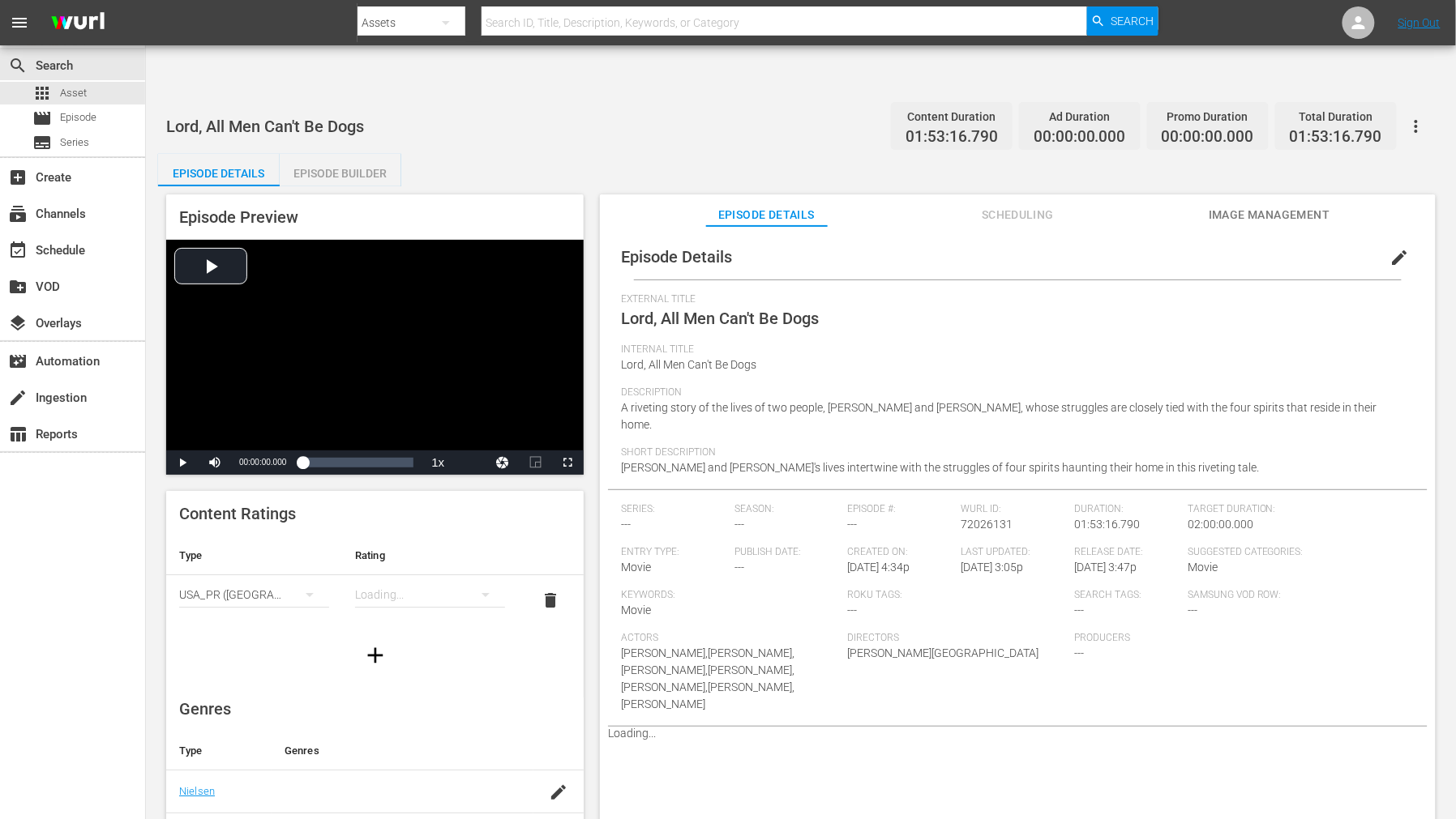
click at [1256, 205] on span "Image Management" at bounding box center [1270, 215] width 122 height 20
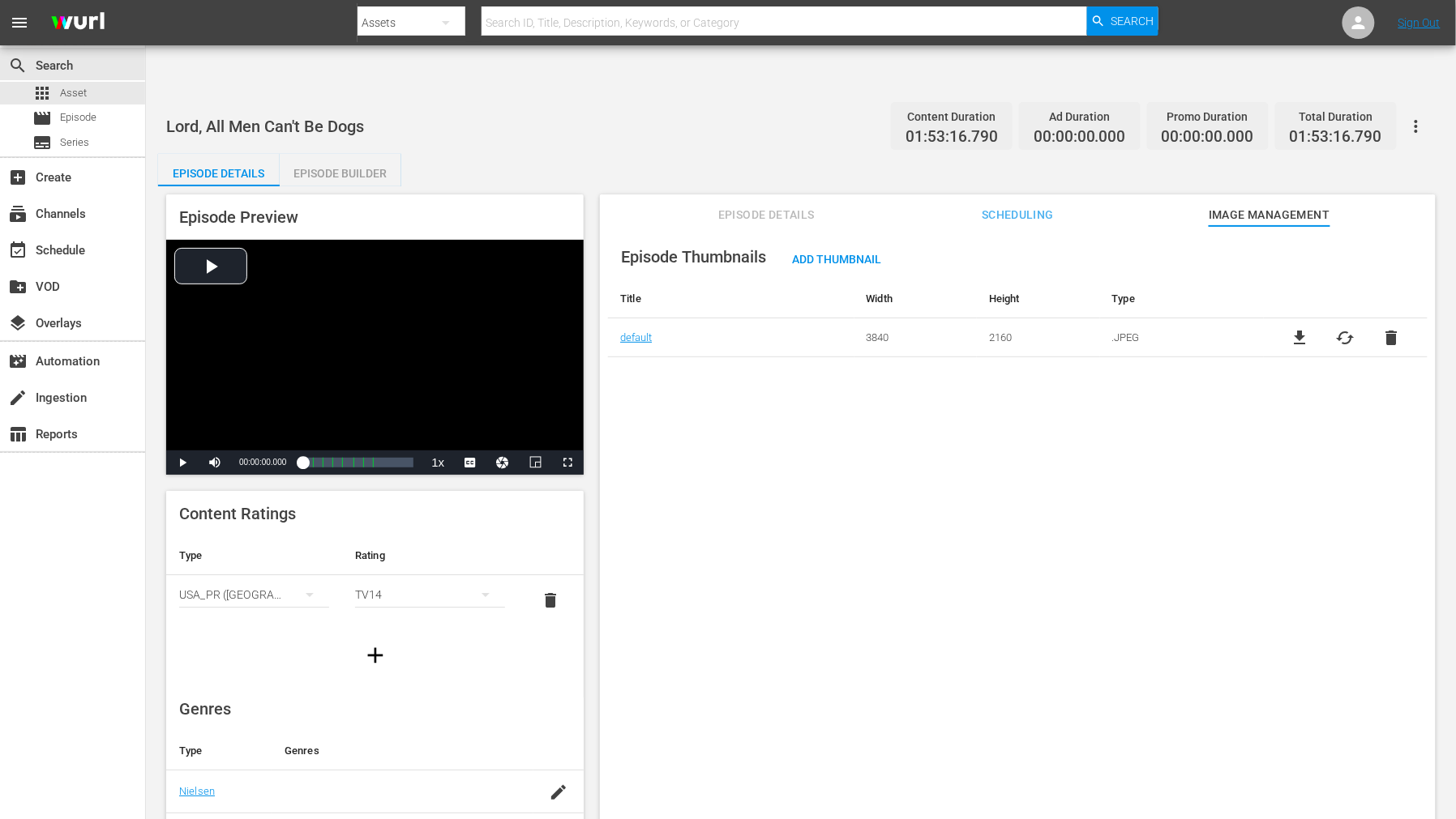
click at [1309, 328] on span "cached" at bounding box center [1344, 337] width 19 height 19
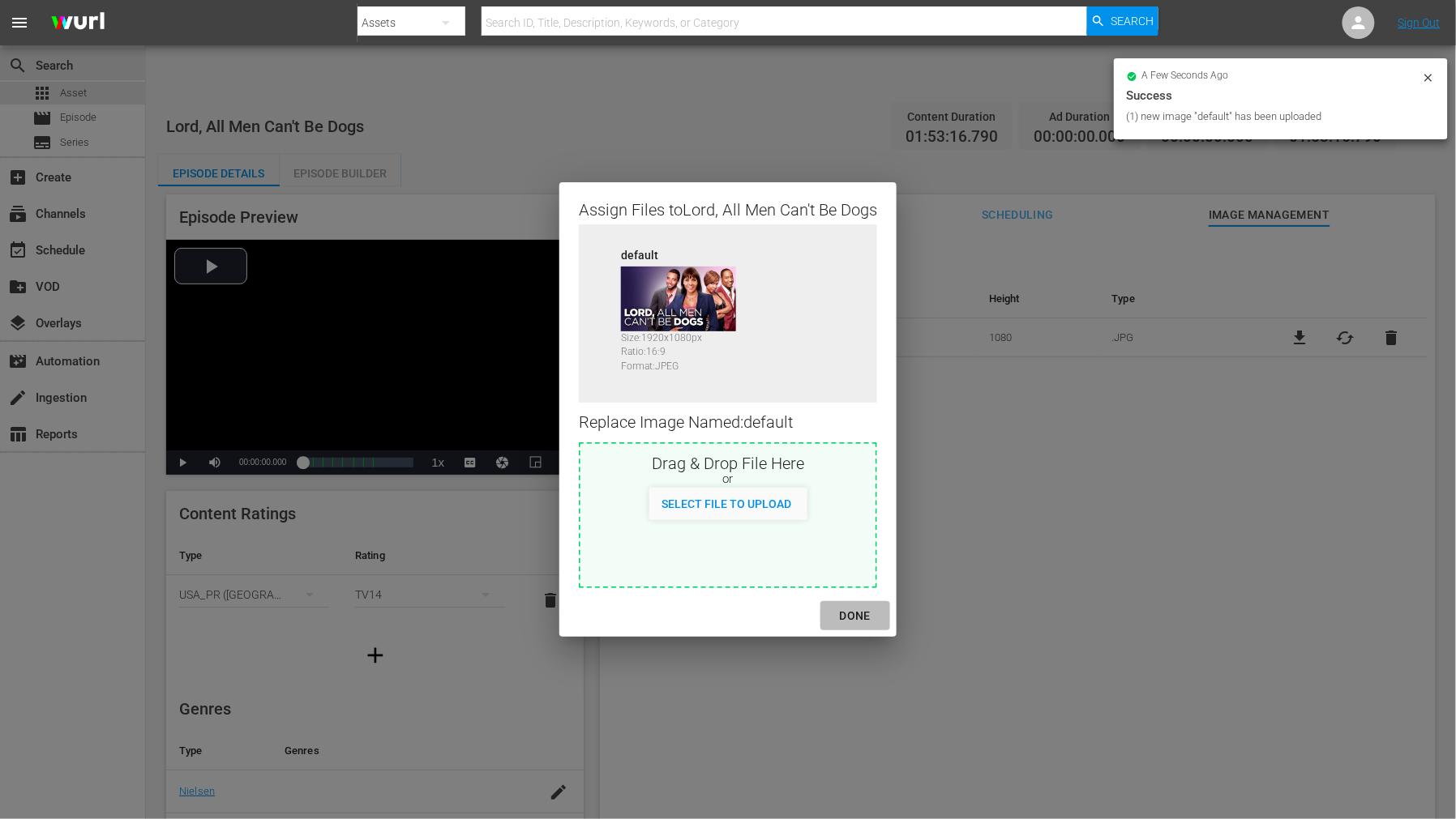
click at [862, 618] on div "DONE" at bounding box center [855, 616] width 57 height 20
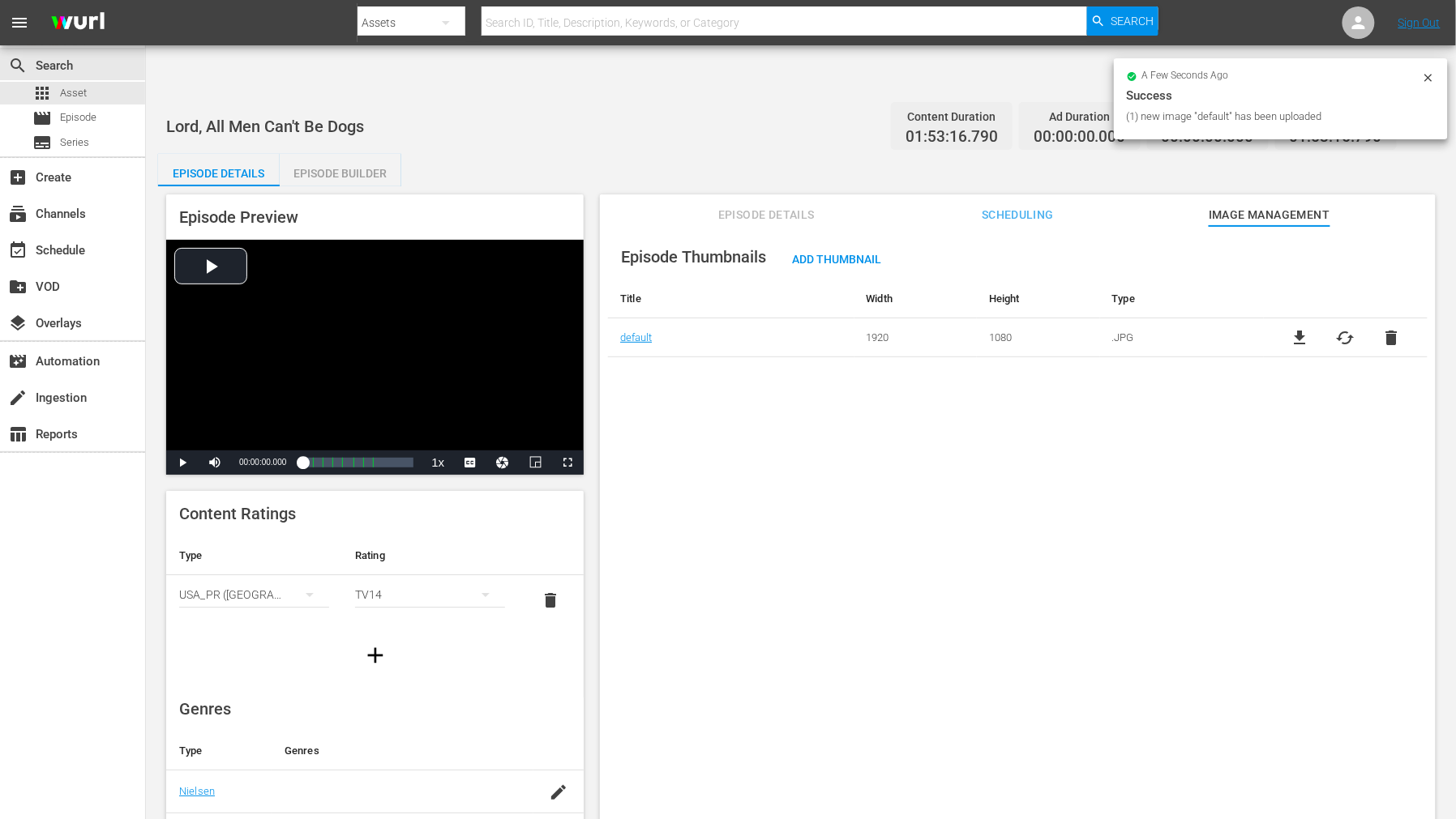
click at [967, 636] on div "Episode Thumbnails Add Thumbnail Title Width Height Type default 1920 1080 .JPG…" at bounding box center [1017, 543] width 836 height 633
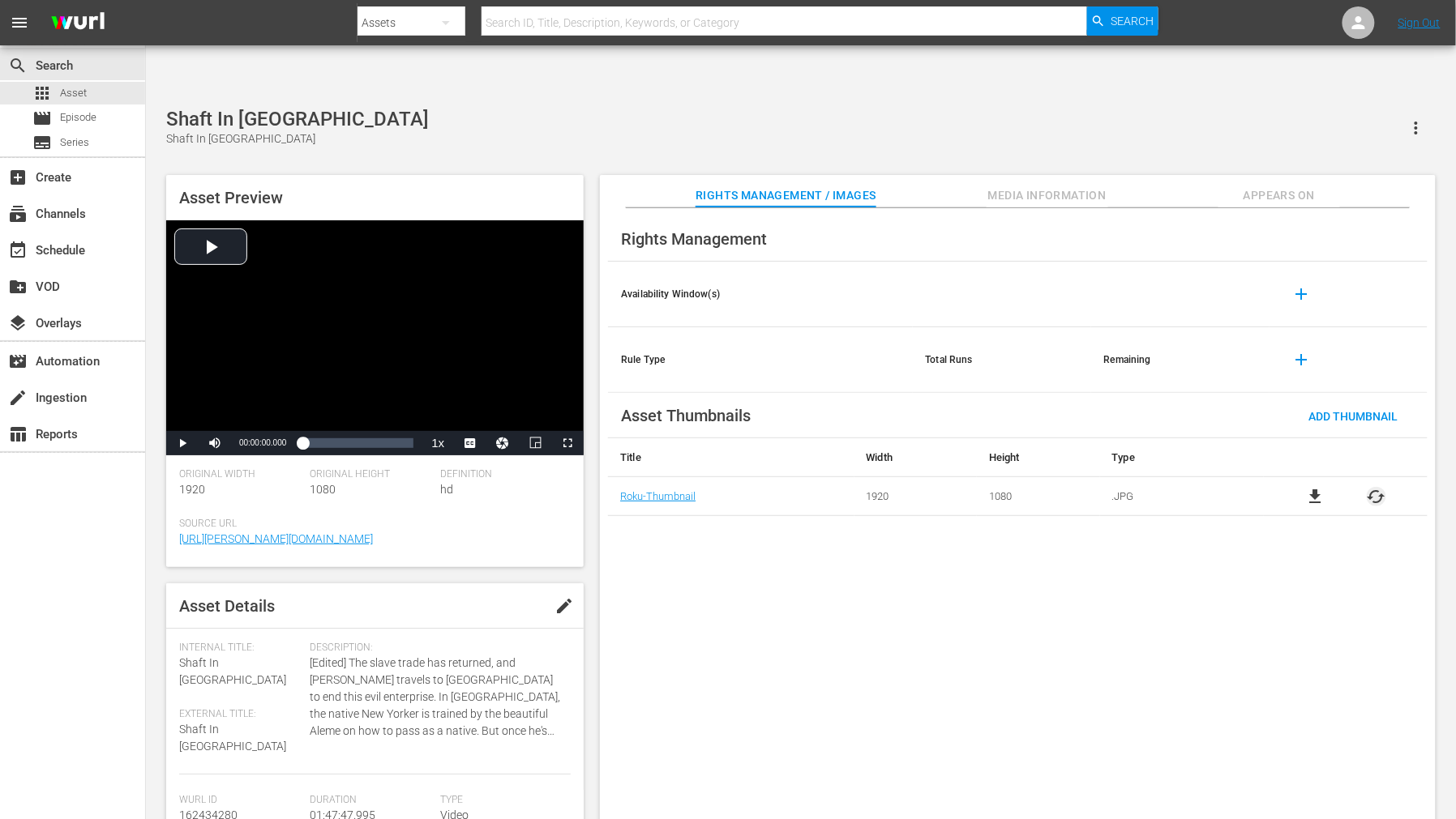
click at [1309, 487] on span "cached" at bounding box center [1375, 496] width 19 height 19
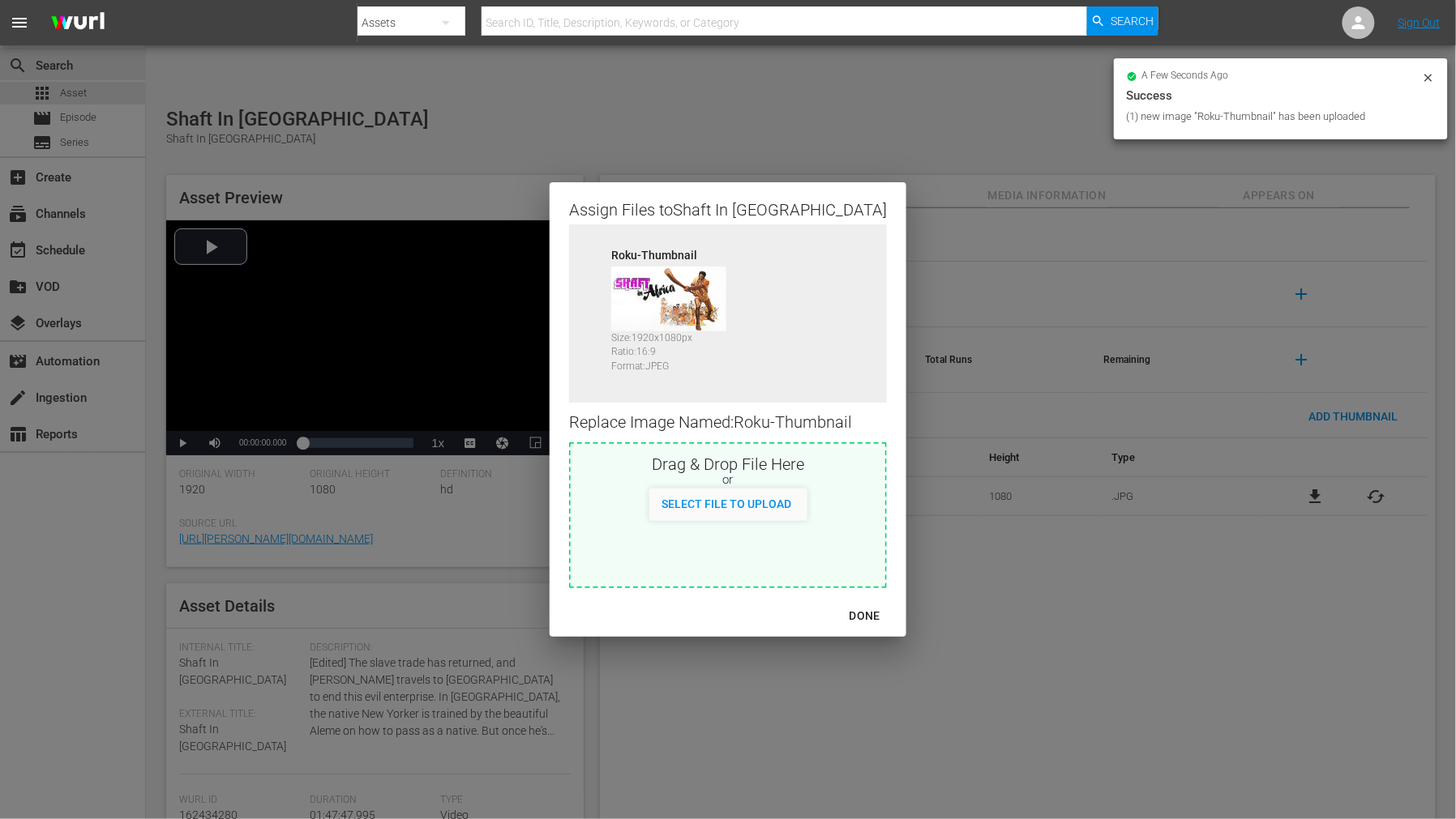
click at [846, 609] on div "DONE" at bounding box center [865, 616] width 57 height 20
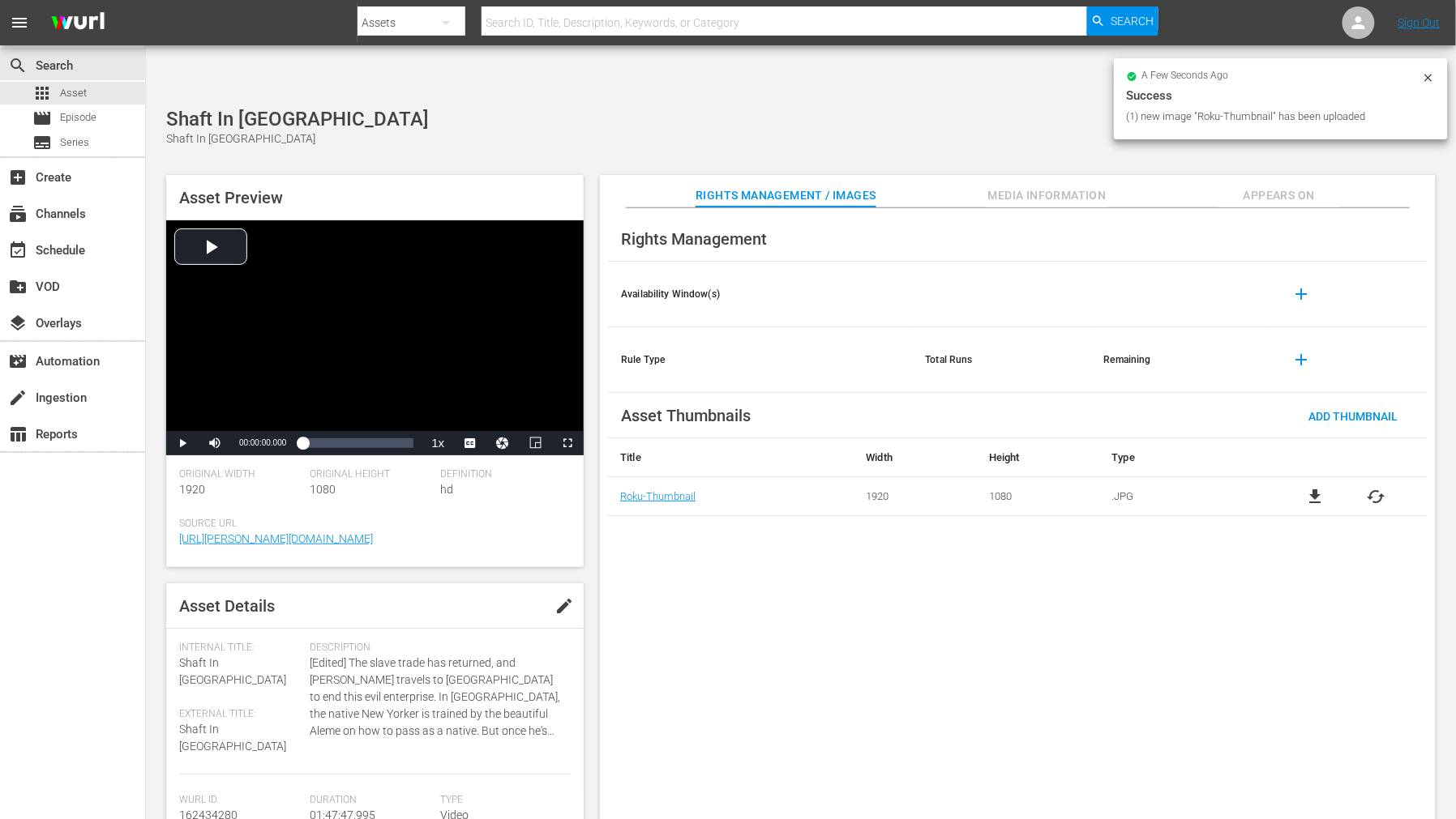
click at [1269, 186] on span "Appears On" at bounding box center [1279, 196] width 122 height 20
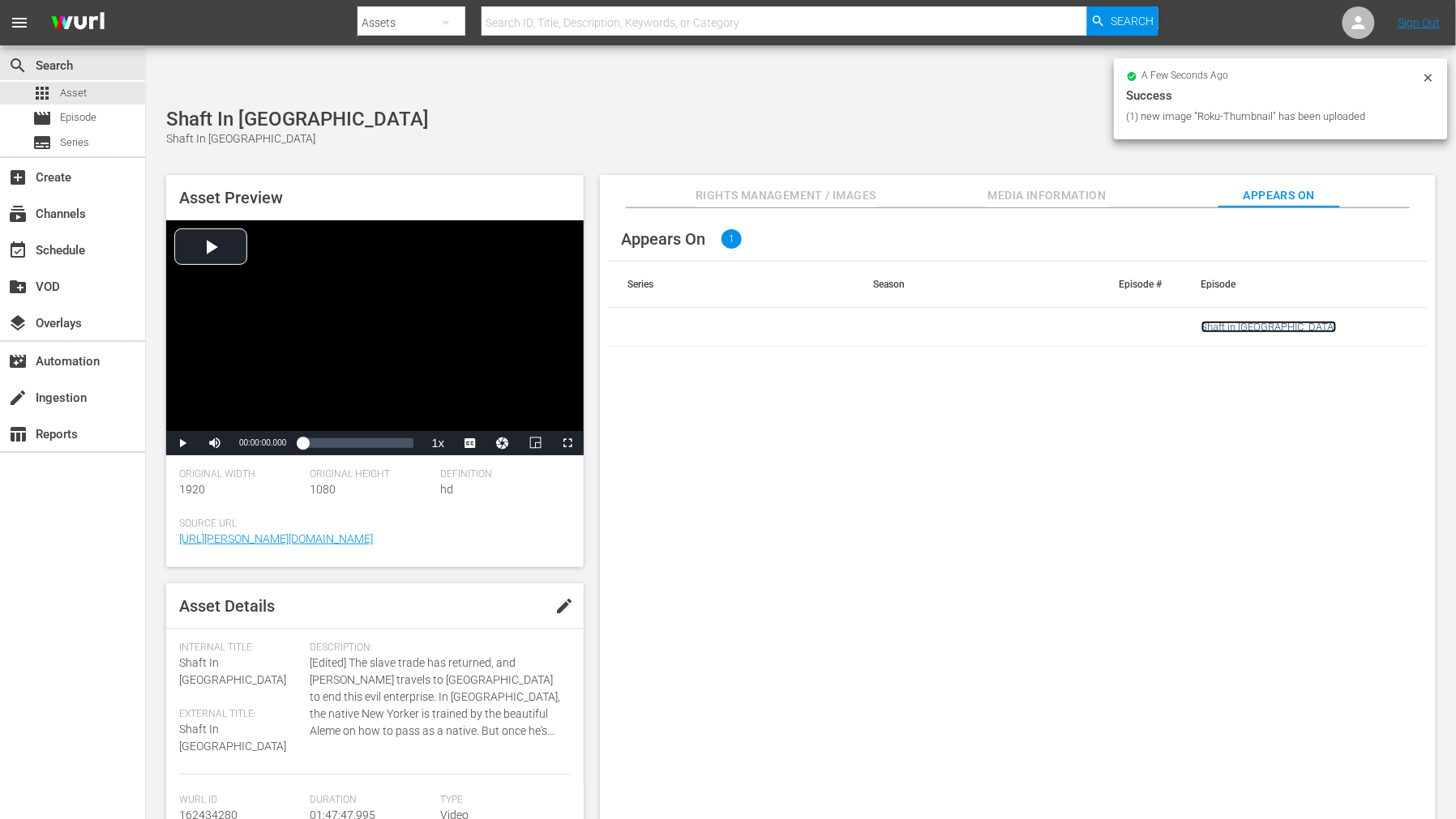
click at [1212, 321] on link "Shaft in Africa" at bounding box center [1269, 327] width 136 height 12
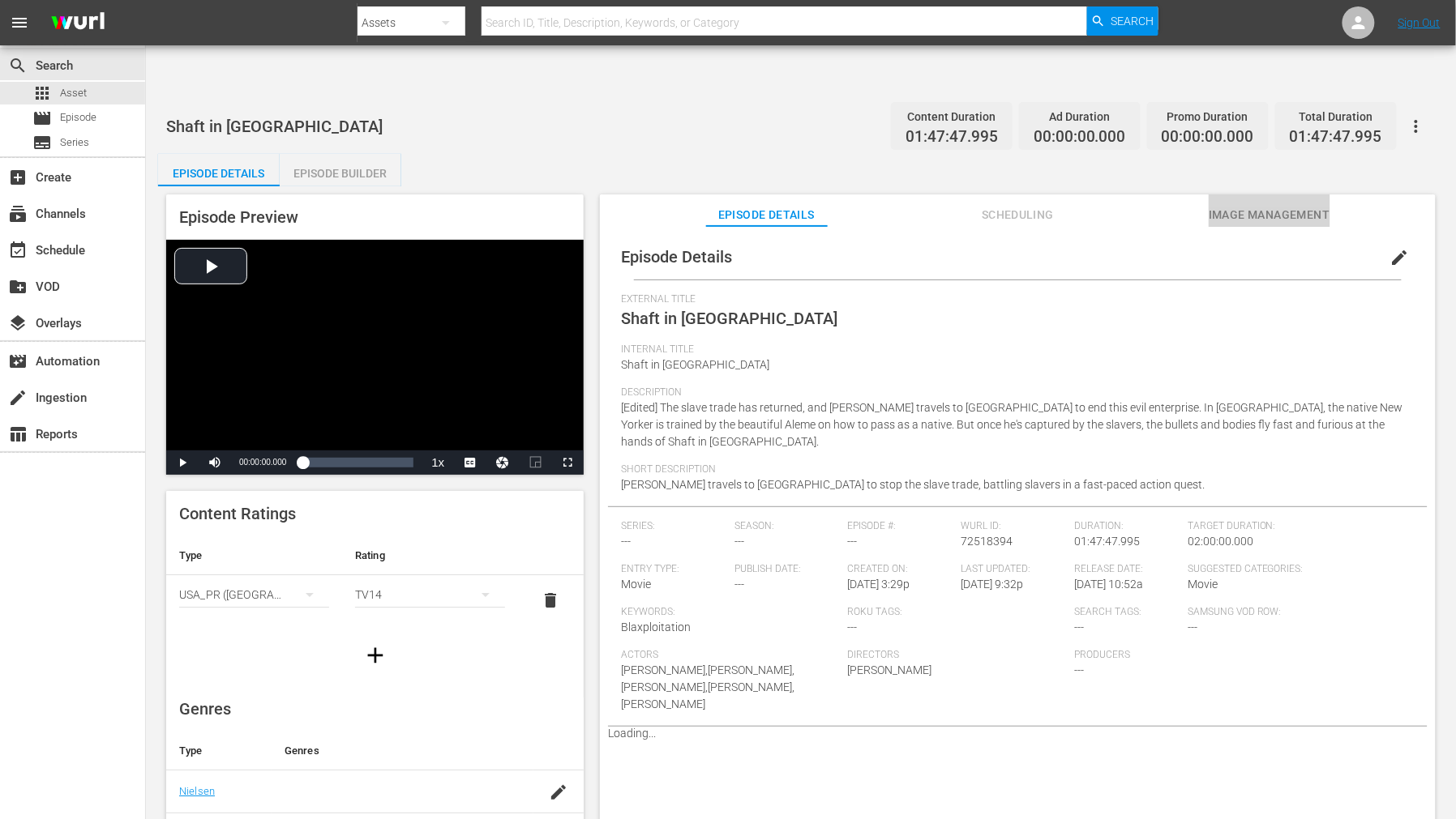
click at [1245, 205] on span "Image Management" at bounding box center [1270, 215] width 122 height 20
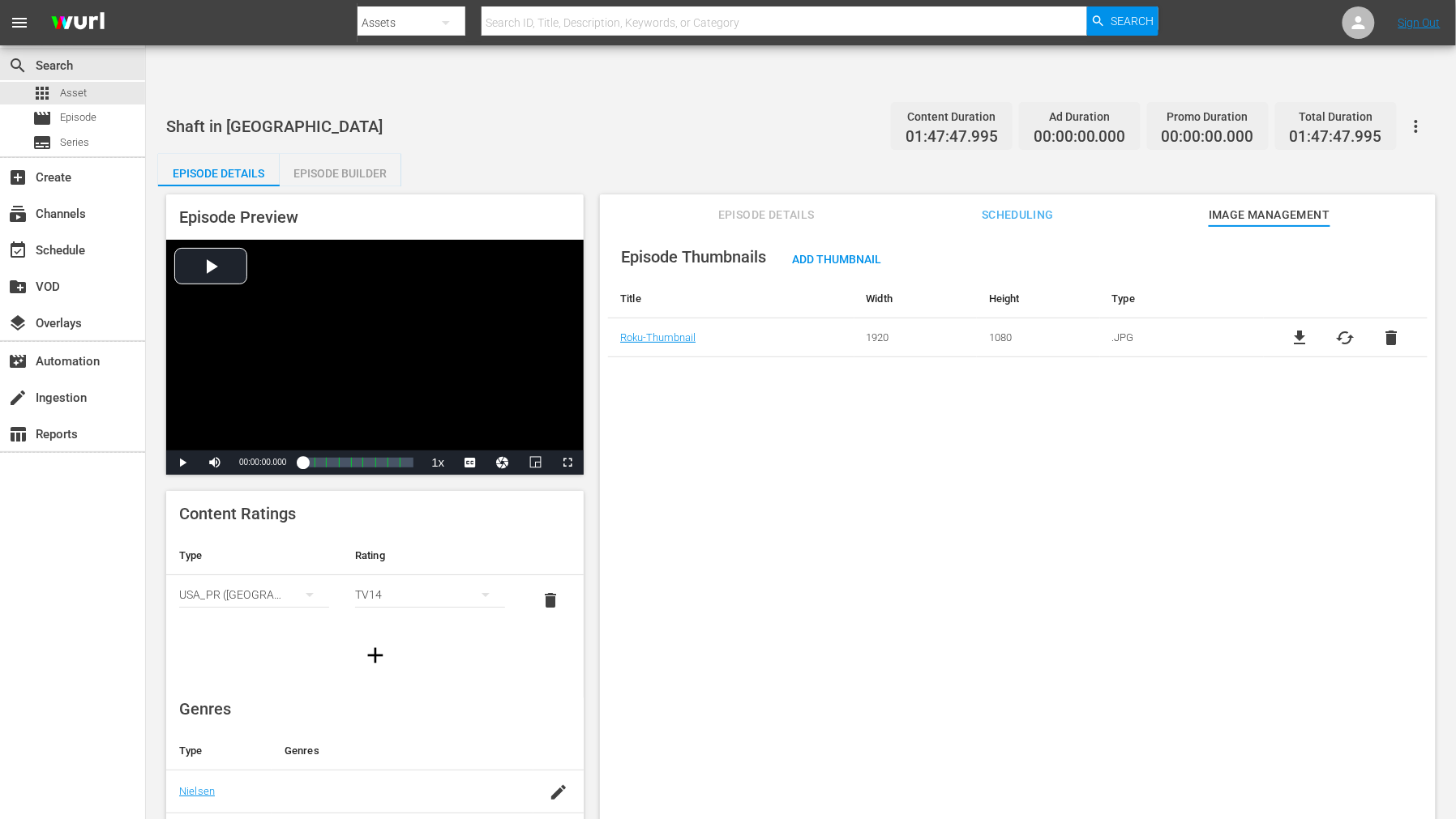
click at [1309, 328] on span "cached" at bounding box center [1344, 337] width 19 height 19
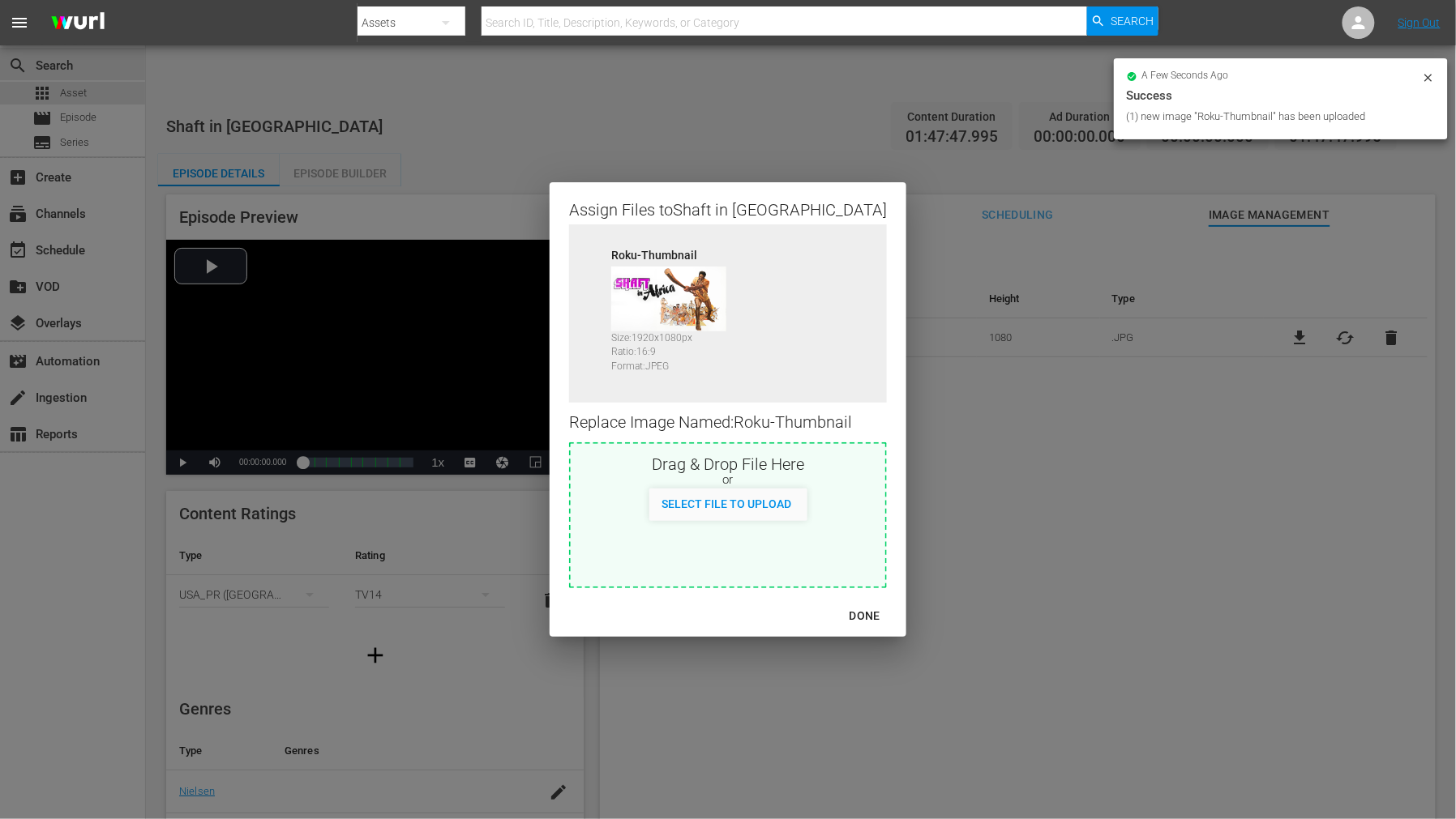
click at [847, 613] on div "DONE" at bounding box center [865, 616] width 57 height 20
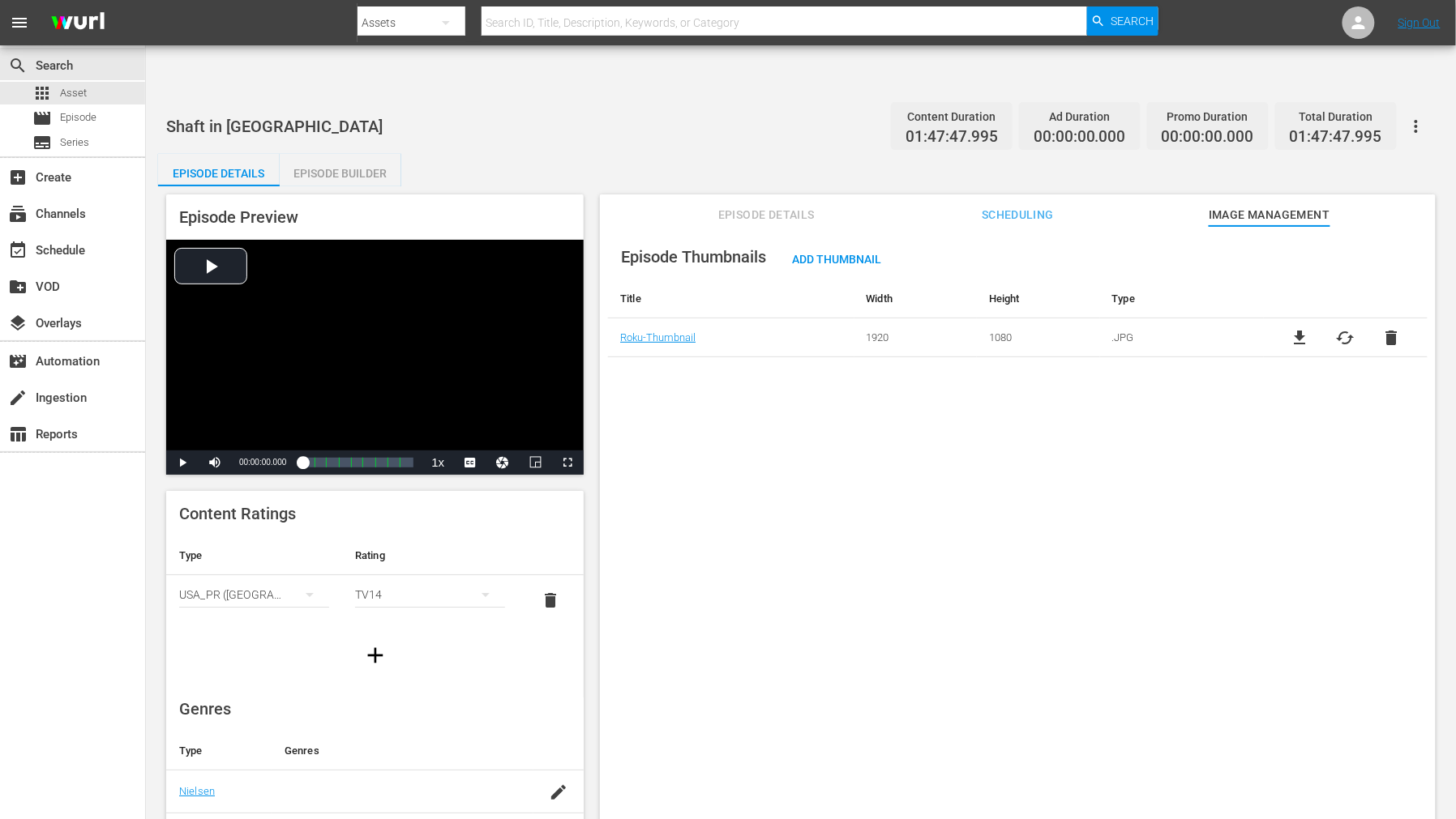
click at [847, 632] on div "Episode Thumbnails Add Thumbnail Title Width Height Type Roku-Thumbnail 1920 10…" at bounding box center [1017, 543] width 836 height 633
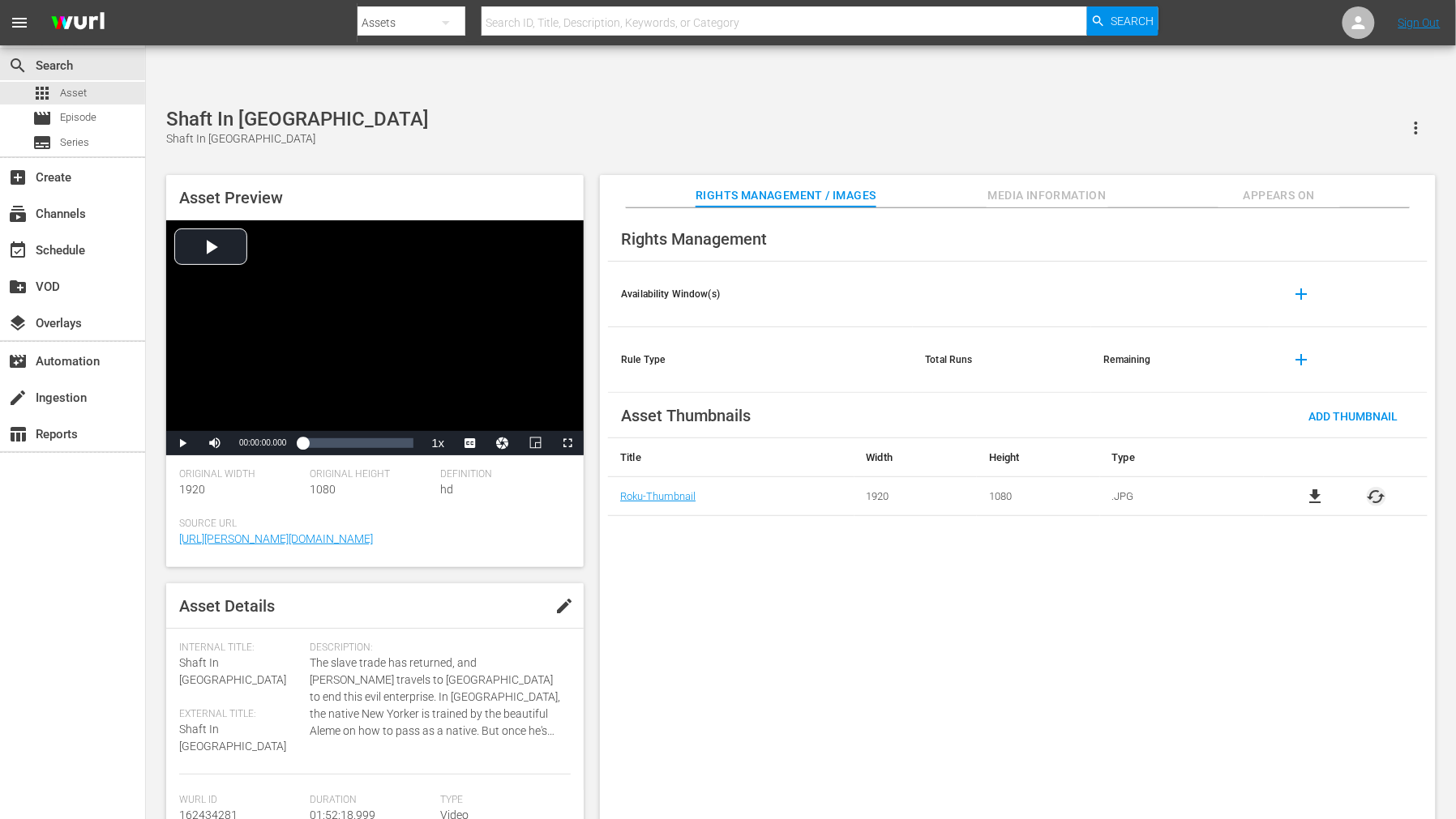
click at [1374, 487] on span "cached" at bounding box center [1375, 496] width 19 height 19
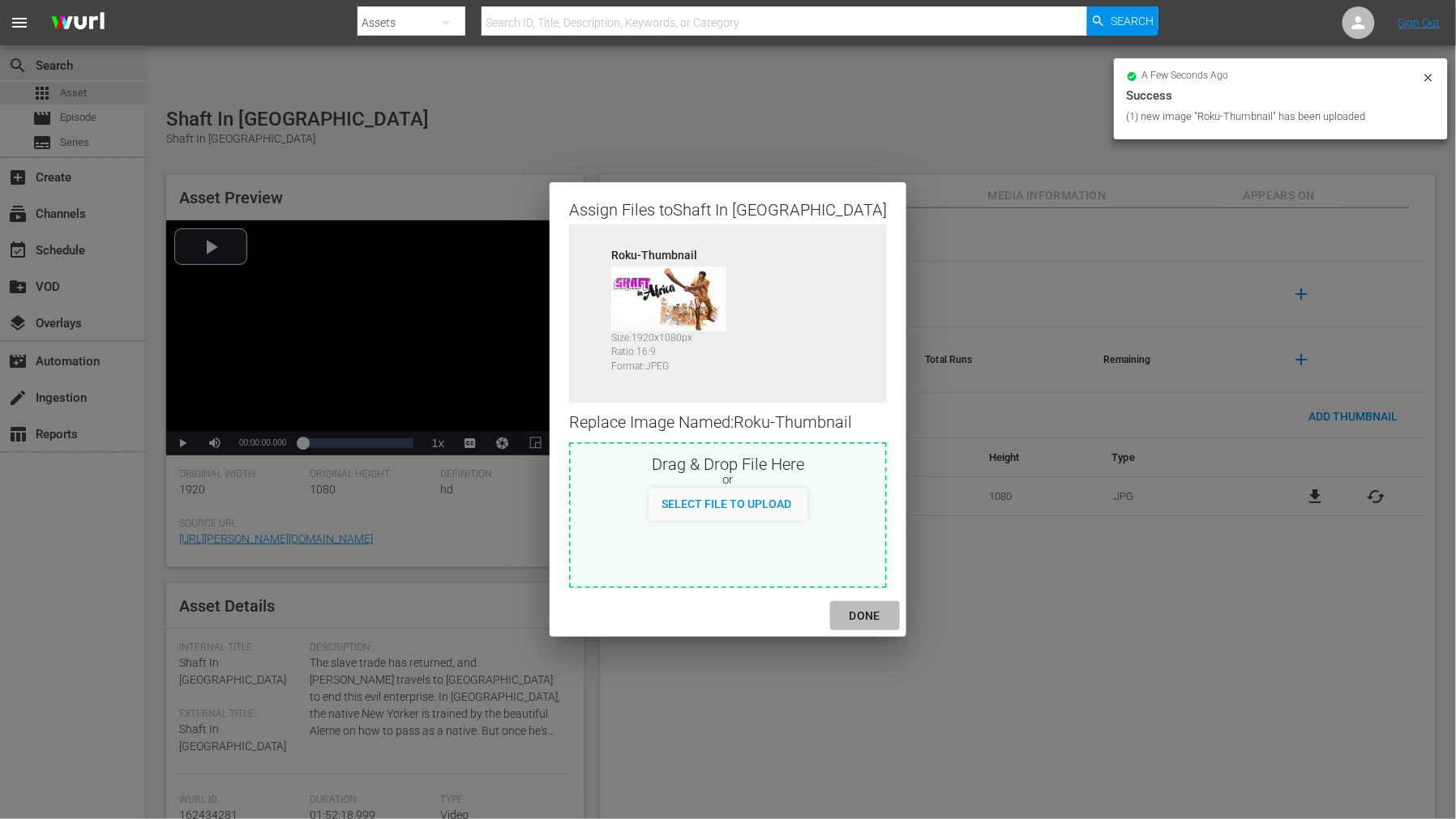
click at [856, 608] on div "DONE" at bounding box center [865, 616] width 57 height 20
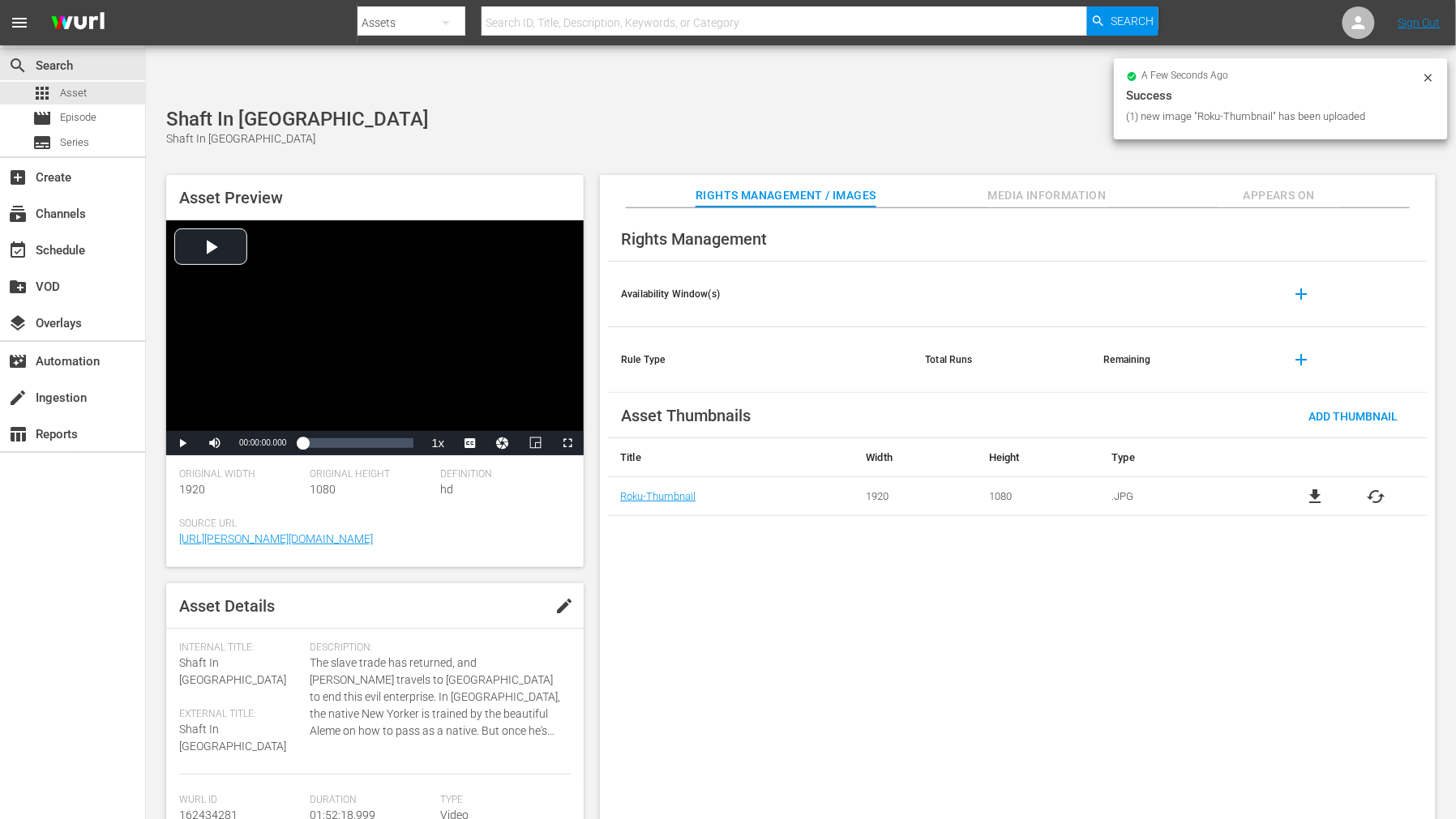
click at [1304, 175] on button "Appears On" at bounding box center [1279, 191] width 122 height 32
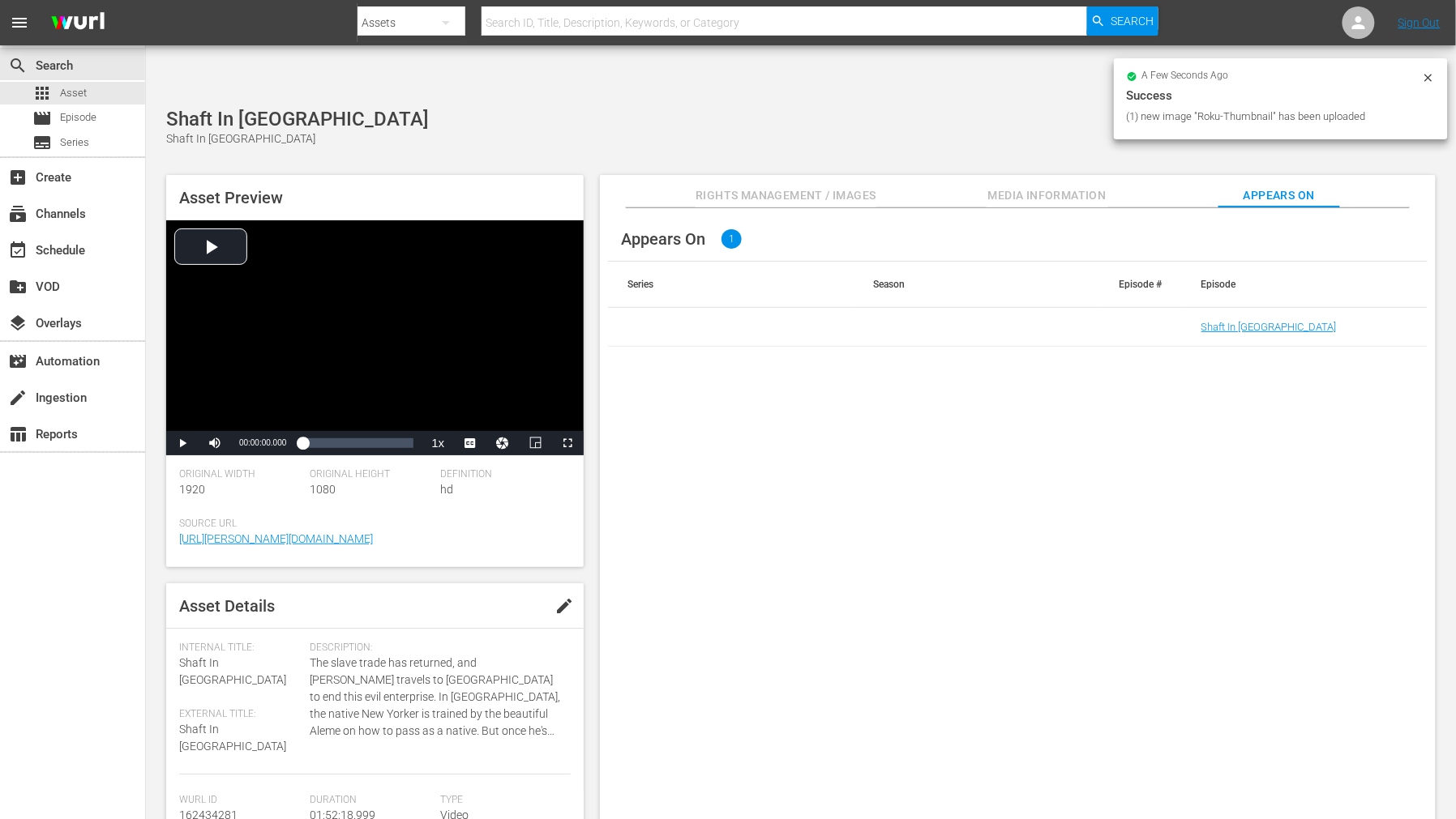
click at [1241, 308] on td "Shaft In Africa" at bounding box center [1304, 327] width 246 height 39
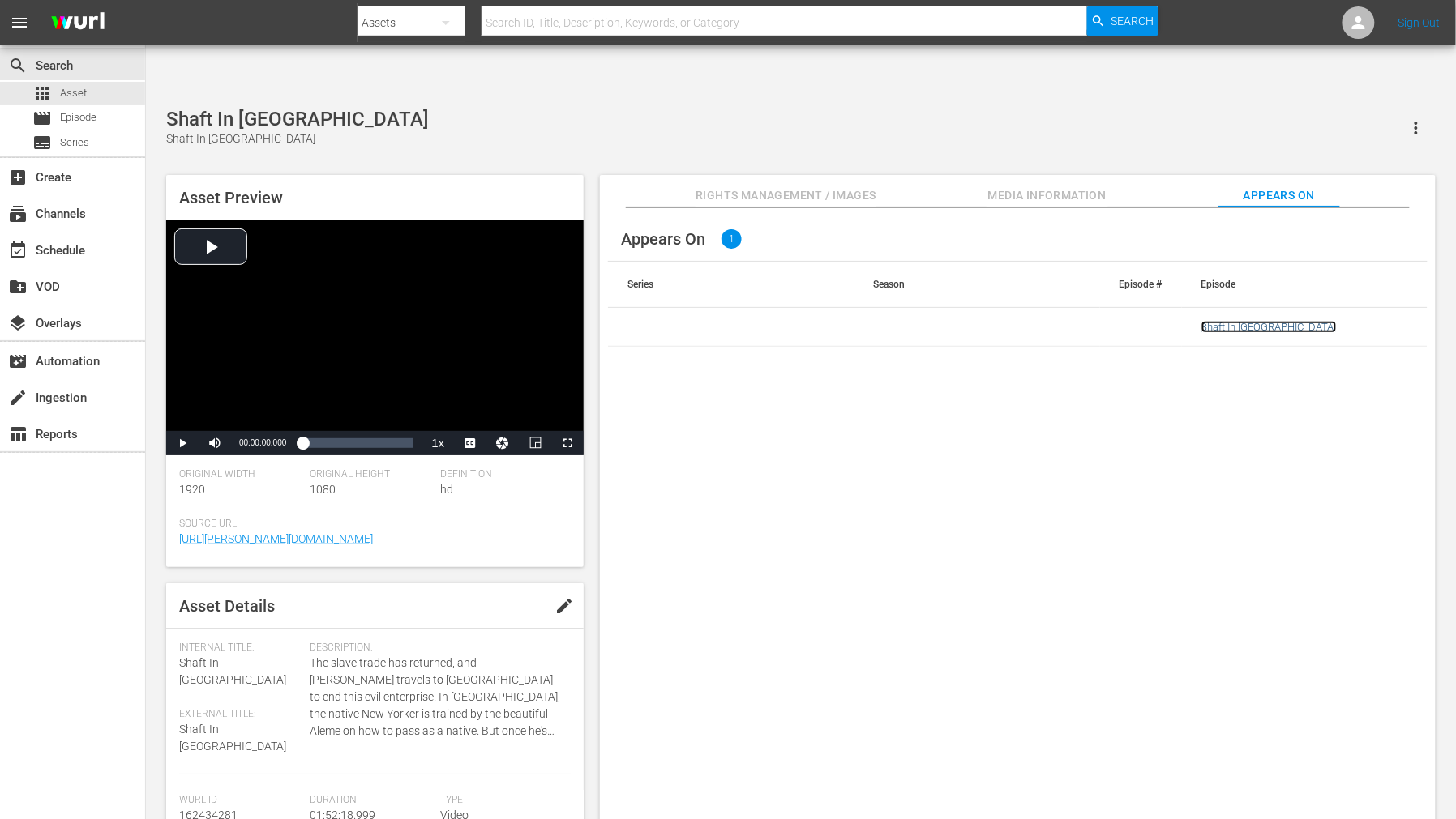
click at [1241, 321] on link "Shaft In Africa" at bounding box center [1269, 327] width 136 height 12
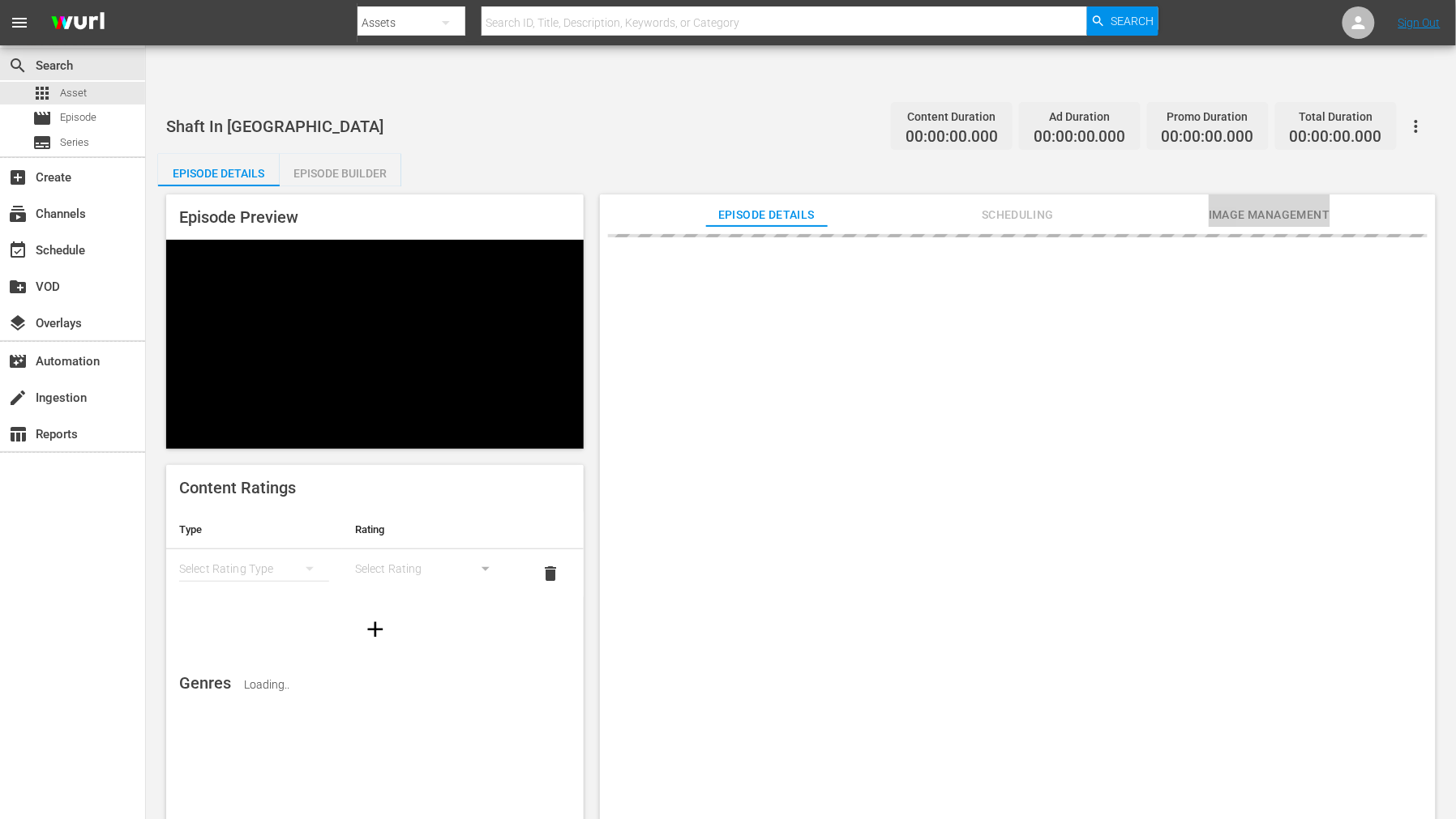
click at [1235, 205] on span "Image Management" at bounding box center [1270, 215] width 122 height 20
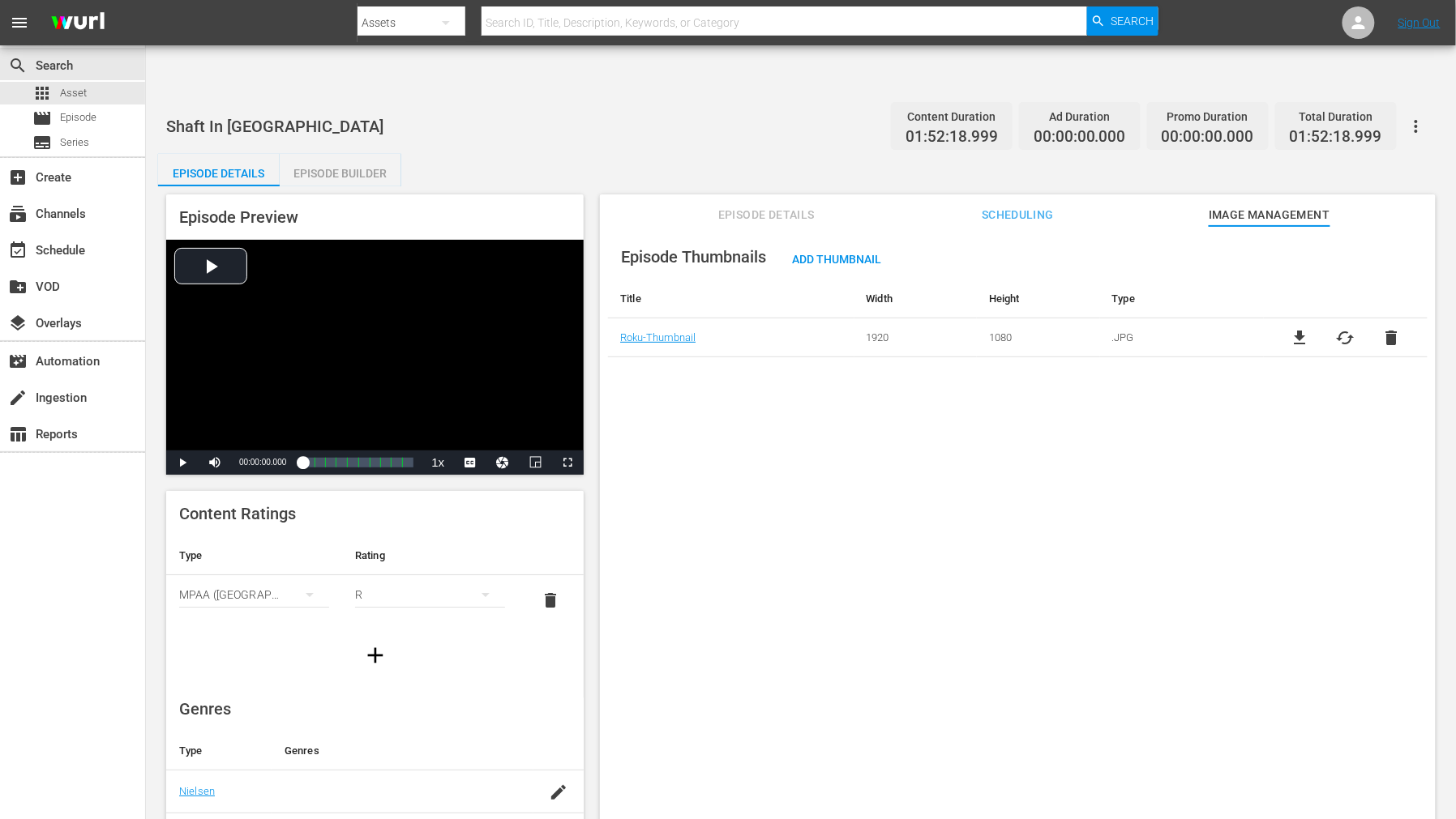
click at [1345, 328] on span "cached" at bounding box center [1344, 337] width 19 height 19
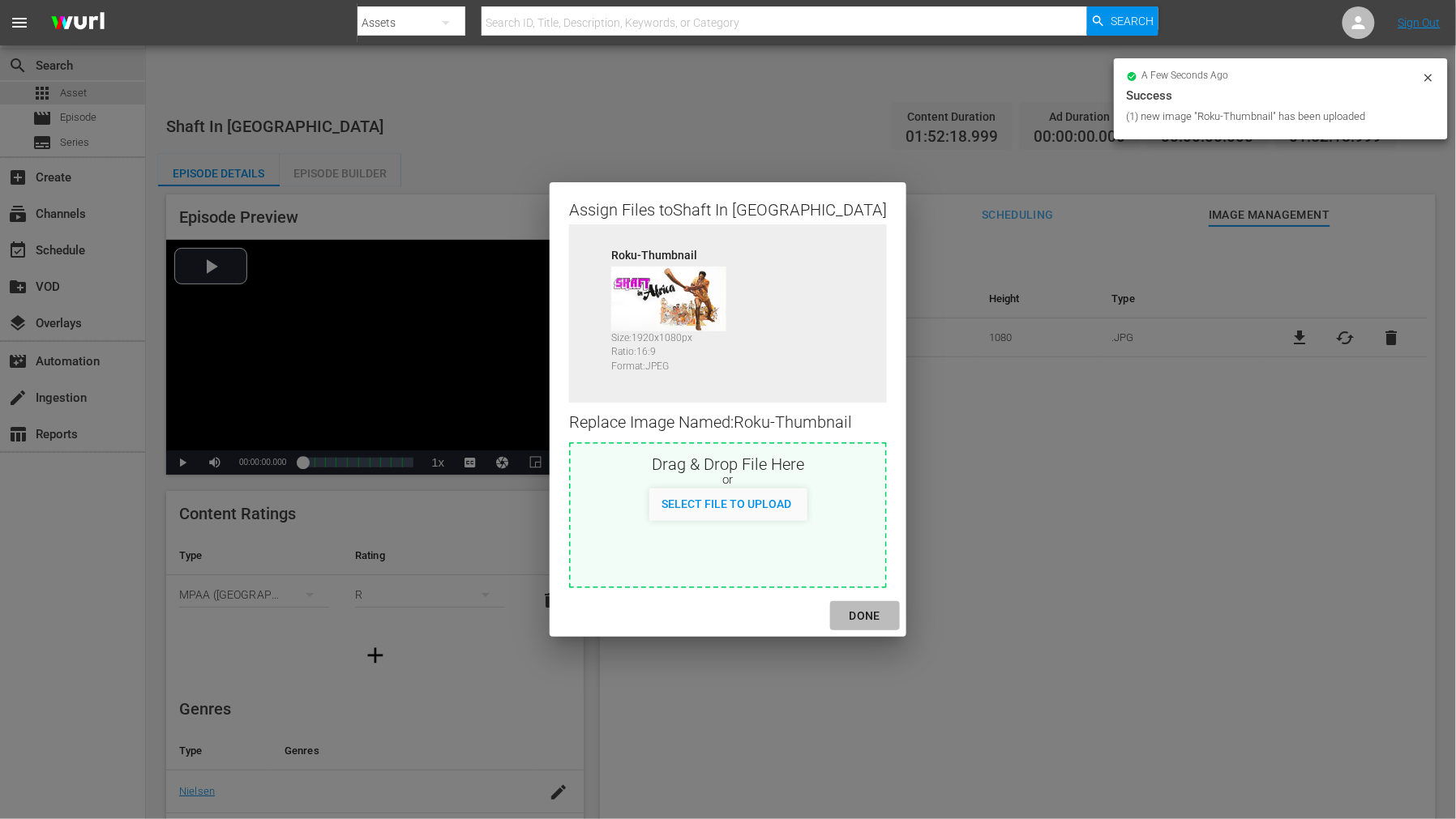
click at [842, 610] on div "DONE" at bounding box center [865, 616] width 57 height 20
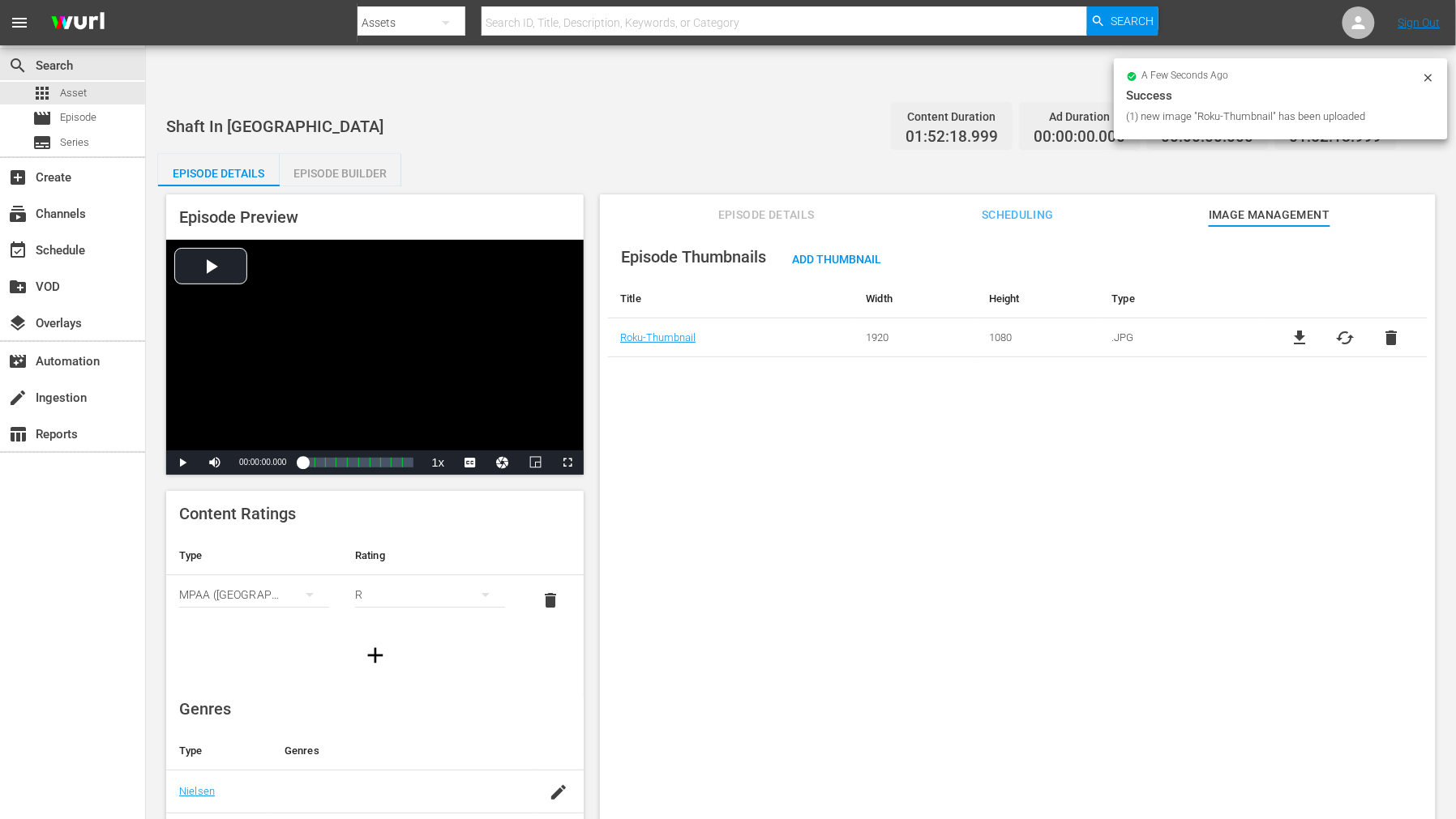
click at [950, 583] on div "Episode Thumbnails Add Thumbnail Title Width Height Type Roku-Thumbnail 1920 10…" at bounding box center [1017, 543] width 836 height 633
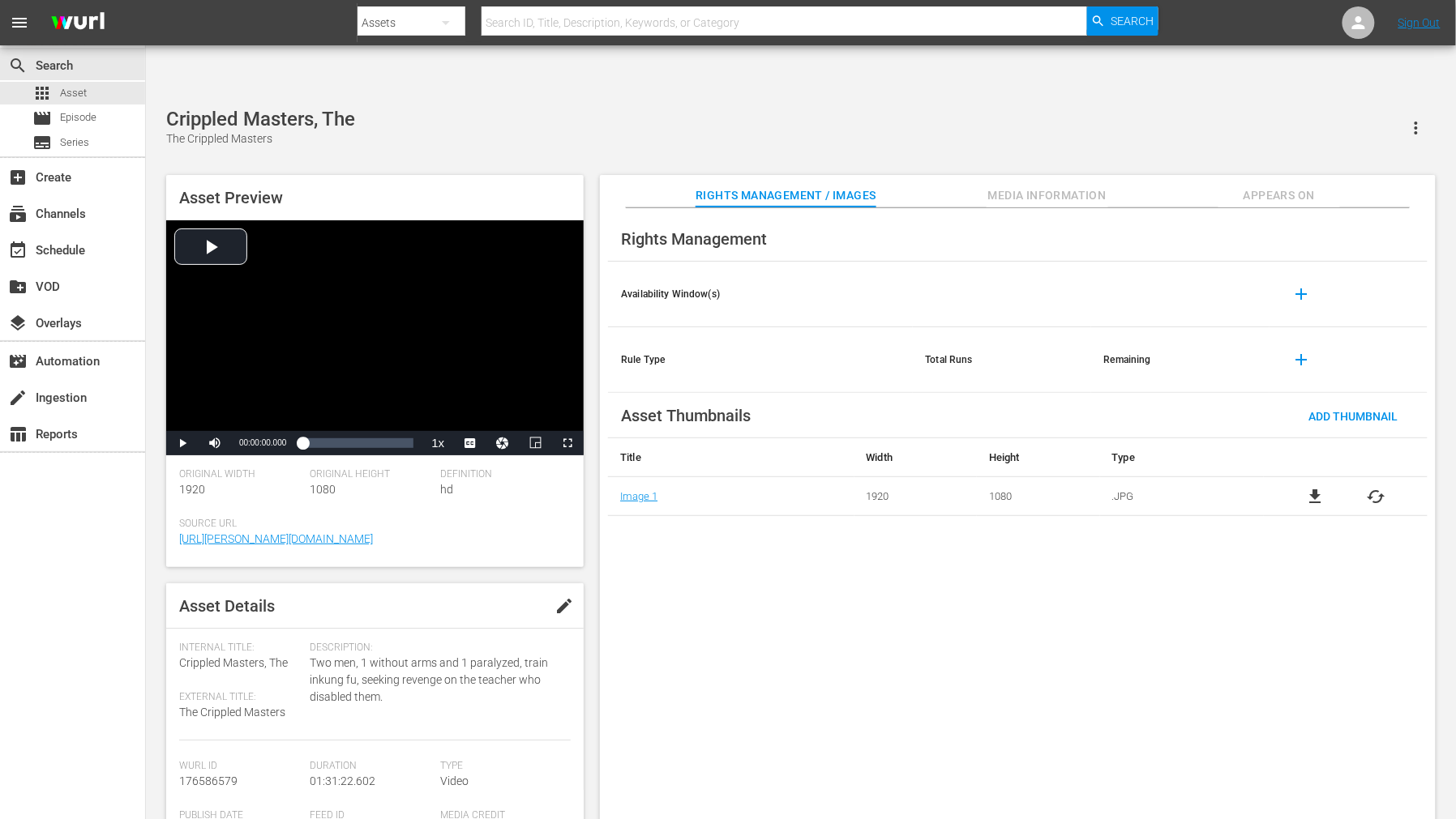
click at [1384, 487] on span "cached" at bounding box center [1375, 496] width 19 height 19
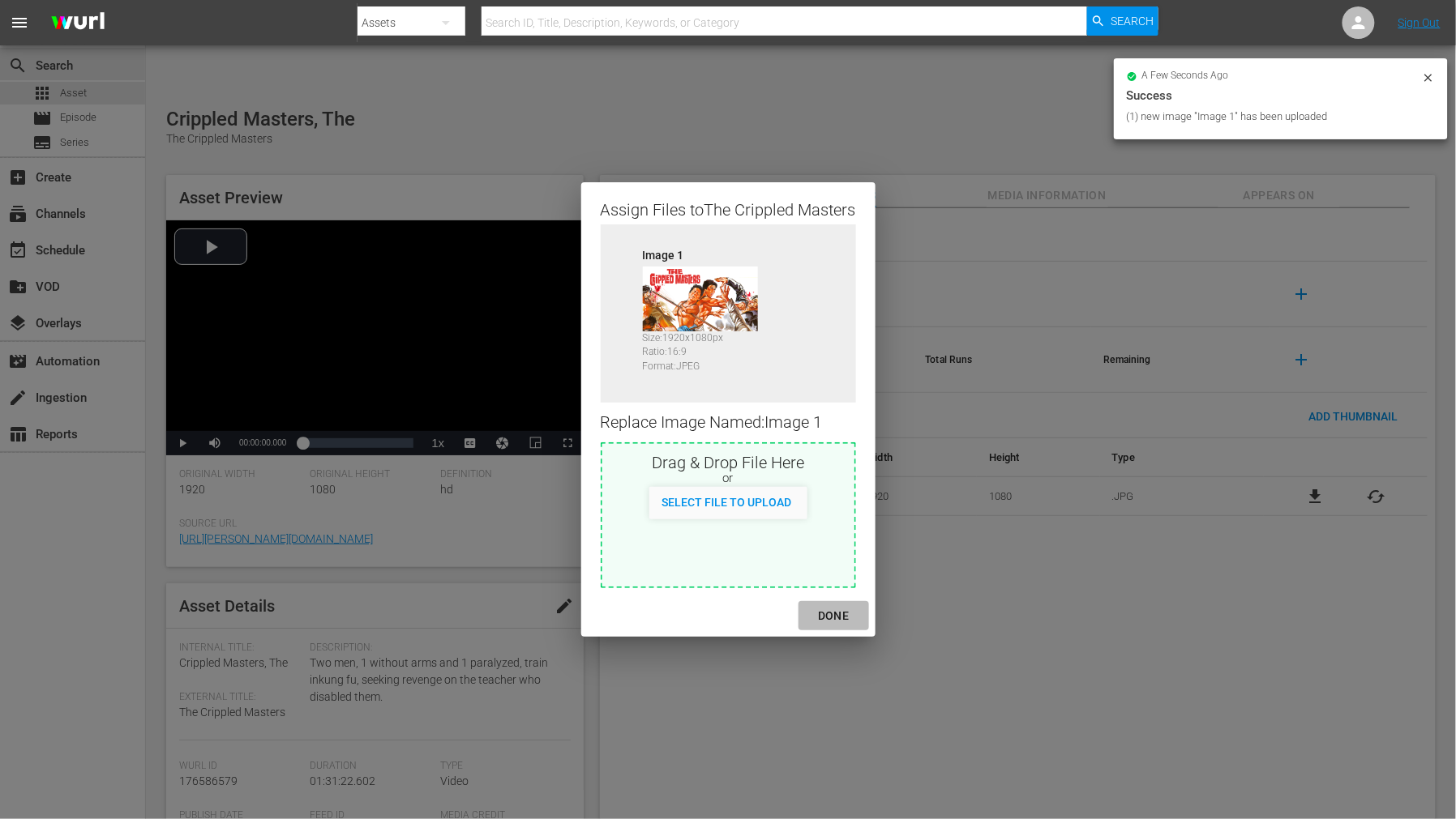
click at [831, 612] on div "DONE" at bounding box center [833, 616] width 57 height 20
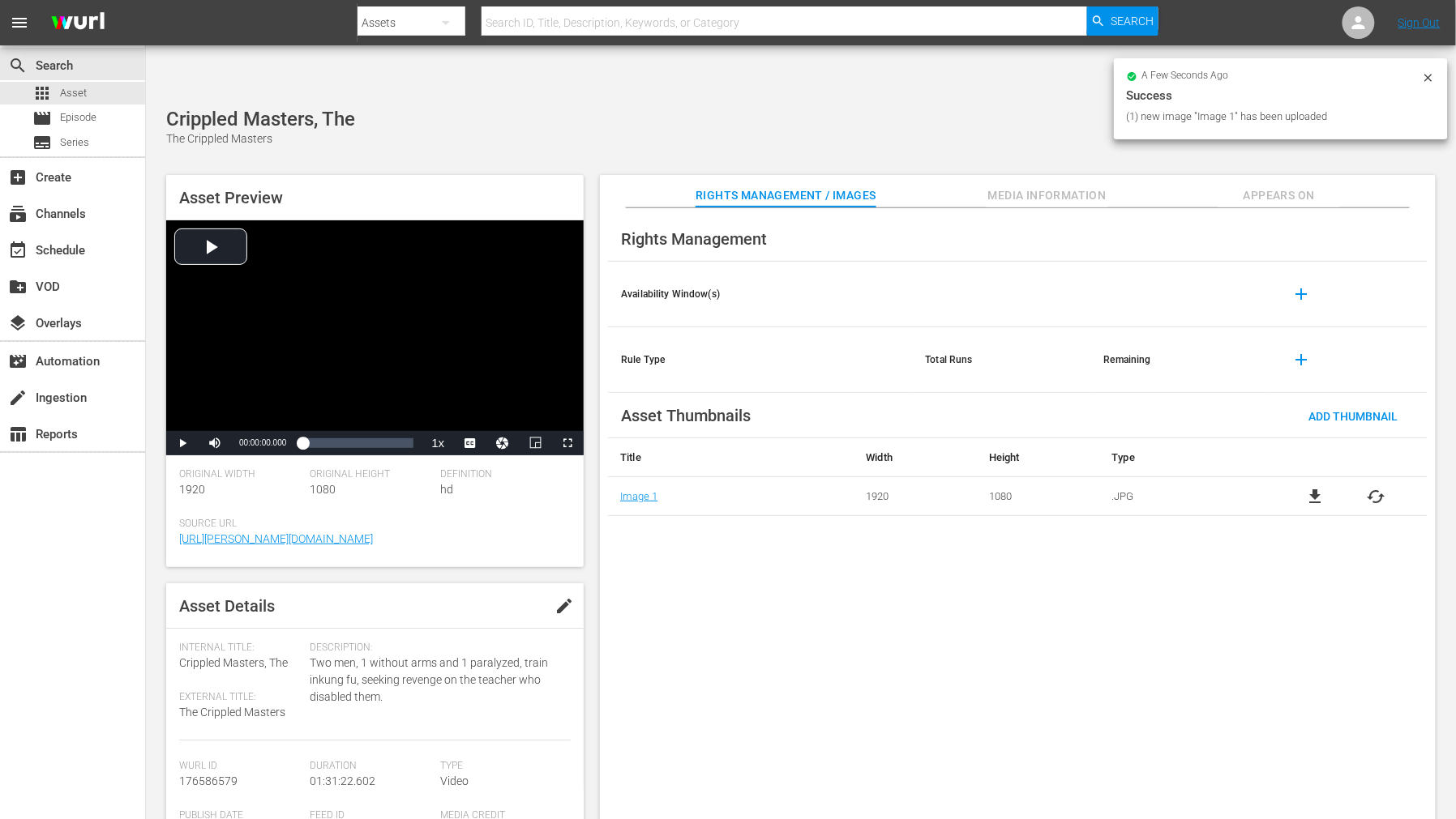
drag, startPoint x: 902, startPoint y: 647, endPoint x: 1006, endPoint y: 611, distance: 110.1
click at [908, 647] on div "Rights Management Availability Window(s) add Rule Type Total Runs Remaining add…" at bounding box center [1017, 527] width 836 height 638
click at [1265, 186] on span "Appears On" at bounding box center [1279, 196] width 122 height 20
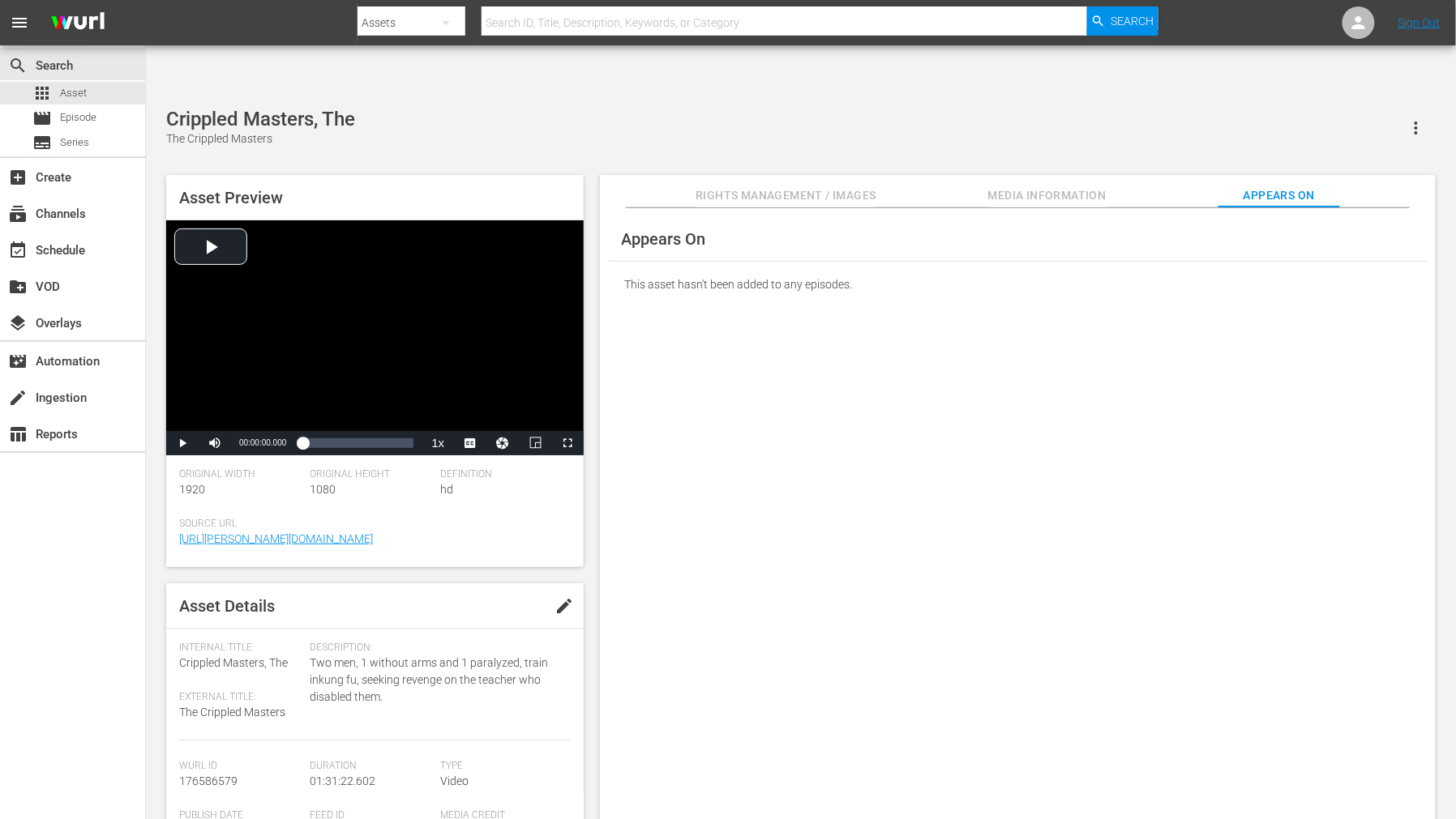
drag, startPoint x: 1208, startPoint y: 293, endPoint x: 1250, endPoint y: 380, distance: 96.6
click at [1206, 293] on div "Appears On This asset hasn't been added to any episodes." at bounding box center [1017, 527] width 836 height 638
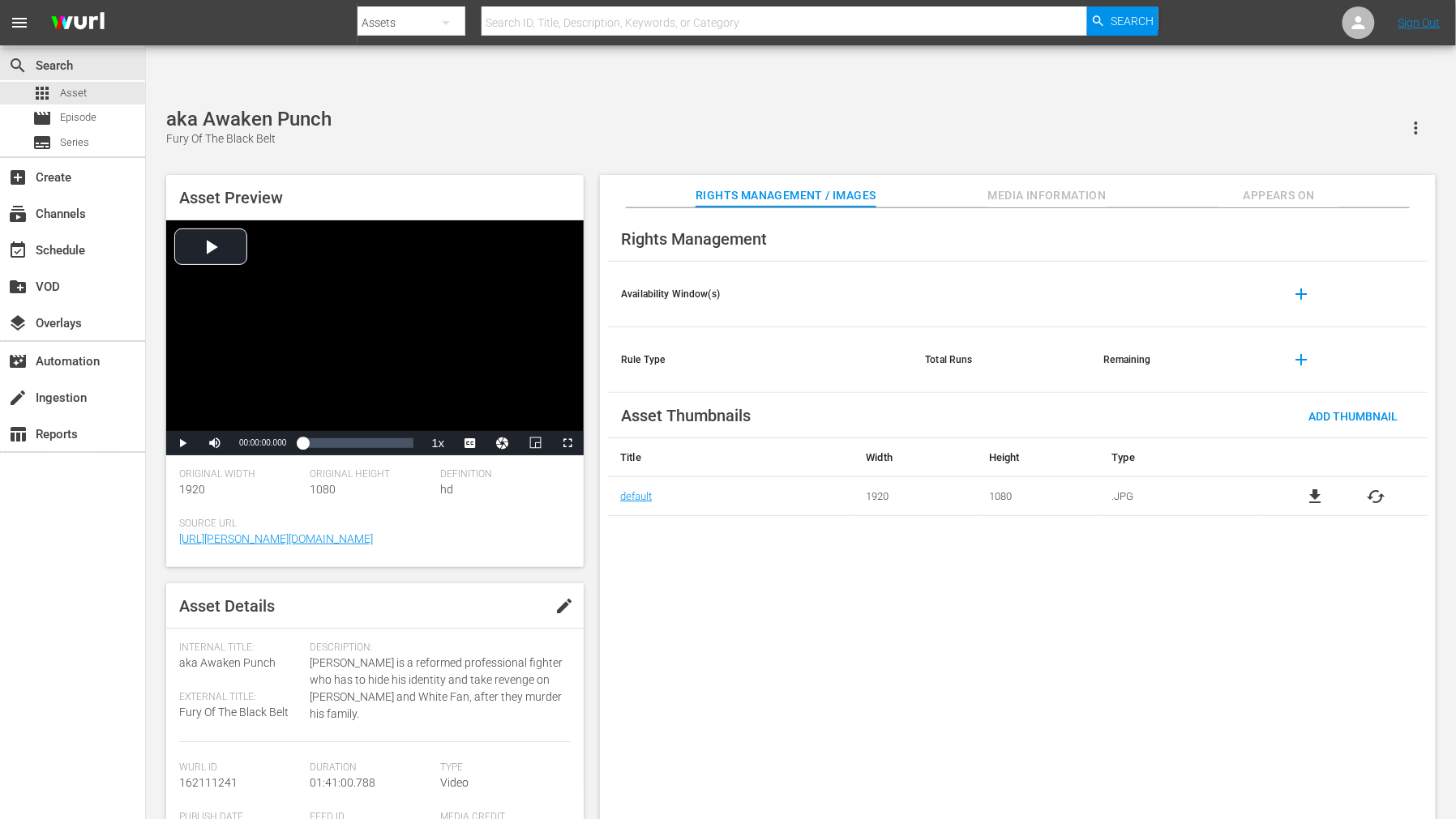
click at [1378, 487] on span "cached" at bounding box center [1375, 496] width 19 height 19
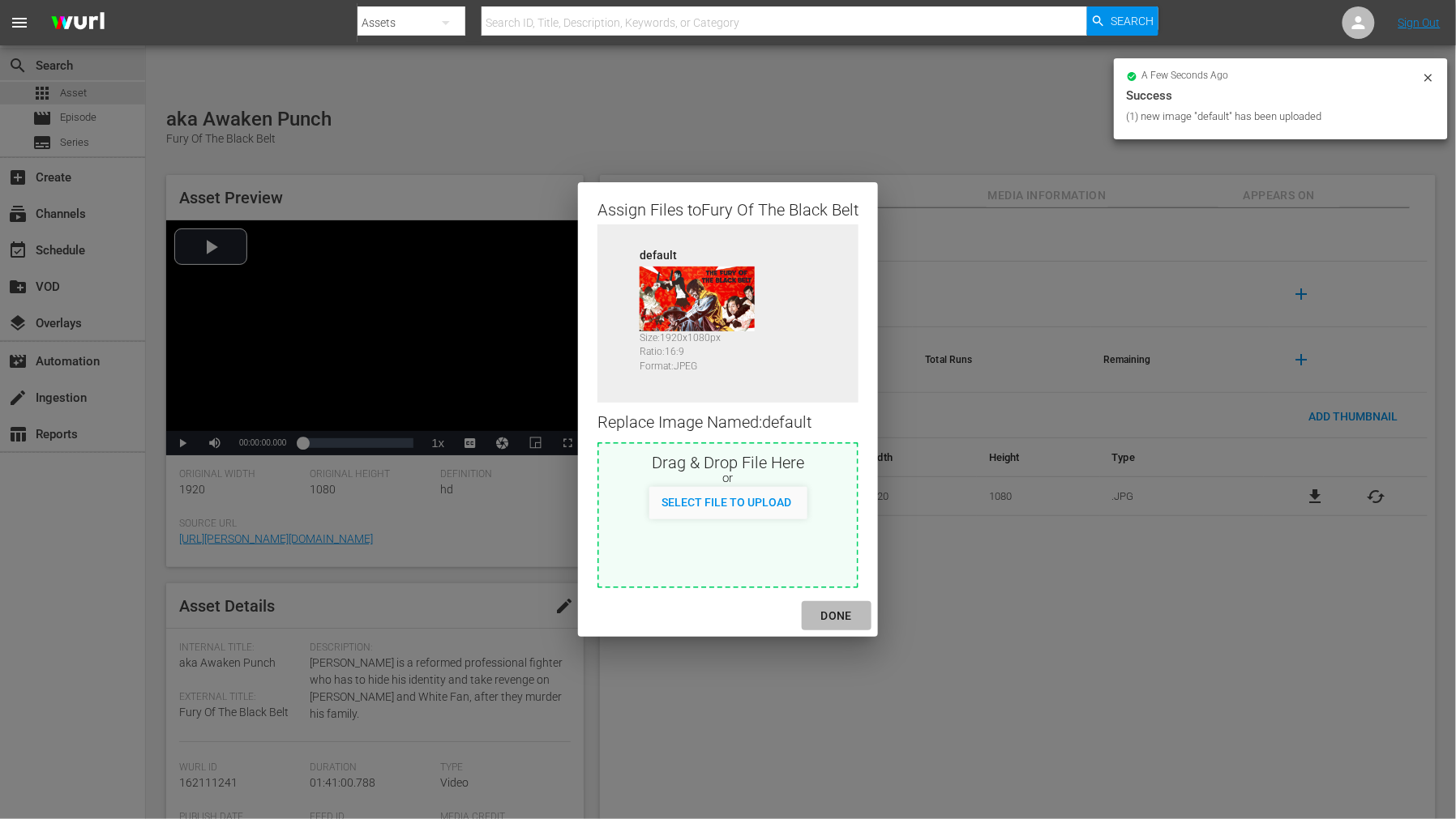
click at [832, 610] on div "DONE" at bounding box center [837, 616] width 57 height 20
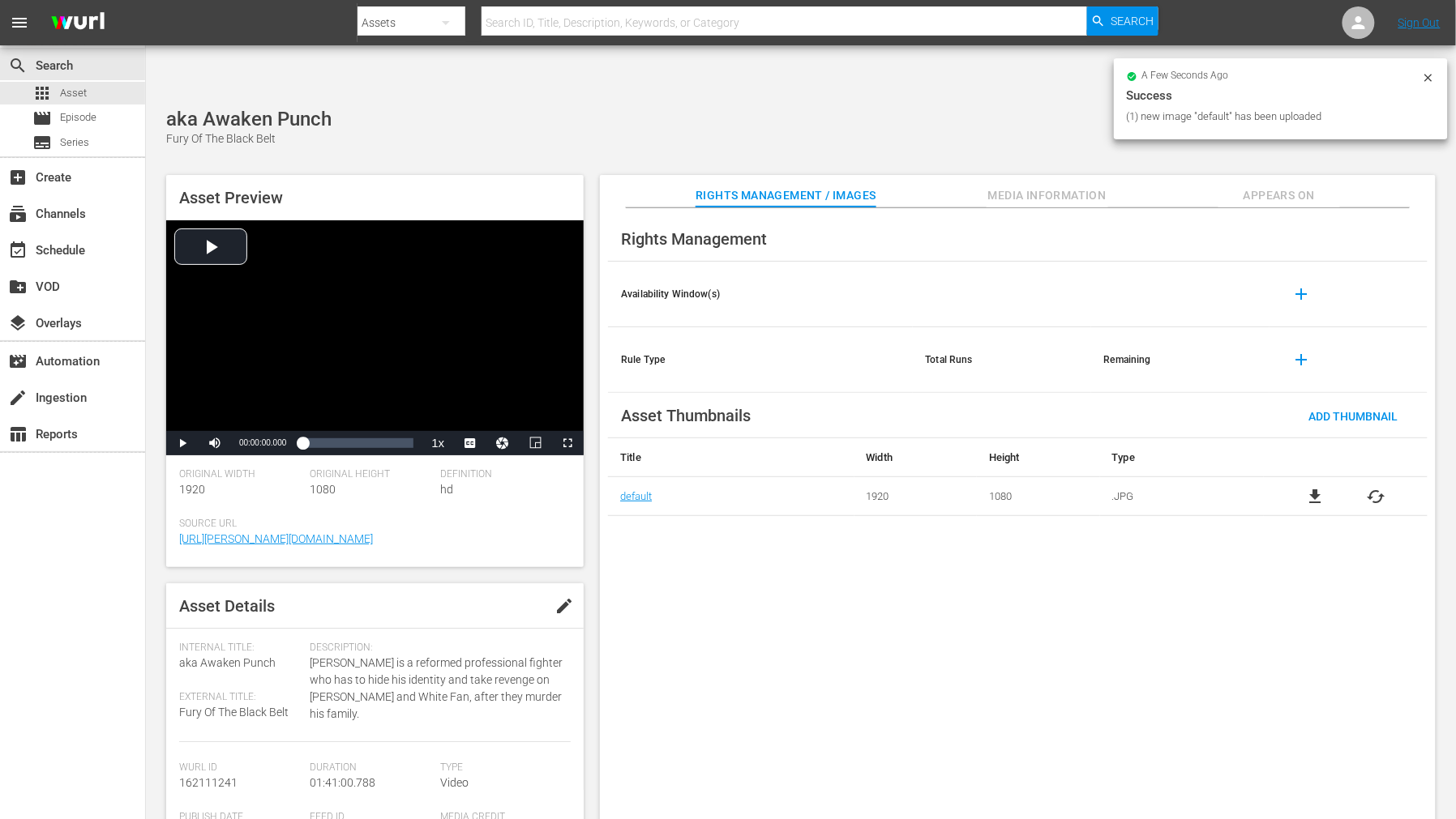
drag, startPoint x: 977, startPoint y: 629, endPoint x: 966, endPoint y: 621, distance: 13.6
click at [978, 628] on div "Rights Management Availability Window(s) add Rule Type Total Runs Remaining add…" at bounding box center [1017, 527] width 836 height 638
click at [1267, 186] on span "Appears On" at bounding box center [1279, 196] width 122 height 20
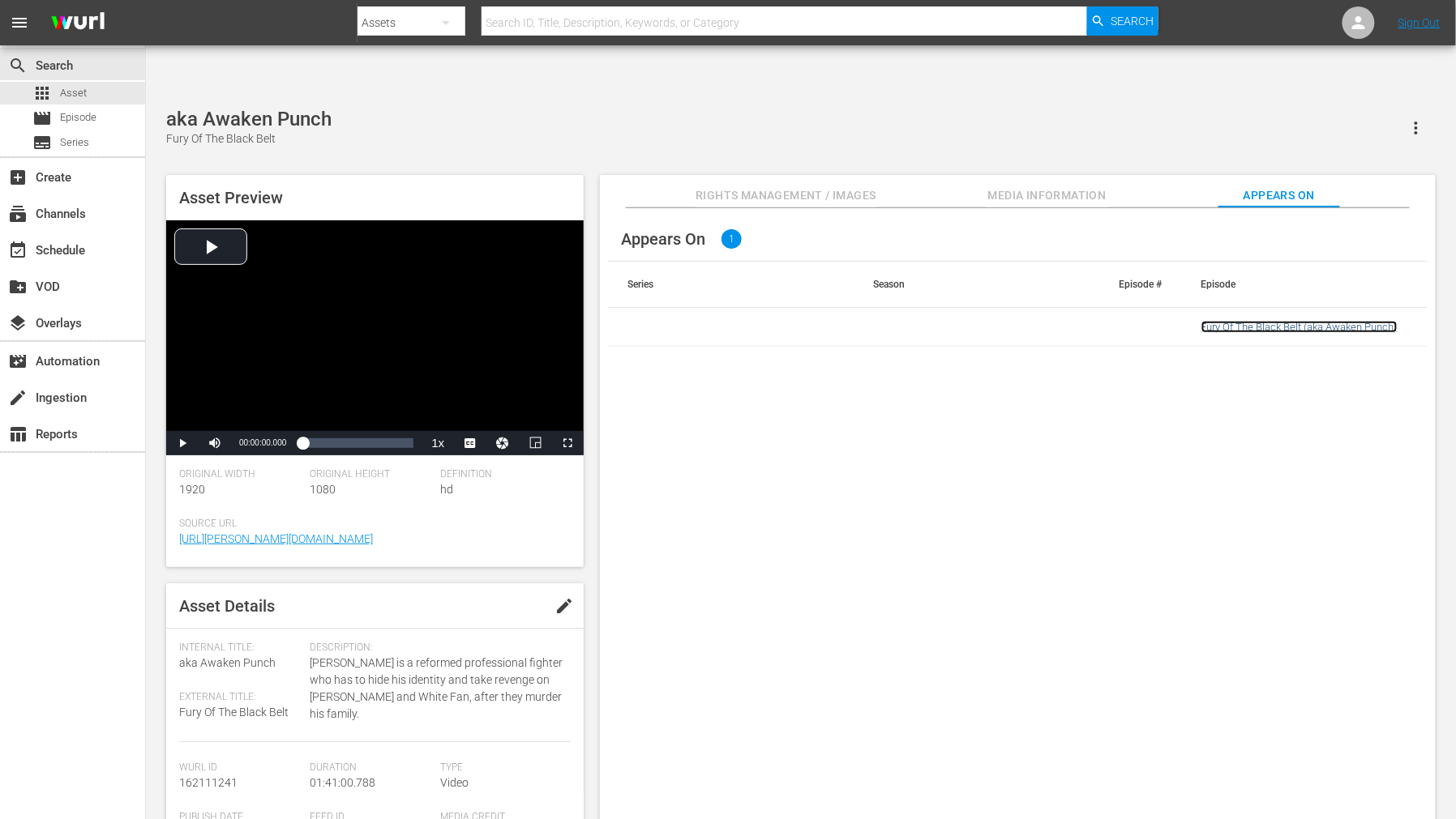
click at [1252, 321] on link "Fury Of The Black Belt (aka Awaken Punch)" at bounding box center [1299, 327] width 196 height 12
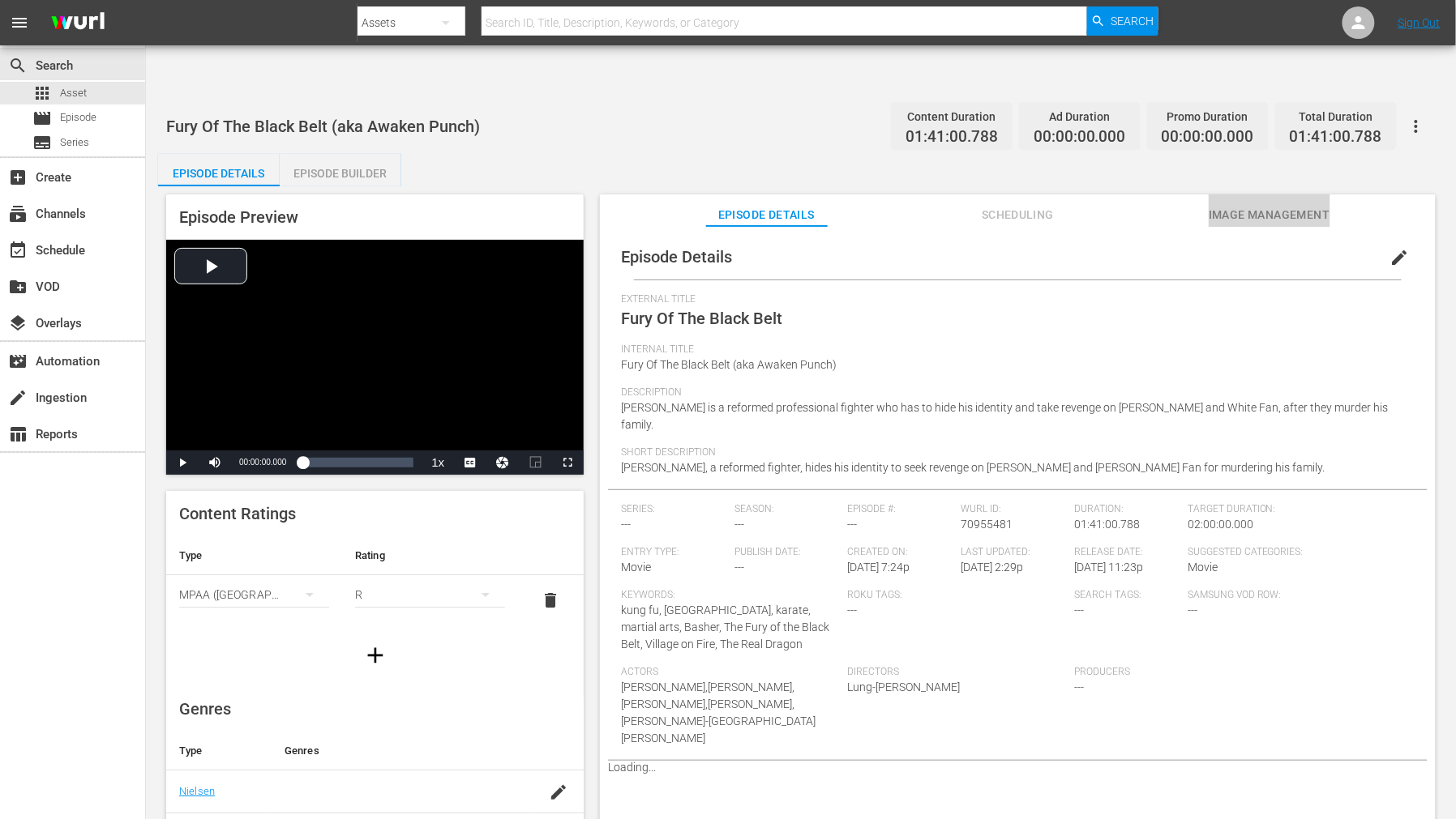
click at [1244, 205] on span "Image Management" at bounding box center [1270, 215] width 122 height 20
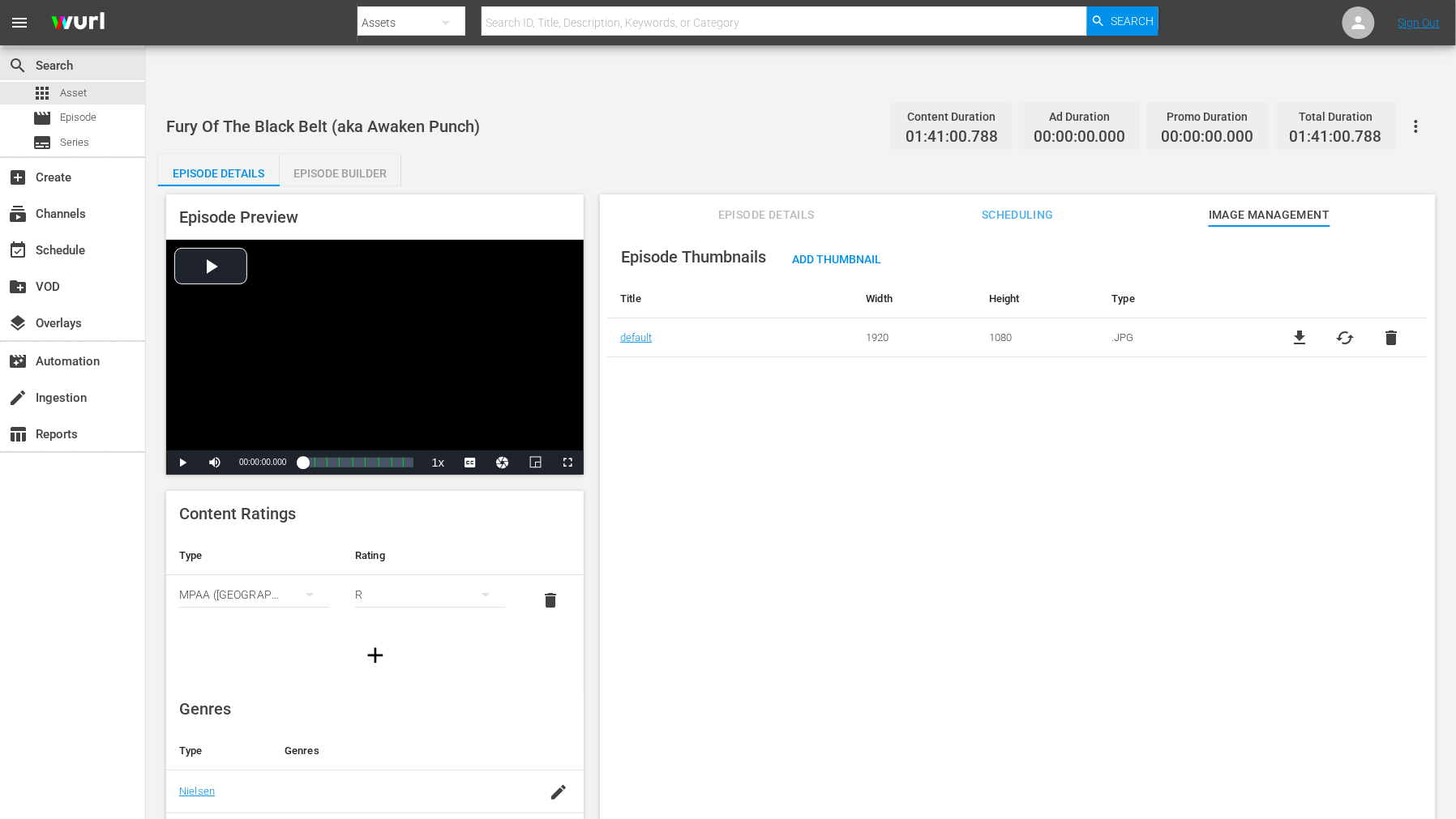
click at [1343, 328] on span "cached" at bounding box center [1344, 337] width 19 height 19
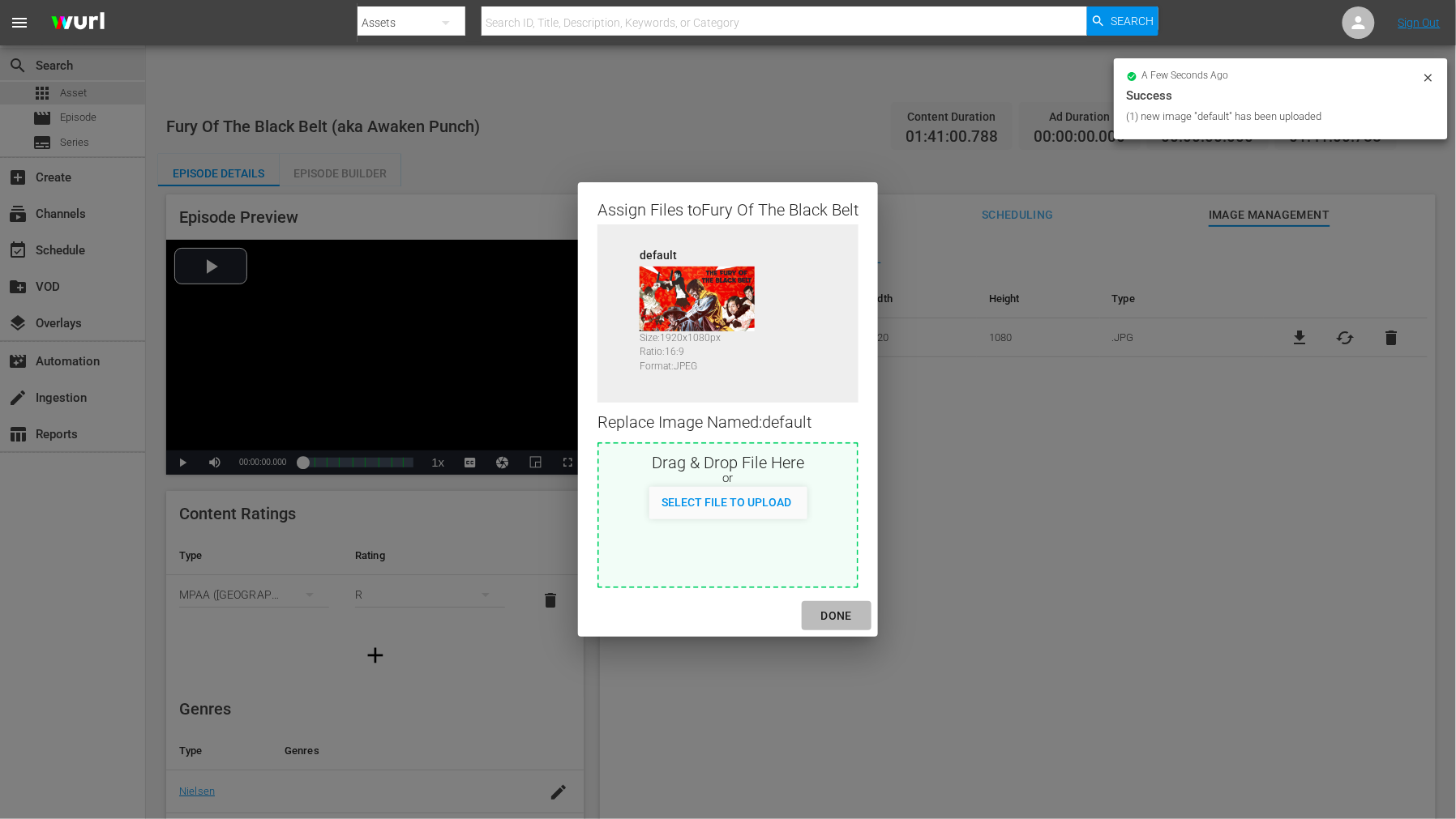
click at [828, 619] on div "DONE" at bounding box center [837, 616] width 57 height 20
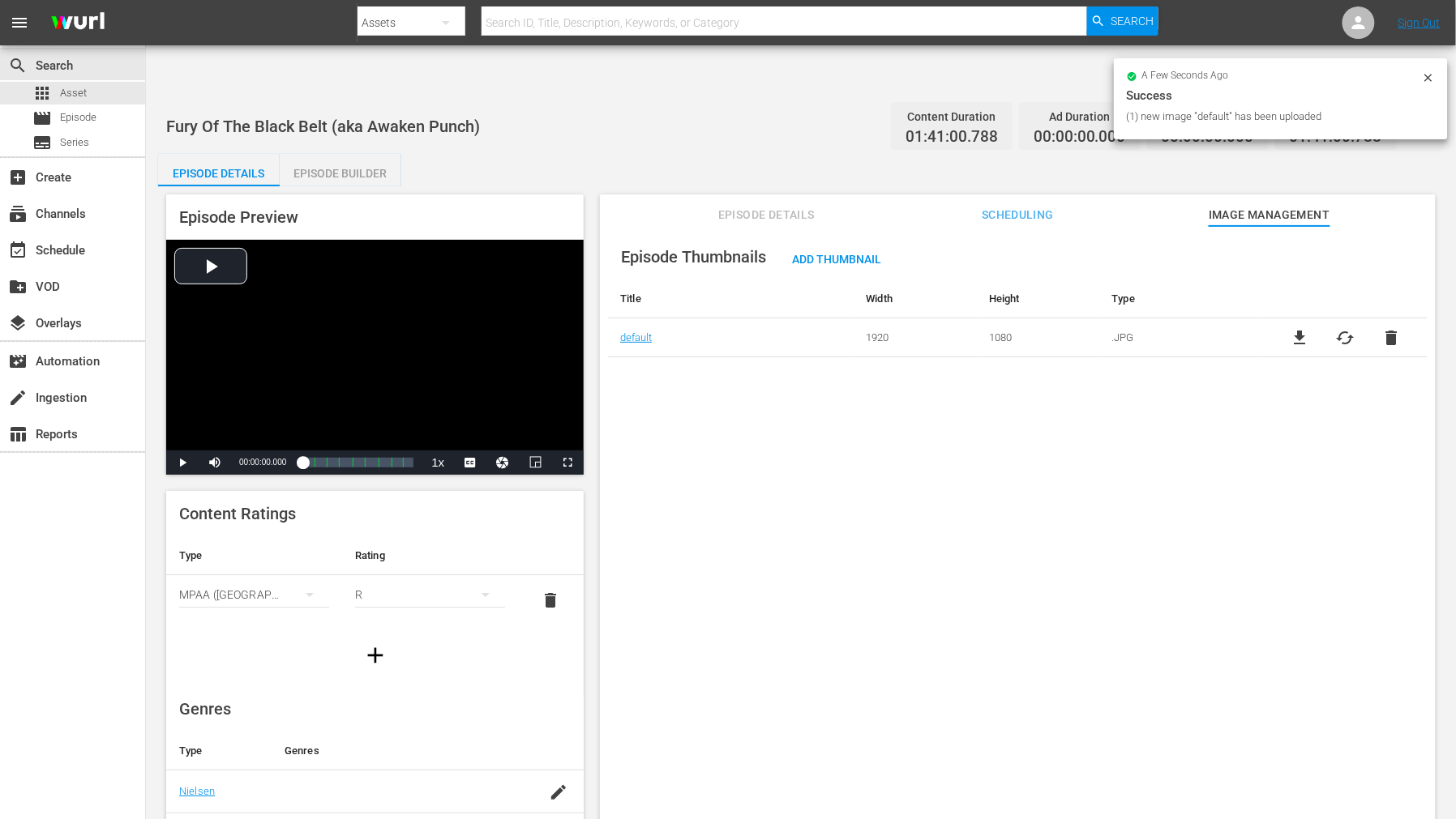
click at [954, 592] on div "Episode Thumbnails Add Thumbnail Title Width Height Type default 1920 1080 .JPG…" at bounding box center [1017, 543] width 836 height 633
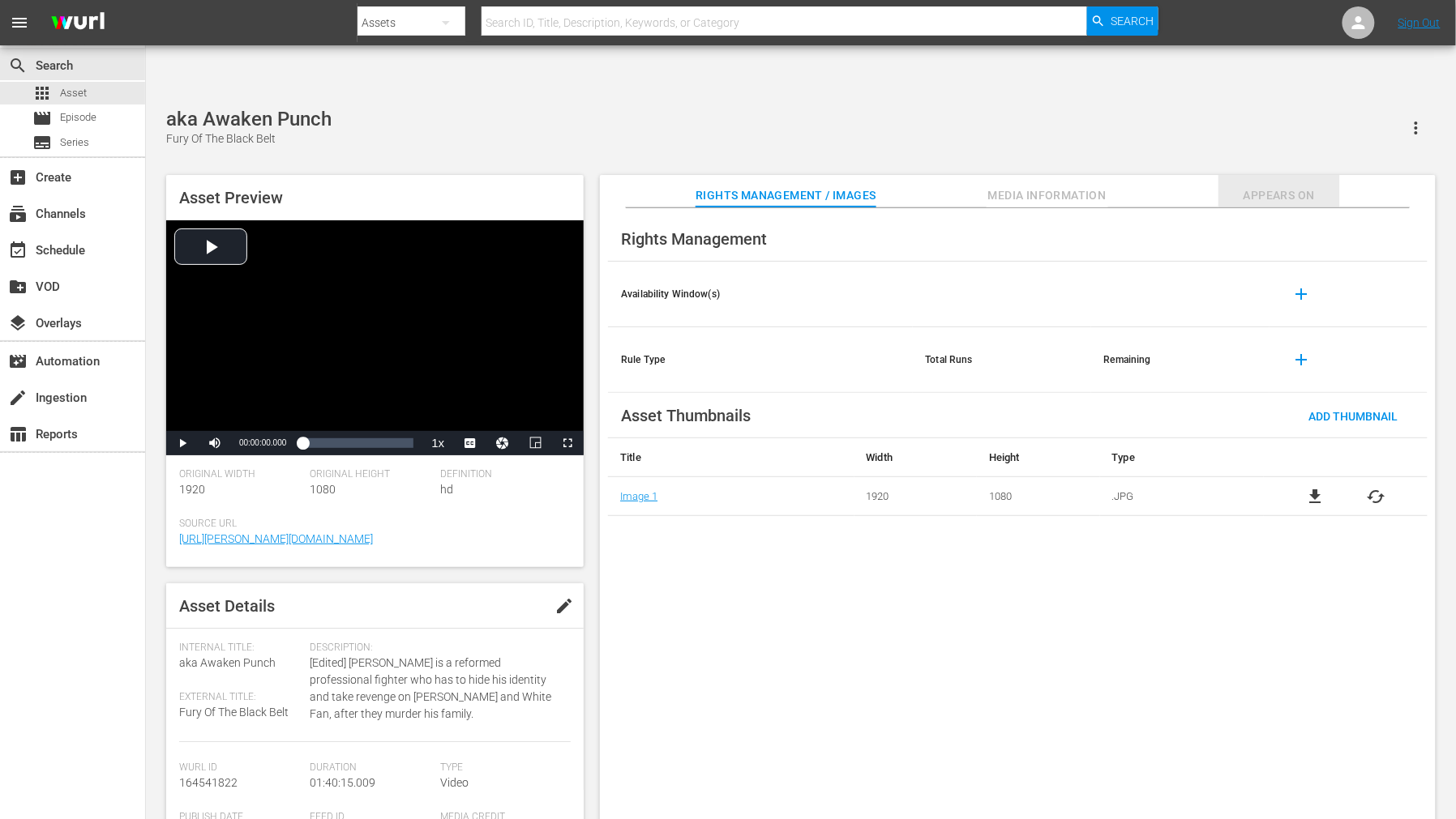
click at [1275, 186] on span "Appears On" at bounding box center [1279, 196] width 122 height 20
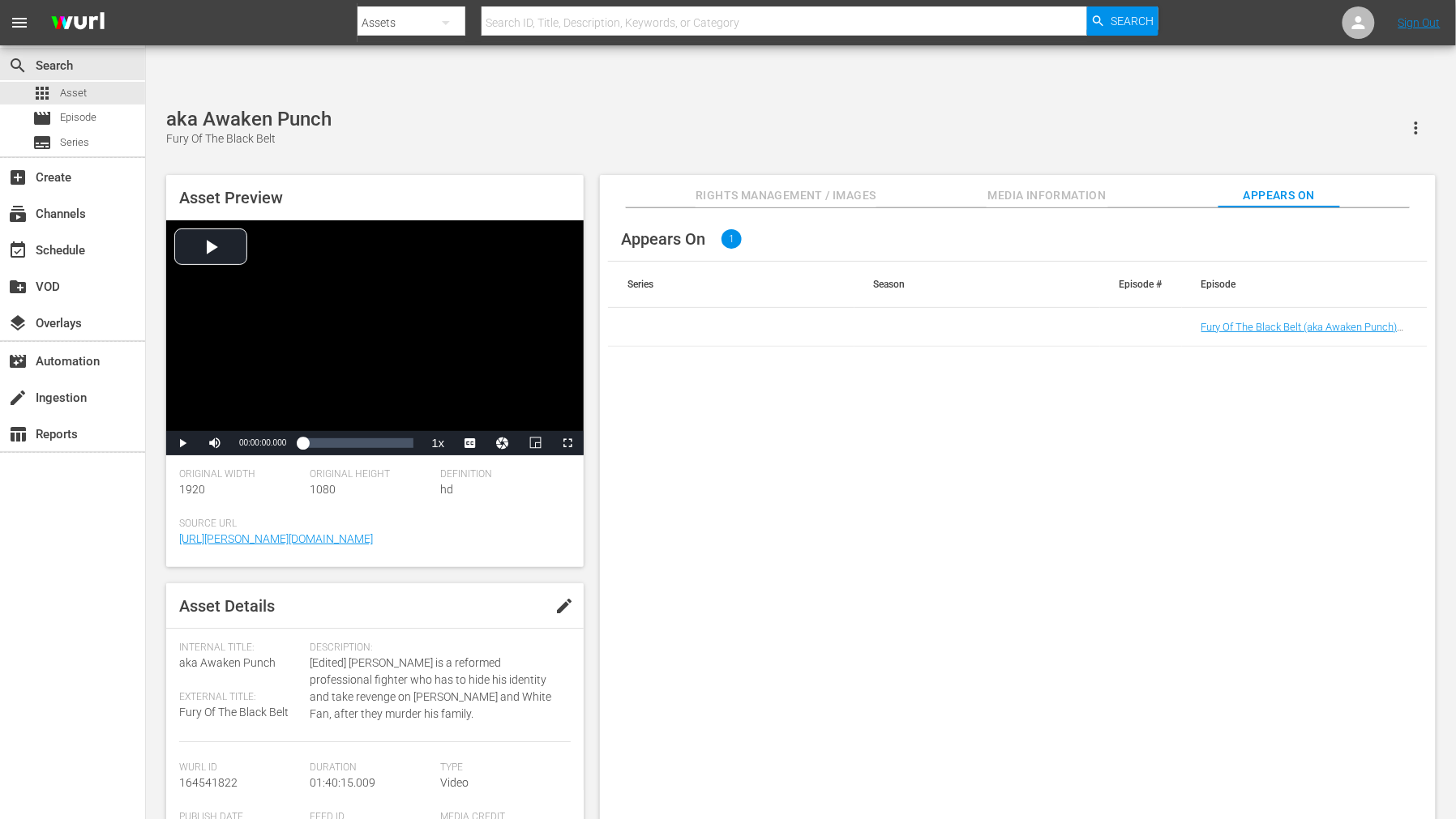
click at [754, 186] on span "Rights Management / Images" at bounding box center [785, 196] width 180 height 20
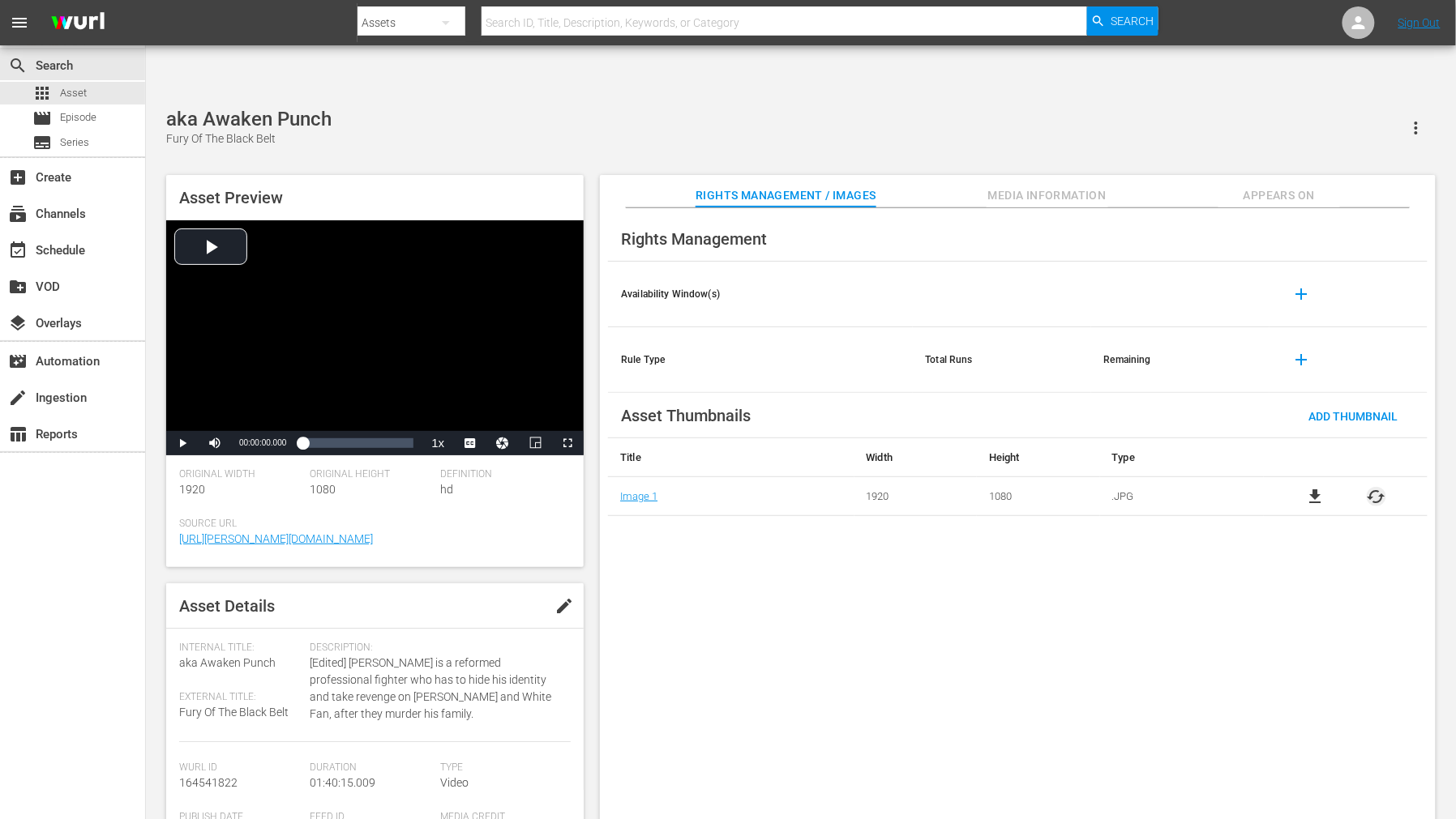
click at [1309, 487] on span "cached" at bounding box center [1375, 496] width 19 height 19
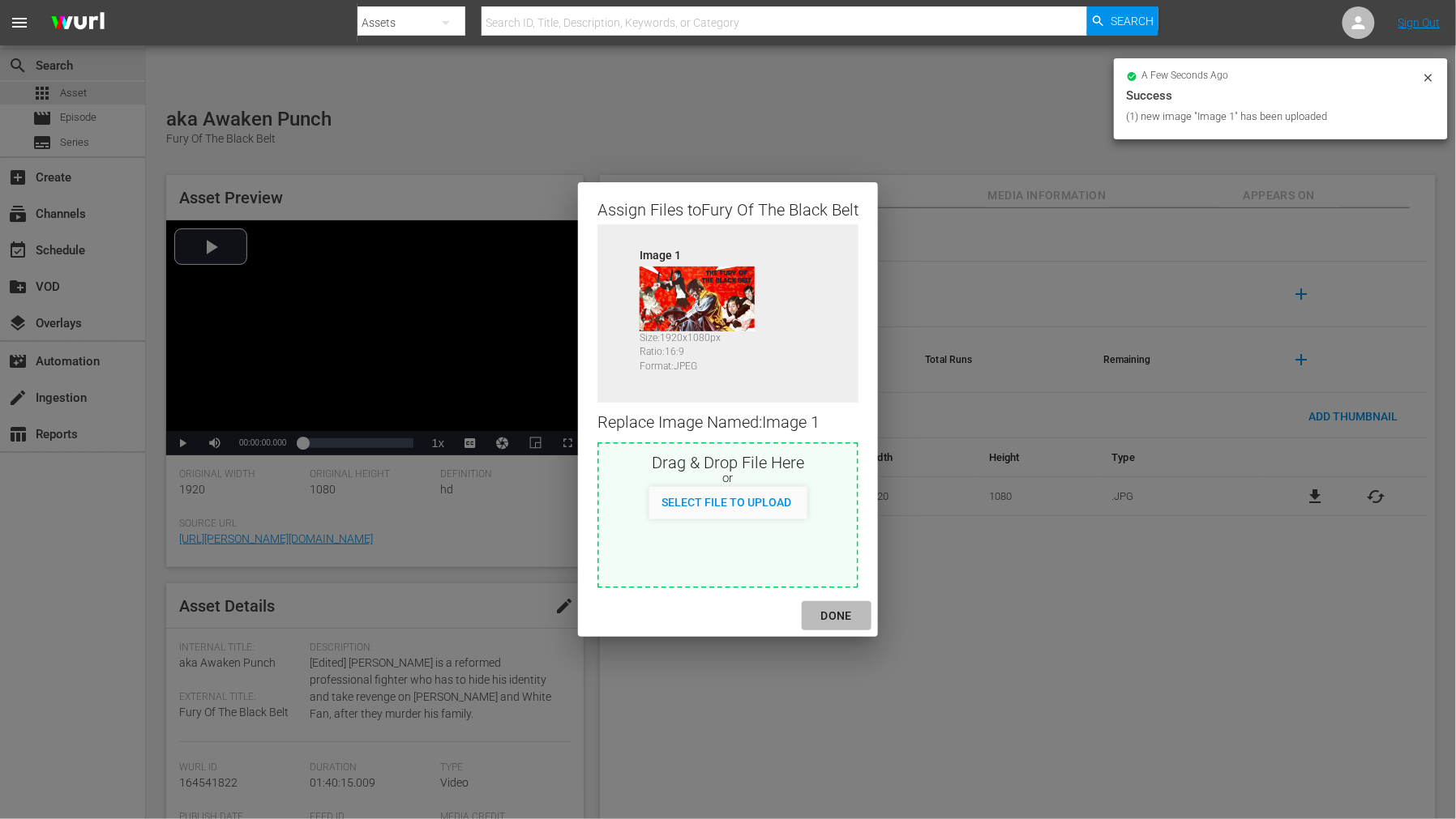
click at [849, 616] on div "DONE" at bounding box center [837, 616] width 57 height 20
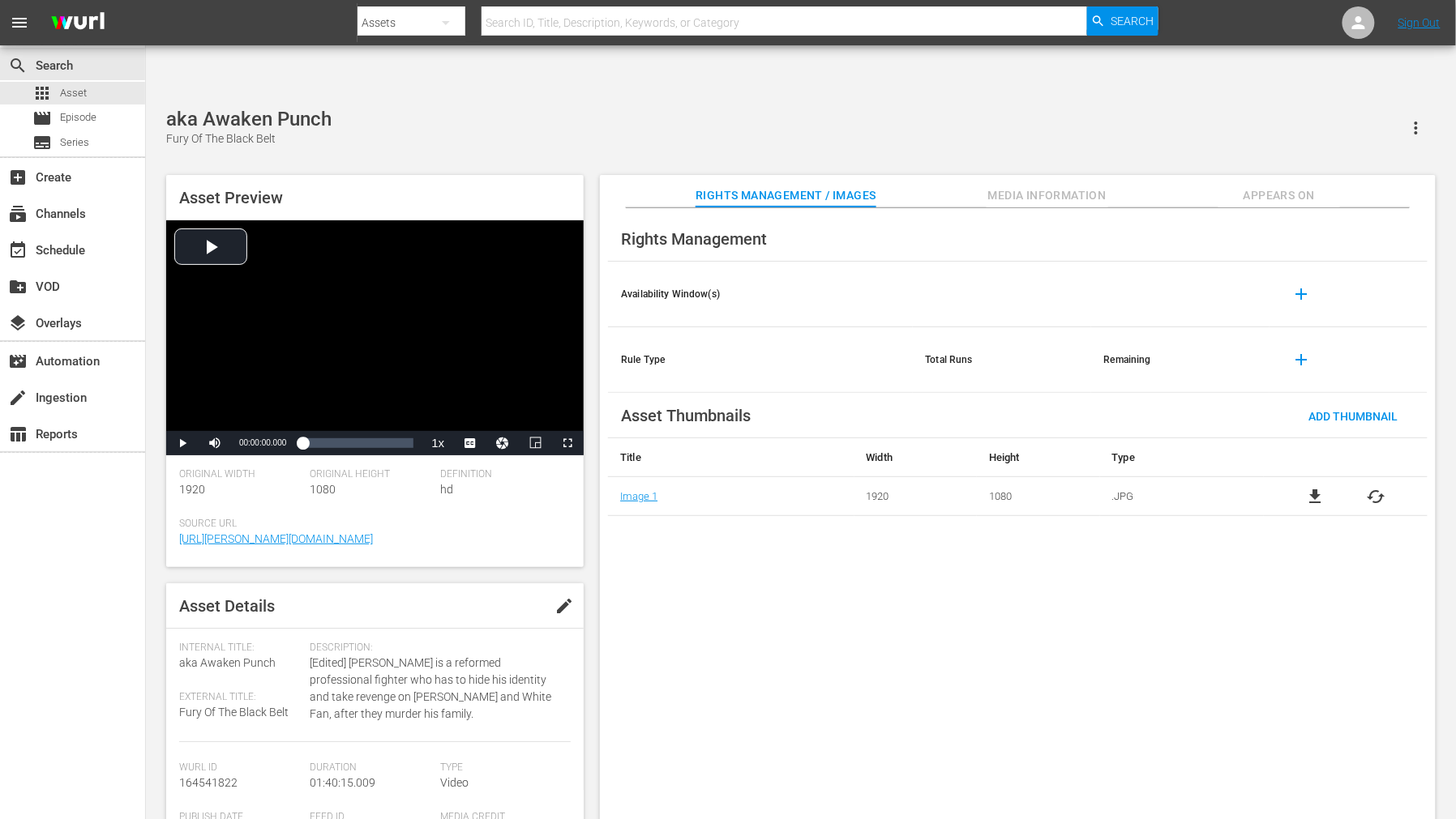
click at [1299, 186] on span "Appears On" at bounding box center [1279, 196] width 122 height 20
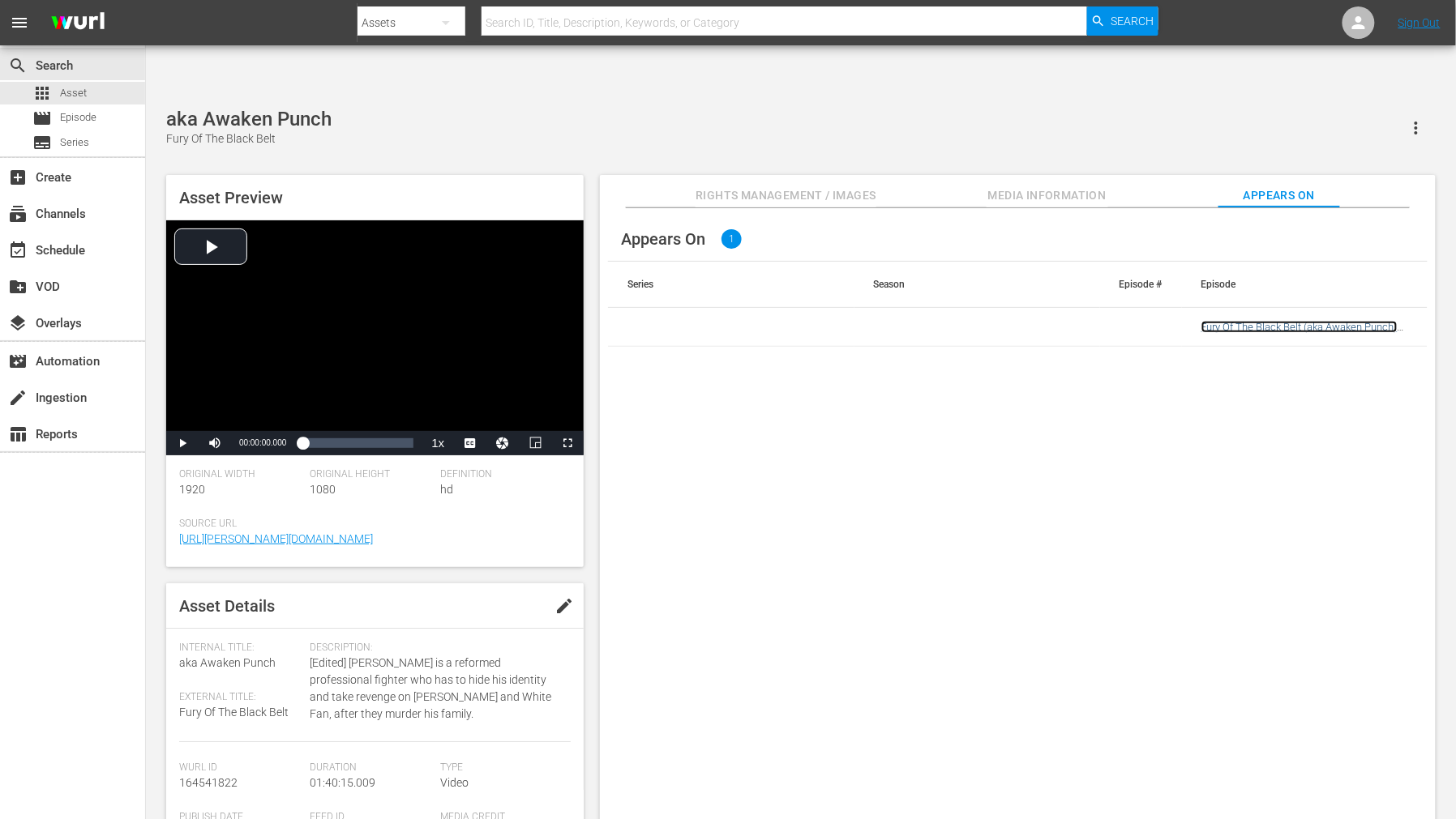
click at [1304, 321] on link "Fury Of The Black Belt (aka Awaken Punch) (Edited)" at bounding box center [1299, 333] width 196 height 24
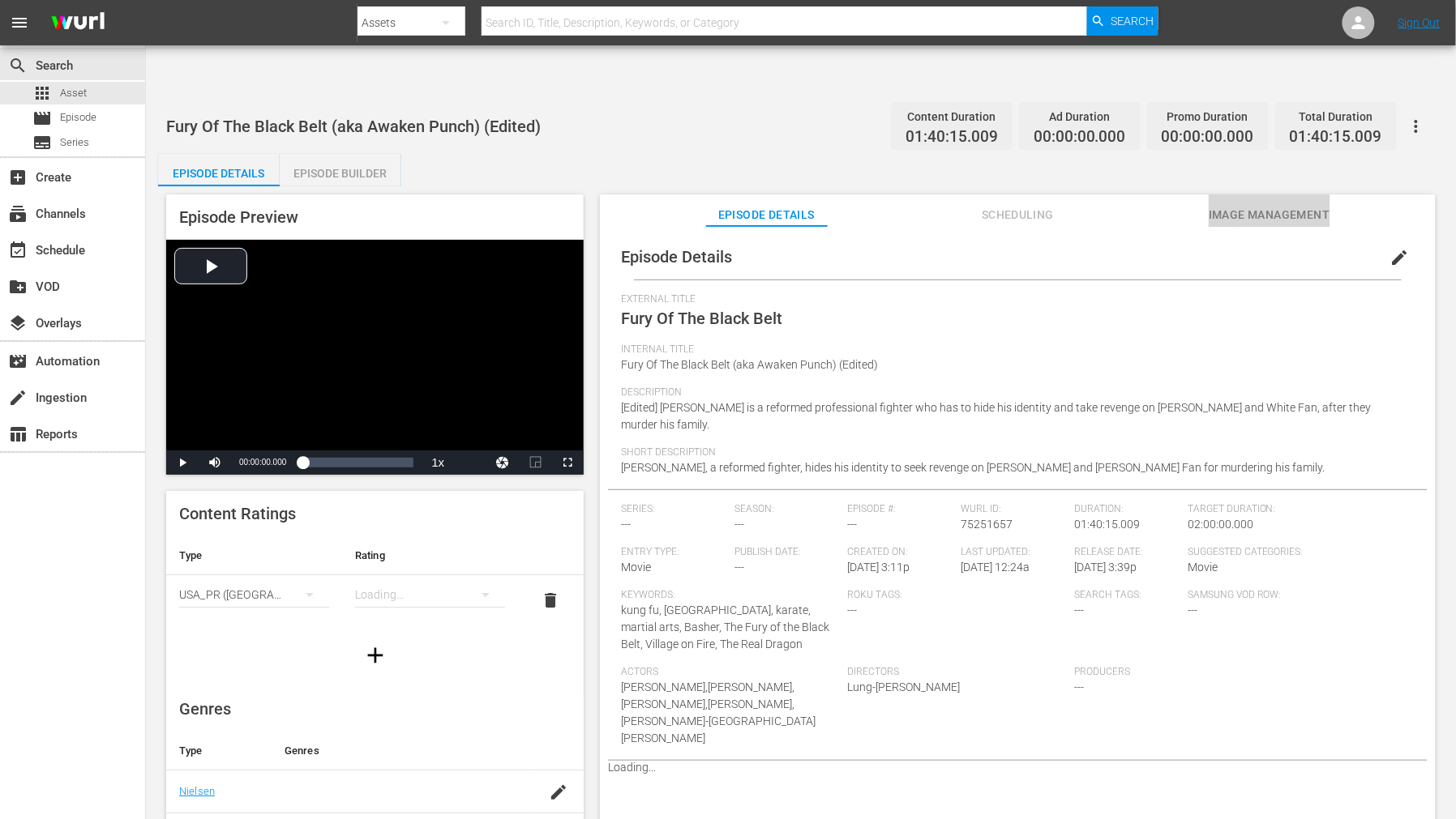
click at [1234, 205] on span "Image Management" at bounding box center [1270, 215] width 122 height 20
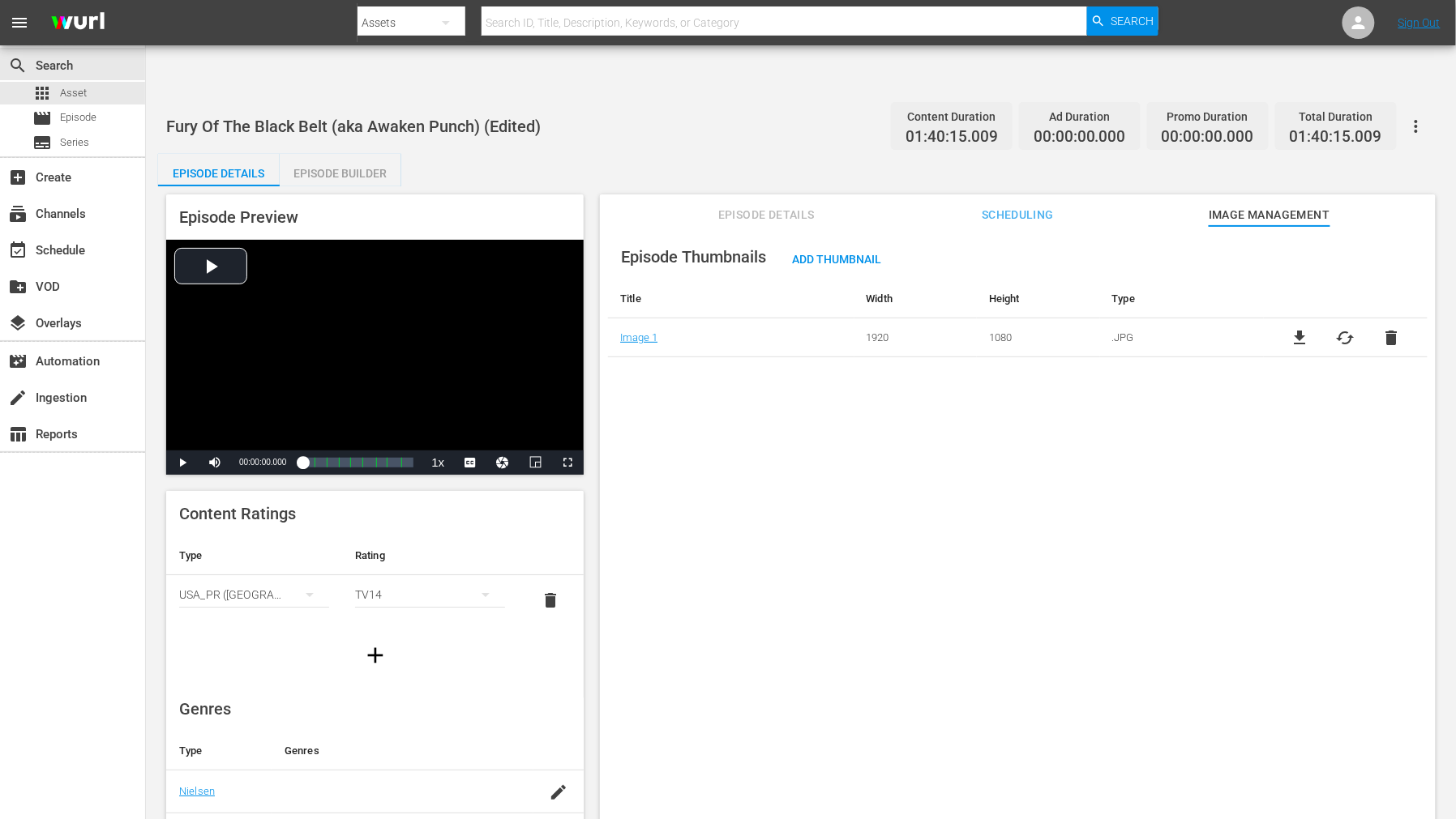
click at [1309, 328] on span "cached" at bounding box center [1344, 337] width 19 height 19
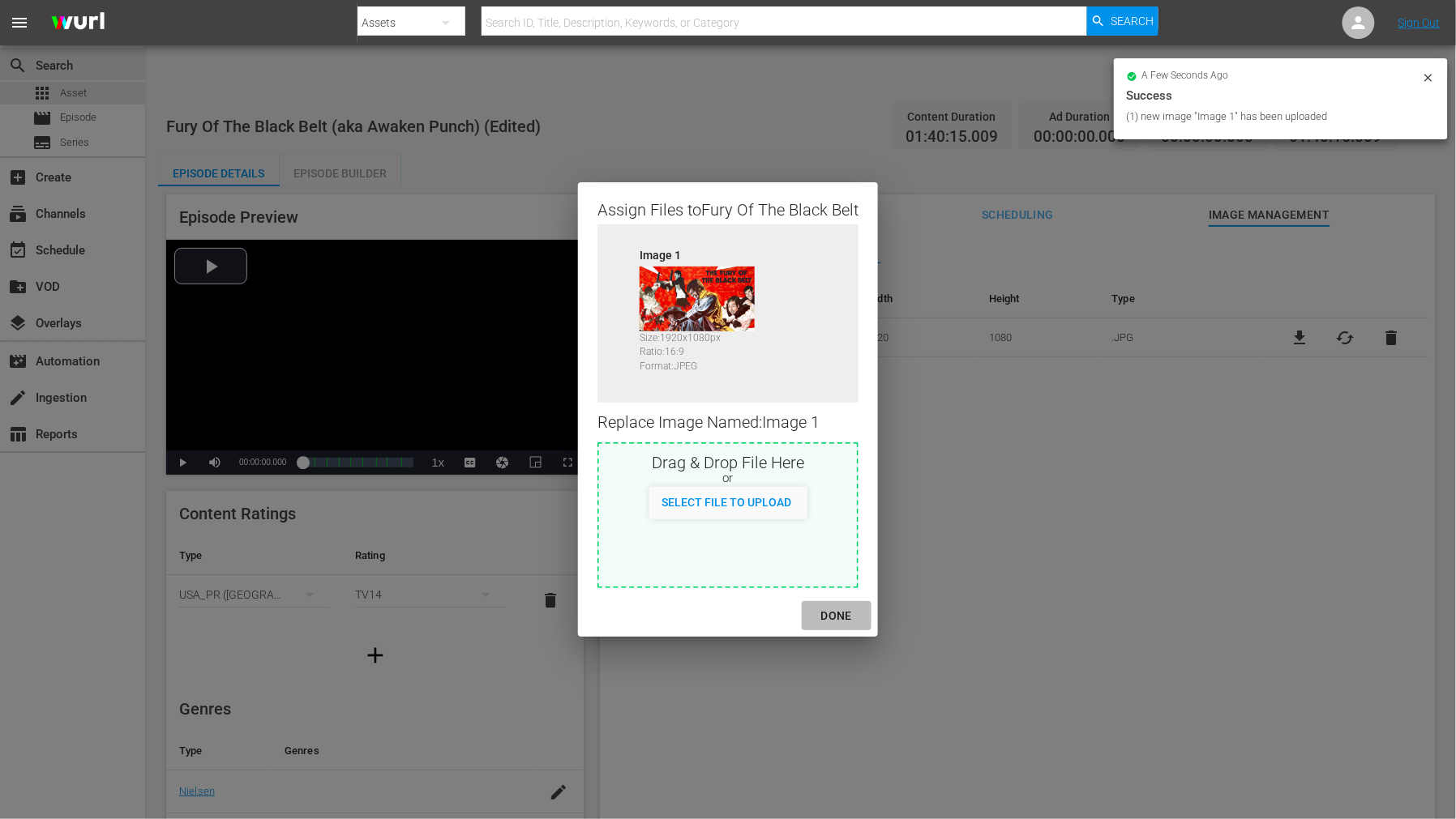
click at [840, 611] on div "DONE" at bounding box center [837, 616] width 57 height 20
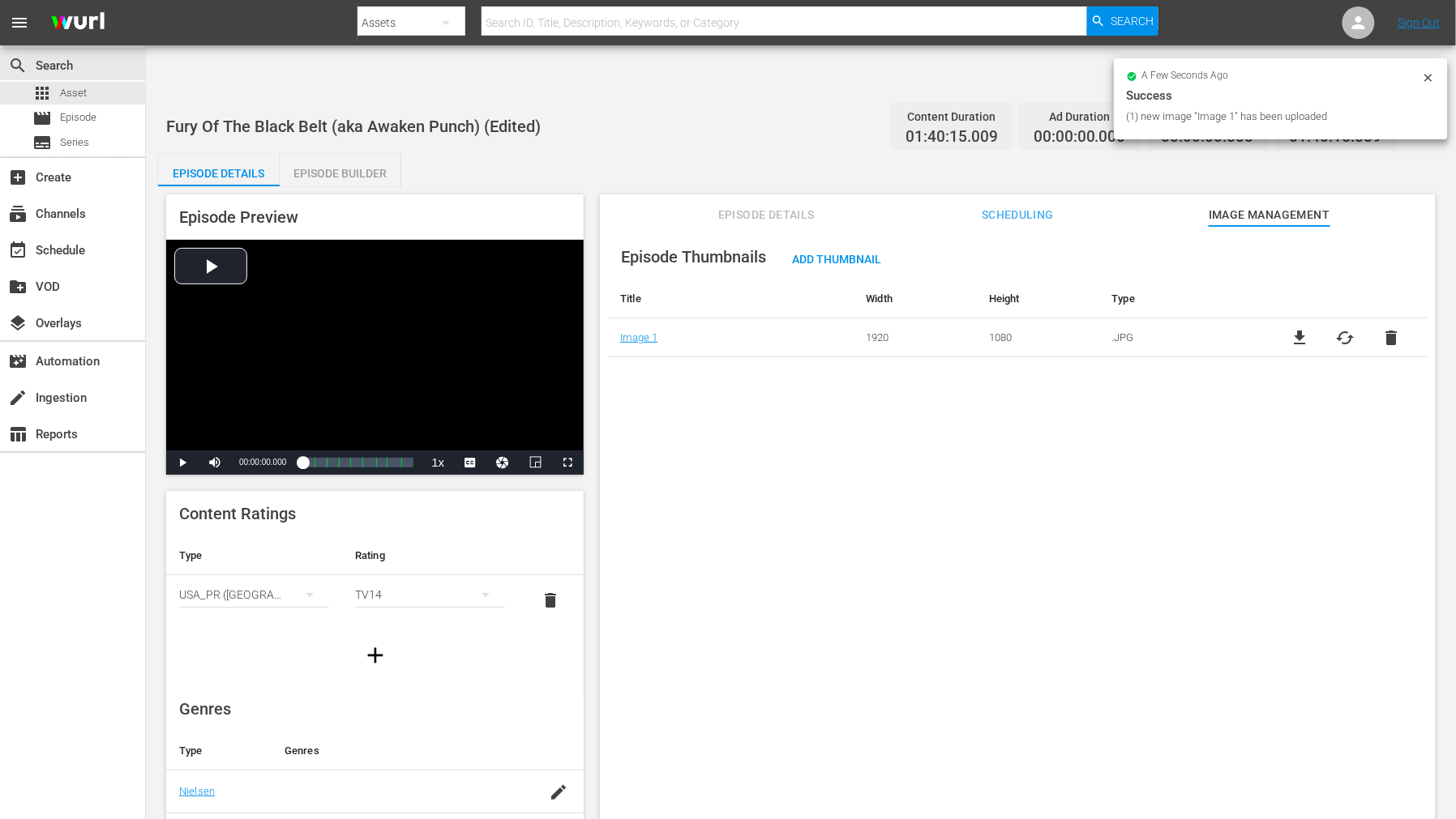
drag, startPoint x: 971, startPoint y: 614, endPoint x: 1194, endPoint y: 808, distance: 295.6
click at [971, 616] on div "Episode Thumbnails Add Thumbnail Title Width Height Type Image 1 1920 1080 .JPG…" at bounding box center [1017, 543] width 836 height 633
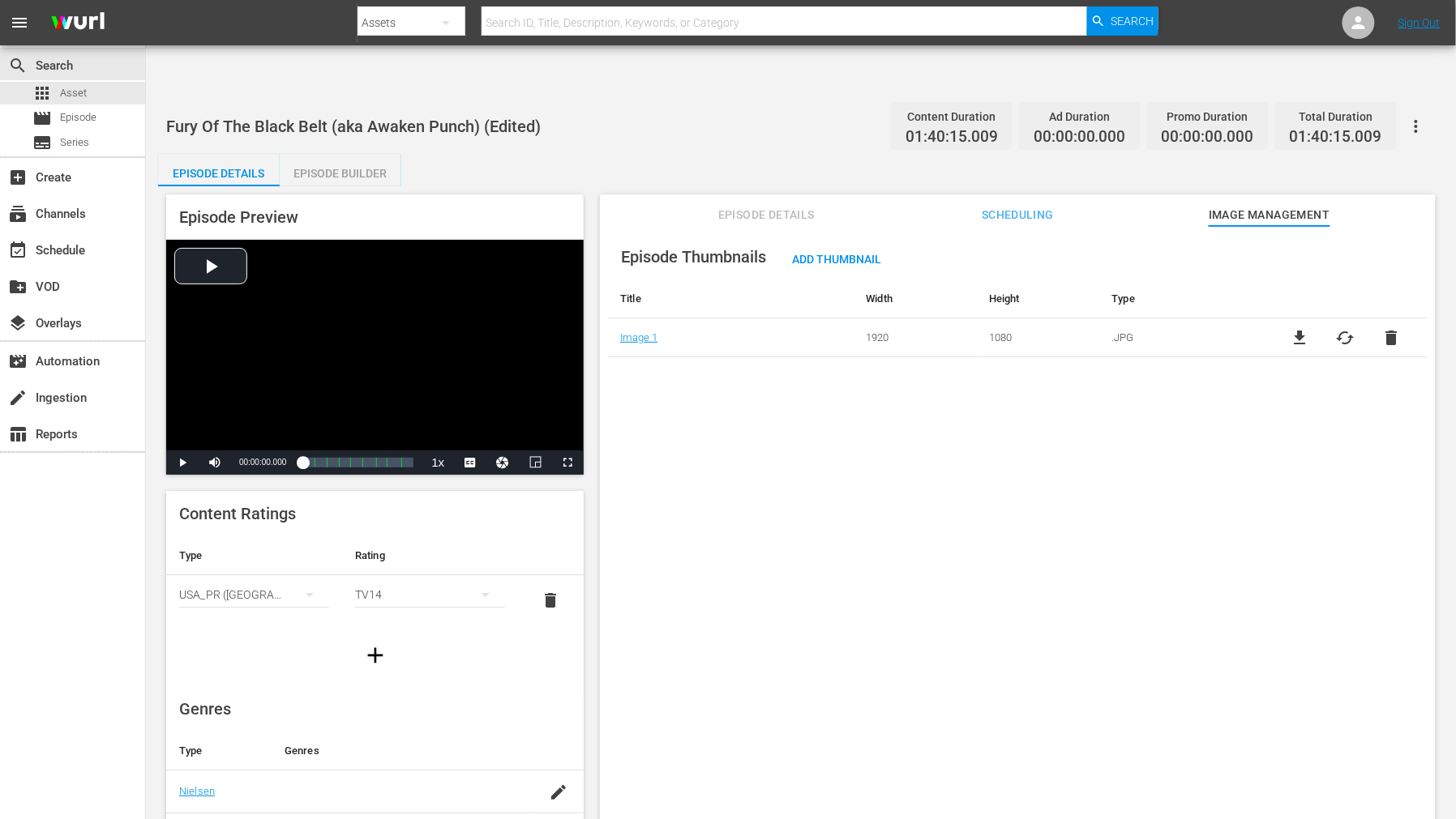
click at [727, 411] on div "Episode Thumbnails Add Thumbnail Title Width Height Type Image 1 1920 1080 .JPG…" at bounding box center [1017, 543] width 836 height 633
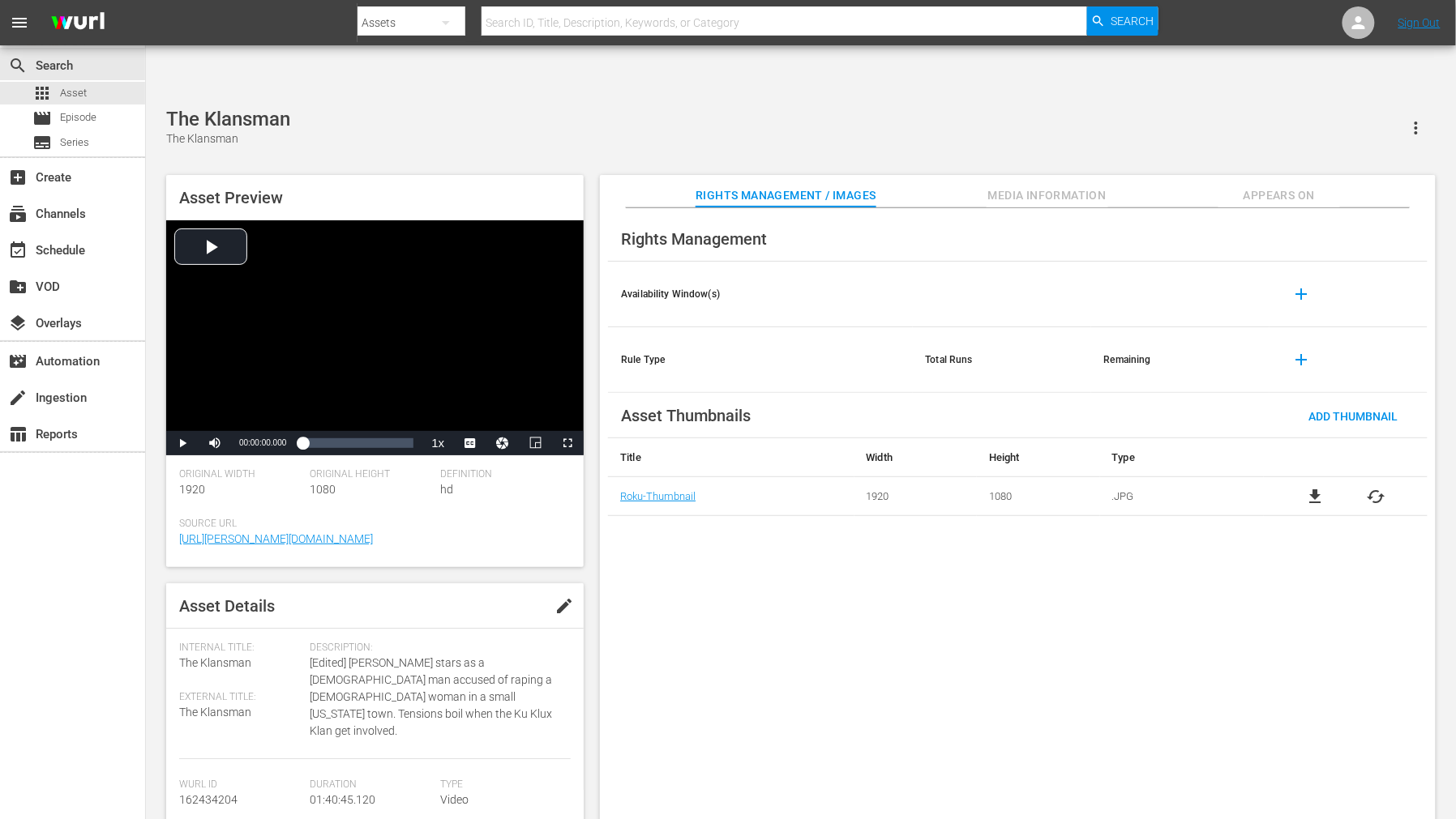
click at [1309, 487] on span "cached" at bounding box center [1375, 496] width 19 height 19
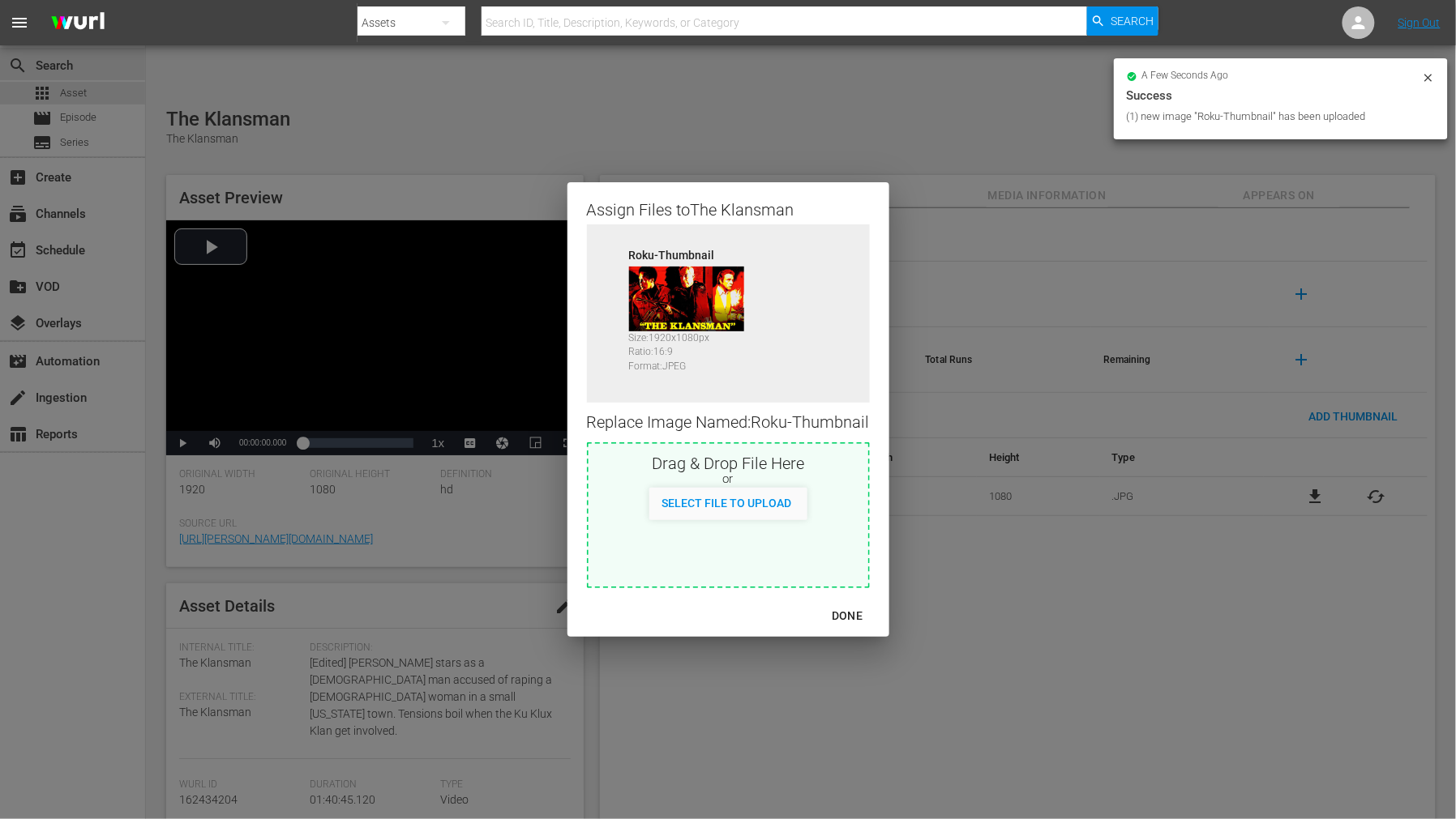
click at [852, 614] on div "DONE" at bounding box center [847, 616] width 57 height 20
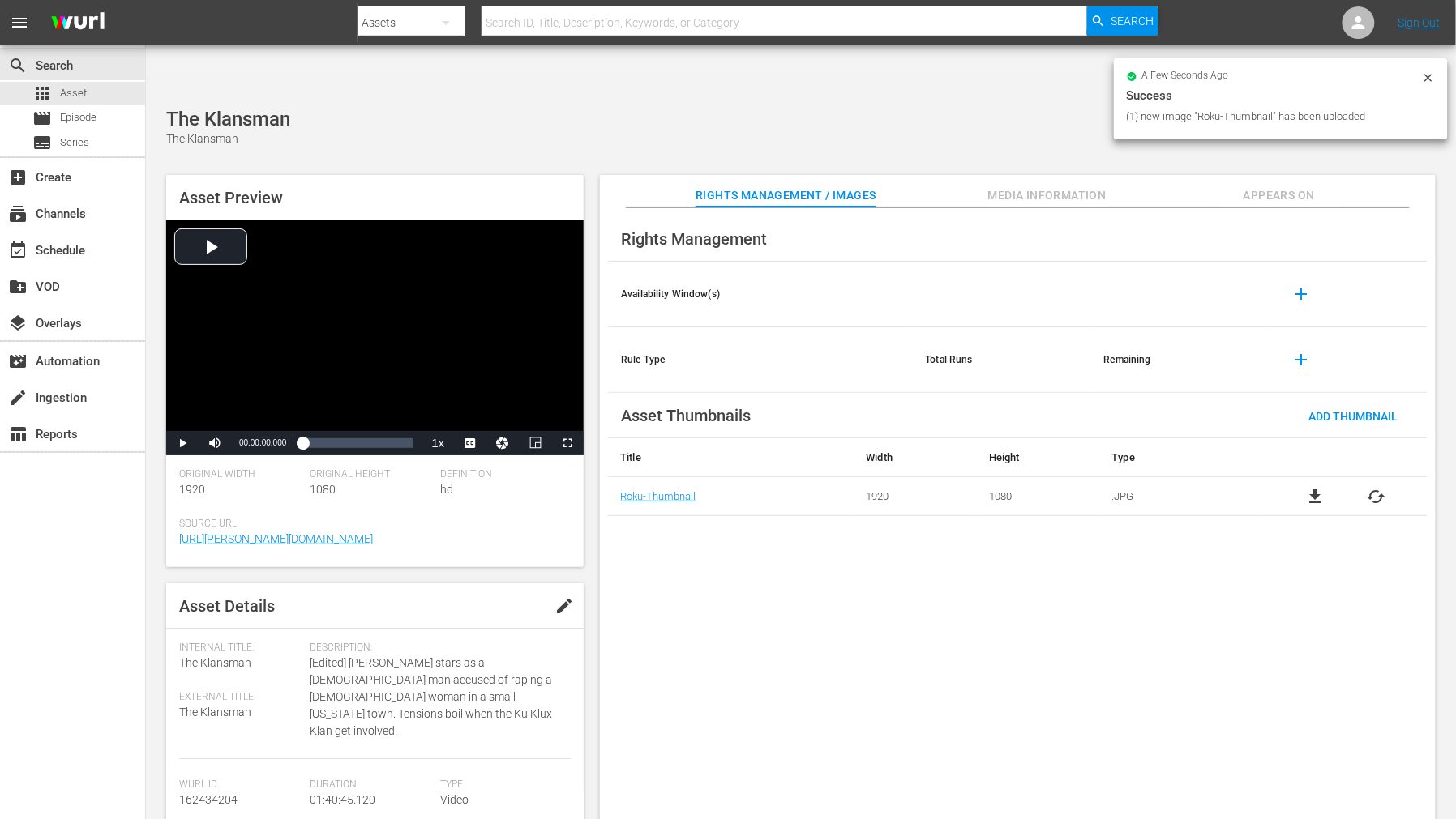
click at [1285, 186] on span "Appears On" at bounding box center [1279, 196] width 122 height 20
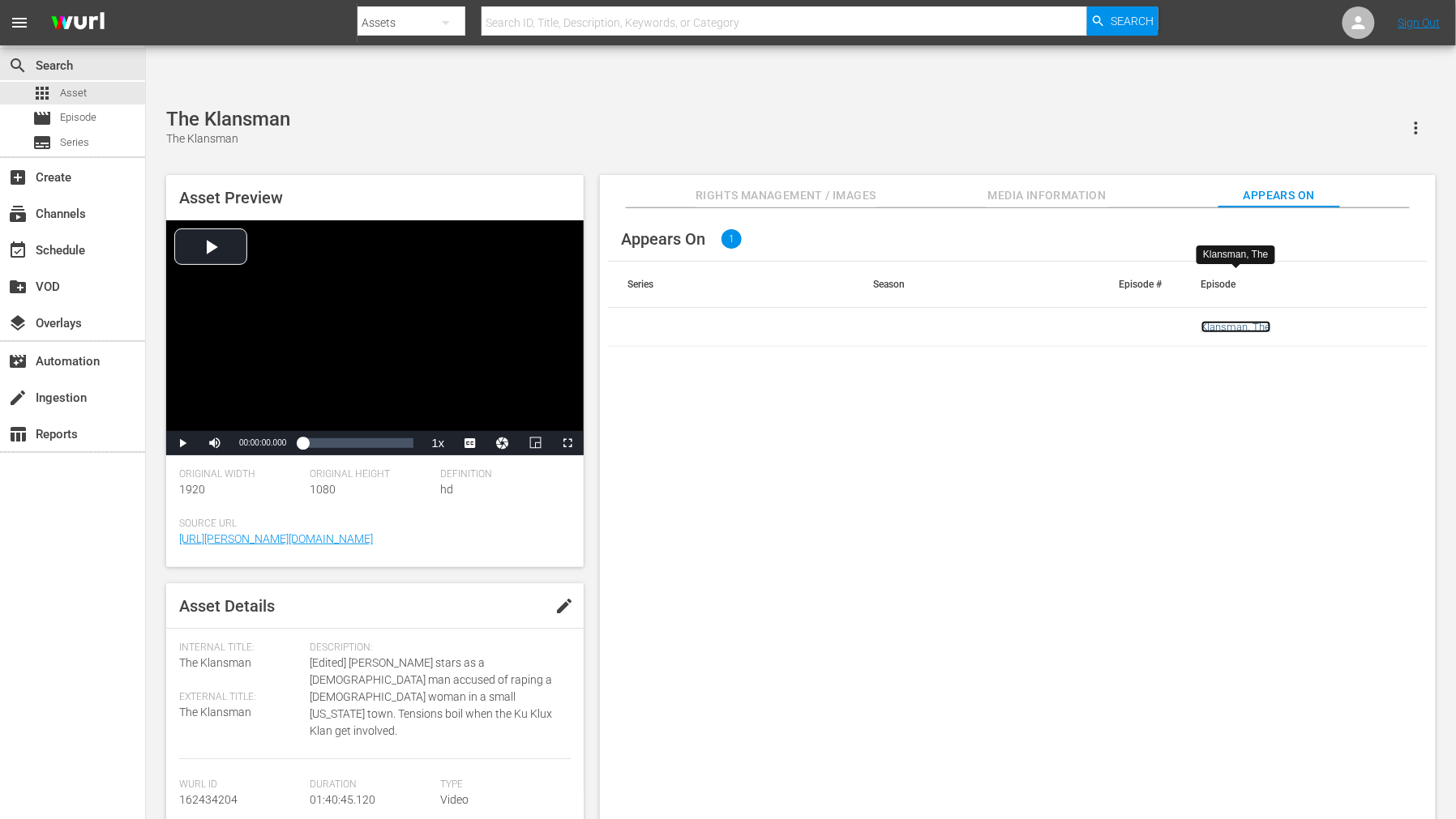
click at [1253, 321] on link "Klansman, The" at bounding box center [1236, 327] width 70 height 12
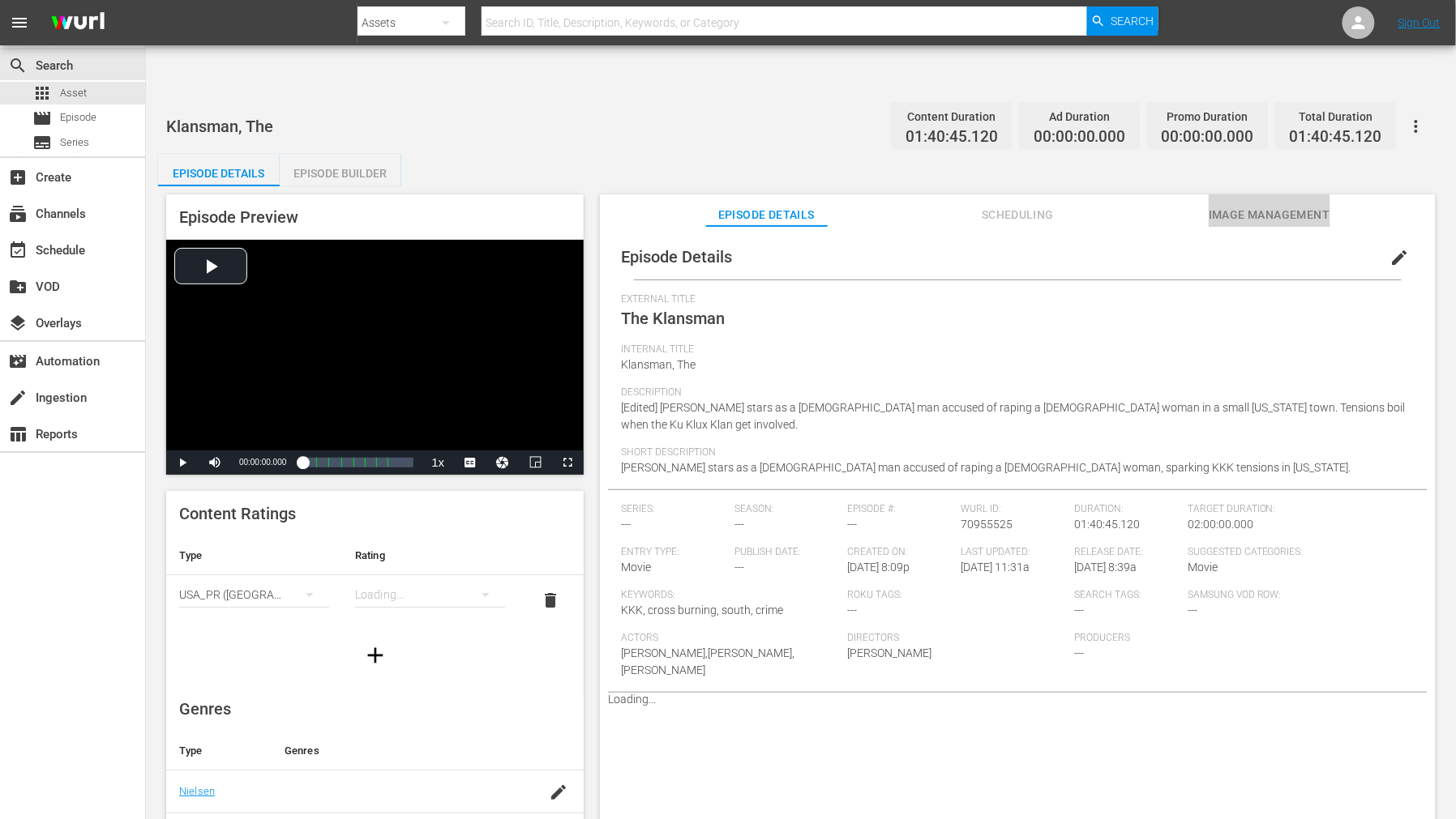
click at [1285, 205] on span "Image Management" at bounding box center [1270, 215] width 122 height 20
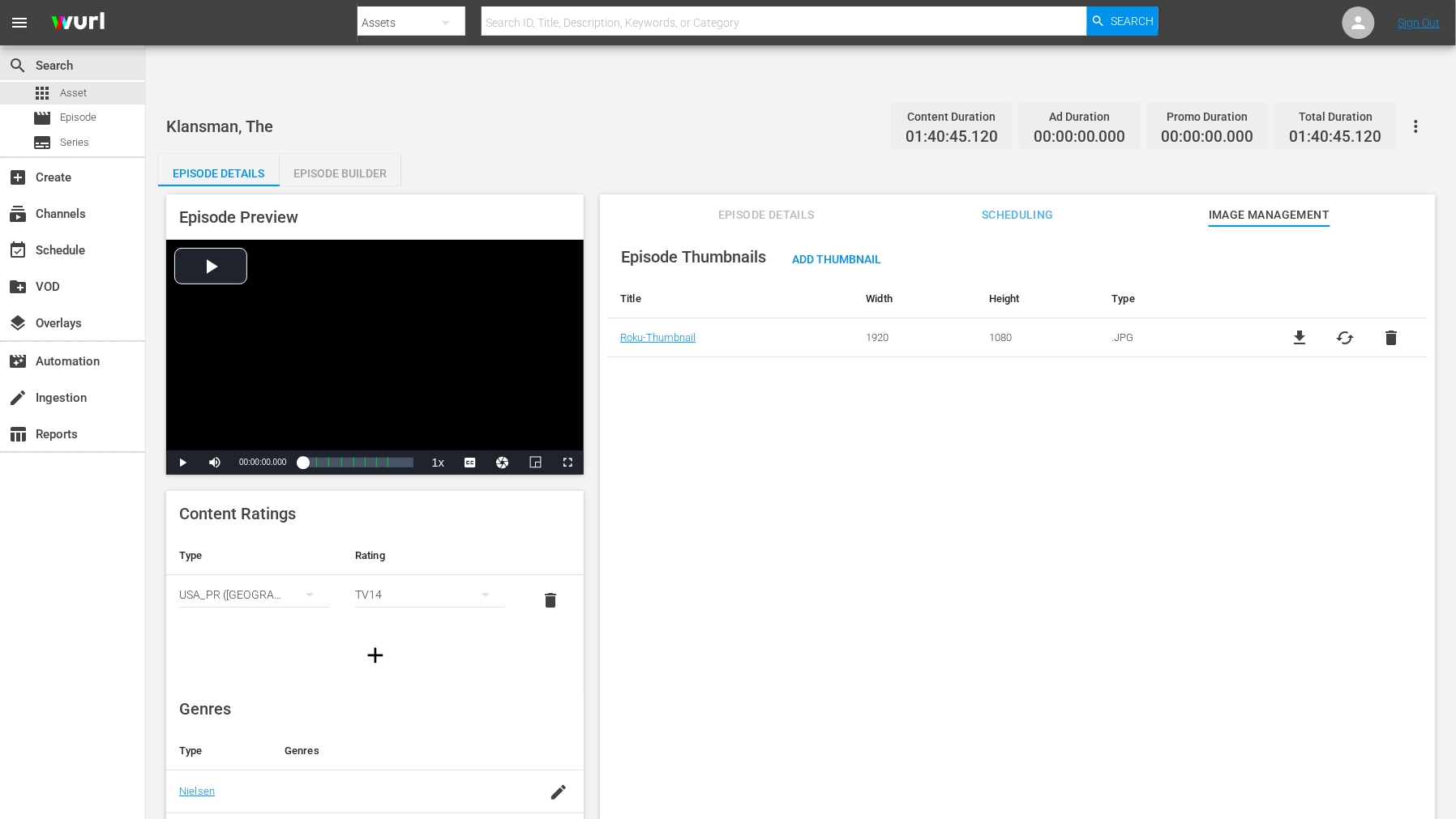
click at [1309, 117] on icon "button" at bounding box center [1415, 126] width 19 height 19
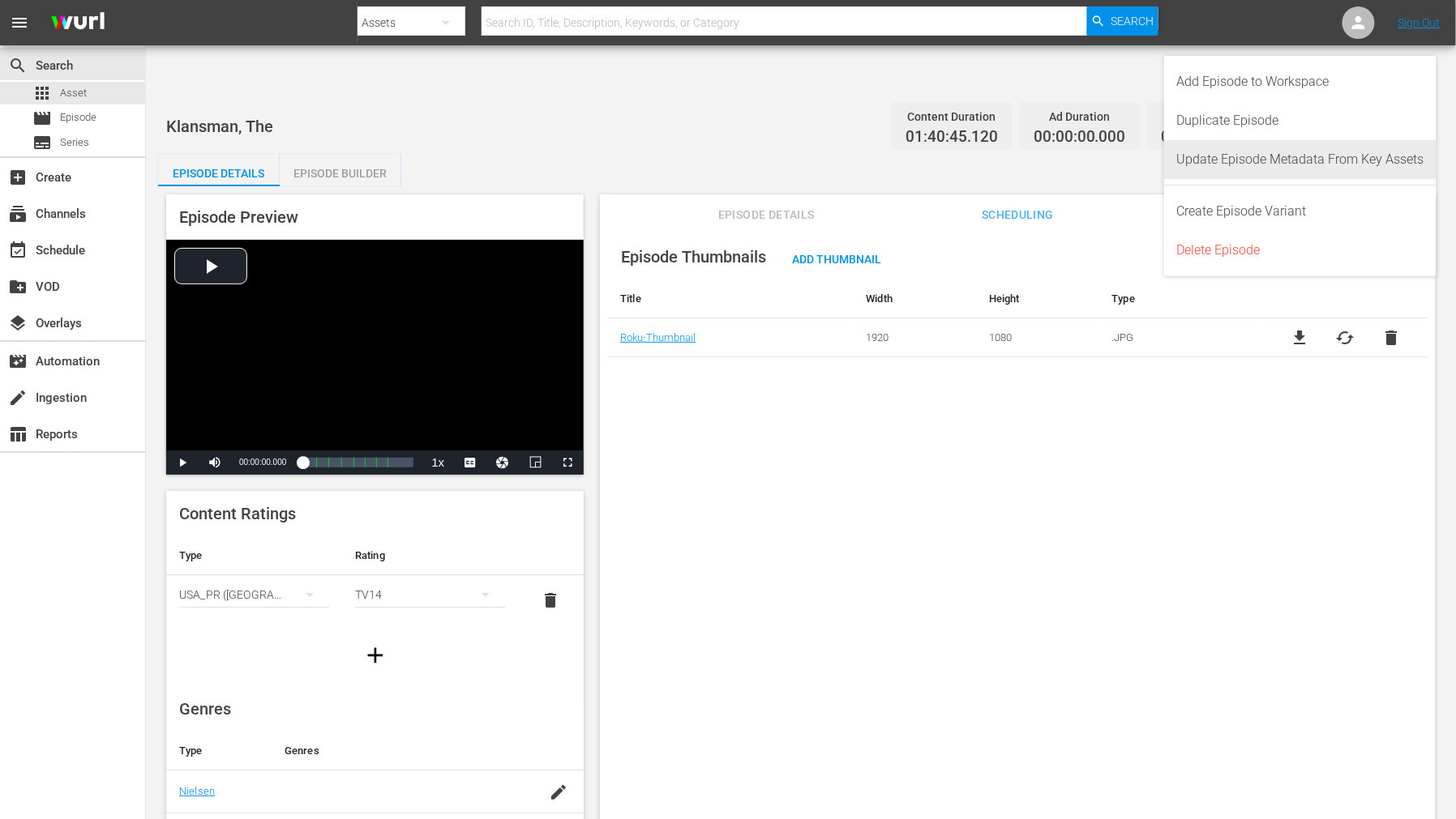
click at [1309, 156] on div "Update Episode Metadata From Key Assets" at bounding box center [1300, 159] width 247 height 39
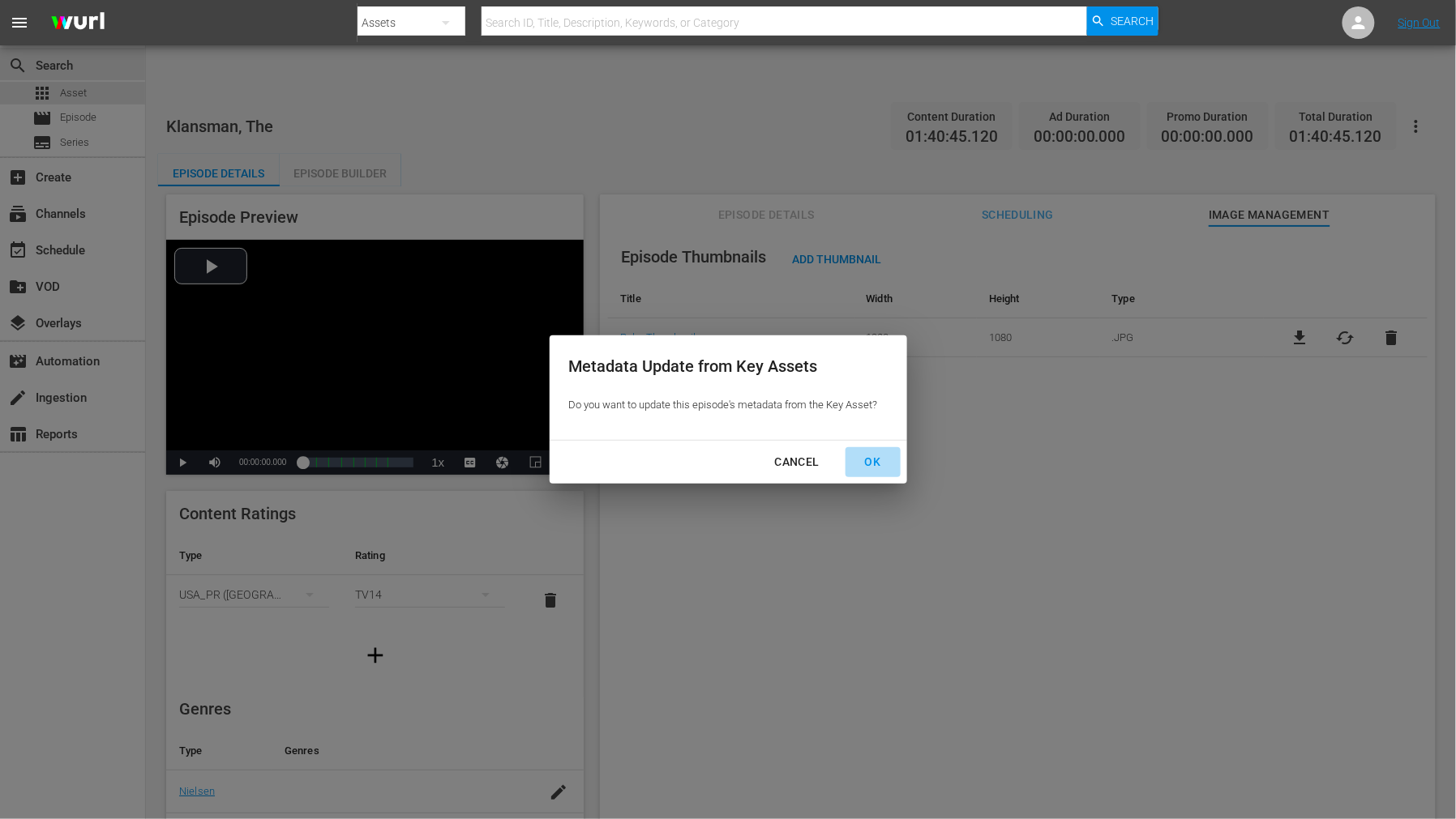
click at [867, 460] on div "OK" at bounding box center [872, 462] width 42 height 20
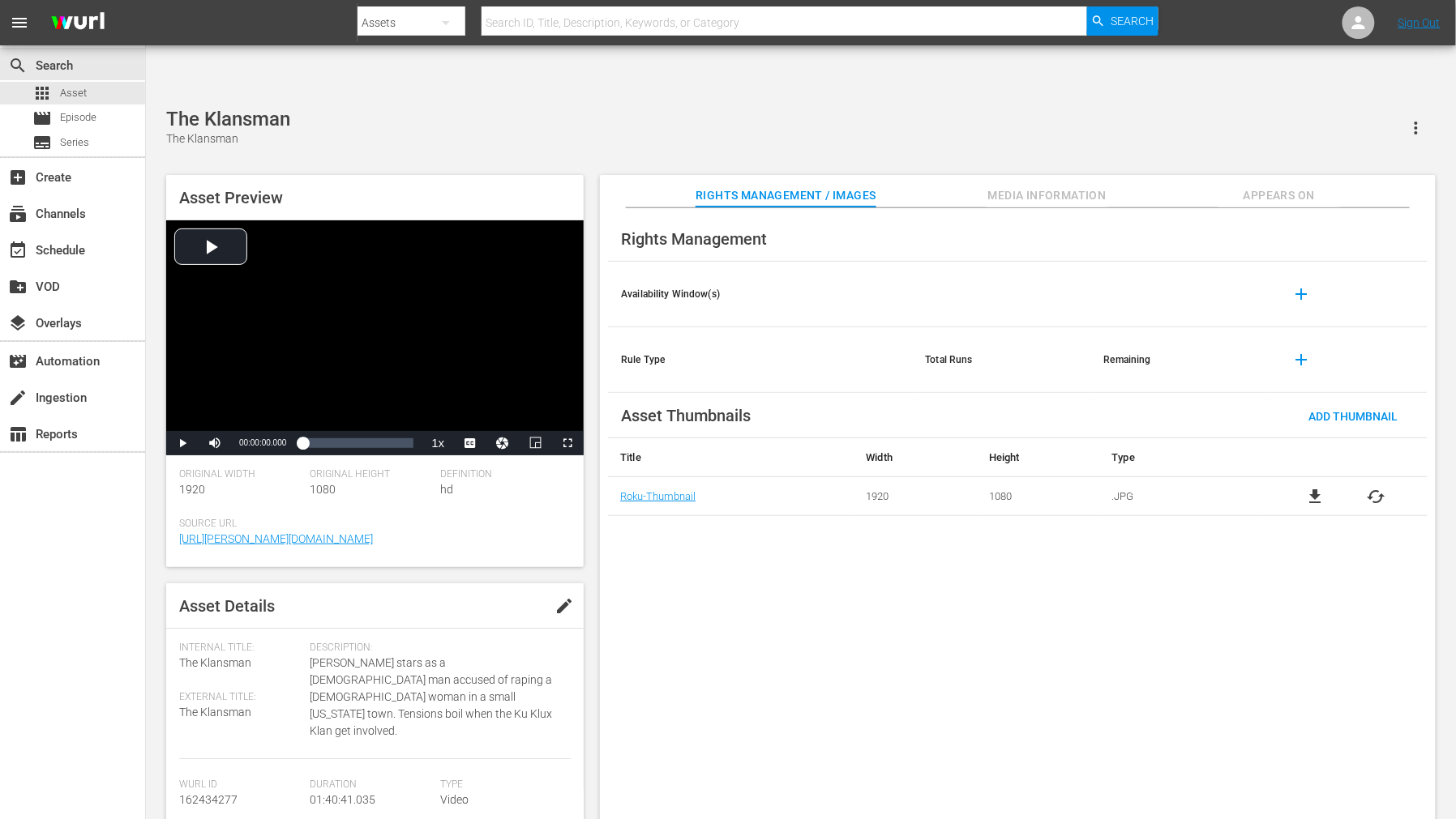
click at [1309, 487] on span "cached" at bounding box center [1375, 496] width 19 height 19
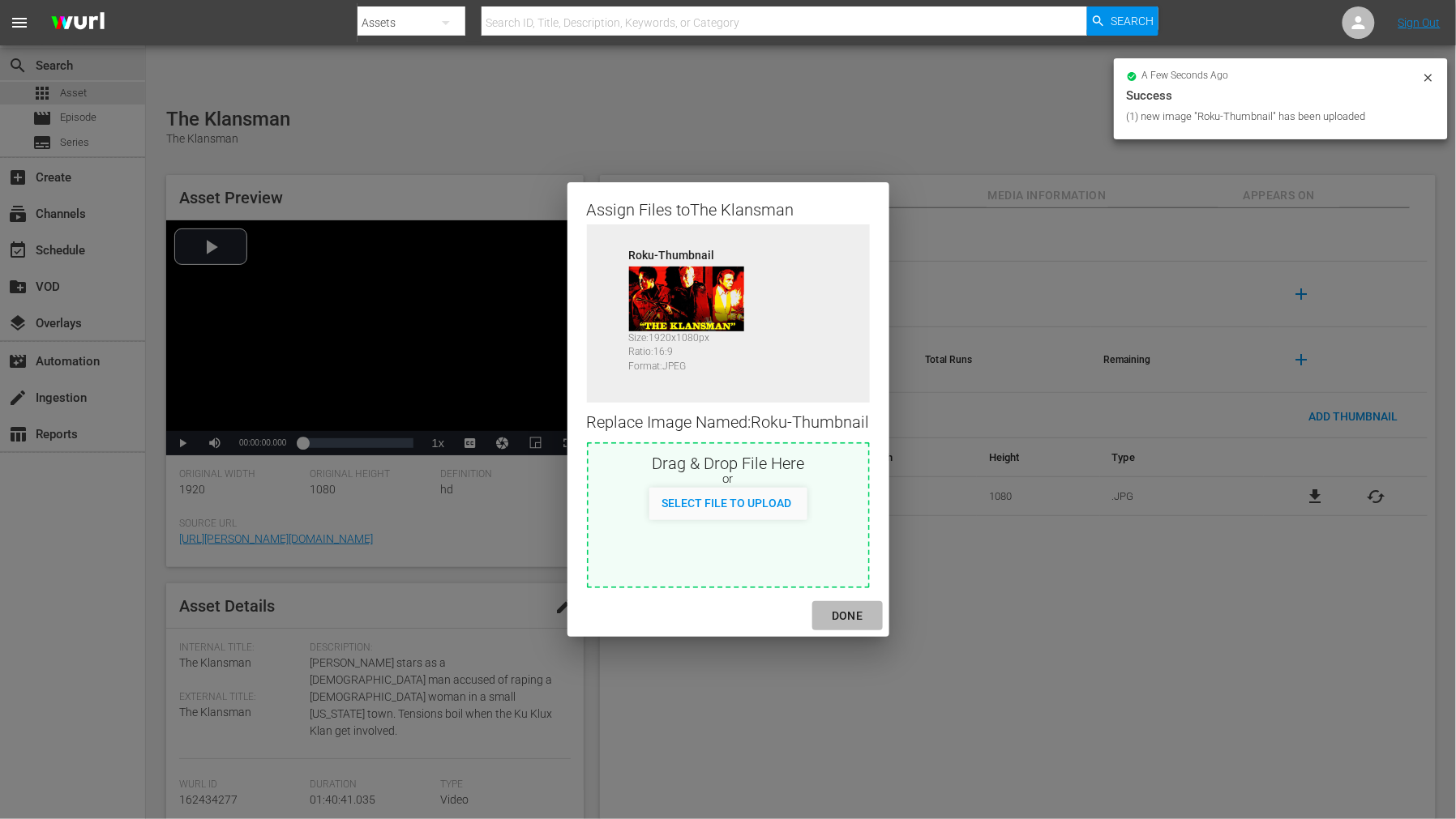
click at [843, 608] on div "DONE" at bounding box center [847, 616] width 57 height 20
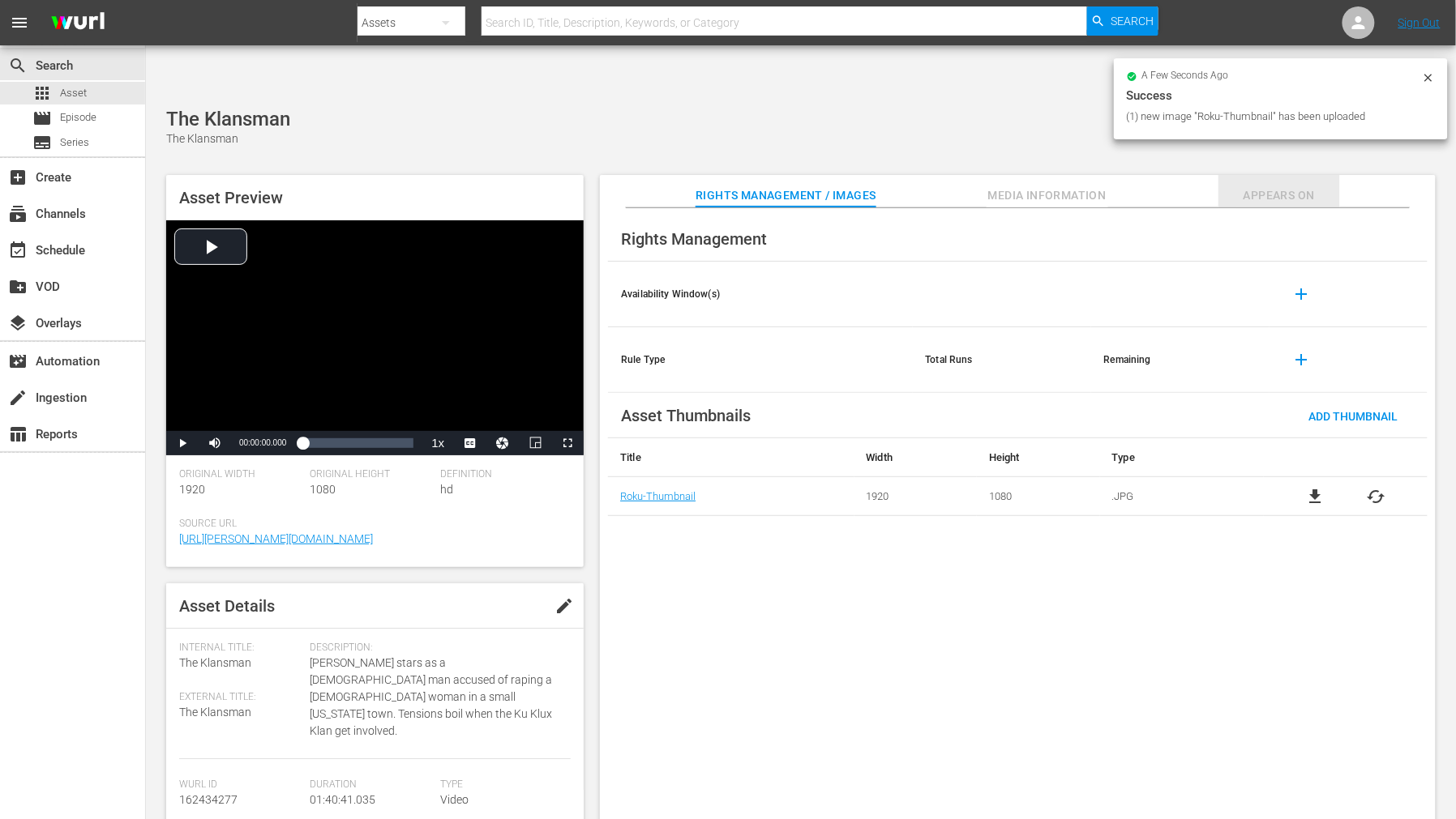
click at [1274, 186] on span "Appears On" at bounding box center [1279, 196] width 122 height 20
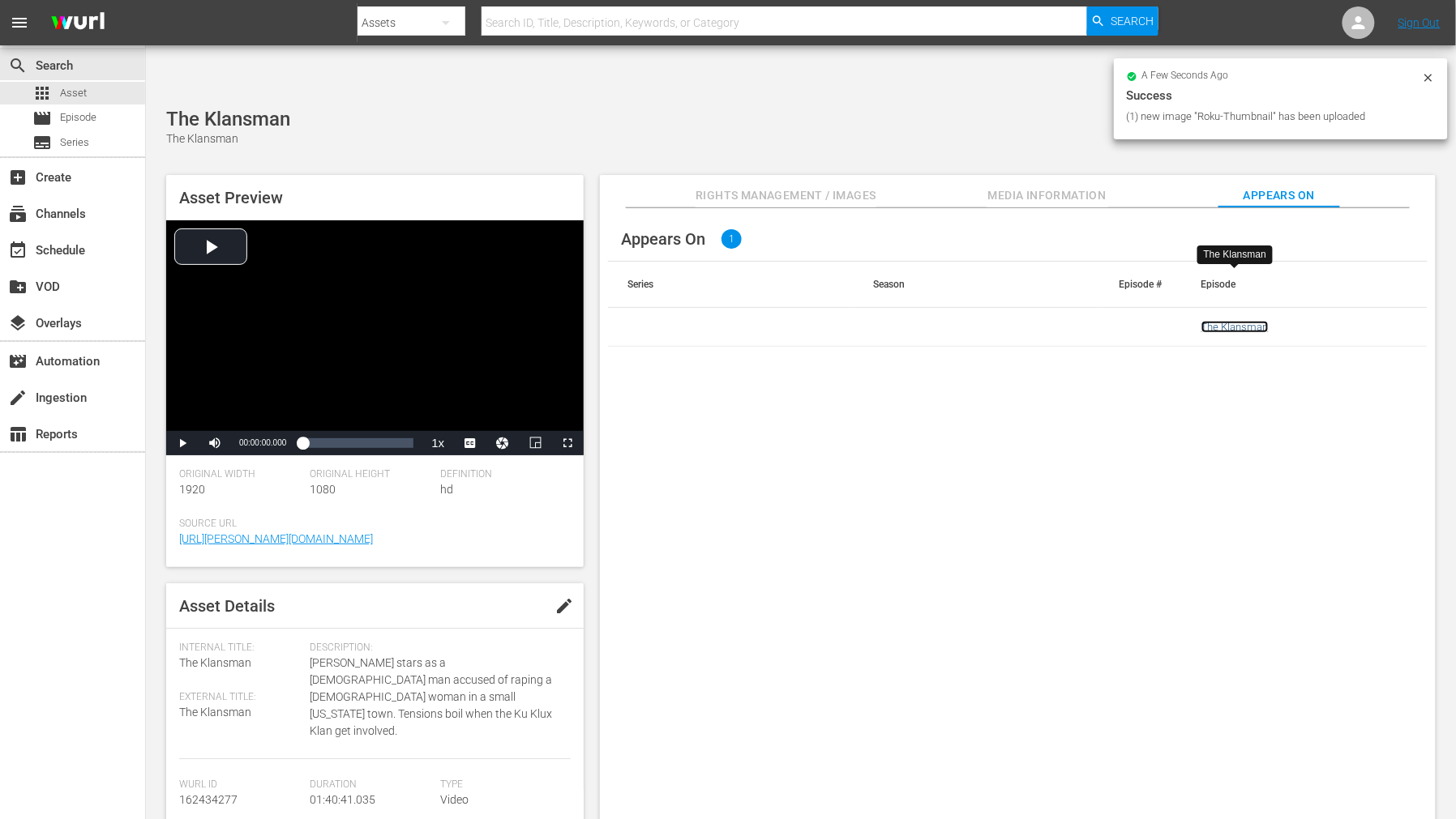
click at [1229, 321] on link "The Klansman" at bounding box center [1235, 327] width 67 height 12
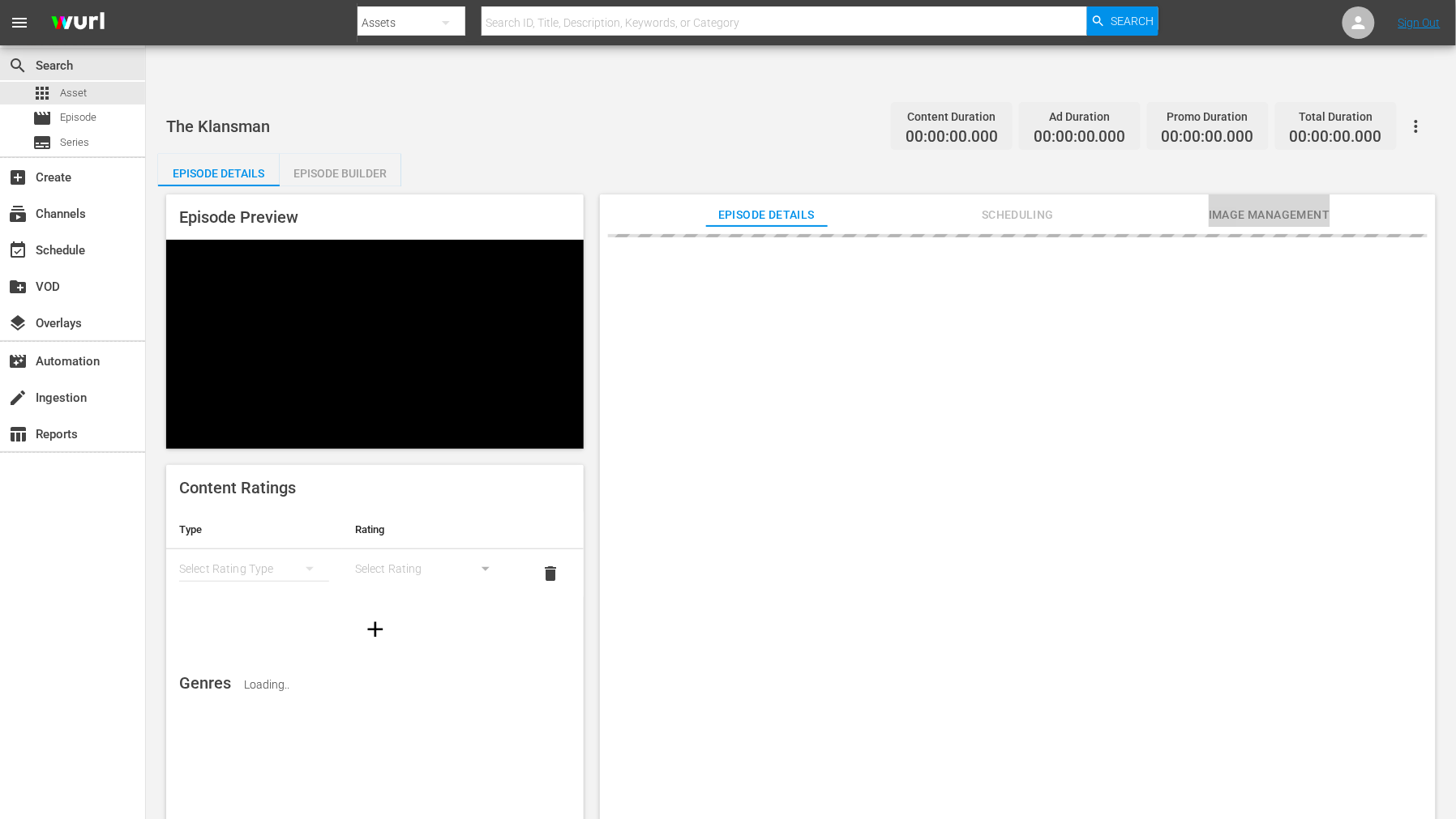
click at [1297, 205] on span "Image Management" at bounding box center [1270, 215] width 122 height 20
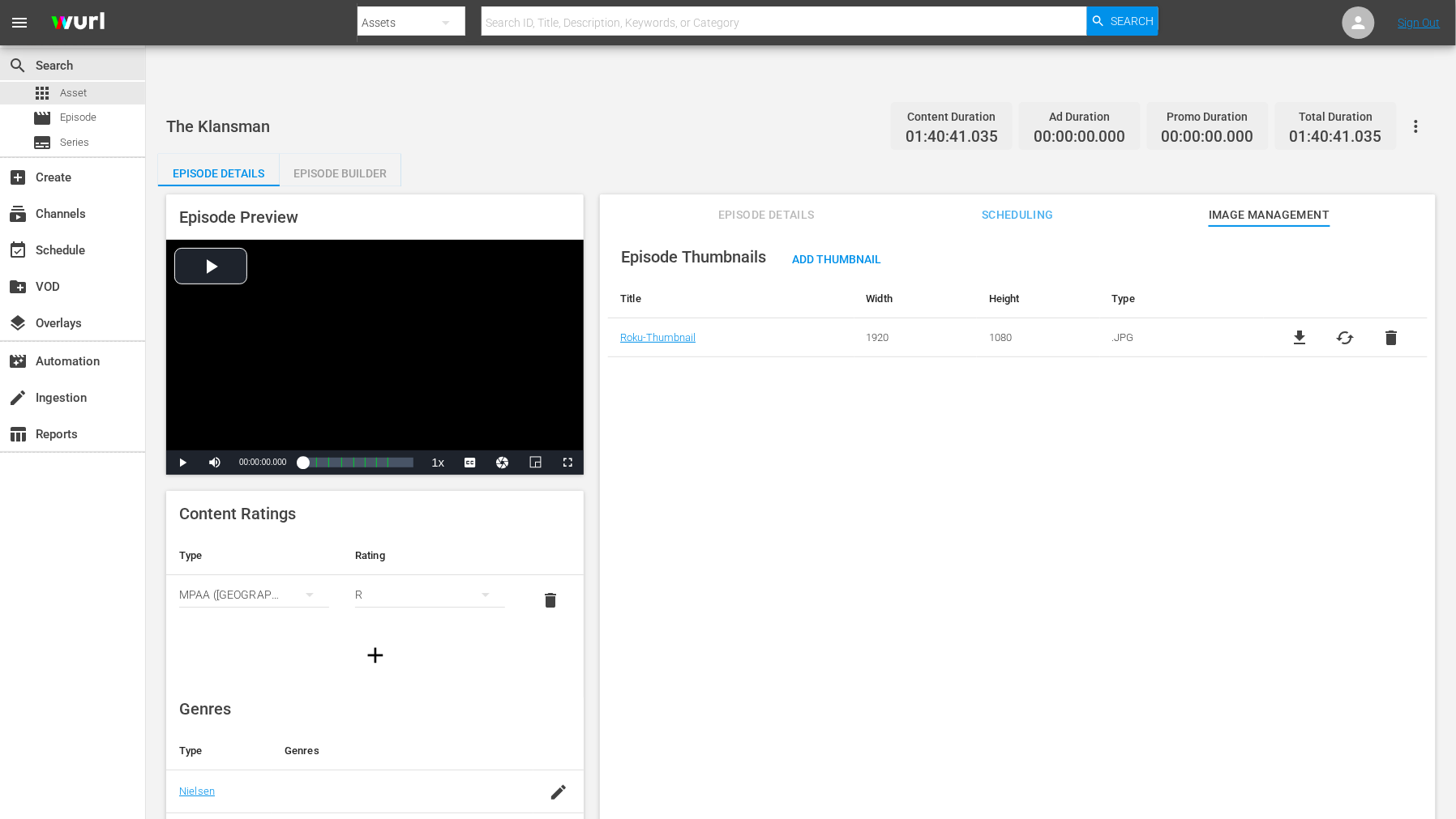
click at [1309, 117] on icon "button" at bounding box center [1415, 126] width 19 height 19
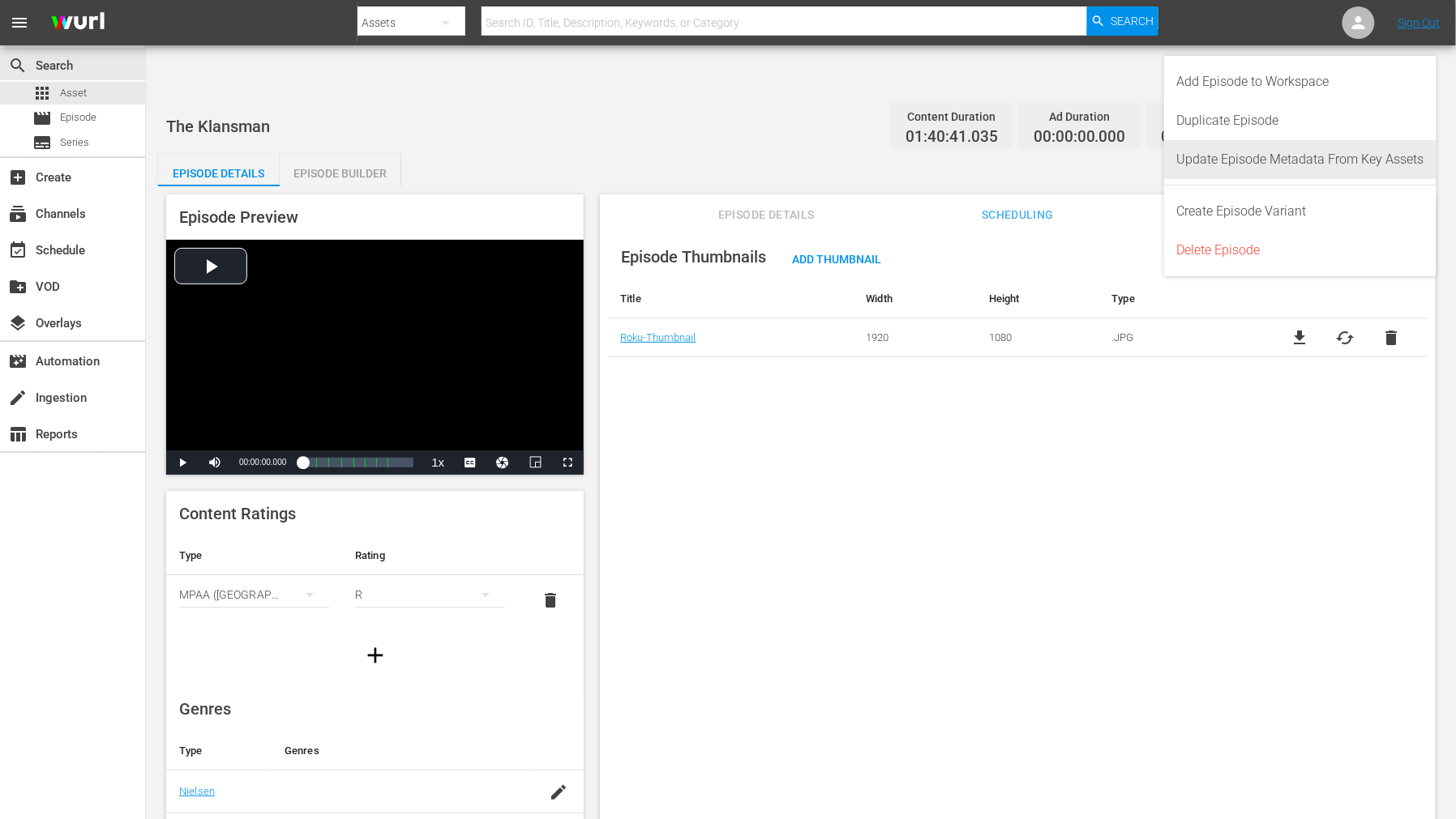
click at [1309, 147] on div "Update Episode Metadata From Key Assets" at bounding box center [1300, 159] width 247 height 39
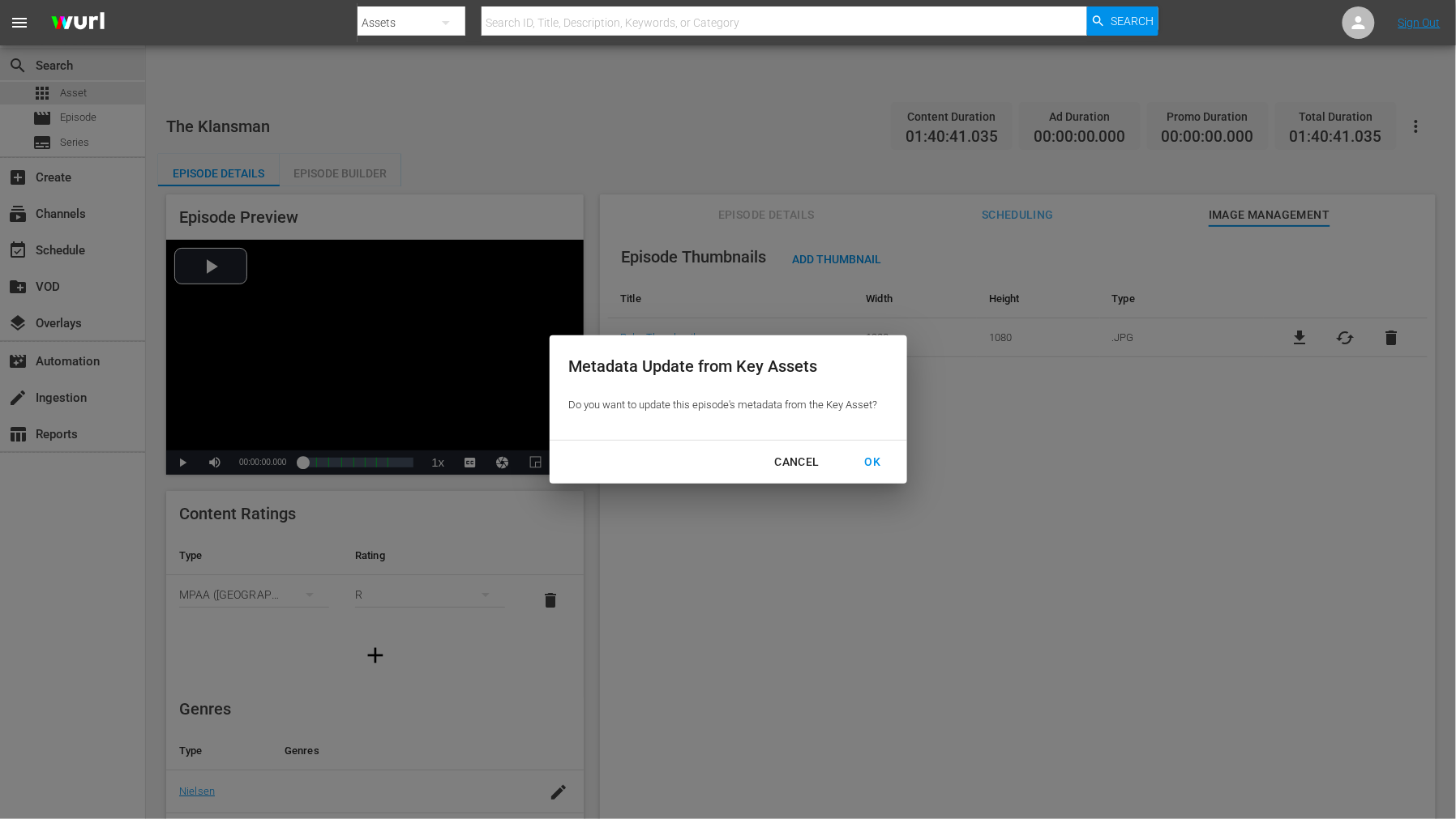
click at [862, 465] on div "OK" at bounding box center [872, 462] width 42 height 20
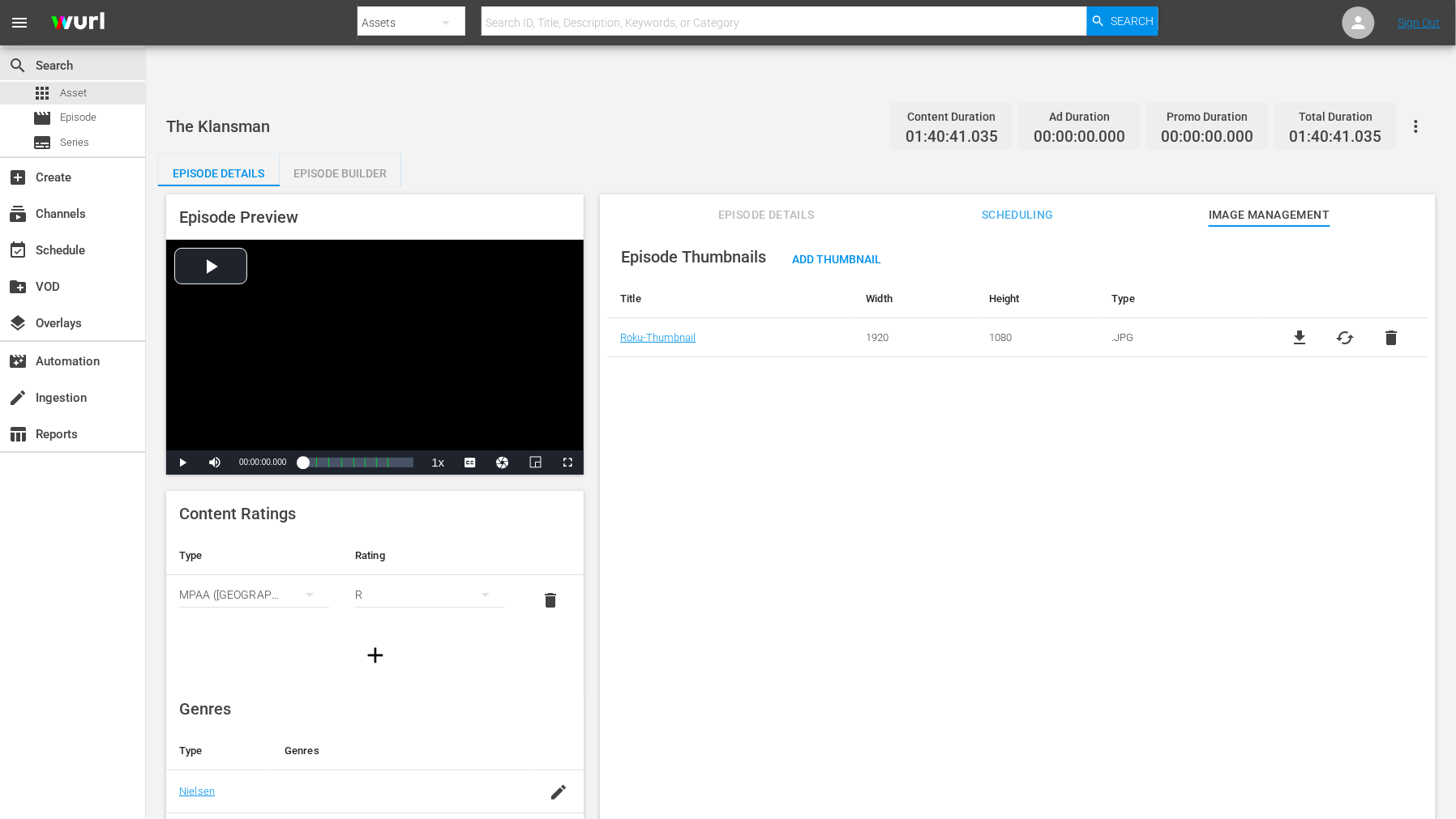
click at [1119, 494] on div "Episode Thumbnails Add Thumbnail Title Width Height Type Roku-Thumbnail 1920 10…" at bounding box center [1017, 543] width 836 height 633
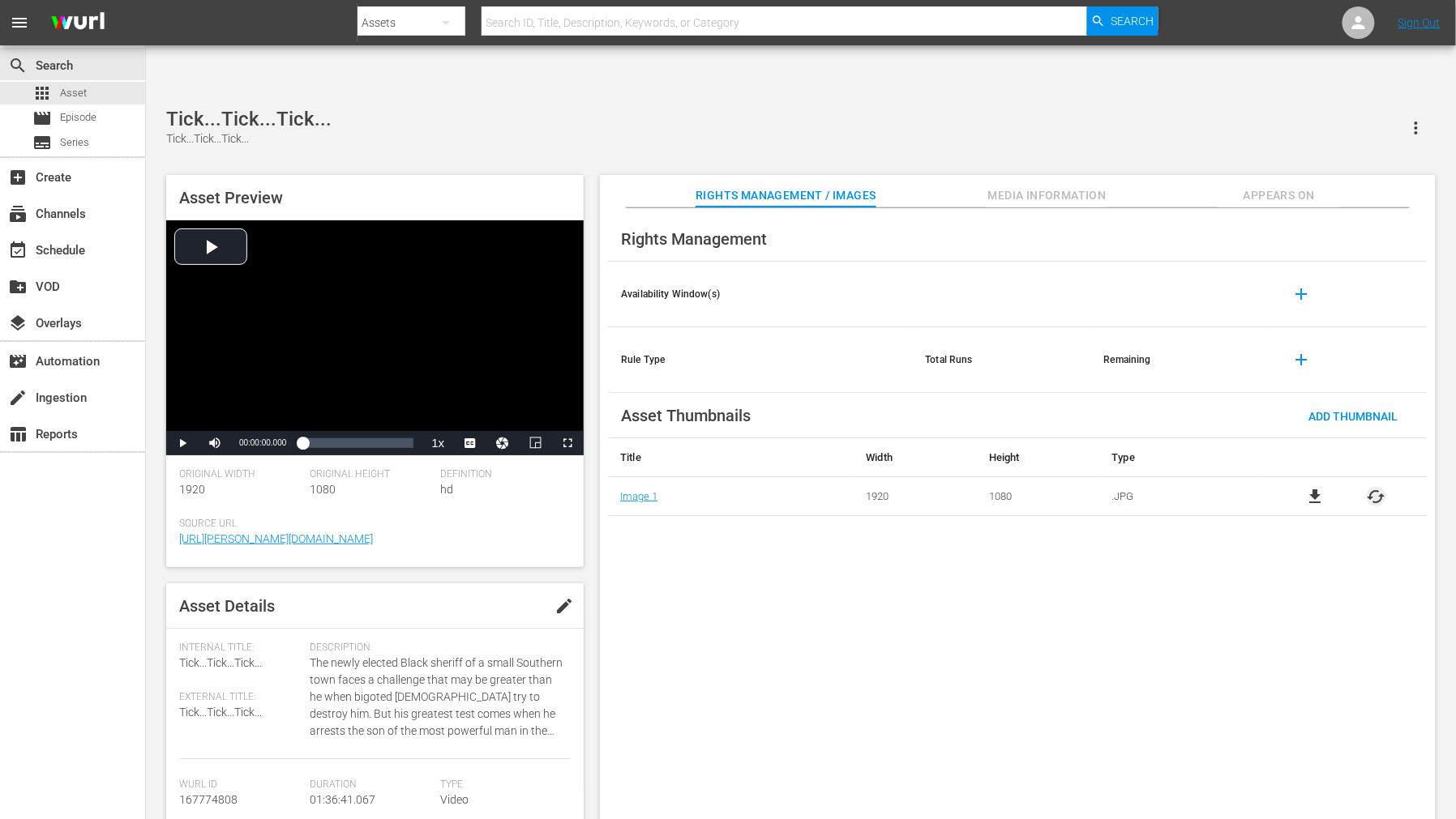
click at [1375, 487] on span "cached" at bounding box center [1375, 496] width 19 height 19
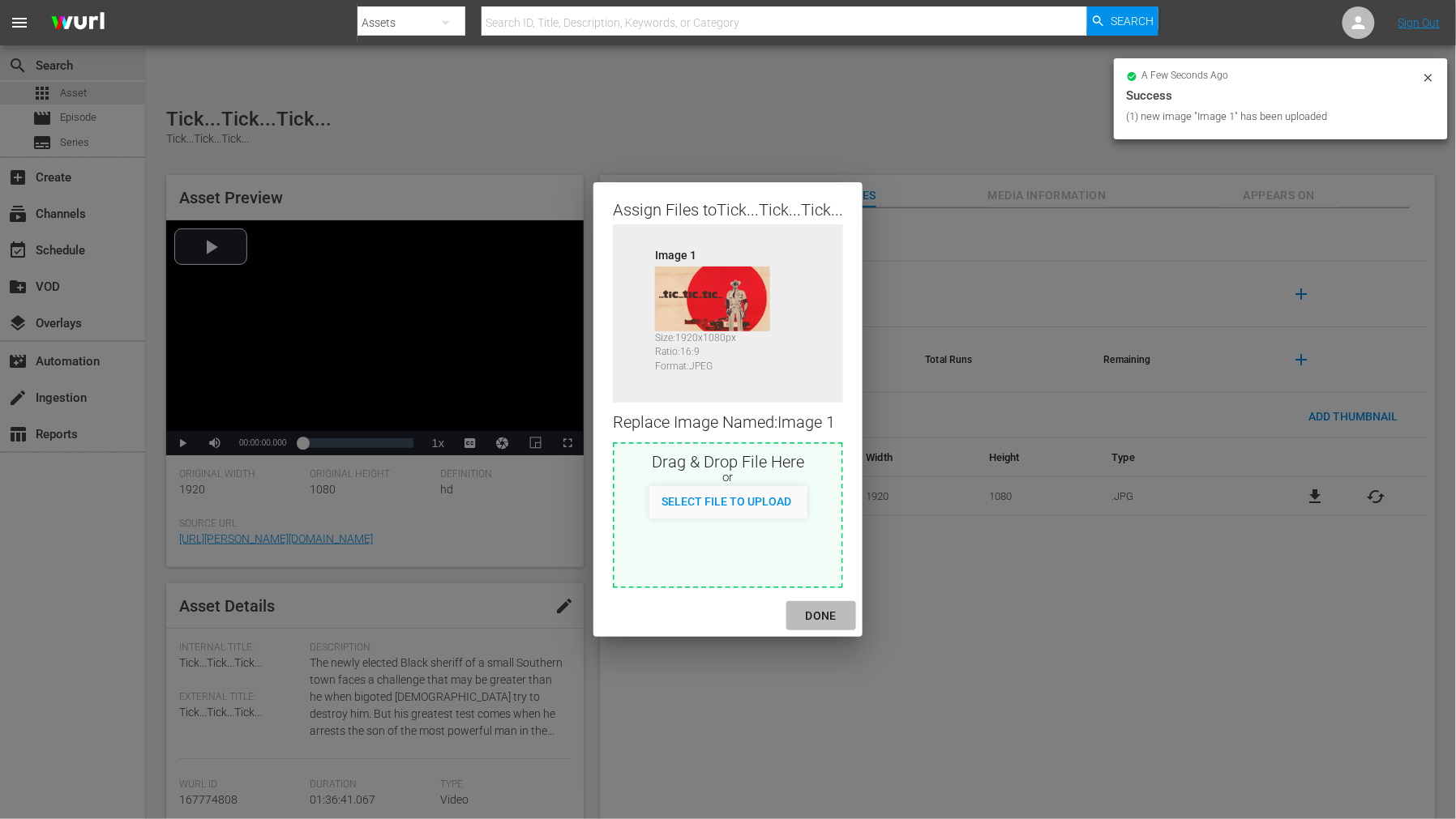
click at [821, 612] on div "DONE" at bounding box center [821, 616] width 57 height 20
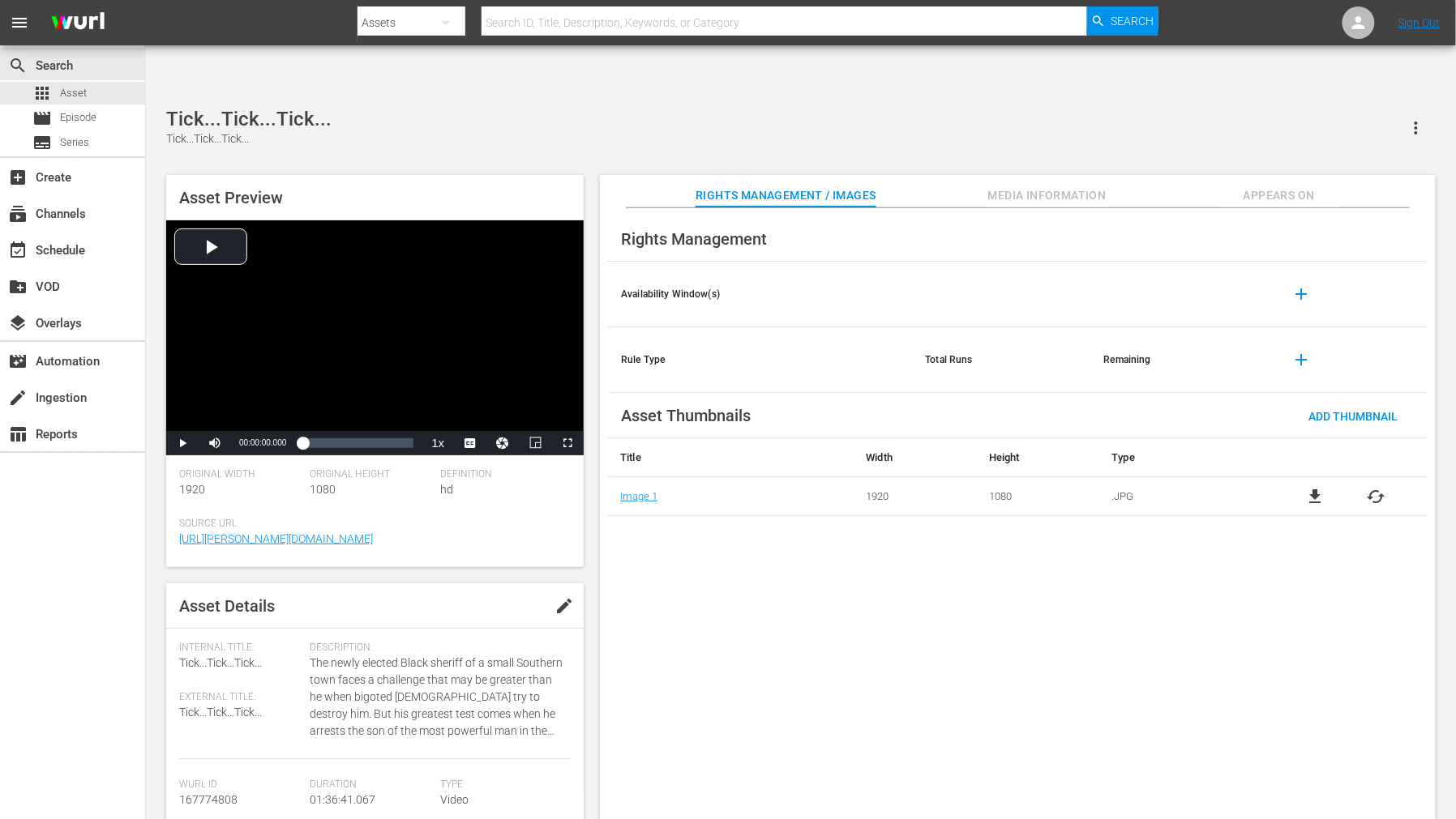
click at [1283, 186] on span "Appears On" at bounding box center [1279, 196] width 122 height 20
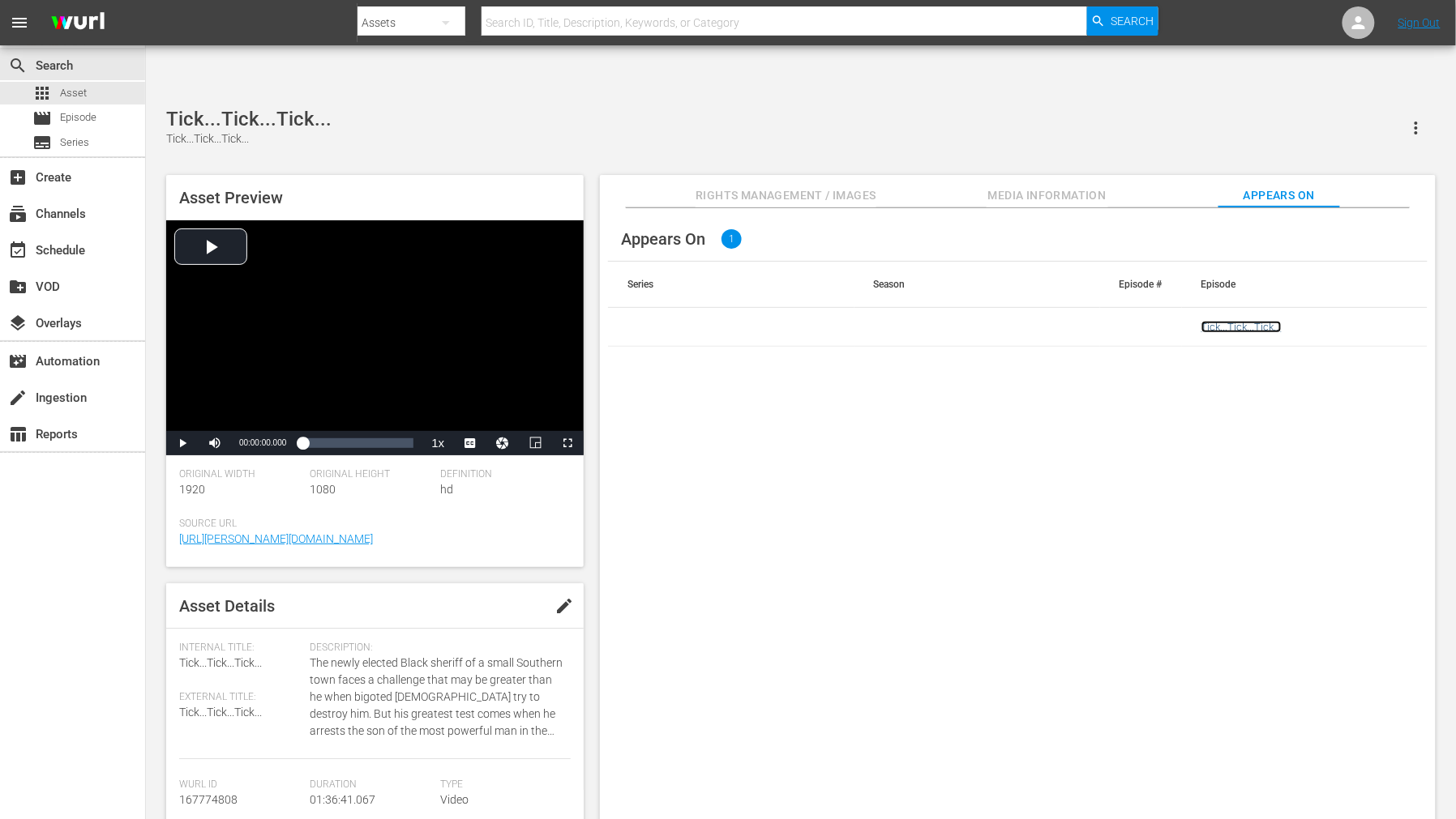
click at [1227, 321] on link "Tick...Tick...Tick..." at bounding box center [1241, 327] width 80 height 12
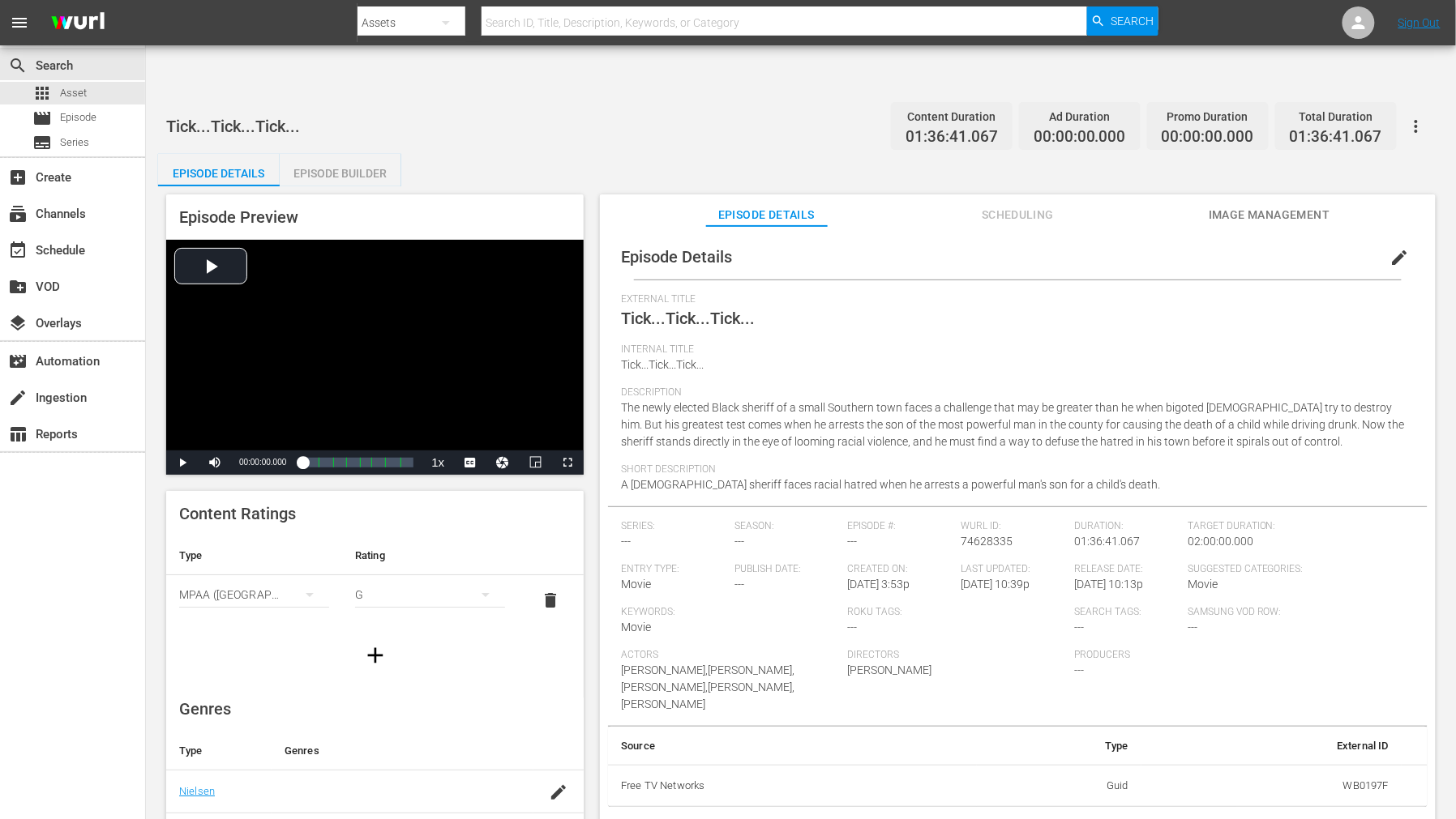
click at [1262, 205] on span "Image Management" at bounding box center [1270, 215] width 122 height 20
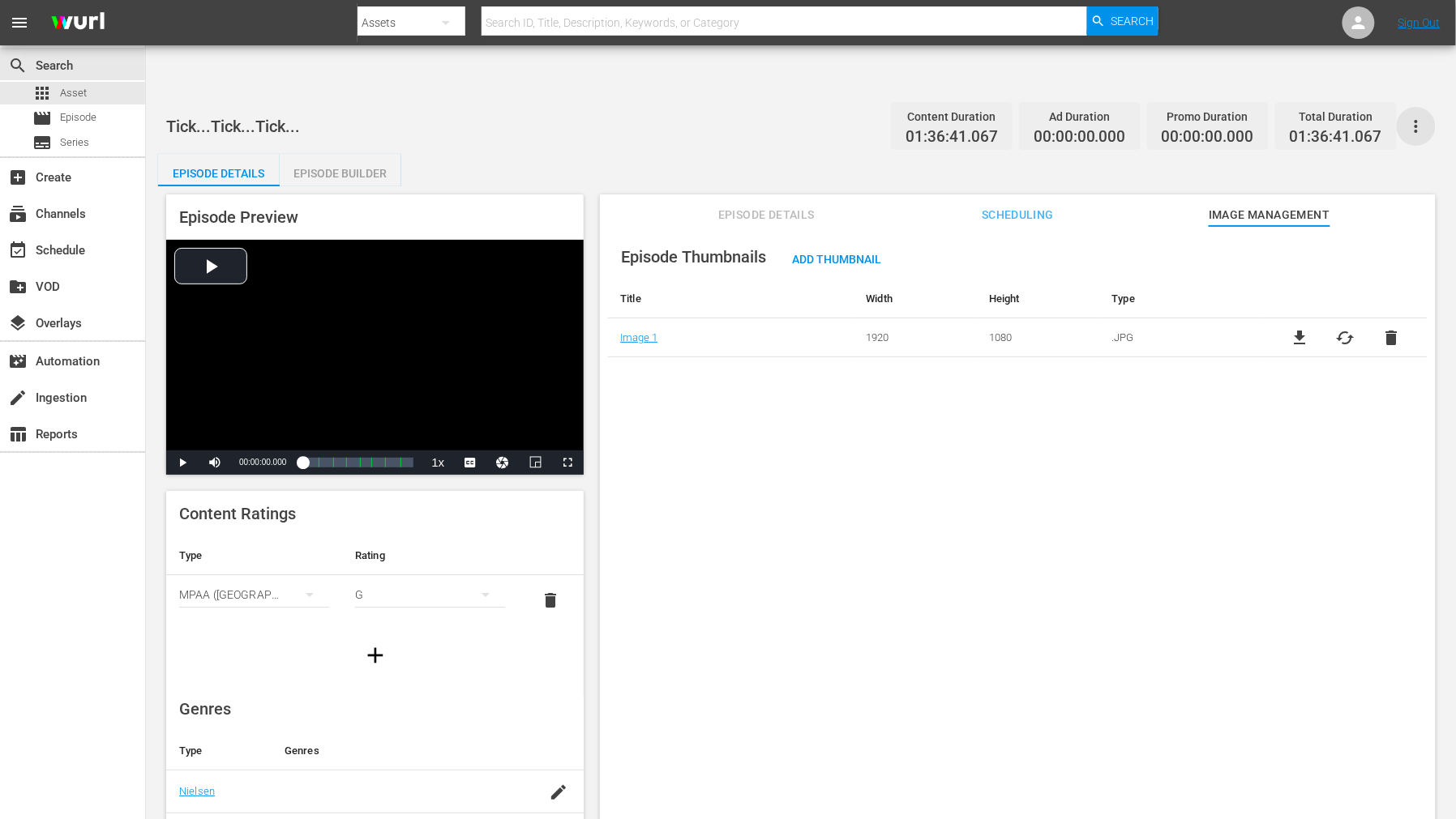
click at [1424, 117] on icon "button" at bounding box center [1415, 126] width 19 height 19
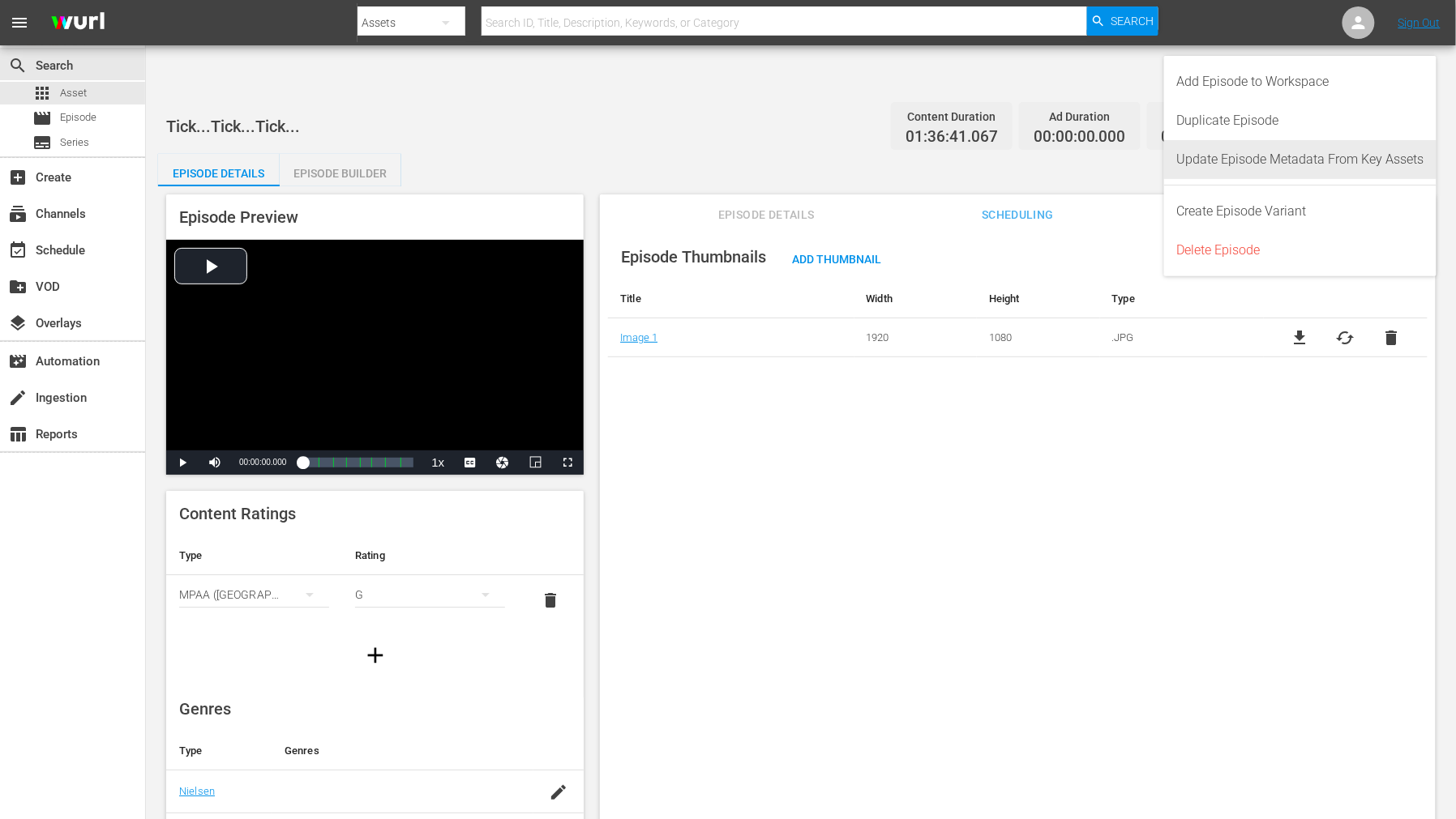
click at [1373, 163] on div "Update Episode Metadata From Key Assets" at bounding box center [1300, 159] width 247 height 39
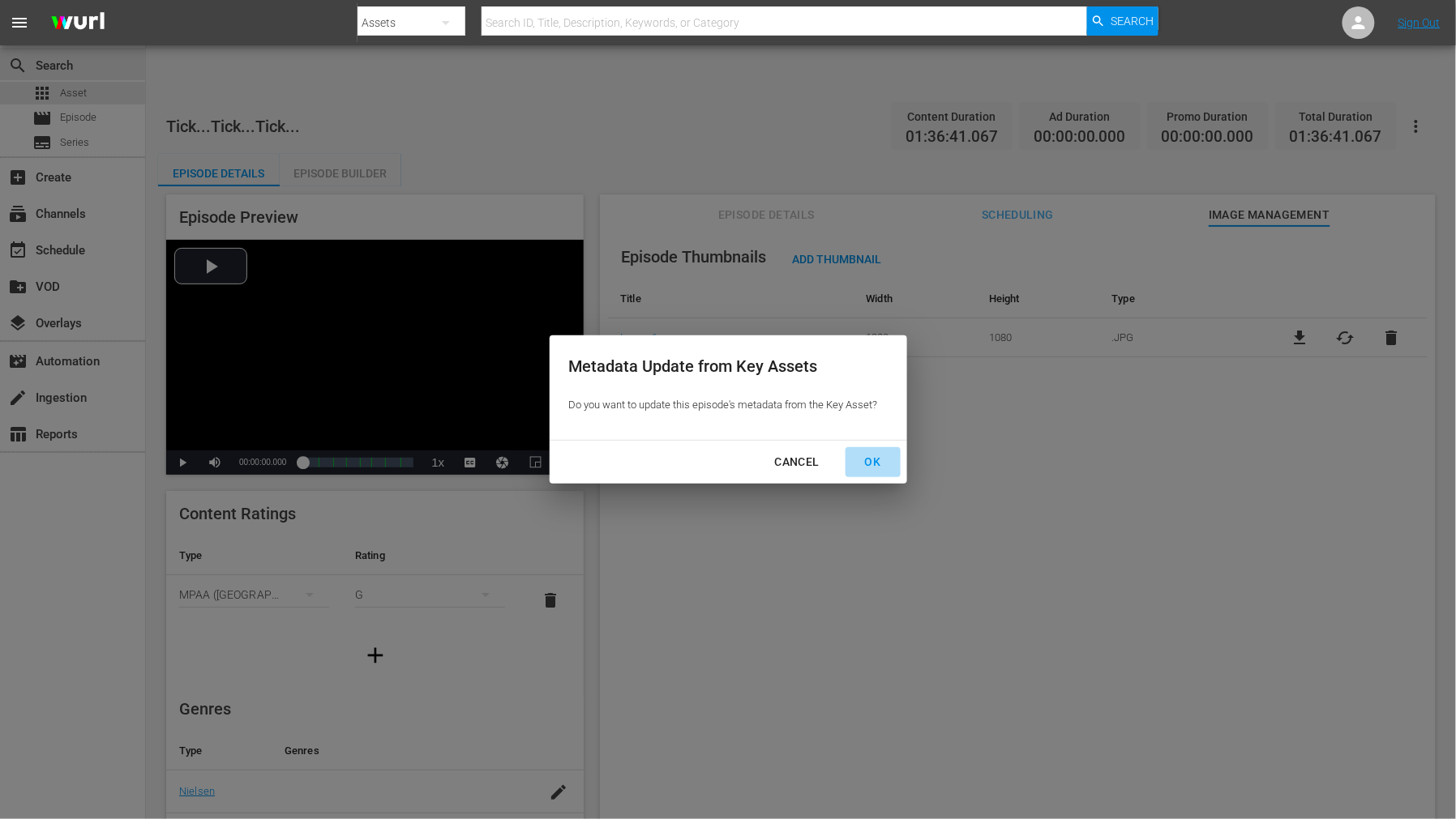
click at [887, 464] on div "OK" at bounding box center [872, 462] width 42 height 20
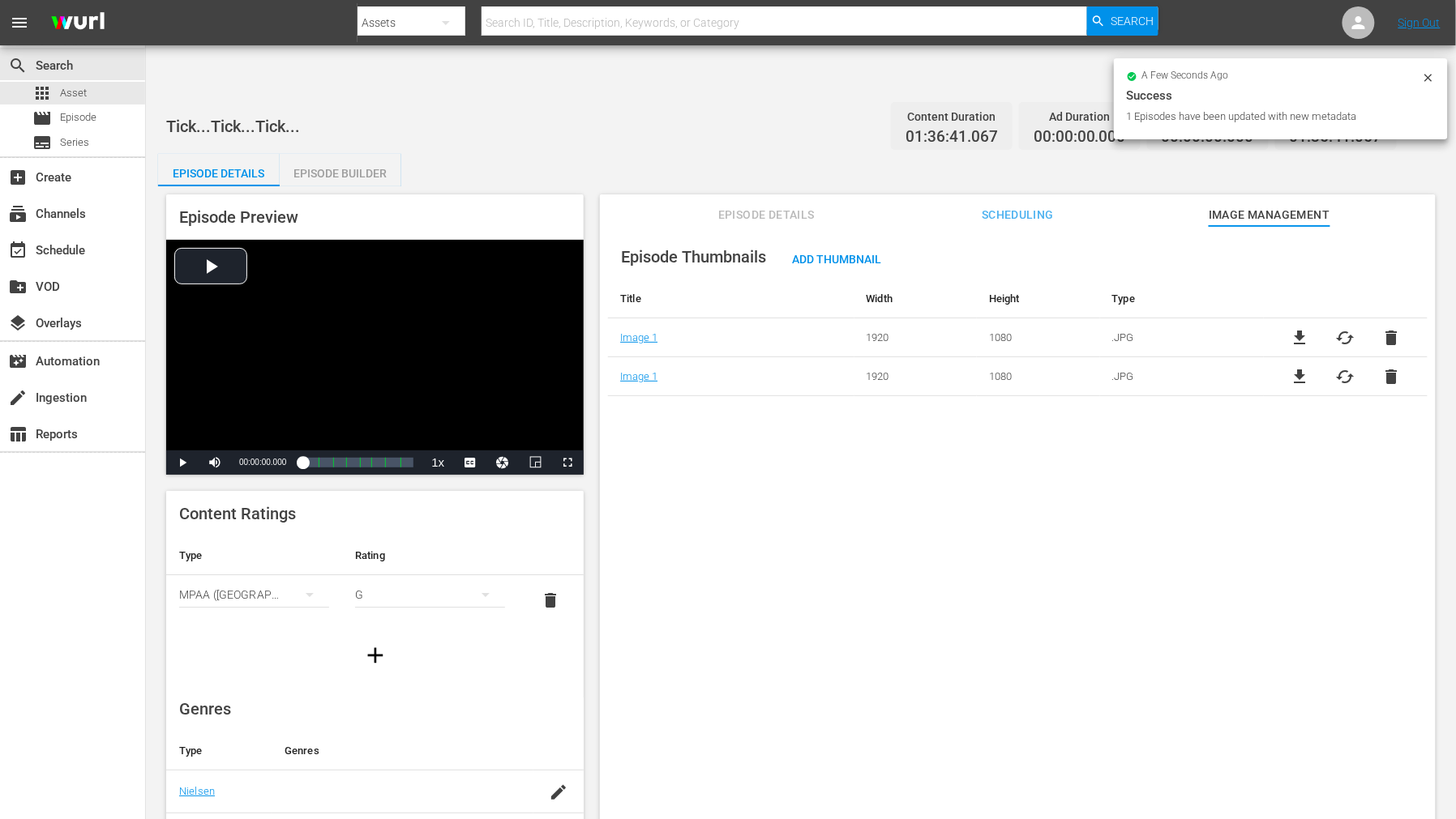
click at [1390, 328] on span "delete" at bounding box center [1390, 337] width 19 height 19
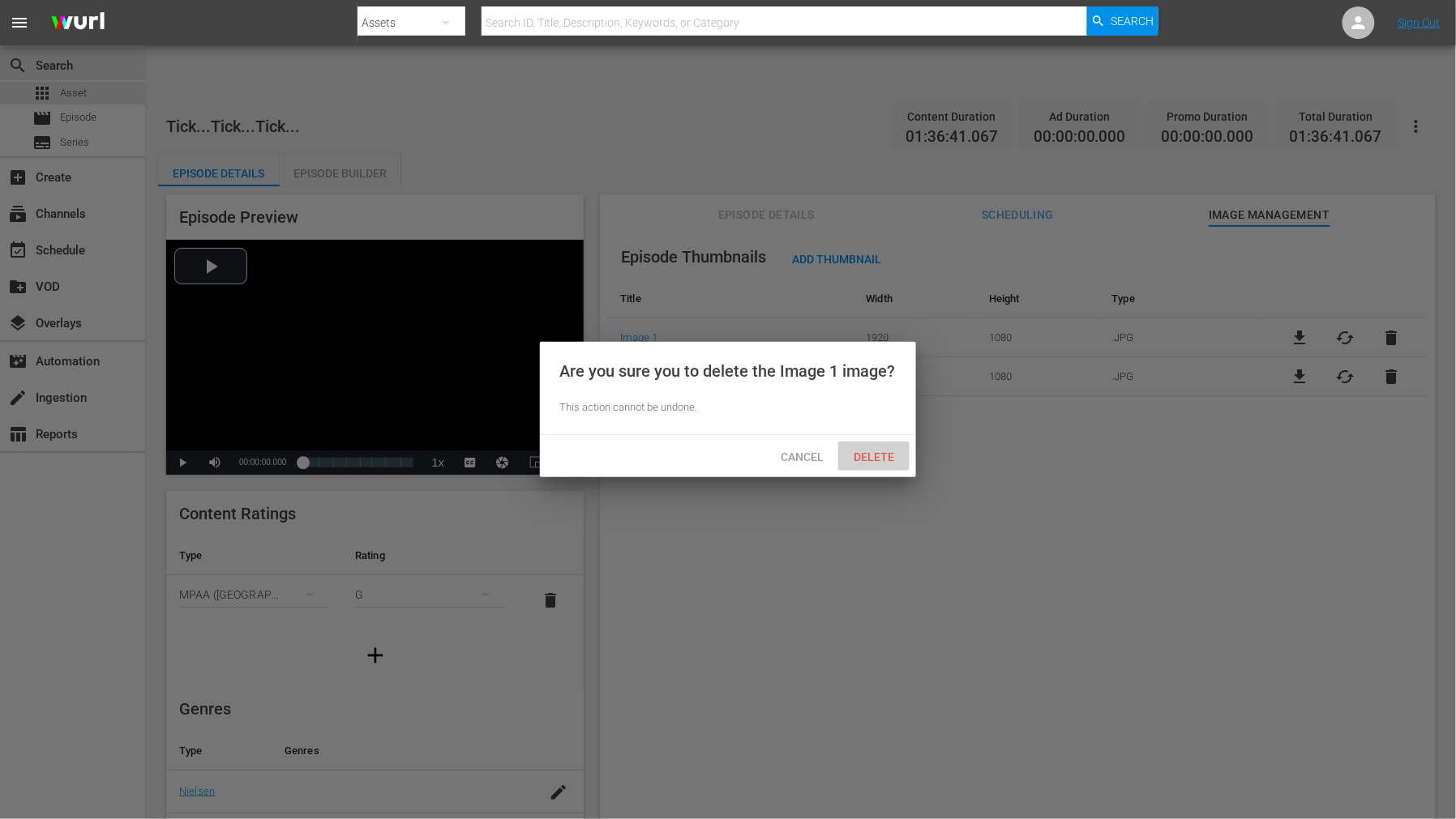
click at [894, 454] on span "Delete" at bounding box center [874, 457] width 67 height 13
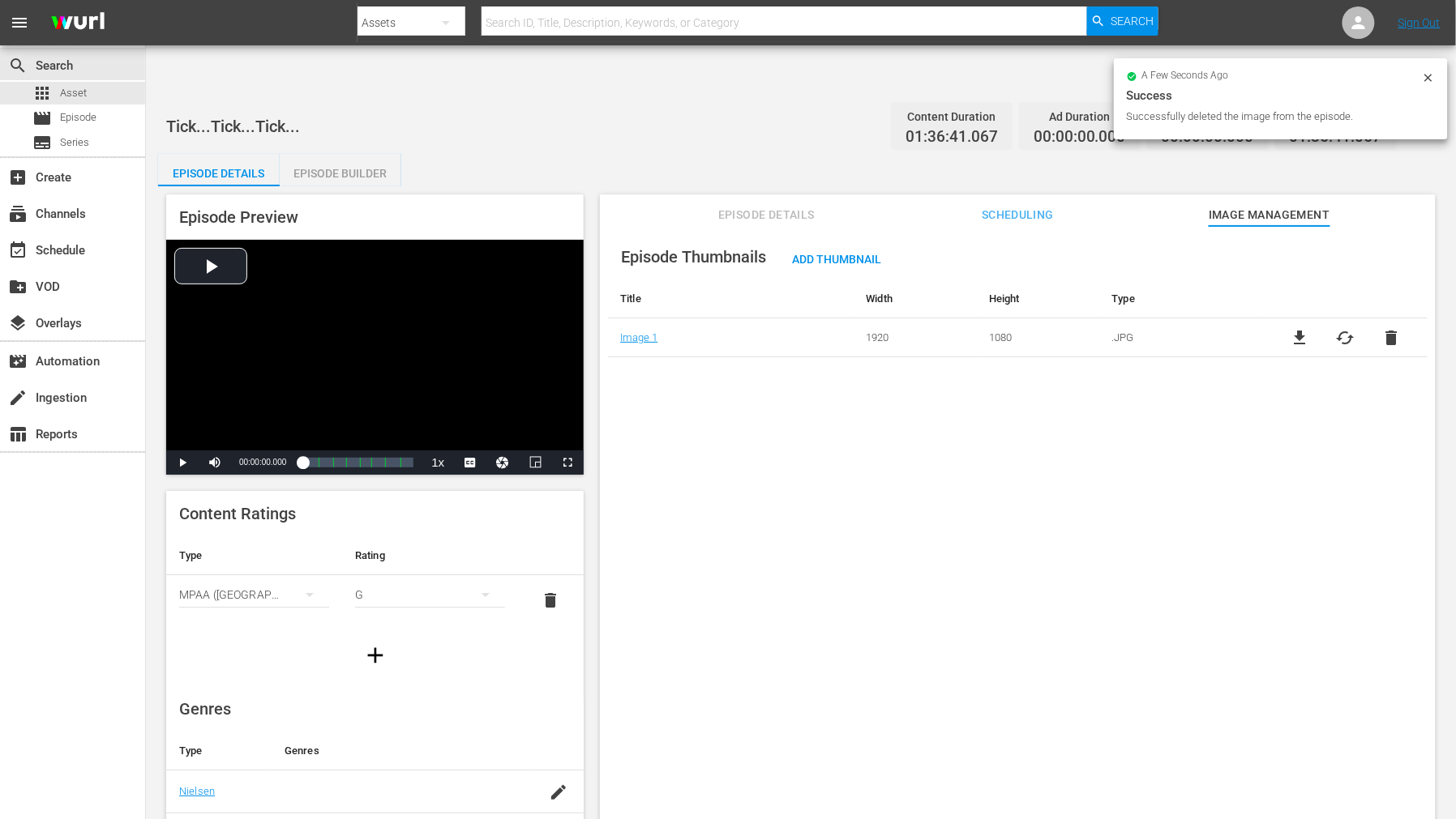
click at [827, 397] on div "Episode Thumbnails Add Thumbnail Title Width Height Type Image 1 1920 1080 .JPG…" at bounding box center [1017, 543] width 836 height 633
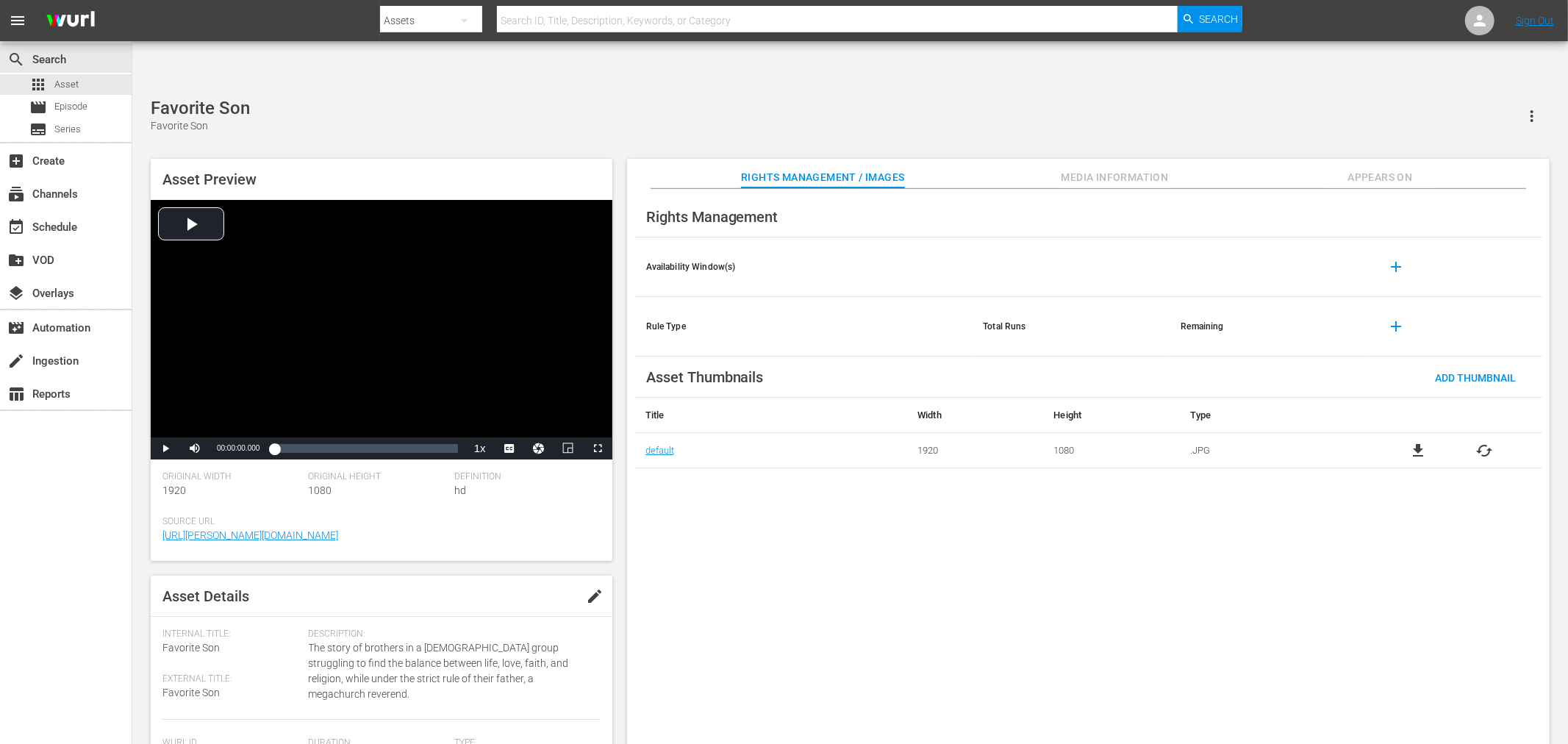
click at [1419, 442] on span "file_download" at bounding box center [1417, 450] width 17 height 17
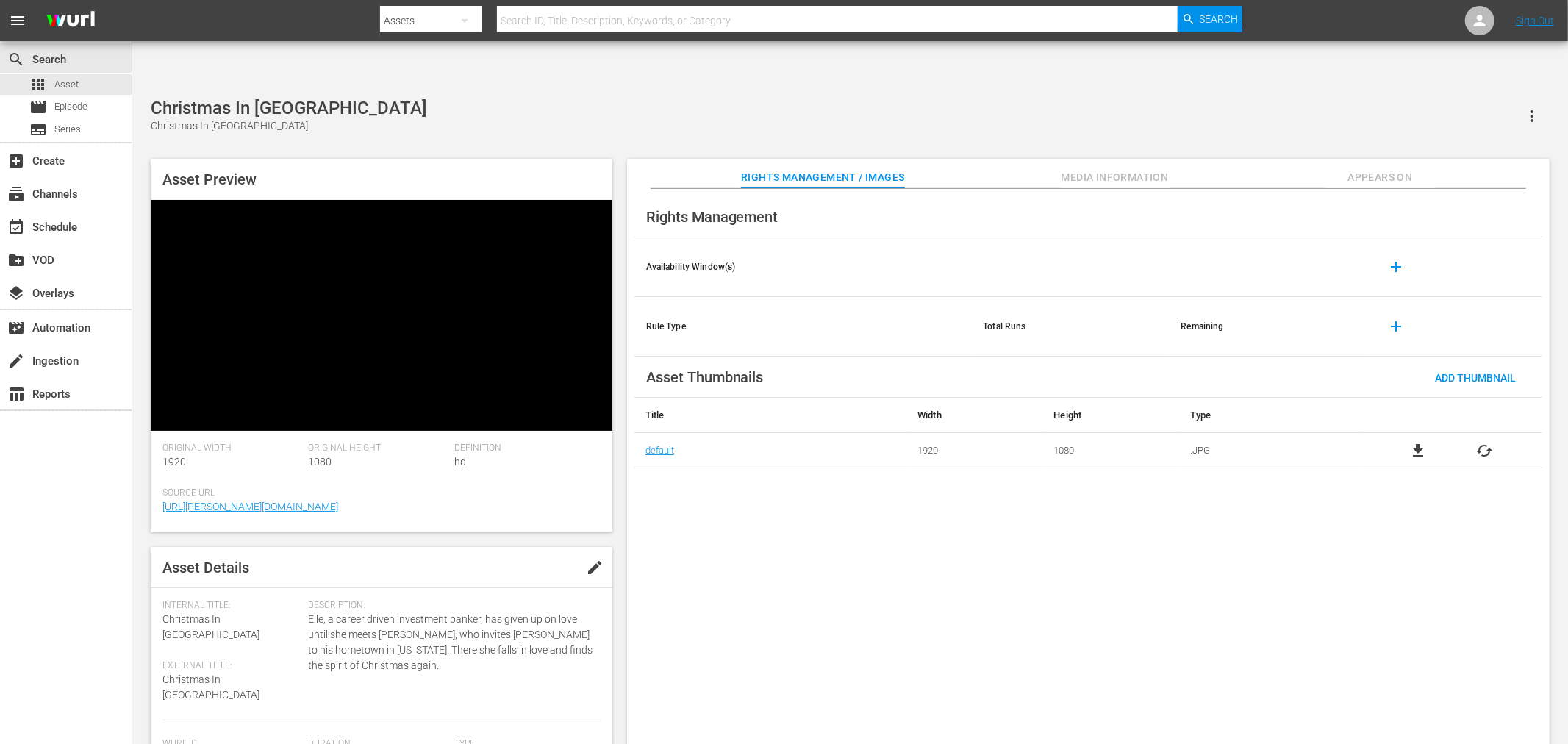
click at [1421, 442] on span "file_download" at bounding box center [1417, 450] width 17 height 17
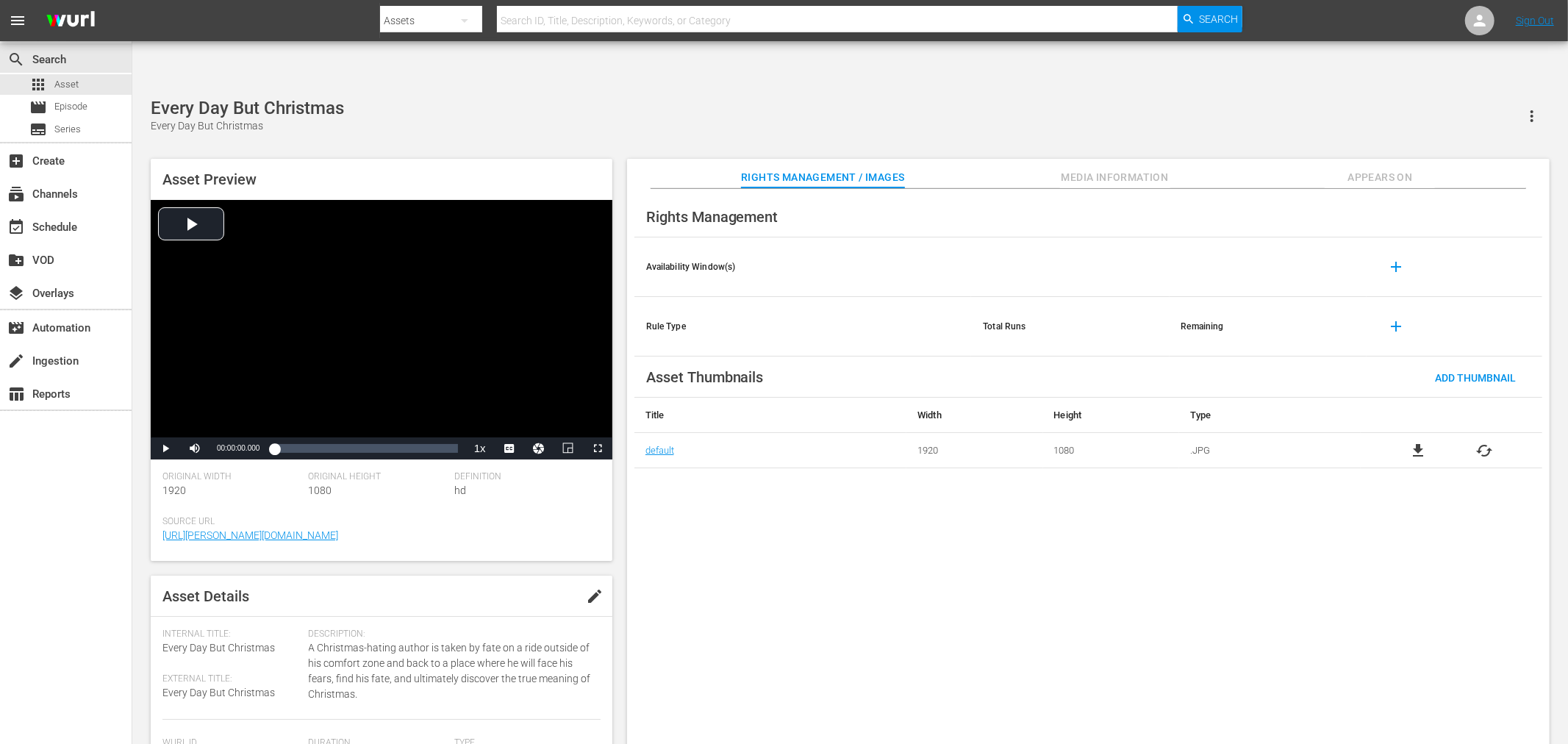
click at [1417, 442] on span "file_download" at bounding box center [1417, 450] width 17 height 17
click at [1414, 442] on span "file_download" at bounding box center [1417, 450] width 17 height 17
click at [752, 97] on div "Lovers and Friends (edited) Lovers and Friends" at bounding box center [850, 116] width 1399 height 36
click at [1419, 442] on span "file_download" at bounding box center [1417, 450] width 17 height 17
click at [1422, 442] on span "file_download" at bounding box center [1417, 450] width 17 height 17
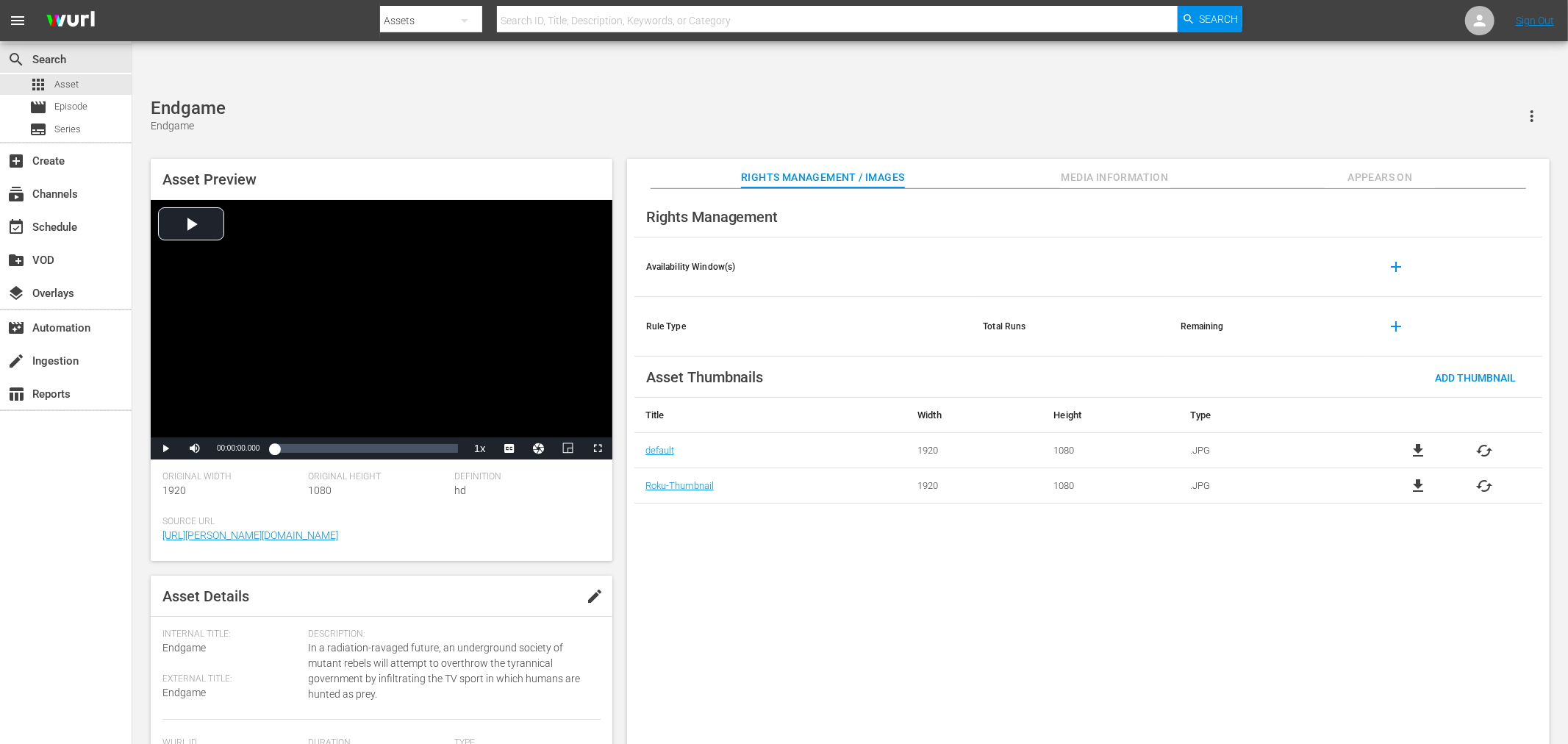
click at [428, 97] on div "Endgame Endgame Asset Preview Video Player is loading. Play Video Play Mute Cur…" at bounding box center [850, 428] width 1413 height 662
click at [644, 97] on div "Endgame Endgame" at bounding box center [850, 116] width 1399 height 36
click at [1413, 442] on span "file_download" at bounding box center [1417, 450] width 17 height 17
click at [1416, 442] on span "file_download" at bounding box center [1417, 450] width 17 height 17
click at [1410, 442] on span "file_download" at bounding box center [1417, 450] width 17 height 17
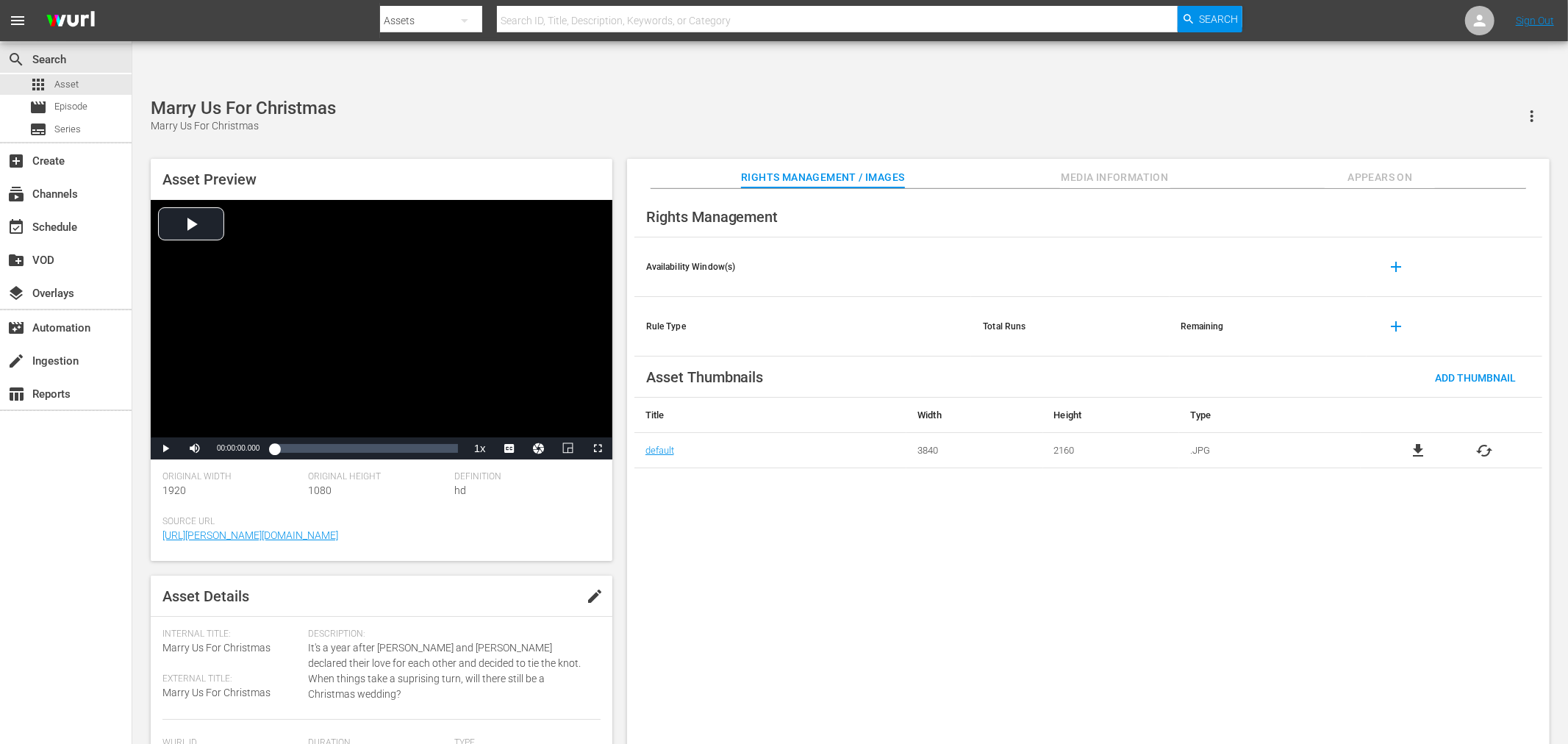
click at [1410, 442] on span "file_download" at bounding box center [1417, 450] width 17 height 17
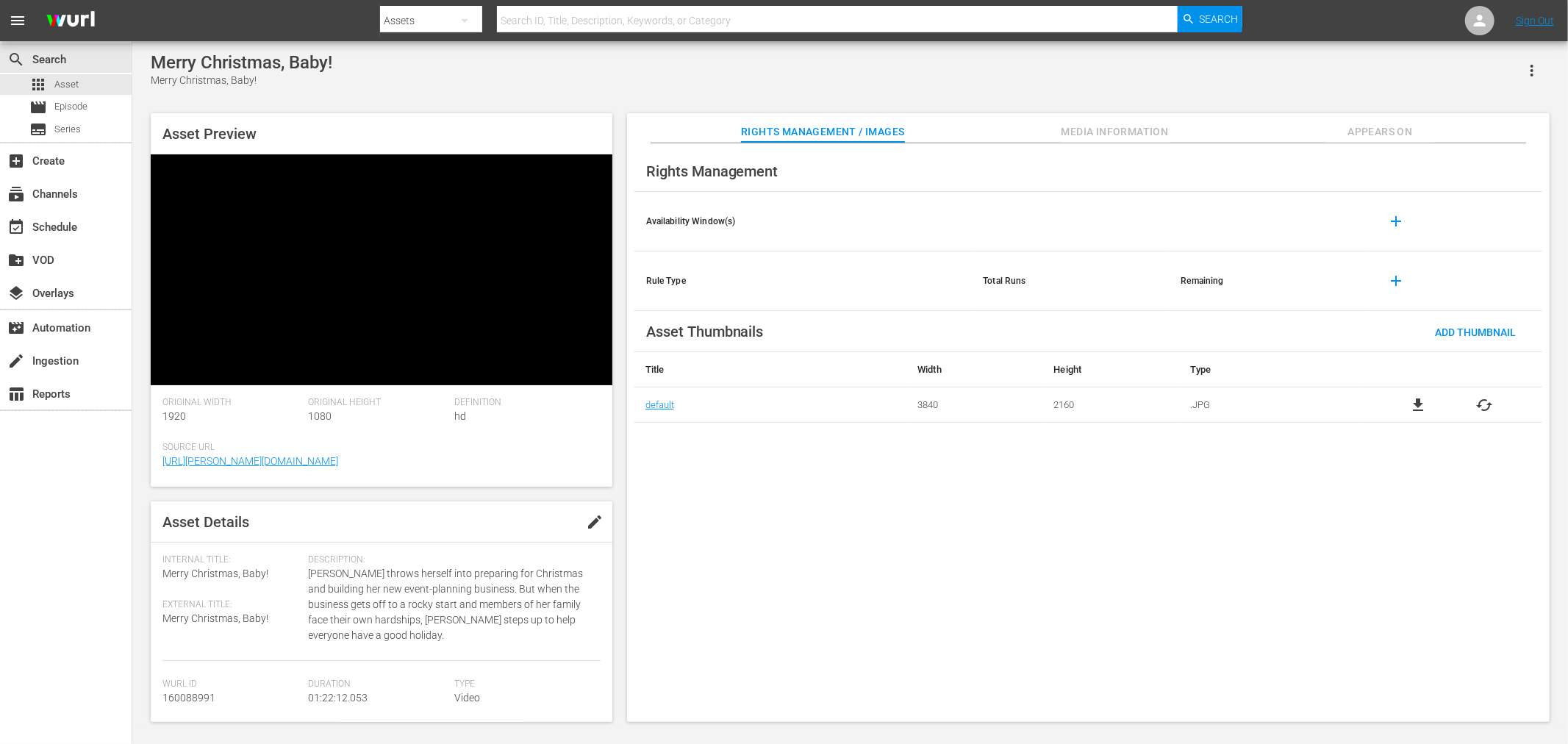
click at [1422, 405] on div "Asset Preview Original Width 1920 Original Height 1080 Definition hd Source Url…" at bounding box center [850, 410] width 1413 height 609
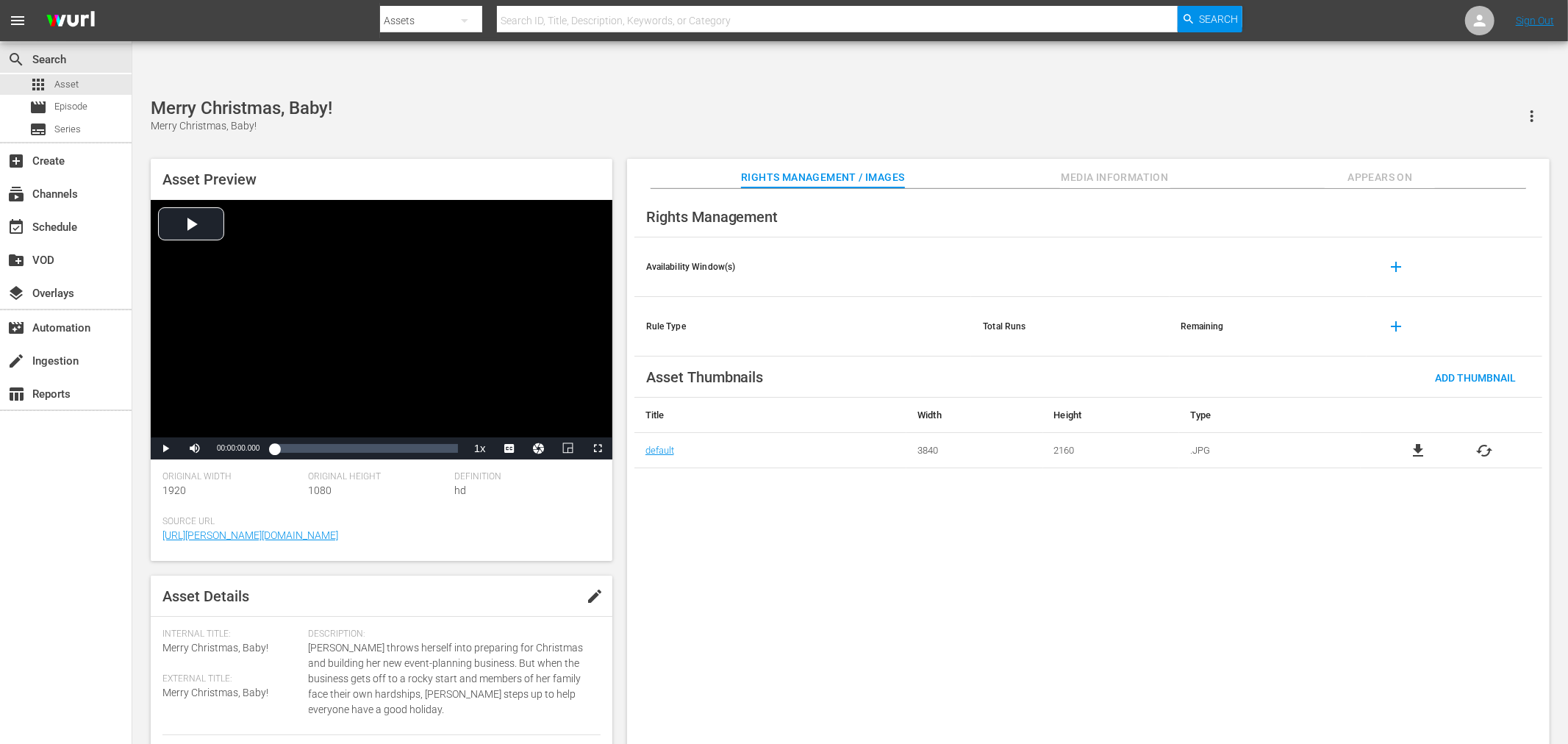
click at [1419, 442] on span "file_download" at bounding box center [1417, 450] width 17 height 17
click at [1419, 442] on span "file_download" at bounding box center [1417, 450] width 17 height 17
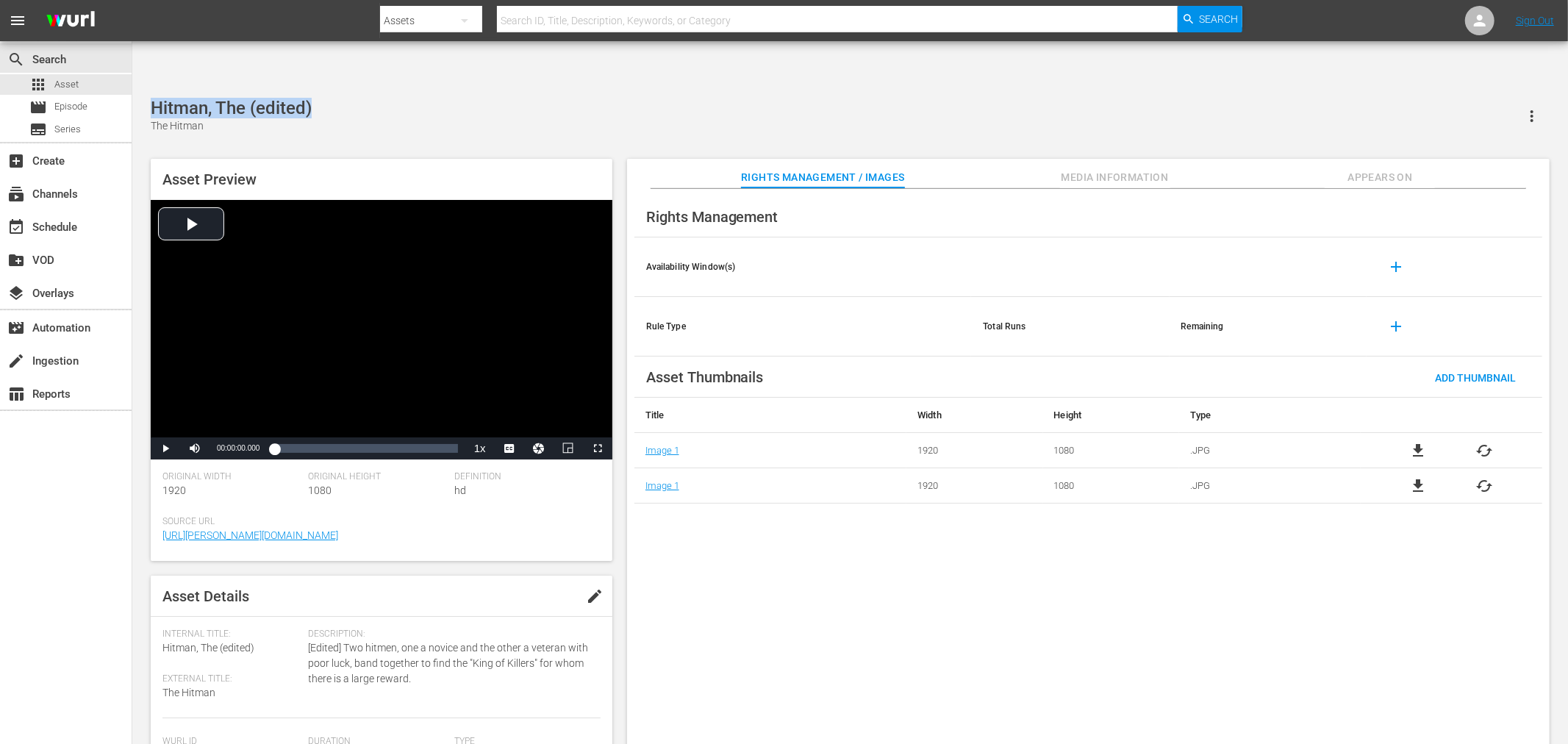
drag, startPoint x: 253, startPoint y: 65, endPoint x: 143, endPoint y: 63, distance: 110.0
click at [143, 97] on div "Hitman, The (edited) The Hitman Asset Preview Video Player is loading. Play Vid…" at bounding box center [850, 428] width 1413 height 662
copy div "Hitman, The (edited)"
click at [1086, 648] on div "Rights Management Availability Window(s) add Rule Type Total Runs Remaining add…" at bounding box center [1088, 478] width 923 height 579
click at [793, 548] on div "Rights Management Availability Window(s) add Rule Type Total Runs Remaining add…" at bounding box center [1088, 478] width 923 height 579
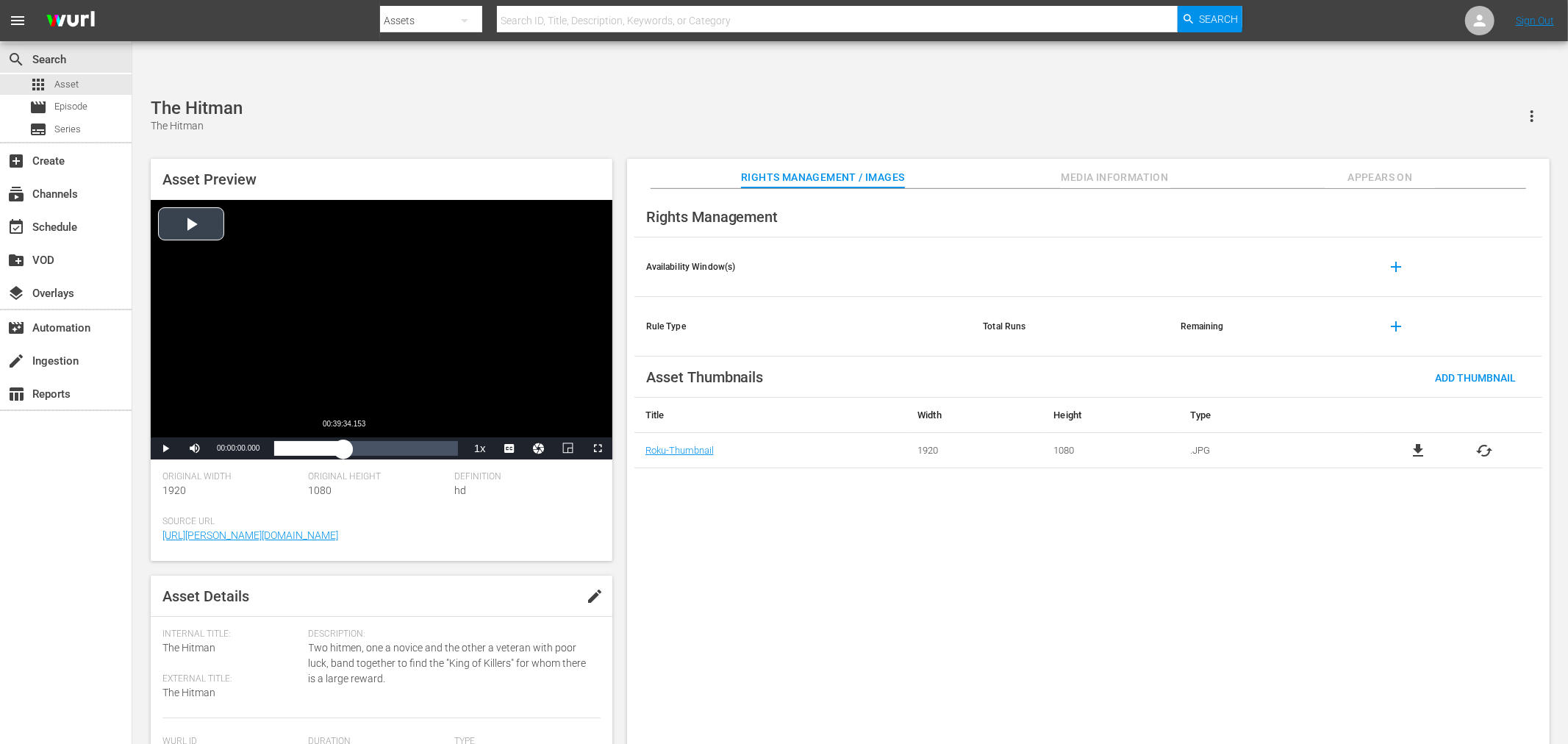
click at [343, 441] on div "Loaded : 0.10% 00:39:34.153 00:00:00.000" at bounding box center [365, 448] width 183 height 14
click at [165, 449] on span "Video Player" at bounding box center [165, 449] width 0 height 0
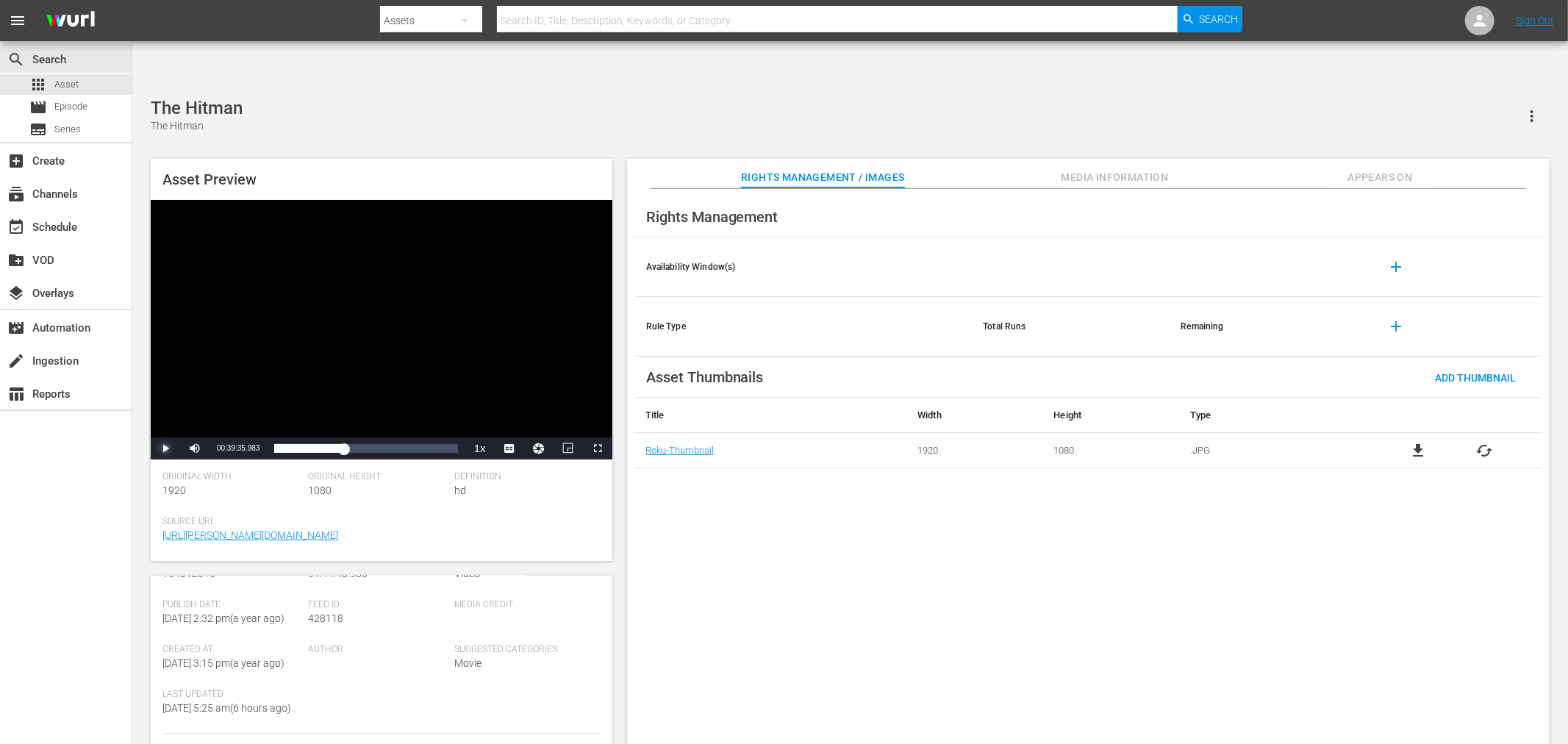
scroll to position [138, 0]
click at [1079, 168] on span "Media Information" at bounding box center [1115, 178] width 110 height 18
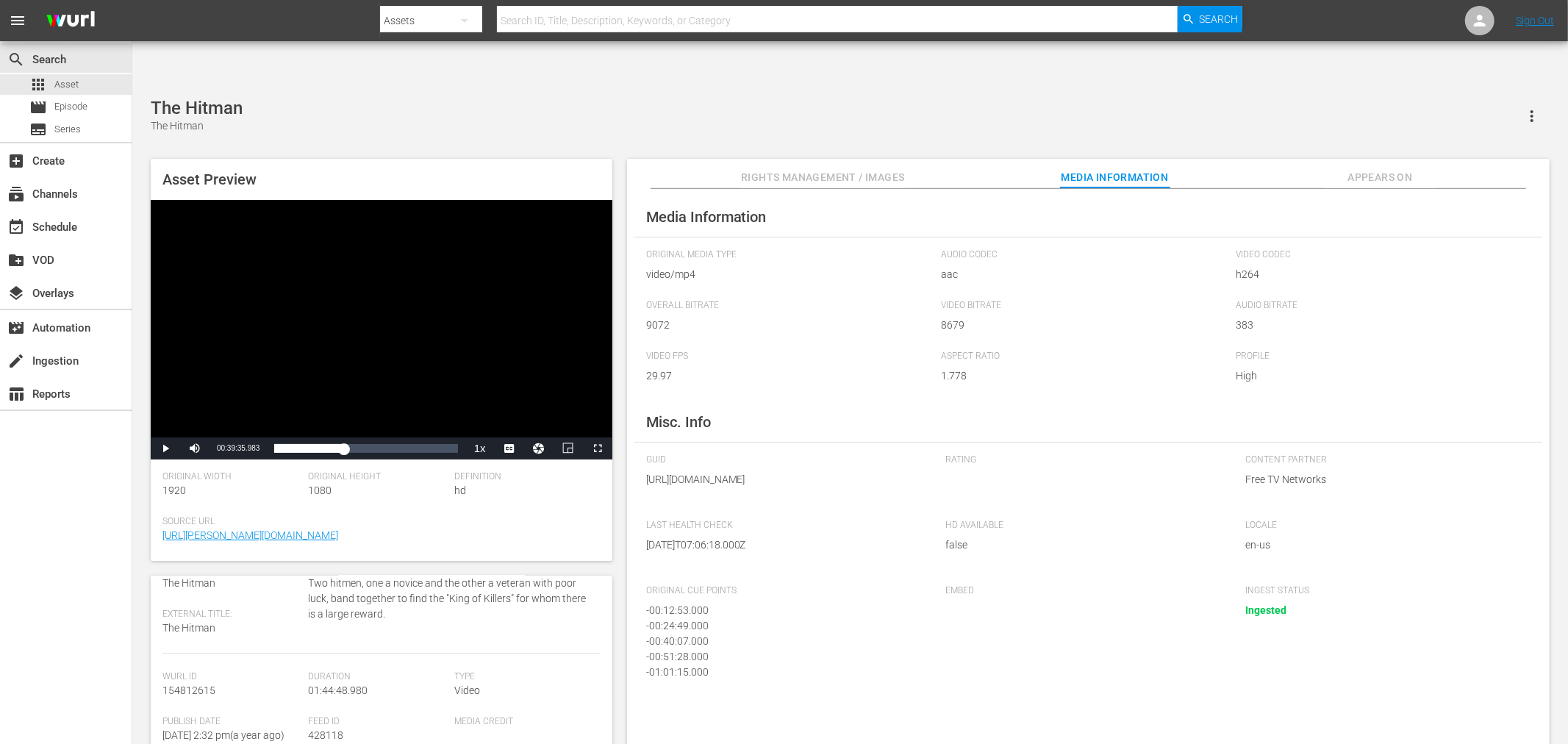
scroll to position [0, 0]
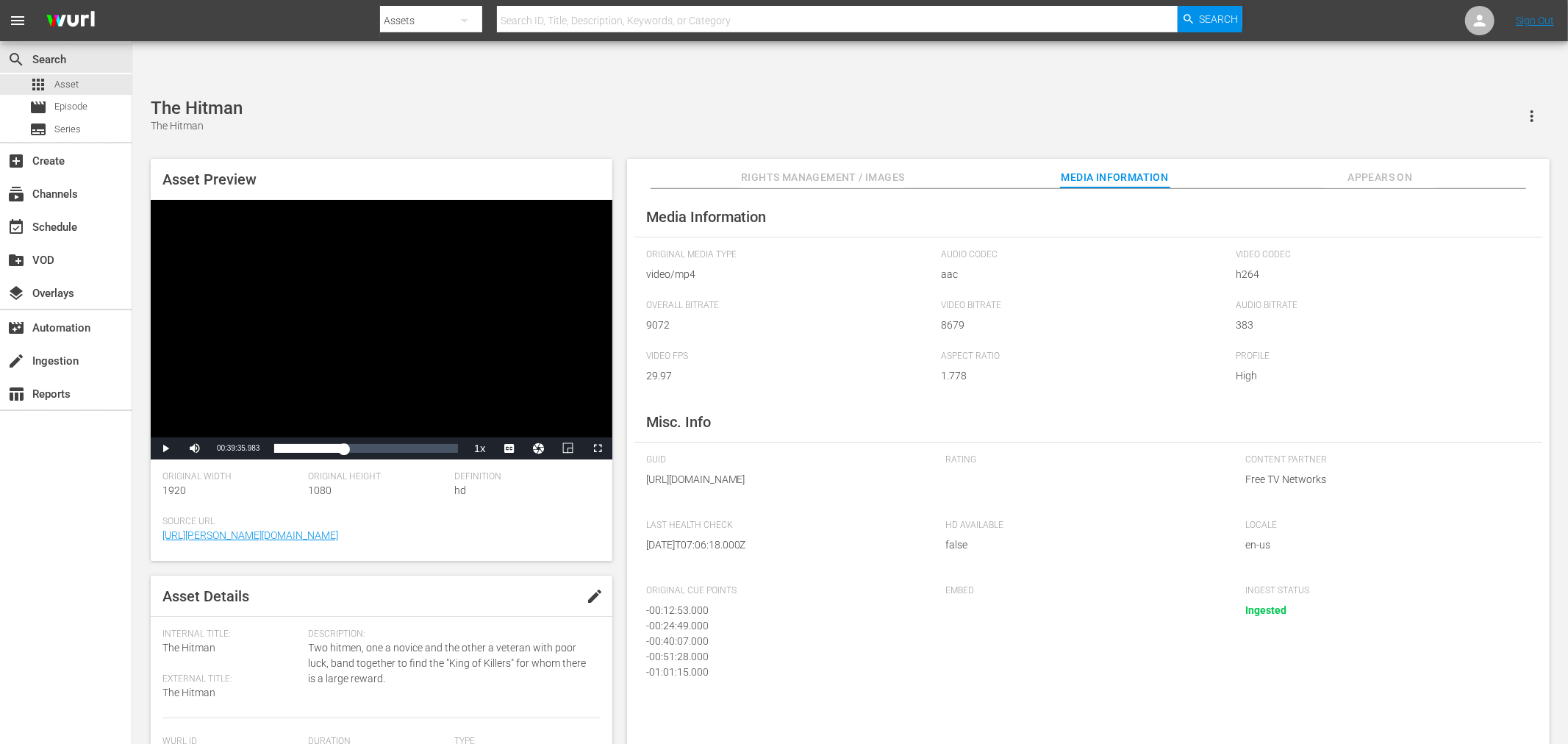
click at [655, 100] on div "The Hitman The Hitman Asset Preview Video Player is loading. Play Video Play Mu…" at bounding box center [850, 428] width 1413 height 662
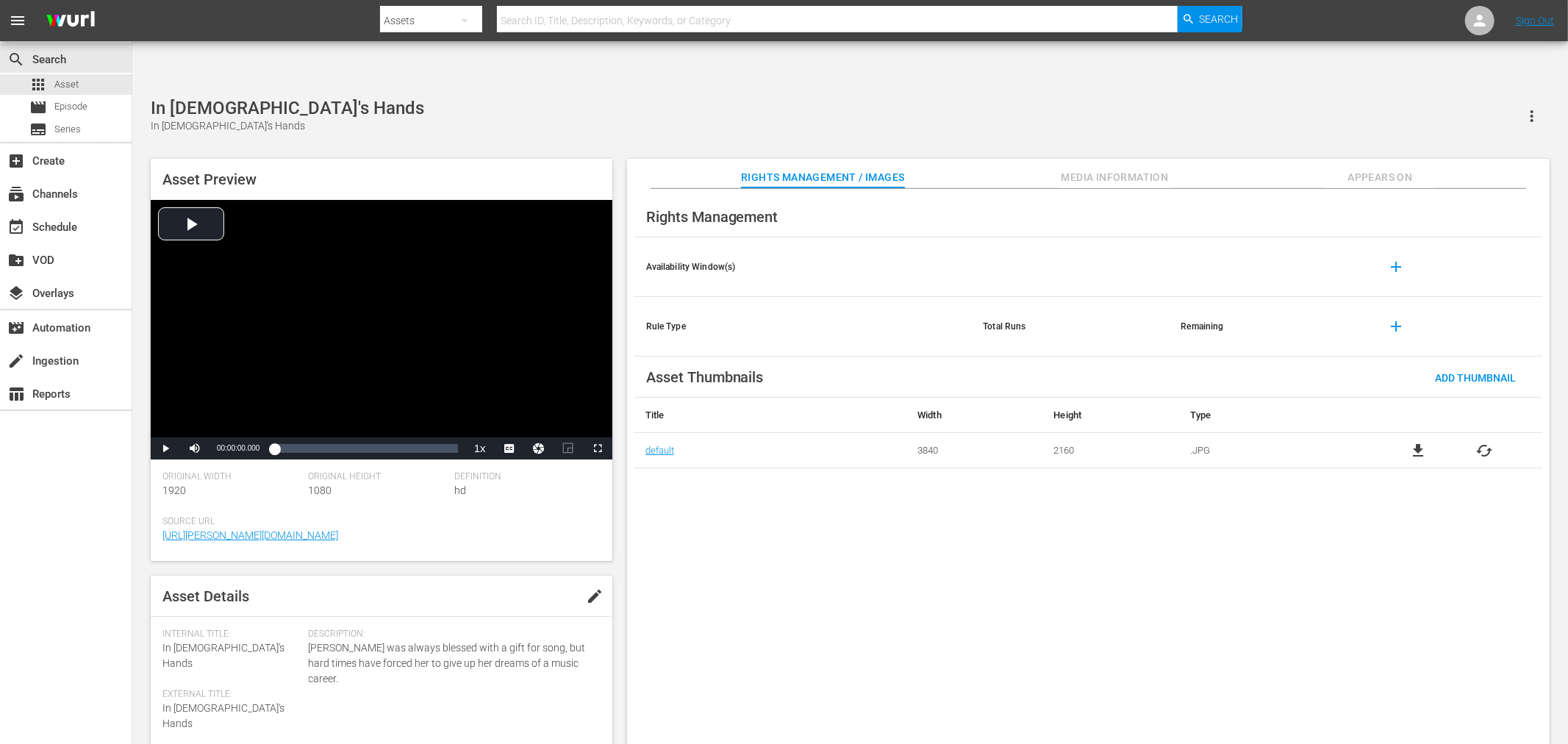
click at [1421, 442] on span "file_download" at bounding box center [1417, 450] width 17 height 17
click at [1410, 442] on span "file_download" at bounding box center [1417, 450] width 17 height 17
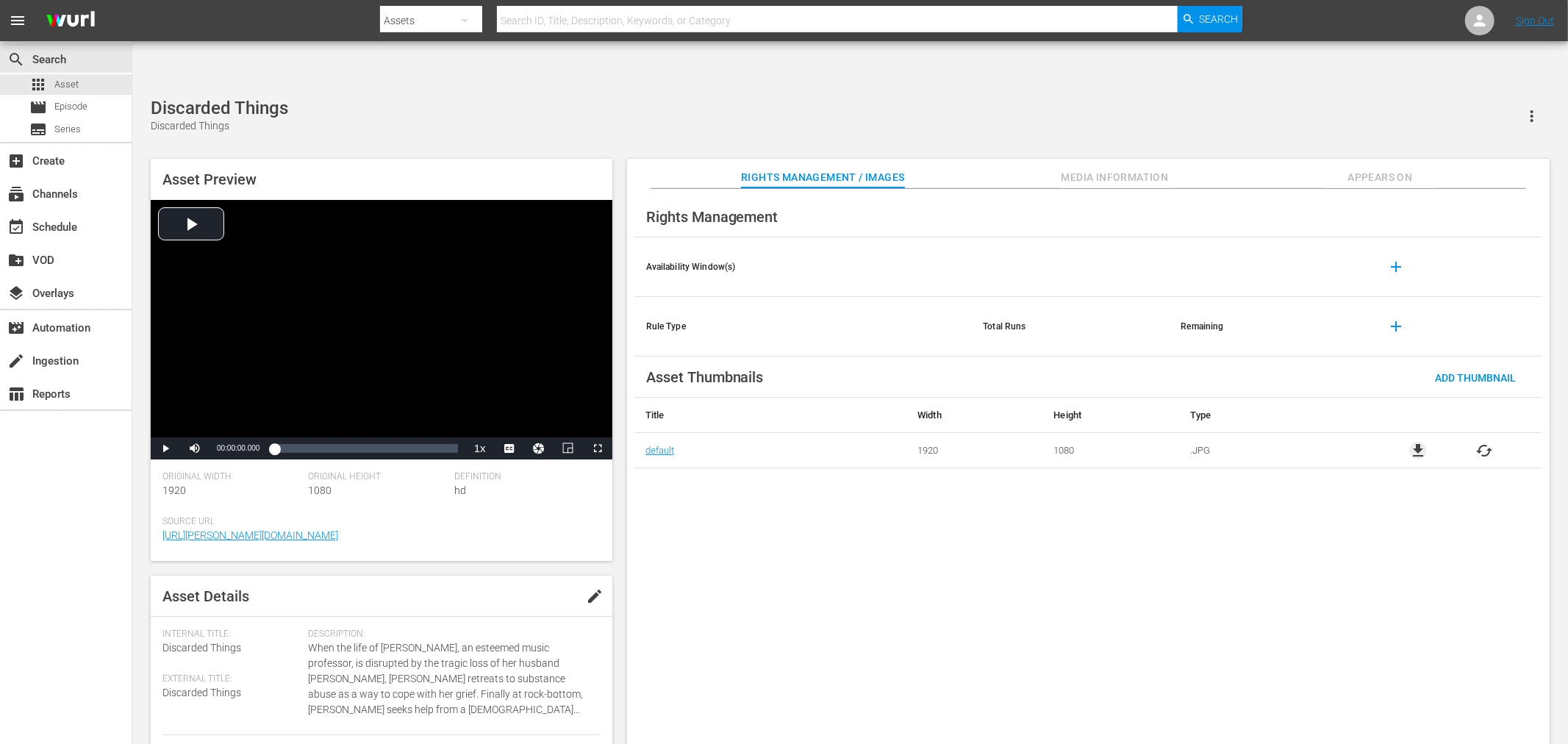
click at [1419, 442] on span "file_download" at bounding box center [1417, 450] width 17 height 17
click at [1420, 442] on span "file_download" at bounding box center [1417, 450] width 17 height 17
click at [1422, 405] on div "Asset Preview Video Player is loading. Play Video Play Mute Current Time 00:00:…" at bounding box center [850, 456] width 1413 height 609
click at [1419, 442] on span "file_download" at bounding box center [1417, 450] width 17 height 17
click at [1416, 442] on span "file_download" at bounding box center [1417, 450] width 17 height 17
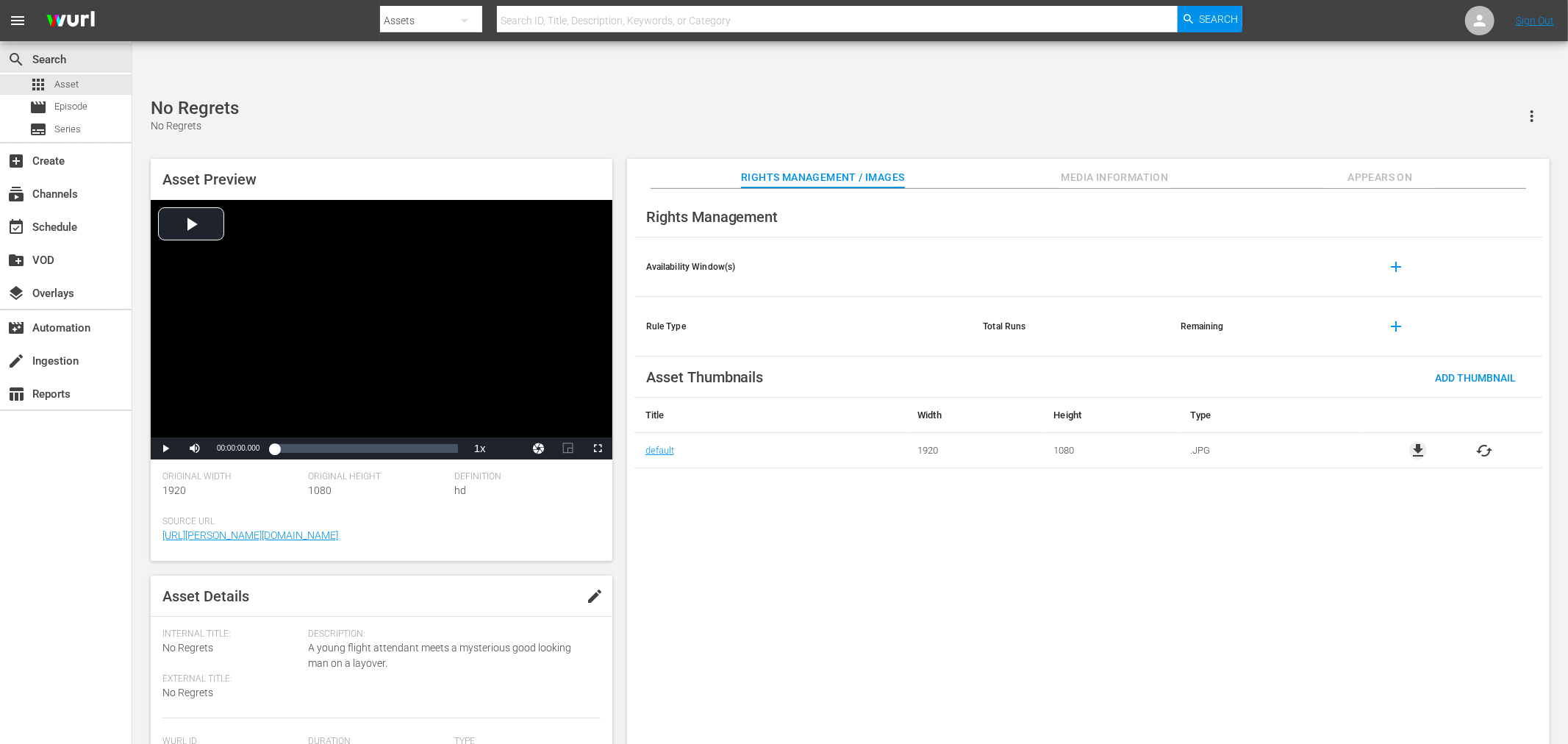
click at [1416, 442] on span "file_download" at bounding box center [1417, 450] width 17 height 17
click at [1419, 442] on span "file_download" at bounding box center [1417, 450] width 17 height 17
click at [1410, 442] on span "file_download" at bounding box center [1417, 450] width 17 height 17
click at [876, 603] on div "Rights Management Availability Window(s) add Rule Type Total Runs Remaining add…" at bounding box center [1088, 478] width 923 height 579
click at [518, 97] on div "Down N Dirty Down N Dirty" at bounding box center [850, 116] width 1399 height 36
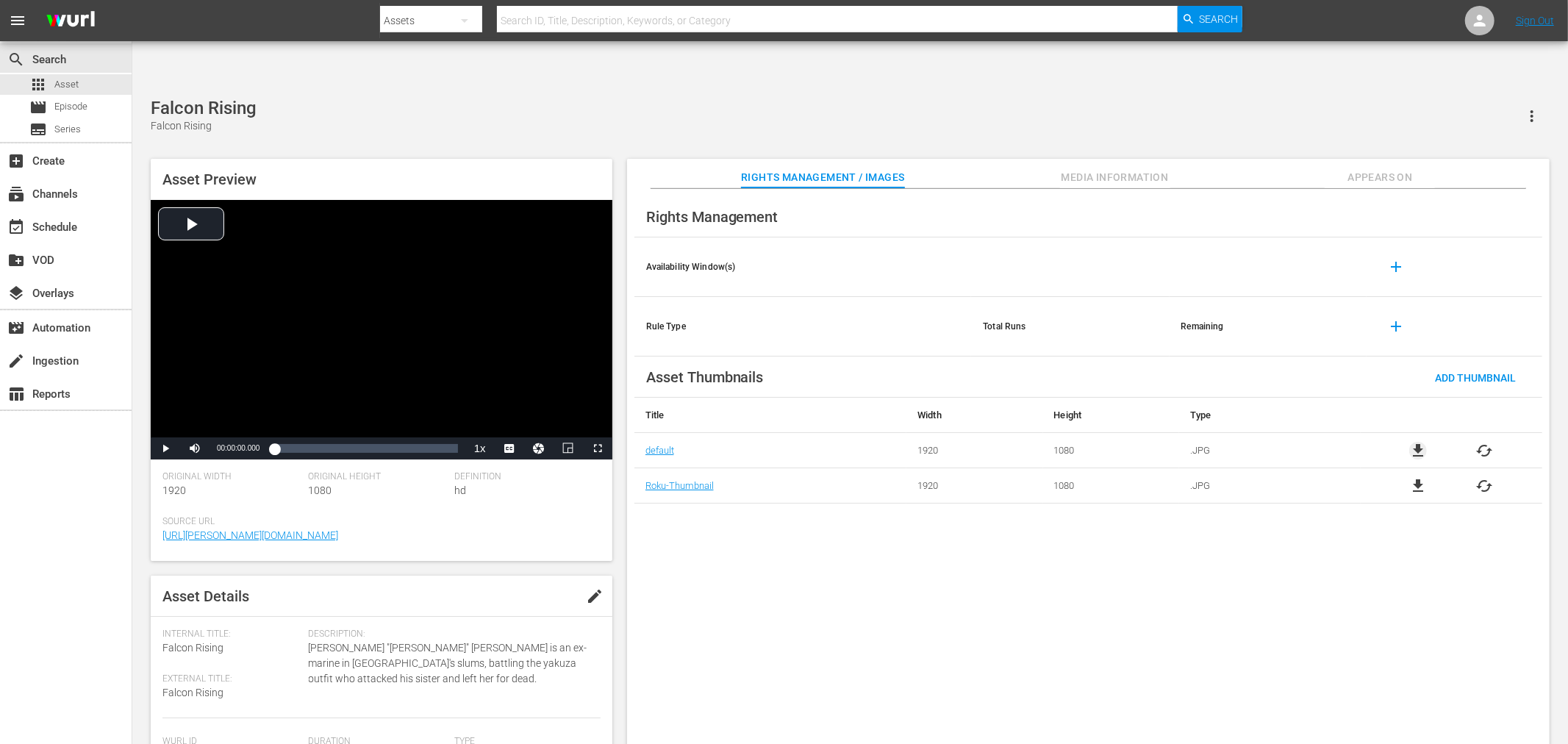
click at [1422, 442] on span "file_download" at bounding box center [1417, 450] width 17 height 17
drag, startPoint x: 340, startPoint y: 76, endPoint x: 200, endPoint y: 56, distance: 141.4
click at [200, 97] on div "Falcon Rising (edited) Falcon Rising" at bounding box center [850, 116] width 1399 height 36
click at [278, 104] on div "Falcon Rising (edited) Falcon Rising Asset Preview Video Player is loading. Pla…" at bounding box center [850, 428] width 1413 height 662
drag, startPoint x: 311, startPoint y: 59, endPoint x: 154, endPoint y: 57, distance: 157.0
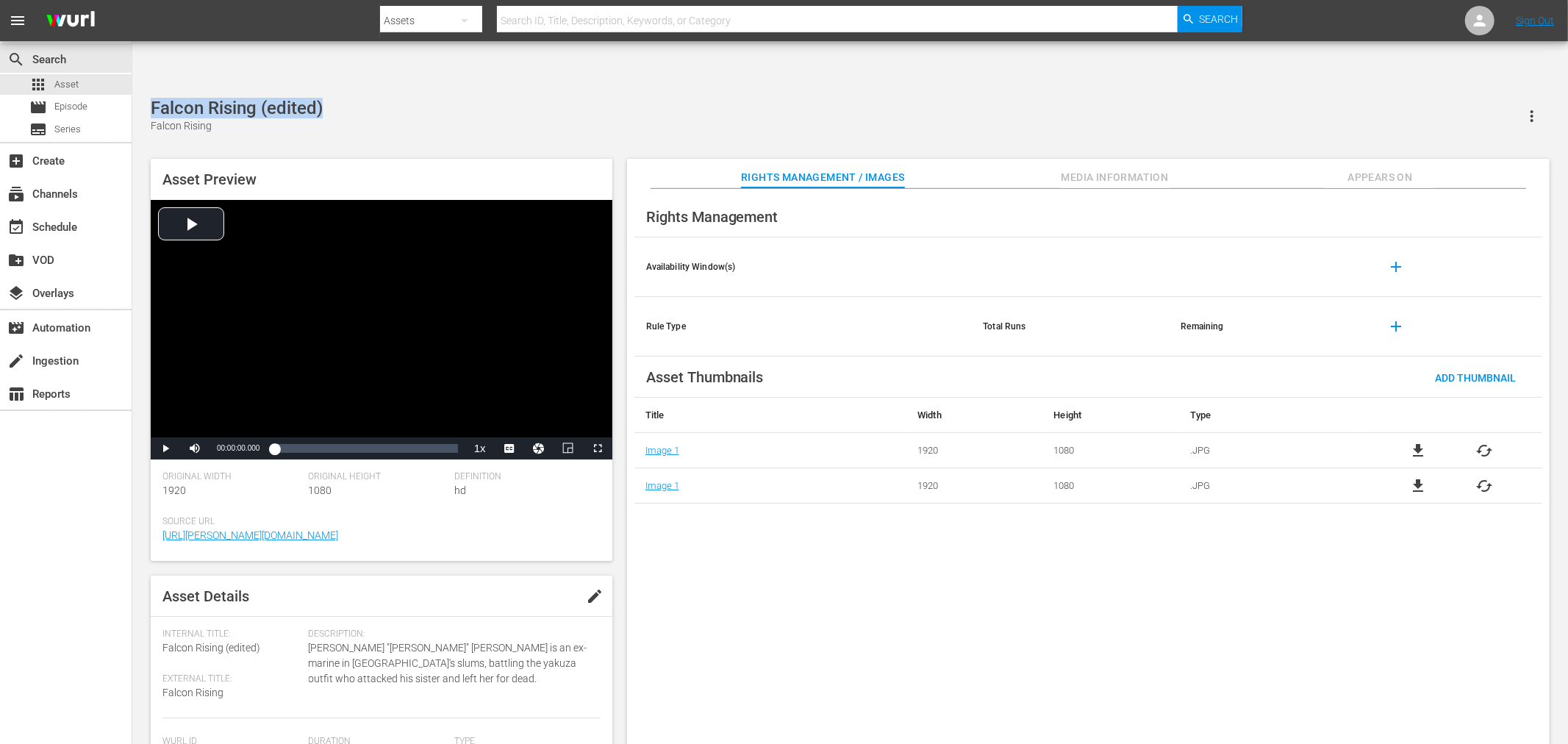
click at [154, 97] on div "Falcon Rising (edited) Falcon Rising" at bounding box center [850, 116] width 1399 height 36
copy div "Falcon Rising (edited)"
click at [996, 662] on div "Rights Management Availability Window(s) add Rule Type Total Runs Remaining add…" at bounding box center [1088, 478] width 923 height 579
click at [1410, 477] on span "file_download" at bounding box center [1417, 486] width 17 height 17
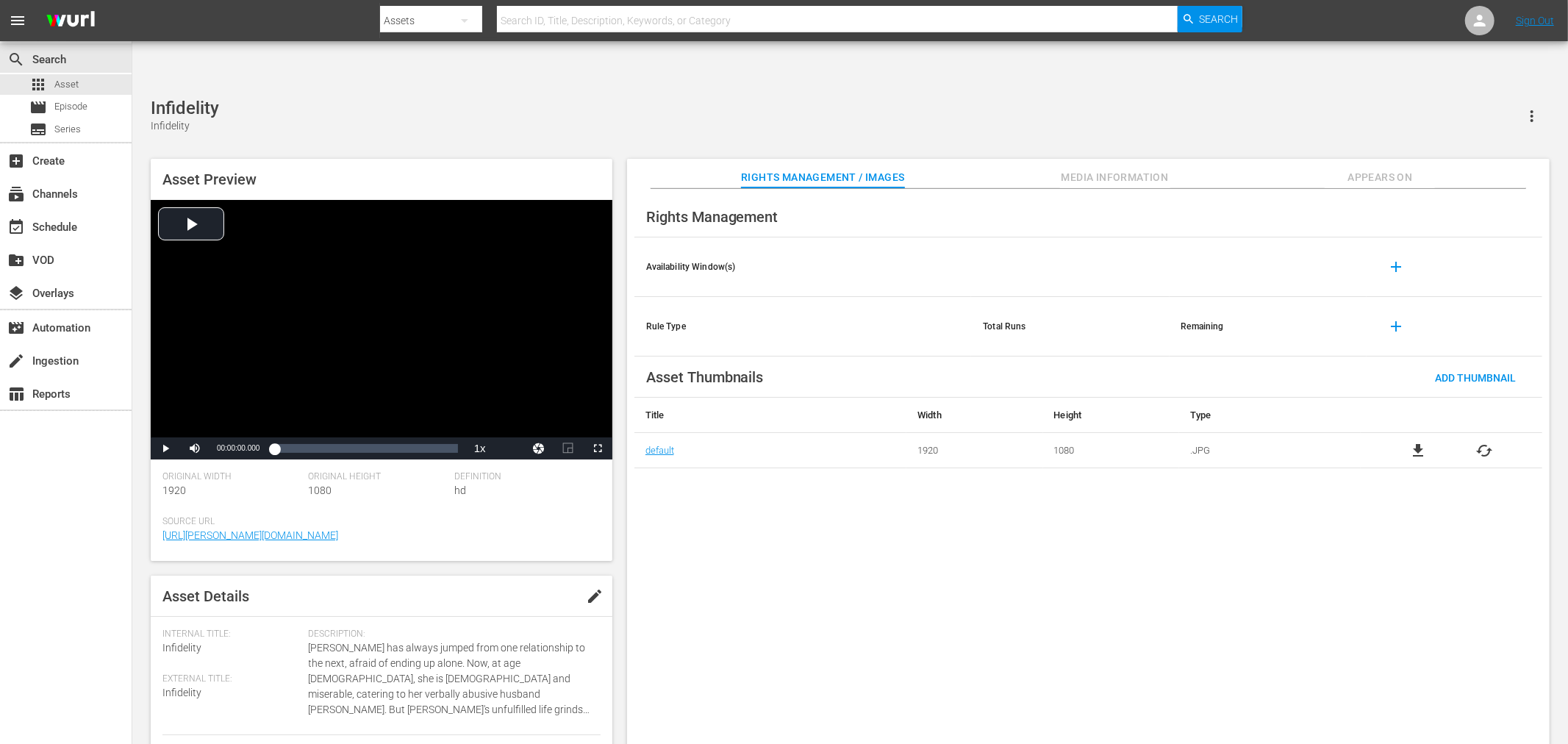
click at [1419, 442] on span "file_download" at bounding box center [1417, 450] width 17 height 17
click at [1417, 442] on span "file_download" at bounding box center [1417, 450] width 17 height 17
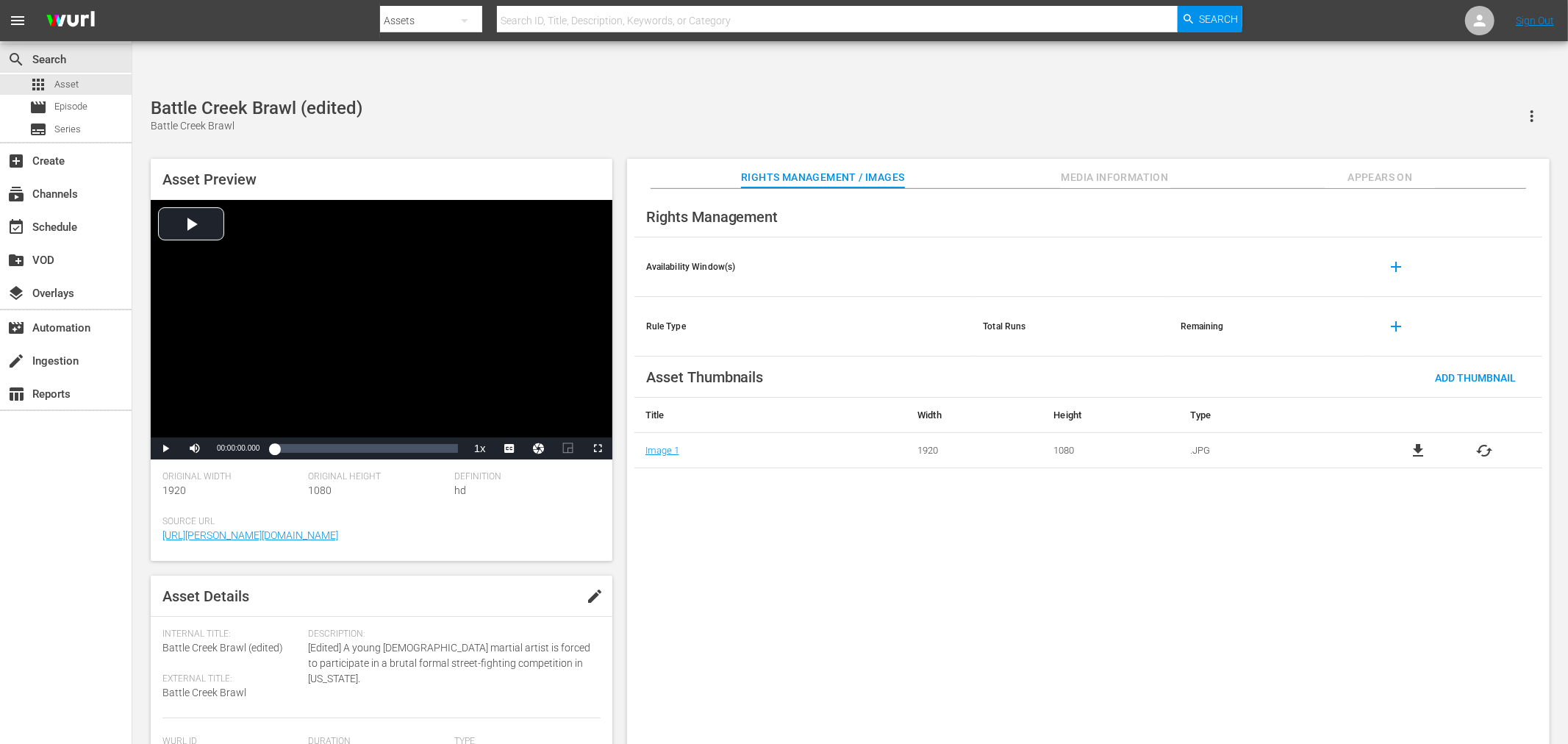
click at [1410, 442] on span "file_download" at bounding box center [1417, 450] width 17 height 17
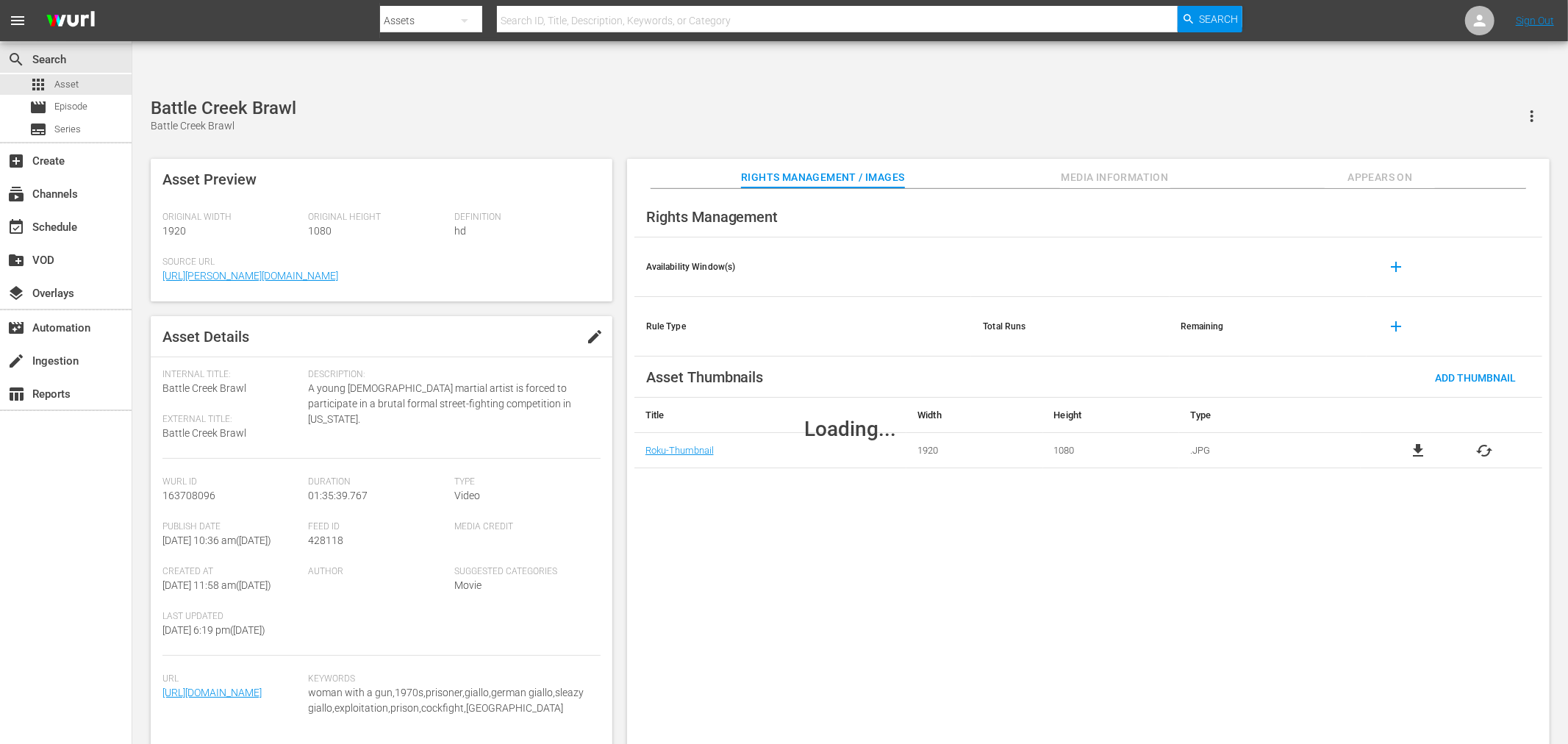
click at [1415, 405] on div "Loading..." at bounding box center [849, 429] width 1435 height 684
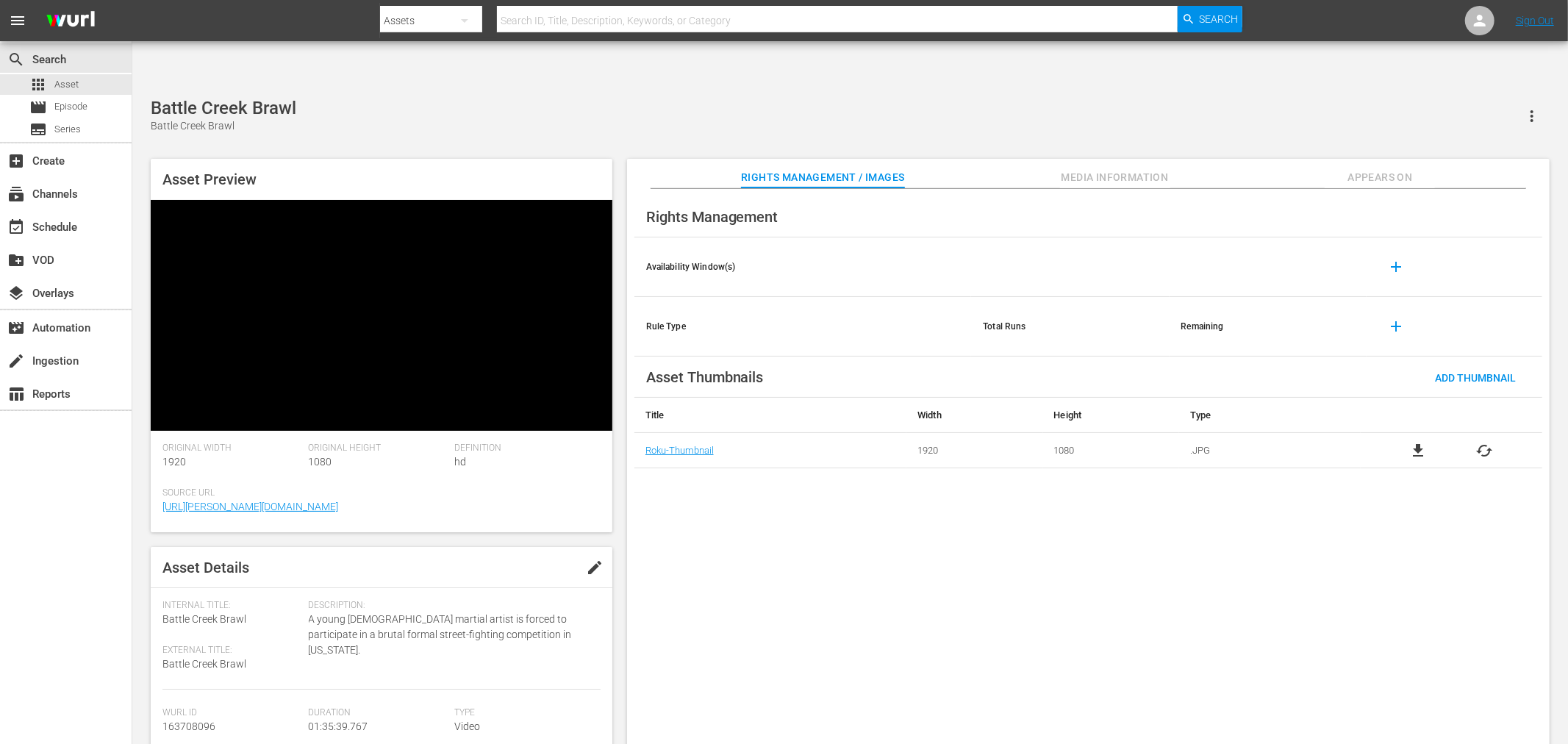
click at [1419, 442] on span "file_download" at bounding box center [1417, 450] width 17 height 17
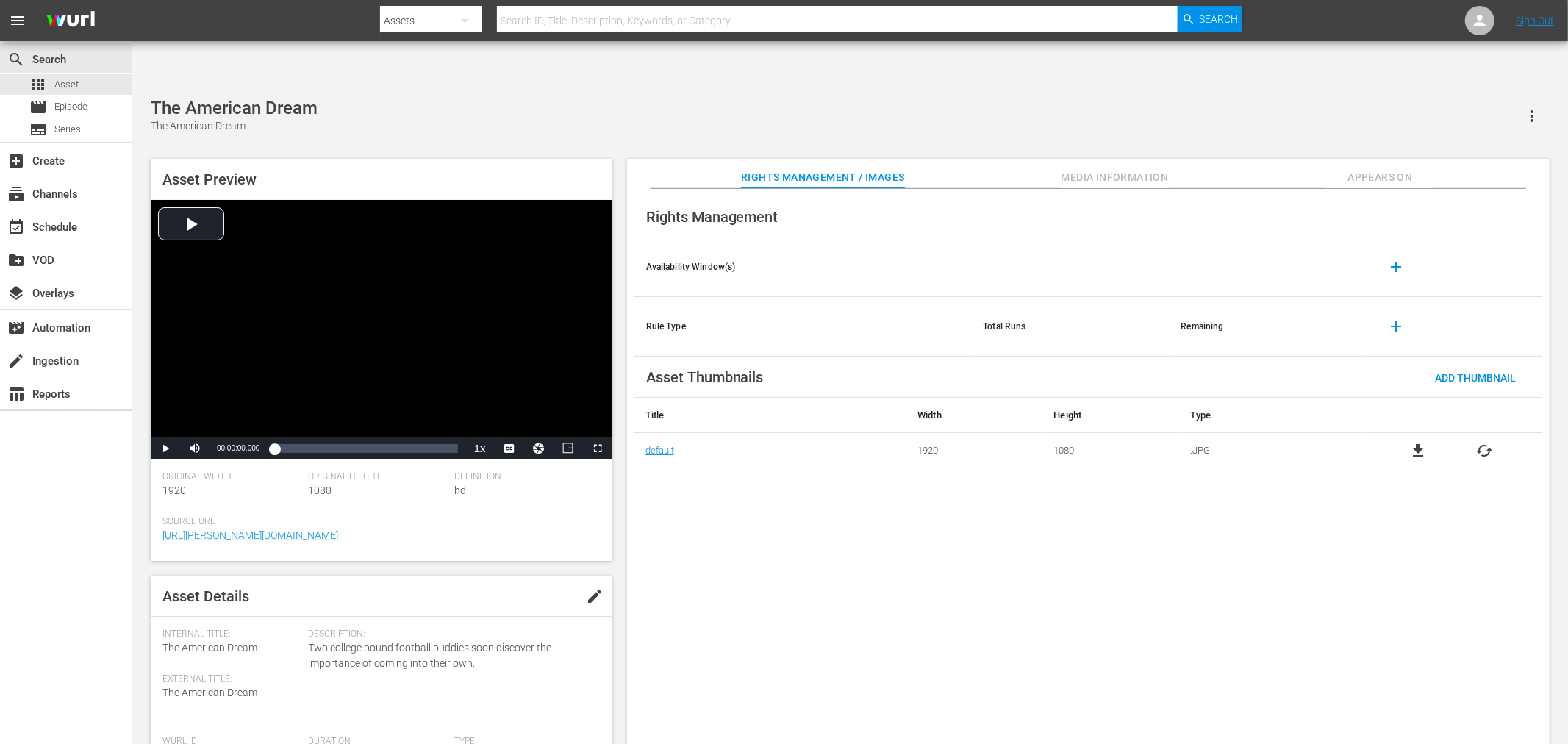
click at [1416, 442] on span "file_download" at bounding box center [1417, 450] width 17 height 17
click at [1415, 442] on span "file_download" at bounding box center [1417, 450] width 17 height 17
click at [1410, 442] on span "file_download" at bounding box center [1417, 450] width 17 height 17
click at [731, 533] on div "Rights Management Availability Window(s) add Rule Type Total Runs Remaining add…" at bounding box center [1088, 478] width 923 height 579
drag, startPoint x: 243, startPoint y: 64, endPoint x: 145, endPoint y: 51, distance: 98.9
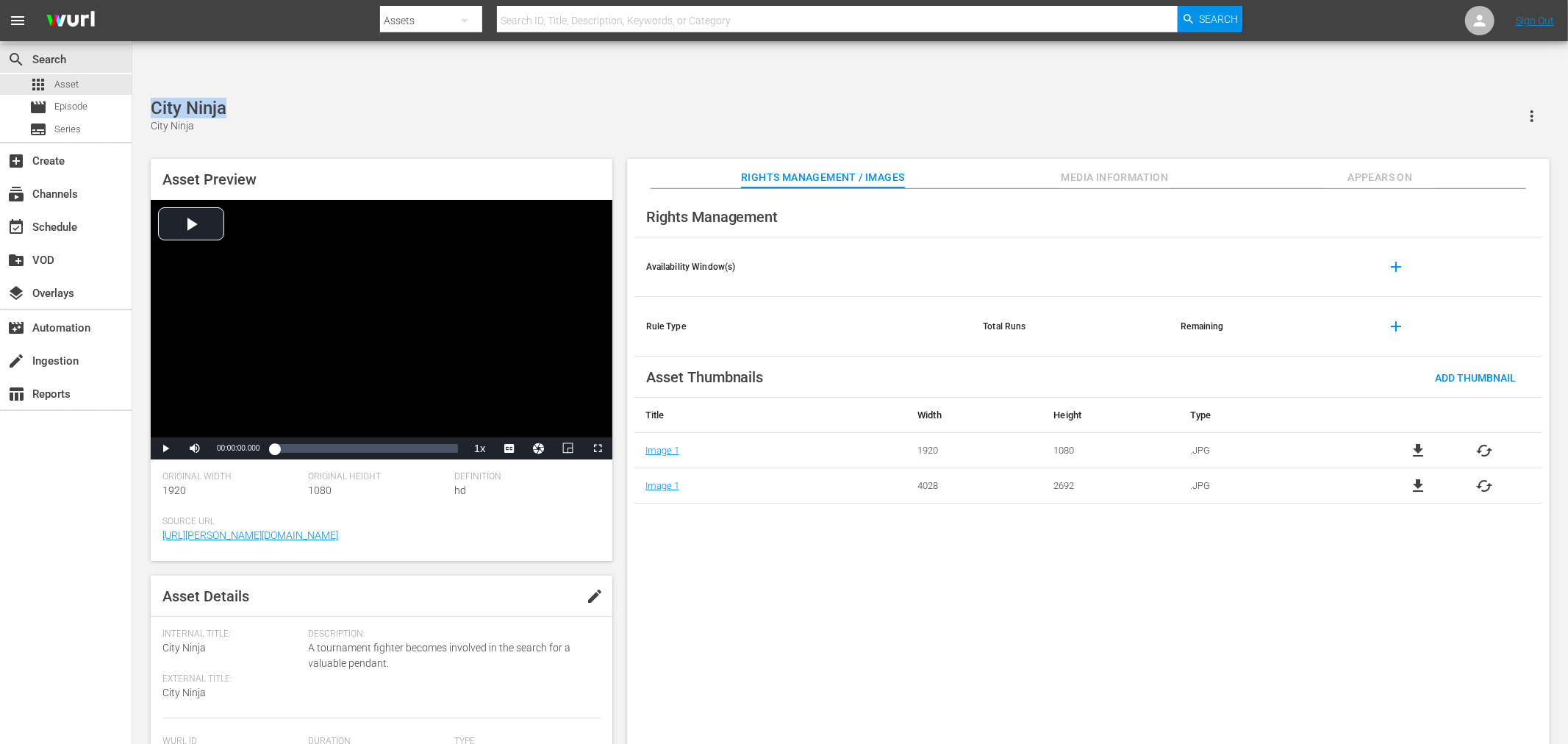
click at [145, 97] on div "City Ninja City Ninja Asset Preview Video Player is loading. Play Video Play Mu…" at bounding box center [850, 428] width 1413 height 662
copy div "City Ninja"
click at [814, 584] on div "Rights Management Availability Window(s) add Rule Type Total Runs Remaining add…" at bounding box center [1088, 478] width 923 height 579
click at [738, 620] on div "Rights Management Availability Window(s) add Rule Type Total Runs Remaining add…" at bounding box center [1088, 478] width 923 height 579
click at [1419, 442] on span "file_download" at bounding box center [1417, 450] width 17 height 17
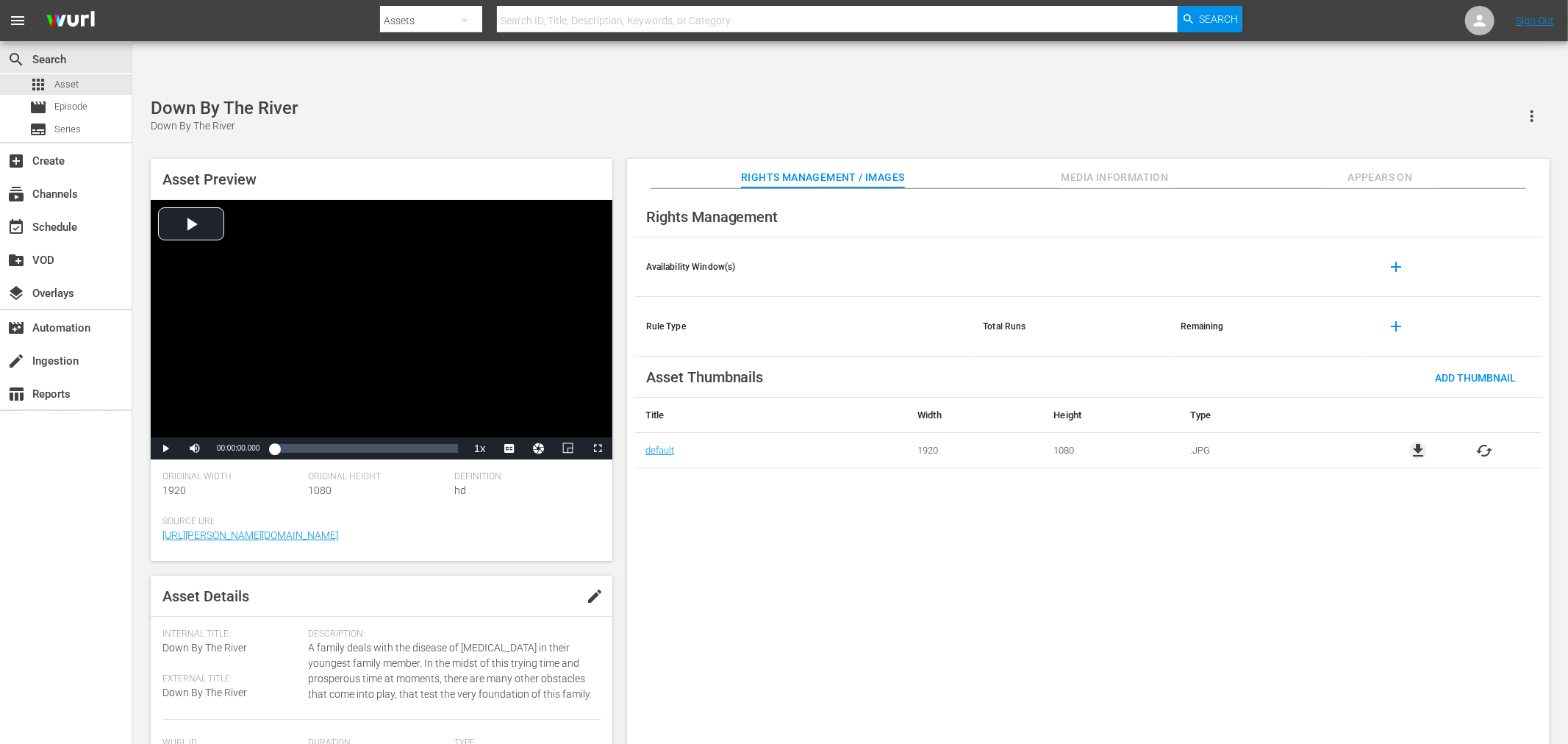
click at [1422, 442] on span "file_download" at bounding box center [1417, 450] width 17 height 17
click at [1423, 442] on span "file_download" at bounding box center [1417, 450] width 17 height 17
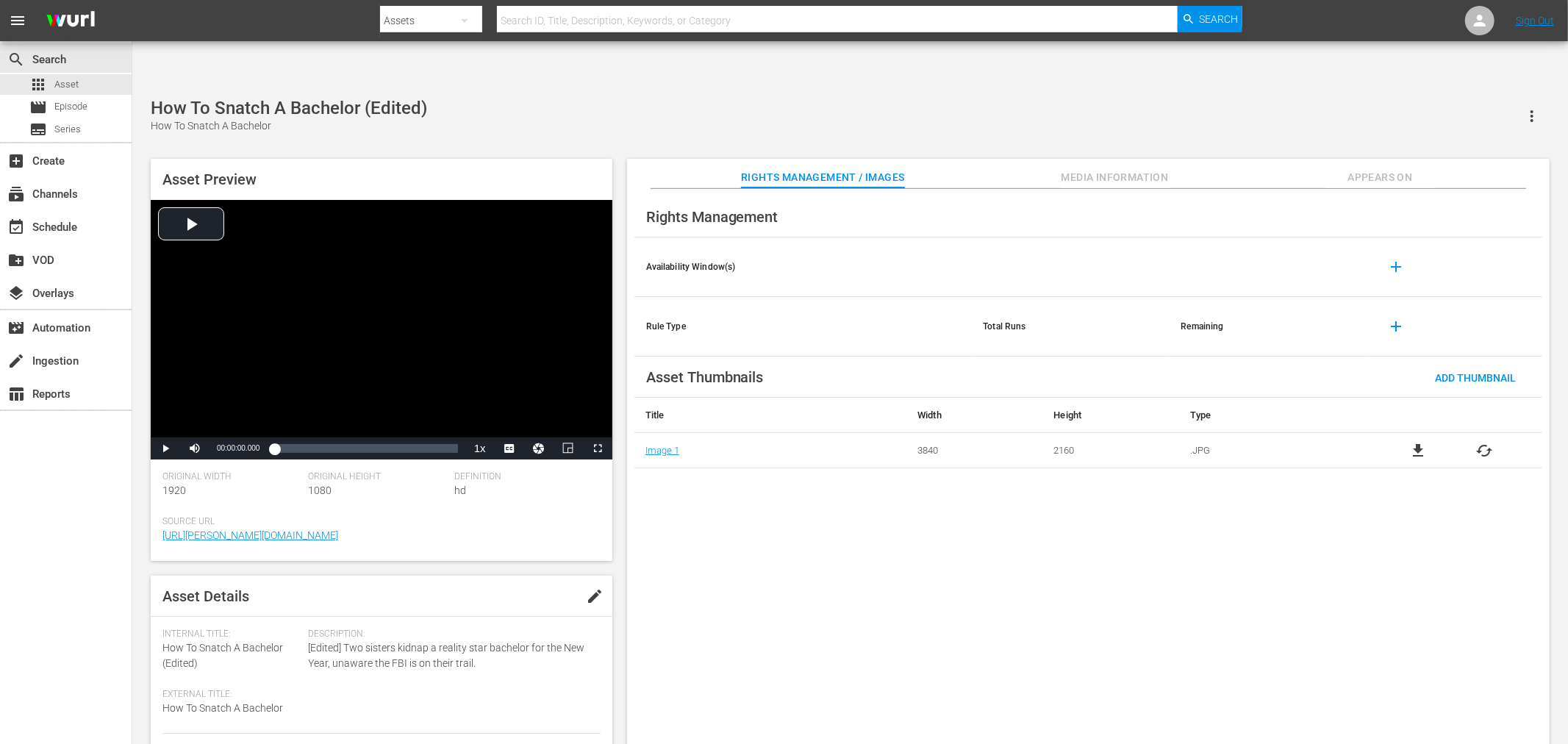
click at [745, 465] on div "Rights Management Availability Window(s) add Rule Type Total Runs Remaining add…" at bounding box center [1088, 478] width 923 height 579
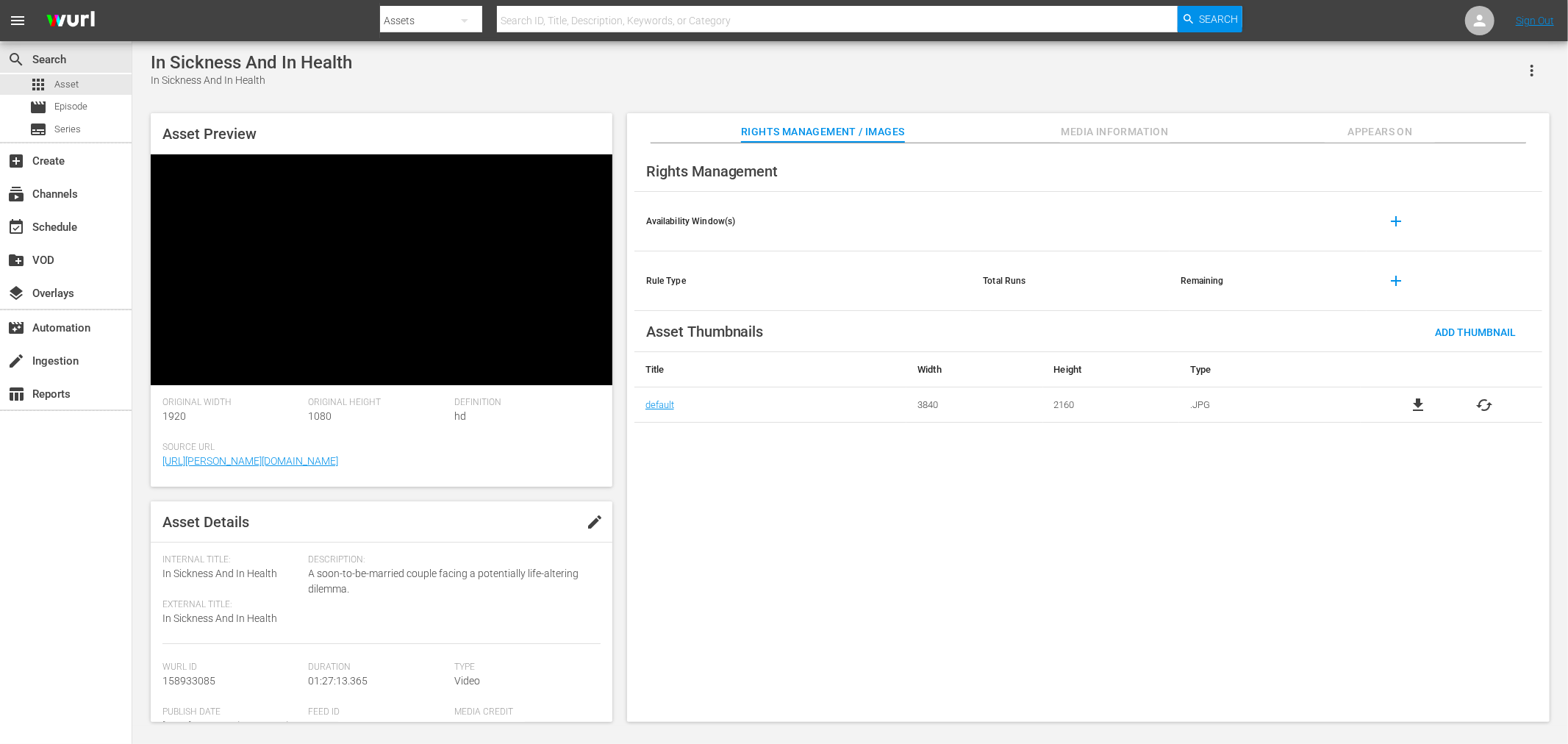
click at [1422, 406] on span "file_download" at bounding box center [1417, 405] width 17 height 17
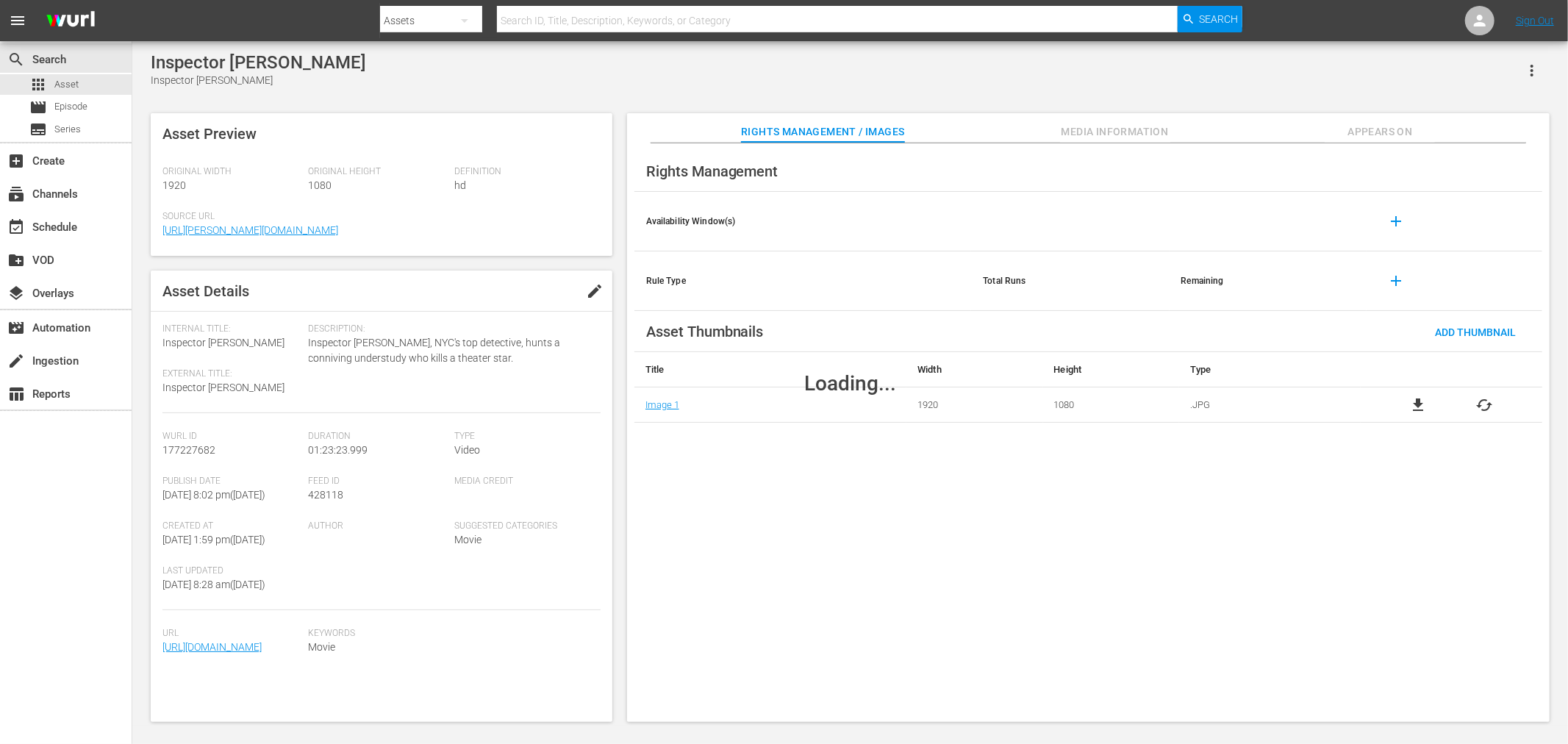
click at [1417, 400] on span "file_download" at bounding box center [1417, 405] width 17 height 17
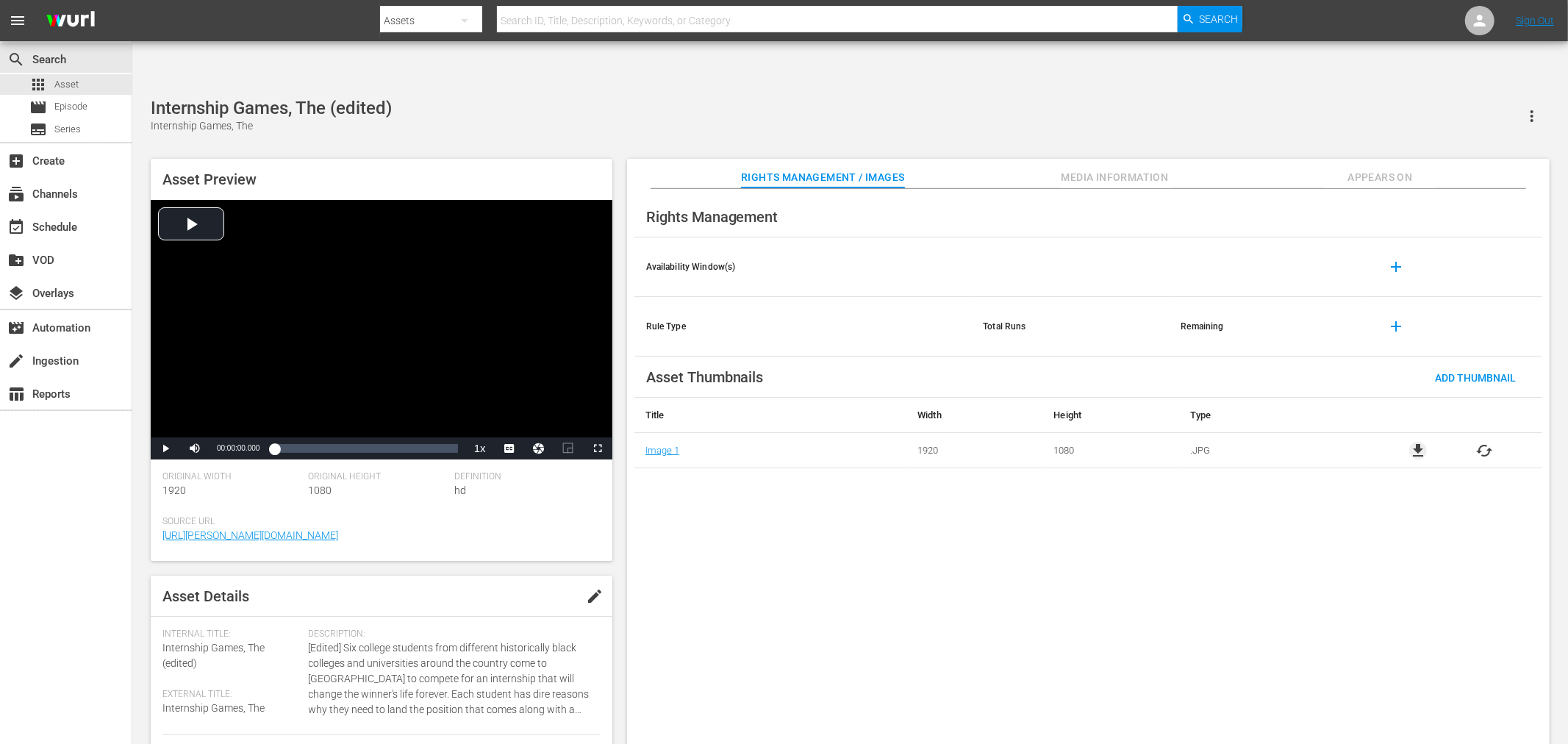
click at [1415, 442] on span "file_download" at bounding box center [1417, 450] width 17 height 17
click at [1410, 442] on span "file_download" at bounding box center [1417, 450] width 17 height 17
click at [1419, 442] on span "file_download" at bounding box center [1417, 450] width 17 height 17
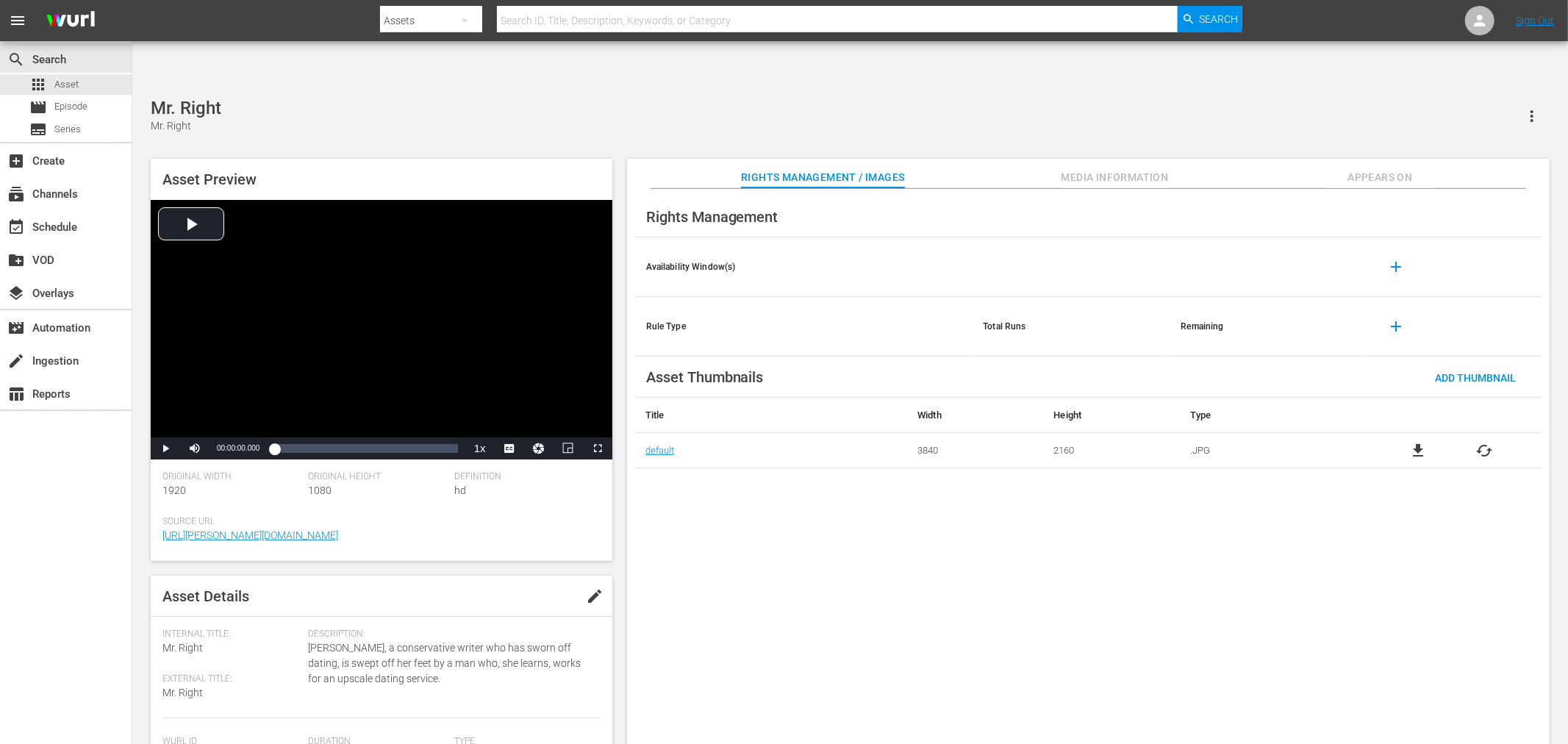
click at [1420, 442] on span "file_download" at bounding box center [1417, 450] width 17 height 17
click at [1410, 442] on span "file_download" at bounding box center [1417, 450] width 17 height 17
click at [1427, 442] on span "file_download" at bounding box center [1417, 450] width 17 height 17
click at [1417, 442] on span "file_download" at bounding box center [1417, 450] width 17 height 17
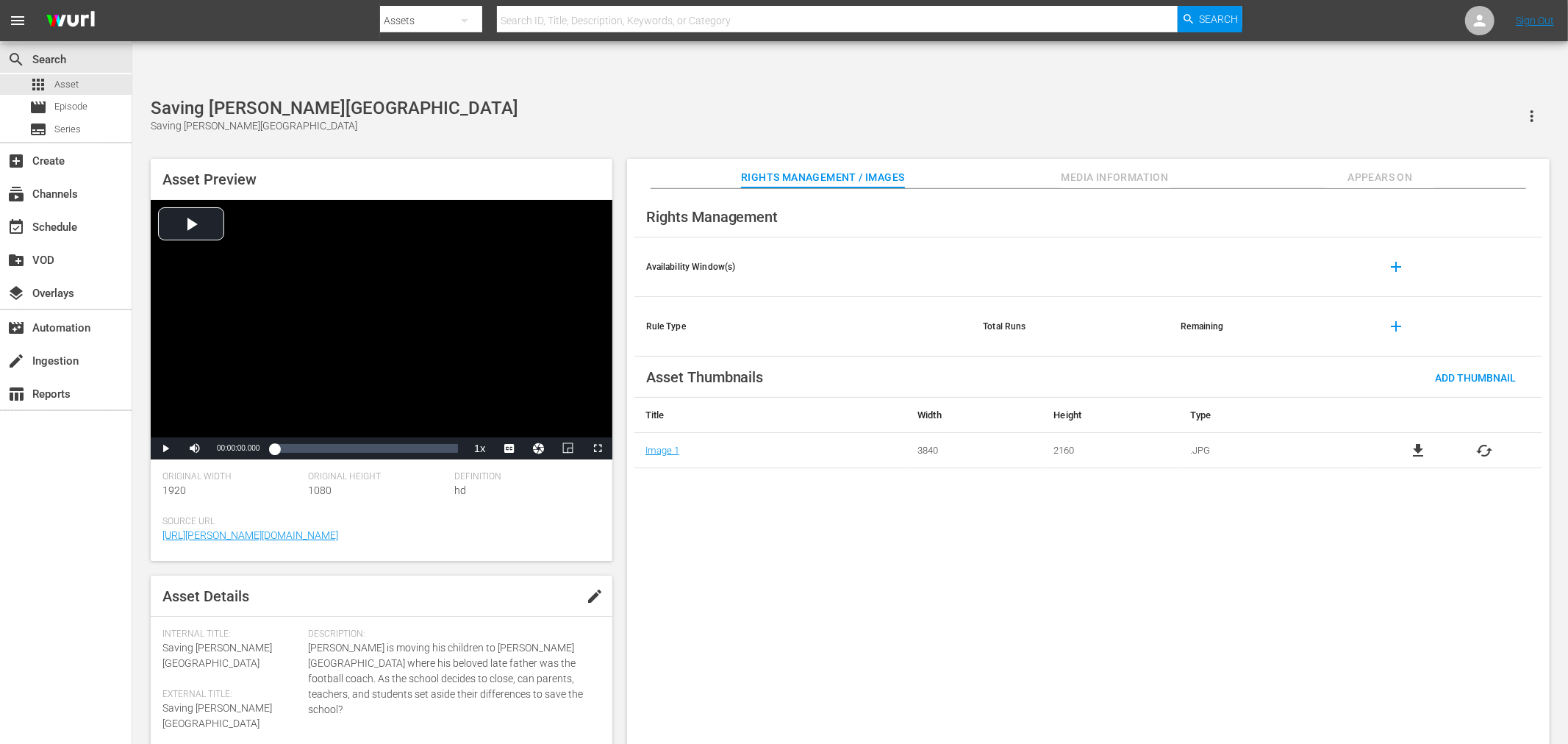
click at [1422, 442] on span "file_download" at bounding box center [1417, 450] width 17 height 17
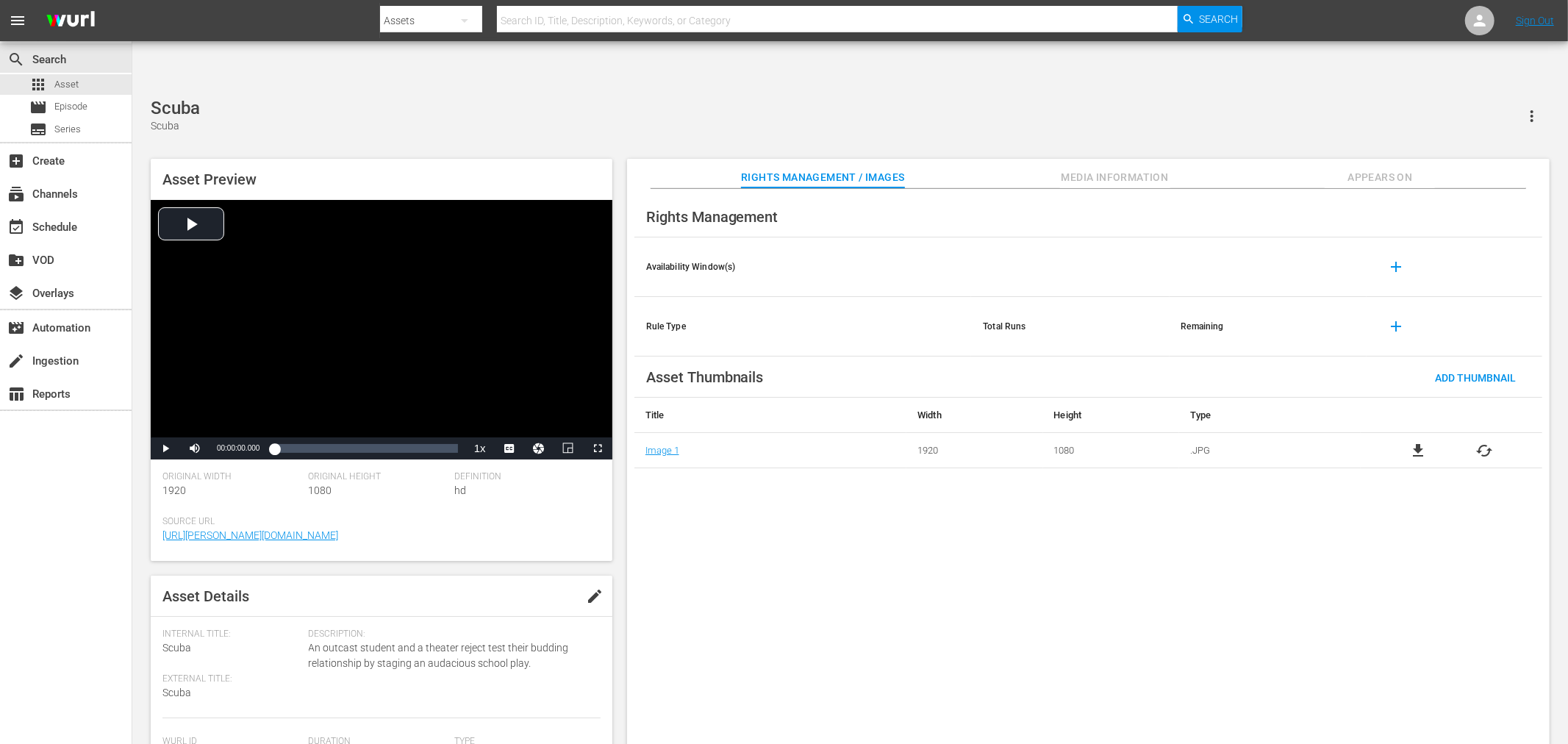
click at [1416, 442] on span "file_download" at bounding box center [1417, 450] width 17 height 17
drag, startPoint x: 297, startPoint y: 63, endPoint x: 181, endPoint y: 75, distance: 116.6
click at [179, 97] on div "Socially Distanced Socially Distanced" at bounding box center [850, 116] width 1399 height 36
click at [247, 119] on div "Socially Distanced" at bounding box center [224, 126] width 146 height 15
click at [326, 97] on div "Socially Distanced Socially Distanced" at bounding box center [850, 116] width 1399 height 36
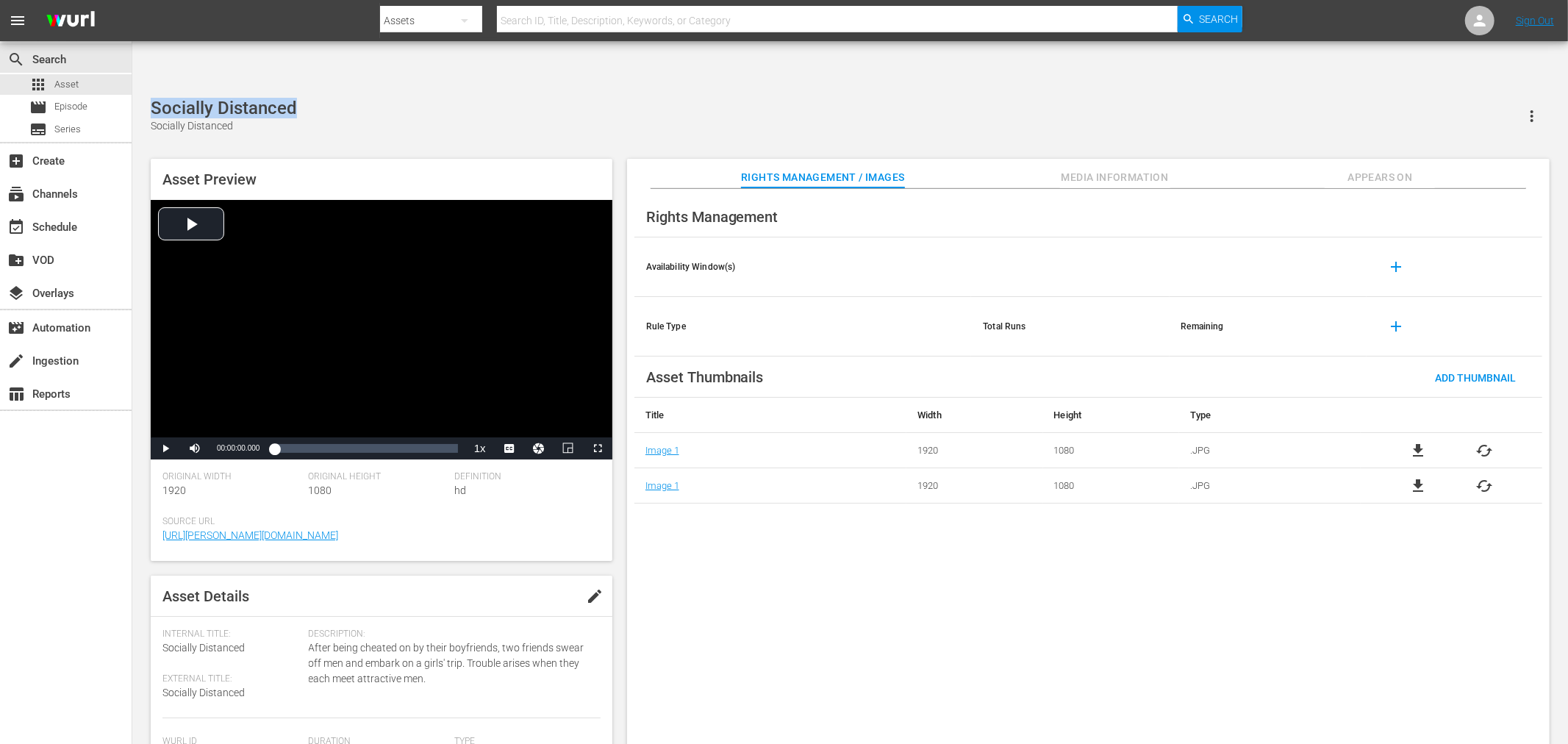
drag, startPoint x: 307, startPoint y: 69, endPoint x: 151, endPoint y: 60, distance: 156.3
click at [151, 97] on div "Socially Distanced Socially Distanced" at bounding box center [850, 116] width 1399 height 36
copy div "Socially Distanced"
click at [762, 559] on div "Rights Management Availability Window(s) add Rule Type Total Runs Remaining add…" at bounding box center [1088, 478] width 923 height 579
click at [1410, 442] on span "file_download" at bounding box center [1417, 450] width 17 height 17
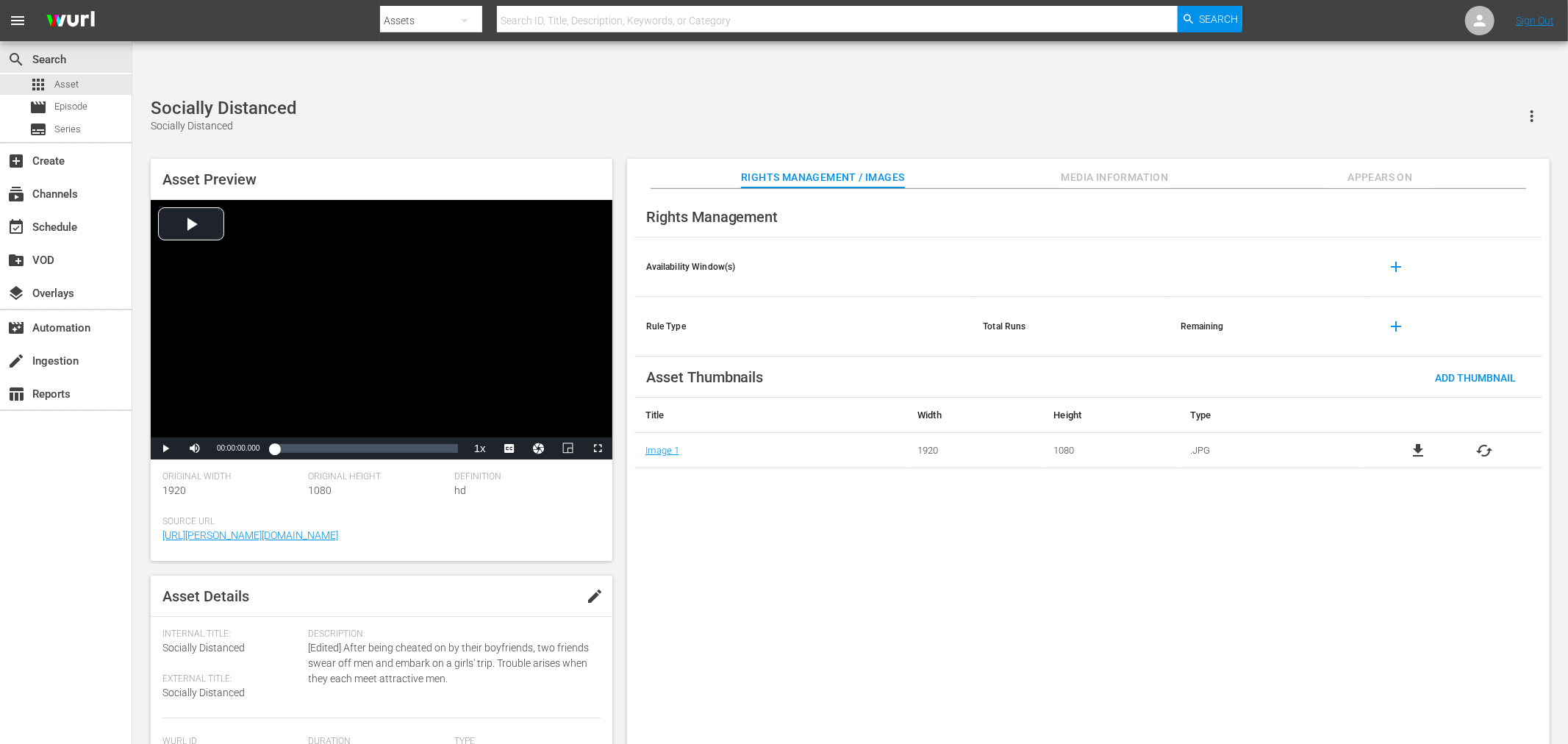
click at [861, 471] on div "Rights Management Availability Window(s) add Rule Type Total Runs Remaining add…" at bounding box center [1088, 478] width 923 height 579
click at [1412, 442] on span "file_download" at bounding box center [1417, 450] width 17 height 17
click at [1410, 442] on span "file_download" at bounding box center [1417, 450] width 17 height 17
click at [1417, 442] on span "file_download" at bounding box center [1417, 450] width 17 height 17
click at [1415, 442] on span "file_download" at bounding box center [1417, 450] width 17 height 17
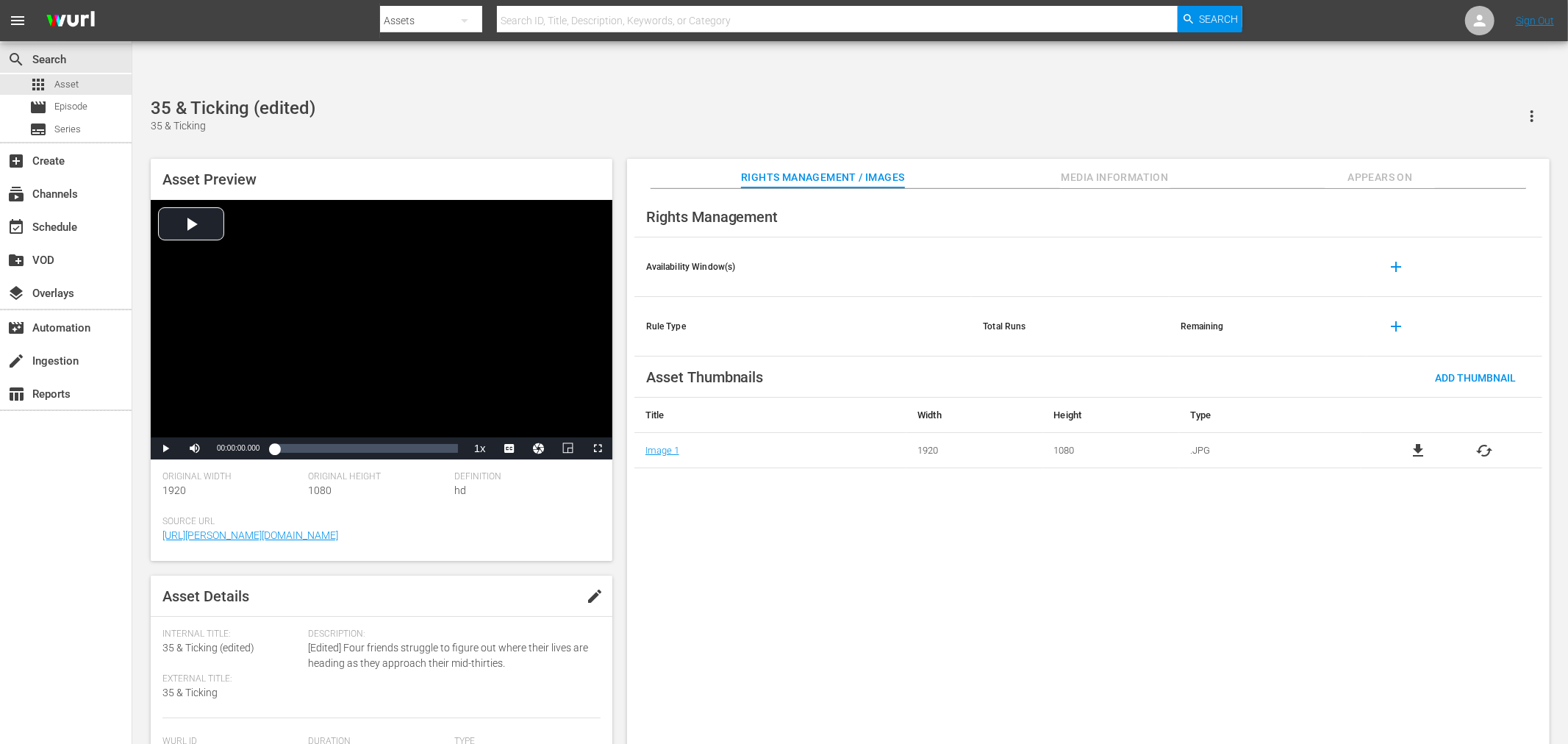
click at [713, 495] on div "Rights Management Availability Window(s) add Rule Type Total Runs Remaining add…" at bounding box center [1088, 478] width 923 height 579
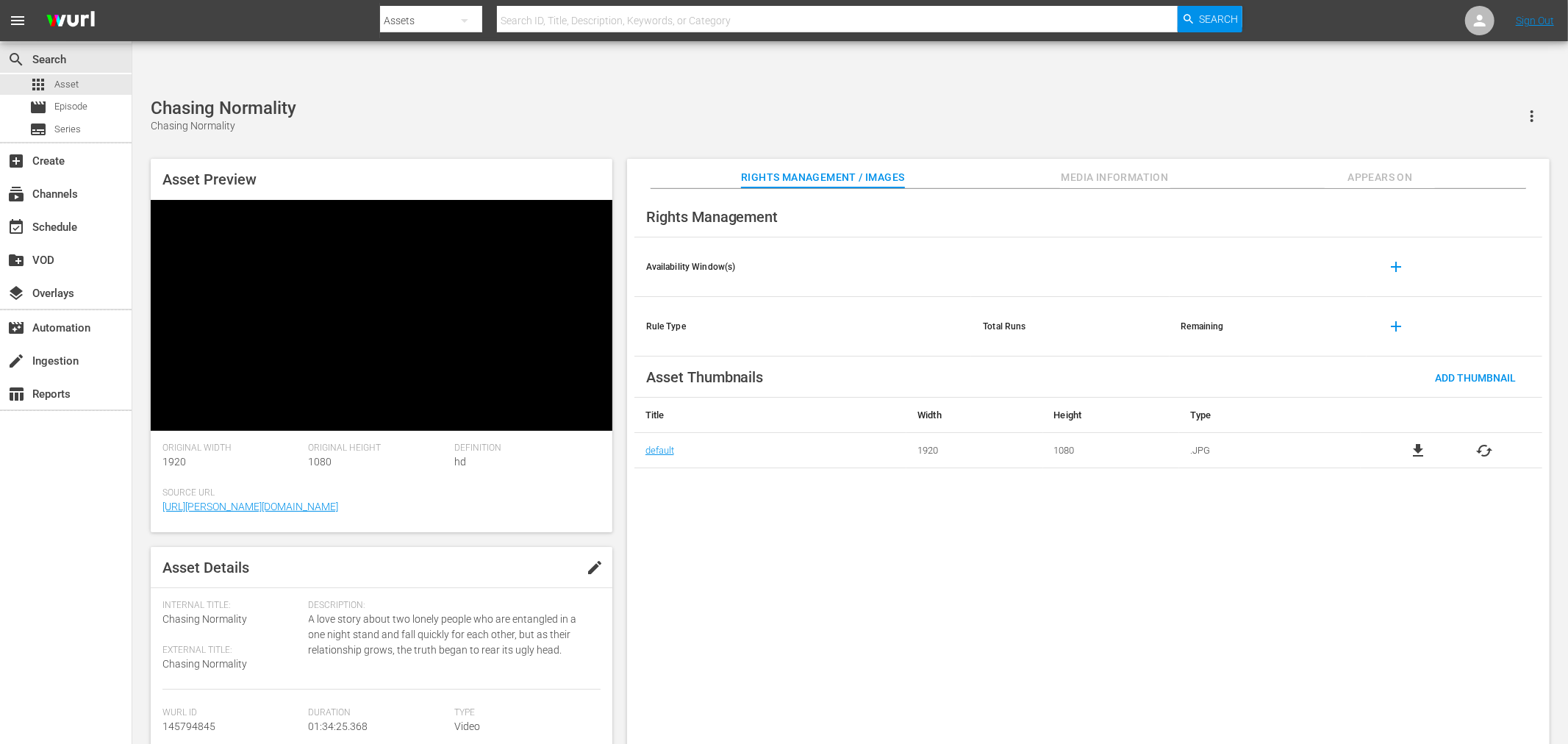
click at [1417, 442] on span "file_download" at bounding box center [1417, 450] width 17 height 17
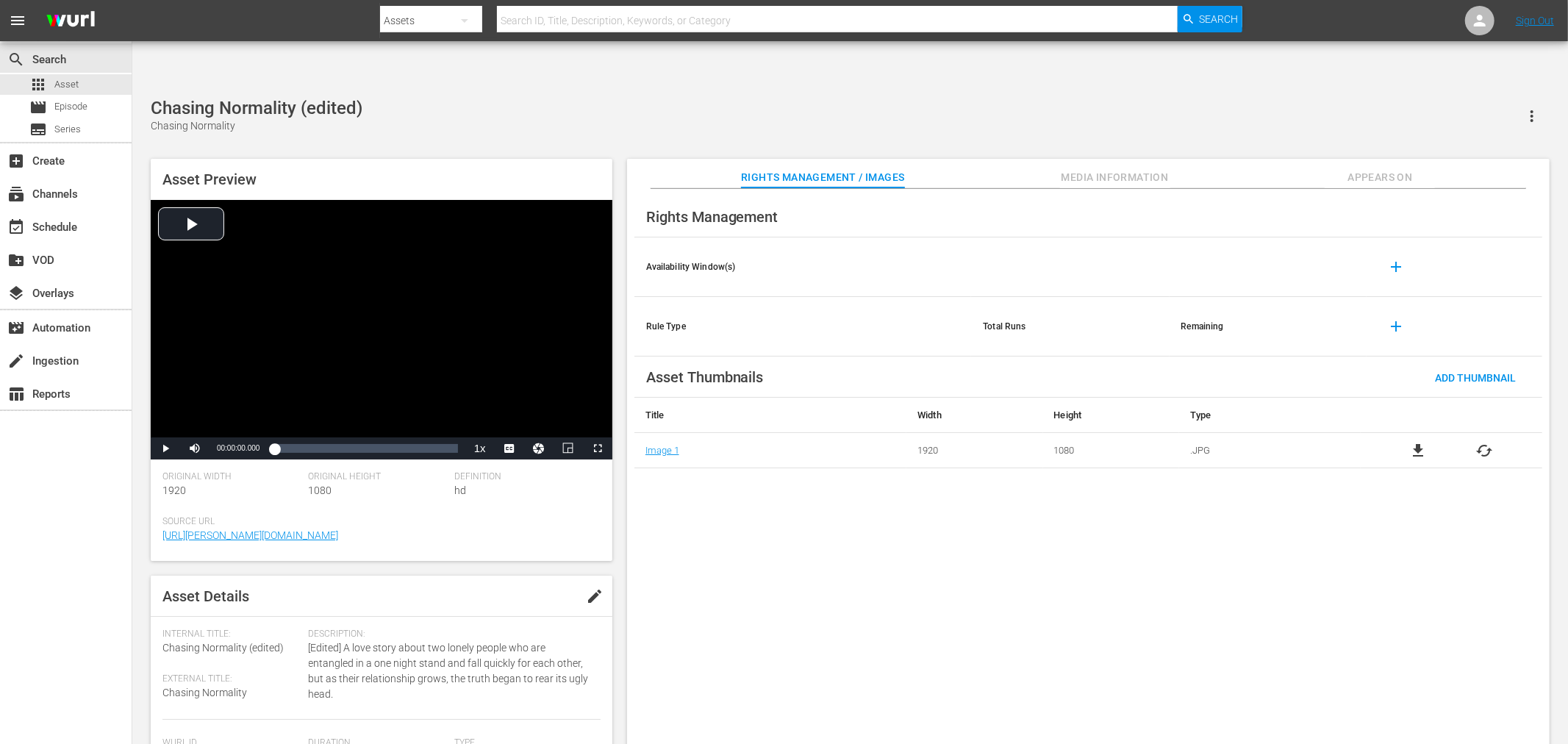
click at [760, 97] on div "Chasing Normality (edited) Chasing Normality" at bounding box center [850, 116] width 1399 height 36
click at [1413, 442] on span "file_download" at bounding box center [1417, 450] width 17 height 17
click at [1416, 442] on span "file_download" at bounding box center [1417, 450] width 17 height 17
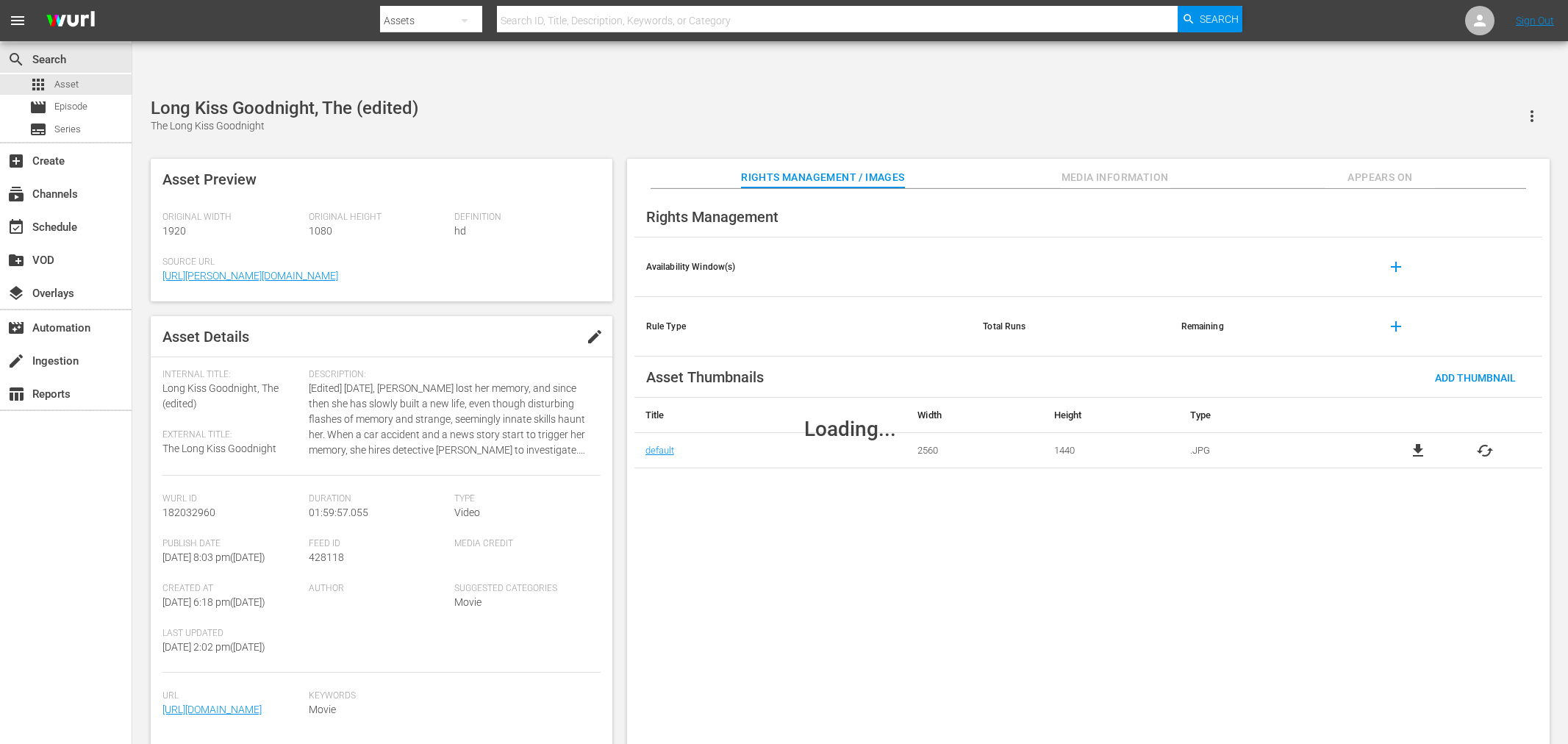
click at [1420, 403] on div "Loading..." at bounding box center [849, 429] width 1435 height 684
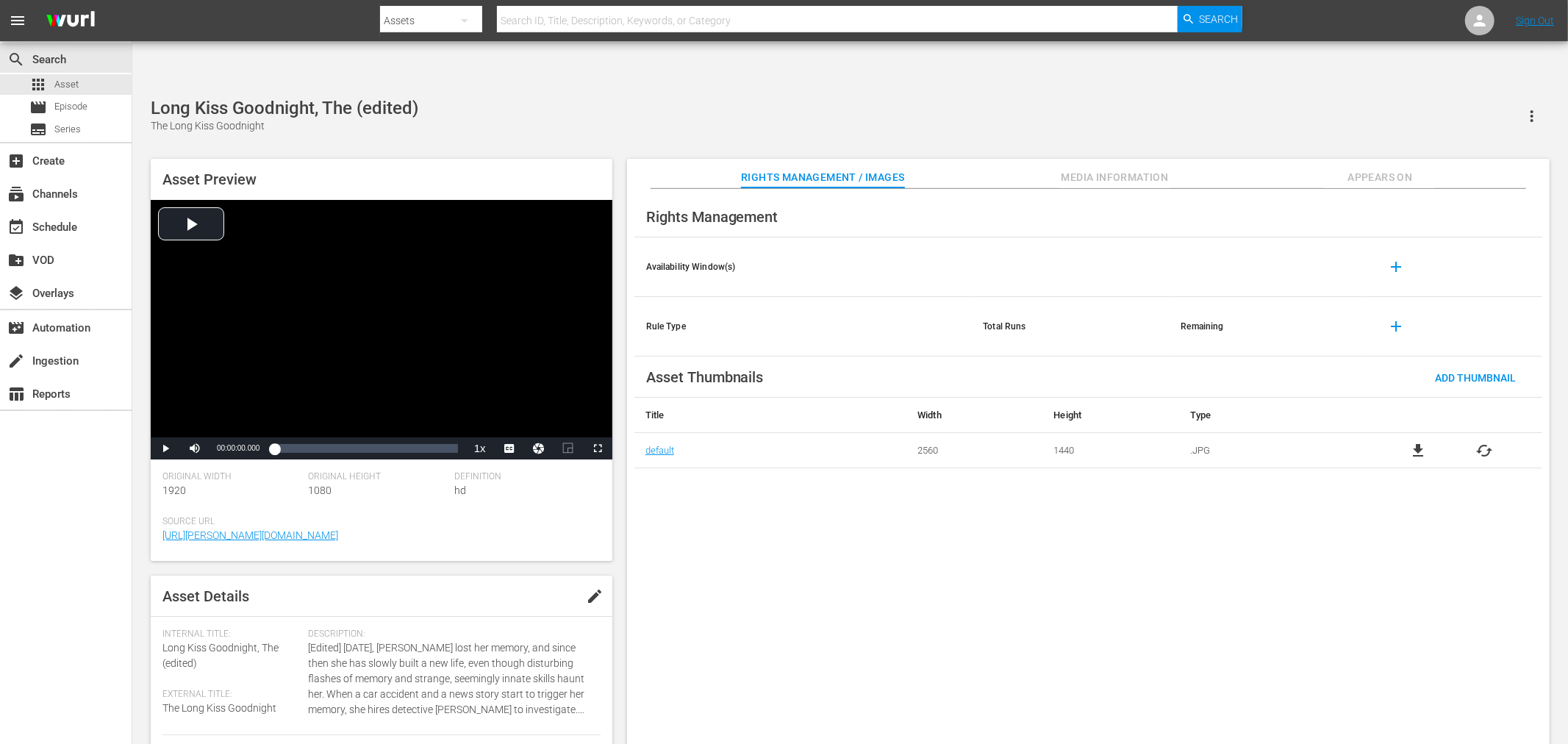
click at [1420, 442] on span "file_download" at bounding box center [1417, 450] width 17 height 17
click at [556, 97] on div "Long Kiss Goodnight, The The Long Kiss Goodnight" at bounding box center [850, 116] width 1399 height 36
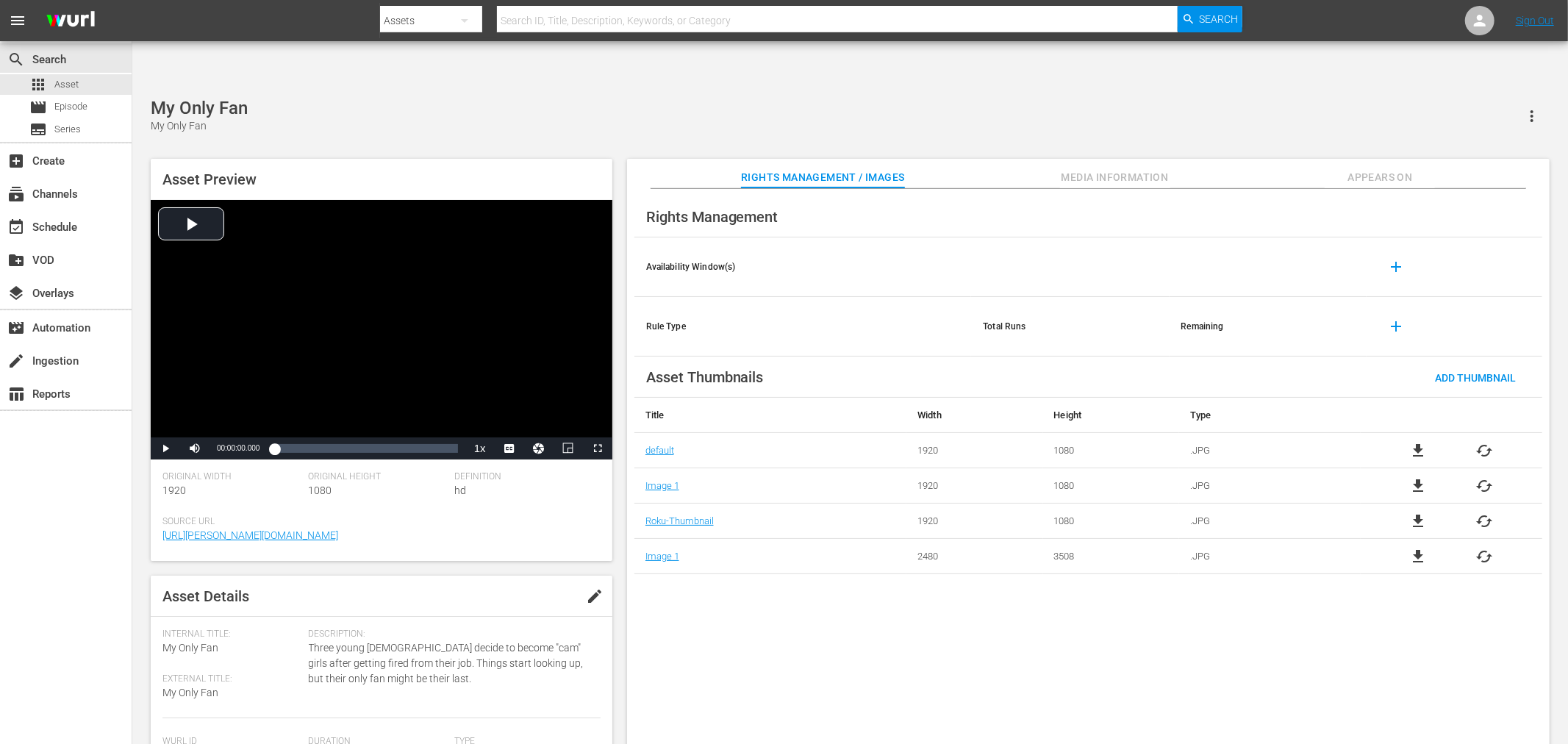
click at [593, 152] on div "Asset Preview Video Player is loading. Play Video Play Mute Current Time 00:00:…" at bounding box center [850, 456] width 1413 height 609
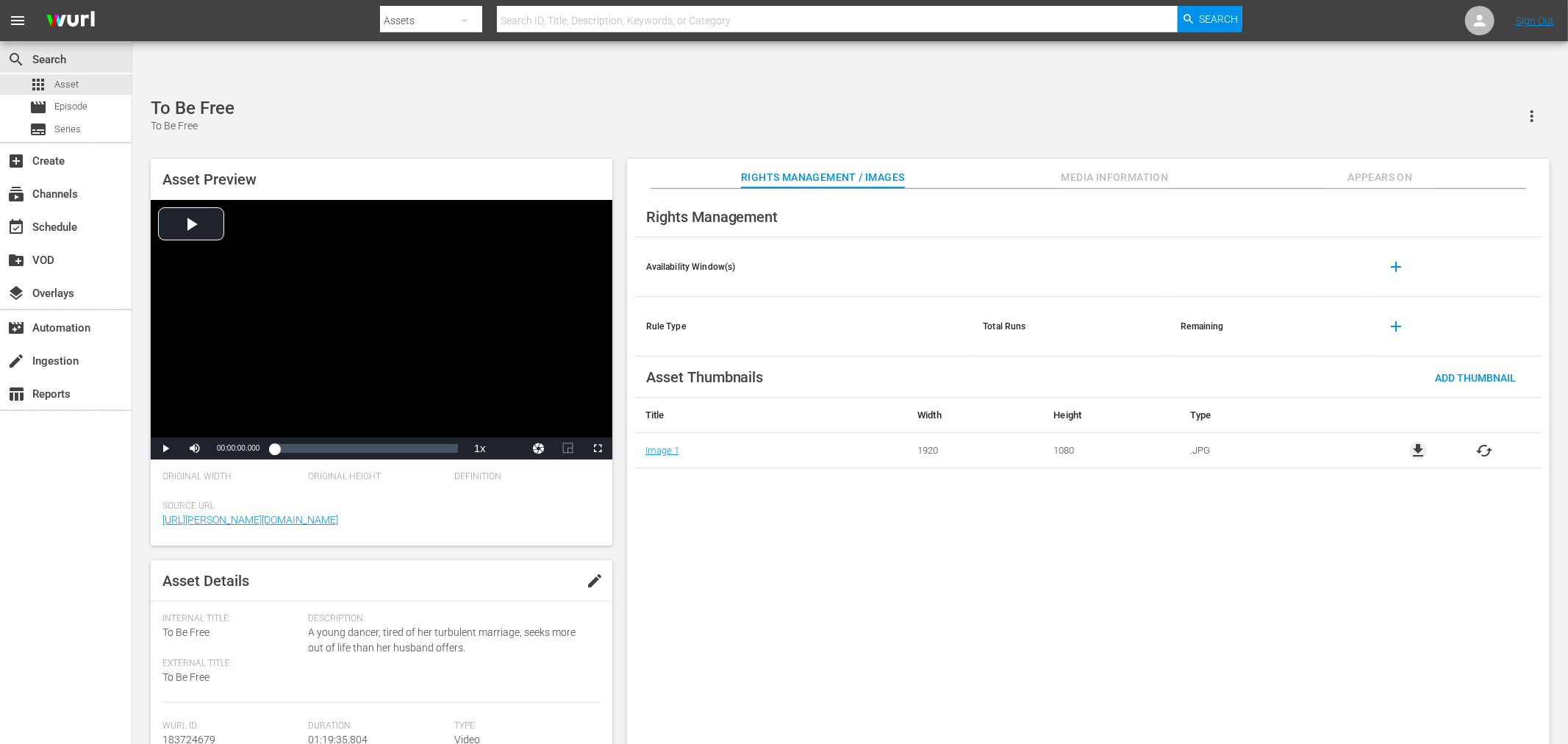
click at [1417, 442] on span "file_download" at bounding box center [1417, 450] width 17 height 17
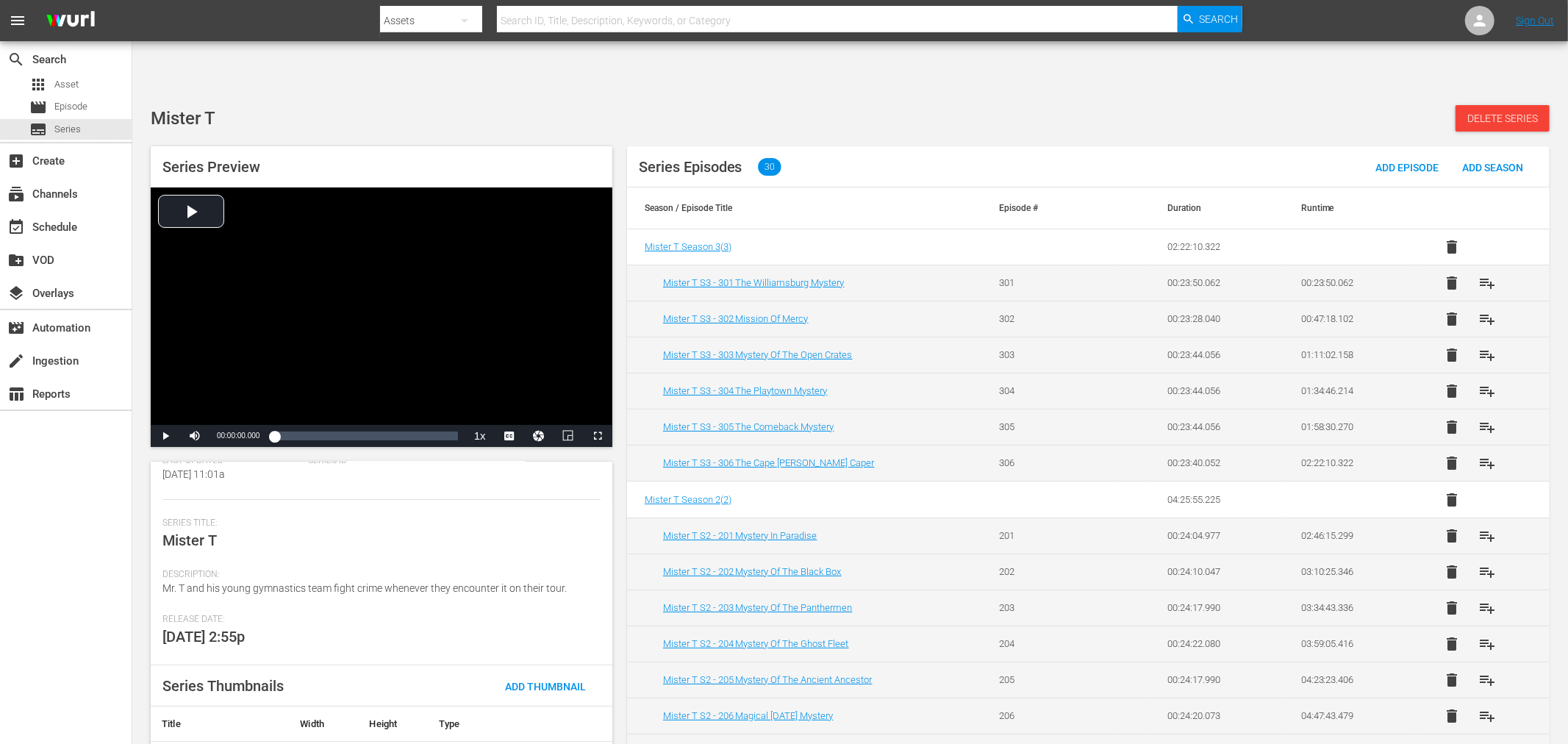
scroll to position [163, 0]
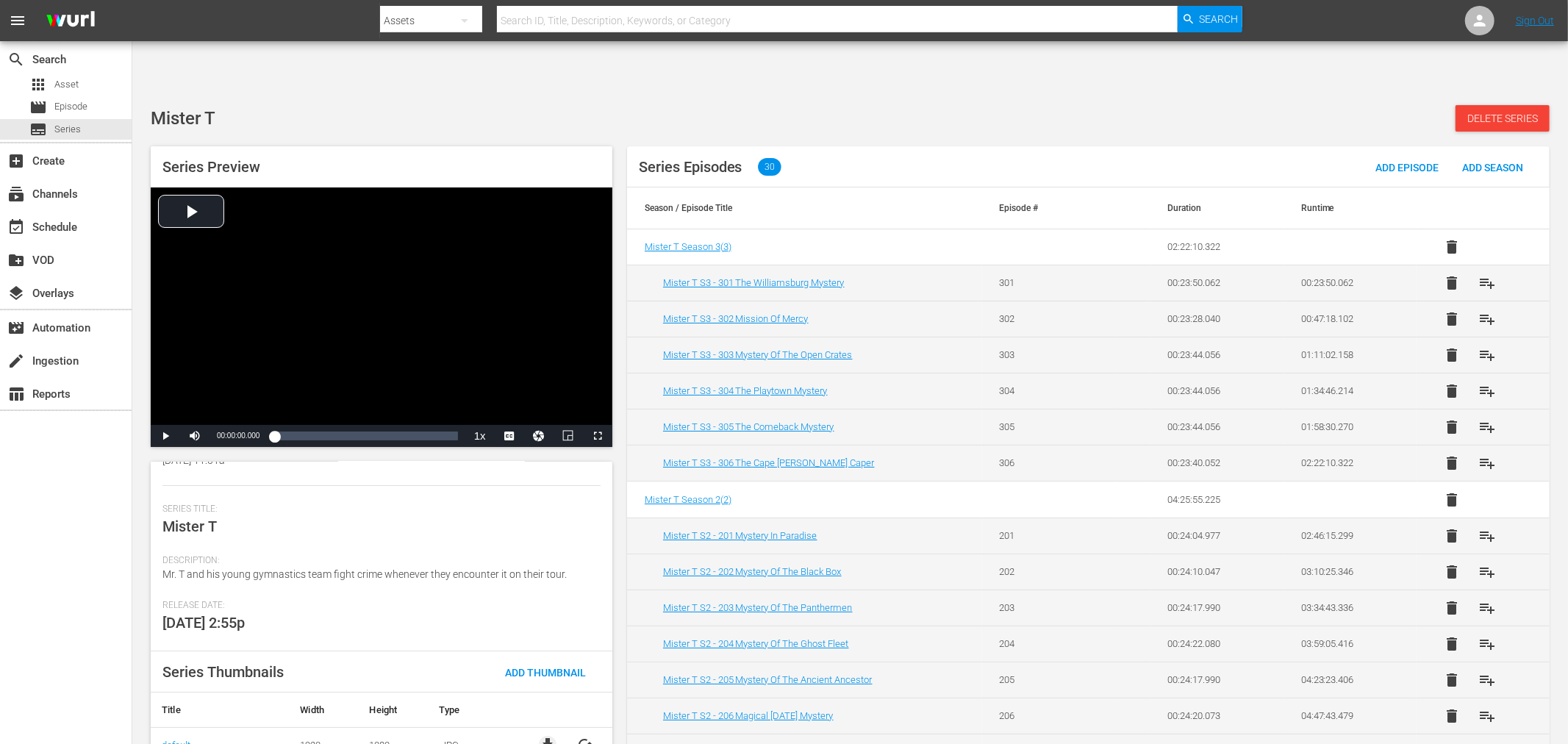
click at [542, 736] on span "file_download" at bounding box center [547, 745] width 17 height 17
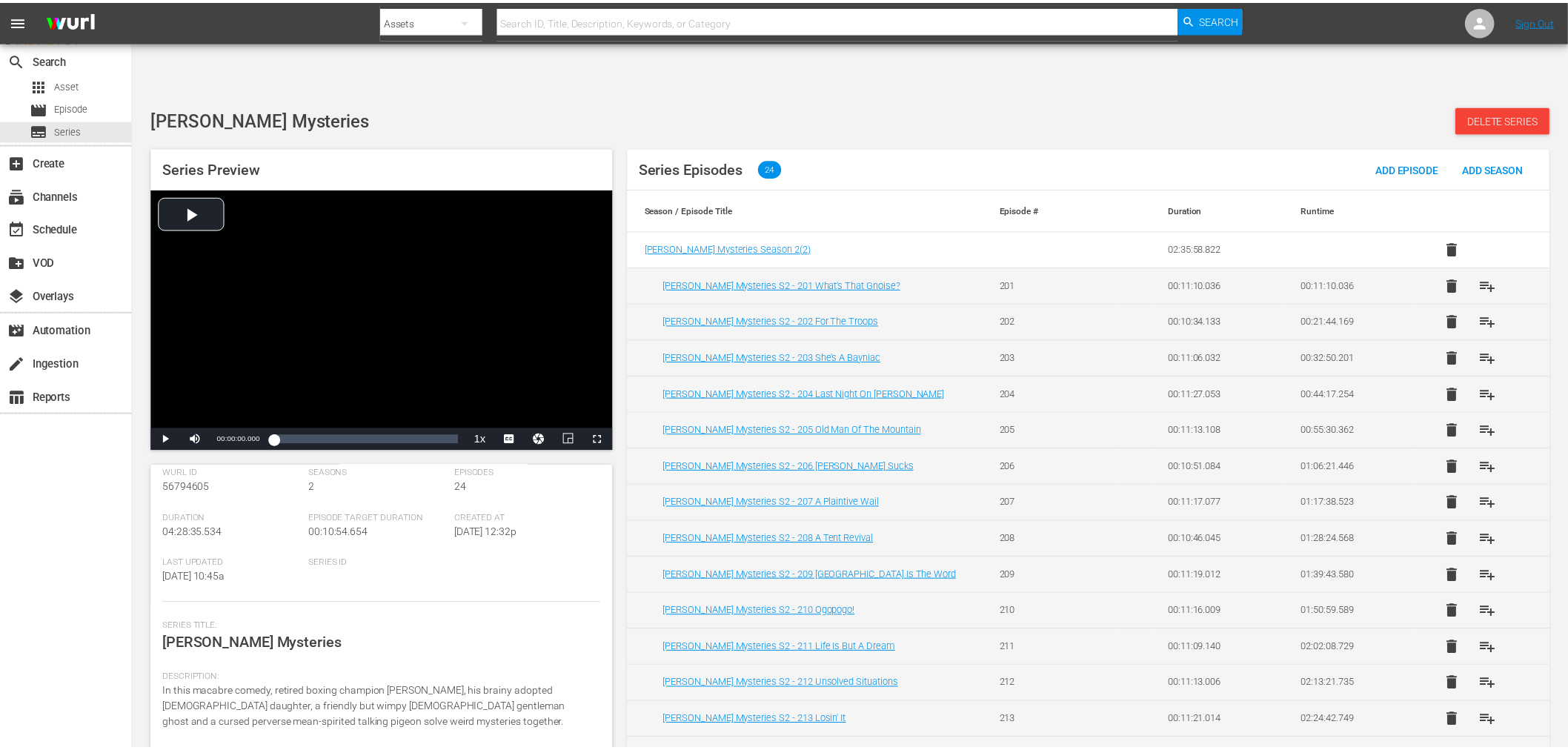
scroll to position [166, 0]
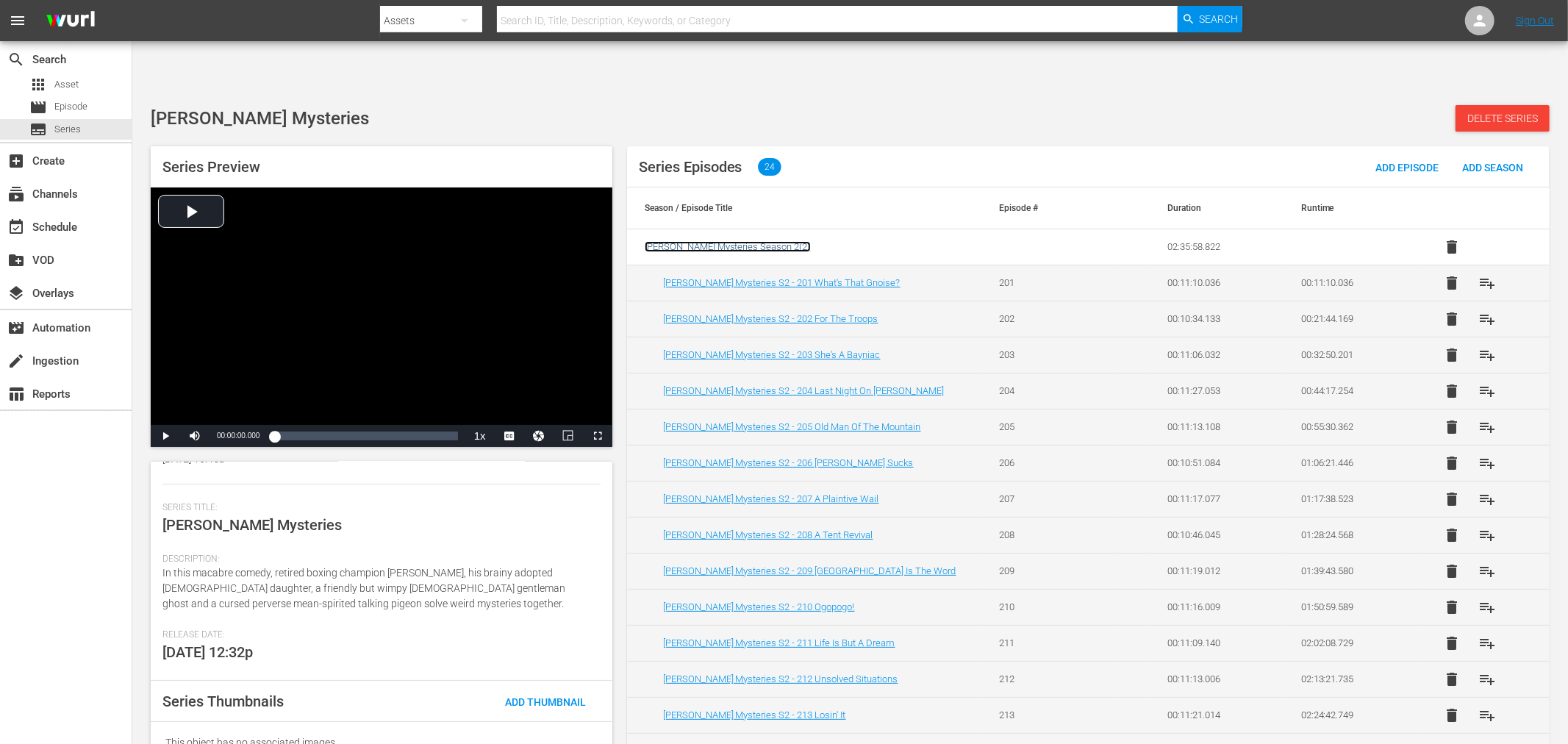
click at [709, 241] on span "[PERSON_NAME] Mysteries Season 2 ( 2 )" at bounding box center [728, 246] width 166 height 11
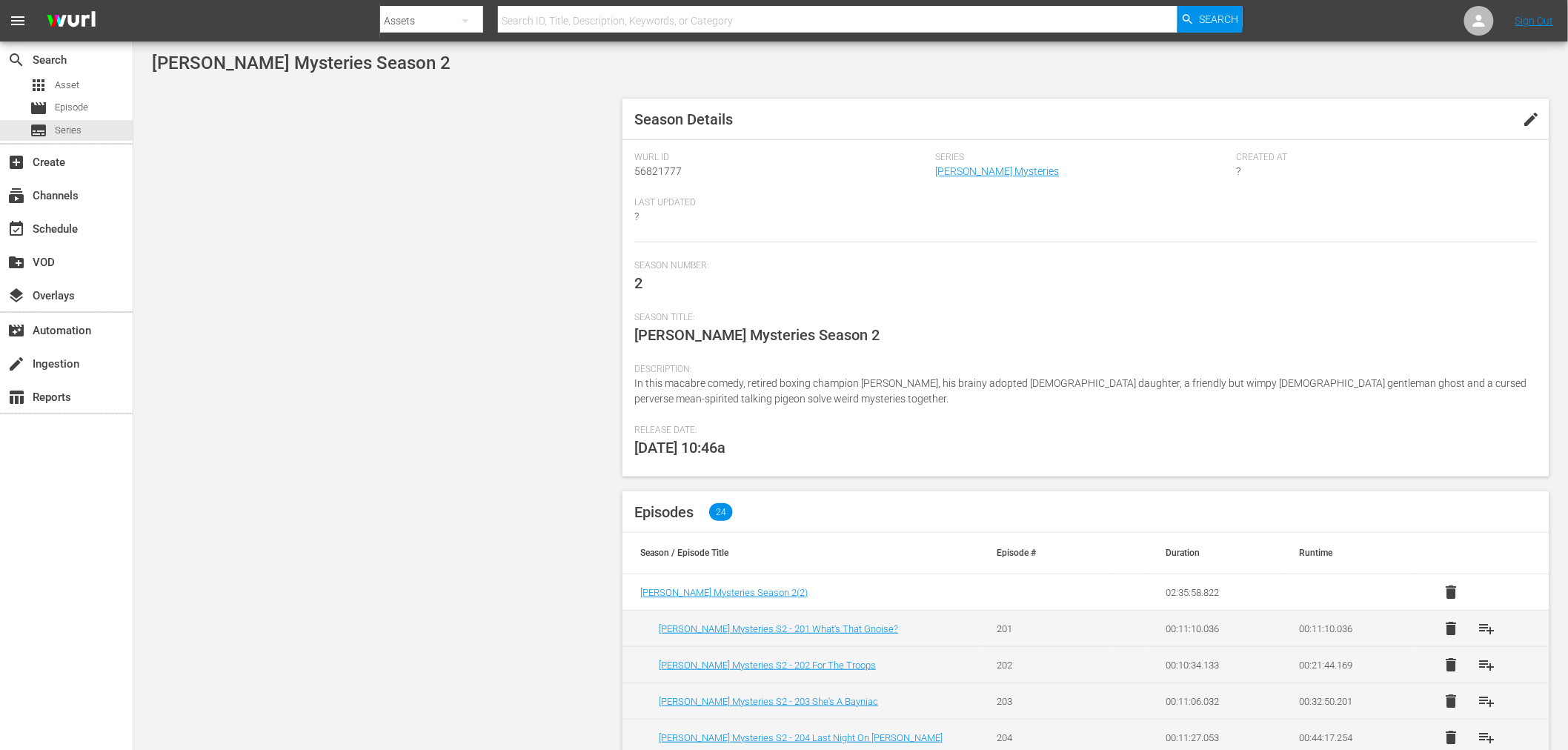
scroll to position [82, 0]
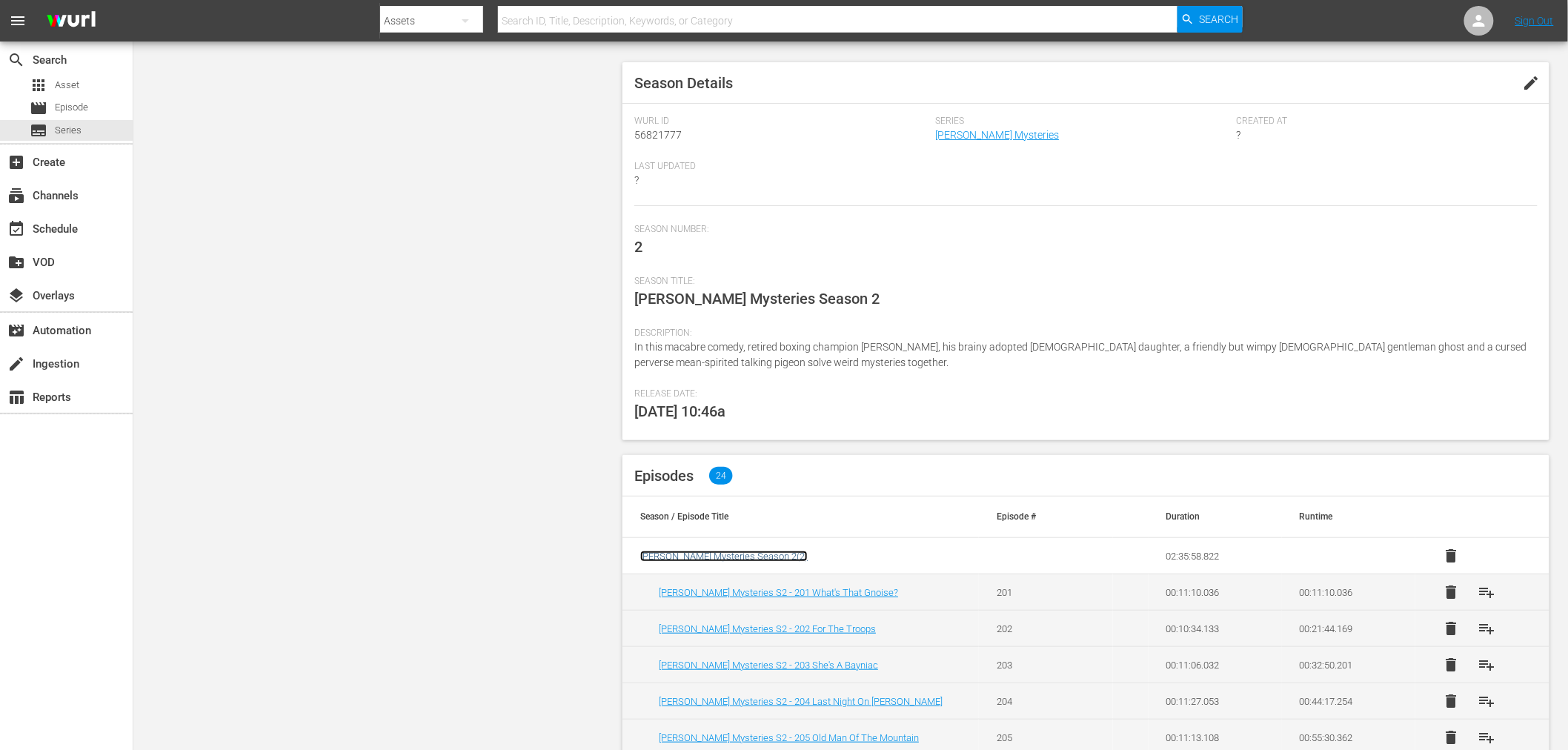
click at [735, 551] on span "[PERSON_NAME] Mysteries Season 2 ( 2 )" at bounding box center [724, 556] width 167 height 11
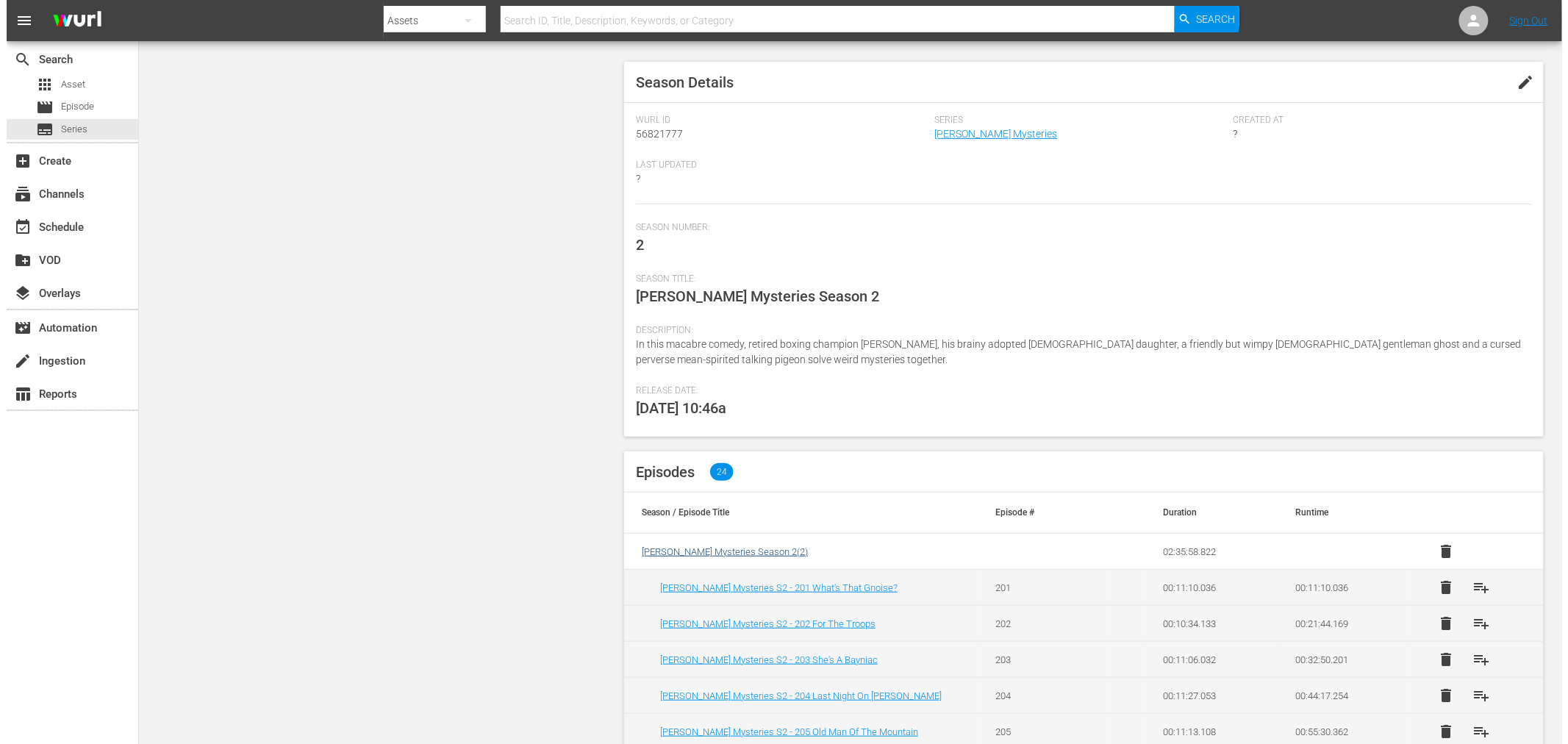
scroll to position [0, 0]
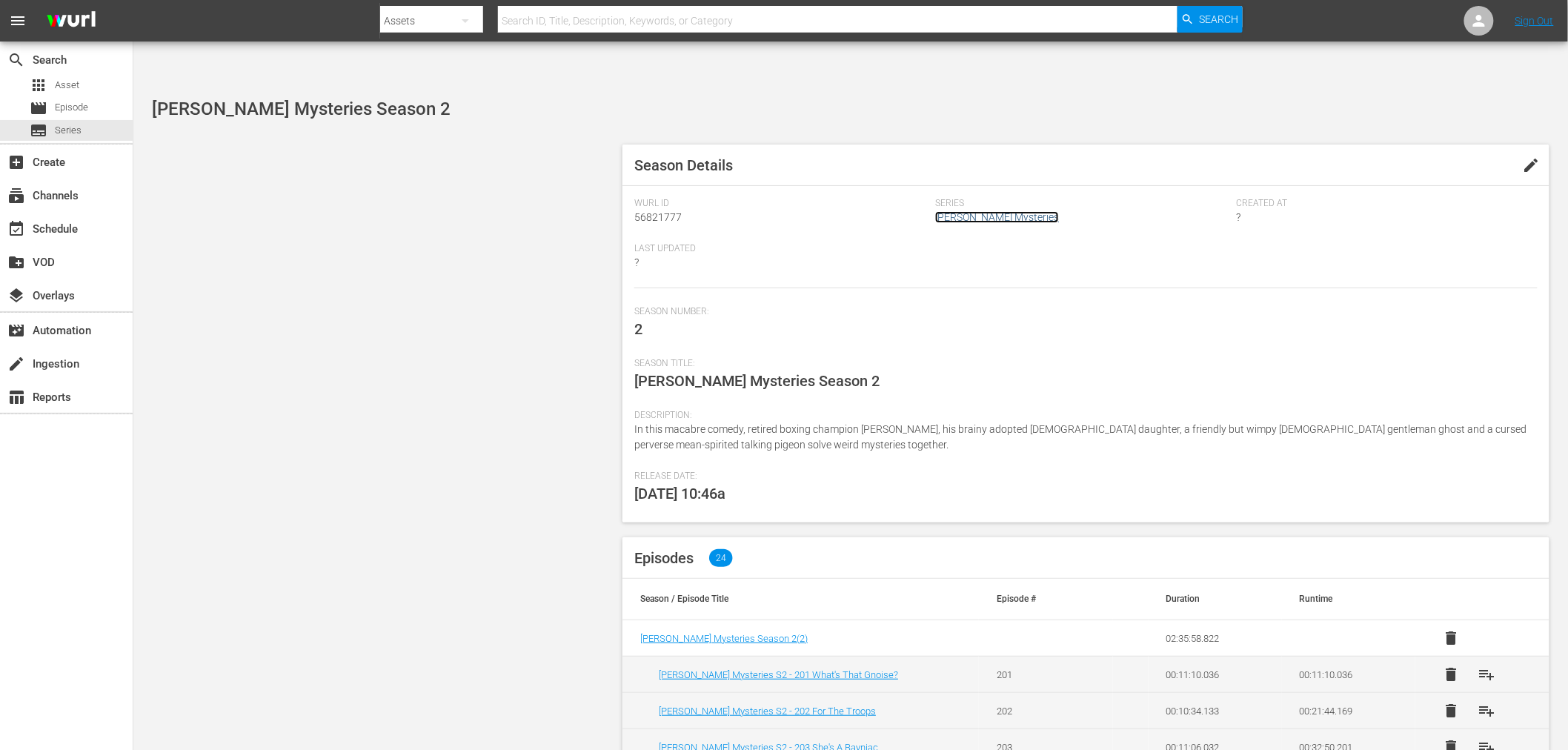
click at [982, 211] on link "Mike Tyson Mysteries" at bounding box center [997, 217] width 124 height 12
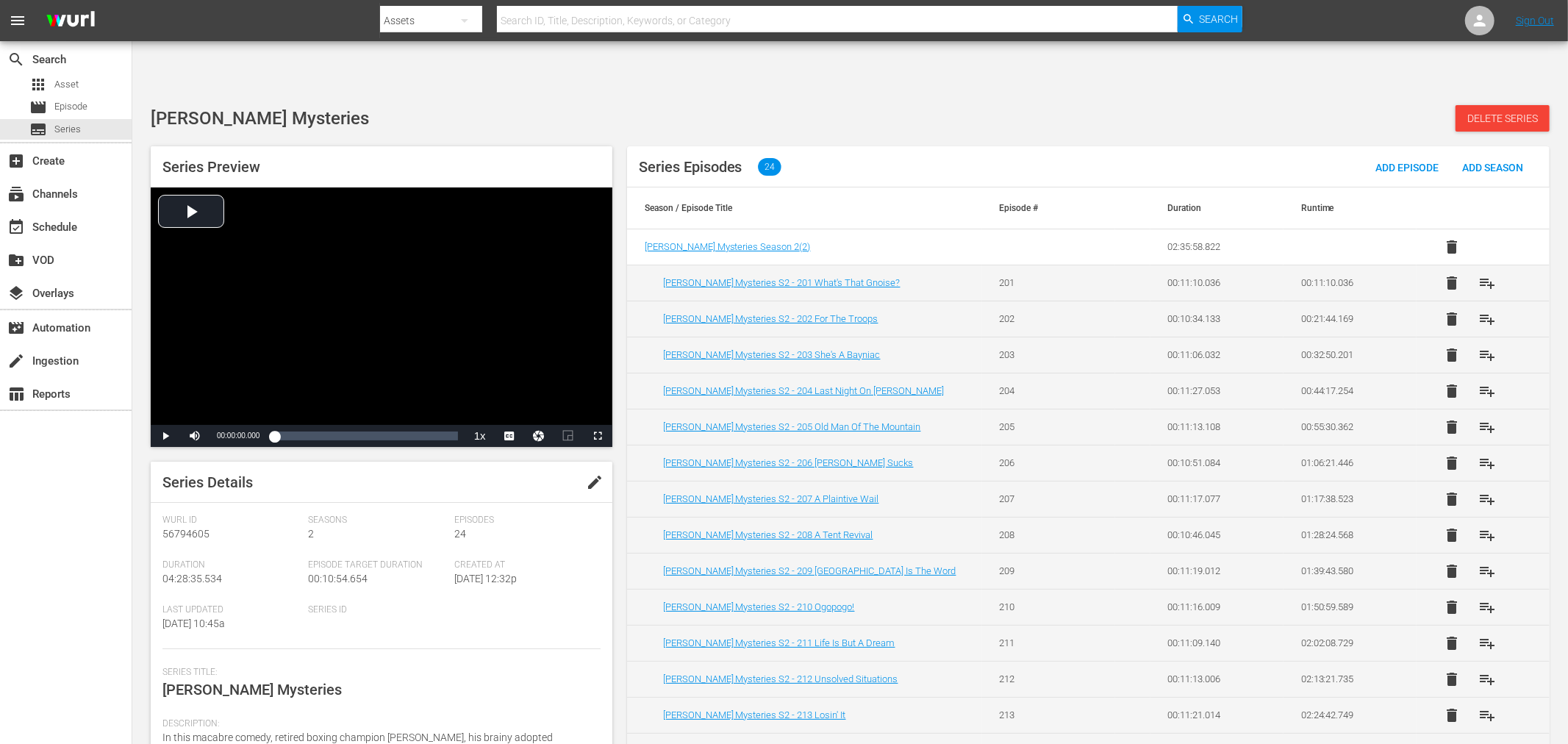
scroll to position [165, 0]
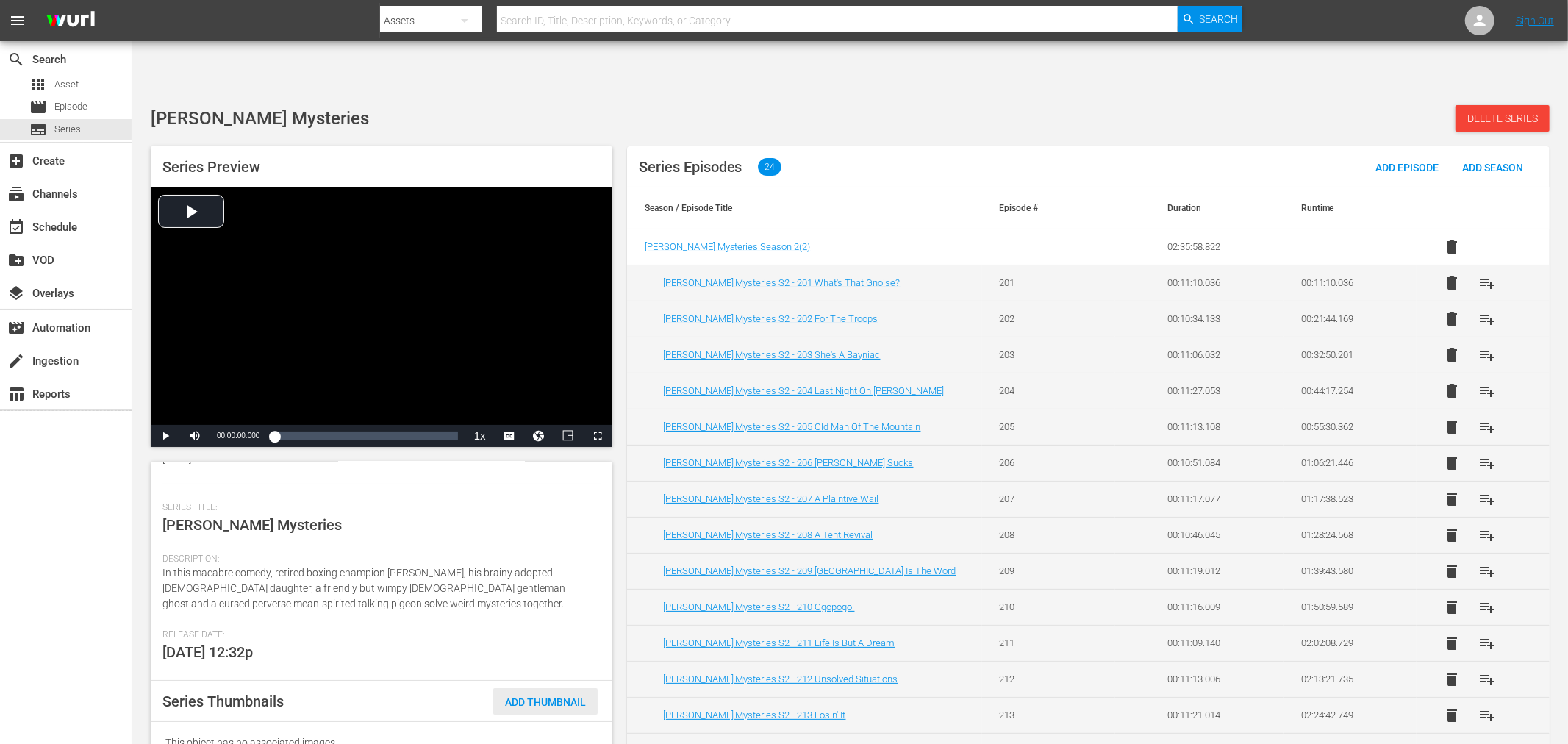
click at [525, 688] on div "Add Thumbnail" at bounding box center [545, 702] width 104 height 27
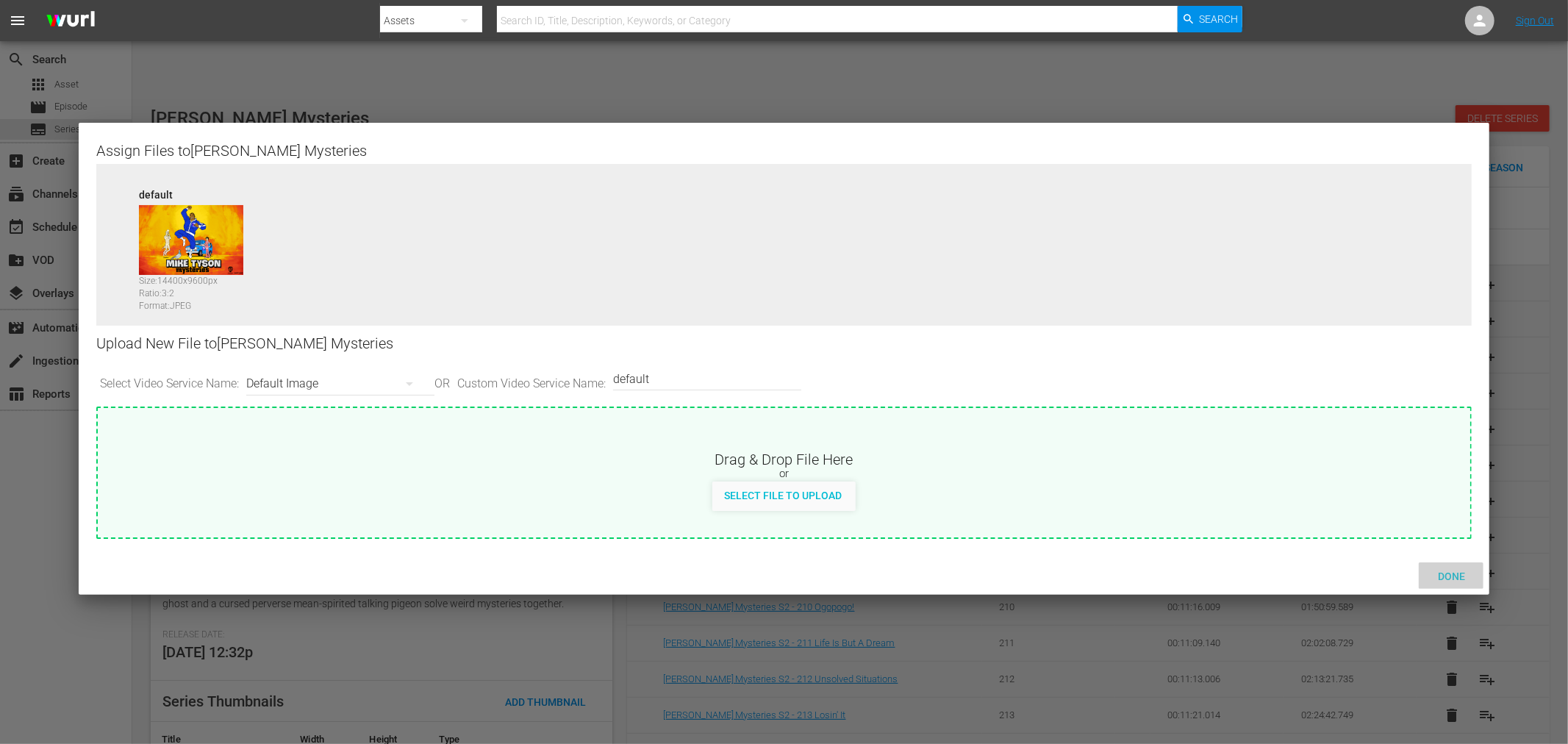
click at [1449, 575] on span "Done" at bounding box center [1451, 576] width 51 height 12
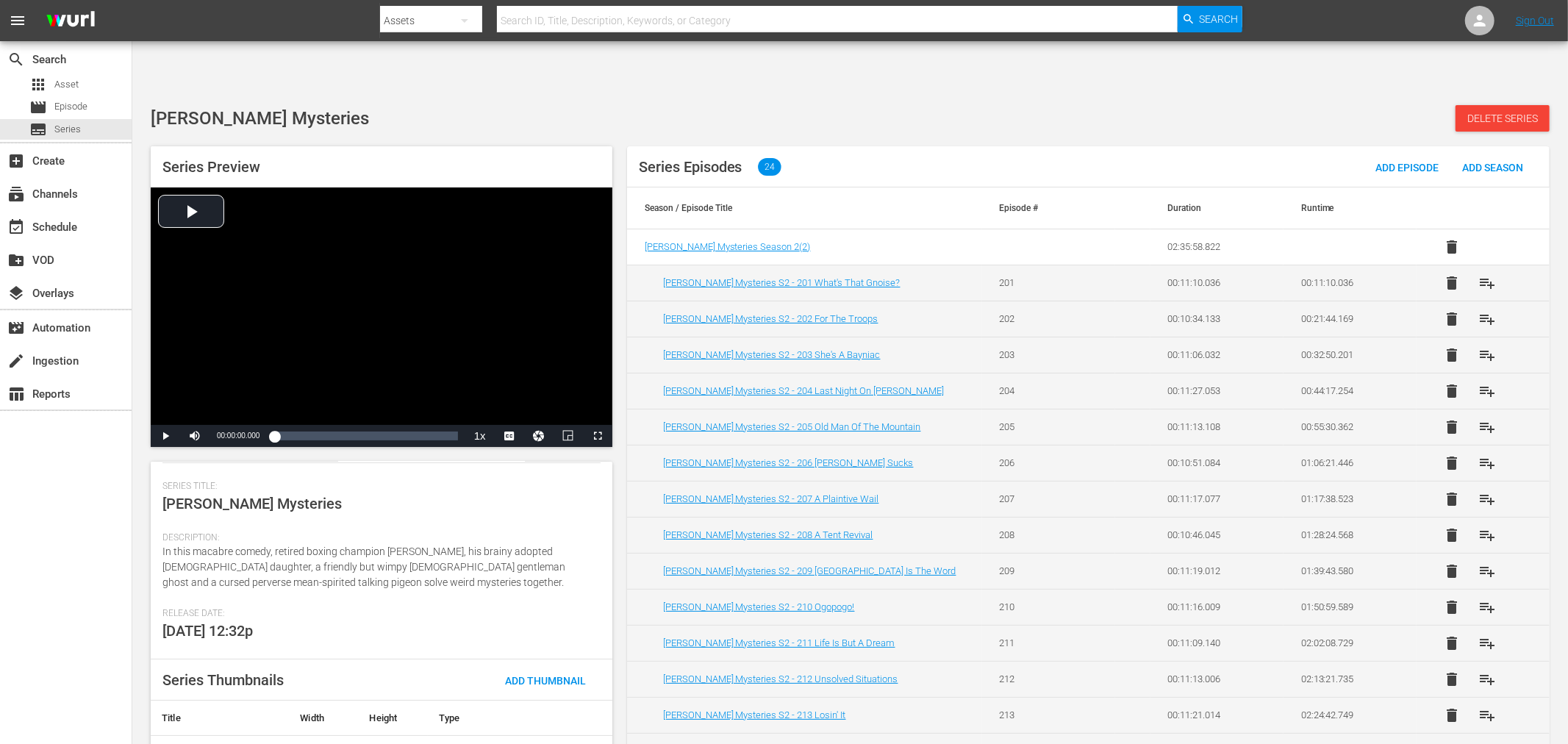
scroll to position [194, 0]
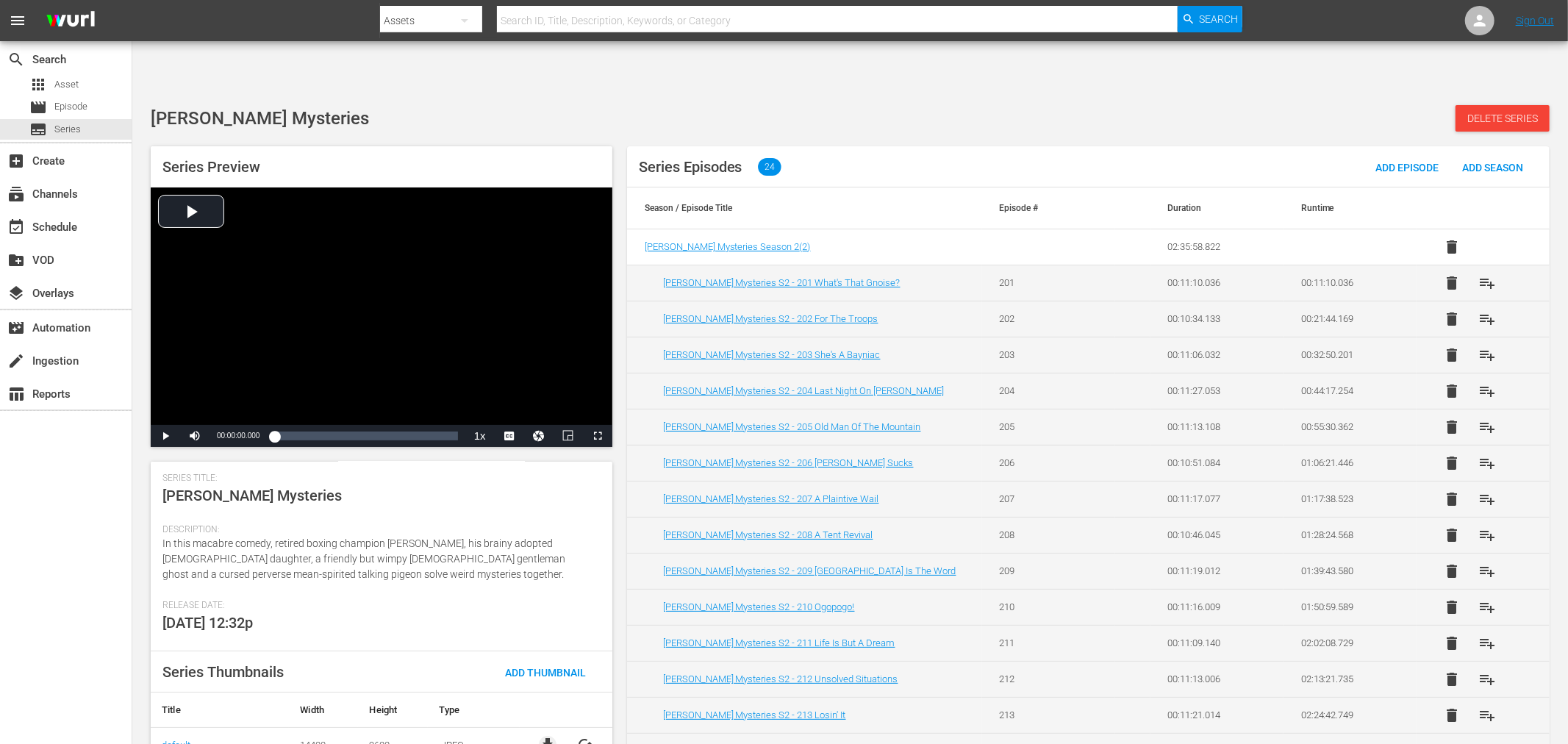
click at [542, 736] on span "file_download" at bounding box center [547, 745] width 17 height 17
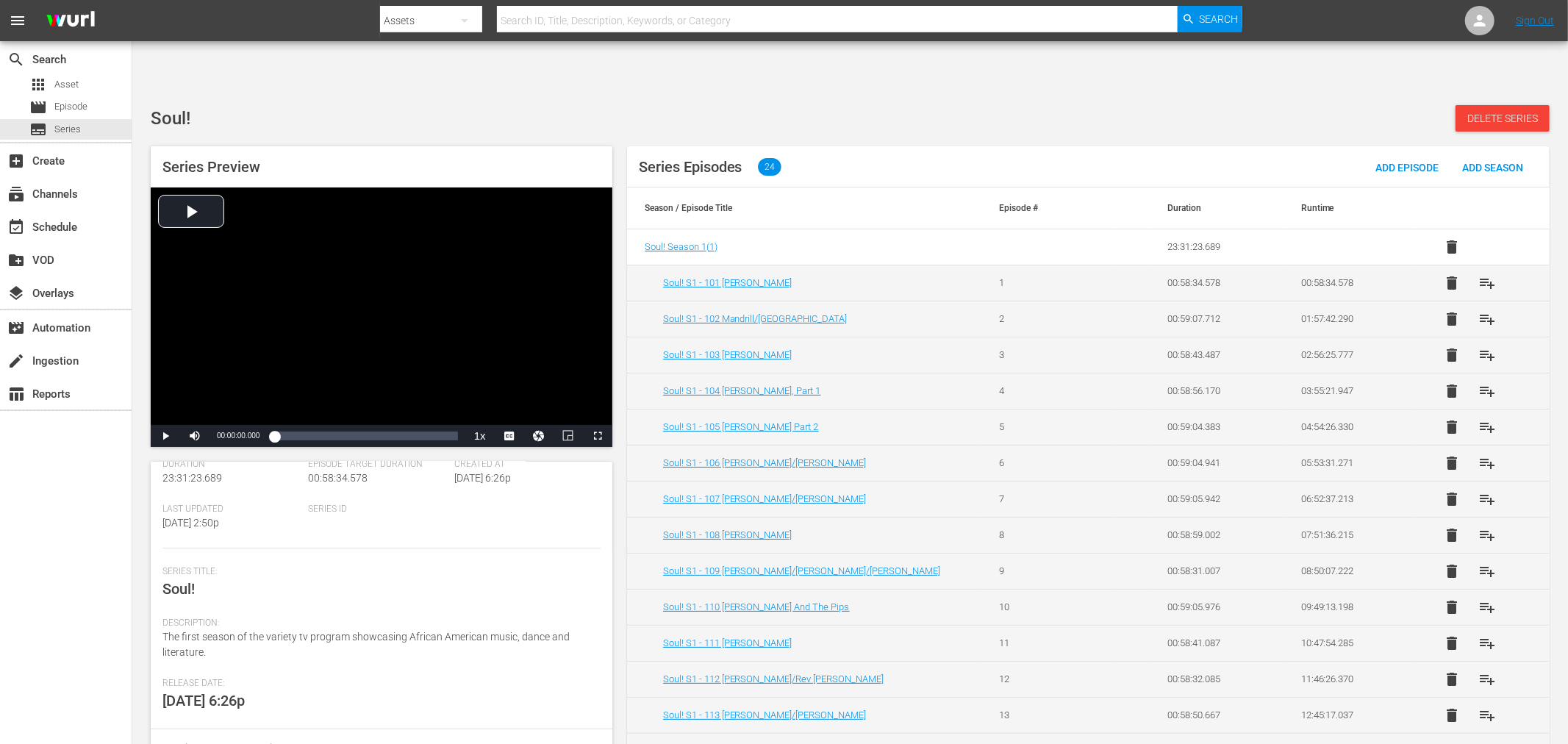
scroll to position [214, 0]
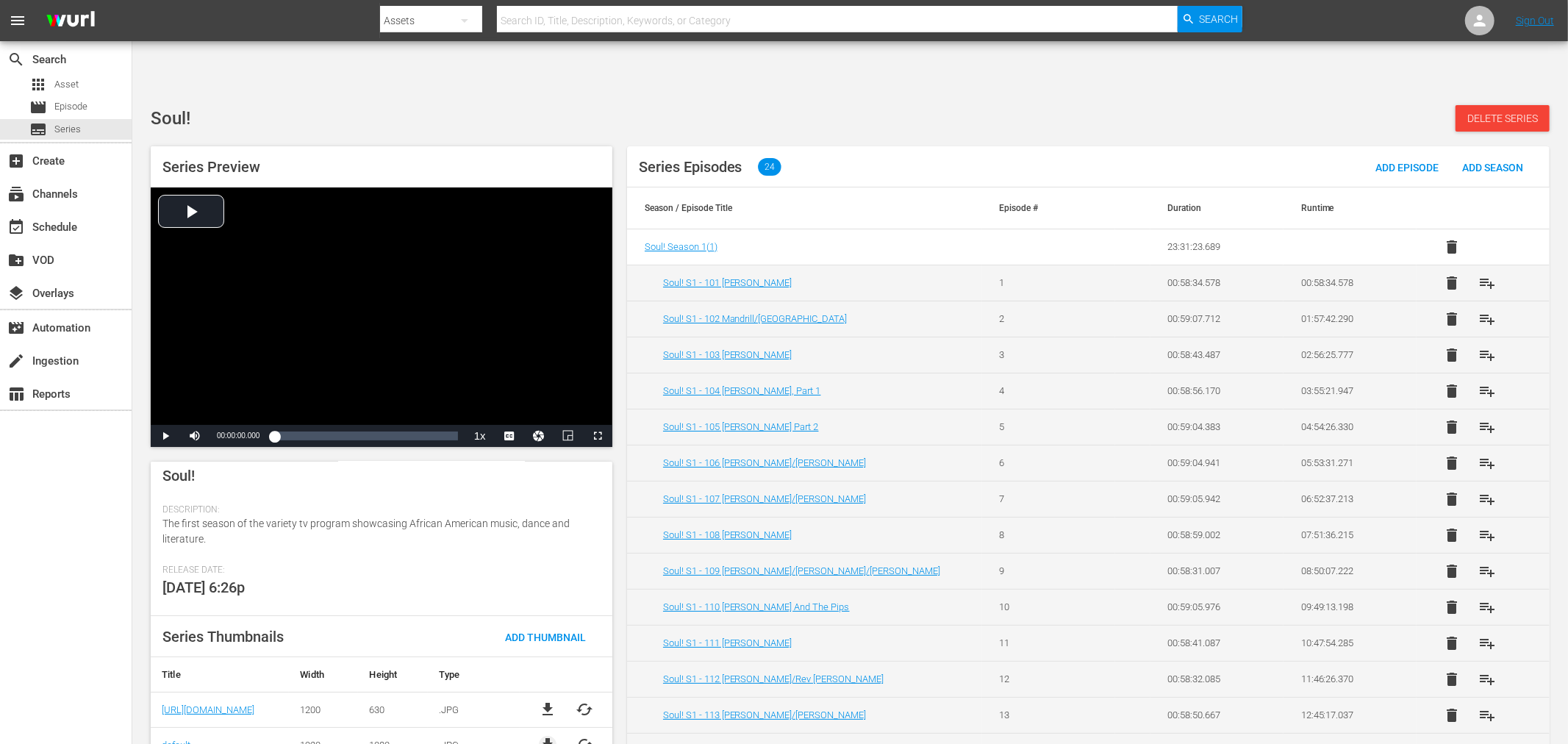
click at [545, 736] on span "file_download" at bounding box center [547, 745] width 17 height 17
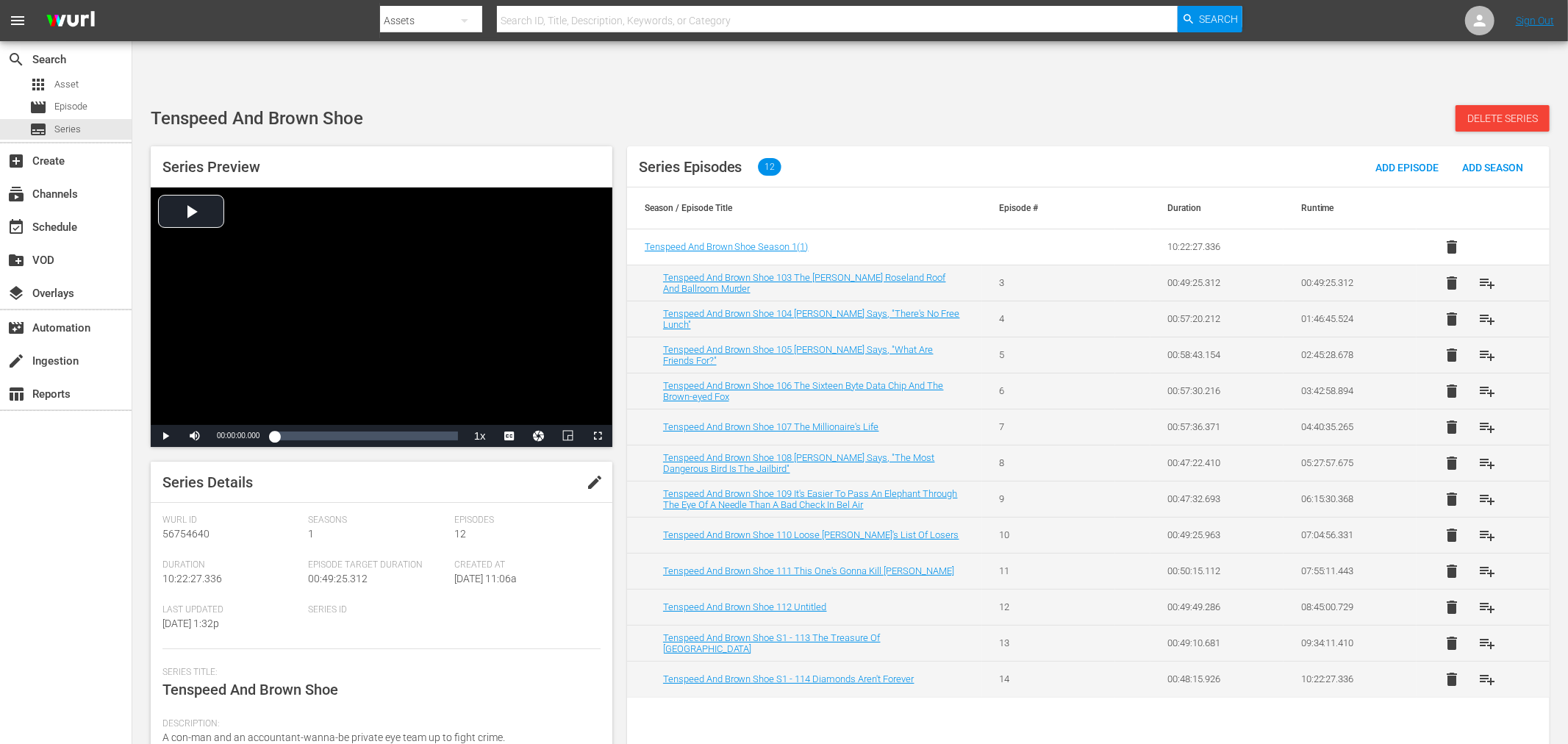
scroll to position [163, 0]
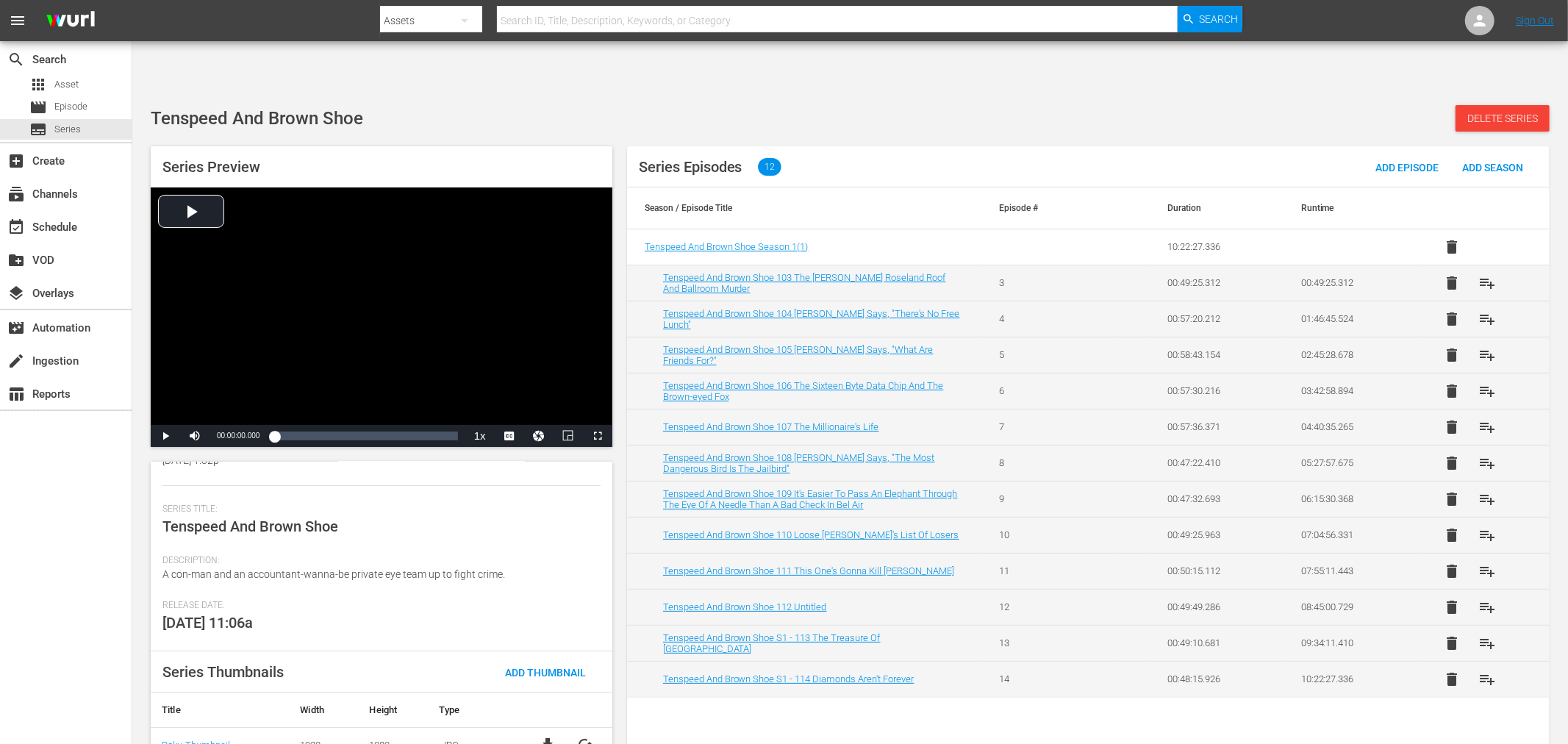
click at [544, 736] on span "file_download" at bounding box center [547, 745] width 17 height 17
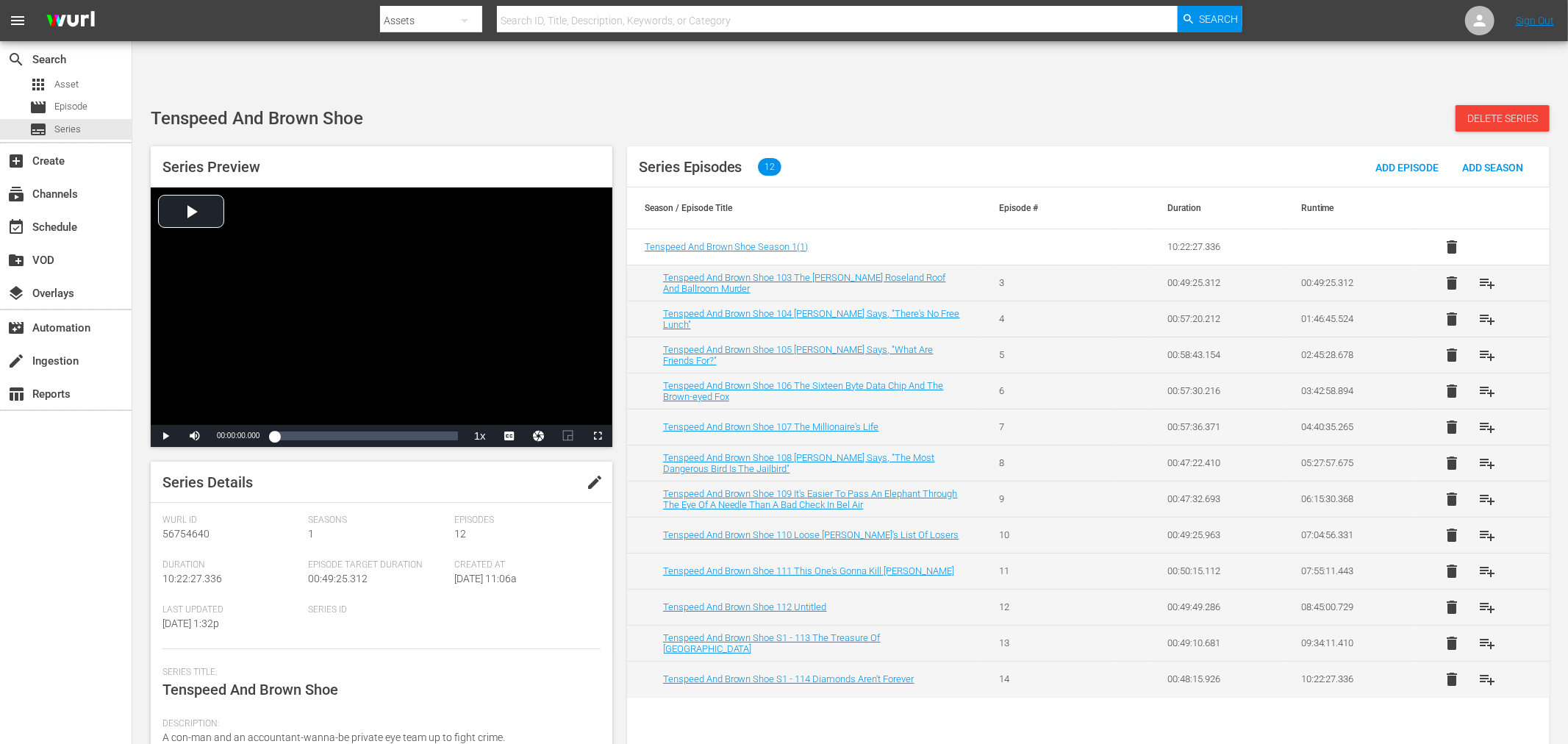
scroll to position [163, 0]
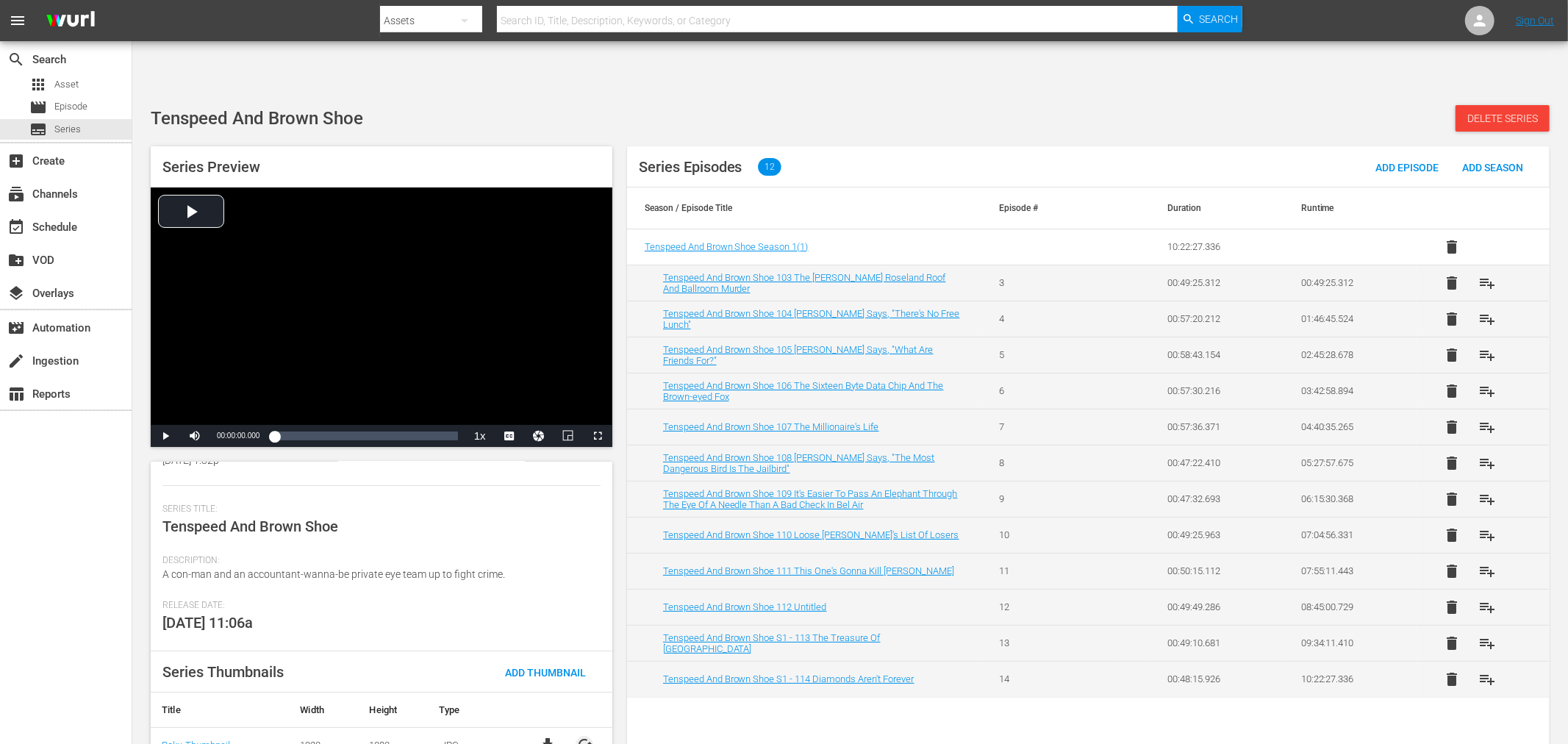
click at [584, 736] on span "cached" at bounding box center [584, 745] width 17 height 17
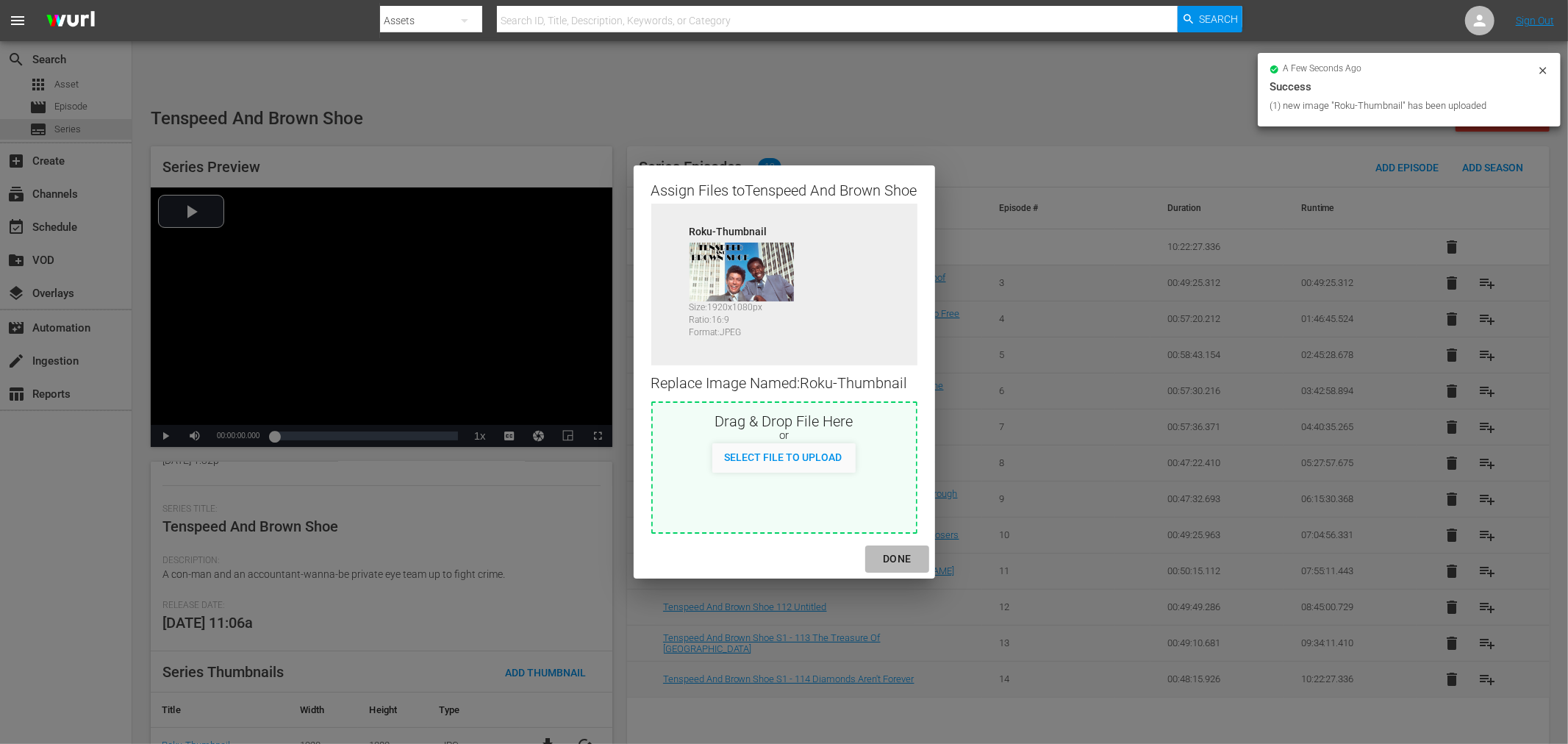
click at [885, 548] on button "DONE" at bounding box center [897, 559] width 63 height 27
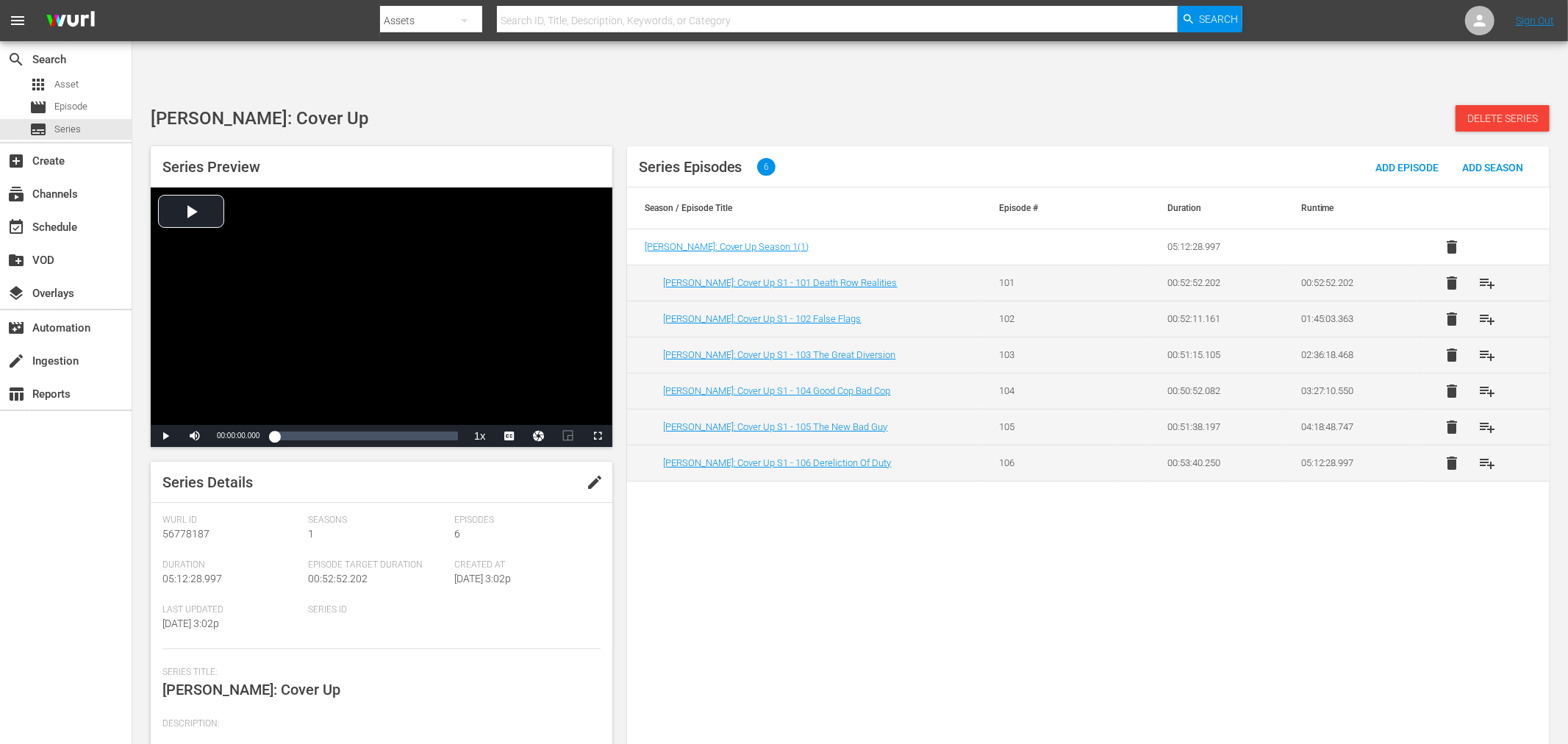
scroll to position [148, 0]
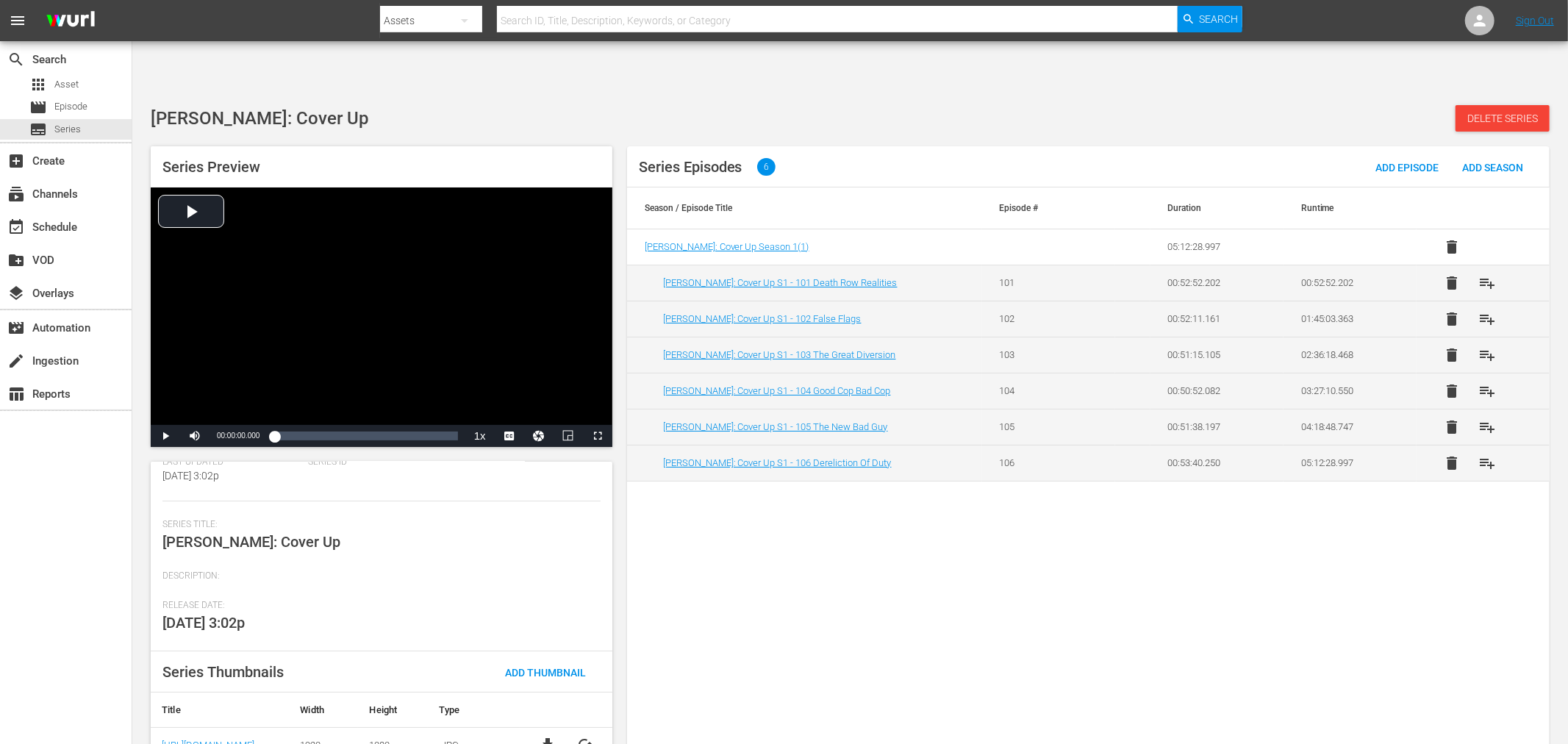
click at [547, 736] on span "file_download" at bounding box center [547, 745] width 17 height 17
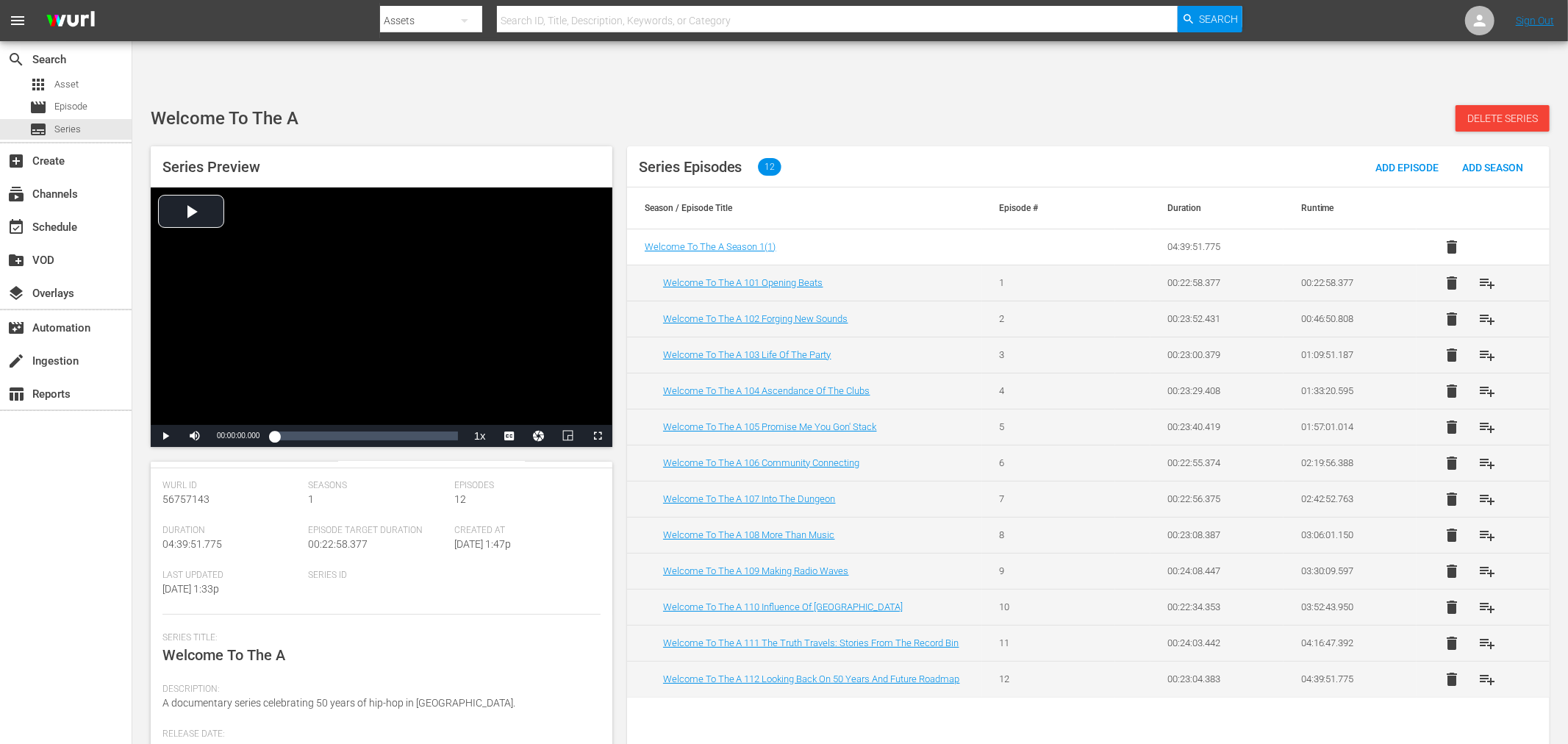
scroll to position [163, 0]
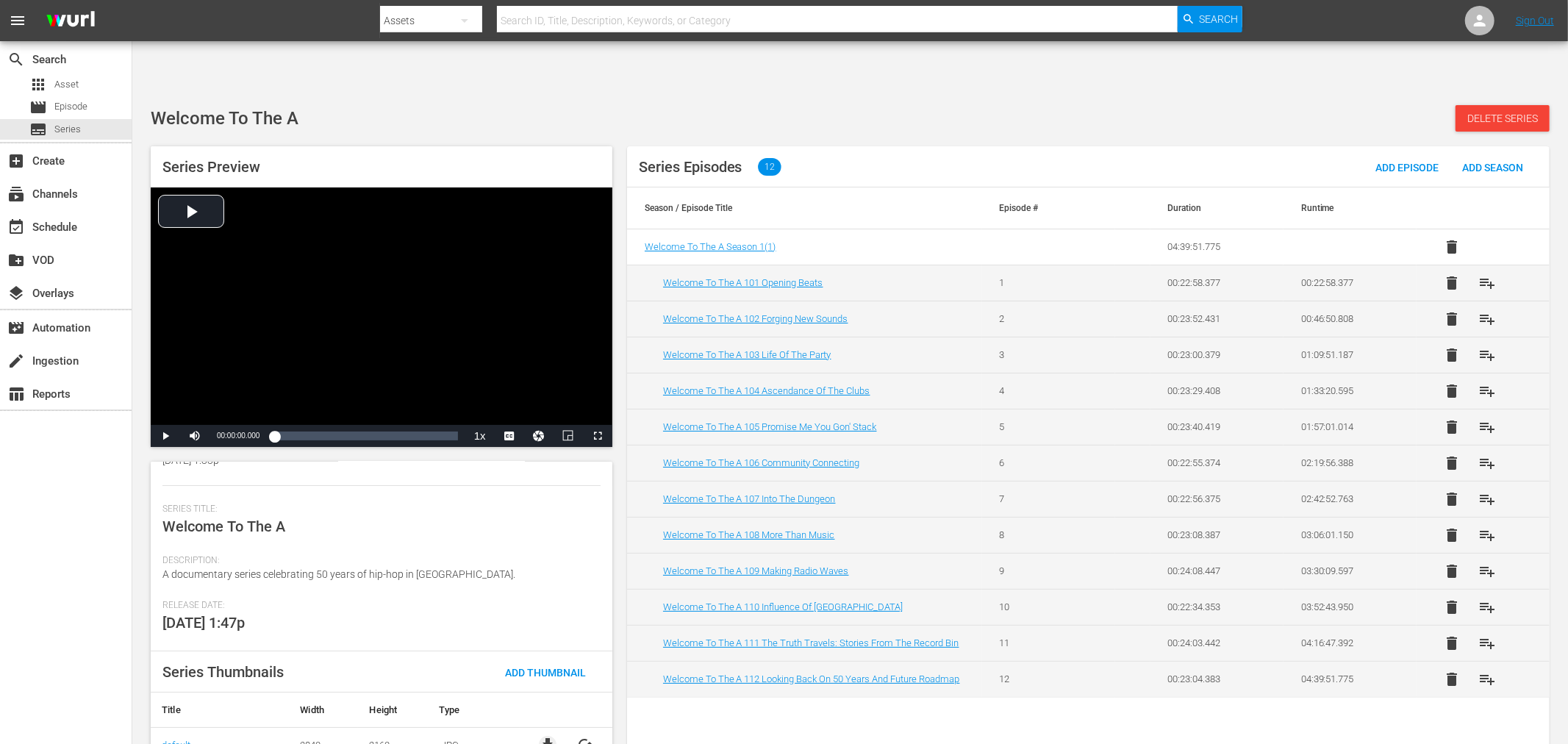
click at [544, 736] on span "file_download" at bounding box center [547, 745] width 17 height 17
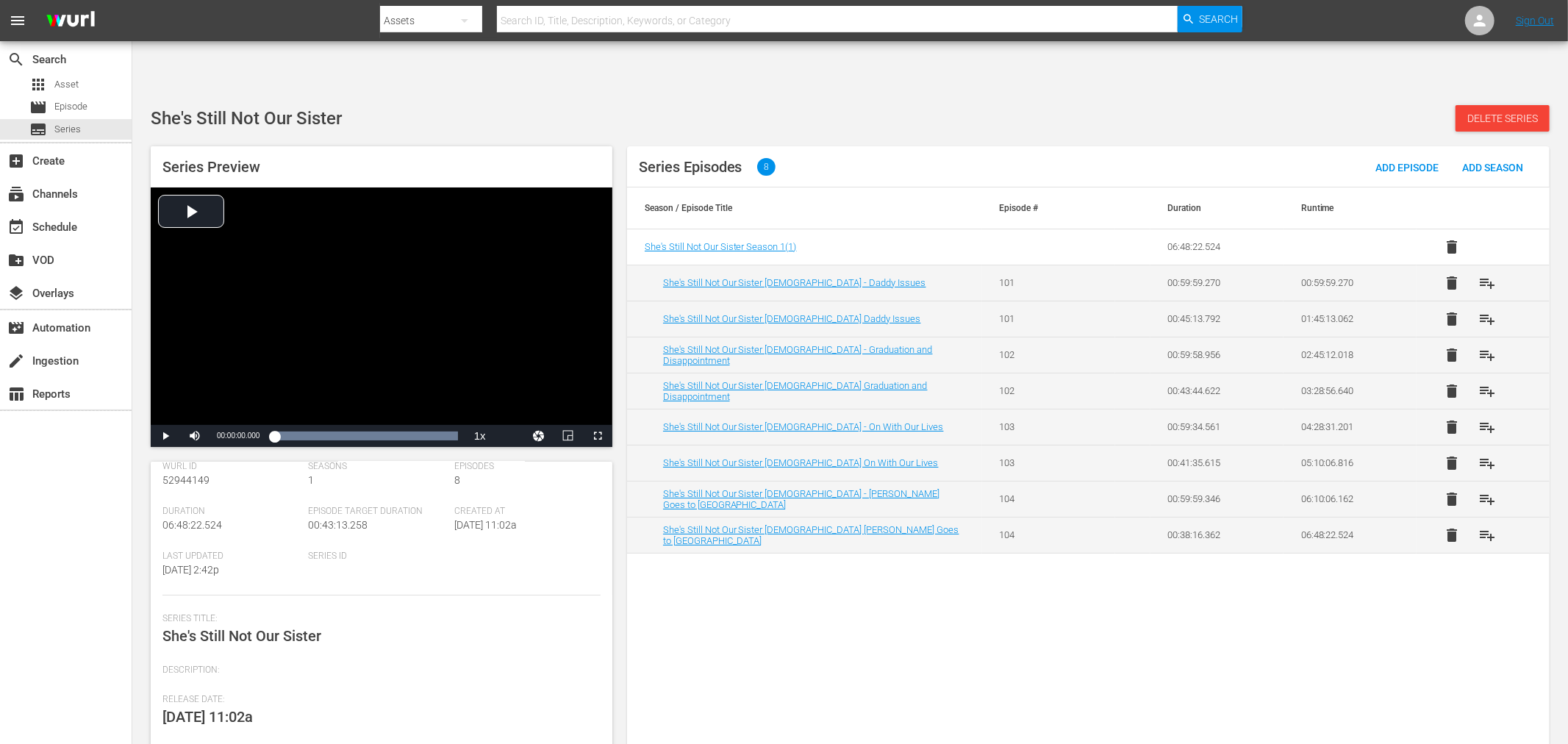
scroll to position [148, 0]
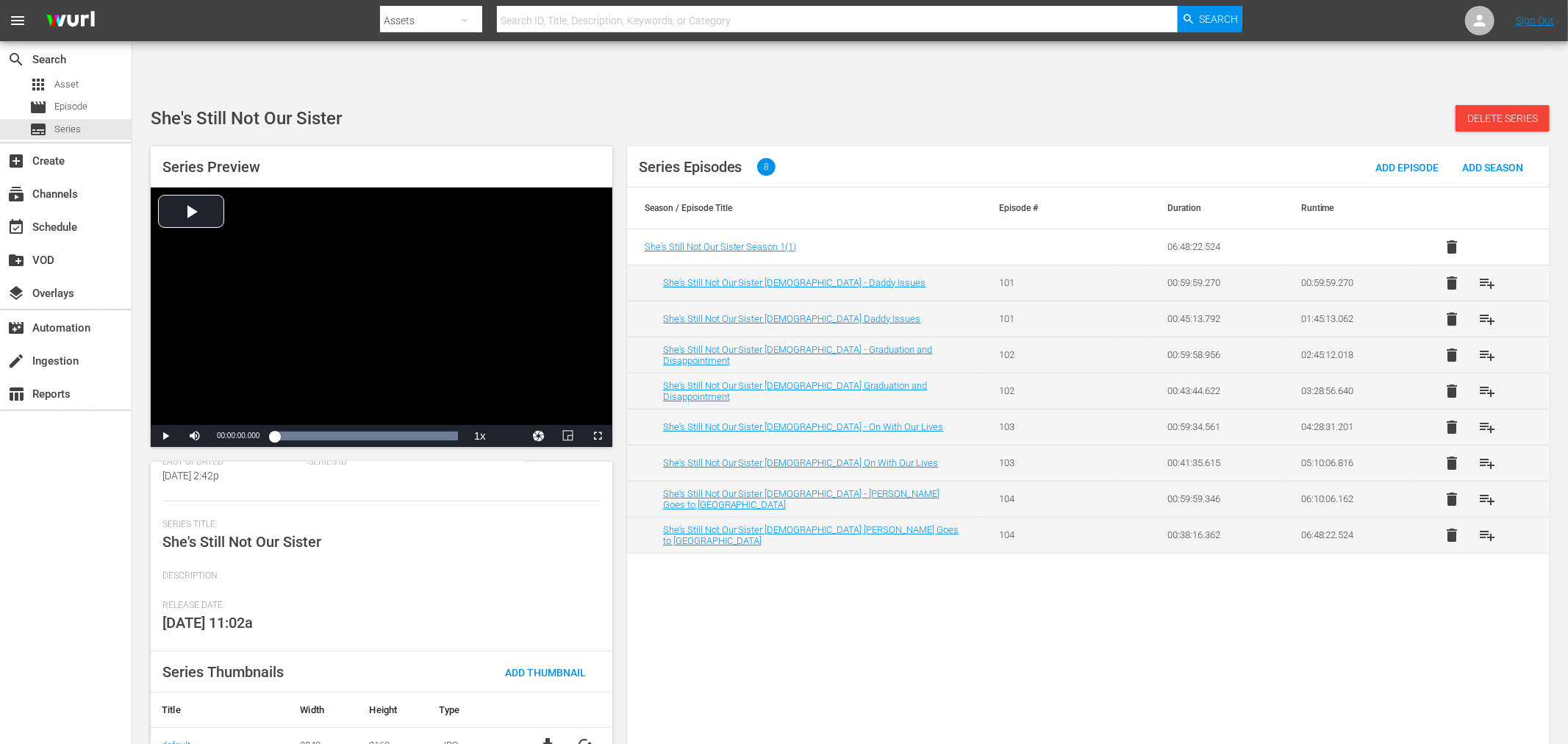
click at [540, 736] on span "file_download" at bounding box center [547, 745] width 17 height 17
